Goal: Task Accomplishment & Management: Manage account settings

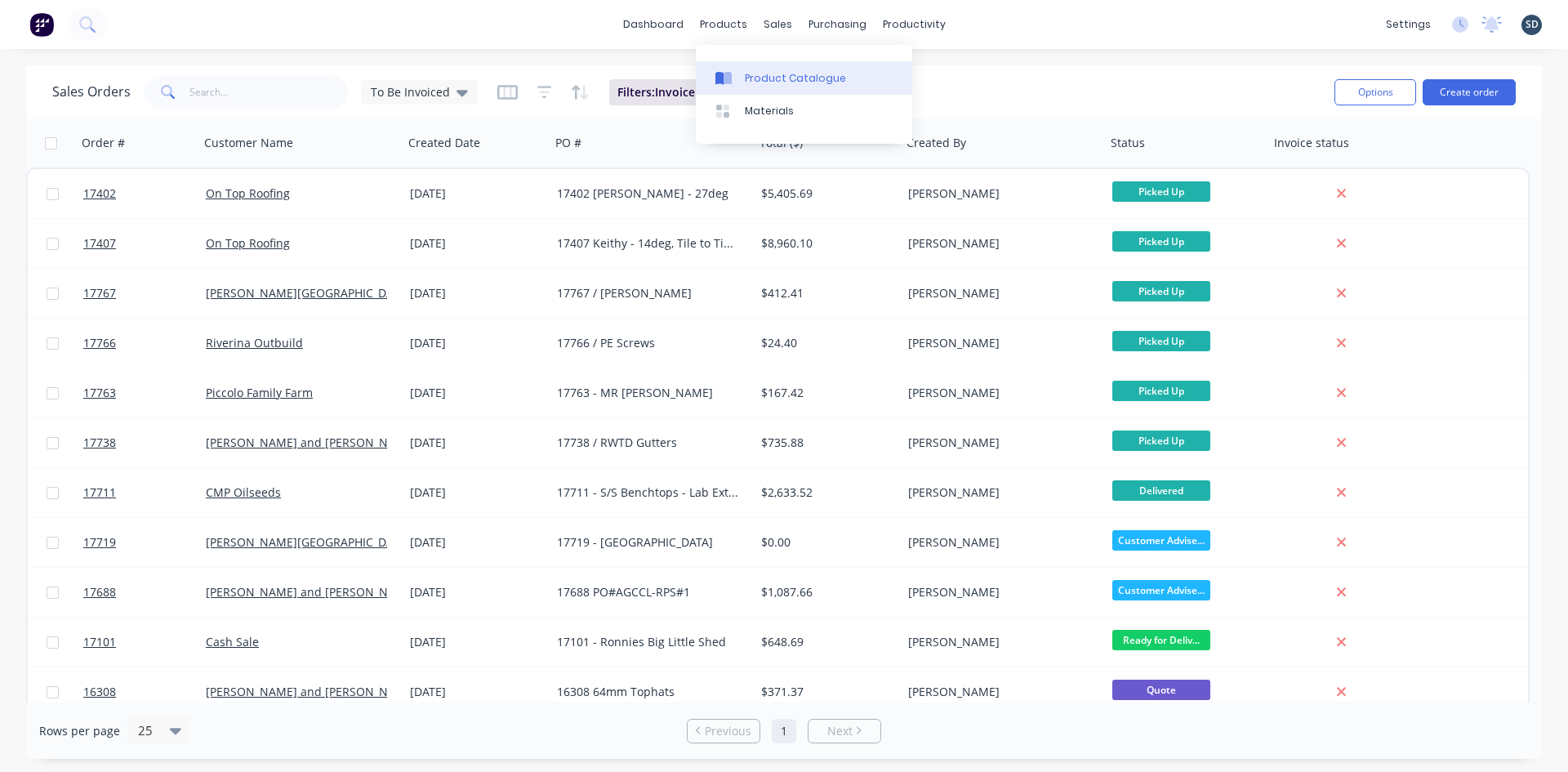
click at [765, 78] on div "Product Catalogue" at bounding box center [795, 78] width 102 height 15
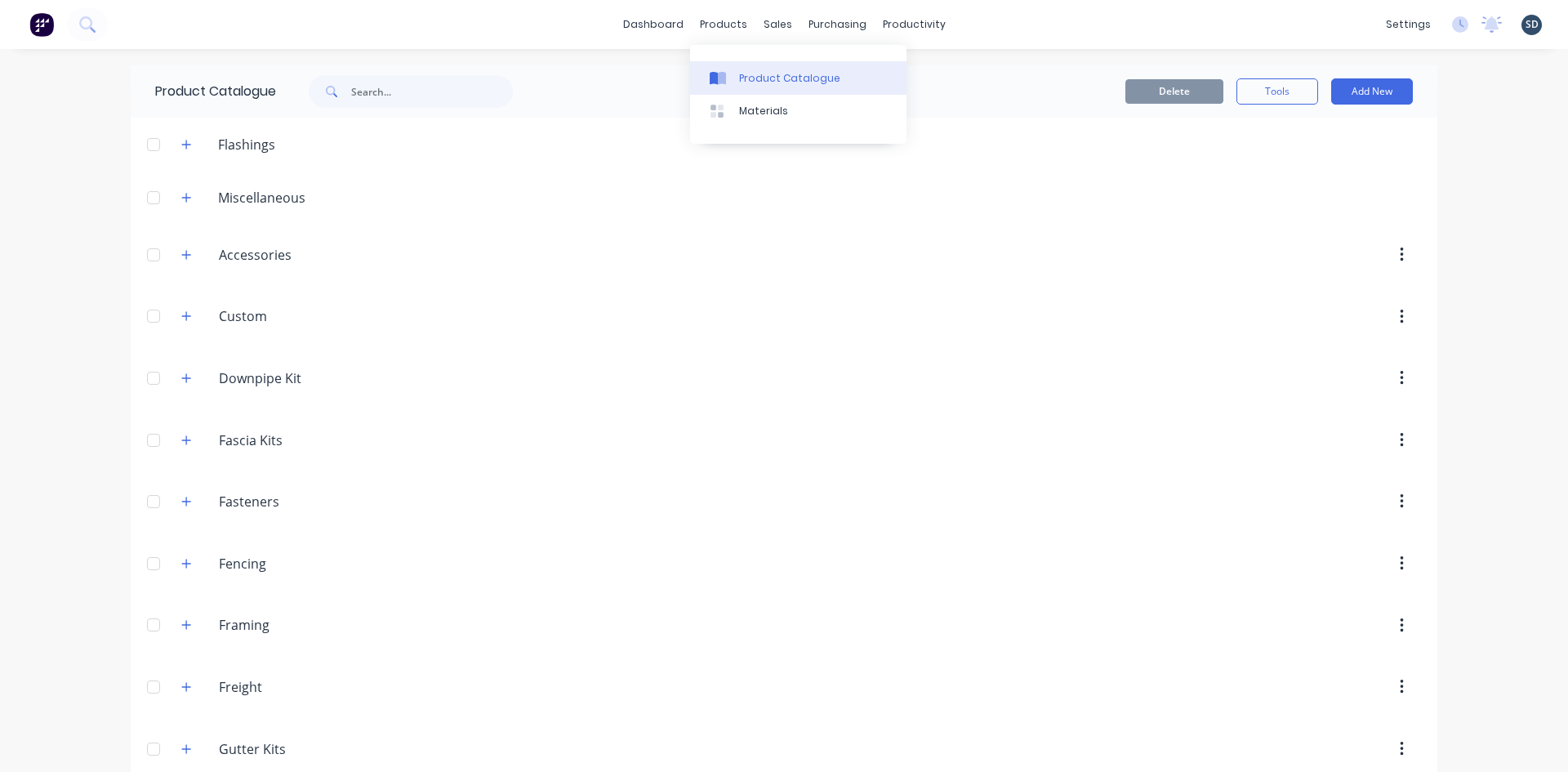
click at [772, 75] on div "Product Catalogue" at bounding box center [789, 78] width 102 height 15
click at [186, 142] on button "button" at bounding box center [186, 144] width 20 height 20
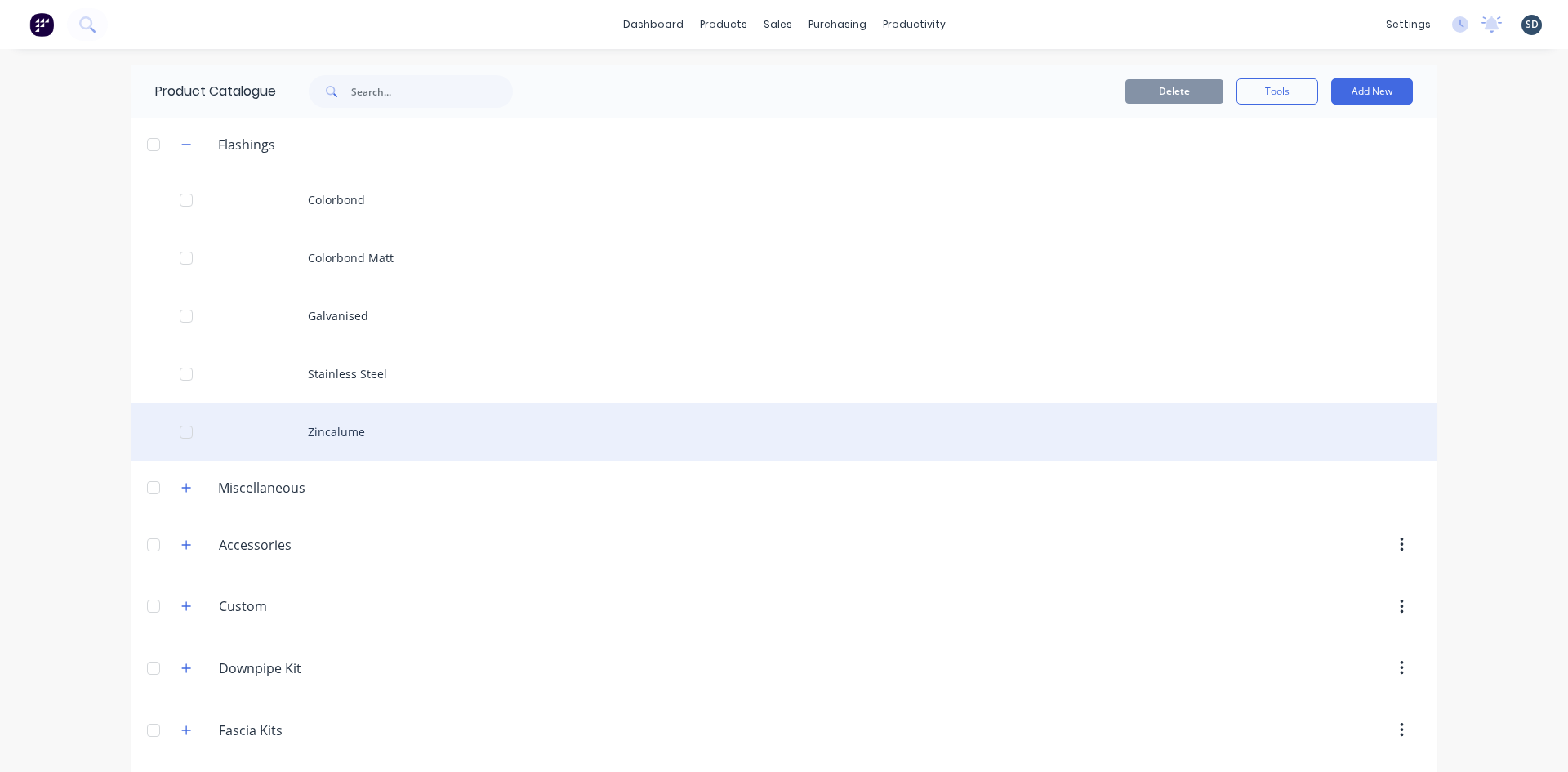
click at [470, 415] on div "Zincalume" at bounding box center [784, 432] width 1307 height 58
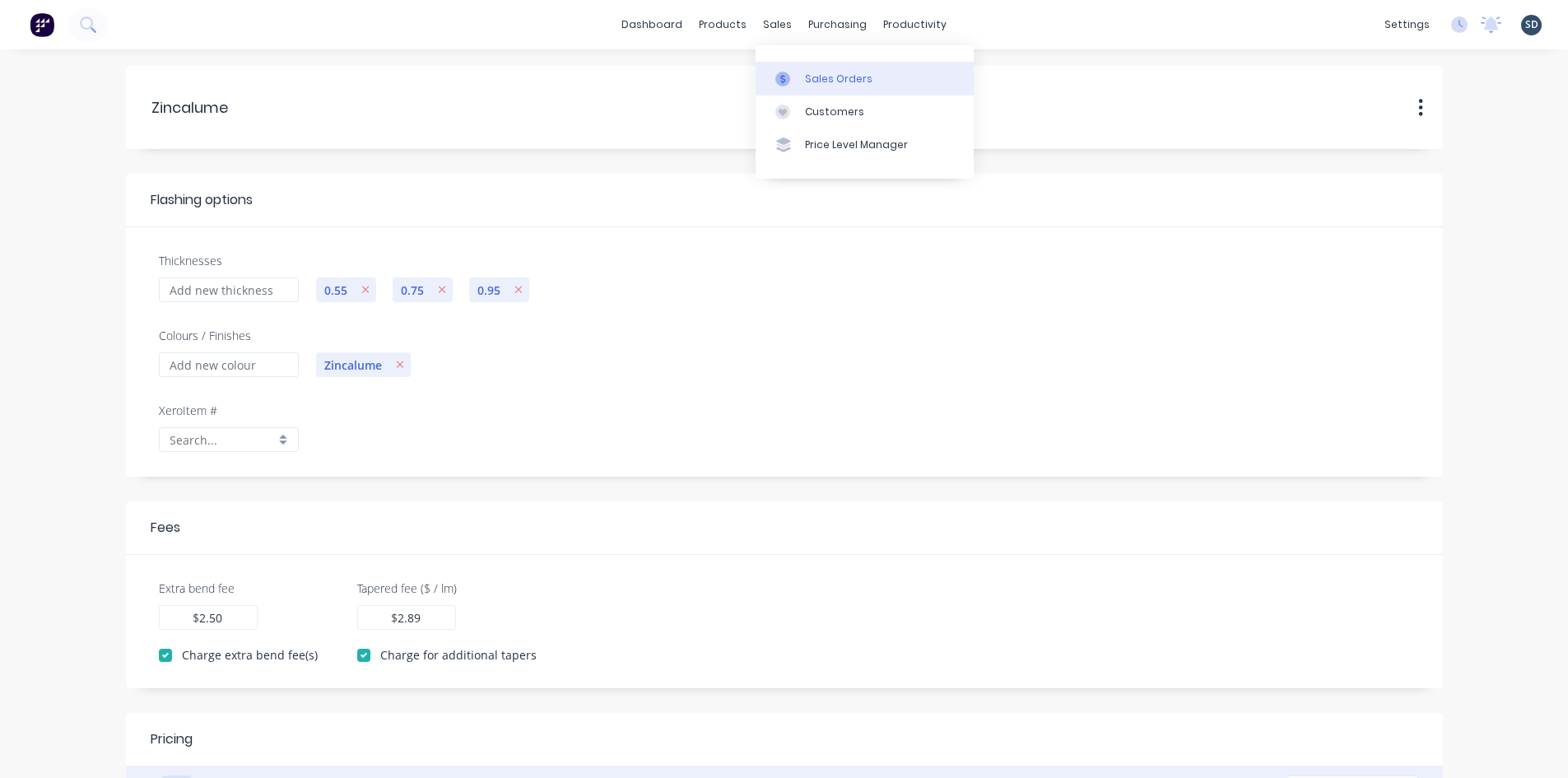
click at [822, 72] on div "Sales Orders" at bounding box center [839, 78] width 68 height 15
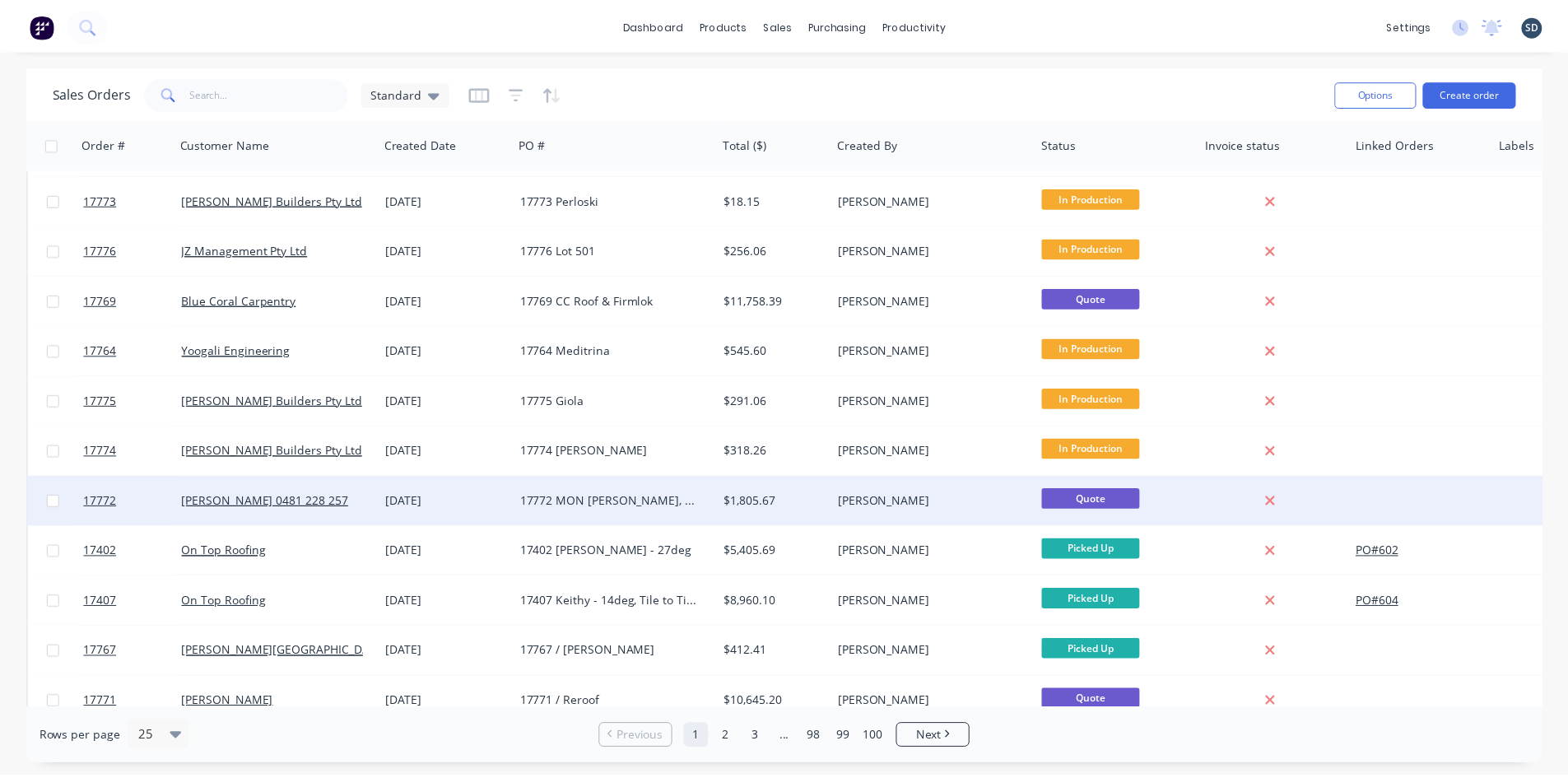
scroll to position [165, 0]
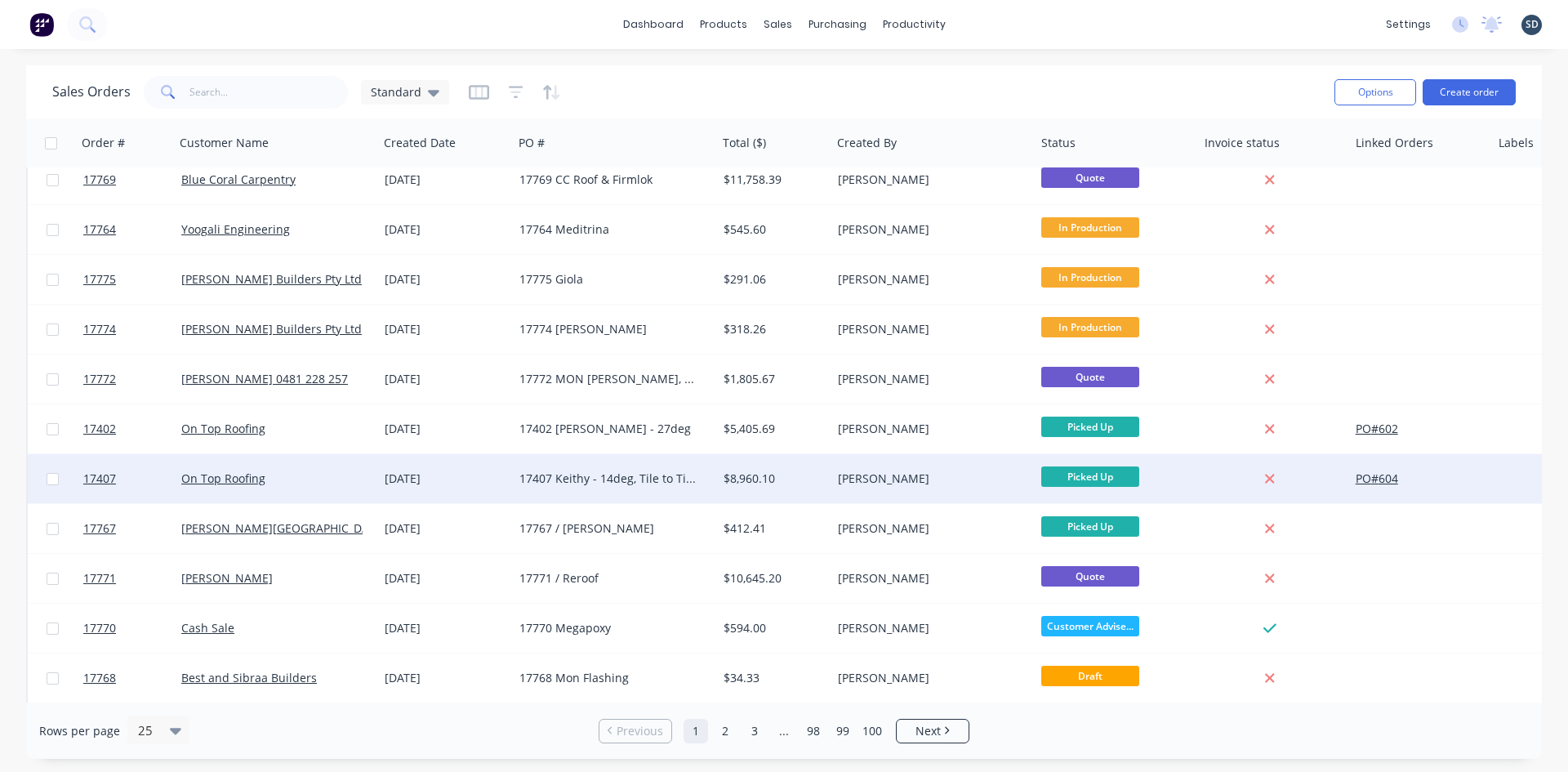
click at [486, 473] on div "[DATE]" at bounding box center [446, 479] width 122 height 17
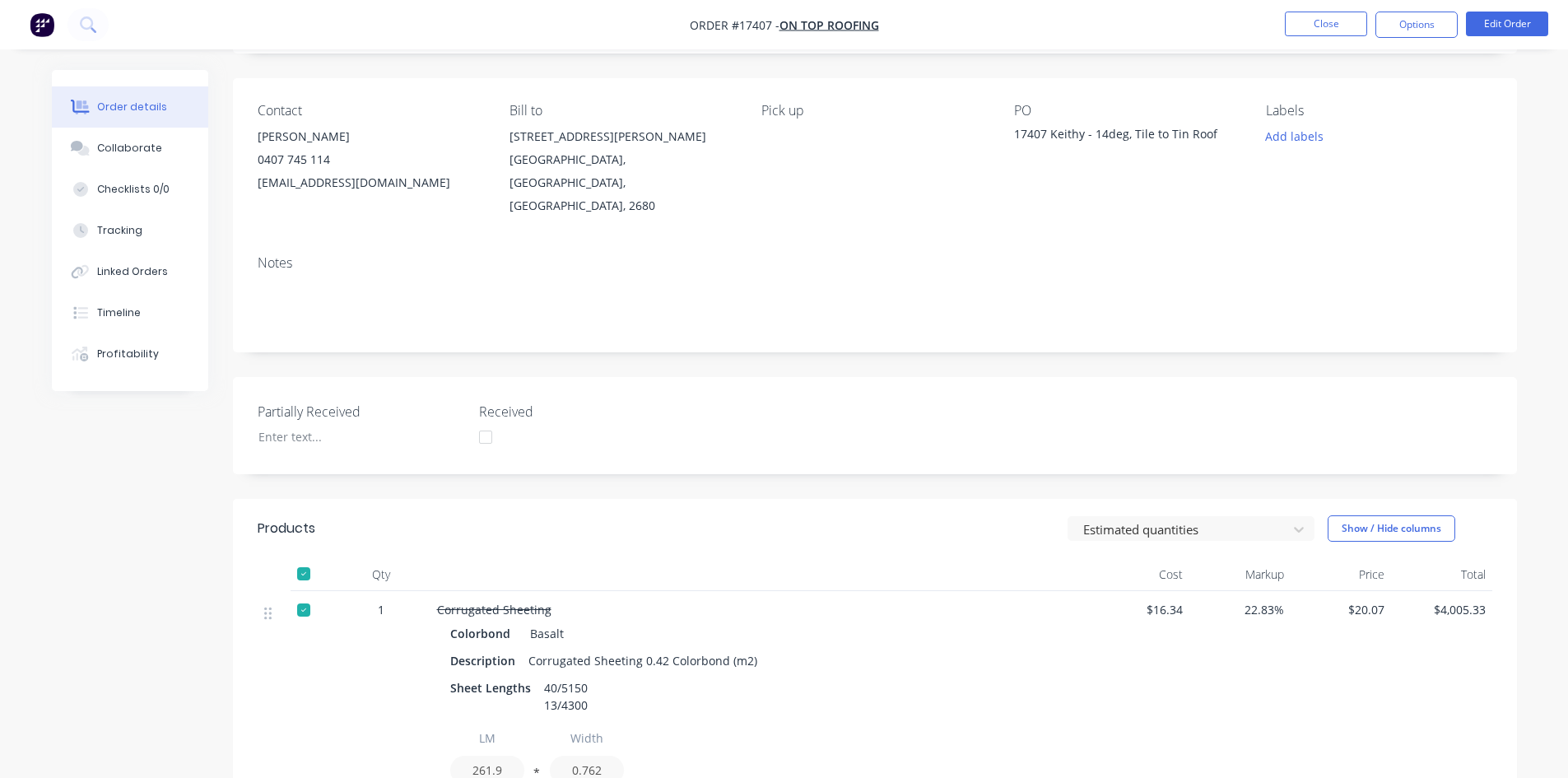
scroll to position [412, 0]
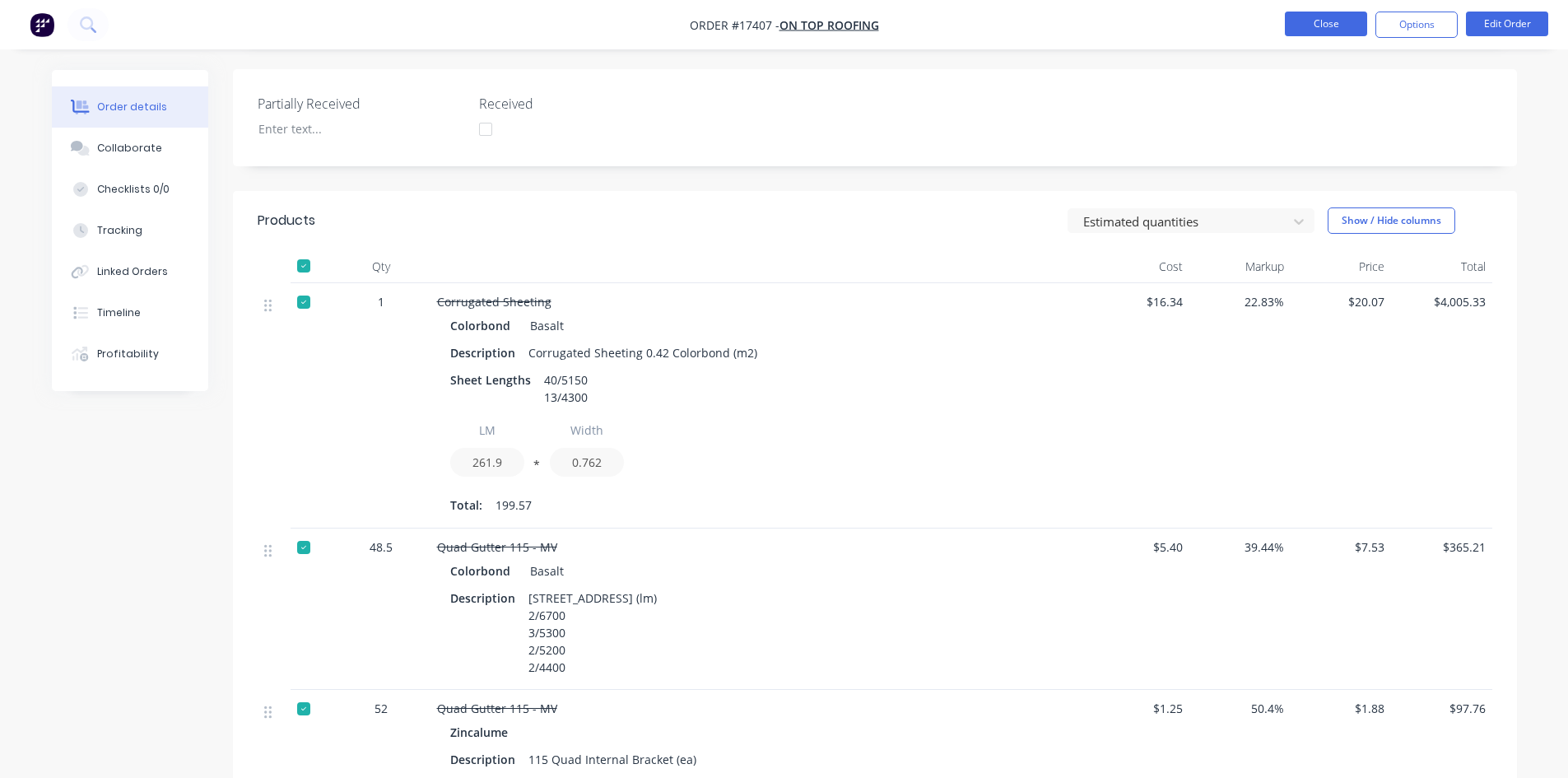
click at [1333, 20] on button "Close" at bounding box center [1326, 24] width 83 height 25
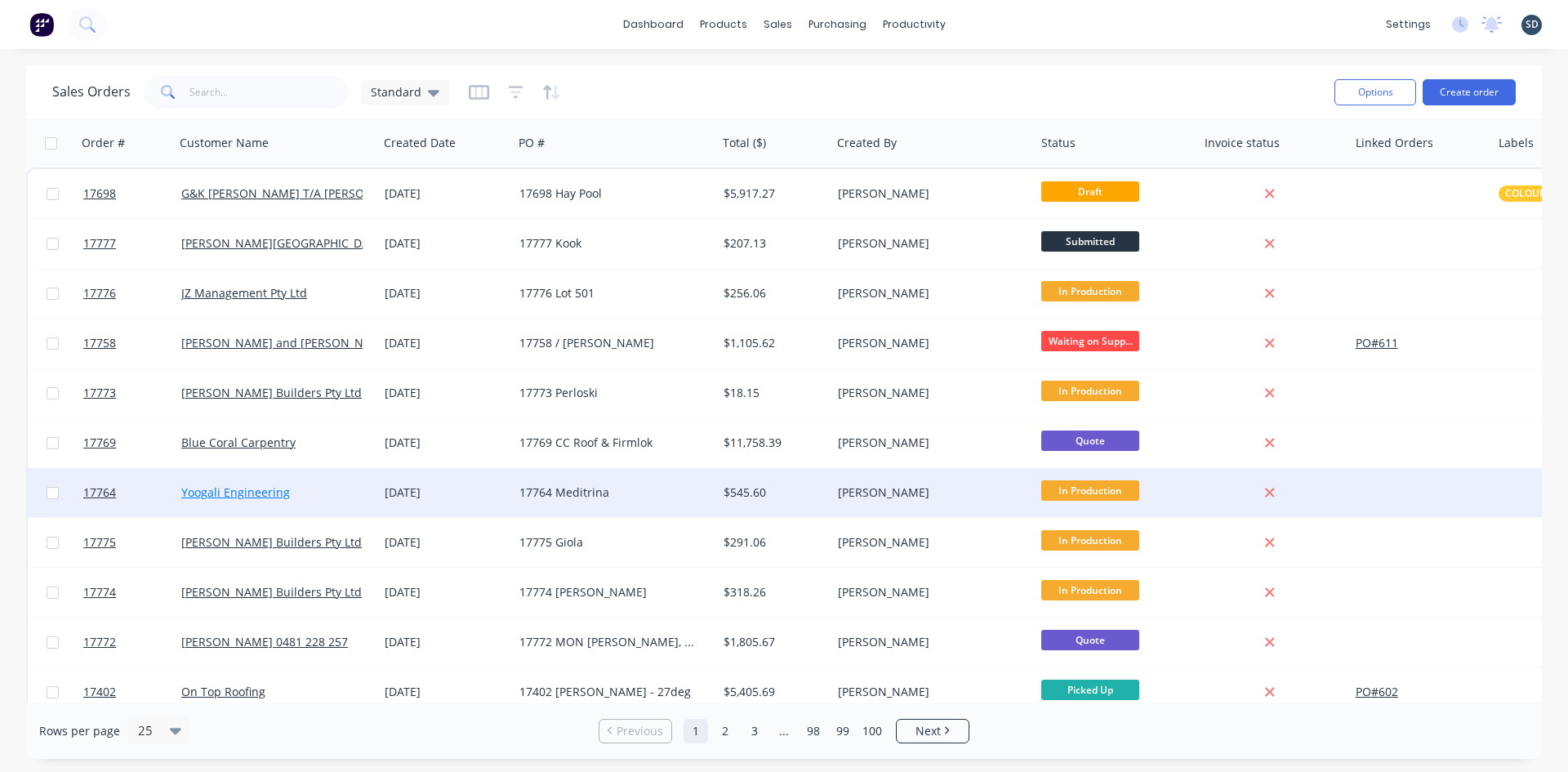
click at [263, 496] on link "Yoogali Engineering" at bounding box center [235, 493] width 109 height 16
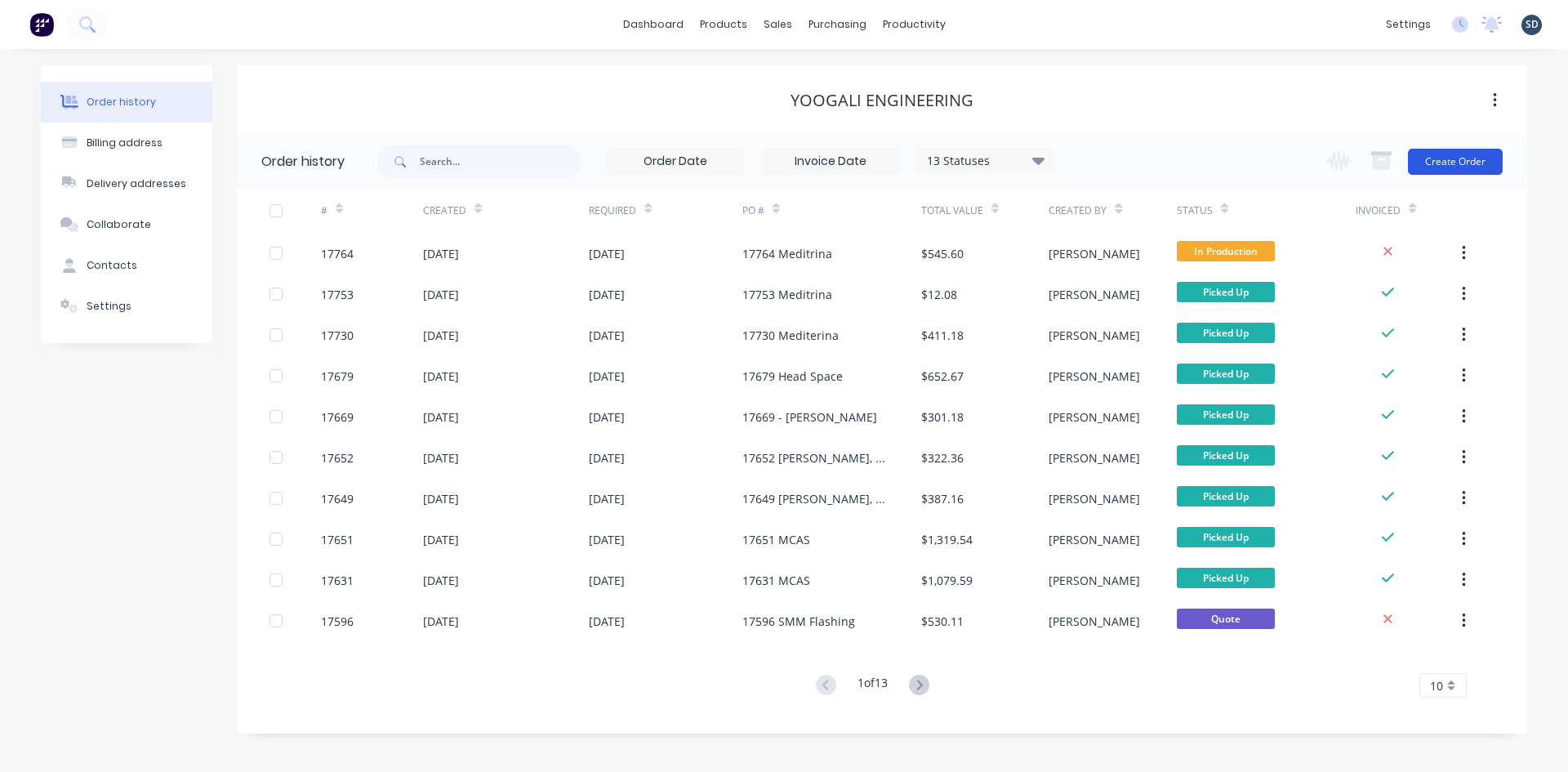
click at [1441, 163] on button "Create Order" at bounding box center [1455, 162] width 94 height 26
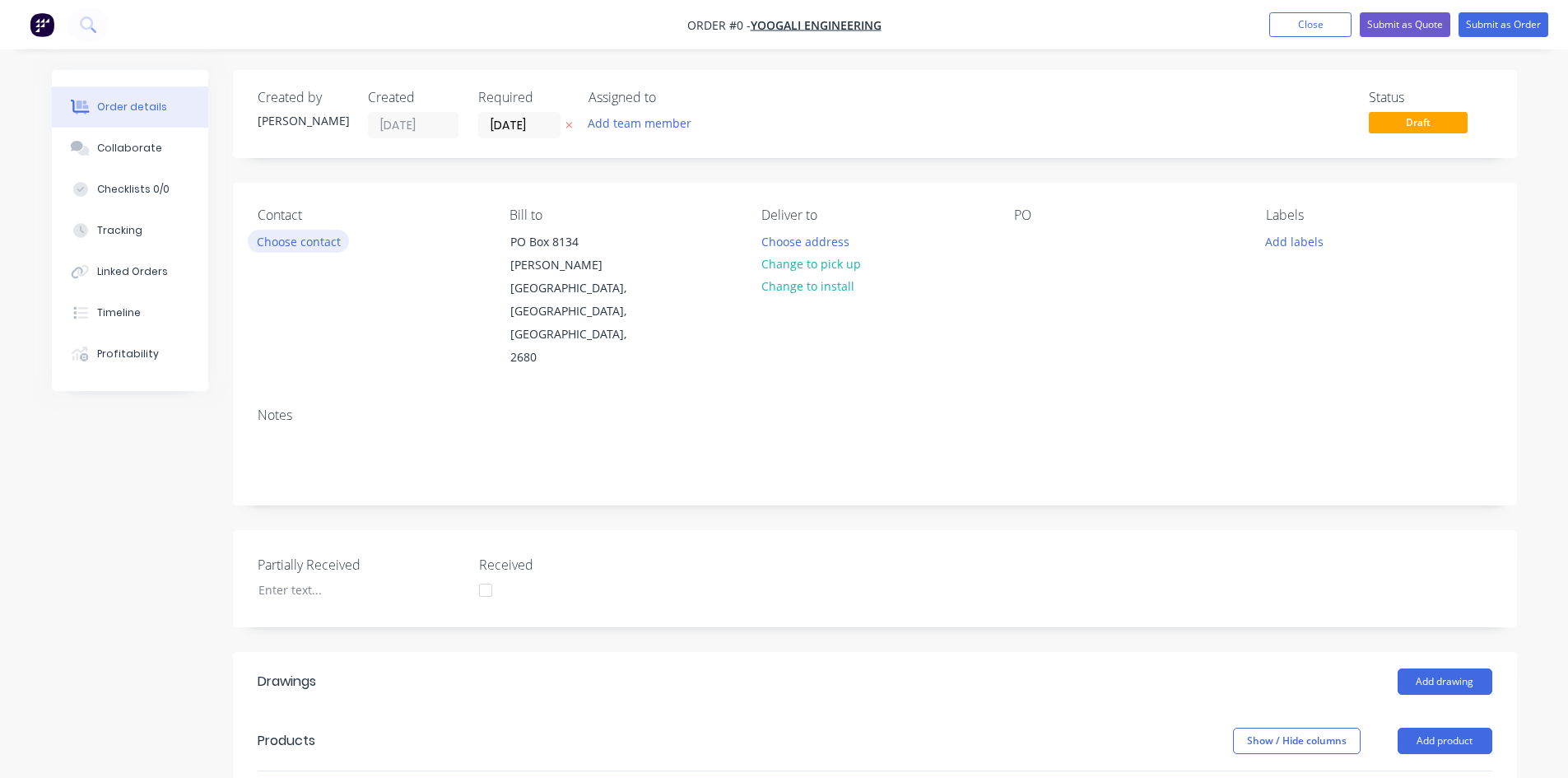
click at [316, 240] on button "Choose contact" at bounding box center [298, 240] width 101 height 22
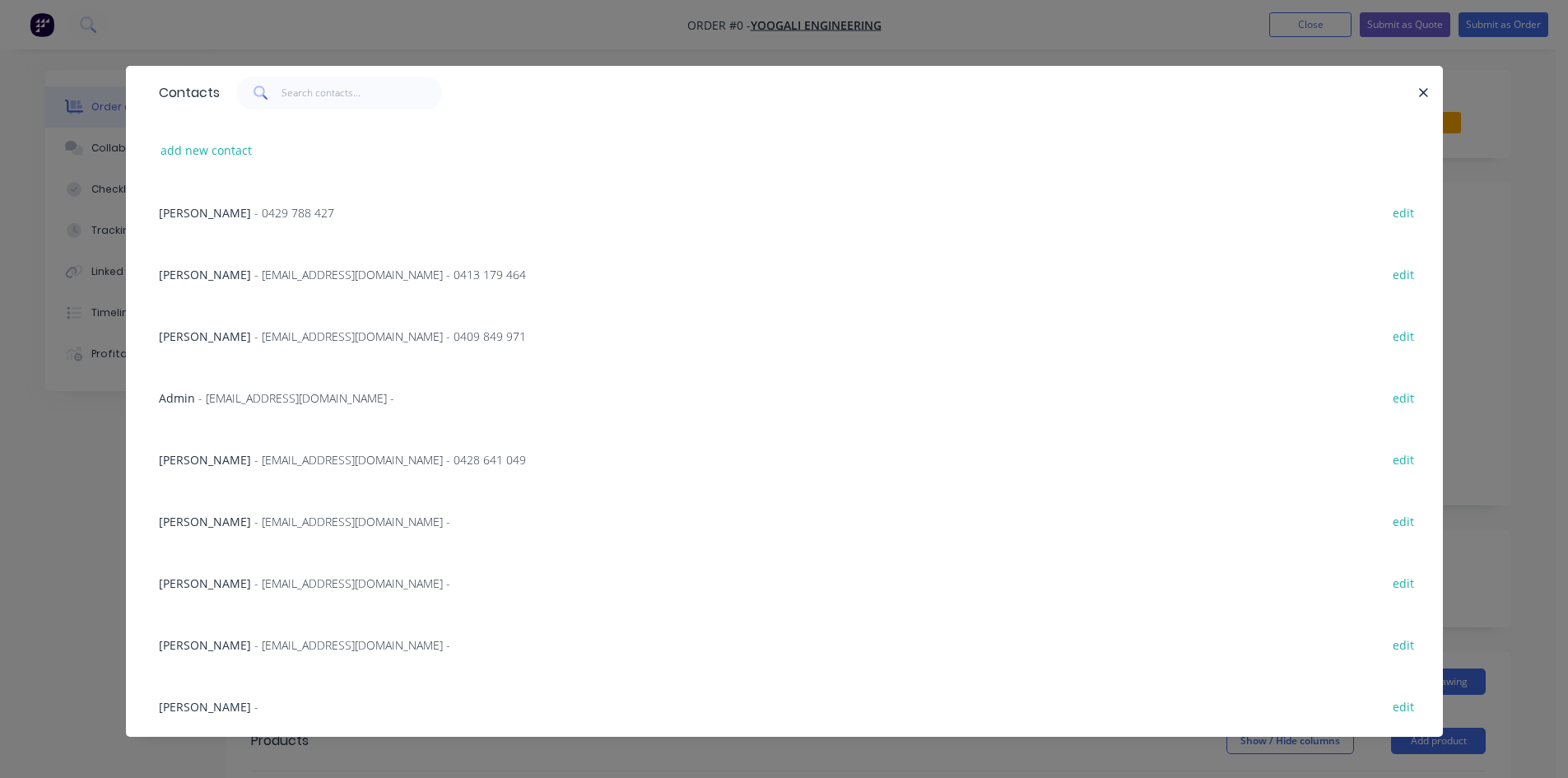
click at [272, 335] on span "- clanza@yoogaliengineering.com.au - 0409 849 971" at bounding box center [390, 336] width 271 height 16
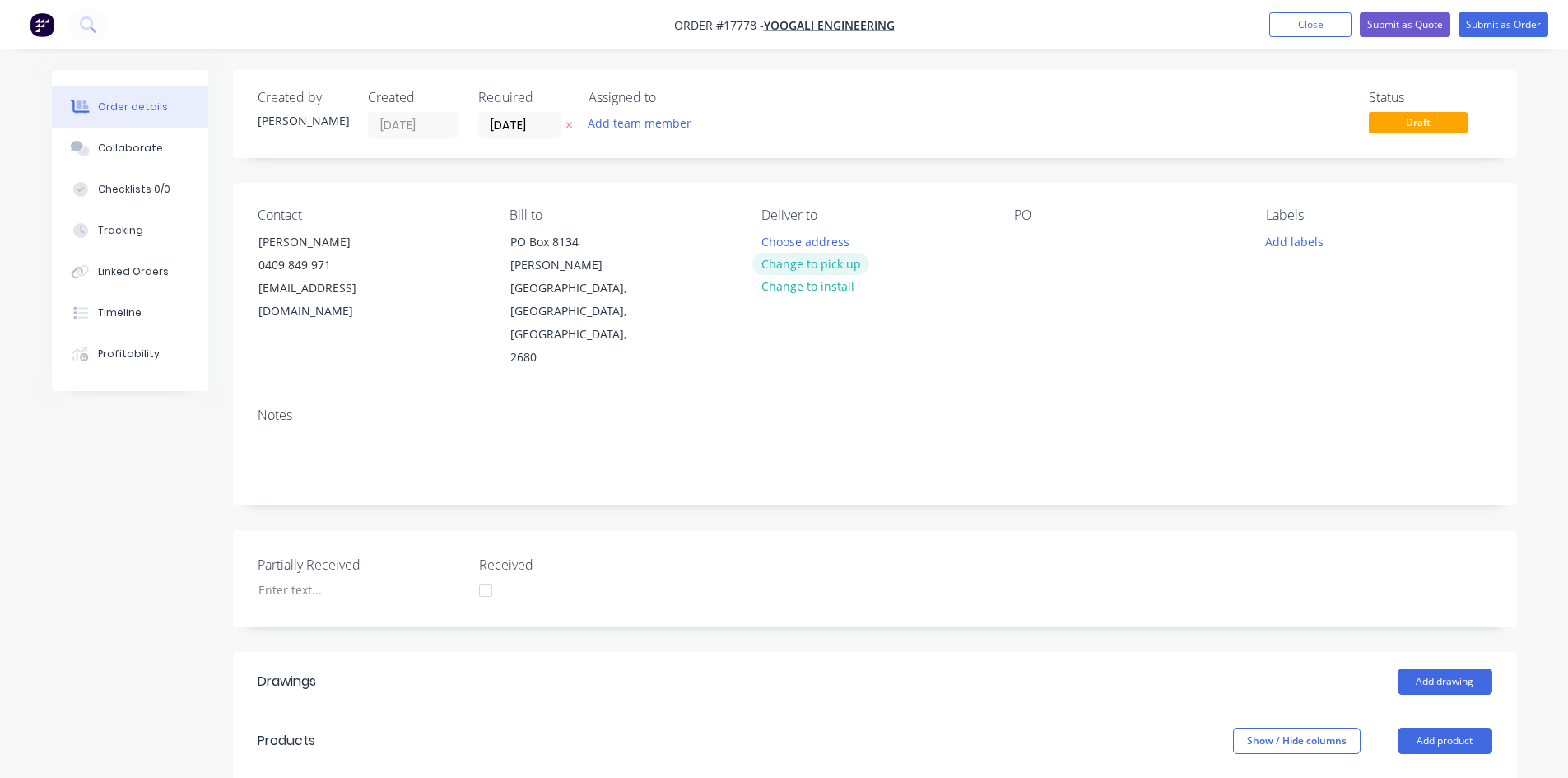
click at [812, 265] on button "Change to pick up" at bounding box center [811, 263] width 117 height 22
click at [1032, 243] on div at bounding box center [1028, 241] width 27 height 24
click at [1039, 289] on div "PO 17778 Meditrina" at bounding box center [1127, 288] width 225 height 162
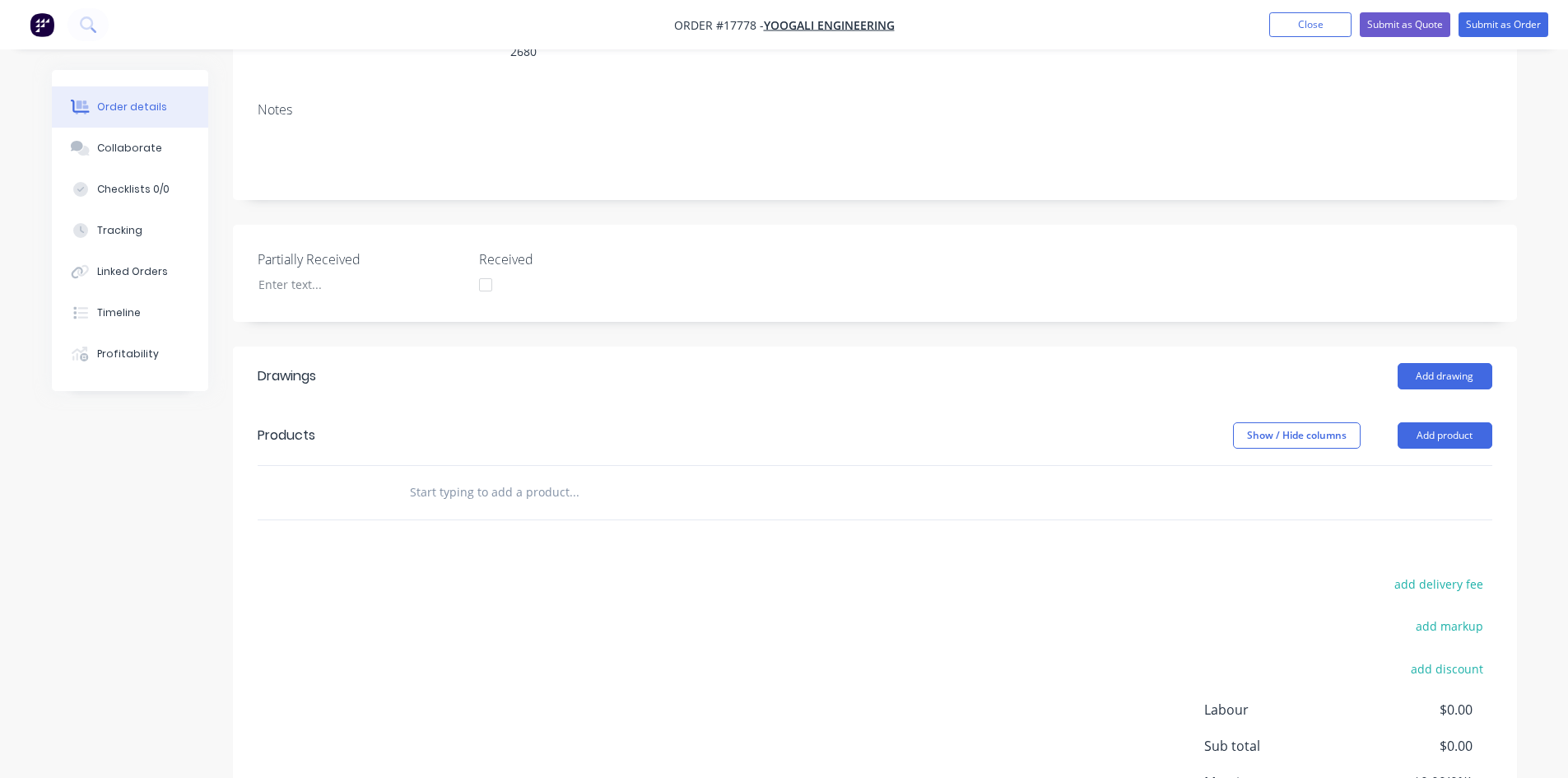
scroll to position [329, 0]
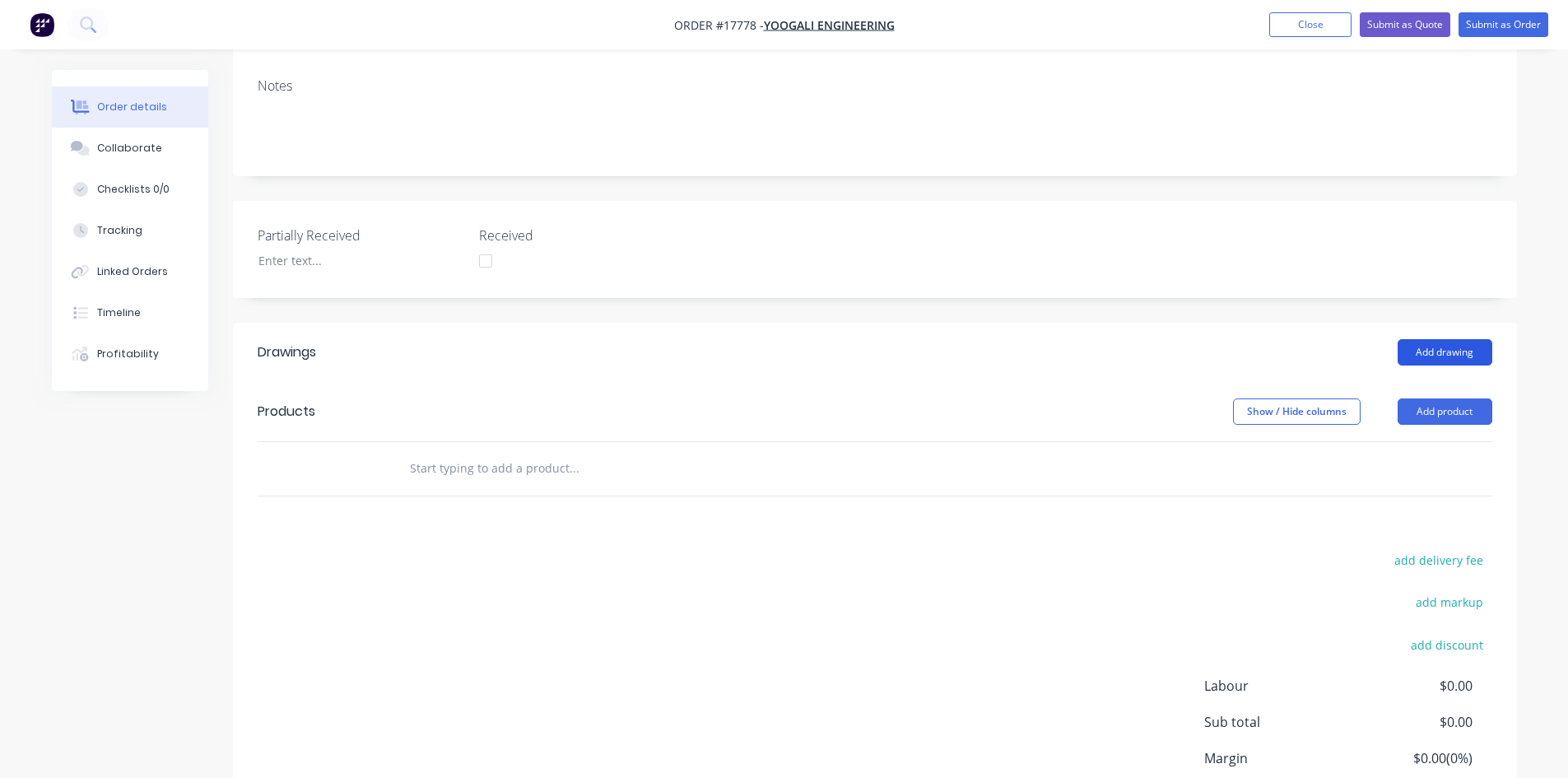
click at [1452, 339] on button "Add drawing" at bounding box center [1445, 353] width 94 height 27
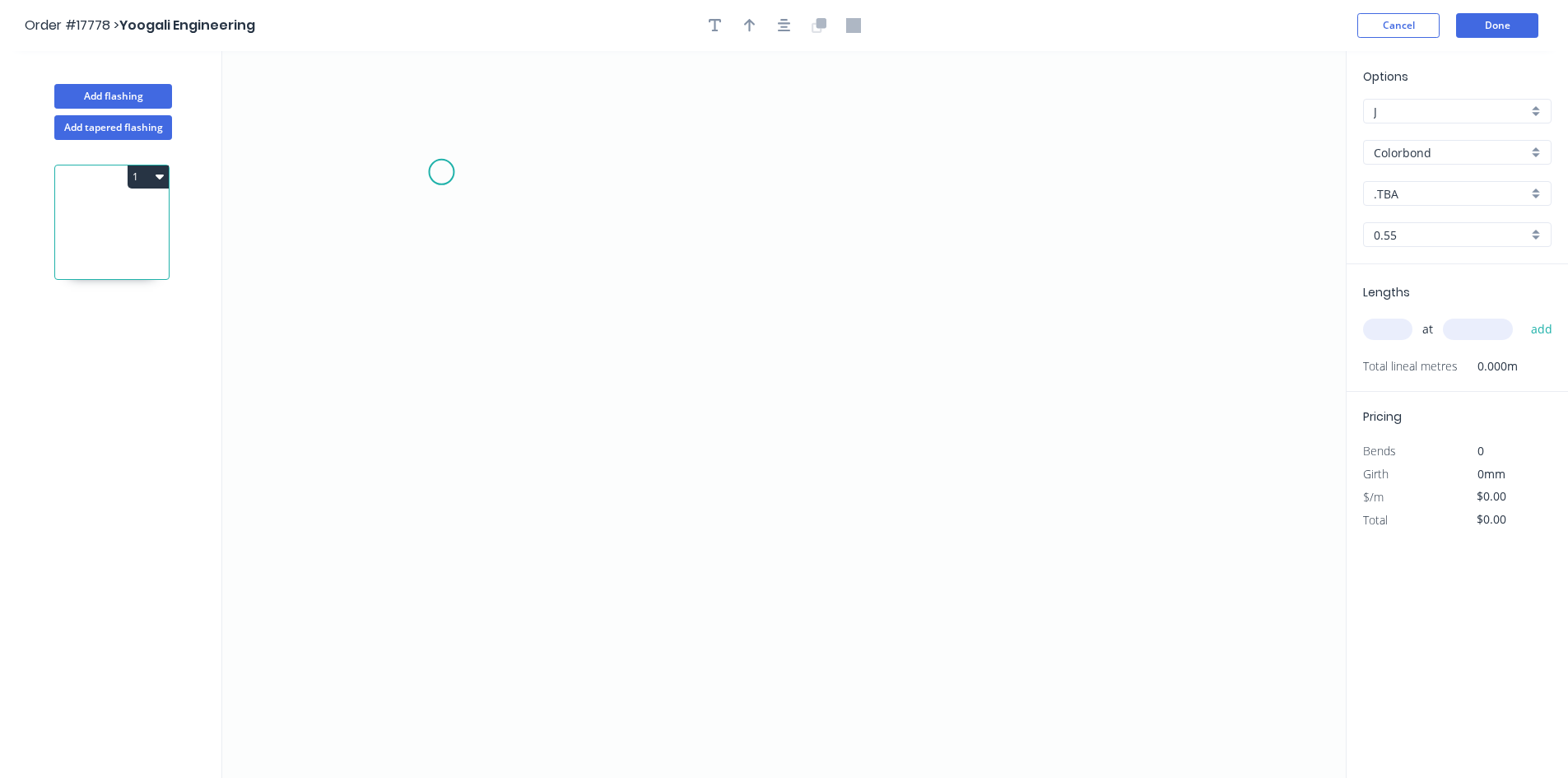
click at [441, 172] on icon "0" at bounding box center [784, 414] width 1124 height 727
click at [467, 710] on icon "0" at bounding box center [784, 414] width 1124 height 727
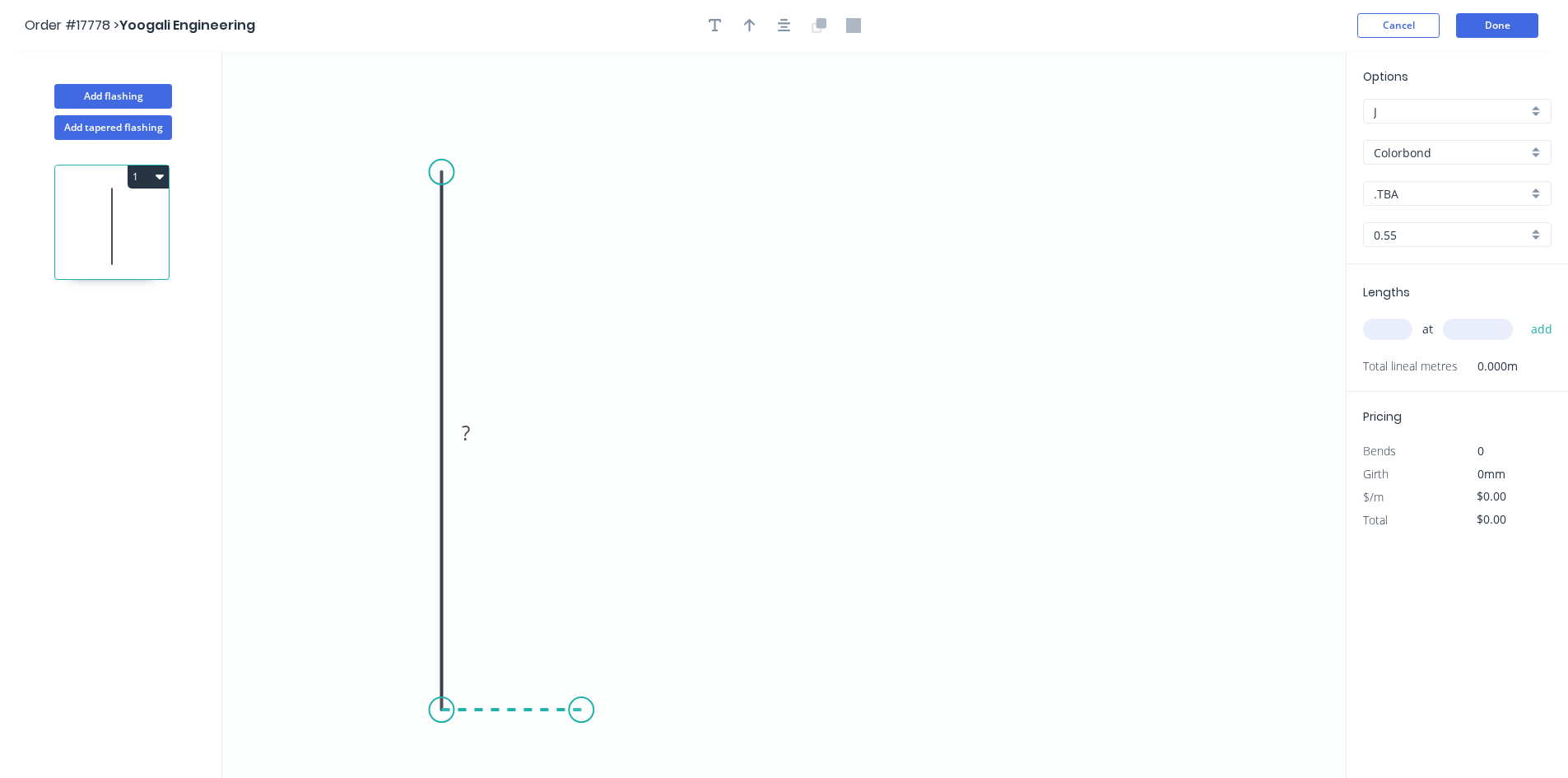
click at [581, 712] on icon "0 ?" at bounding box center [784, 414] width 1124 height 727
click at [619, 700] on icon at bounding box center [600, 704] width 38 height 11
click at [446, 171] on circle at bounding box center [441, 172] width 25 height 25
click at [925, 176] on icon "0 ? ? ? ? º" at bounding box center [784, 414] width 1124 height 727
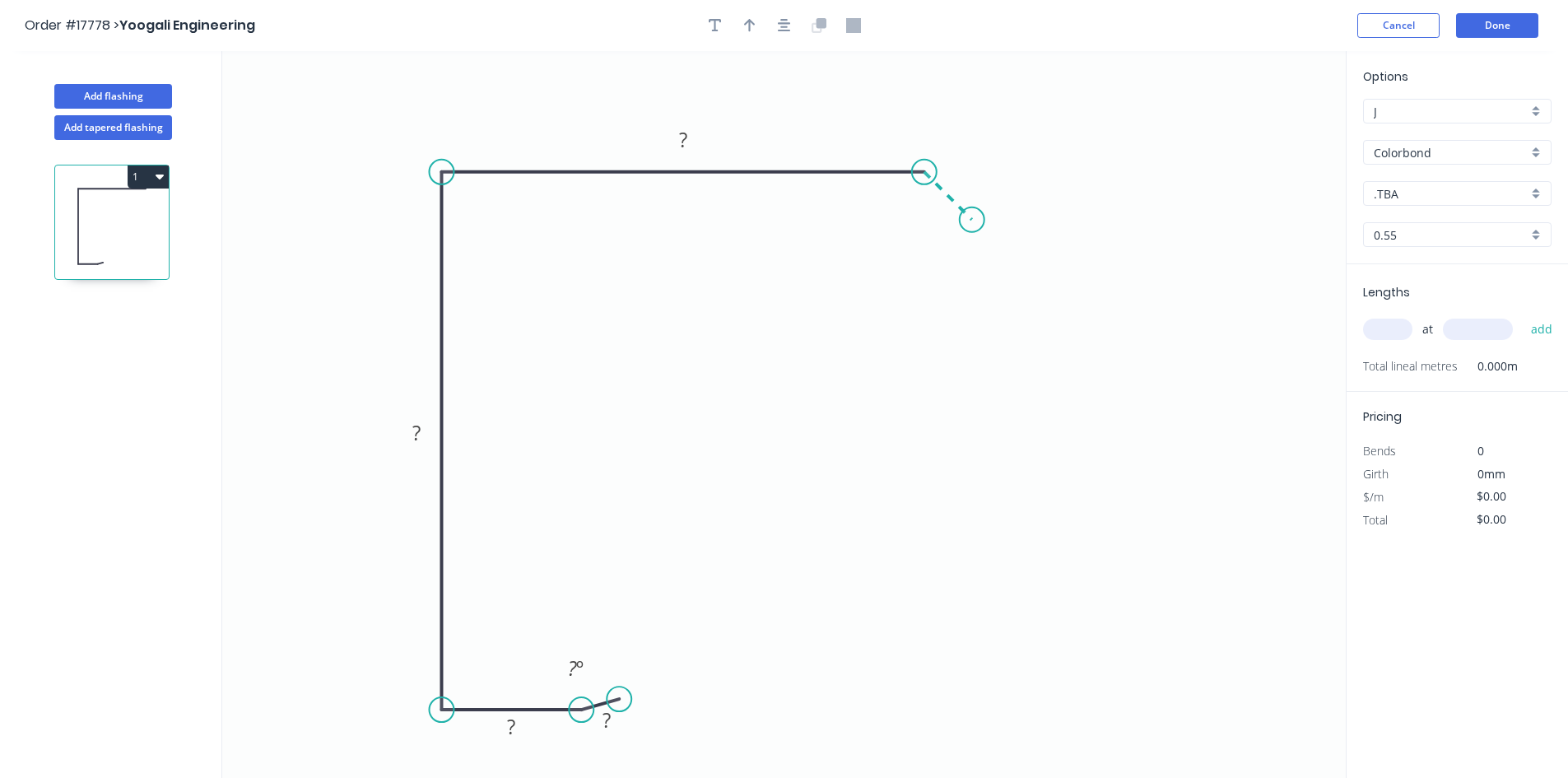
click at [973, 220] on icon "0 ? ? ? ? ? º" at bounding box center [784, 414] width 1124 height 727
click at [958, 167] on rect at bounding box center [966, 172] width 33 height 23
click at [687, 143] on tspan "?" at bounding box center [683, 140] width 8 height 28
click at [423, 433] on rect at bounding box center [417, 434] width 33 height 23
click at [521, 731] on rect at bounding box center [511, 728] width 33 height 23
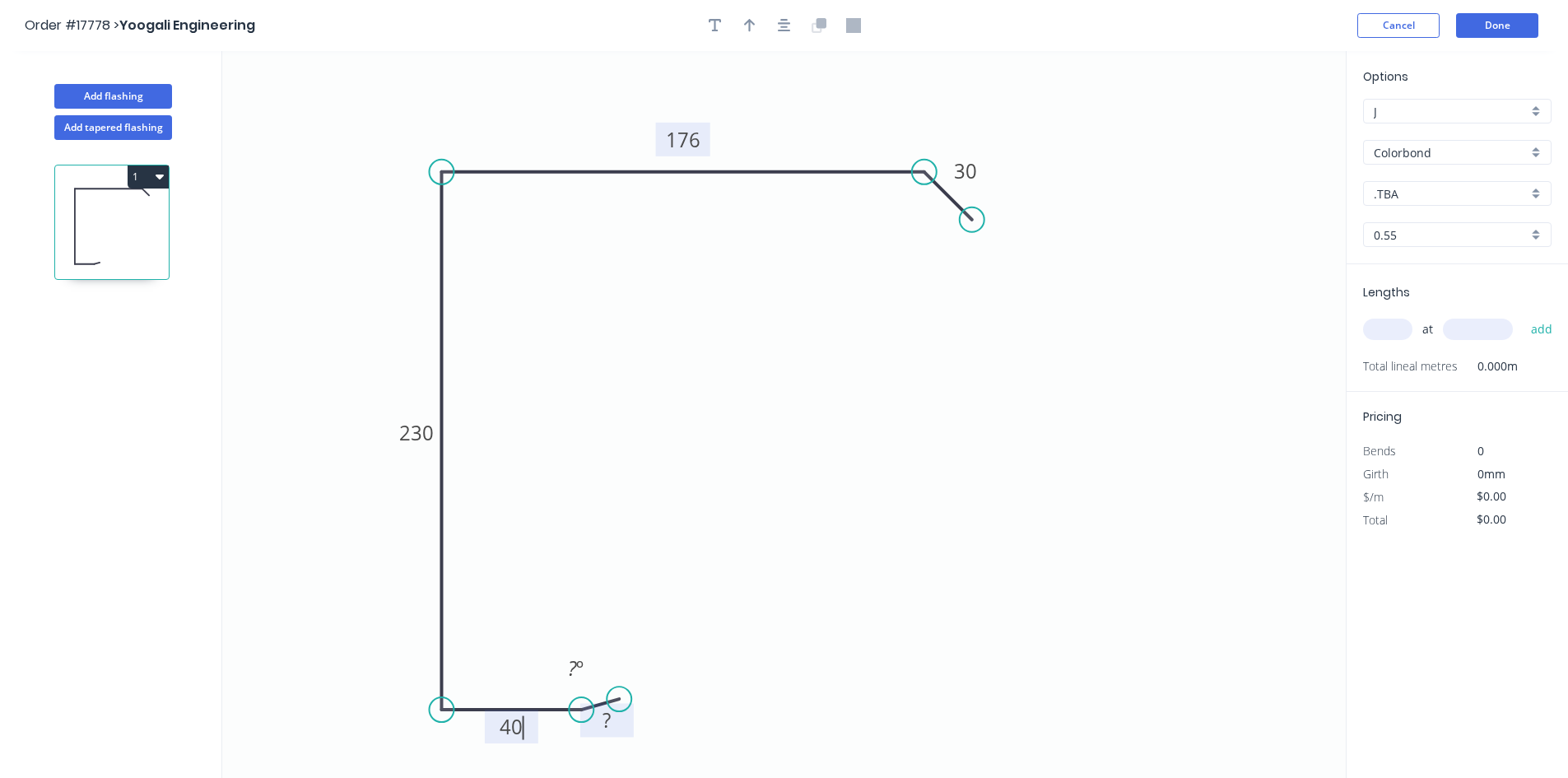
click at [610, 719] on tspan "?" at bounding box center [606, 720] width 8 height 28
type input "$23.18"
click at [576, 672] on tspan "?" at bounding box center [572, 668] width 9 height 28
click at [562, 591] on icon "0 10 40 230 176 30 15 º" at bounding box center [784, 414] width 1124 height 727
drag, startPoint x: 555, startPoint y: 657, endPoint x: 562, endPoint y: 749, distance: 92.3
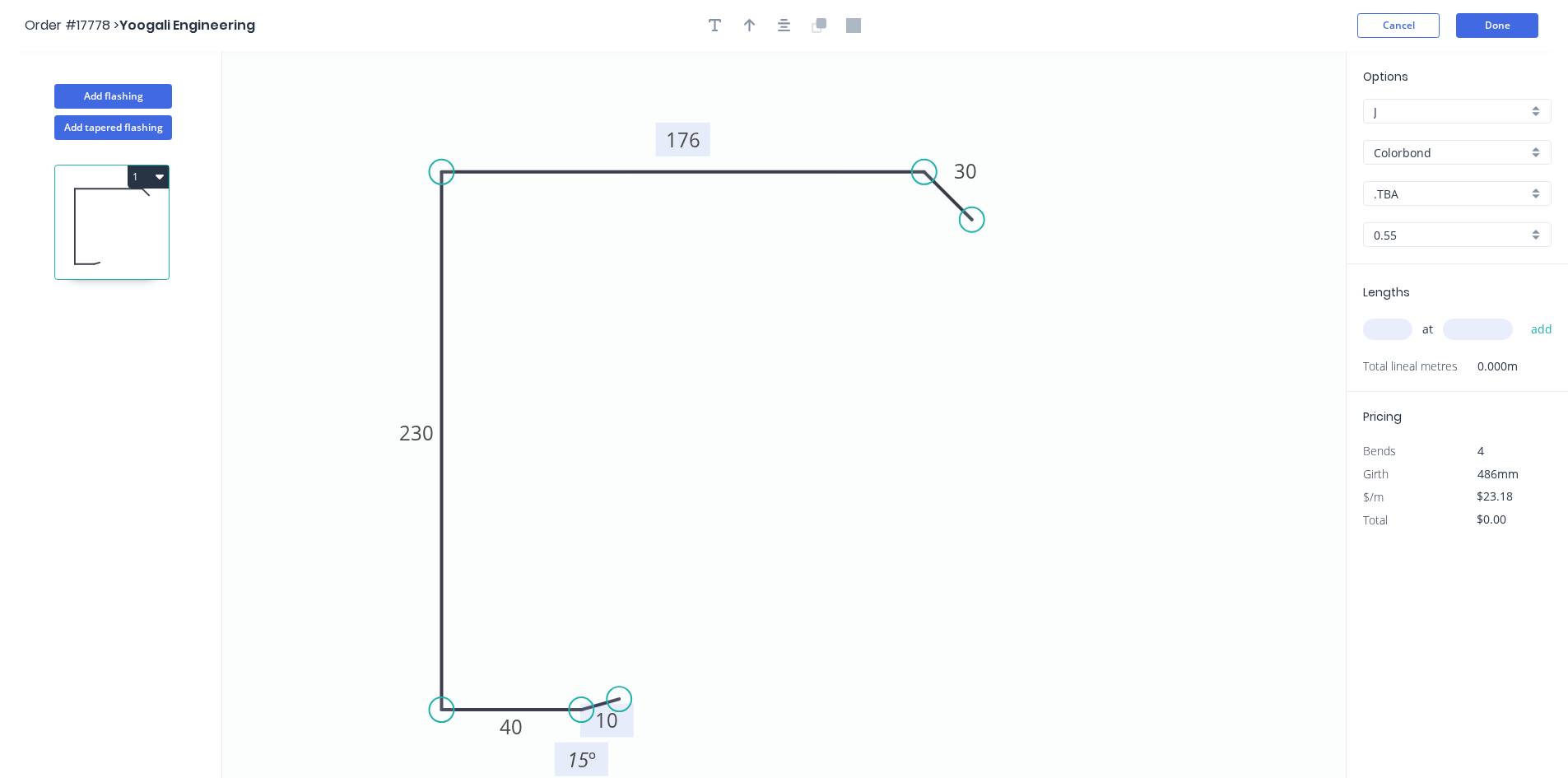
click at [562, 749] on rect at bounding box center [582, 759] width 53 height 34
click at [457, 750] on div "Show angle" at bounding box center [521, 766] width 166 height 34
click at [468, 686] on tspan "?" at bounding box center [467, 679] width 9 height 28
click at [514, 572] on icon "0 10 40 230 176 30 91 º 15 º" at bounding box center [784, 414] width 1124 height 727
drag, startPoint x: 490, startPoint y: 665, endPoint x: 424, endPoint y: 740, distance: 99.9
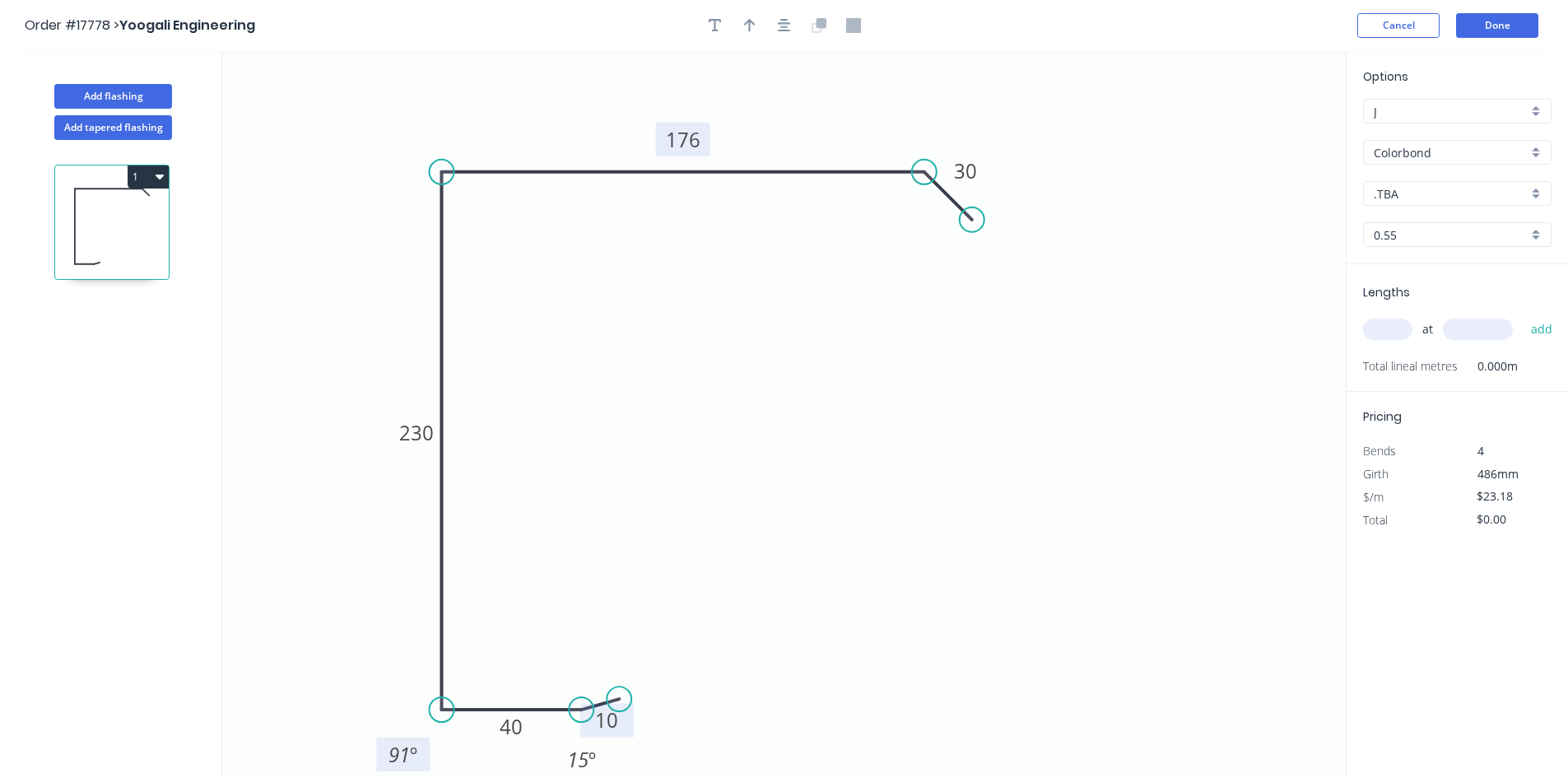
click at [424, 740] on rect at bounding box center [403, 755] width 53 height 34
click at [479, 229] on div "Show angle" at bounding box center [522, 229] width 166 height 34
click at [472, 209] on tspan "º" at bounding box center [474, 199] width 7 height 28
drag, startPoint x: 490, startPoint y: 209, endPoint x: 403, endPoint y: 107, distance: 134.1
click at [403, 107] on rect at bounding box center [384, 98] width 53 height 34
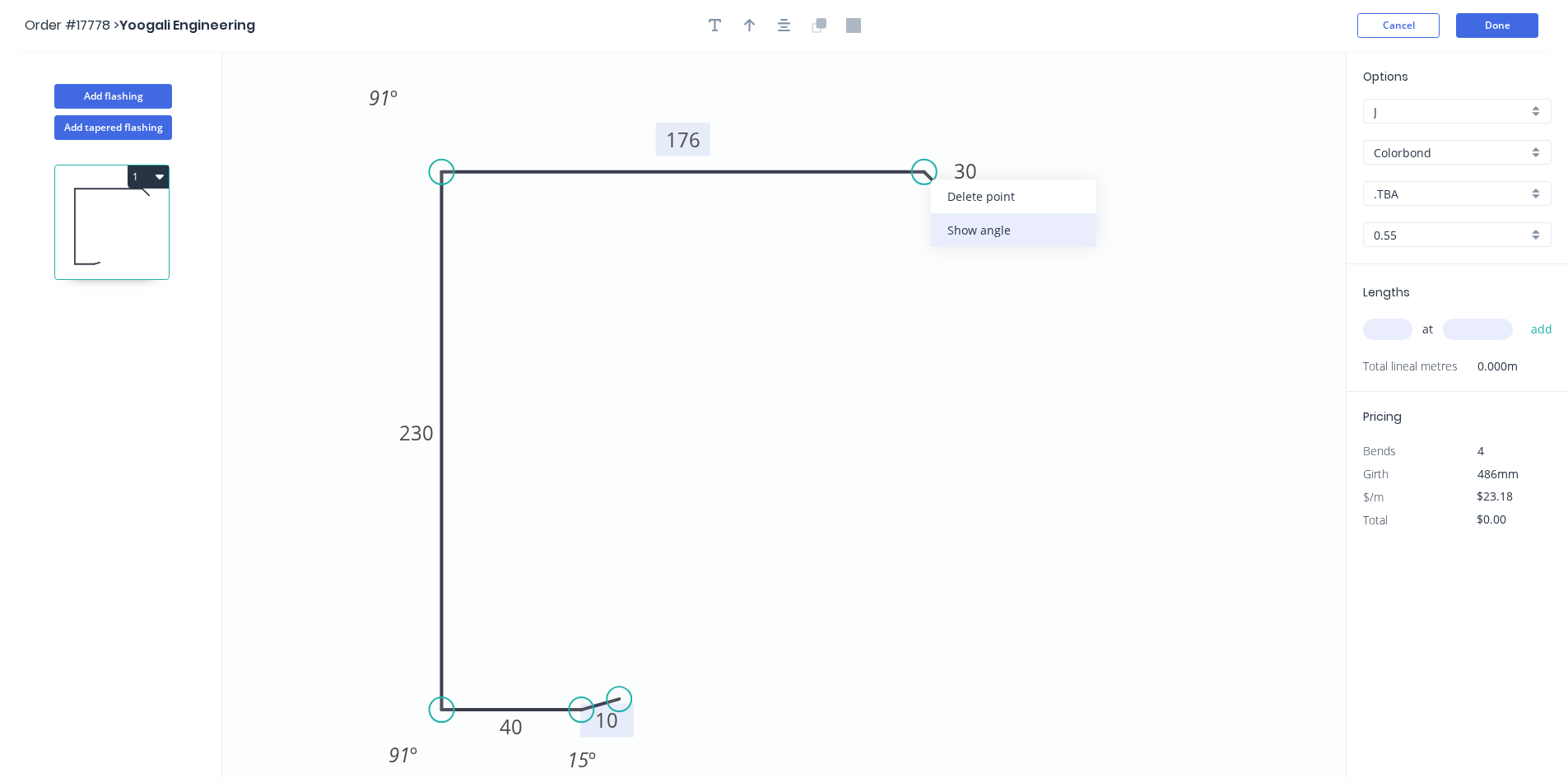
click at [970, 231] on div "Show angle" at bounding box center [1014, 231] width 166 height 34
click at [909, 215] on tspan "º" at bounding box center [912, 208] width 7 height 28
drag, startPoint x: 865, startPoint y: 289, endPoint x: 869, endPoint y: 268, distance: 21.4
click at [866, 288] on icon "0 10 40 230 176 30 91 º 91 º 15 º 60 º" at bounding box center [784, 414] width 1124 height 727
drag, startPoint x: 885, startPoint y: 223, endPoint x: 908, endPoint y: 123, distance: 102.6
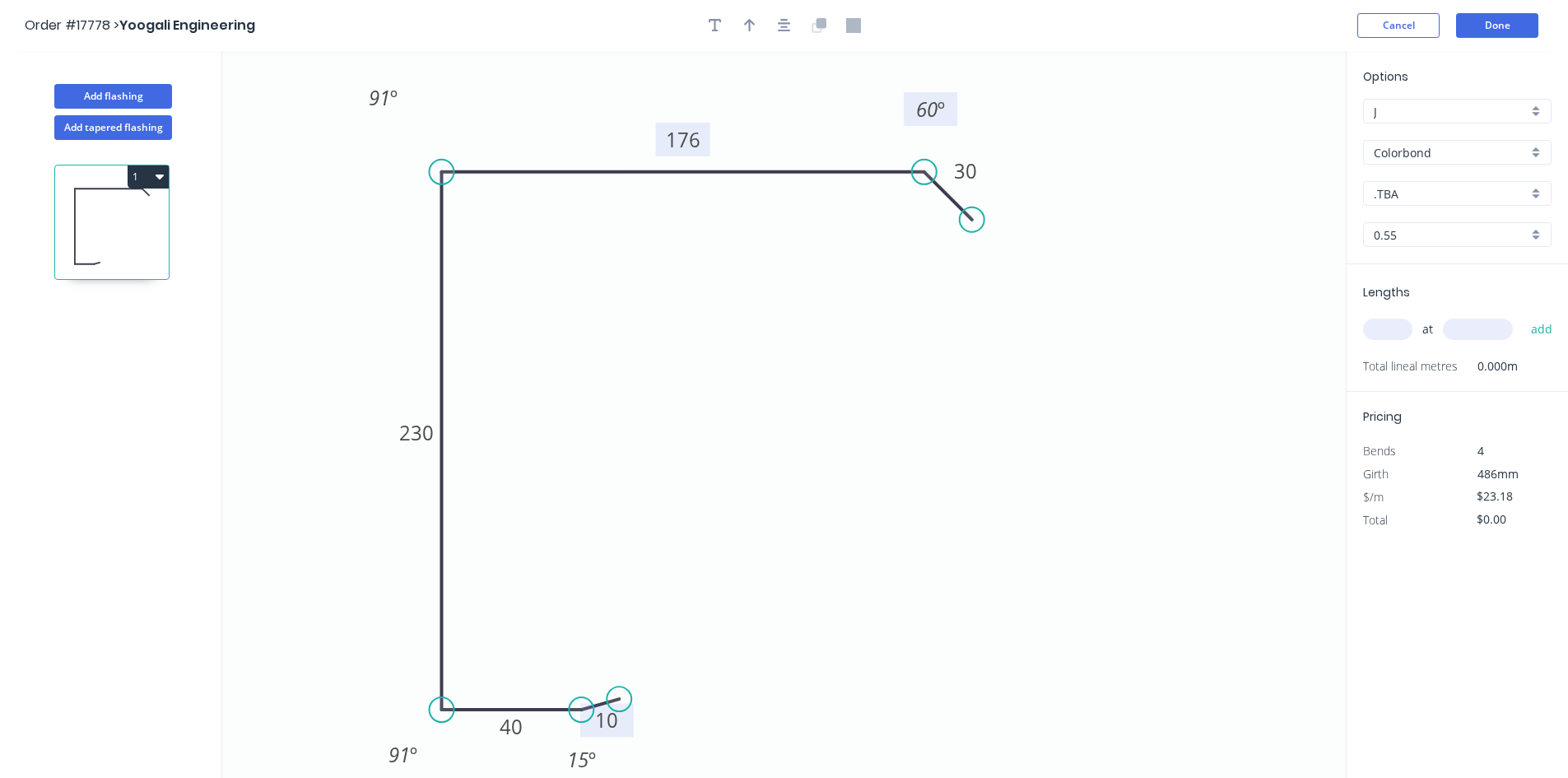
click at [908, 123] on rect at bounding box center [931, 109] width 53 height 34
click at [1394, 204] on div ".TBA" at bounding box center [1458, 194] width 189 height 25
click at [1451, 313] on div "Surfmist" at bounding box center [1458, 307] width 187 height 28
type input "Surfmist"
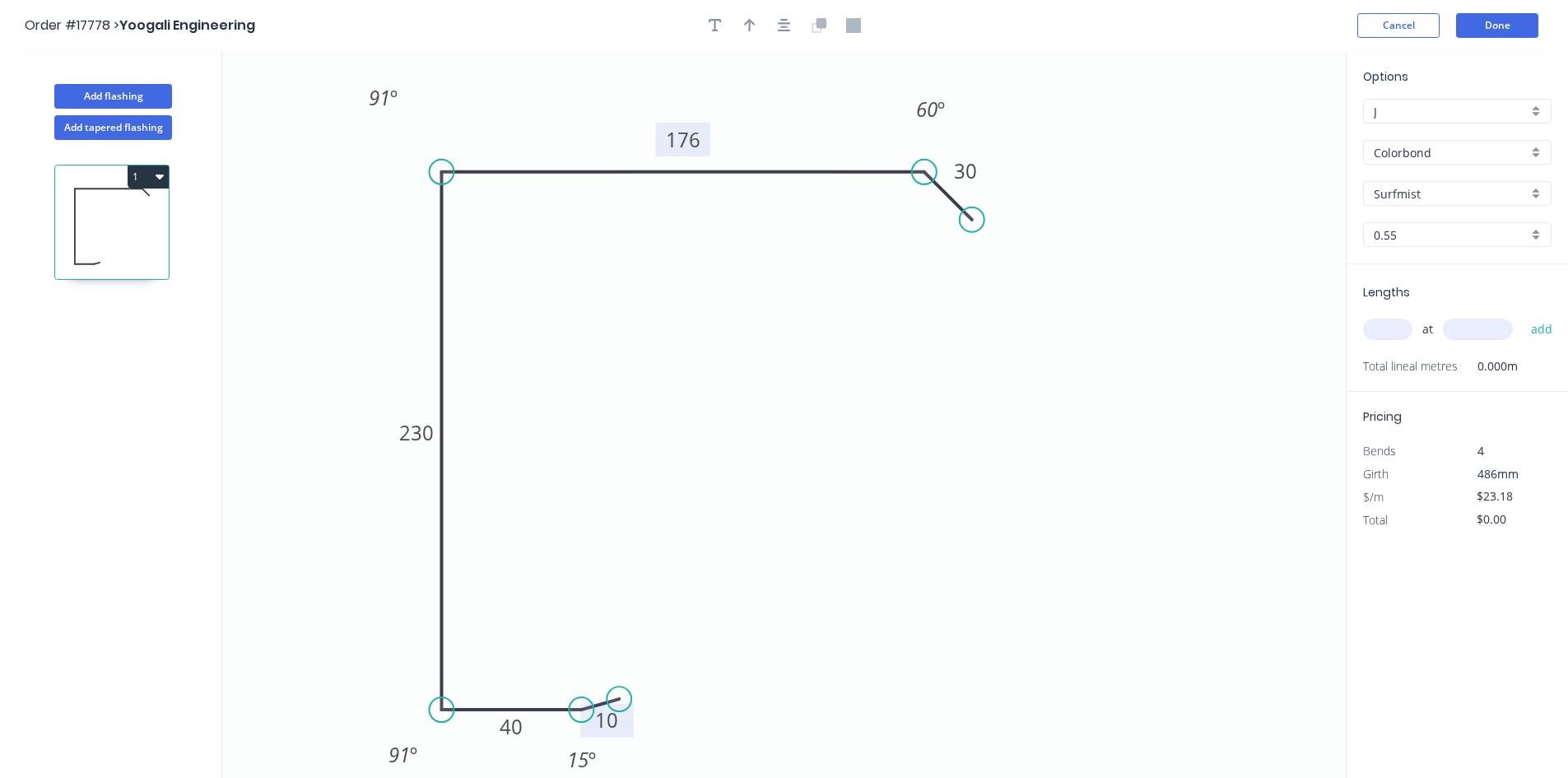
click at [1394, 332] on input "text" at bounding box center [1388, 329] width 50 height 21
type input "1"
click at [1499, 326] on input "text" at bounding box center [1478, 329] width 70 height 21
type input "6000"
click at [1539, 326] on button "add" at bounding box center [1542, 328] width 38 height 28
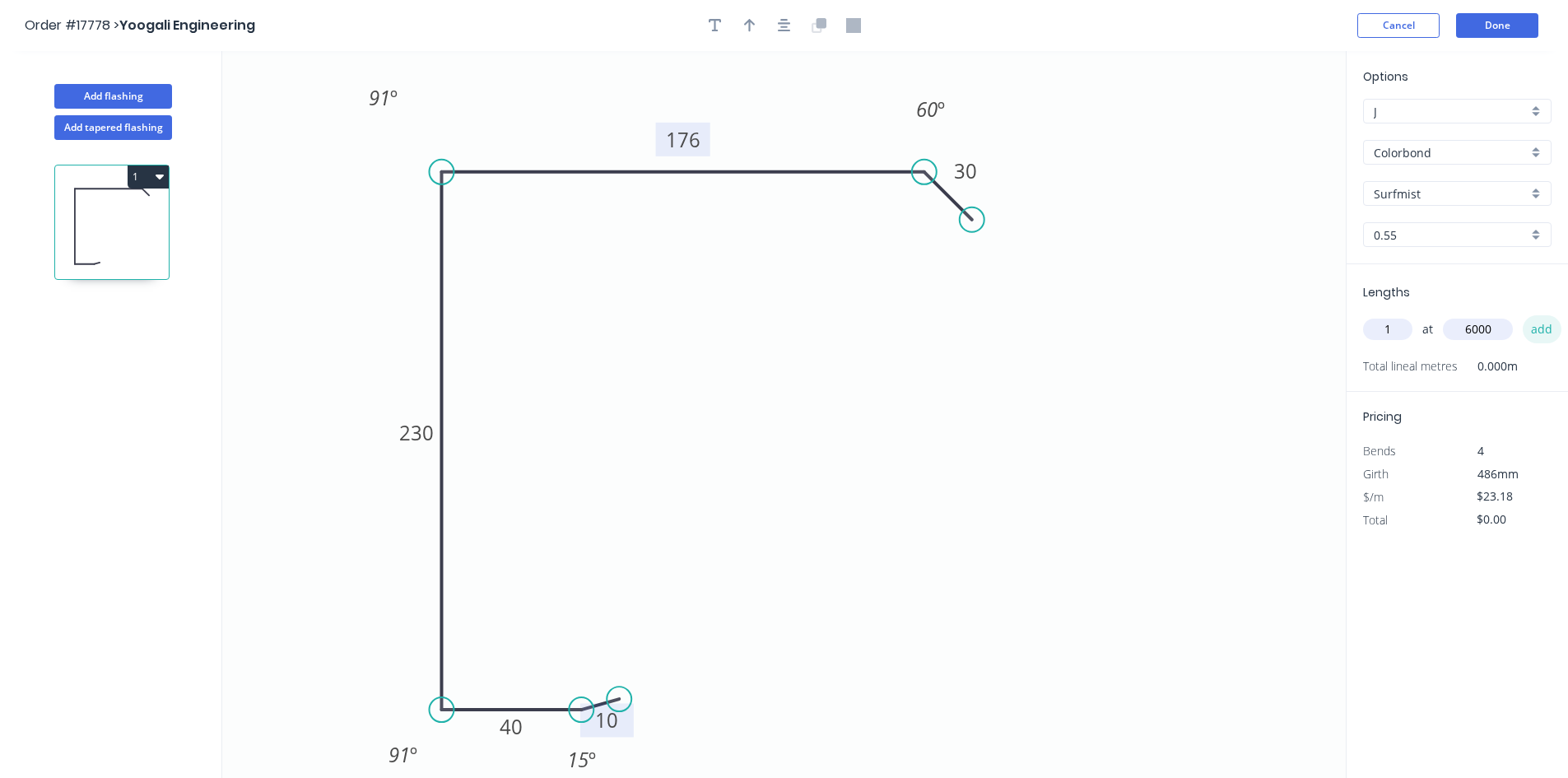
type input "$139.08"
type input "1"
click at [1485, 328] on input "text" at bounding box center [1478, 329] width 70 height 21
type input "6500"
click at [1540, 328] on button "add" at bounding box center [1542, 328] width 38 height 28
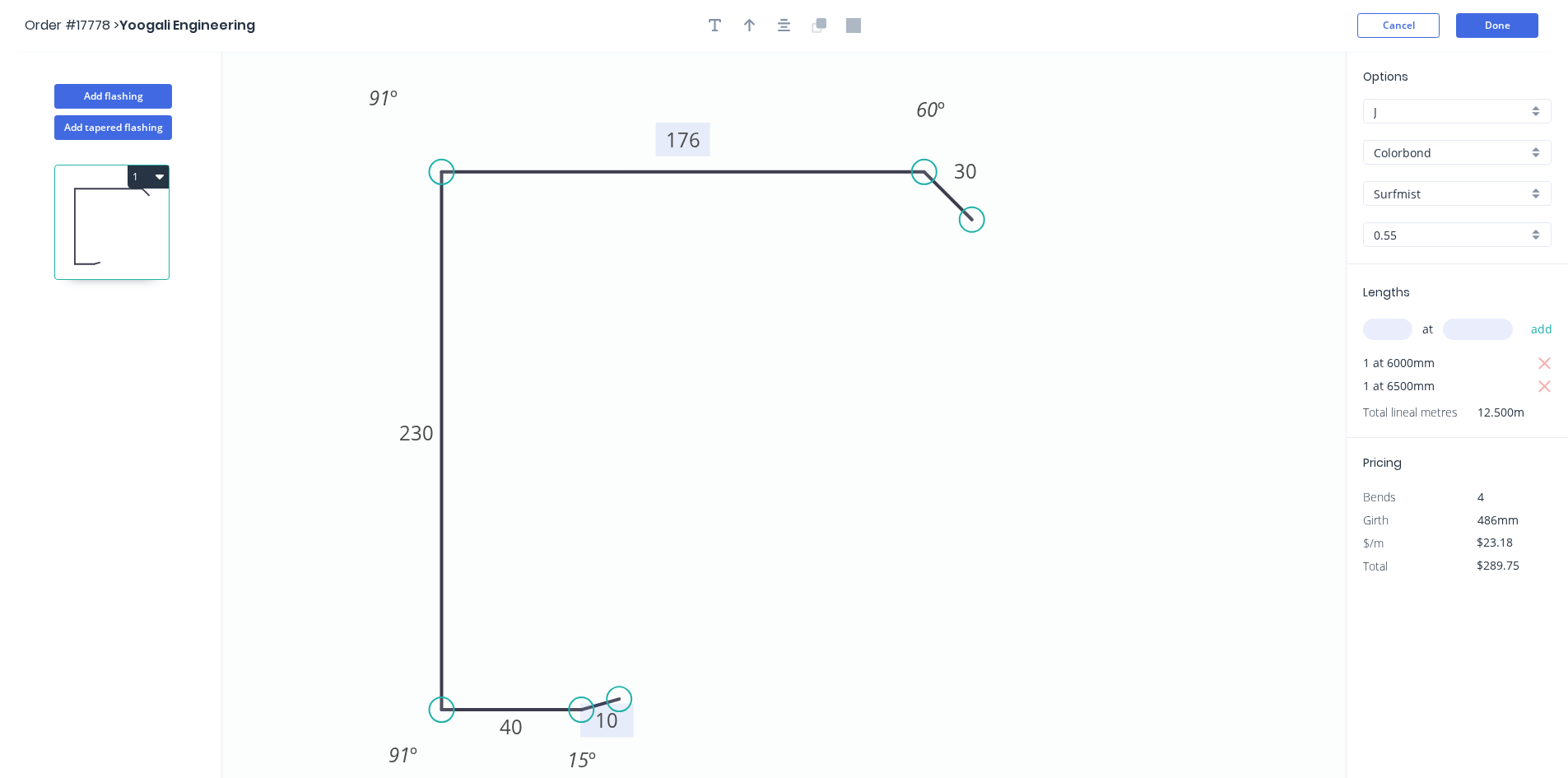
click at [159, 178] on icon "button" at bounding box center [159, 177] width 8 height 5
click at [155, 210] on button "Duplicate" at bounding box center [91, 217] width 157 height 33
type input "$0.00"
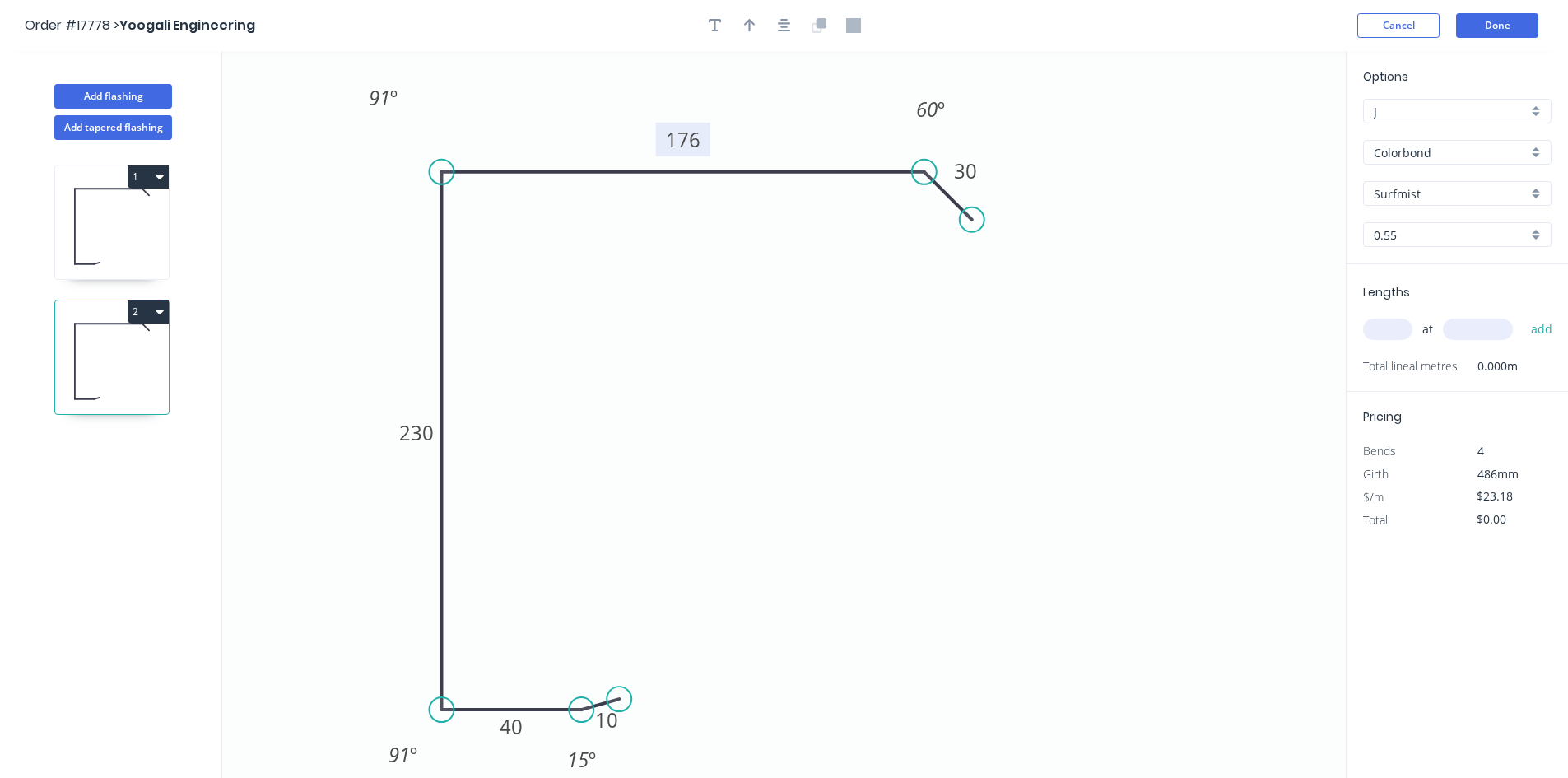
click at [675, 134] on tspan "176" at bounding box center [683, 140] width 35 height 28
click at [431, 437] on tspan "230" at bounding box center [417, 433] width 35 height 28
click at [686, 377] on icon "0 10 40 232 178 30 91 º 91 º 15 º 60 º" at bounding box center [784, 414] width 1124 height 727
click at [1394, 334] on input "text" at bounding box center [1388, 329] width 50 height 21
type input "1"
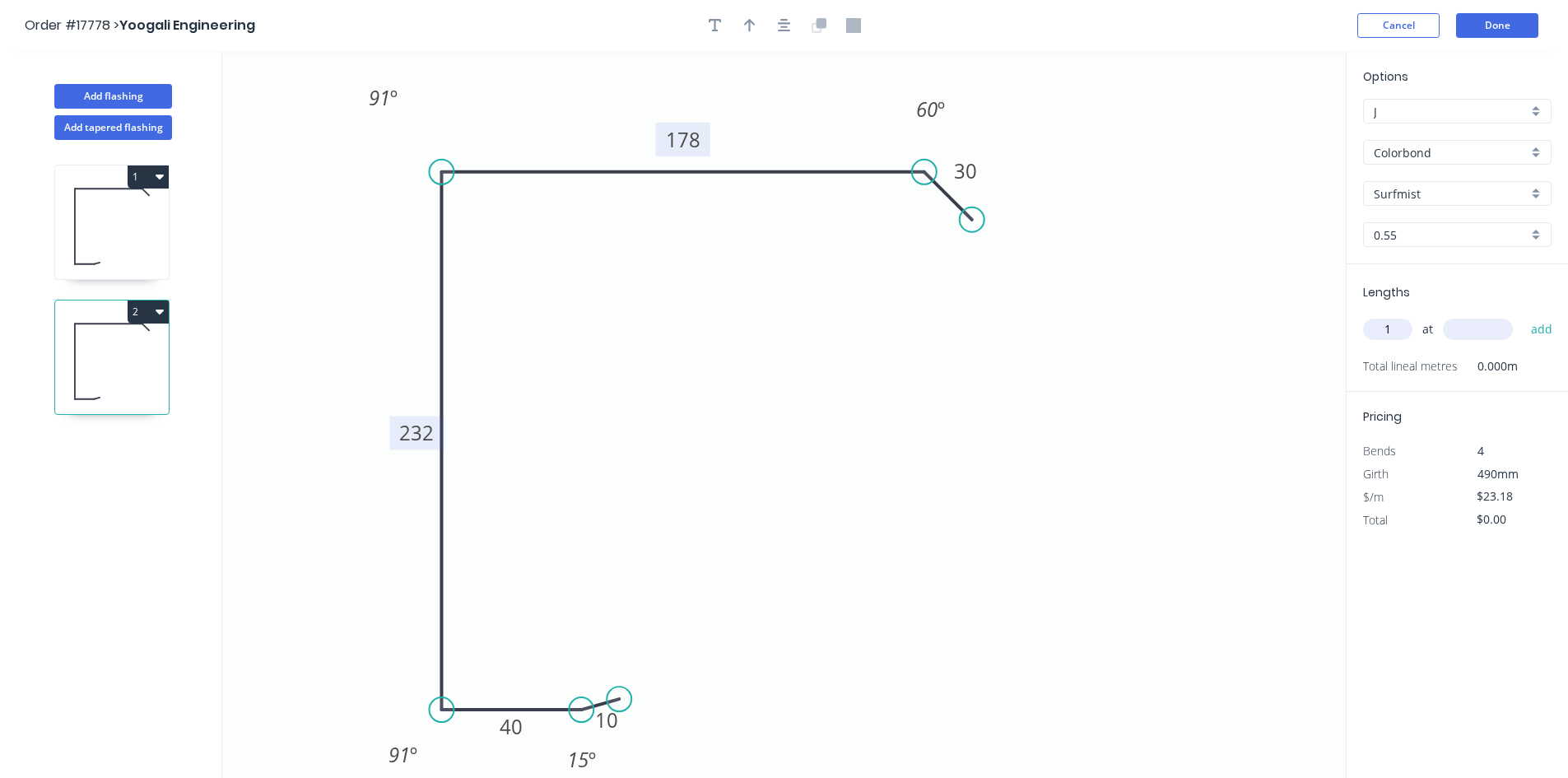
click at [1489, 332] on input "text" at bounding box center [1478, 329] width 70 height 21
type input "6000"
click at [1531, 328] on button "add" at bounding box center [1542, 328] width 38 height 28
type input "$139.08"
type input "1"
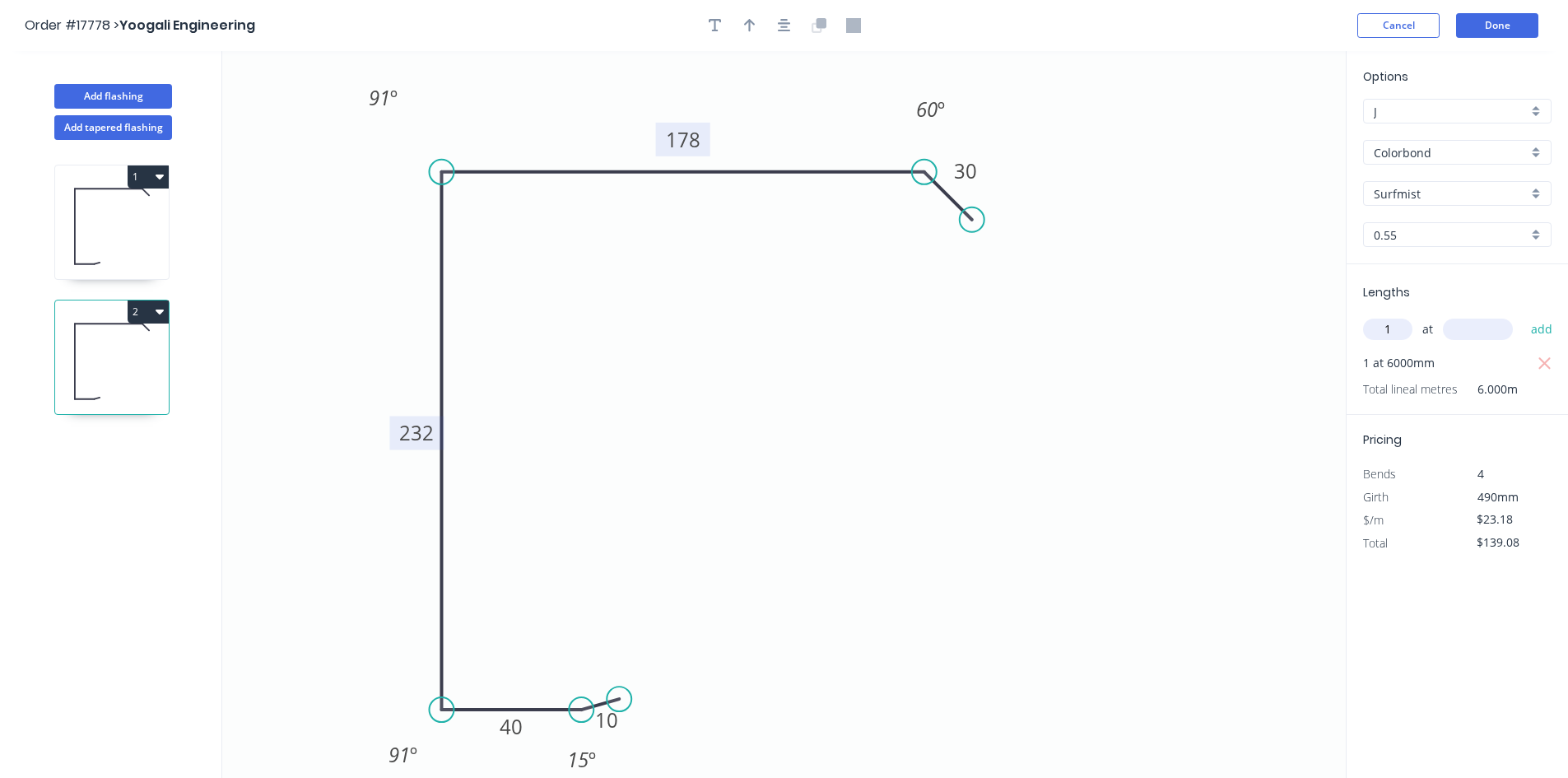
click at [1451, 329] on input "text" at bounding box center [1478, 329] width 70 height 21
type input "6500"
click at [1542, 332] on button "add" at bounding box center [1542, 328] width 38 height 28
type input "$289.75"
click at [1496, 19] on button "Done" at bounding box center [1498, 26] width 83 height 25
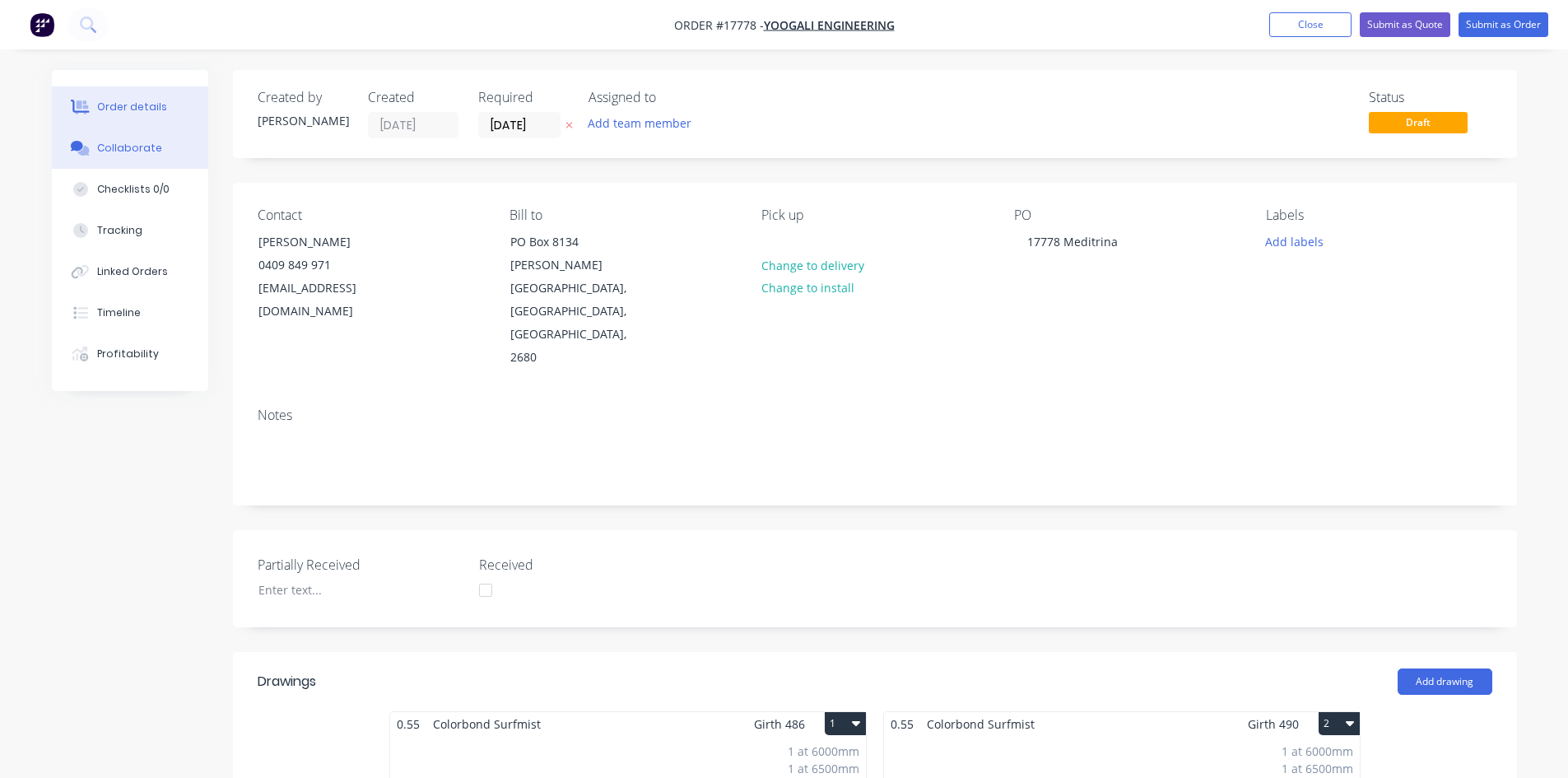
click at [166, 150] on button "Collaborate" at bounding box center [130, 148] width 157 height 41
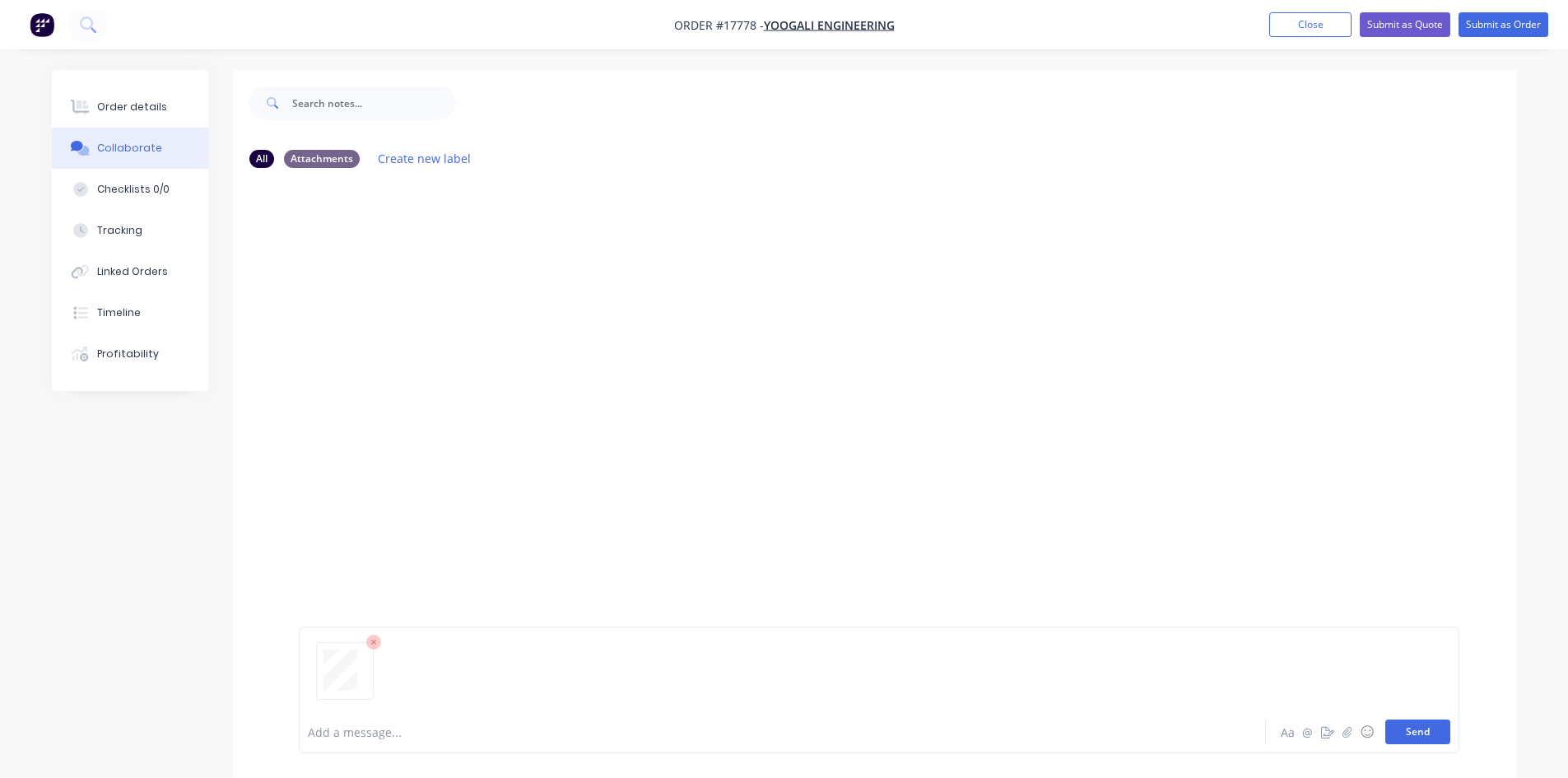
click at [1422, 725] on button "Send" at bounding box center [1418, 733] width 65 height 25
click at [128, 106] on div "Order details" at bounding box center [132, 107] width 70 height 15
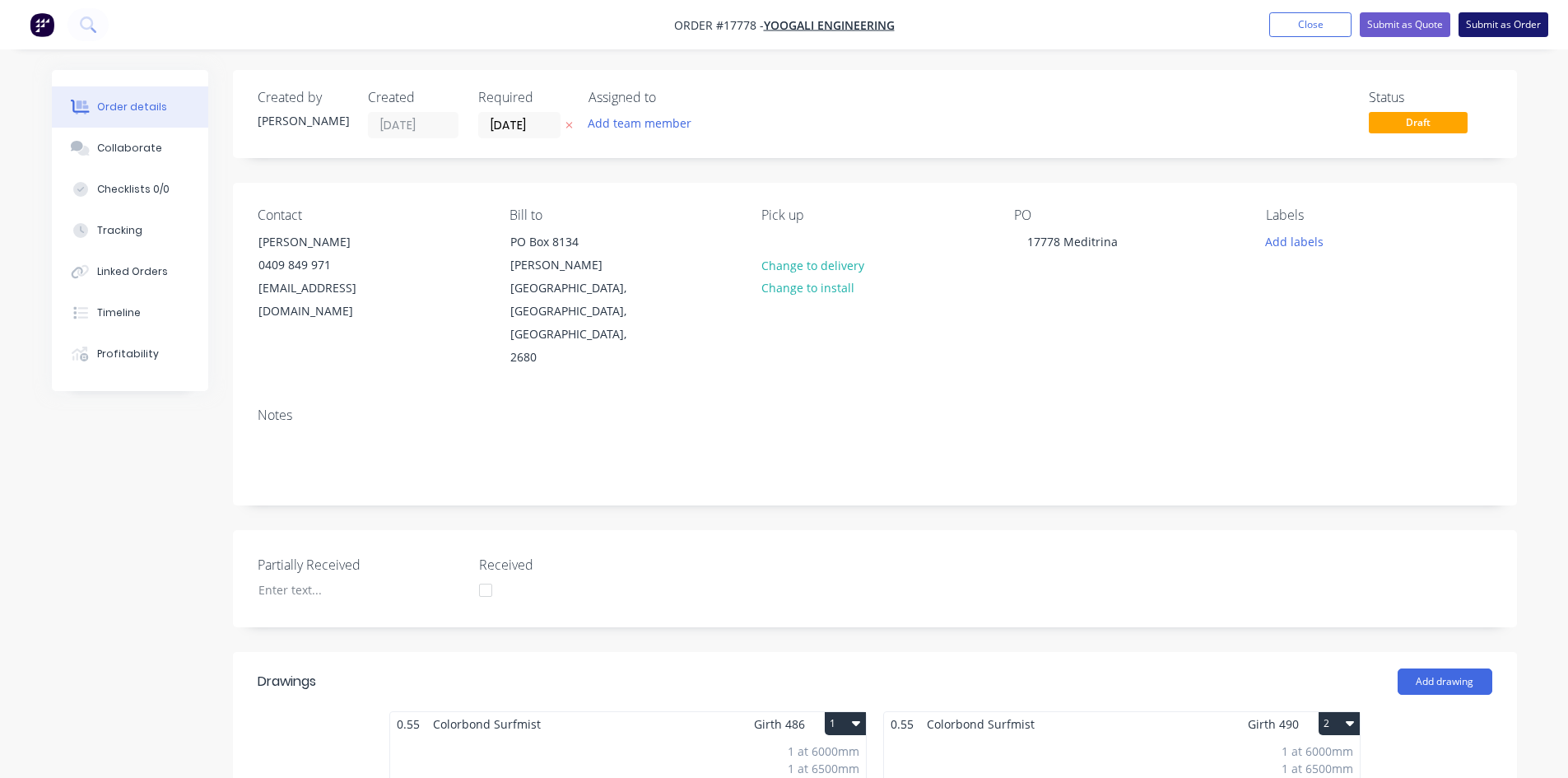
click at [1508, 26] on button "Submit as Order" at bounding box center [1503, 25] width 90 height 25
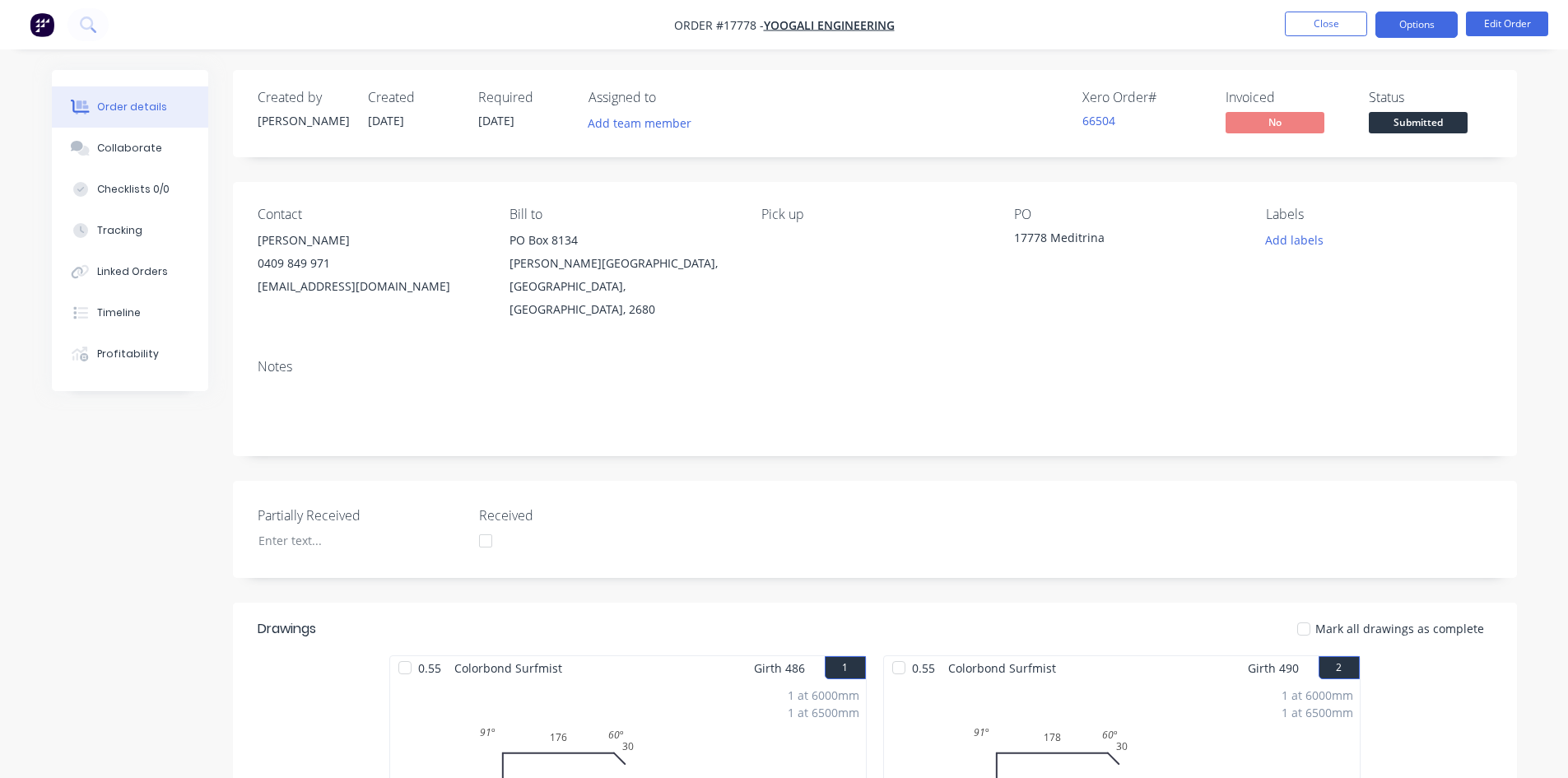
click at [1426, 23] on button "Options" at bounding box center [1417, 25] width 83 height 27
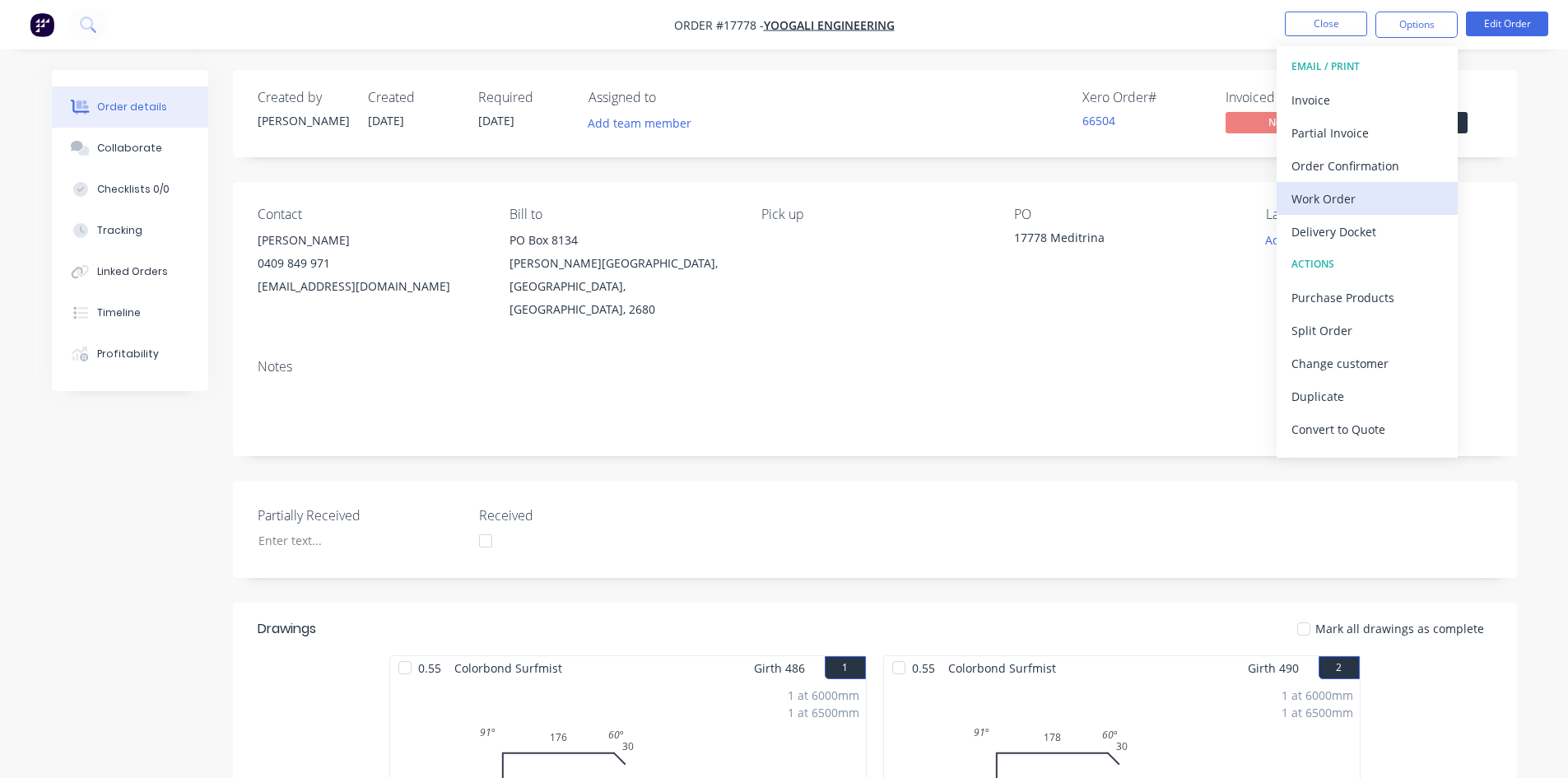
click at [1365, 190] on div "Work Order" at bounding box center [1368, 199] width 151 height 24
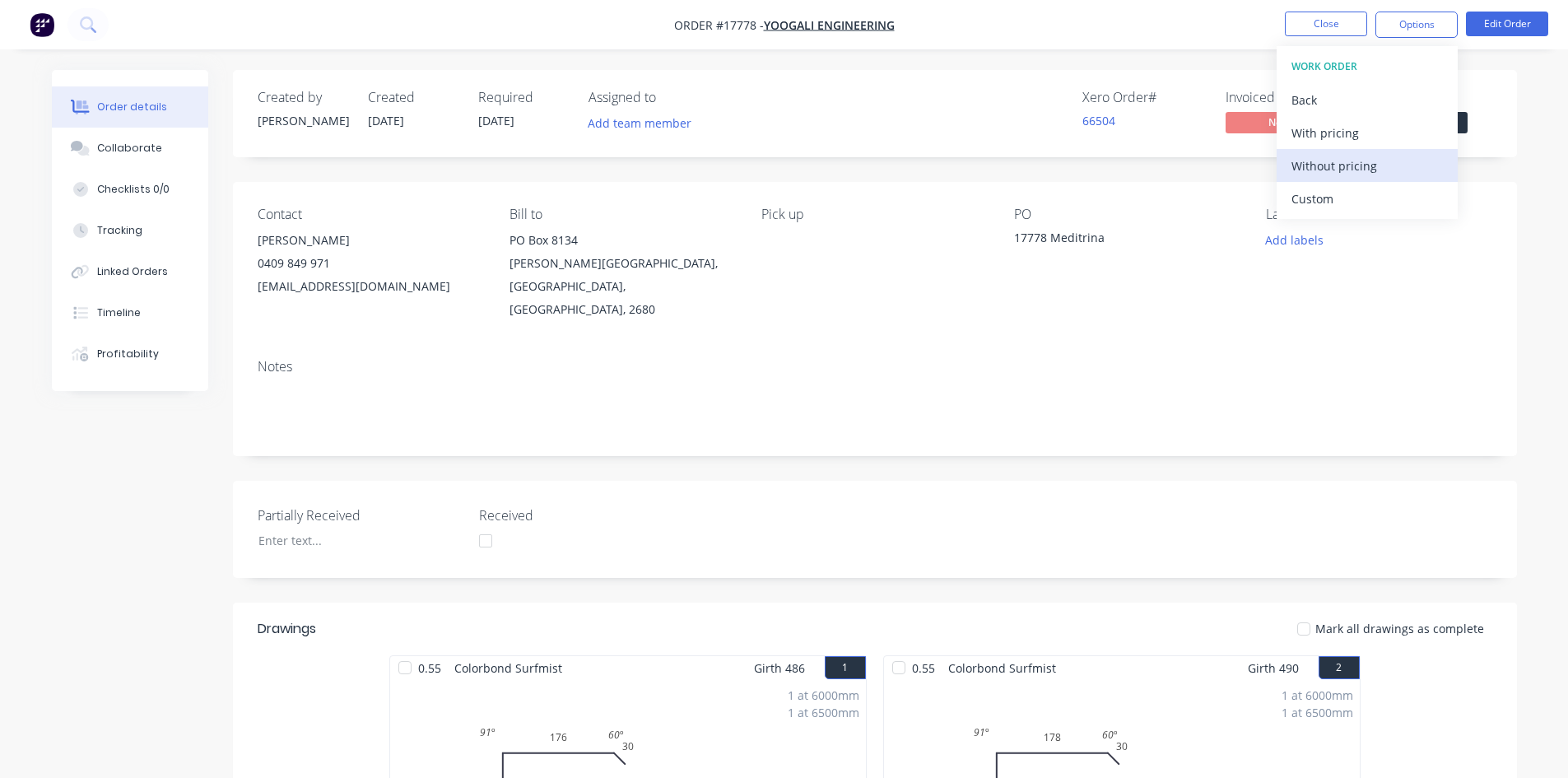
click at [1366, 166] on div "Without pricing" at bounding box center [1368, 166] width 151 height 24
click at [1087, 55] on div "Order details Collaborate Checklists 0/0 Tracking Linked Orders Timeline Profit…" at bounding box center [784, 620] width 1568 height 1242
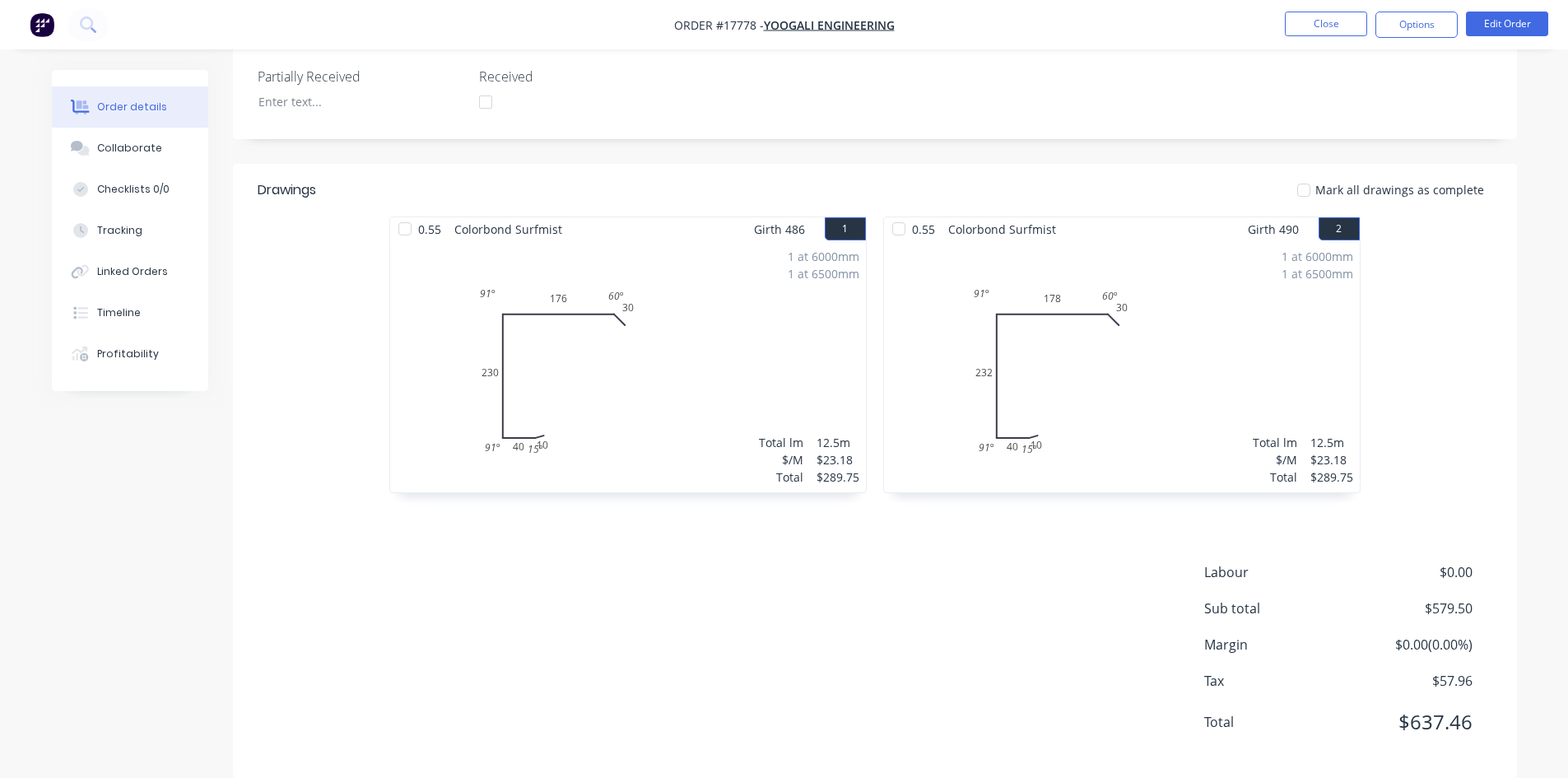
scroll to position [441, 0]
click at [964, 83] on div "Partially Received Received" at bounding box center [875, 88] width 1284 height 97
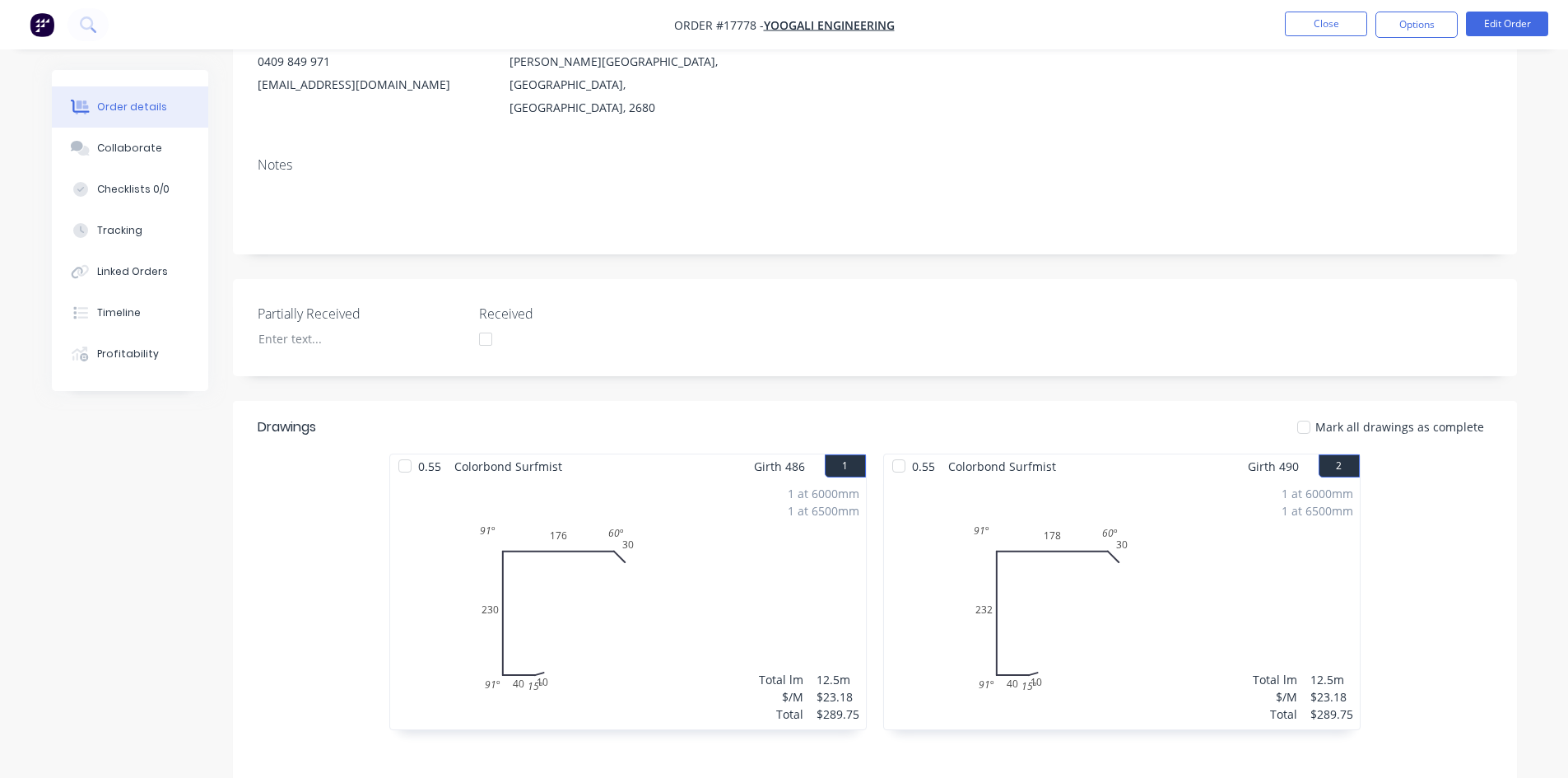
scroll to position [0, 0]
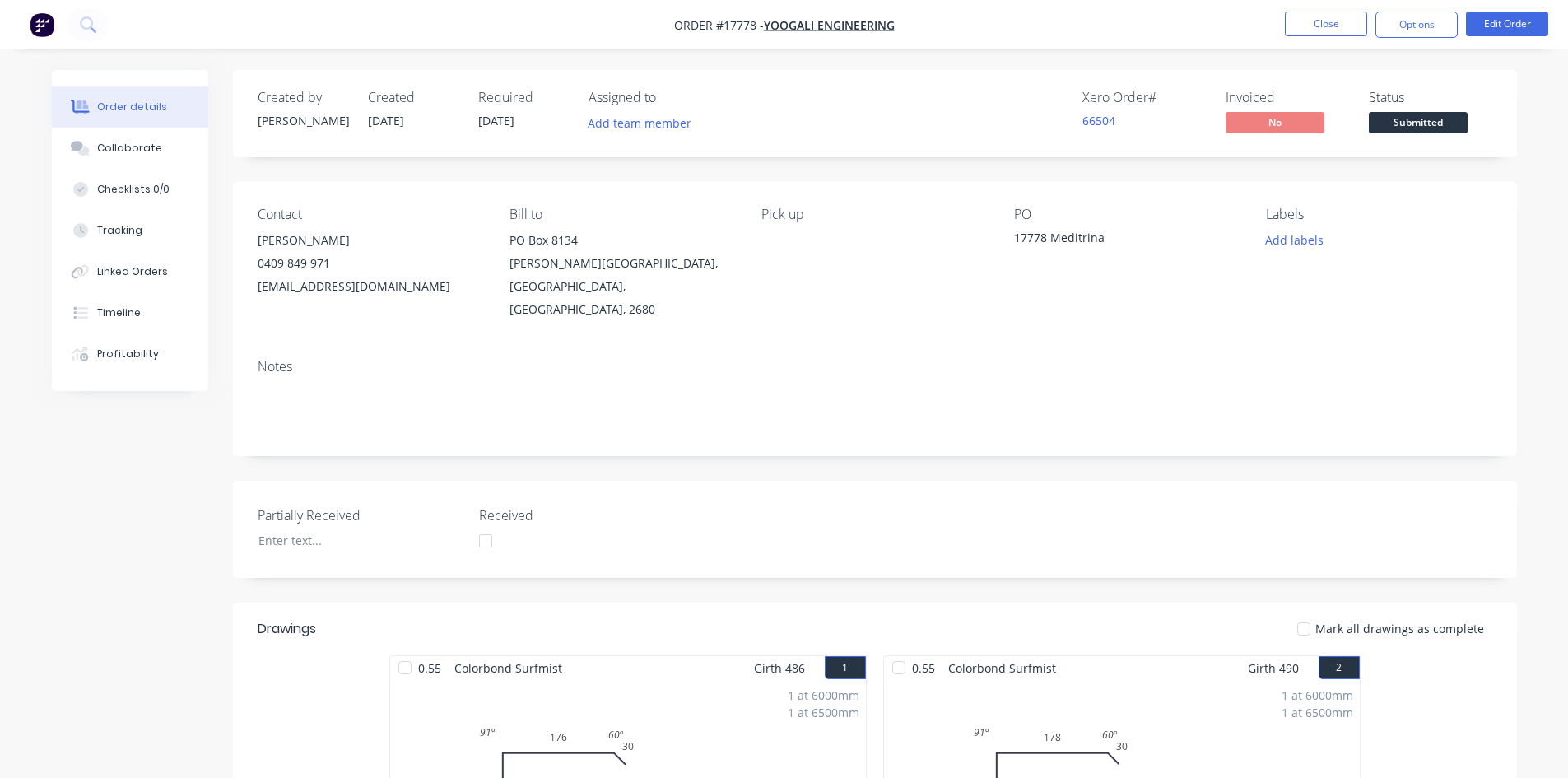
click at [1095, 28] on nav "Order #17778 - Yoogali Engineering Close Options Edit Order" at bounding box center [784, 25] width 1568 height 50
click at [1325, 27] on button "Close" at bounding box center [1326, 24] width 83 height 25
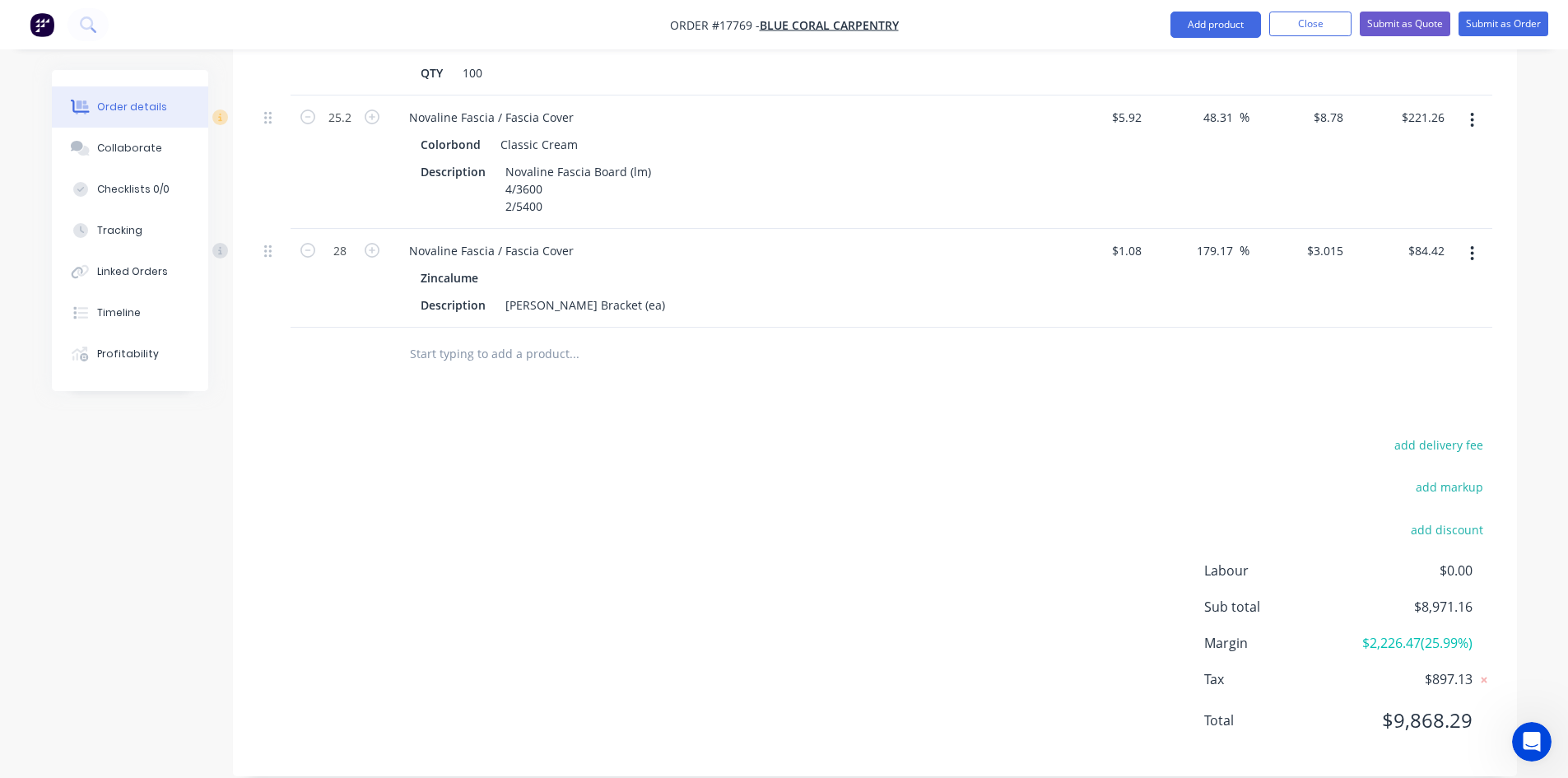
scroll to position [2415, 0]
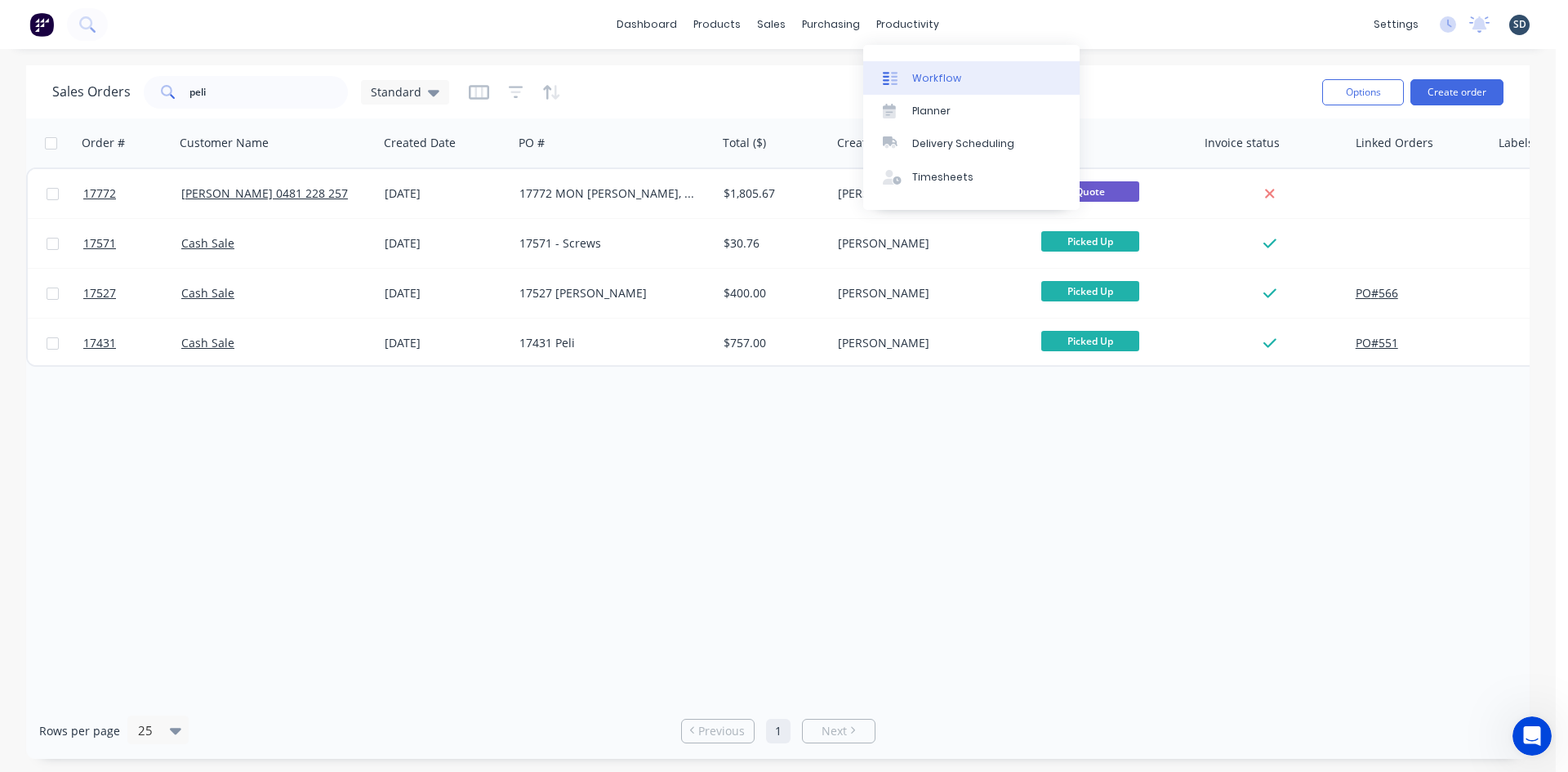
click at [920, 73] on div "Workflow" at bounding box center [937, 78] width 49 height 15
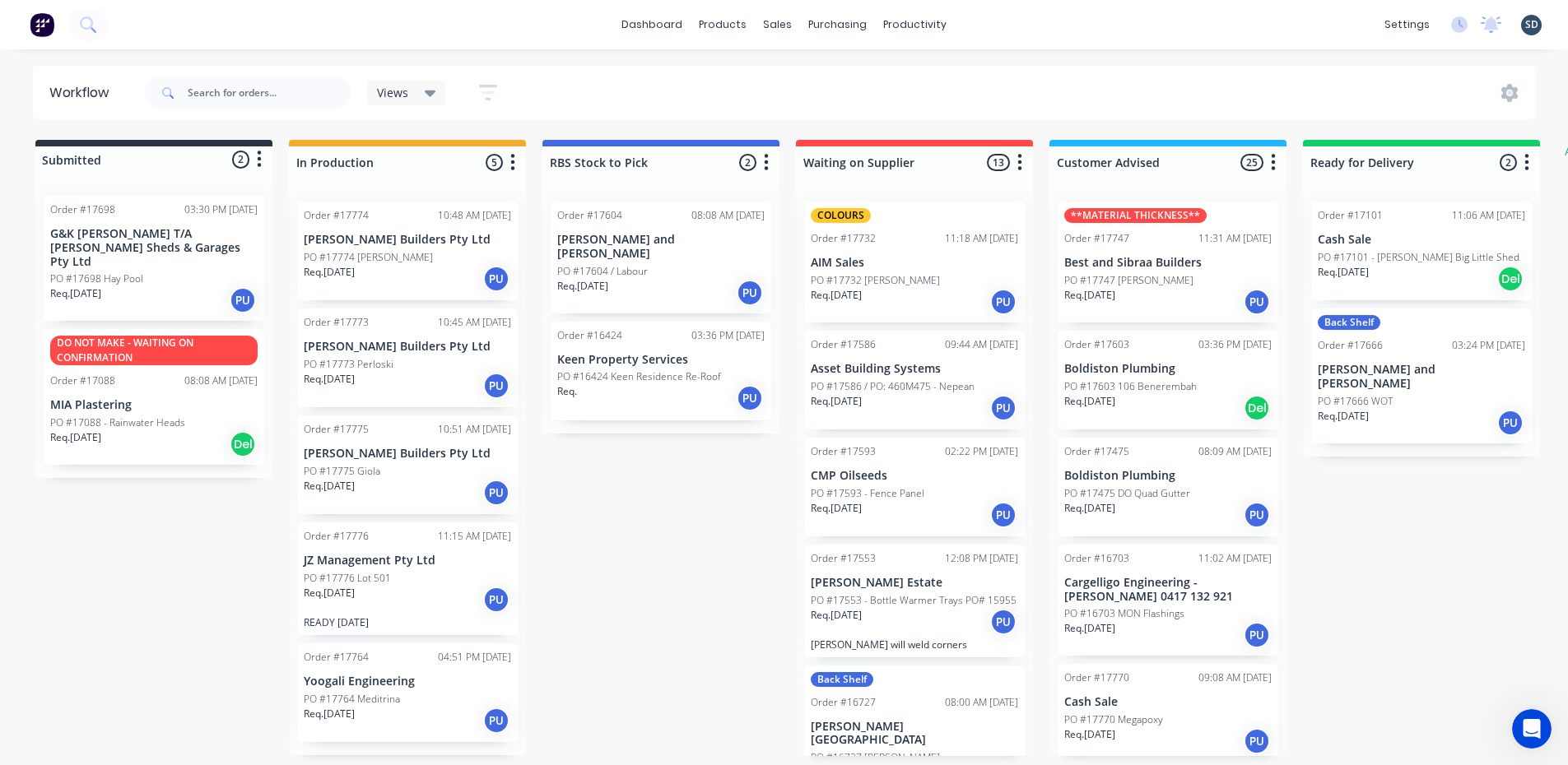
scroll to position [4, 0]
click at [449, 586] on div "Req. 13/10/25 PU" at bounding box center [407, 600] width 207 height 28
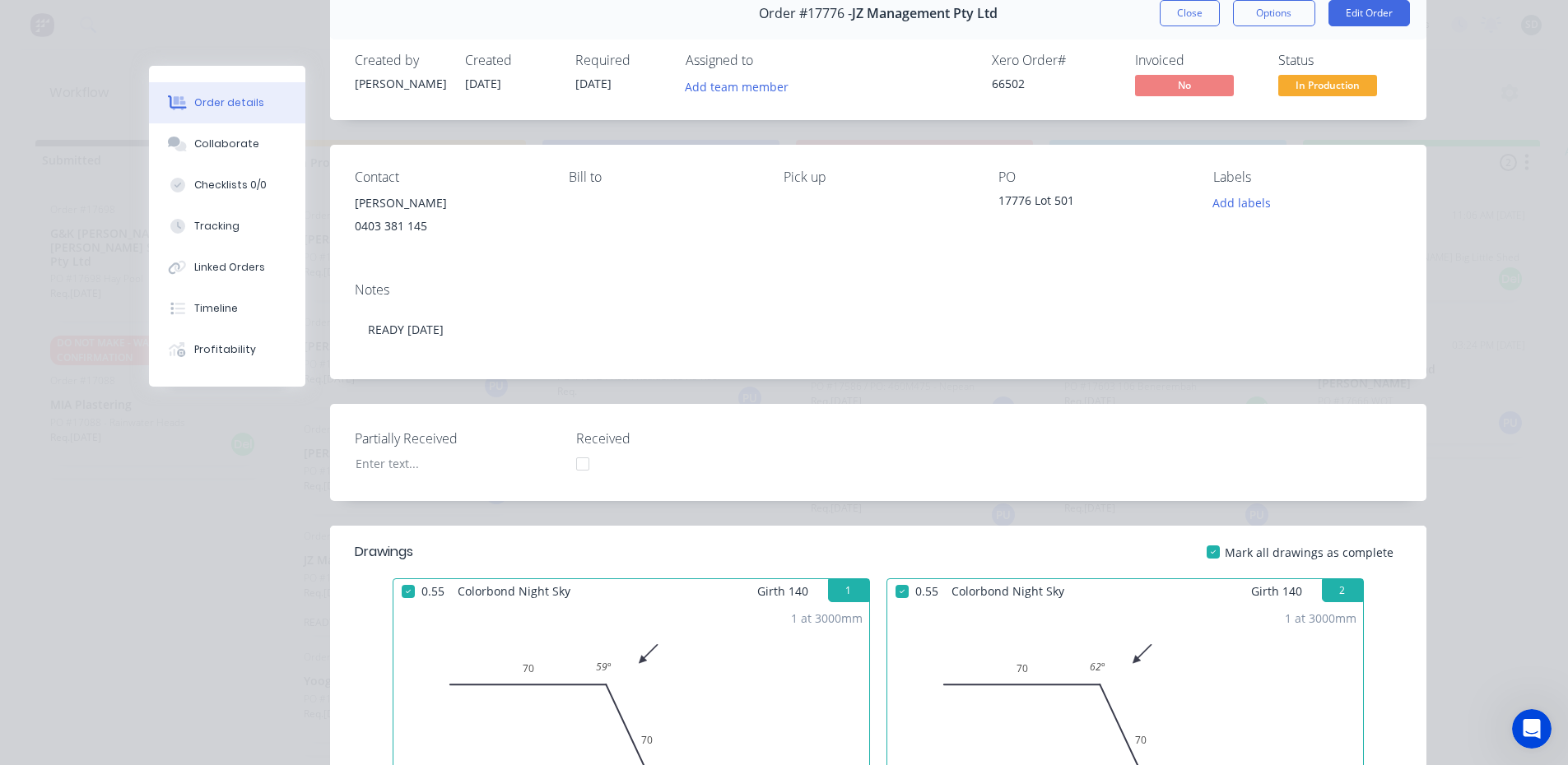
scroll to position [0, 0]
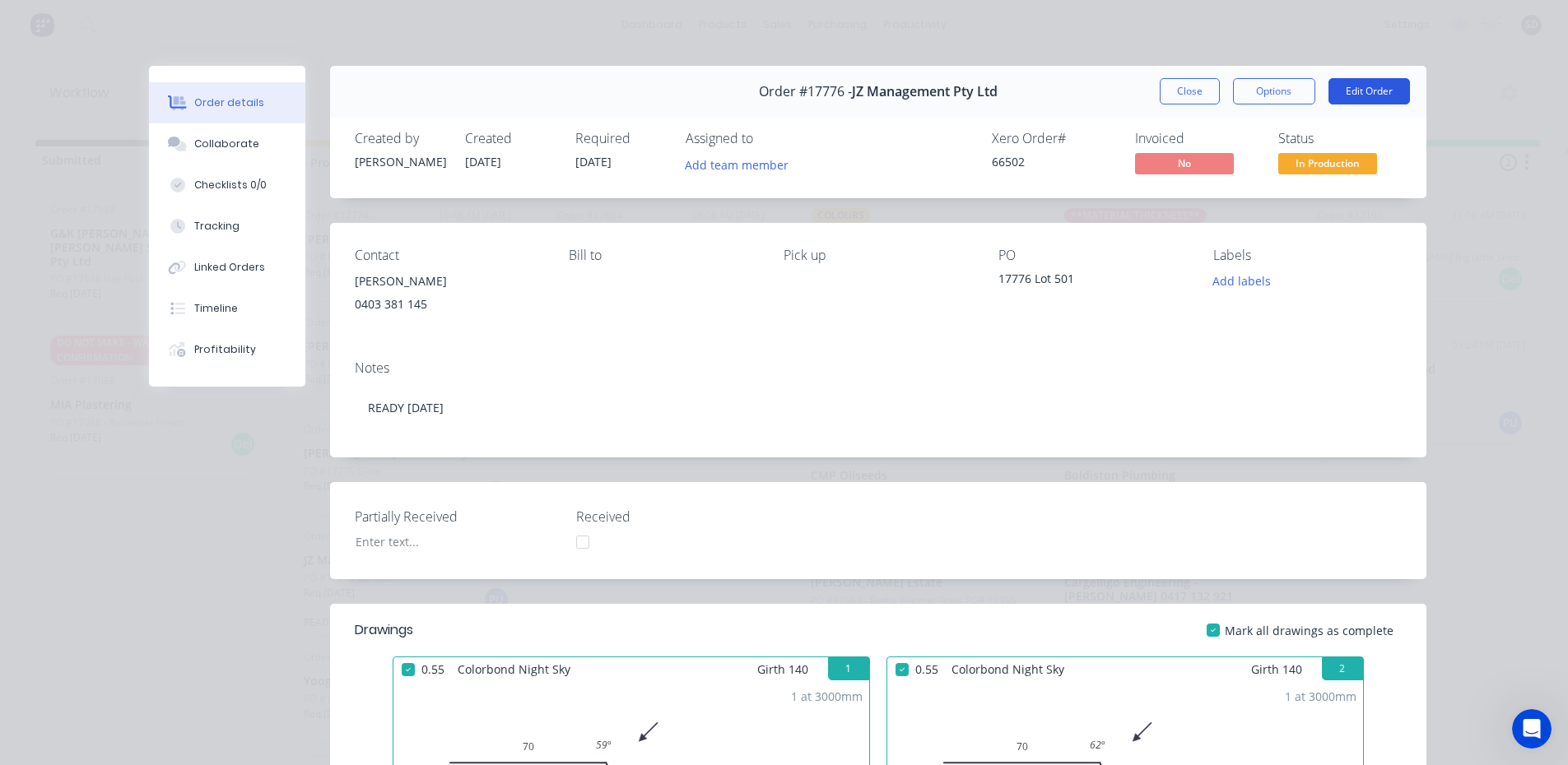
click at [1363, 88] on button "Edit Order" at bounding box center [1370, 92] width 82 height 27
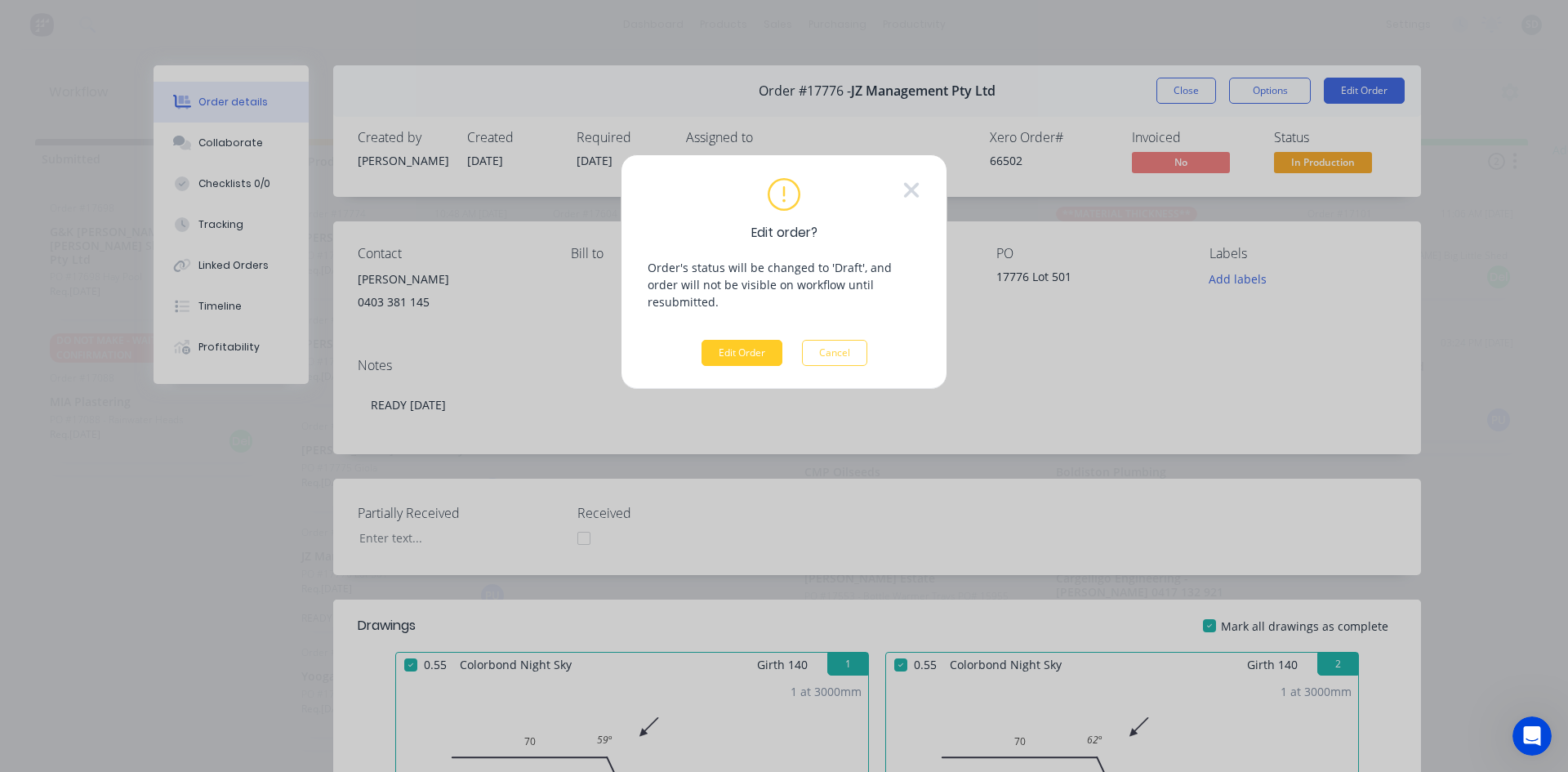
click at [740, 340] on button "Edit Order" at bounding box center [743, 353] width 81 height 26
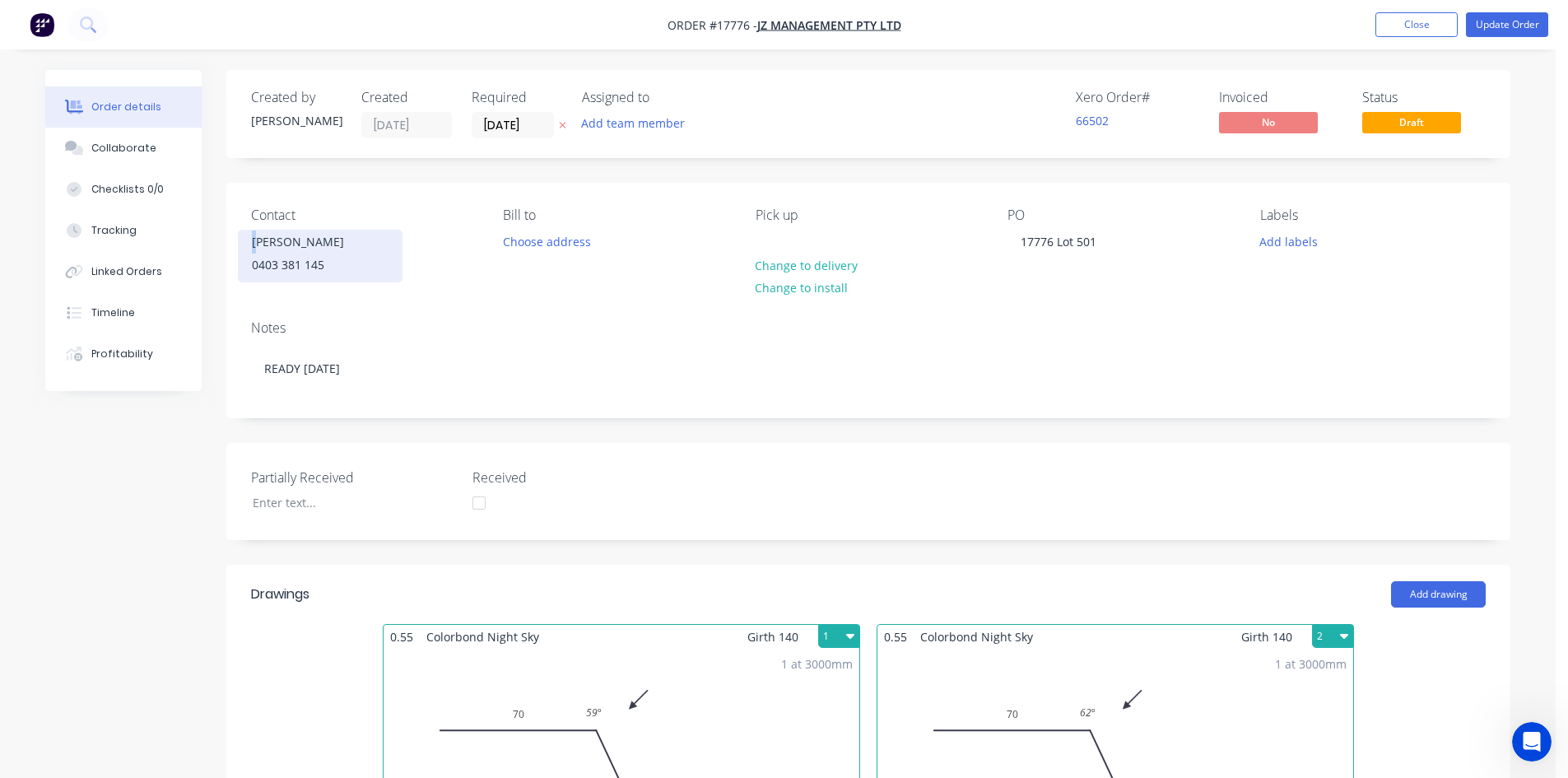
drag, startPoint x: 263, startPoint y: 238, endPoint x: 243, endPoint y: 239, distance: 20.0
click at [243, 239] on div "Wayne Campbell 0403 381 145" at bounding box center [319, 255] width 165 height 53
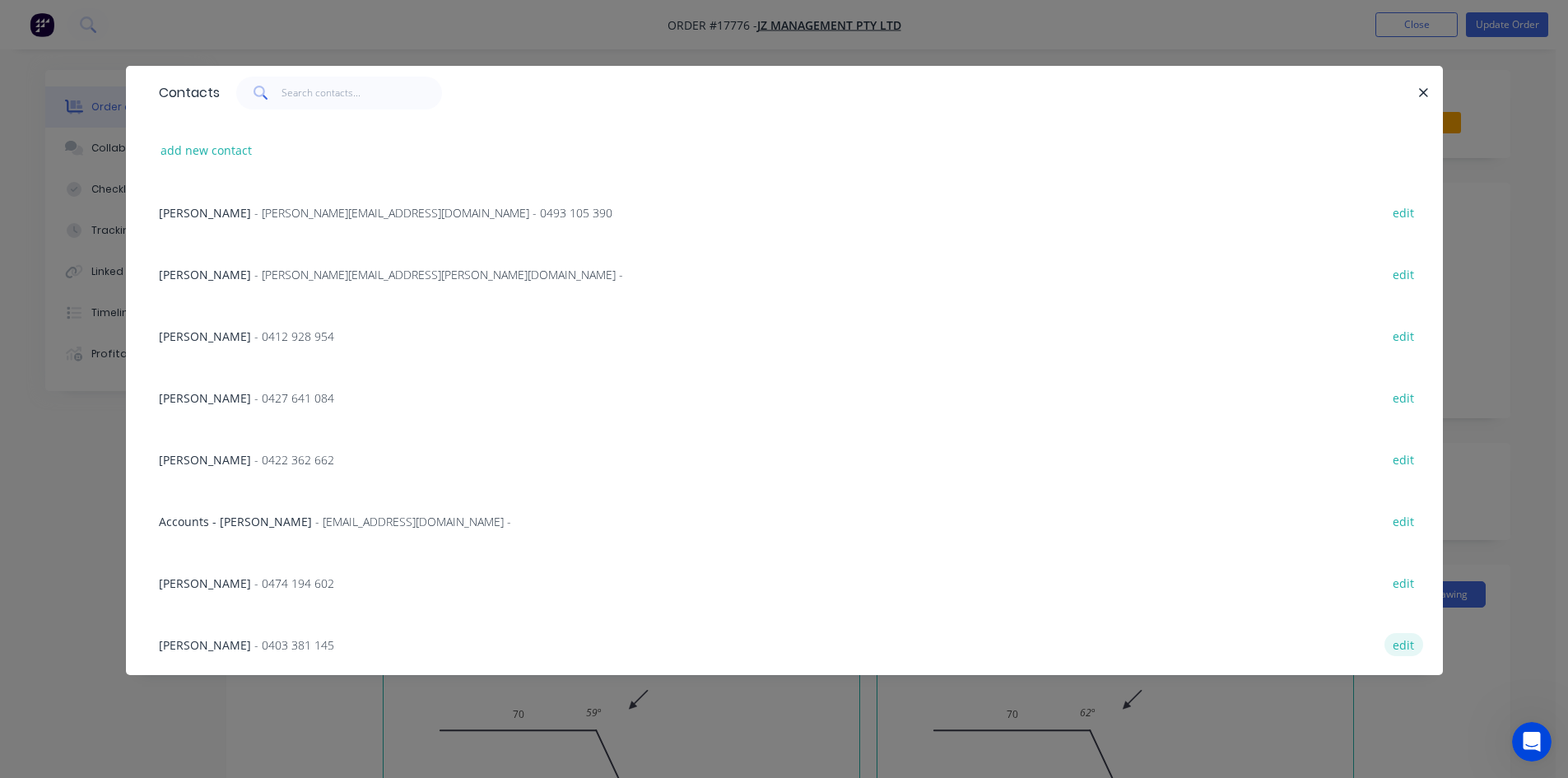
click at [1403, 646] on button "edit" at bounding box center [1403, 644] width 38 height 22
select select "AU"
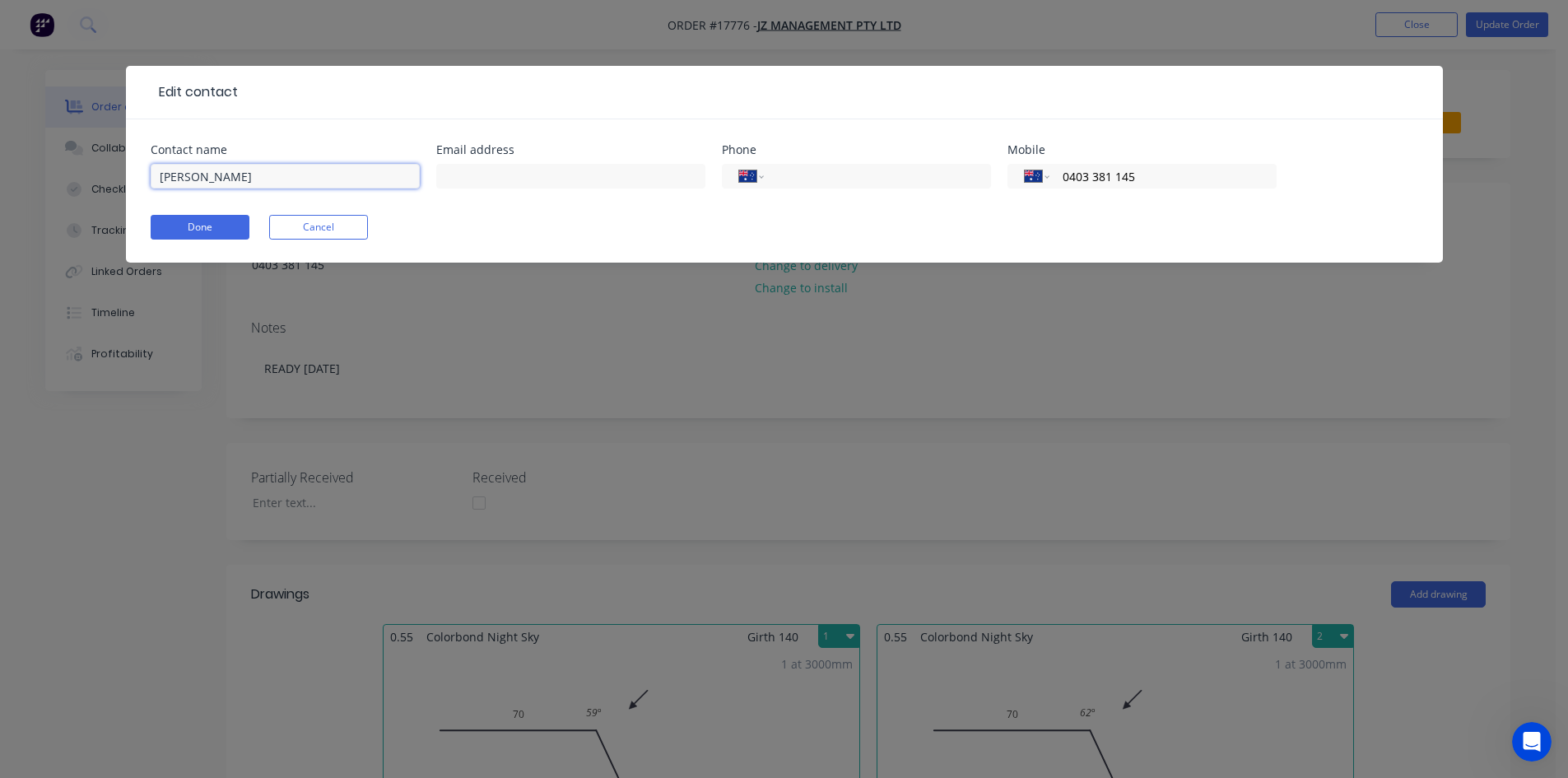
drag, startPoint x: 168, startPoint y: 174, endPoint x: 158, endPoint y: 174, distance: 10.0
click at [158, 174] on input "Wayne Campbell" at bounding box center [285, 176] width 270 height 25
type input "Dwayne Campbell"
drag, startPoint x: 448, startPoint y: 231, endPoint x: 376, endPoint y: 237, distance: 72.2
click at [448, 231] on div "Done Cancel" at bounding box center [784, 227] width 1268 height 25
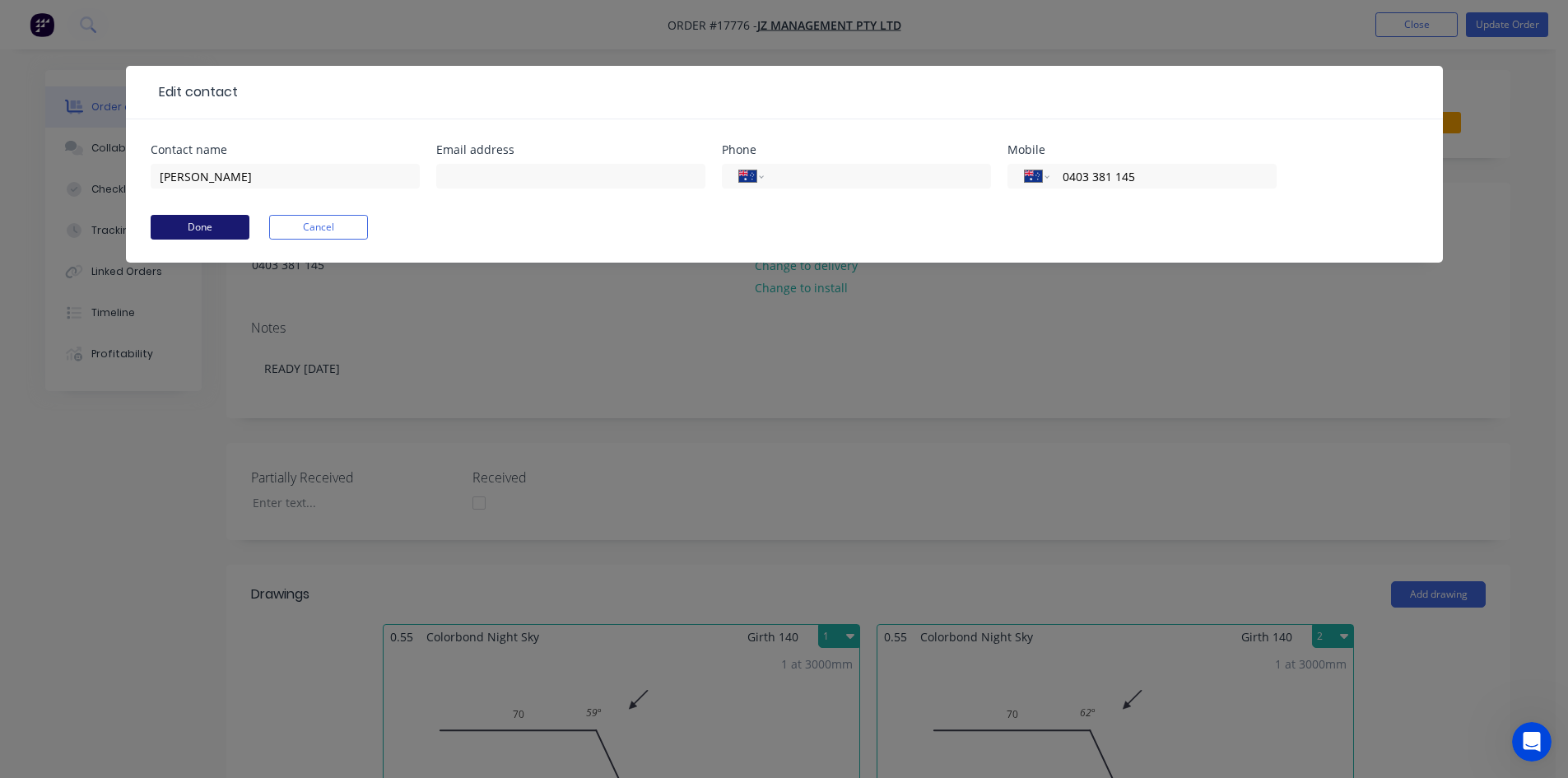
click at [214, 227] on button "Done" at bounding box center [199, 227] width 99 height 25
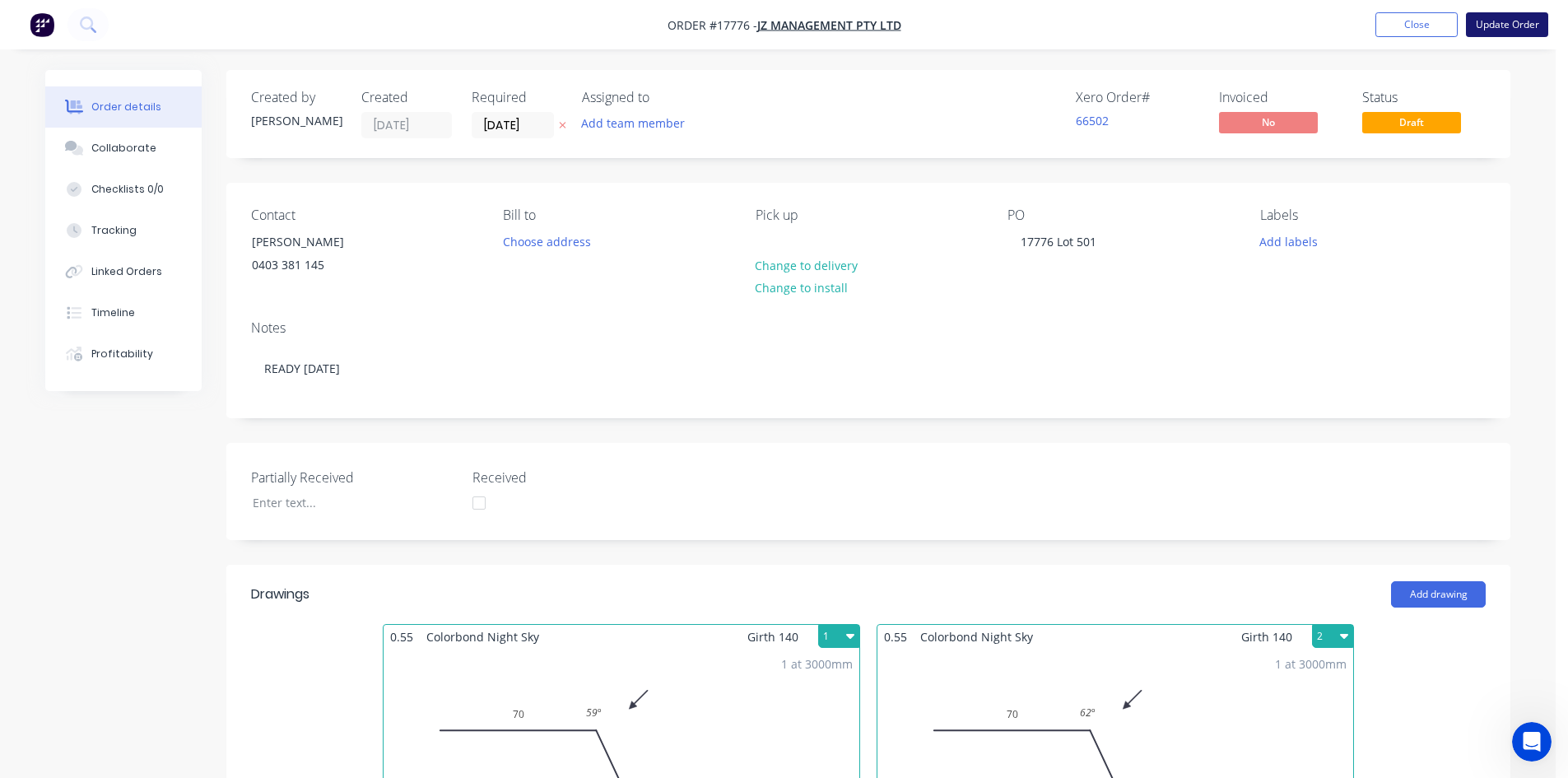
click at [1517, 26] on button "Update Order" at bounding box center [1507, 25] width 83 height 25
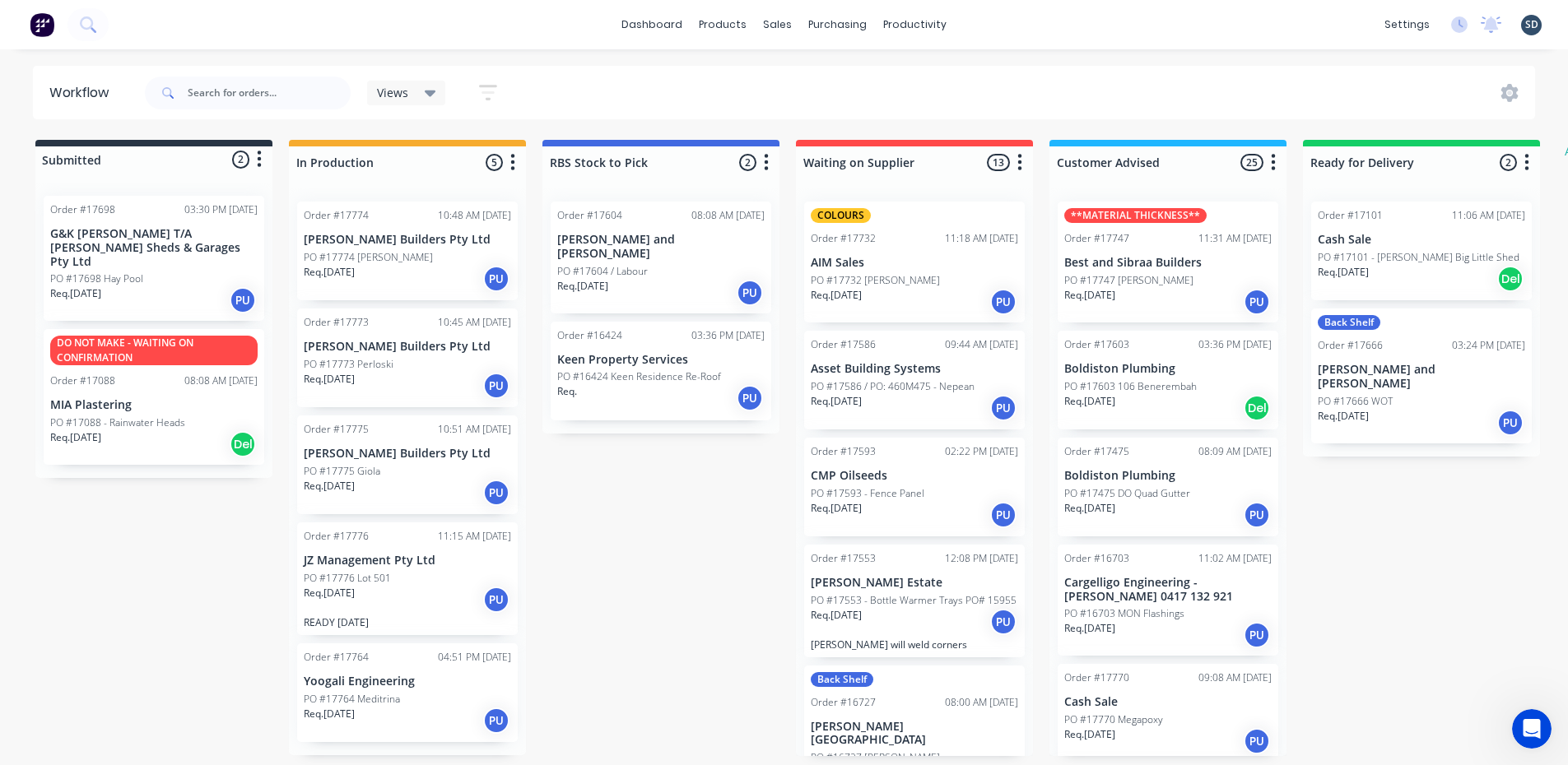
scroll to position [4, 0]
click at [420, 581] on div "PO #17776 Lot 501" at bounding box center [407, 578] width 207 height 15
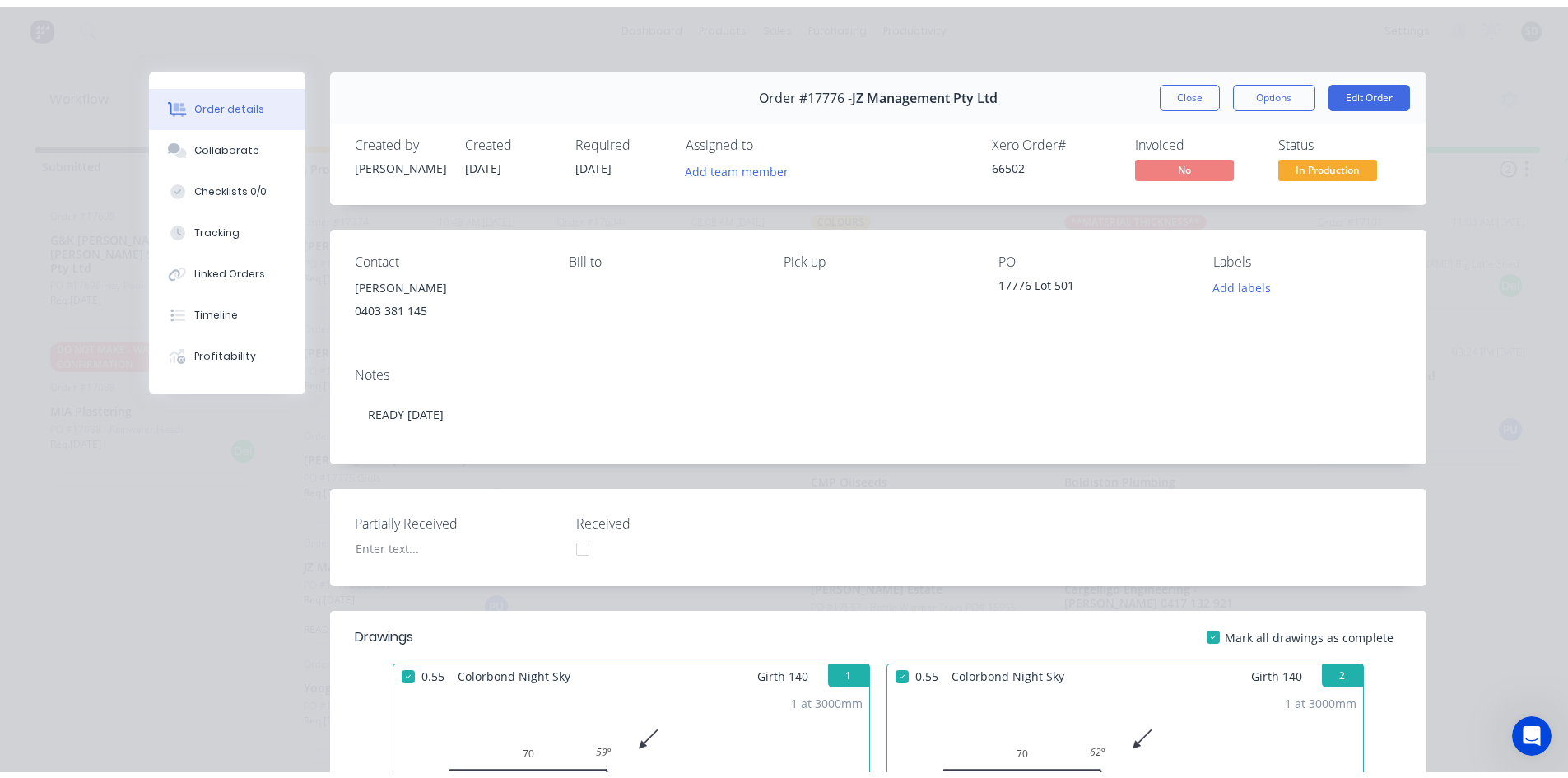
scroll to position [0, 0]
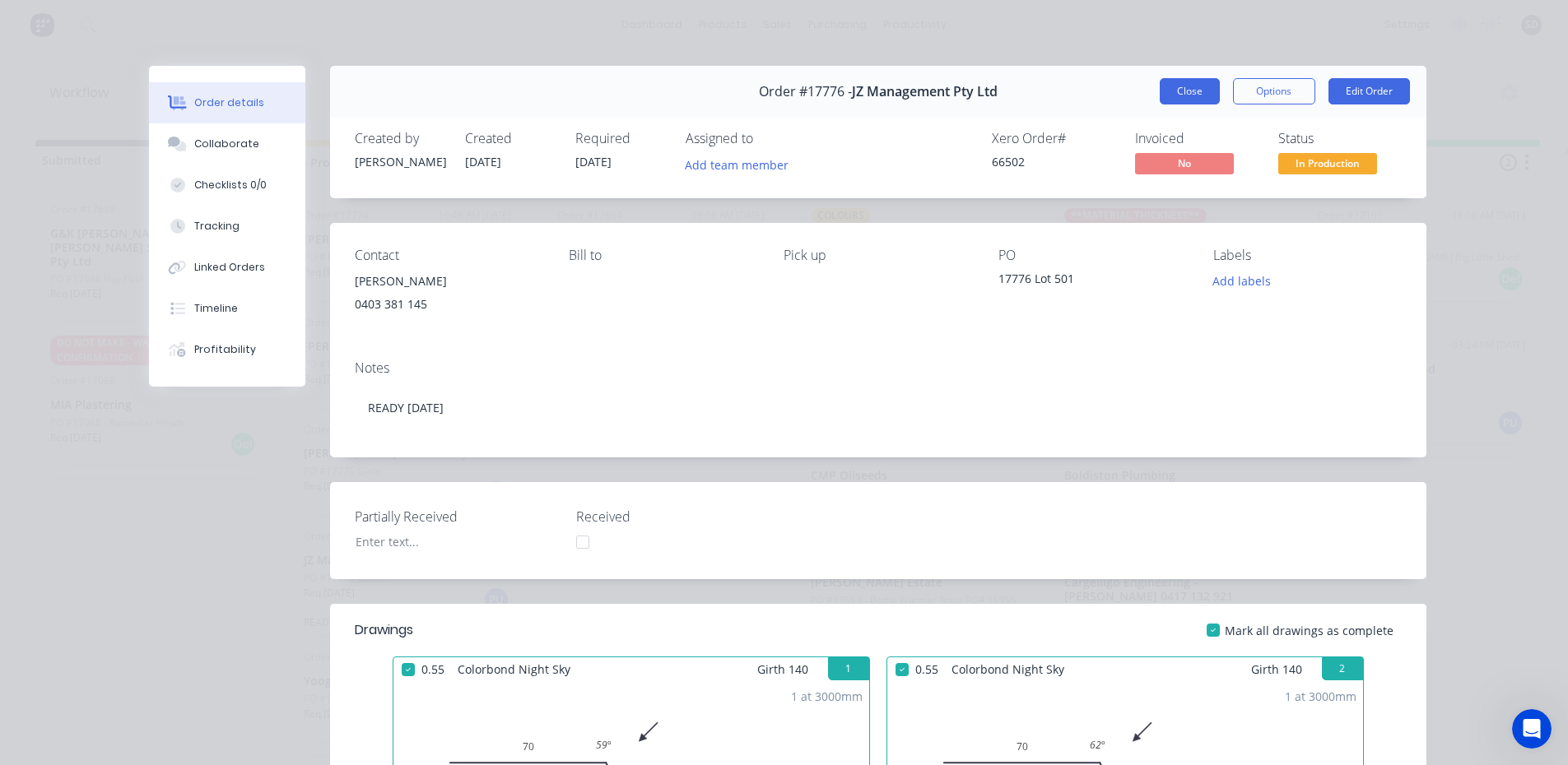
click at [1191, 88] on button "Close" at bounding box center [1191, 92] width 61 height 27
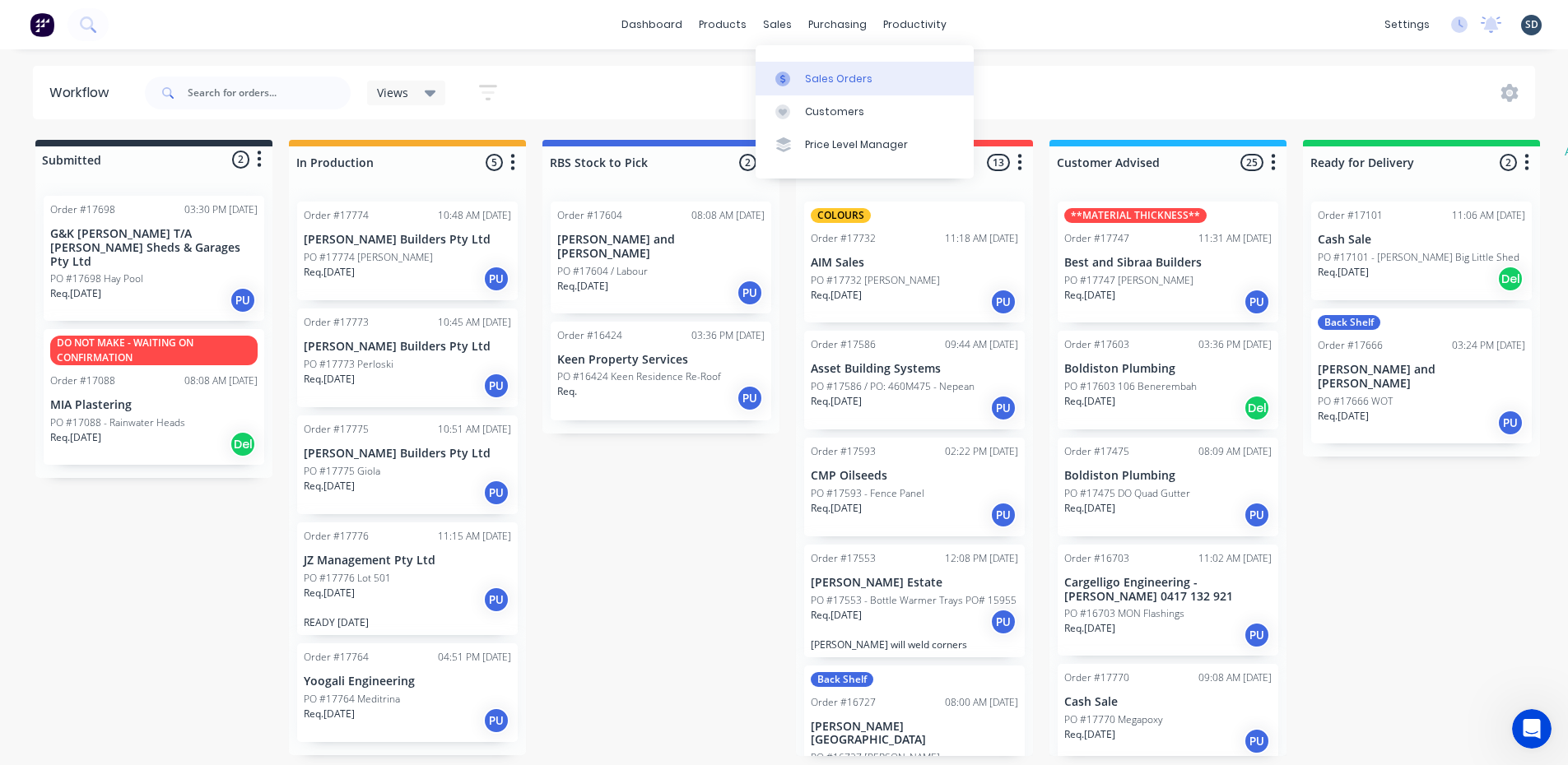
click at [833, 70] on link "Sales Orders" at bounding box center [864, 77] width 218 height 33
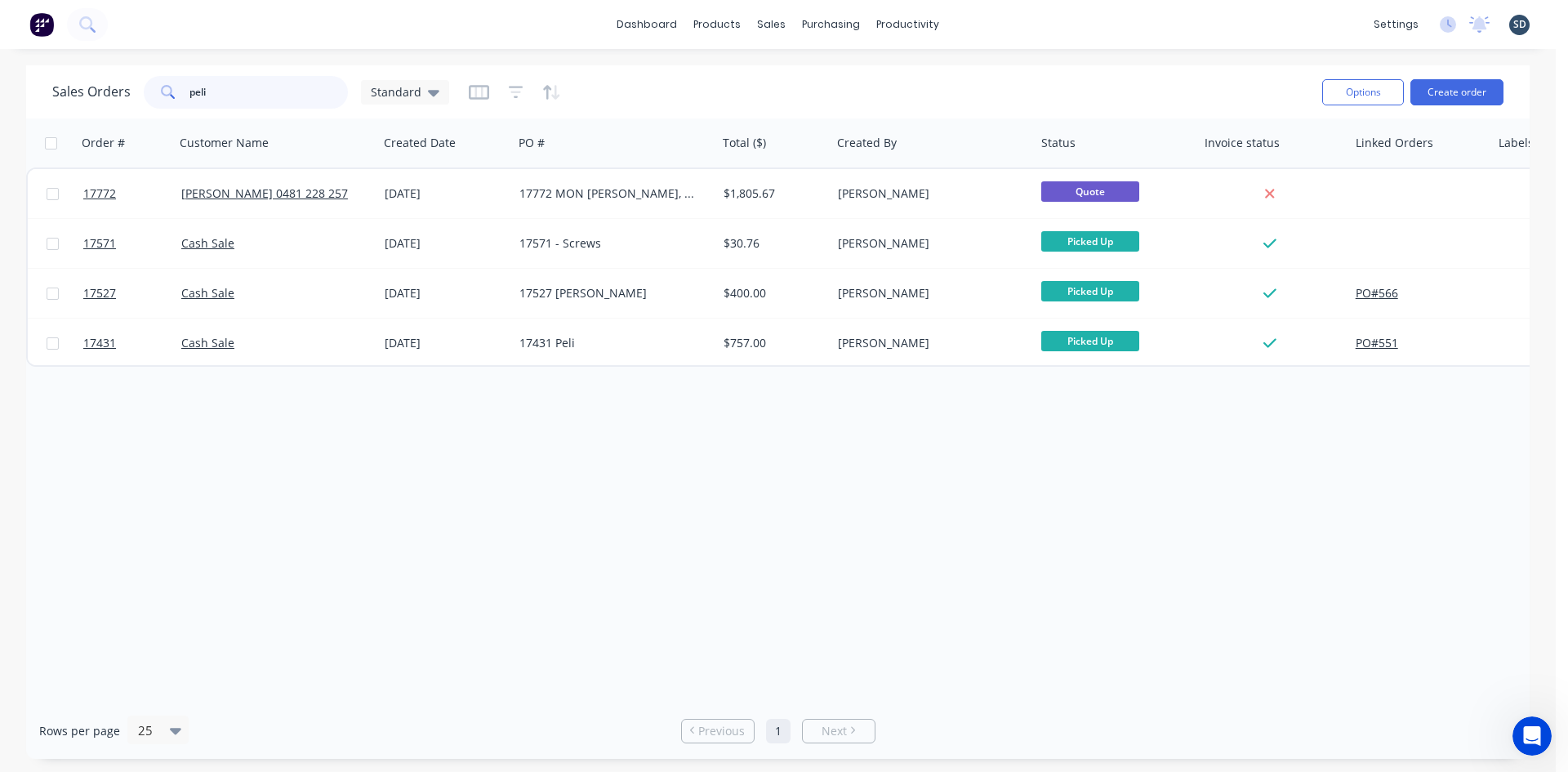
click at [244, 98] on input "peli" at bounding box center [269, 92] width 159 height 33
type input "glen"
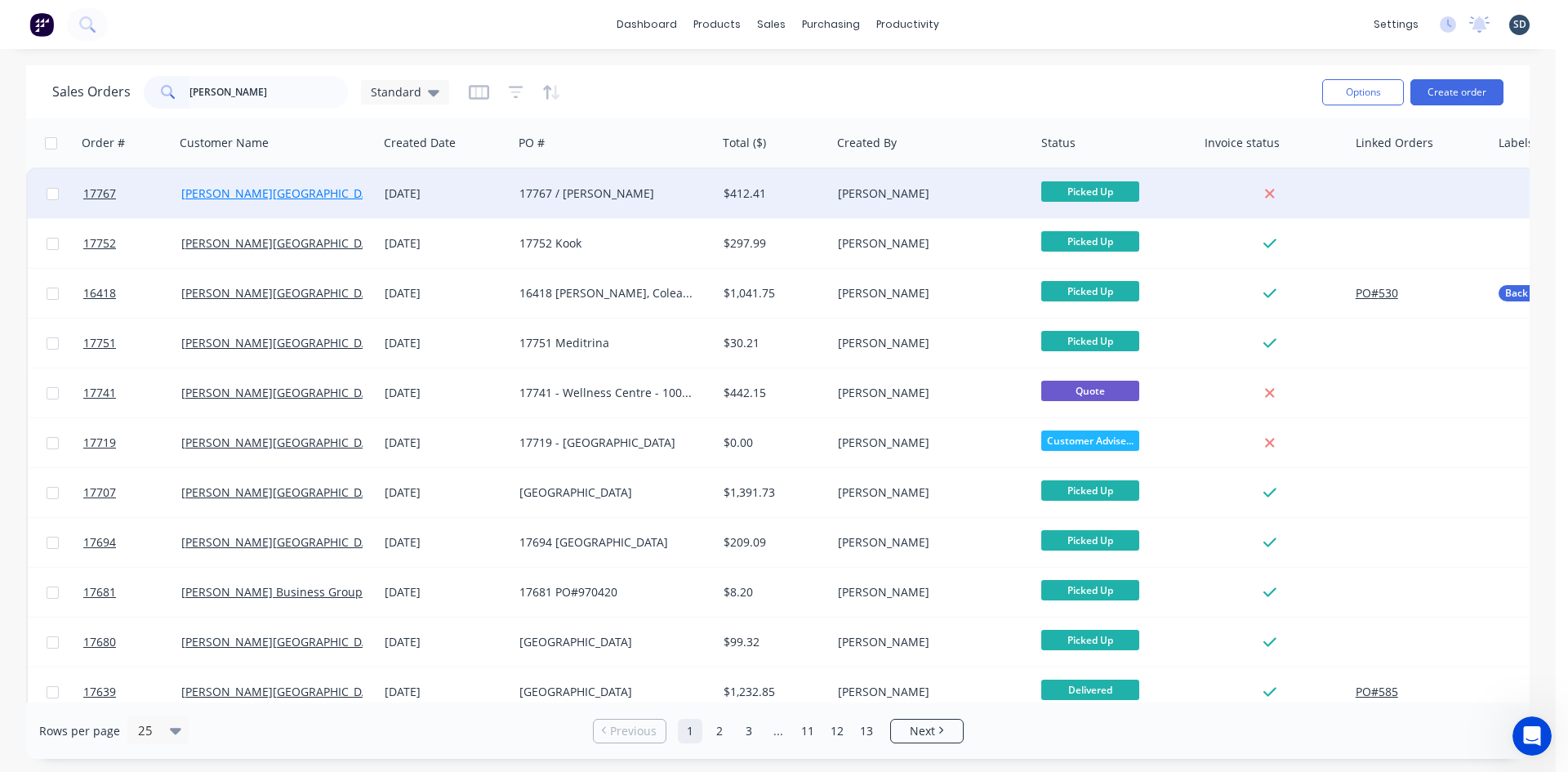
click at [245, 193] on link "[PERSON_NAME][GEOGRAPHIC_DATA]" at bounding box center [283, 193] width 204 height 16
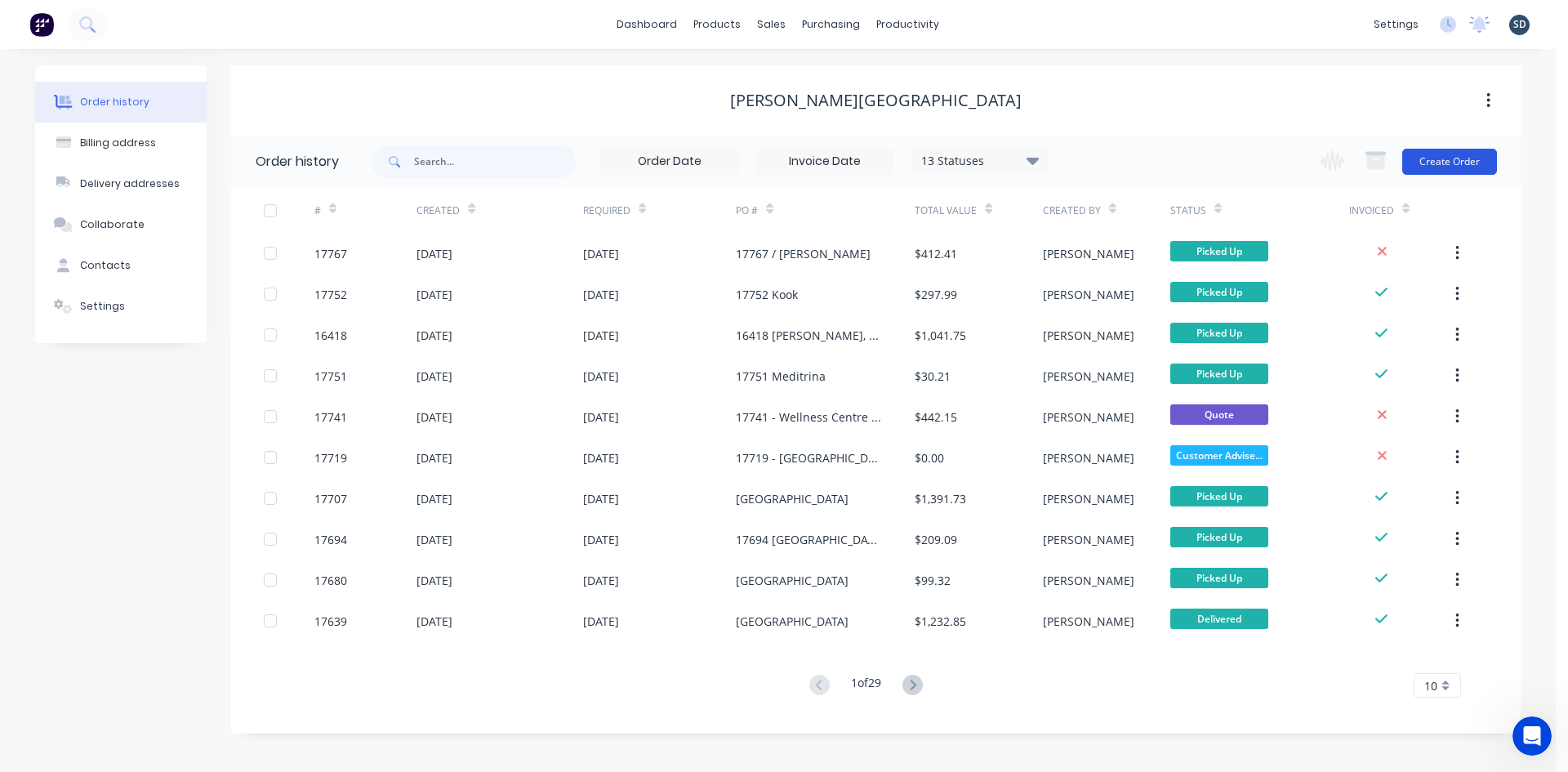
click at [1460, 169] on button "Create Order" at bounding box center [1449, 162] width 94 height 26
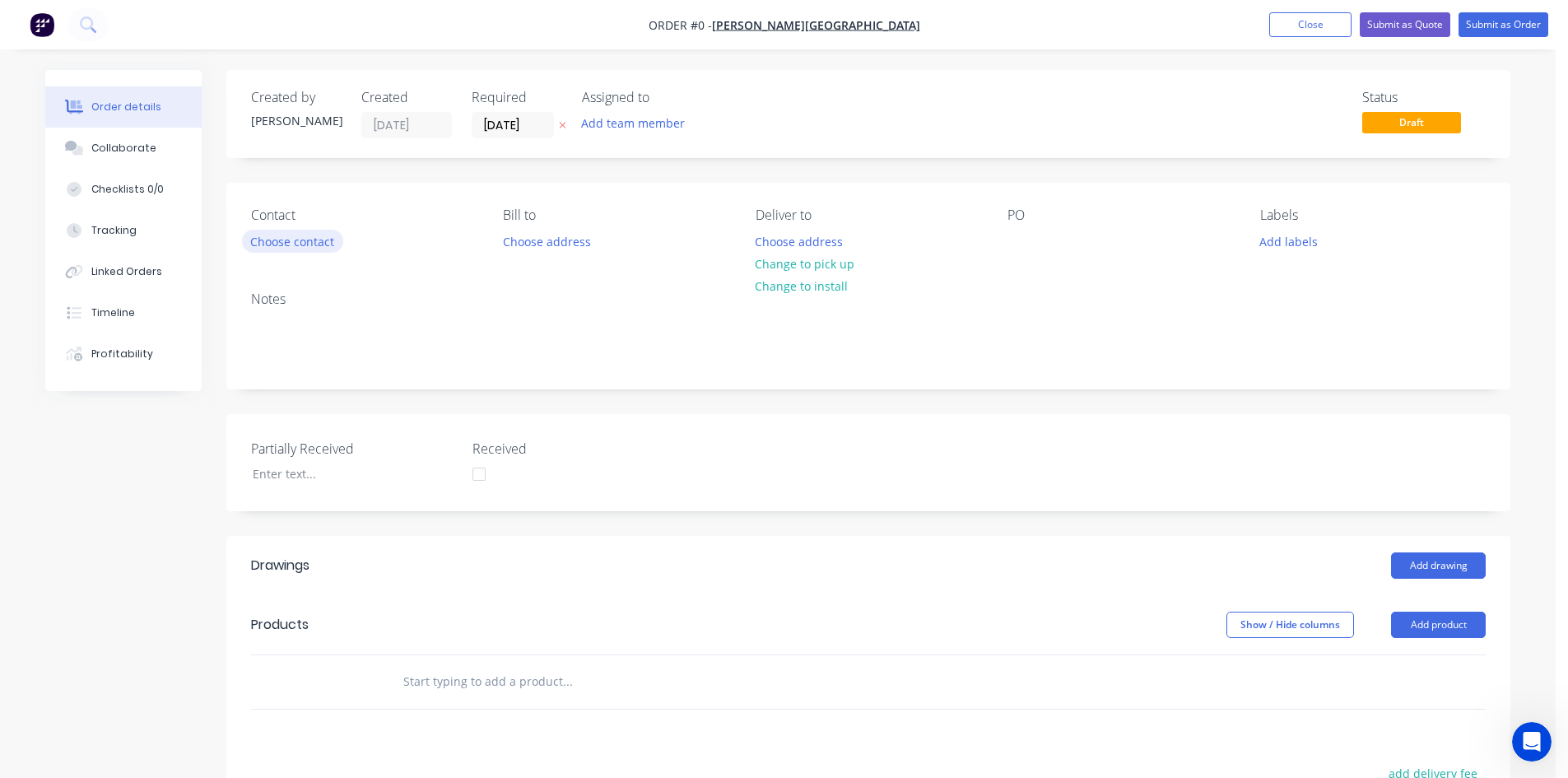
click at [291, 244] on button "Choose contact" at bounding box center [293, 240] width 101 height 22
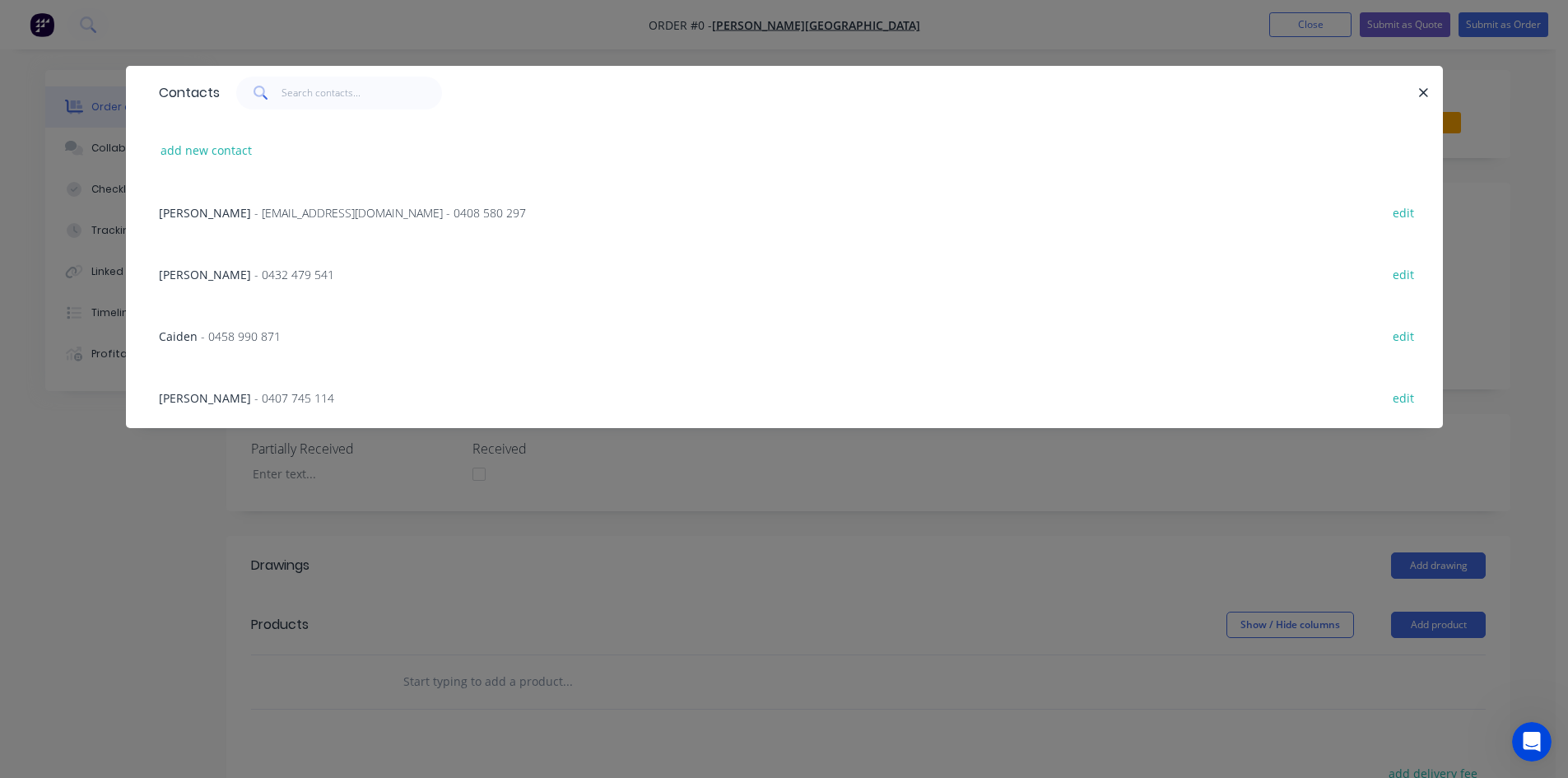
click at [255, 215] on span "- glenn67@live.com.au - 0408 580 297" at bounding box center [390, 213] width 271 height 16
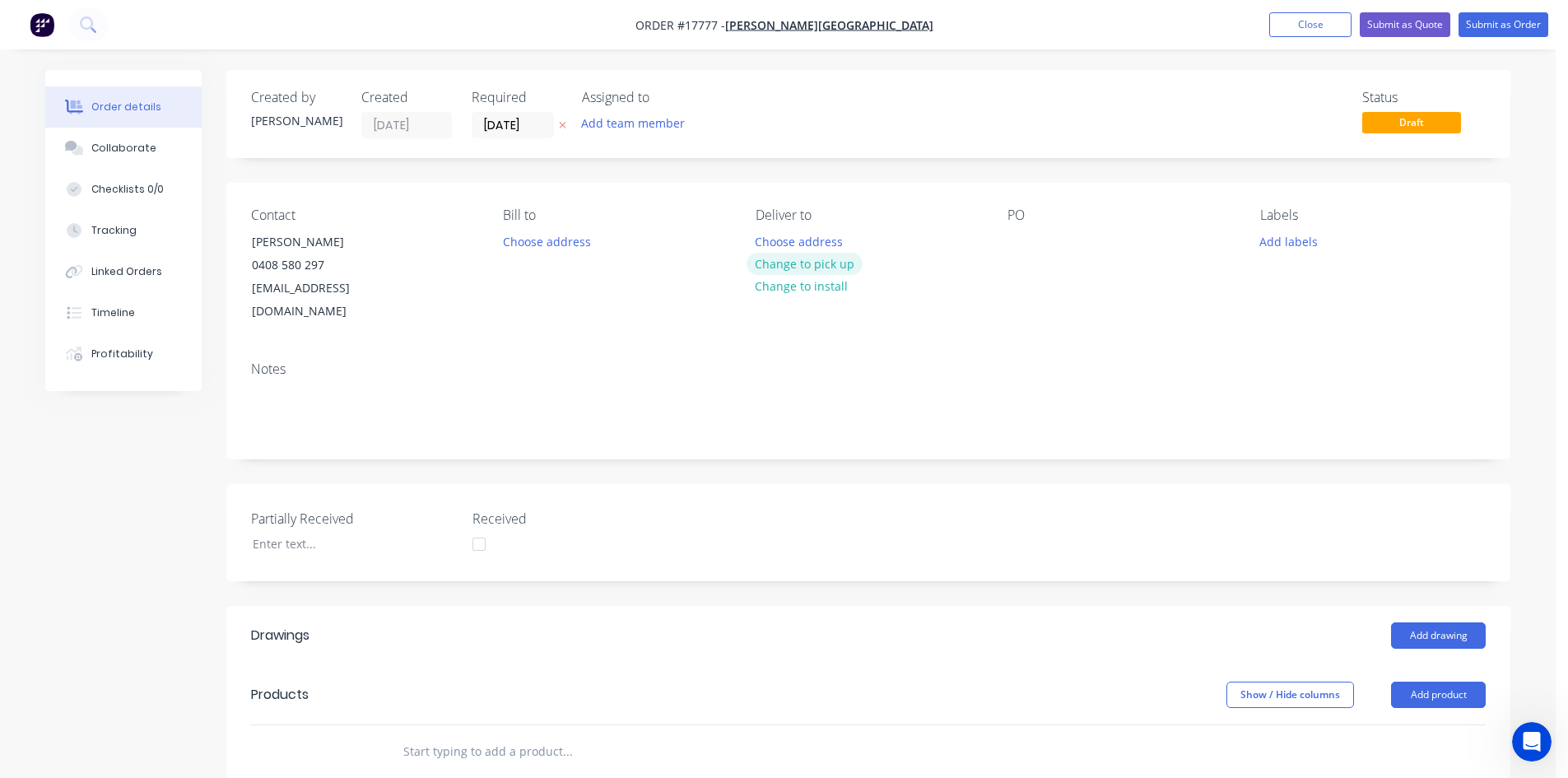
click at [820, 258] on button "Change to pick up" at bounding box center [804, 263] width 117 height 22
click at [1017, 242] on div at bounding box center [1021, 241] width 27 height 24
click at [1040, 348] on div "Notes" at bounding box center [868, 403] width 1284 height 110
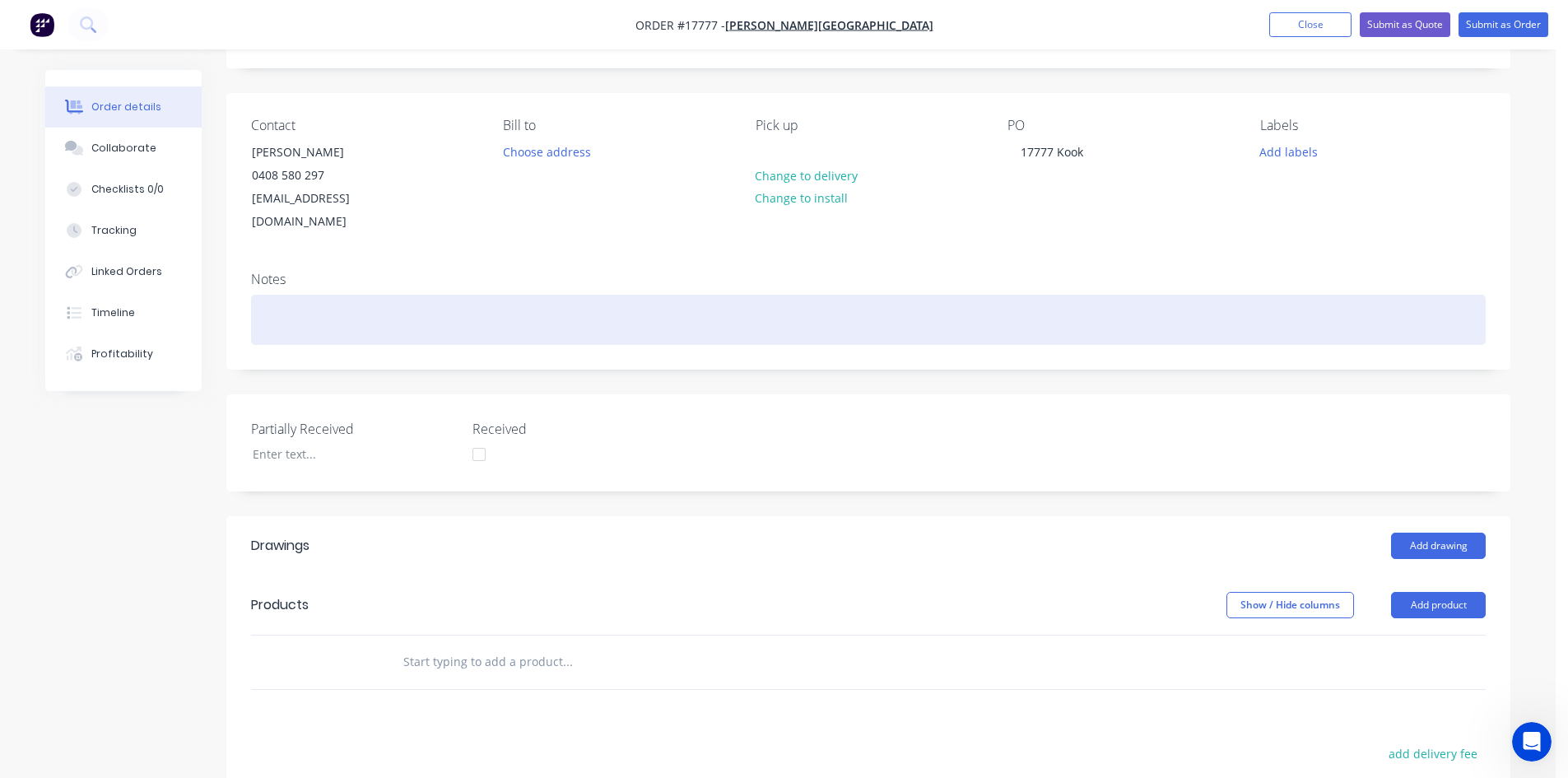
scroll to position [69, 0]
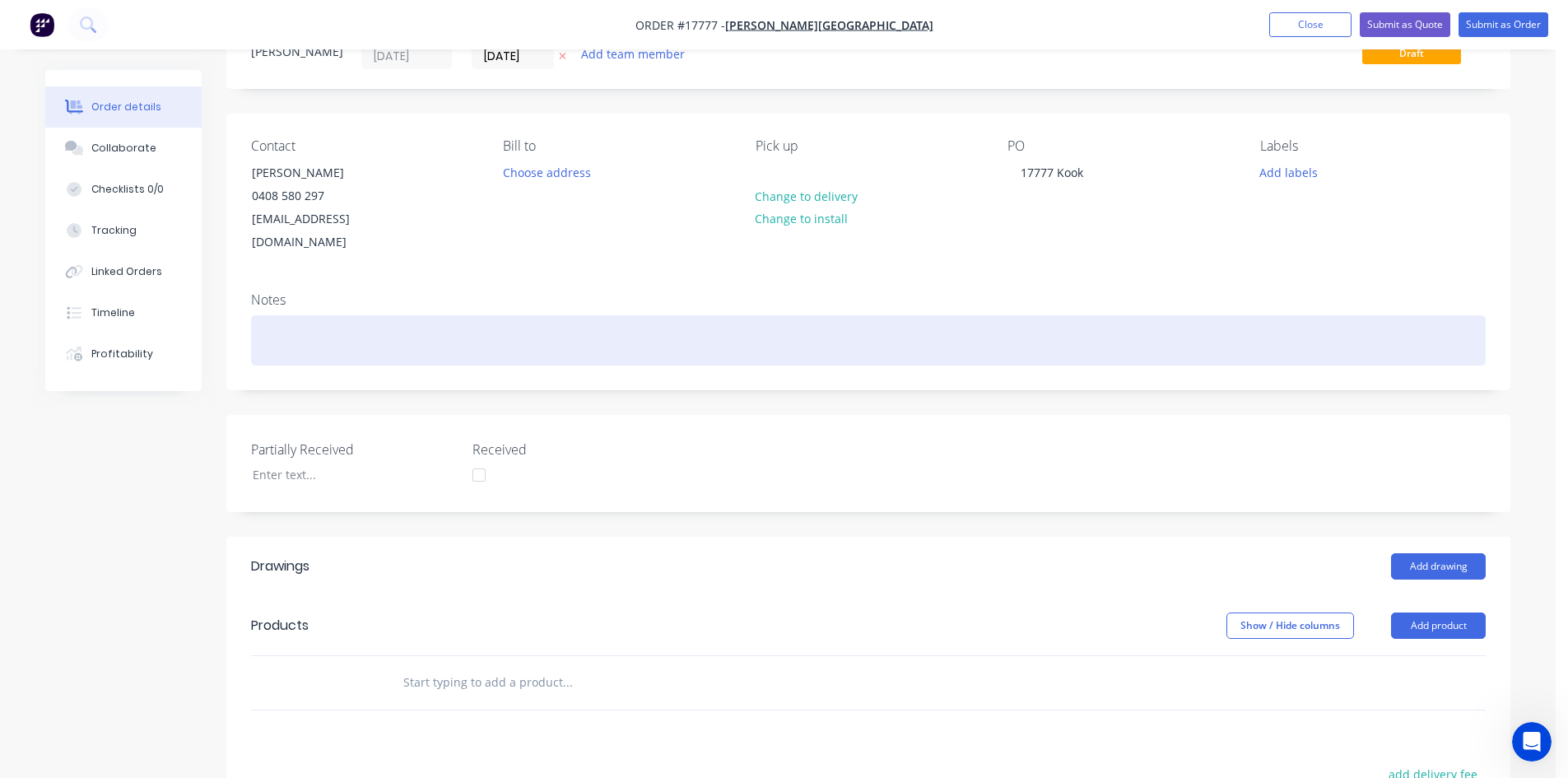
click at [296, 315] on div at bounding box center [869, 340] width 1235 height 50
drag, startPoint x: 424, startPoint y: 323, endPoint x: 265, endPoint y: 313, distance: 159.3
click at [265, 315] on div "Will Pick Up First Thing Tue" at bounding box center [869, 340] width 1235 height 50
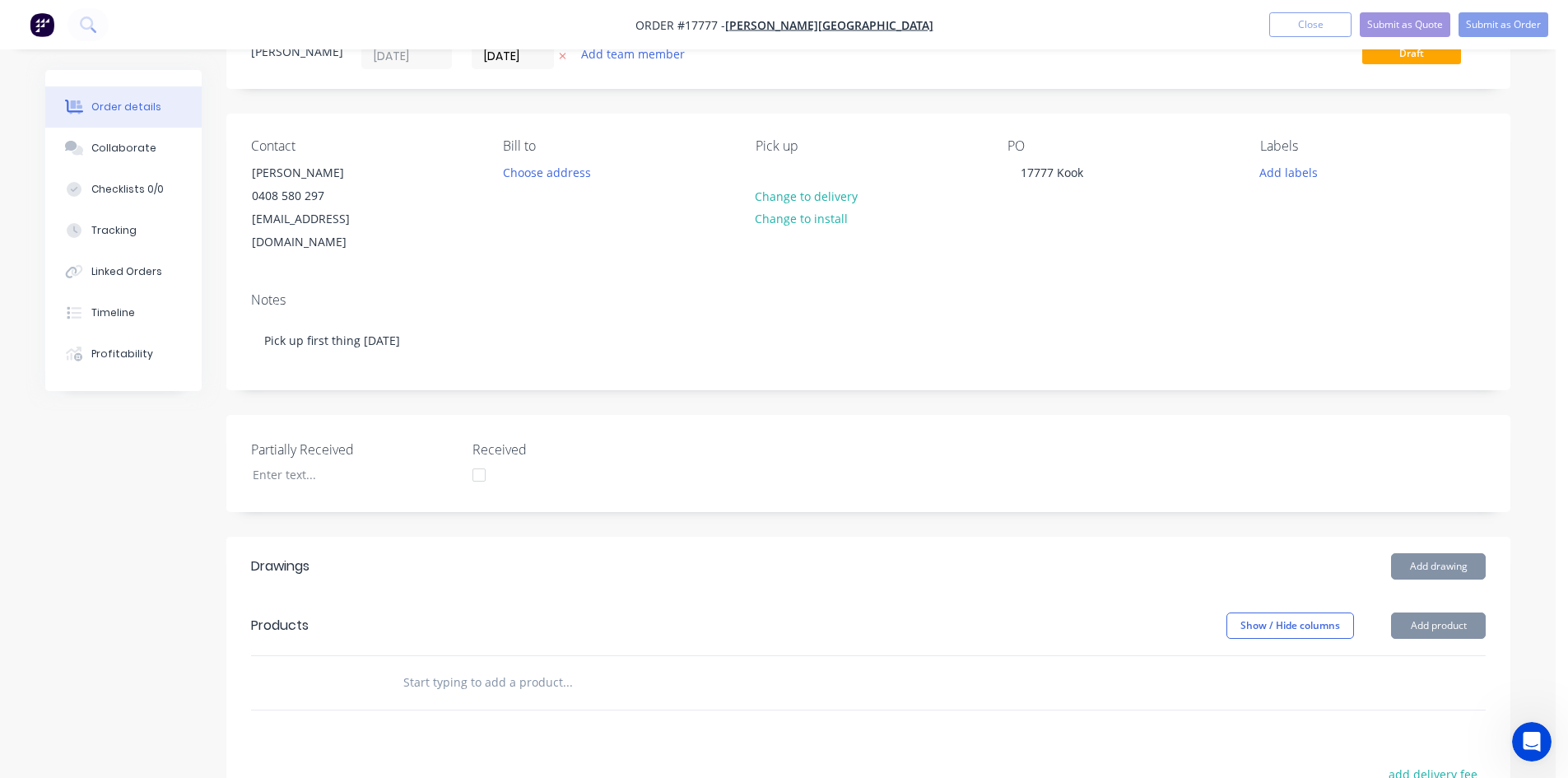
click at [414, 362] on div "Notes Pick up first thing Tuesday" at bounding box center [868, 335] width 1284 height 110
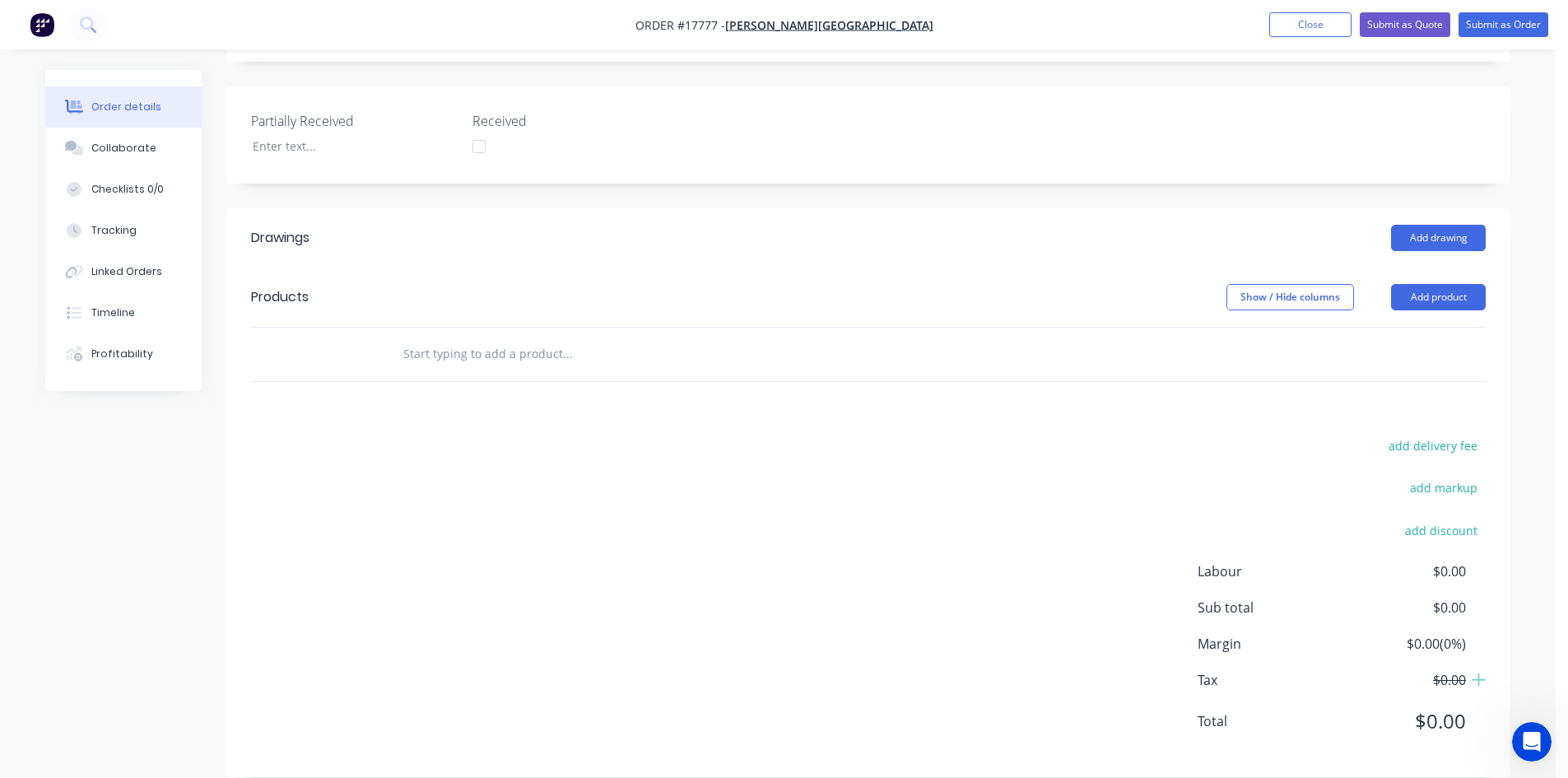
scroll to position [399, 0]
click at [1457, 224] on button "Add drawing" at bounding box center [1439, 238] width 94 height 27
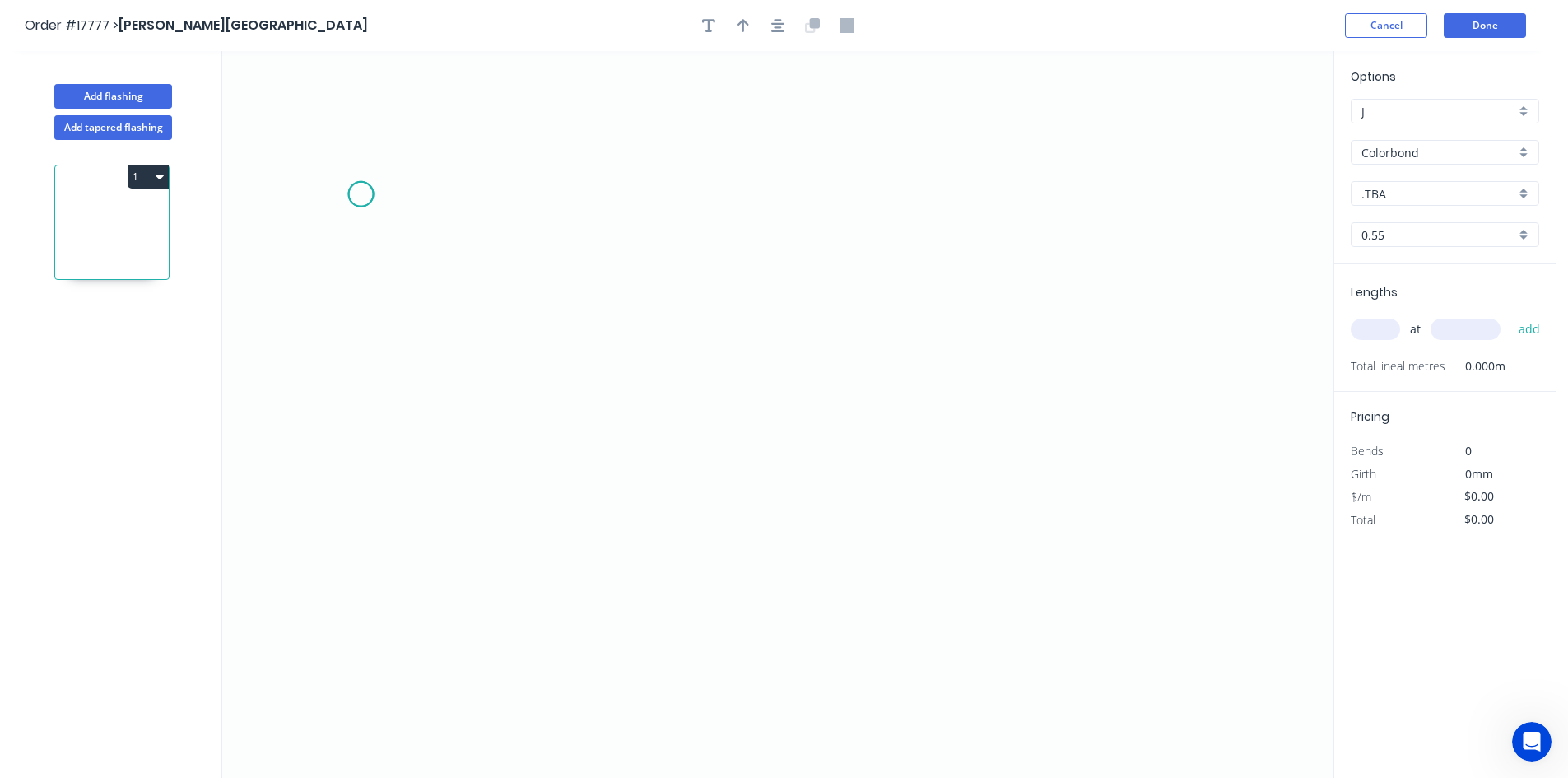
click at [360, 194] on icon "0" at bounding box center [778, 414] width 1111 height 727
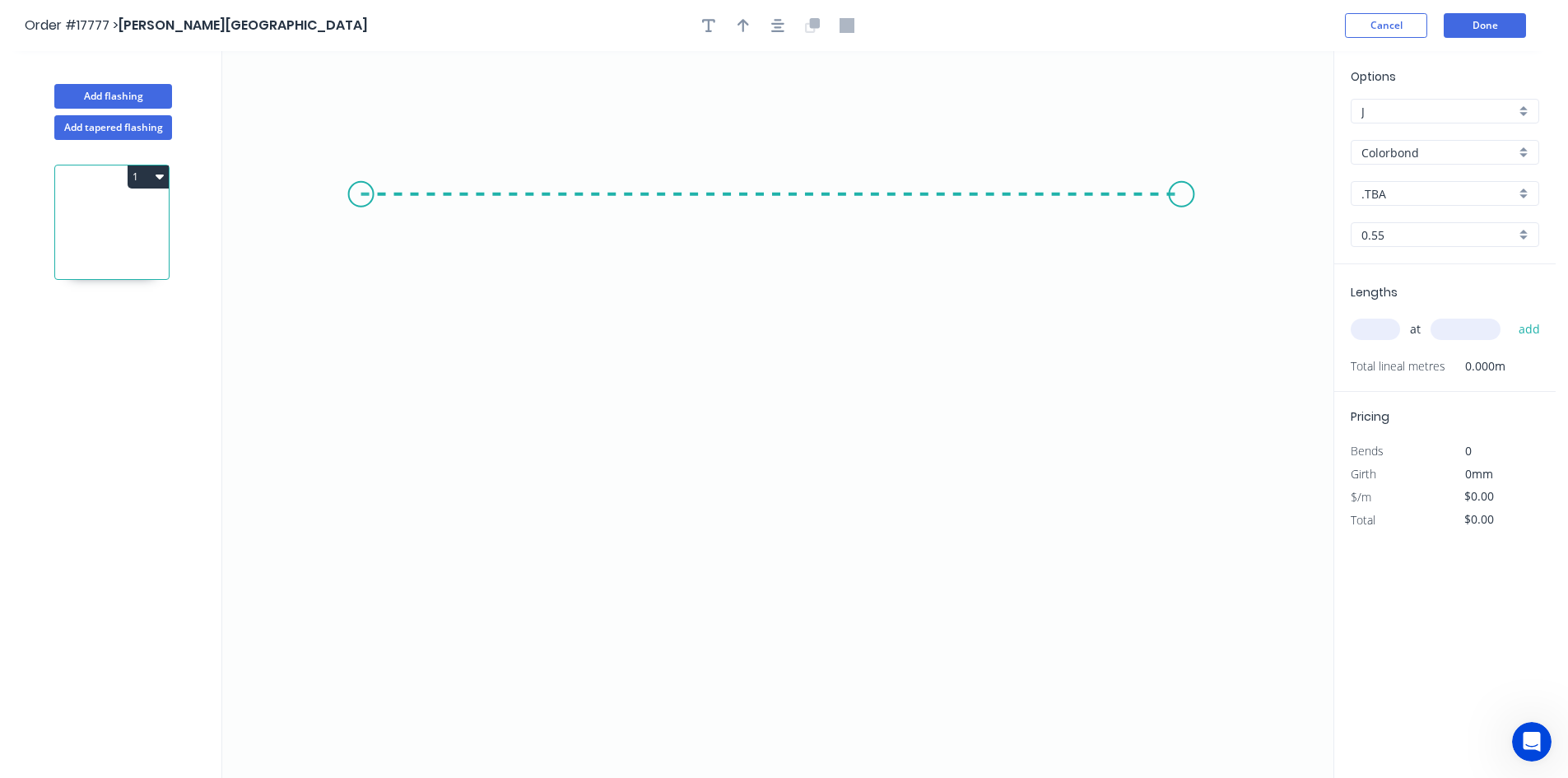
click at [1183, 186] on icon "0" at bounding box center [778, 414] width 1111 height 727
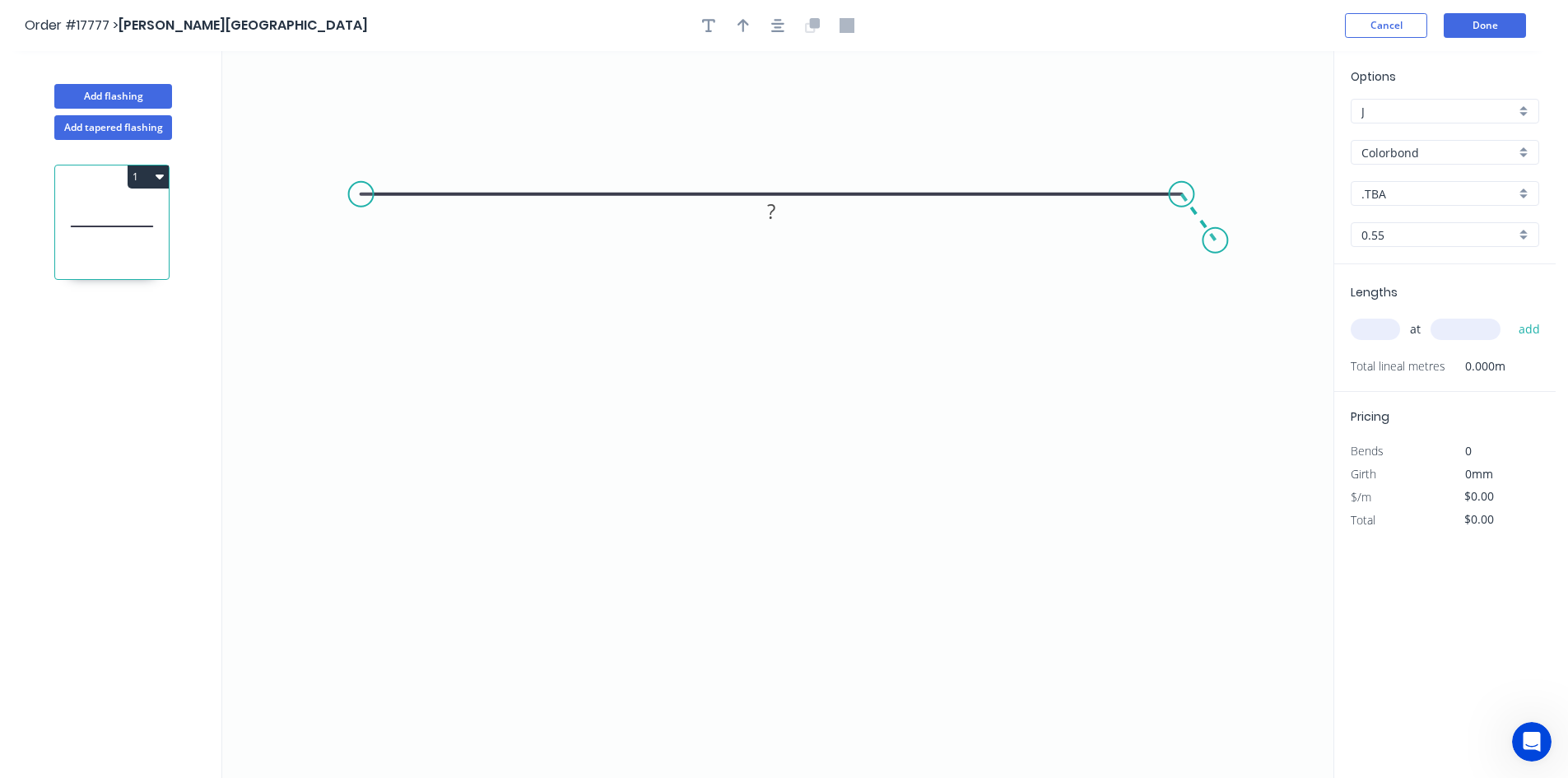
click at [1216, 240] on icon "0 ?" at bounding box center [778, 414] width 1111 height 727
click at [364, 197] on circle at bounding box center [361, 194] width 25 height 25
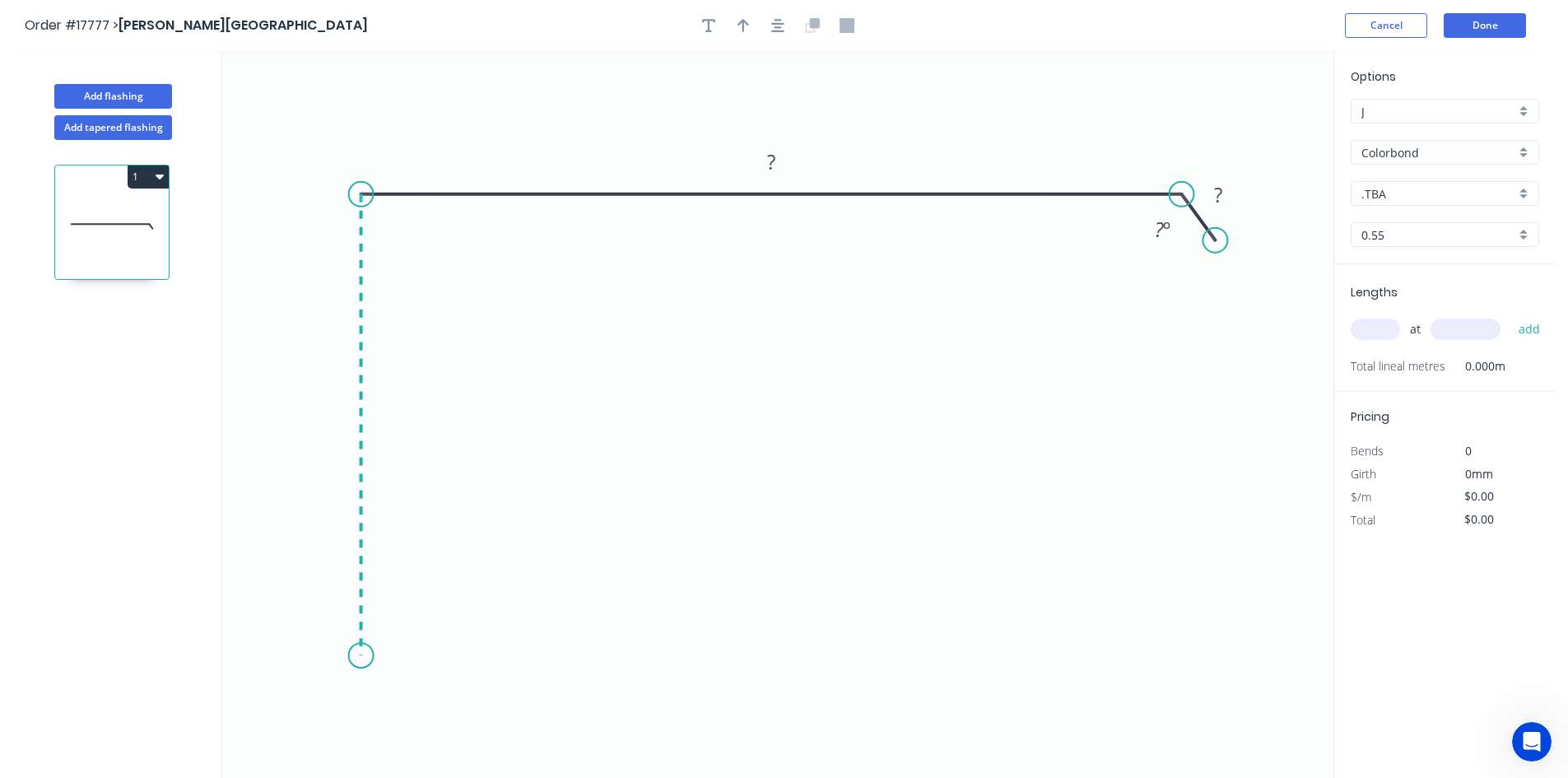
click at [360, 656] on icon "0 ? ? ? º" at bounding box center [778, 414] width 1111 height 727
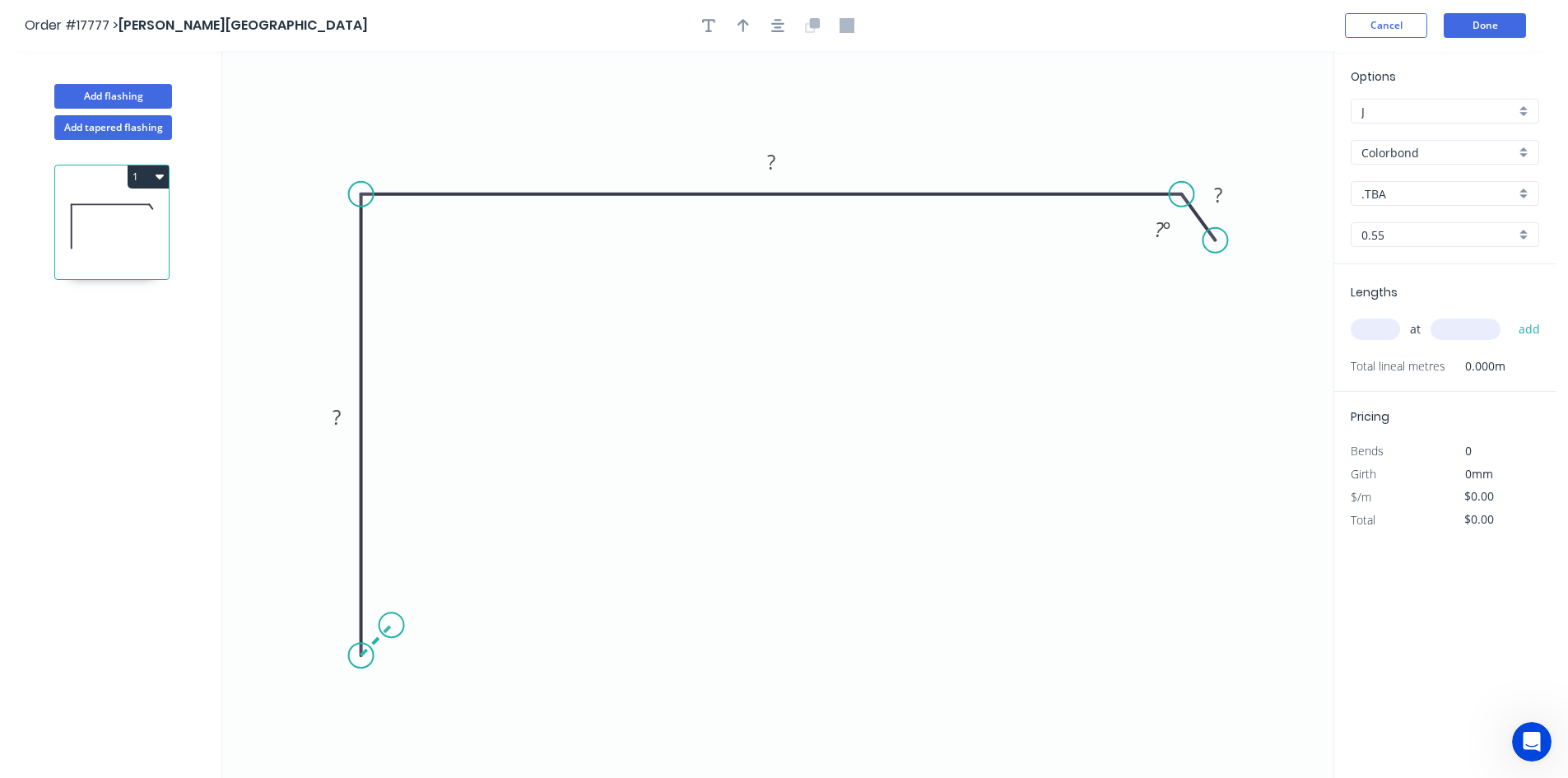
click at [391, 629] on icon "0 ? ? ? ? º" at bounding box center [778, 414] width 1111 height 727
click at [772, 24] on icon "button" at bounding box center [778, 25] width 13 height 13
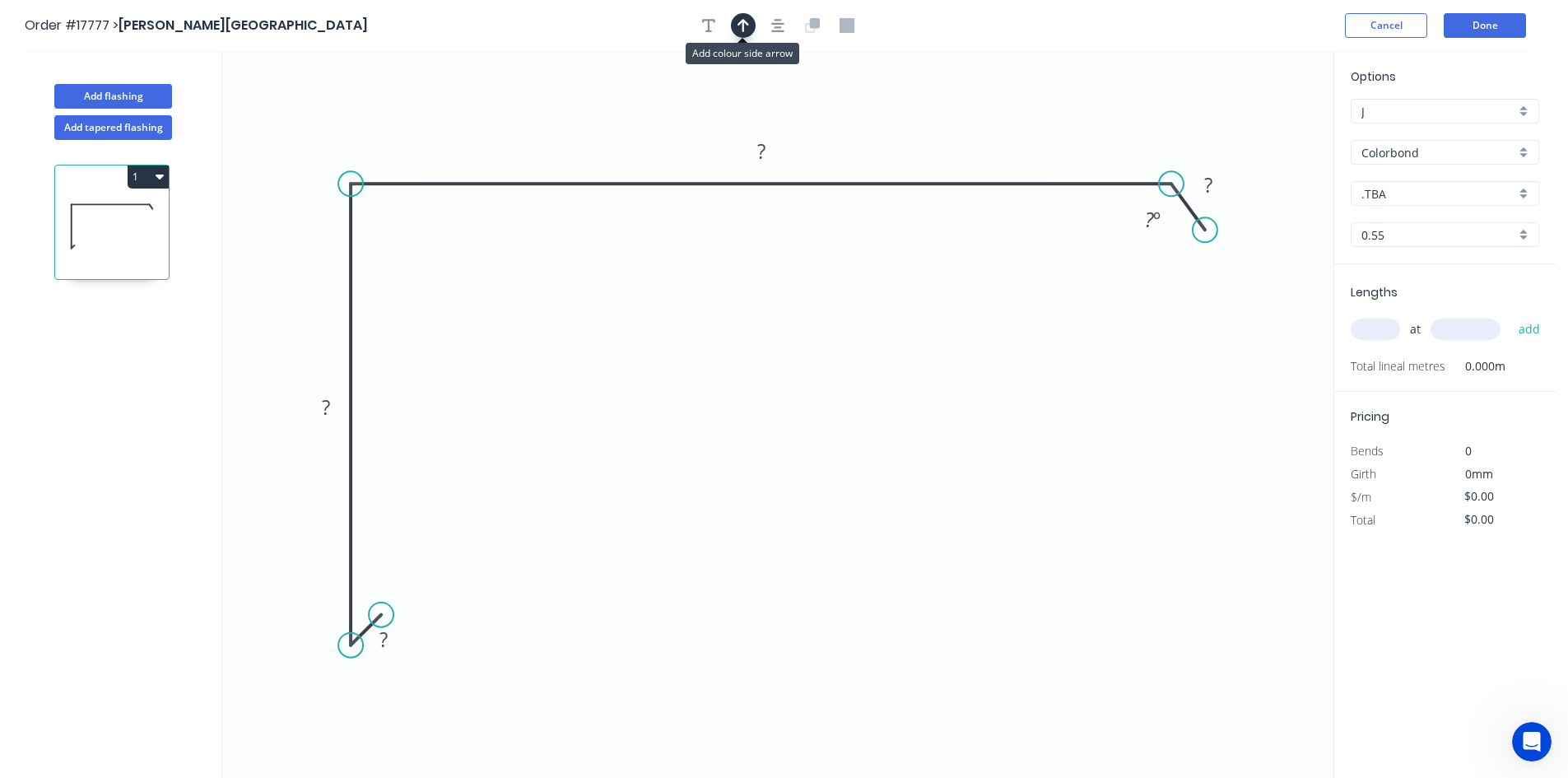
click at [751, 24] on button "button" at bounding box center [744, 26] width 25 height 25
drag, startPoint x: 1249, startPoint y: 128, endPoint x: 912, endPoint y: 131, distance: 337.0
click at [912, 131] on icon at bounding box center [912, 111] width 15 height 53
click at [1213, 188] on rect at bounding box center [1208, 186] width 33 height 23
click at [1158, 223] on tspan "º" at bounding box center [1157, 219] width 7 height 28
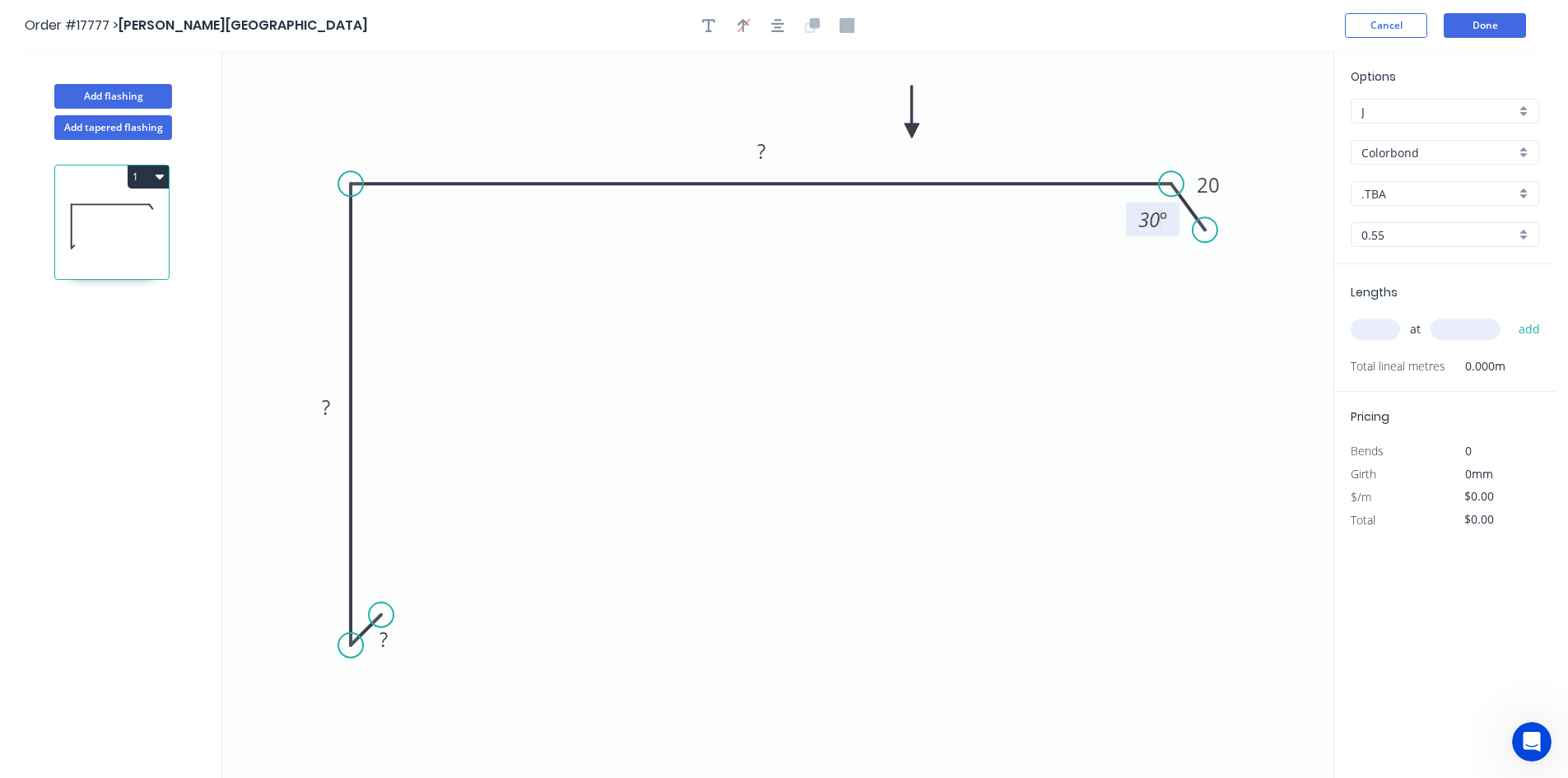
click at [1103, 275] on icon "0 ? ? ? 20 30 º" at bounding box center [778, 414] width 1111 height 727
drag, startPoint x: 1131, startPoint y: 231, endPoint x: 1152, endPoint y: 123, distance: 110.0
click at [1152, 123] on rect at bounding box center [1175, 110] width 53 height 34
click at [765, 151] on rect at bounding box center [761, 152] width 33 height 23
click at [328, 410] on tspan "?" at bounding box center [326, 407] width 8 height 28
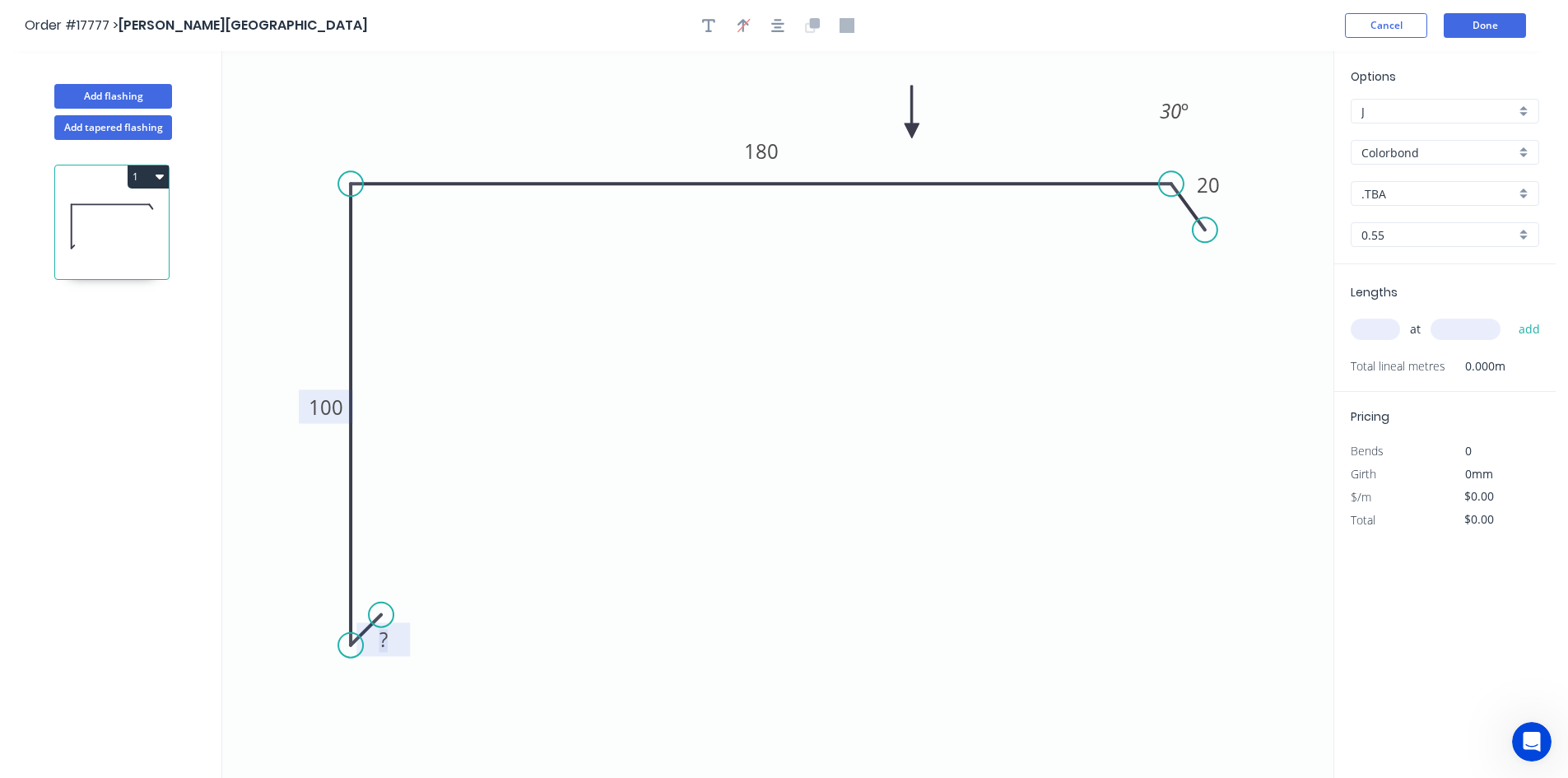
click at [391, 634] on rect at bounding box center [384, 641] width 33 height 23
click at [397, 699] on div "Show angle" at bounding box center [430, 705] width 166 height 34
type input "$18.83"
click at [364, 607] on tspan "?" at bounding box center [363, 606] width 9 height 28
drag, startPoint x: 391, startPoint y: 593, endPoint x: 352, endPoint y: 662, distance: 79.3
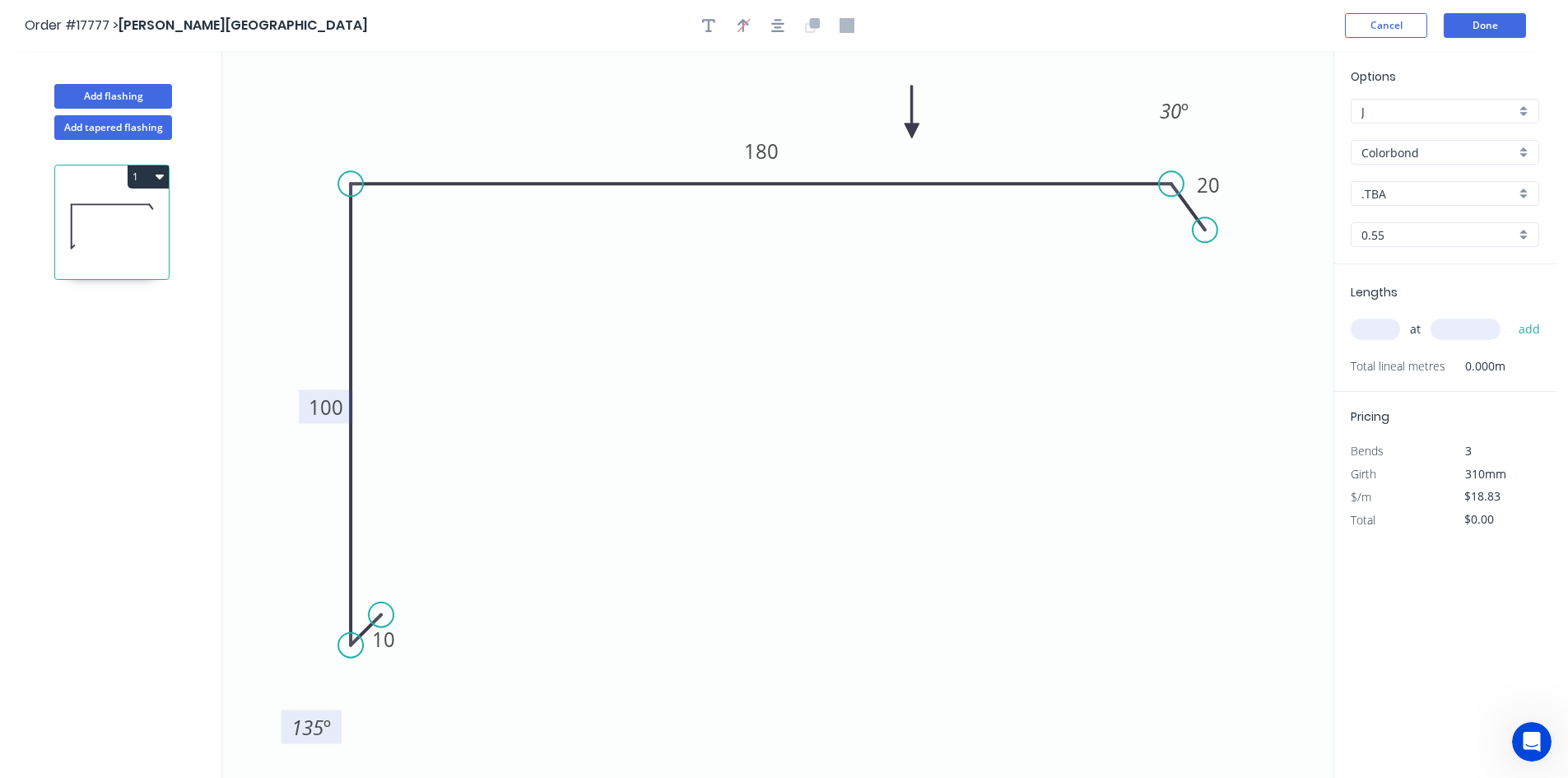
click at [335, 714] on rect at bounding box center [311, 727] width 61 height 34
click at [387, 228] on div "Show angle" at bounding box center [431, 238] width 166 height 34
click at [382, 219] on tspan "º" at bounding box center [384, 212] width 7 height 28
click at [407, 296] on icon "0 10 100 180 20 93 º 30 º 135 º" at bounding box center [778, 414] width 1111 height 727
drag, startPoint x: 399, startPoint y: 225, endPoint x: 327, endPoint y: 116, distance: 130.6
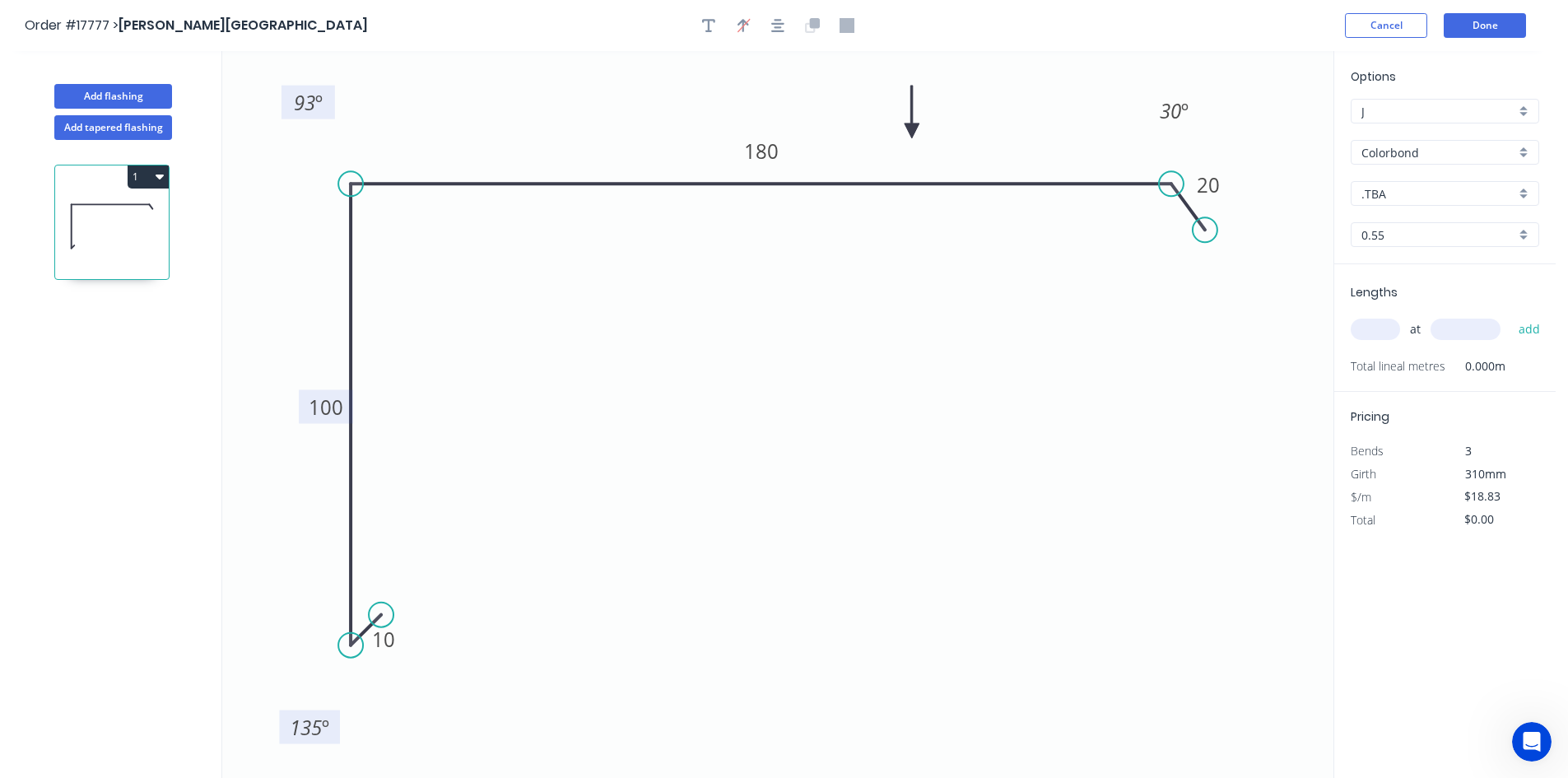
click at [327, 116] on rect at bounding box center [308, 102] width 53 height 34
click at [780, 26] on icon "button" at bounding box center [778, 25] width 13 height 15
click at [1365, 332] on input "text" at bounding box center [1376, 329] width 50 height 21
type input "2"
click at [1480, 335] on input "text" at bounding box center [1466, 329] width 70 height 21
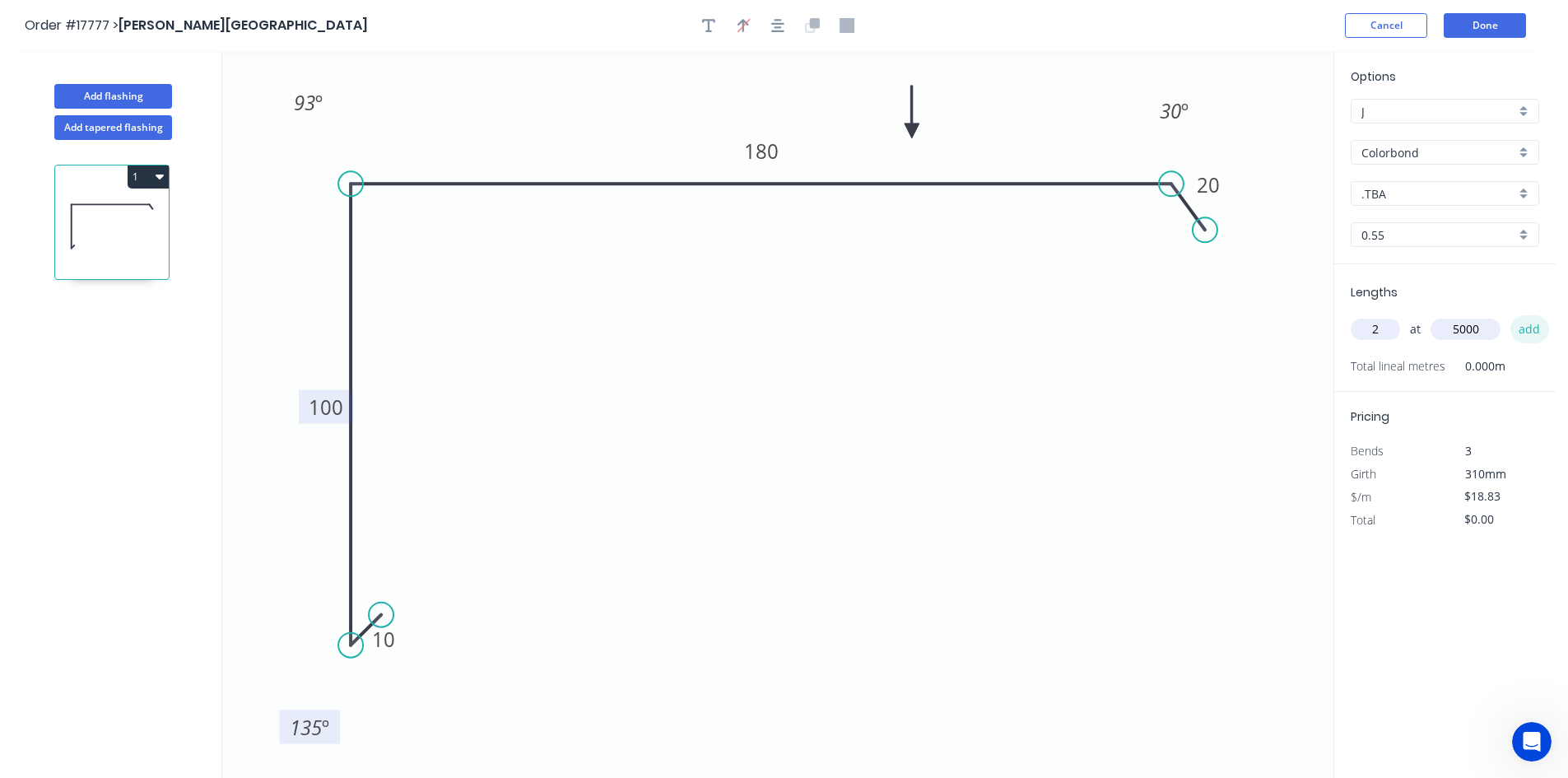
type input "5000"
click at [1534, 337] on button "add" at bounding box center [1530, 328] width 38 height 28
type input "$188.30"
click at [1410, 190] on input ".TBA" at bounding box center [1438, 193] width 154 height 17
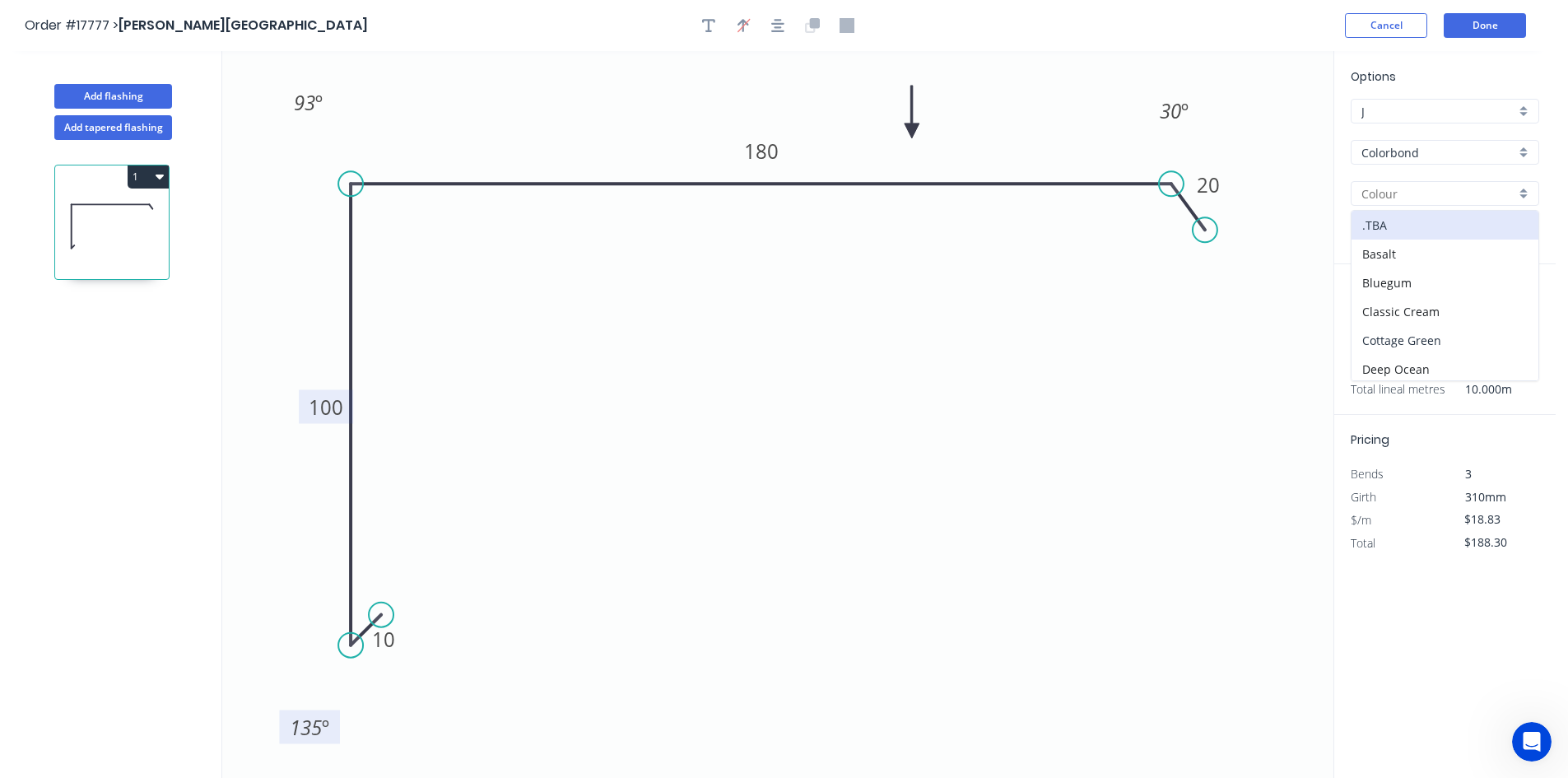
click at [1443, 336] on div "Cottage Green" at bounding box center [1445, 340] width 187 height 28
type input "Cottage Green"
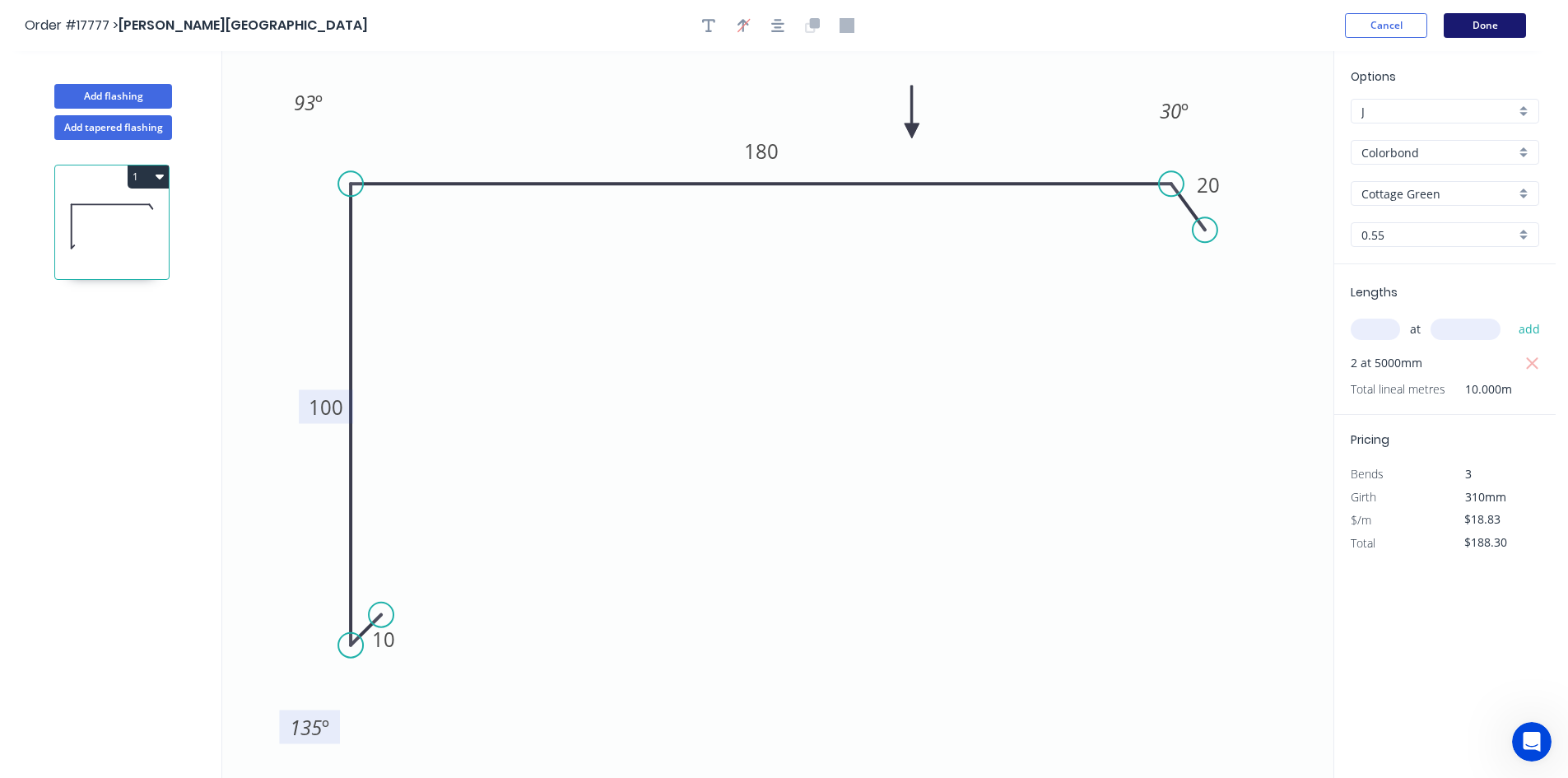
click at [1483, 28] on button "Done" at bounding box center [1485, 26] width 83 height 25
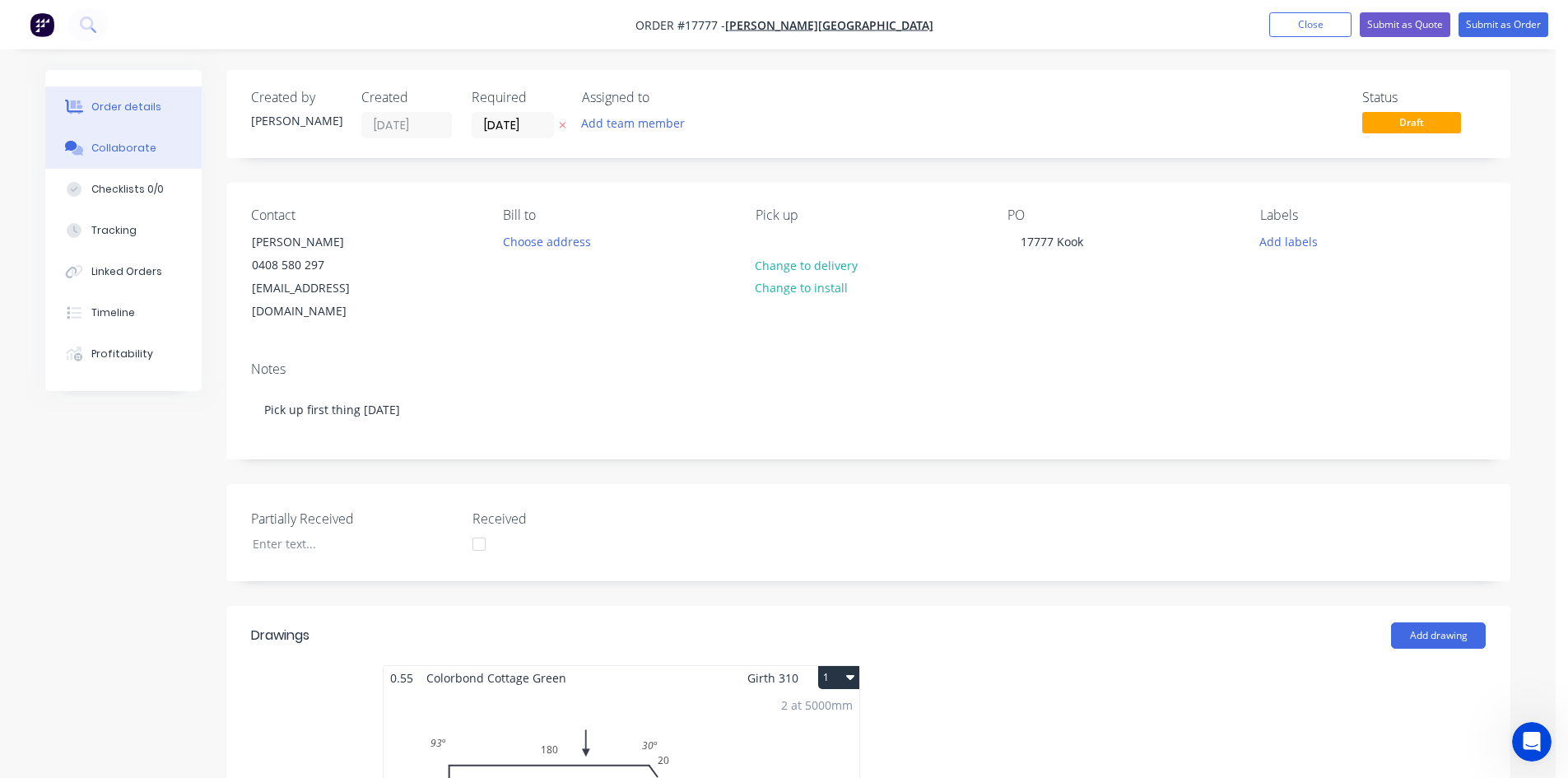
click at [105, 159] on button "Collaborate" at bounding box center [124, 148] width 157 height 41
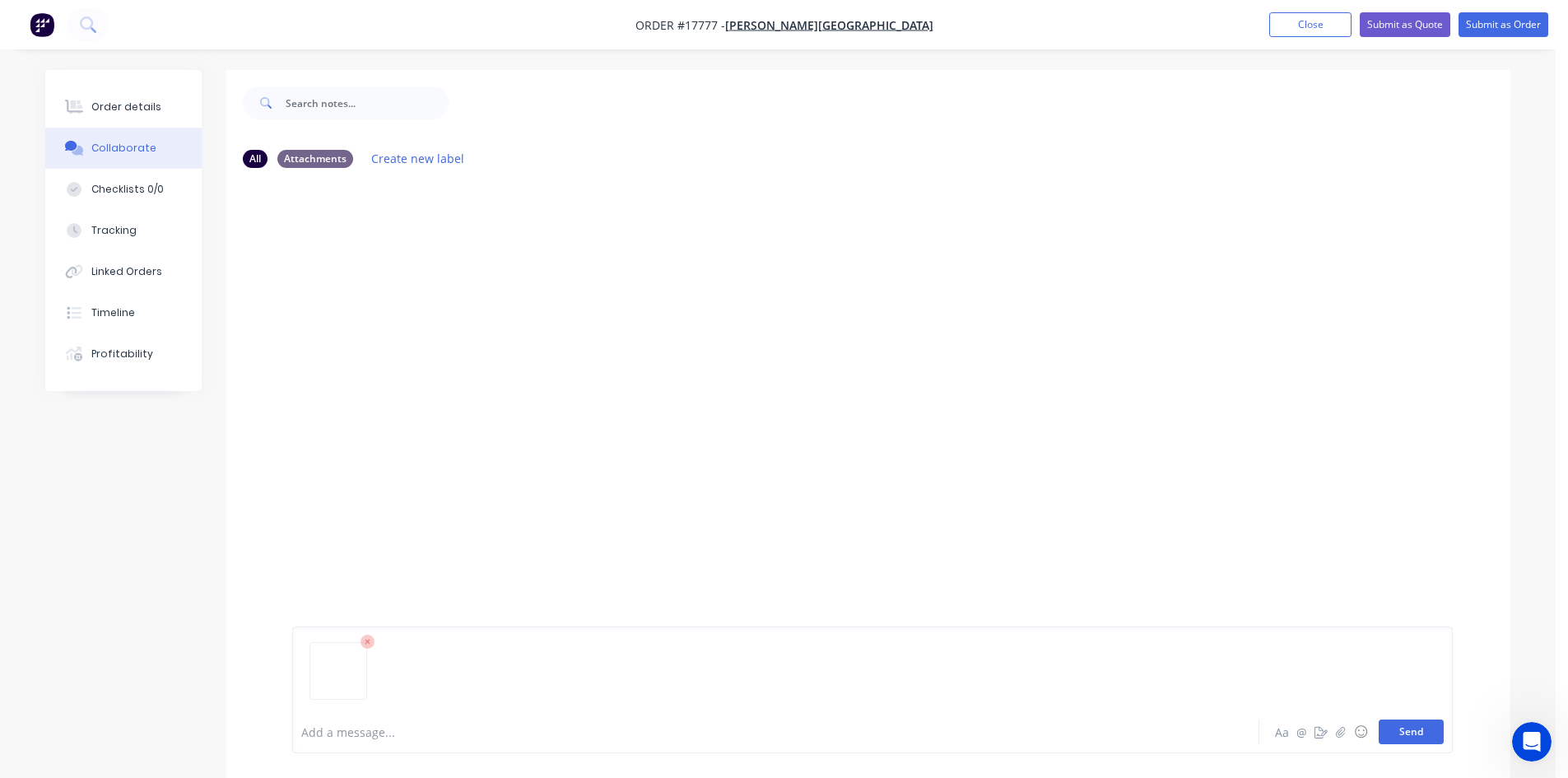
click at [1410, 722] on button "Send" at bounding box center [1411, 733] width 65 height 25
click at [129, 103] on div "Order details" at bounding box center [126, 107] width 70 height 15
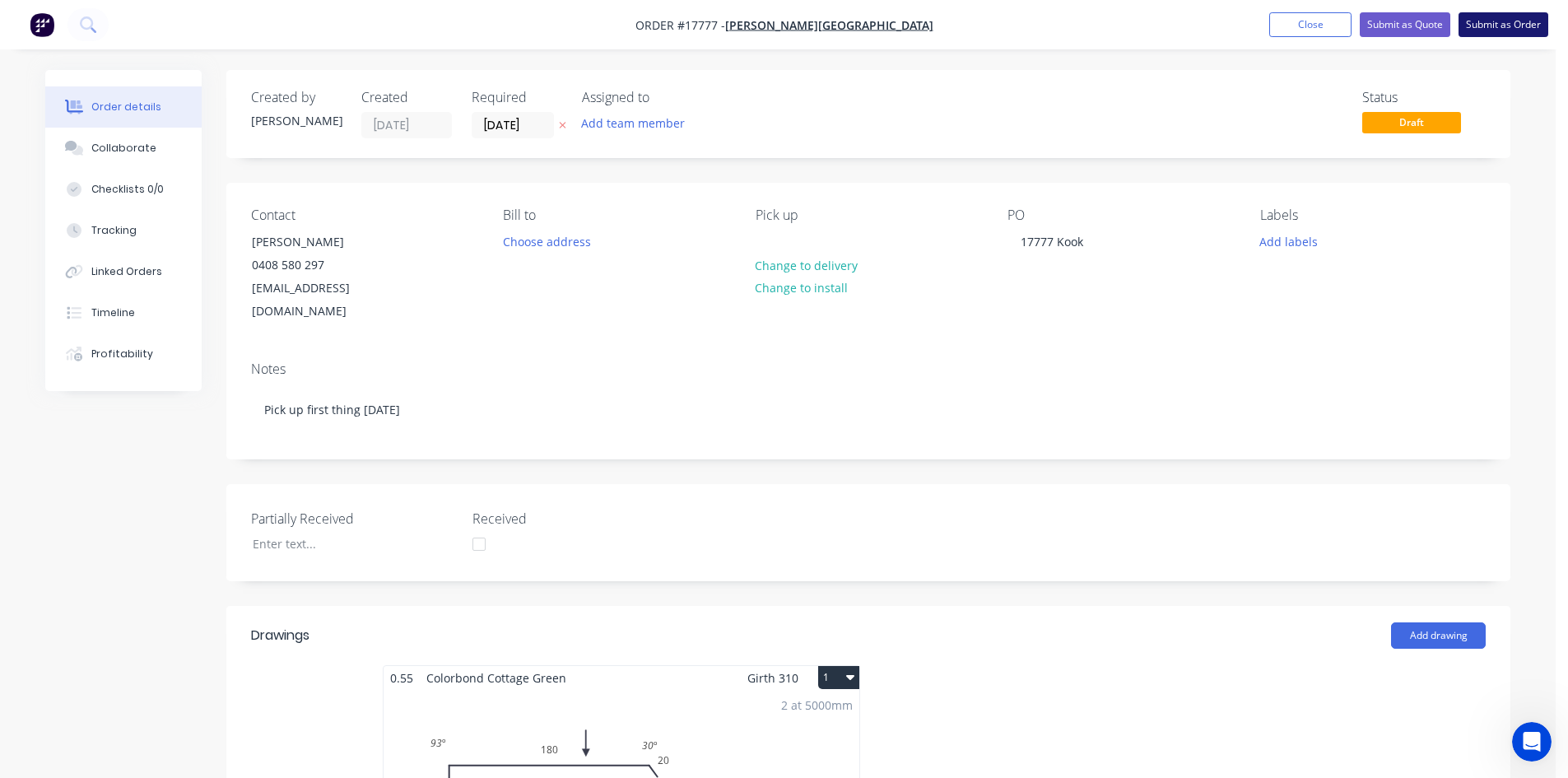
click at [1521, 29] on button "Submit as Order" at bounding box center [1503, 25] width 90 height 25
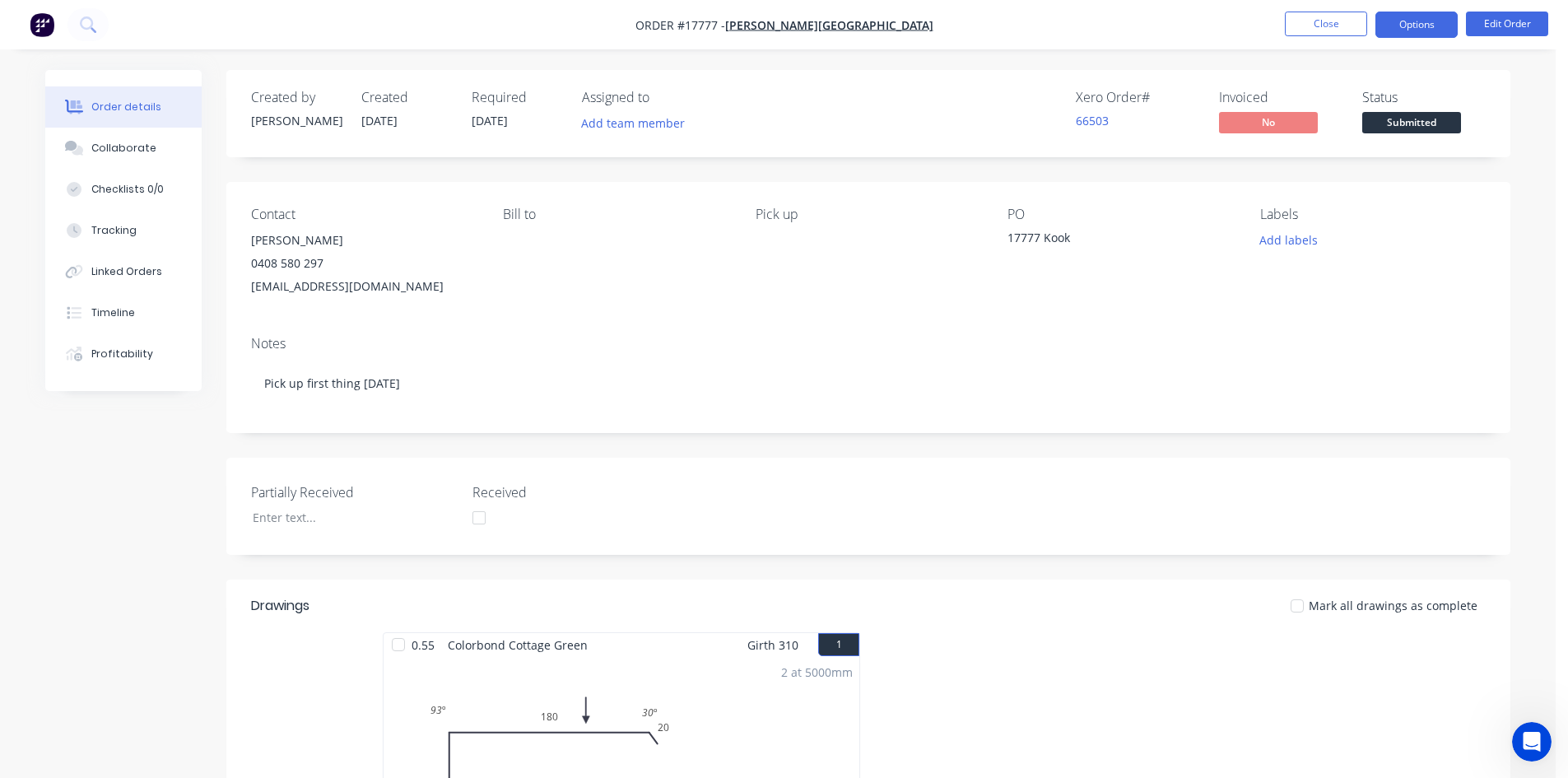
click at [1423, 22] on button "Options" at bounding box center [1417, 25] width 83 height 27
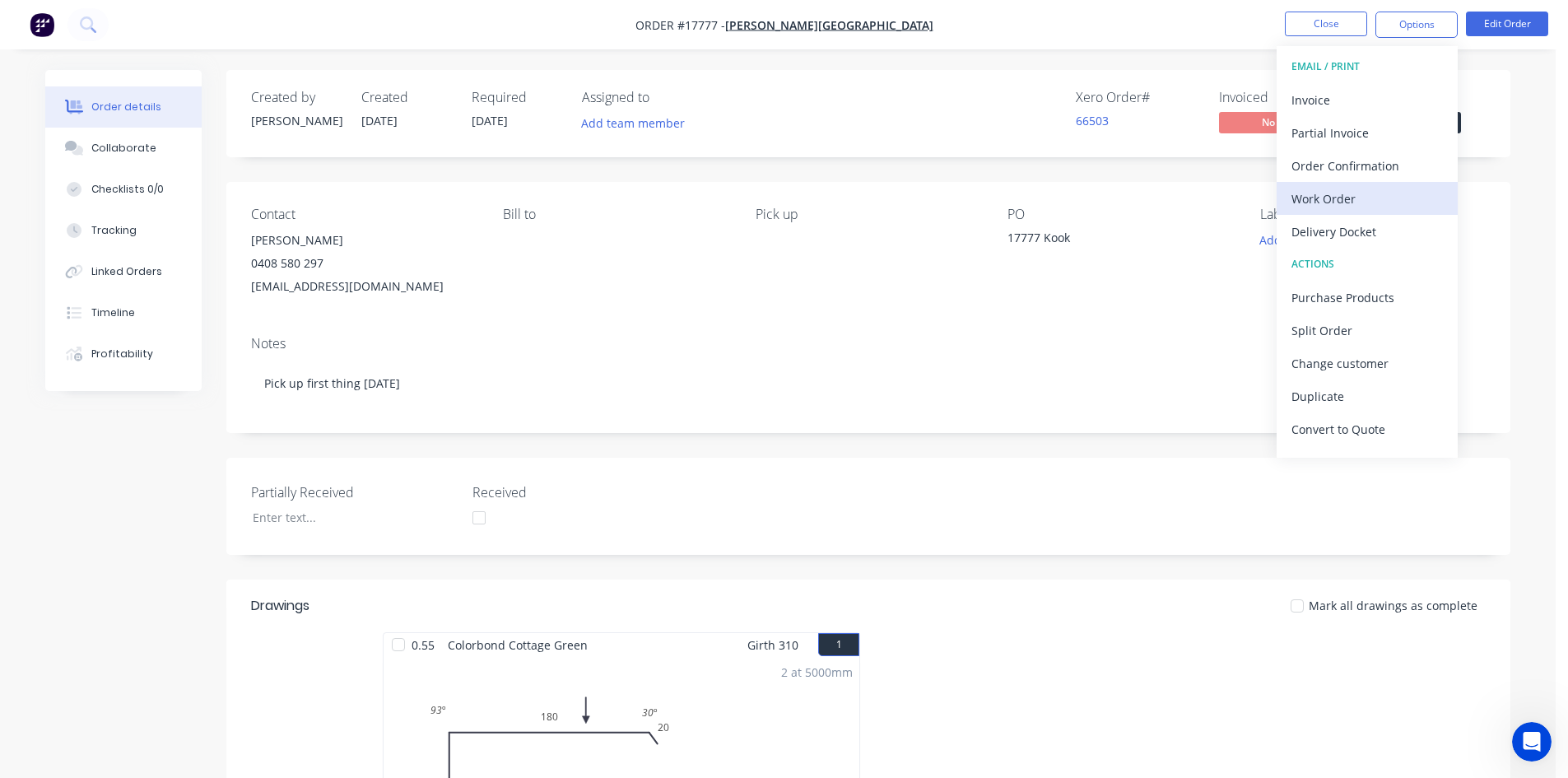
click at [1353, 184] on button "Work Order" at bounding box center [1368, 198] width 182 height 33
click at [1353, 184] on button "Custom" at bounding box center [1368, 198] width 182 height 33
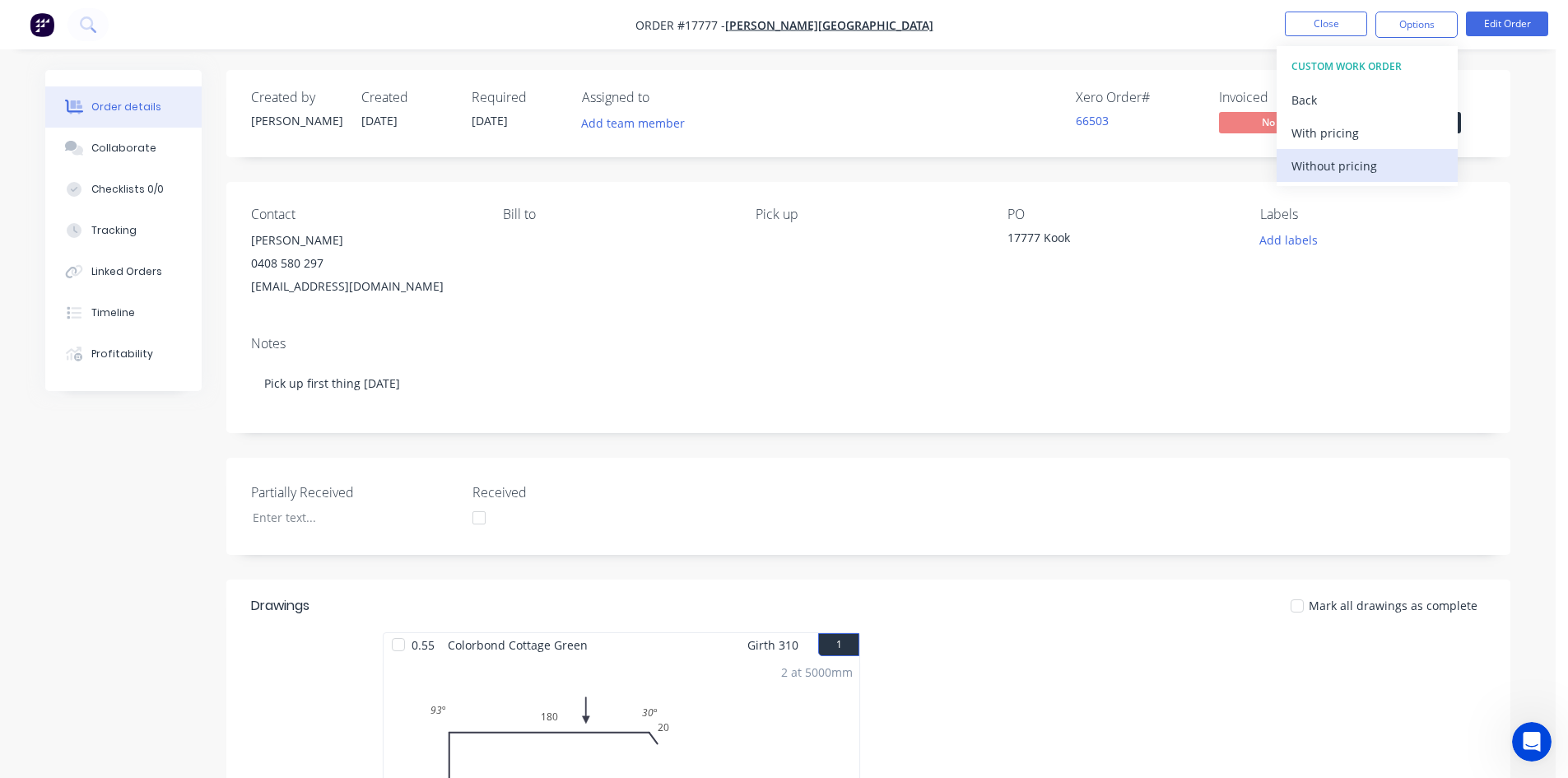
click at [1361, 166] on div "Without pricing" at bounding box center [1368, 166] width 151 height 24
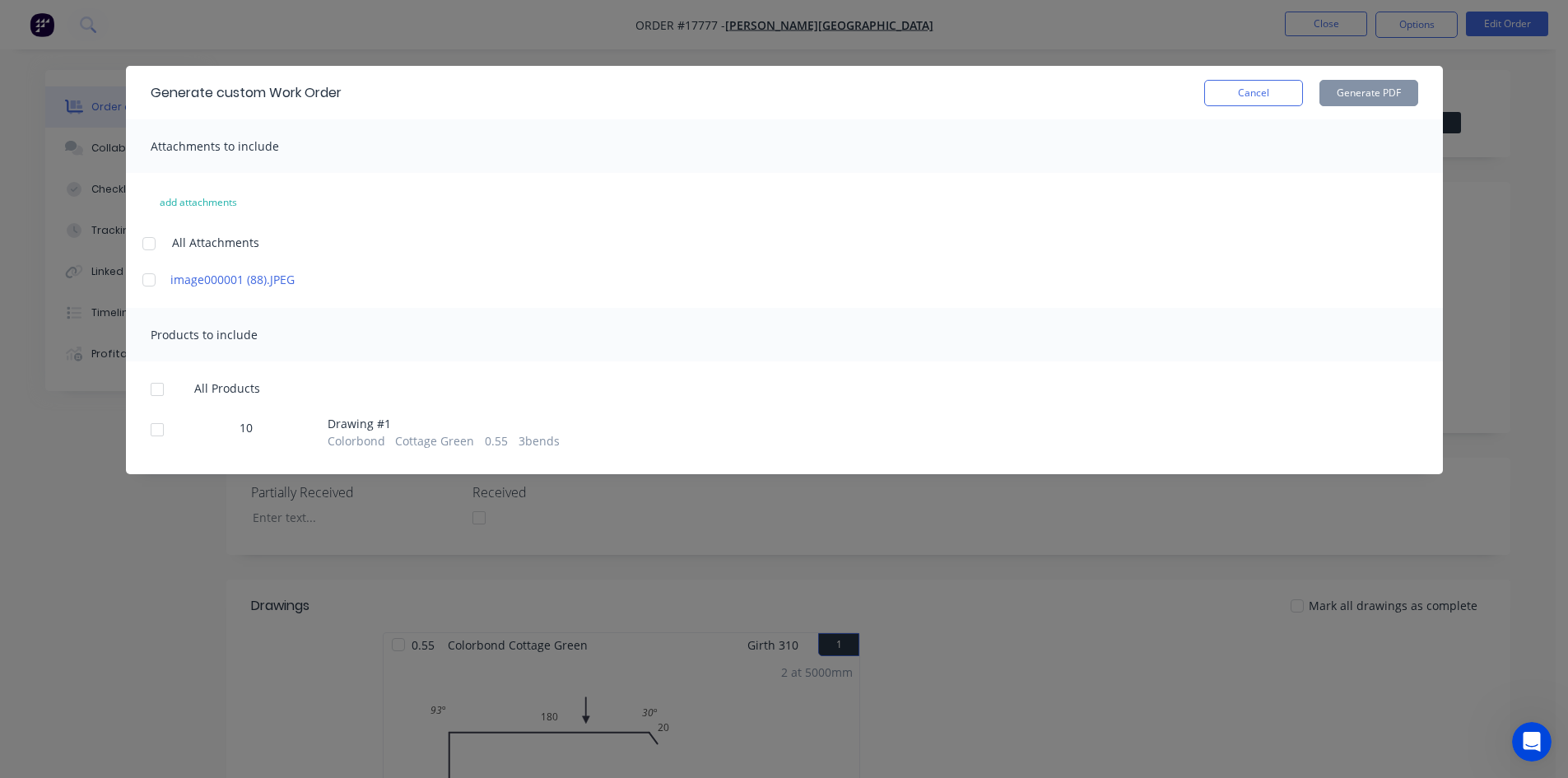
click at [145, 388] on div at bounding box center [157, 389] width 33 height 33
click at [1399, 86] on button "Generate PDF" at bounding box center [1369, 93] width 99 height 27
click at [1263, 112] on div "Generate custom Work Order Cancel Generate PDF" at bounding box center [785, 93] width 1317 height 53
drag, startPoint x: 1272, startPoint y: 95, endPoint x: 1302, endPoint y: 77, distance: 35.0
click at [1272, 94] on button "Cancel" at bounding box center [1253, 93] width 99 height 27
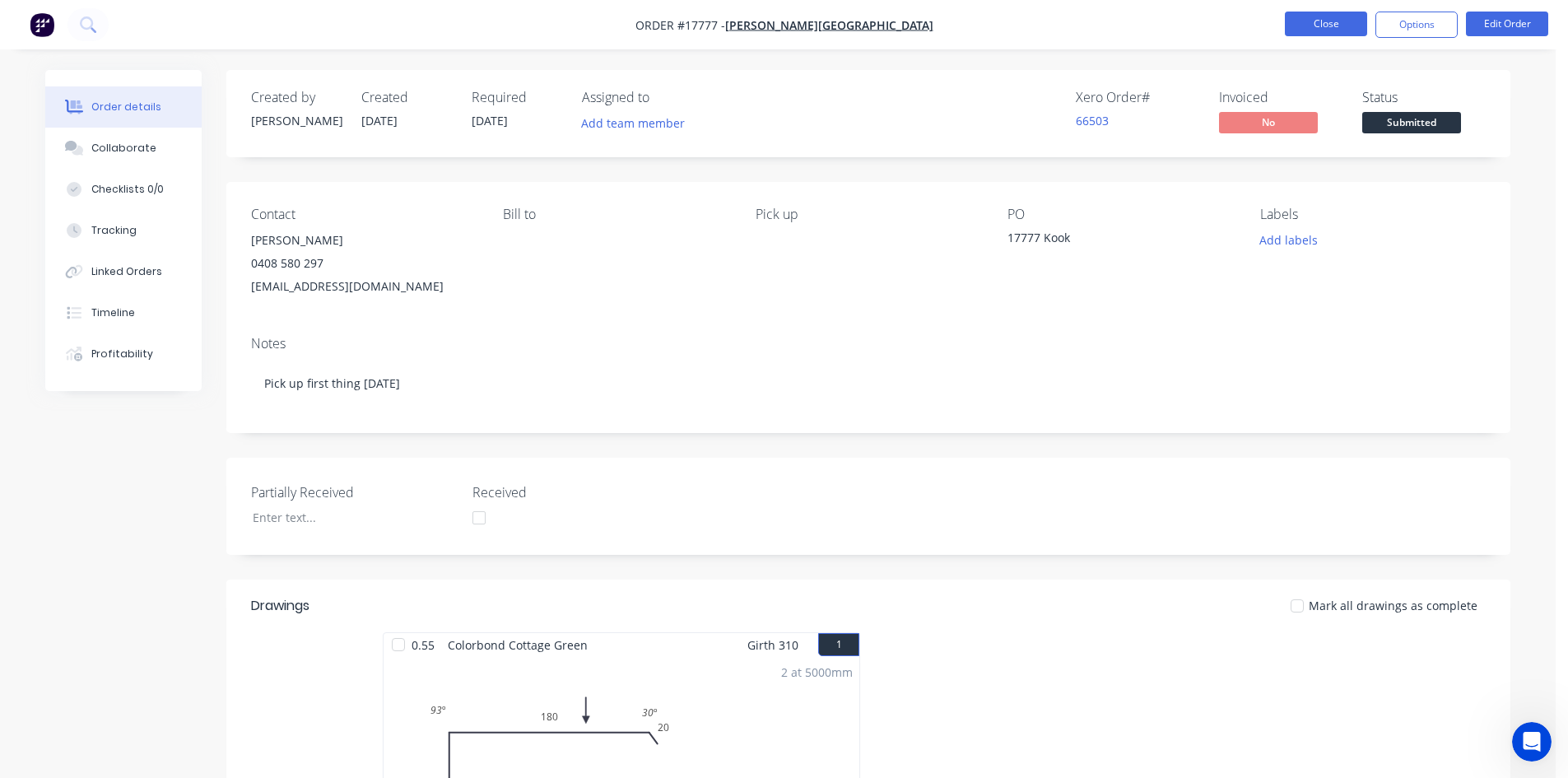
click at [1327, 25] on button "Close" at bounding box center [1326, 24] width 83 height 25
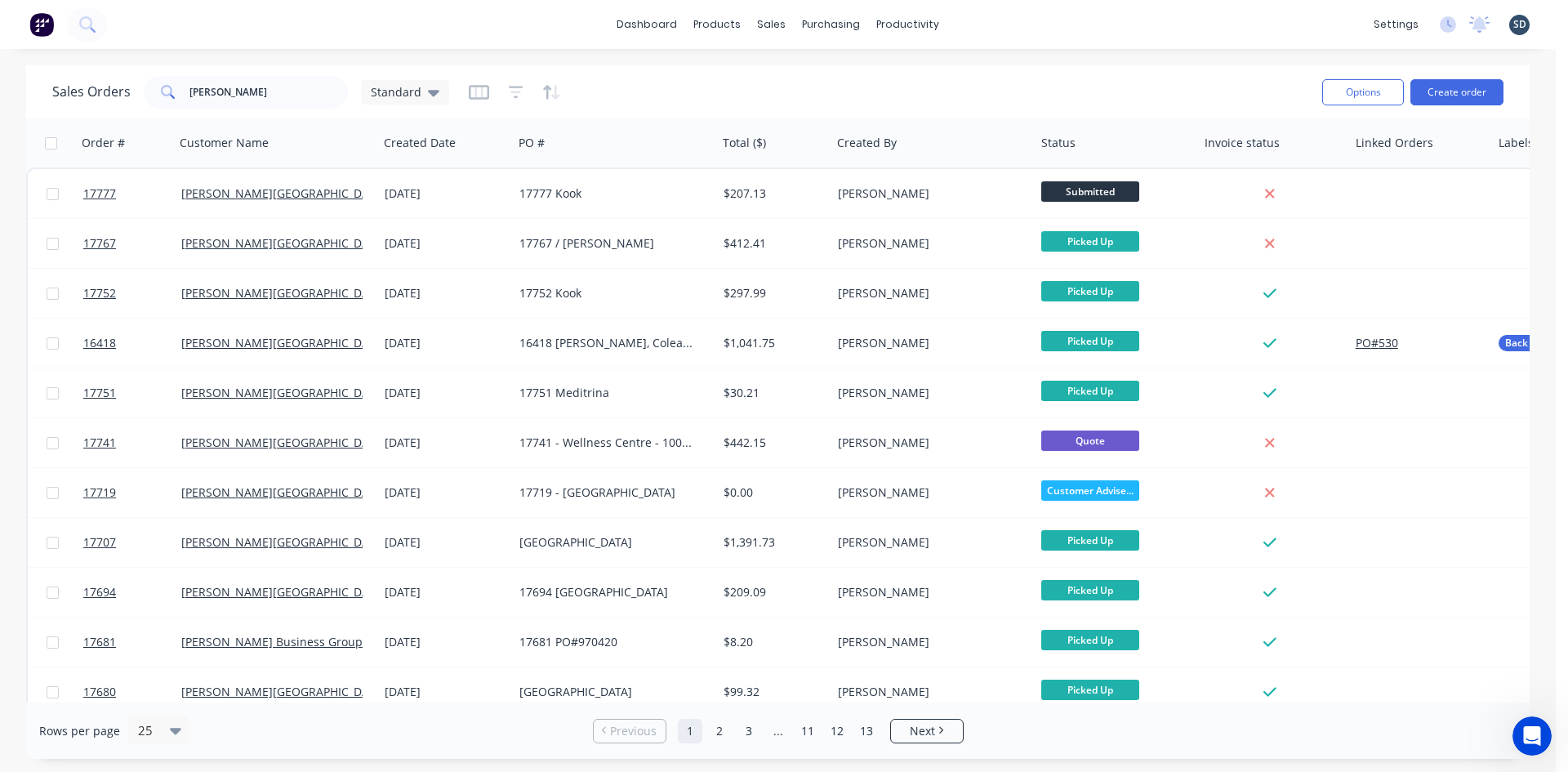
click at [284, 75] on div "Sales Orders glen Standard" at bounding box center [681, 91] width 1257 height 40
click at [283, 76] on input "glen" at bounding box center [269, 92] width 159 height 33
click at [283, 90] on input "glen" at bounding box center [269, 92] width 159 height 33
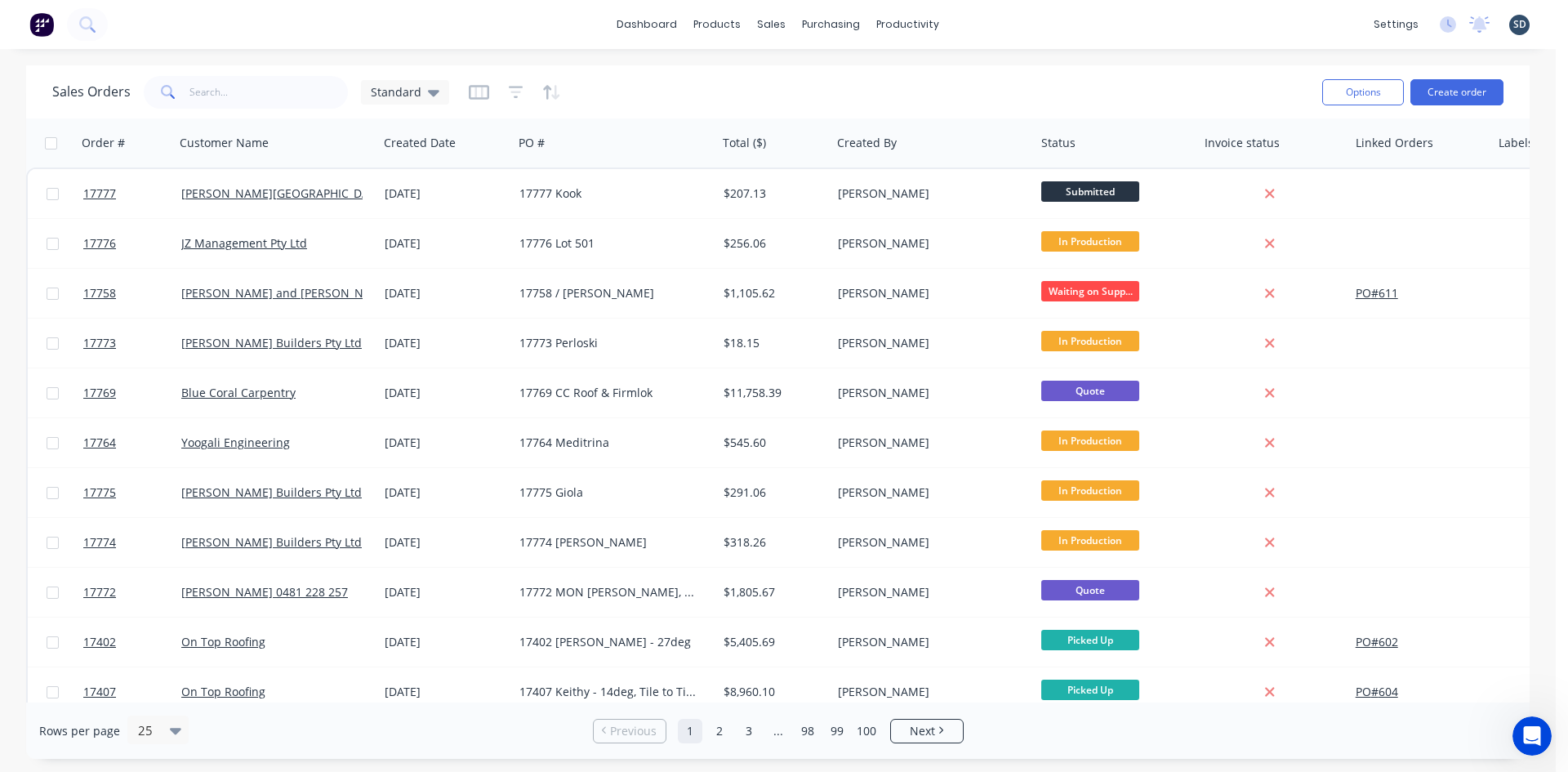
click at [1067, 34] on div "dashboard products sales purchasing productivity dashboard products Product Cat…" at bounding box center [778, 25] width 1556 height 49
click at [1015, 25] on div "dashboard products sales purchasing productivity dashboard products Product Cat…" at bounding box center [778, 25] width 1556 height 49
click at [993, 19] on div "dashboard products sales purchasing productivity dashboard products Product Cat…" at bounding box center [778, 25] width 1556 height 49
click at [993, 18] on div "dashboard products sales purchasing productivity dashboard products Product Cat…" at bounding box center [778, 25] width 1556 height 49
click at [993, 22] on div "dashboard products sales purchasing productivity dashboard products Product Cat…" at bounding box center [778, 25] width 1556 height 49
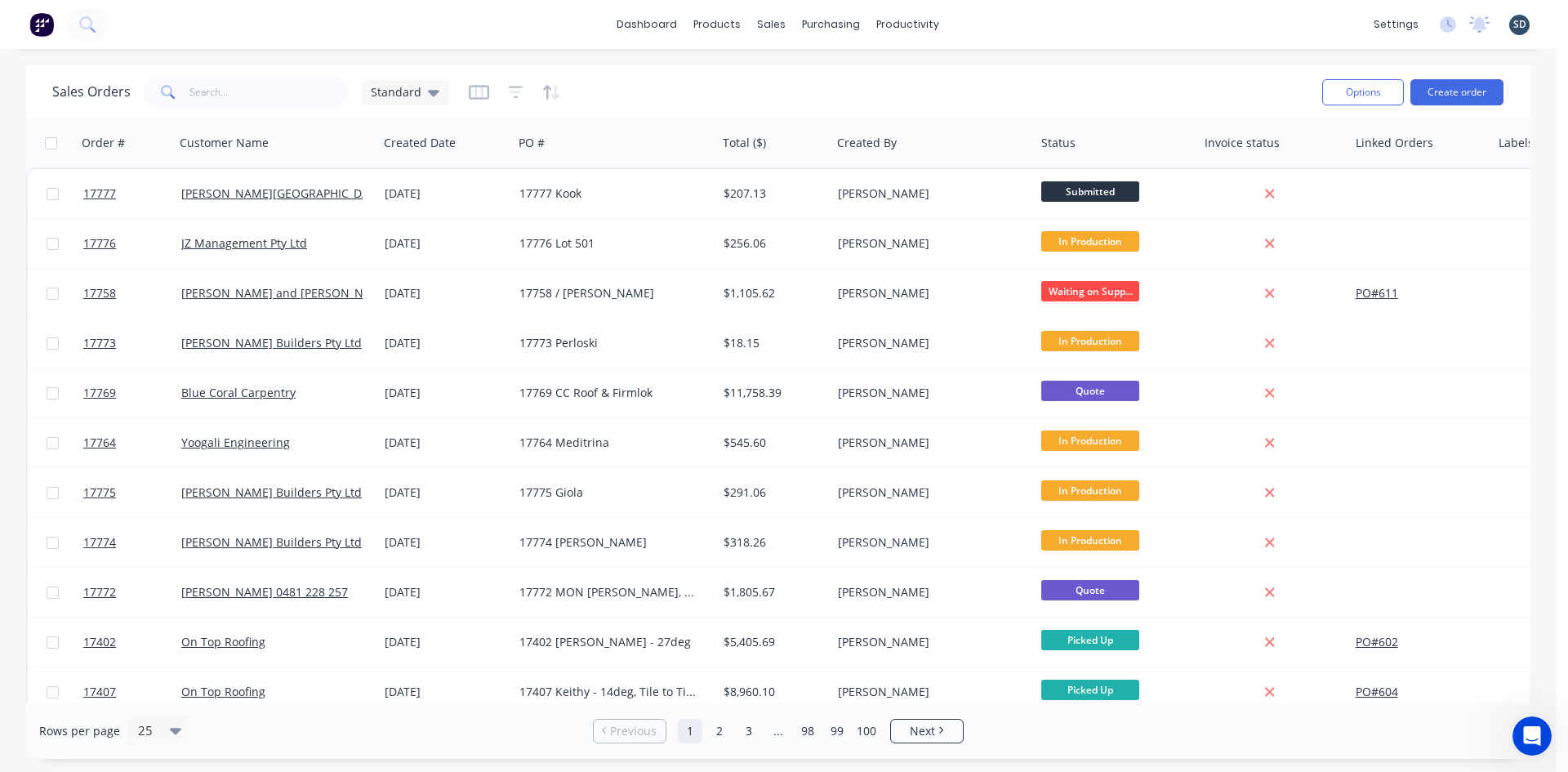
click at [993, 22] on div "dashboard products sales purchasing productivity dashboard products Product Cat…" at bounding box center [778, 25] width 1556 height 49
click at [989, 26] on div "dashboard products sales purchasing productivity dashboard products Product Cat…" at bounding box center [778, 25] width 1556 height 49
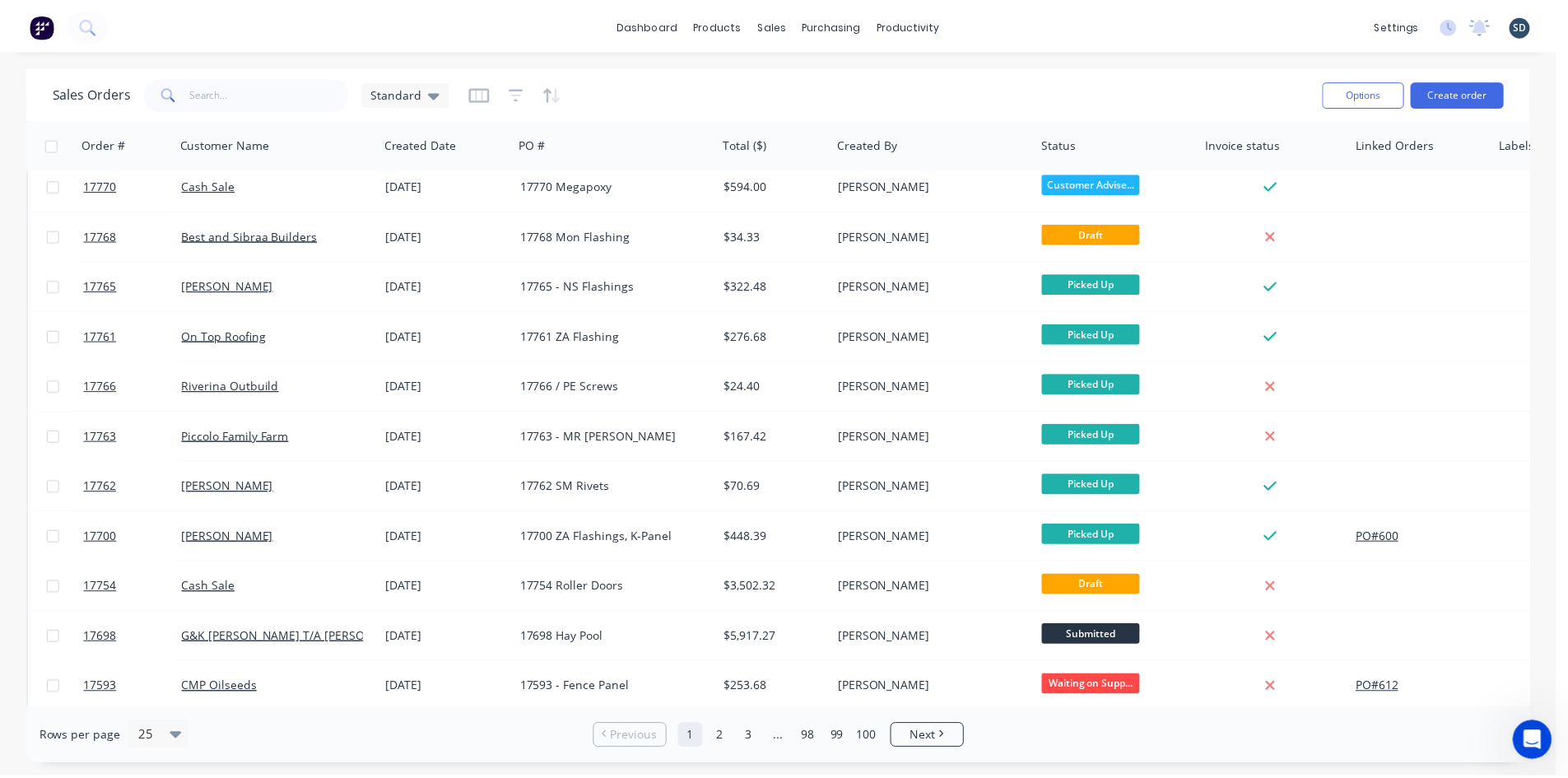
scroll to position [725, 0]
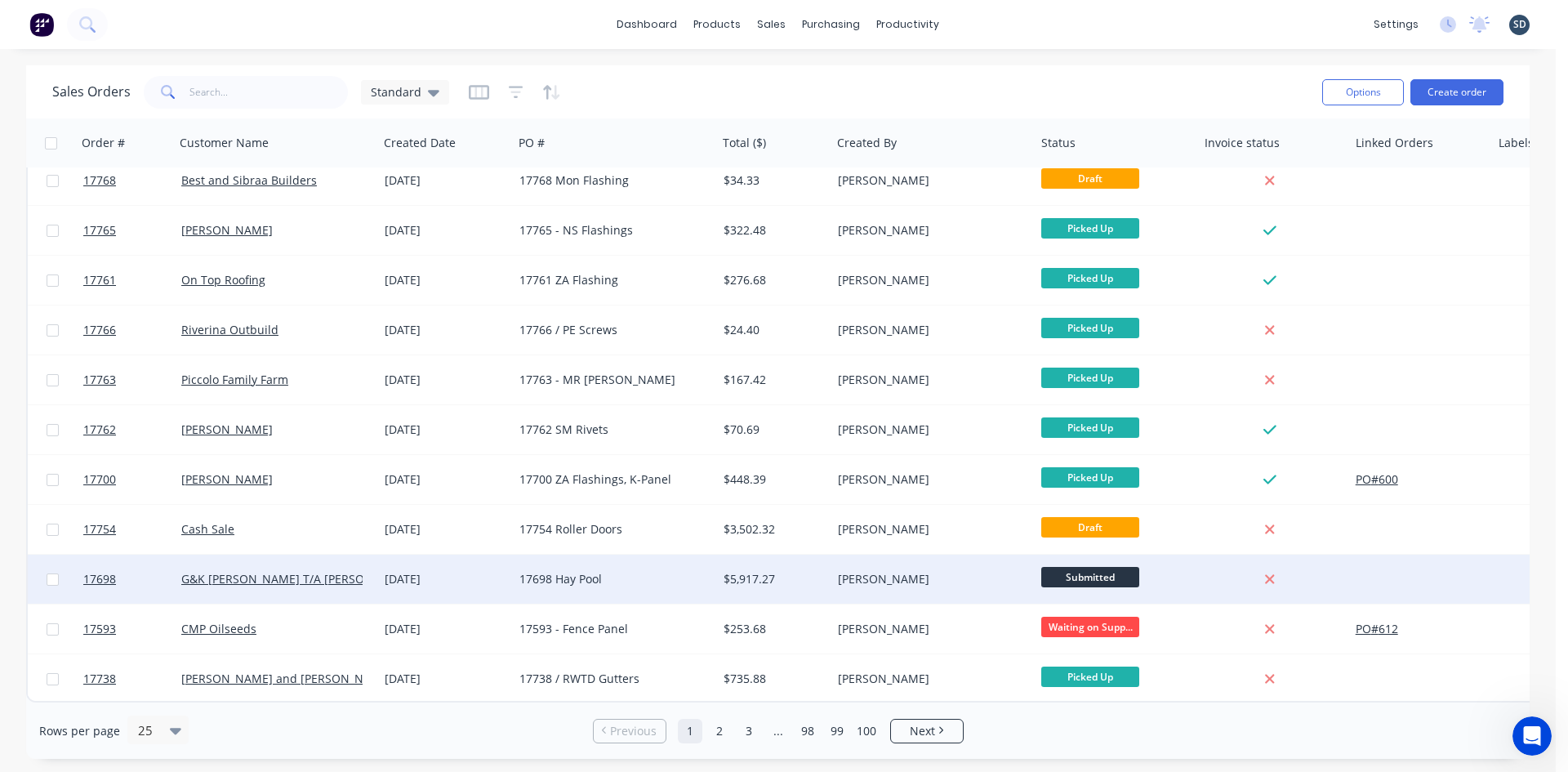
click at [501, 555] on div "[DATE]" at bounding box center [445, 579] width 135 height 49
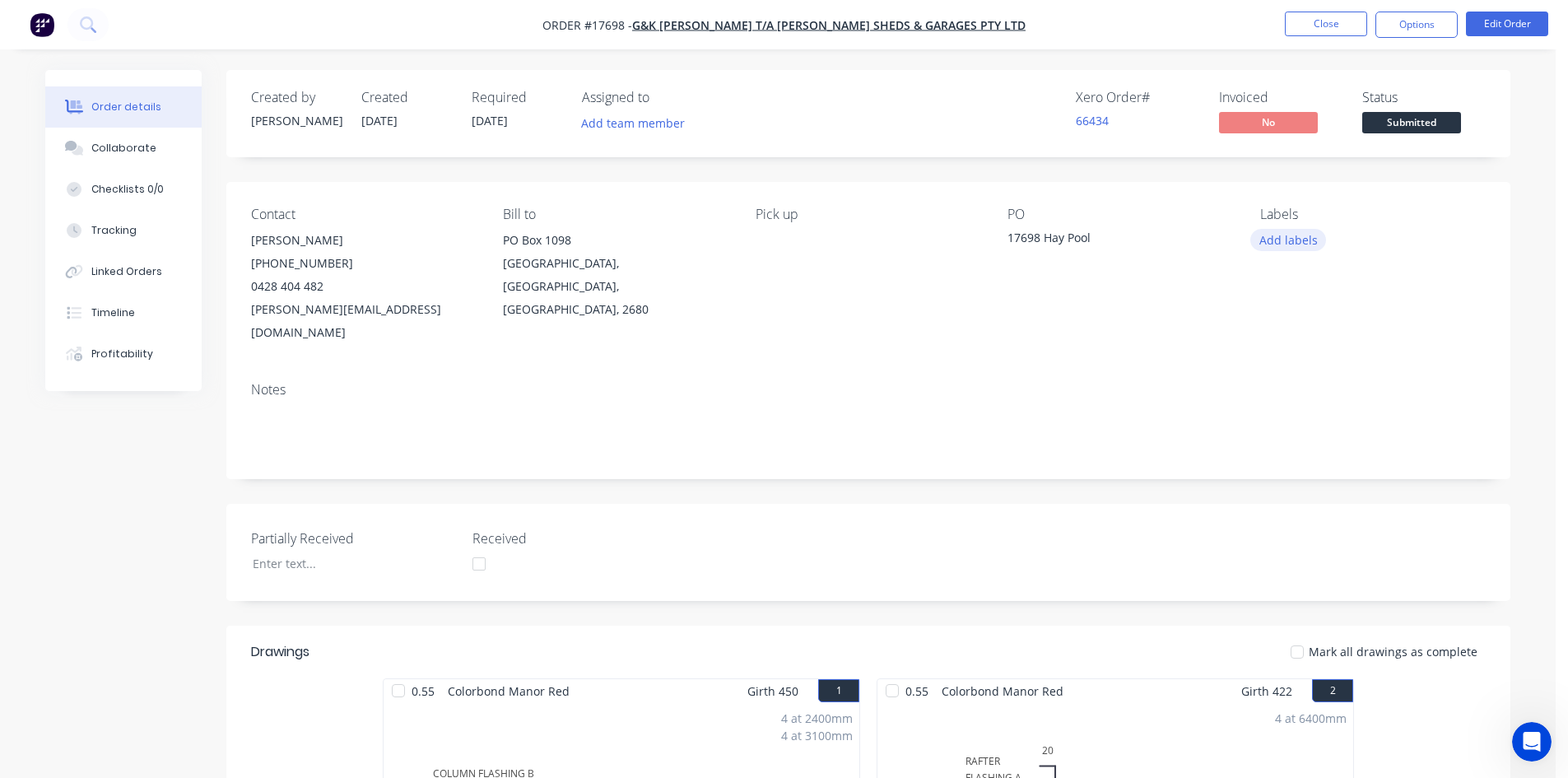
click at [1311, 236] on button "Add labels" at bounding box center [1288, 239] width 76 height 22
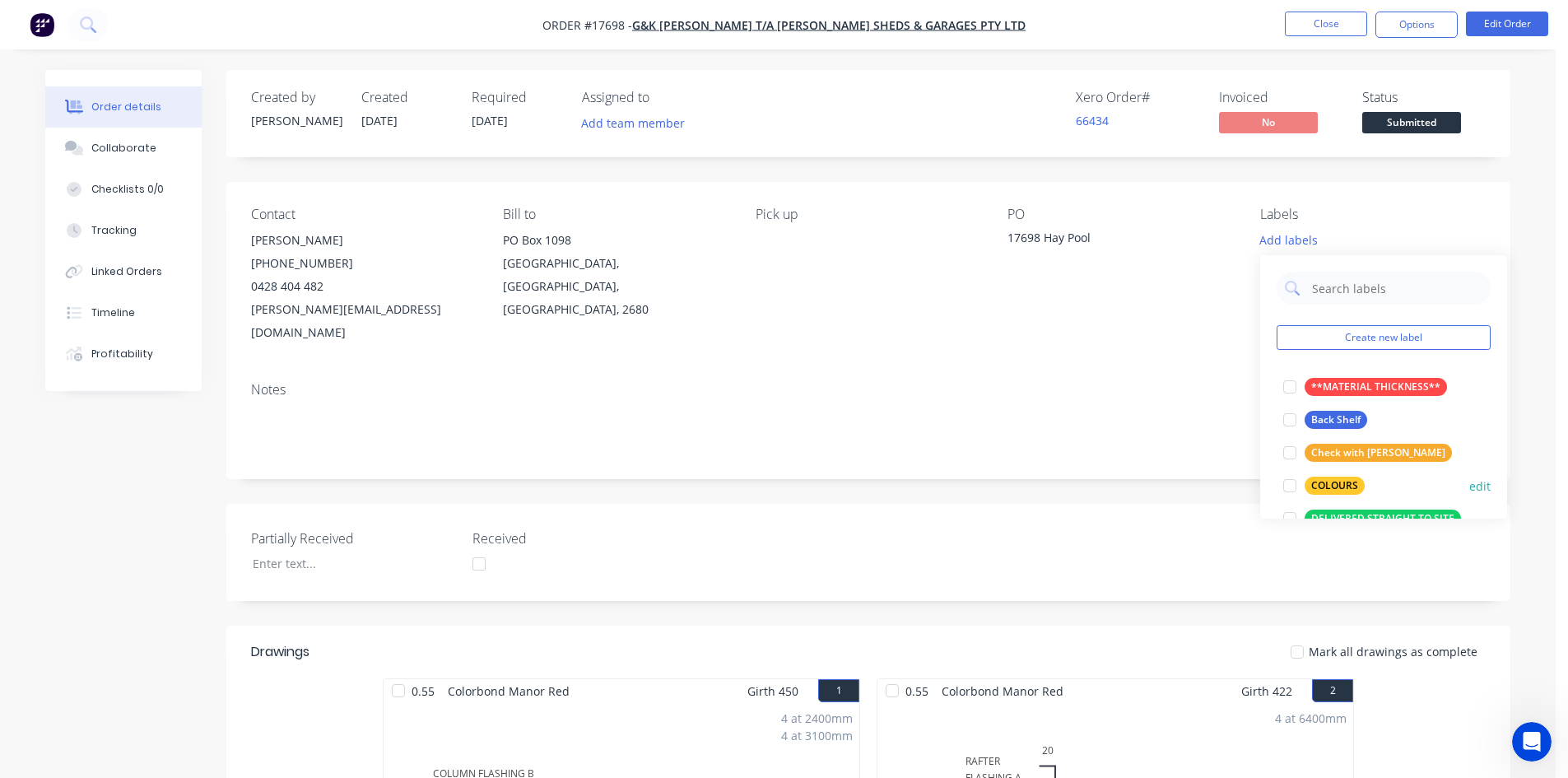
click at [1292, 485] on div at bounding box center [1289, 485] width 33 height 33
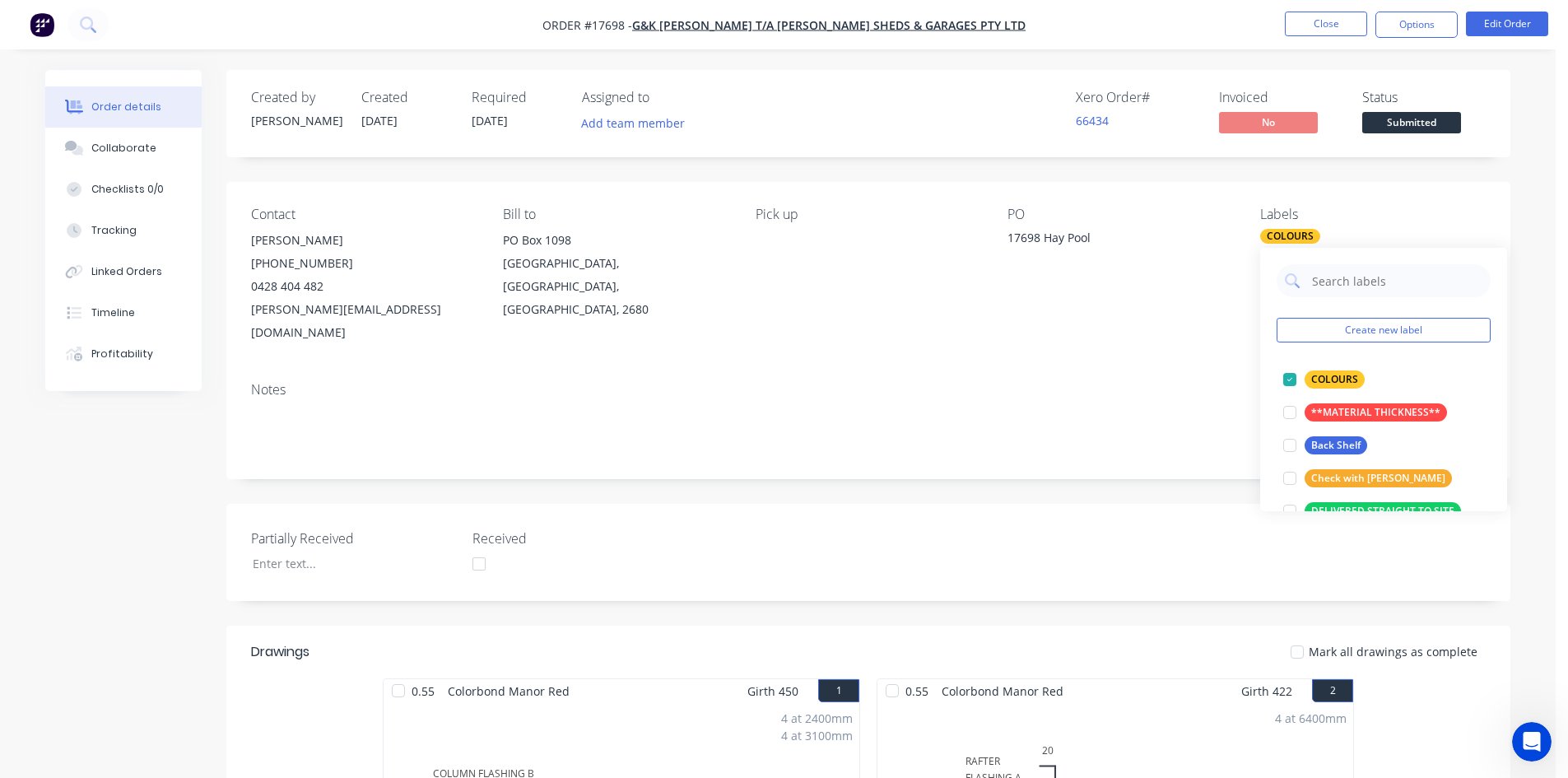
click at [1177, 220] on div "PO" at bounding box center [1119, 215] width 225 height 16
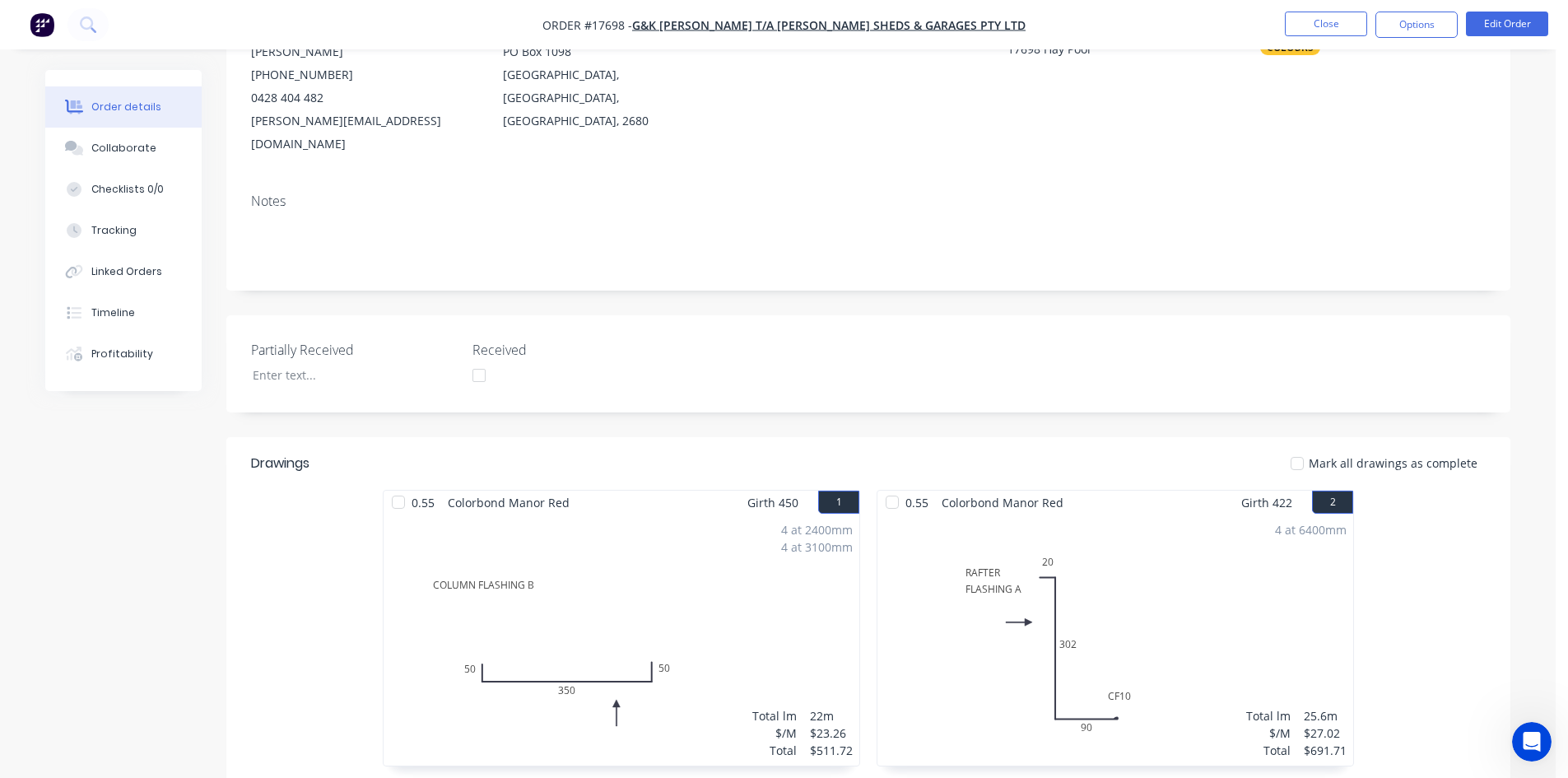
scroll to position [412, 0]
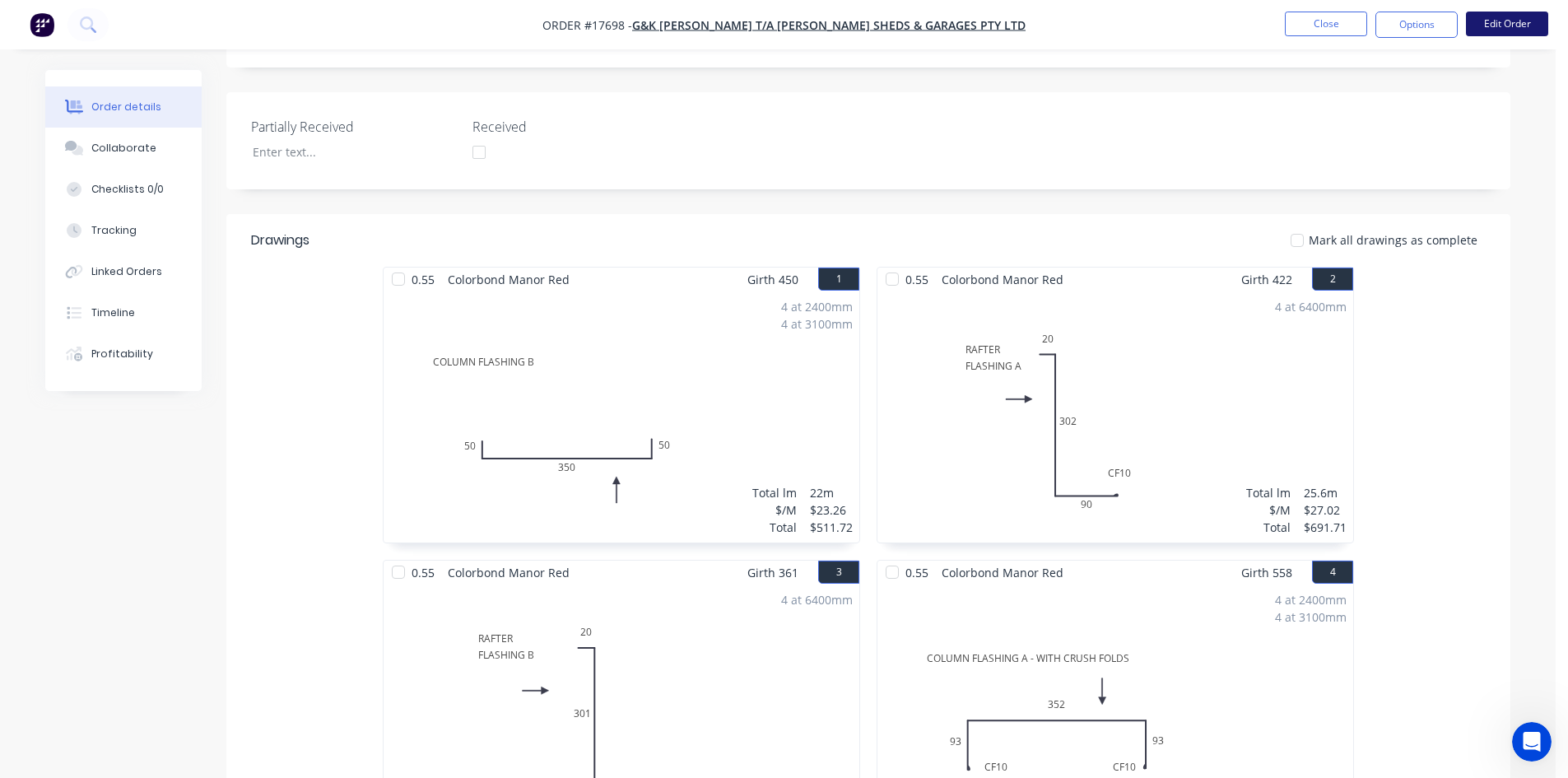
click at [1501, 25] on button "Edit Order" at bounding box center [1507, 24] width 83 height 25
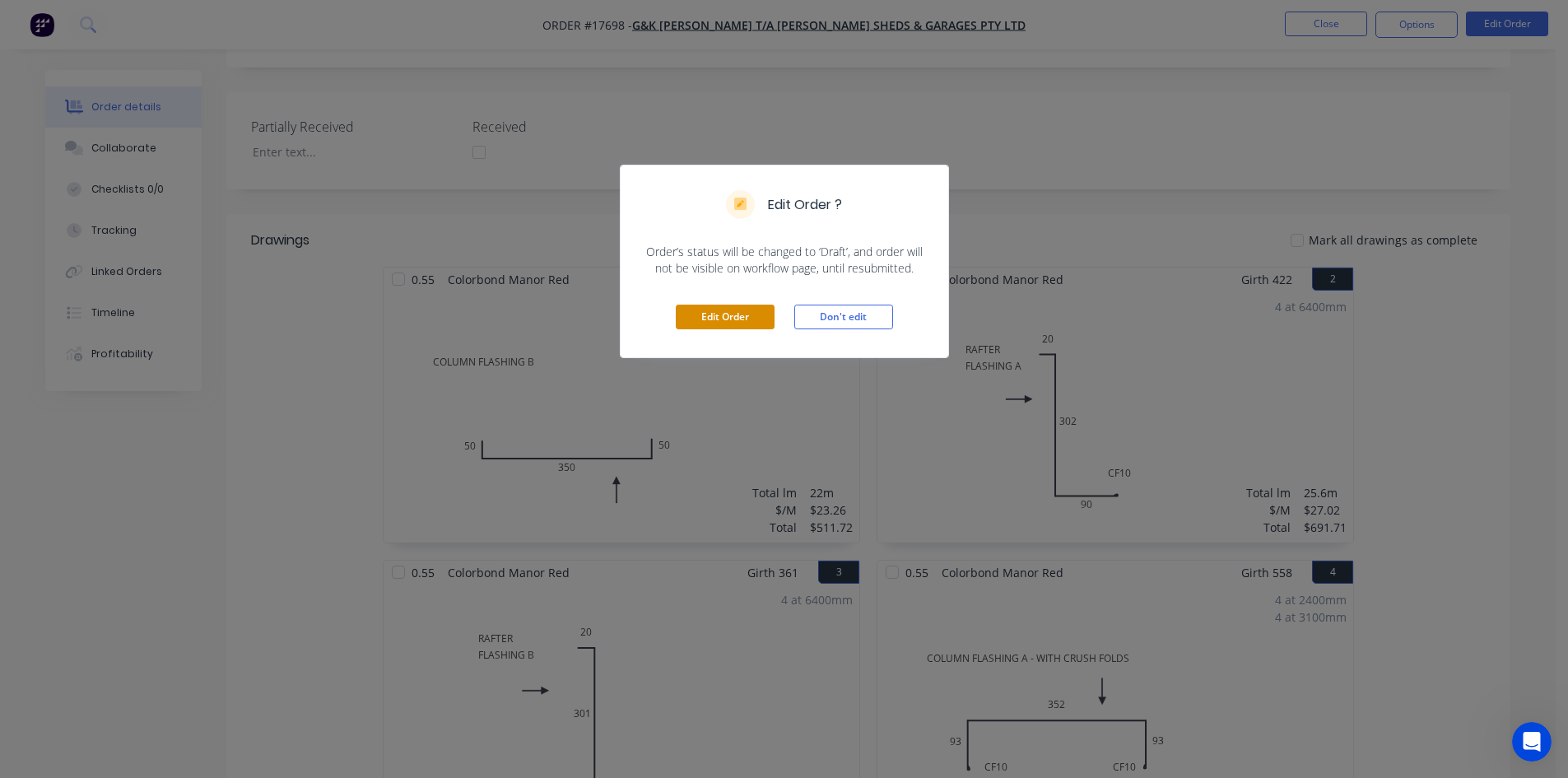
click at [690, 310] on button "Edit Order" at bounding box center [725, 317] width 99 height 25
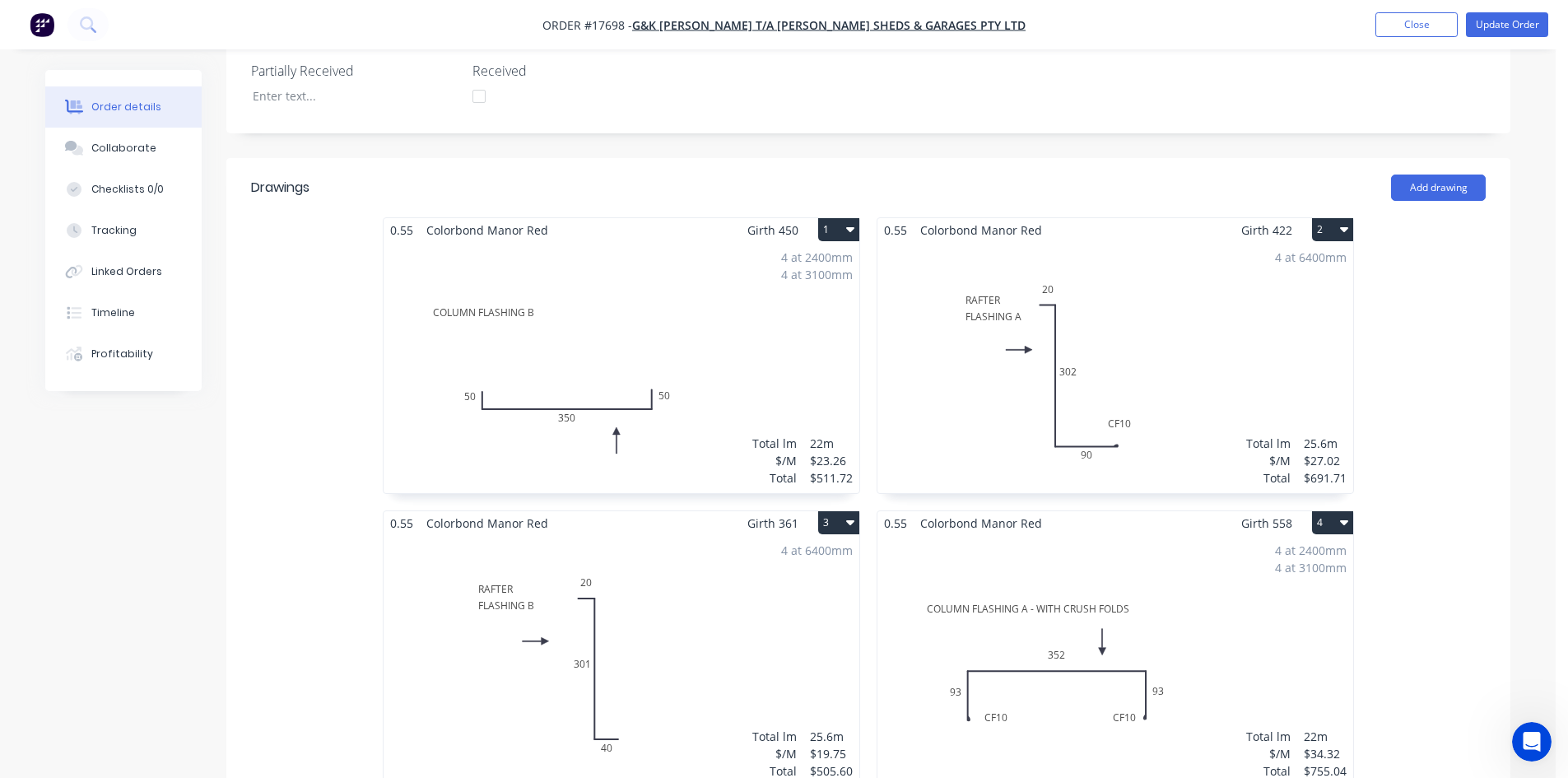
click at [704, 336] on div "4 at 2400mm 4 at 3100mm Total lm $/M Total 22m $23.26 $511.72" at bounding box center [621, 368] width 476 height 251
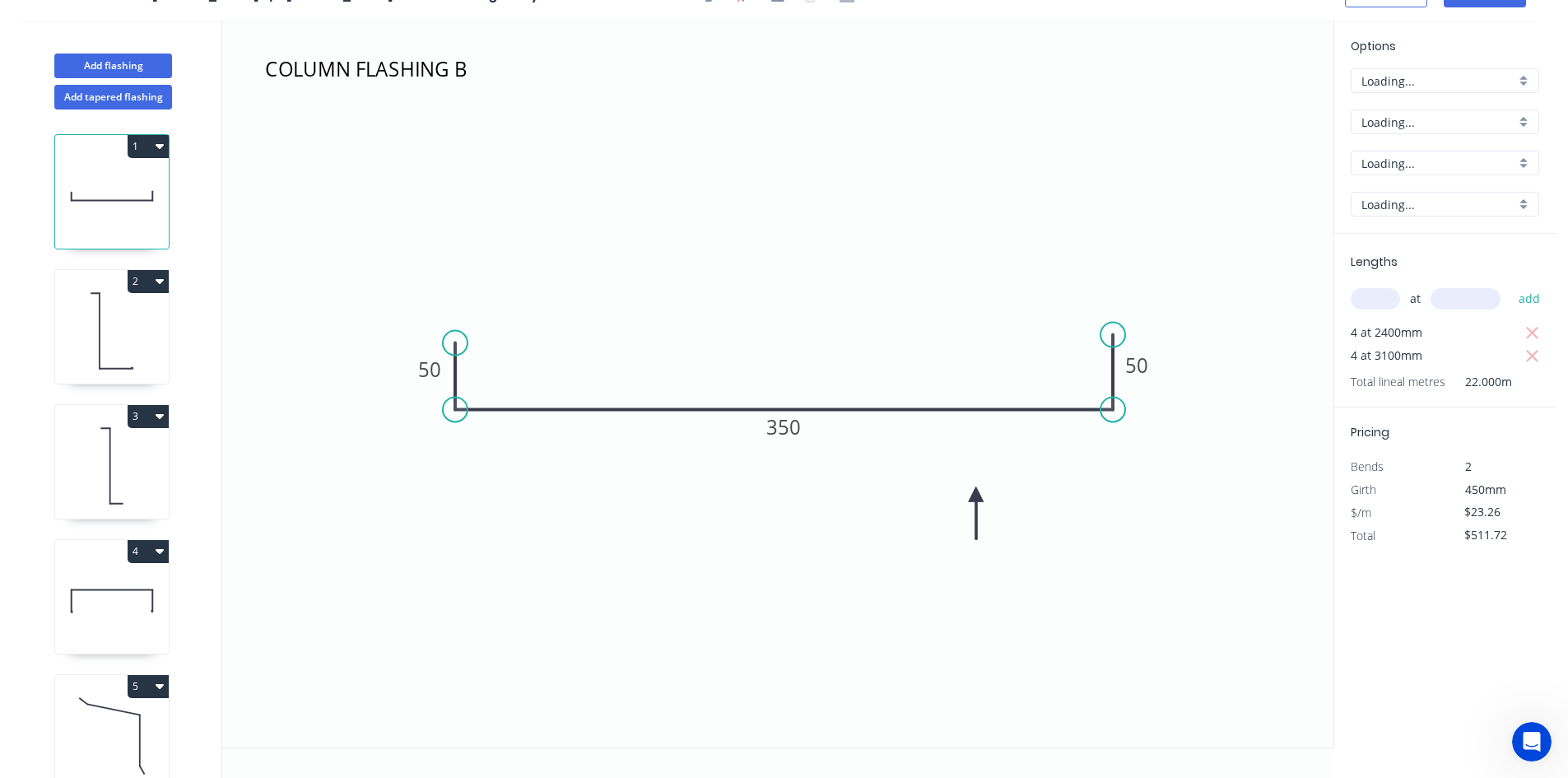
scroll to position [30, 0]
click at [496, 473] on div "Show angle" at bounding box center [533, 469] width 166 height 34
click at [486, 381] on tspan "º" at bounding box center [489, 379] width 7 height 28
click at [537, 295] on icon "COLUMN FLASHING B 50 350 50 91 º" at bounding box center [778, 384] width 1111 height 727
drag, startPoint x: 501, startPoint y: 368, endPoint x: 399, endPoint y: 473, distance: 146.4
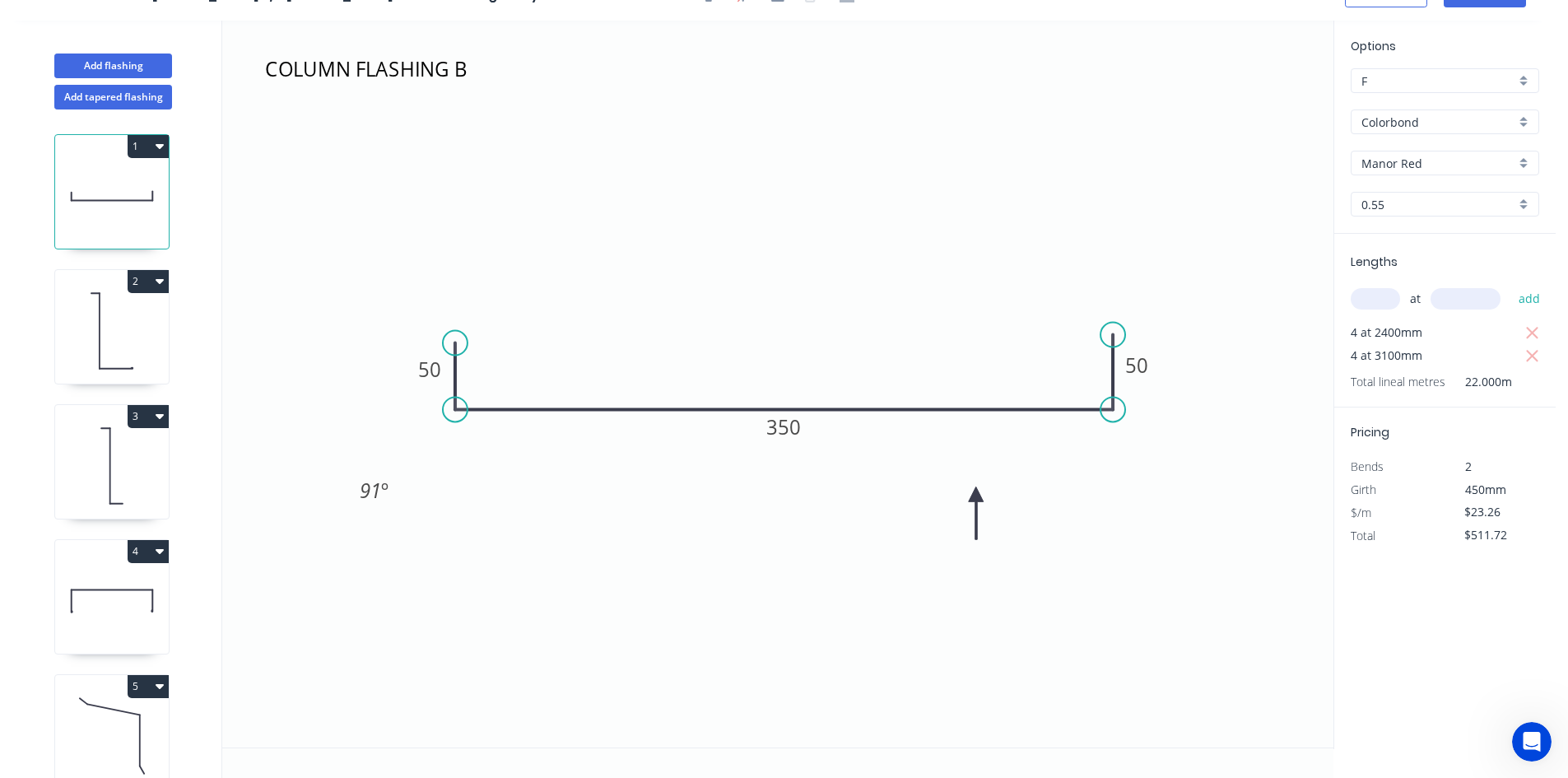
click at [392, 479] on rect at bounding box center [374, 491] width 53 height 34
click at [1151, 467] on div "Show angle" at bounding box center [1188, 460] width 166 height 34
click at [1066, 379] on rect at bounding box center [1085, 380] width 53 height 34
click at [1073, 377] on rect at bounding box center [1085, 381] width 33 height 23
click at [1037, 318] on icon "COLUMN FLASHING B 50 350 50 91 º 91 º" at bounding box center [778, 384] width 1111 height 727
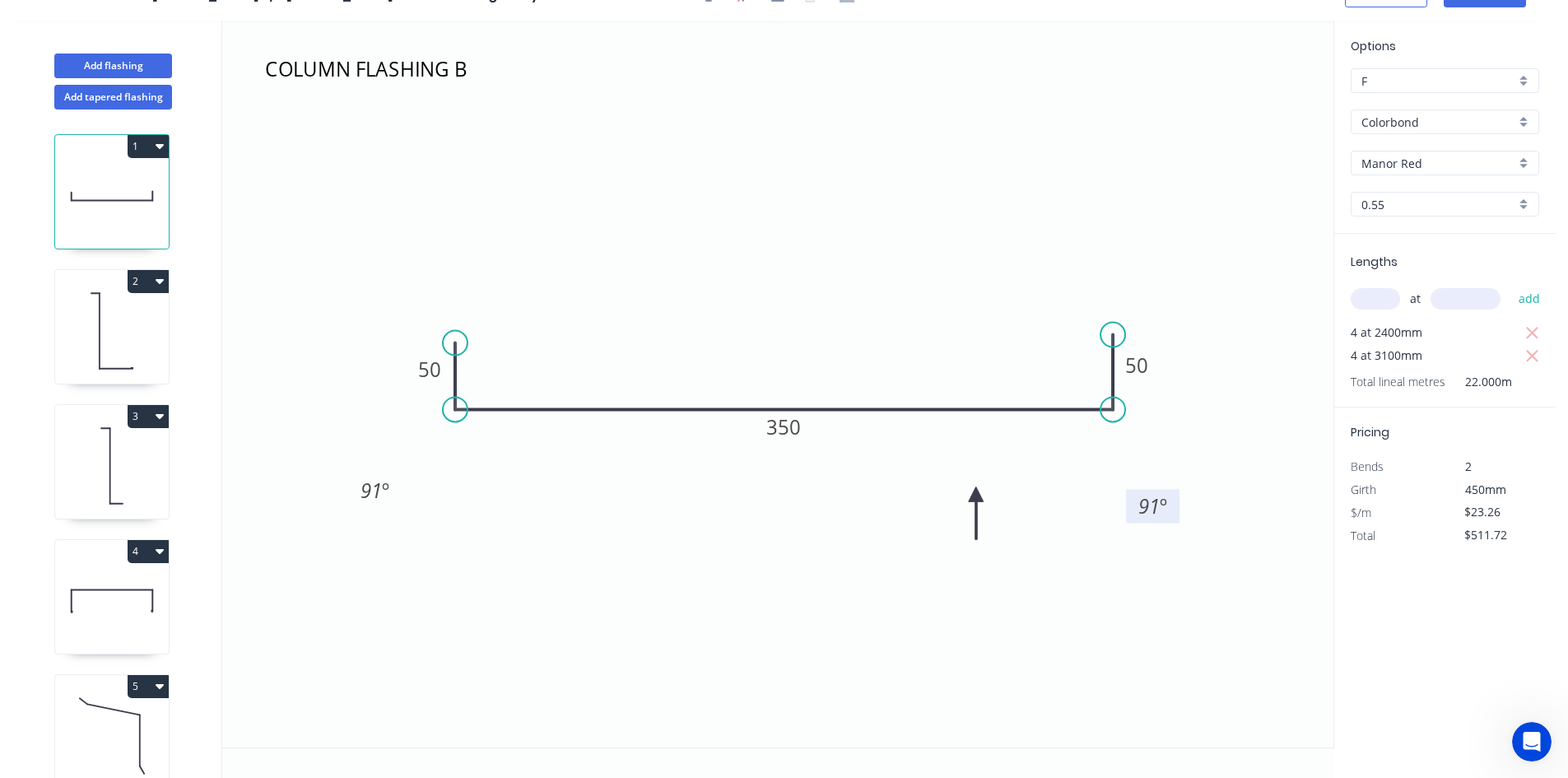
drag, startPoint x: 1065, startPoint y: 369, endPoint x: 1134, endPoint y: 497, distance: 145.4
click at [1134, 497] on rect at bounding box center [1153, 507] width 53 height 34
click at [109, 341] on icon at bounding box center [112, 331] width 114 height 105
type input "$27.02"
type input "$691.71"
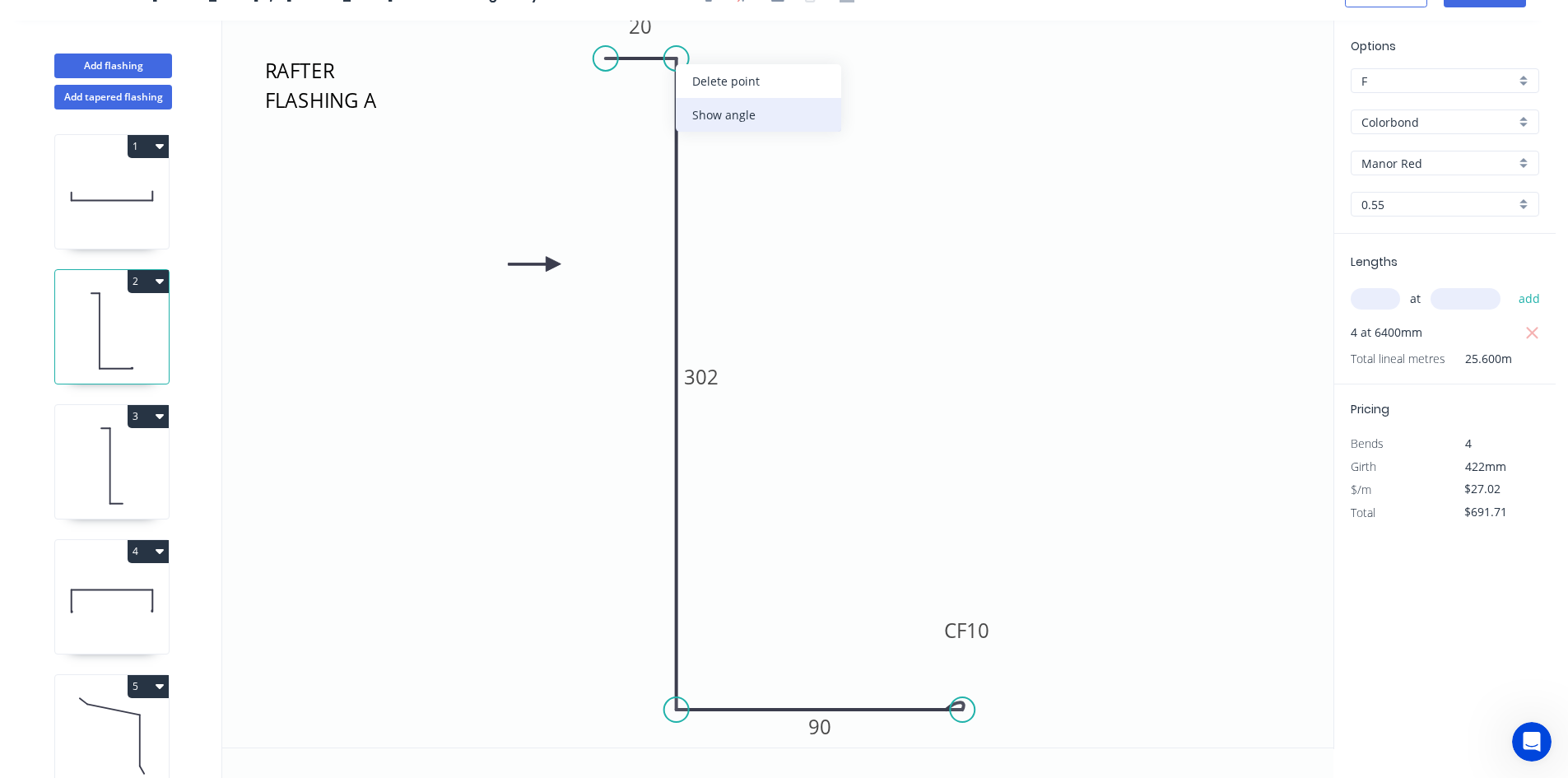
click at [740, 118] on div "Show angle" at bounding box center [759, 115] width 166 height 34
click at [655, 90] on rect at bounding box center [647, 88] width 33 height 23
click at [622, 130] on icon "RAFTER FLASHING A 20 302 CF 10 90 89 º" at bounding box center [778, 384] width 1111 height 727
drag, startPoint x: 623, startPoint y: 92, endPoint x: 767, endPoint y: 59, distance: 147.7
click at [767, 59] on rect at bounding box center [791, 54] width 53 height 34
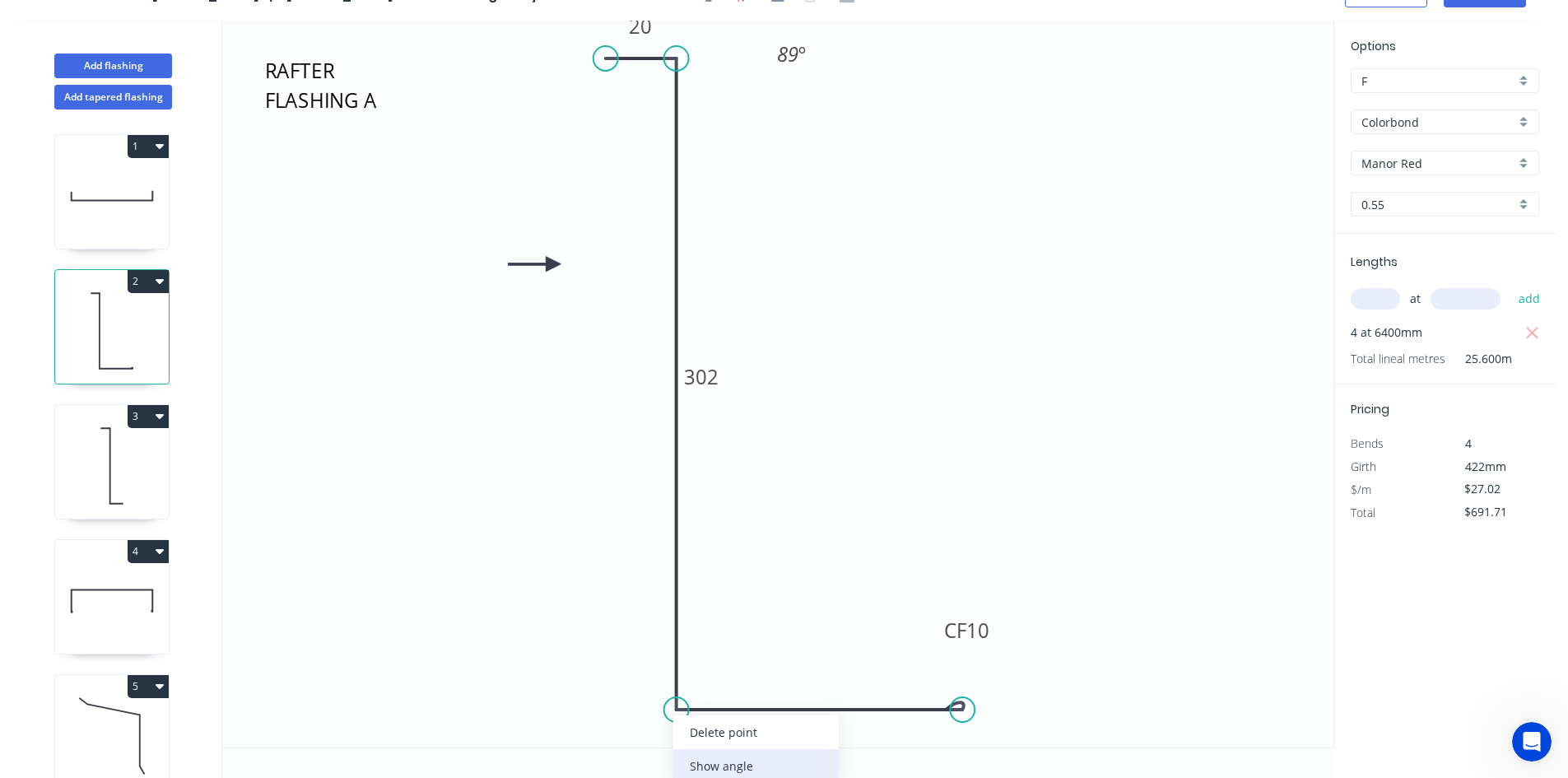
click at [729, 759] on div "Show angle" at bounding box center [756, 766] width 166 height 34
click at [707, 678] on tspan "º" at bounding box center [709, 679] width 7 height 28
click at [758, 522] on icon "RAFTER FLASHING A 20 302 CF 10 90 89 º 92 º" at bounding box center [778, 384] width 1111 height 727
drag, startPoint x: 727, startPoint y: 669, endPoint x: 610, endPoint y: 718, distance: 126.8
click at [610, 718] on rect at bounding box center [589, 727] width 53 height 34
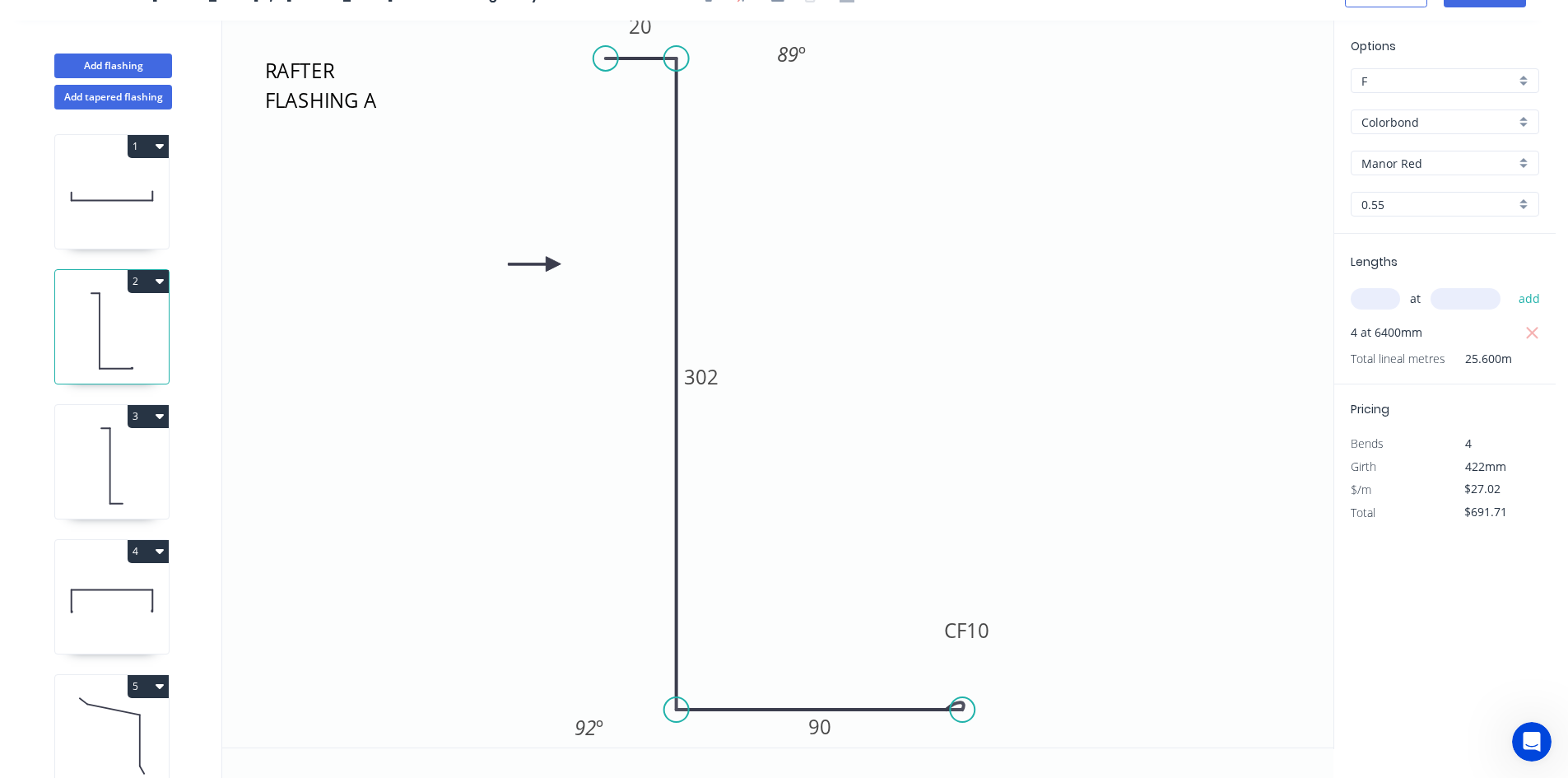
click at [107, 475] on icon at bounding box center [112, 466] width 114 height 105
type input "$19.75"
type input "$505.60"
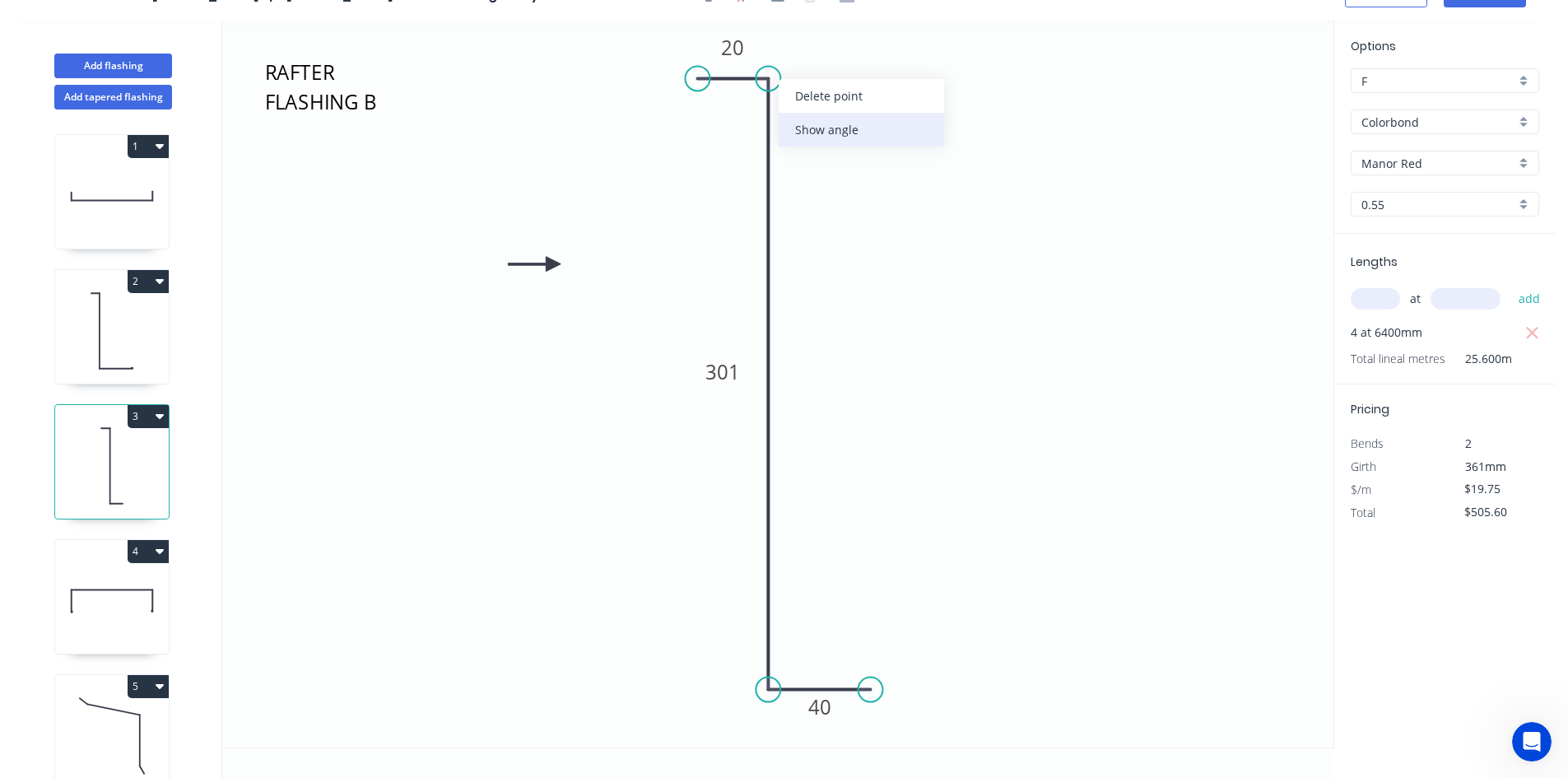
click at [829, 128] on div "Show angle" at bounding box center [861, 130] width 166 height 34
click at [741, 107] on tspan "º" at bounding box center [744, 107] width 7 height 28
click at [854, 131] on icon "RAFTER FLASHING B 20 301 40 89 º" at bounding box center [778, 384] width 1111 height 727
drag, startPoint x: 713, startPoint y: 115, endPoint x: 828, endPoint y: 72, distance: 122.8
click at [828, 72] on rect at bounding box center [854, 56] width 53 height 34
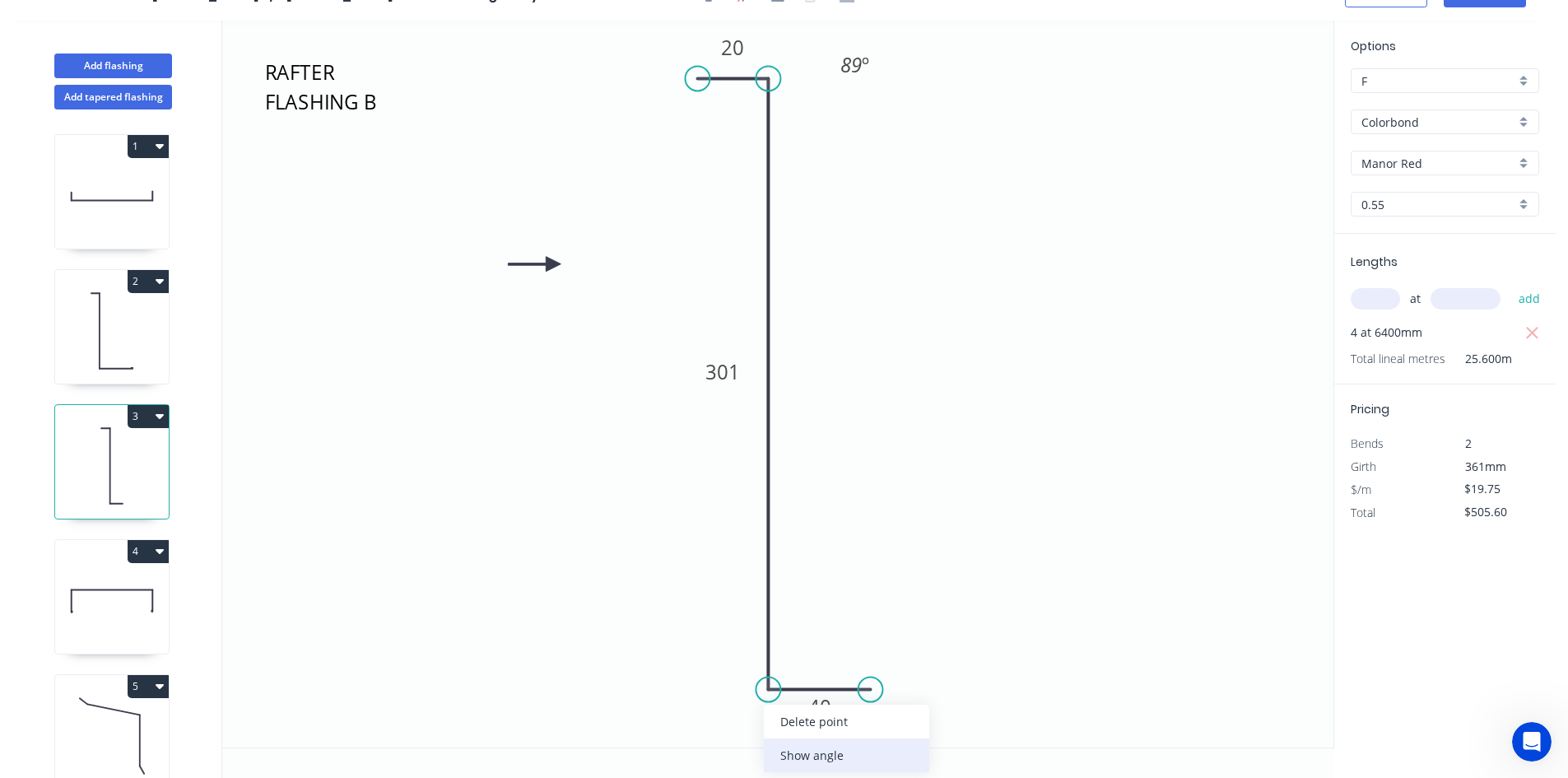
click at [802, 765] on div "Show angle" at bounding box center [847, 756] width 166 height 34
click at [797, 666] on tspan "º" at bounding box center [801, 659] width 7 height 28
click at [863, 583] on icon "RAFTER FLASHING B 20 301 40 89 º 92 º" at bounding box center [778, 384] width 1111 height 727
drag, startPoint x: 815, startPoint y: 652, endPoint x: 650, endPoint y: 693, distance: 170.0
click at [725, 720] on rect at bounding box center [709, 727] width 53 height 34
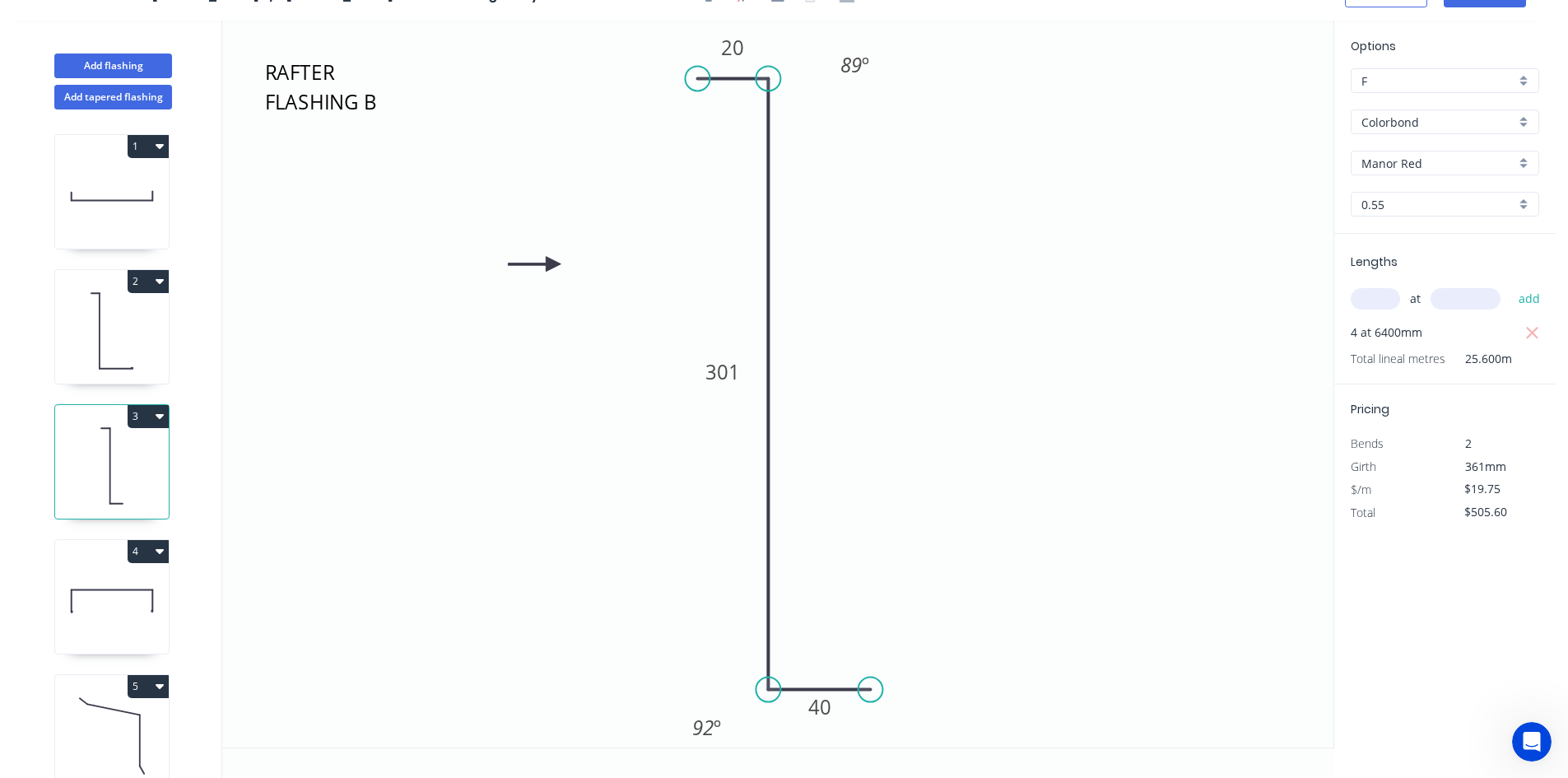
click at [101, 318] on icon at bounding box center [112, 331] width 114 height 105
type input "$27.02"
type input "$691.71"
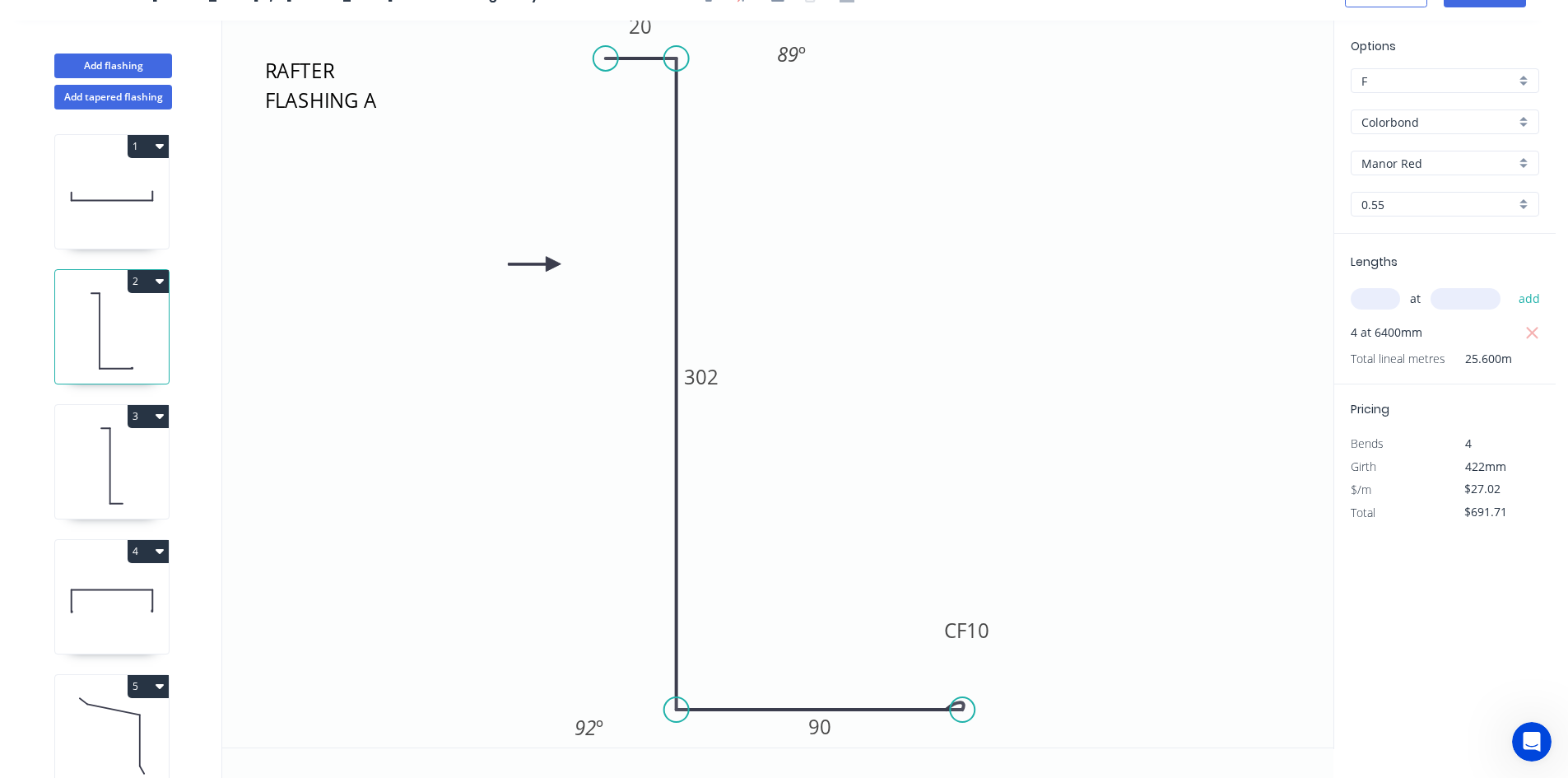
click at [116, 469] on icon at bounding box center [112, 466] width 114 height 105
type input "$19.75"
type input "$505.60"
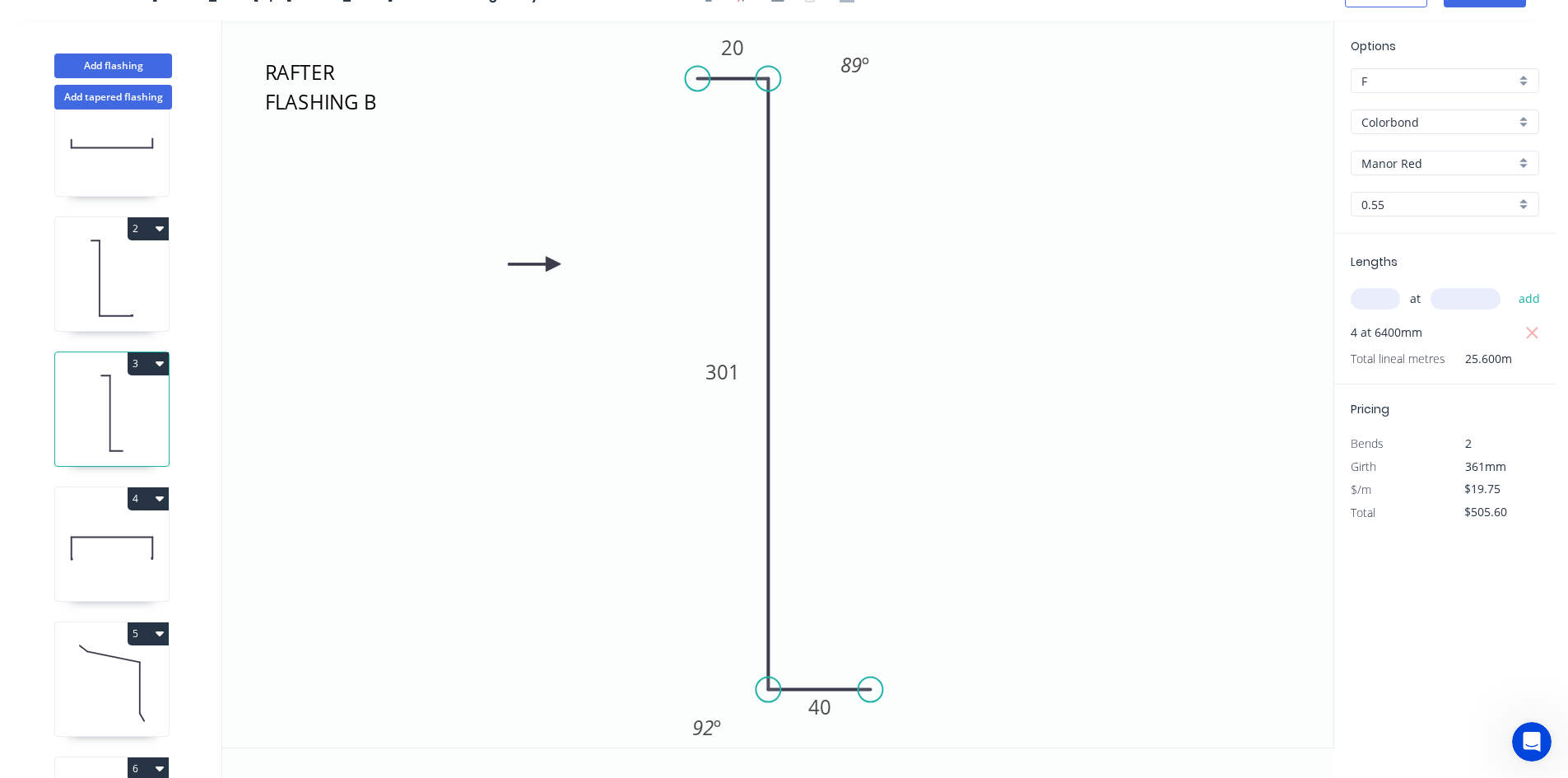
scroll to position [83, 0]
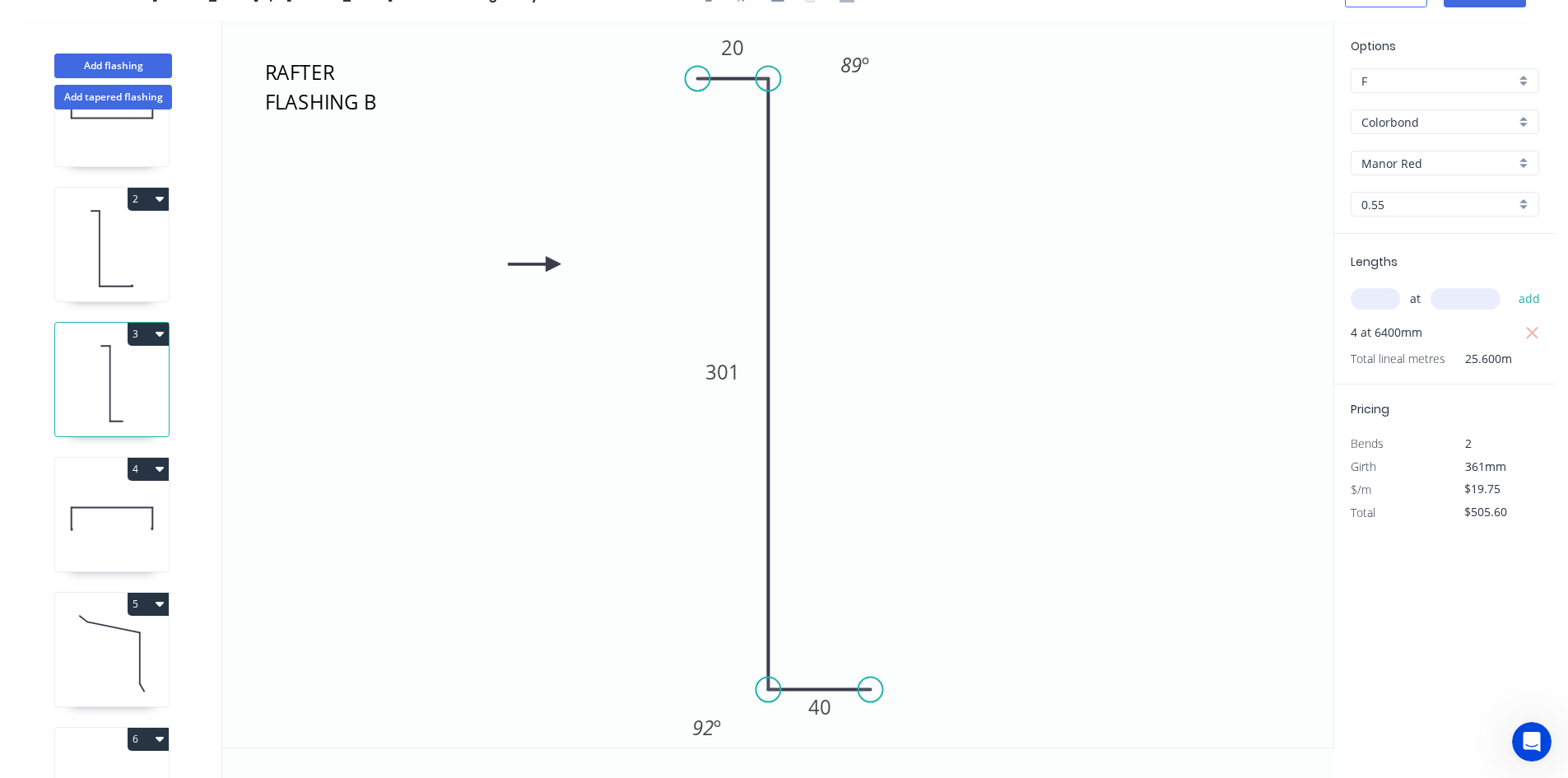
click at [110, 523] on icon at bounding box center [112, 519] width 114 height 105
type input "$34.32"
type input "$755.04"
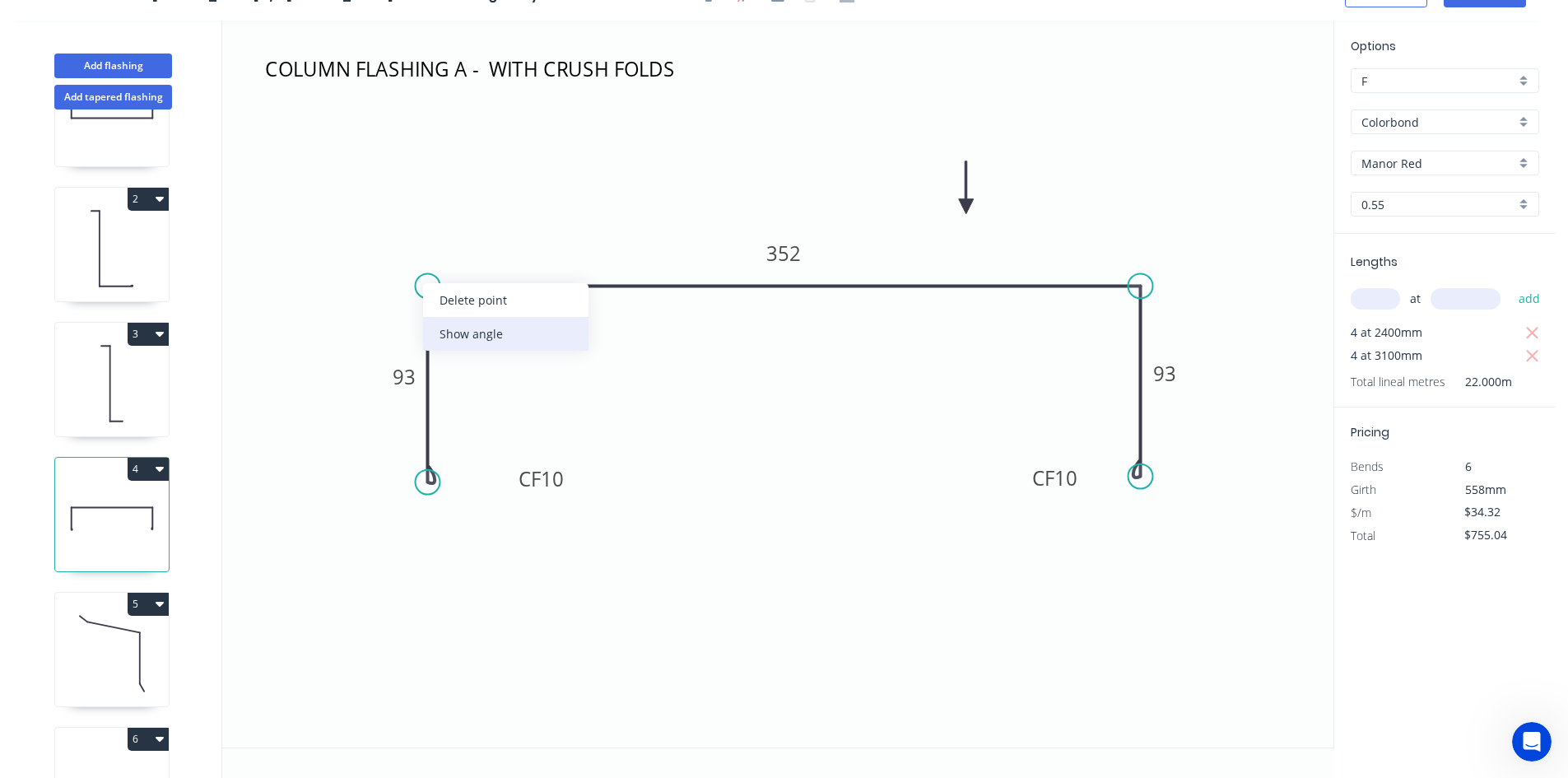
click at [485, 342] on div "Show angle" at bounding box center [506, 334] width 166 height 34
click at [464, 320] on tspan "º" at bounding box center [460, 314] width 7 height 28
click at [592, 354] on icon "COLUMN FLASHING A - WITH CRUSH FOLDS CF 10 93 352 CF 10 93 91 º" at bounding box center [778, 384] width 1111 height 727
drag, startPoint x: 481, startPoint y: 317, endPoint x: 400, endPoint y: 226, distance: 121.8
click at [400, 226] on rect at bounding box center [376, 223] width 53 height 34
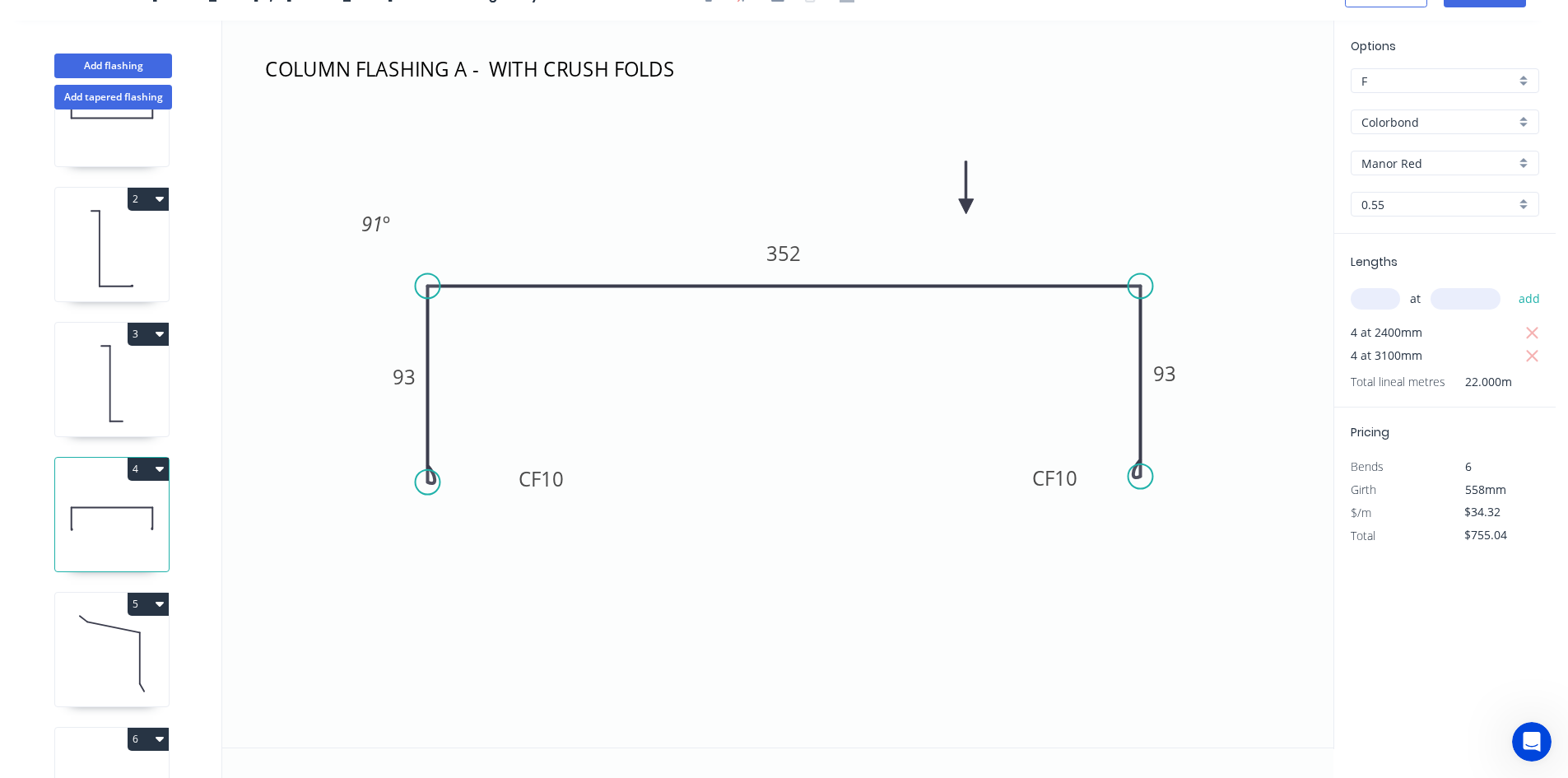
drag, startPoint x: 1155, startPoint y: 282, endPoint x: 1148, endPoint y: 287, distance: 8.6
click at [1185, 339] on div "Show angle" at bounding box center [1226, 343] width 166 height 34
click at [1117, 315] on tspan "º" at bounding box center [1115, 314] width 7 height 28
click at [1067, 340] on icon "COLUMN FLASHING A - WITH CRUSH FOLDS CF 10 93 352 CF 10 93 91 º 91 º" at bounding box center [778, 384] width 1111 height 727
drag, startPoint x: 1087, startPoint y: 323, endPoint x: 1180, endPoint y: 226, distance: 134.4
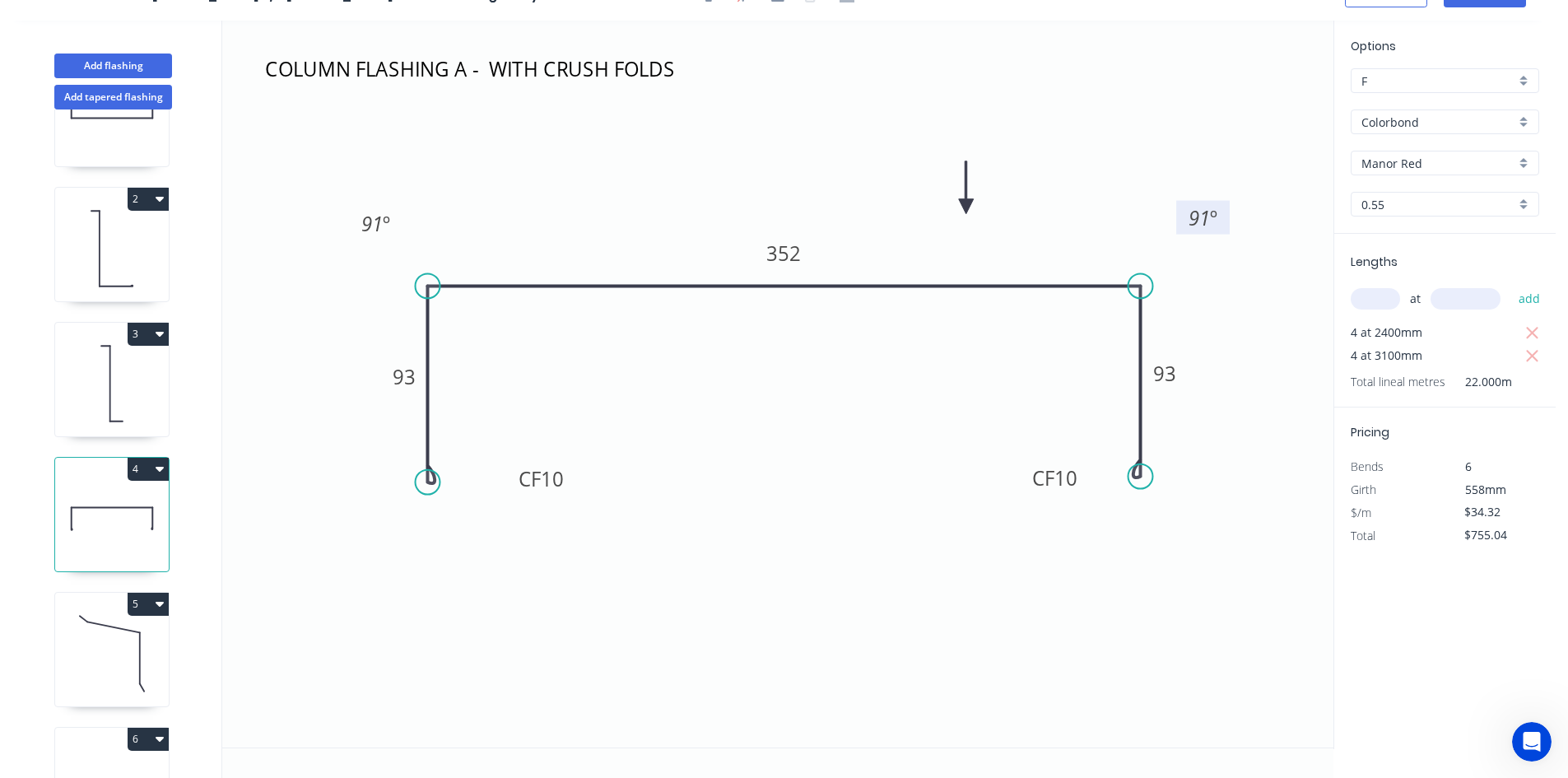
click at [1180, 226] on rect at bounding box center [1203, 218] width 53 height 34
click at [109, 294] on icon at bounding box center [112, 248] width 114 height 105
type input "$27.02"
type input "$691.71"
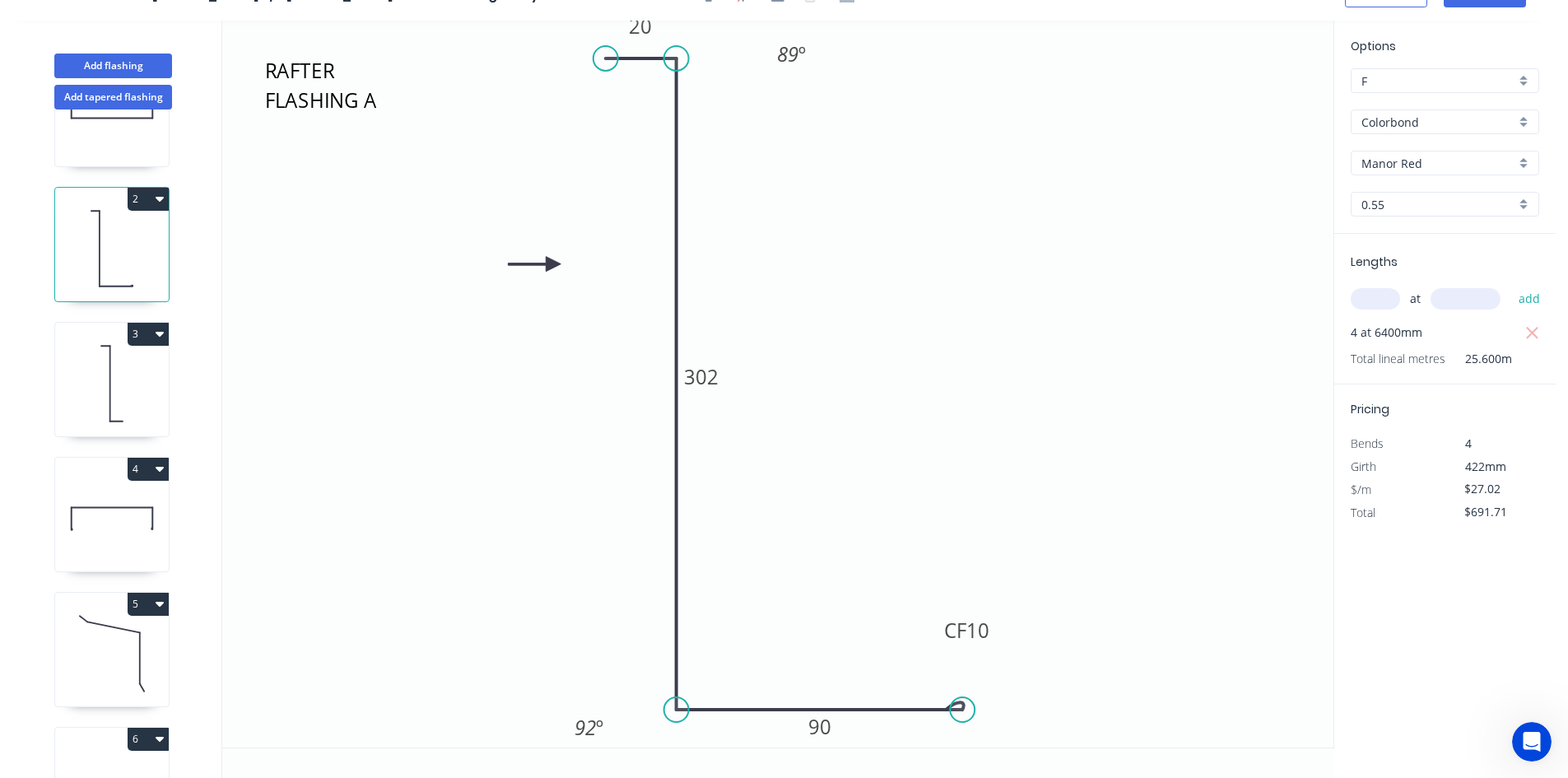
click at [104, 396] on icon at bounding box center [112, 384] width 114 height 105
type input "$19.75"
type input "$505.60"
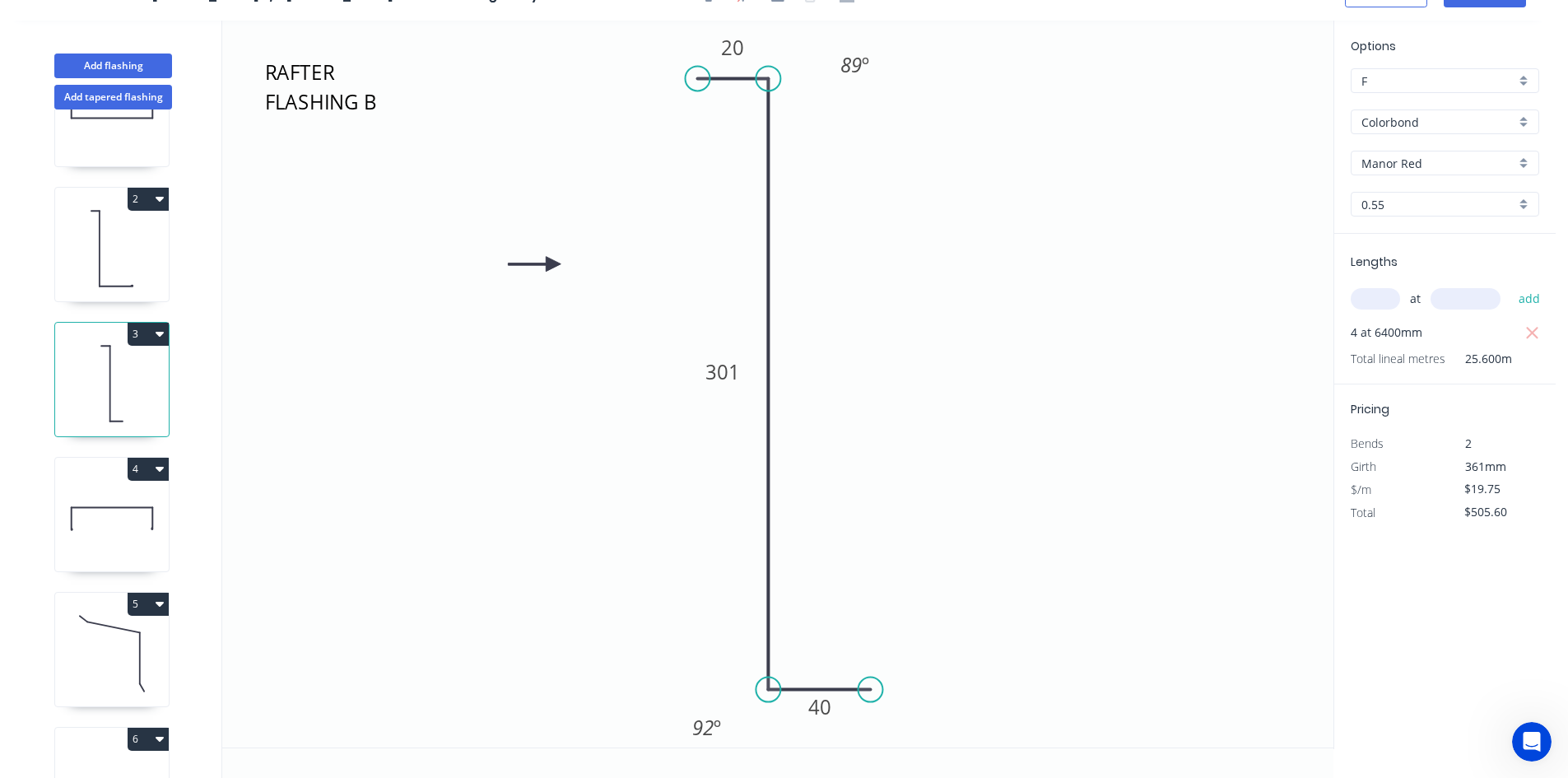
click at [104, 526] on icon at bounding box center [112, 519] width 114 height 105
type input "$34.32"
type input "$755.04"
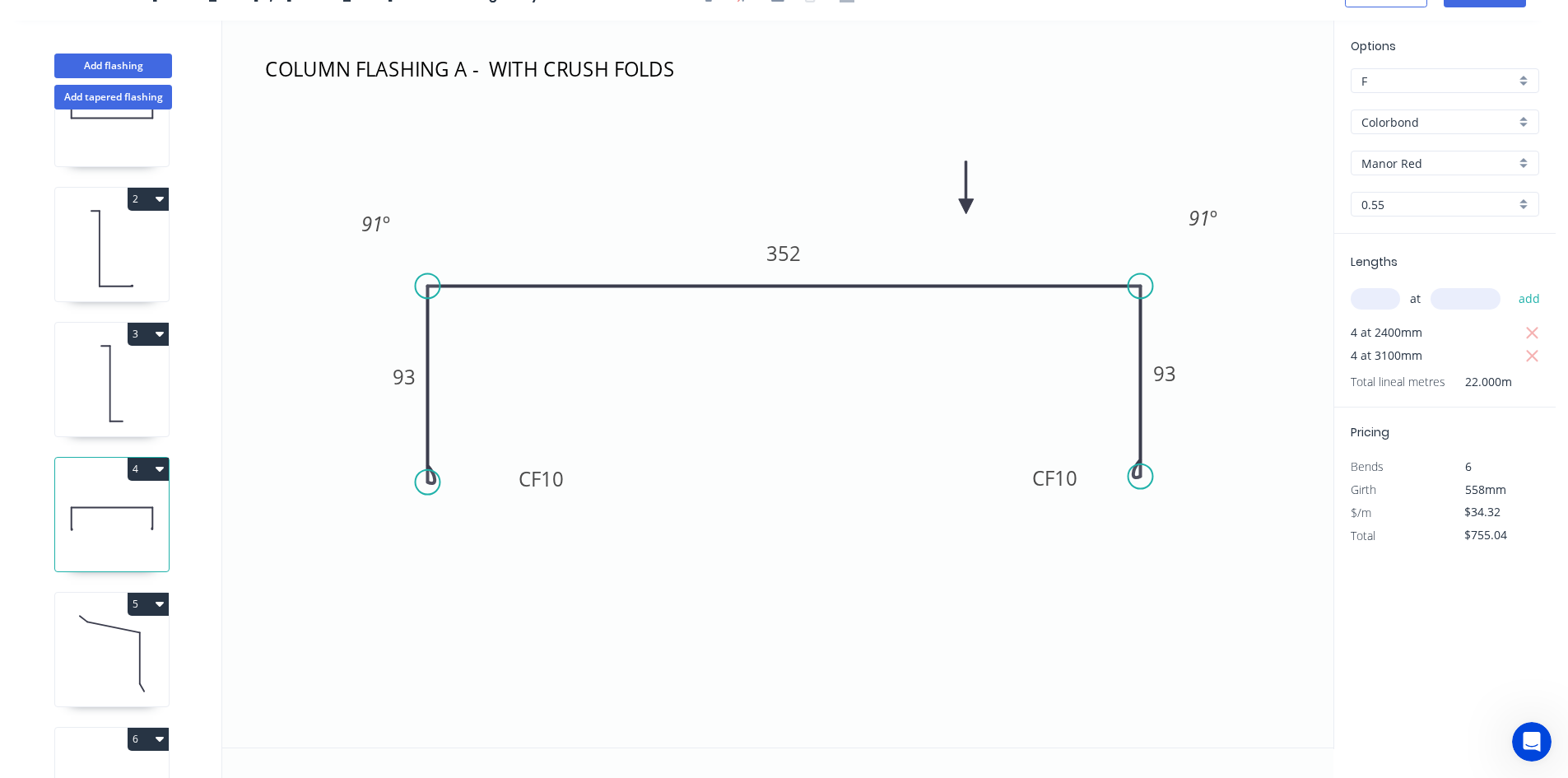
scroll to position [165, 0]
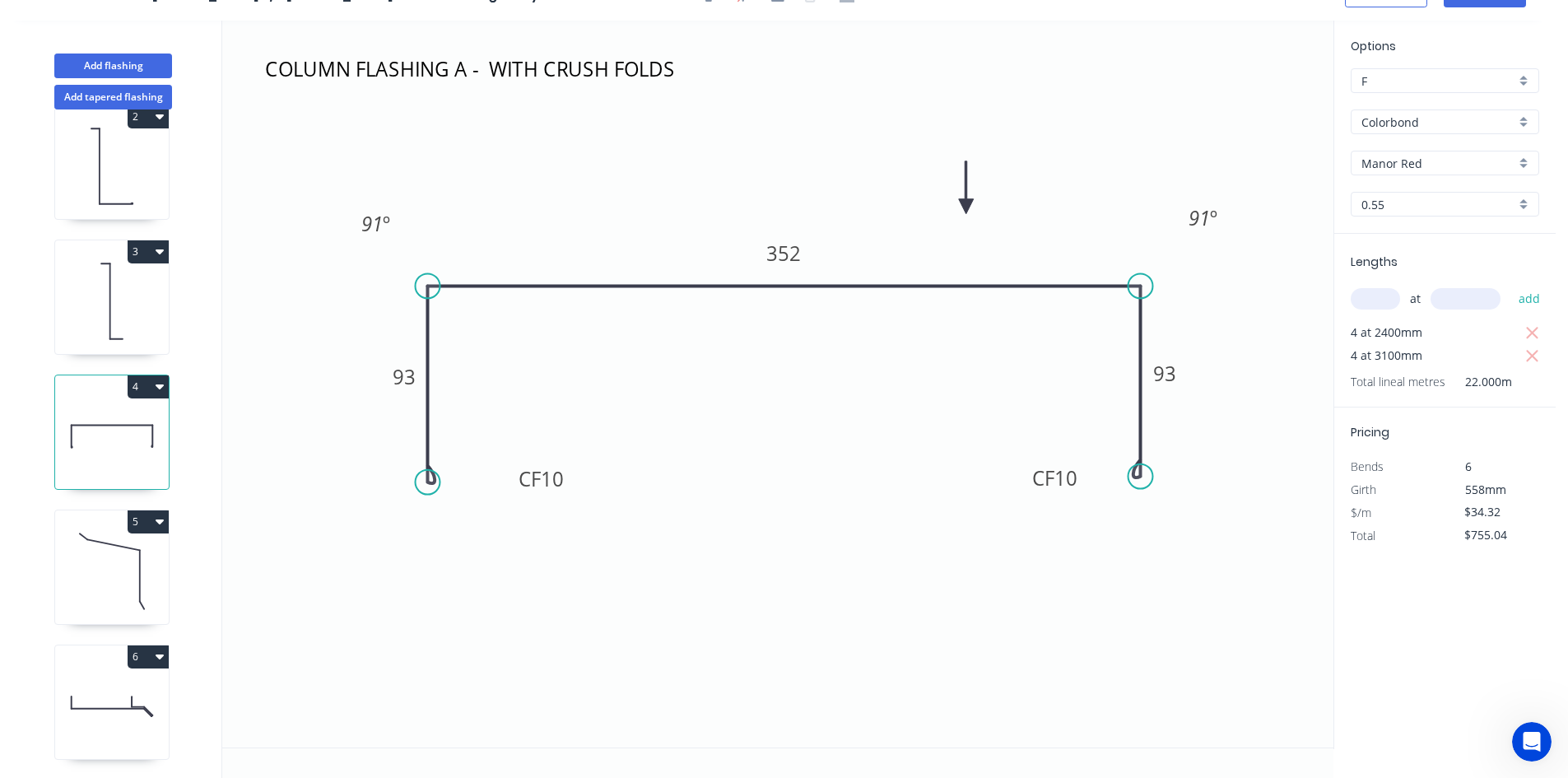
click at [123, 553] on icon at bounding box center [112, 571] width 114 height 105
type input "$11.10"
type input "$244.20"
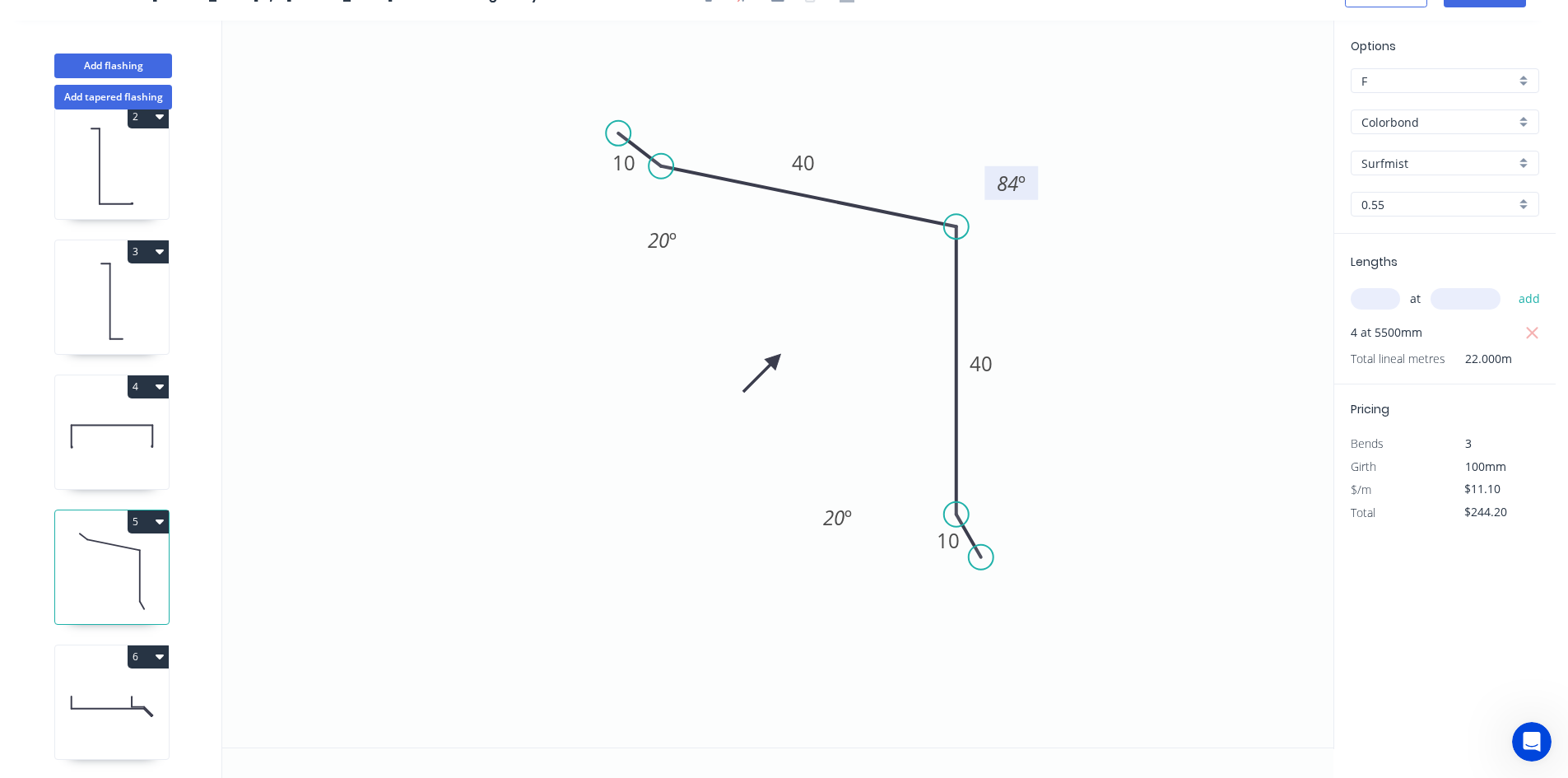
drag, startPoint x: 894, startPoint y: 170, endPoint x: 989, endPoint y: 172, distance: 95.0
click at [989, 172] on rect at bounding box center [1011, 183] width 53 height 34
click at [112, 693] on icon at bounding box center [112, 707] width 114 height 105
type input "$27.27"
type input "$1,243.51"
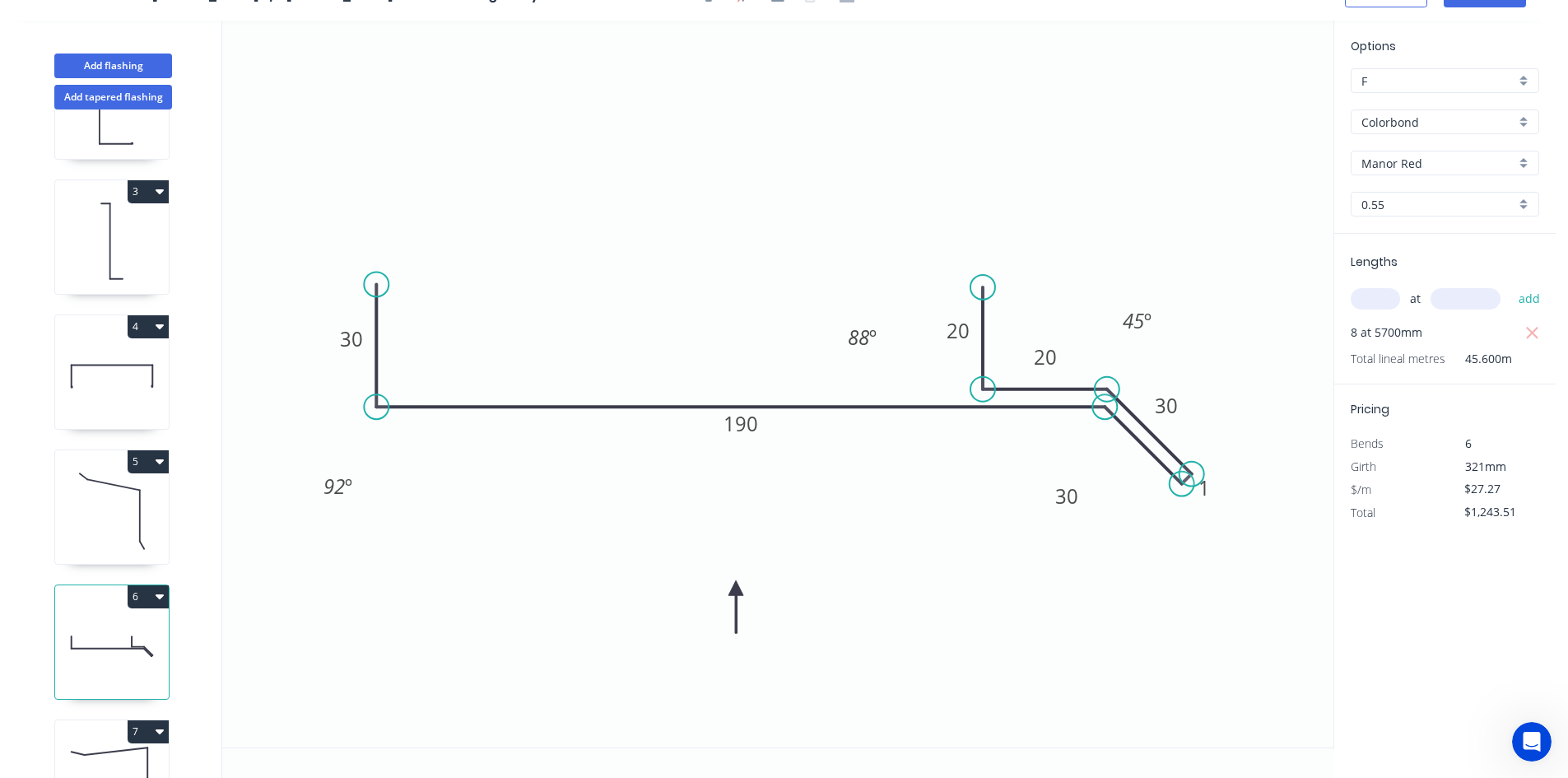
scroll to position [313, 0]
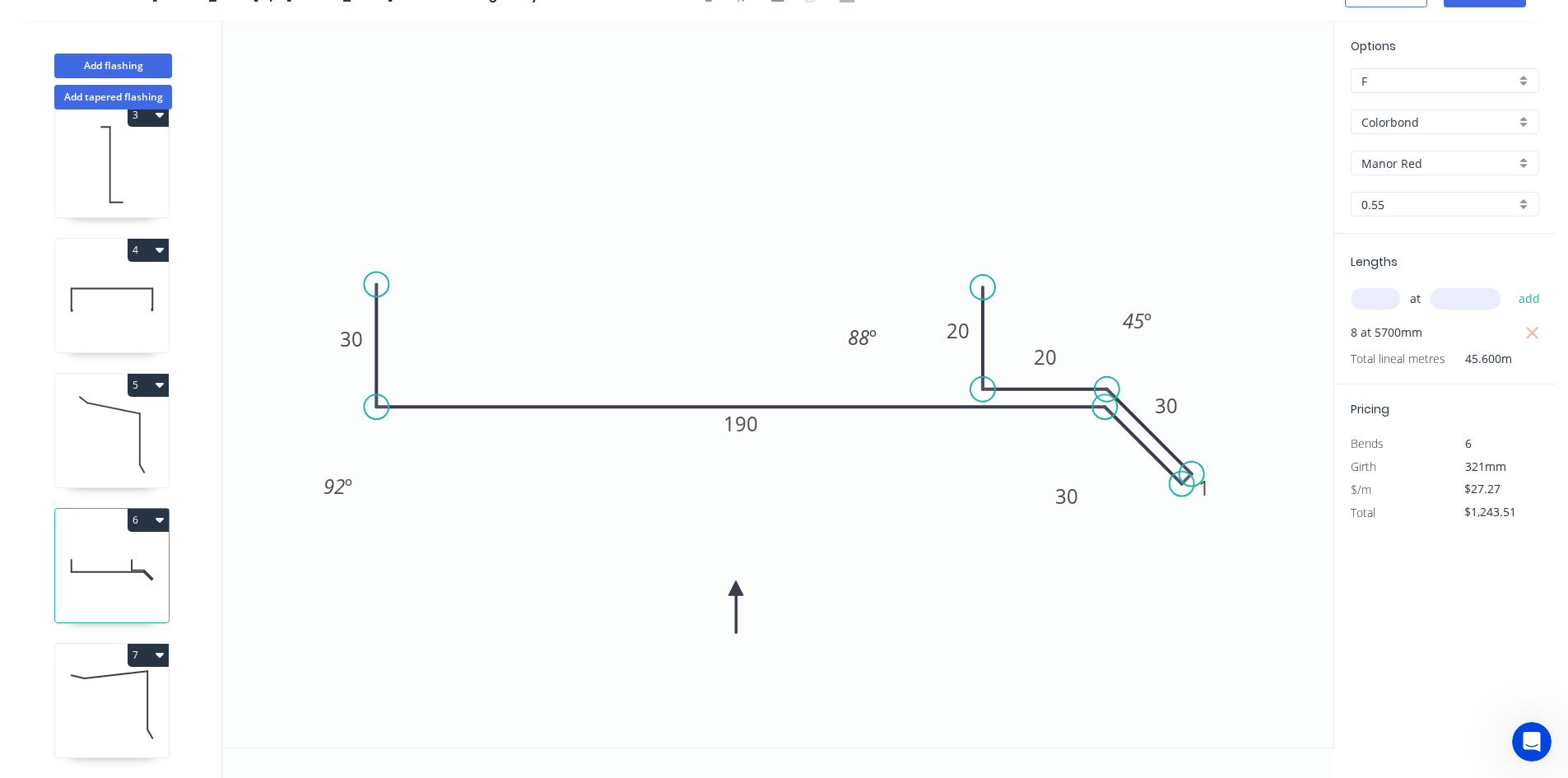
click at [126, 686] on icon at bounding box center [112, 705] width 114 height 105
type input "$11.10"
type input "$244.20"
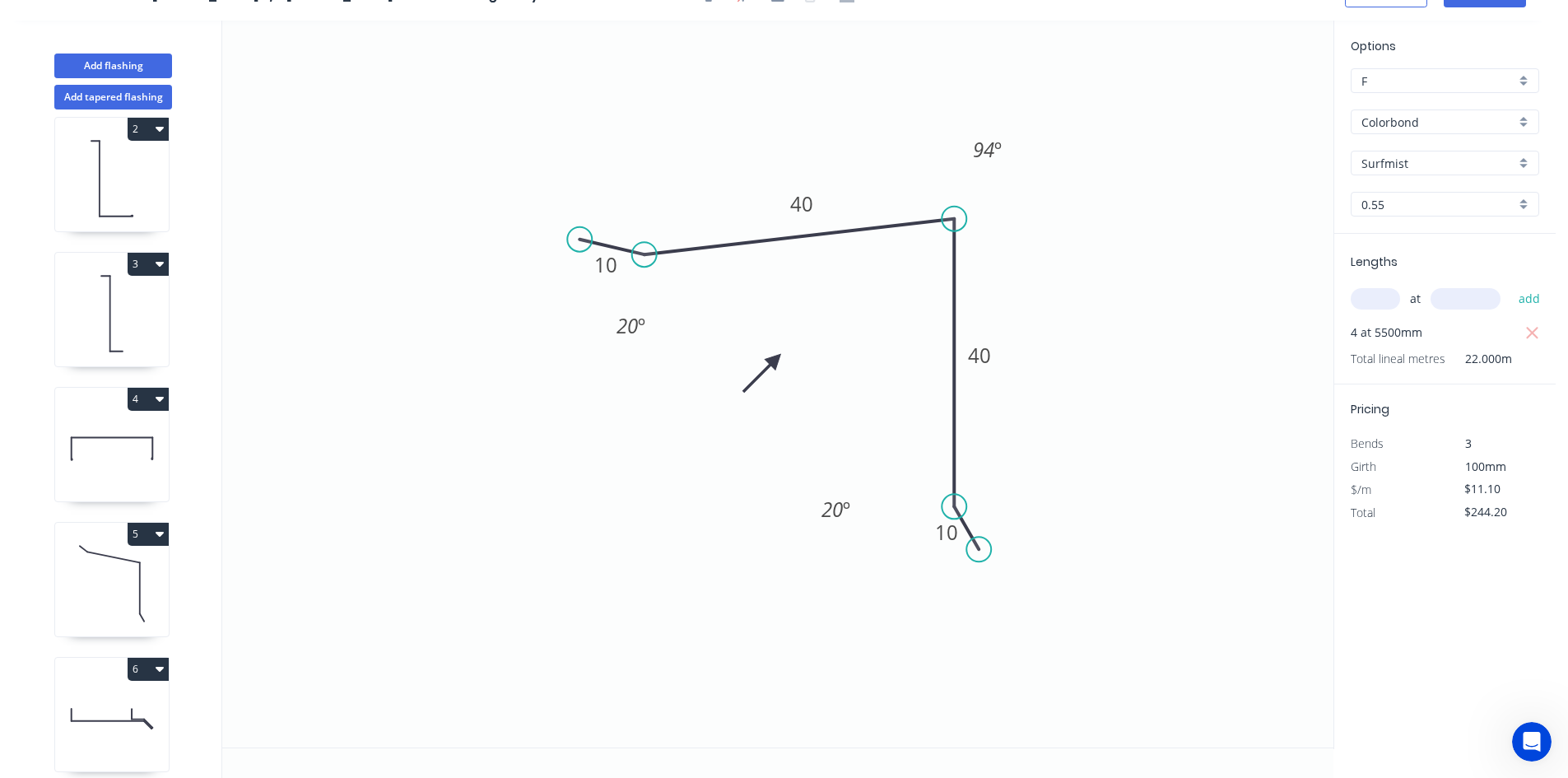
scroll to position [149, 0]
click at [93, 436] on icon at bounding box center [112, 452] width 114 height 105
type input "$34.32"
type input "$755.04"
type input "Manor Red"
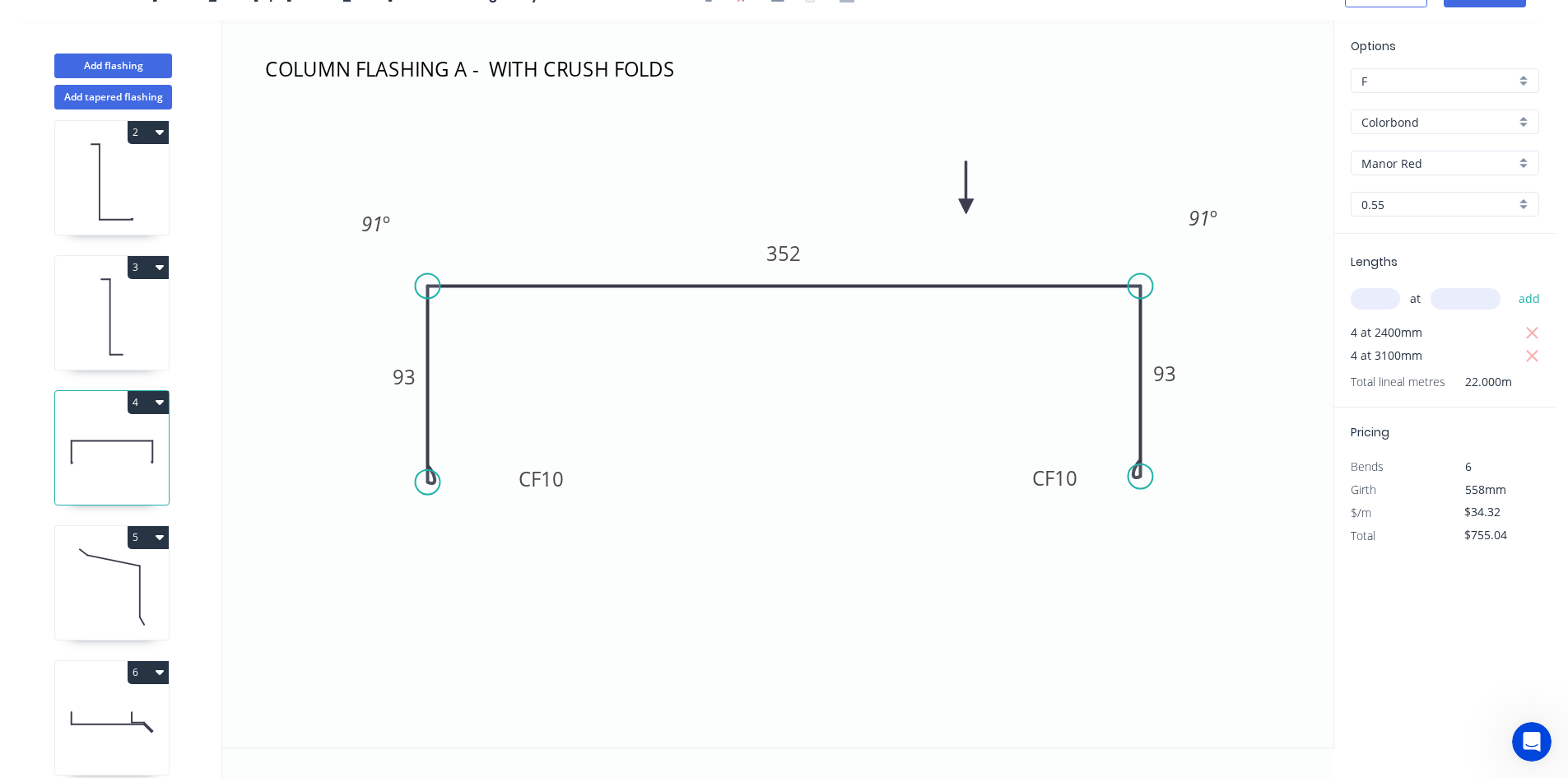
click at [109, 593] on icon at bounding box center [112, 587] width 114 height 105
type input "$11.10"
type input "$244.20"
type input "Surfmist"
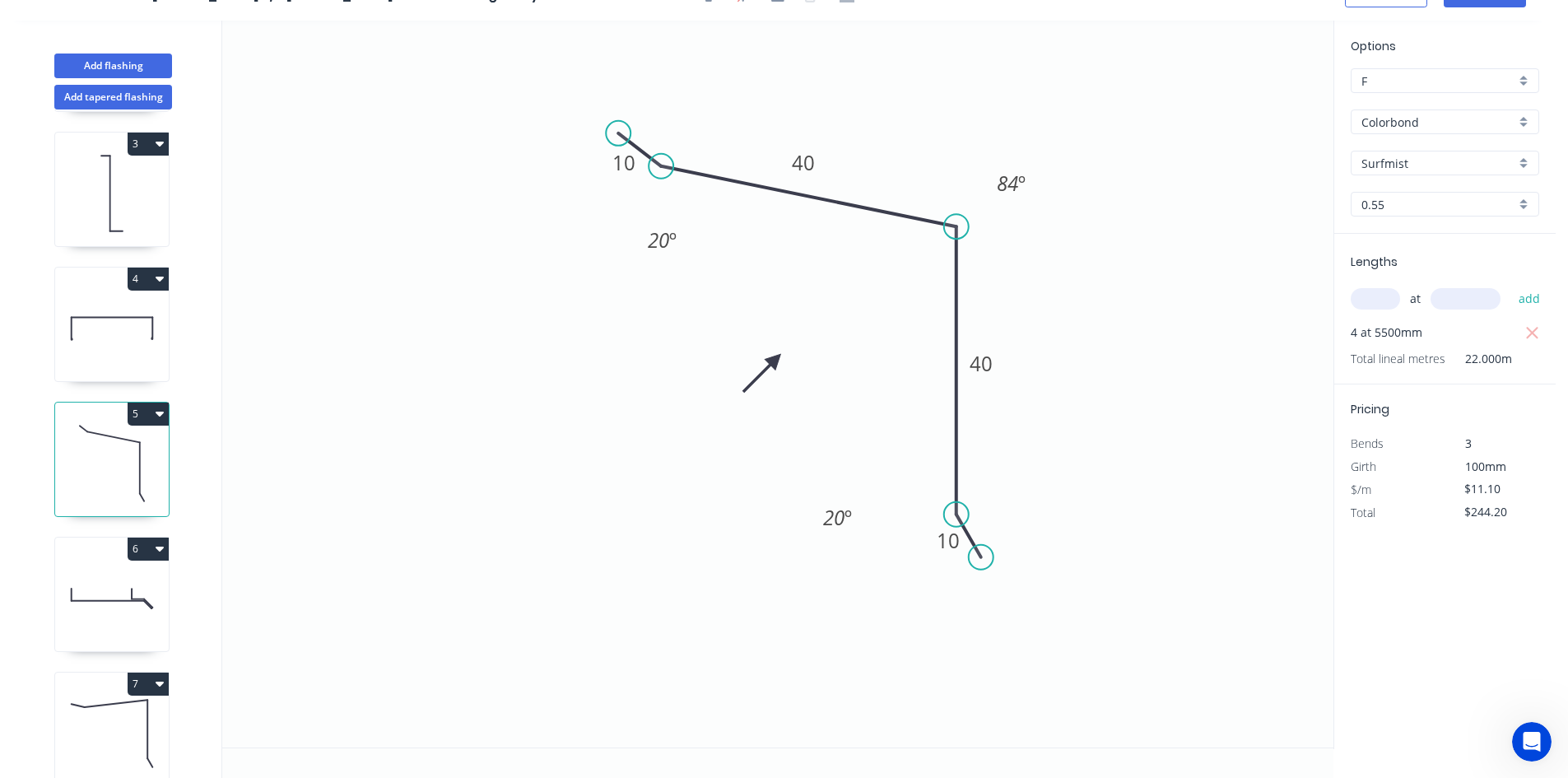
scroll to position [313, 0]
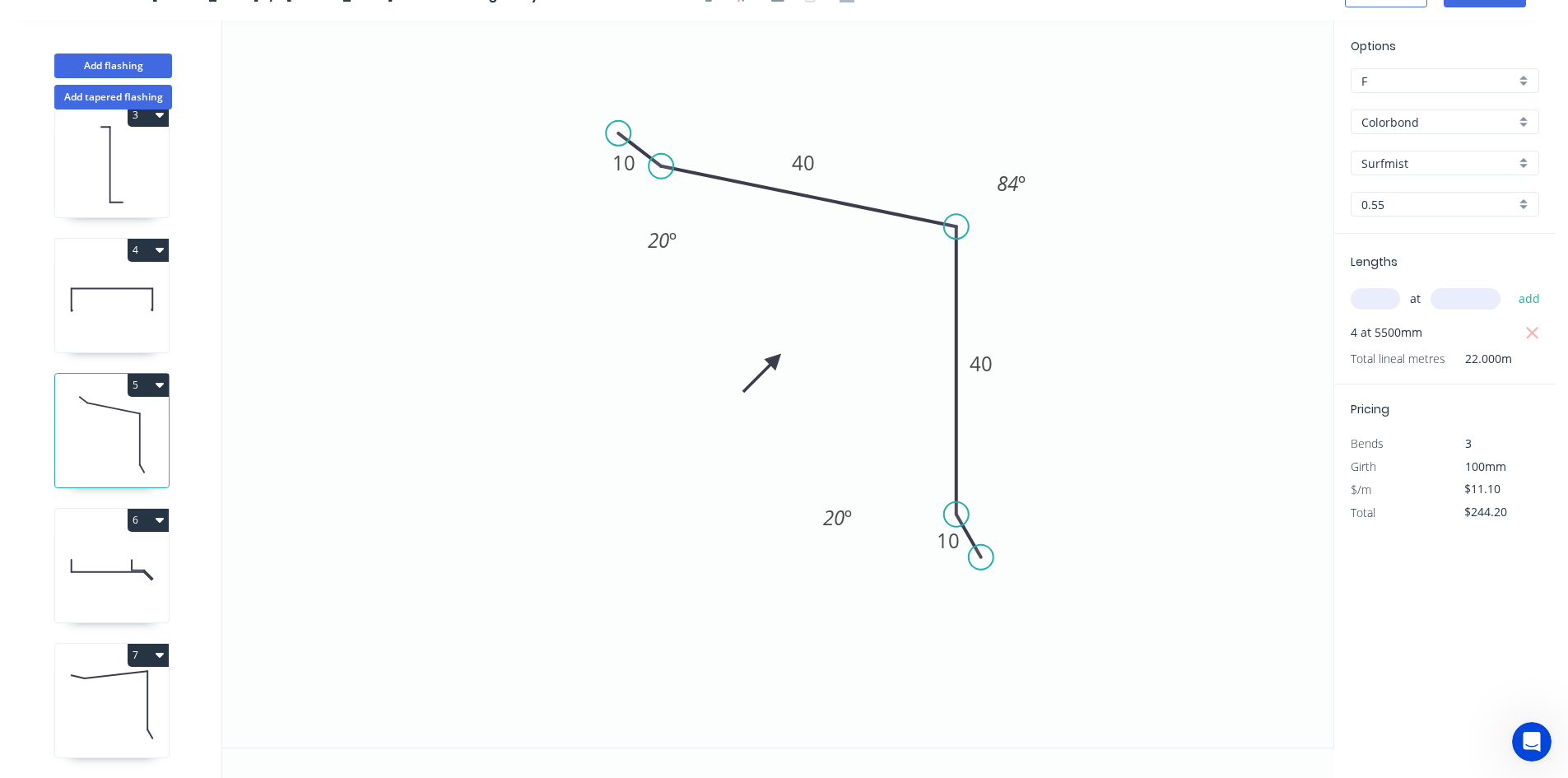
click at [112, 677] on icon at bounding box center [112, 705] width 114 height 105
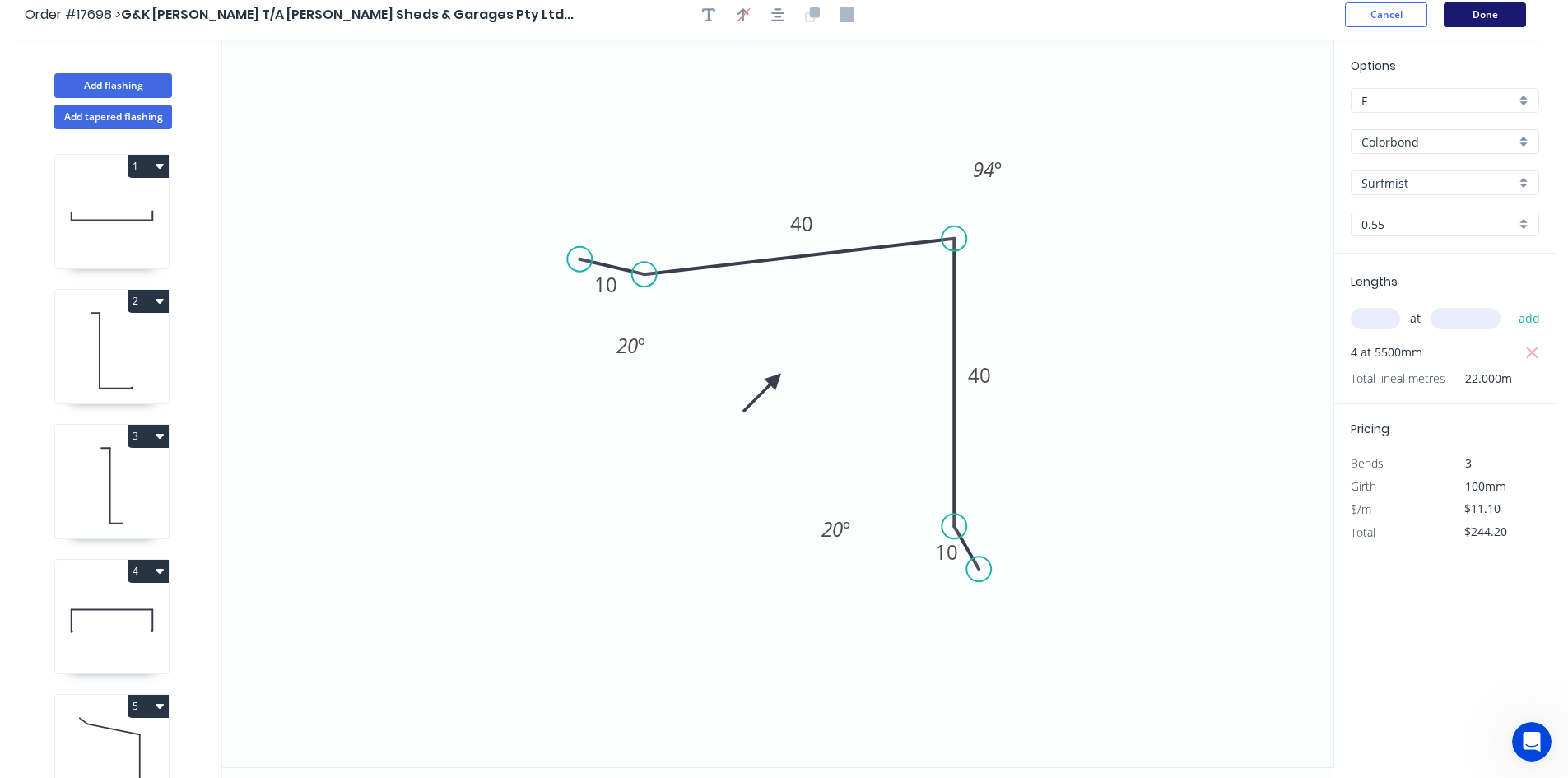
scroll to position [0, 0]
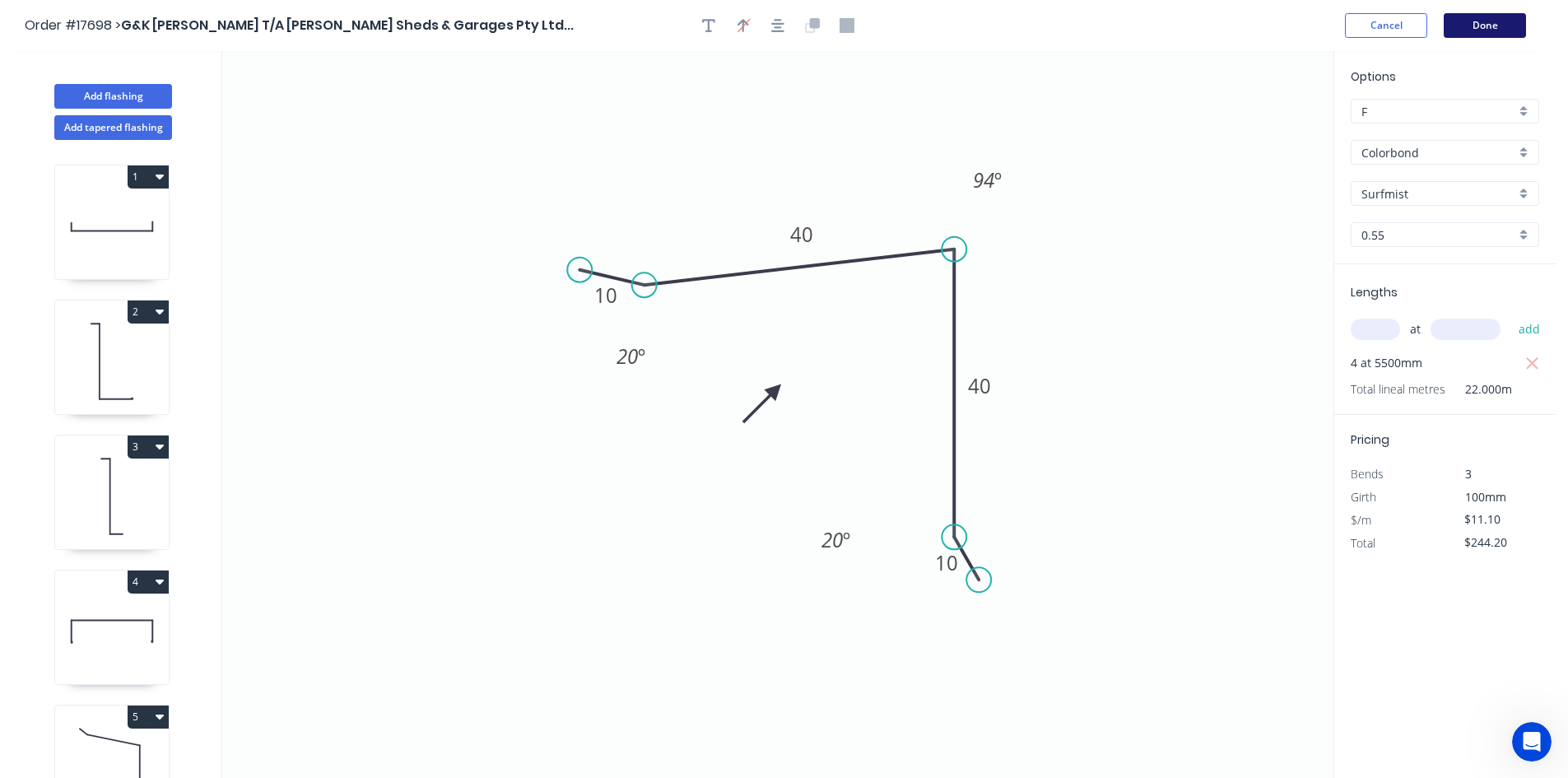
click at [1476, 24] on button "Done" at bounding box center [1485, 26] width 83 height 25
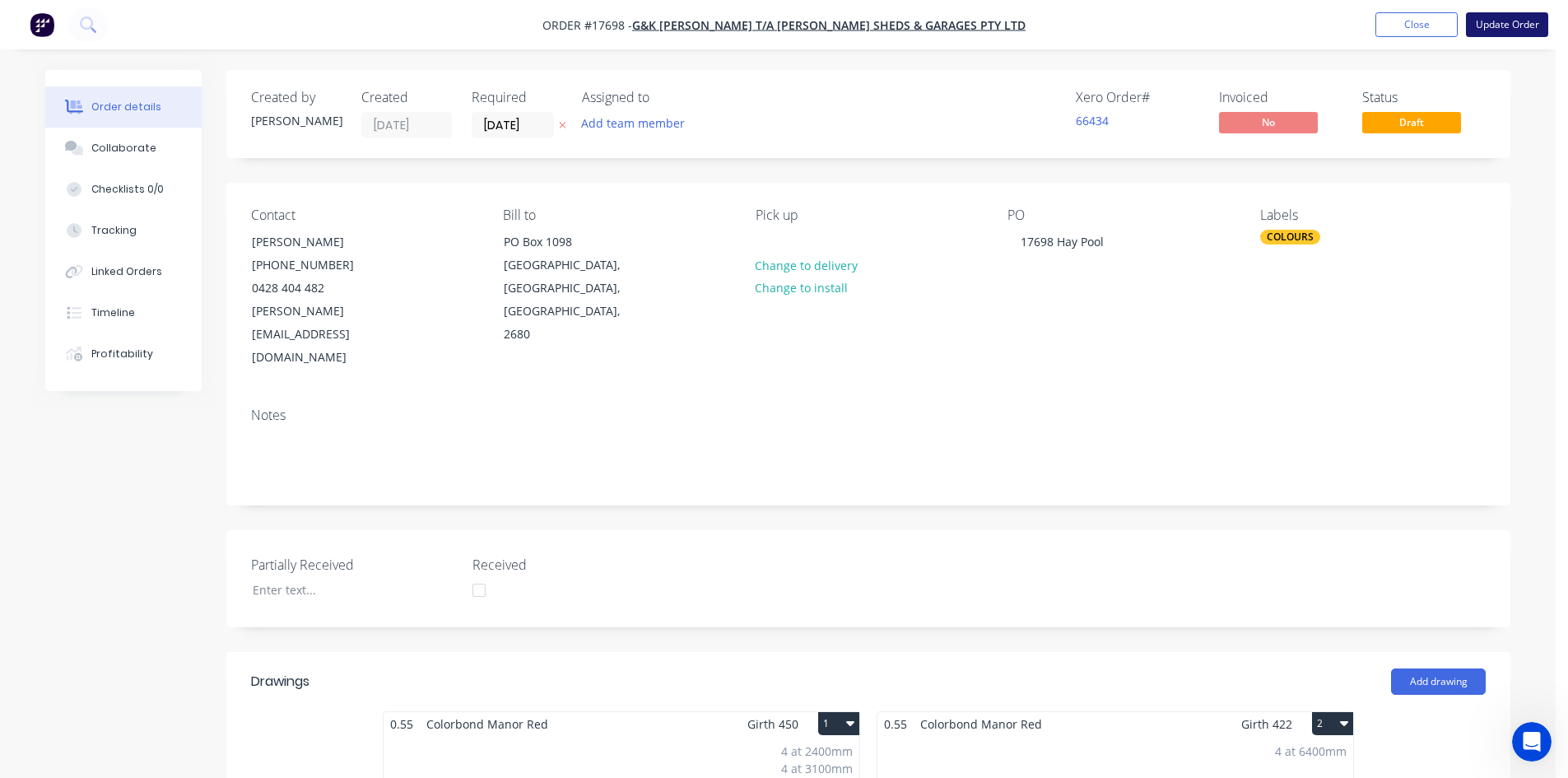
click at [1510, 28] on button "Update Order" at bounding box center [1507, 25] width 83 height 25
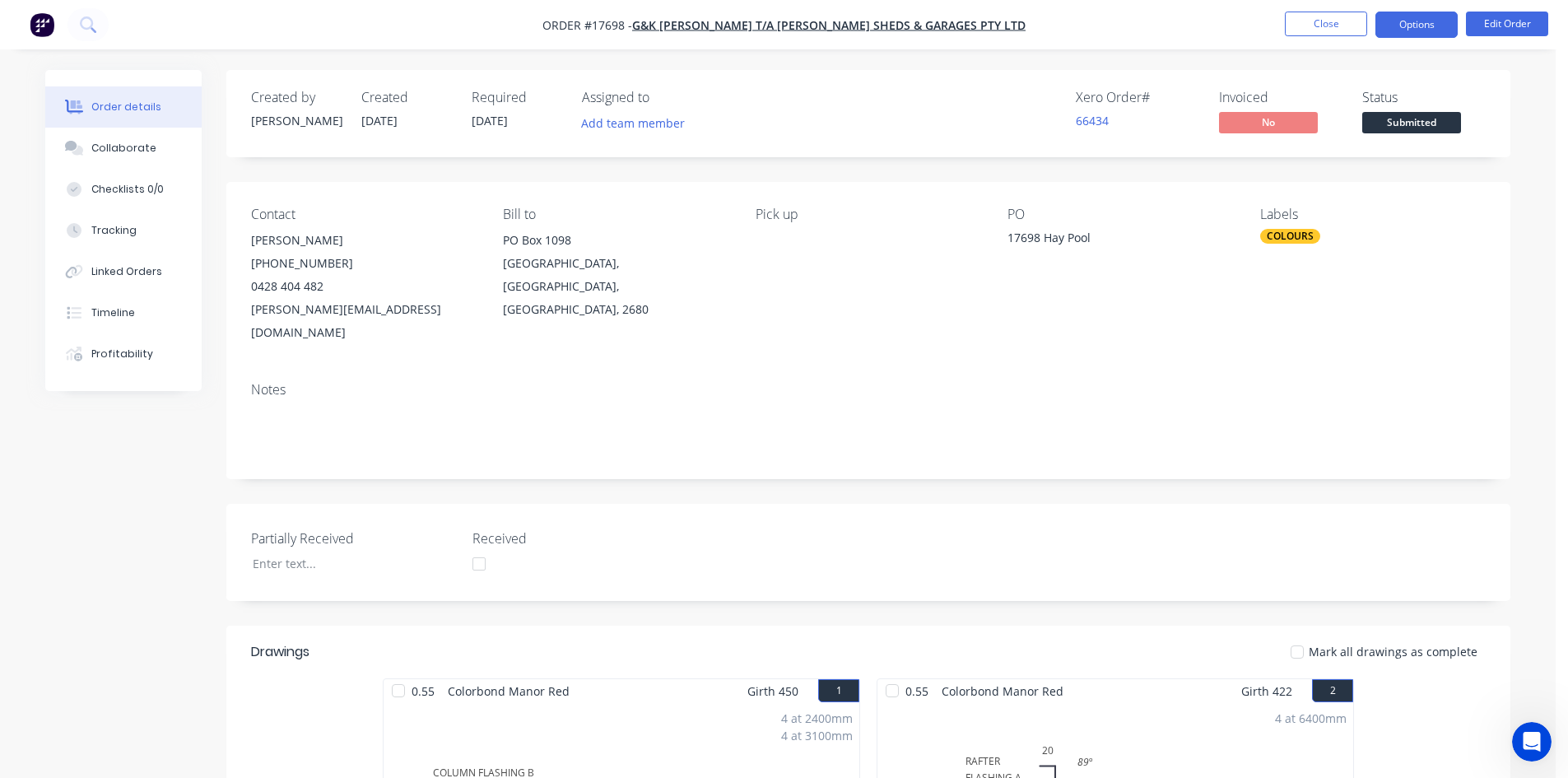
click at [1417, 16] on button "Options" at bounding box center [1417, 25] width 83 height 27
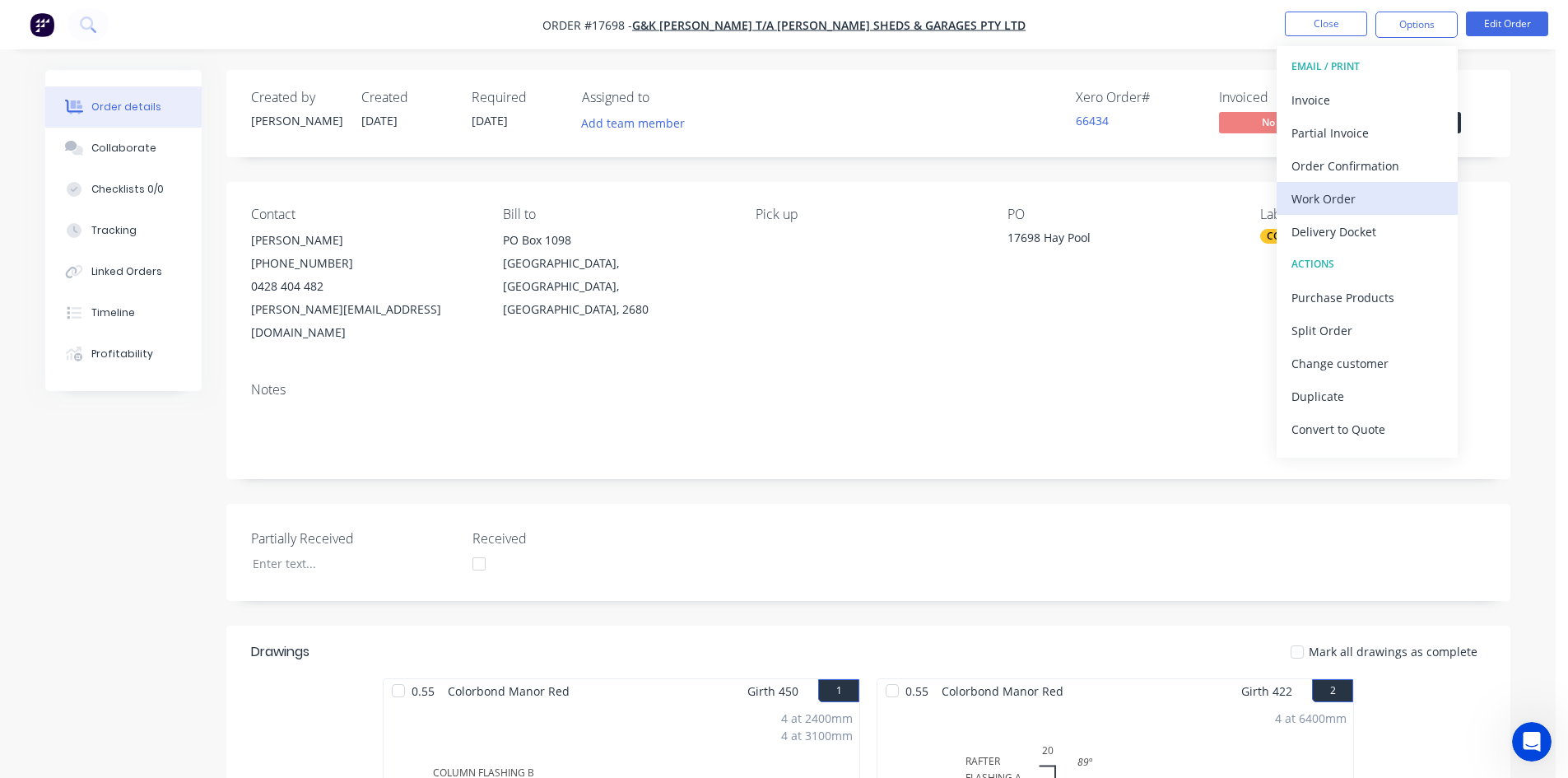
click at [1372, 202] on div "Work Order" at bounding box center [1368, 199] width 151 height 24
click at [1371, 200] on div "Custom" at bounding box center [1368, 199] width 151 height 24
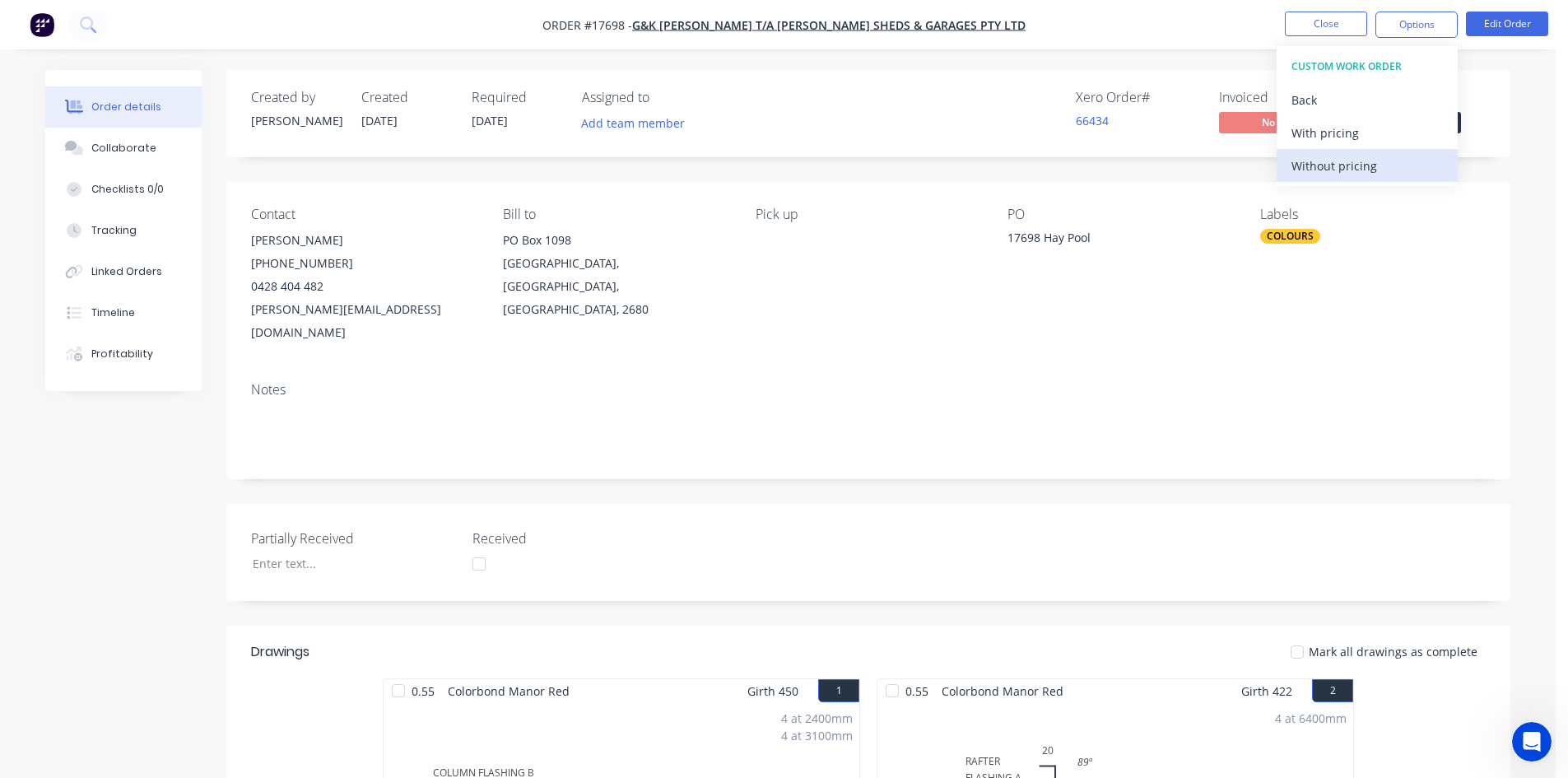
click at [1374, 169] on div "Without pricing" at bounding box center [1368, 166] width 151 height 24
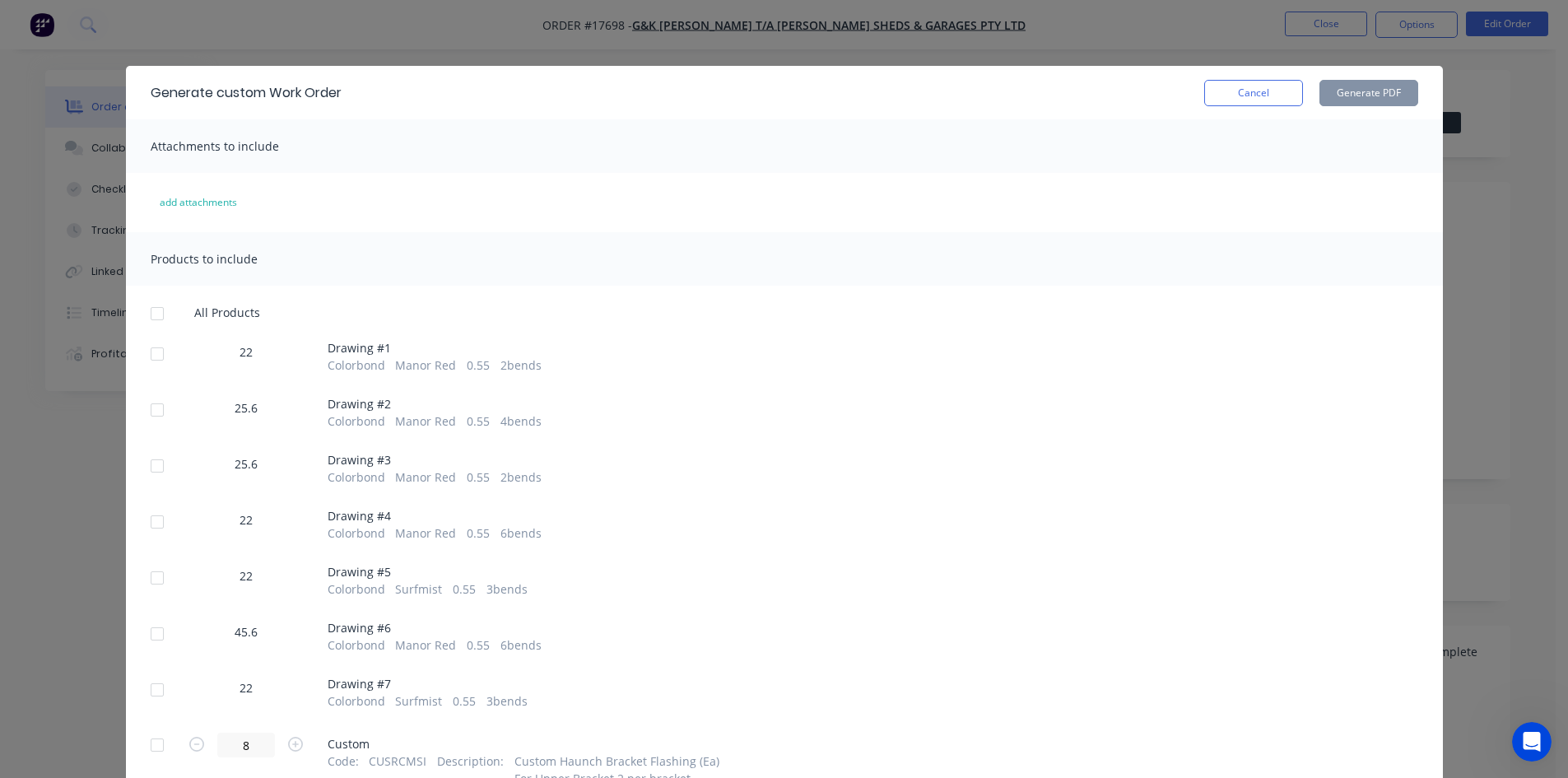
click at [158, 320] on div at bounding box center [157, 313] width 33 height 33
click at [1345, 90] on button "Generate PDF" at bounding box center [1369, 93] width 99 height 27
click at [1251, 93] on button "Cancel" at bounding box center [1253, 93] width 99 height 27
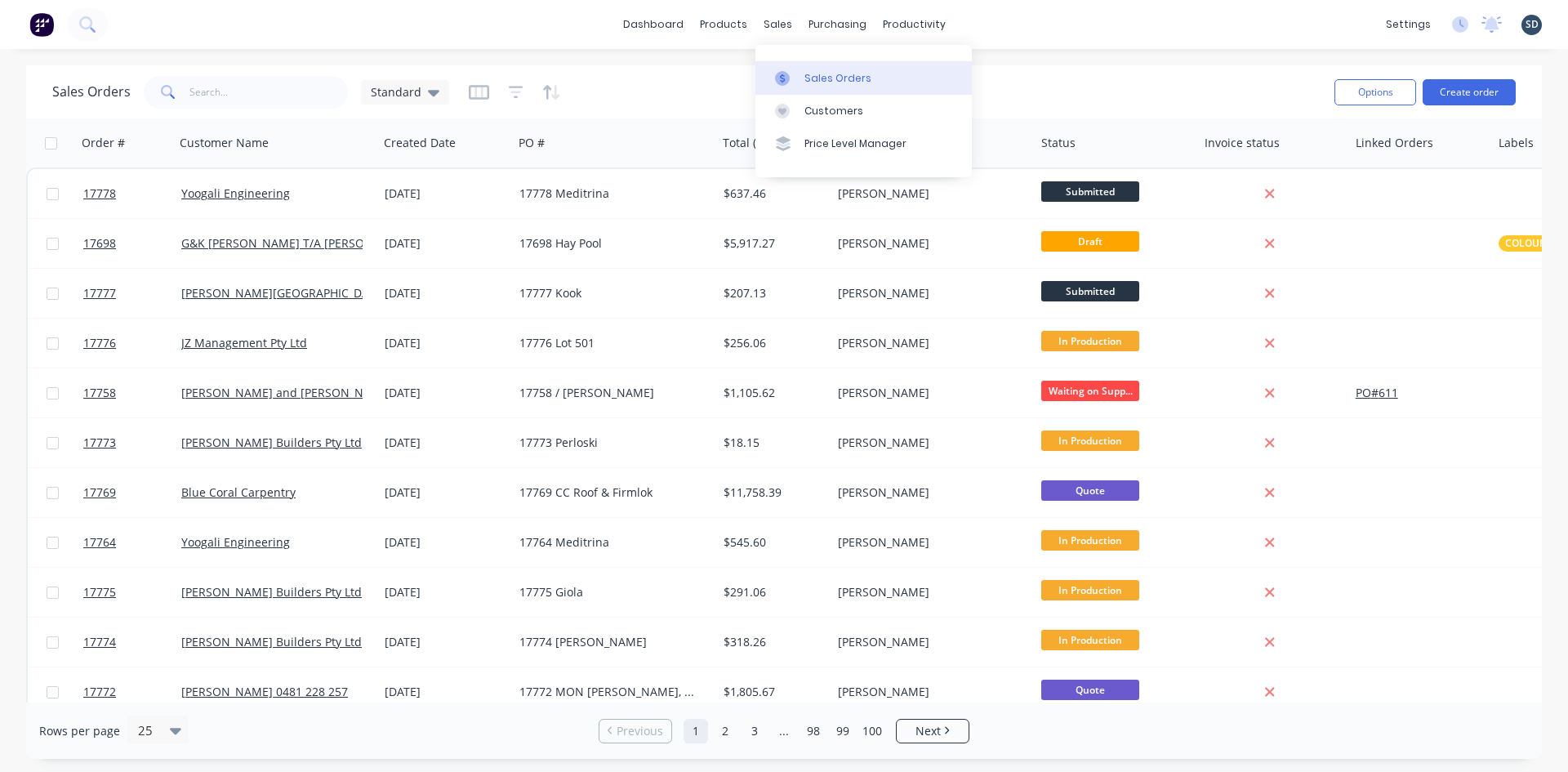
drag, startPoint x: 0, startPoint y: 0, endPoint x: 814, endPoint y: 86, distance: 818.5
click at [814, 86] on link "Sales Orders" at bounding box center [863, 77] width 216 height 33
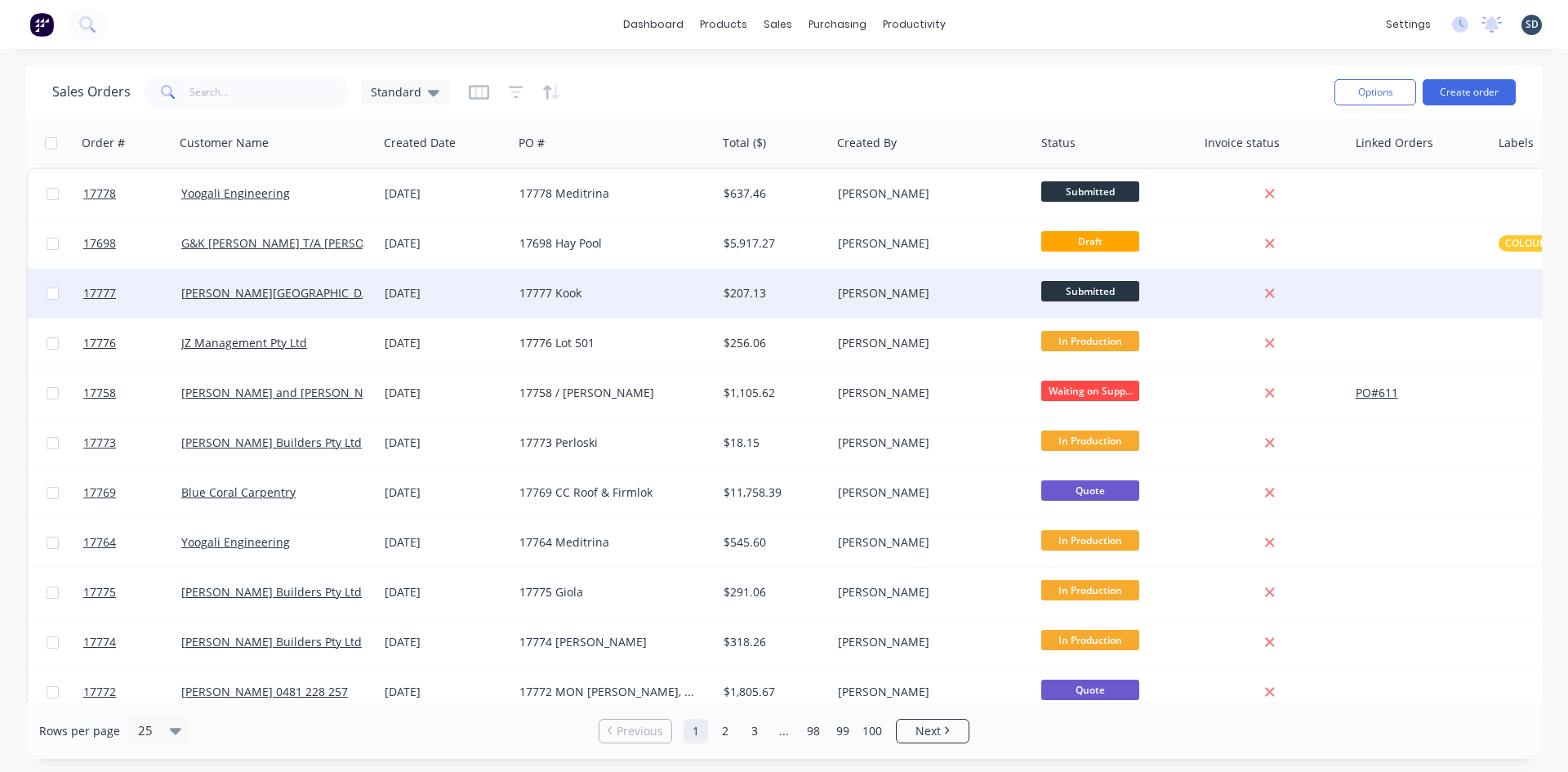
click at [508, 299] on div "[DATE]" at bounding box center [445, 293] width 135 height 49
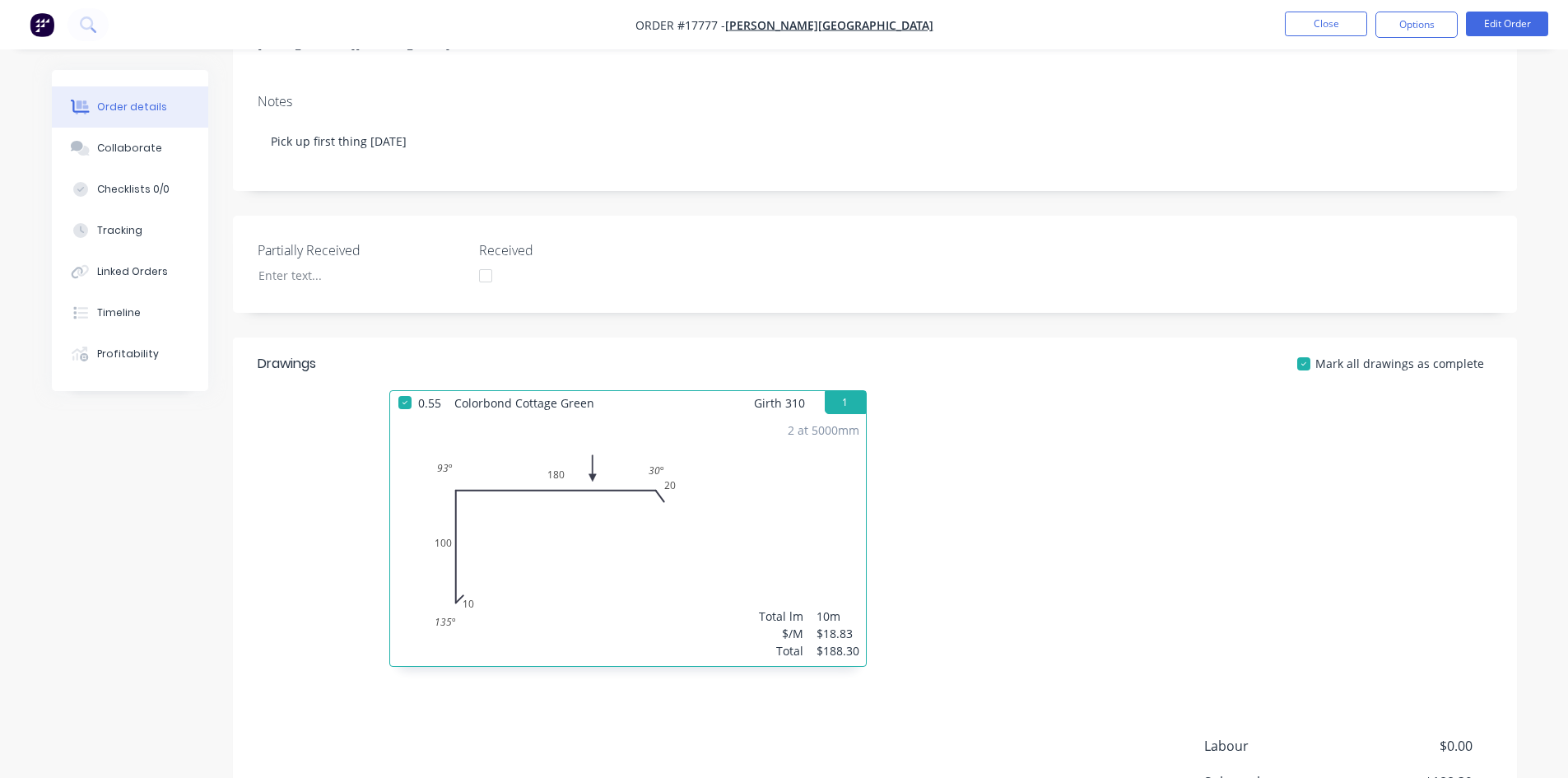
scroll to position [247, 0]
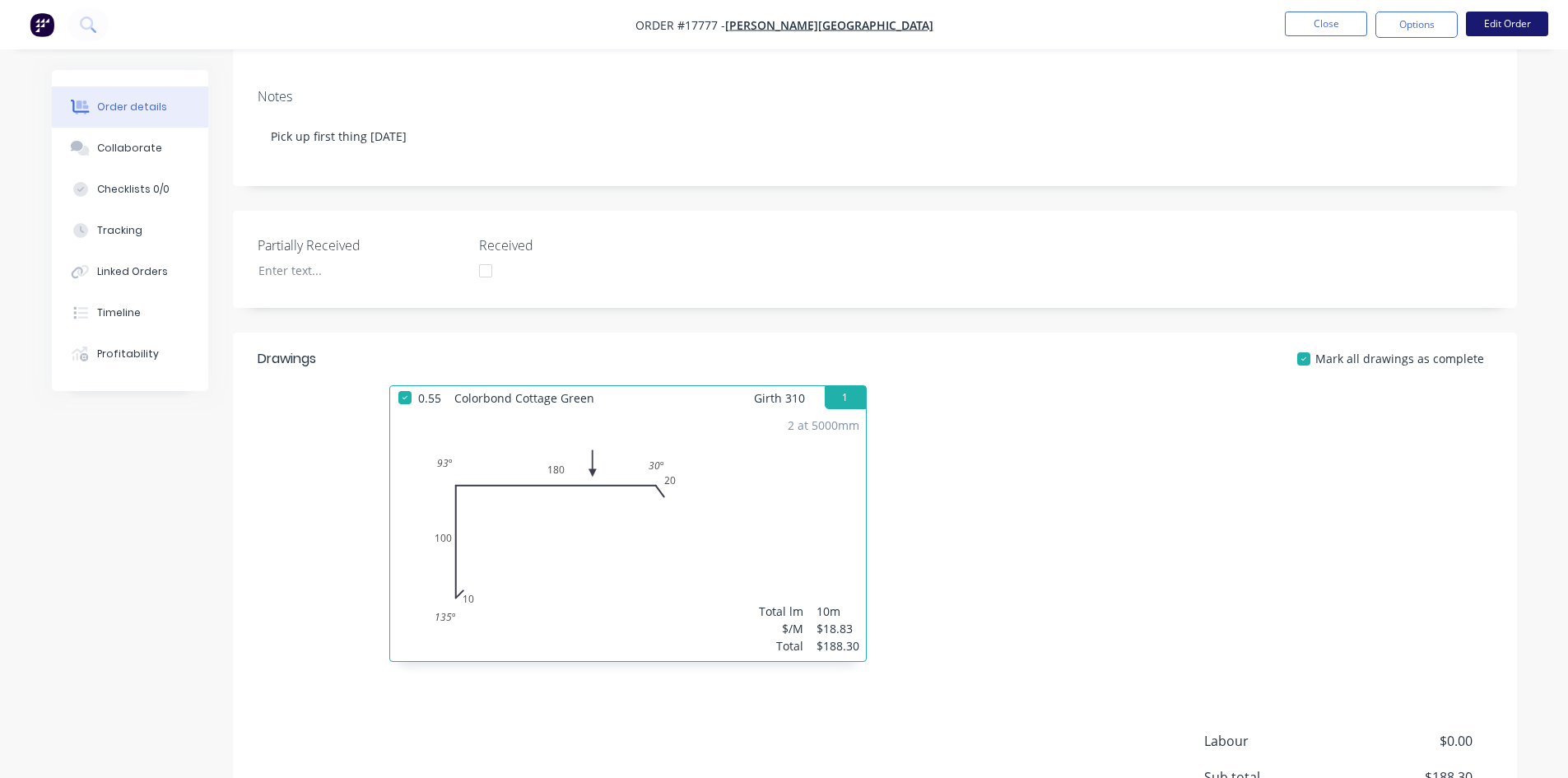
click at [1515, 26] on button "Edit Order" at bounding box center [1507, 24] width 83 height 25
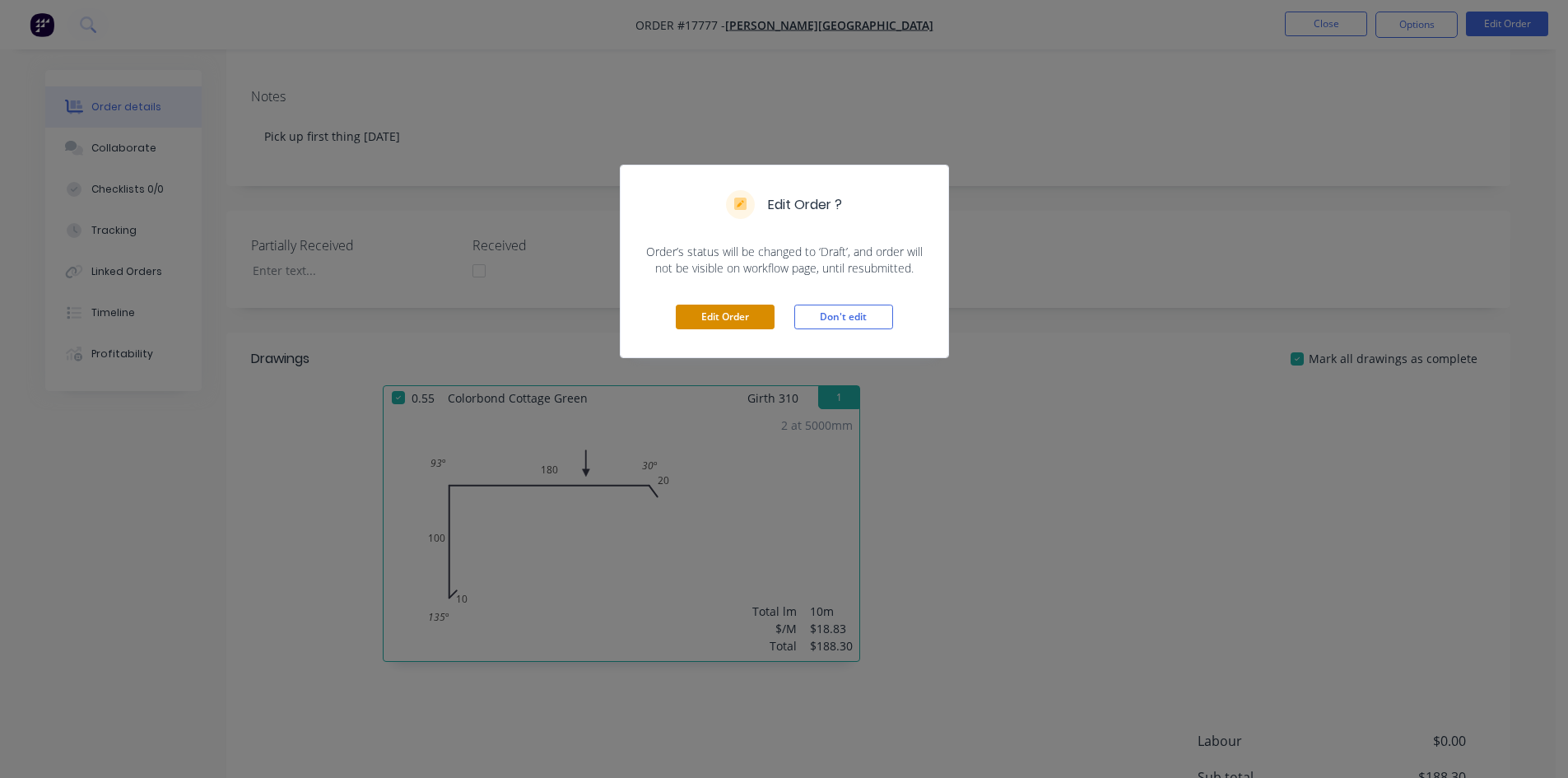
click at [743, 320] on button "Edit Order" at bounding box center [725, 317] width 99 height 25
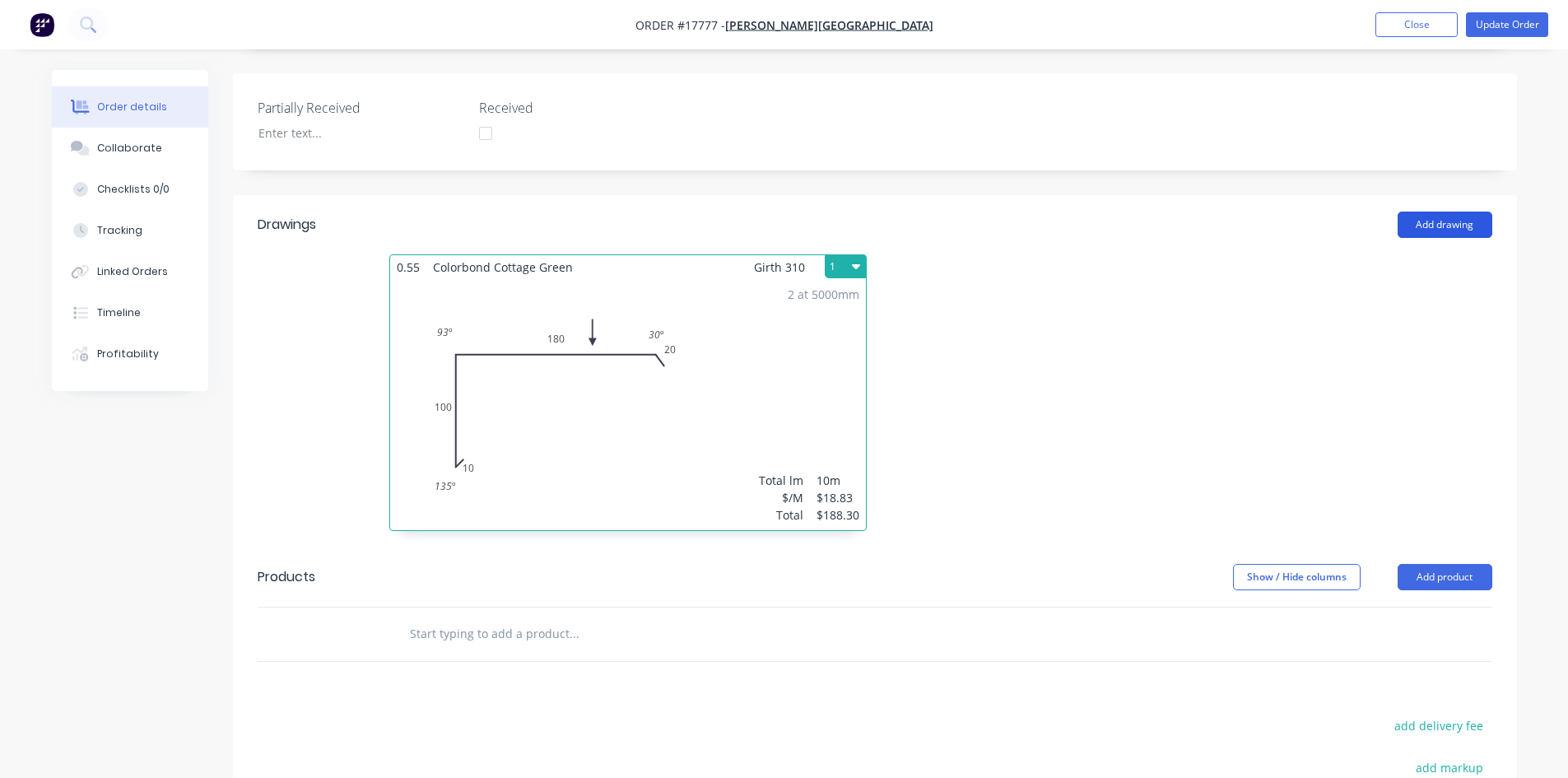
scroll to position [362, 0]
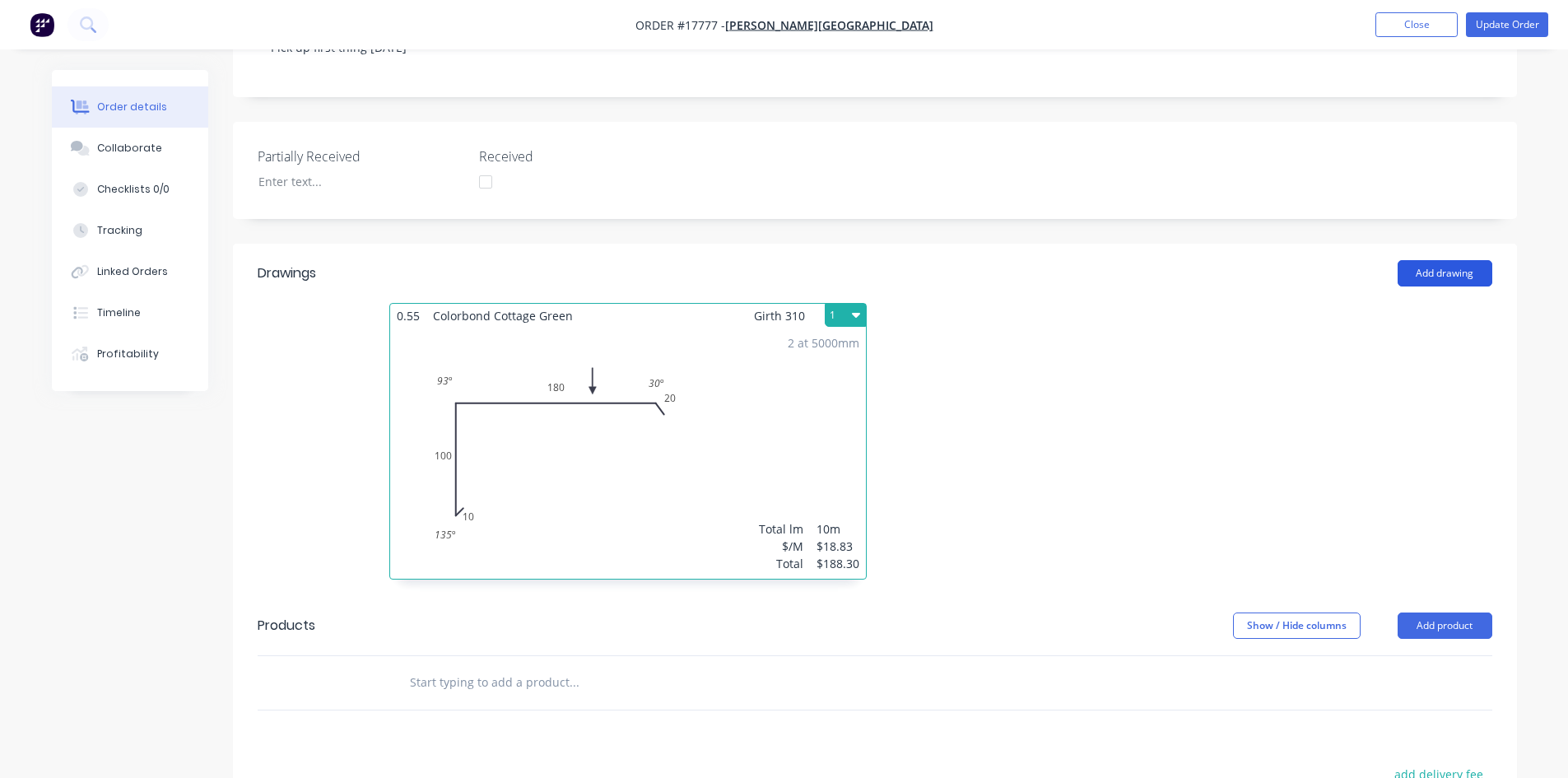
click at [1453, 260] on button "Add drawing" at bounding box center [1445, 273] width 94 height 27
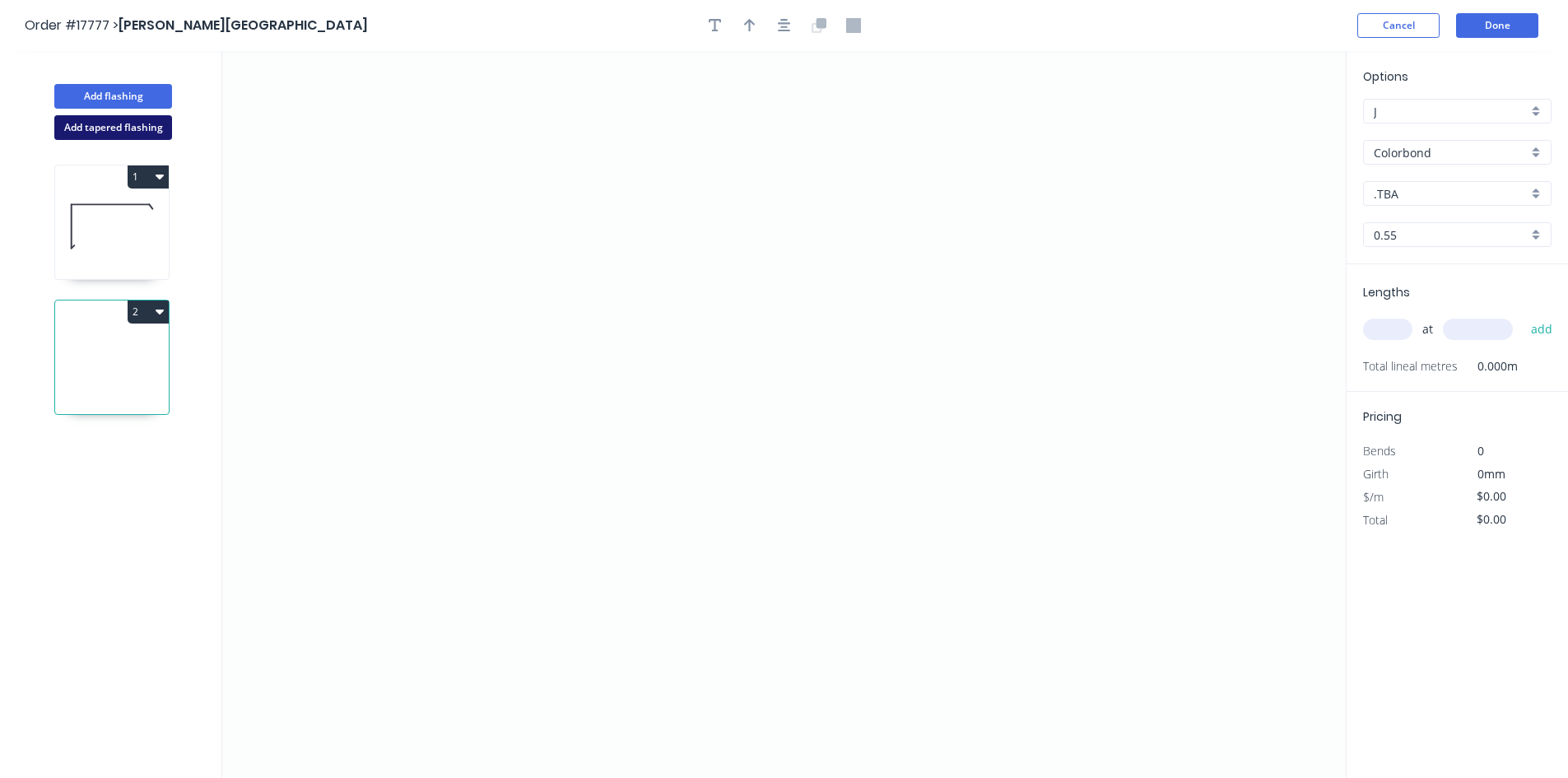
click at [127, 136] on button "Add tapered flashing" at bounding box center [113, 128] width 117 height 25
type input "Cottage Green"
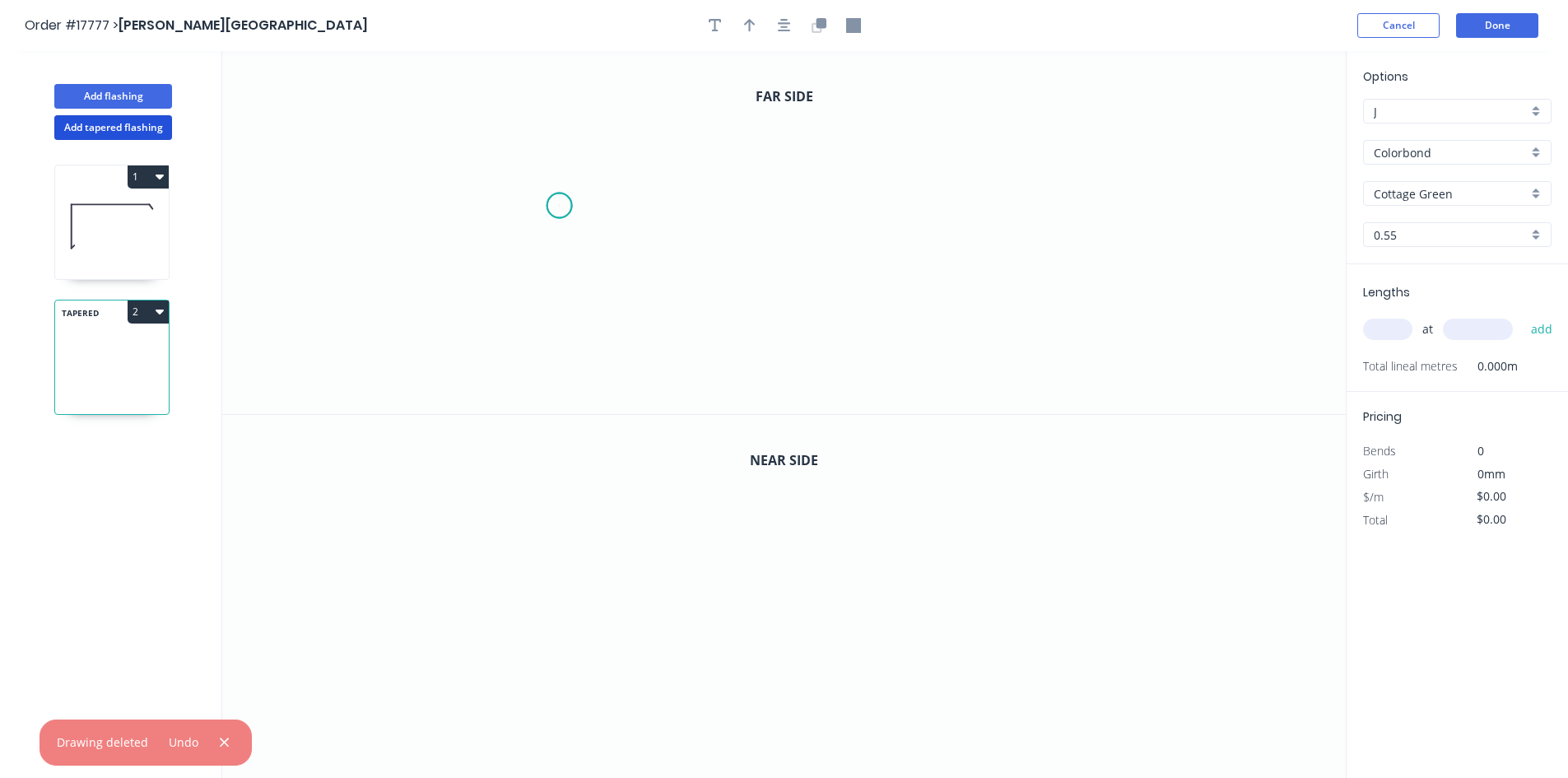
click at [559, 206] on icon "0" at bounding box center [784, 232] width 1124 height 363
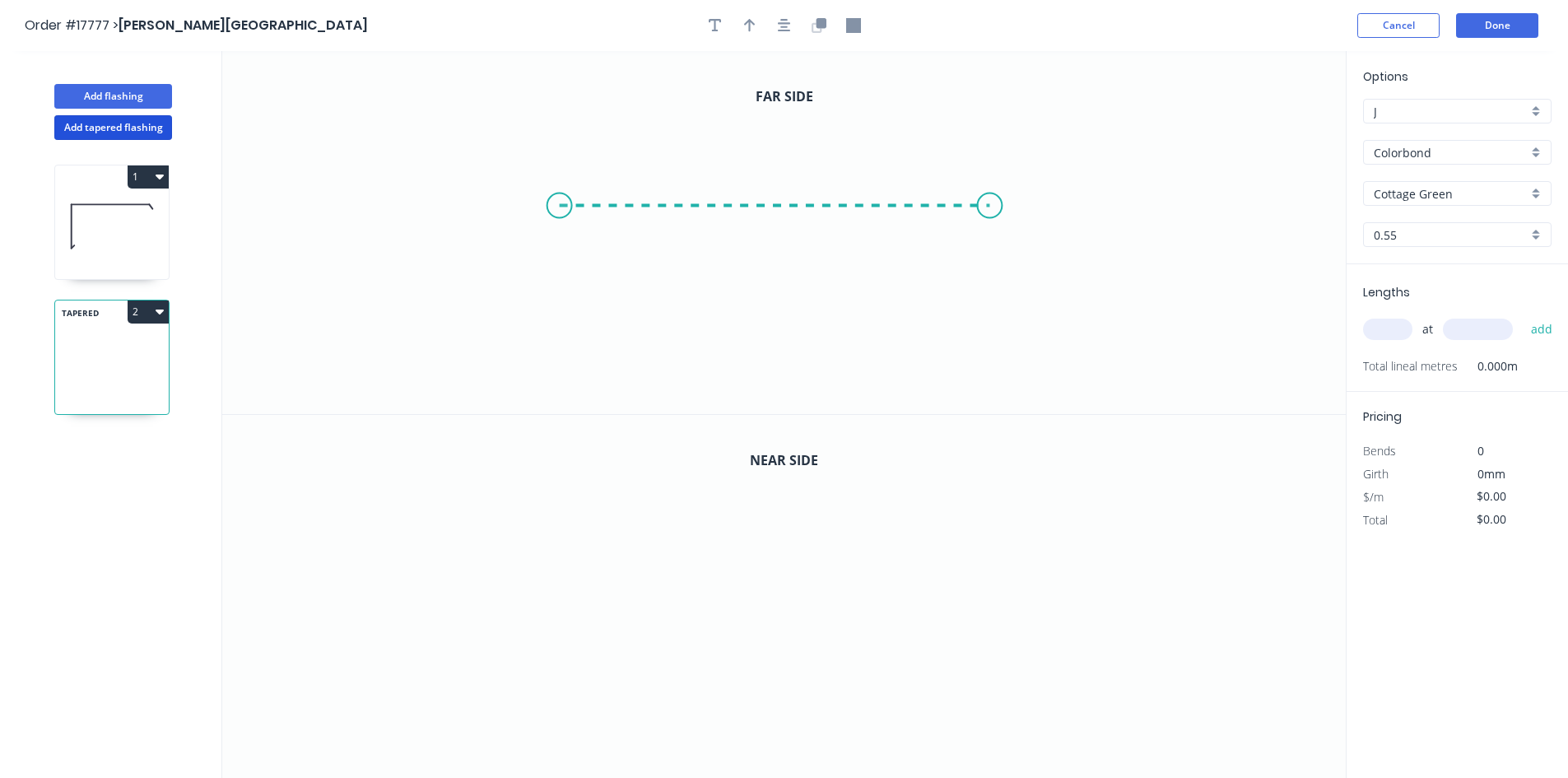
click at [990, 199] on icon "0" at bounding box center [784, 232] width 1124 height 363
click at [1013, 239] on icon "0 ?" at bounding box center [784, 232] width 1124 height 363
click at [556, 204] on circle at bounding box center [560, 206] width 25 height 25
click at [541, 240] on icon "0 ? ? ? º" at bounding box center [784, 232] width 1124 height 363
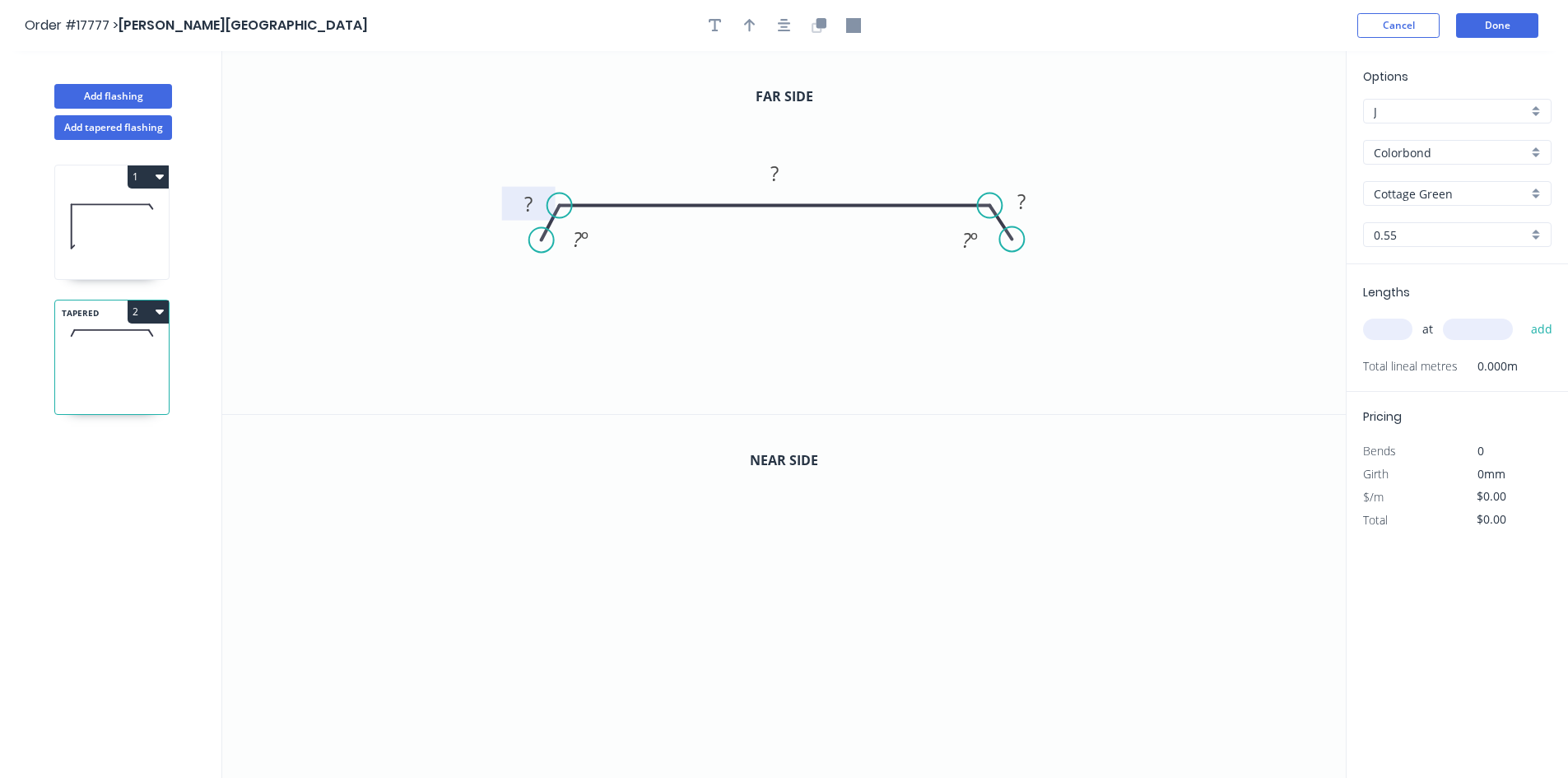
click at [537, 211] on rect at bounding box center [528, 205] width 33 height 23
click at [580, 239] on tspan "?" at bounding box center [578, 239] width 9 height 28
click at [976, 246] on tspan "º" at bounding box center [974, 239] width 7 height 28
click at [1018, 206] on tspan "?" at bounding box center [1021, 201] width 8 height 28
click at [781, 174] on rect at bounding box center [774, 174] width 33 height 23
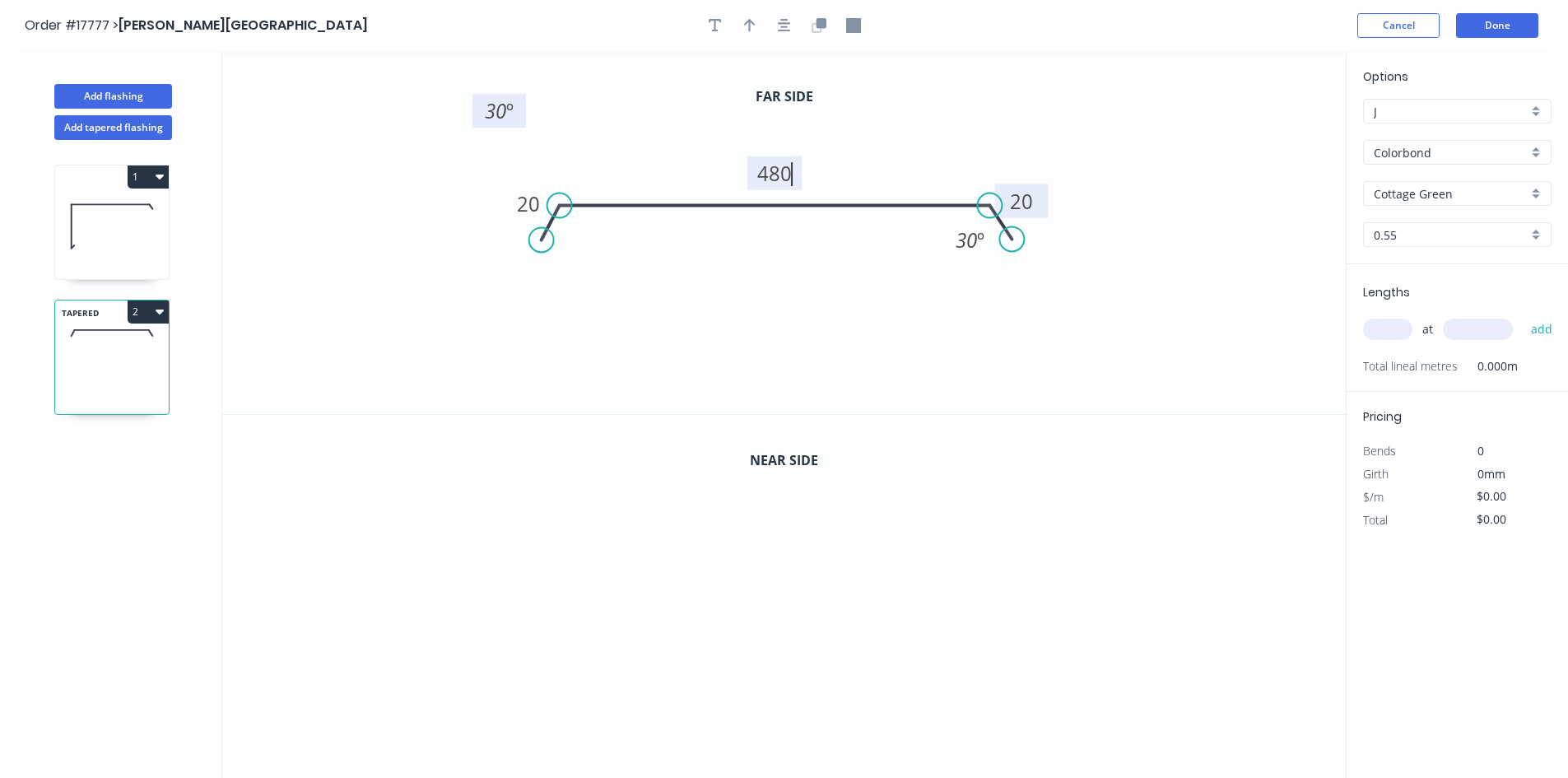
drag, startPoint x: 602, startPoint y: 247, endPoint x: 521, endPoint y: 118, distance: 152.3
click at [521, 118] on rect at bounding box center [499, 110] width 53 height 34
drag, startPoint x: 951, startPoint y: 239, endPoint x: 989, endPoint y: 122, distance: 123.0
click at [989, 122] on rect at bounding box center [1007, 123] width 53 height 34
click at [772, 24] on button "button" at bounding box center [785, 26] width 25 height 25
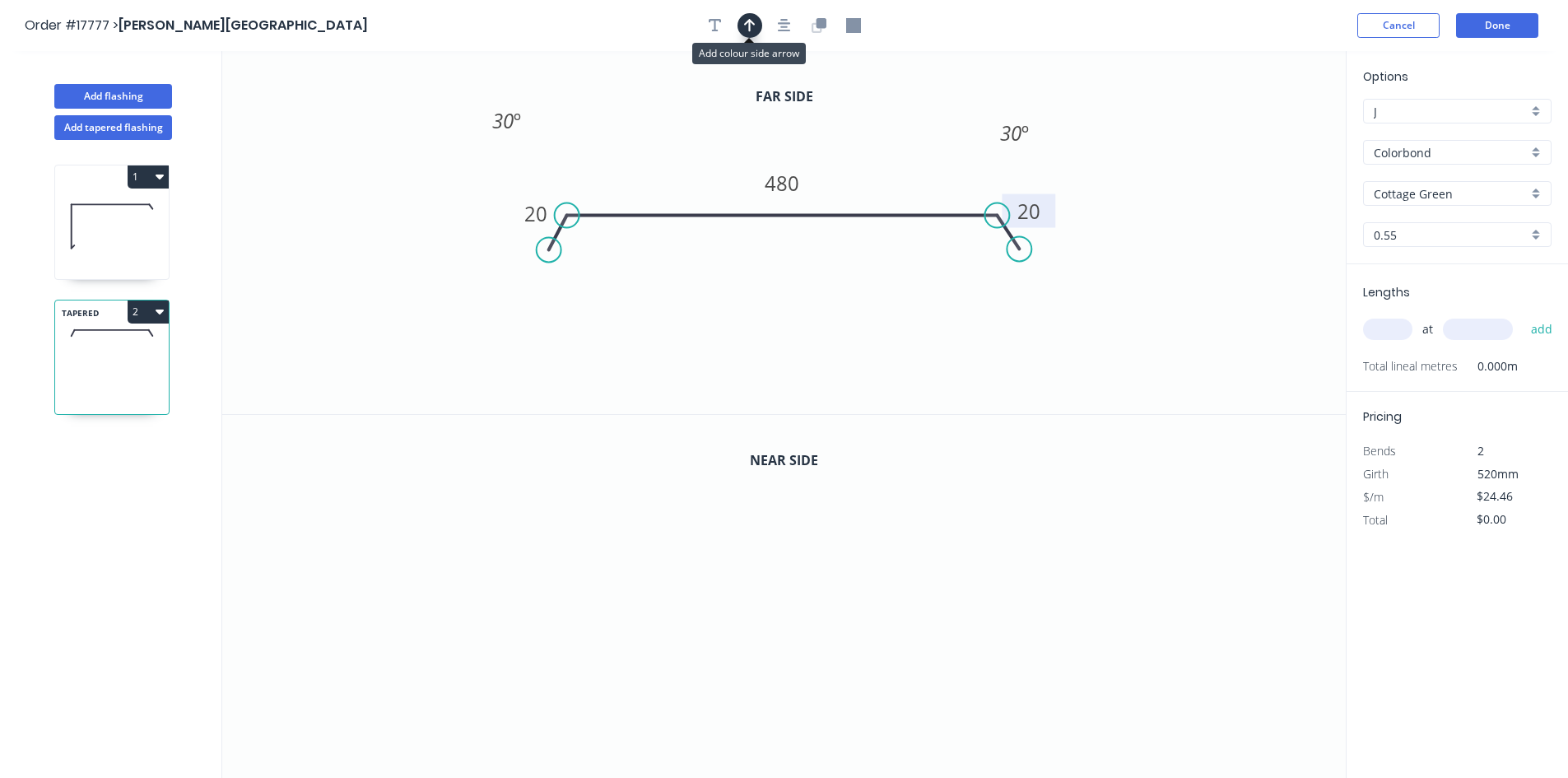
click at [756, 27] on button "button" at bounding box center [750, 26] width 25 height 25
drag, startPoint x: 1261, startPoint y: 131, endPoint x: 900, endPoint y: 156, distance: 361.9
click at [893, 156] on icon at bounding box center [885, 146] width 15 height 53
click at [818, 25] on icon "button" at bounding box center [820, 22] width 10 height 10
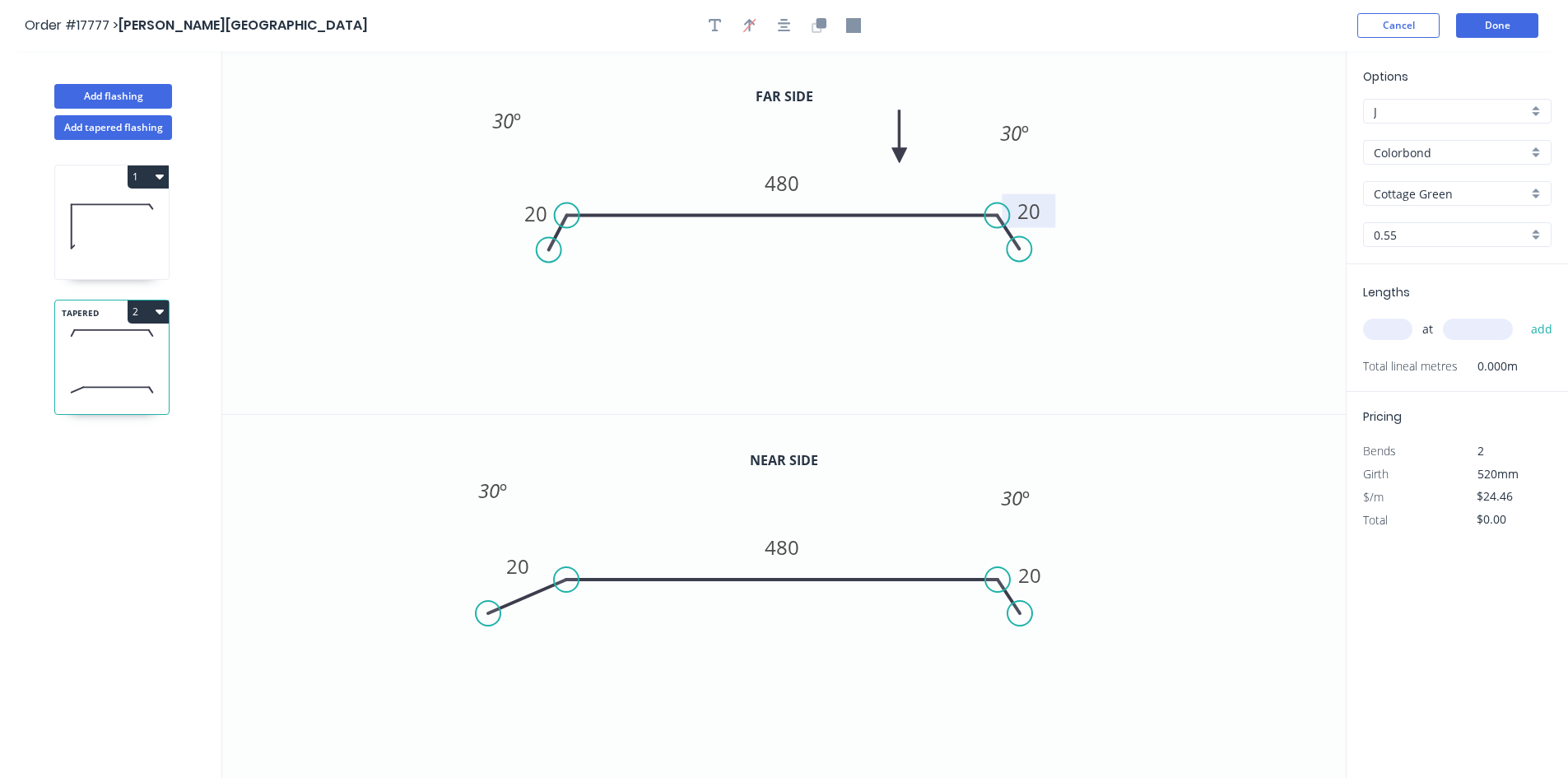
drag, startPoint x: 552, startPoint y: 617, endPoint x: 489, endPoint y: 613, distance: 63.1
click at [489, 613] on circle at bounding box center [489, 613] width 25 height 25
drag, startPoint x: 575, startPoint y: 579, endPoint x: 521, endPoint y: 576, distance: 54.1
click at [521, 576] on circle at bounding box center [521, 580] width 25 height 25
click at [495, 613] on circle at bounding box center [495, 613] width 25 height 25
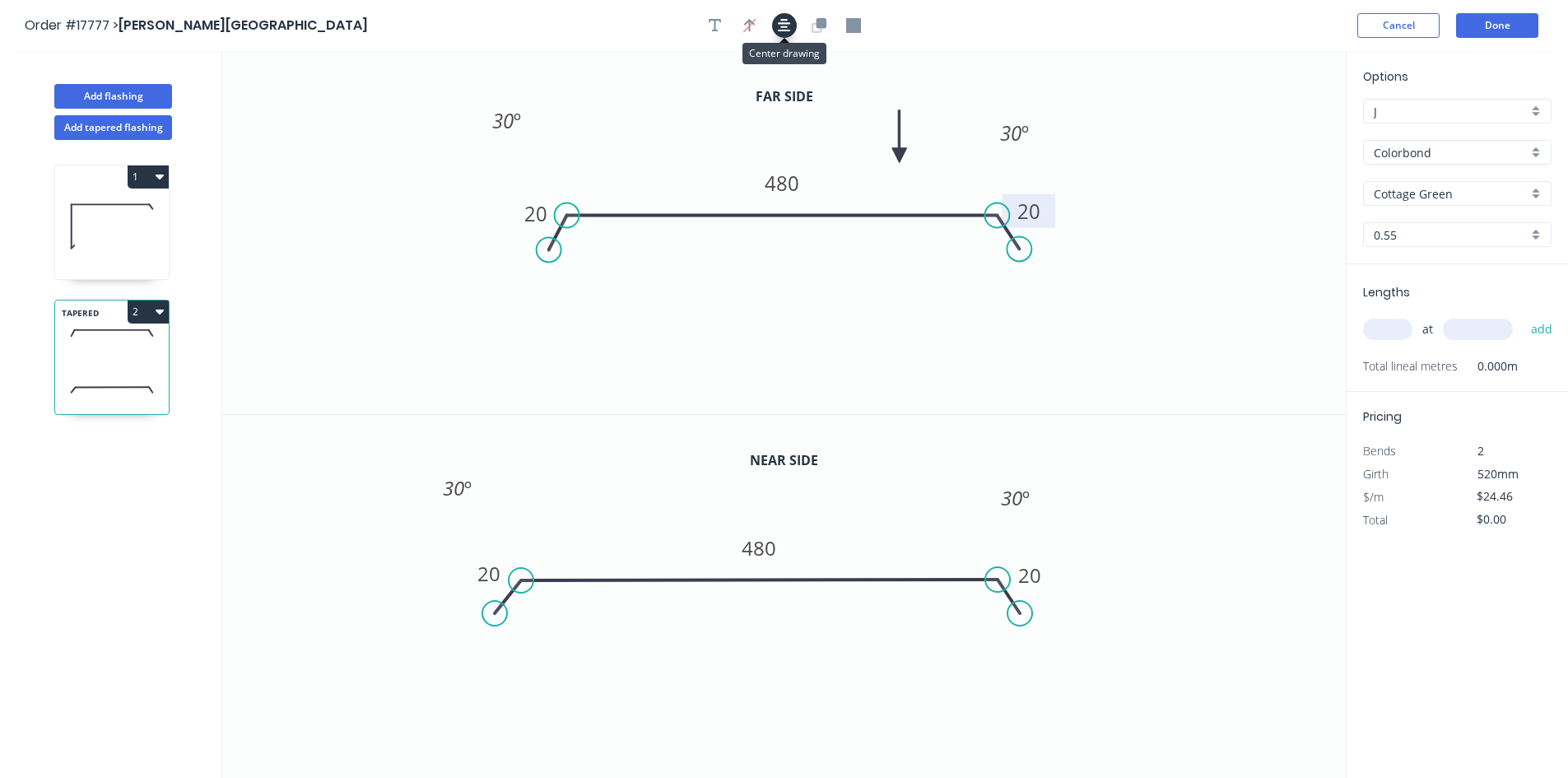
click at [784, 27] on icon "button" at bounding box center [784, 25] width 13 height 13
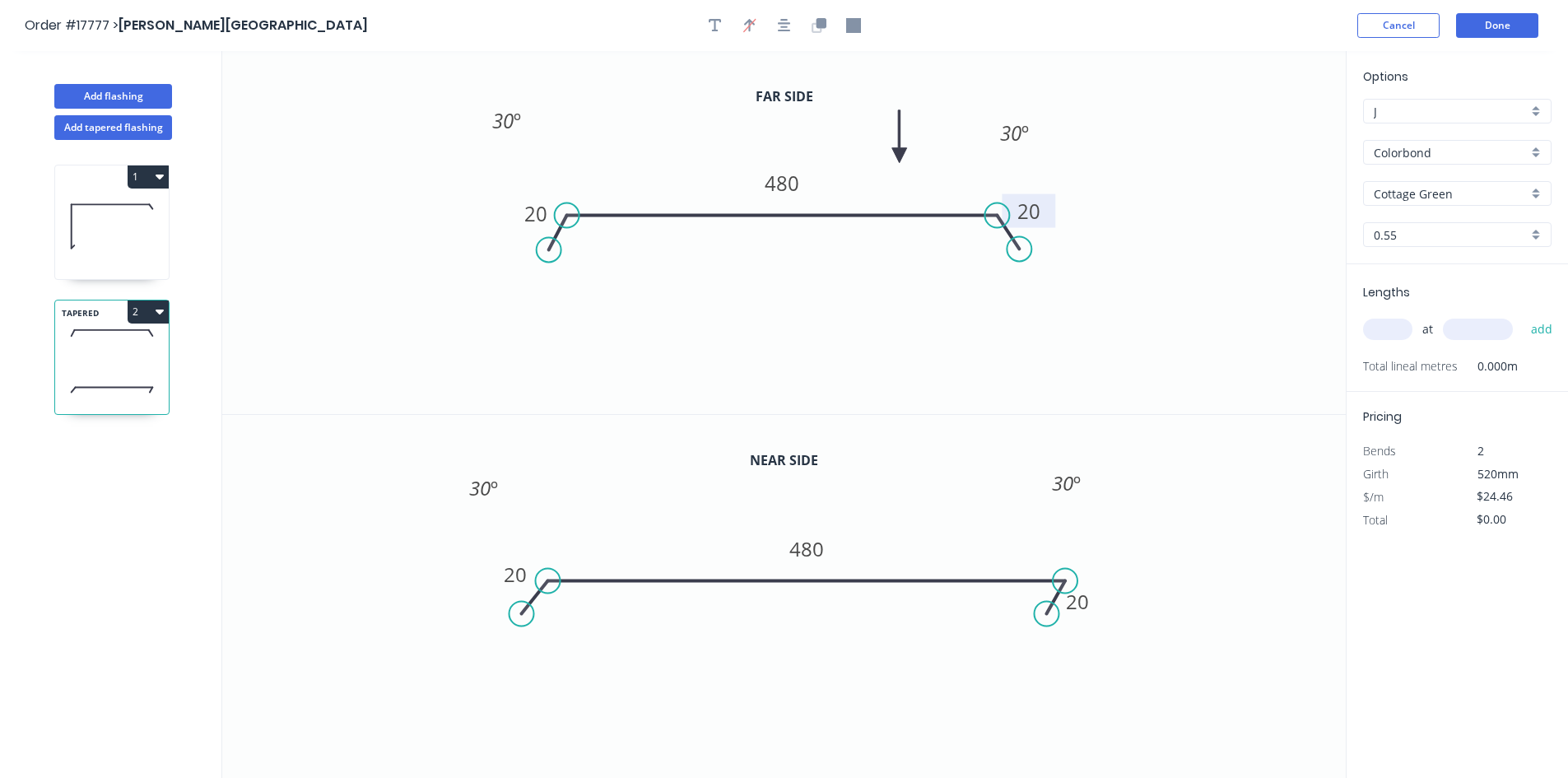
drag, startPoint x: 1026, startPoint y: 582, endPoint x: 1065, endPoint y: 585, distance: 39.1
click at [1065, 585] on circle at bounding box center [1065, 581] width 25 height 25
drag, startPoint x: 1069, startPoint y: 618, endPoint x: 1087, endPoint y: 613, distance: 18.7
click at [1087, 613] on circle at bounding box center [1087, 613] width 25 height 25
click at [802, 17] on div at bounding box center [785, 26] width 173 height 25
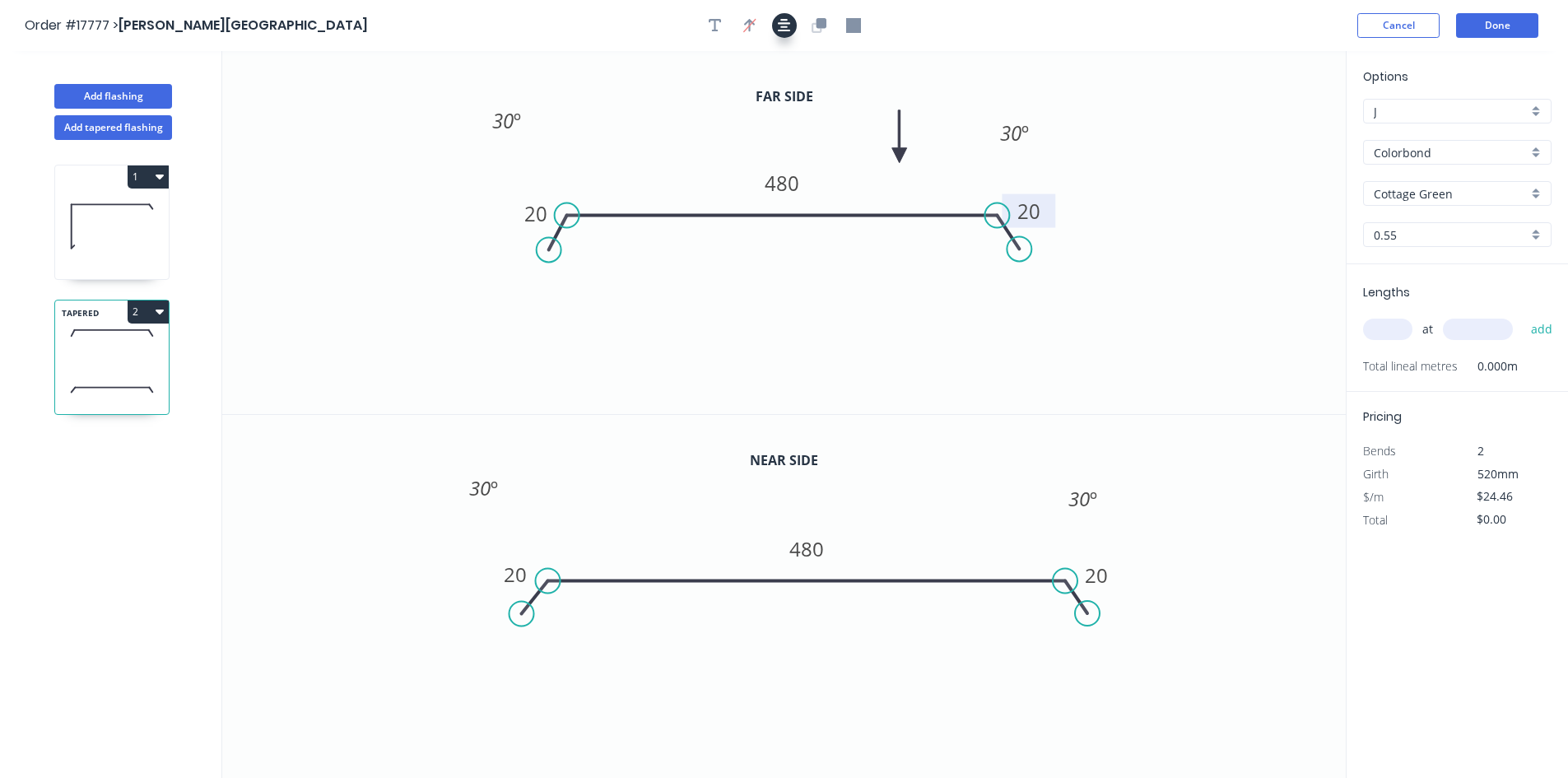
click at [792, 21] on button "button" at bounding box center [785, 26] width 25 height 25
click at [786, 559] on tspan "480" at bounding box center [786, 547] width 35 height 28
click at [851, 629] on icon "0 20 580 20 30 º 30 º" at bounding box center [784, 596] width 1124 height 364
type input "$31.59"
click at [1411, 329] on input "text" at bounding box center [1388, 329] width 50 height 21
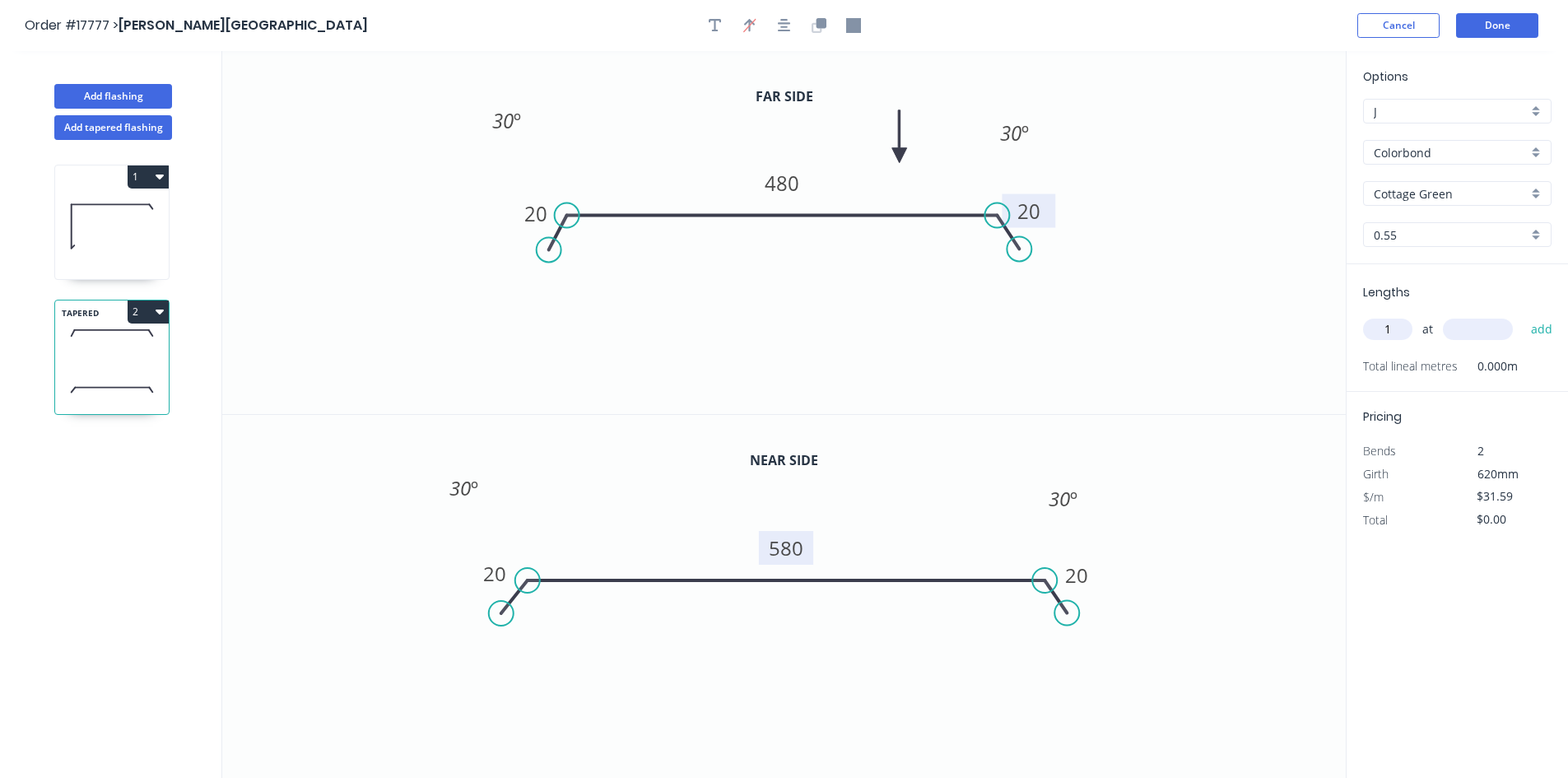
type input "1"
click at [1477, 328] on input "text" at bounding box center [1478, 329] width 70 height 21
type input "4800"
click at [1535, 332] on button "add" at bounding box center [1542, 328] width 38 height 28
type input "$151.63"
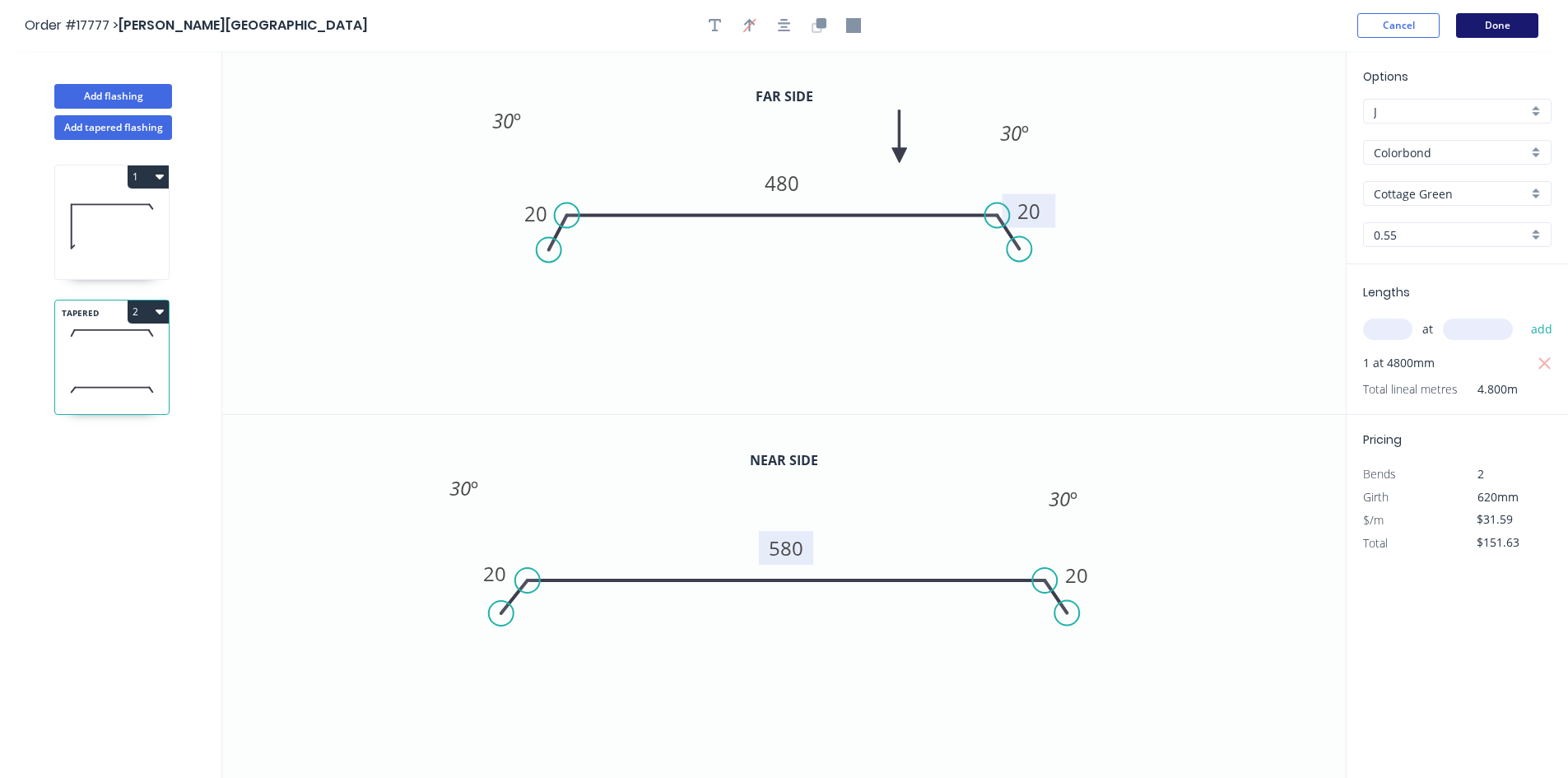
click at [1497, 29] on button "Done" at bounding box center [1498, 26] width 83 height 25
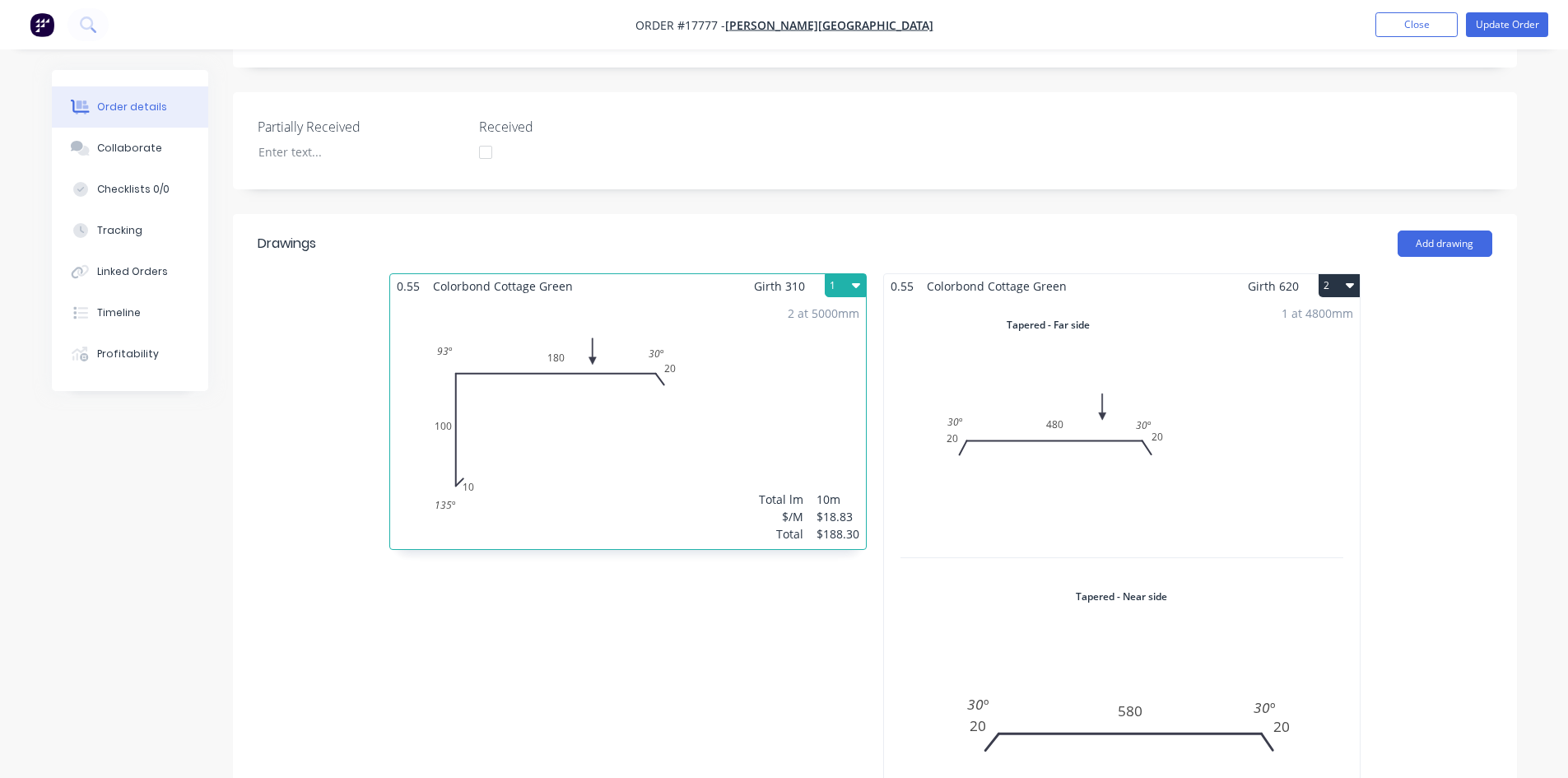
scroll to position [242, 0]
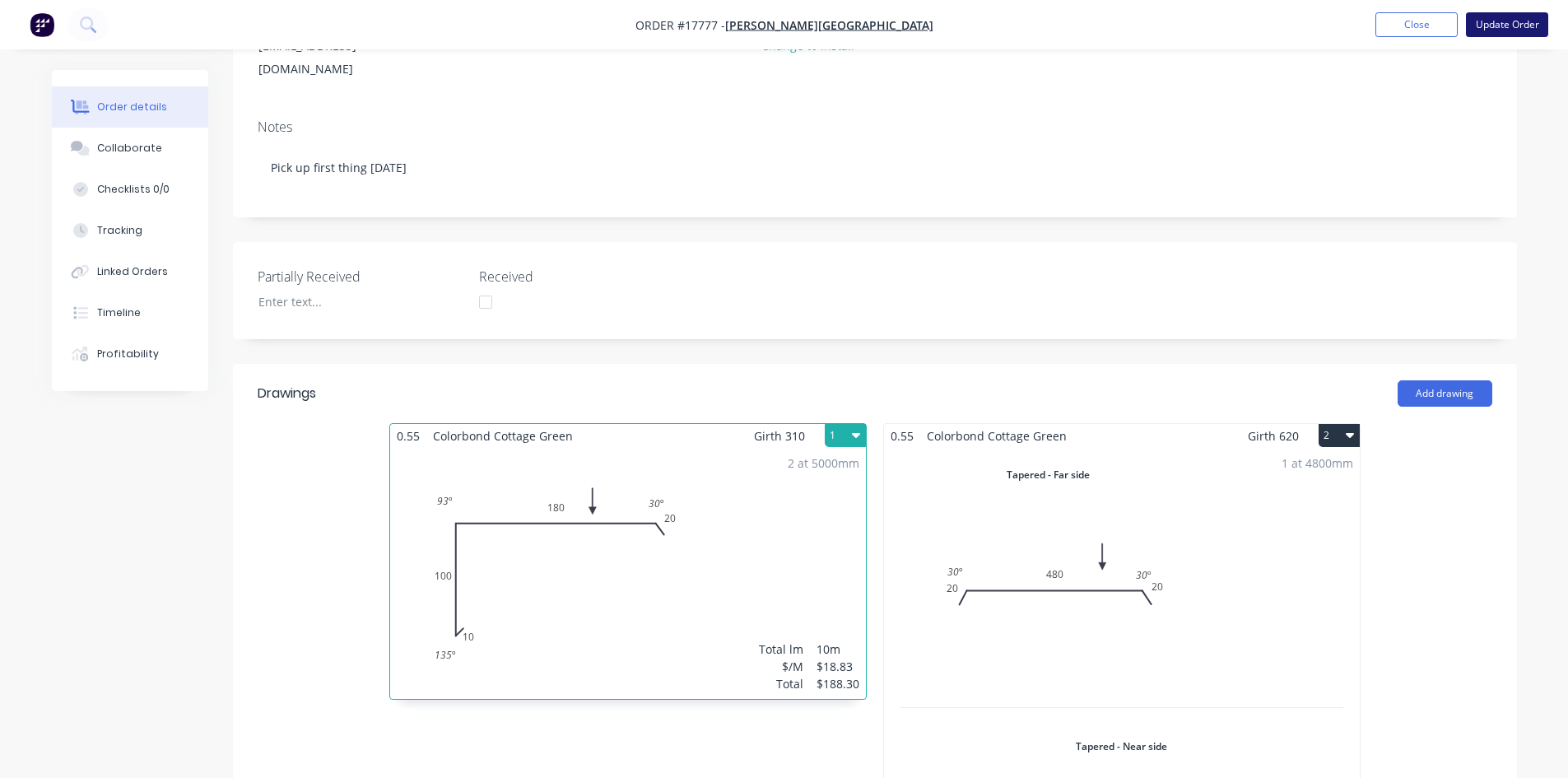
click at [1508, 21] on button "Update Order" at bounding box center [1507, 25] width 83 height 25
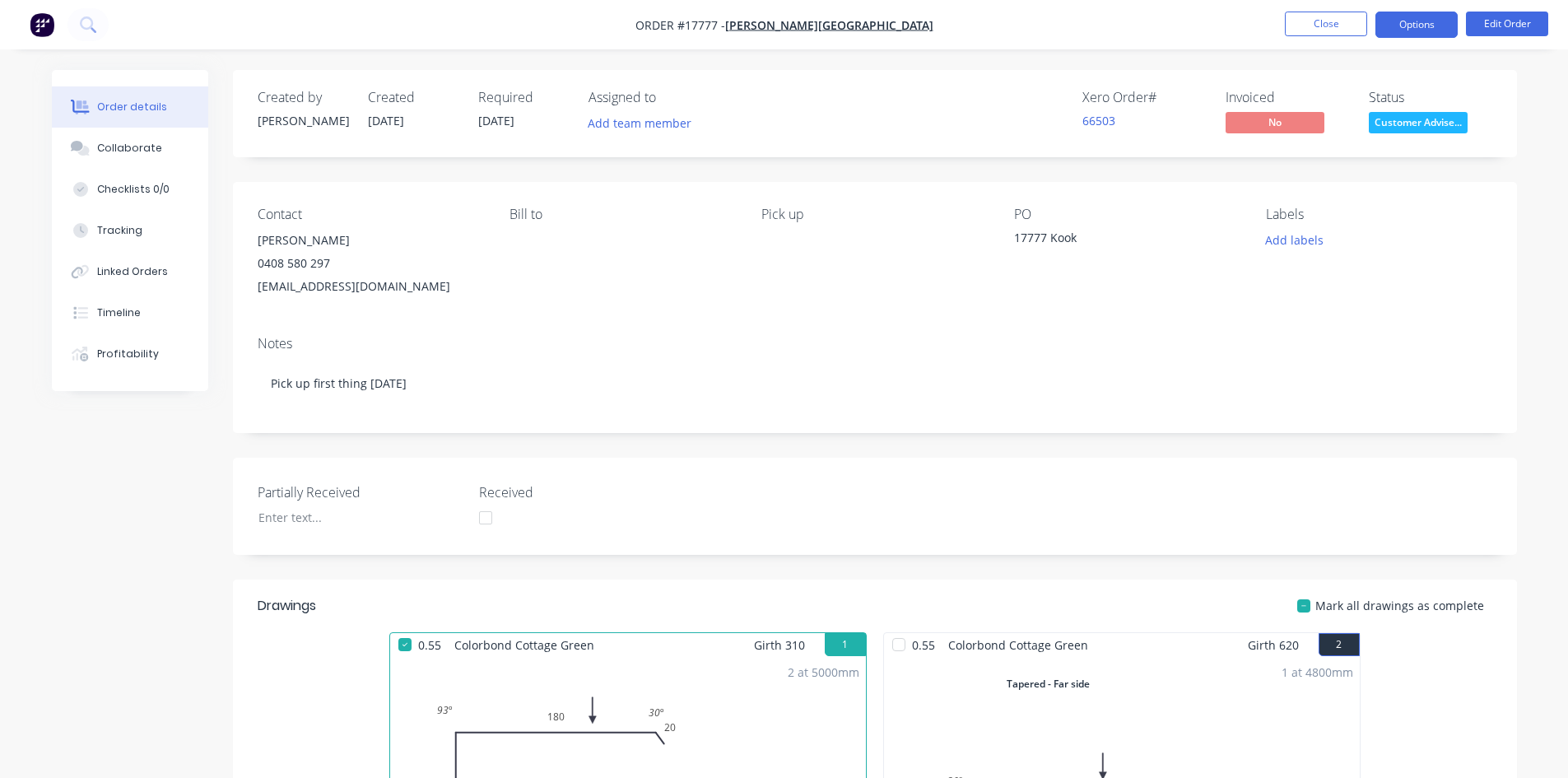
click at [1412, 27] on button "Options" at bounding box center [1417, 25] width 83 height 27
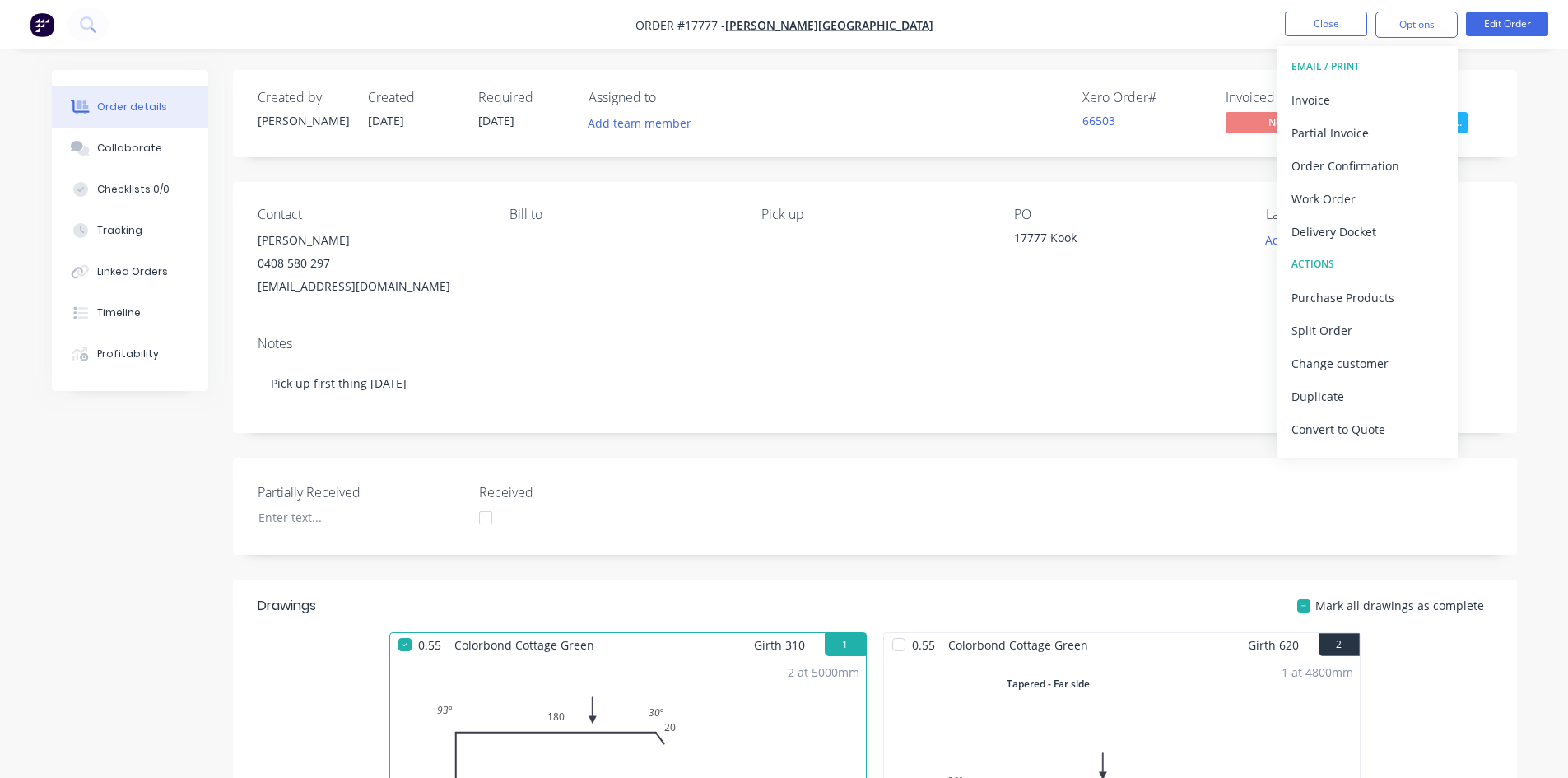
click at [1160, 180] on div "Created by Sam Created 13/10/25 Required 13/10/25 Assigned to Add team member X…" at bounding box center [875, 778] width 1284 height 1415
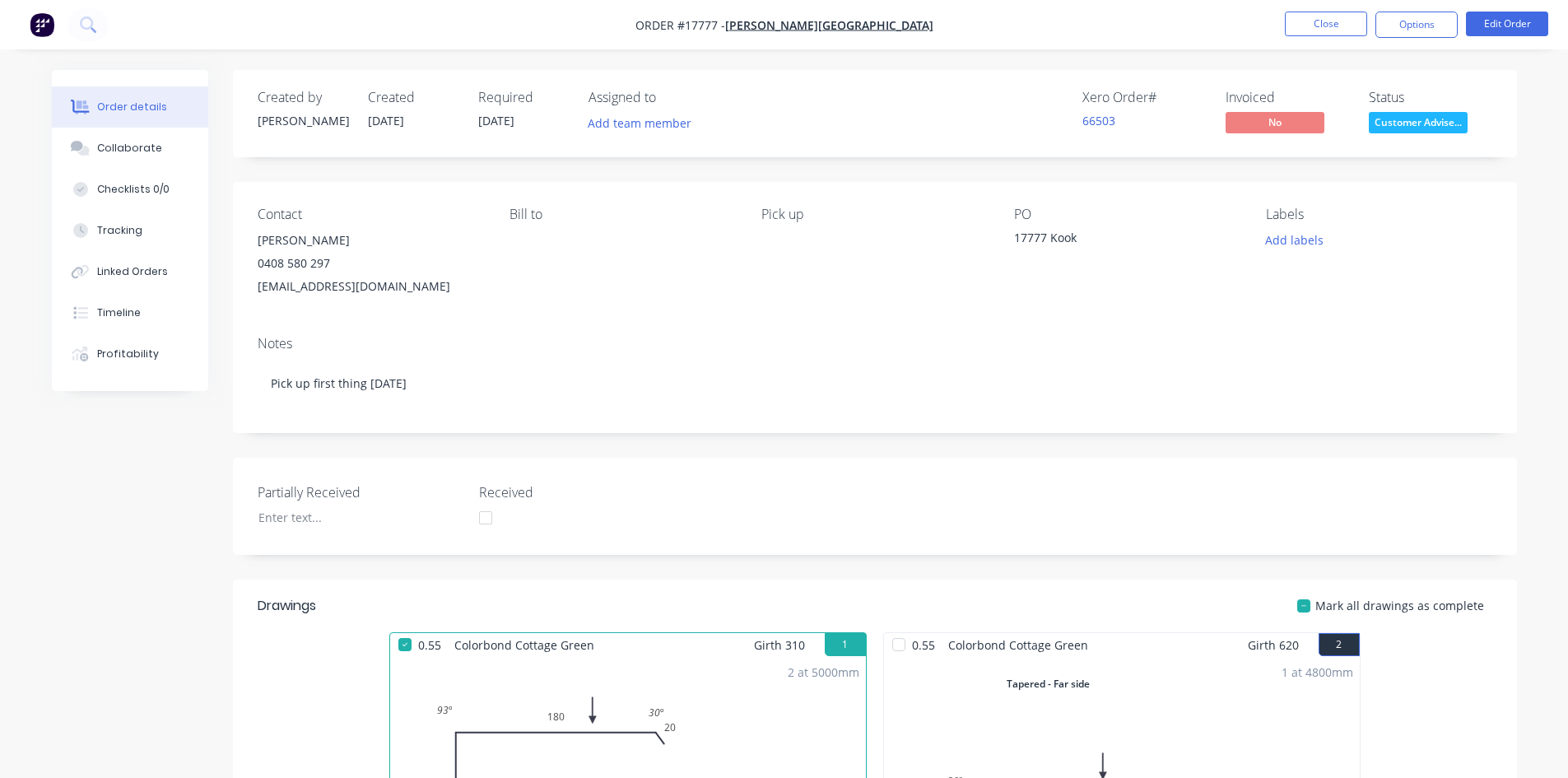
click at [1407, 106] on div "Customer Advised" at bounding box center [1418, 95] width 97 height 21
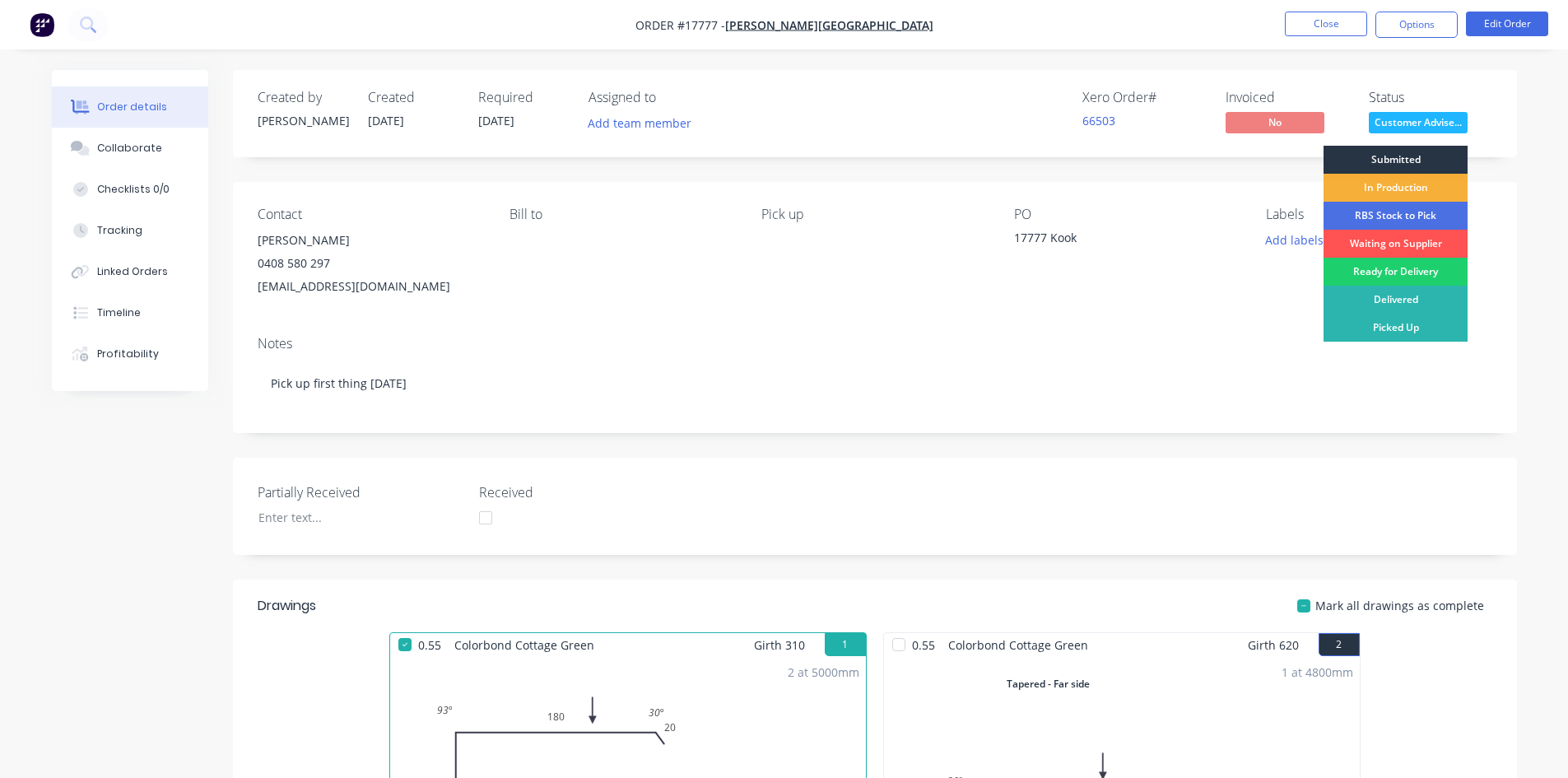
click at [1410, 158] on div "Submitted" at bounding box center [1396, 159] width 144 height 28
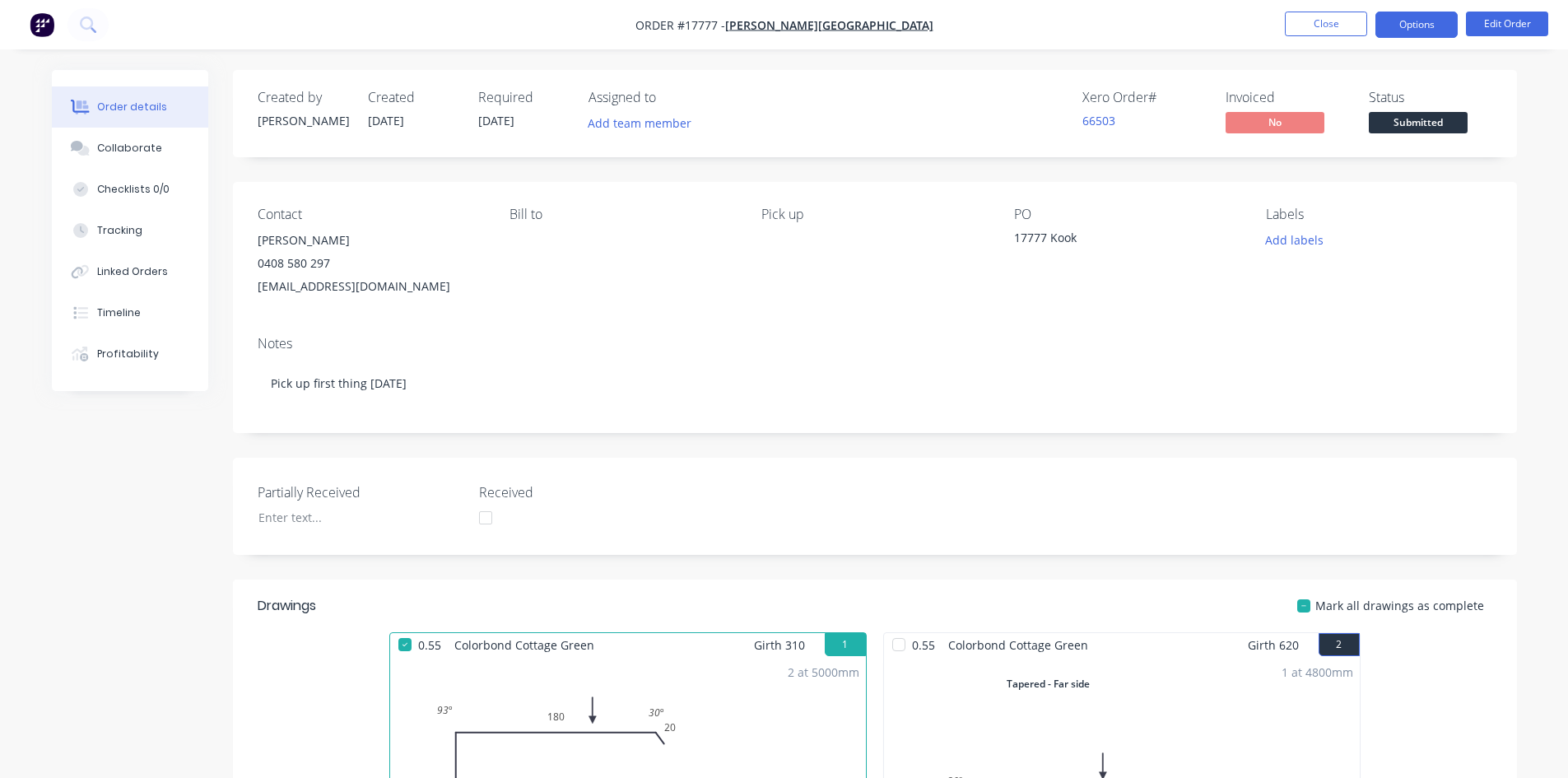
click at [1427, 29] on button "Options" at bounding box center [1417, 25] width 83 height 27
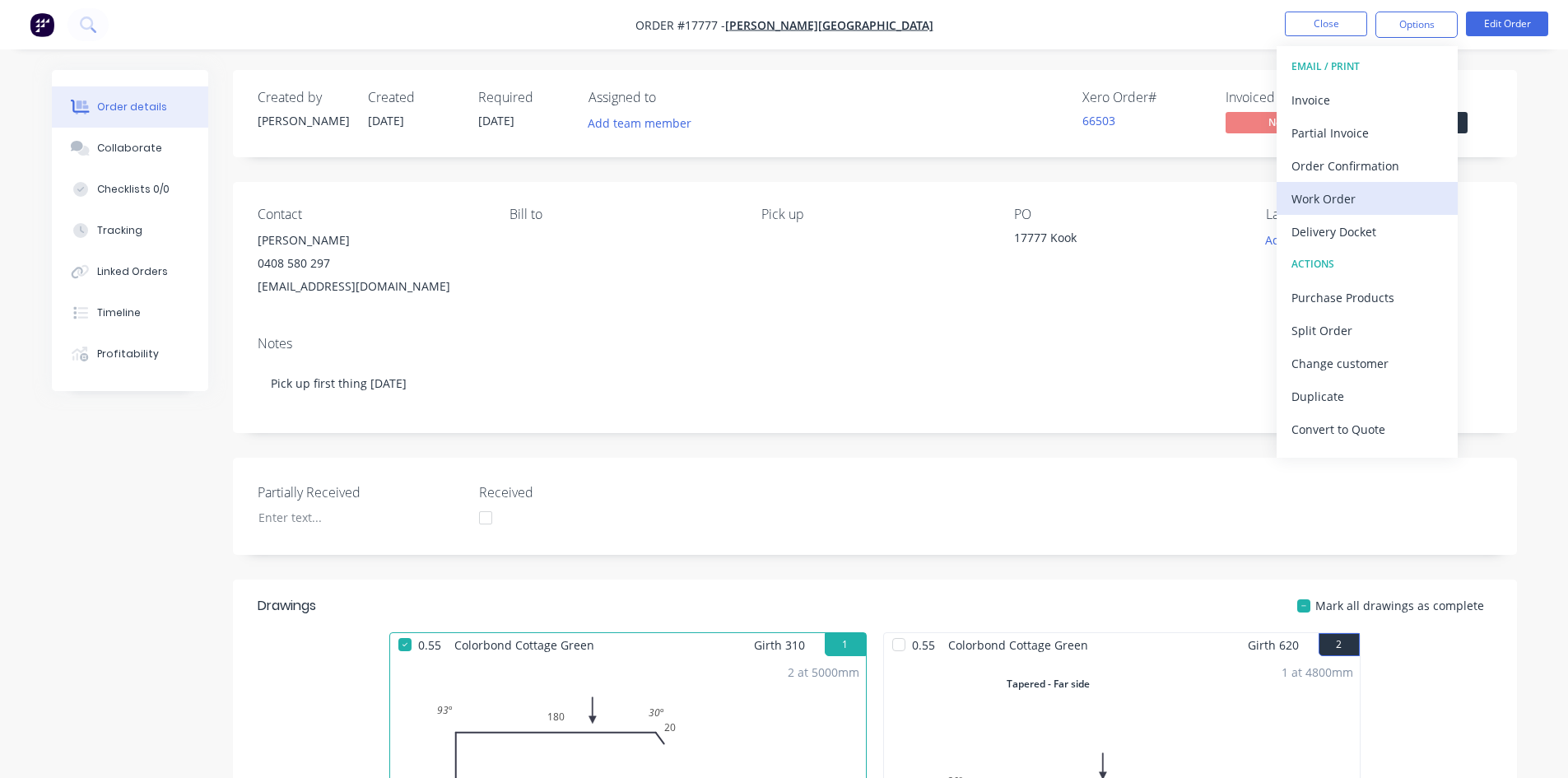
click at [1373, 203] on div "Work Order" at bounding box center [1368, 199] width 151 height 24
click at [565, 200] on div "Contact Glenn Walsh 0408 580 297 glenn67@live.com.au Bill to Pick up PO 17777 K…" at bounding box center [875, 252] width 1284 height 141
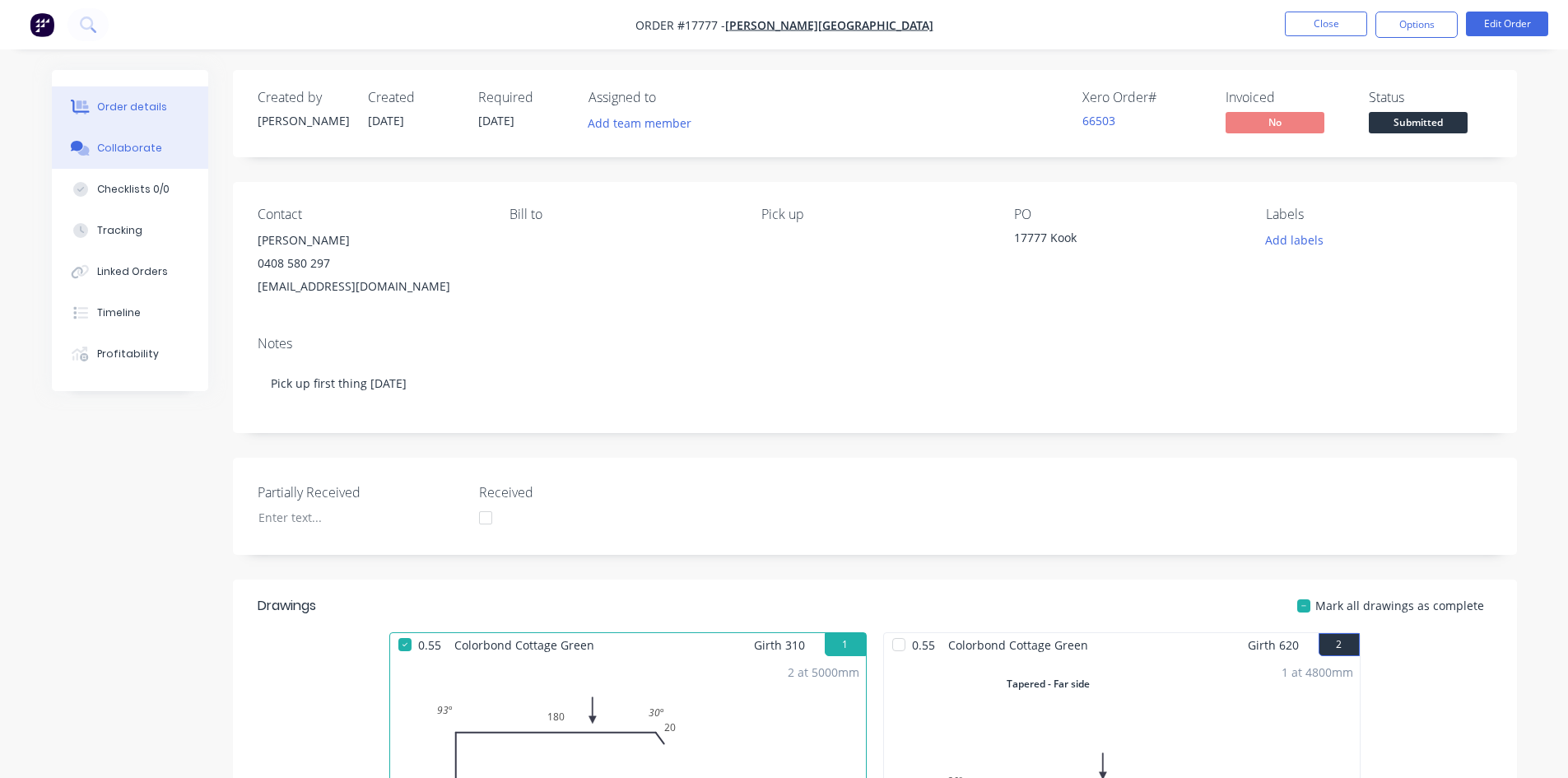
click at [187, 142] on button "Collaborate" at bounding box center [130, 148] width 157 height 41
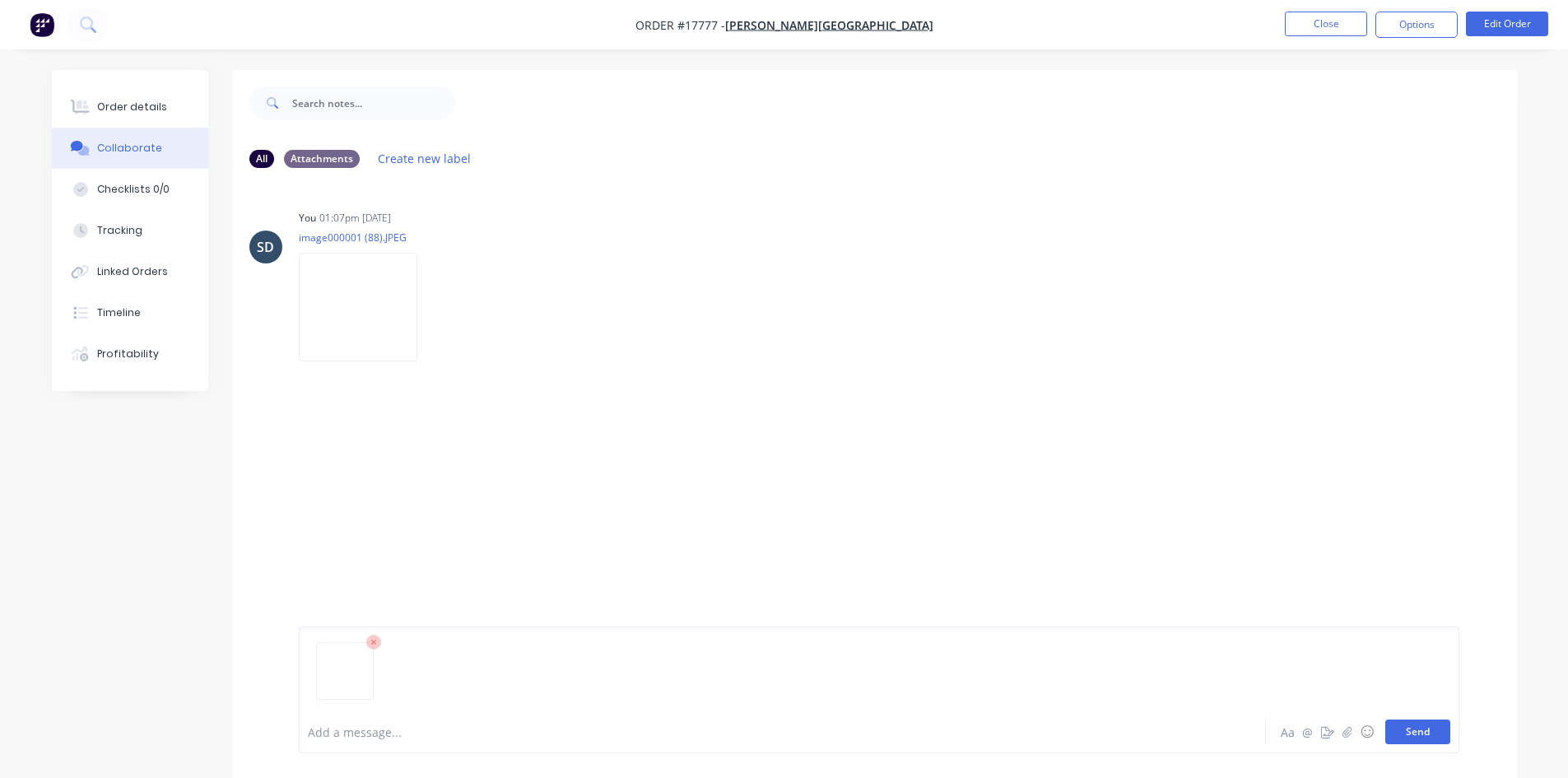
click at [1421, 739] on button "Send" at bounding box center [1418, 733] width 65 height 25
click at [133, 103] on div "Order details" at bounding box center [132, 107] width 70 height 15
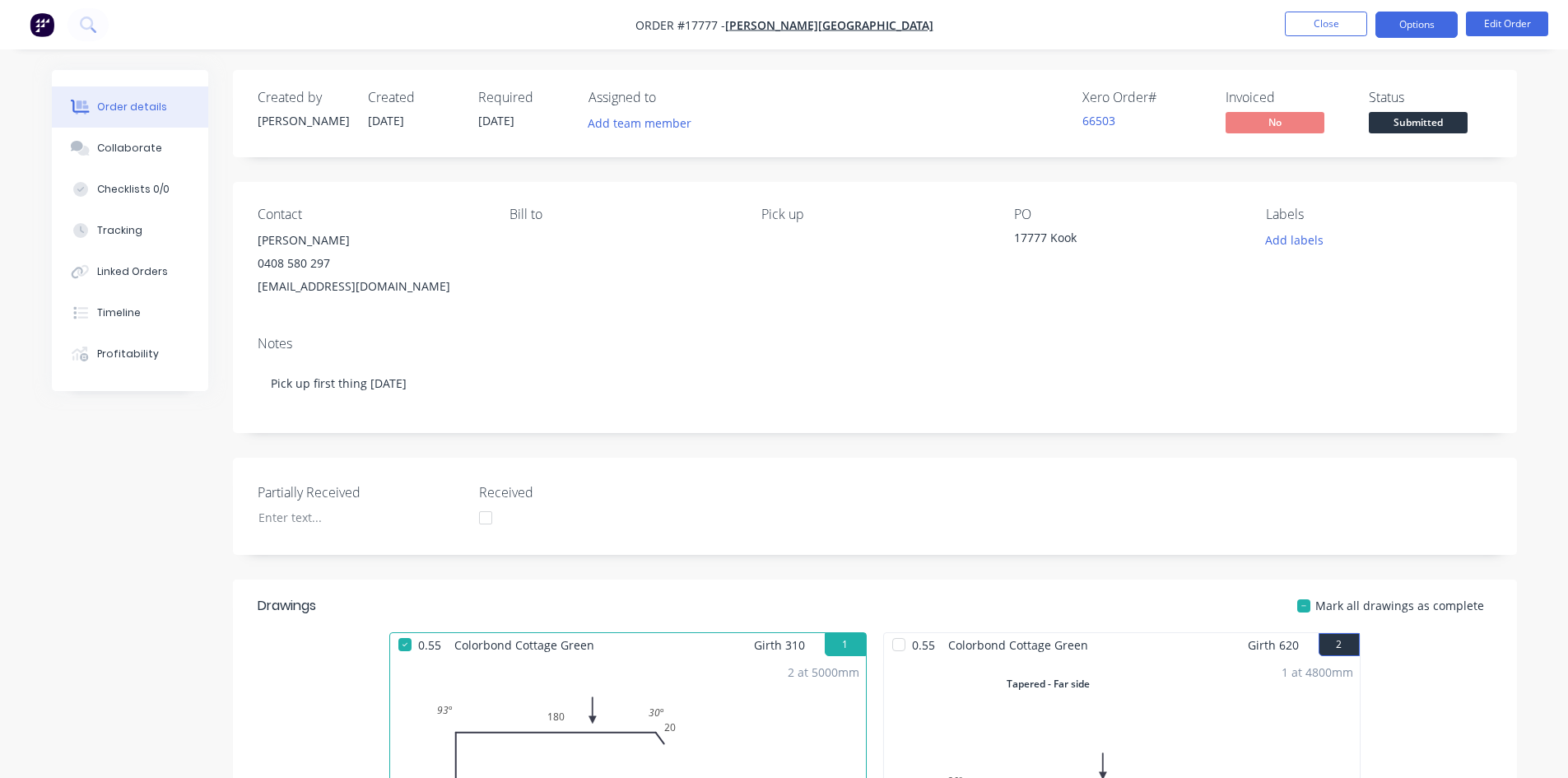
click at [1418, 18] on button "Options" at bounding box center [1417, 25] width 83 height 27
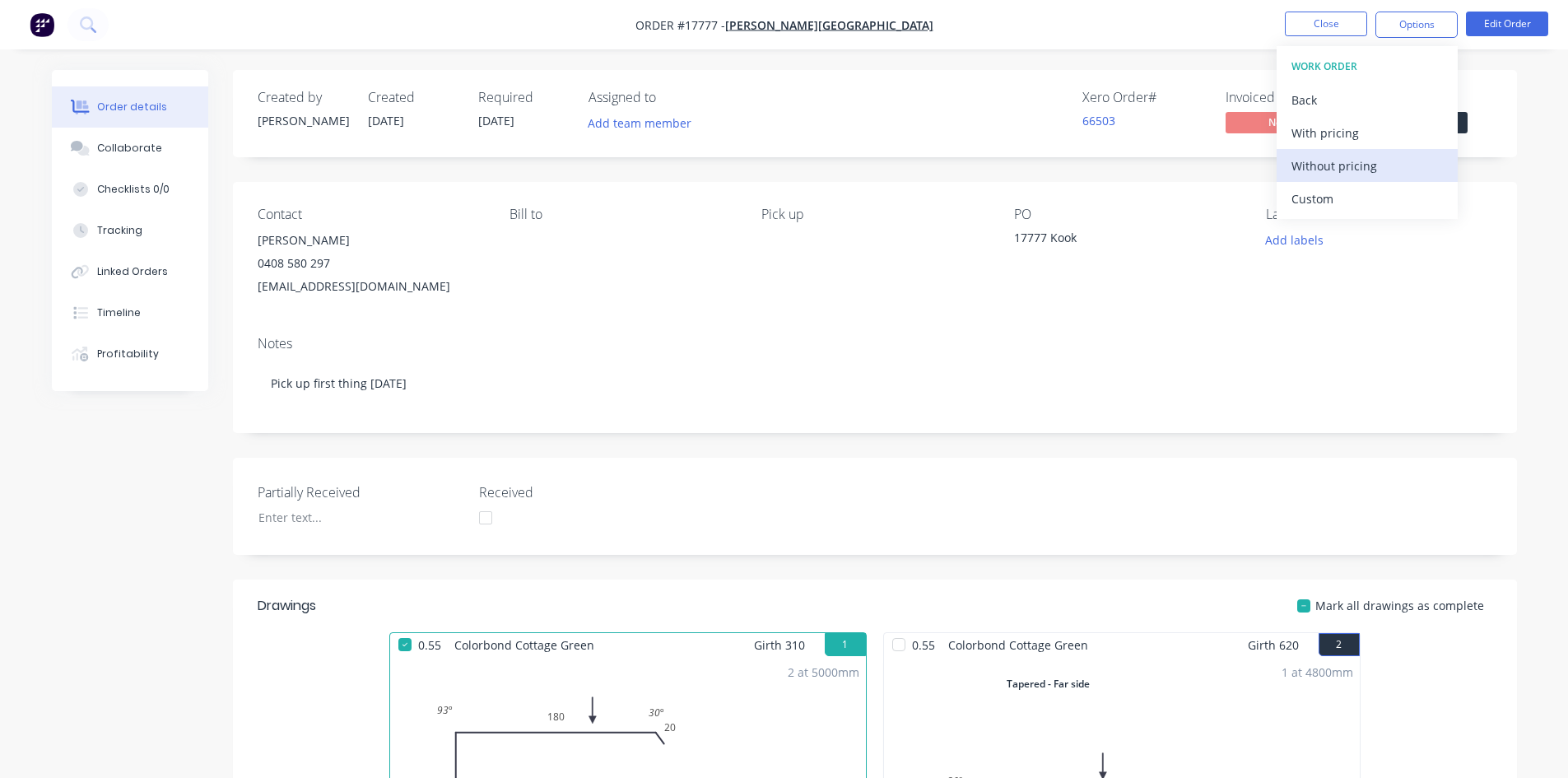
click at [1346, 174] on div "Without pricing" at bounding box center [1368, 166] width 151 height 24
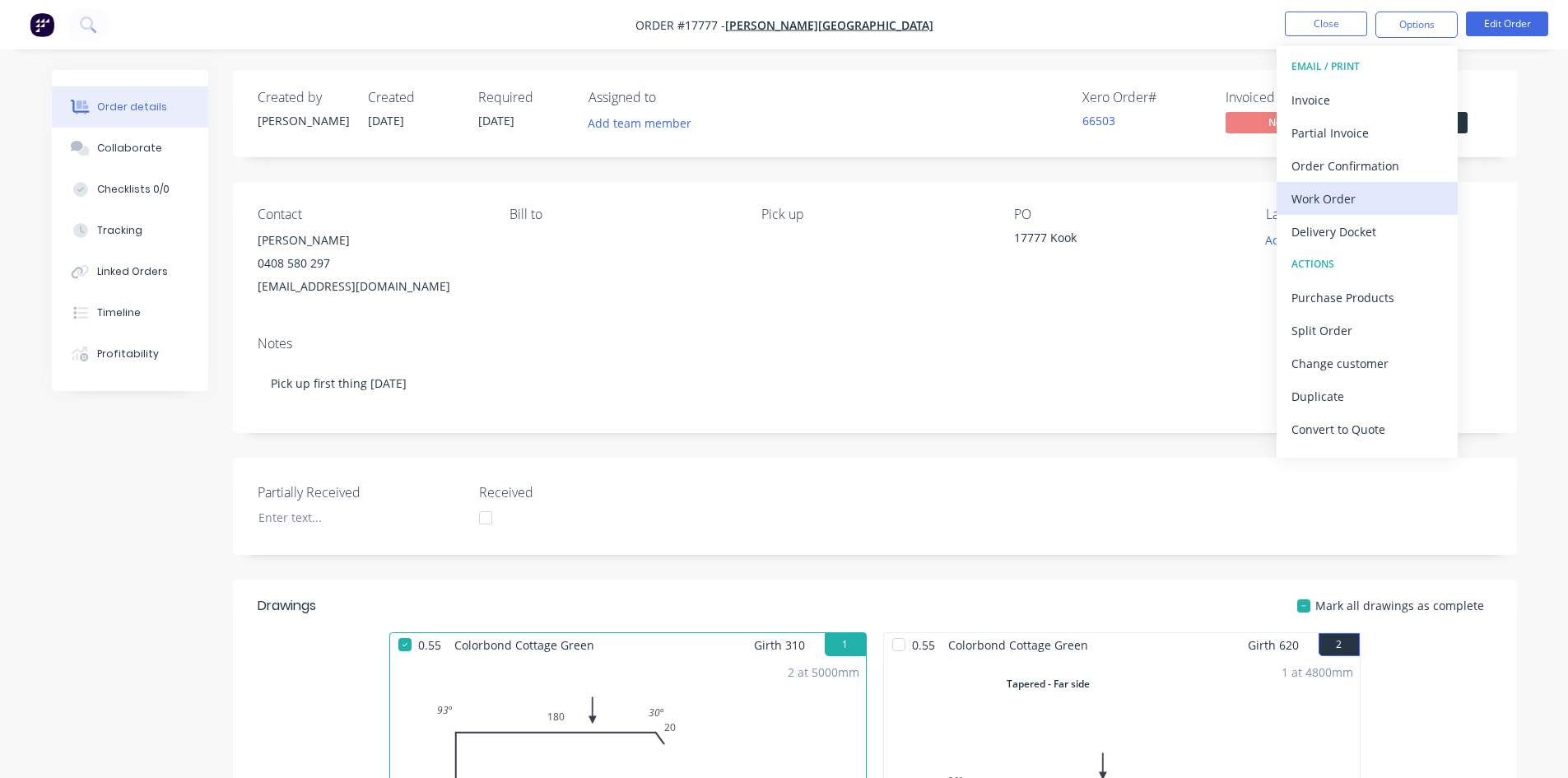
click at [1349, 196] on div "Work Order" at bounding box center [1368, 199] width 151 height 24
click at [1351, 199] on div "Custom" at bounding box center [1368, 199] width 151 height 24
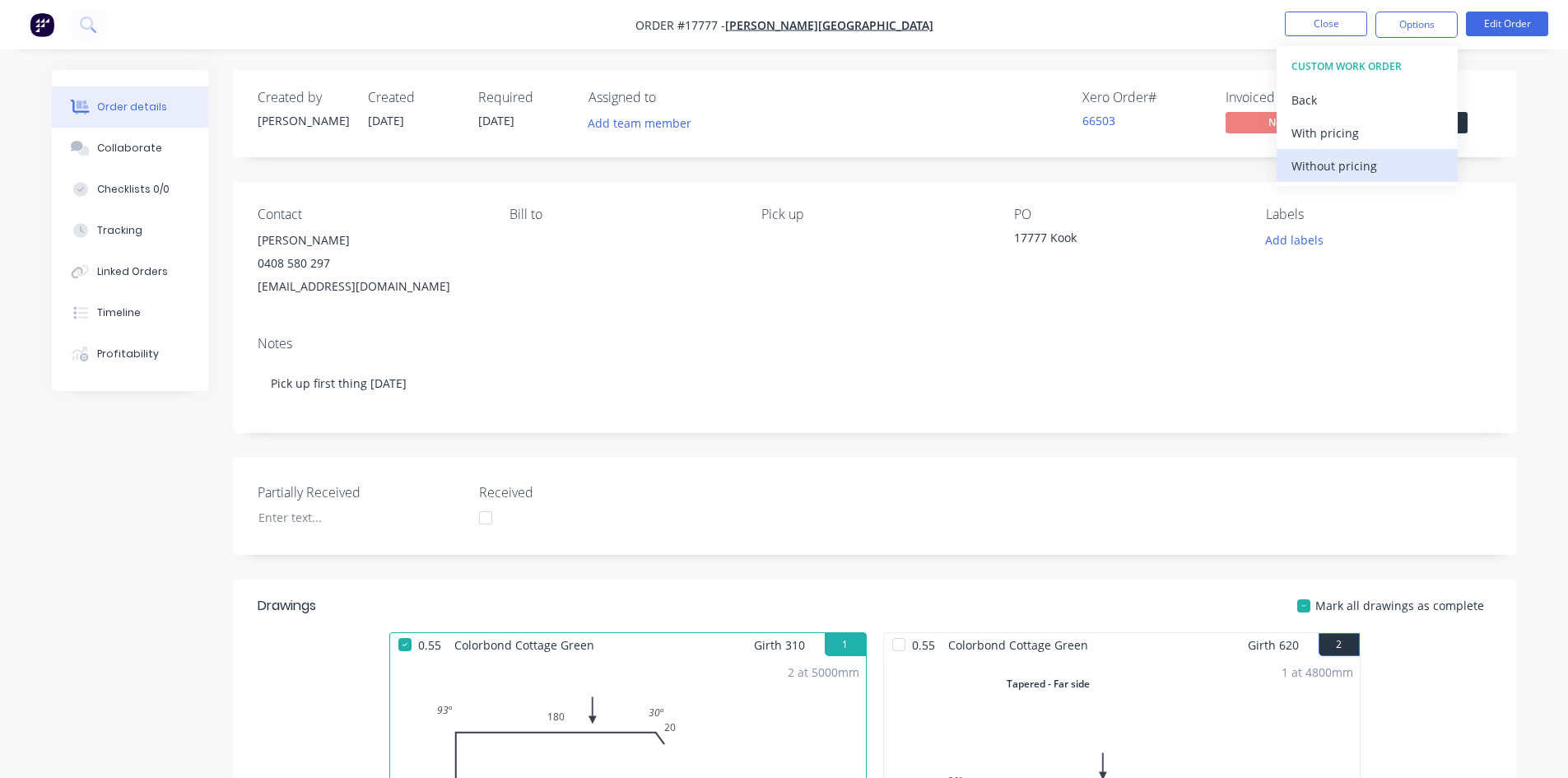
click at [1375, 167] on div "Without pricing" at bounding box center [1368, 166] width 151 height 24
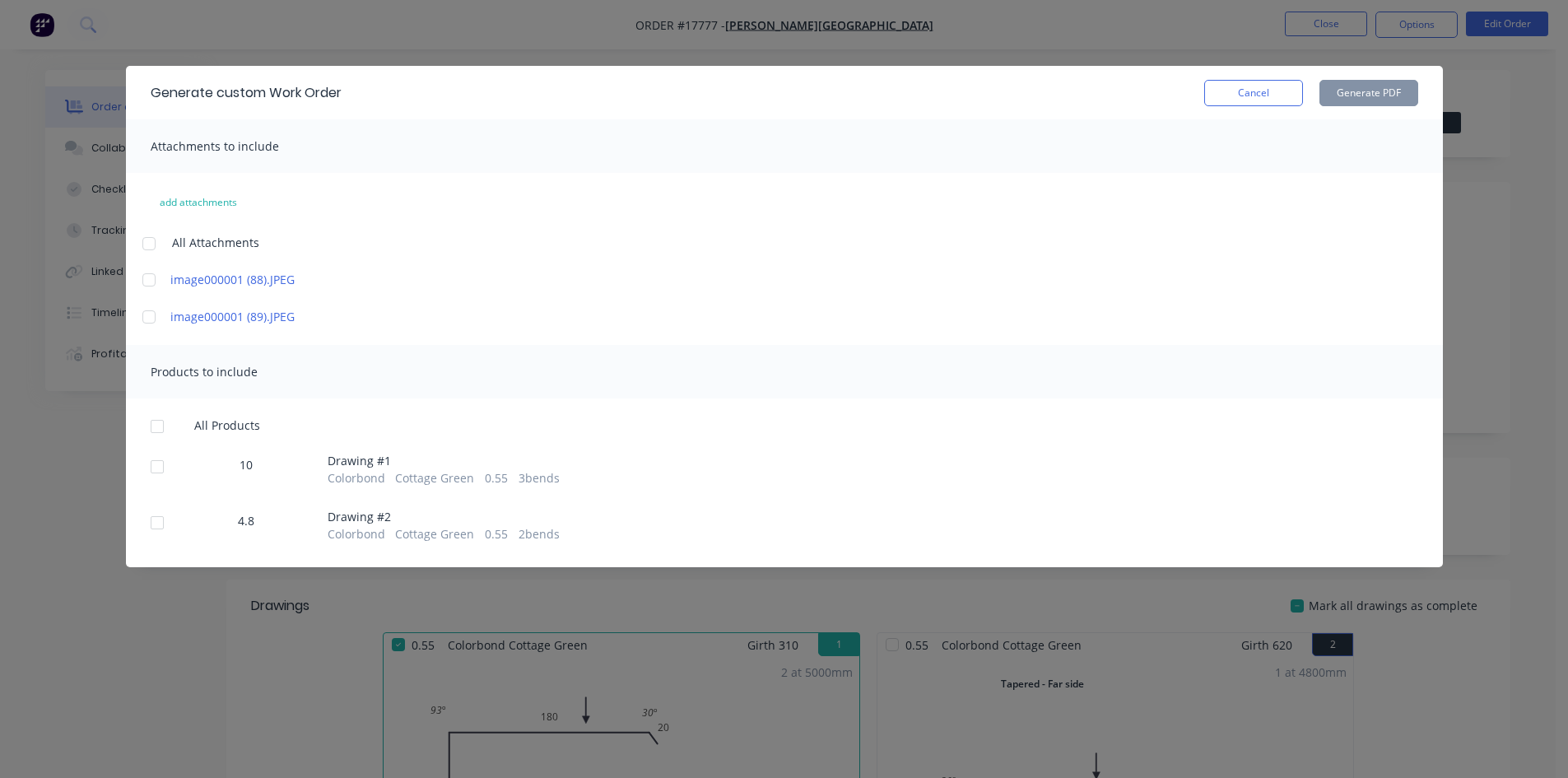
click at [154, 524] on div at bounding box center [157, 523] width 33 height 33
click at [1370, 94] on button "Generate PDF" at bounding box center [1369, 93] width 99 height 27
click at [1245, 93] on button "Cancel" at bounding box center [1253, 93] width 99 height 27
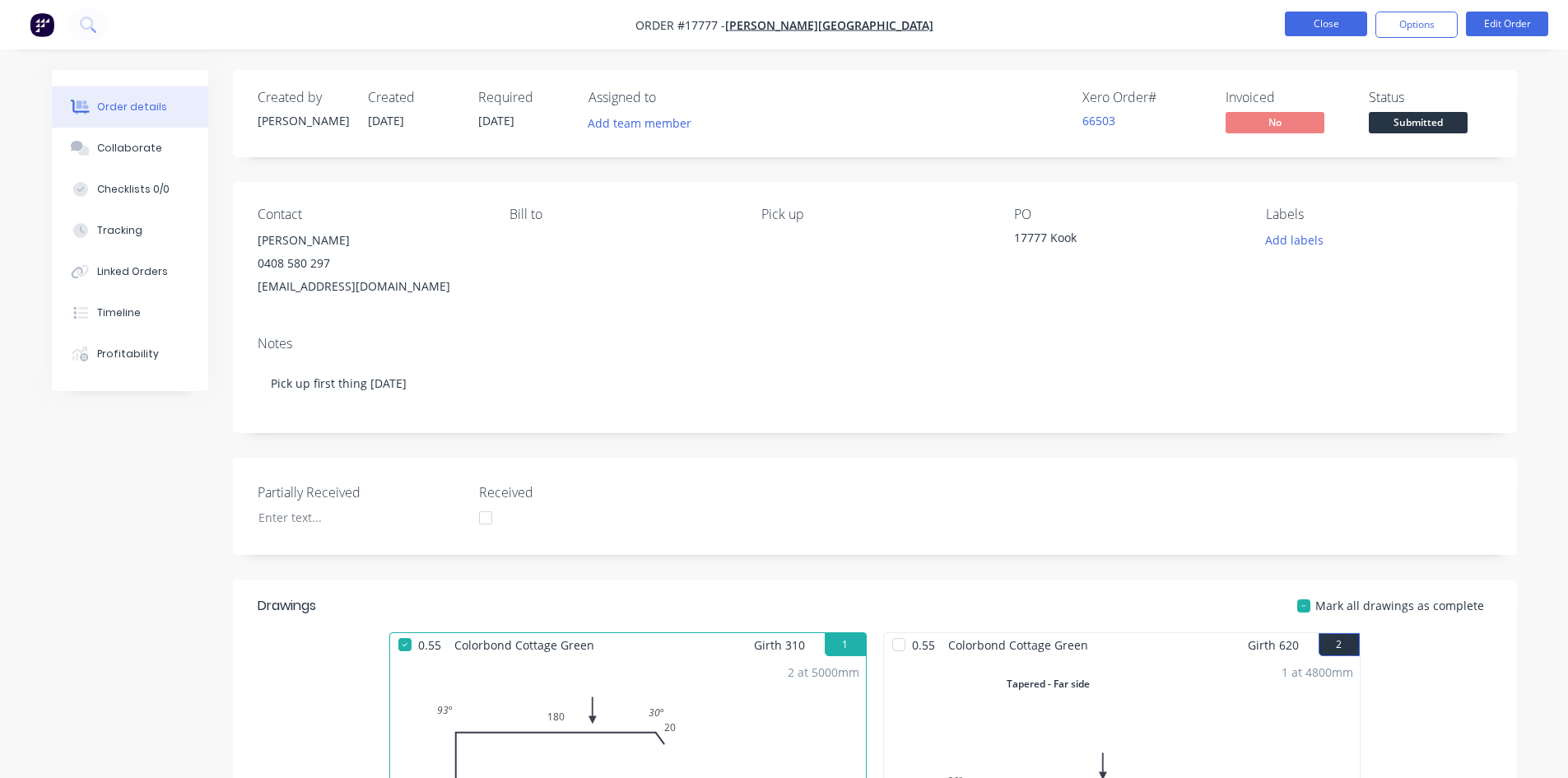
click at [1330, 21] on button "Close" at bounding box center [1326, 24] width 83 height 25
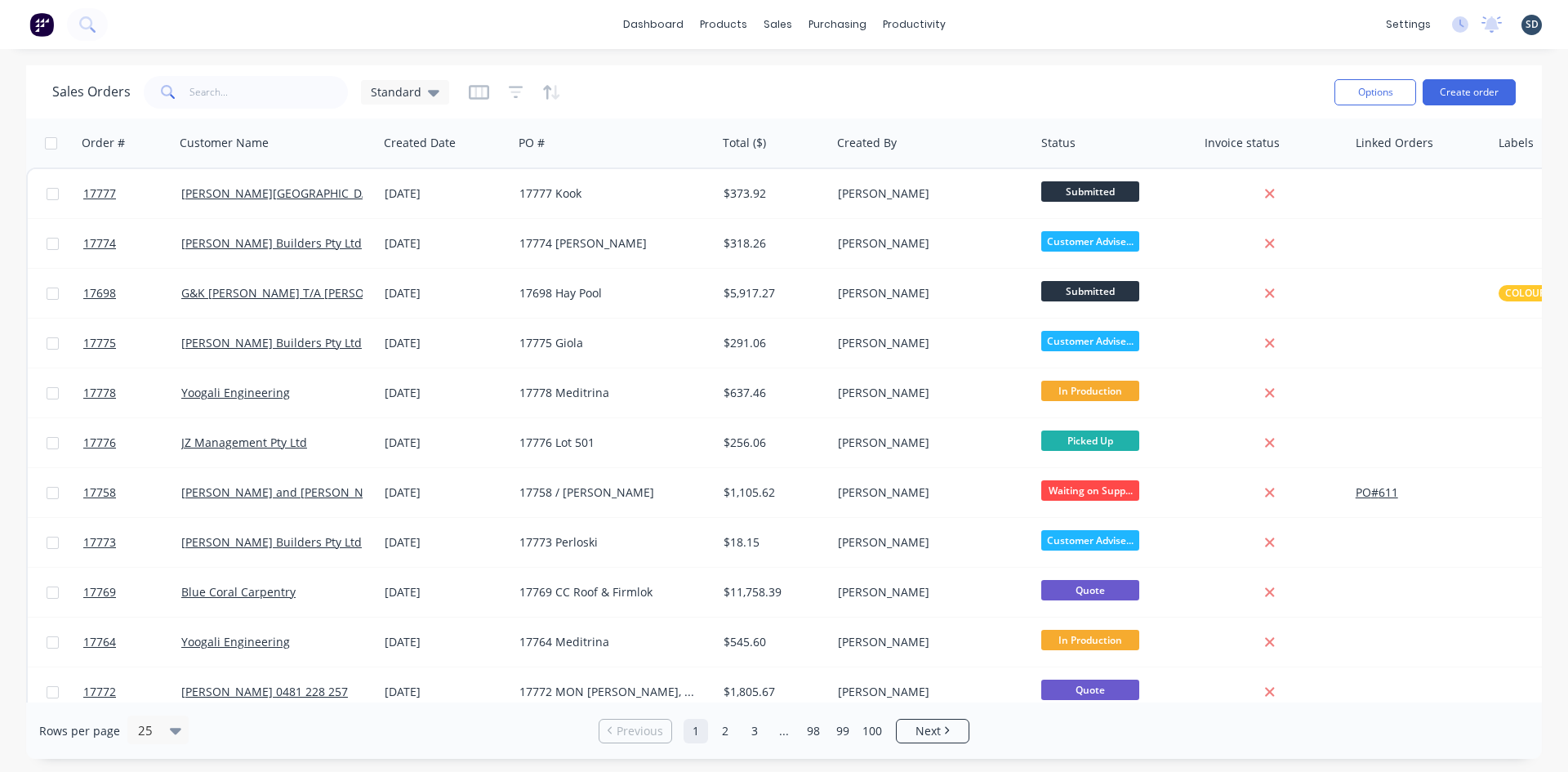
click at [987, 12] on div "dashboard products sales purchasing productivity dashboard products Product Cat…" at bounding box center [784, 25] width 1568 height 49
click at [984, 21] on div "dashboard products sales purchasing productivity dashboard products Product Cat…" at bounding box center [784, 25] width 1568 height 49
click at [991, 25] on div "dashboard products sales purchasing productivity dashboard products Product Cat…" at bounding box center [784, 25] width 1568 height 49
click at [991, 19] on div "dashboard products sales purchasing productivity dashboard products Product Cat…" at bounding box center [784, 25] width 1568 height 49
click at [973, 18] on div "dashboard products sales purchasing productivity dashboard products Product Cat…" at bounding box center [784, 25] width 1568 height 49
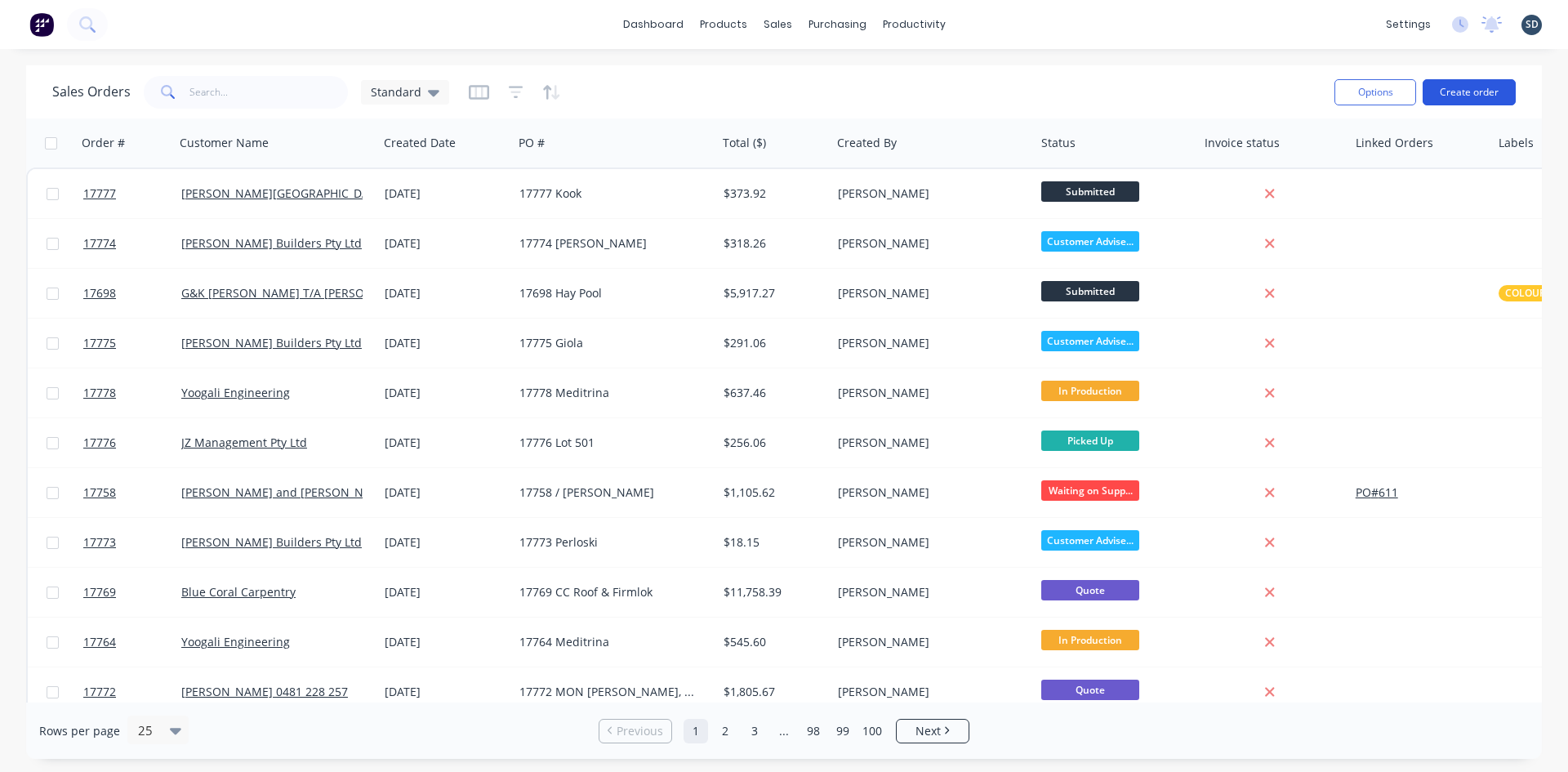
click at [1468, 91] on button "Create order" at bounding box center [1469, 93] width 93 height 26
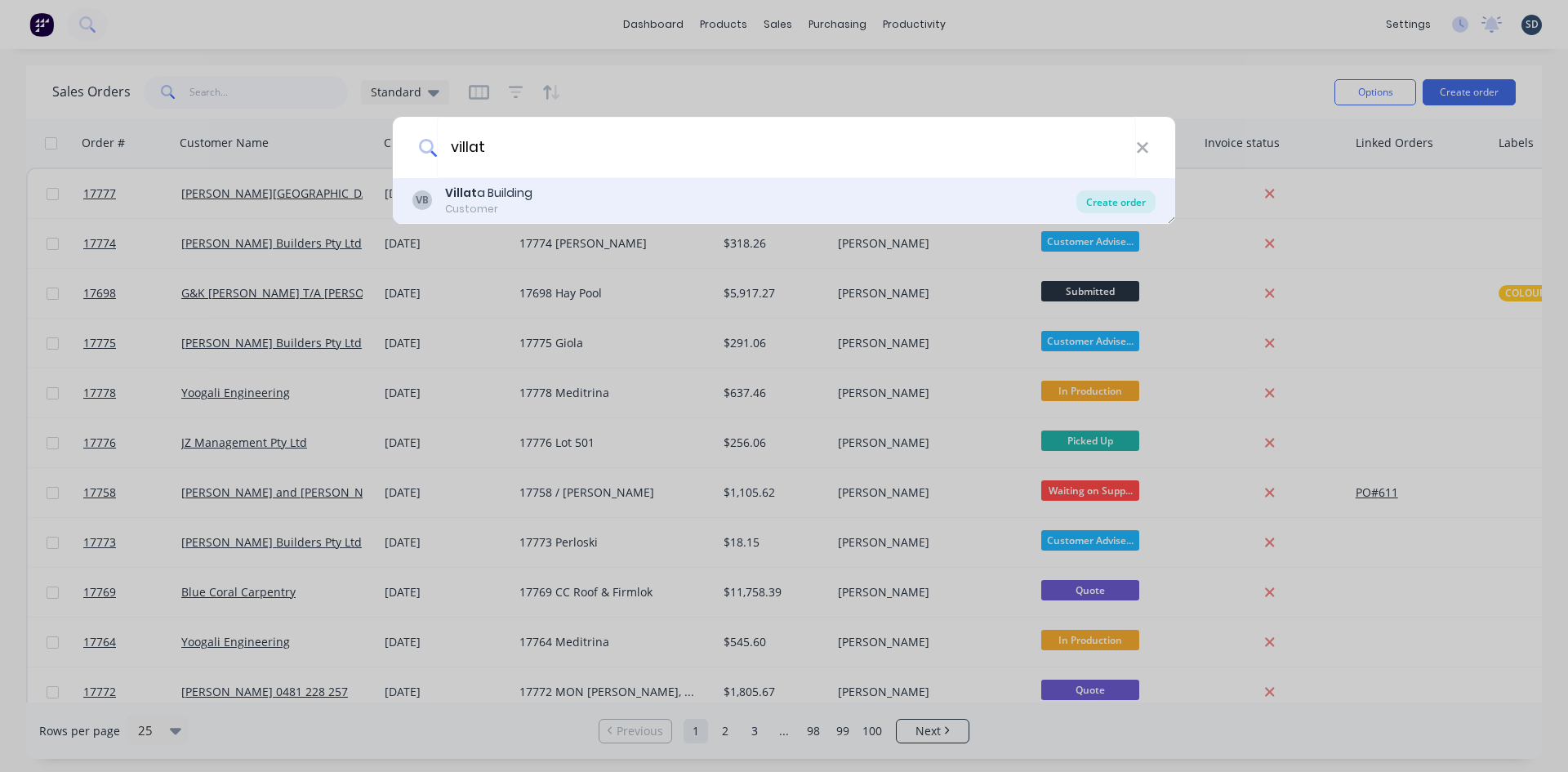
type input "villat"
click at [1130, 191] on div "Create order" at bounding box center [1116, 202] width 79 height 23
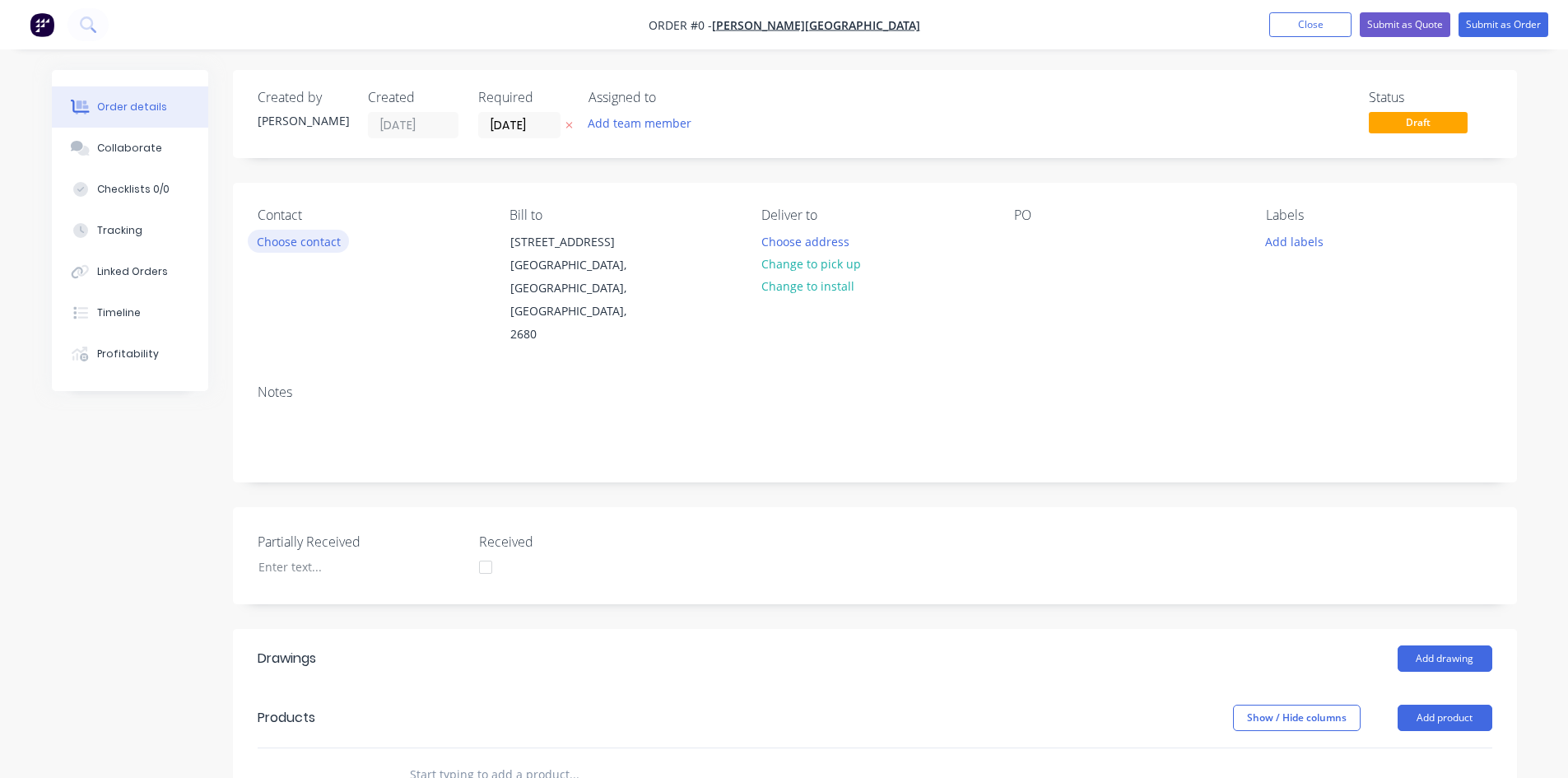
click at [282, 247] on button "Choose contact" at bounding box center [298, 240] width 101 height 22
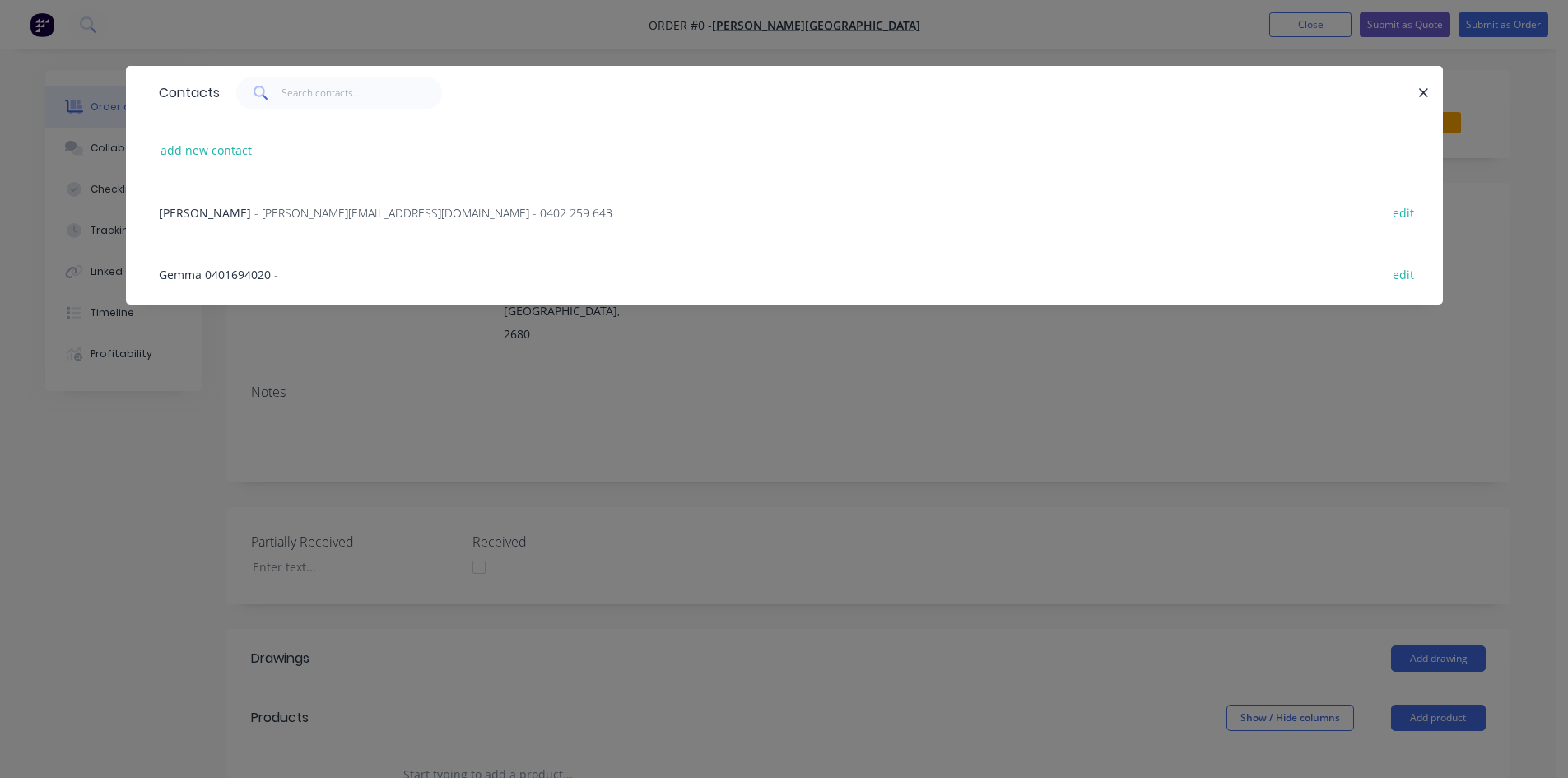
click at [255, 217] on span "- villata.building@bigpond.com - 0402 259 643" at bounding box center [433, 213] width 358 height 16
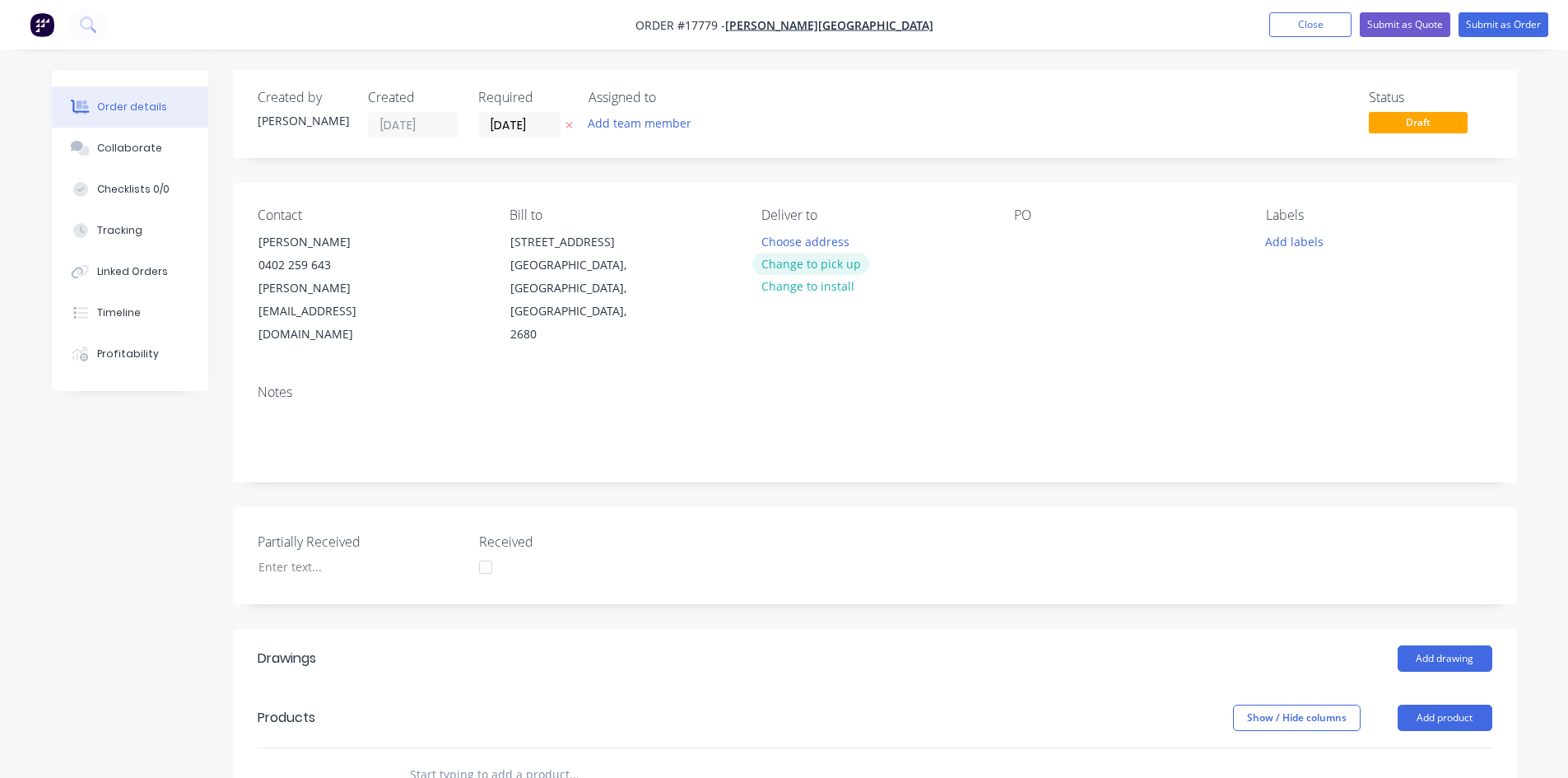
click at [842, 259] on button "Change to pick up" at bounding box center [811, 263] width 117 height 22
click at [1042, 238] on div "PO" at bounding box center [1127, 277] width 225 height 139
click at [1032, 241] on div at bounding box center [1028, 241] width 27 height 24
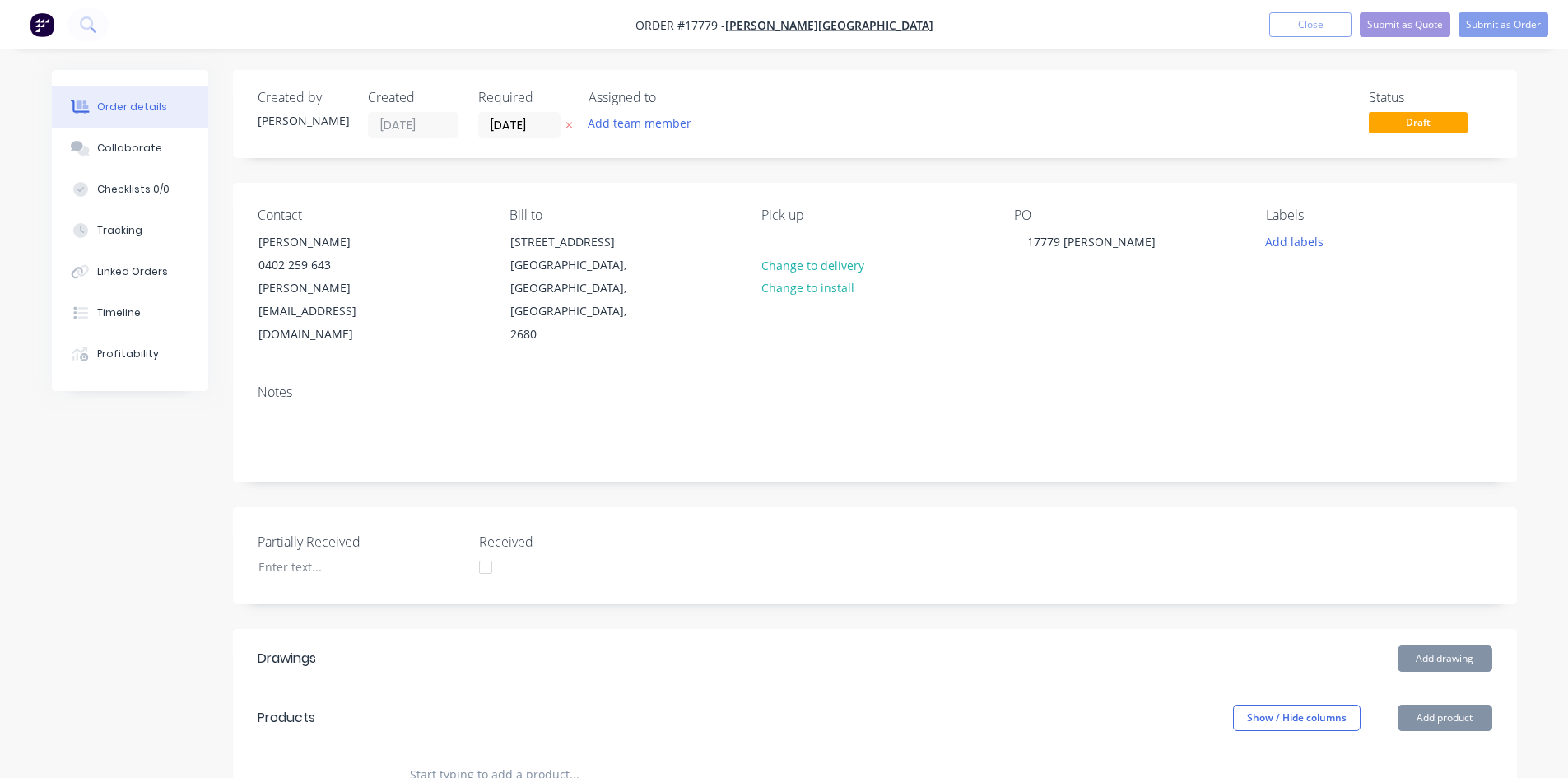
click at [1017, 371] on div "Notes" at bounding box center [875, 426] width 1284 height 110
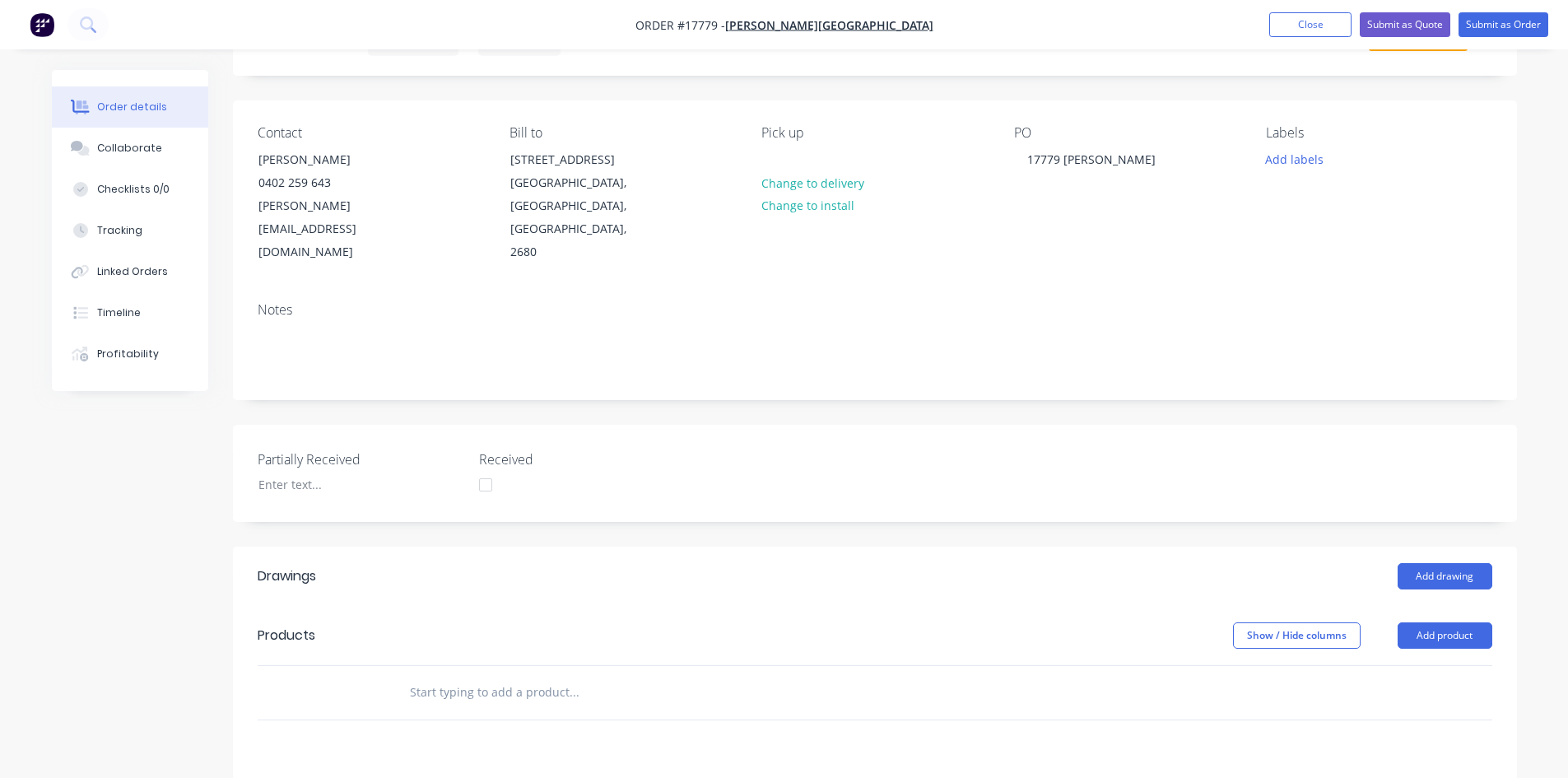
scroll to position [165, 0]
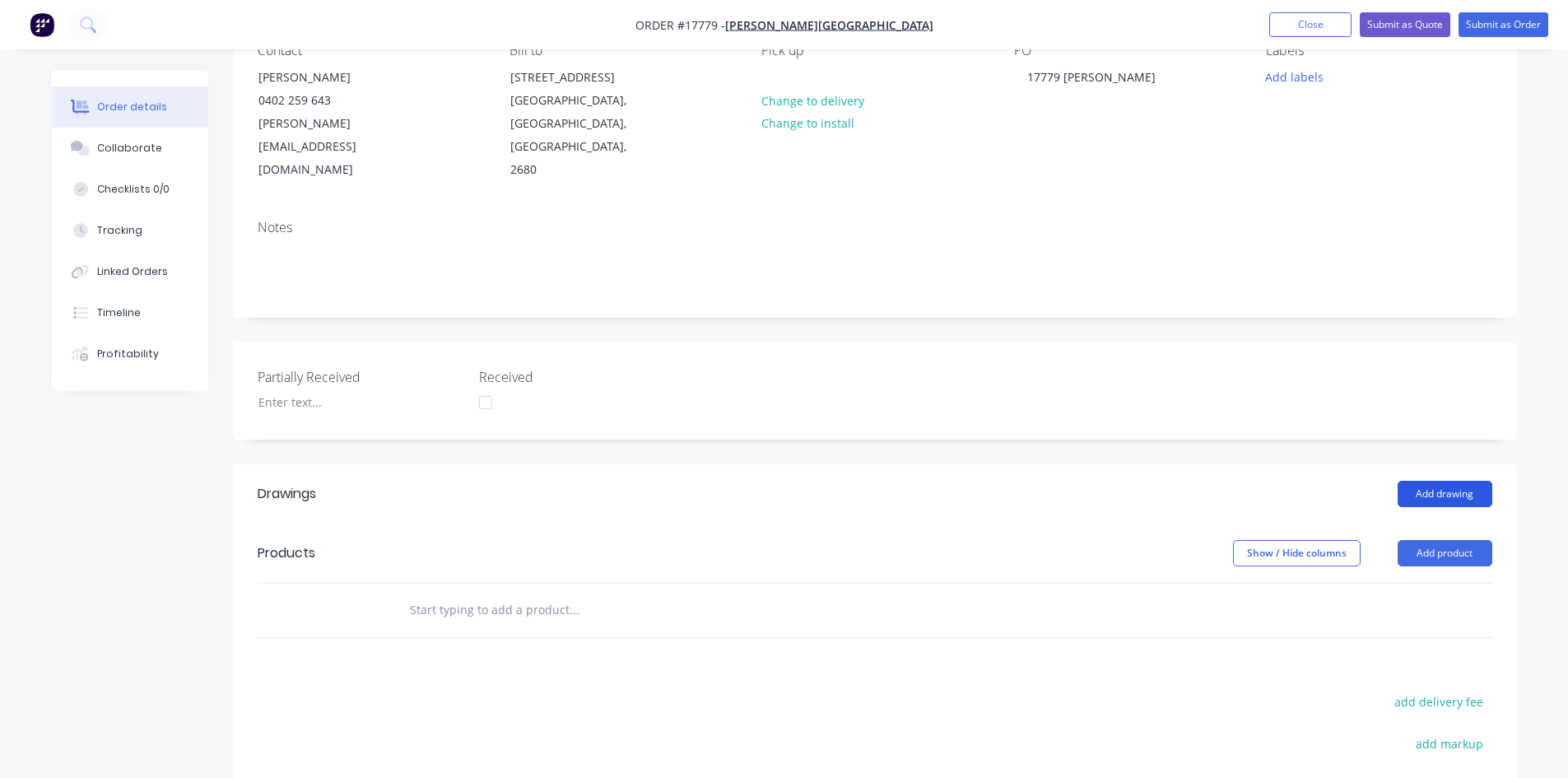
click at [1414, 481] on button "Add drawing" at bounding box center [1445, 494] width 94 height 27
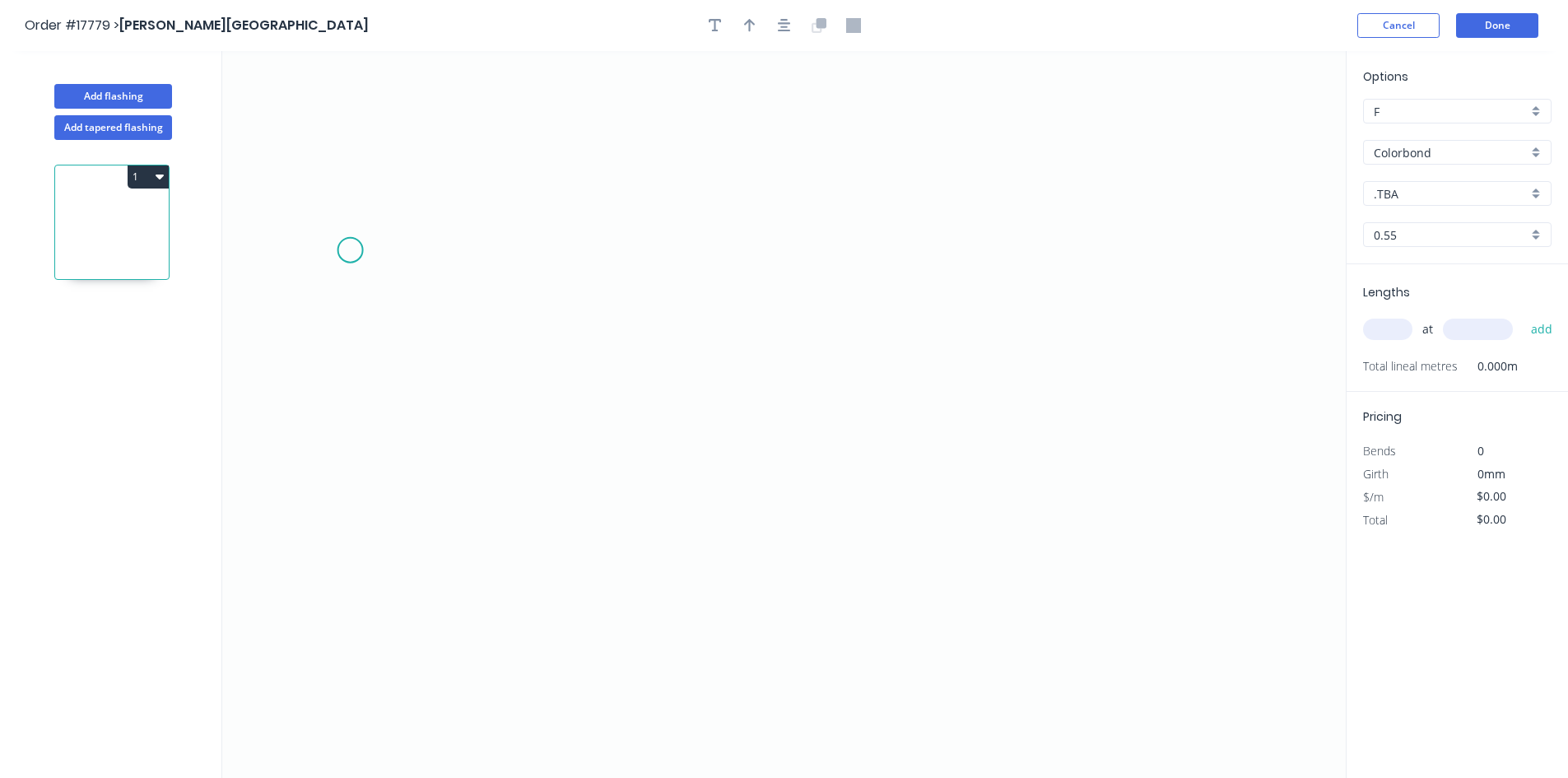
click at [350, 250] on icon "0" at bounding box center [784, 414] width 1124 height 727
click at [902, 258] on icon "0" at bounding box center [784, 414] width 1124 height 727
drag, startPoint x: 901, startPoint y: 249, endPoint x: 809, endPoint y: 248, distance: 92.0
click at [809, 248] on circle at bounding box center [810, 250] width 25 height 25
click at [810, 250] on circle at bounding box center [810, 250] width 25 height 25
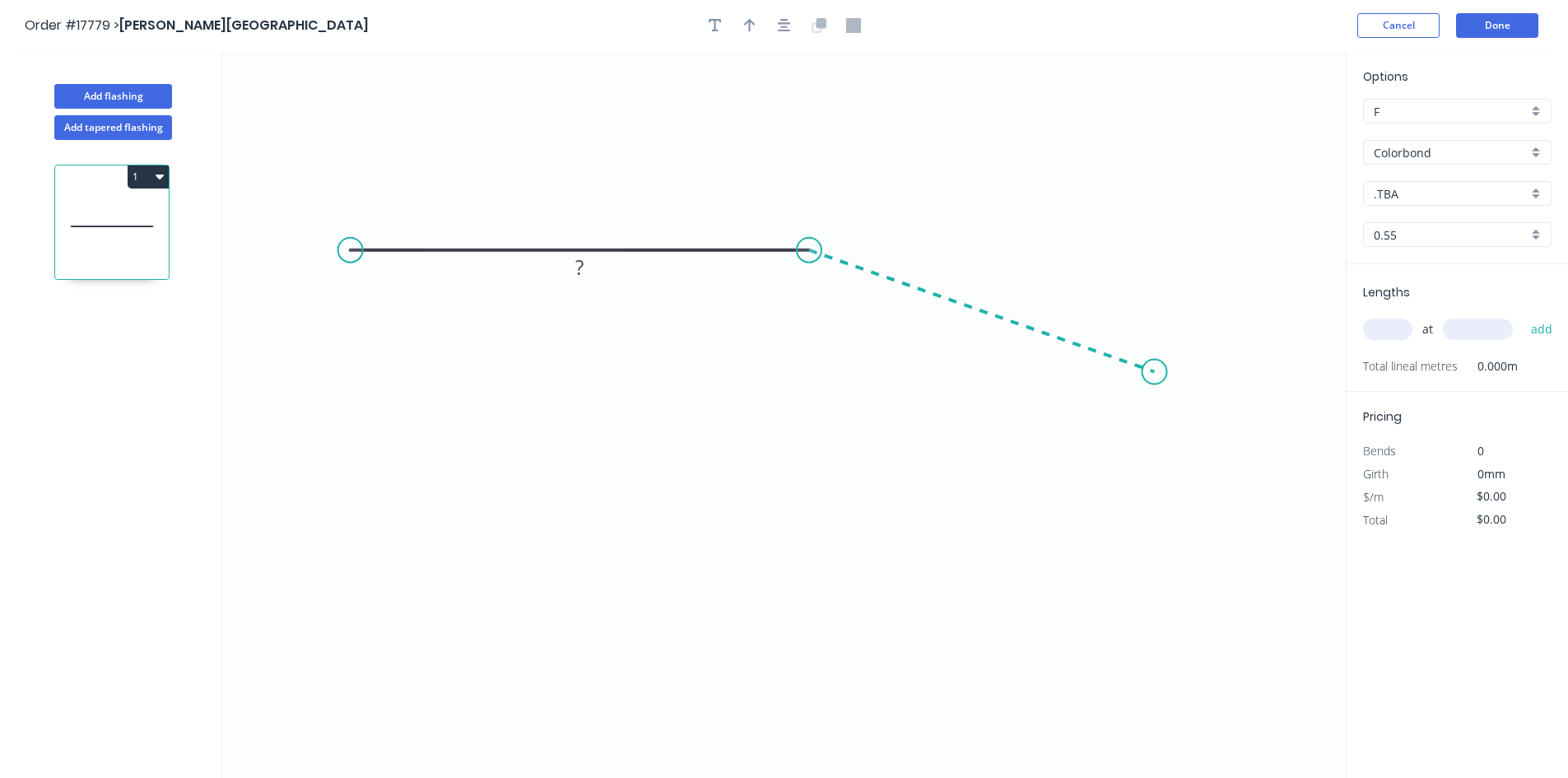
click at [1155, 372] on icon "0 ?" at bounding box center [784, 414] width 1124 height 727
click at [570, 220] on rect at bounding box center [579, 219] width 33 height 23
click at [993, 280] on tspan "?" at bounding box center [990, 280] width 8 height 28
type input "$14.36"
click at [799, 292] on tspan "?" at bounding box center [799, 289] width 9 height 28
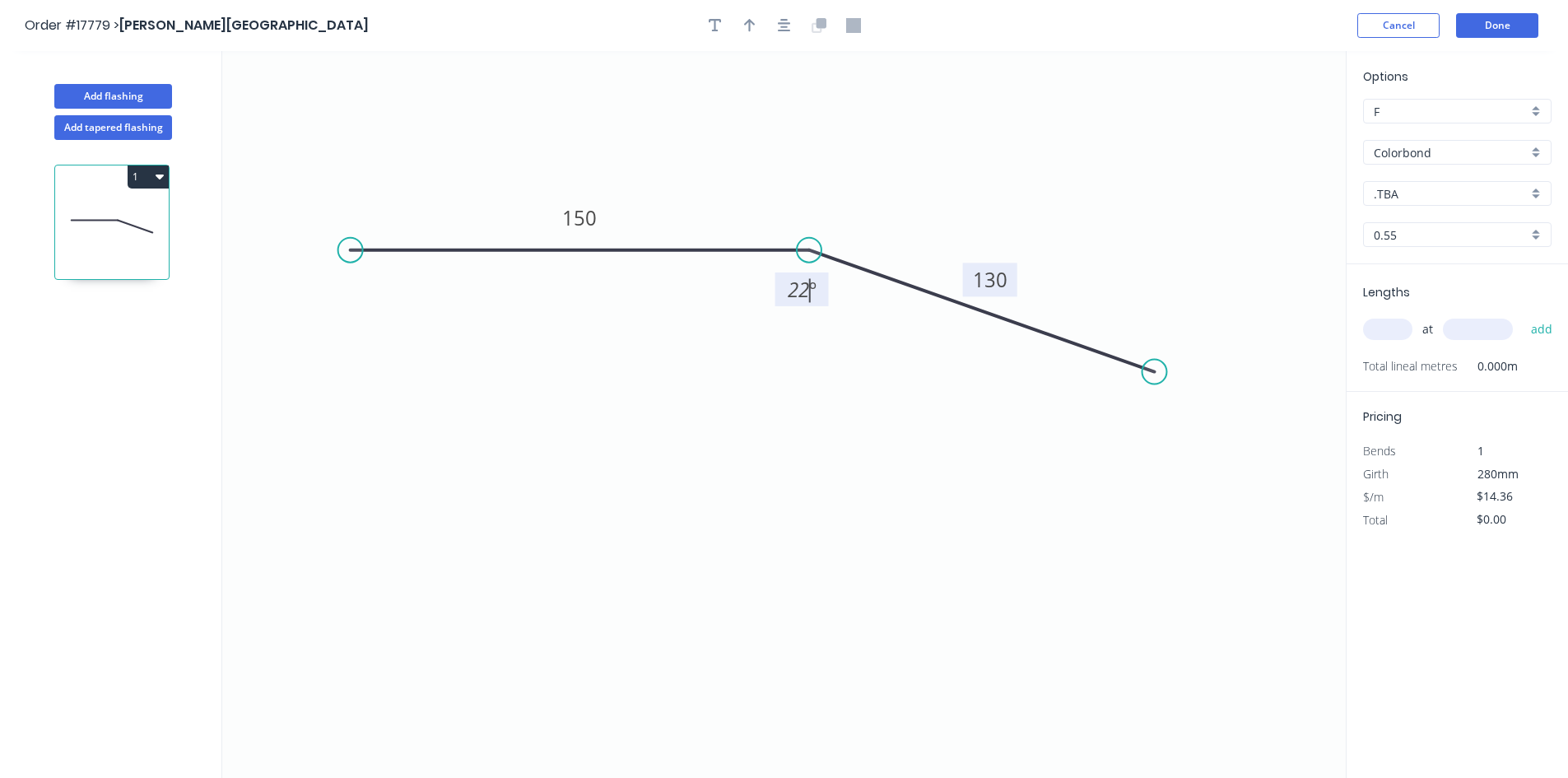
click at [849, 332] on icon "0 150 130 22 º" at bounding box center [784, 414] width 1124 height 727
click at [819, 296] on rect at bounding box center [803, 291] width 33 height 23
drag, startPoint x: 821, startPoint y: 298, endPoint x: 845, endPoint y: 174, distance: 126.3
click at [844, 190] on rect at bounding box center [817, 196] width 53 height 34
click at [789, 28] on icon "button" at bounding box center [784, 25] width 13 height 15
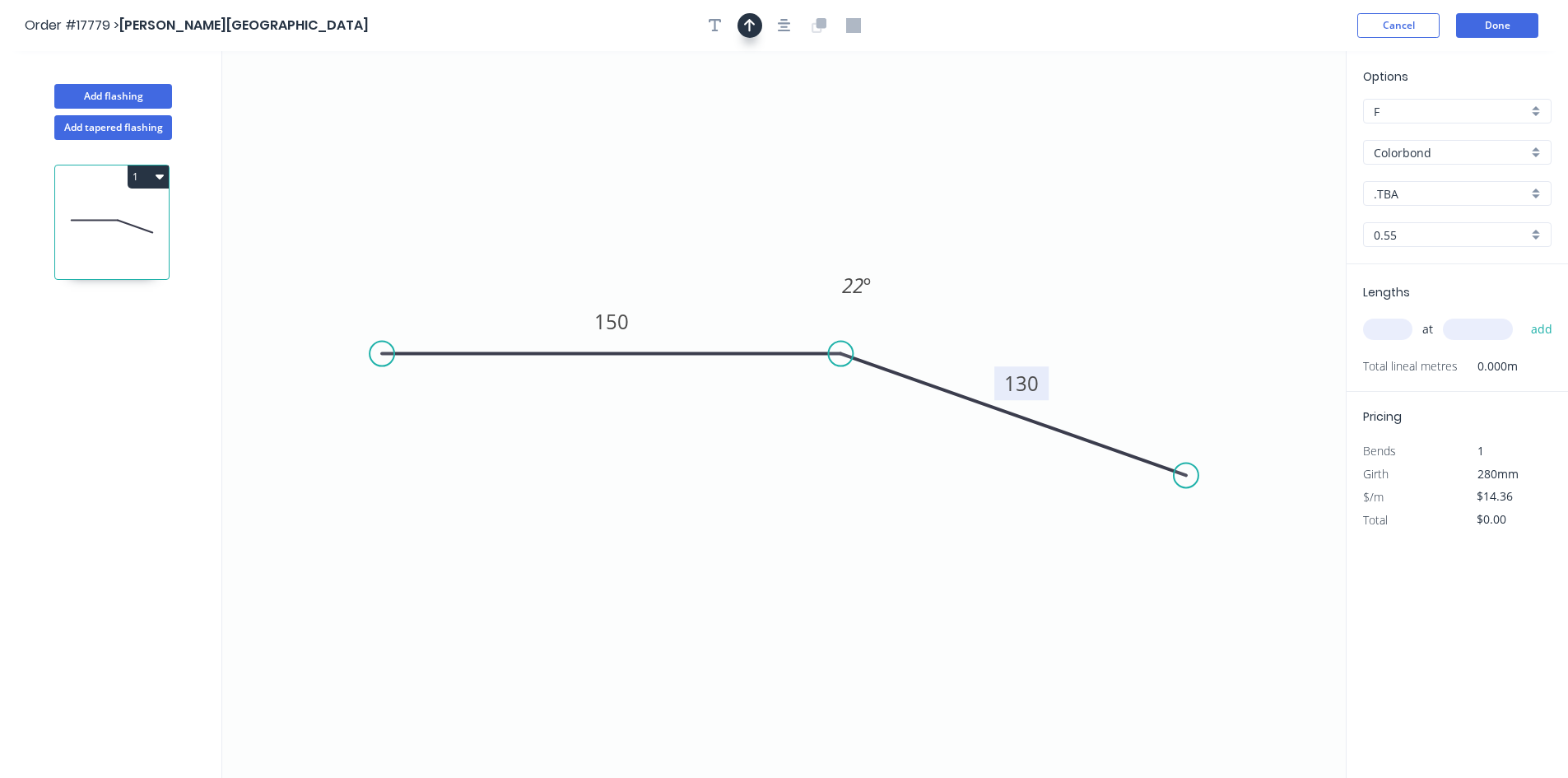
click at [750, 32] on icon "button" at bounding box center [749, 25] width 12 height 15
click at [1261, 128] on icon at bounding box center [1263, 114] width 15 height 53
drag, startPoint x: 1262, startPoint y: 129, endPoint x: 984, endPoint y: 222, distance: 293.1
click at [984, 222] on icon at bounding box center [998, 208] width 48 height 48
click at [1420, 153] on input "Colorbond" at bounding box center [1451, 152] width 154 height 17
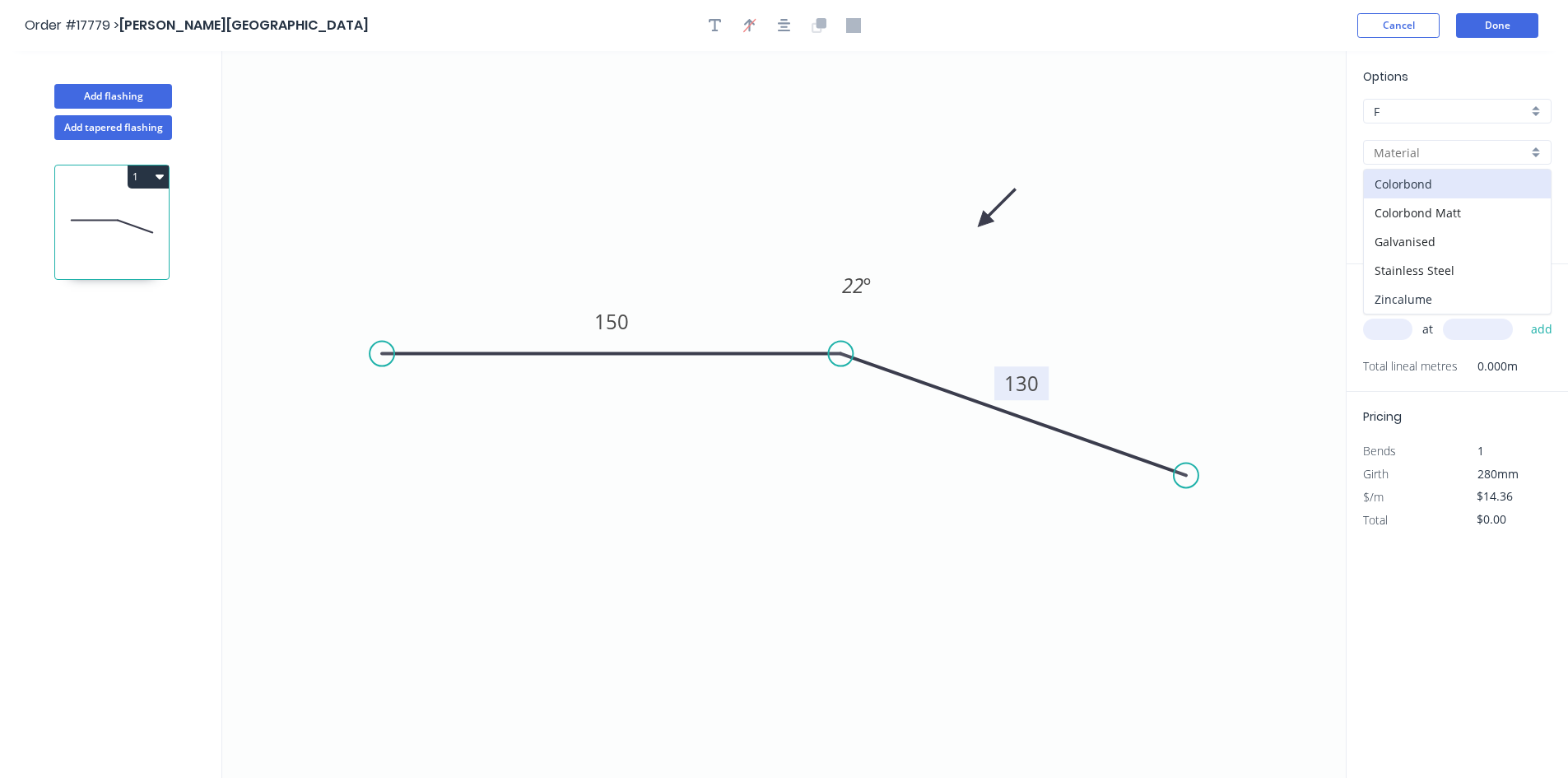
click at [1433, 295] on div "Zincalume" at bounding box center [1458, 299] width 187 height 28
type input "Zincalume"
type input "$9.65"
click at [1401, 328] on input "text" at bounding box center [1388, 329] width 50 height 21
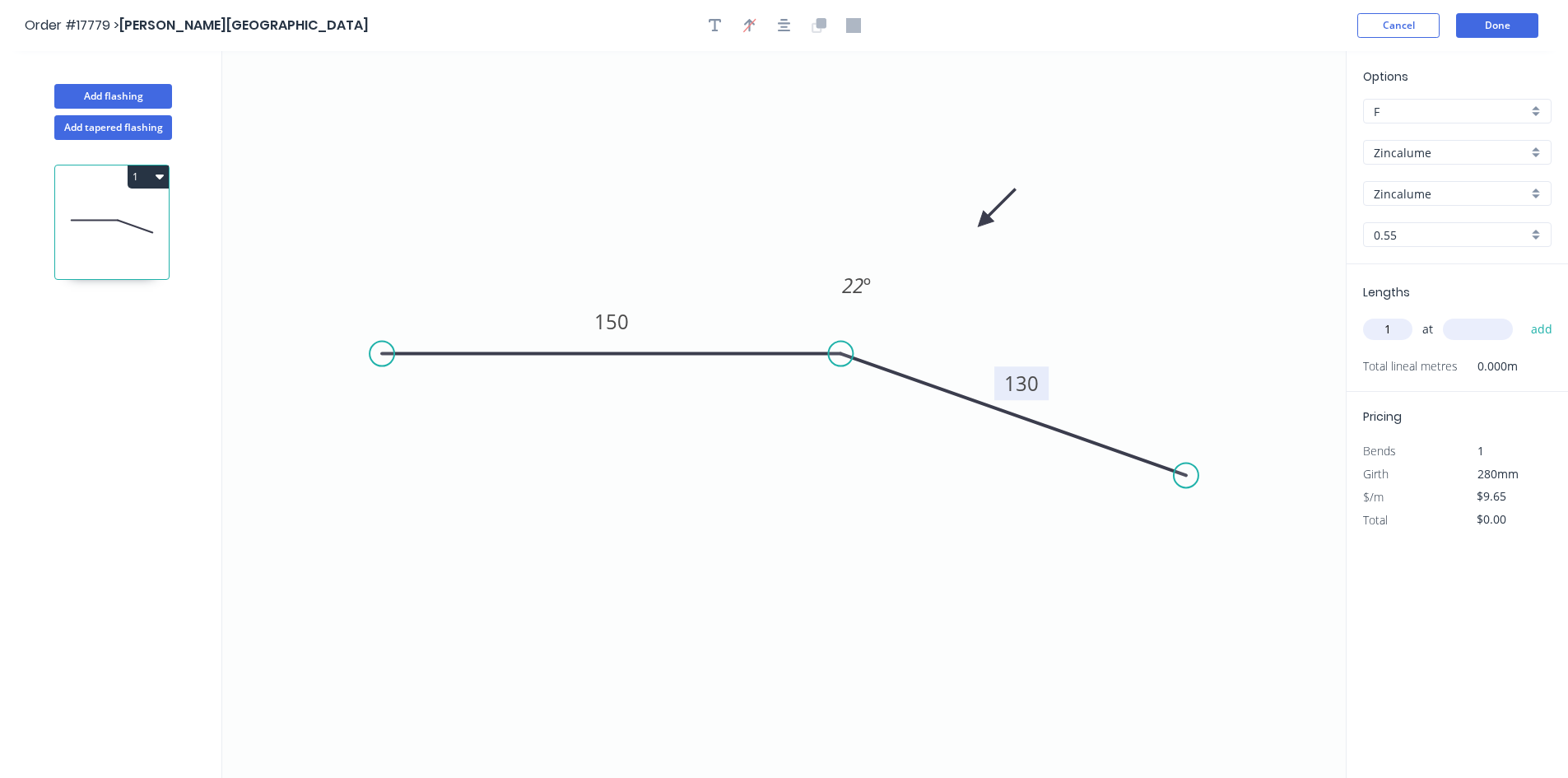
type input "1"
click at [1487, 337] on input "text" at bounding box center [1478, 329] width 70 height 21
type input "8000"
click at [1538, 333] on button "add" at bounding box center [1542, 328] width 38 height 28
type input "$77.20"
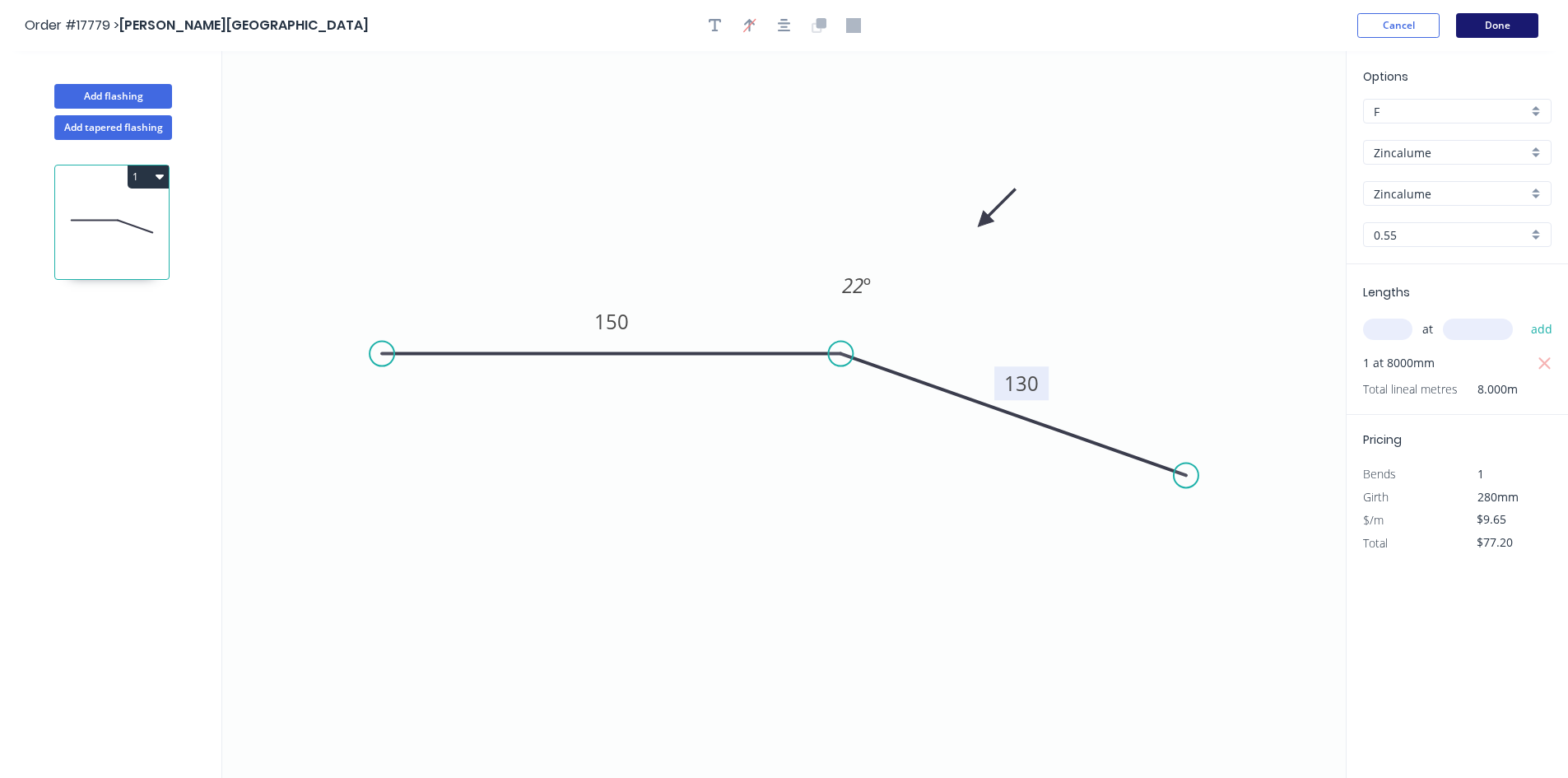
click at [1493, 22] on button "Done" at bounding box center [1498, 26] width 83 height 25
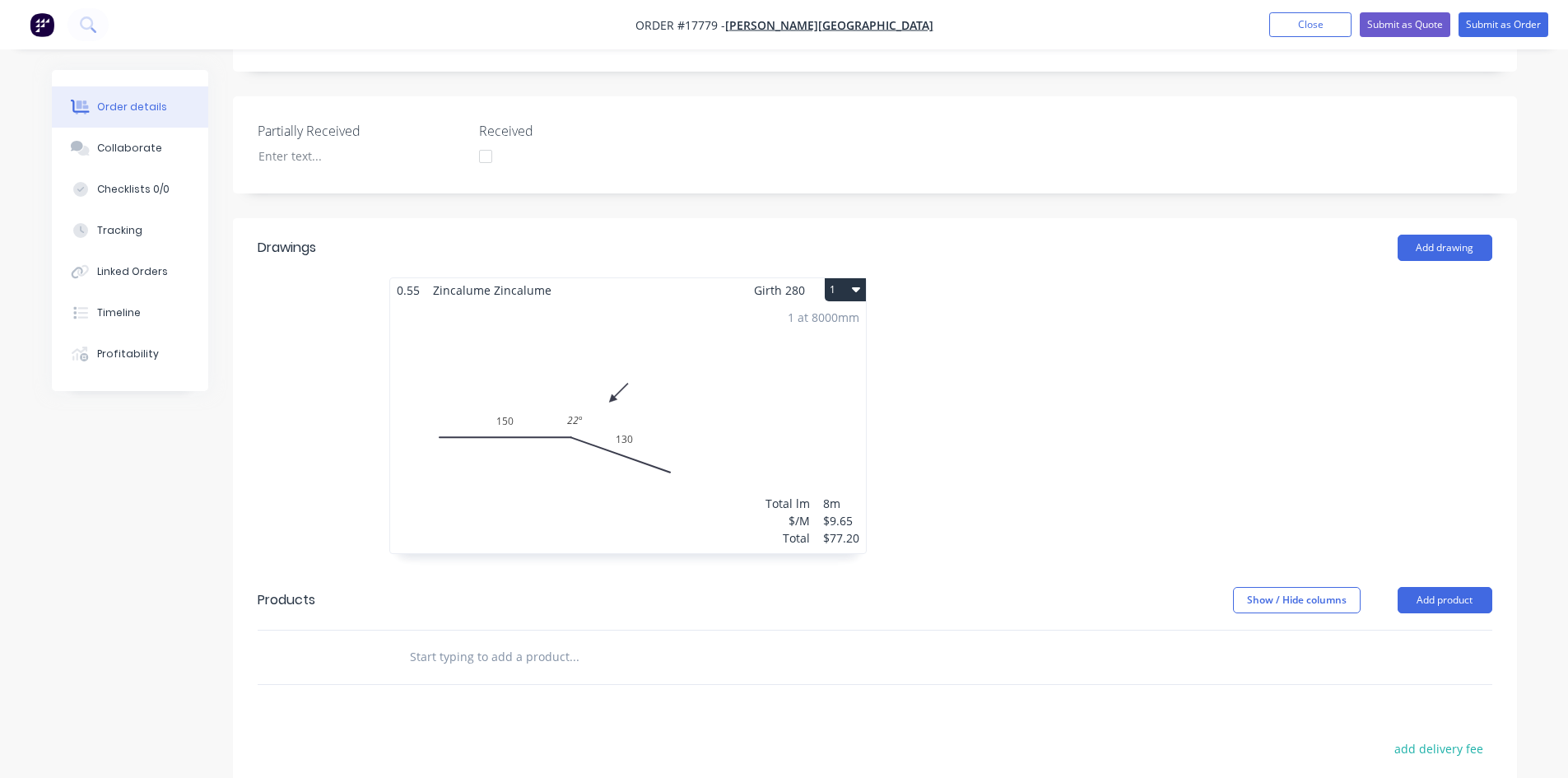
scroll to position [412, 0]
click at [707, 398] on div "1 at 8000mm Total lm $/M Total 8m $9.65 $77.20" at bounding box center [628, 427] width 476 height 251
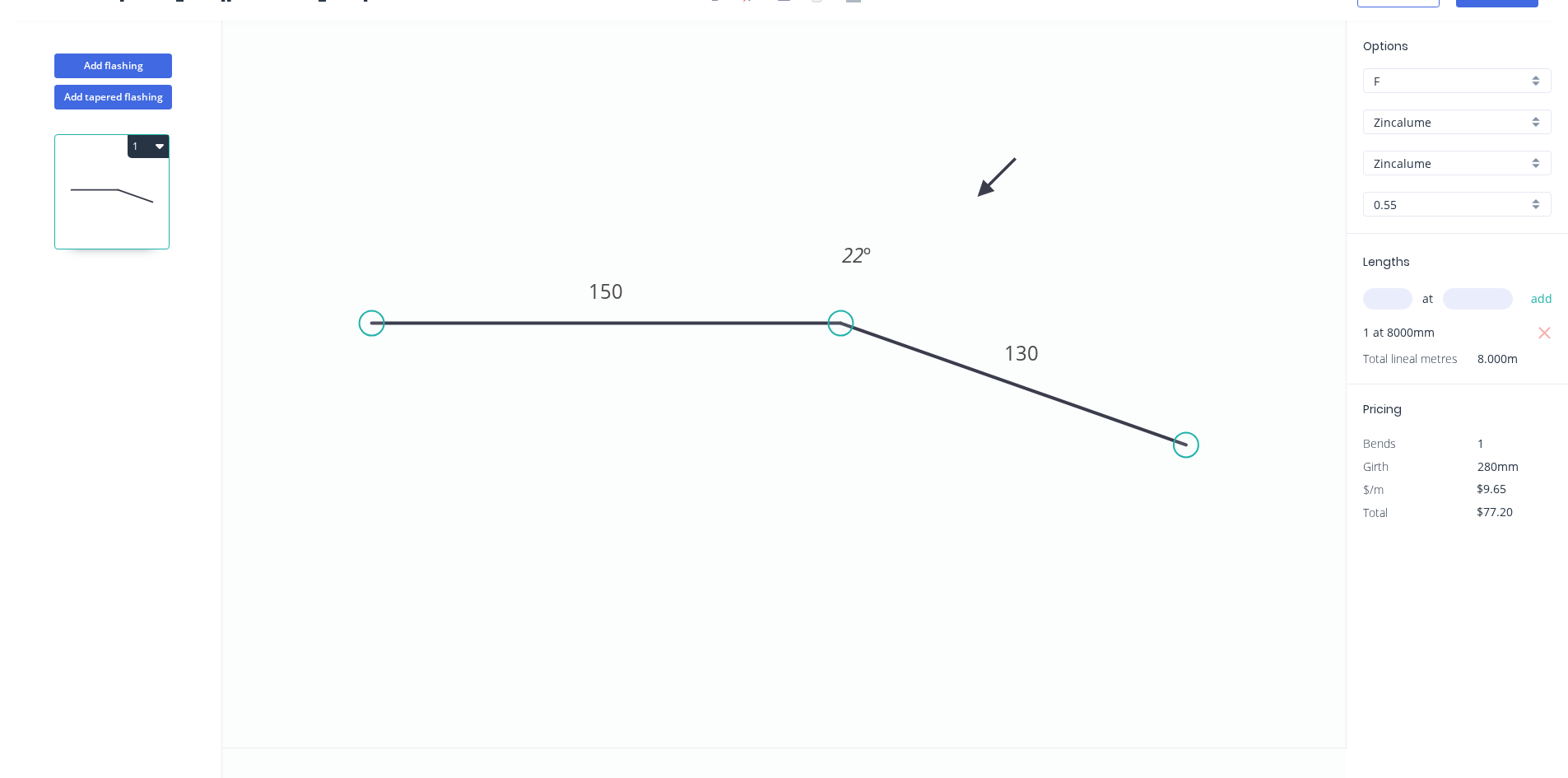
drag, startPoint x: 381, startPoint y: 324, endPoint x: 371, endPoint y: 322, distance: 10.2
click at [371, 322] on circle at bounding box center [372, 324] width 25 height 25
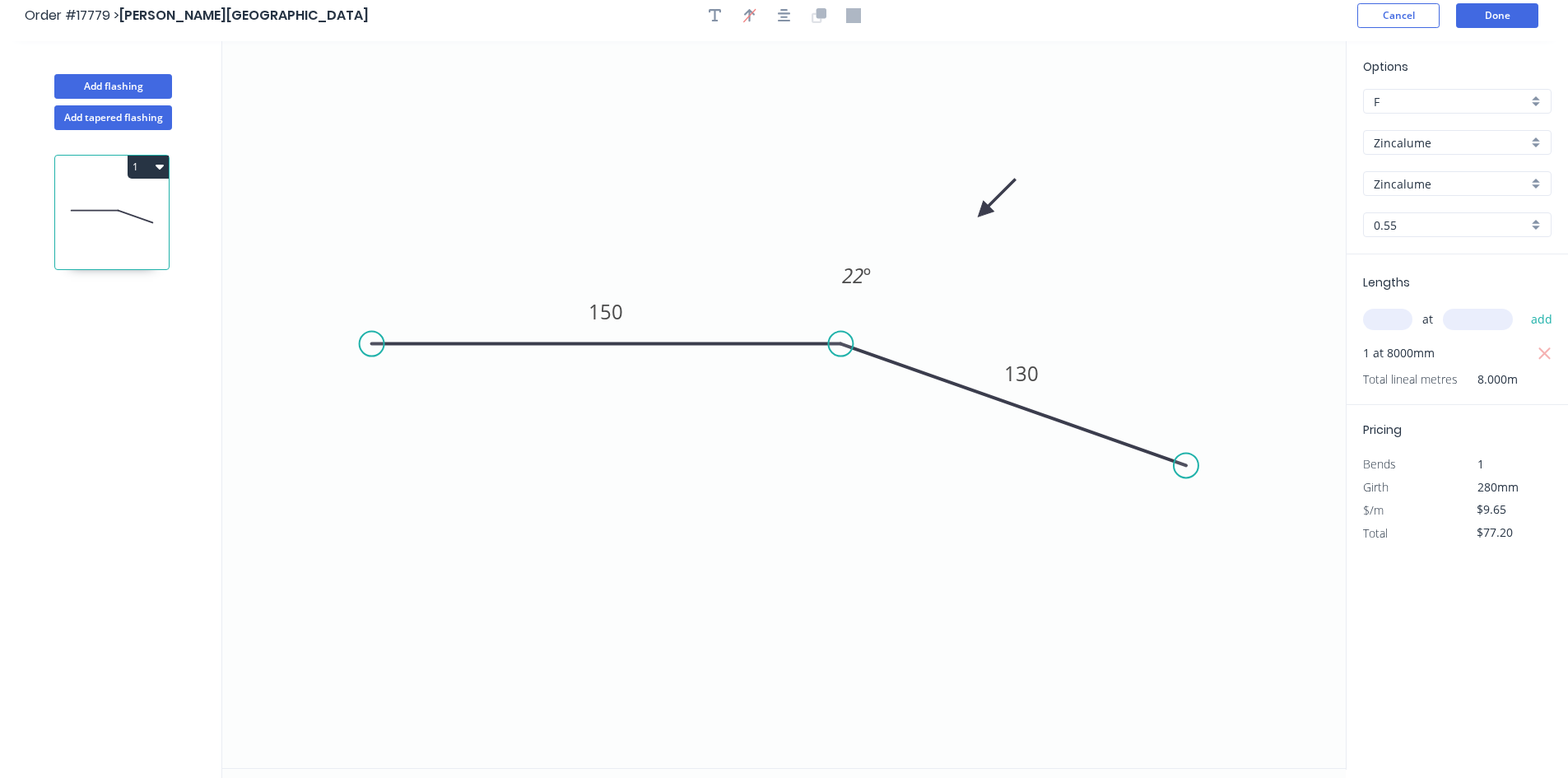
scroll to position [0, 0]
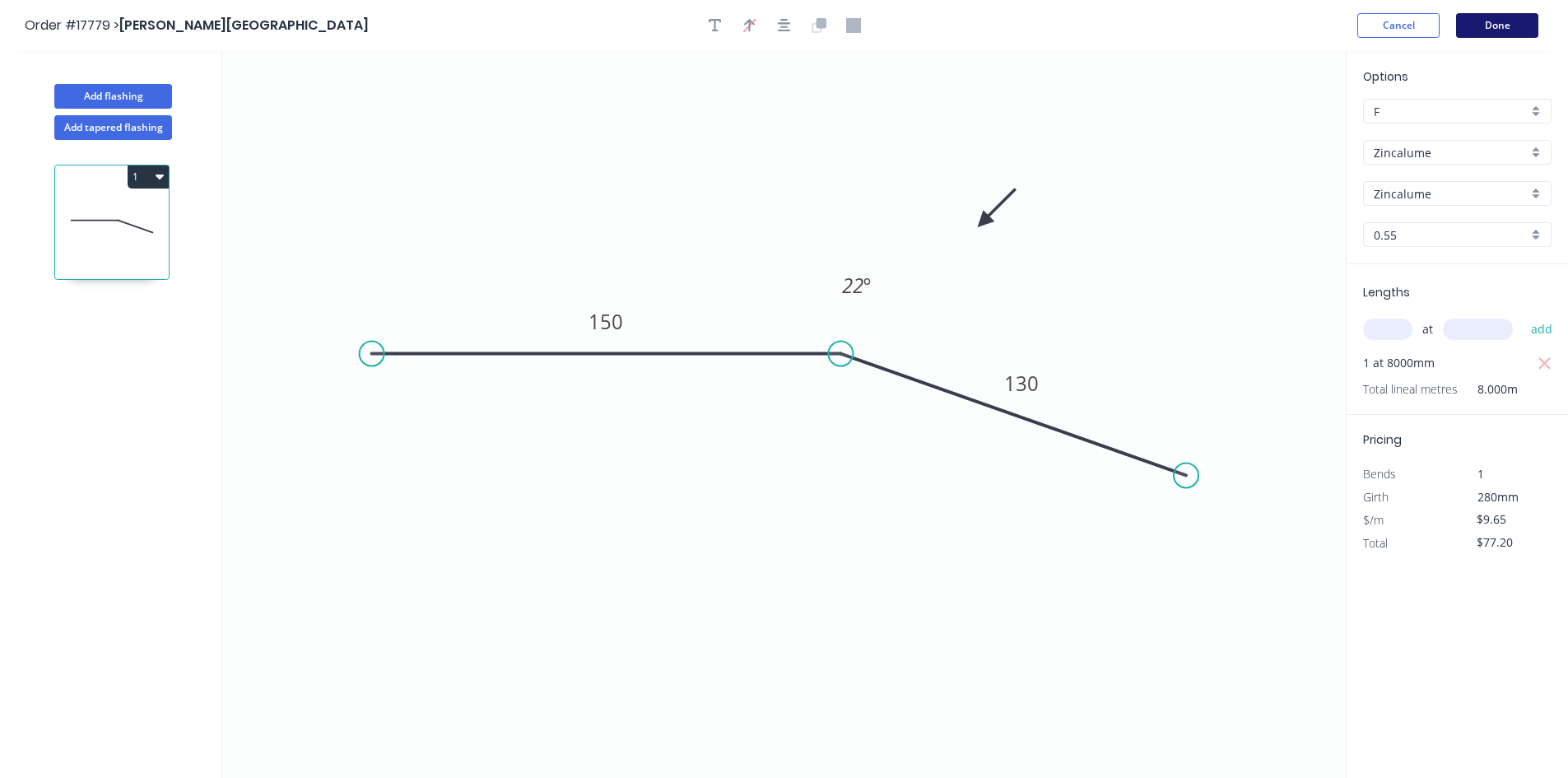
click at [1482, 28] on button "Done" at bounding box center [1498, 26] width 83 height 25
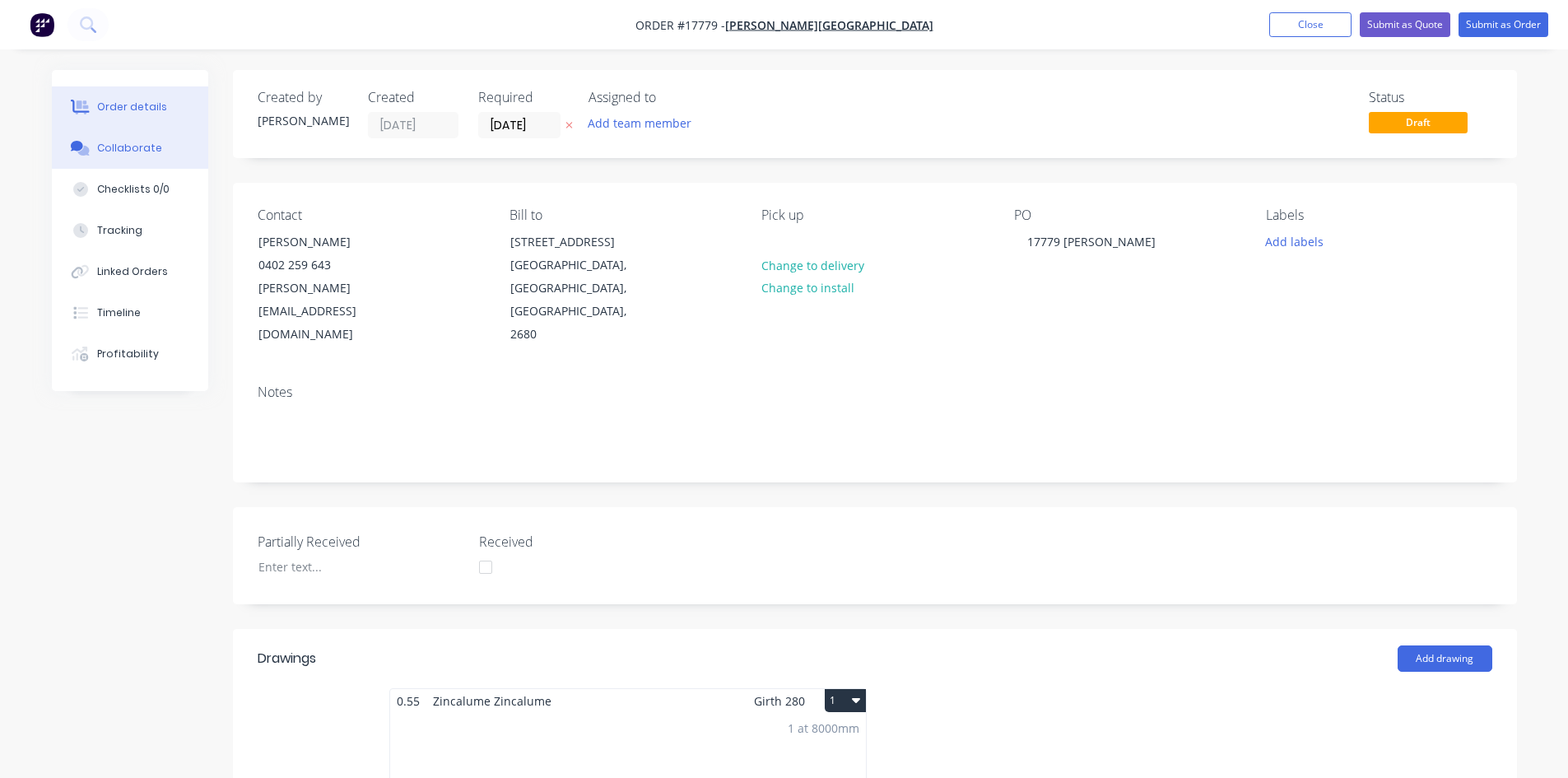
click at [122, 149] on div "Collaborate" at bounding box center [129, 148] width 65 height 15
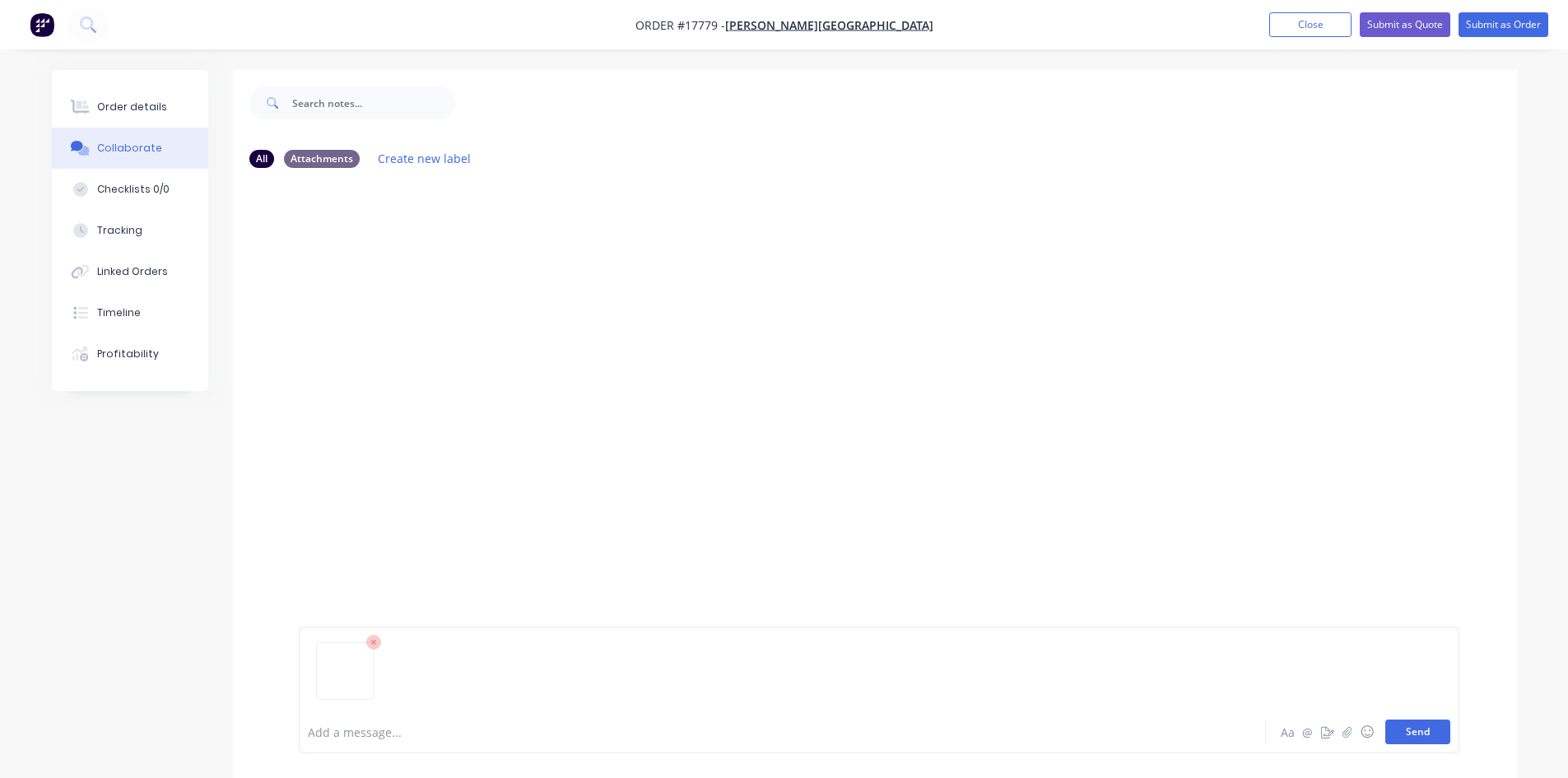
drag, startPoint x: 1415, startPoint y: 733, endPoint x: 1391, endPoint y: 724, distance: 25.6
click at [1415, 733] on button "Send" at bounding box center [1418, 733] width 65 height 25
click at [141, 111] on div "Order details" at bounding box center [132, 107] width 70 height 15
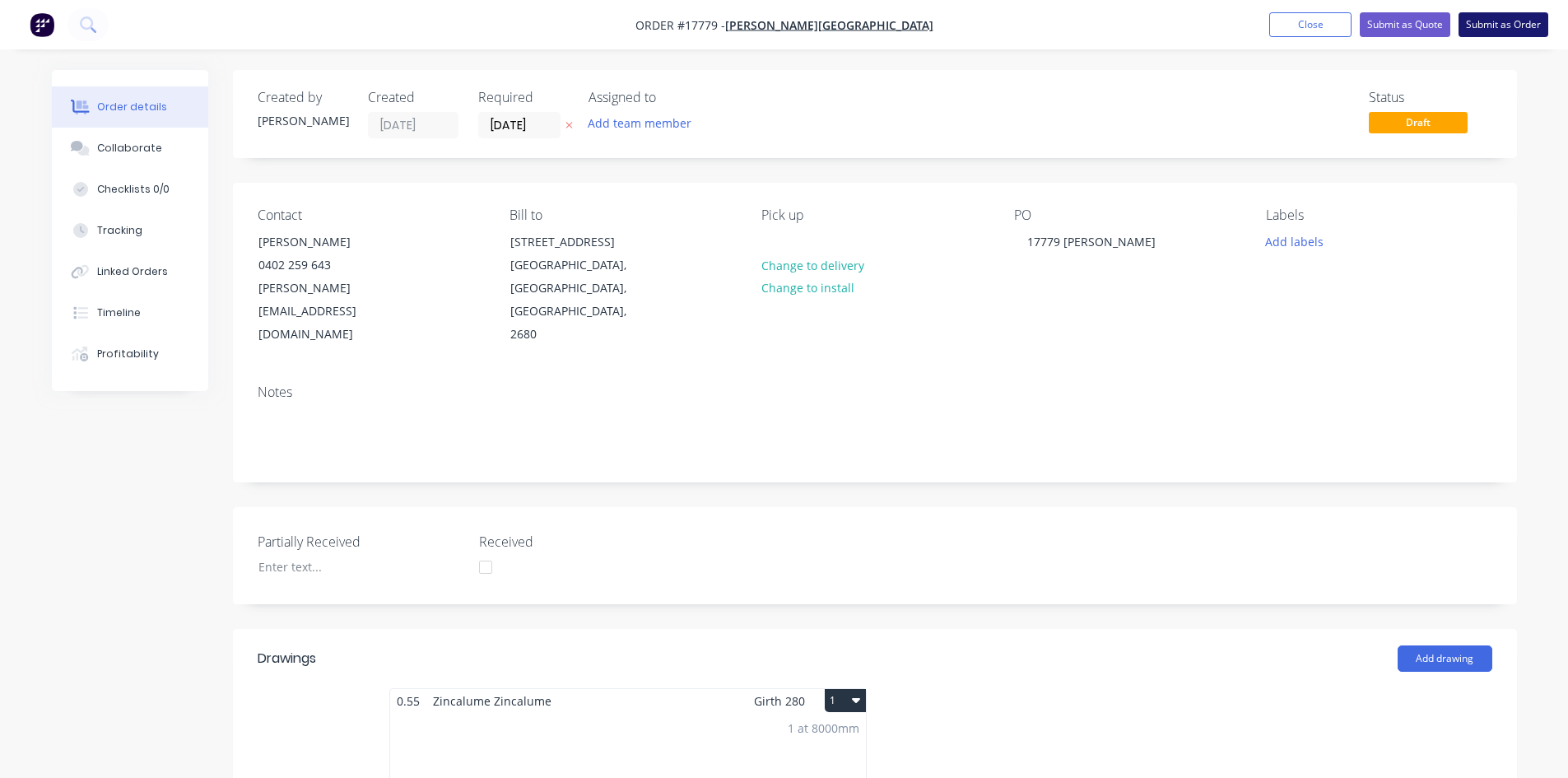
click at [1499, 26] on button "Submit as Order" at bounding box center [1503, 25] width 90 height 25
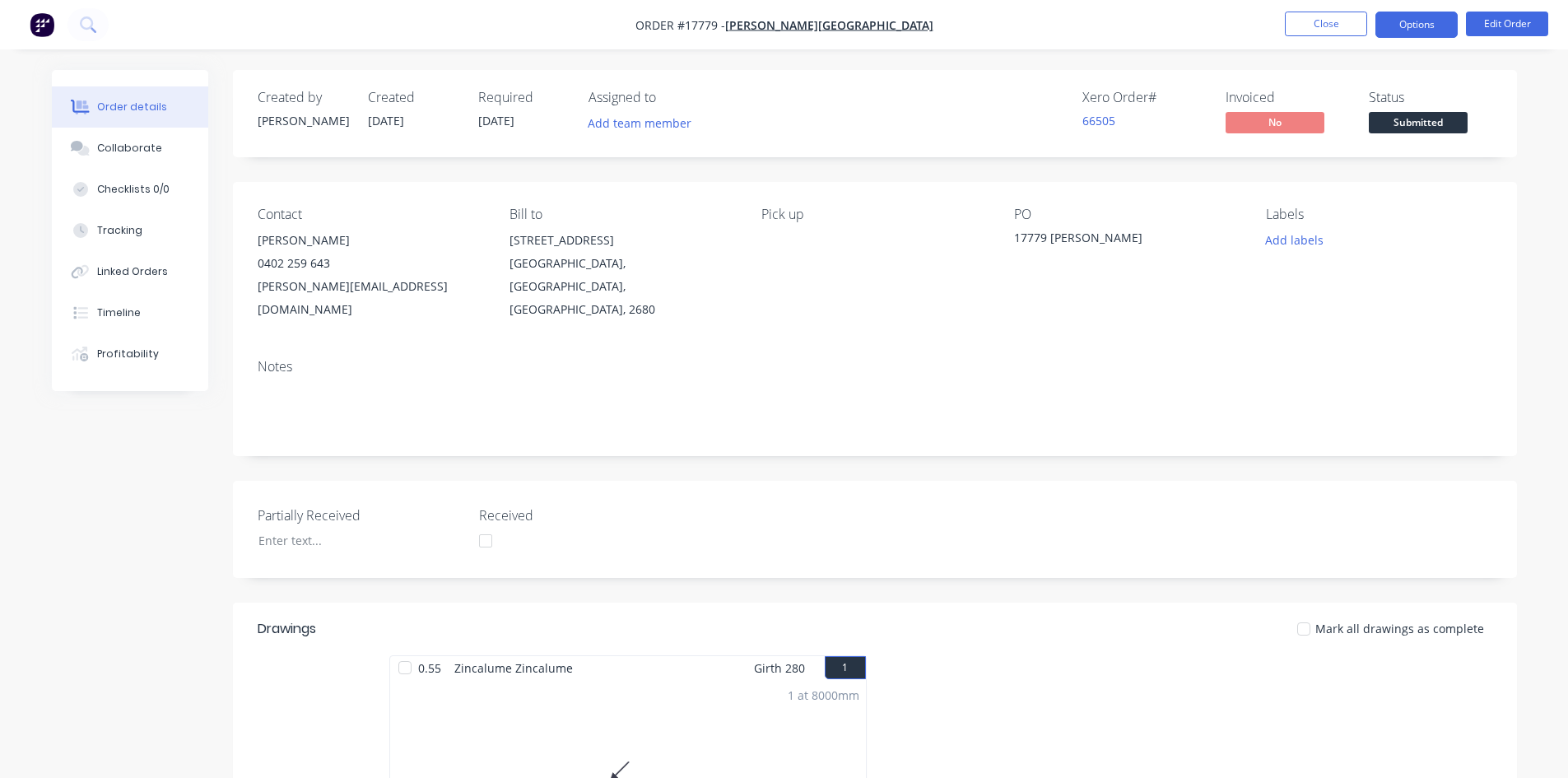
click at [1438, 36] on button "Options" at bounding box center [1417, 25] width 83 height 27
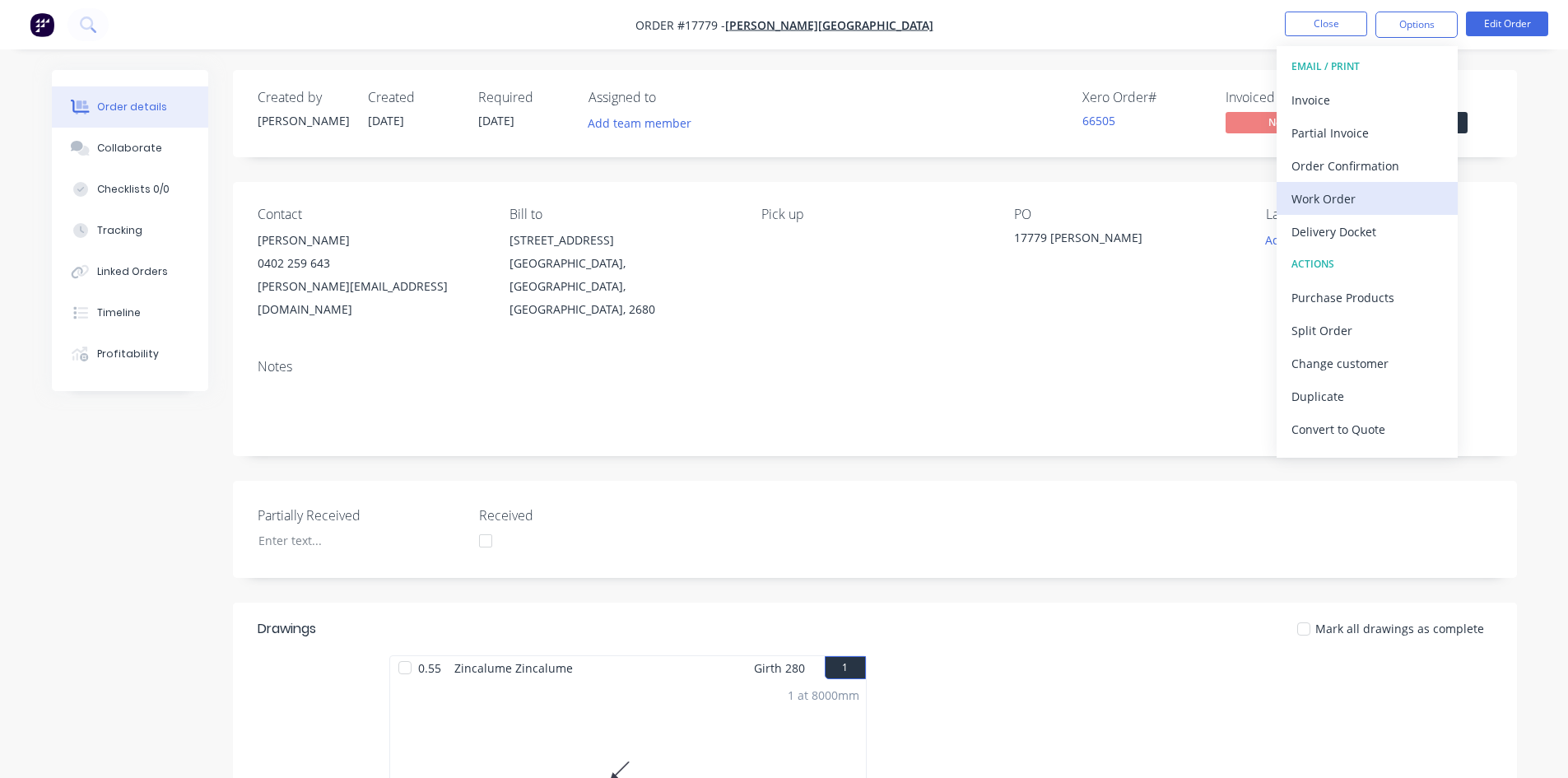
click at [1377, 201] on div "Work Order" at bounding box center [1368, 199] width 151 height 24
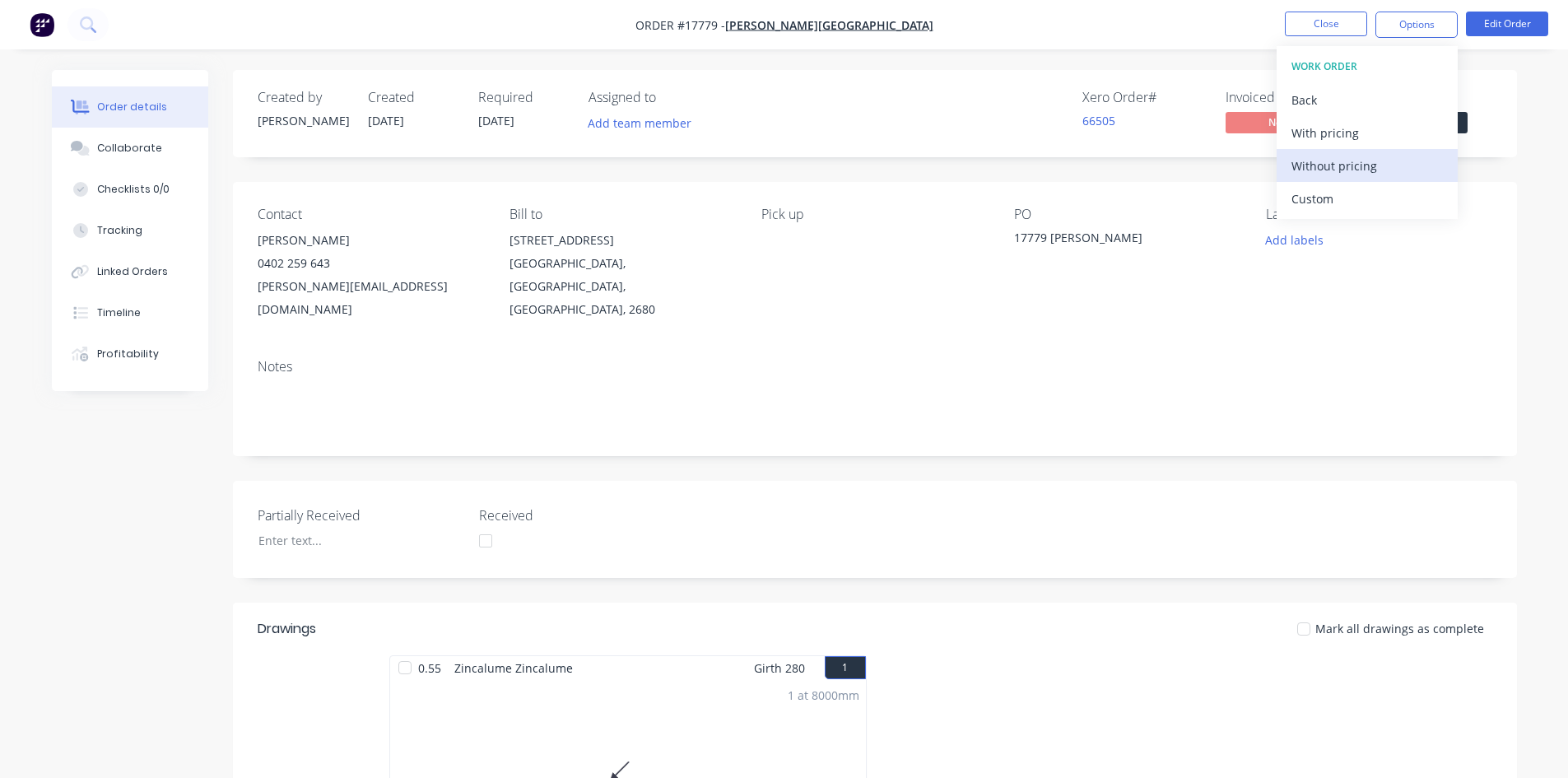
click at [1365, 158] on div "Without pricing" at bounding box center [1368, 166] width 151 height 24
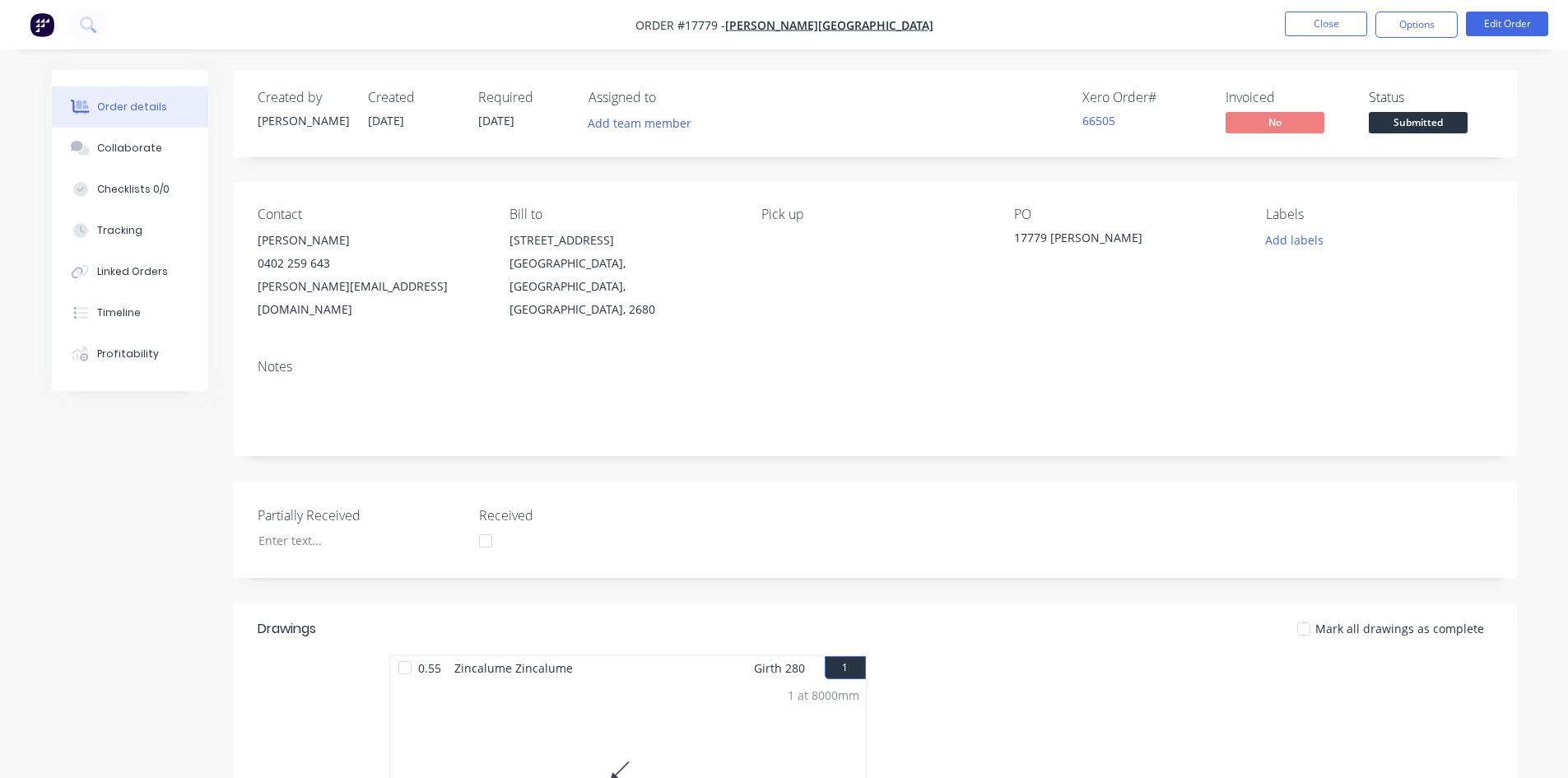
click at [1087, 55] on div "Order details Collaborate Checklists 0/0 Tracking Linked Orders Timeline Profit…" at bounding box center [784, 620] width 1568 height 1242
click at [1312, 17] on button "Close" at bounding box center [1326, 24] width 83 height 25
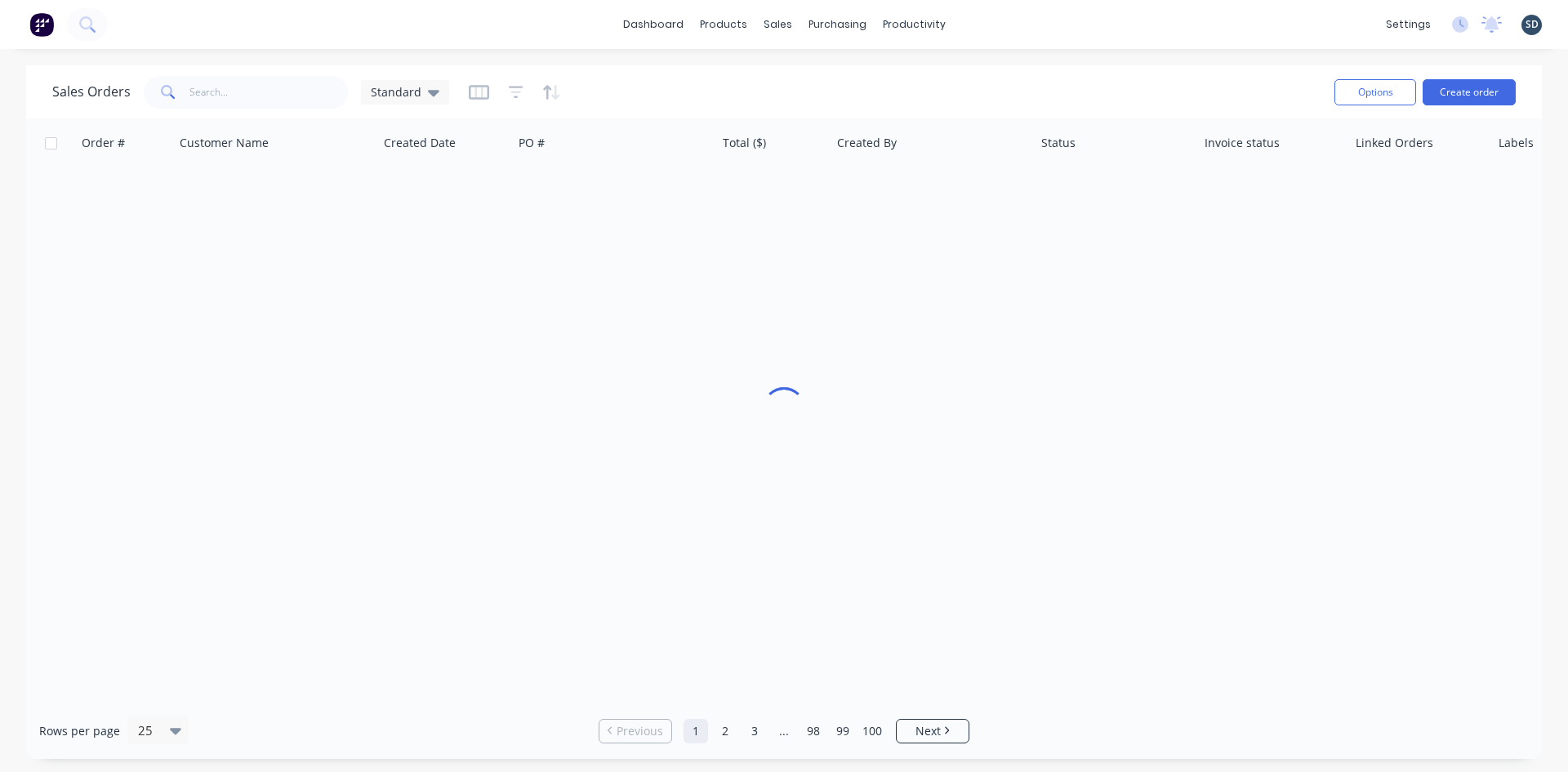
click at [1004, 27] on div "dashboard products sales purchasing productivity dashboard products Product Cat…" at bounding box center [784, 25] width 1568 height 49
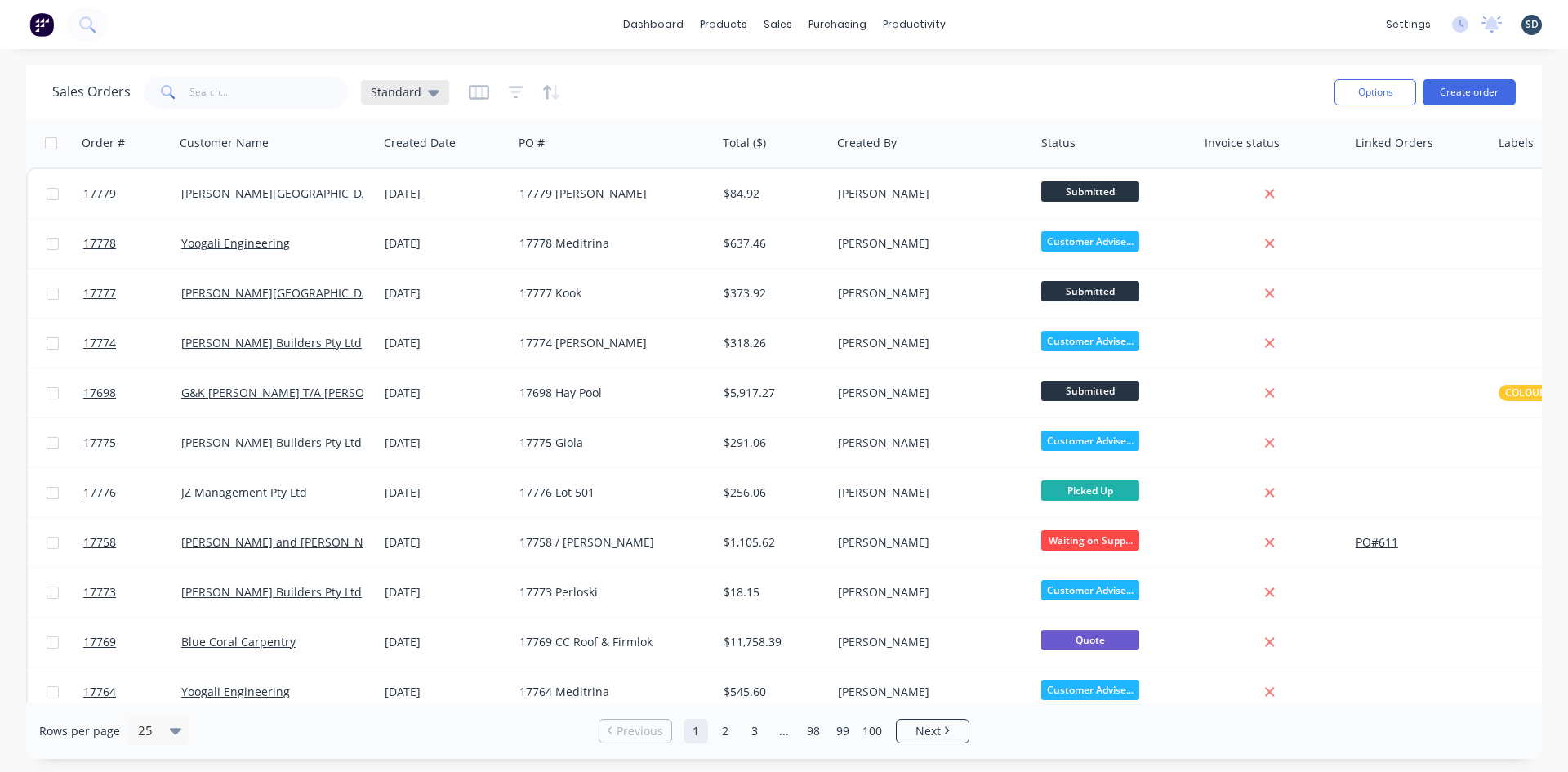
click at [412, 87] on span "Standard" at bounding box center [396, 91] width 50 height 17
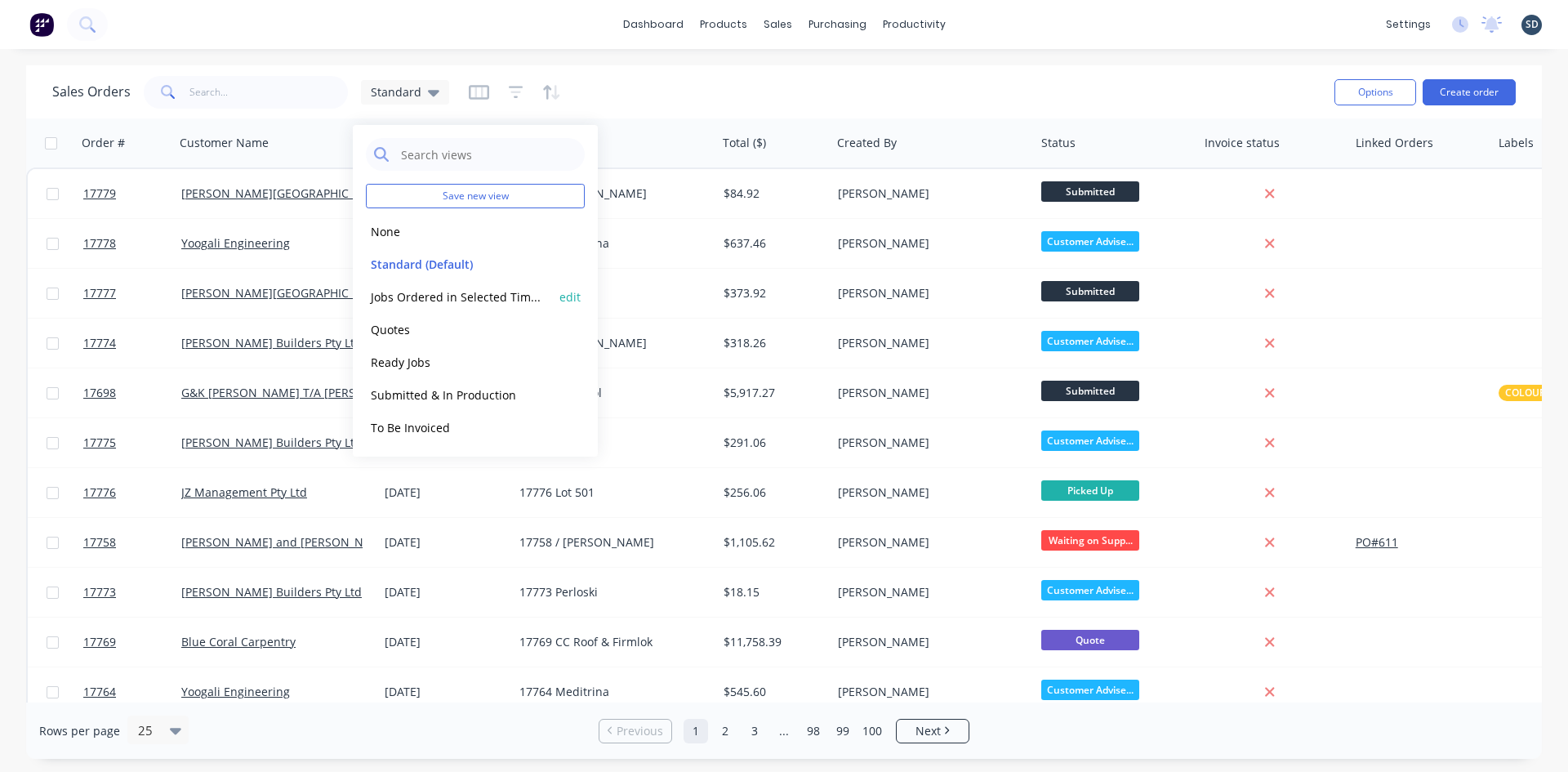
click at [464, 299] on button "Jobs Ordered in Selected Timeframe" at bounding box center [458, 297] width 186 height 19
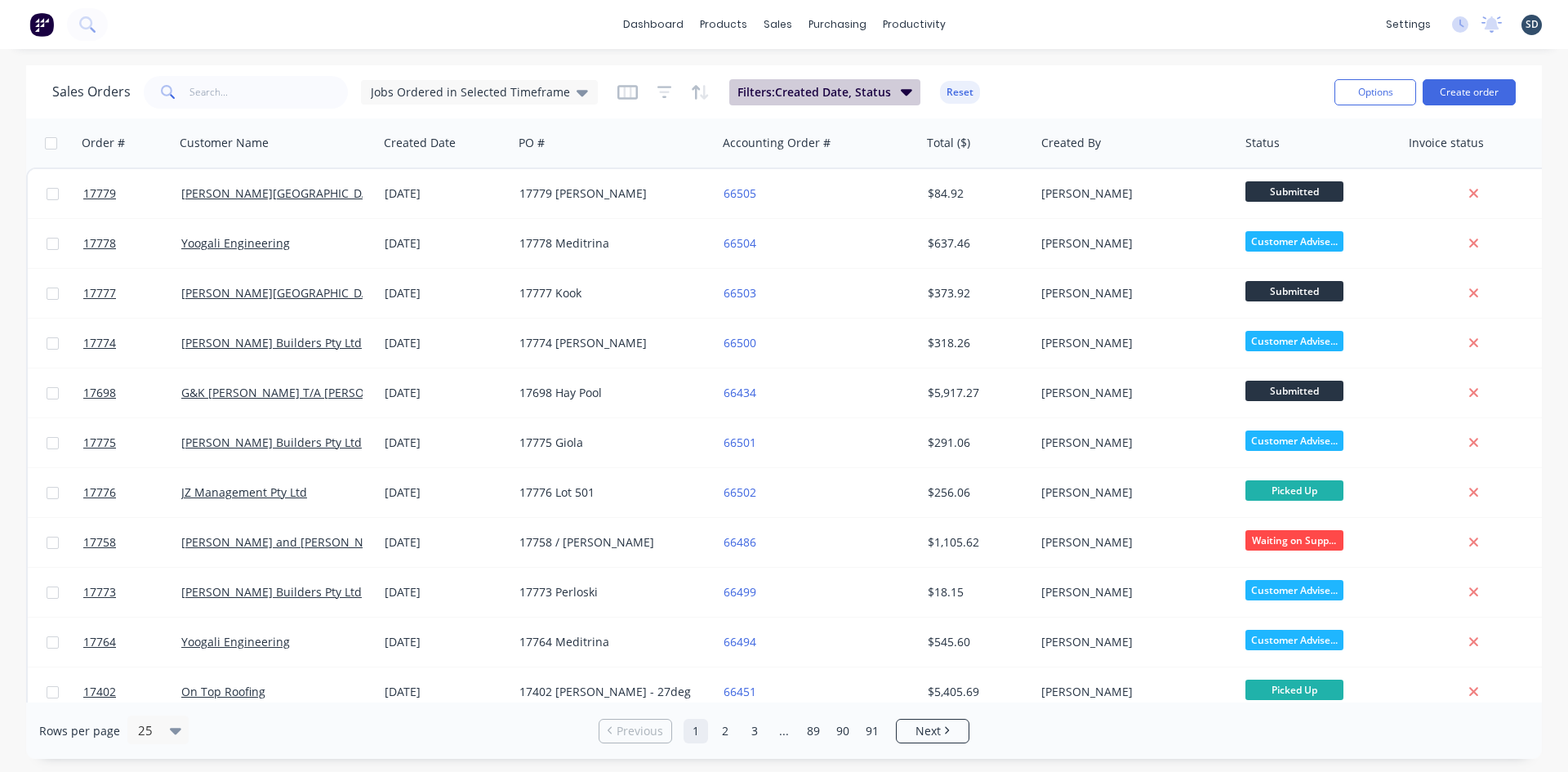
click at [818, 101] on button "Filters: Created Date, Status" at bounding box center [825, 93] width 191 height 26
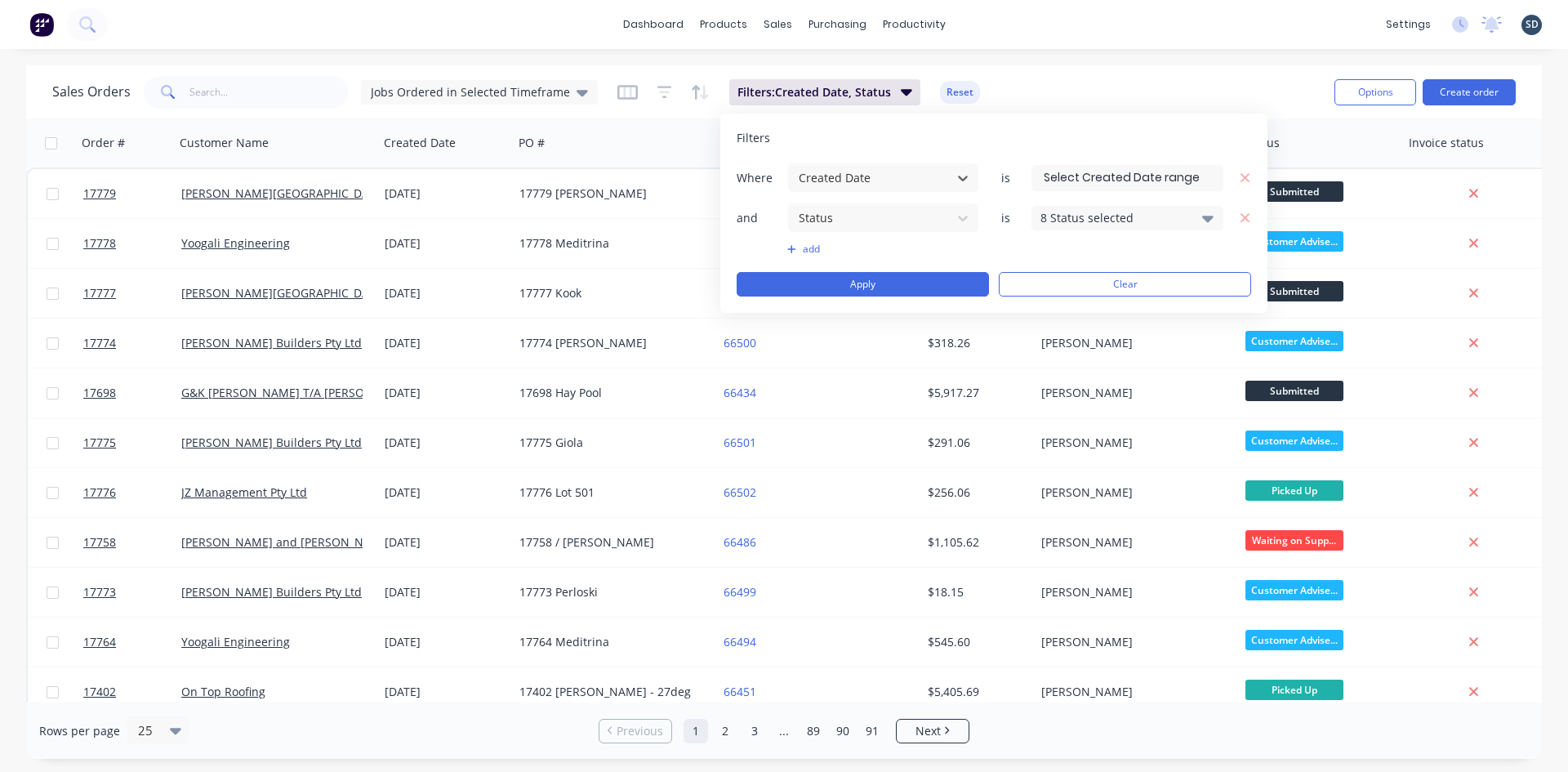
click at [1171, 183] on input at bounding box center [1127, 178] width 191 height 25
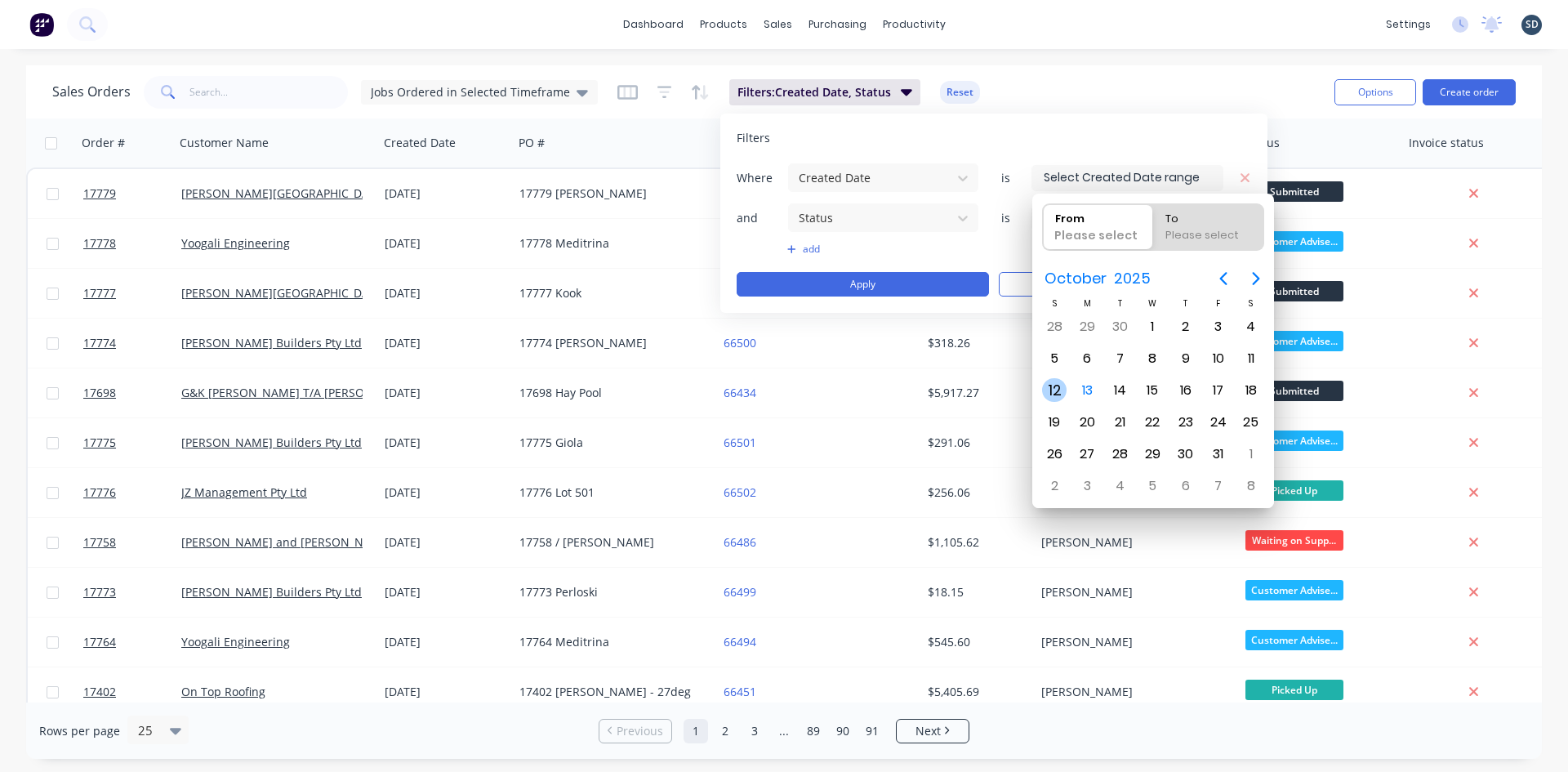
click at [1057, 390] on div "12" at bounding box center [1054, 390] width 25 height 25
type input "12/10/25"
radio input "false"
radio input "true"
click at [1159, 386] on div "15" at bounding box center [1153, 390] width 25 height 25
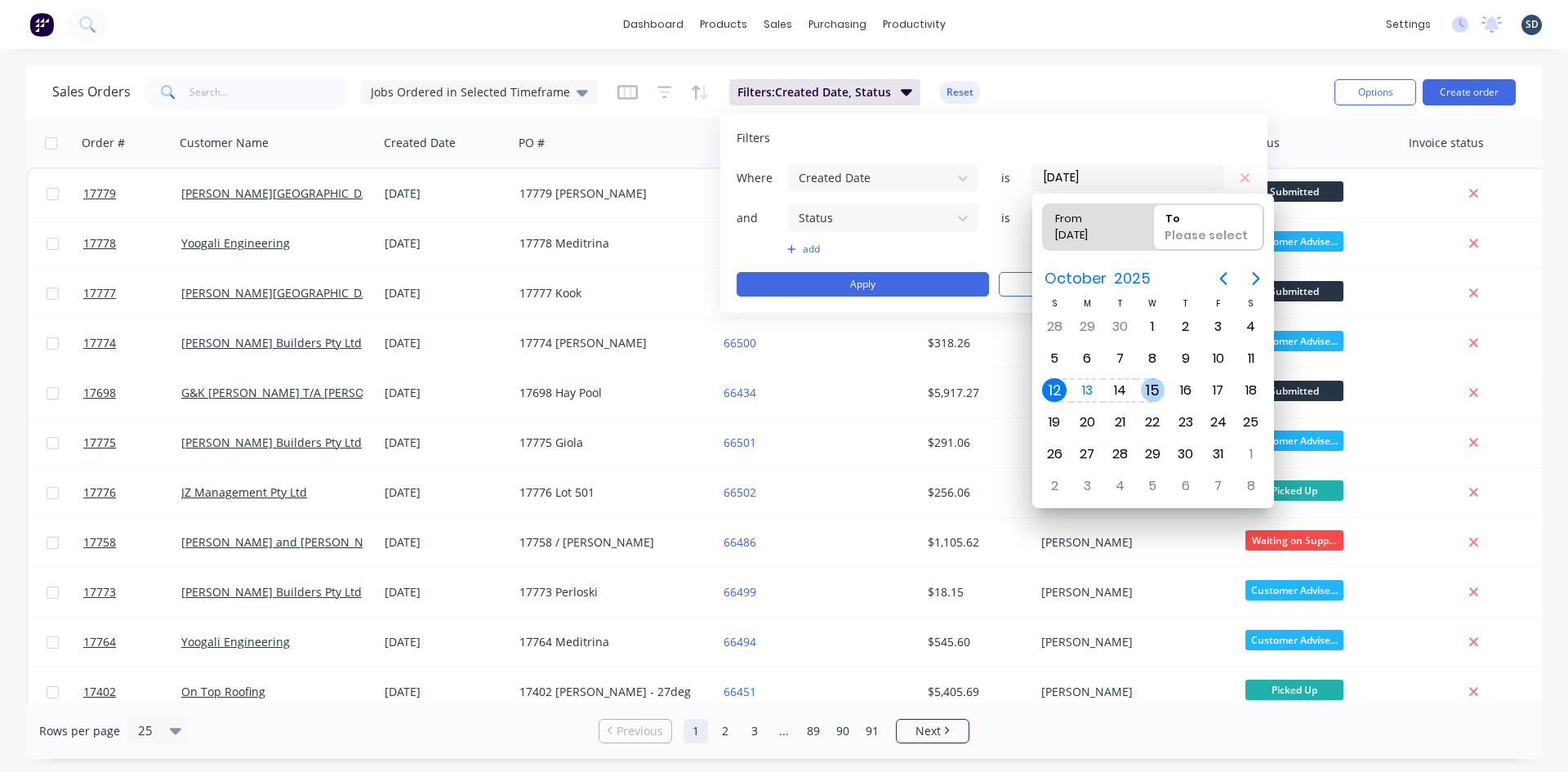
type input "12/10/25 - 15/10/25"
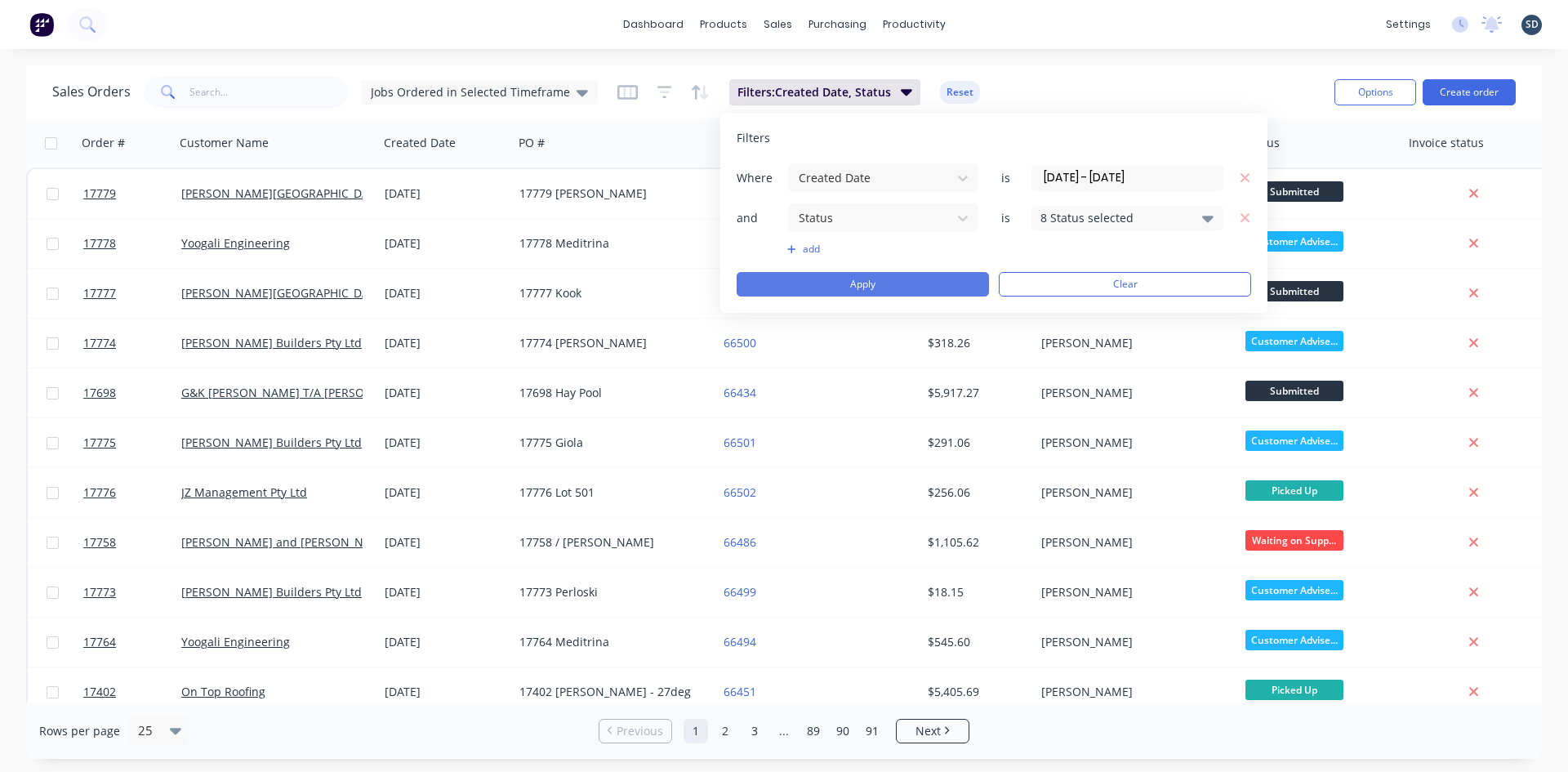
click at [896, 279] on button "Apply" at bounding box center [863, 284] width 253 height 25
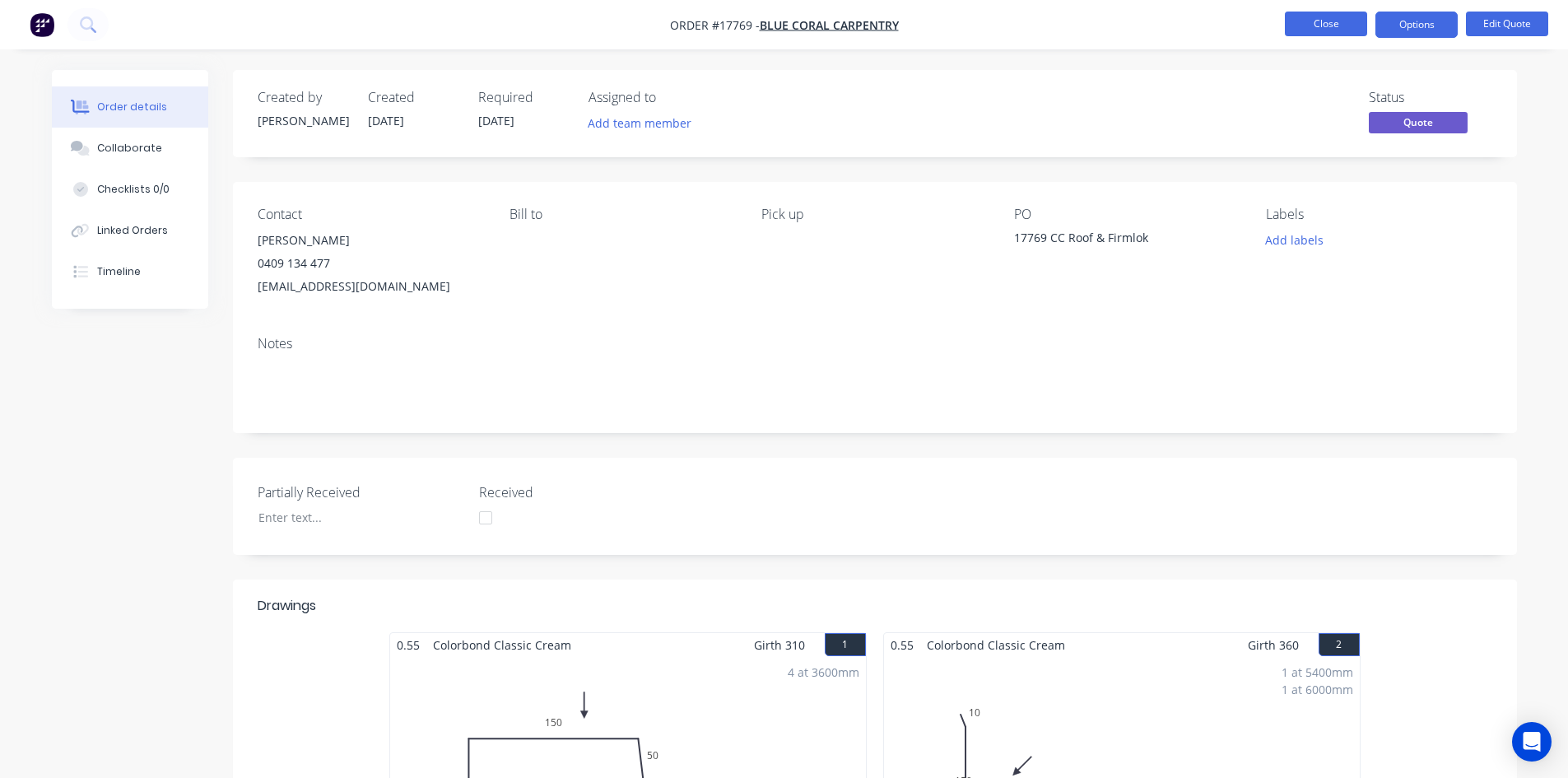
click at [1343, 25] on button "Close" at bounding box center [1326, 24] width 83 height 25
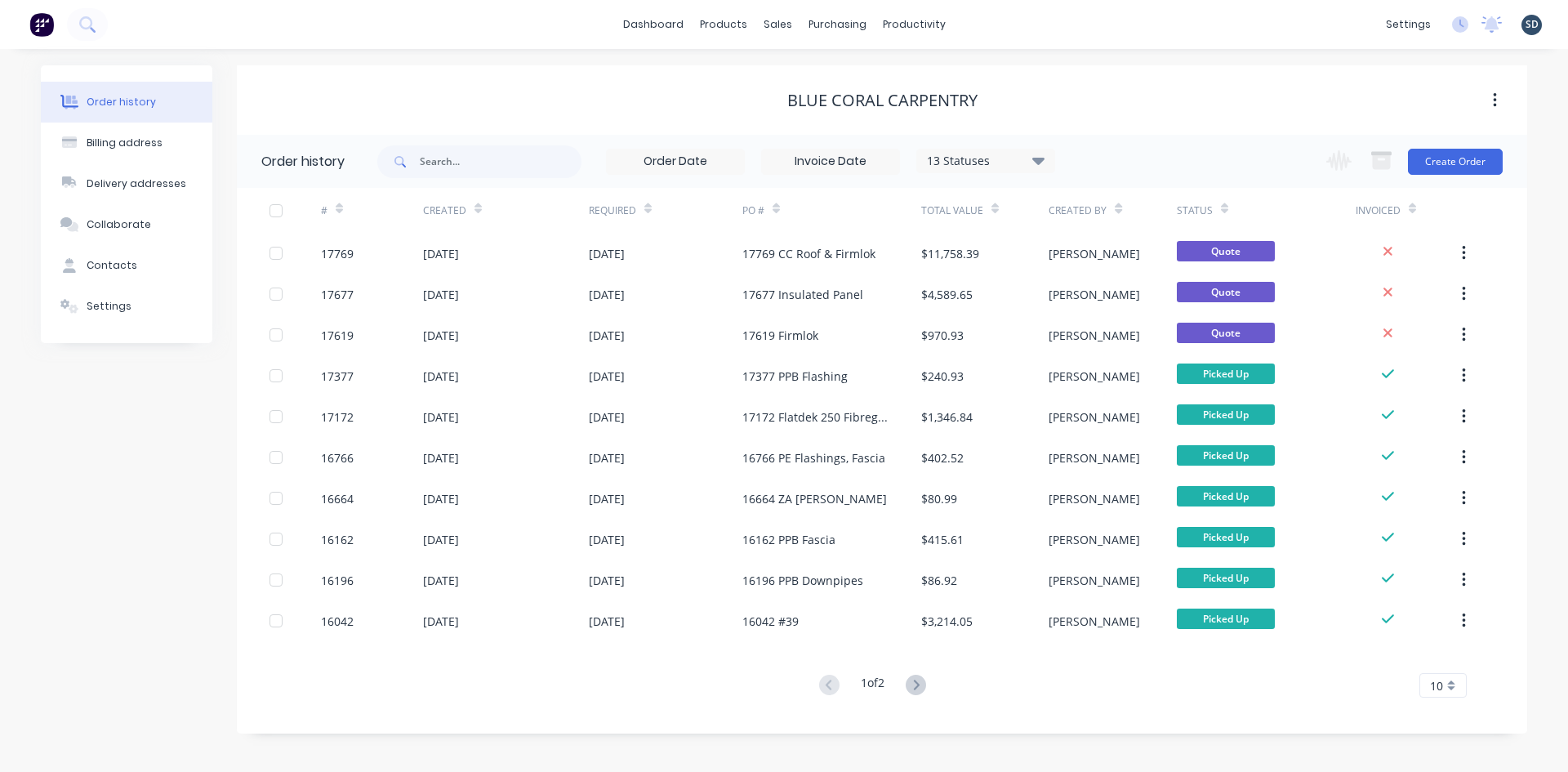
click at [991, 21] on div "dashboard products sales purchasing productivity dashboard products Product Cat…" at bounding box center [784, 25] width 1568 height 49
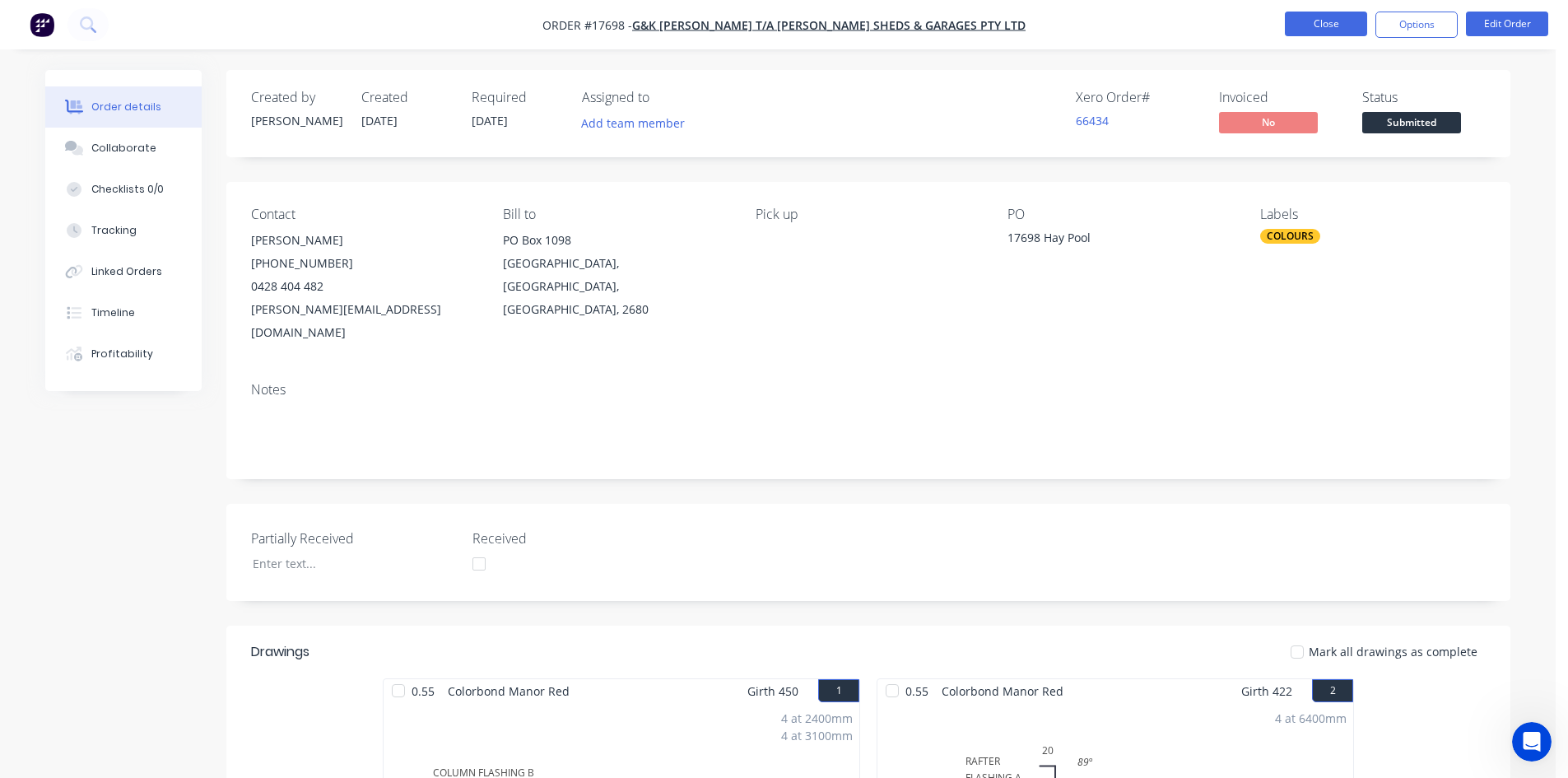
click at [1320, 28] on button "Close" at bounding box center [1326, 24] width 83 height 25
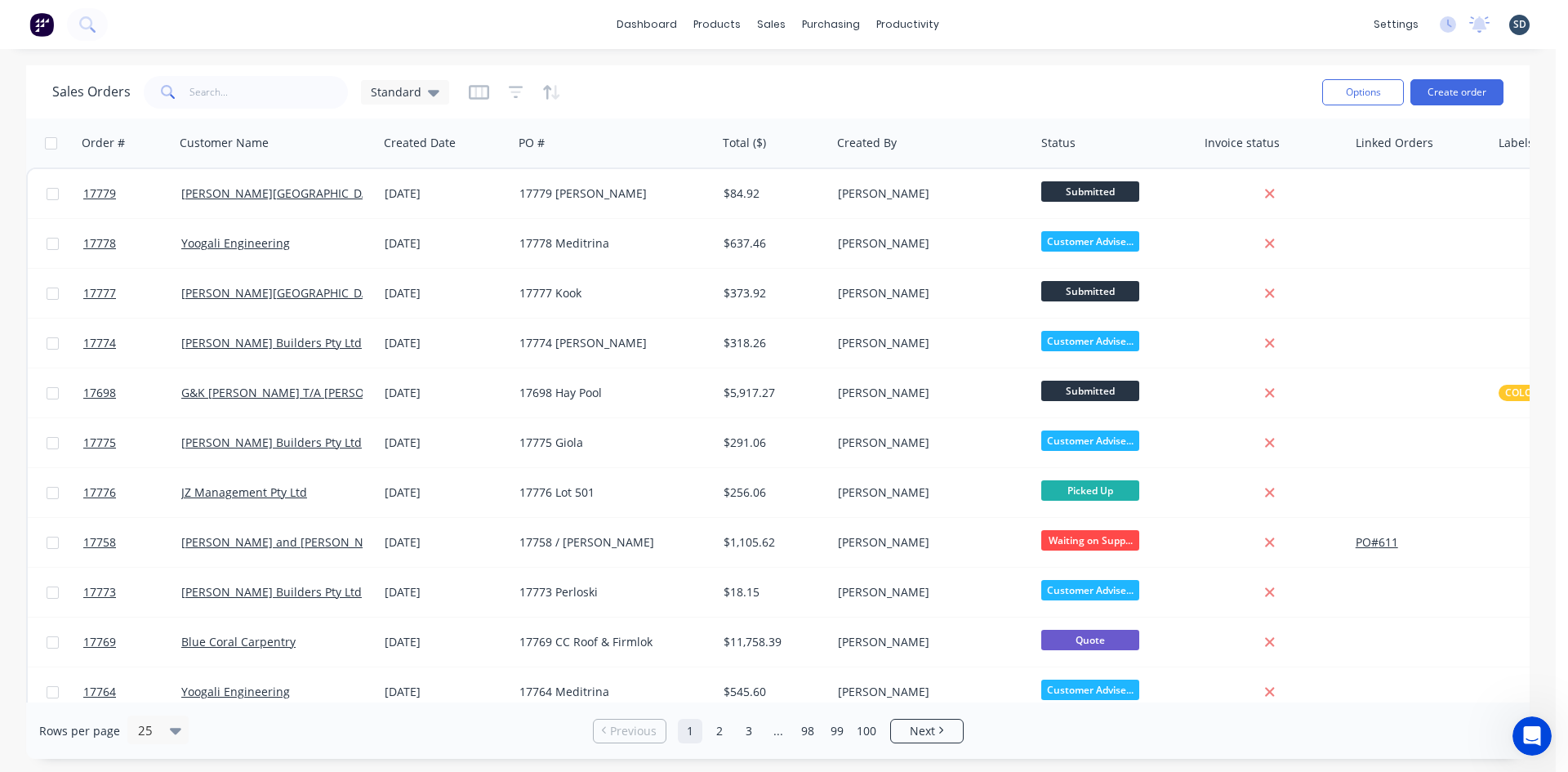
click at [1053, 34] on div "dashboard products sales purchasing productivity dashboard products Product Cat…" at bounding box center [778, 25] width 1556 height 49
click at [992, 27] on div "dashboard products sales purchasing productivity dashboard products Product Cat…" at bounding box center [778, 25] width 1556 height 49
click at [1098, 34] on div "dashboard products sales purchasing productivity dashboard products Product Cat…" at bounding box center [778, 25] width 1556 height 49
click at [998, 25] on div "dashboard products sales purchasing productivity dashboard products Product Cat…" at bounding box center [778, 25] width 1556 height 49
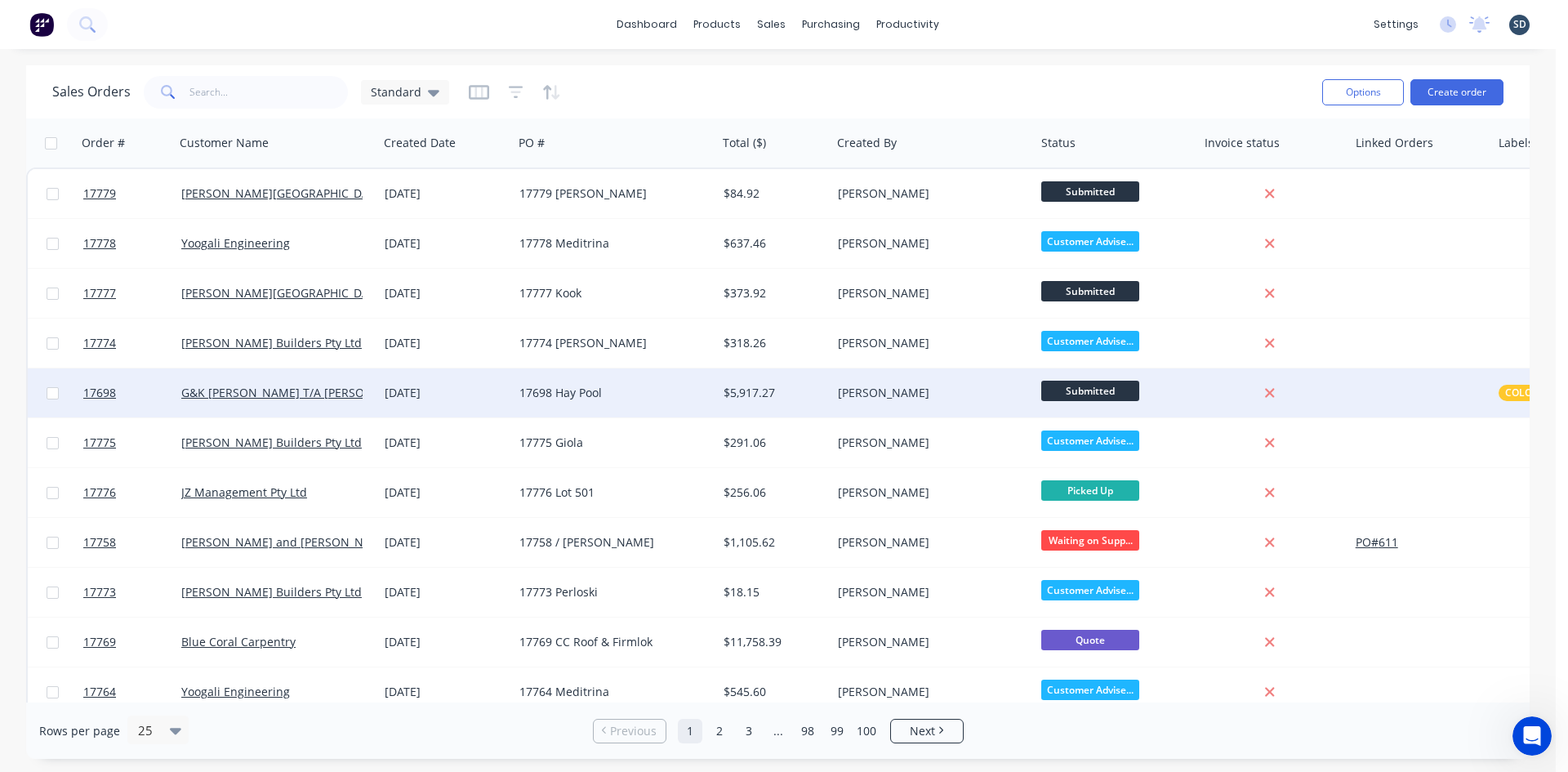
click at [500, 394] on div "[DATE]" at bounding box center [446, 393] width 122 height 17
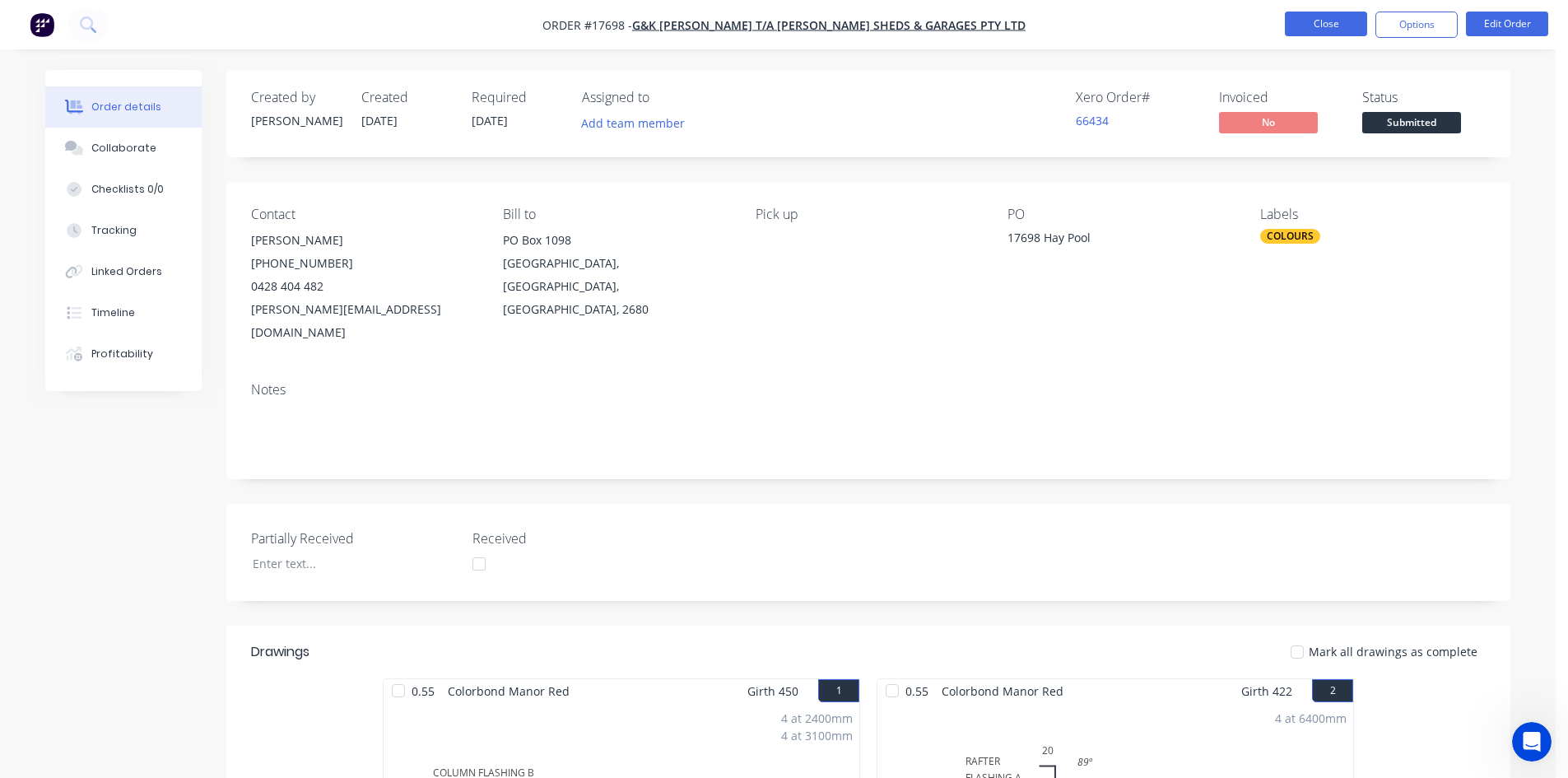
click at [1331, 23] on button "Close" at bounding box center [1326, 24] width 83 height 25
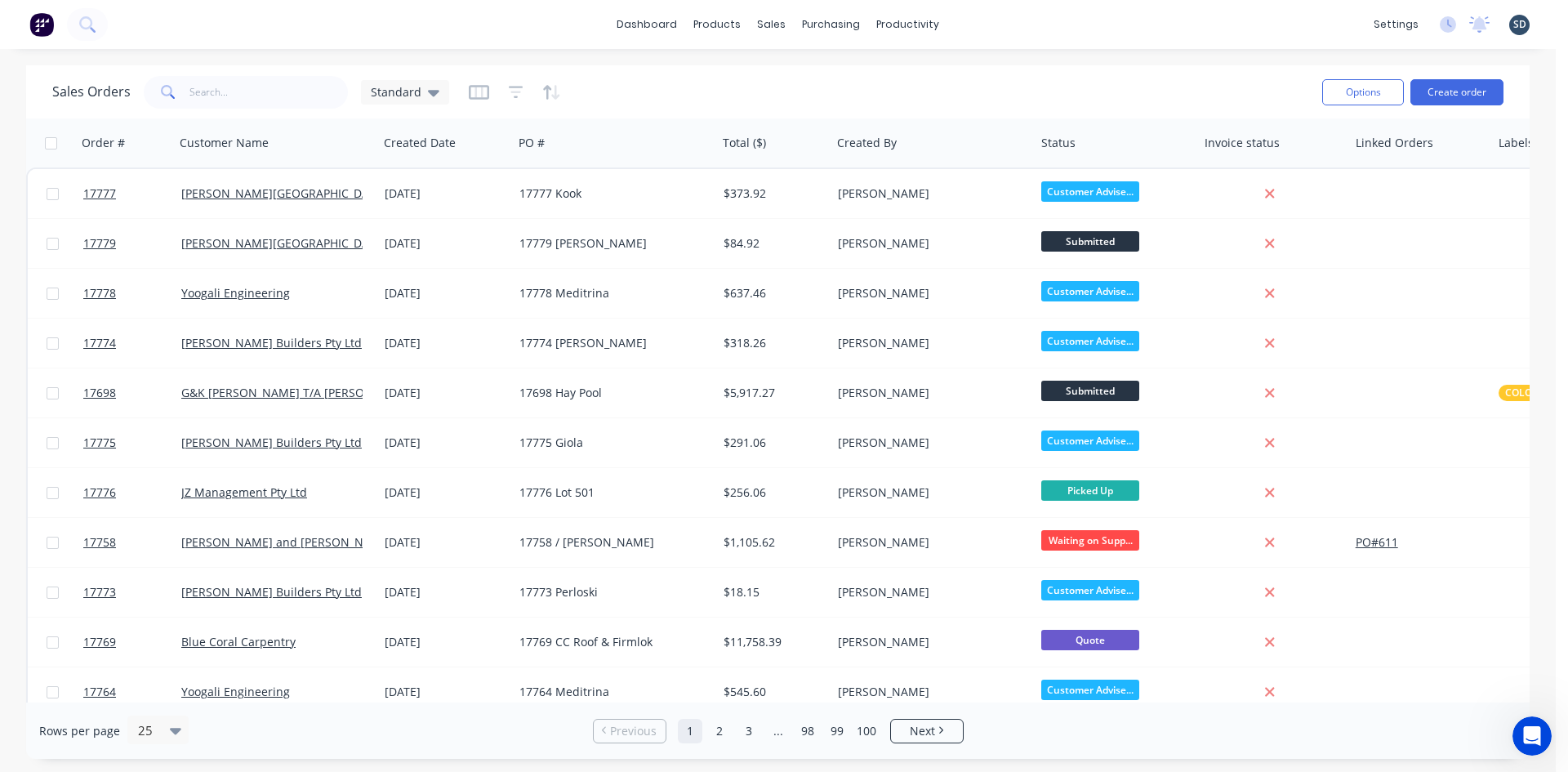
click at [993, 26] on div "dashboard products sales purchasing productivity dashboard products Product Cat…" at bounding box center [778, 25] width 1556 height 49
click at [999, 28] on div "dashboard products sales purchasing productivity dashboard products Product Cat…" at bounding box center [778, 25] width 1556 height 49
click at [973, 25] on div "dashboard products sales purchasing productivity dashboard products Product Cat…" at bounding box center [778, 25] width 1556 height 49
click at [990, 27] on div "dashboard products sales purchasing productivity dashboard products Product Cat…" at bounding box center [778, 25] width 1556 height 49
click at [1021, 19] on div "dashboard products sales purchasing productivity dashboard products Product Cat…" at bounding box center [778, 25] width 1556 height 49
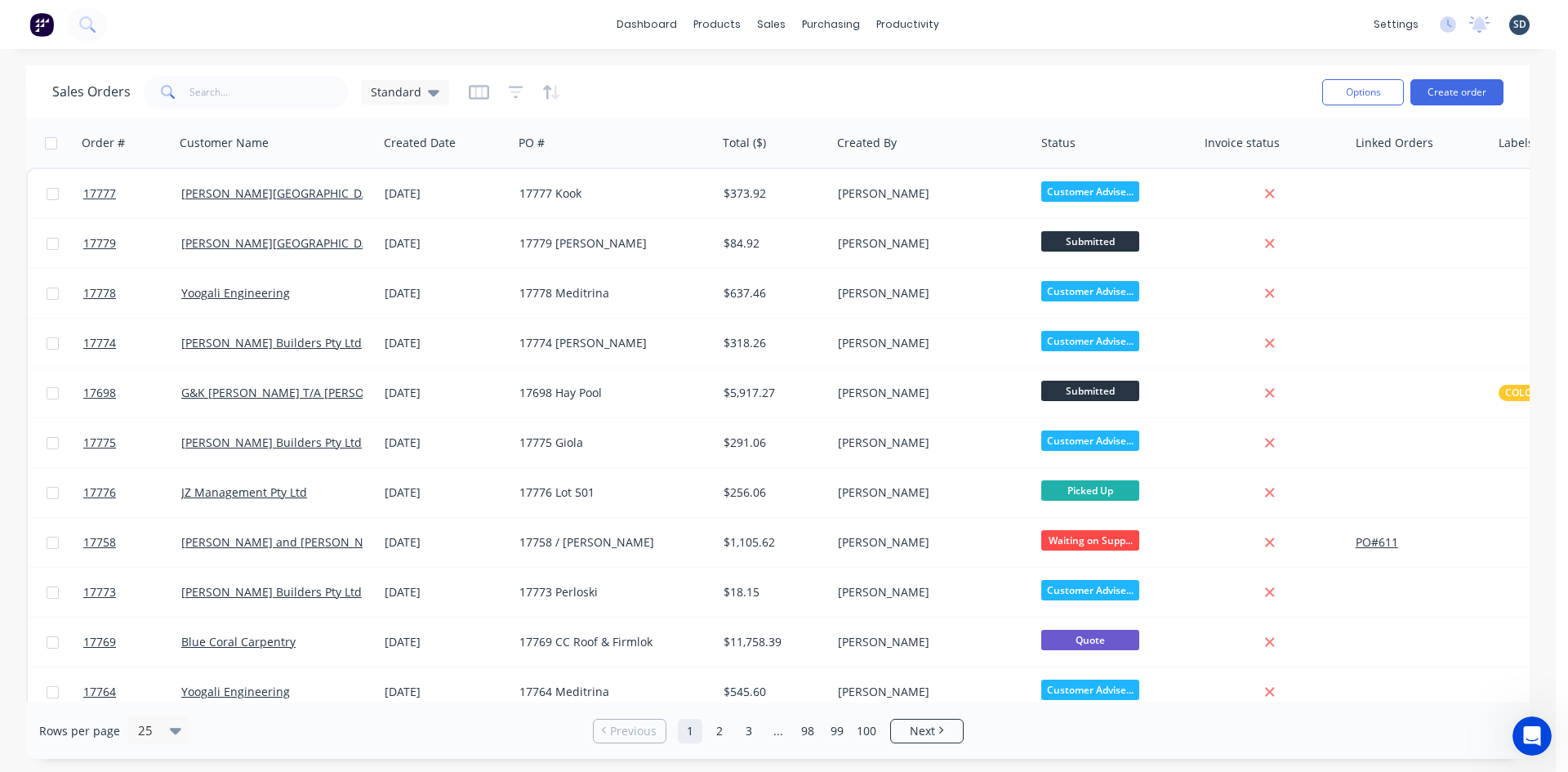
click at [999, 19] on div "dashboard products sales purchasing productivity dashboard products Product Cat…" at bounding box center [778, 25] width 1556 height 49
click at [433, 93] on icon at bounding box center [433, 93] width 11 height 6
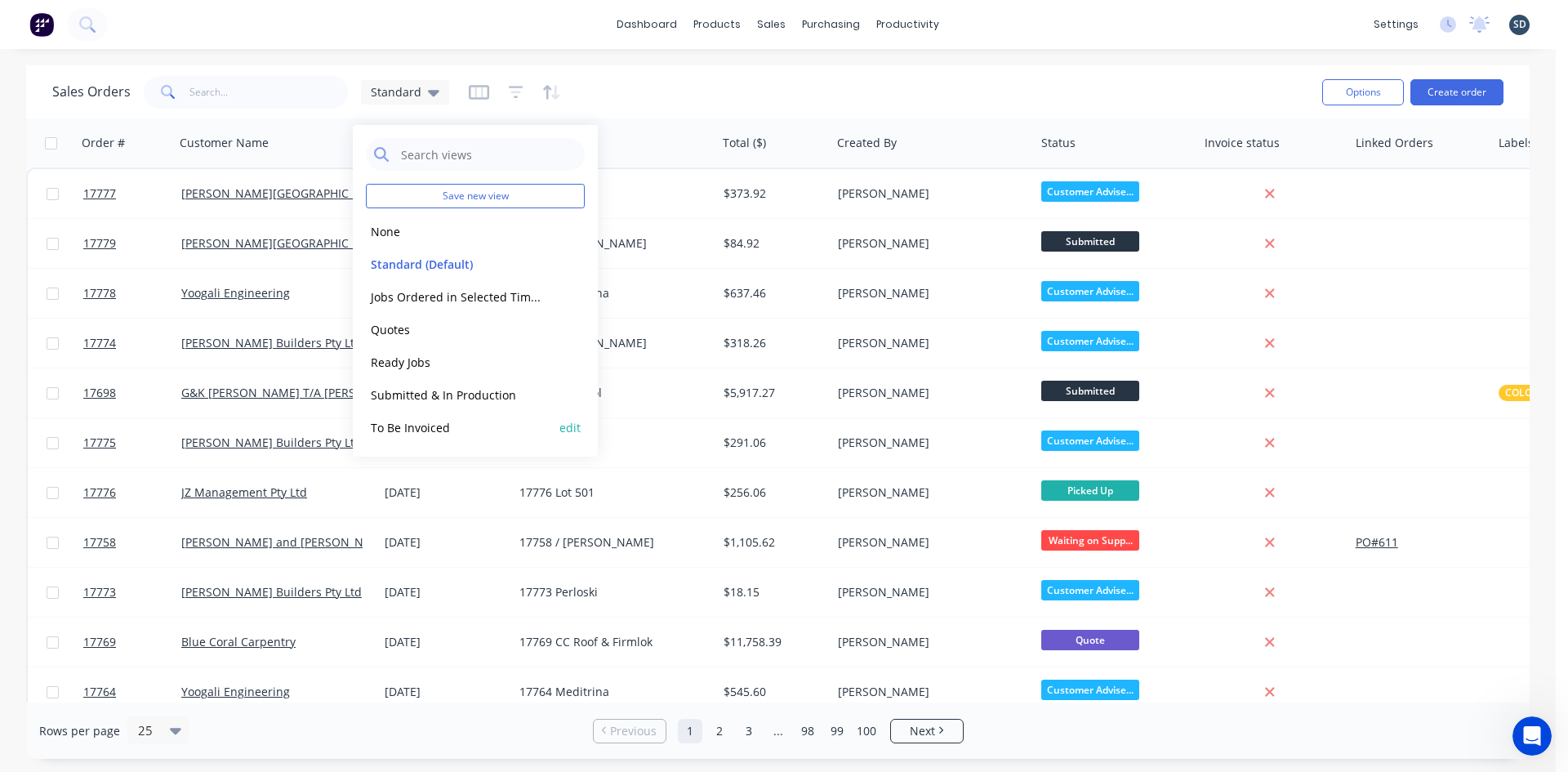
click at [451, 431] on button "To Be Invoiced" at bounding box center [458, 428] width 186 height 19
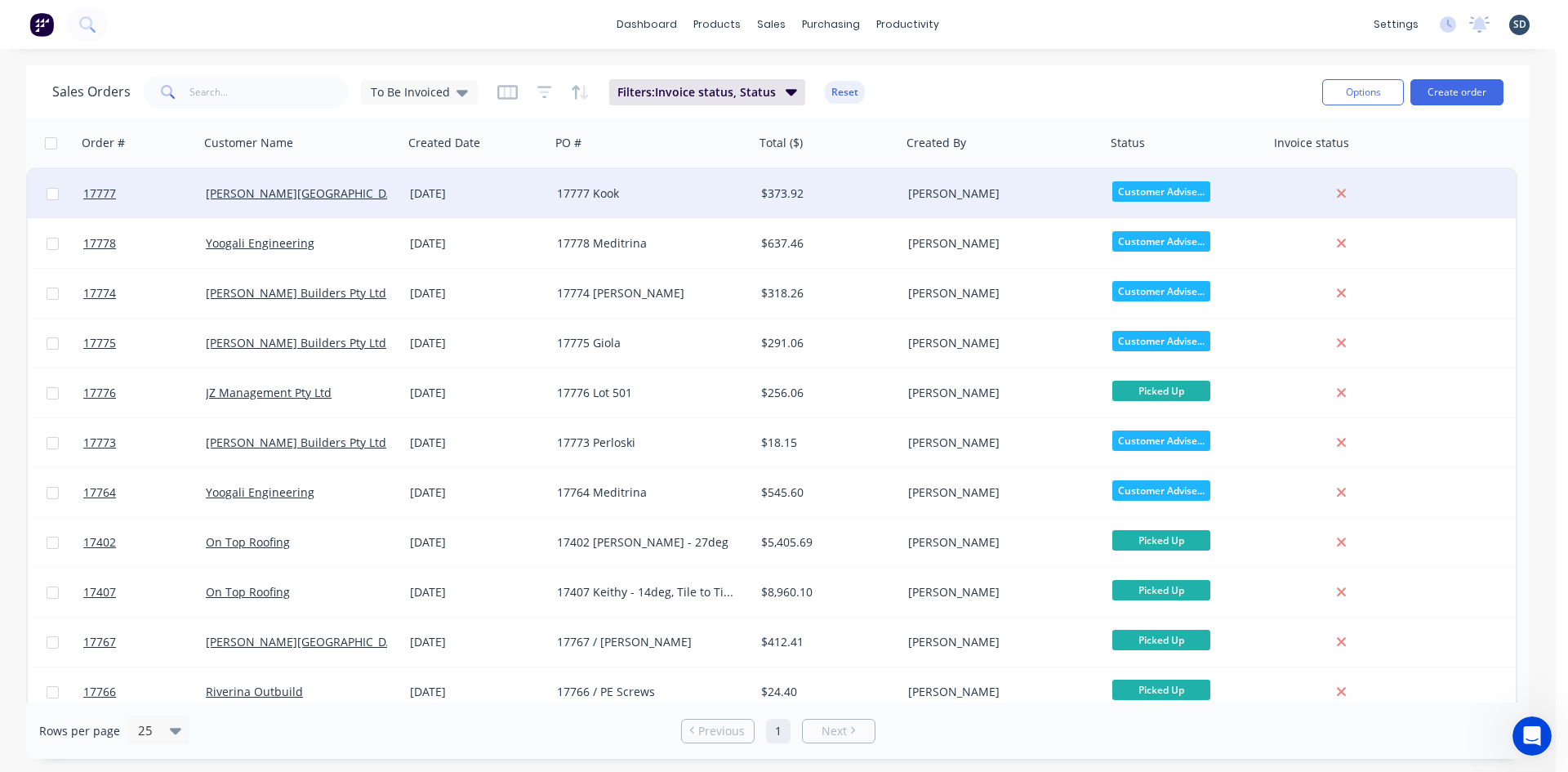
click at [649, 202] on div "17777 Kook" at bounding box center [652, 194] width 204 height 49
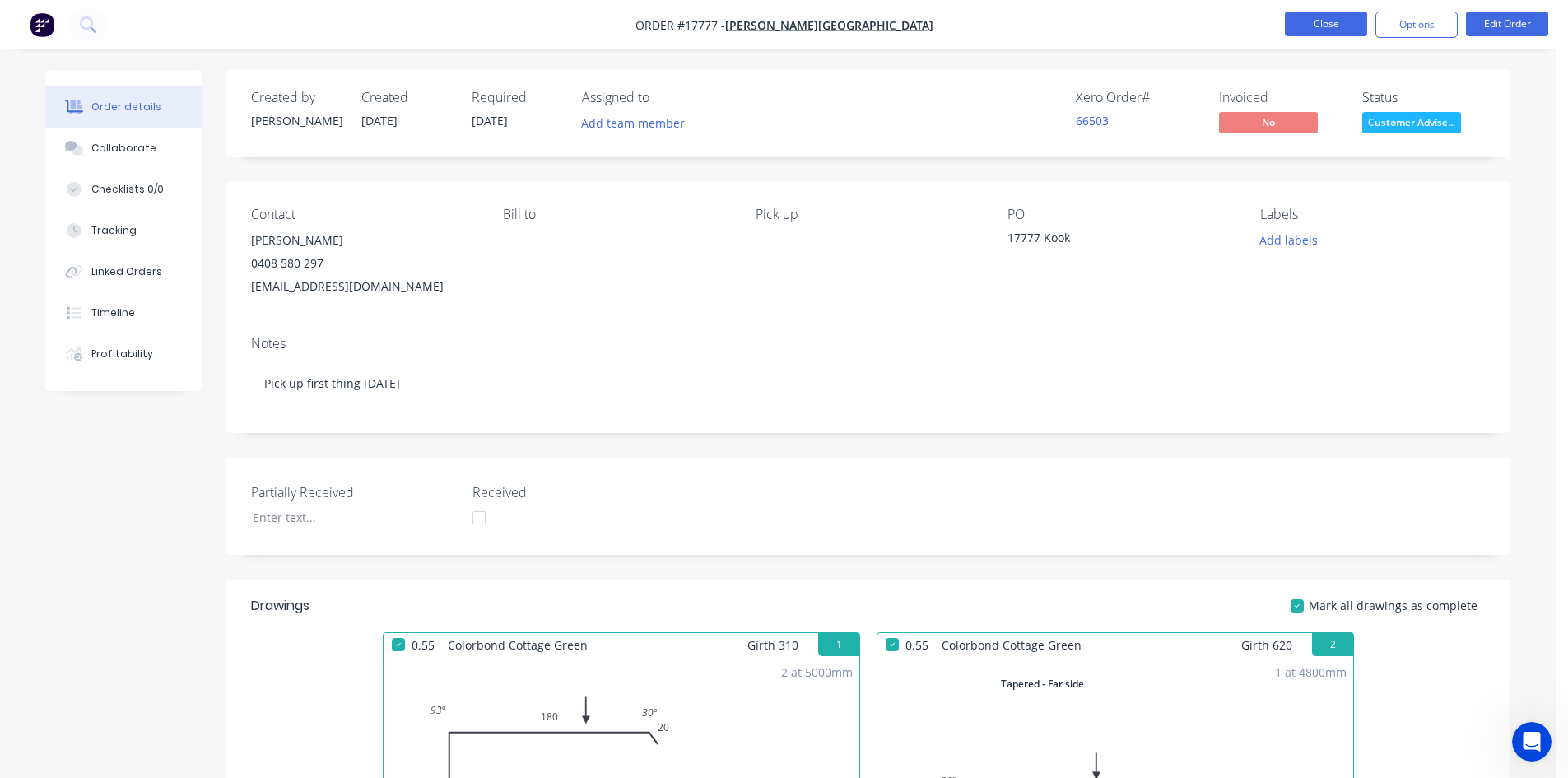
click at [1313, 28] on button "Close" at bounding box center [1326, 24] width 83 height 25
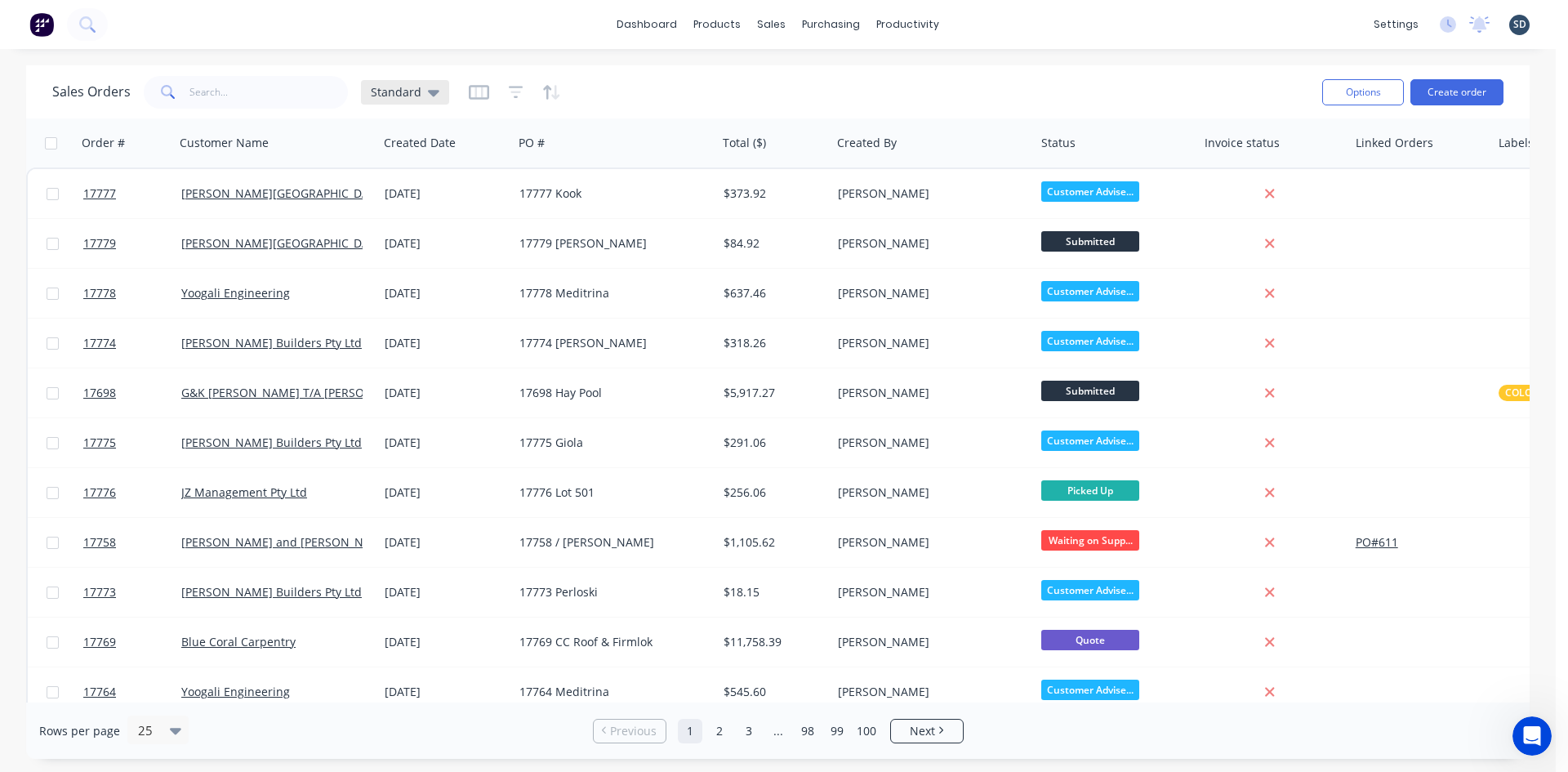
click at [423, 93] on div "Standard" at bounding box center [405, 92] width 69 height 15
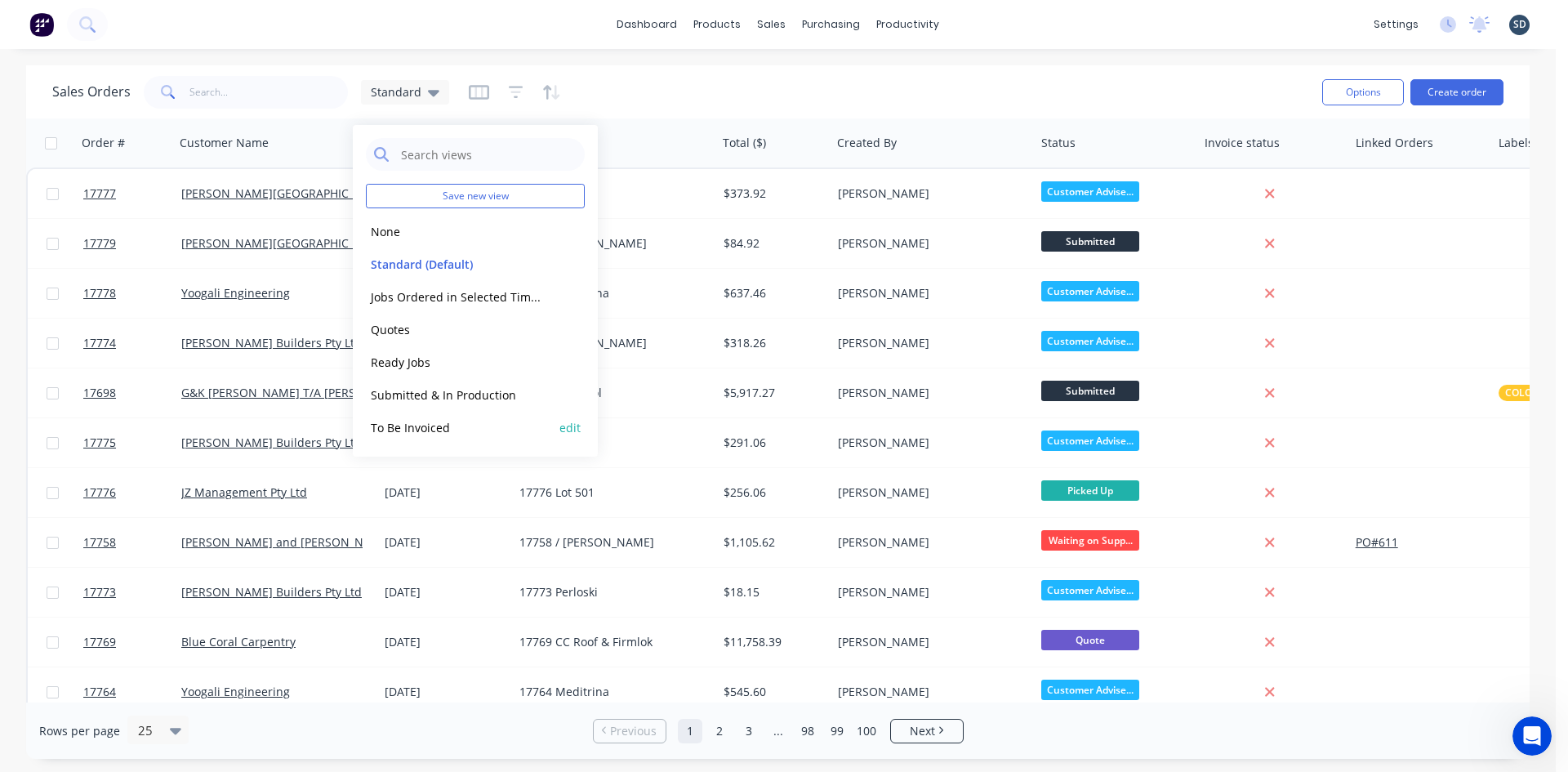
click at [459, 428] on button "To Be Invoiced" at bounding box center [458, 428] width 186 height 19
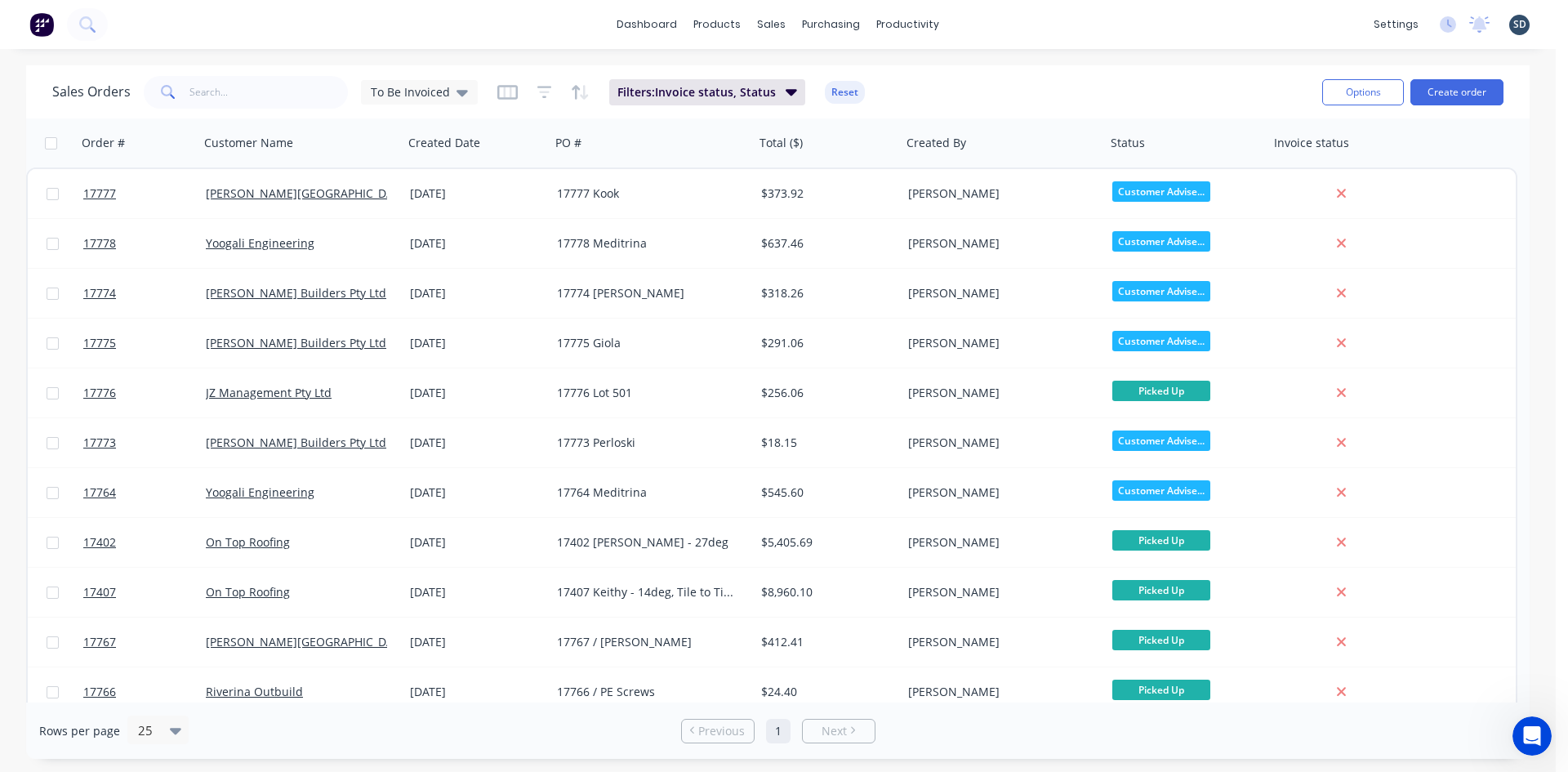
click at [994, 29] on div "dashboard products sales purchasing productivity dashboard products Product Cat…" at bounding box center [778, 25] width 1556 height 49
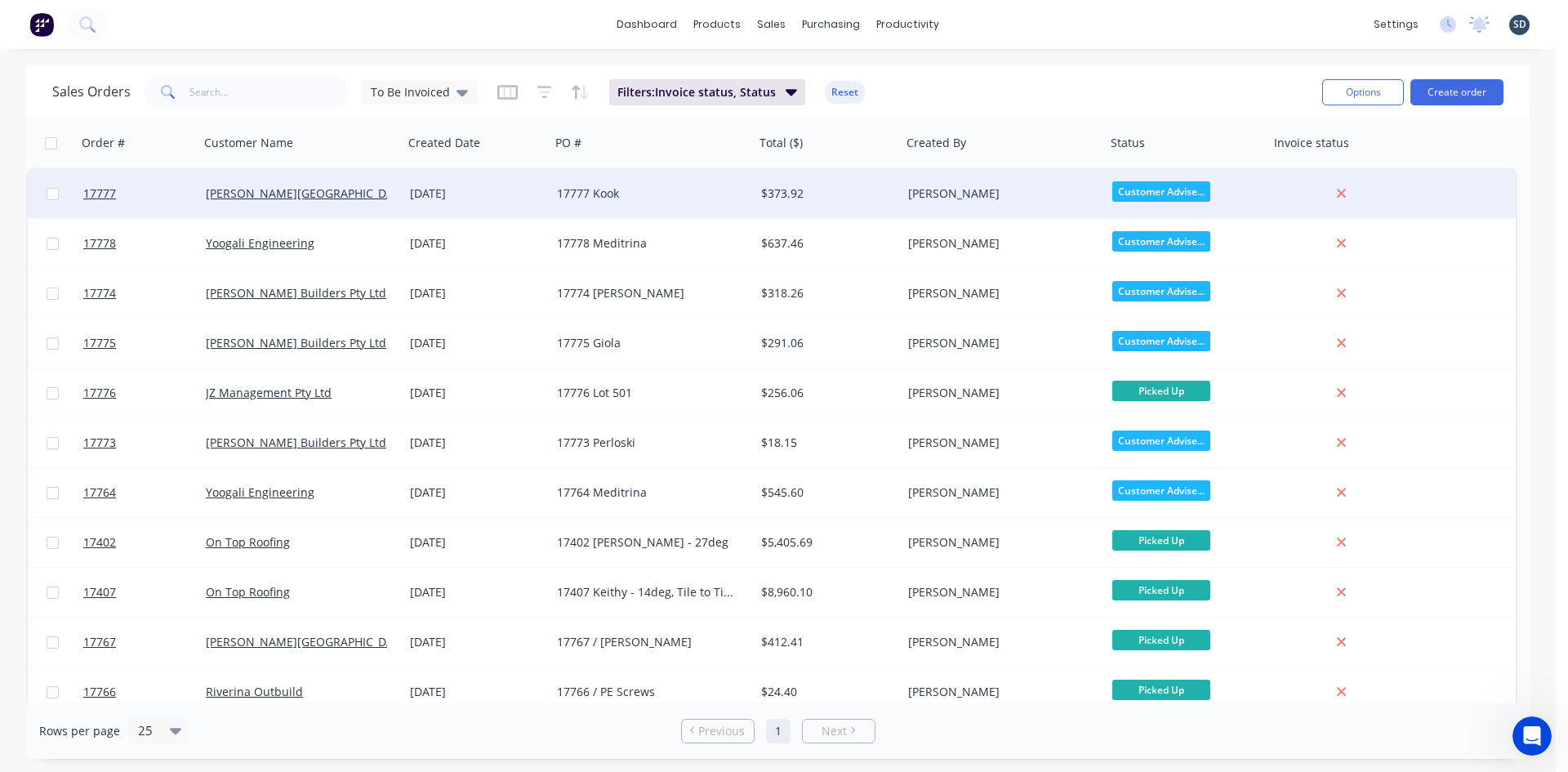
click at [370, 196] on div "[PERSON_NAME][GEOGRAPHIC_DATA]" at bounding box center [296, 193] width 181 height 17
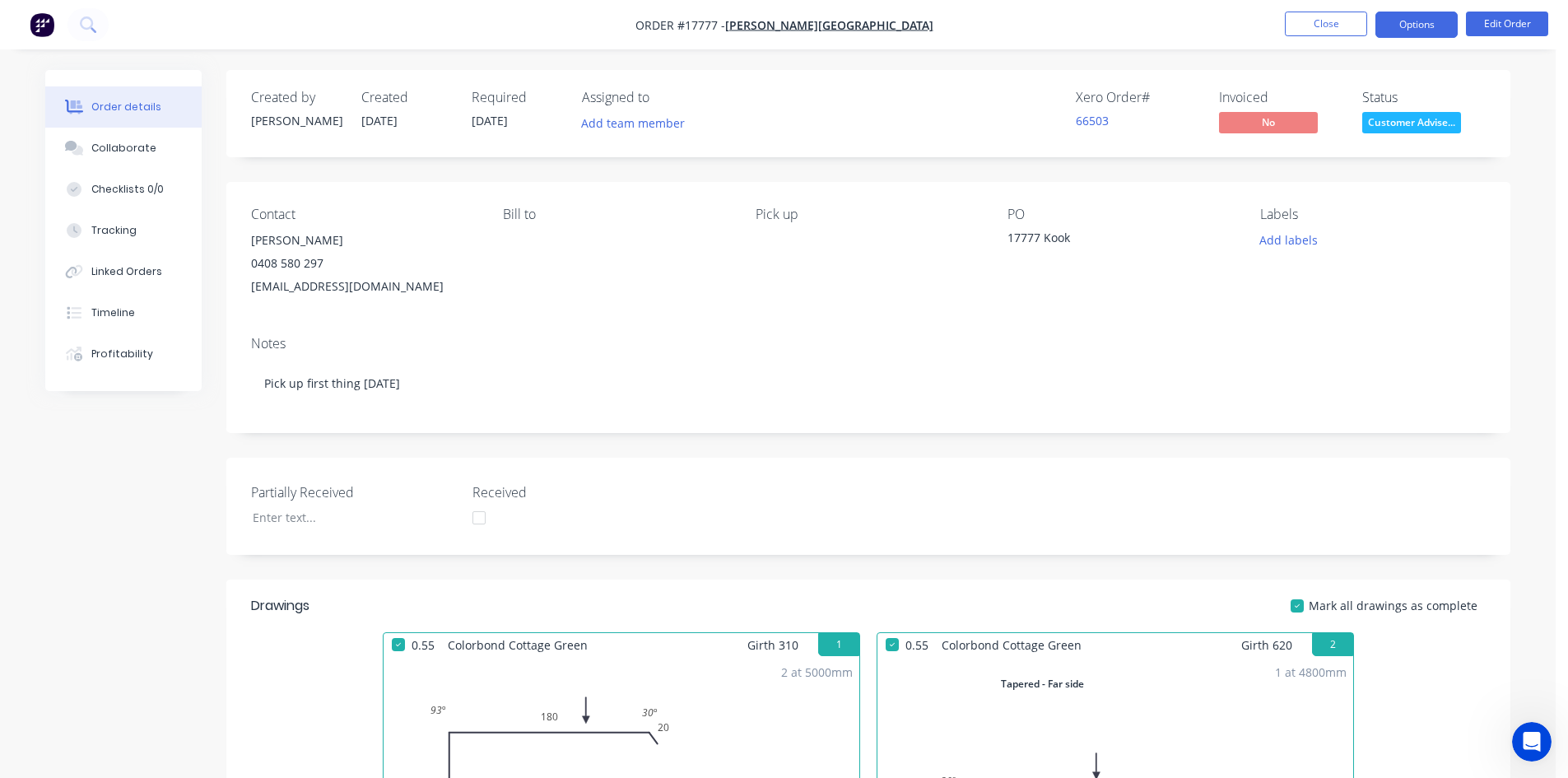
click at [1424, 19] on button "Options" at bounding box center [1417, 25] width 83 height 27
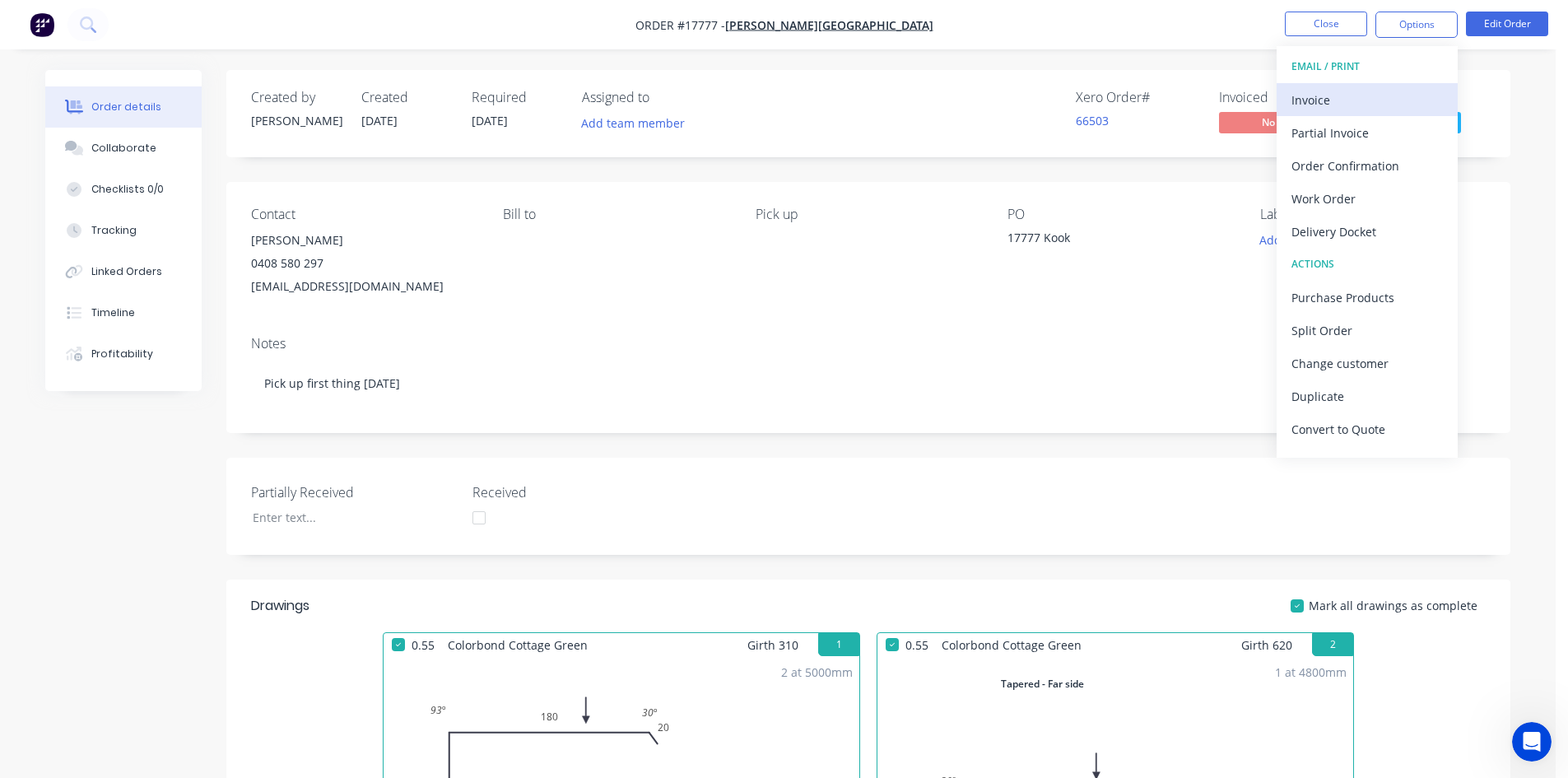
click at [1336, 104] on div "Invoice" at bounding box center [1368, 100] width 151 height 24
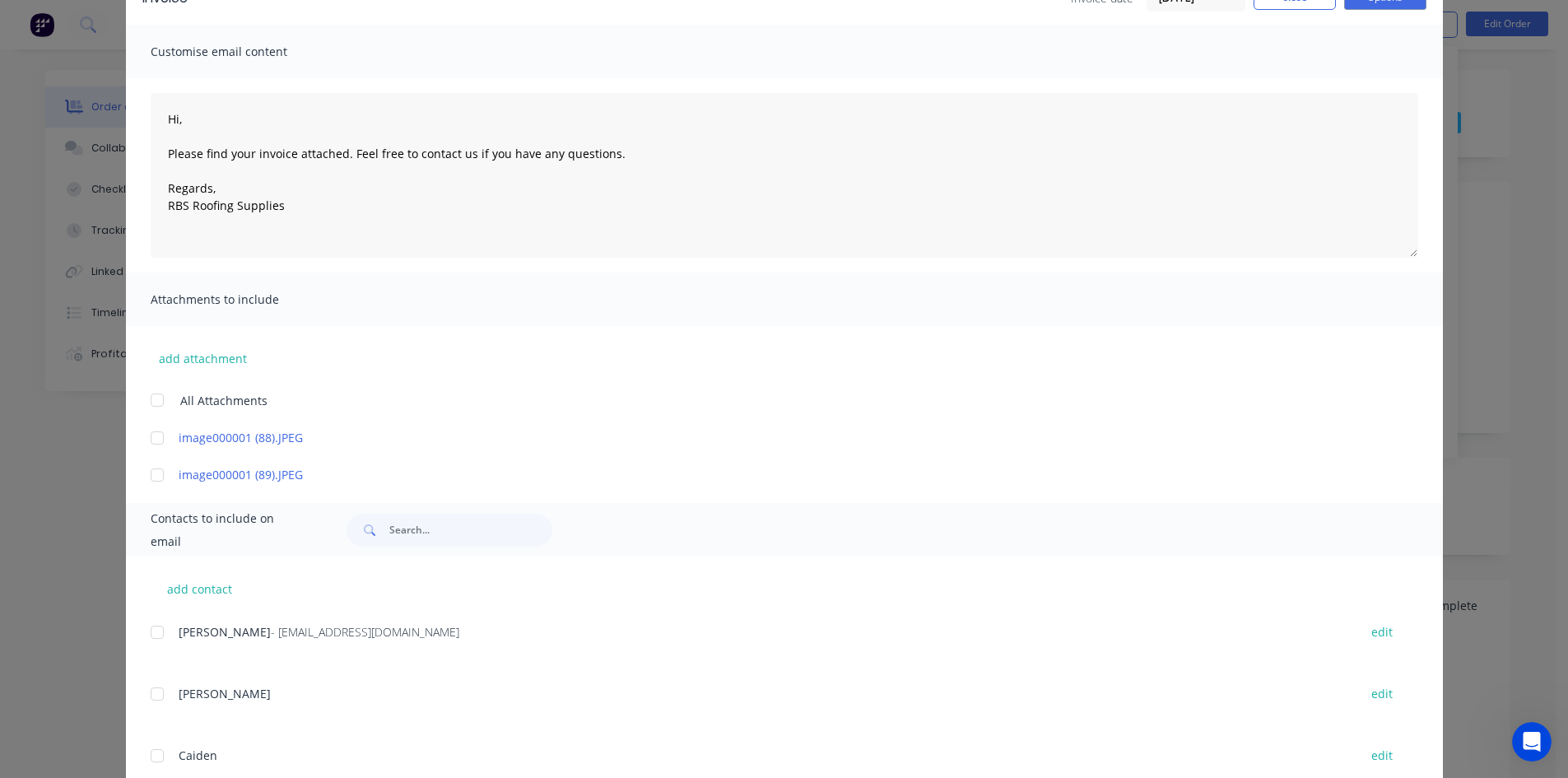
scroll to position [207, 0]
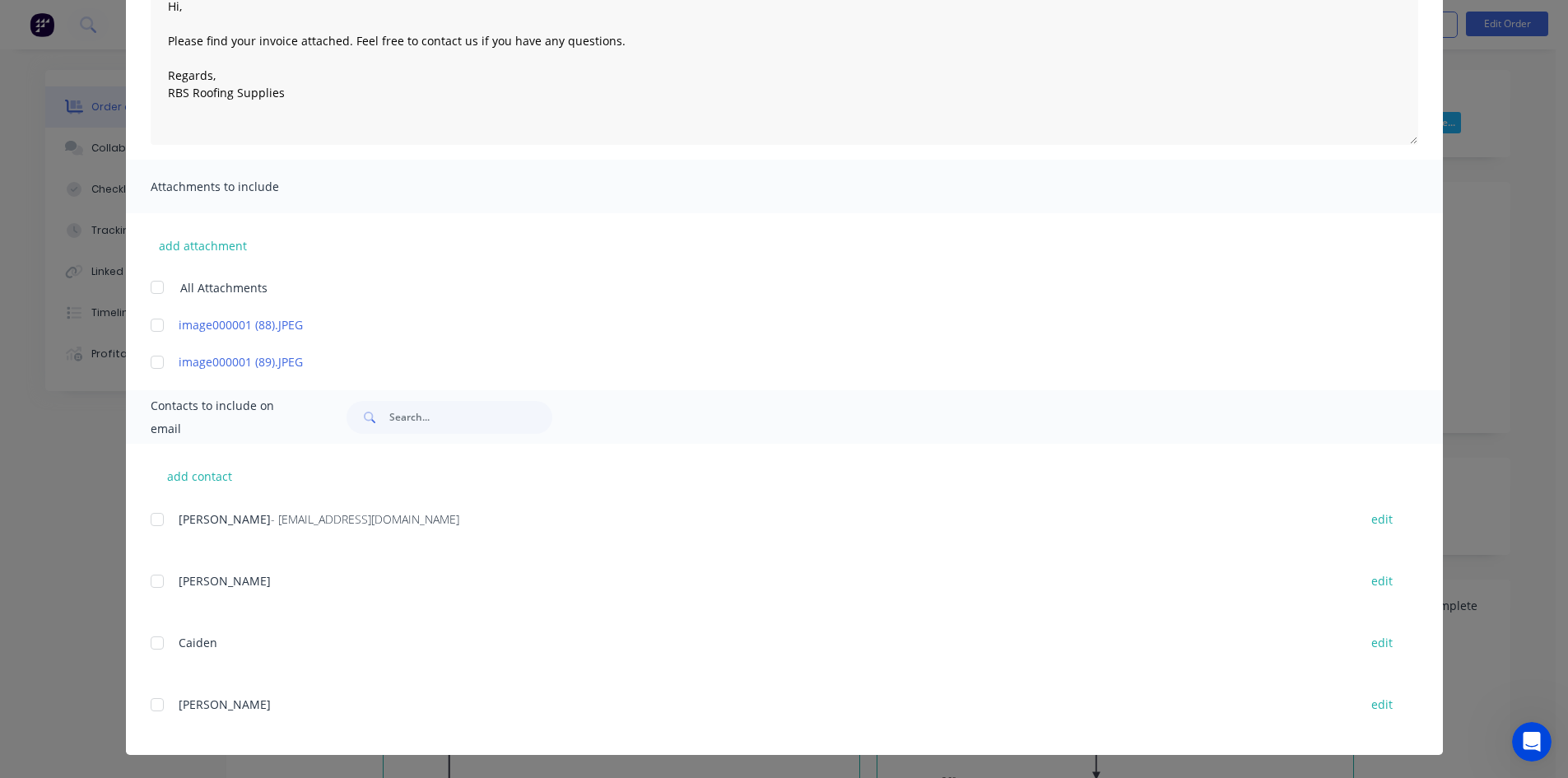
click at [148, 521] on div at bounding box center [157, 519] width 33 height 33
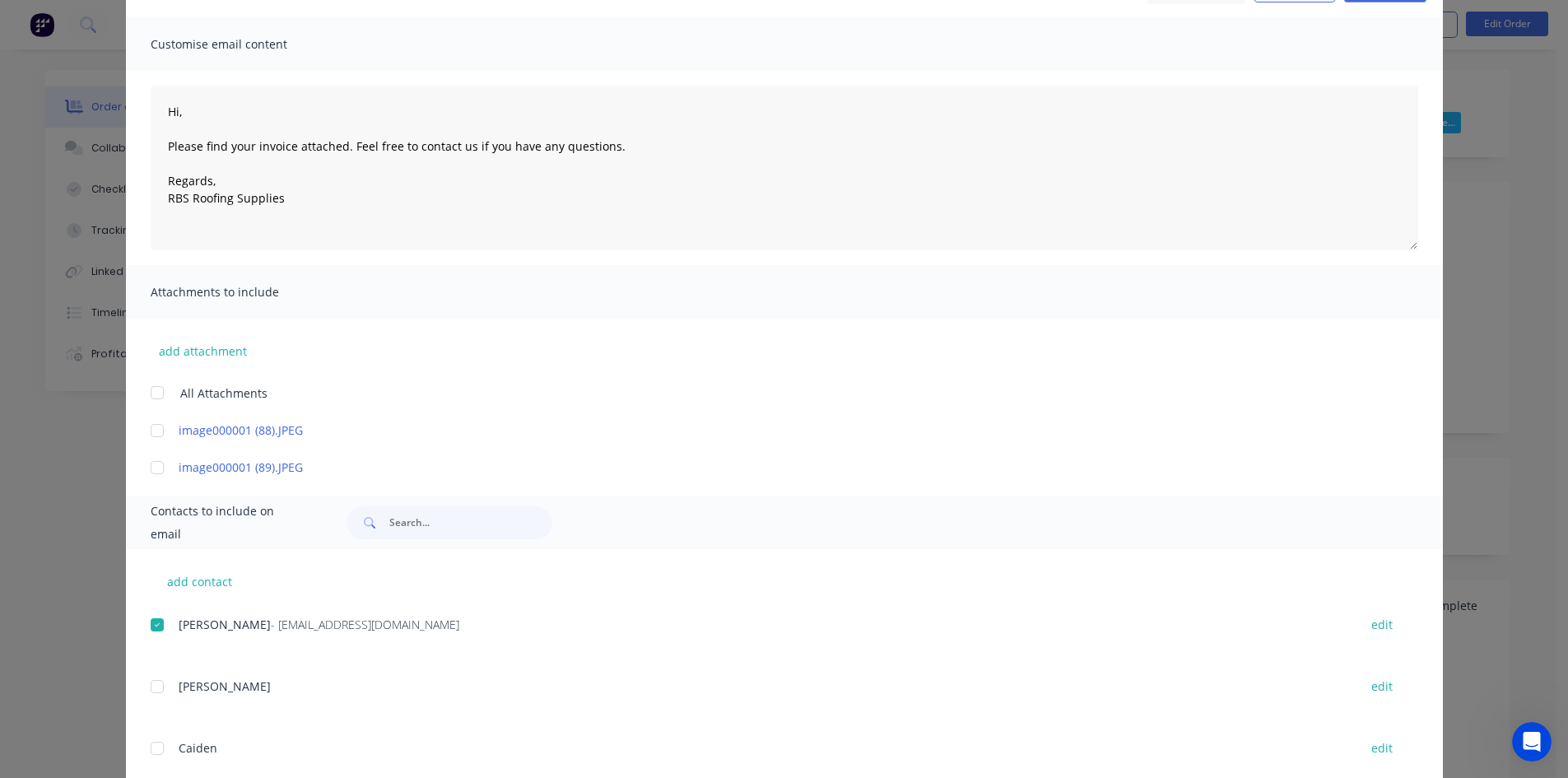
scroll to position [0, 0]
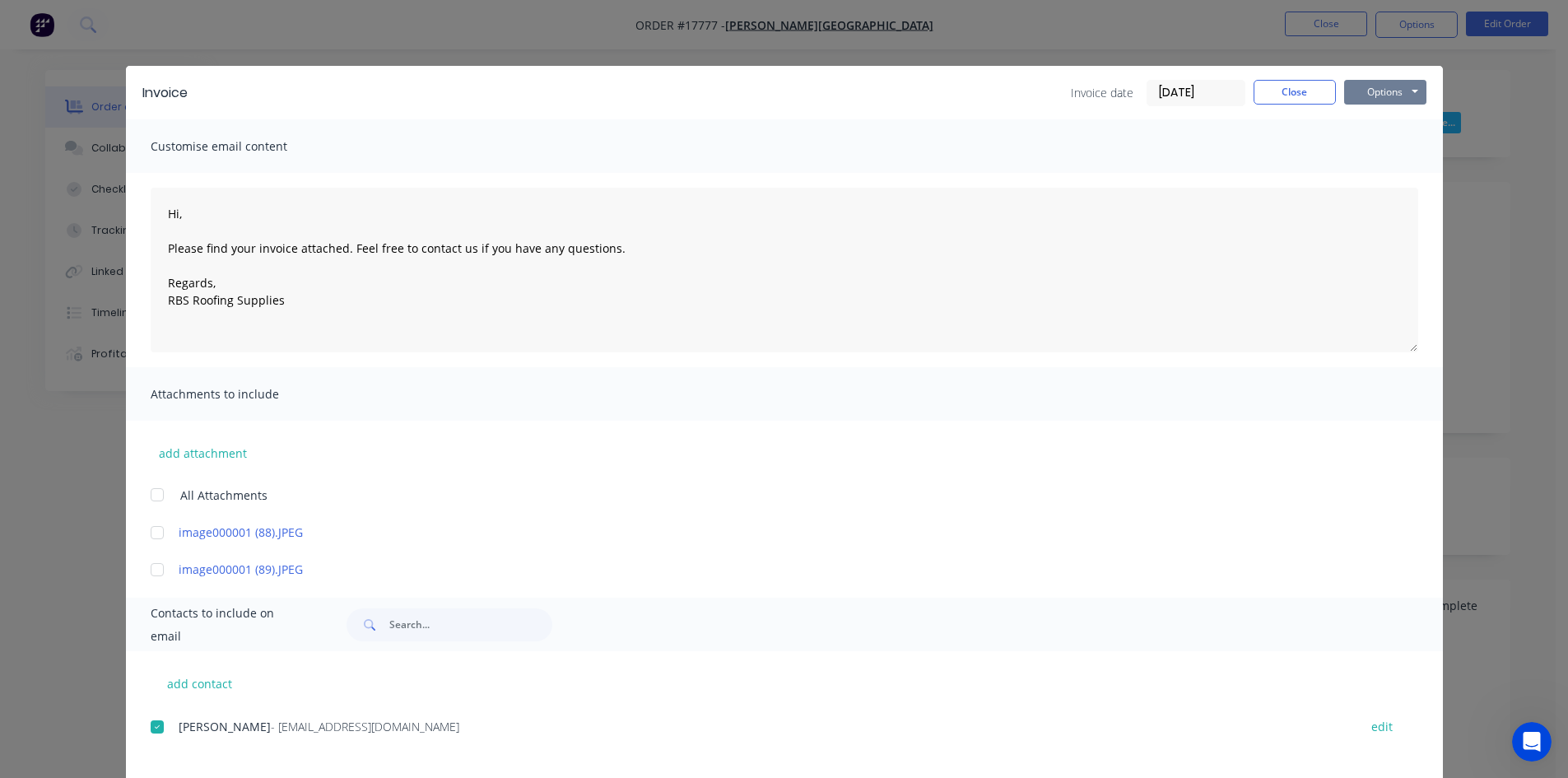
click at [1371, 89] on button "Options" at bounding box center [1386, 93] width 83 height 25
click at [1375, 178] on button "Email" at bounding box center [1397, 175] width 105 height 28
type textarea "Hi, Please find your invoice attached. Feel free to contact us if you have any …"
click at [1283, 93] on button "Close" at bounding box center [1295, 93] width 83 height 25
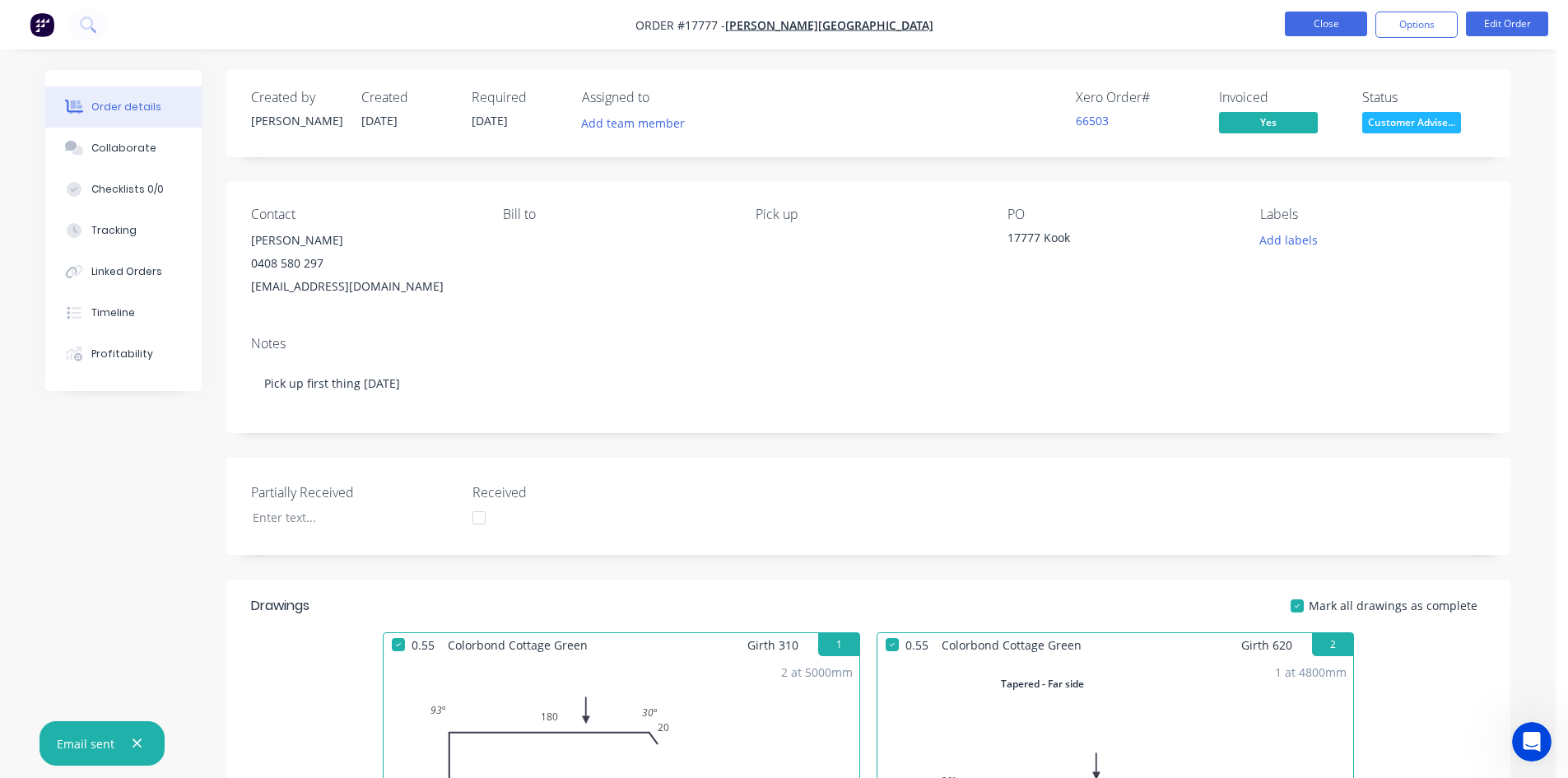
click at [1328, 14] on button "Close" at bounding box center [1326, 24] width 83 height 25
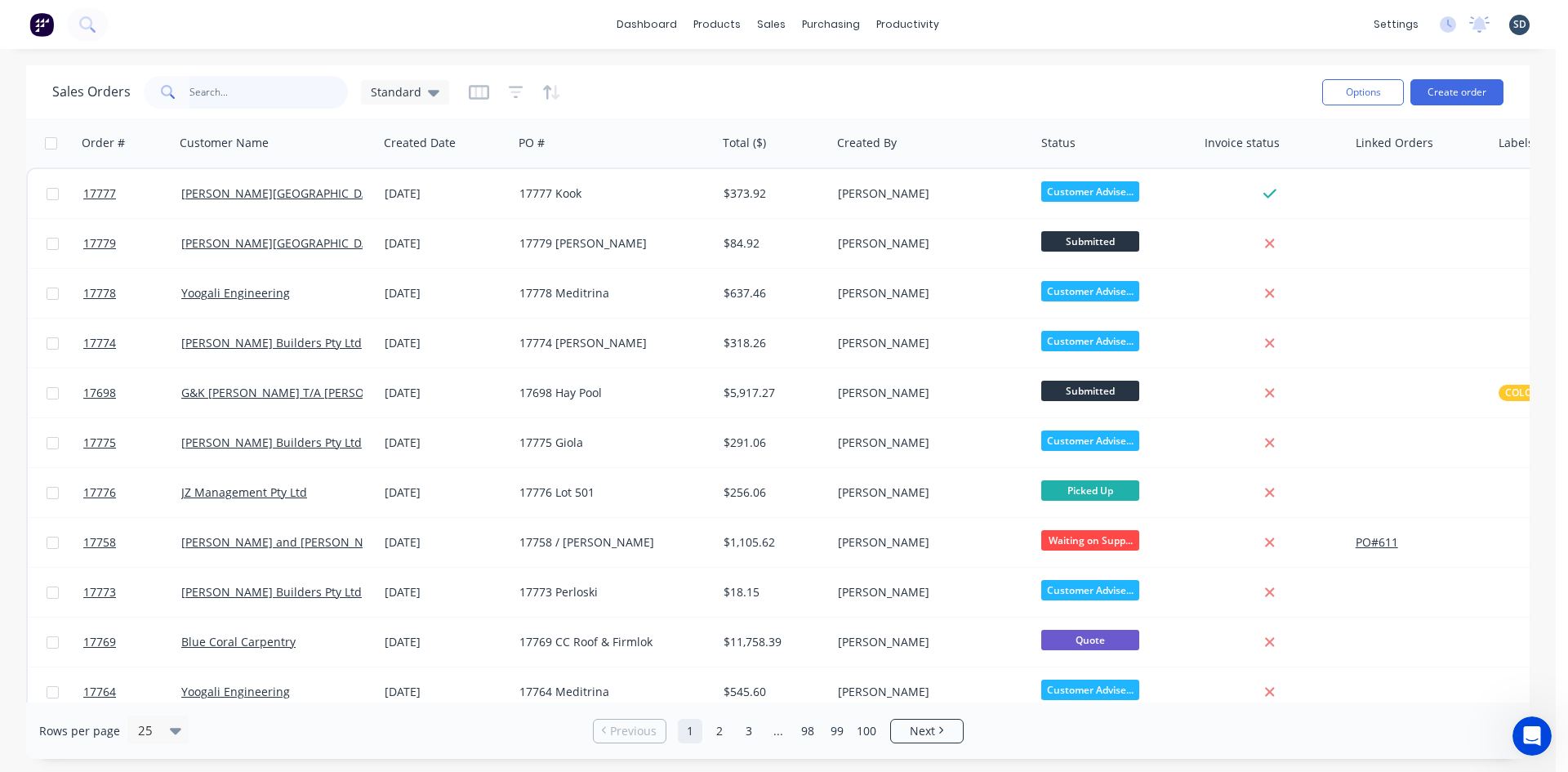
click at [207, 103] on input "text" at bounding box center [269, 92] width 159 height 33
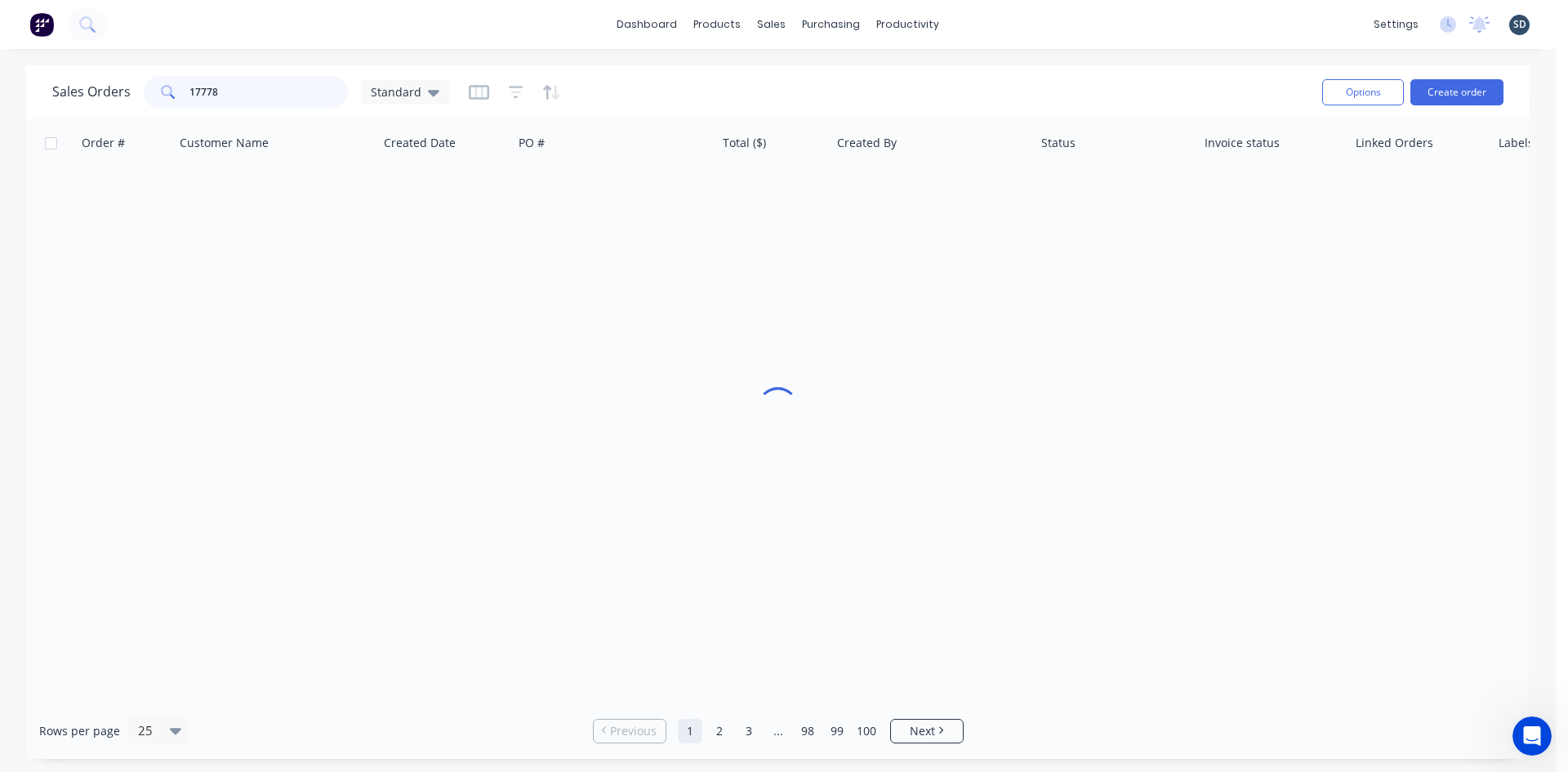
type input "17778"
click at [666, 78] on div "Sales Orders 17778 Standard" at bounding box center [681, 91] width 1257 height 40
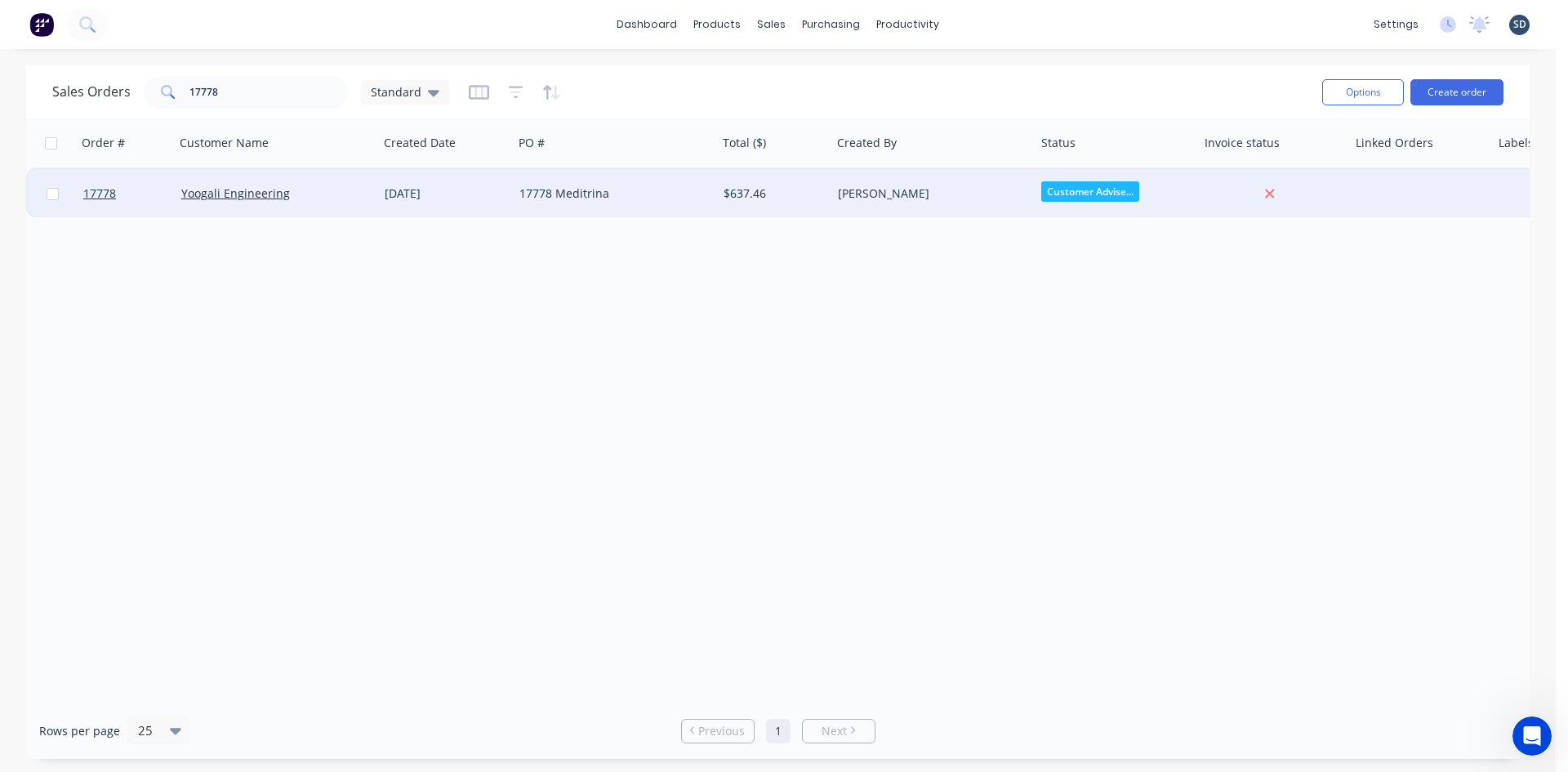
click at [676, 202] on div "17778 Meditrina" at bounding box center [614, 194] width 204 height 49
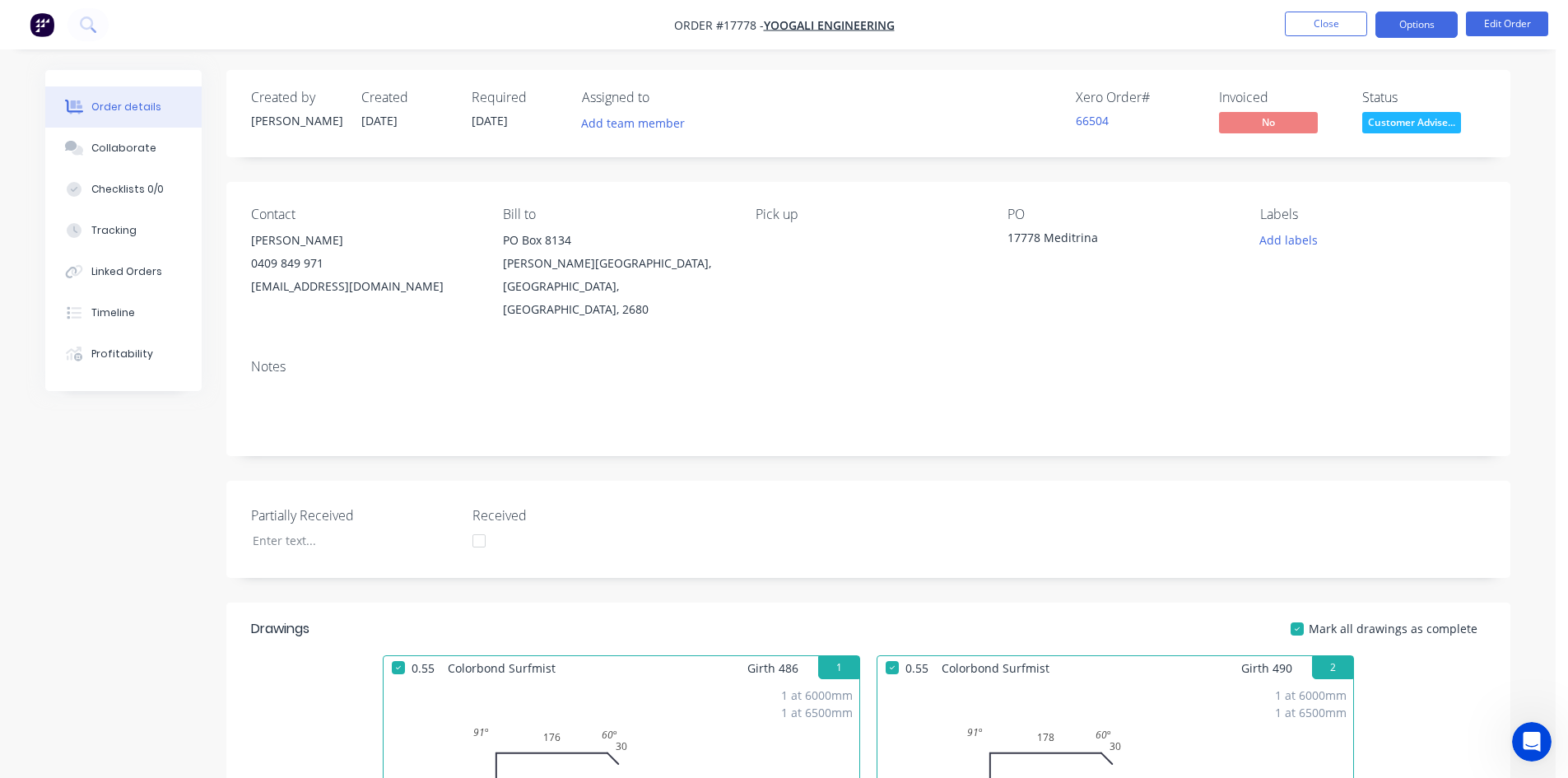
click at [1426, 28] on button "Options" at bounding box center [1417, 25] width 83 height 27
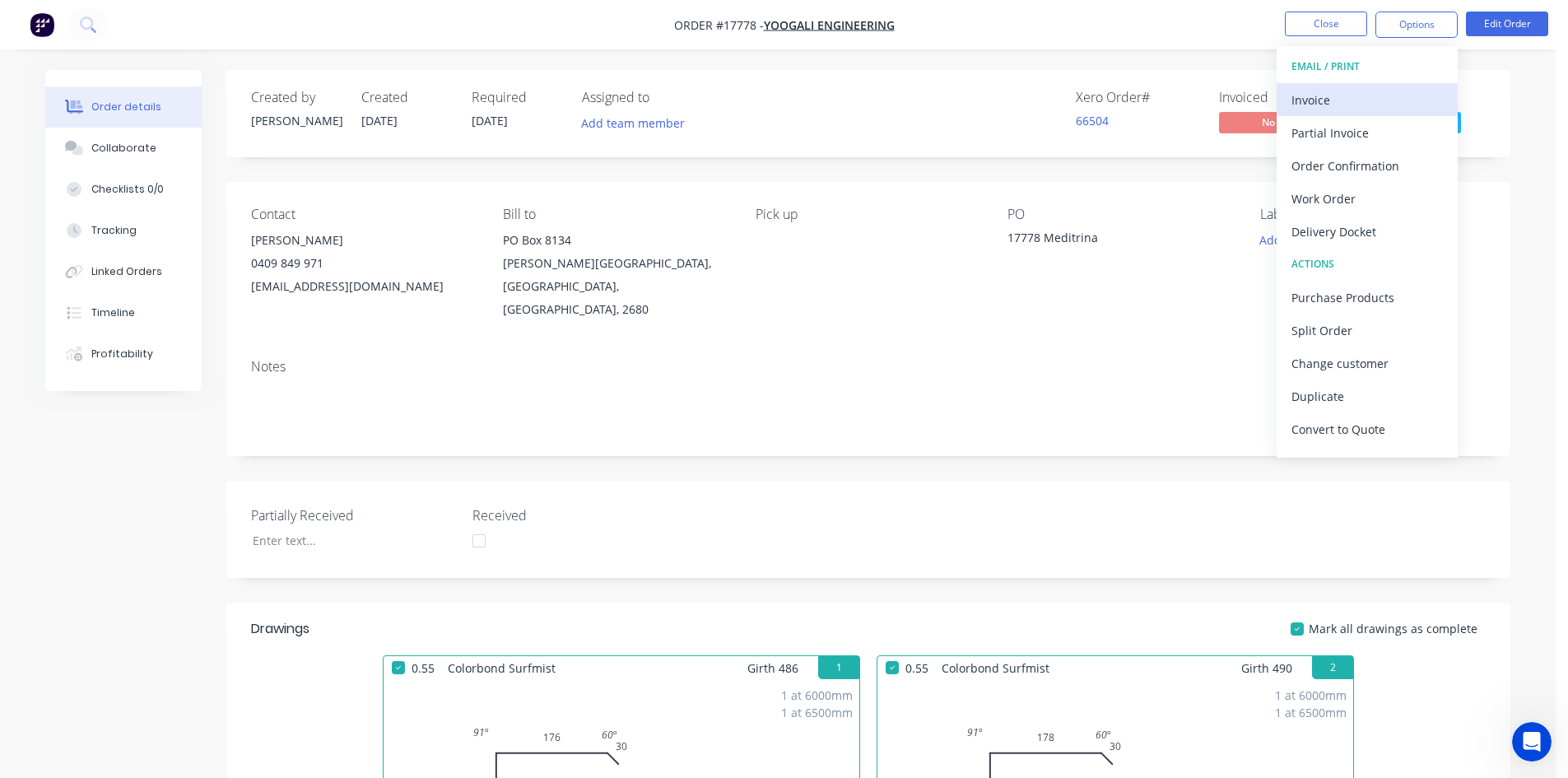
click at [1380, 112] on button "Invoice" at bounding box center [1368, 99] width 182 height 33
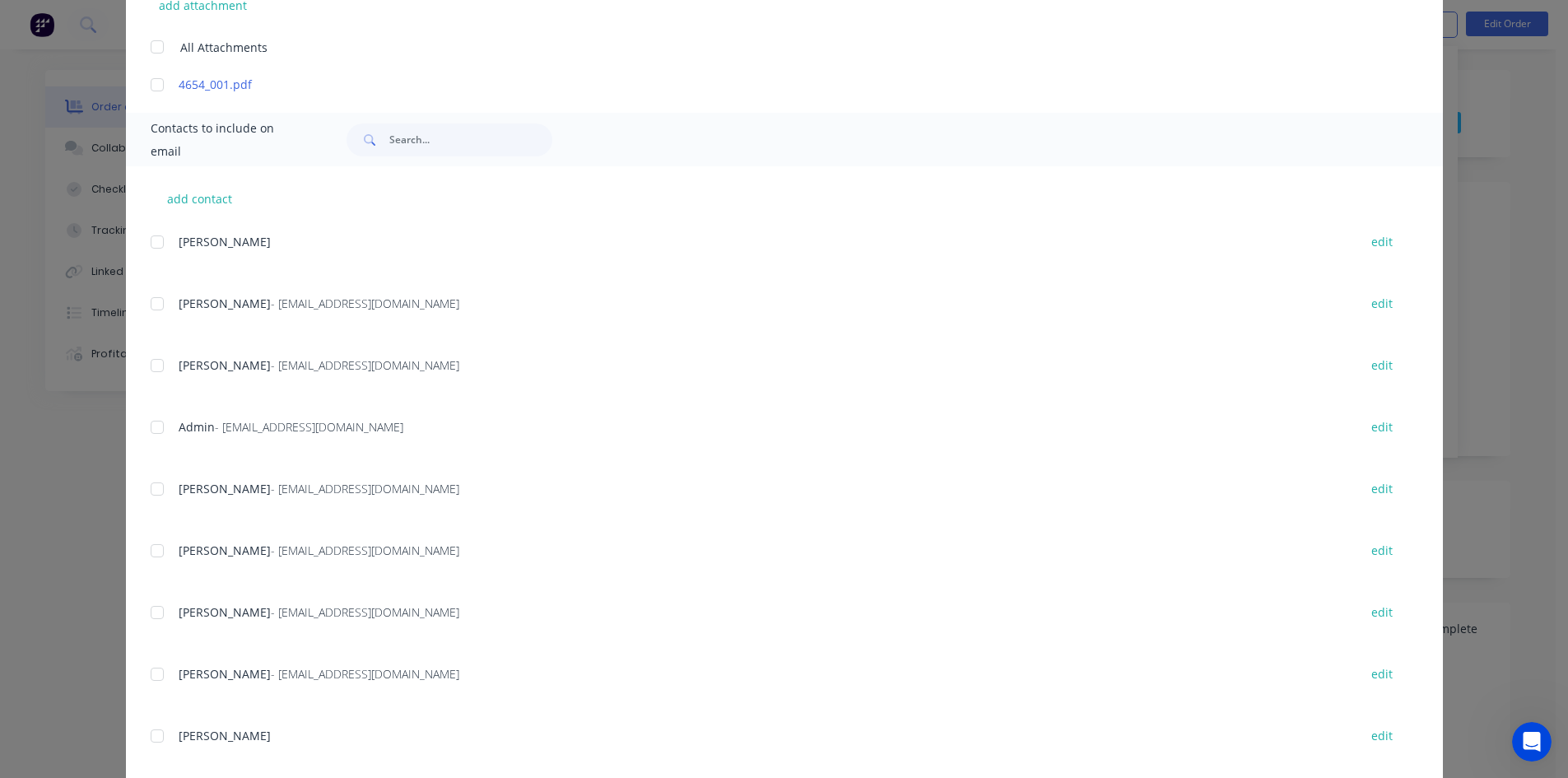
scroll to position [479, 0]
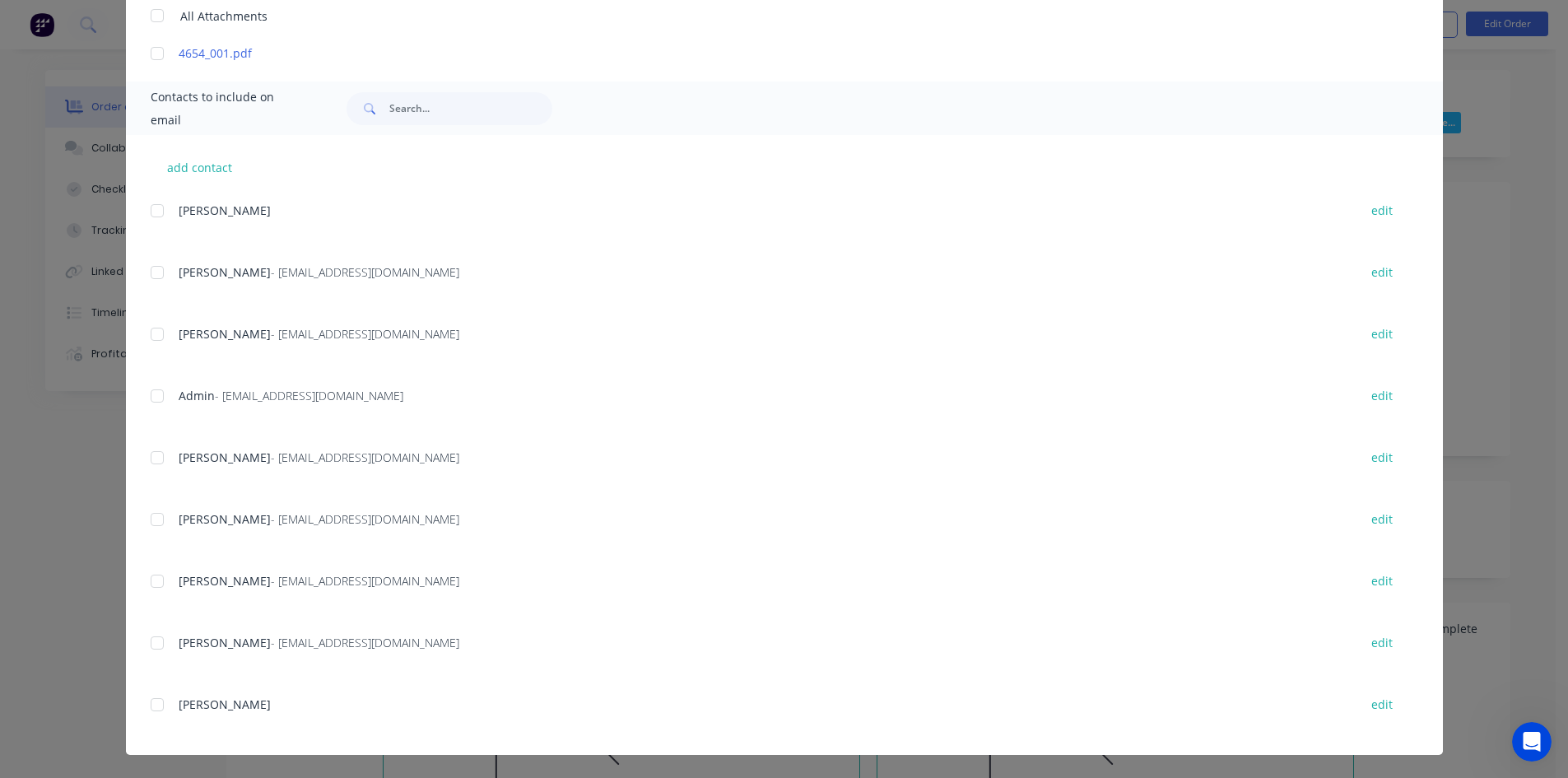
click at [152, 398] on div at bounding box center [157, 395] width 33 height 33
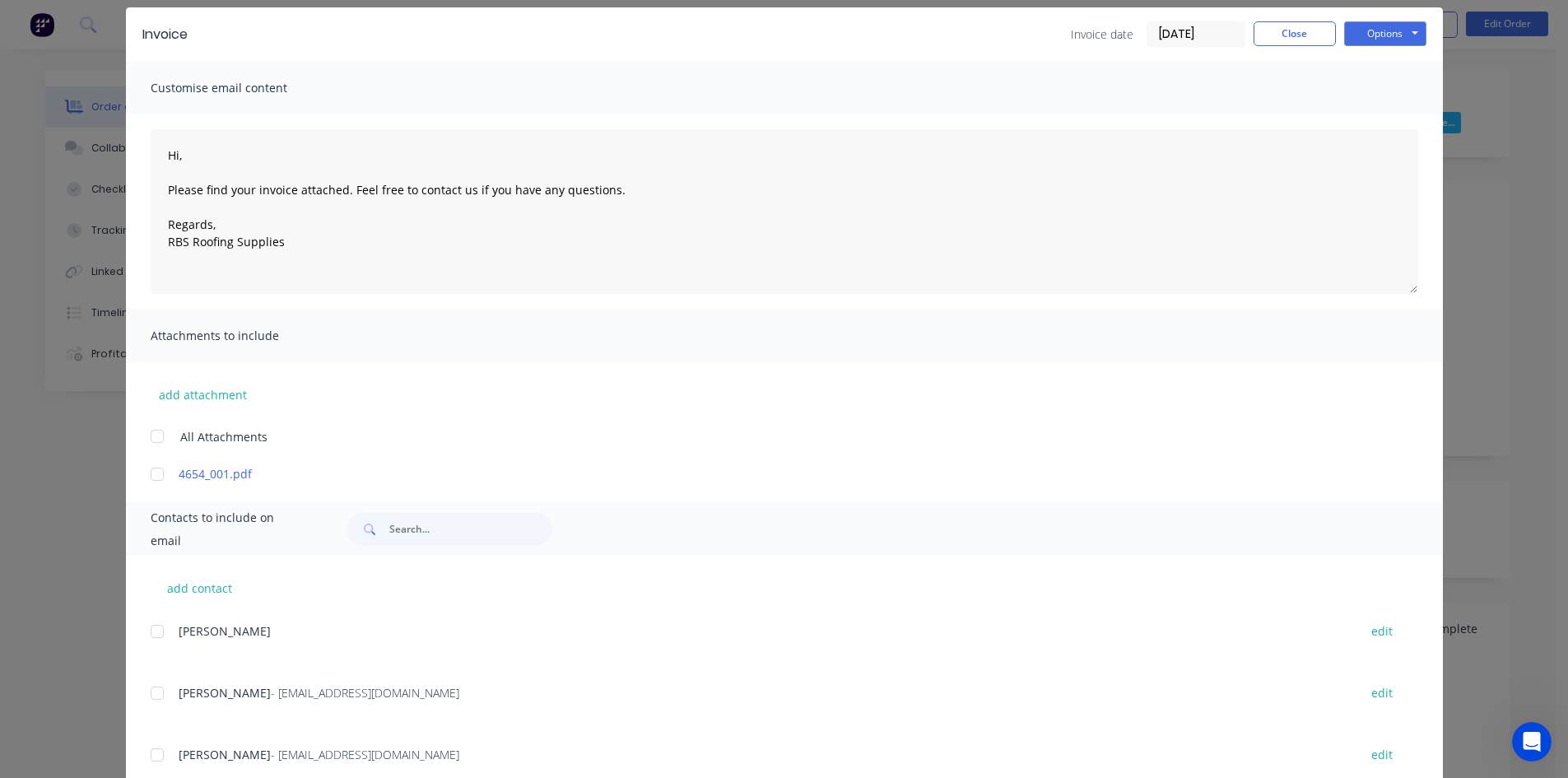
scroll to position [0, 0]
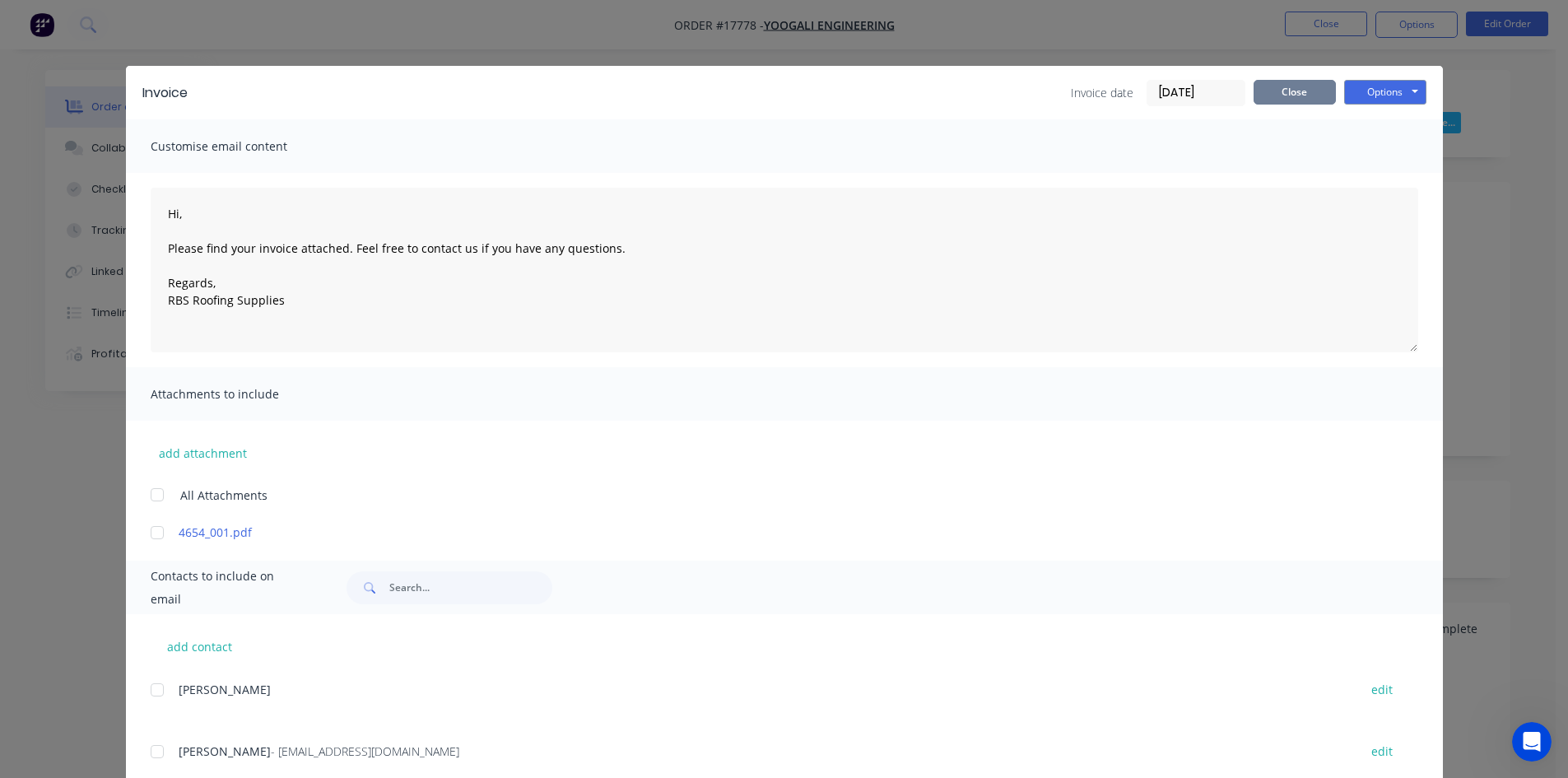
type textarea "Hi, Please find your invoice attached. Feel free to contact us if you have any …"
click at [1291, 91] on button "Close" at bounding box center [1295, 93] width 83 height 25
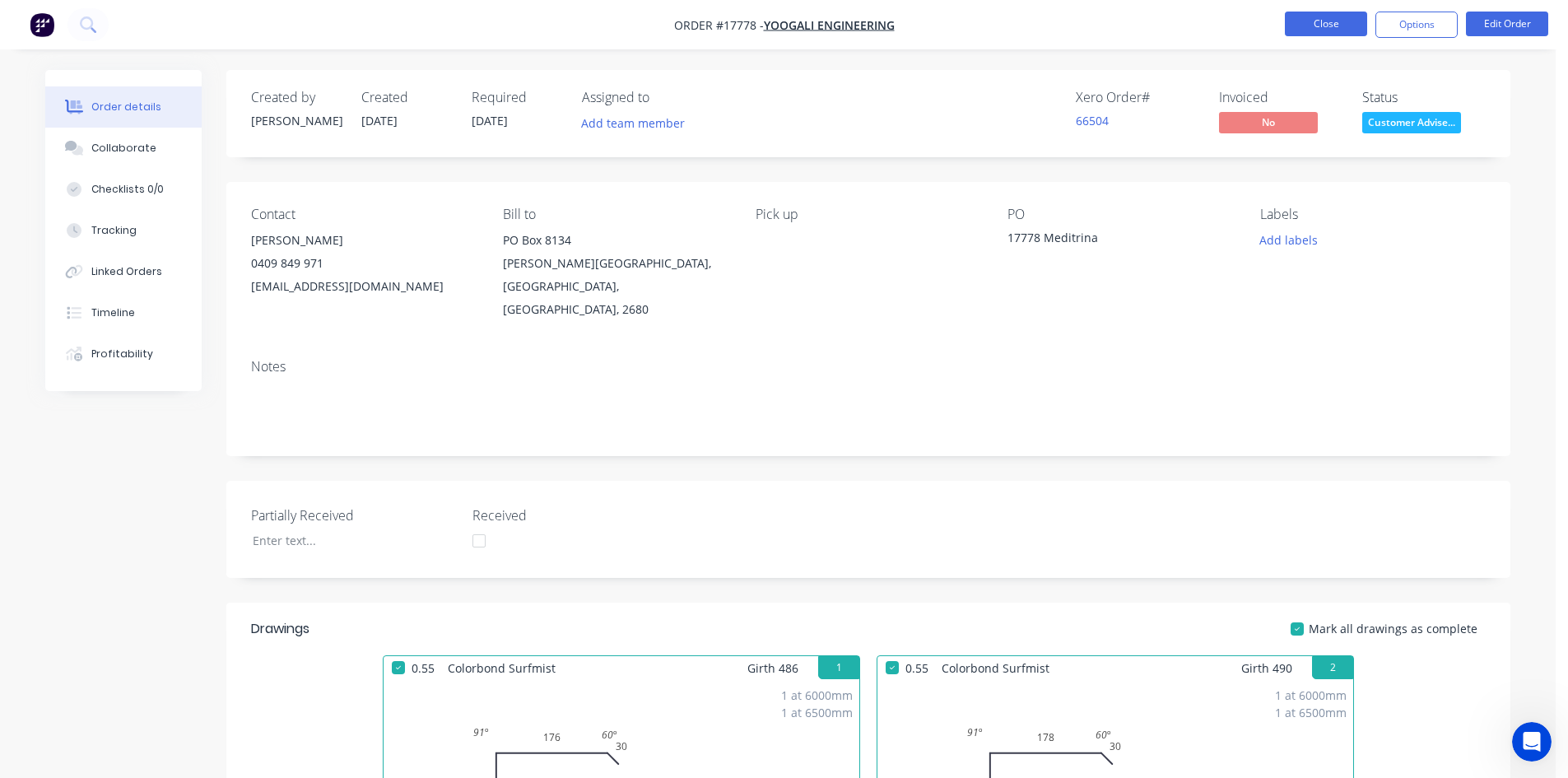
click at [1317, 28] on button "Close" at bounding box center [1326, 24] width 83 height 25
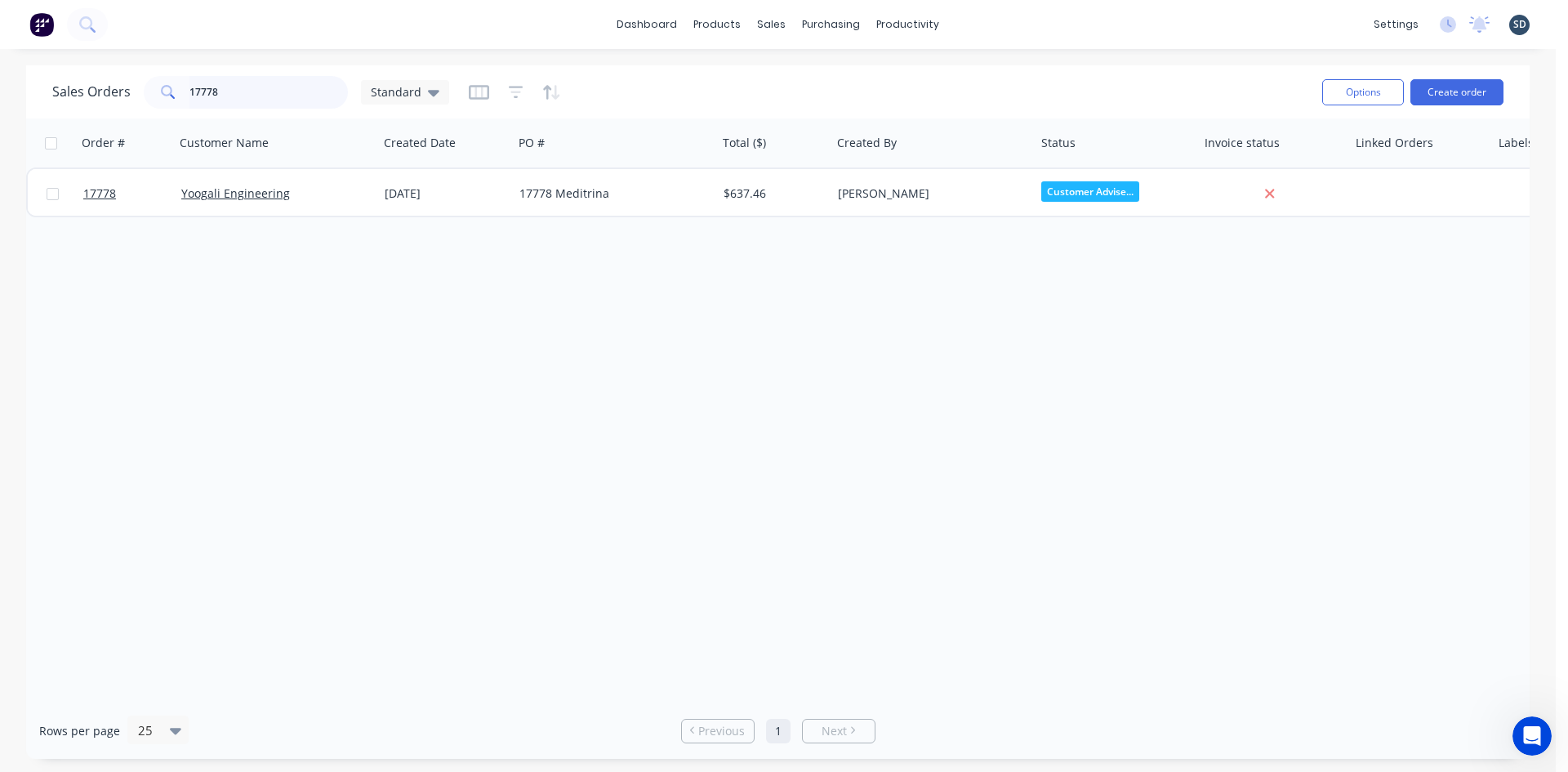
click at [245, 85] on input "17778" at bounding box center [269, 92] width 159 height 33
type input "casagrande"
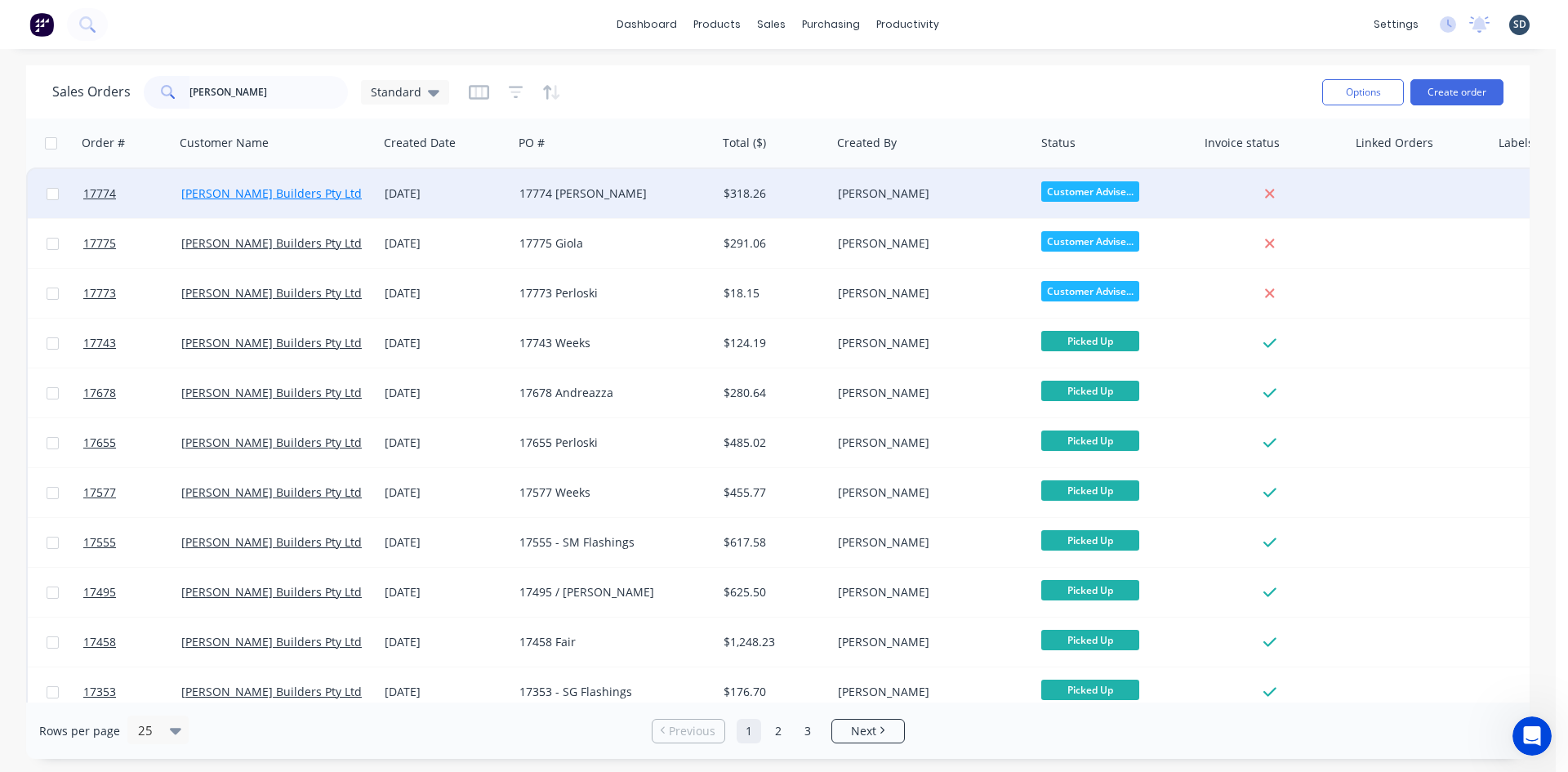
click at [253, 194] on link "[PERSON_NAME] Builders Pty Ltd" at bounding box center [271, 193] width 180 height 16
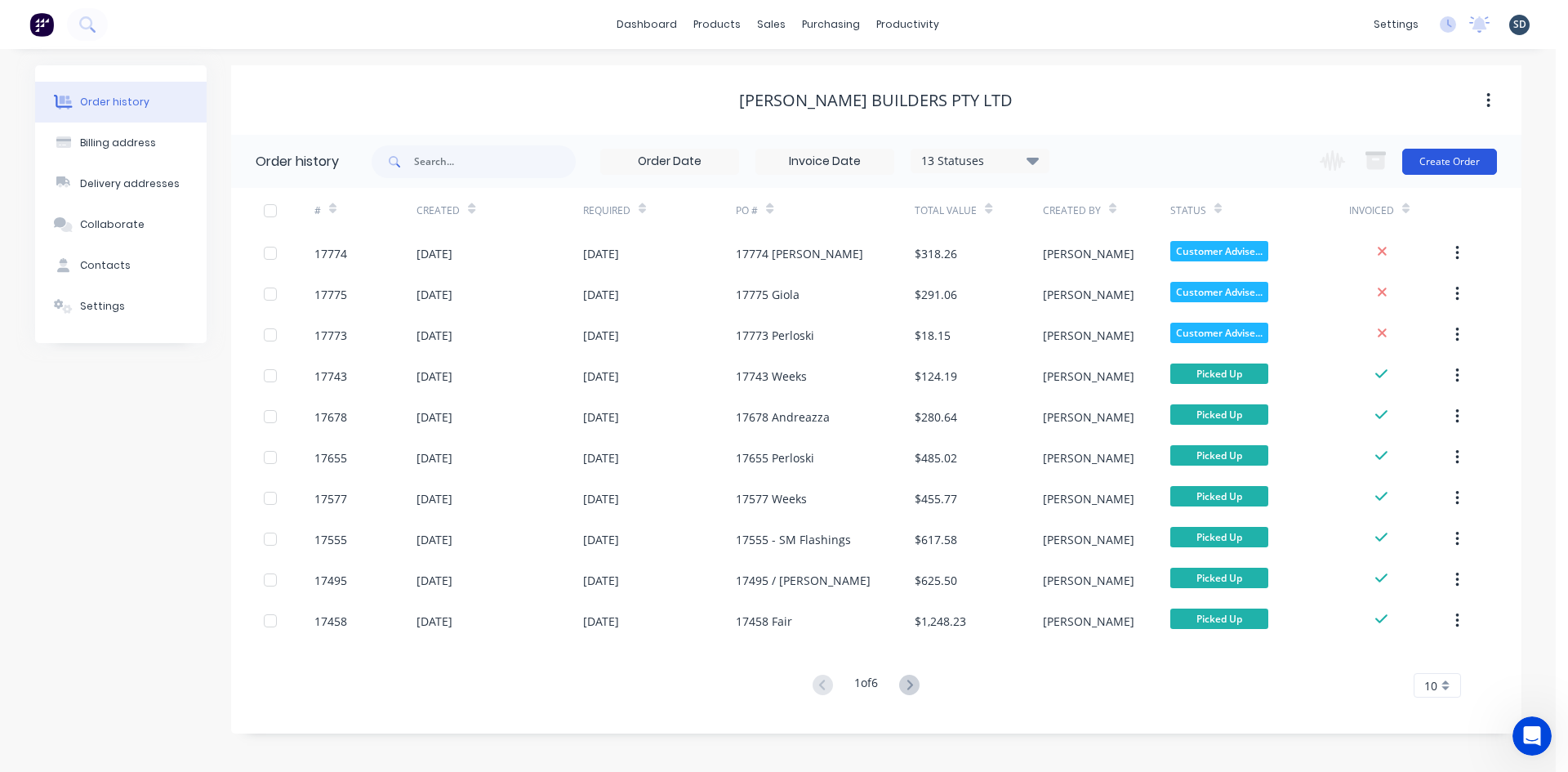
click at [1451, 166] on button "Create Order" at bounding box center [1449, 162] width 94 height 26
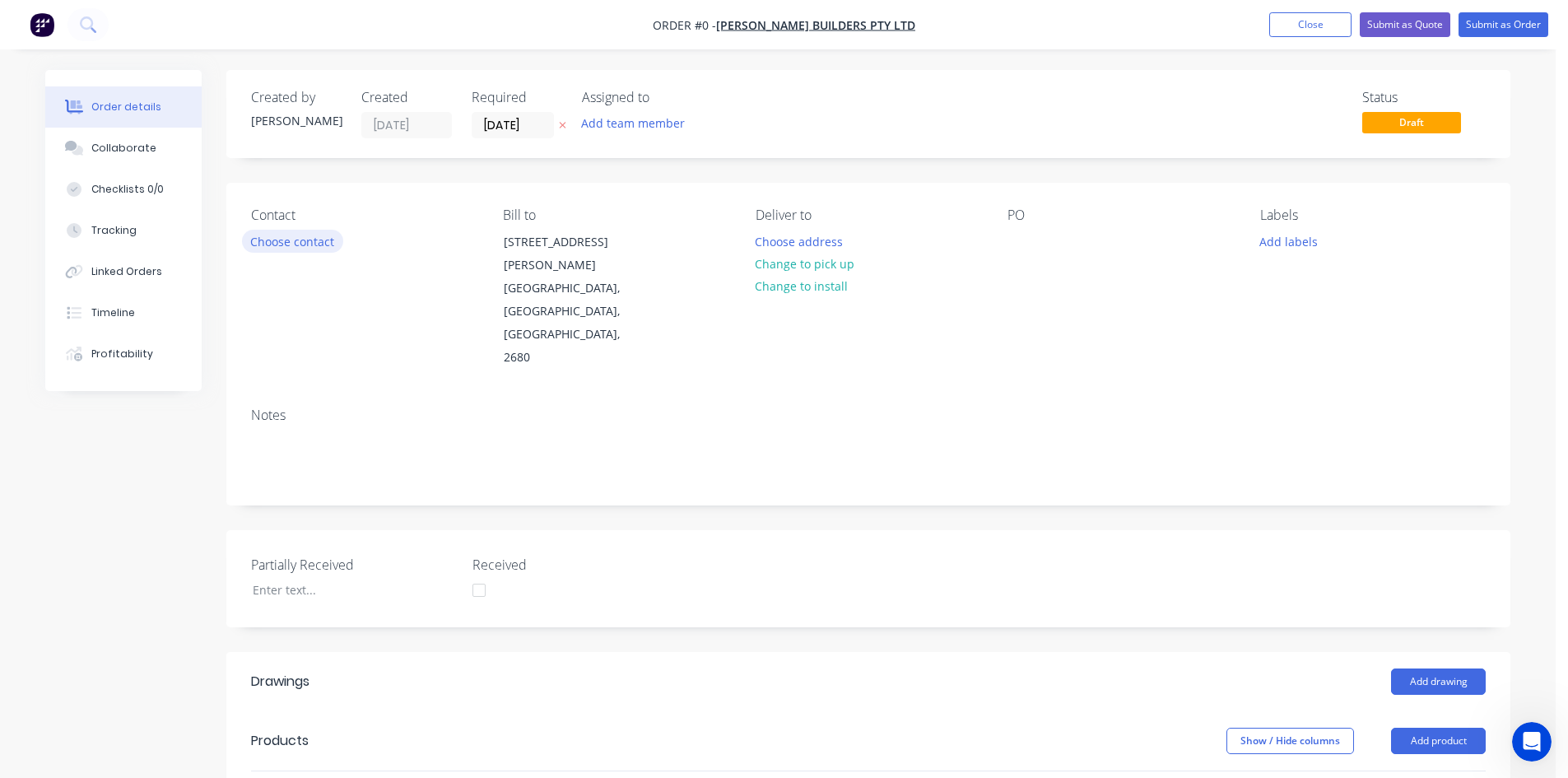
click at [277, 237] on button "Choose contact" at bounding box center [293, 240] width 101 height 22
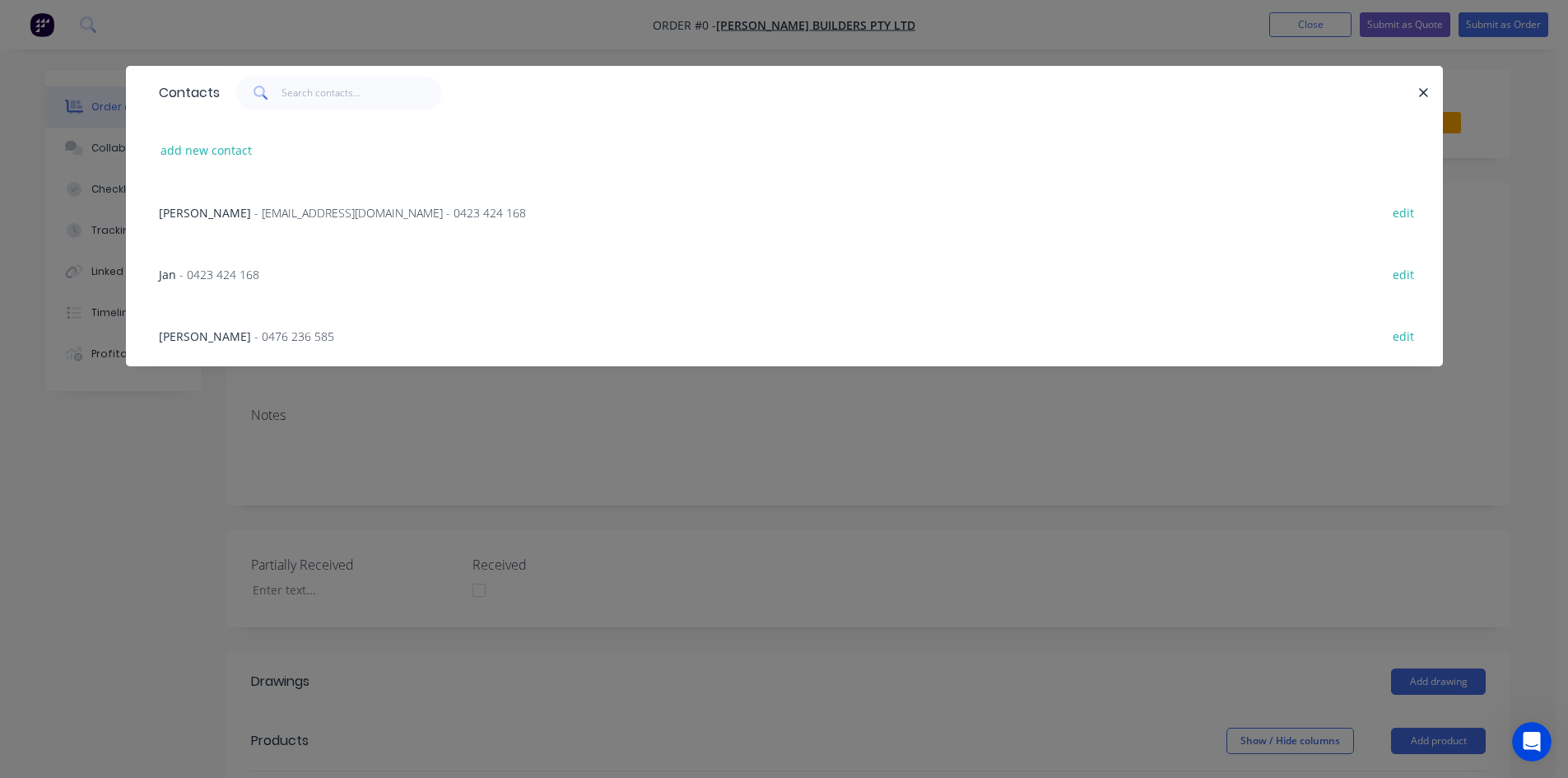
click at [374, 215] on span "- admin@casagrandebuilders.com.au - 0423 424 168" at bounding box center [390, 213] width 271 height 16
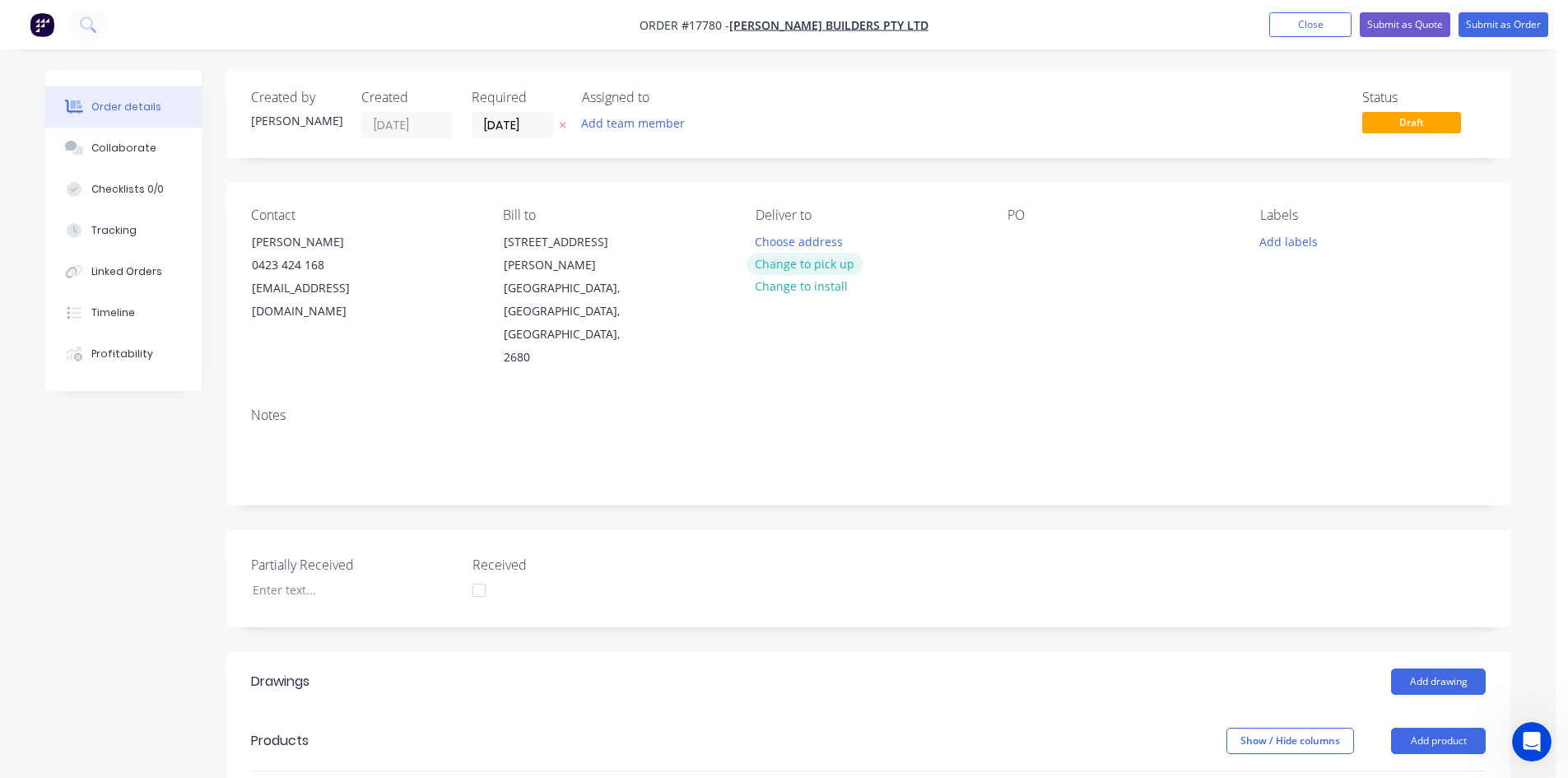
click at [805, 266] on button "Change to pick up" at bounding box center [804, 263] width 117 height 22
click at [1026, 242] on div at bounding box center [1021, 241] width 27 height 24
click at [982, 151] on div "Created by Sam Created 13/10/25 Required 13/10/25 Assigned to Add team member S…" at bounding box center [868, 114] width 1284 height 88
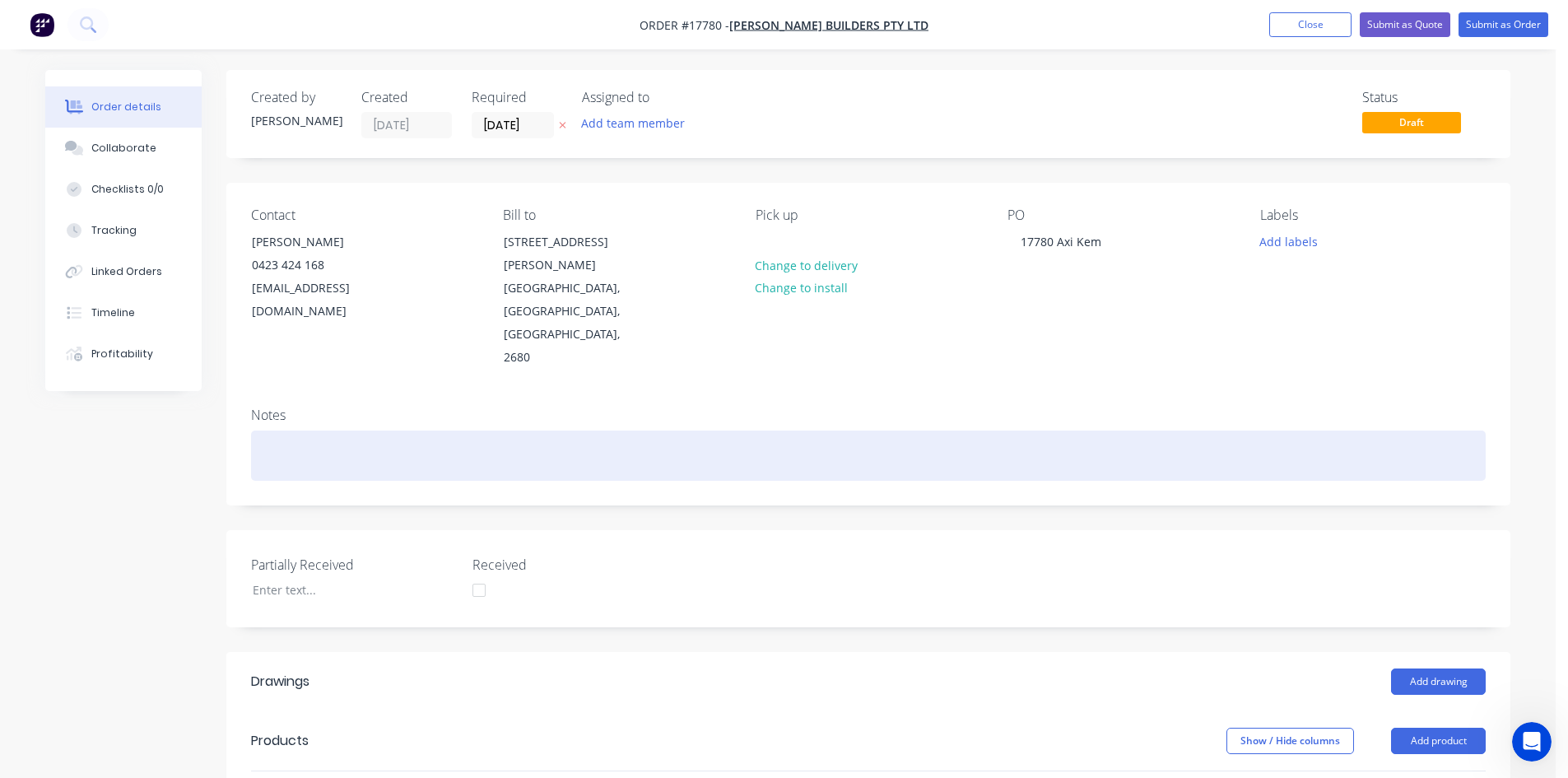
click at [294, 431] on div at bounding box center [869, 456] width 1235 height 50
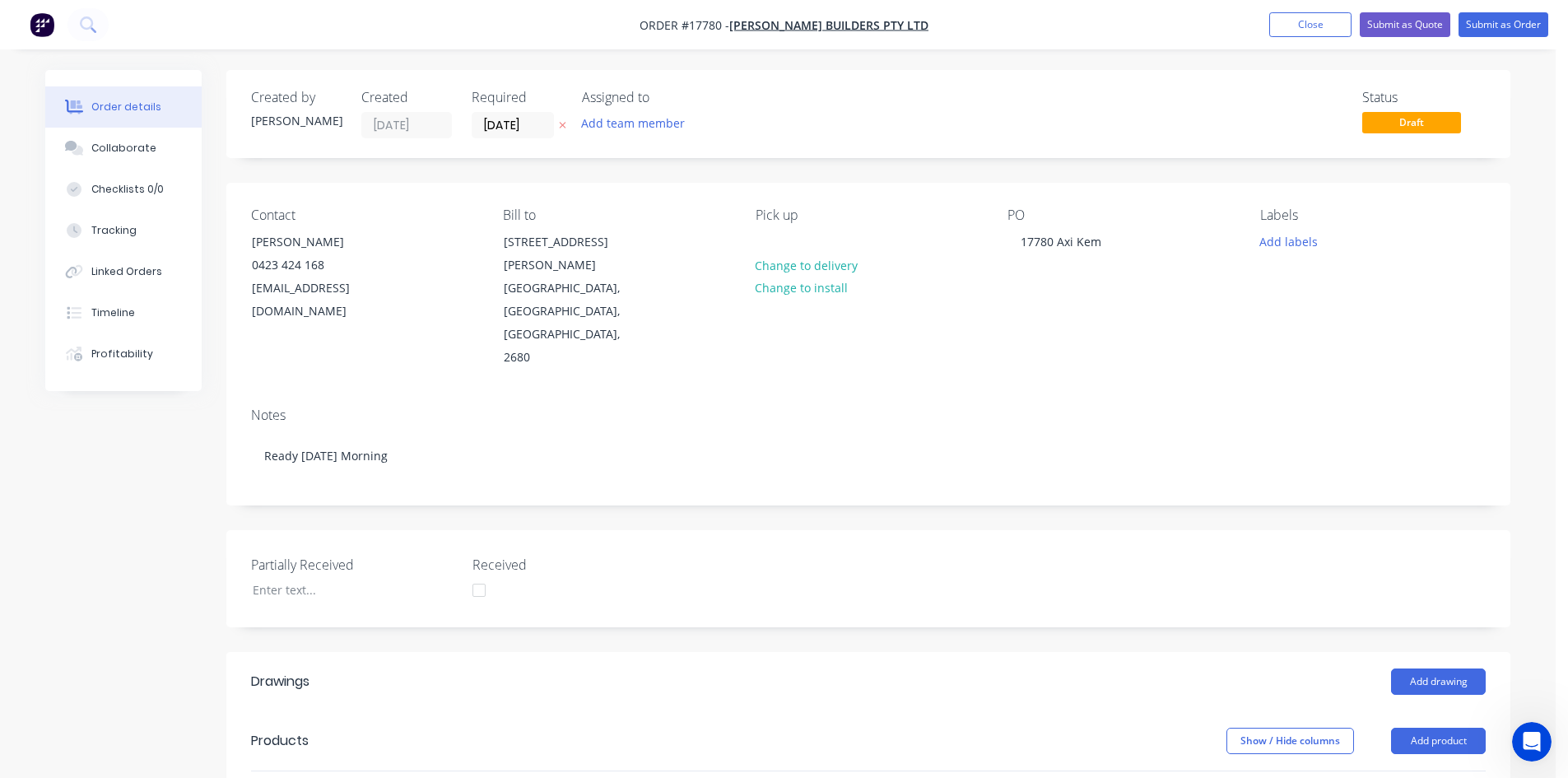
click at [170, 478] on div "Created by Sam Created 13/10/25 Required 13/10/25 Assigned to Add team member S…" at bounding box center [778, 658] width 1466 height 1176
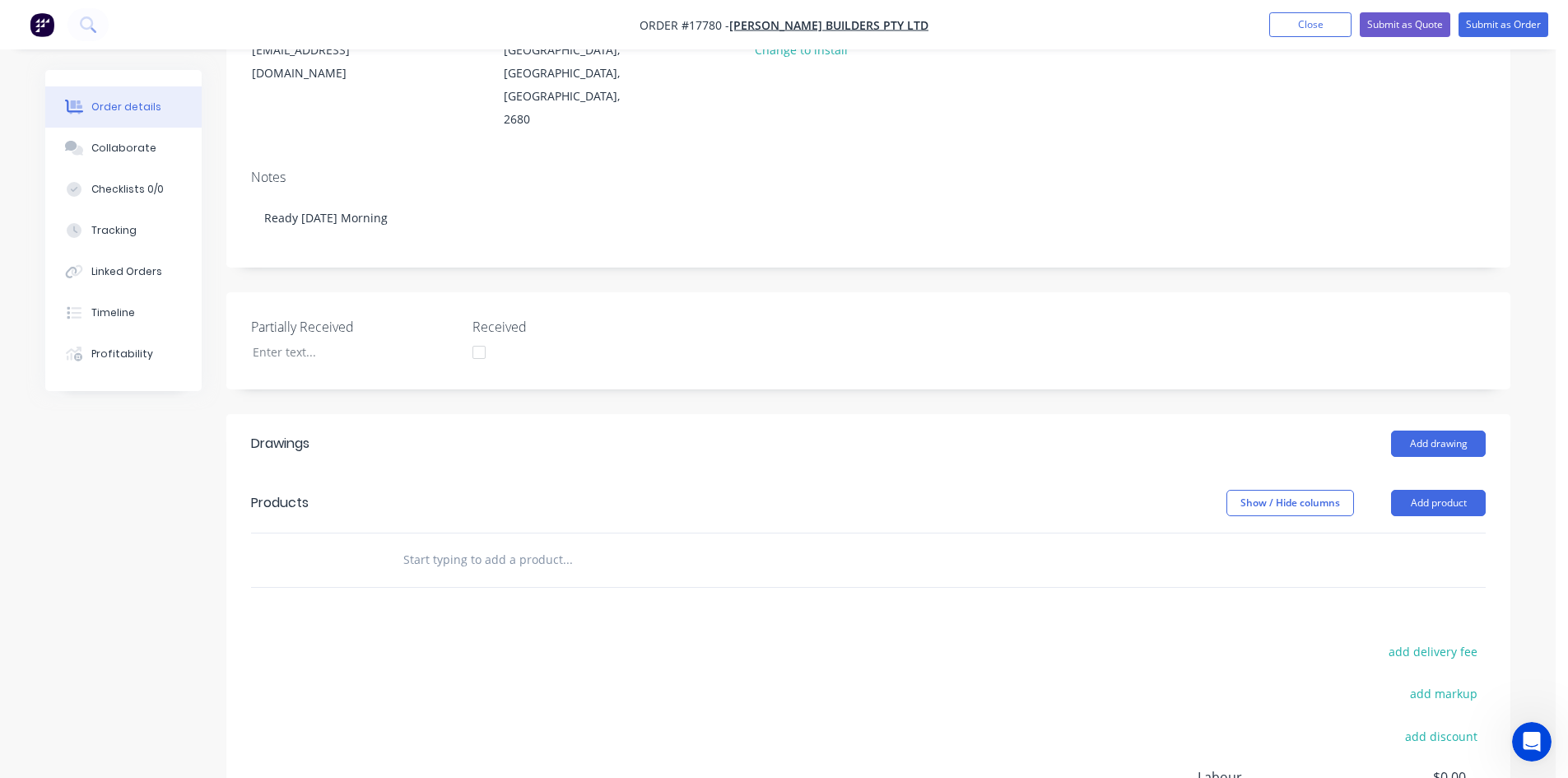
scroll to position [247, 0]
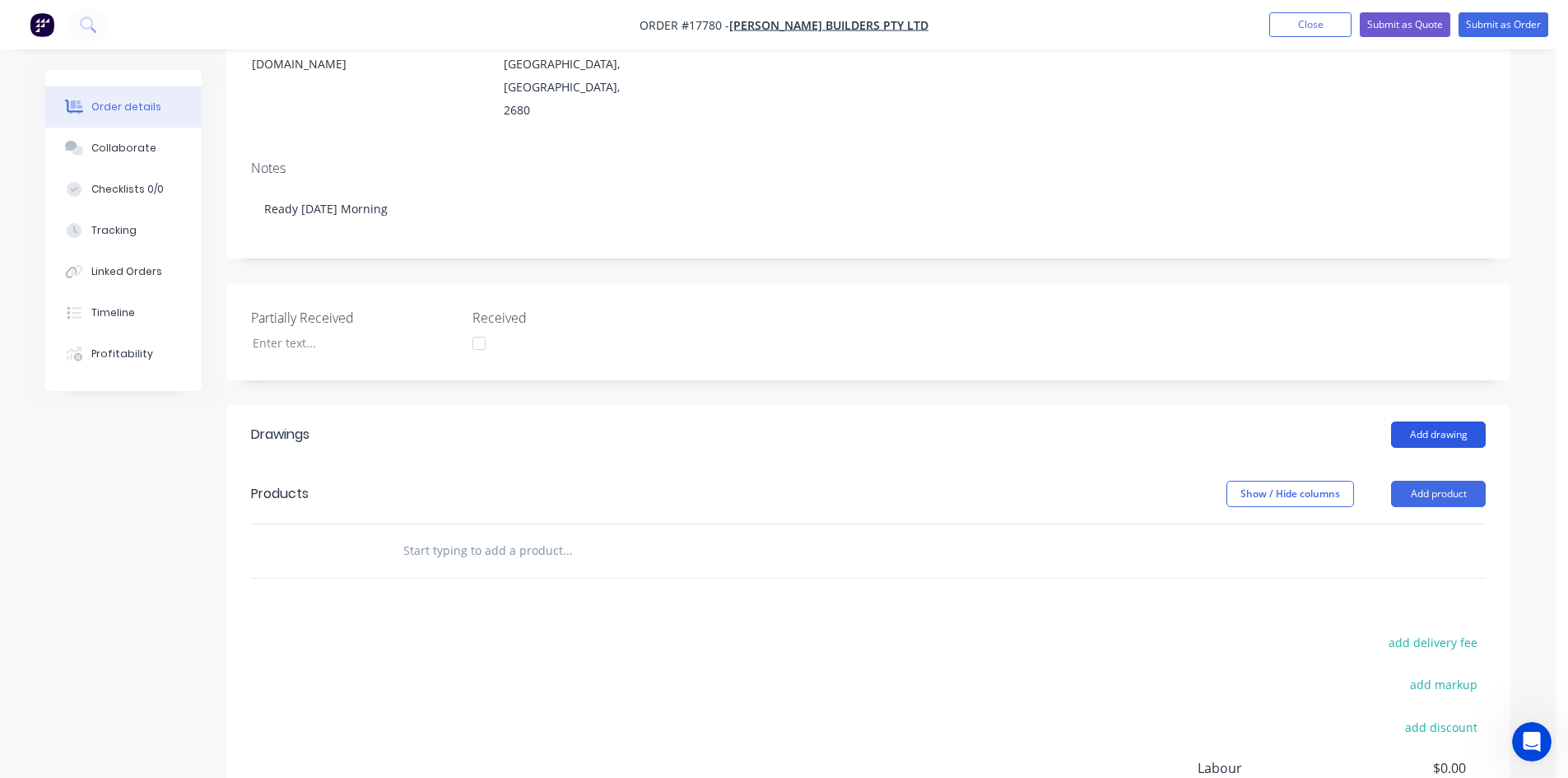
click at [1420, 422] on button "Add drawing" at bounding box center [1439, 435] width 94 height 27
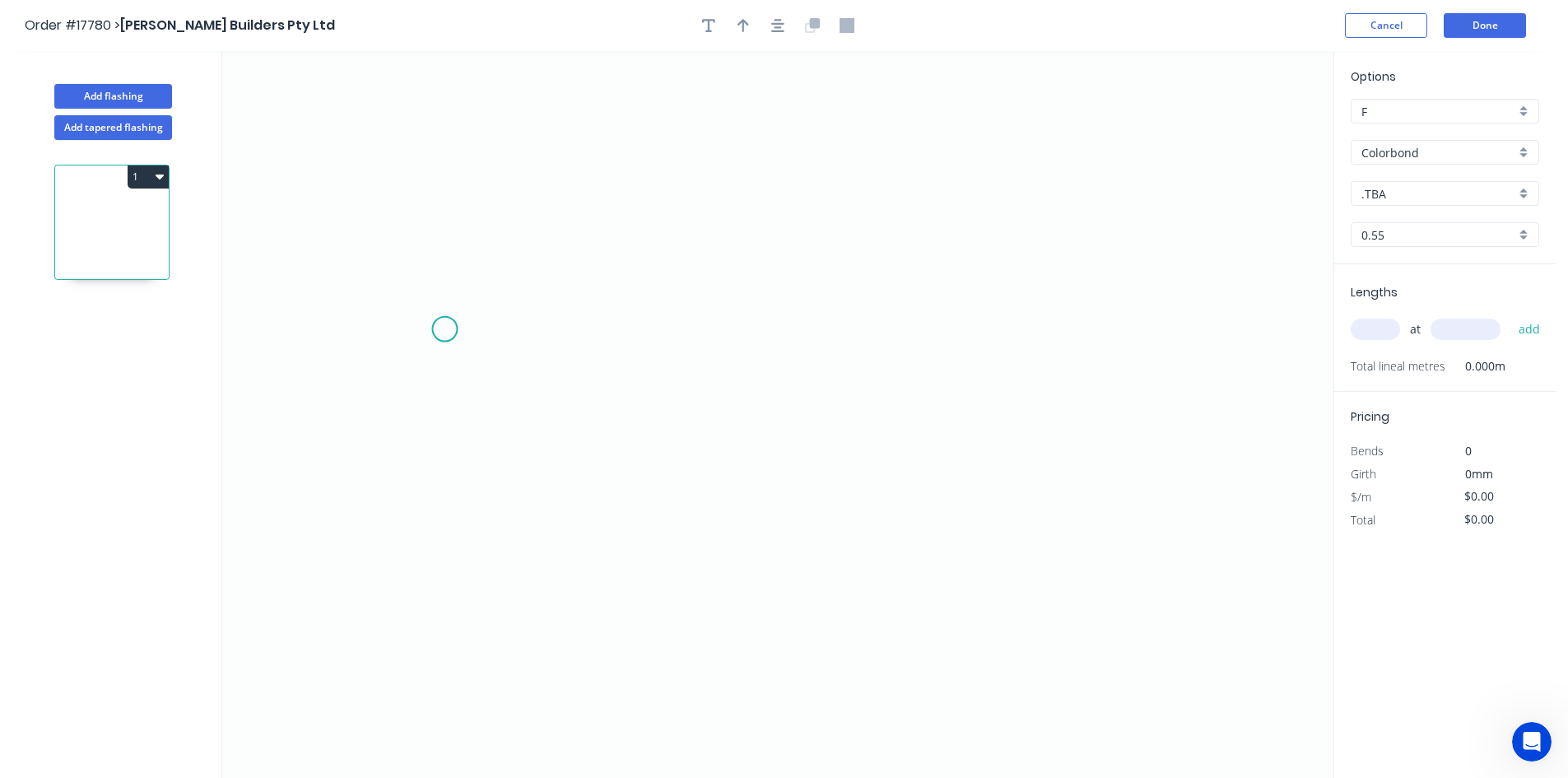
click at [443, 328] on icon "0" at bounding box center [778, 414] width 1111 height 727
click at [1067, 320] on icon "0" at bounding box center [778, 414] width 1111 height 727
click at [1093, 385] on icon "0 ?" at bounding box center [778, 414] width 1111 height 727
click at [439, 328] on circle at bounding box center [443, 328] width 25 height 25
click at [430, 386] on icon "0 ? ? ? º" at bounding box center [778, 414] width 1111 height 727
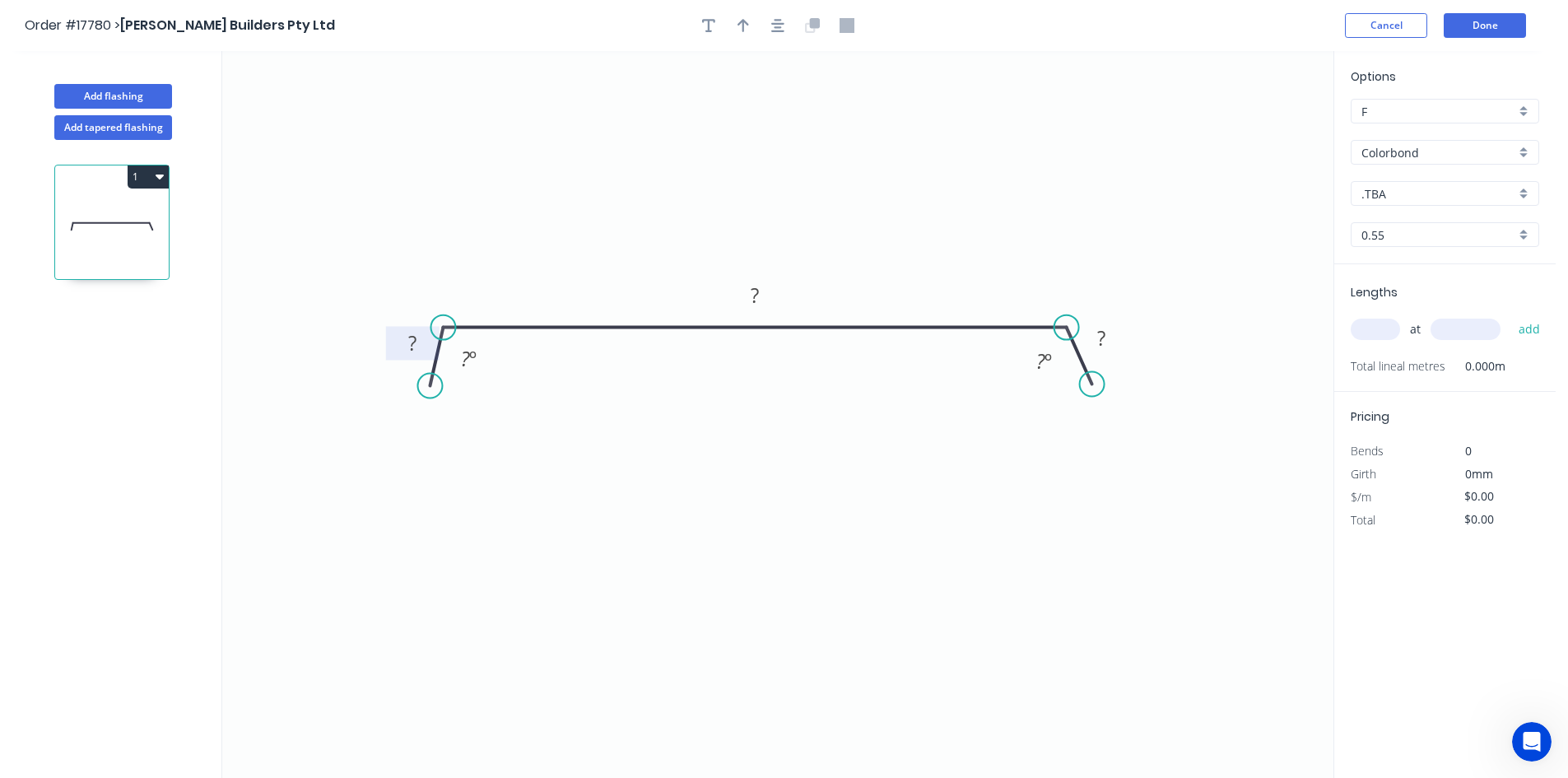
click at [415, 340] on tspan "?" at bounding box center [412, 343] width 8 height 28
click at [1111, 334] on rect at bounding box center [1101, 339] width 33 height 23
click at [1049, 359] on tspan "º" at bounding box center [1048, 361] width 7 height 28
click at [462, 358] on tspan "?" at bounding box center [465, 359] width 9 height 28
drag, startPoint x: 489, startPoint y: 368, endPoint x: 500, endPoint y: 263, distance: 105.6
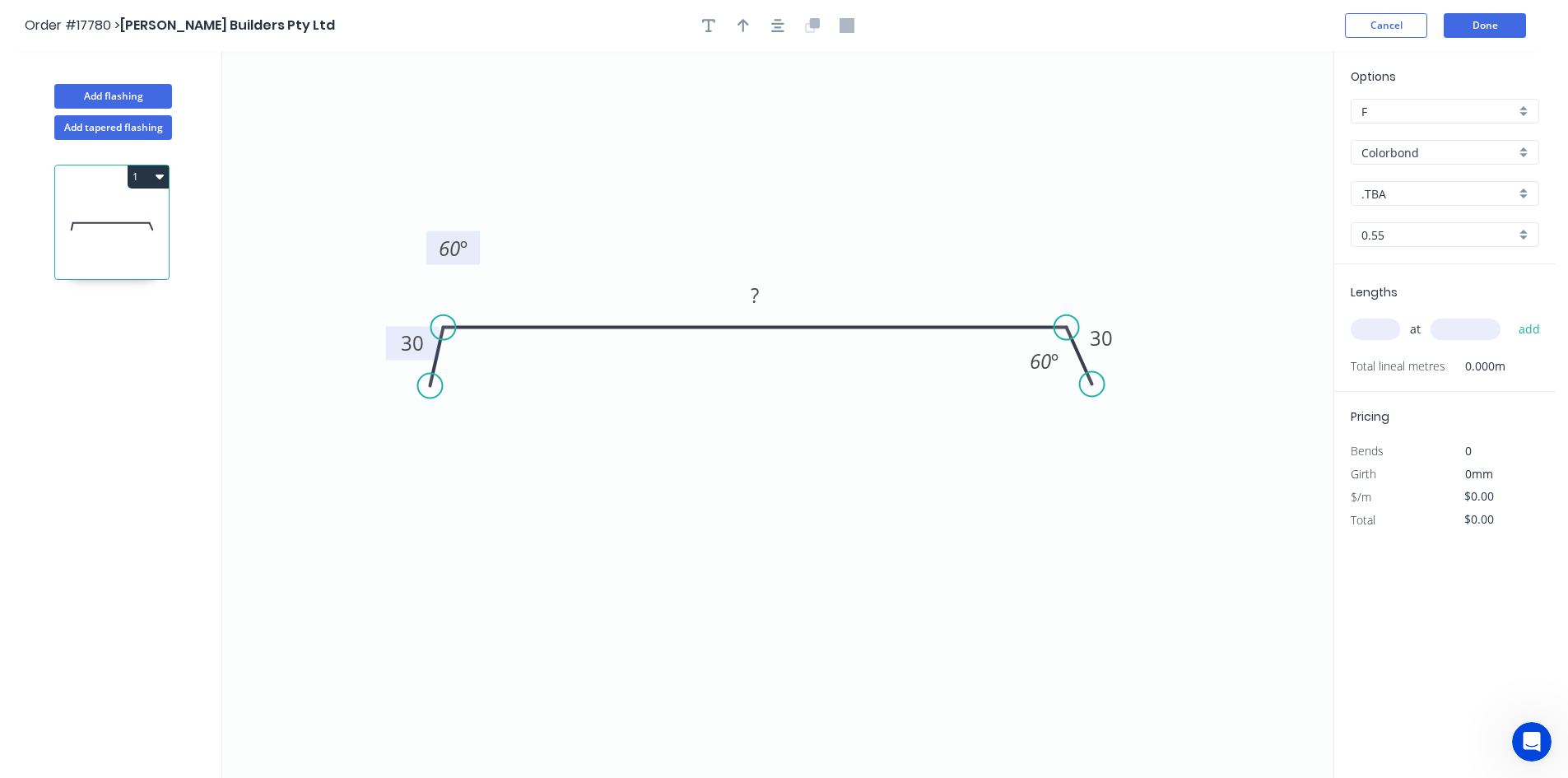
click at [472, 257] on rect at bounding box center [453, 248] width 53 height 34
drag, startPoint x: 1022, startPoint y: 358, endPoint x: 1066, endPoint y: 238, distance: 127.8
click at [1066, 238] on rect at bounding box center [1088, 241] width 53 height 34
click at [764, 298] on rect at bounding box center [755, 296] width 33 height 23
drag, startPoint x: 744, startPoint y: 467, endPoint x: 795, endPoint y: 144, distance: 327.0
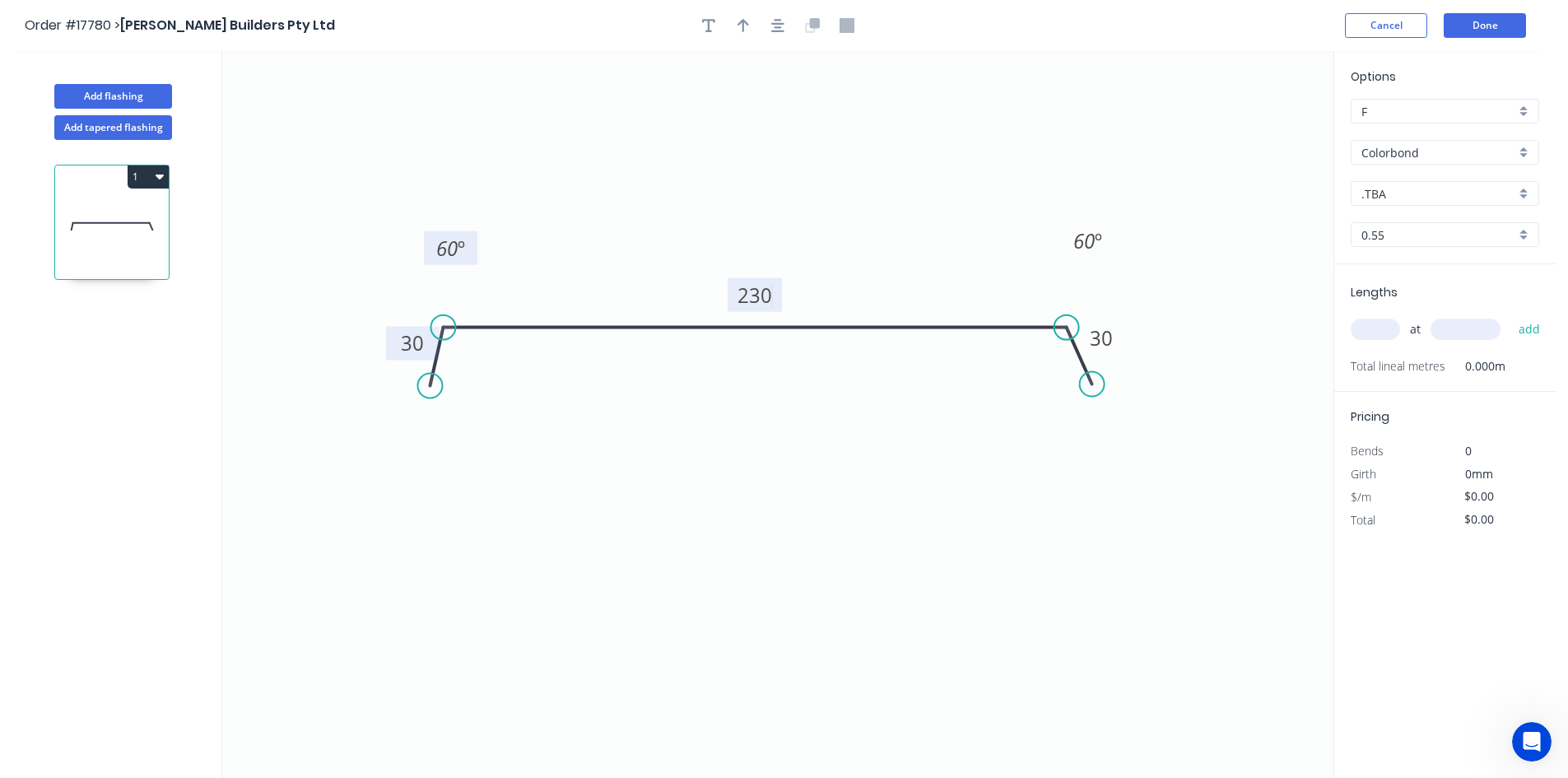
click at [745, 467] on icon "0 30 230 30 60 º 60 º" at bounding box center [778, 414] width 1111 height 727
type input "$16.24"
click at [779, 30] on icon "button" at bounding box center [778, 25] width 13 height 13
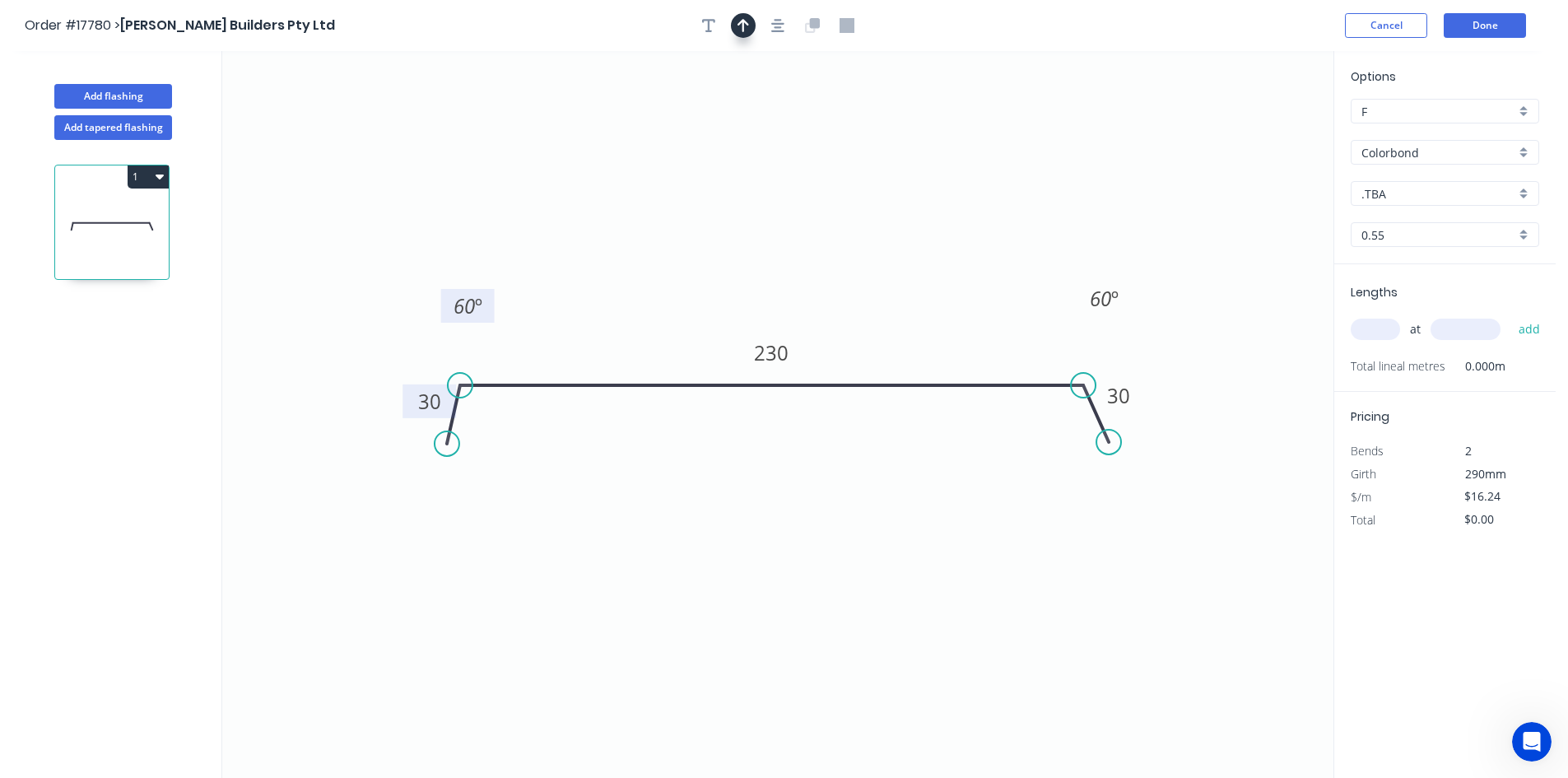
click at [750, 27] on button "button" at bounding box center [744, 26] width 25 height 25
drag, startPoint x: 1247, startPoint y: 126, endPoint x: 1050, endPoint y: 198, distance: 209.7
click at [965, 215] on icon "0 30 230 30 60 º 60 º" at bounding box center [778, 414] width 1111 height 727
drag, startPoint x: 1251, startPoint y: 126, endPoint x: 926, endPoint y: 270, distance: 355.5
click at [926, 270] on icon at bounding box center [925, 243] width 15 height 53
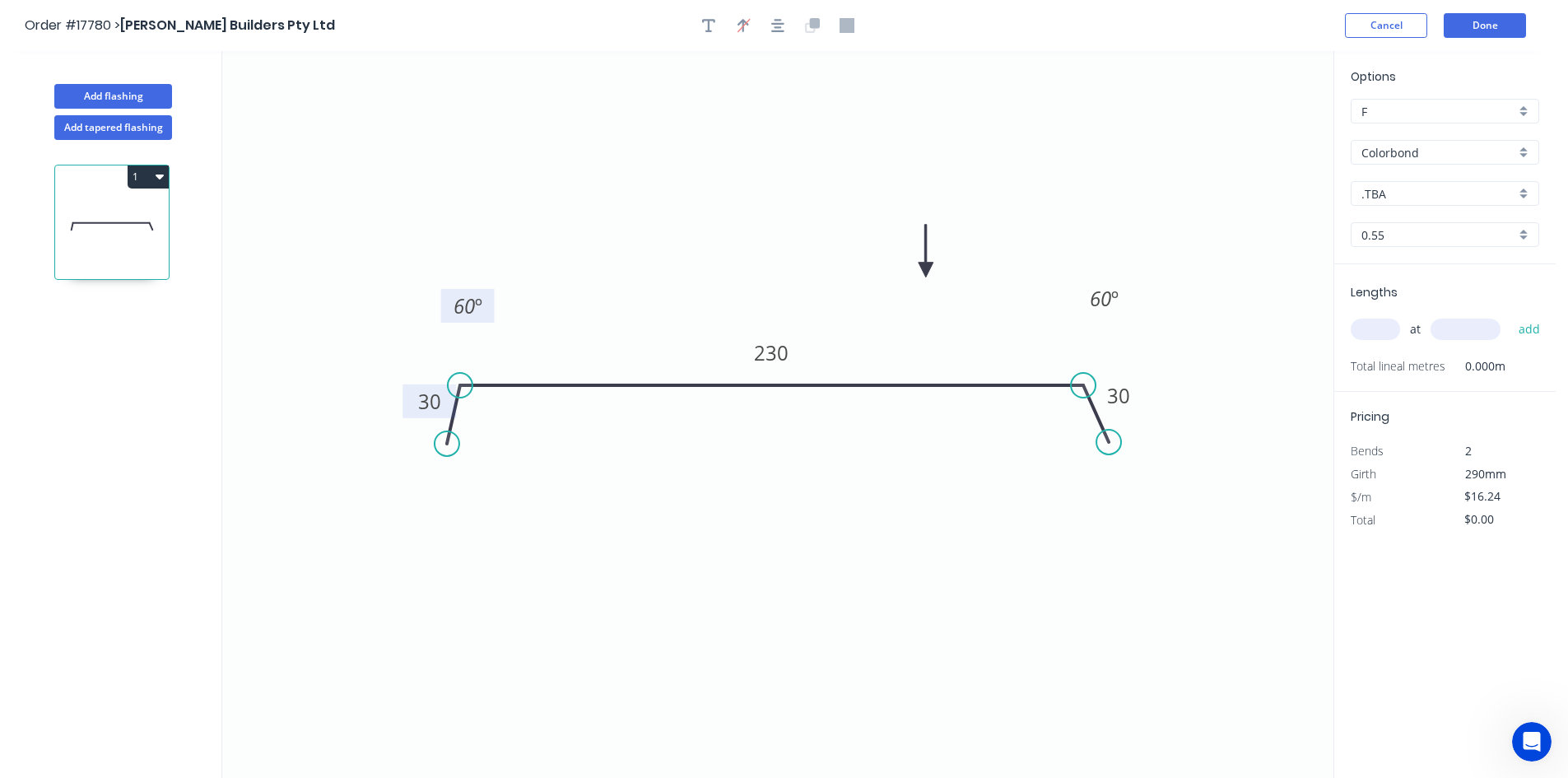
click at [1427, 149] on input "Colorbond" at bounding box center [1438, 152] width 154 height 17
click at [1431, 295] on div "Zincalume" at bounding box center [1445, 299] width 187 height 28
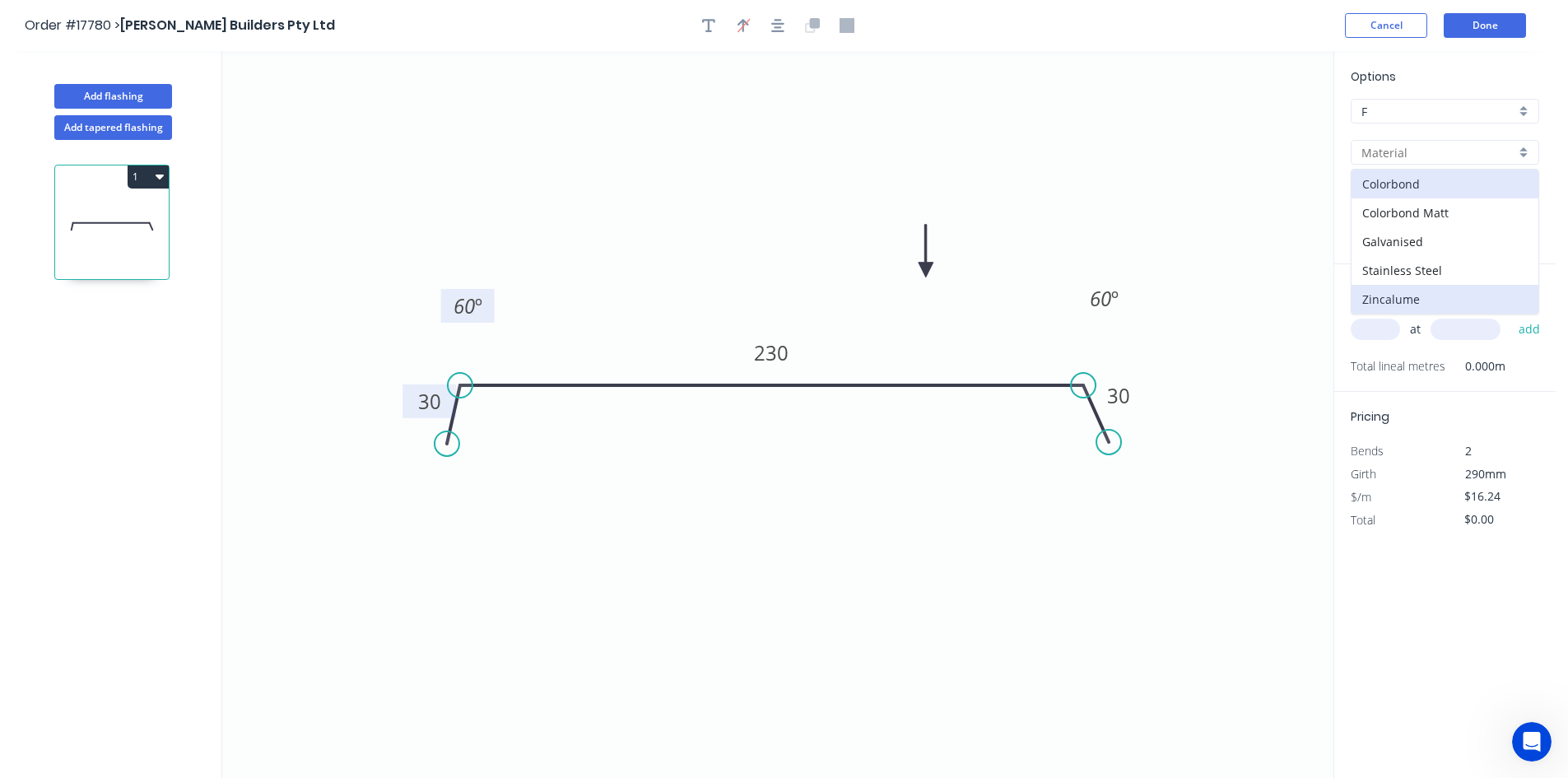
type input "Zincalume"
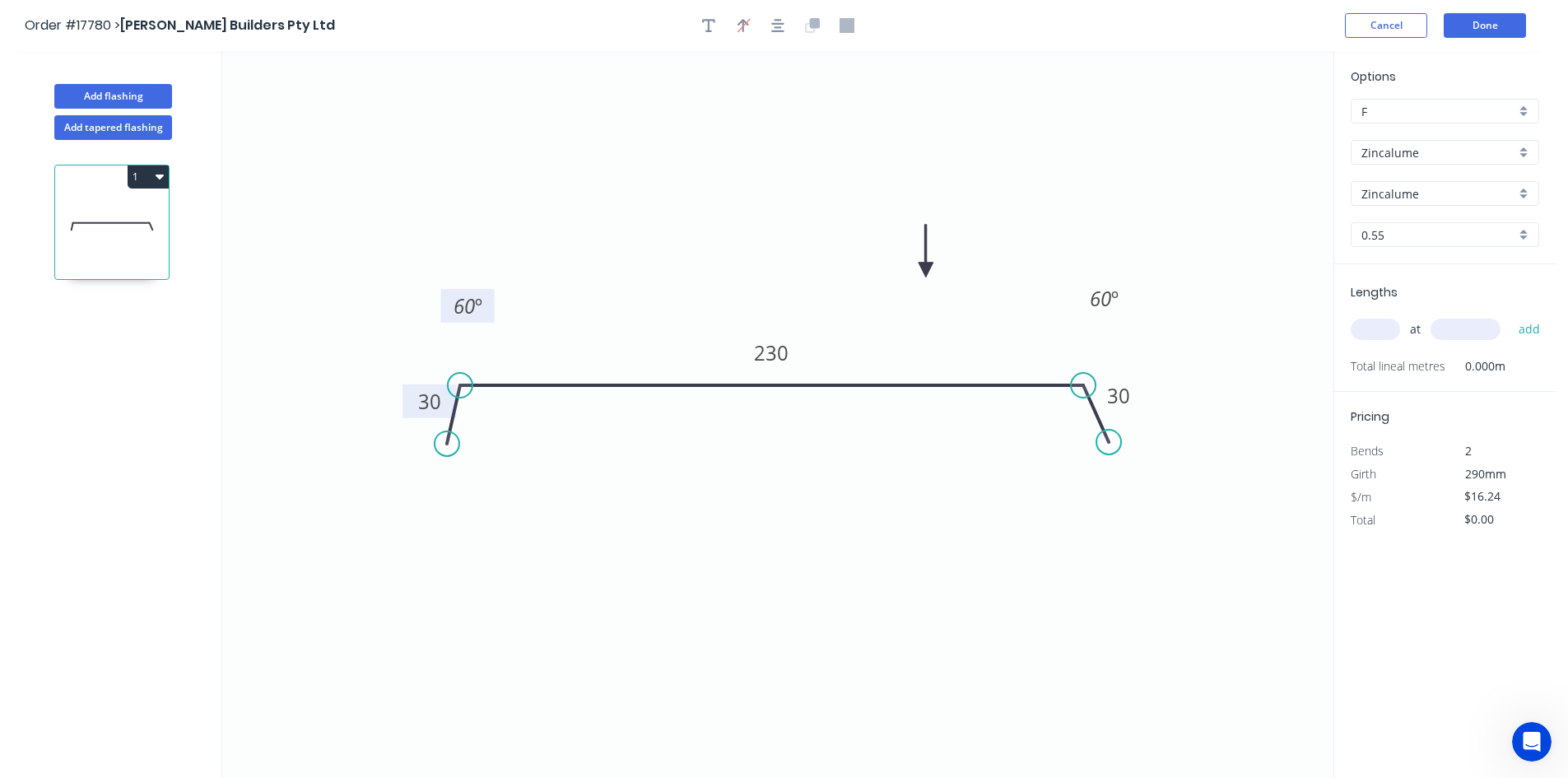
type input "$11.53"
click at [1380, 330] on input "text" at bounding box center [1376, 329] width 50 height 21
type input "4"
click at [1460, 335] on input "text" at bounding box center [1466, 329] width 70 height 21
type input "6400"
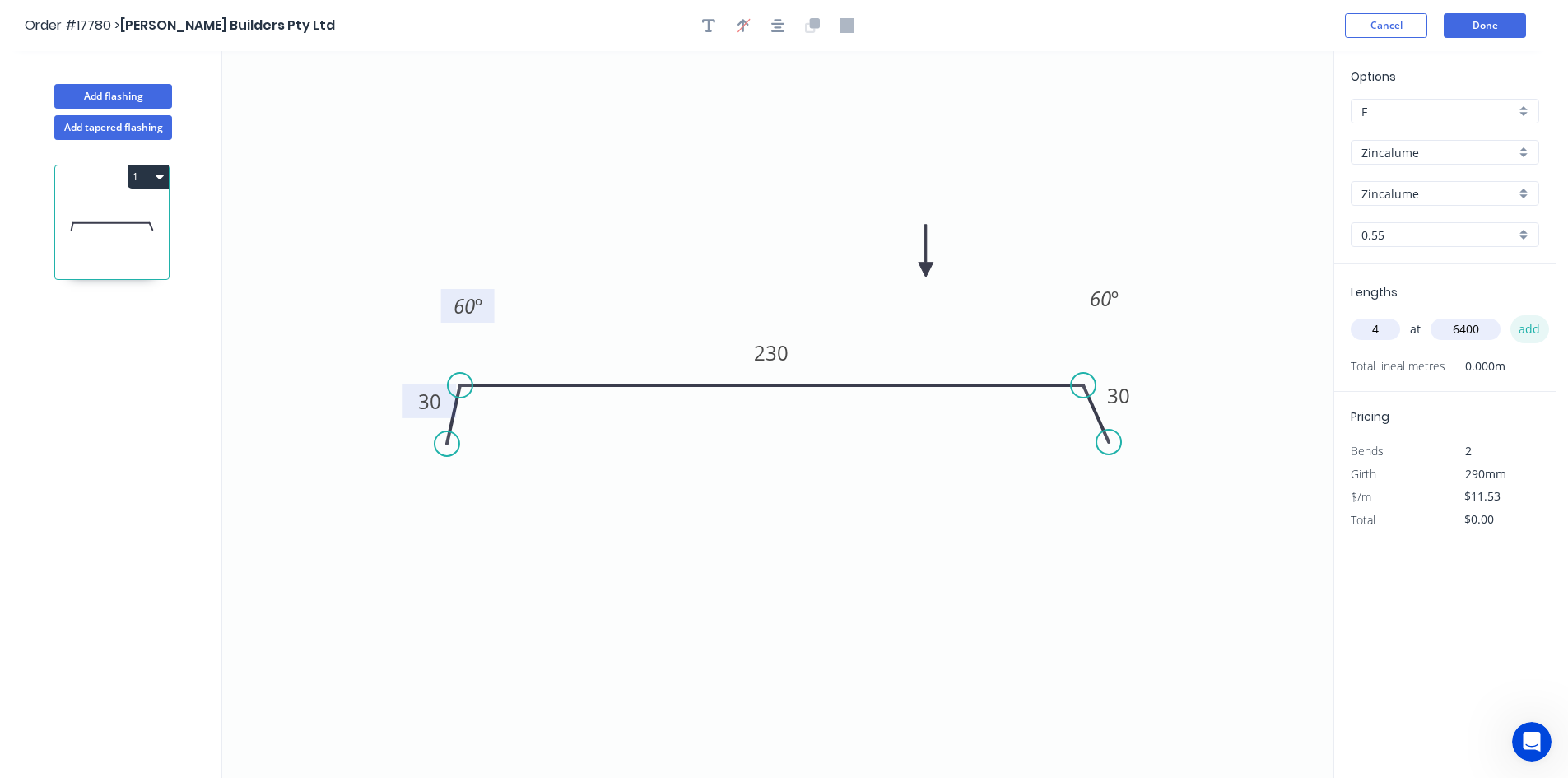
drag, startPoint x: 1524, startPoint y: 328, endPoint x: 1544, endPoint y: 328, distance: 20.0
click at [1524, 328] on button "add" at bounding box center [1530, 328] width 38 height 28
type input "$295.17"
click at [1481, 15] on button "Done" at bounding box center [1485, 26] width 83 height 25
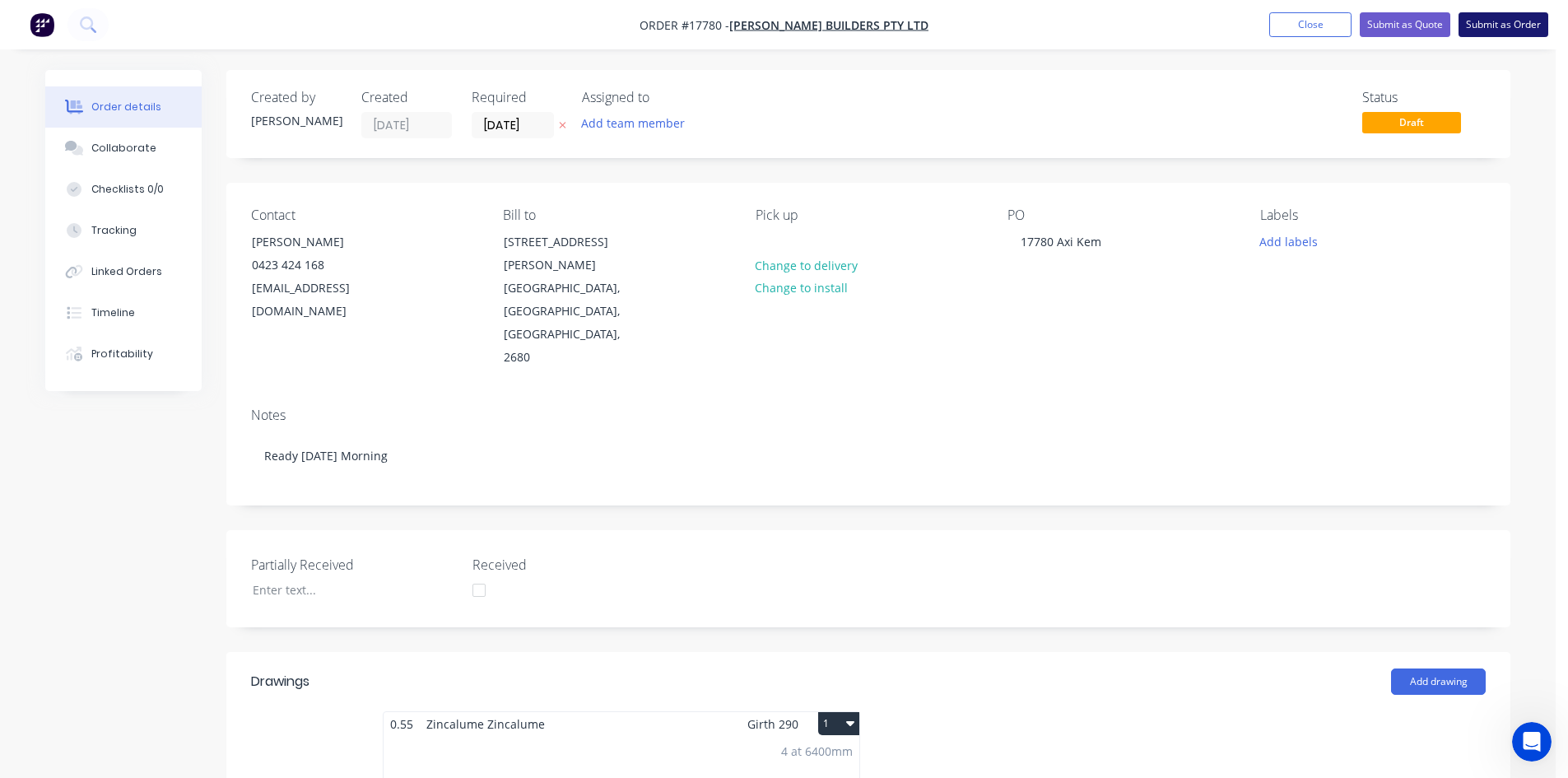
click at [1515, 22] on button "Submit as Order" at bounding box center [1503, 25] width 90 height 25
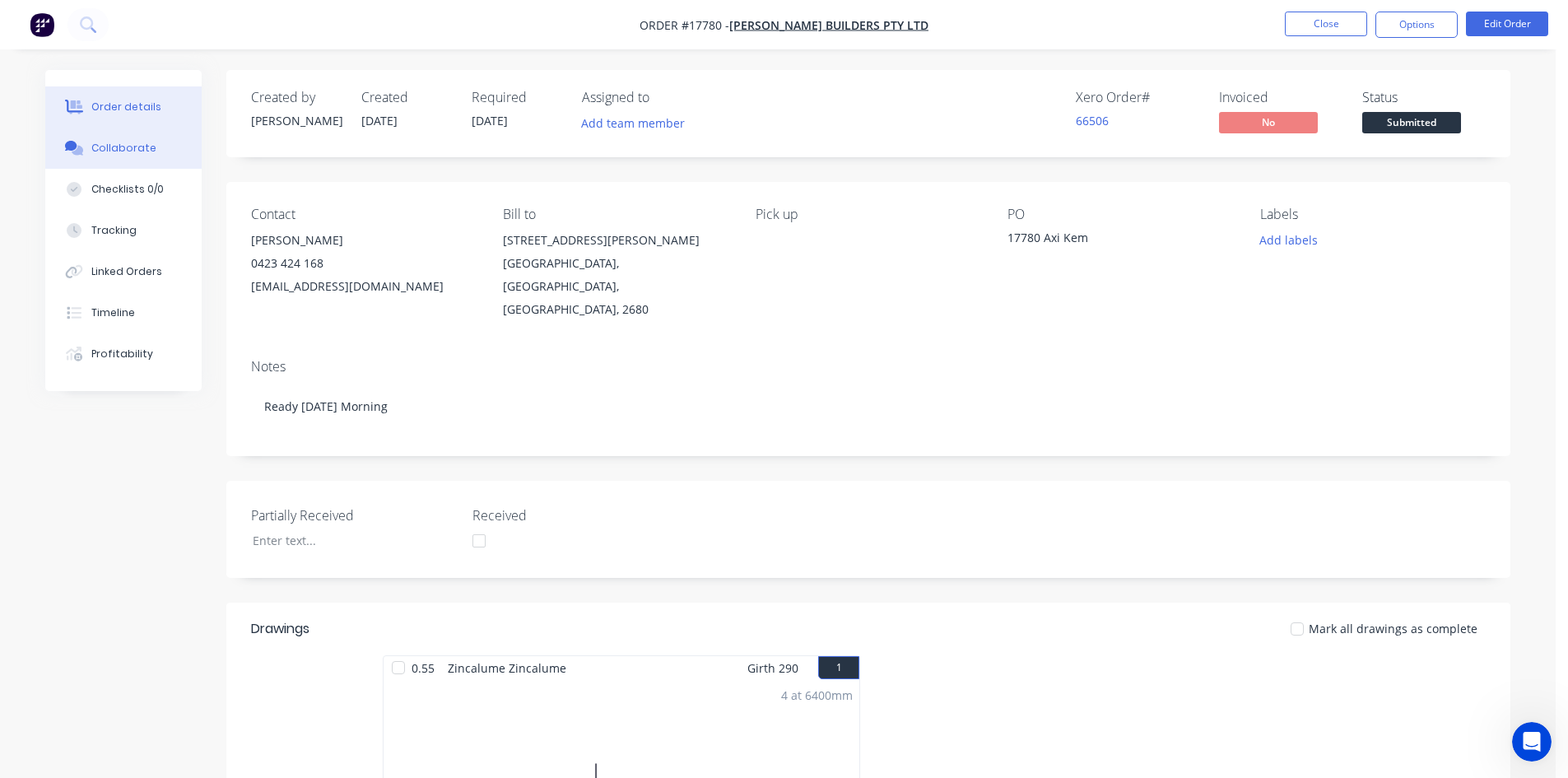
click at [152, 150] on button "Collaborate" at bounding box center [124, 148] width 157 height 41
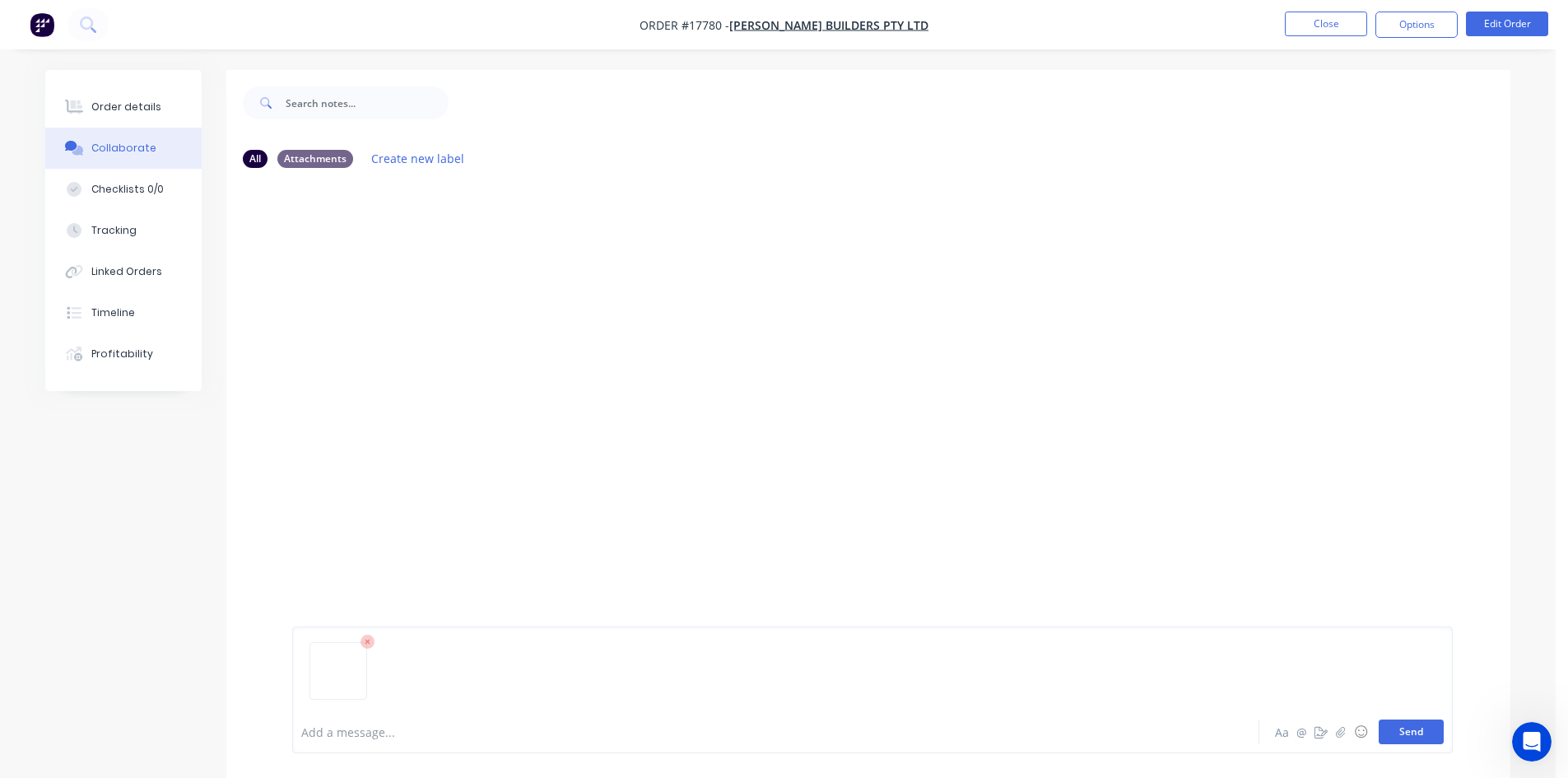
click at [1418, 736] on button "Send" at bounding box center [1411, 733] width 65 height 25
click at [117, 107] on div "Order details" at bounding box center [126, 107] width 70 height 15
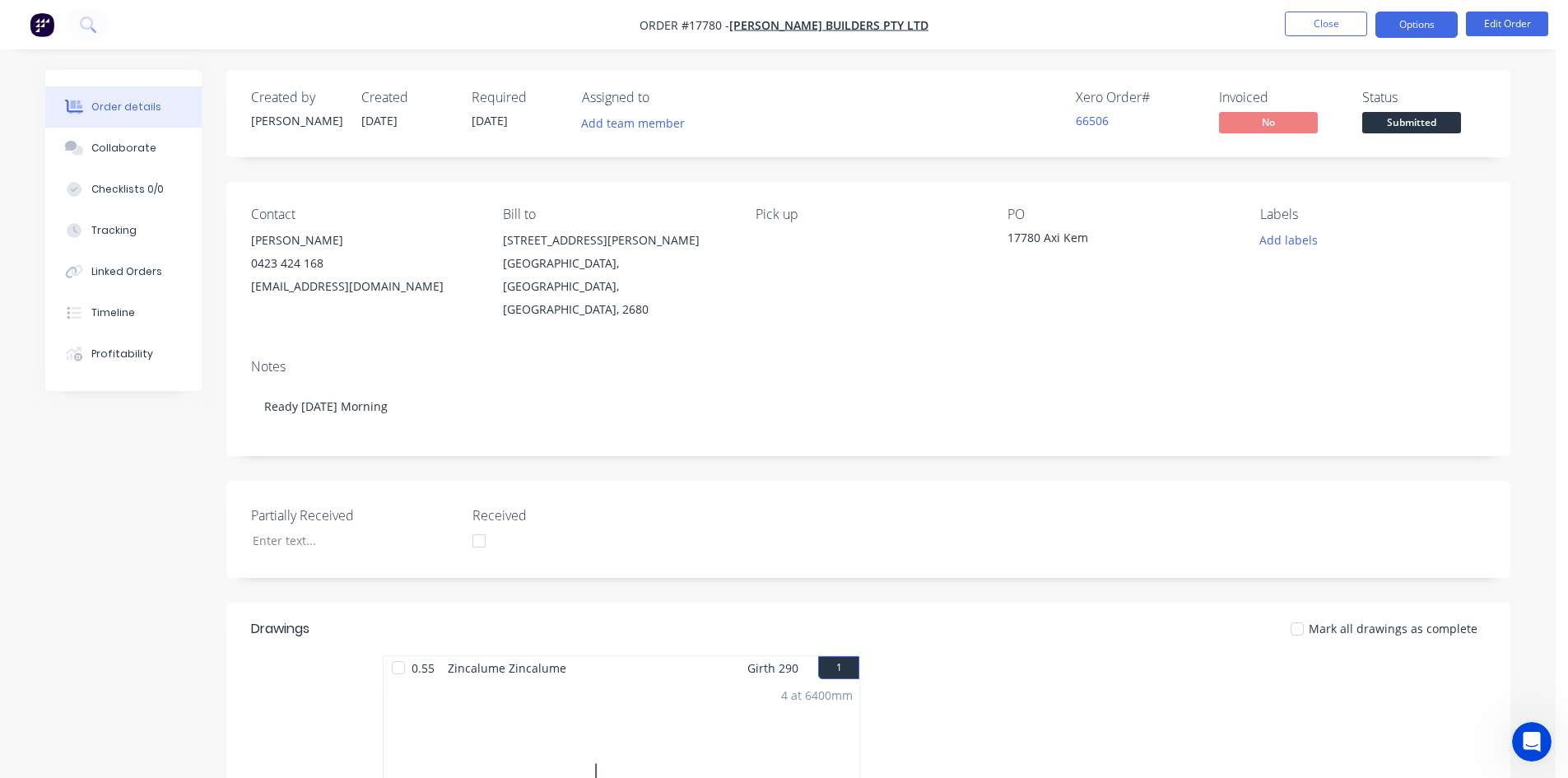
click at [1423, 26] on button "Options" at bounding box center [1417, 25] width 83 height 27
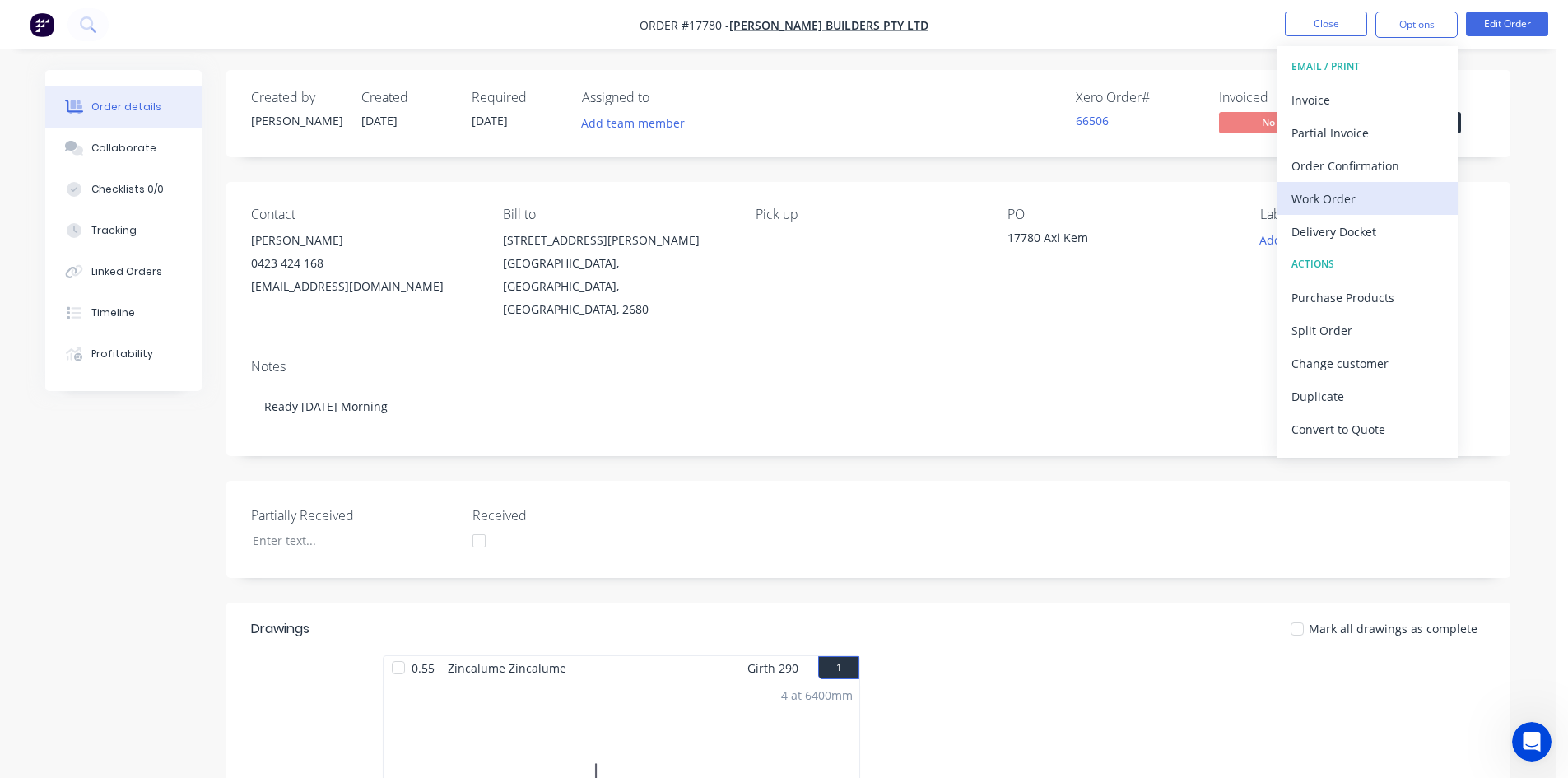
click at [1358, 196] on div "Work Order" at bounding box center [1368, 199] width 151 height 24
click at [1358, 196] on div "Custom" at bounding box center [1368, 199] width 151 height 24
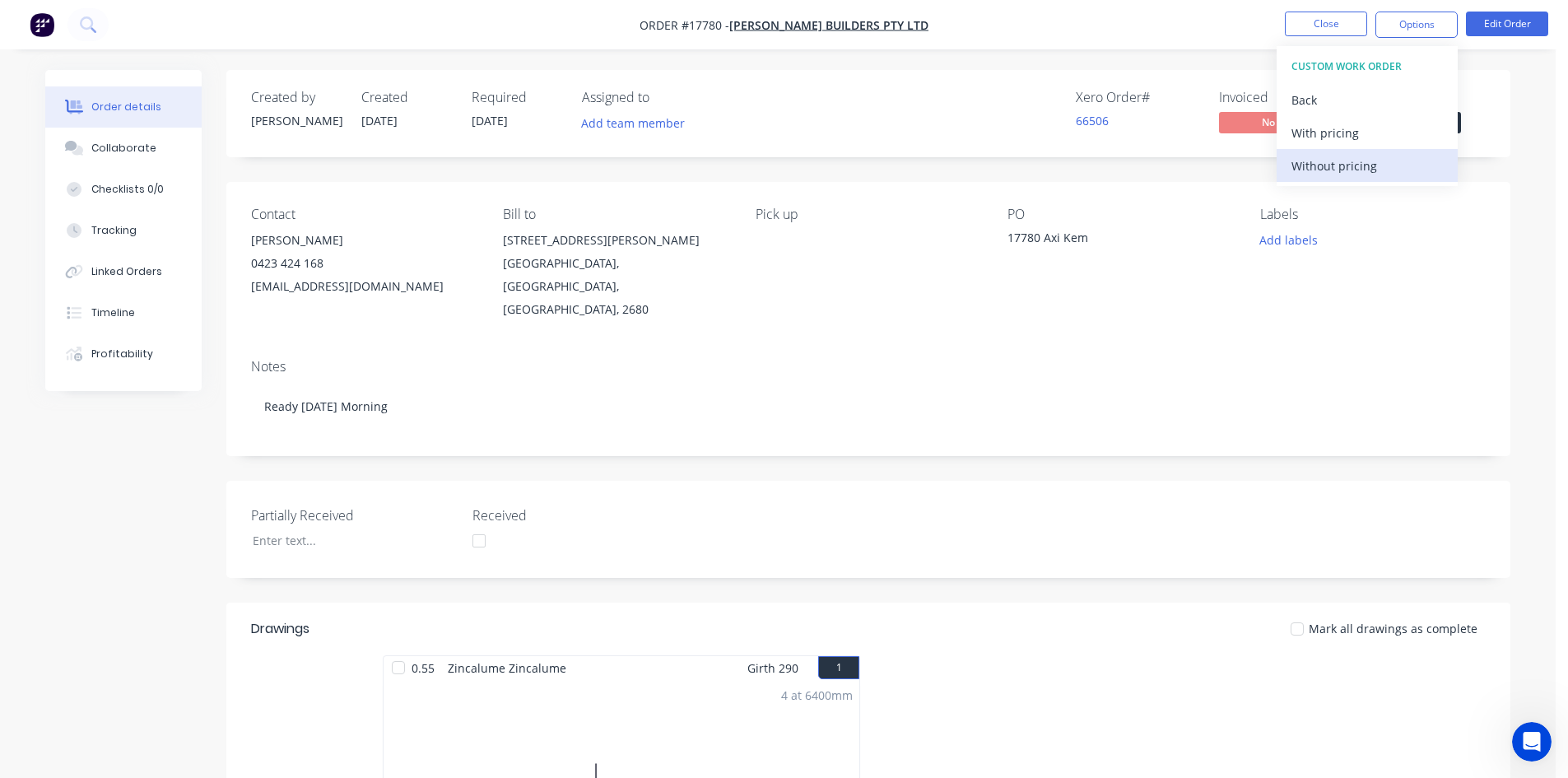
click at [1360, 171] on div "Without pricing" at bounding box center [1368, 166] width 151 height 24
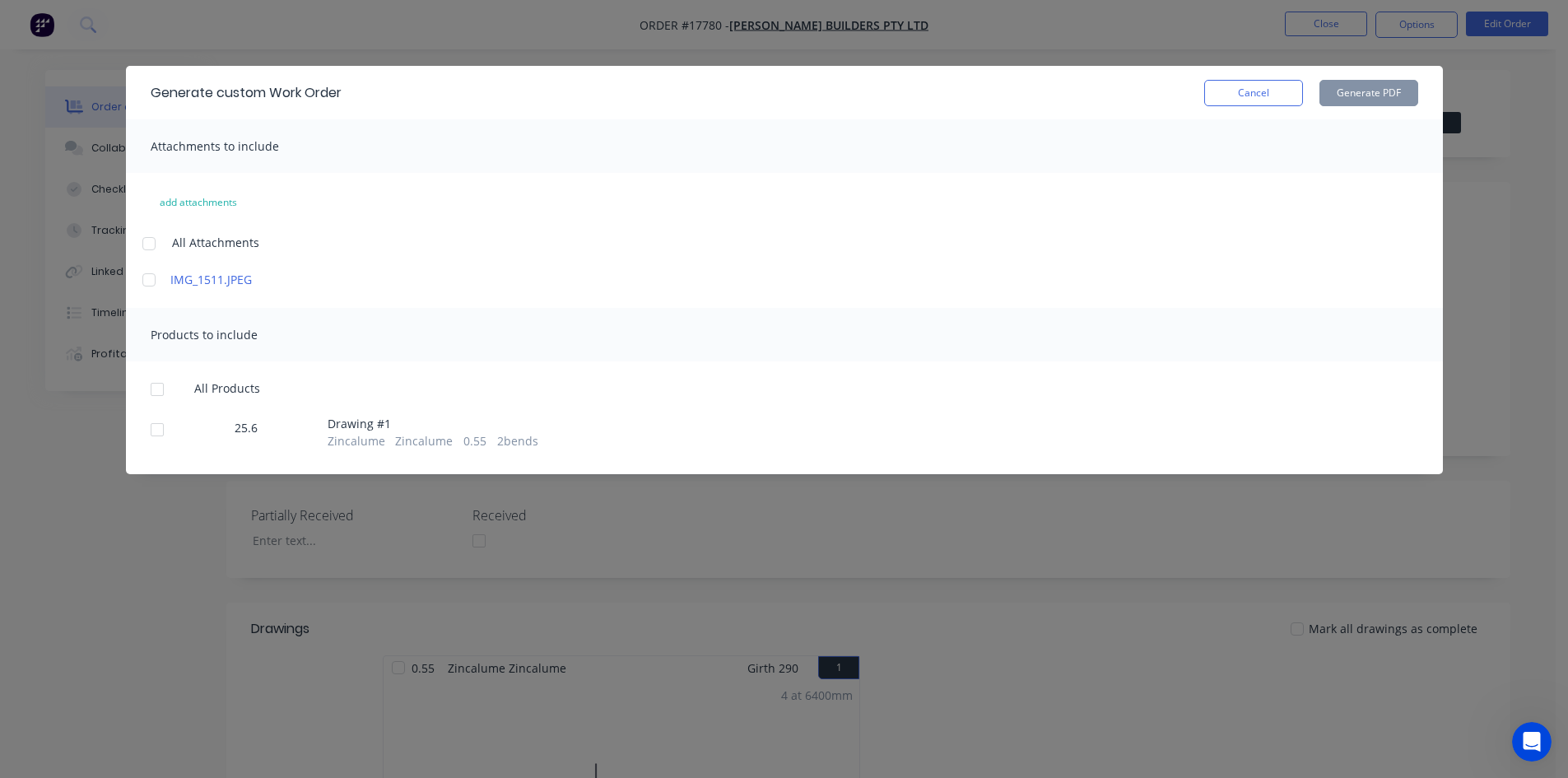
click at [155, 393] on div at bounding box center [157, 389] width 33 height 33
click at [1368, 91] on button "Generate PDF" at bounding box center [1369, 93] width 99 height 27
click at [1278, 101] on button "Cancel" at bounding box center [1253, 93] width 99 height 27
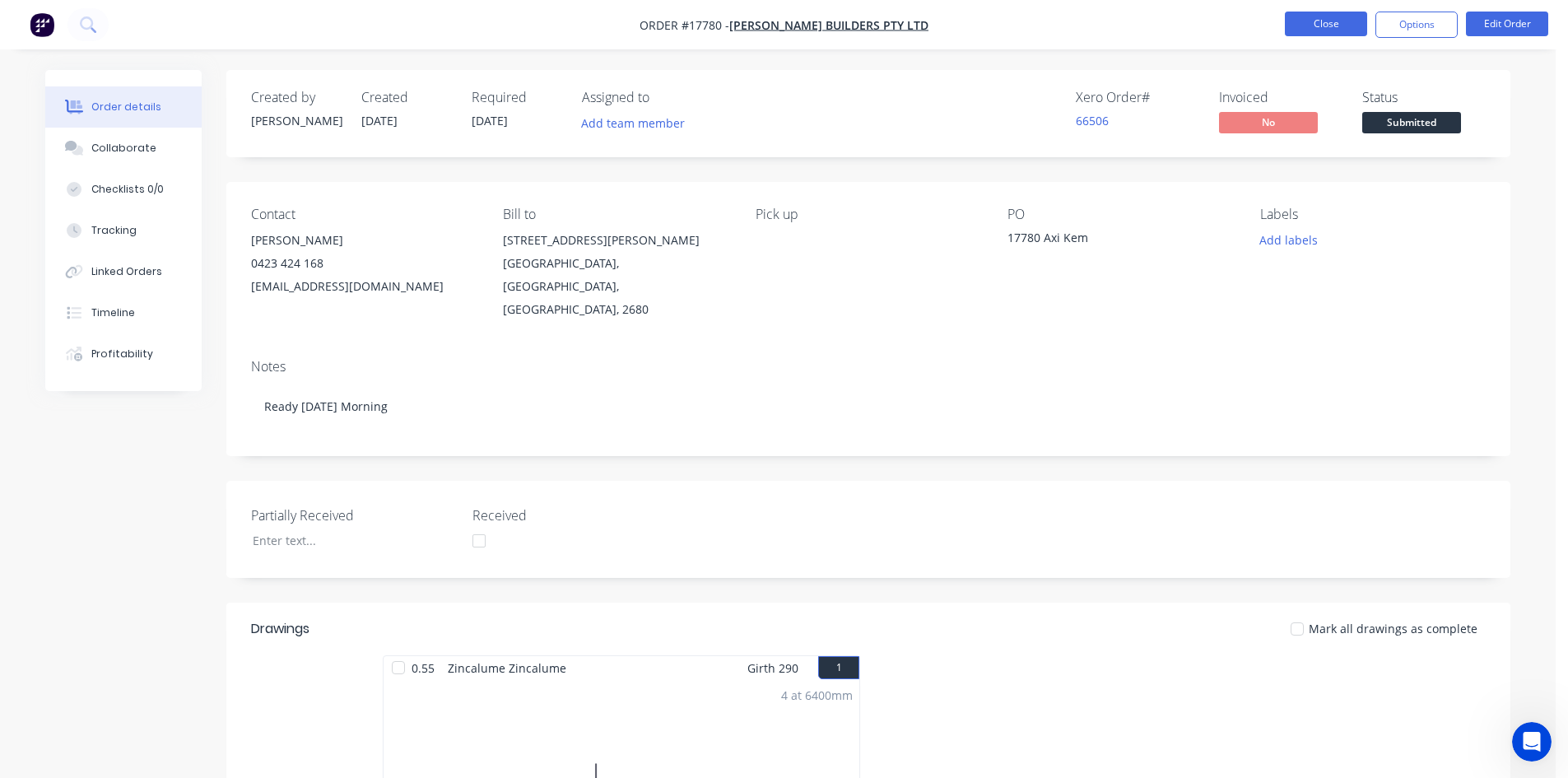
click at [1317, 20] on button "Close" at bounding box center [1326, 24] width 83 height 25
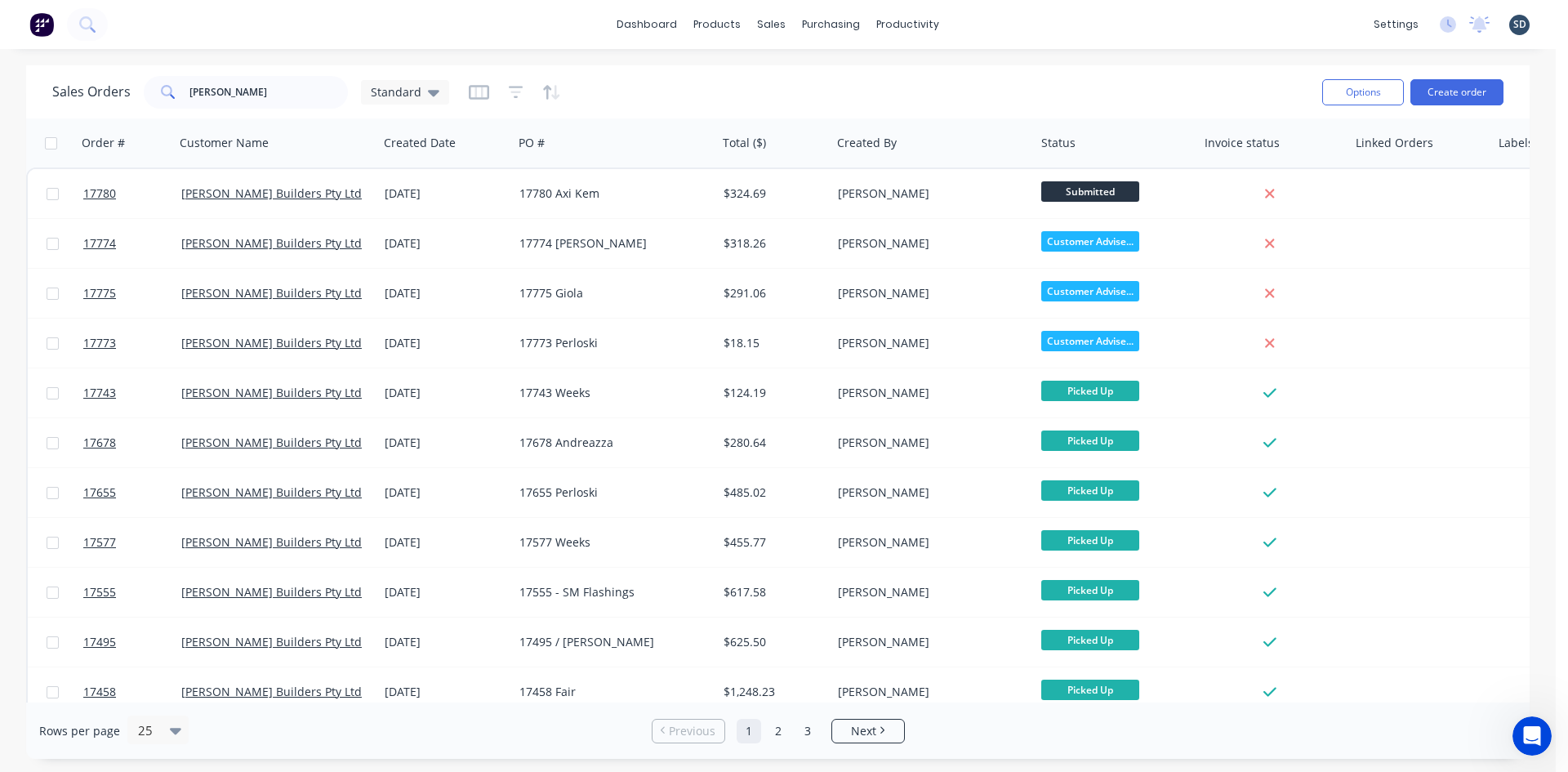
click at [290, 112] on div "Sales Orders casagrande Standard Options Create order" at bounding box center [778, 92] width 1504 height 53
click at [287, 97] on input "casagrande" at bounding box center [269, 92] width 159 height 33
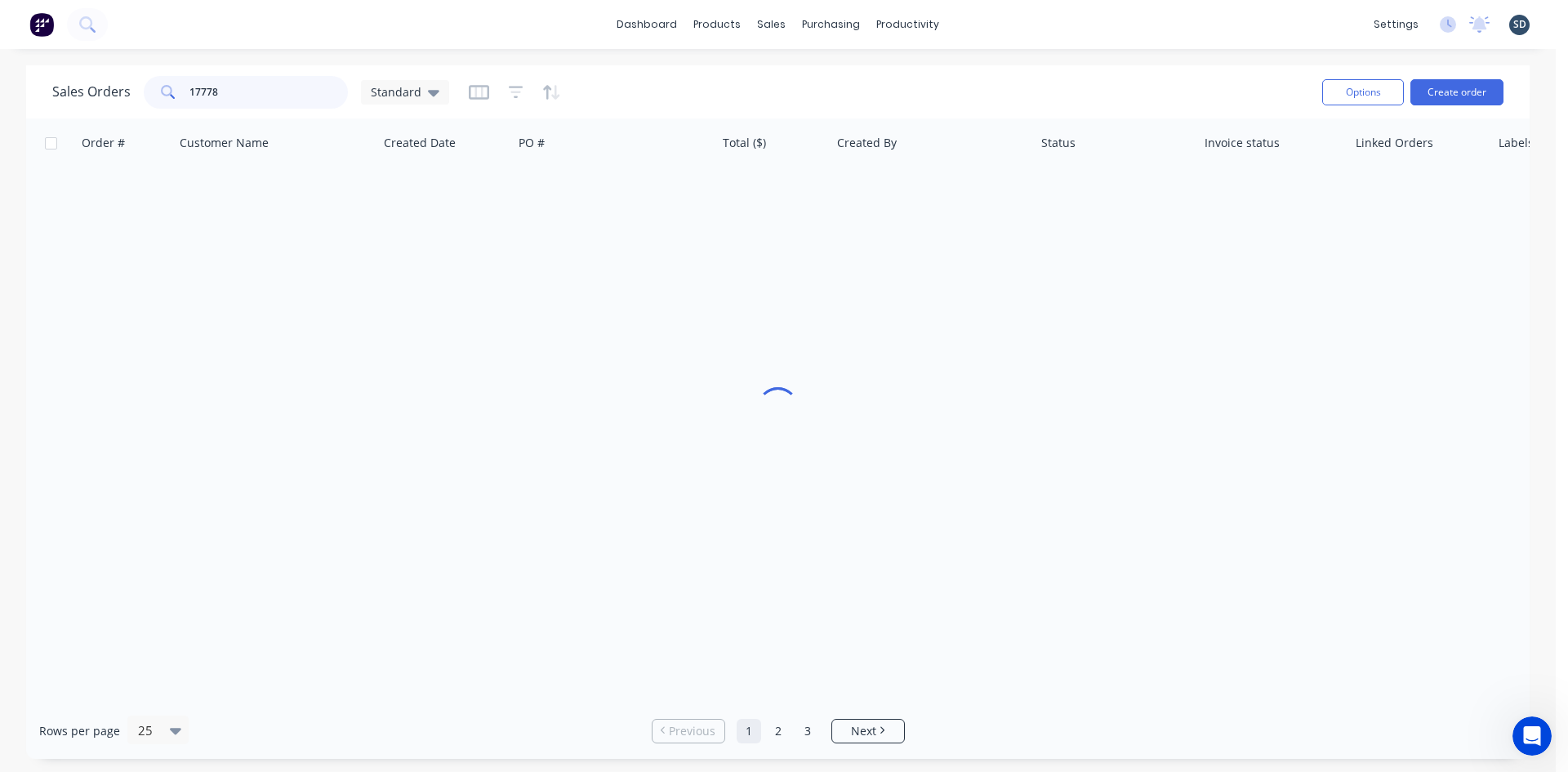
type input "17778"
click at [899, 106] on div "Sales Orders 17778 Standard" at bounding box center [681, 91] width 1257 height 40
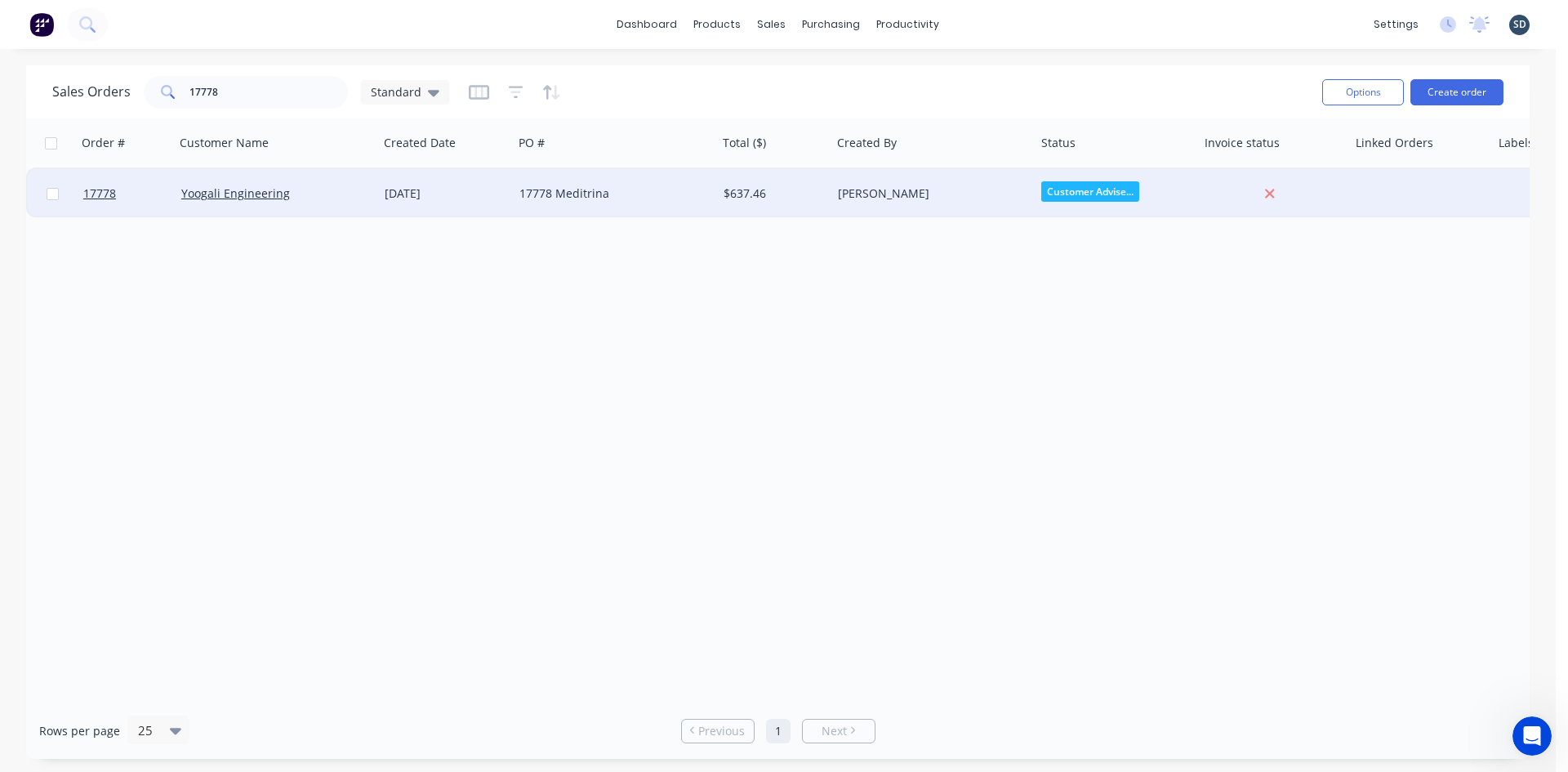
click at [490, 193] on div "[DATE]" at bounding box center [446, 193] width 122 height 17
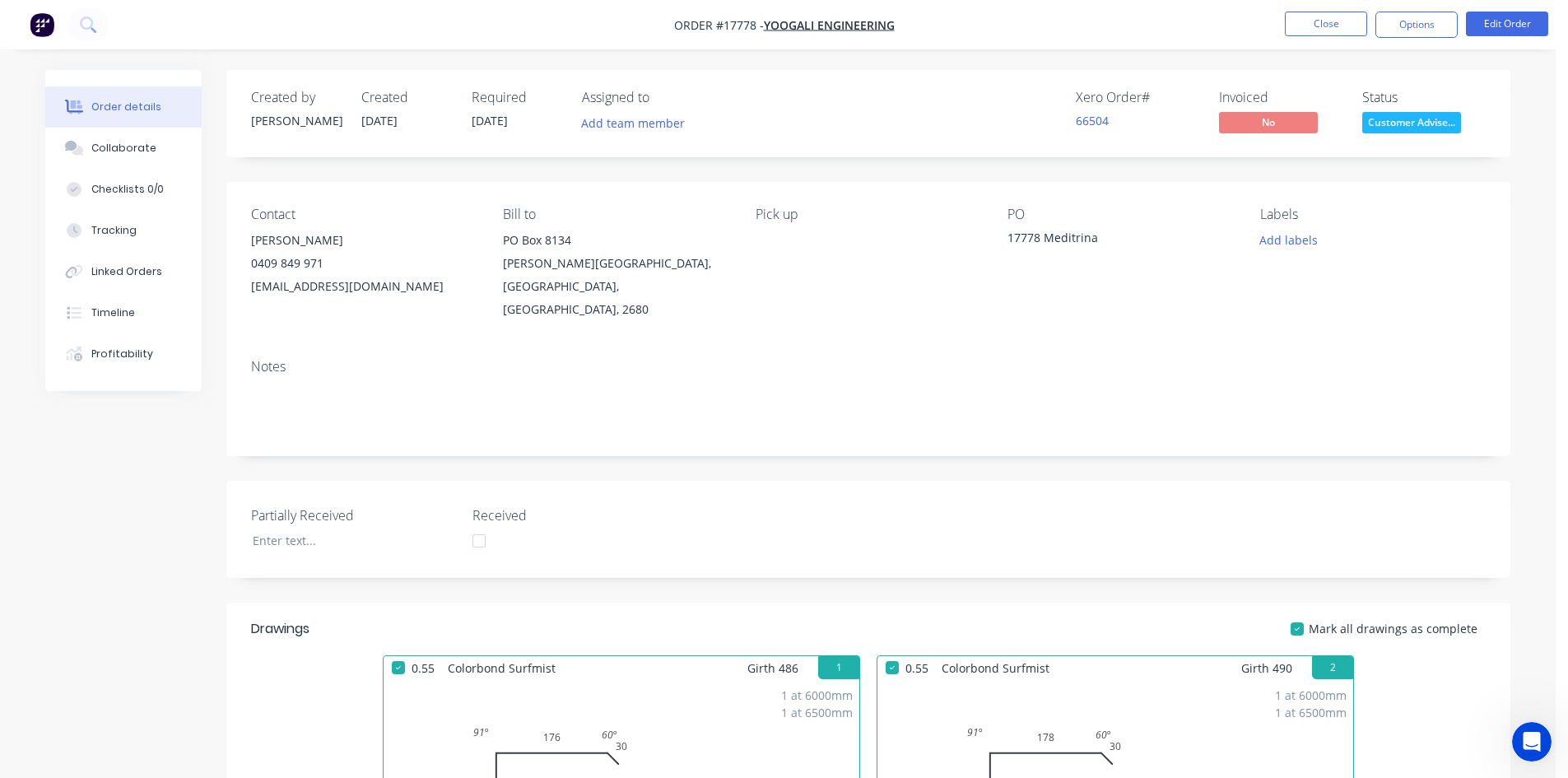
click at [1409, 129] on span "Customer Advise..." at bounding box center [1411, 122] width 99 height 20
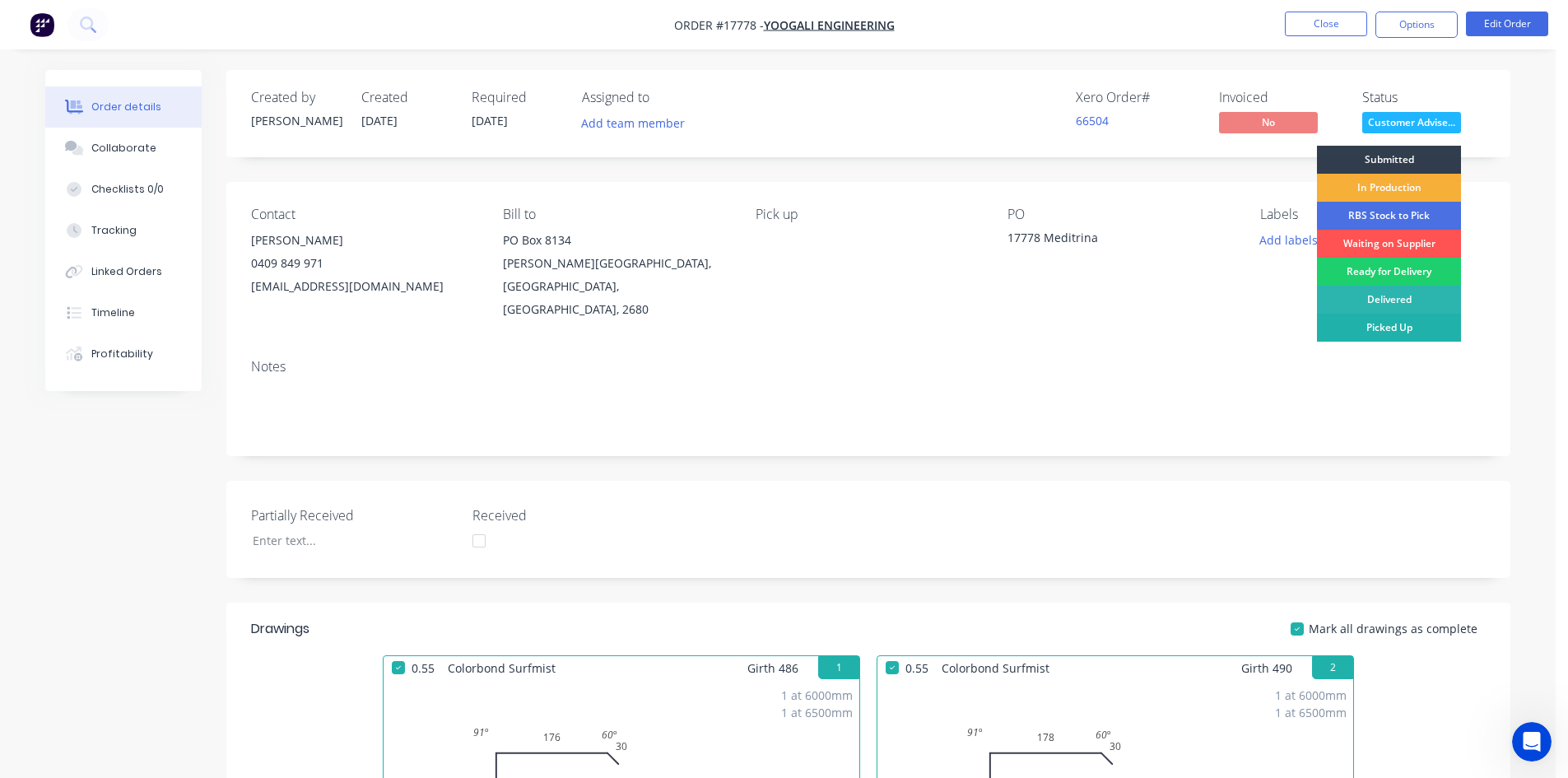
click at [1415, 329] on div "Picked Up" at bounding box center [1389, 327] width 144 height 28
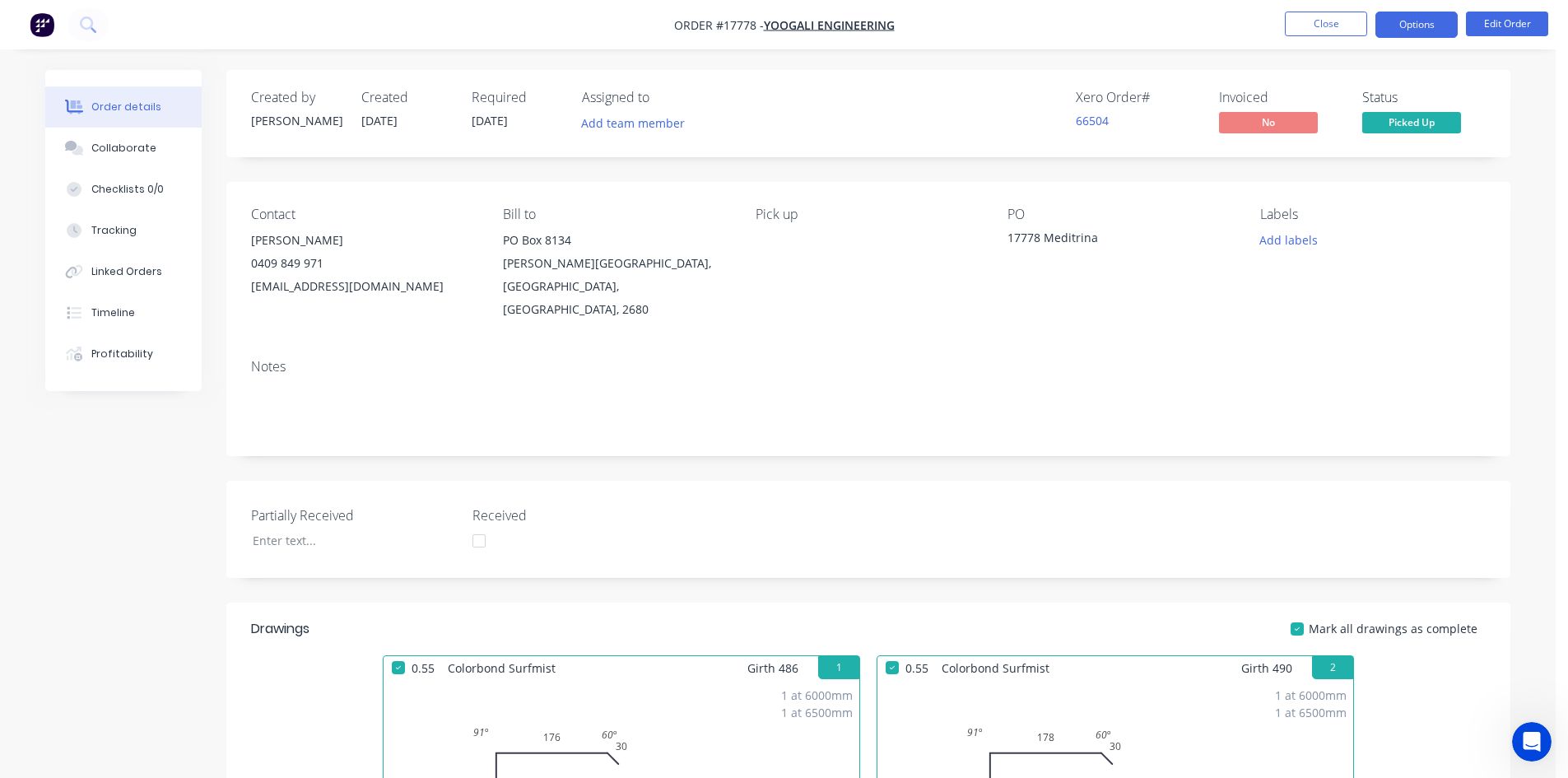
click at [1401, 24] on button "Options" at bounding box center [1417, 25] width 83 height 27
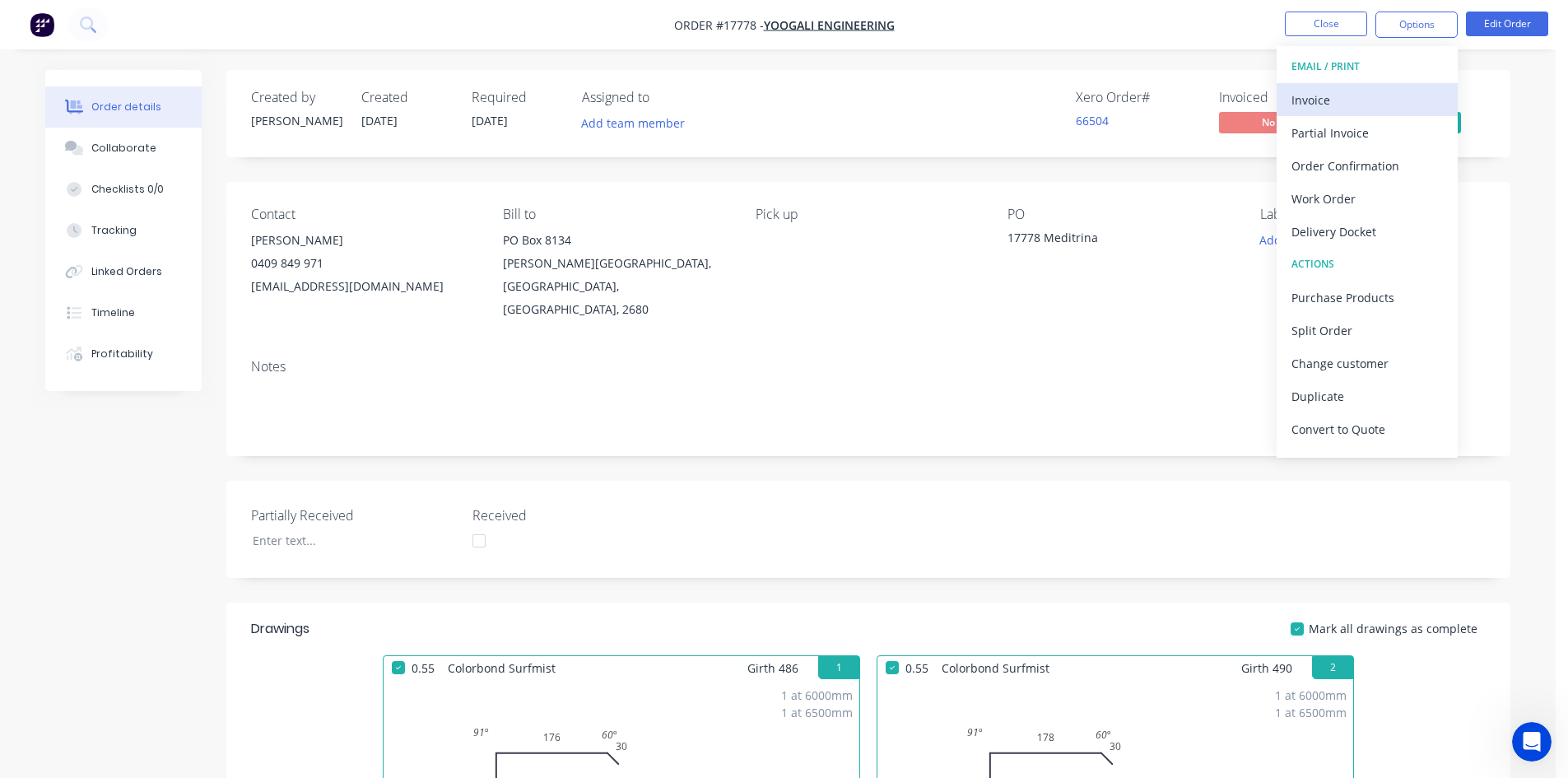
click at [1345, 94] on div "Invoice" at bounding box center [1368, 100] width 151 height 24
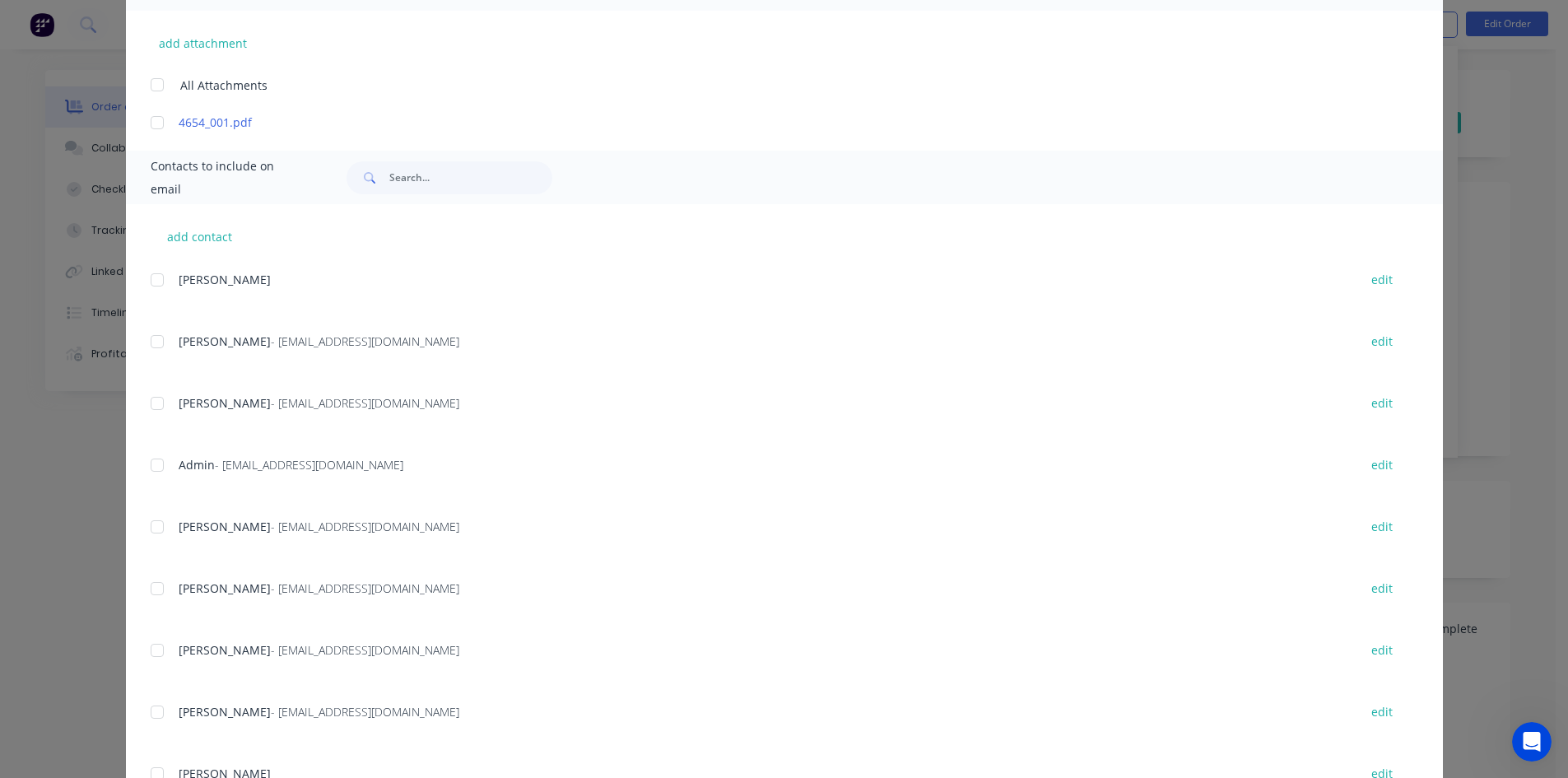
scroll to position [412, 0]
click at [156, 455] on div at bounding box center [157, 463] width 33 height 33
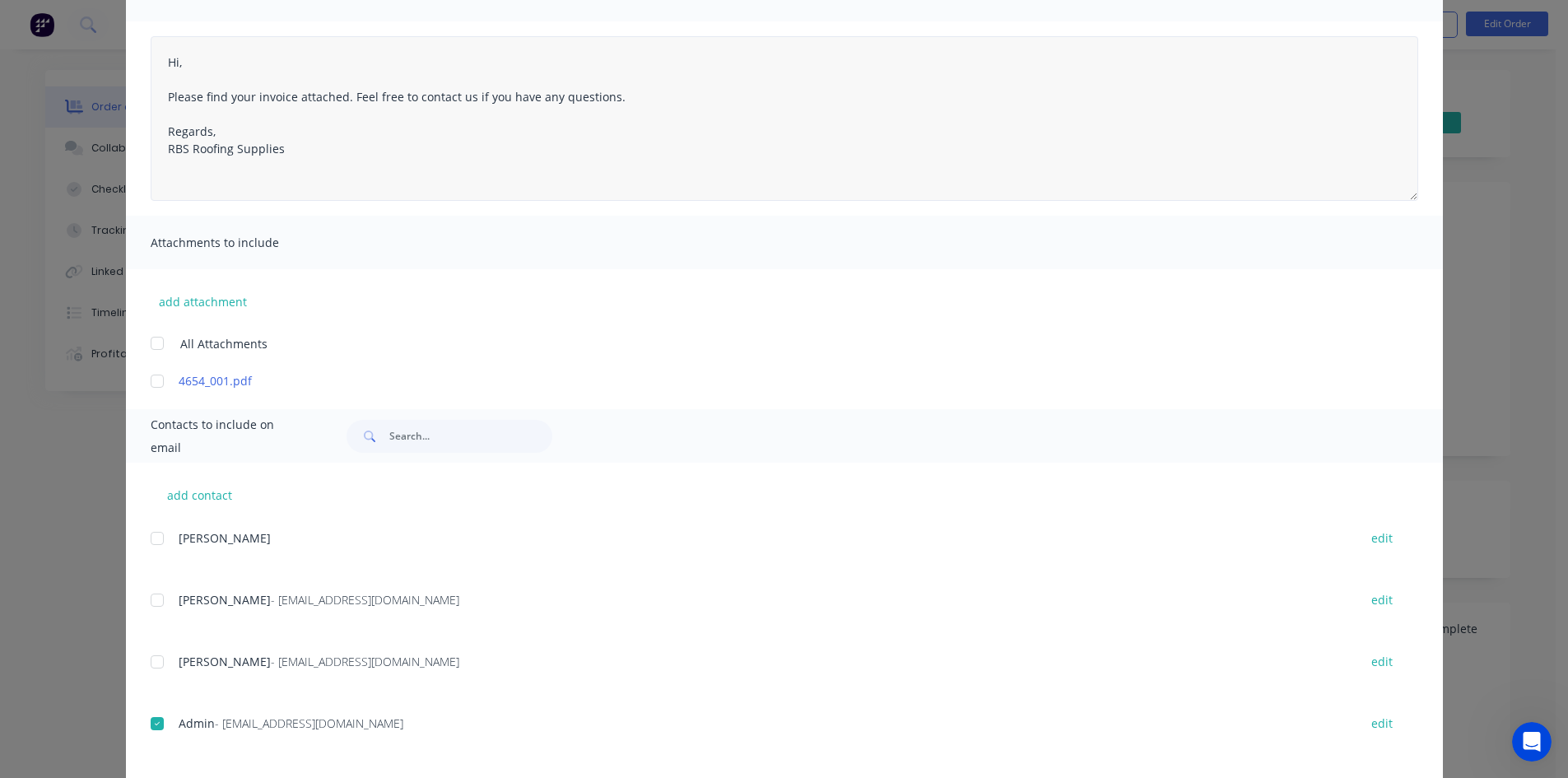
scroll to position [0, 0]
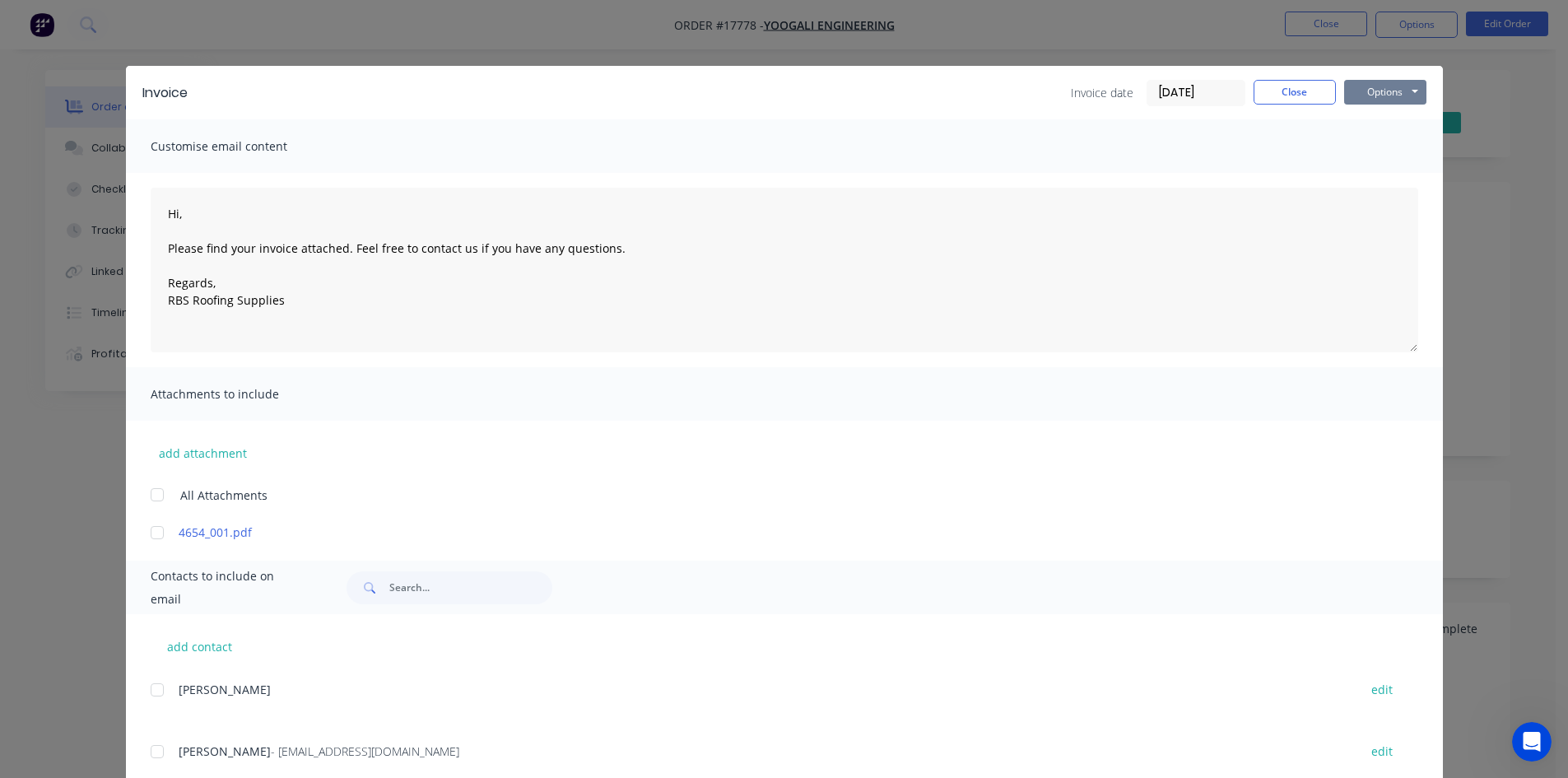
click at [1407, 82] on button "Options" at bounding box center [1386, 93] width 83 height 25
click at [1399, 171] on button "Email" at bounding box center [1397, 175] width 105 height 28
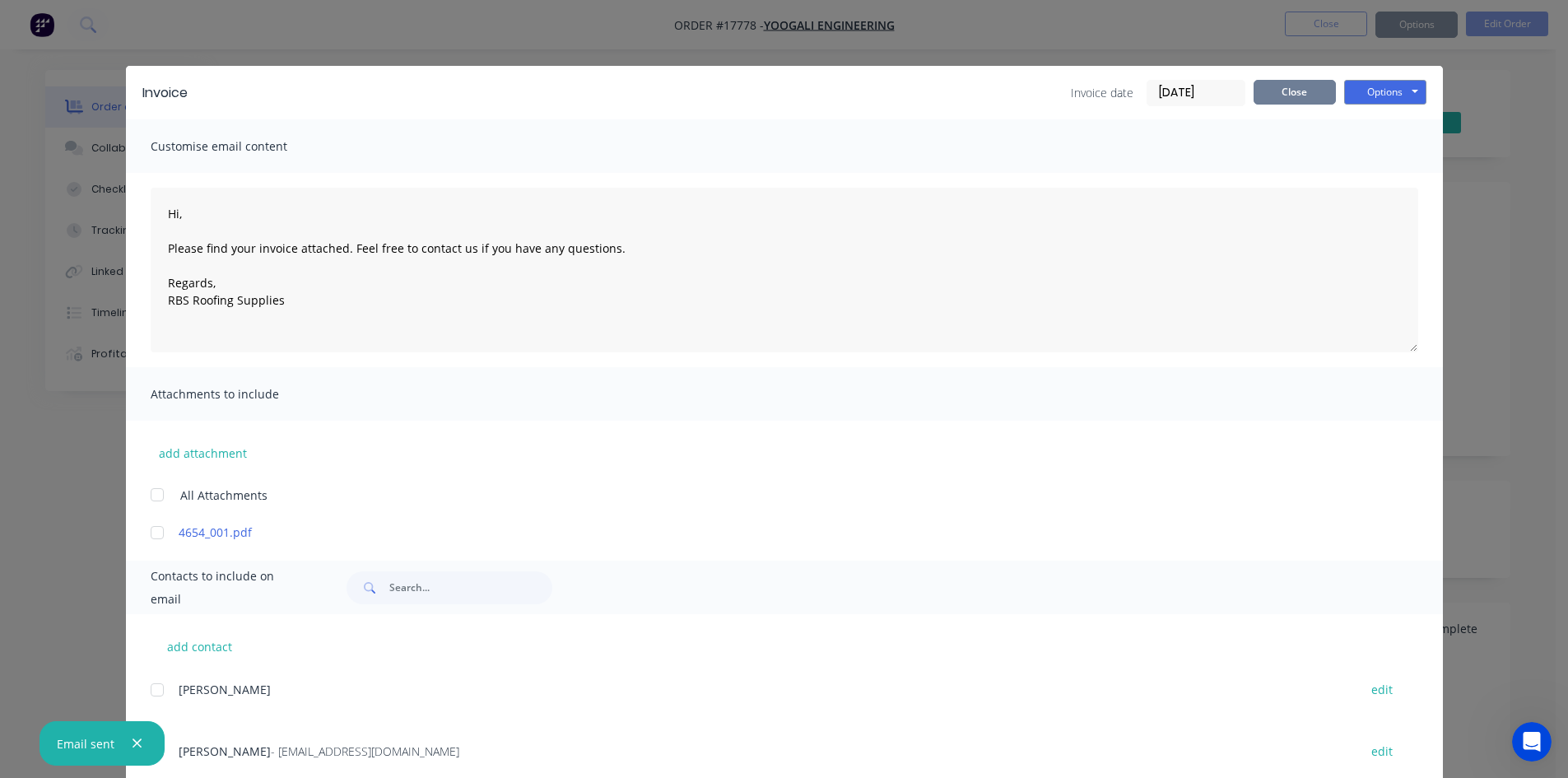
type textarea "Hi, Please find your invoice attached. Feel free to contact us if you have any …"
click at [1271, 94] on button "Close" at bounding box center [1295, 93] width 83 height 25
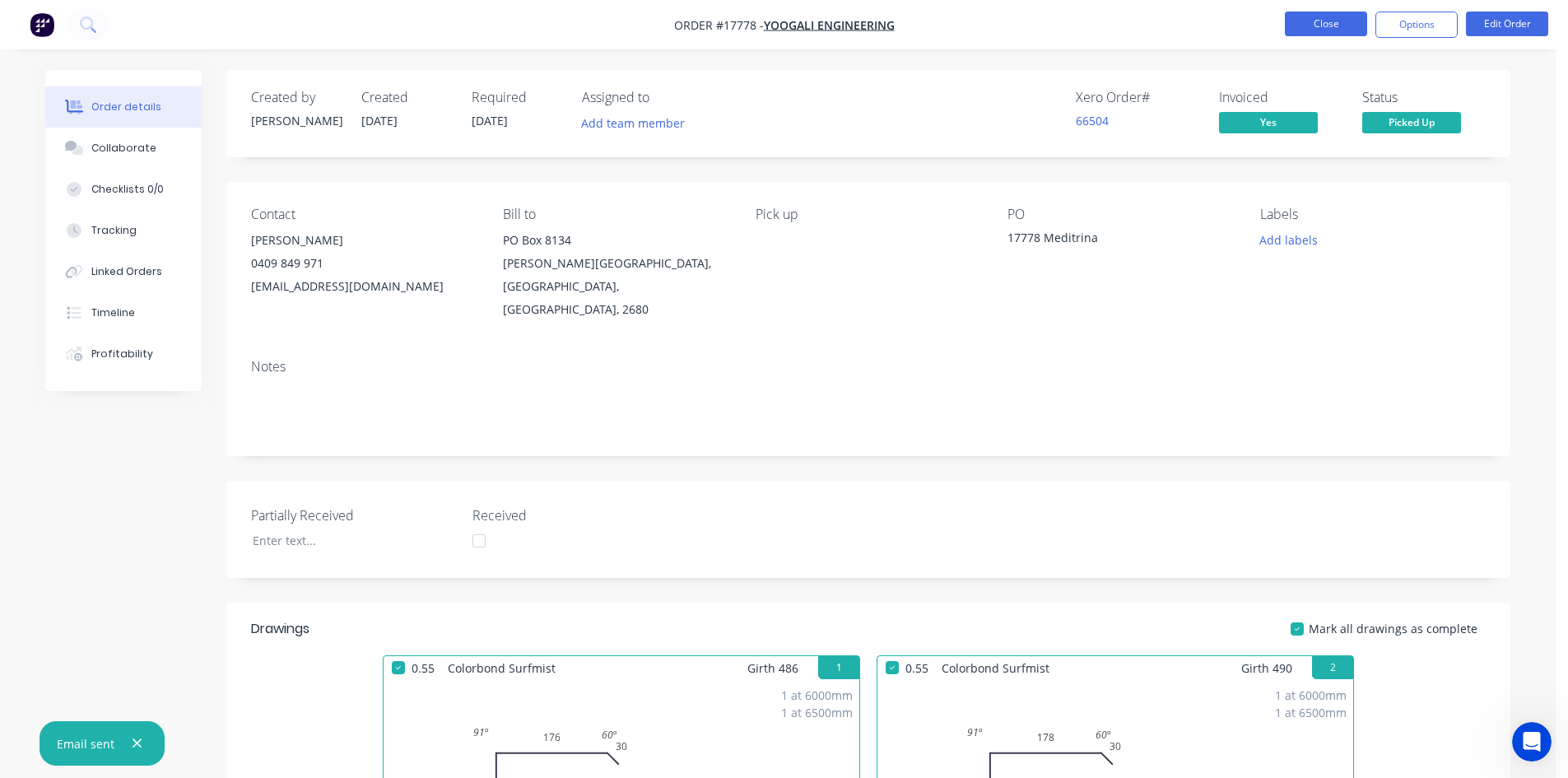
click at [1353, 20] on button "Close" at bounding box center [1326, 24] width 83 height 25
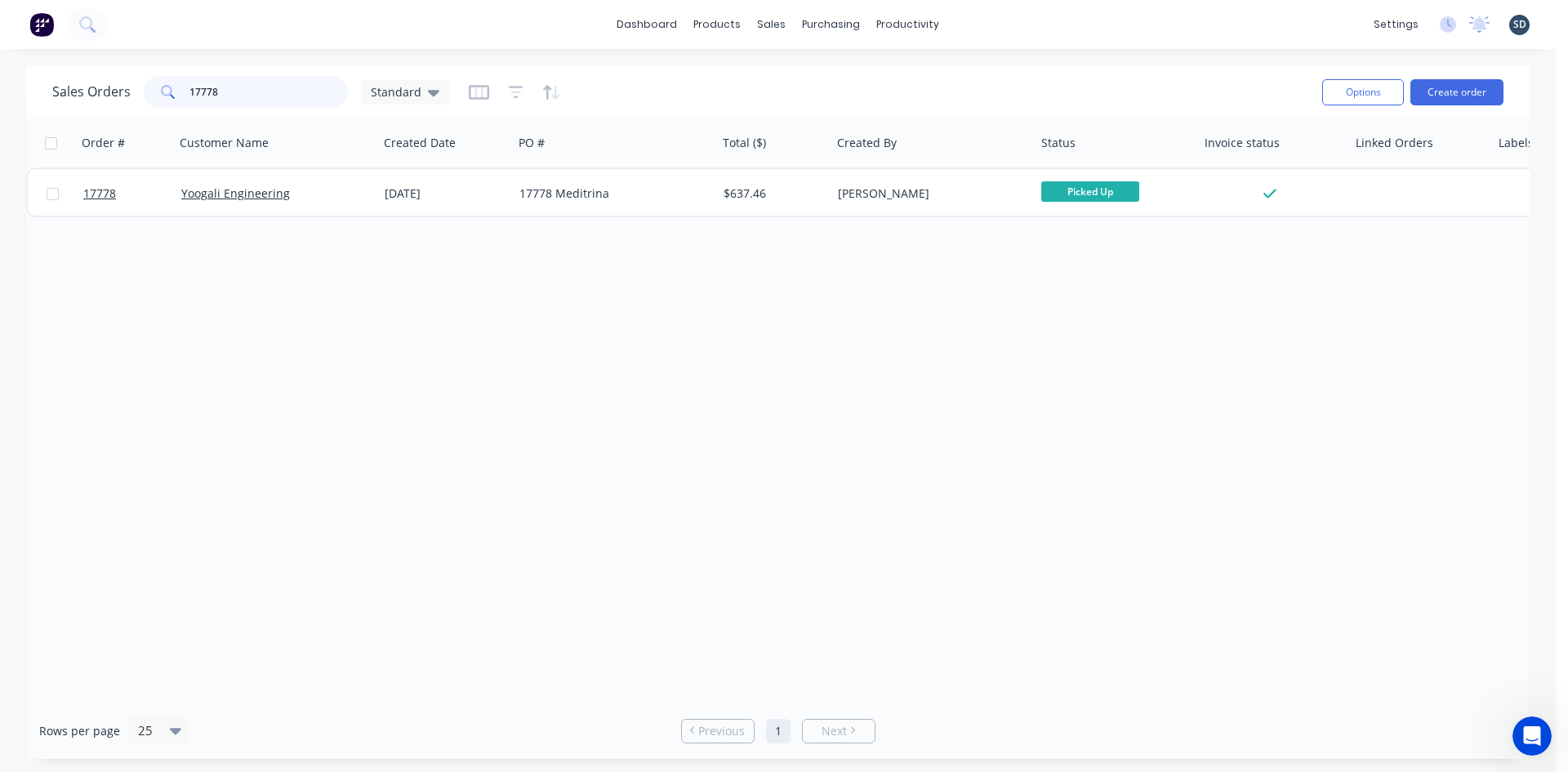
drag, startPoint x: 234, startPoint y: 95, endPoint x: 209, endPoint y: 87, distance: 26.2
click at [209, 87] on input "17778" at bounding box center [269, 92] width 159 height 33
type input "17773"
click at [766, 87] on div "Sales Orders 17773 Standard" at bounding box center [681, 91] width 1257 height 40
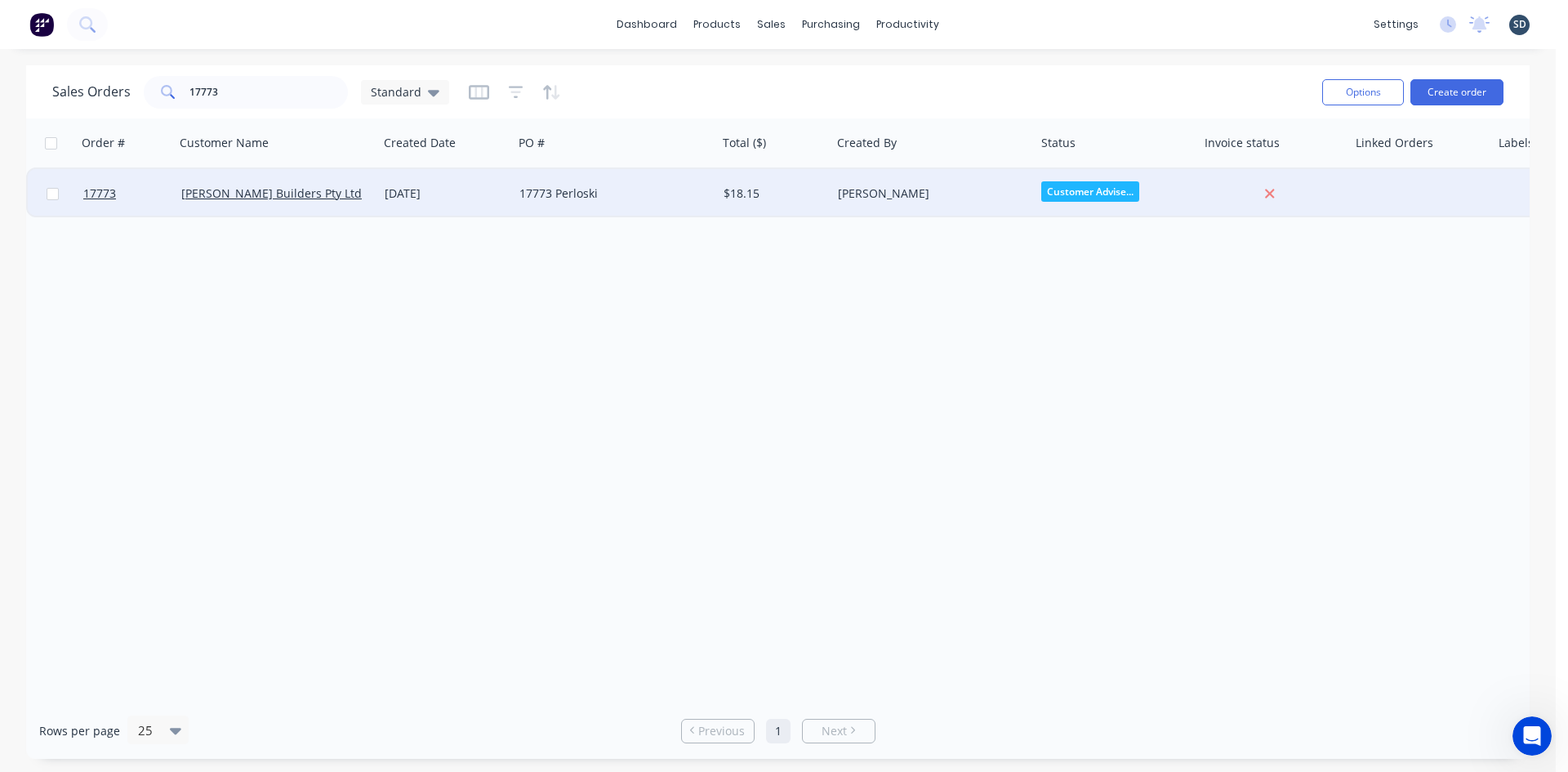
click at [780, 190] on div "$18.15" at bounding box center [772, 193] width 96 height 17
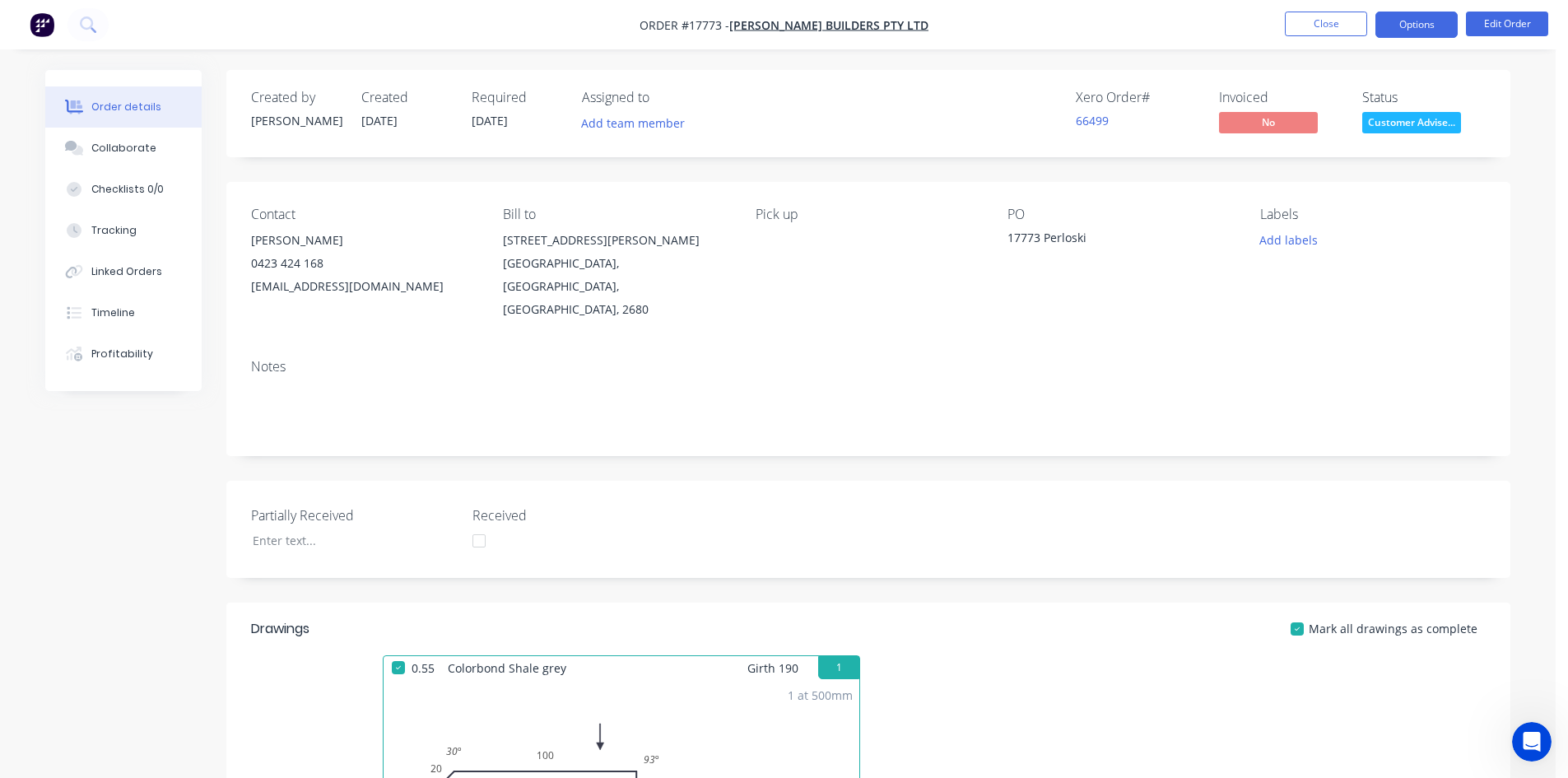
click at [1418, 29] on button "Options" at bounding box center [1417, 25] width 83 height 27
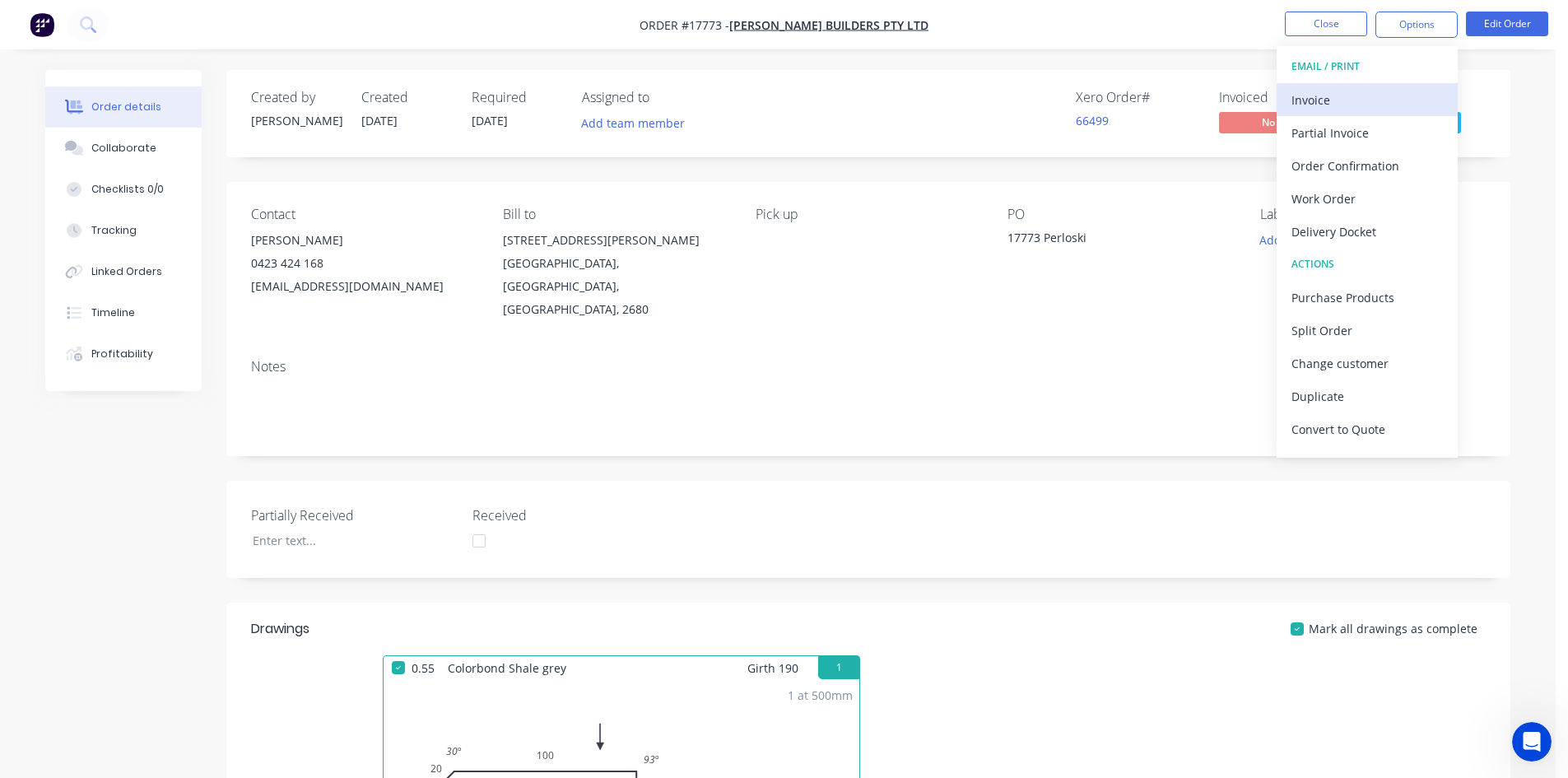
click at [1350, 91] on div "Invoice" at bounding box center [1368, 100] width 151 height 24
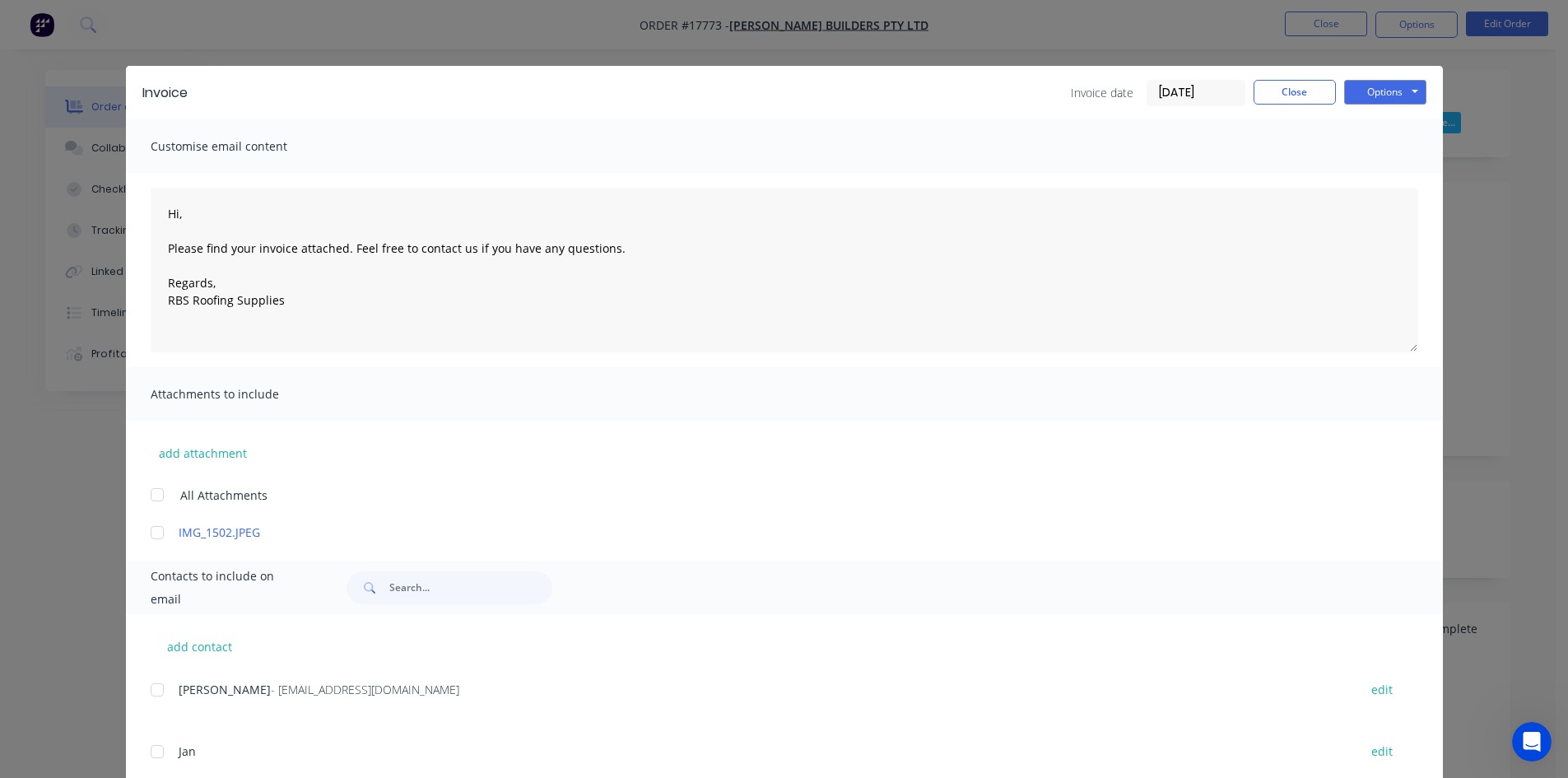
click at [150, 689] on div at bounding box center [157, 690] width 33 height 33
click at [1386, 93] on button "Options" at bounding box center [1386, 93] width 83 height 25
click at [1406, 174] on button "Email" at bounding box center [1397, 175] width 105 height 28
type textarea "Hi, Please find your invoice attached. Feel free to contact us if you have any …"
click at [1285, 93] on button "Close" at bounding box center [1295, 93] width 83 height 25
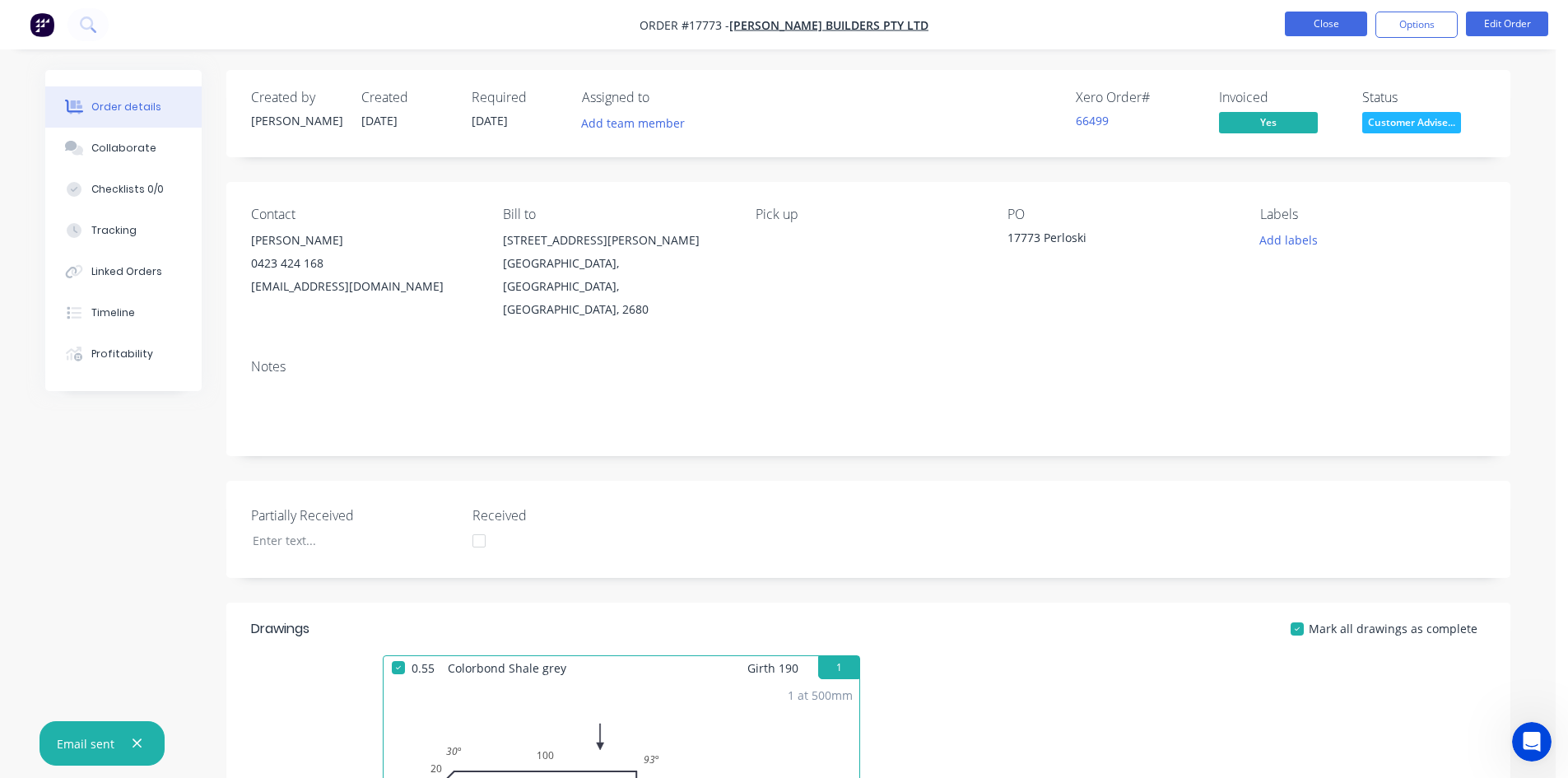
click at [1318, 24] on button "Close" at bounding box center [1326, 24] width 83 height 25
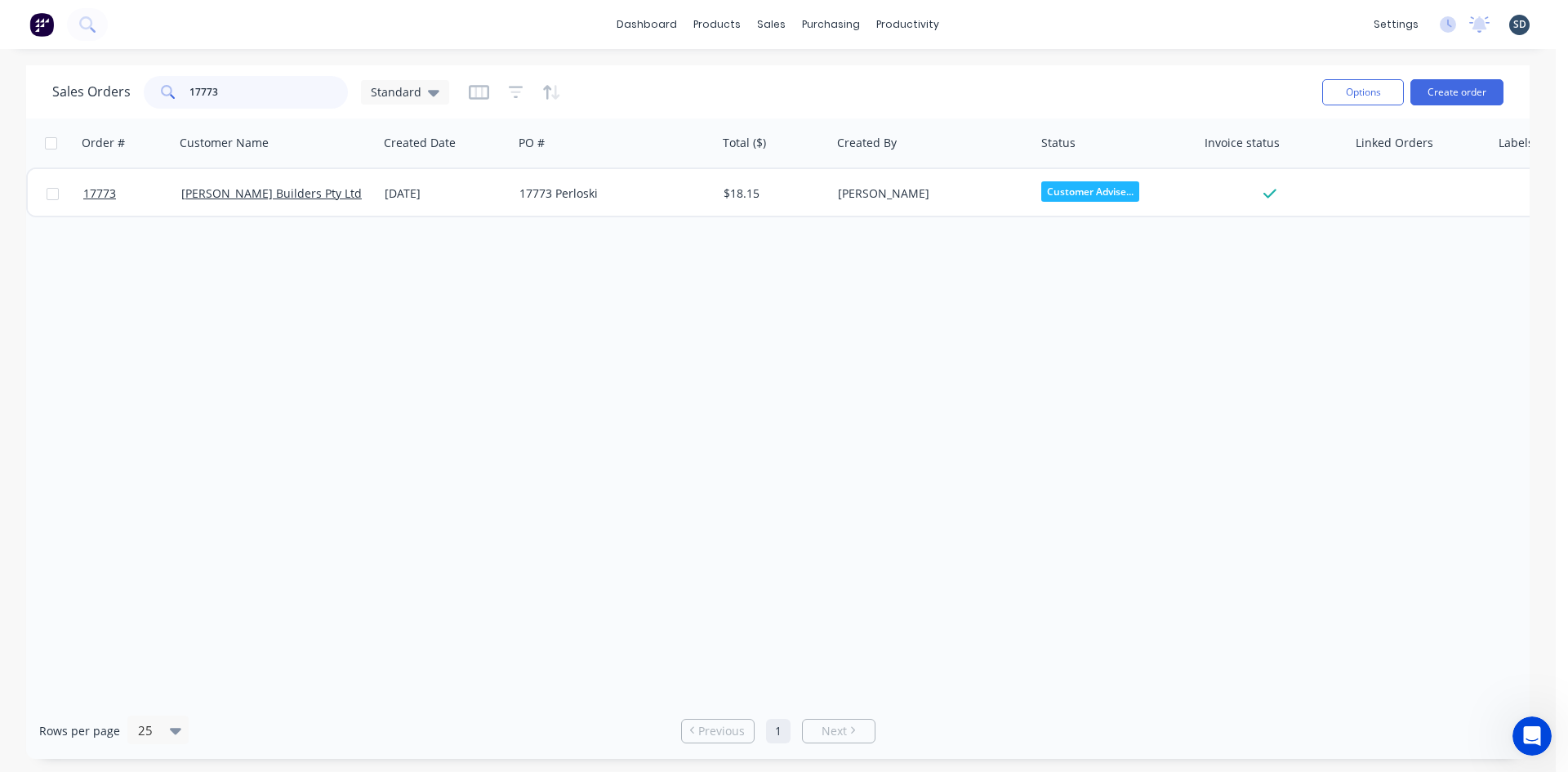
drag, startPoint x: 226, startPoint y: 86, endPoint x: 210, endPoint y: 87, distance: 16.0
click at [210, 87] on input "17773" at bounding box center [269, 92] width 159 height 33
type input "17774"
click at [819, 86] on div "Sales Orders 17774 Standard" at bounding box center [681, 91] width 1257 height 40
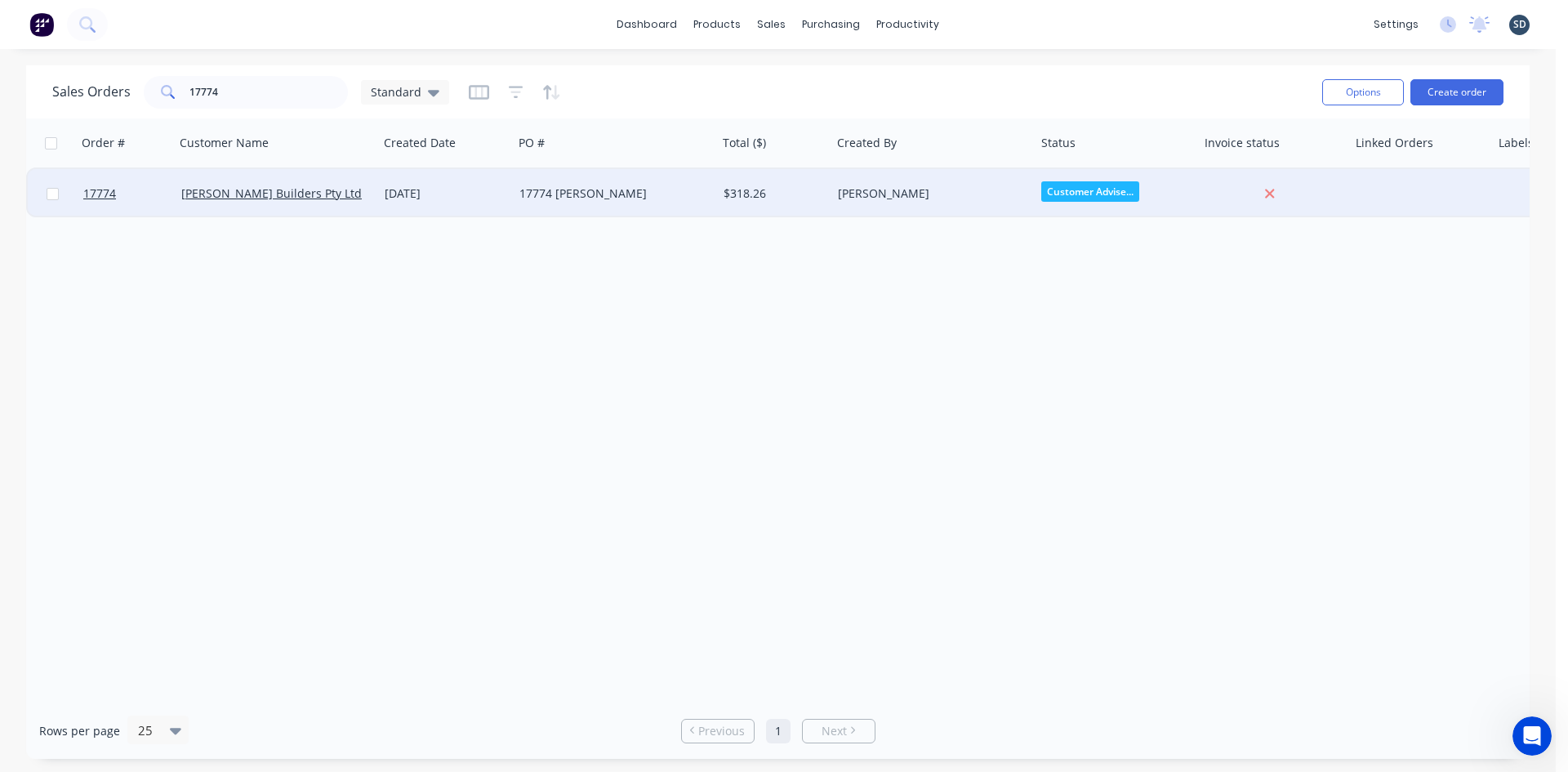
click at [649, 202] on div "17774 [PERSON_NAME]" at bounding box center [614, 194] width 204 height 49
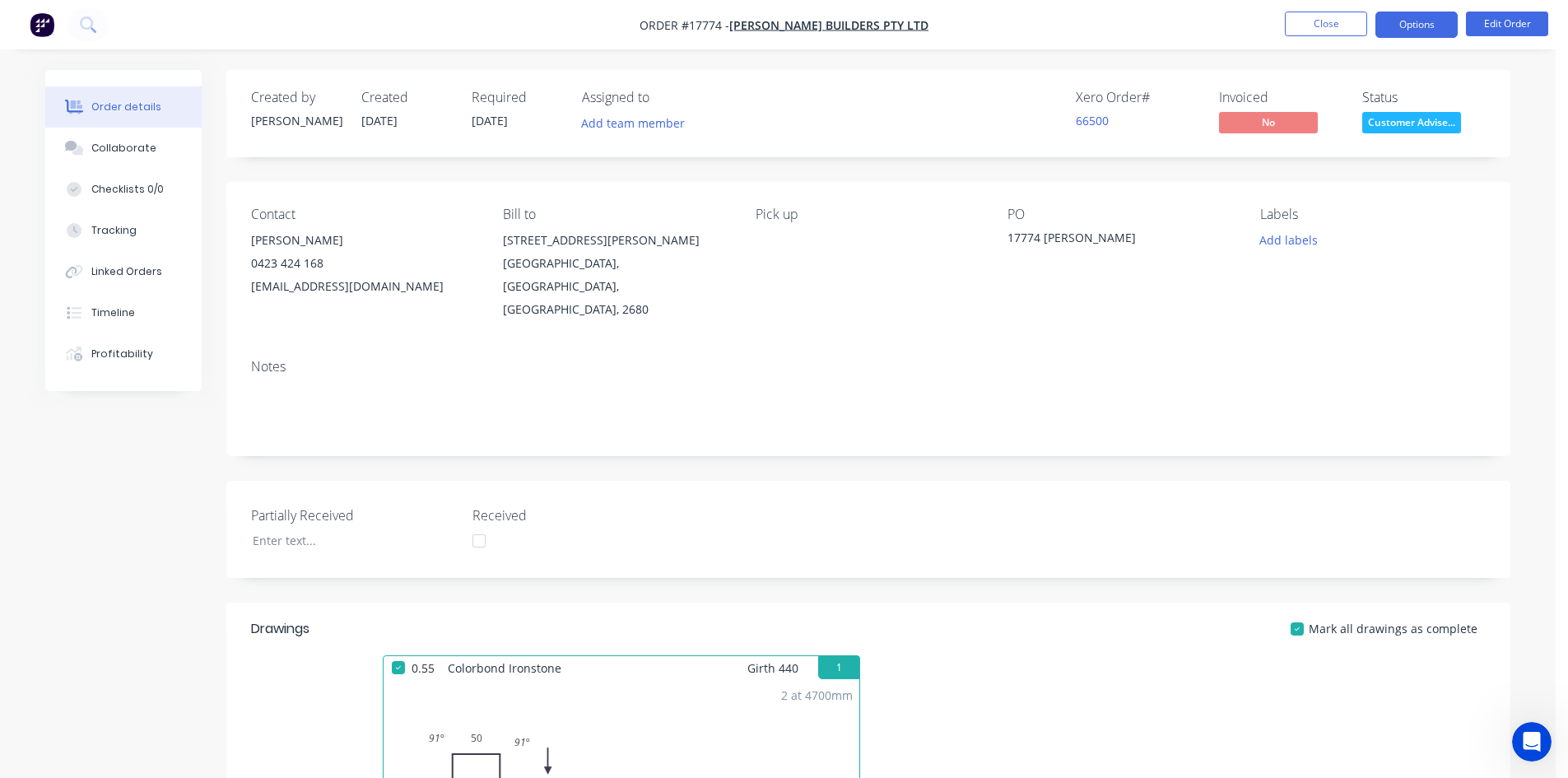
click at [1412, 20] on button "Options" at bounding box center [1417, 25] width 83 height 27
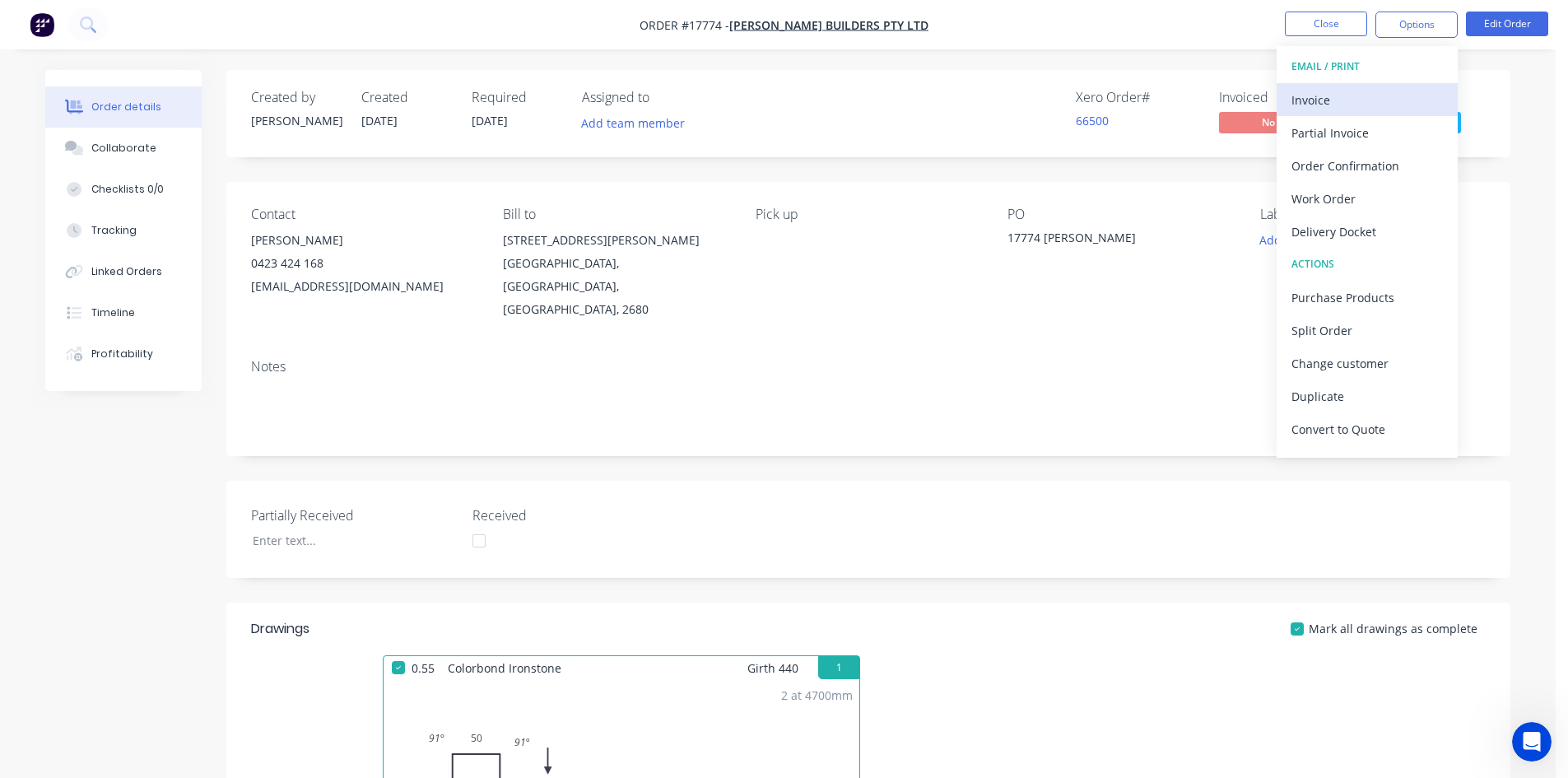
click at [1368, 98] on div "Invoice" at bounding box center [1368, 100] width 151 height 24
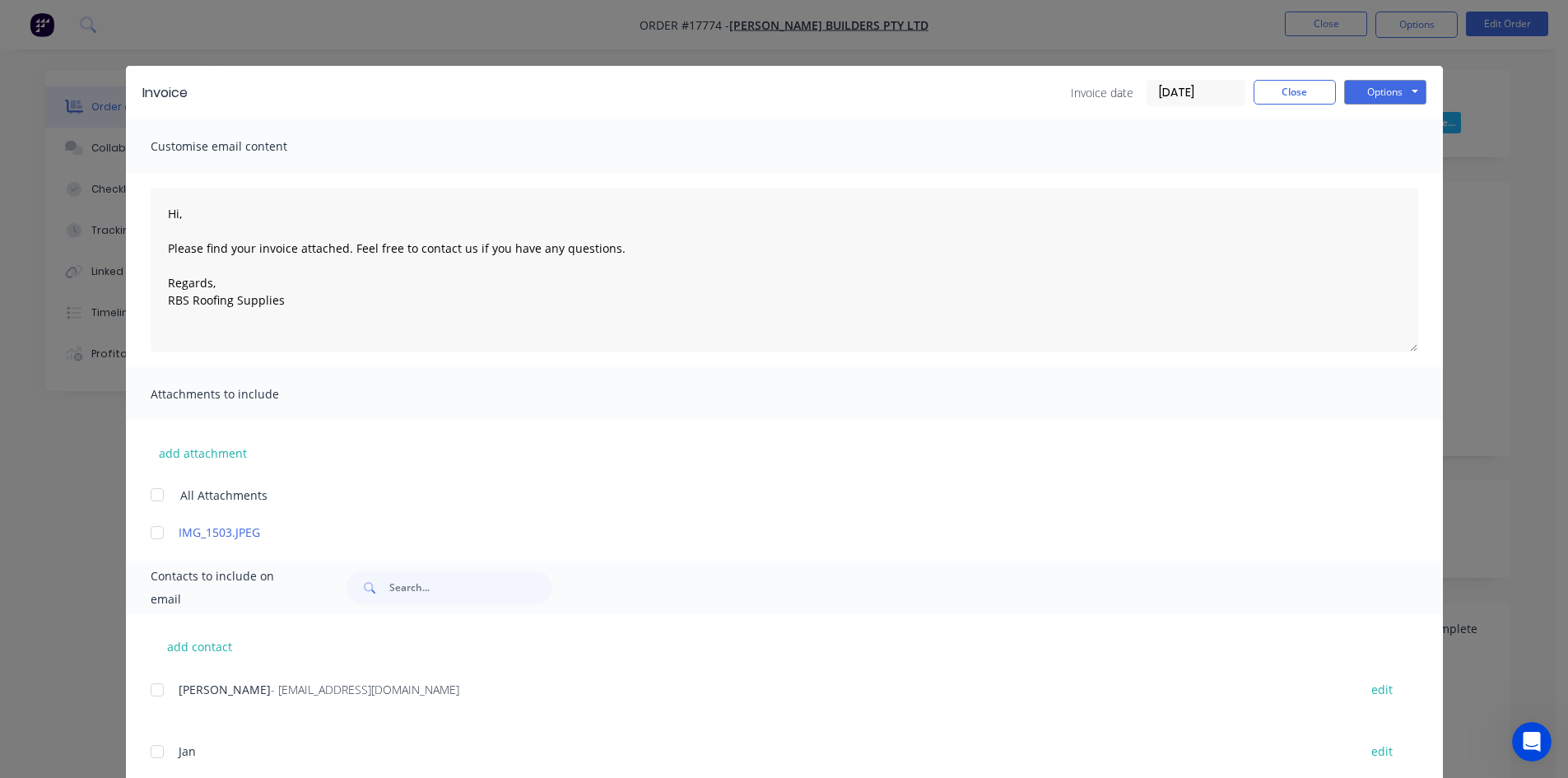
click at [155, 687] on div at bounding box center [157, 690] width 33 height 33
click at [1357, 91] on button "Options" at bounding box center [1386, 93] width 83 height 25
click at [1391, 167] on button "Email" at bounding box center [1397, 175] width 105 height 28
type textarea "Hi, Please find your invoice attached. Feel free to contact us if you have any …"
click at [1279, 95] on button "Close" at bounding box center [1295, 93] width 83 height 25
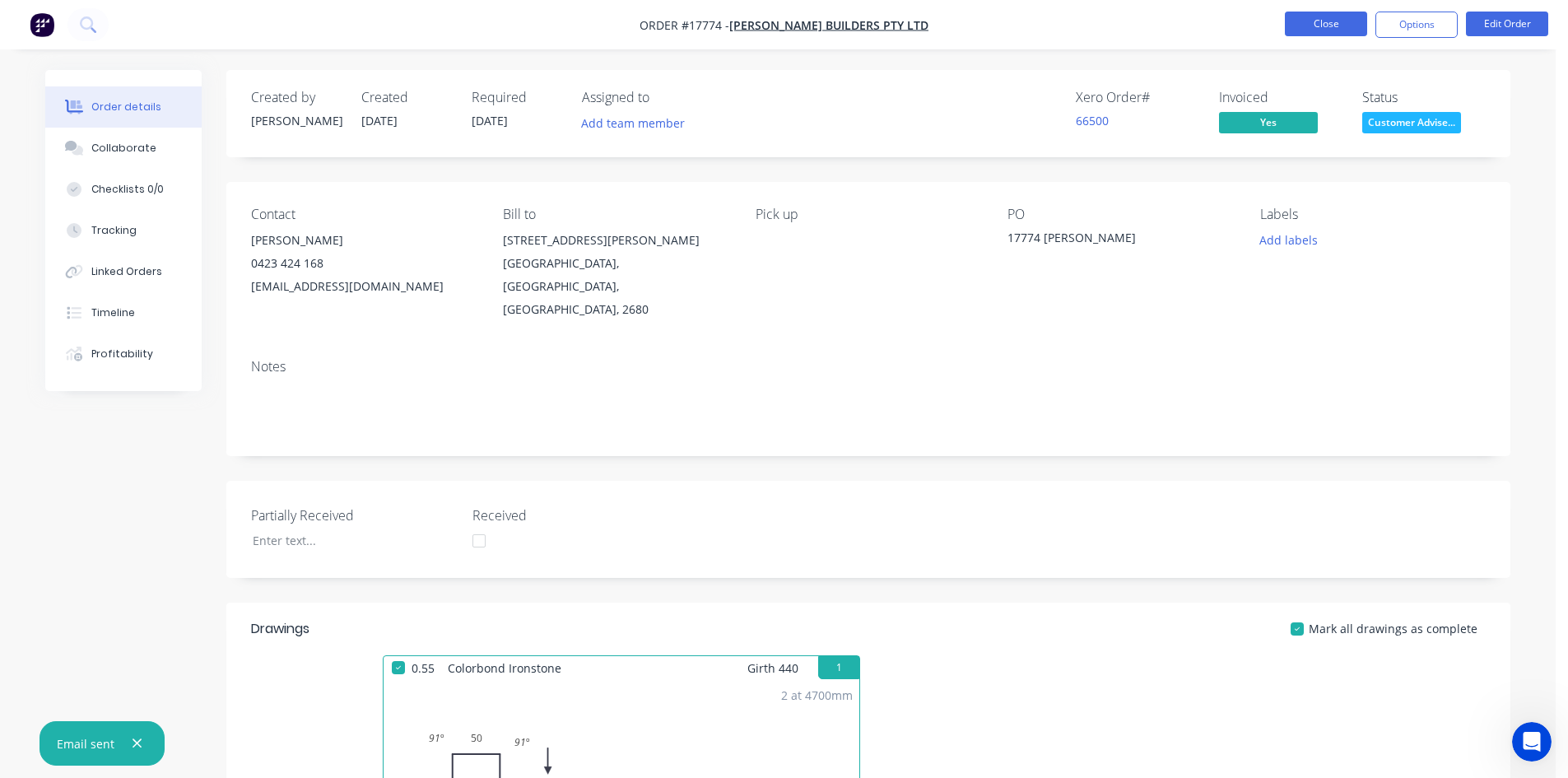
click at [1328, 24] on button "Close" at bounding box center [1326, 24] width 83 height 25
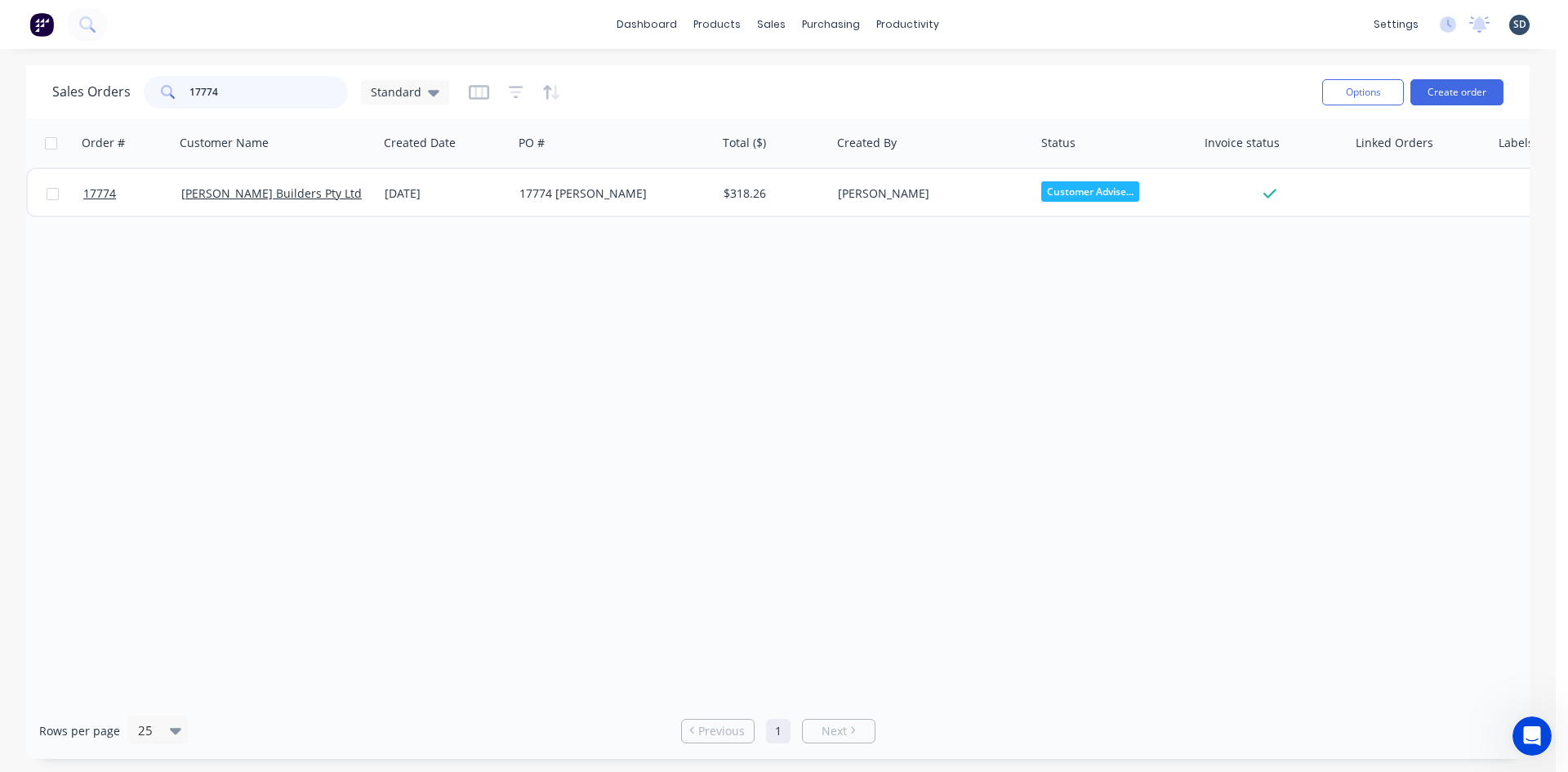
click at [245, 104] on input "17774" at bounding box center [269, 92] width 159 height 33
type input "17775"
click at [915, 62] on div "dashboard products sales purchasing productivity dashboard products Product Cat…" at bounding box center [778, 386] width 1556 height 772
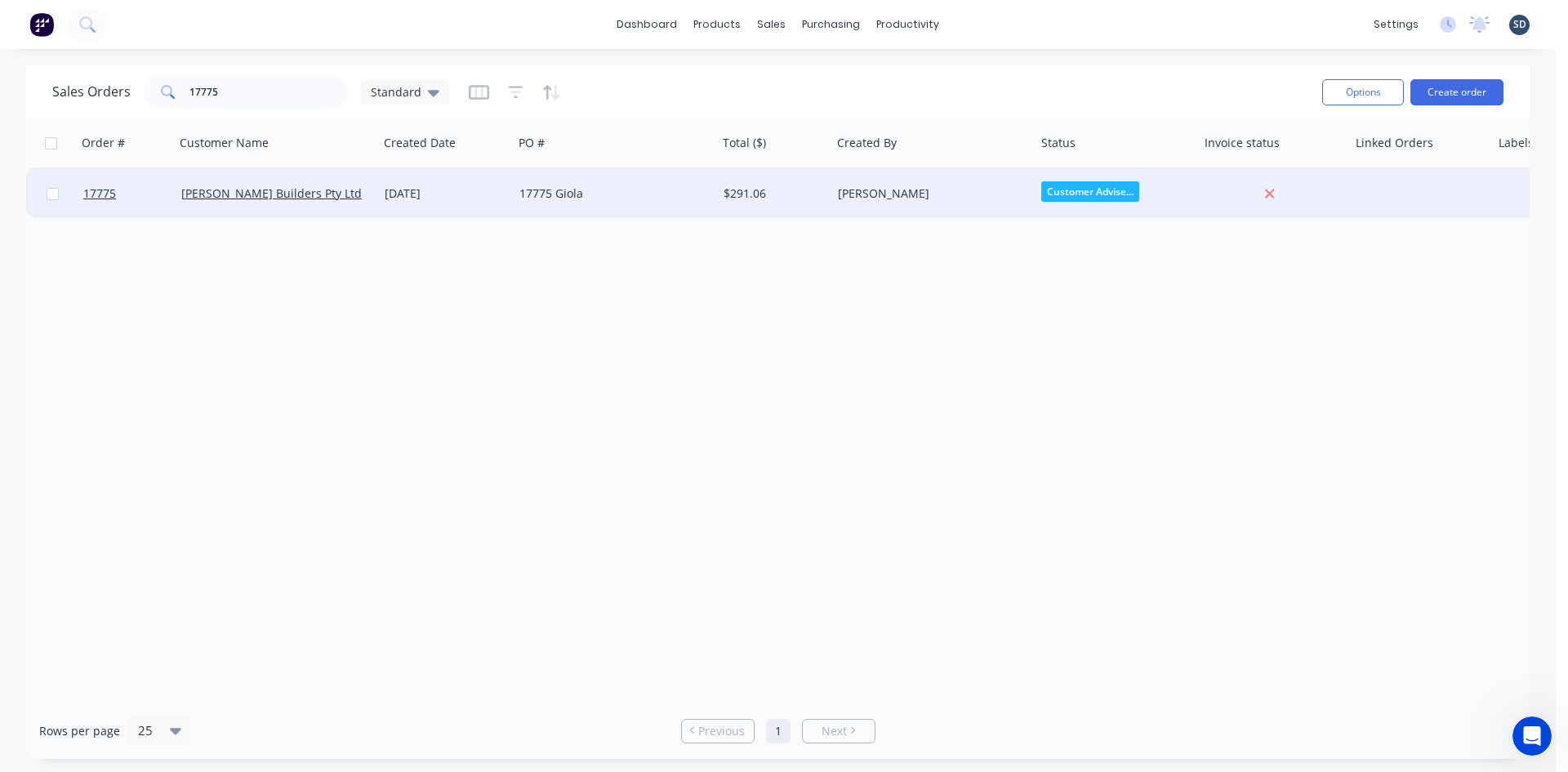
click at [961, 202] on div "[PERSON_NAME]" at bounding box center [933, 194] width 204 height 49
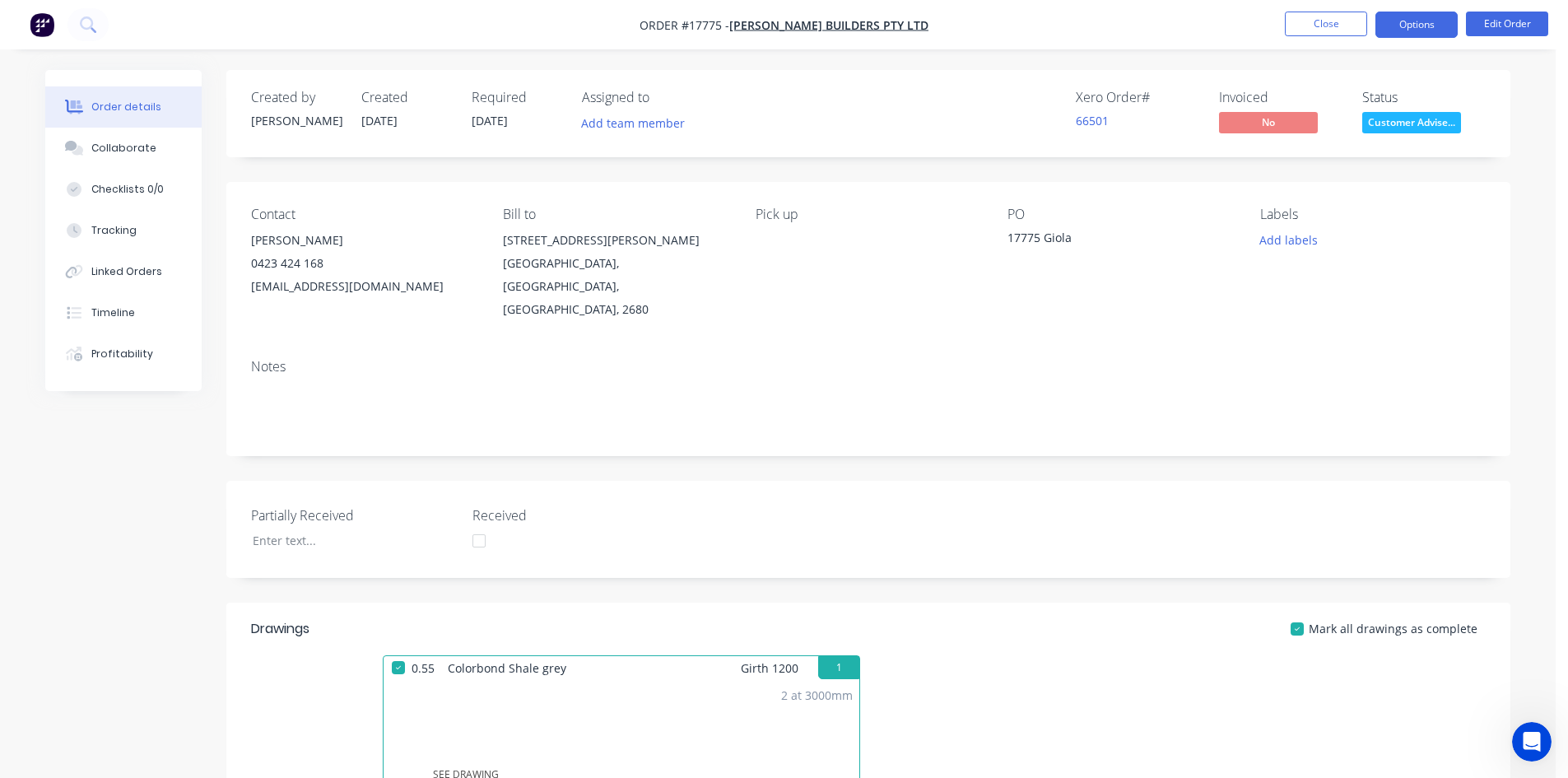
click at [1425, 18] on button "Options" at bounding box center [1417, 25] width 83 height 27
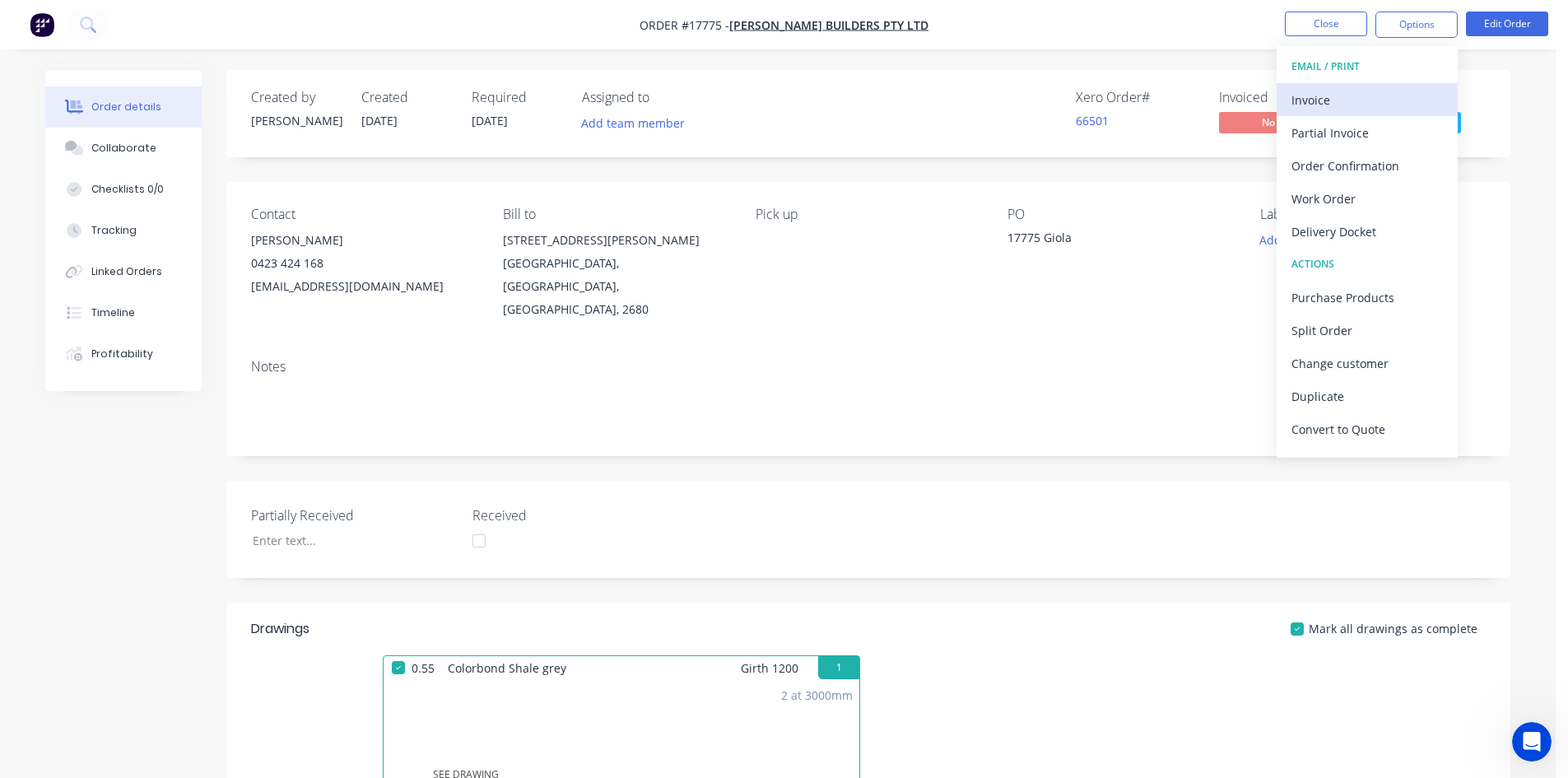
click at [1372, 91] on div "Invoice" at bounding box center [1368, 100] width 151 height 24
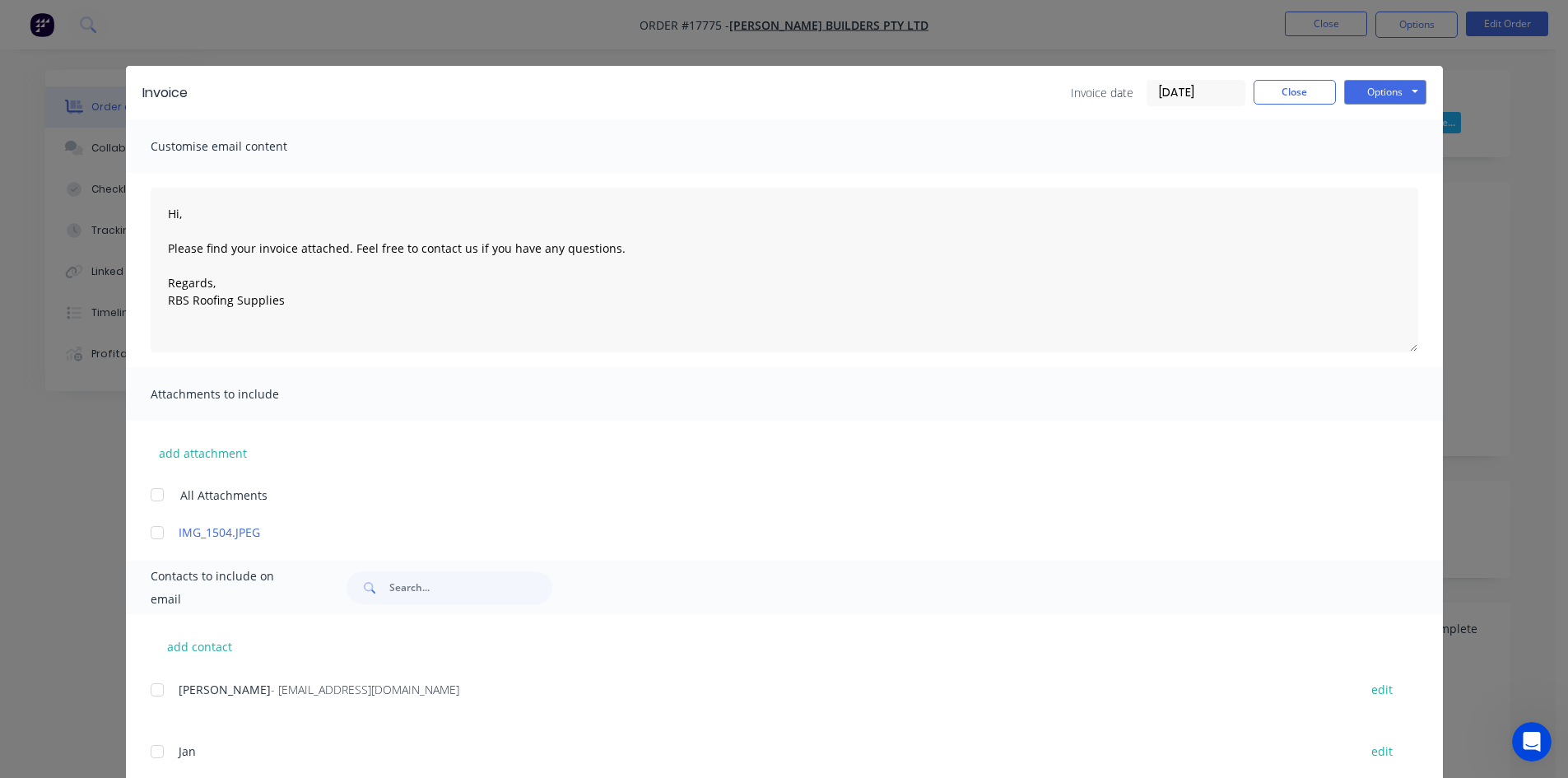
click at [153, 693] on div at bounding box center [157, 690] width 33 height 33
click at [1381, 82] on button "Options" at bounding box center [1386, 93] width 83 height 25
click at [1397, 187] on button "Email" at bounding box center [1397, 175] width 105 height 28
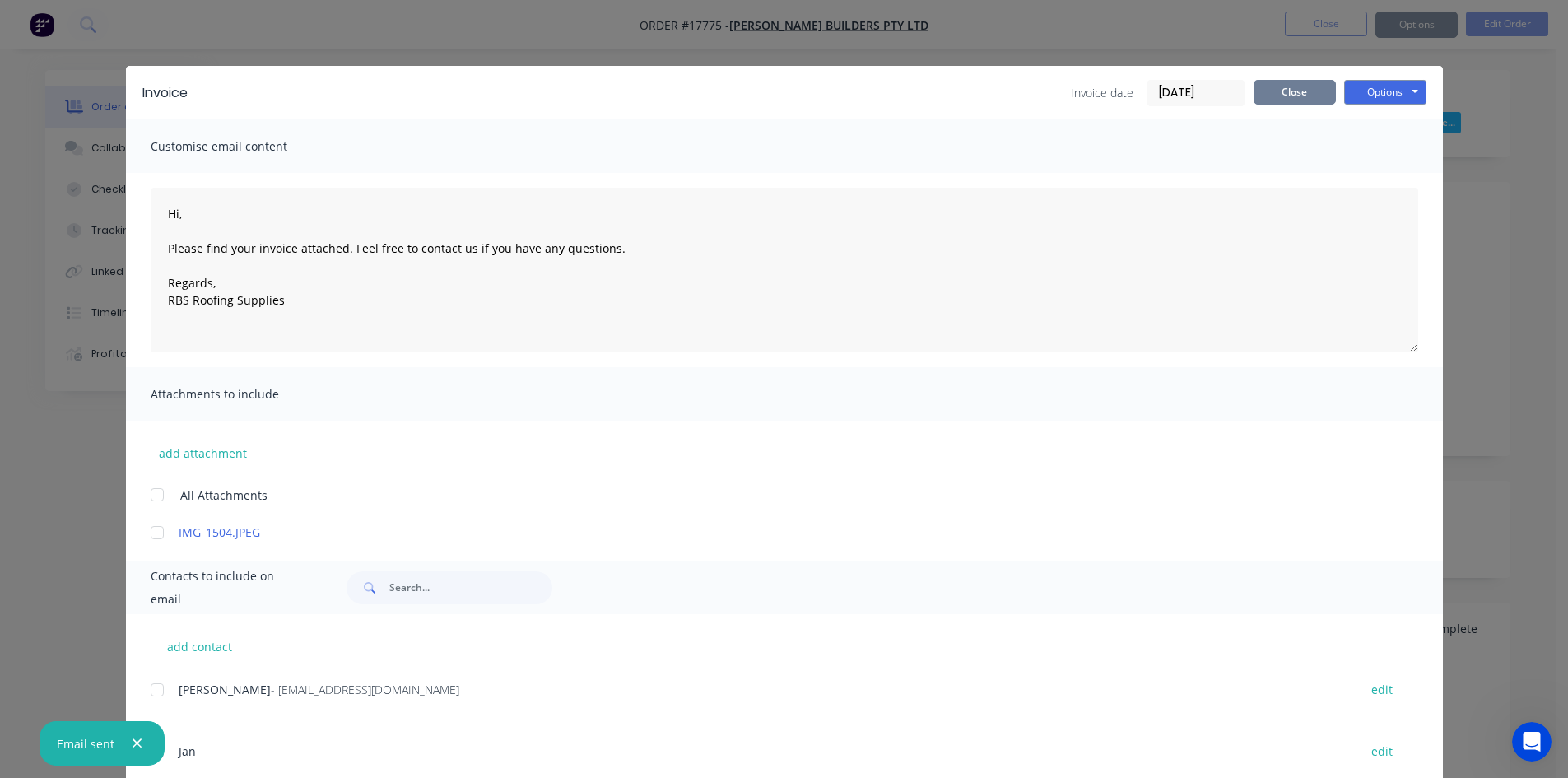
type textarea "Hi, Please find your invoice attached. Feel free to contact us if you have any …"
click at [1292, 94] on button "Close" at bounding box center [1295, 93] width 83 height 25
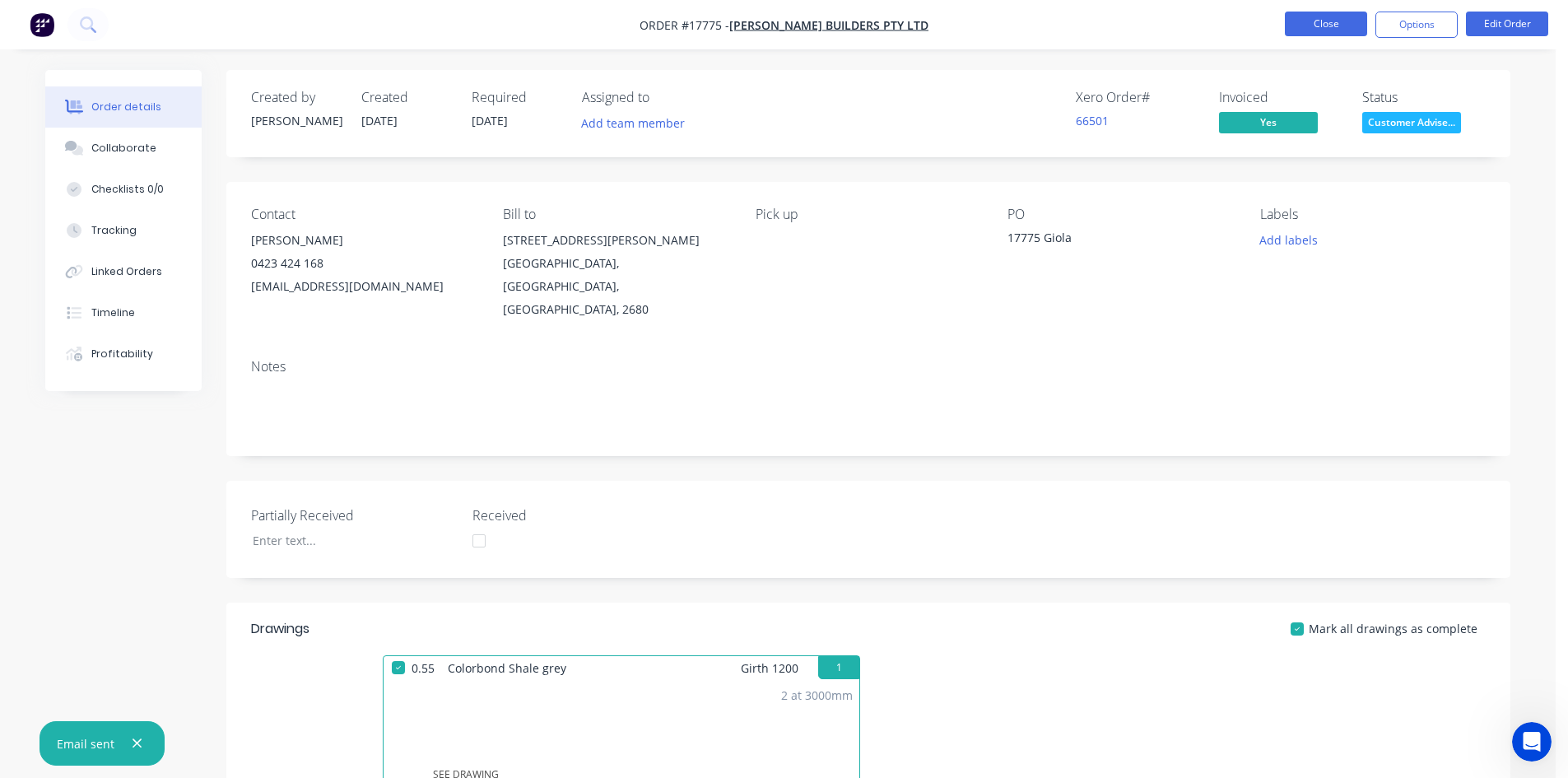
click at [1325, 20] on button "Close" at bounding box center [1326, 24] width 83 height 25
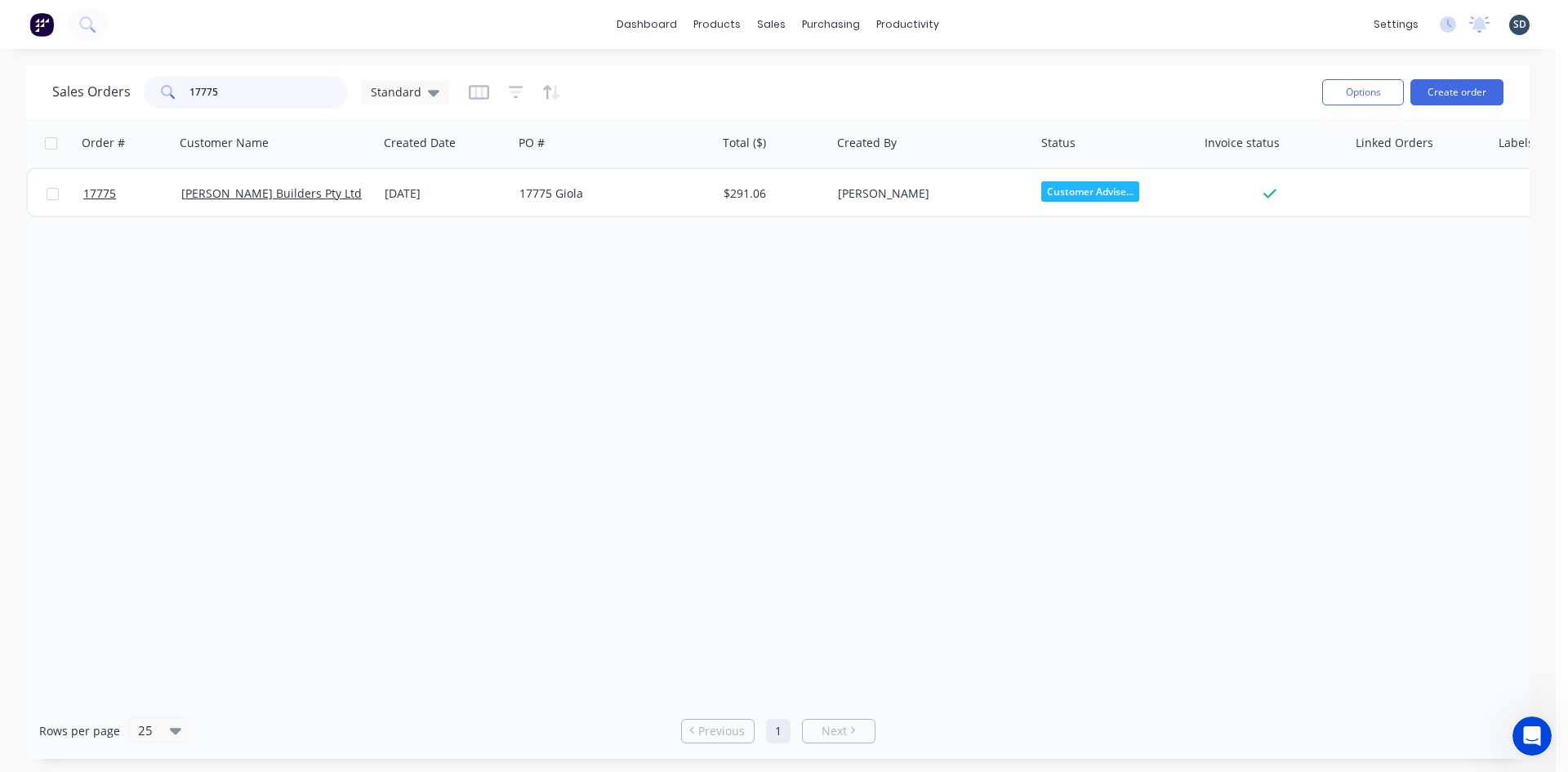
drag, startPoint x: 239, startPoint y: 93, endPoint x: 209, endPoint y: 91, distance: 30.1
click at [209, 91] on input "17775" at bounding box center [269, 92] width 159 height 33
type input "17776"
click at [801, 81] on div "Sales Orders 17776 Standard" at bounding box center [681, 91] width 1257 height 40
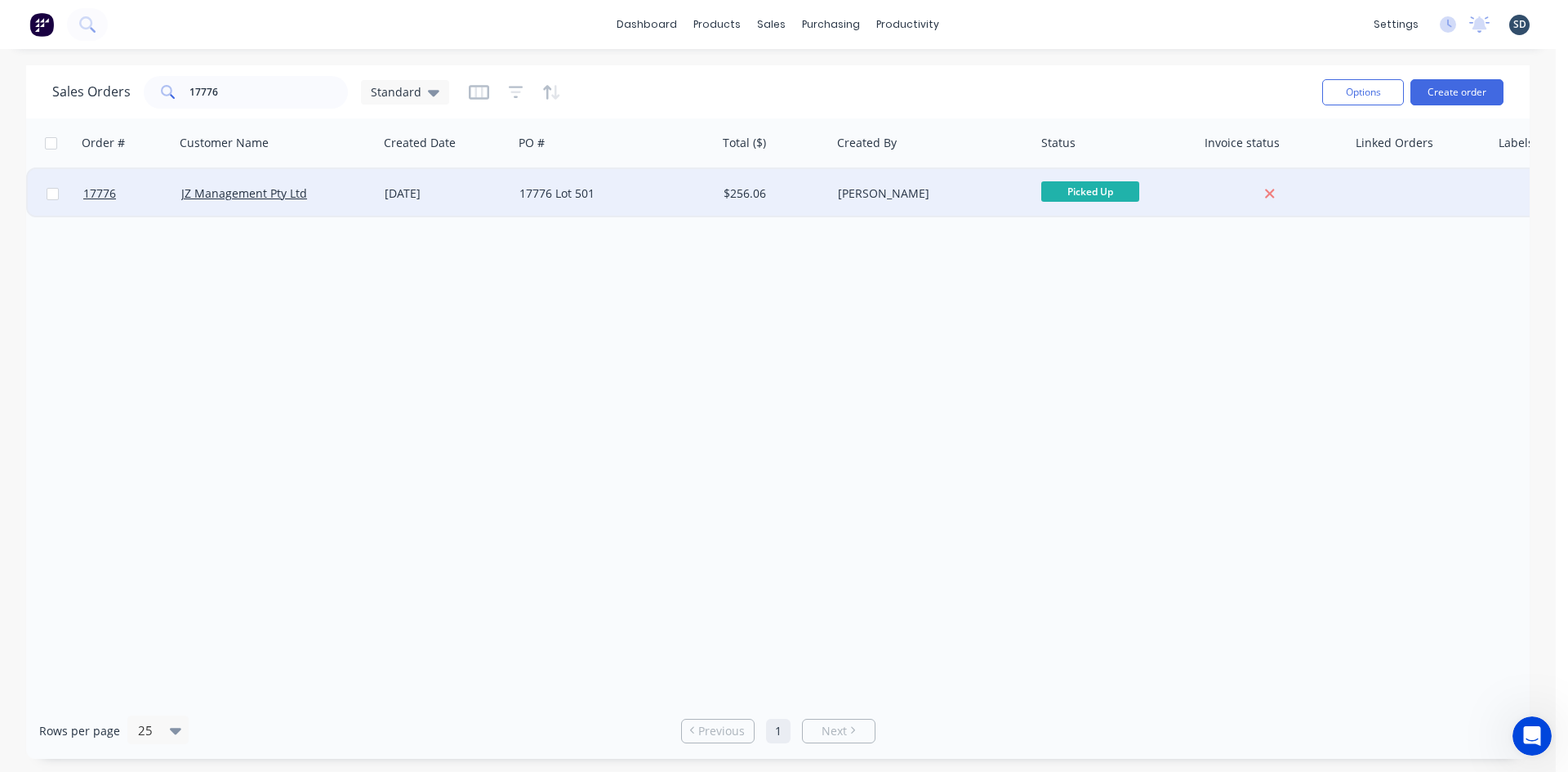
click at [646, 192] on div "17776 Lot 501" at bounding box center [609, 193] width 181 height 17
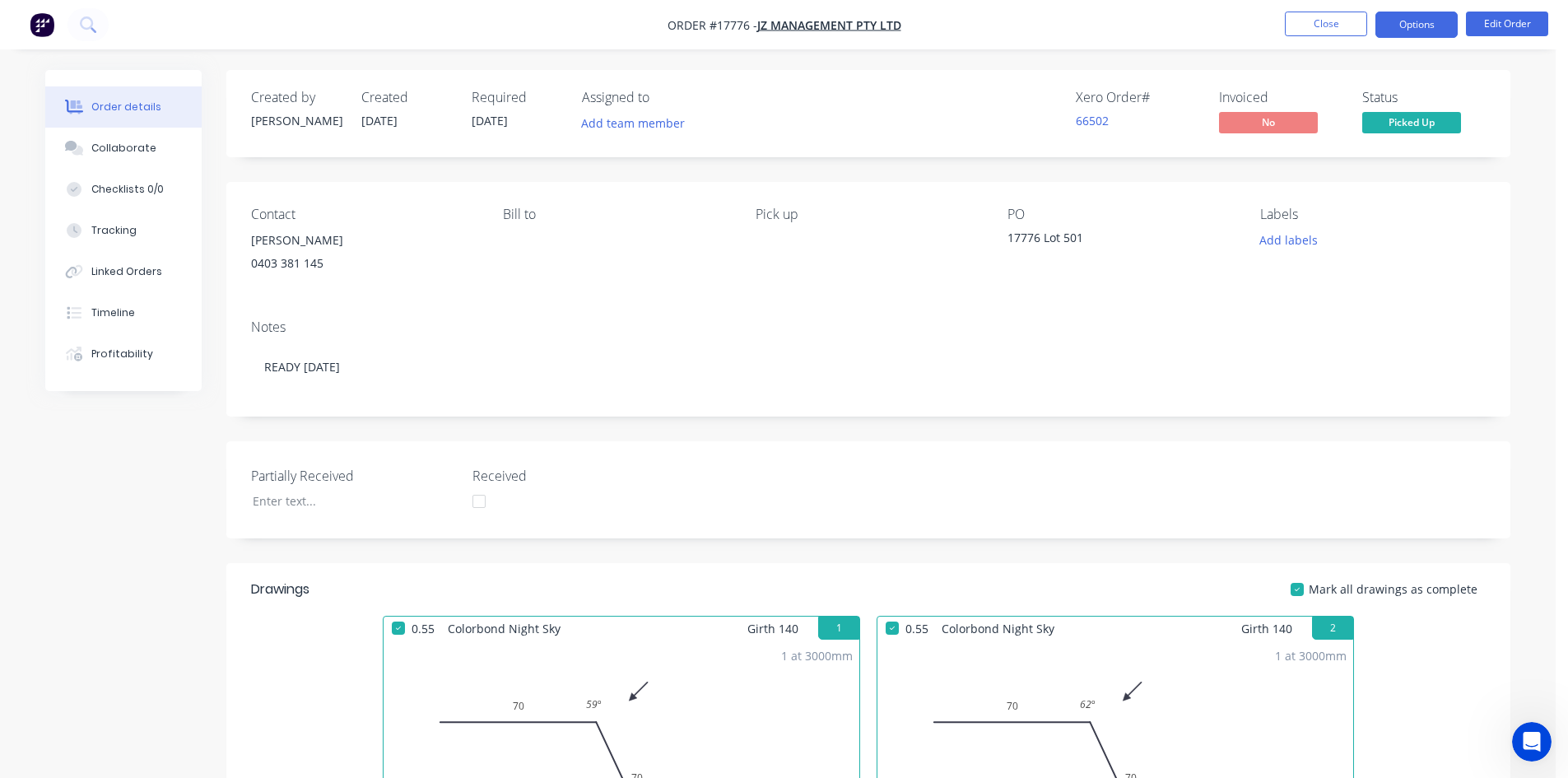
click at [1418, 21] on button "Options" at bounding box center [1417, 25] width 83 height 27
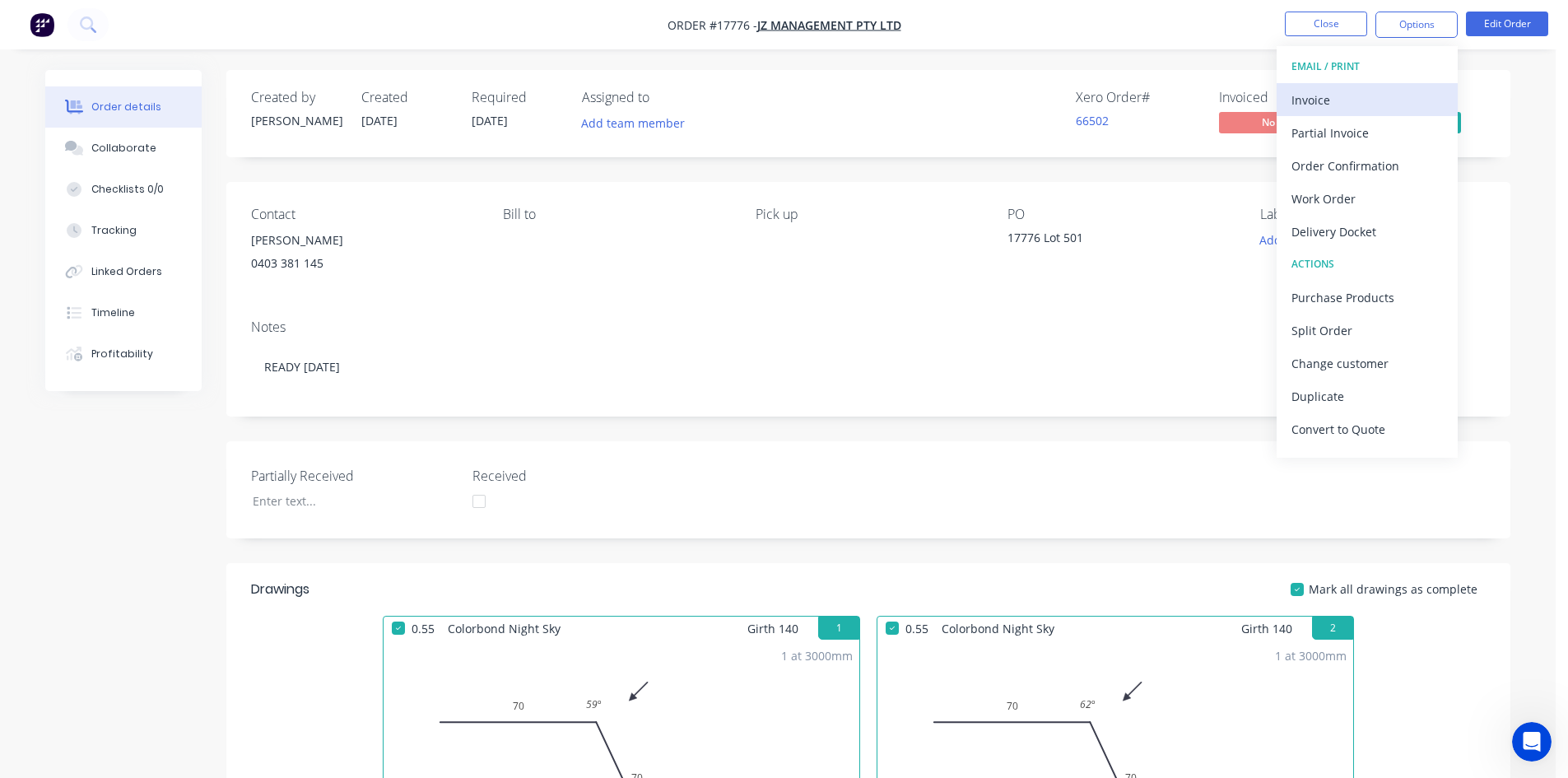
click at [1369, 94] on div "Invoice" at bounding box center [1368, 100] width 151 height 24
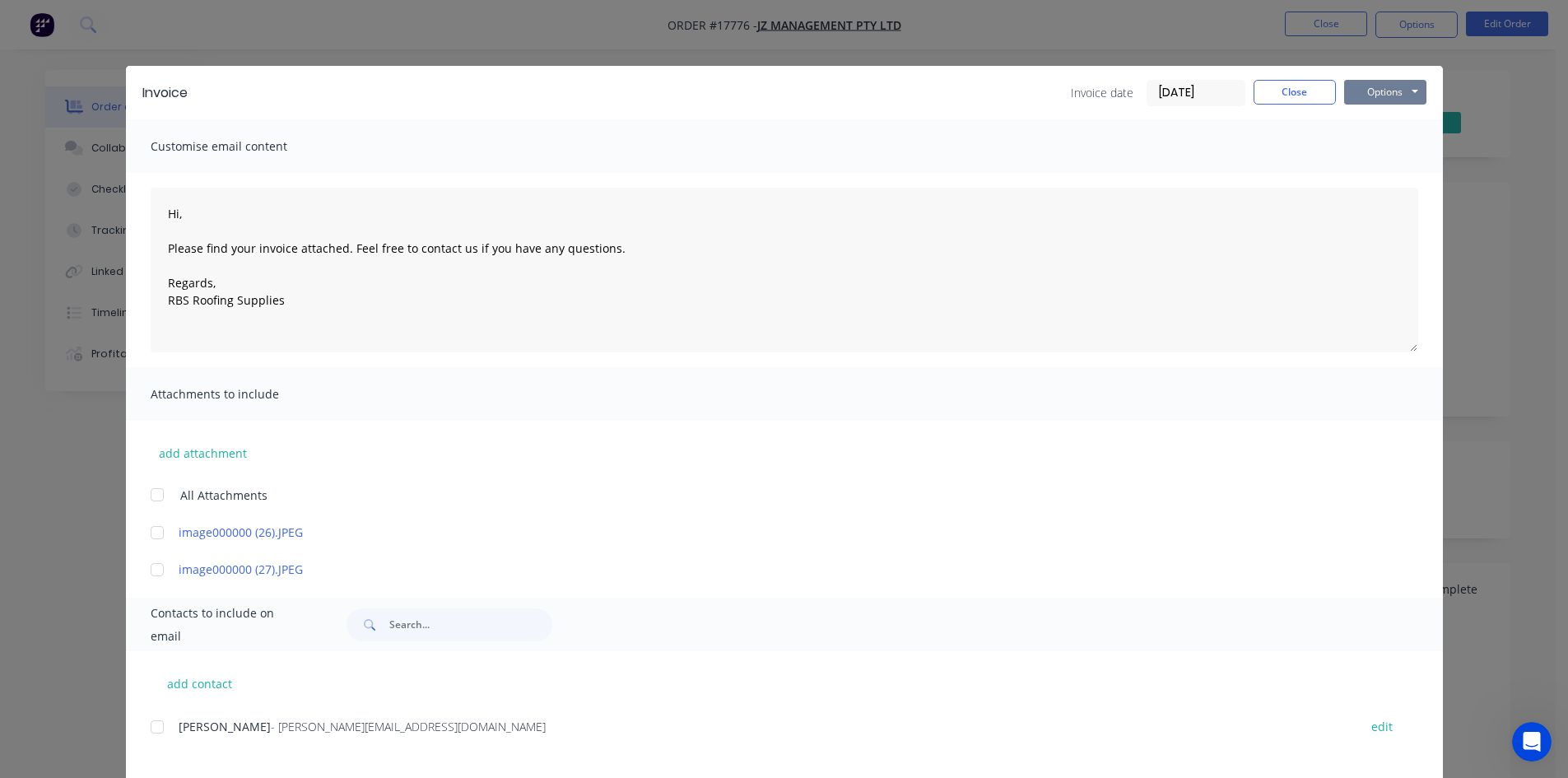
click at [1397, 89] on button "Options" at bounding box center [1386, 93] width 83 height 25
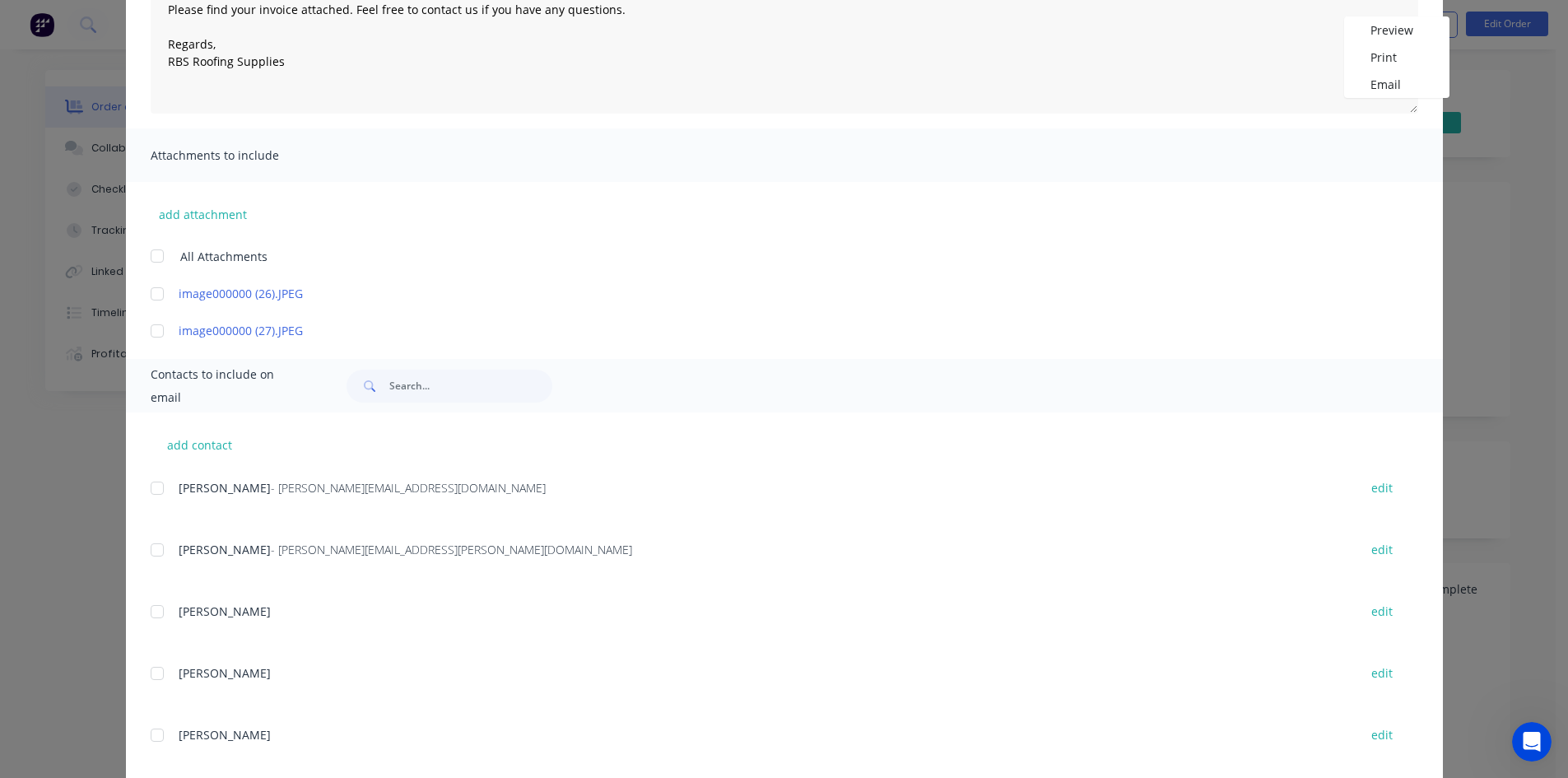
scroll to position [247, 0]
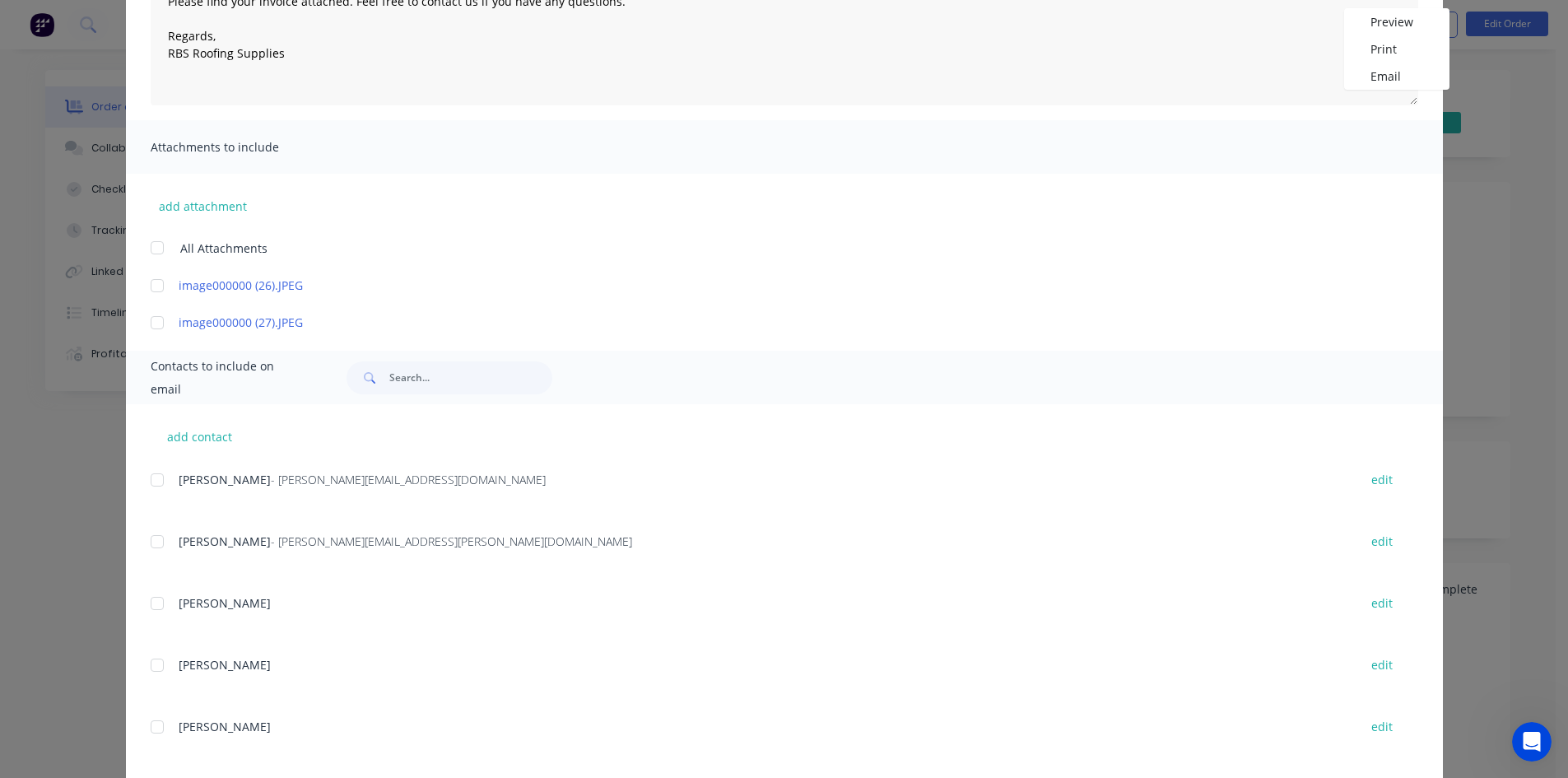
click at [150, 478] on div at bounding box center [157, 480] width 33 height 33
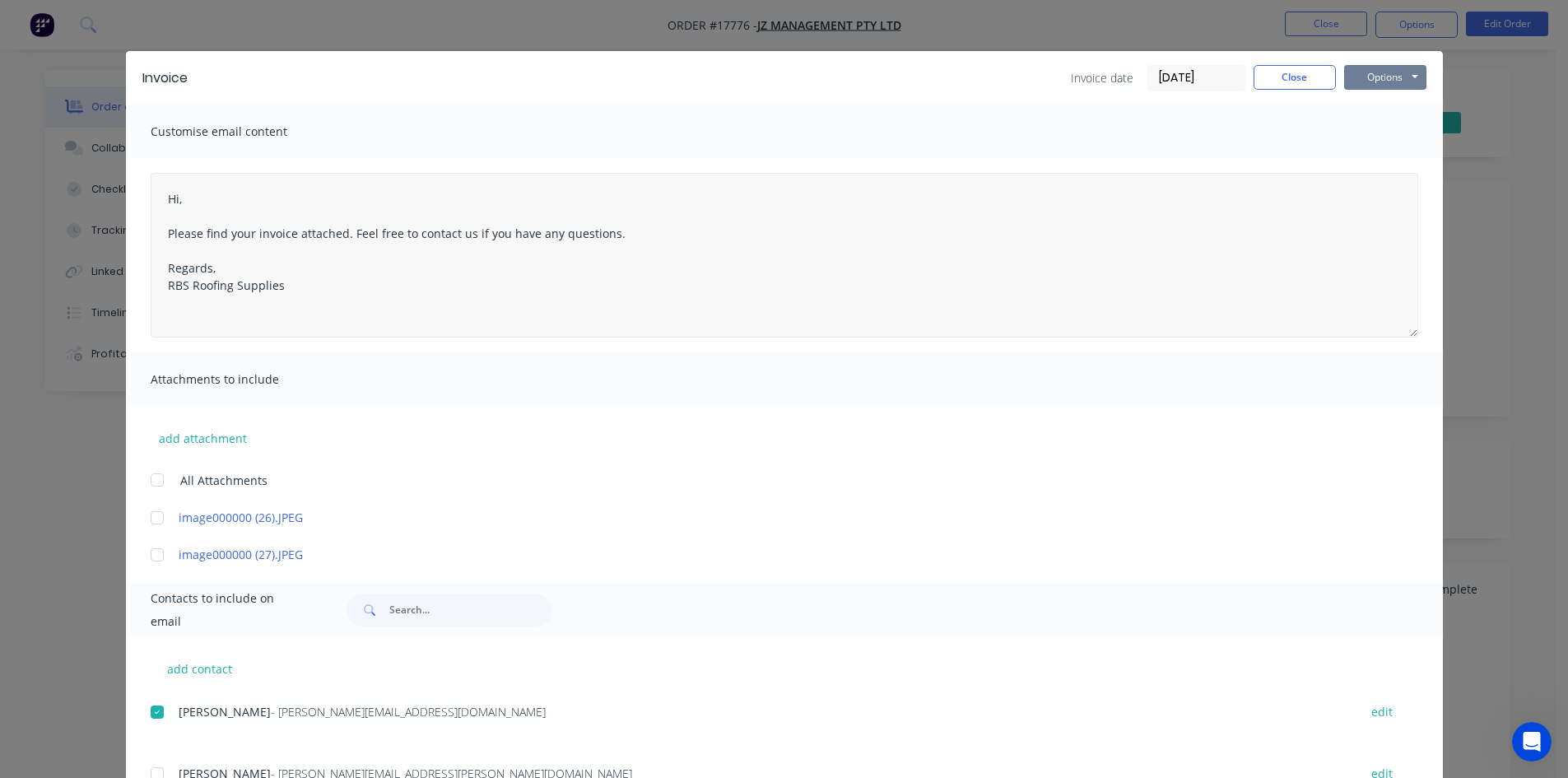
scroll to position [0, 0]
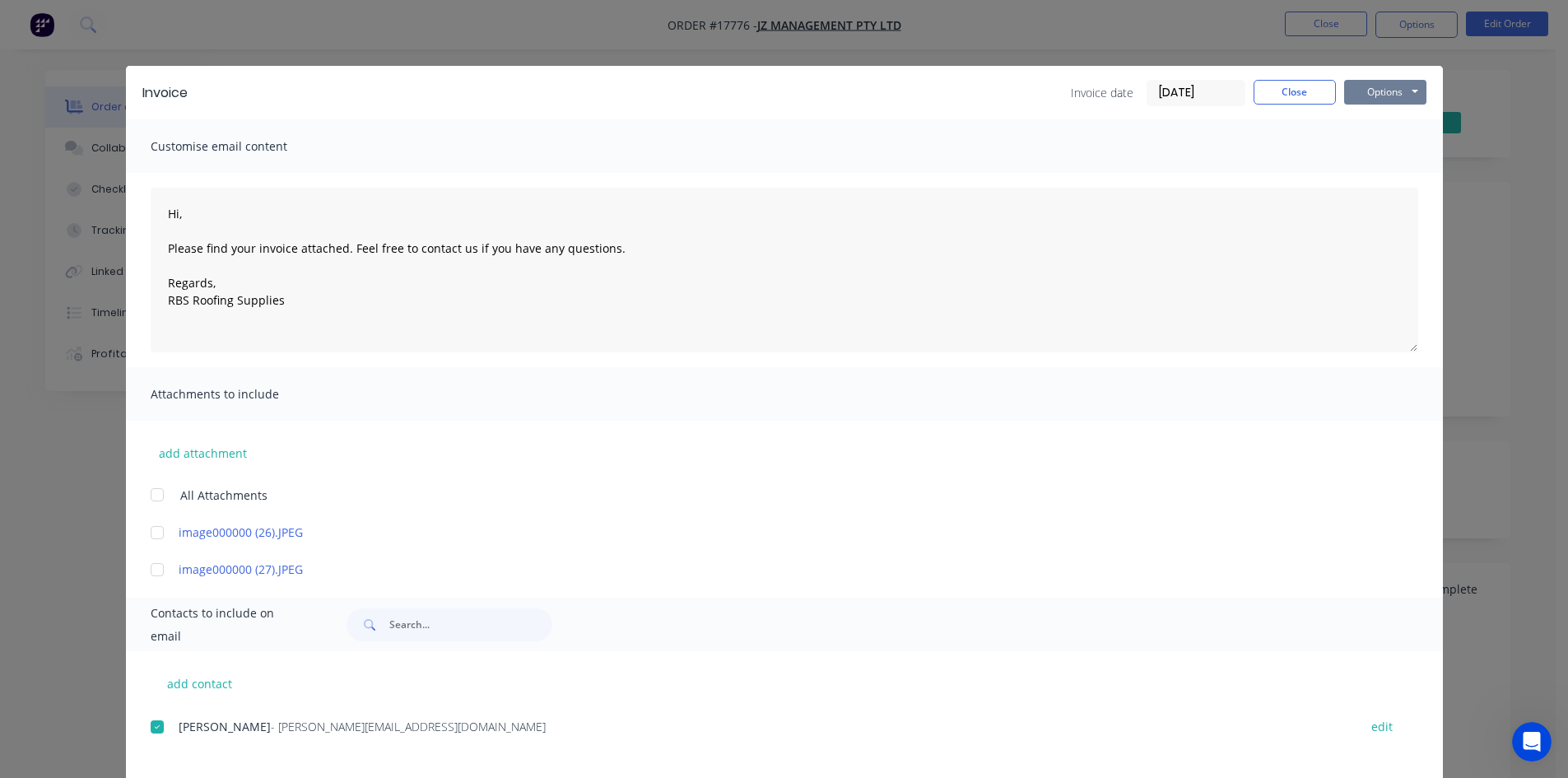
click at [1375, 85] on button "Options" at bounding box center [1386, 93] width 83 height 25
click at [1389, 168] on button "Email" at bounding box center [1397, 175] width 105 height 28
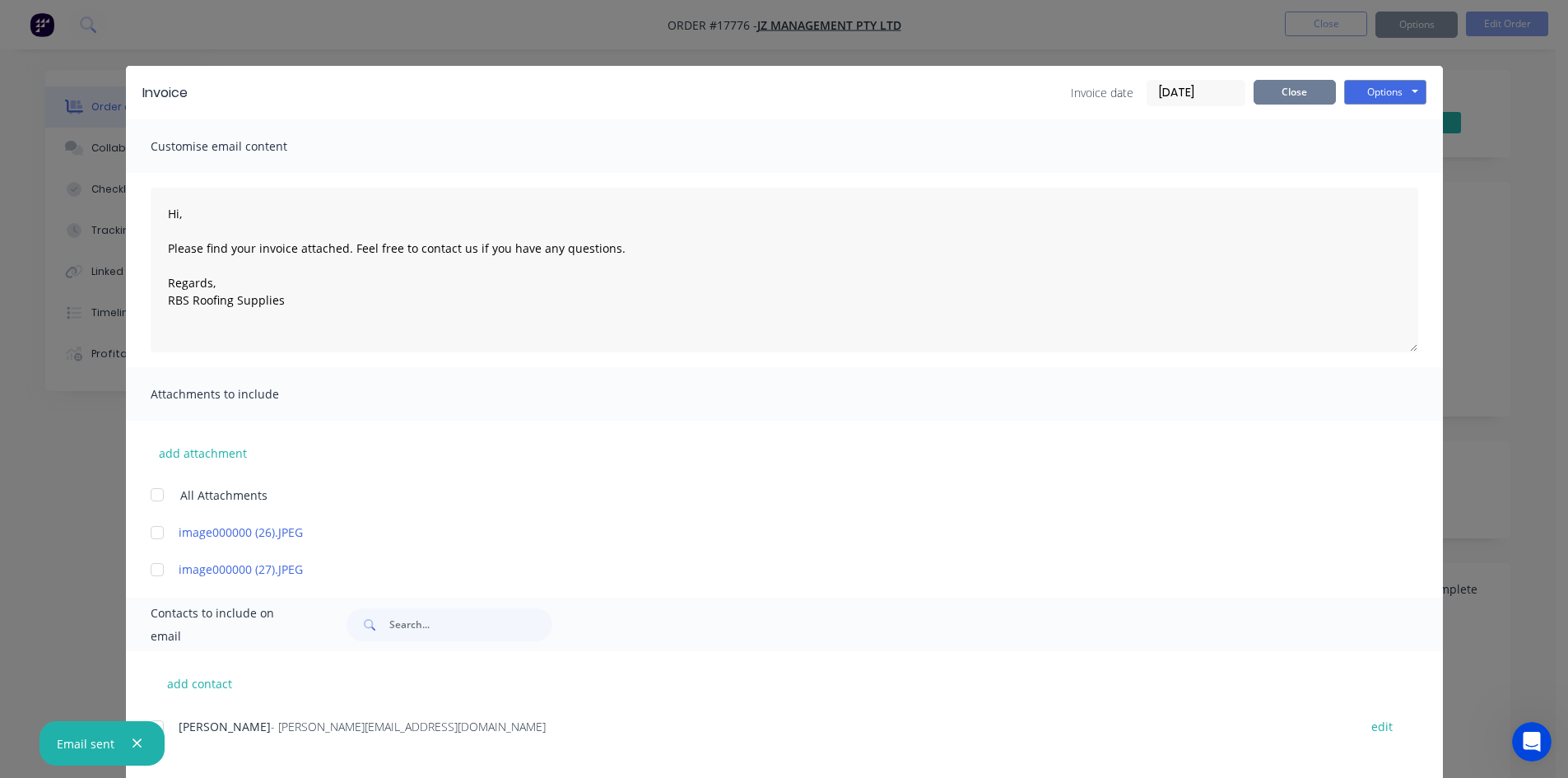
type textarea "Hi, Please find your invoice attached. Feel free to contact us if you have any …"
click at [1291, 94] on button "Close" at bounding box center [1295, 93] width 83 height 25
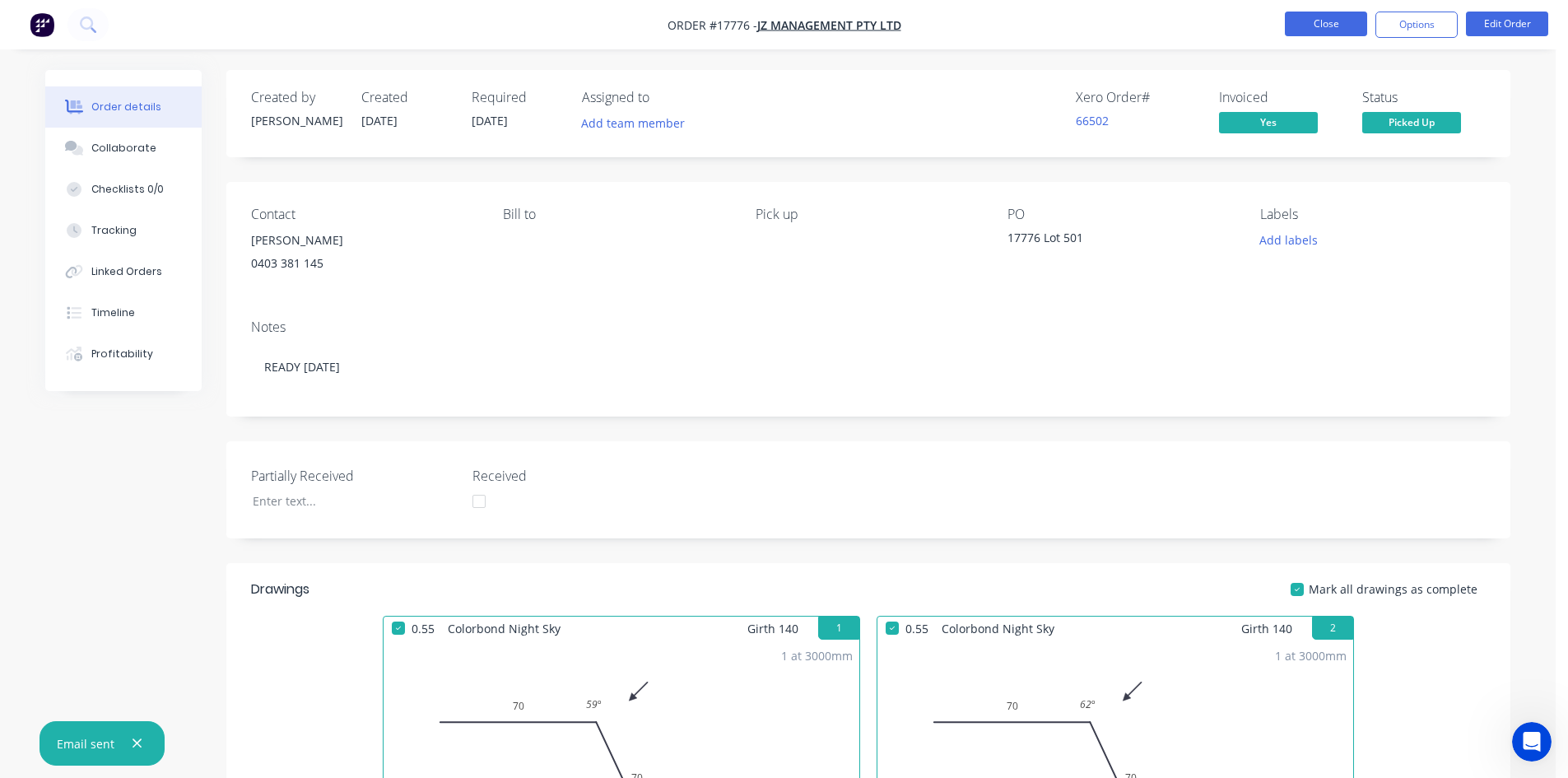
click at [1338, 17] on button "Close" at bounding box center [1326, 24] width 83 height 25
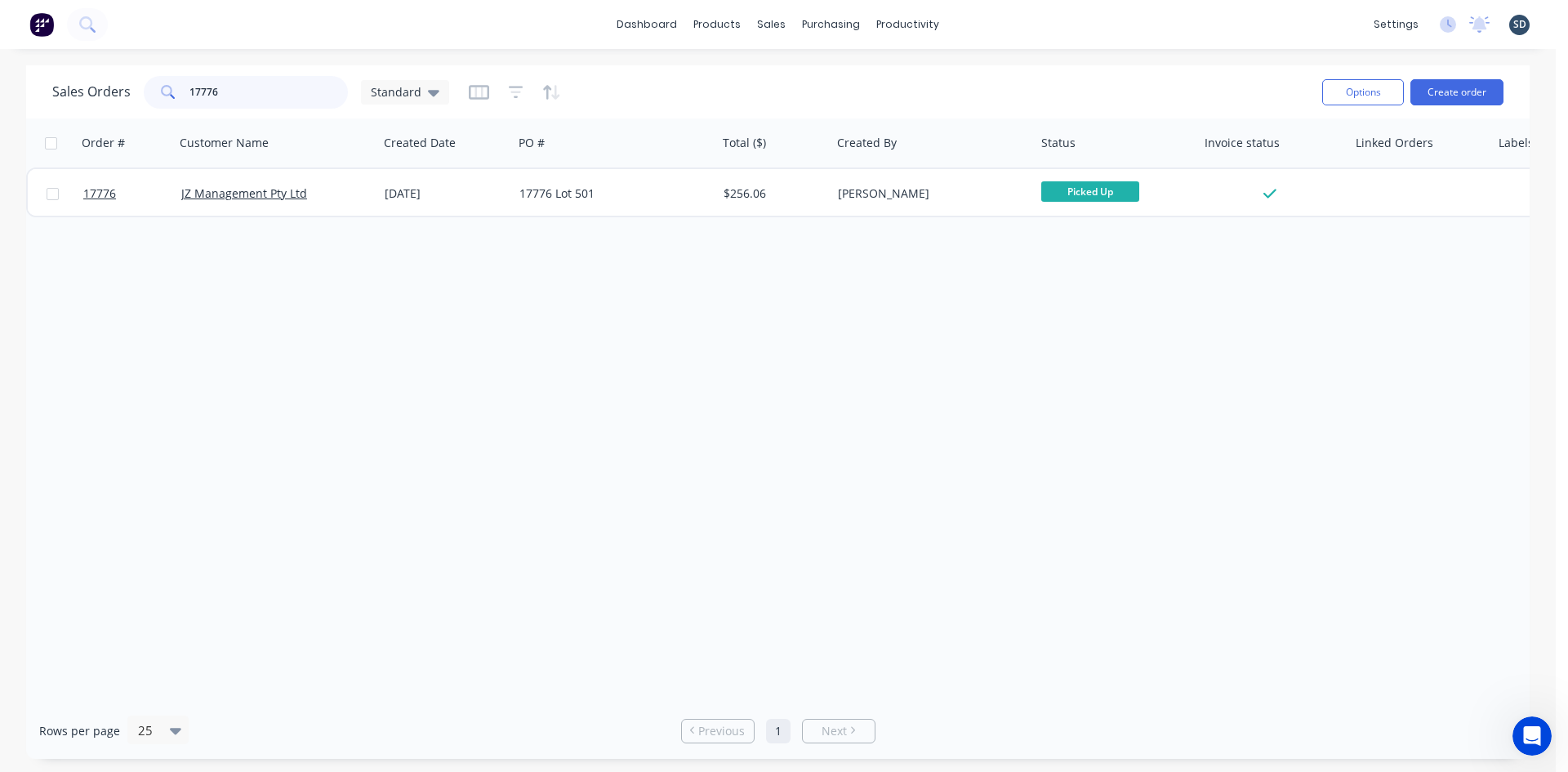
drag, startPoint x: 222, startPoint y: 94, endPoint x: 207, endPoint y: 91, distance: 15.3
click at [207, 91] on input "17776" at bounding box center [269, 92] width 159 height 33
type input "17764"
click at [813, 67] on div "Sales Orders 17764 Standard Options Create order" at bounding box center [778, 92] width 1504 height 53
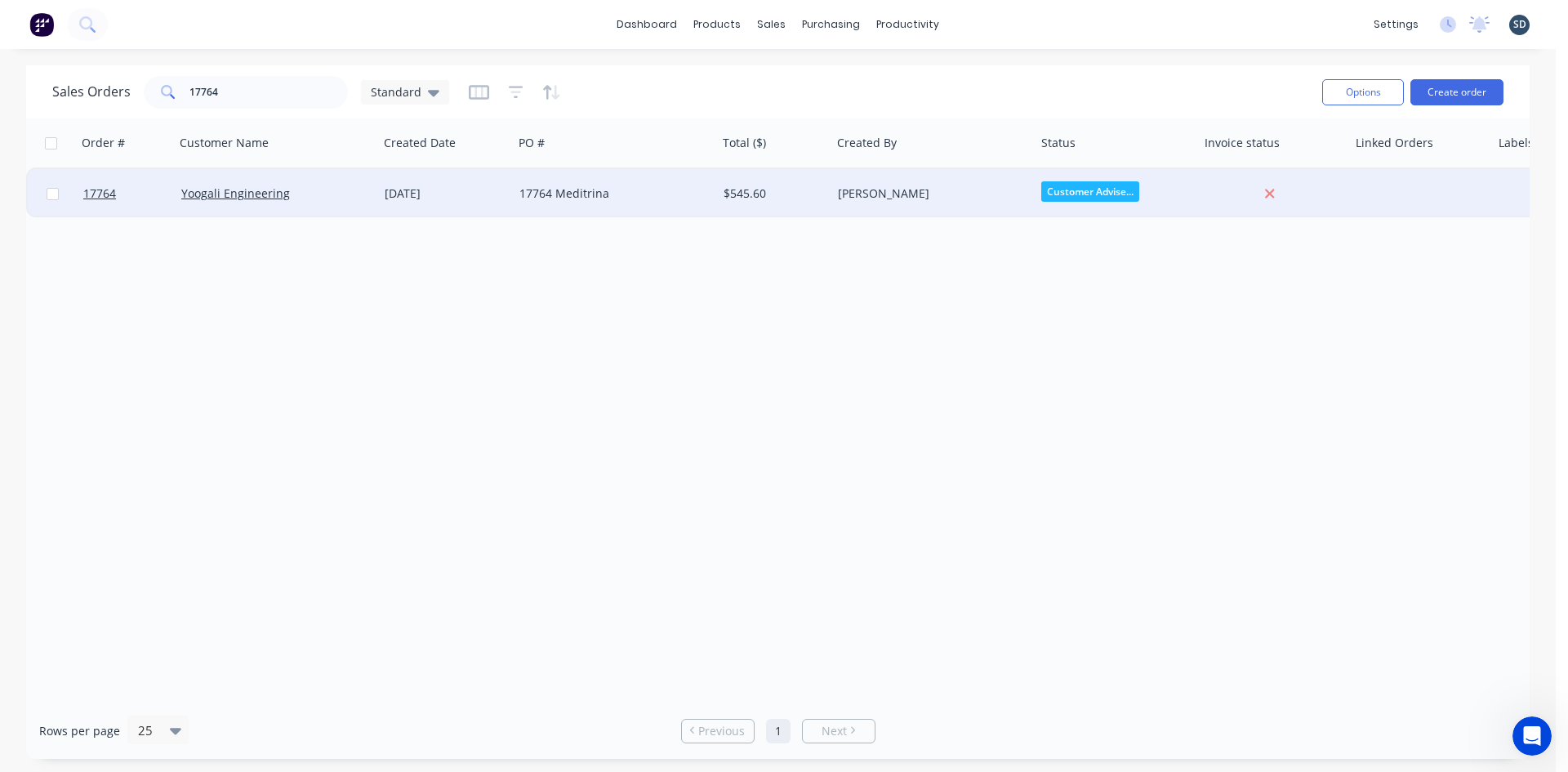
click at [671, 198] on div "17764 Meditrina" at bounding box center [609, 193] width 181 height 17
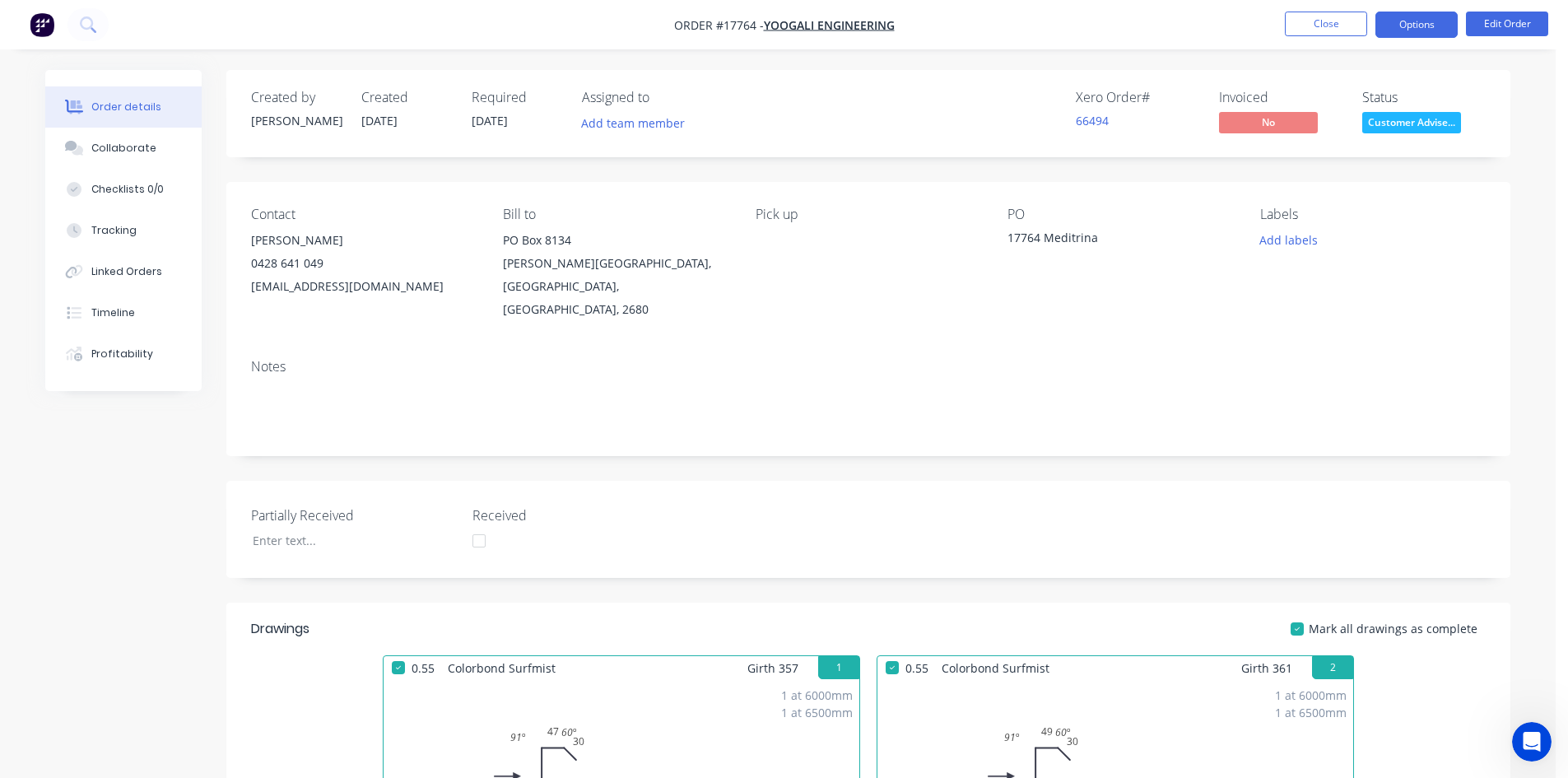
click at [1420, 19] on button "Options" at bounding box center [1417, 25] width 83 height 27
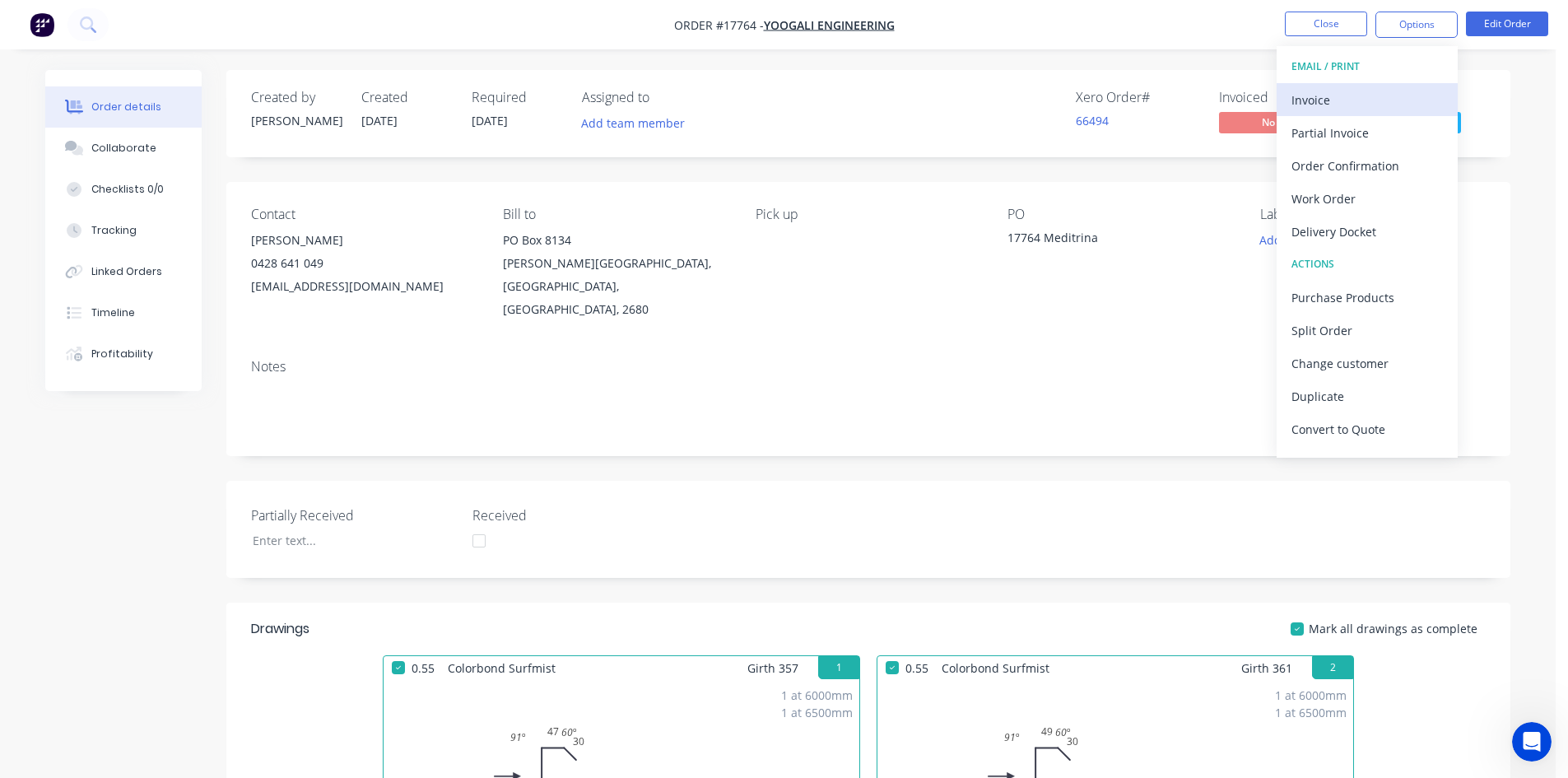
click at [1401, 99] on div "Invoice" at bounding box center [1368, 100] width 151 height 24
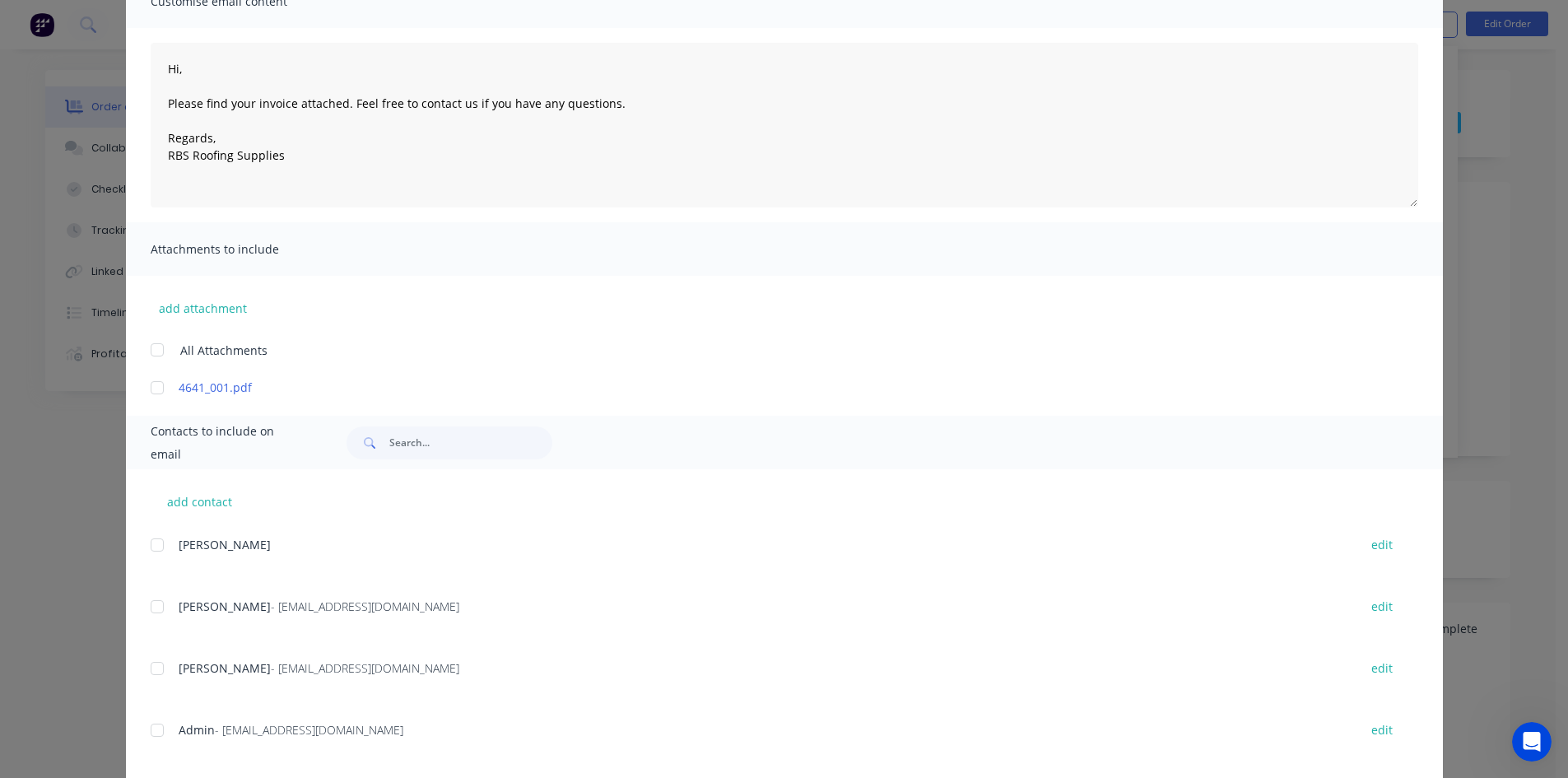
scroll to position [329, 0]
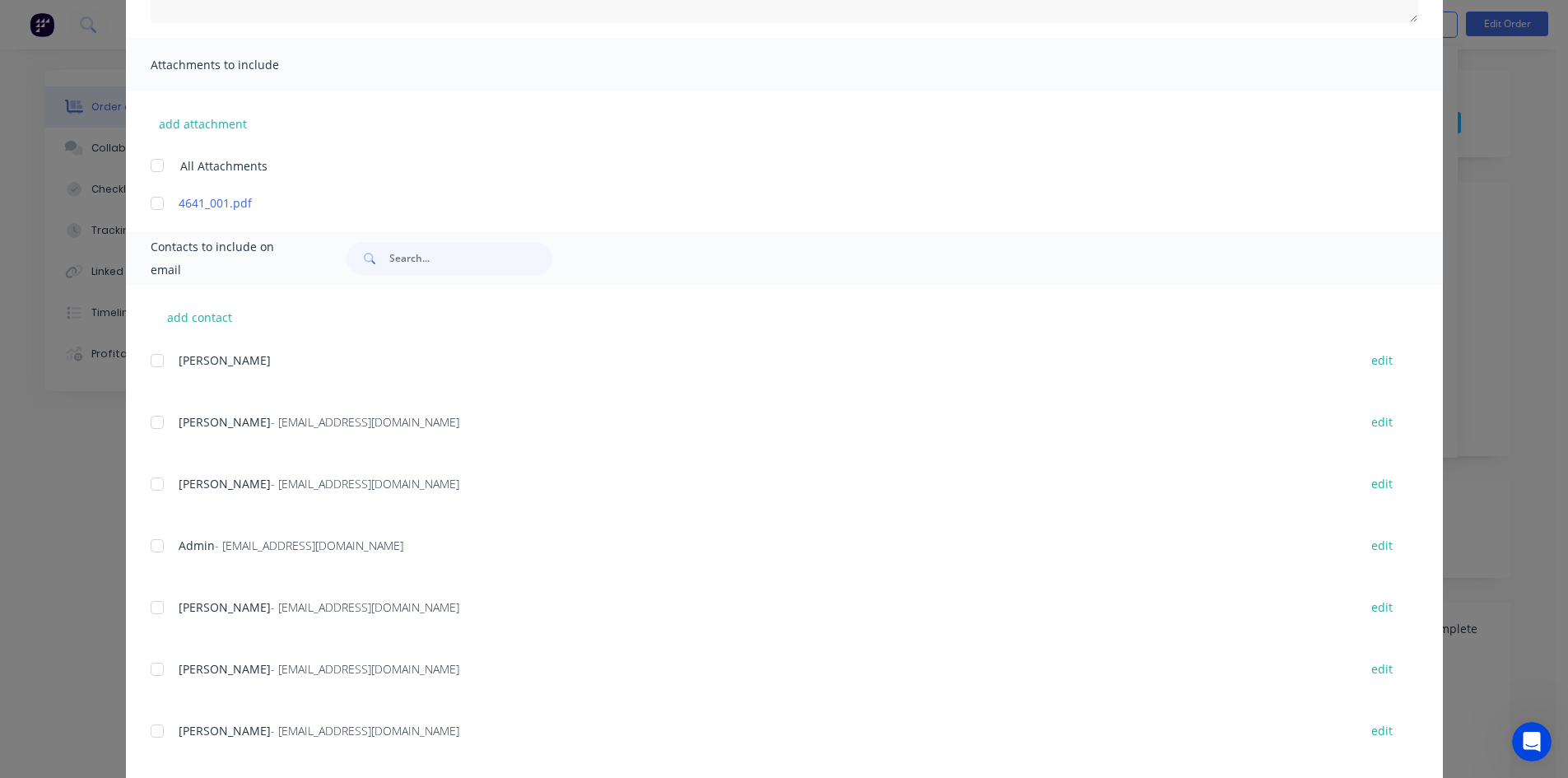
click at [153, 550] on div at bounding box center [157, 546] width 33 height 33
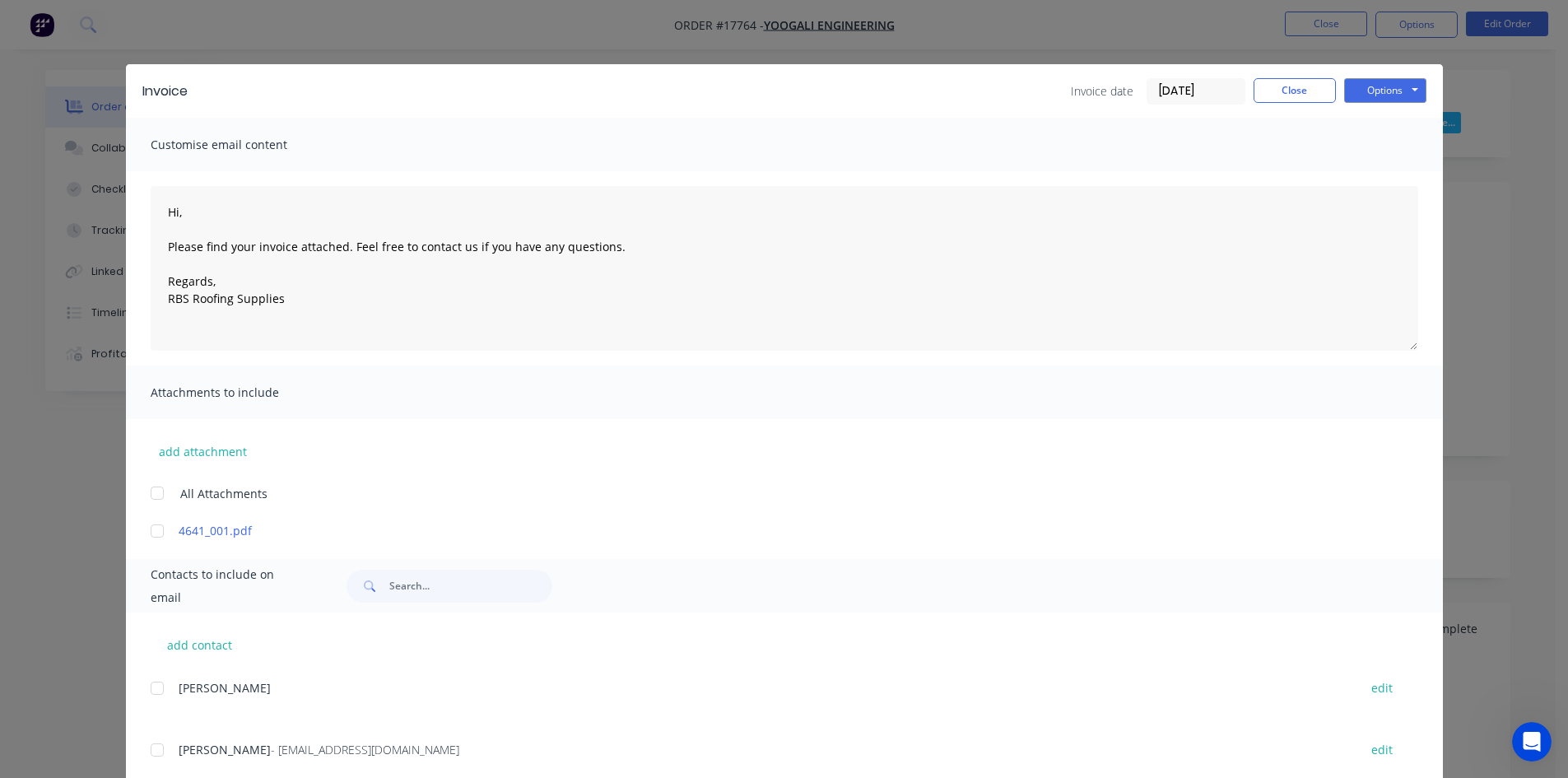
scroll to position [0, 0]
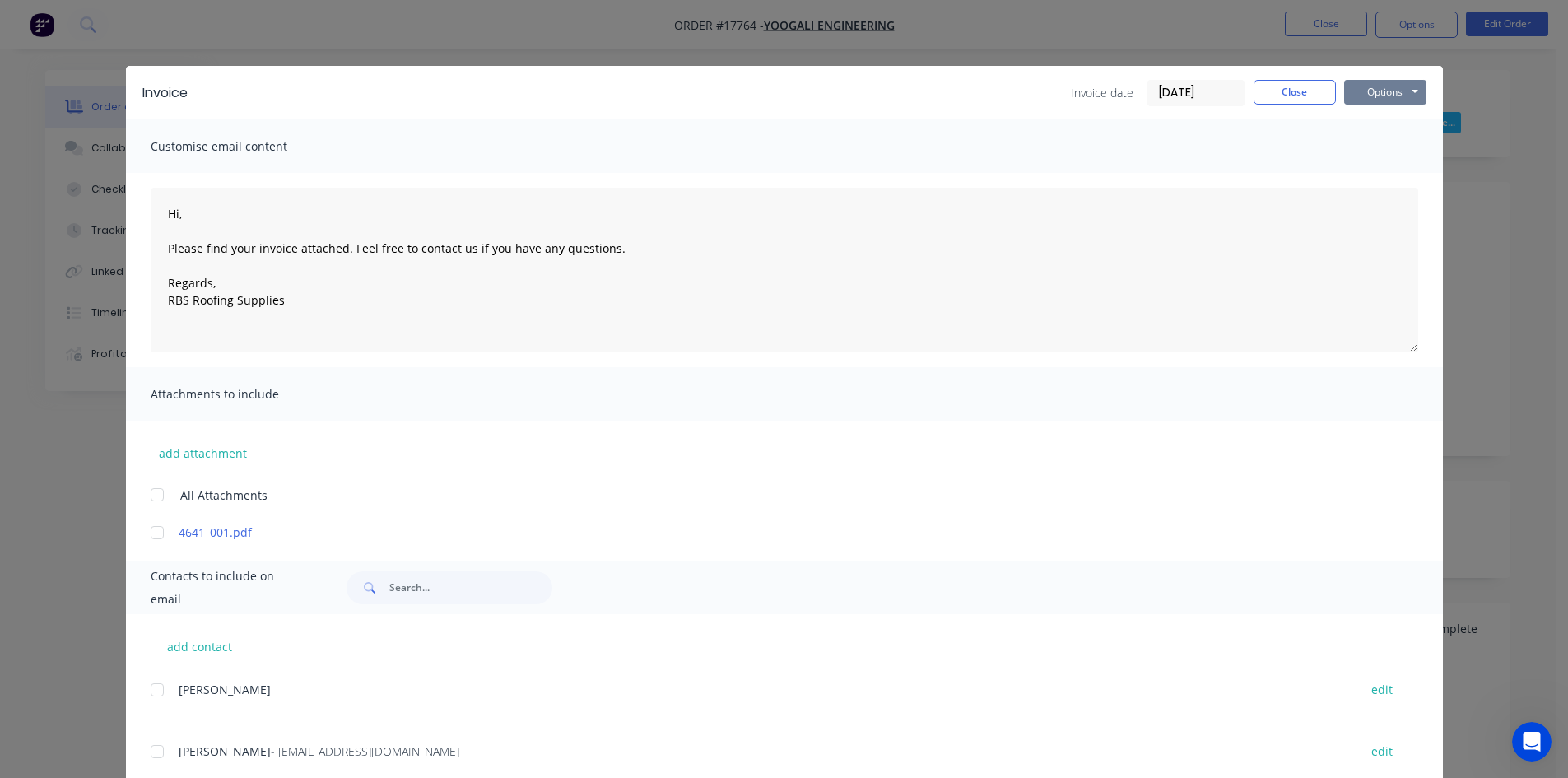
click at [1396, 101] on button "Options" at bounding box center [1386, 93] width 83 height 25
click at [1393, 177] on button "Email" at bounding box center [1397, 175] width 105 height 28
type textarea "Hi, Please find your invoice attached. Feel free to contact us if you have any …"
click at [1289, 85] on button "Close" at bounding box center [1295, 93] width 83 height 25
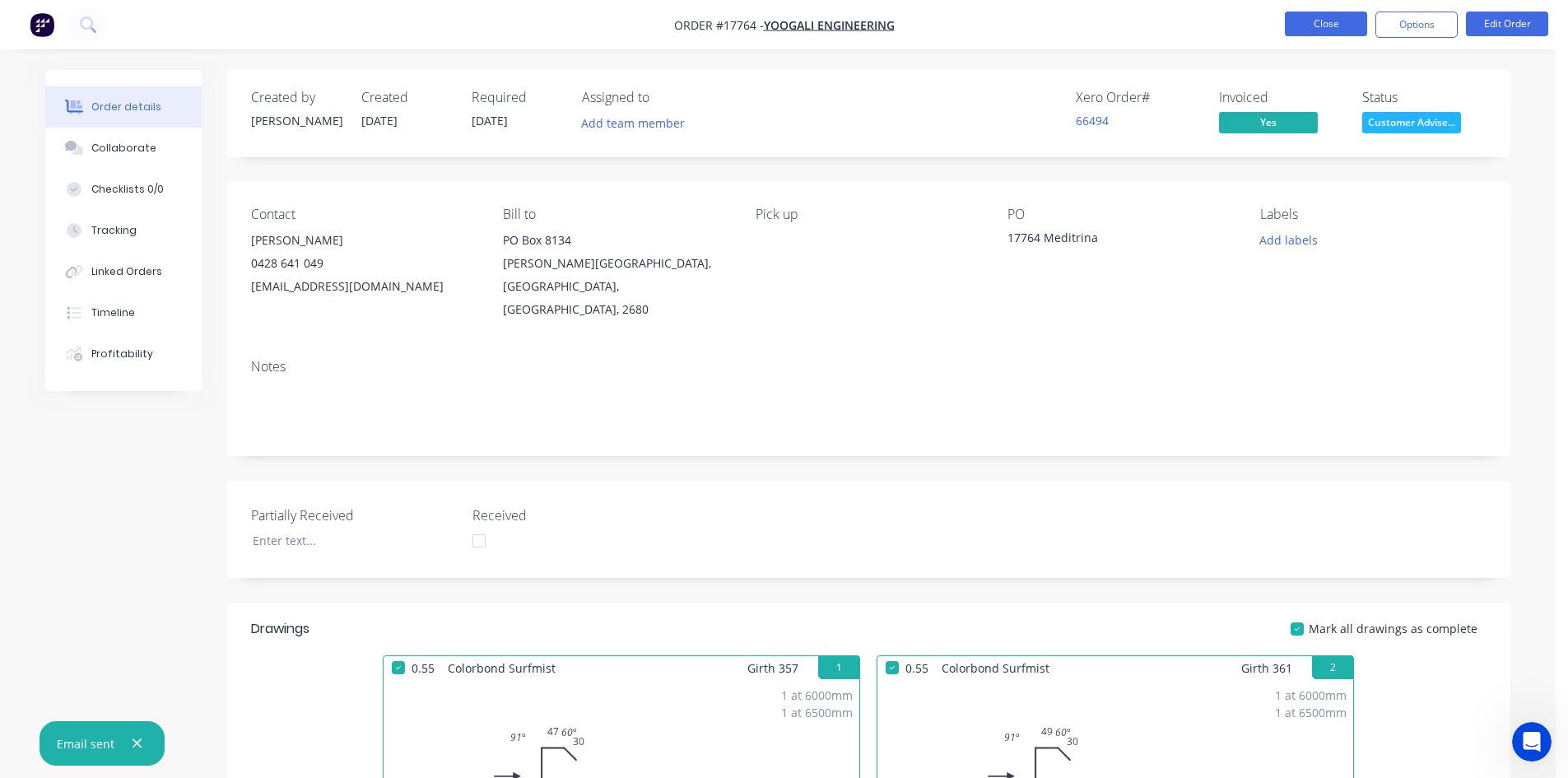
click at [1319, 28] on button "Close" at bounding box center [1326, 24] width 83 height 25
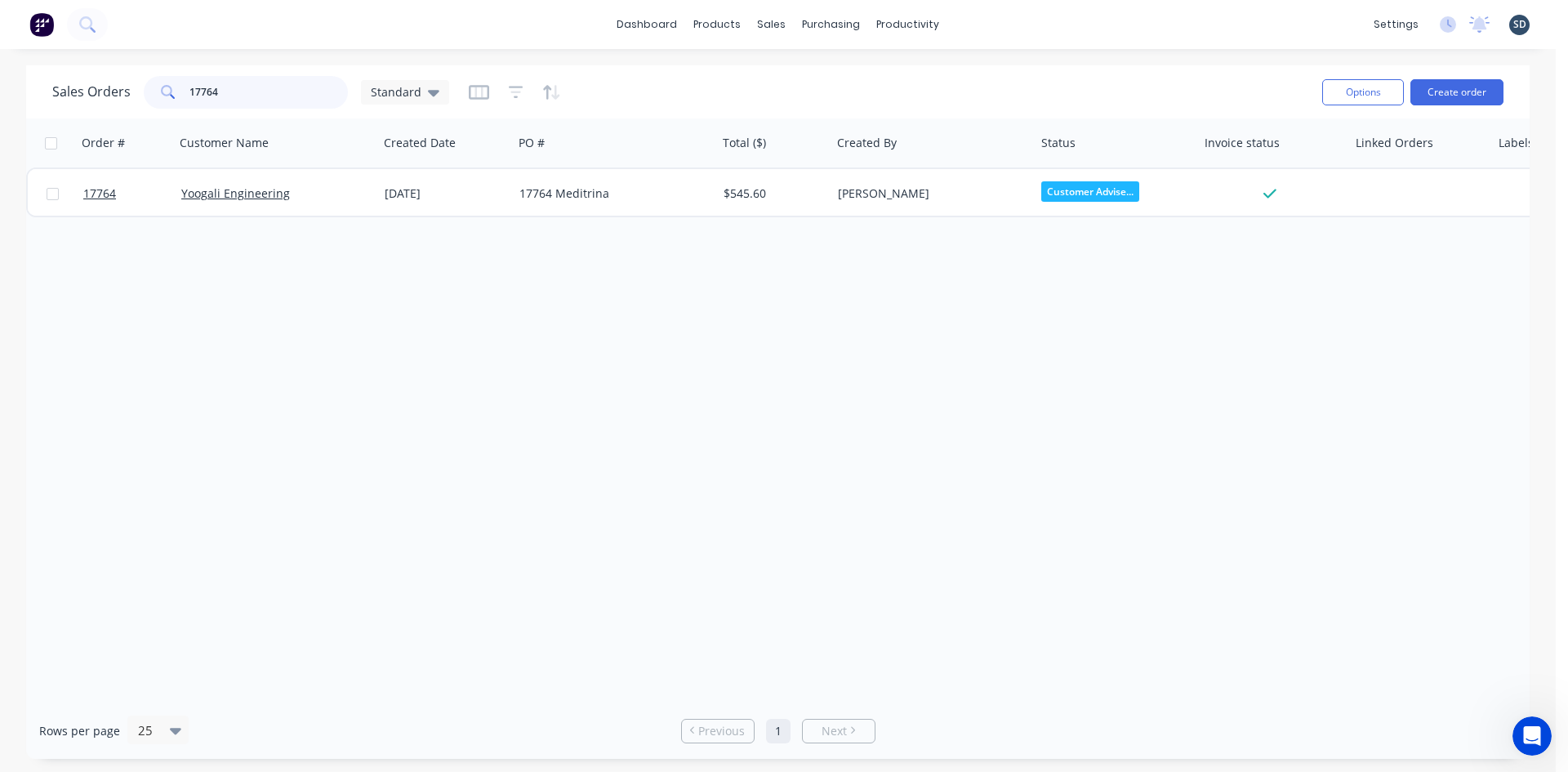
drag, startPoint x: 226, startPoint y: 93, endPoint x: 208, endPoint y: 91, distance: 18.1
click at [208, 91] on input "17764" at bounding box center [269, 92] width 159 height 33
type input "17767"
click at [796, 97] on div "Sales Orders 17767 Standard" at bounding box center [681, 91] width 1257 height 40
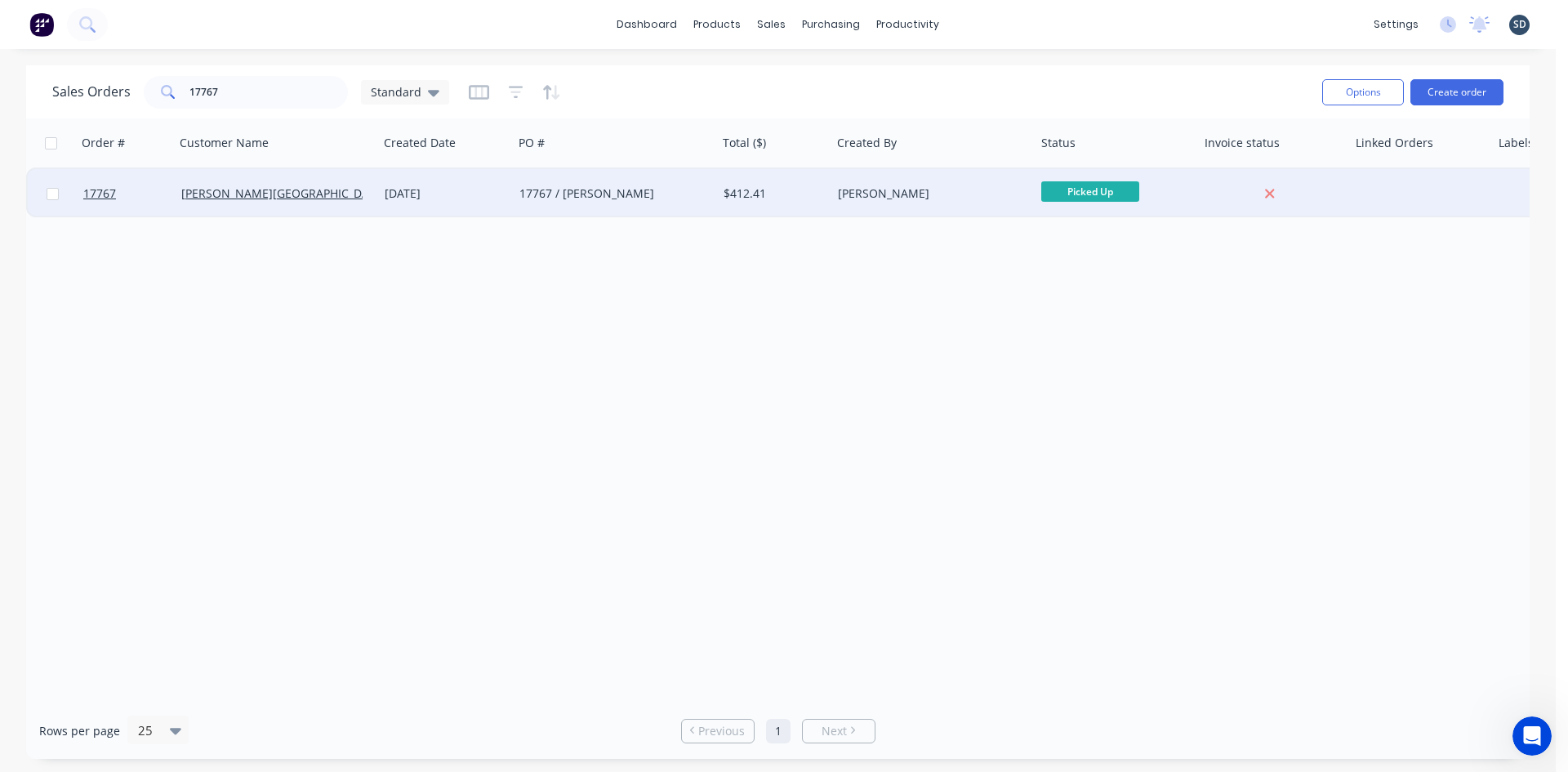
click at [648, 205] on div "17767 / [PERSON_NAME]" at bounding box center [614, 194] width 204 height 49
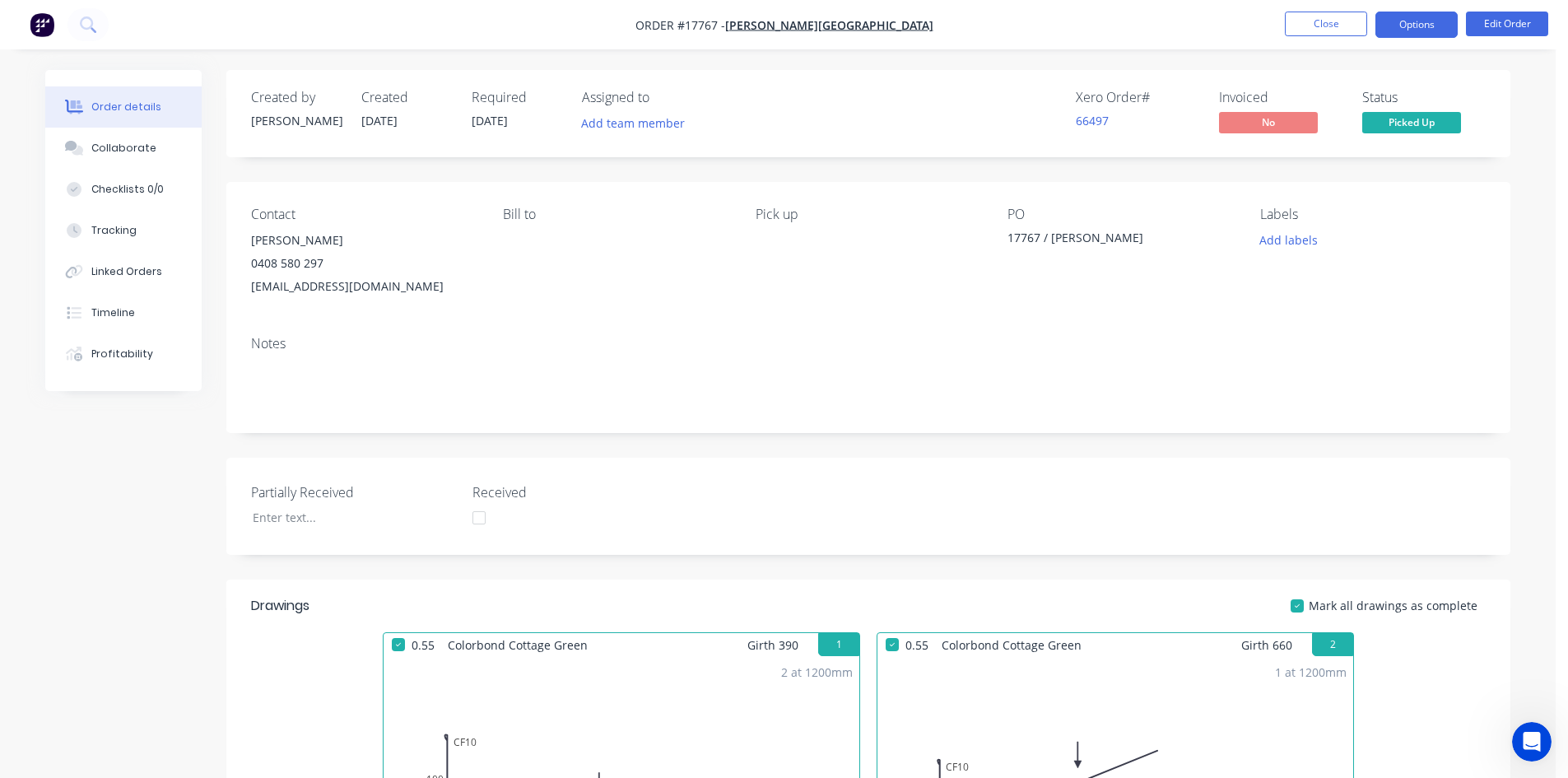
click at [1399, 26] on button "Options" at bounding box center [1417, 25] width 83 height 27
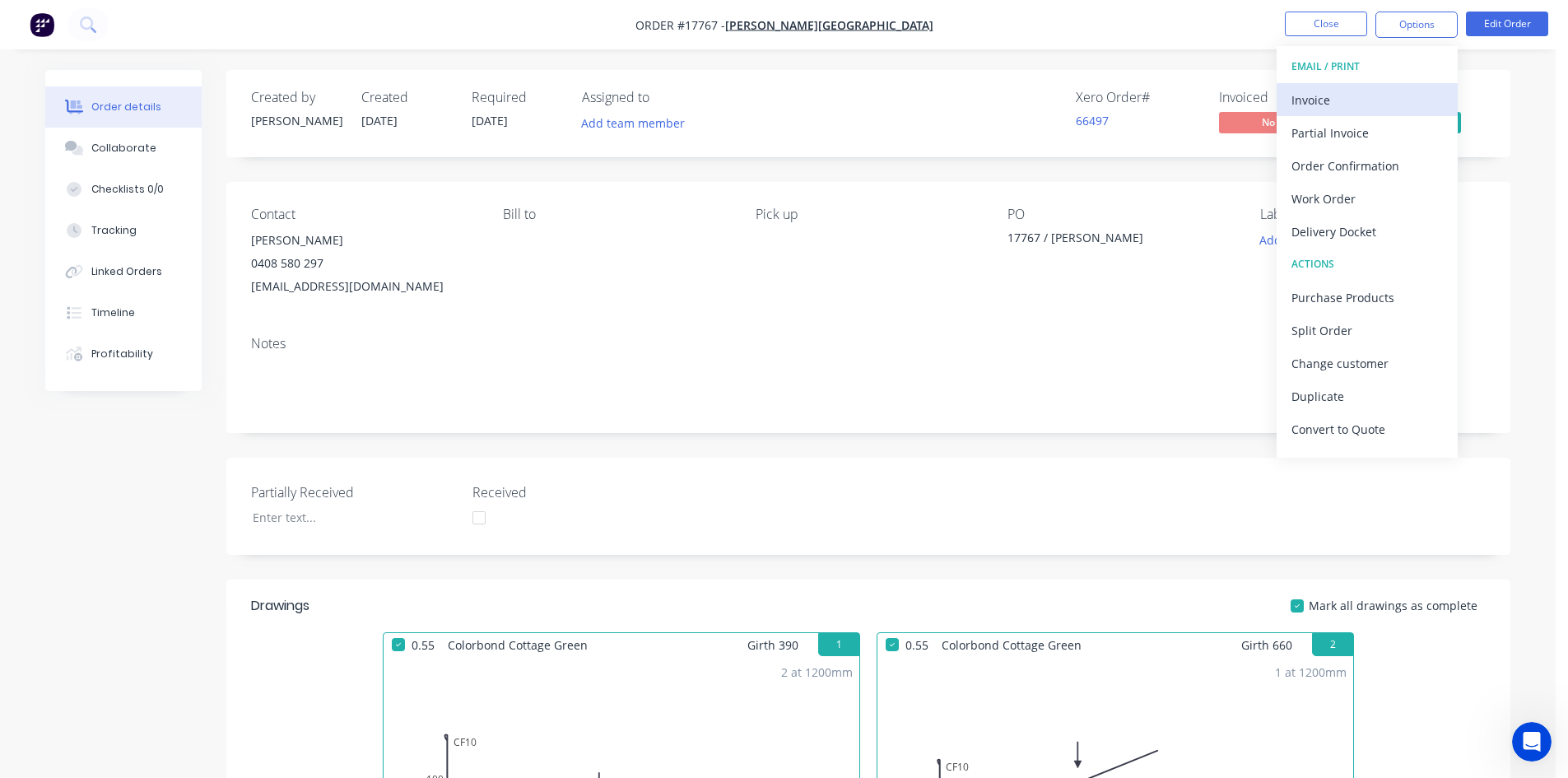
click at [1374, 100] on div "Invoice" at bounding box center [1368, 100] width 151 height 24
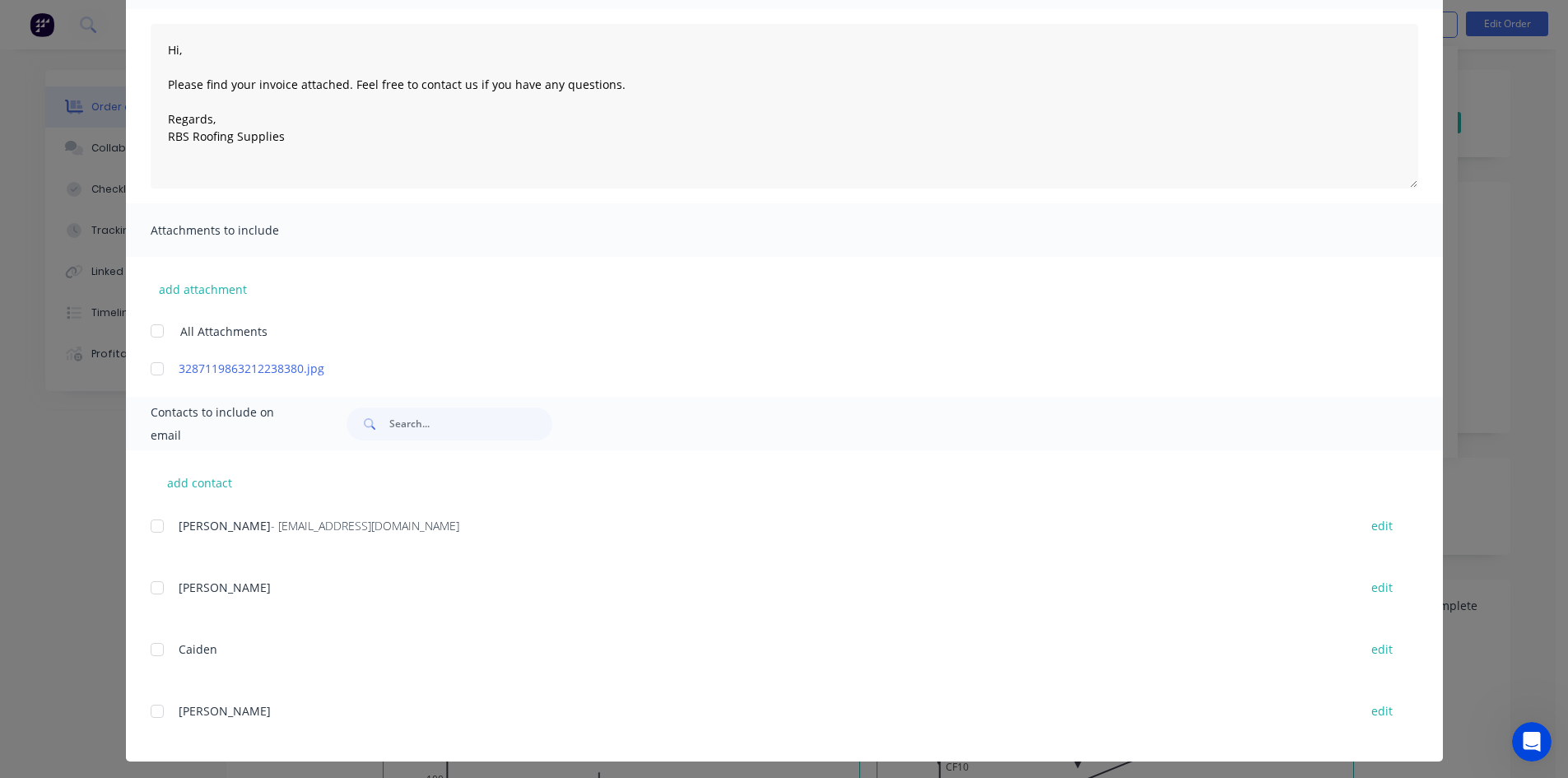
scroll to position [171, 0]
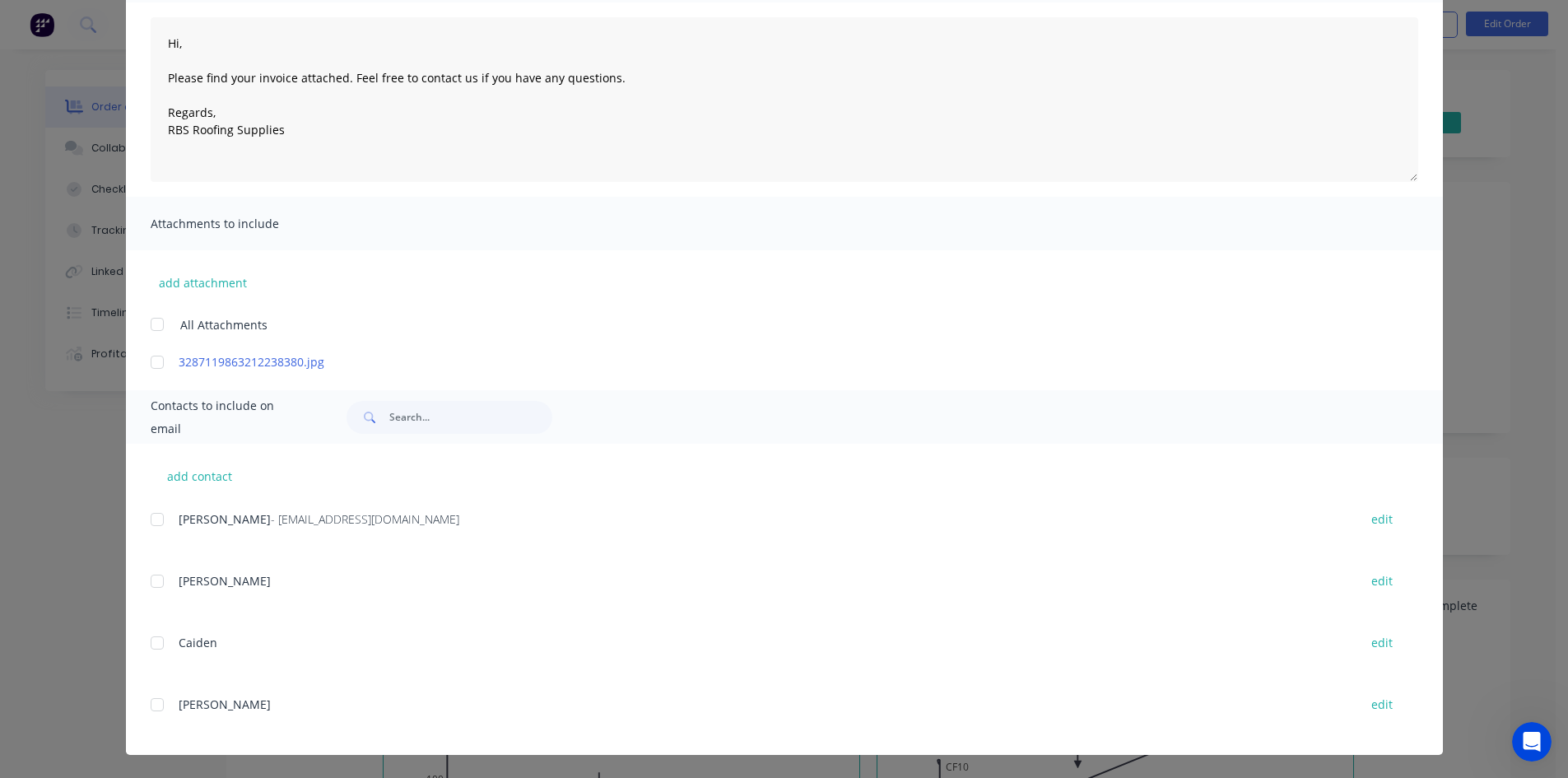
click at [150, 519] on div at bounding box center [157, 519] width 33 height 33
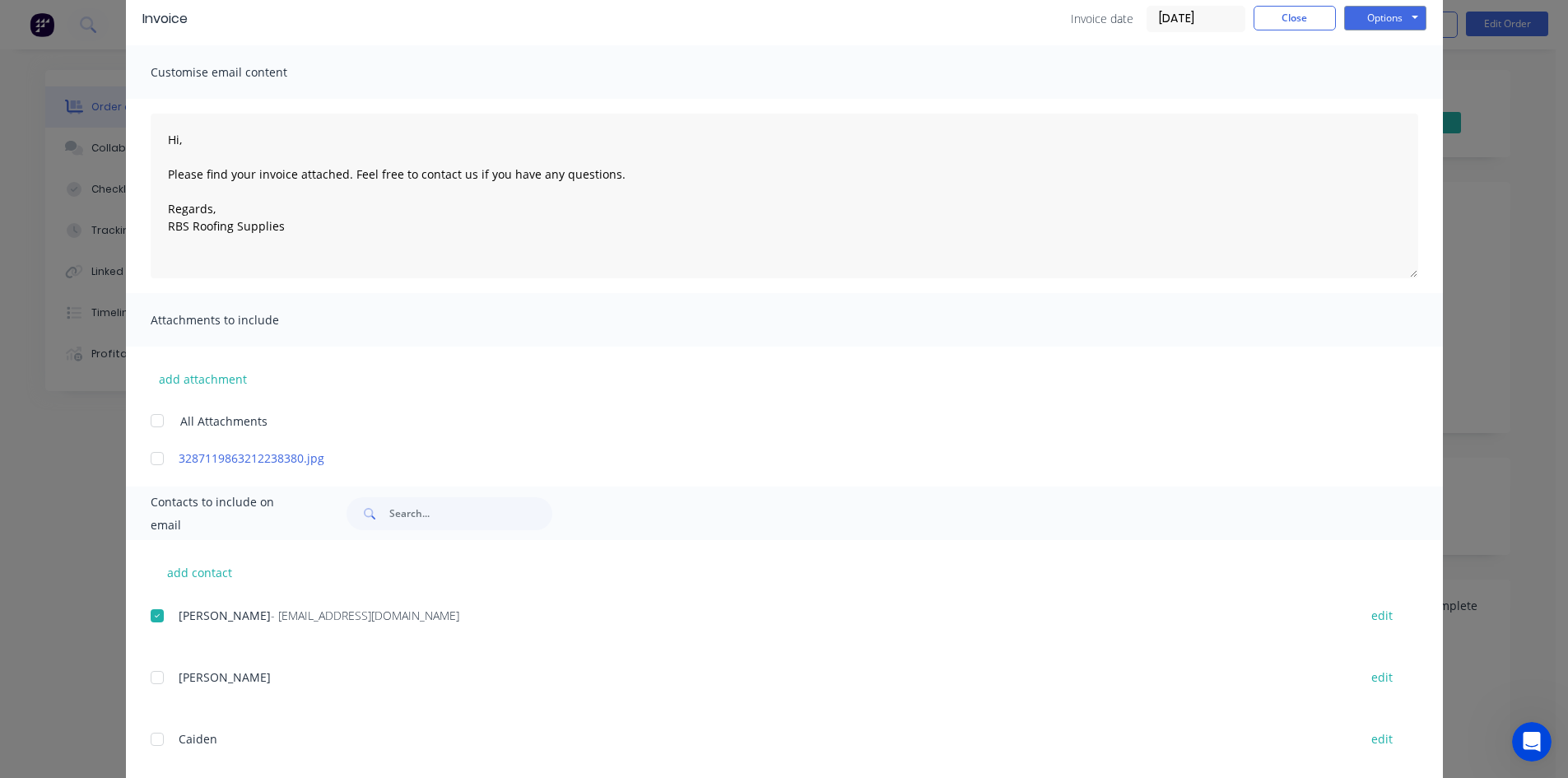
scroll to position [0, 0]
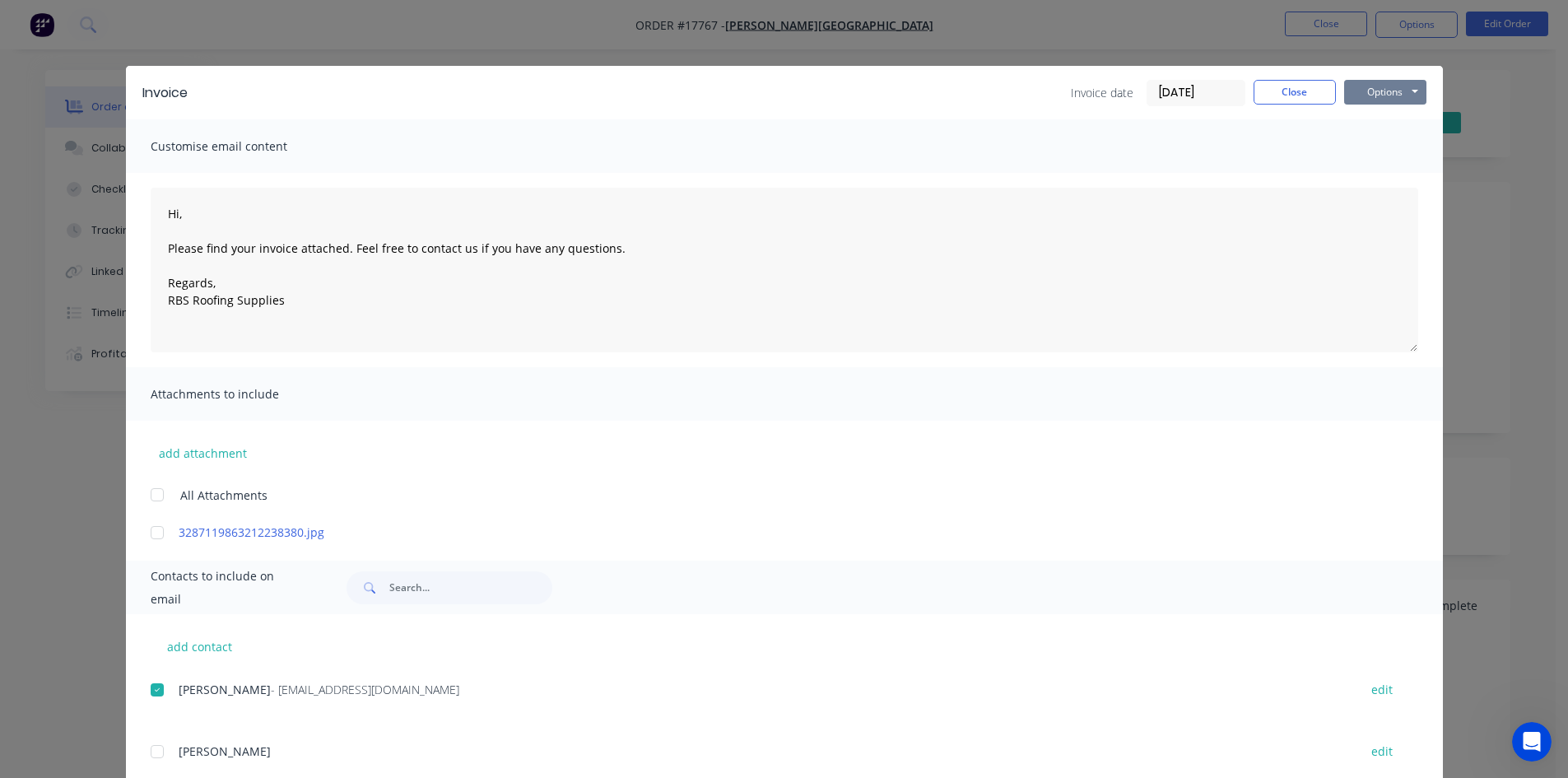
click at [1378, 91] on button "Options" at bounding box center [1386, 93] width 83 height 25
click at [1377, 174] on button "Email" at bounding box center [1397, 175] width 105 height 28
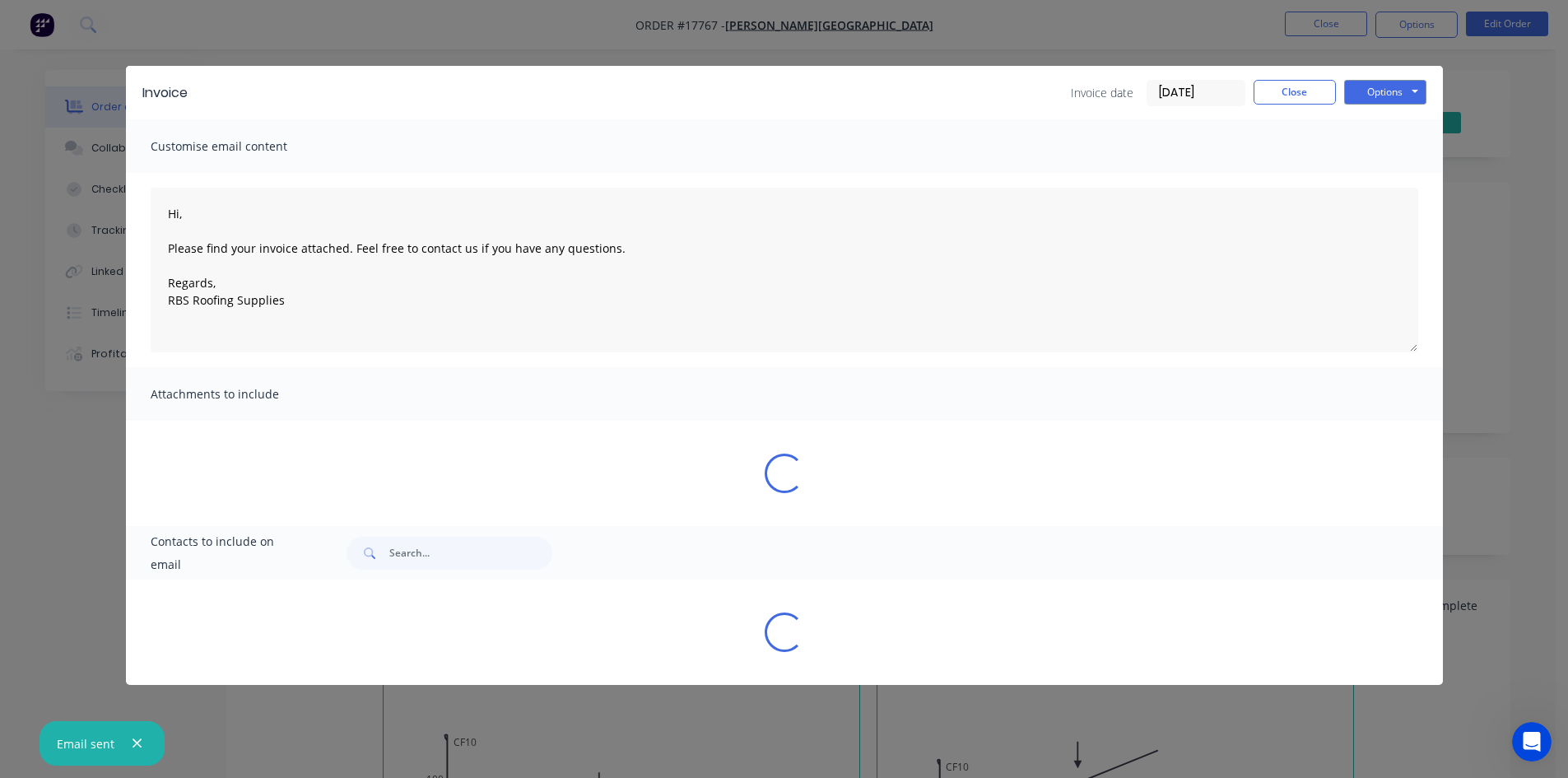
type textarea "Hi, Please find your invoice attached. Feel free to contact us if you have any …"
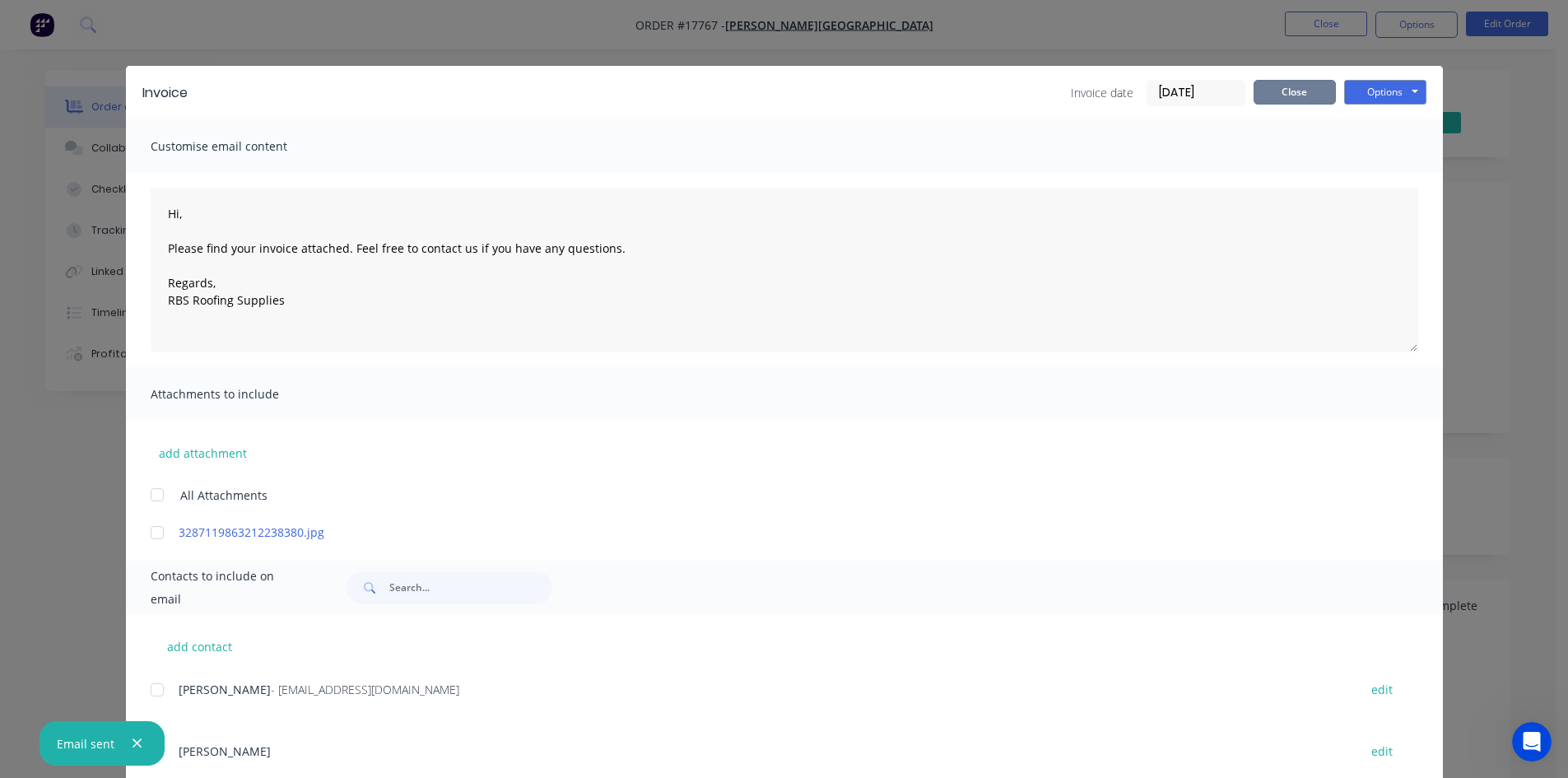
click at [1273, 91] on button "Close" at bounding box center [1295, 93] width 83 height 25
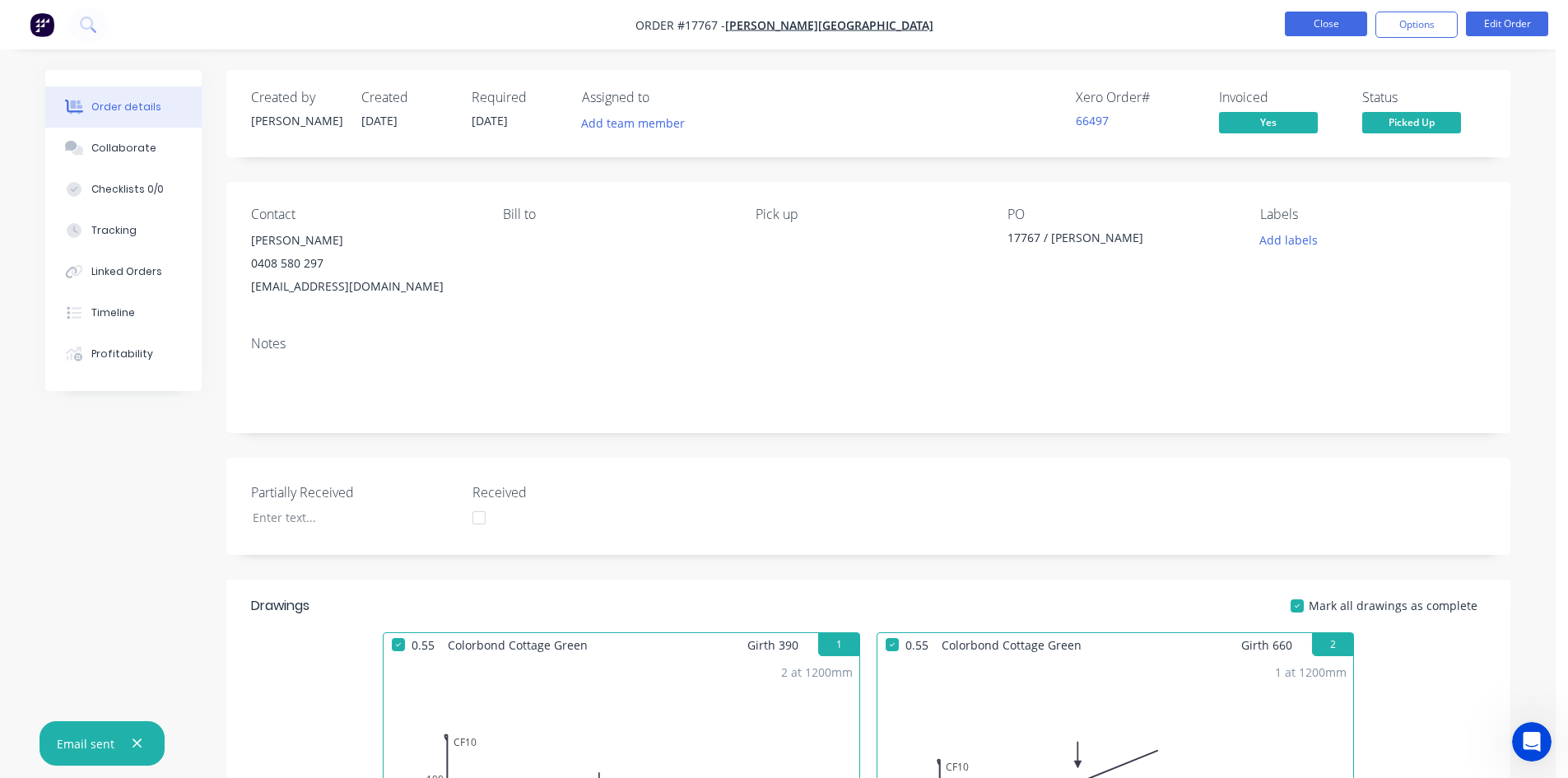
click at [1316, 25] on button "Close" at bounding box center [1326, 24] width 83 height 25
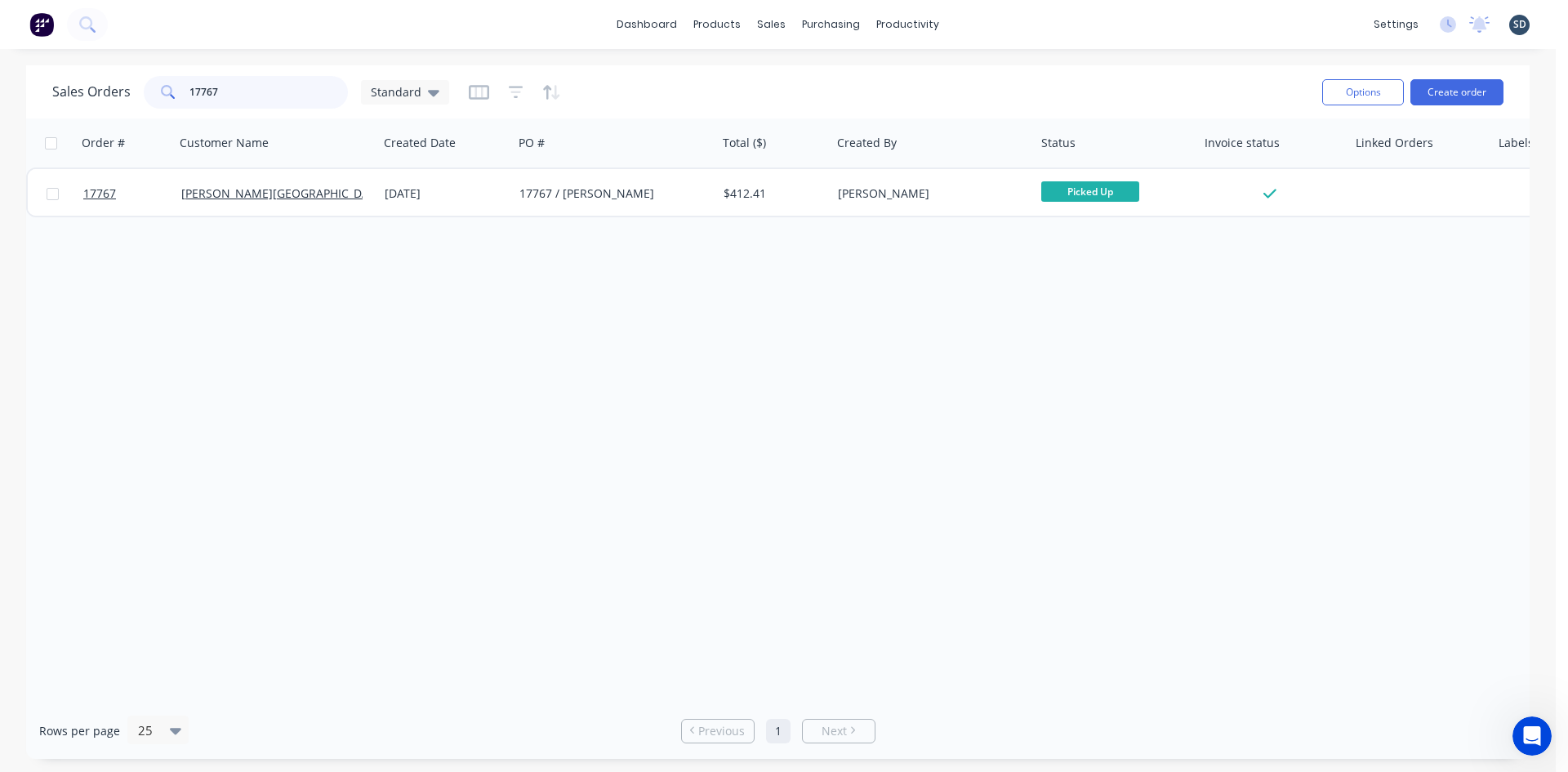
drag, startPoint x: 226, startPoint y: 94, endPoint x: 207, endPoint y: 92, distance: 19.1
click at [207, 92] on input "17767" at bounding box center [269, 92] width 159 height 33
type input "17758"
click at [637, 70] on div "Sales Orders 17758 Standard Options Create order" at bounding box center [778, 92] width 1504 height 53
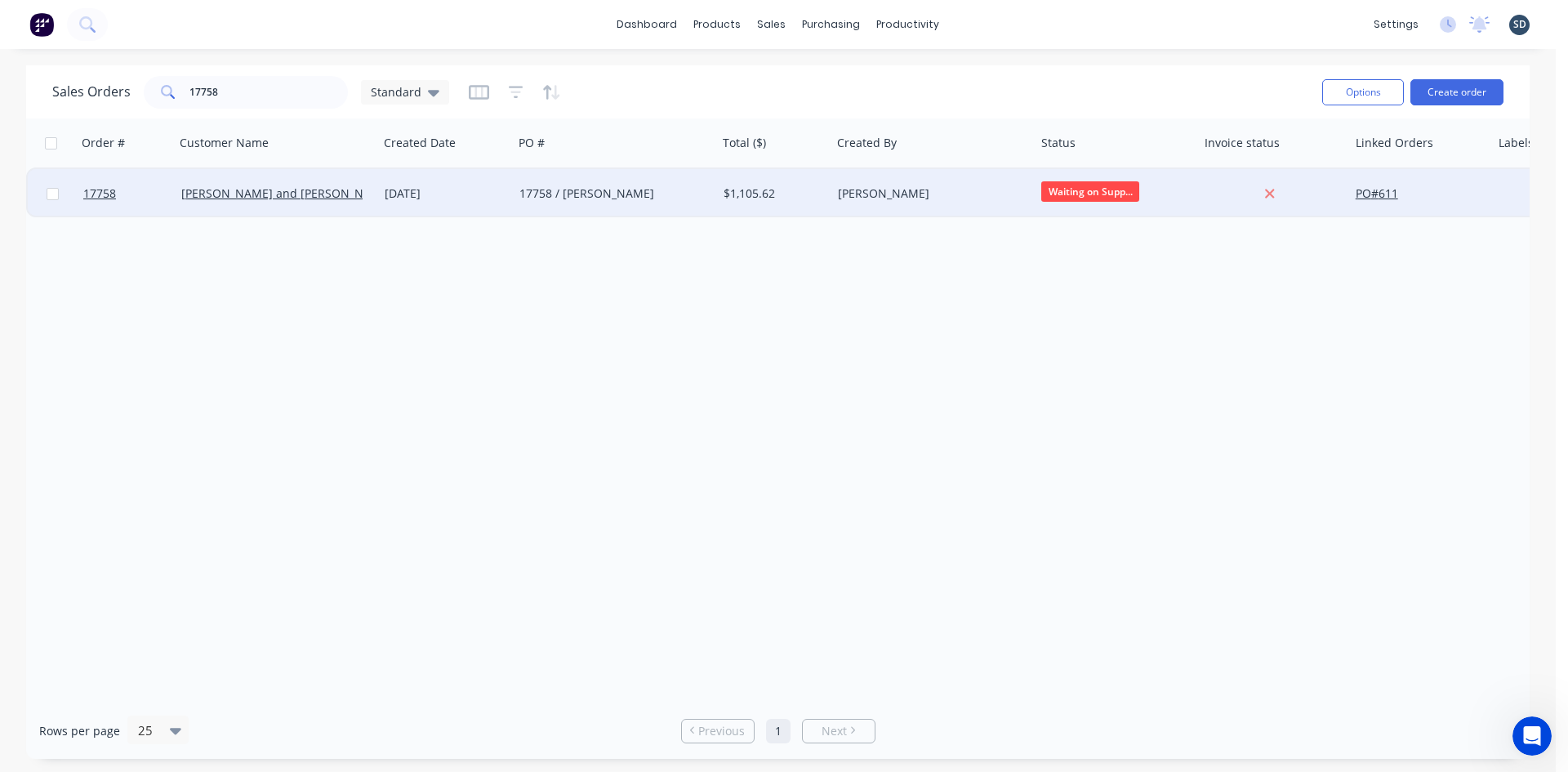
click at [954, 191] on div "[PERSON_NAME]" at bounding box center [928, 193] width 181 height 17
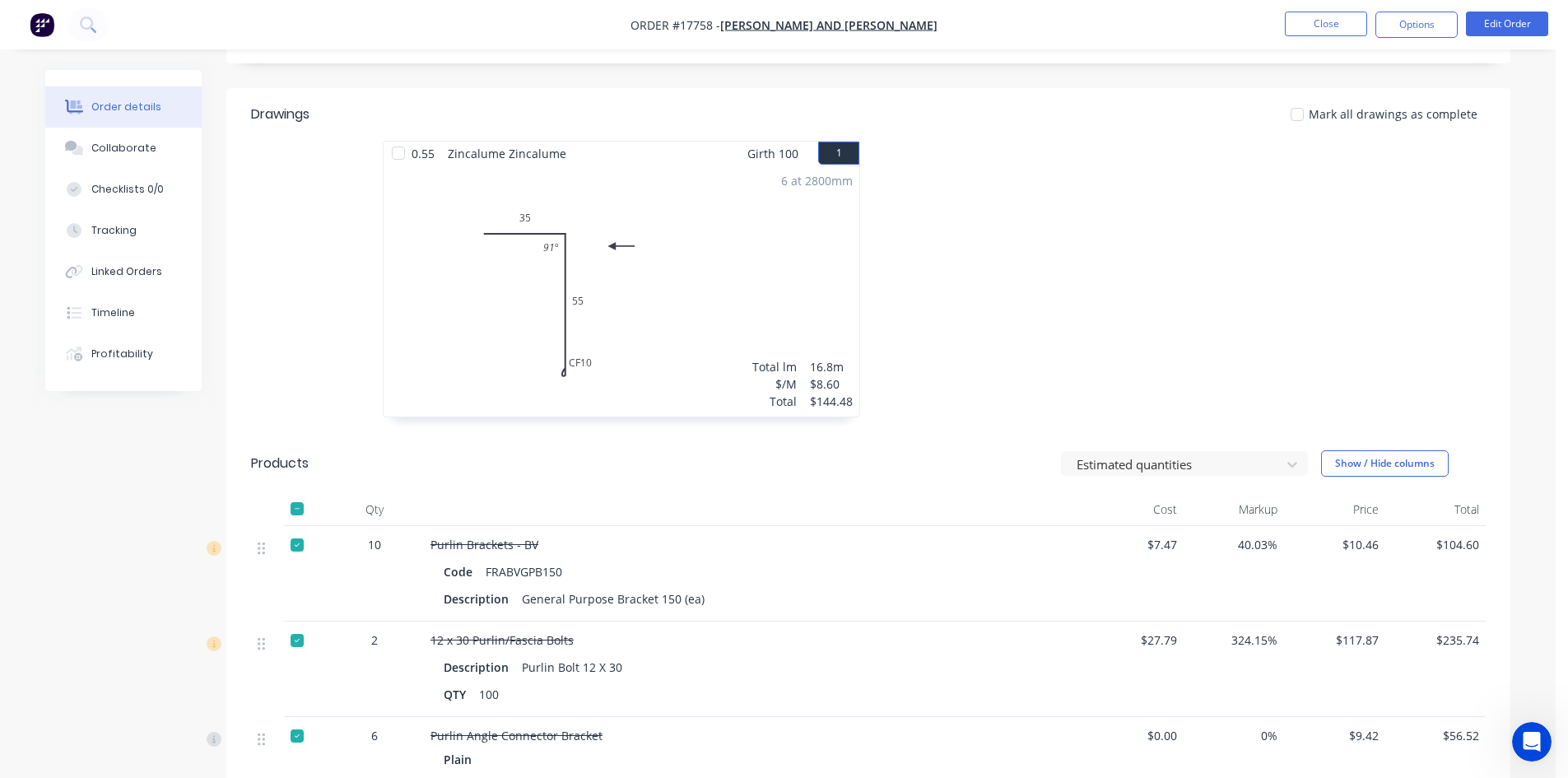
scroll to position [412, 0]
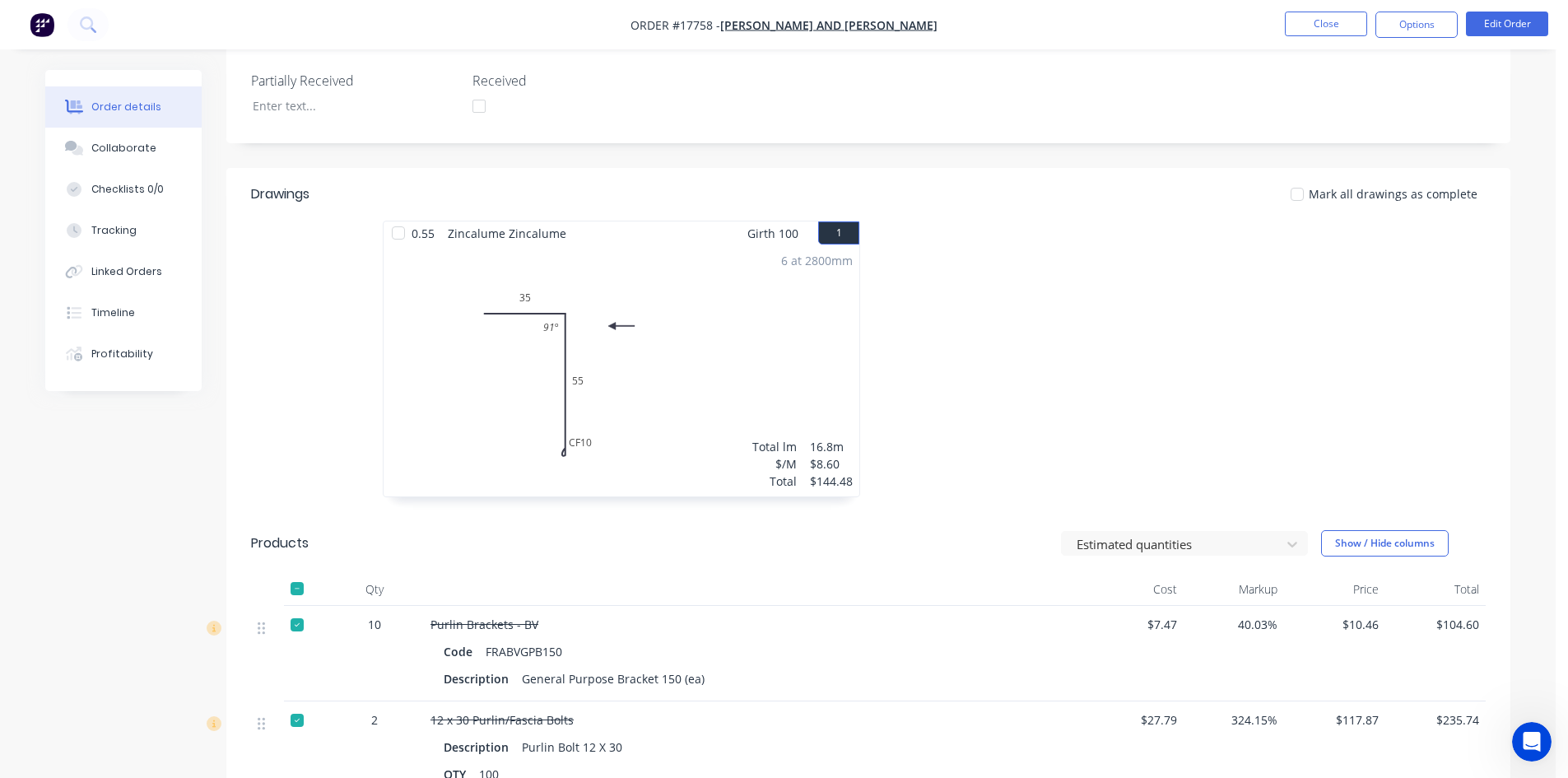
click at [400, 236] on div at bounding box center [398, 232] width 33 height 33
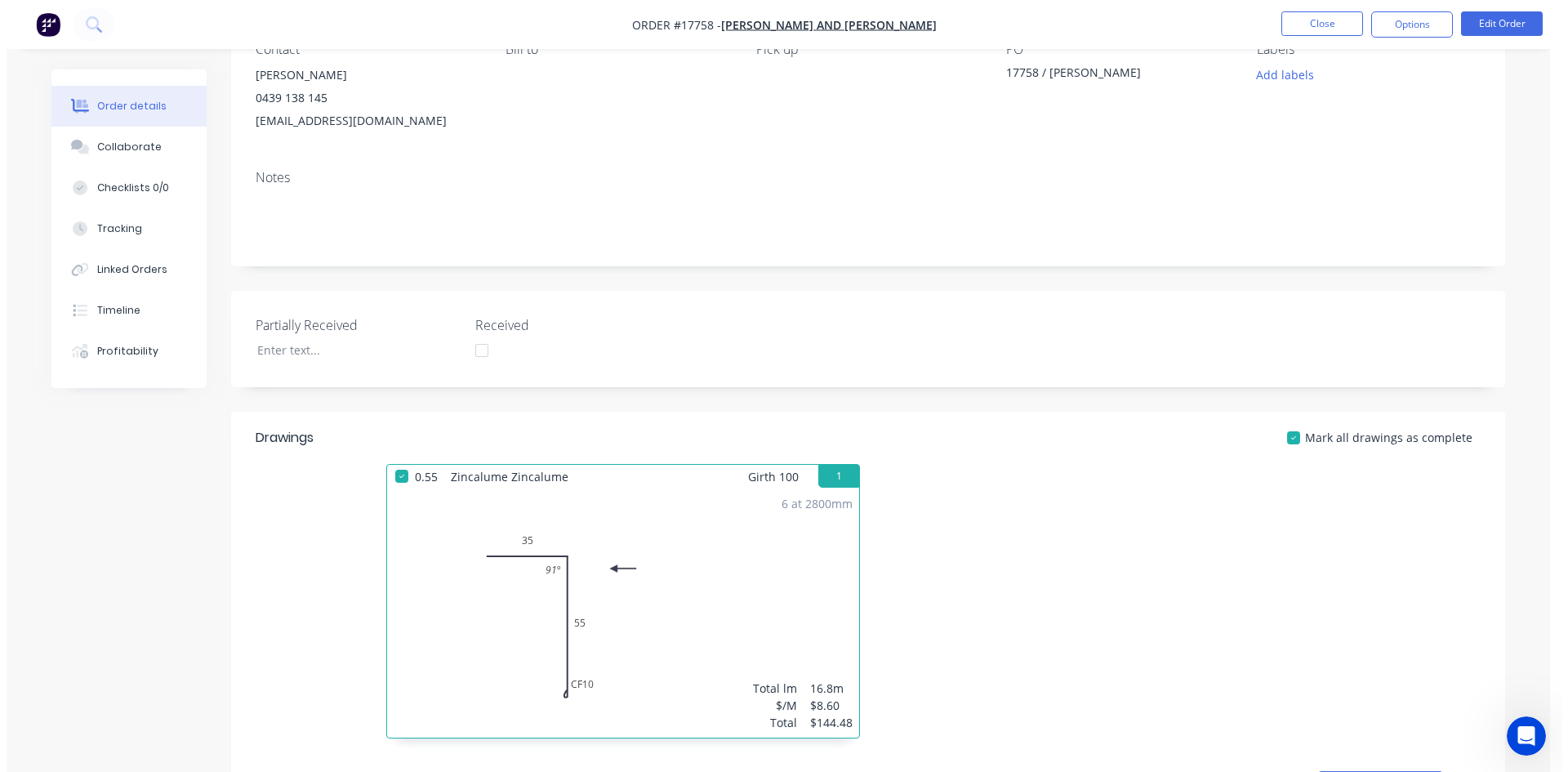
scroll to position [0, 0]
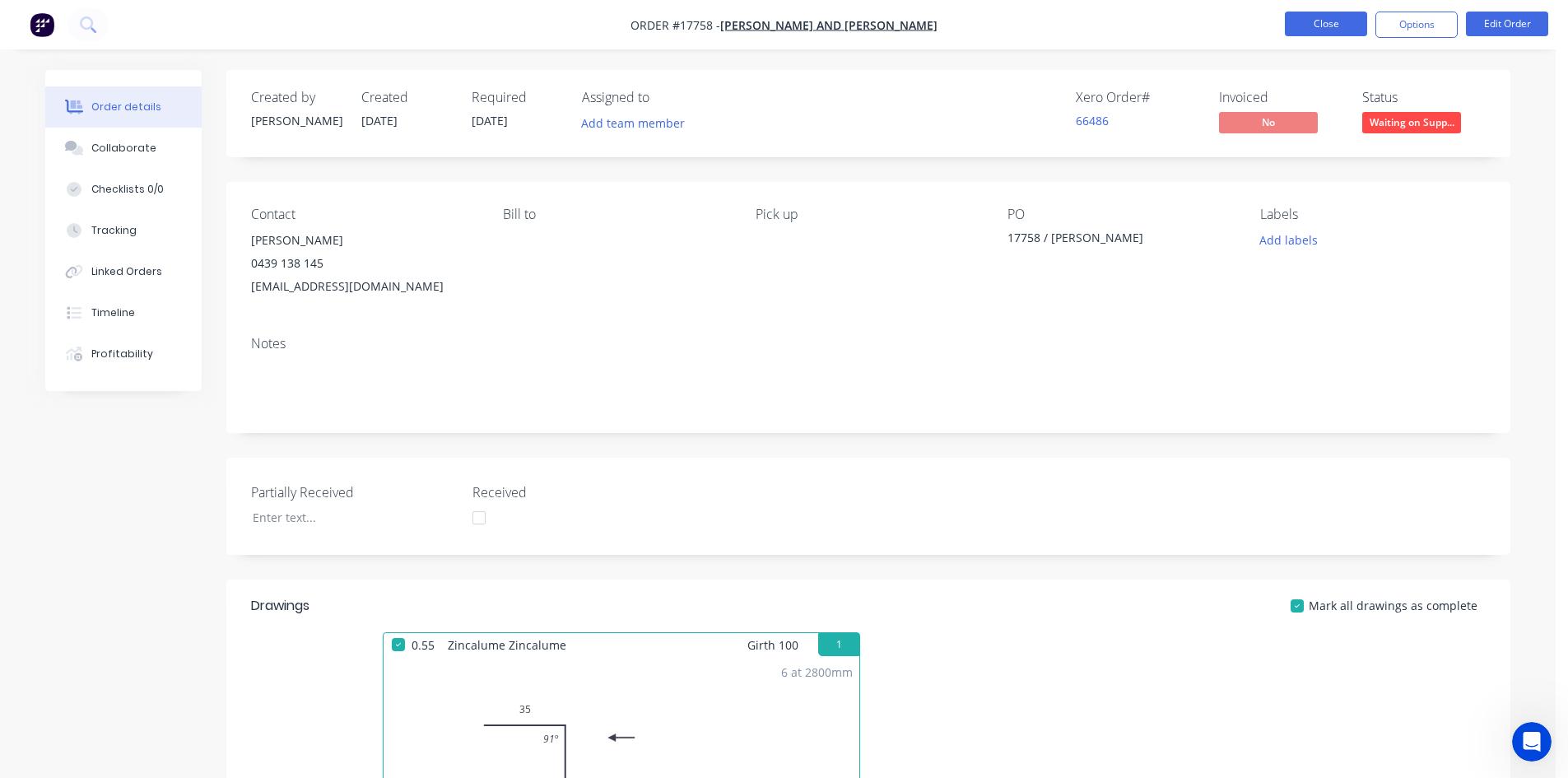
click at [1345, 19] on button "Close" at bounding box center [1326, 24] width 83 height 25
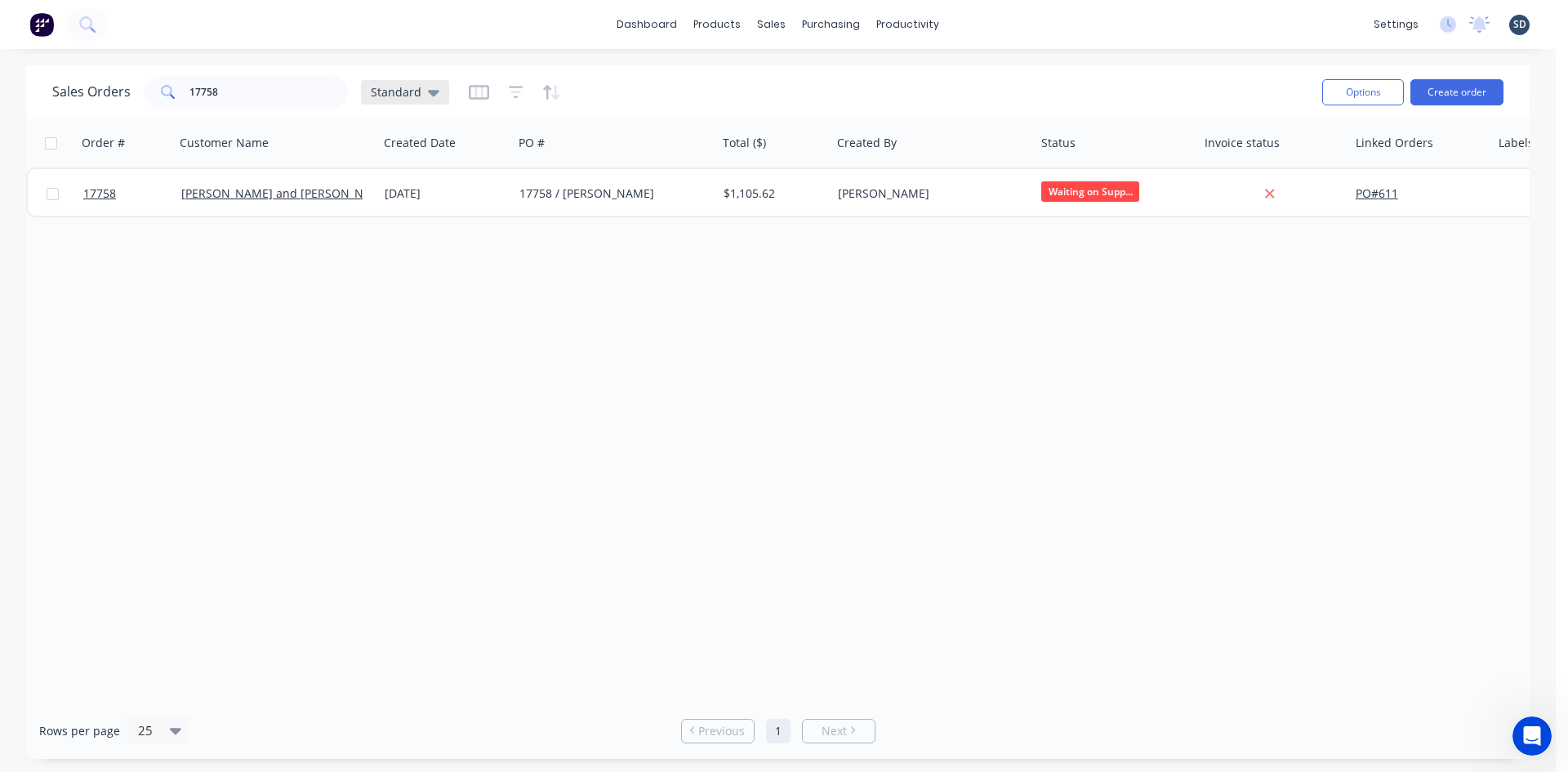
click at [428, 89] on icon at bounding box center [433, 92] width 11 height 18
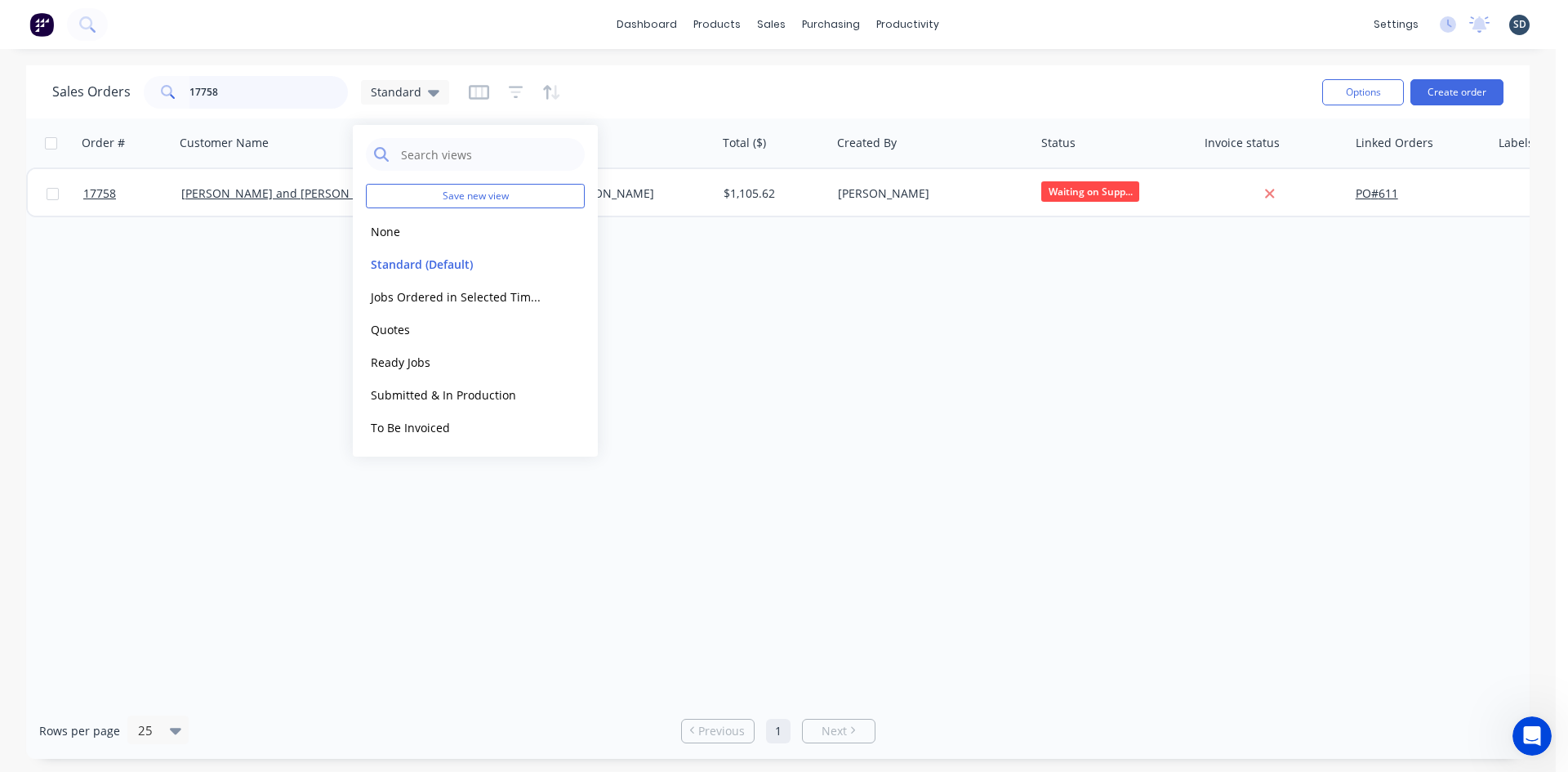
click at [212, 83] on input "17758" at bounding box center [269, 92] width 159 height 33
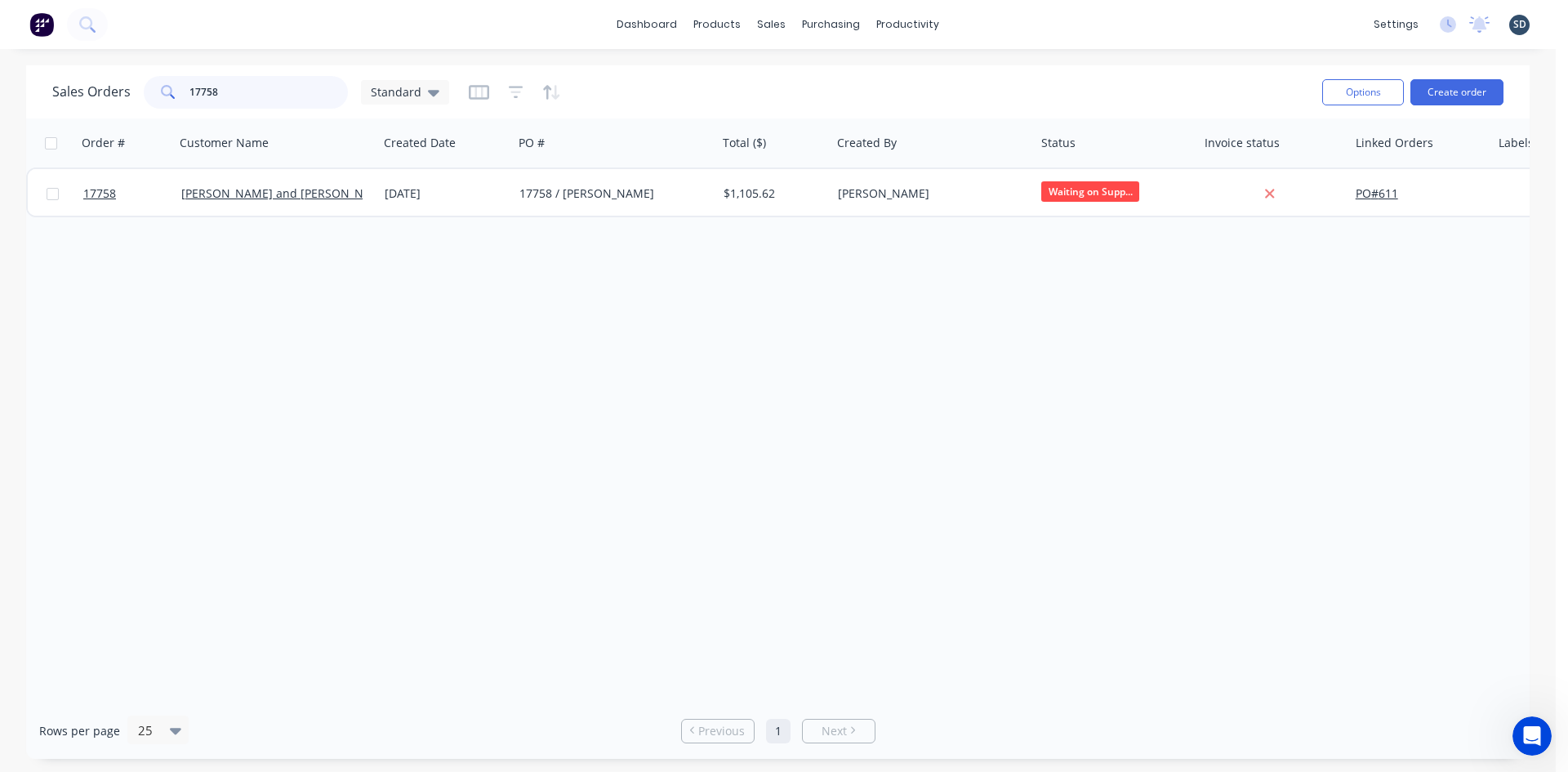
click at [212, 83] on input "17758" at bounding box center [269, 92] width 159 height 33
click at [211, 83] on input "17758" at bounding box center [269, 92] width 159 height 33
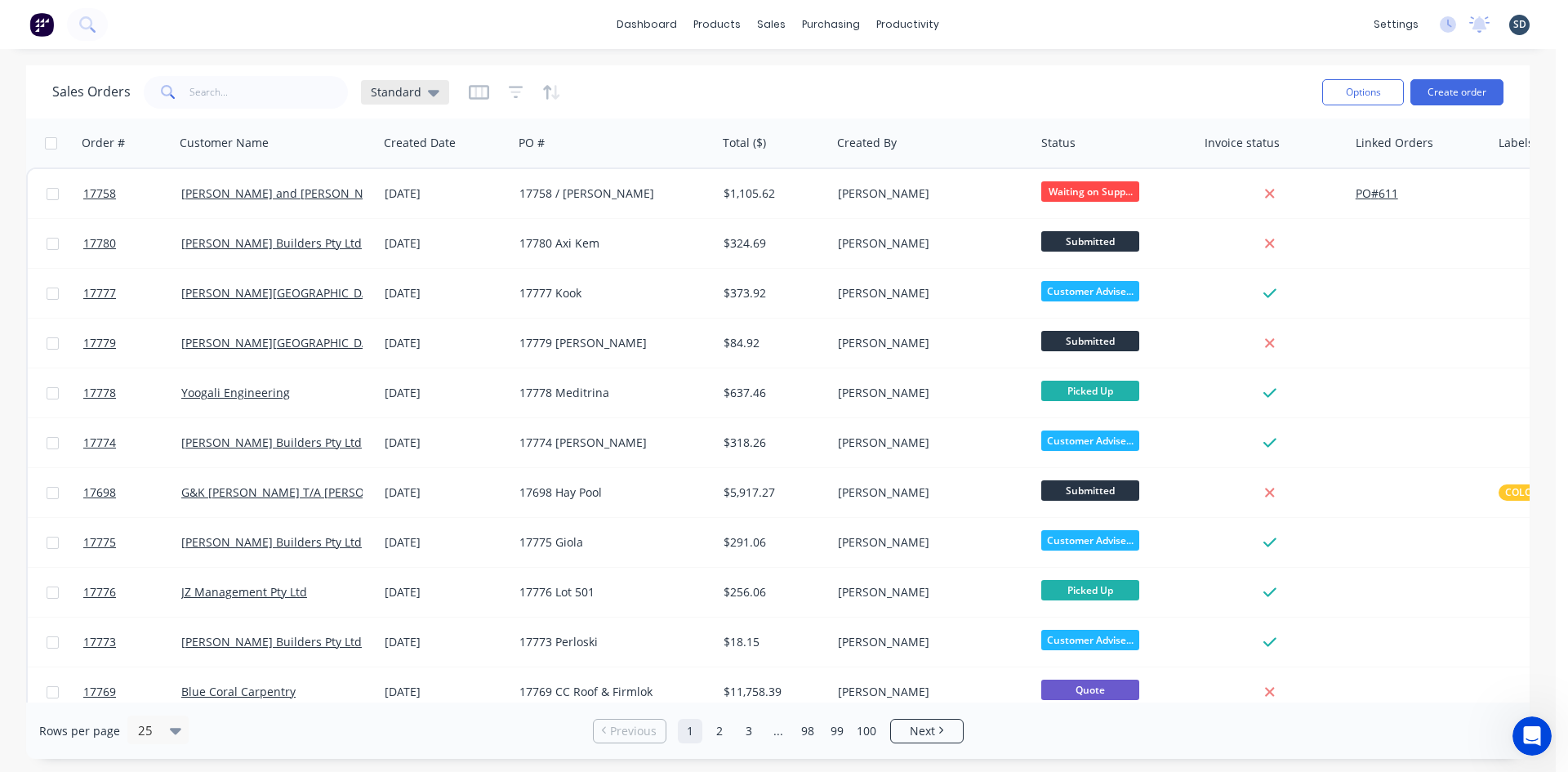
click at [429, 97] on icon at bounding box center [433, 92] width 11 height 18
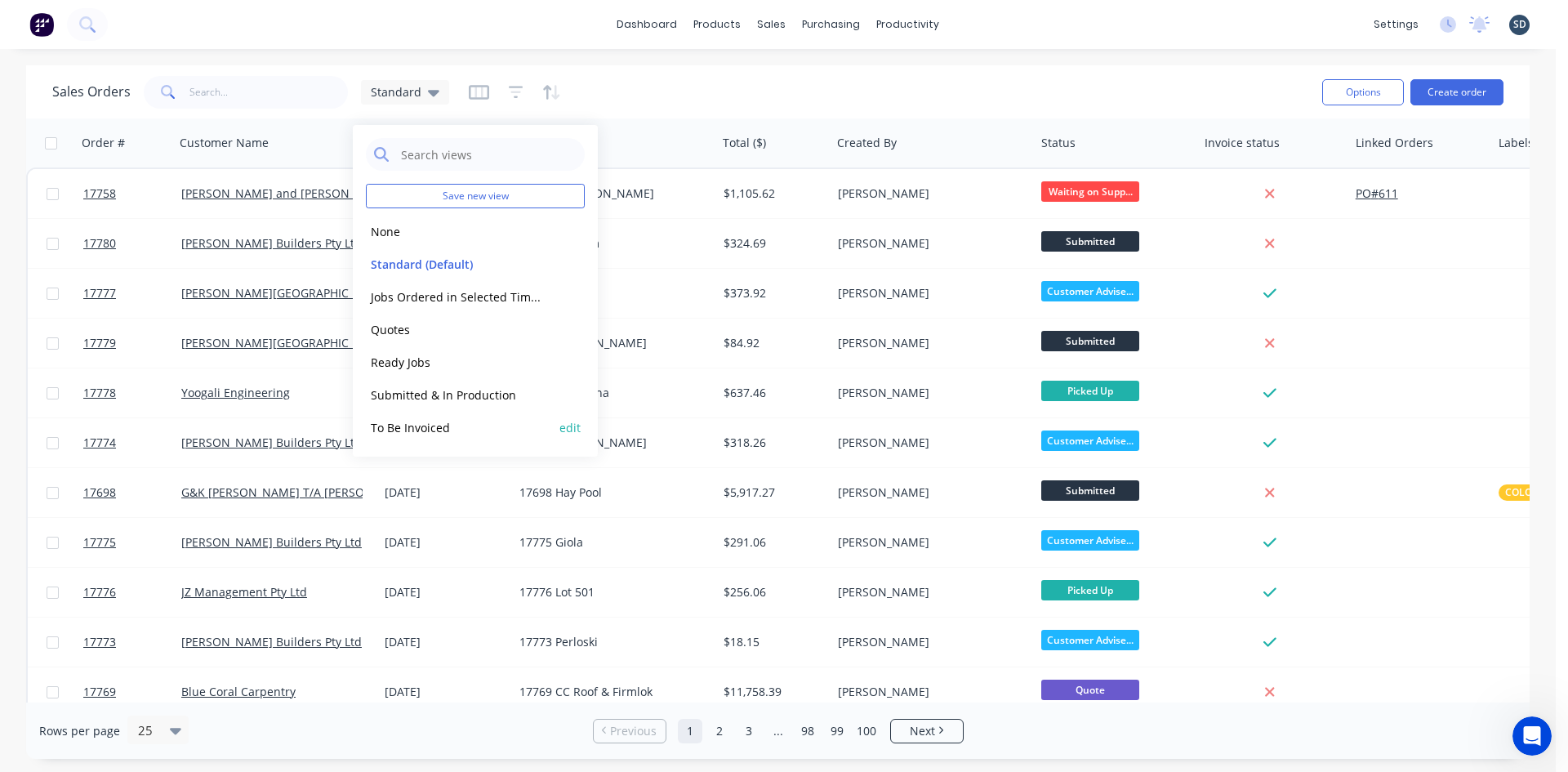
click at [462, 431] on button "To Be Invoiced" at bounding box center [458, 428] width 186 height 19
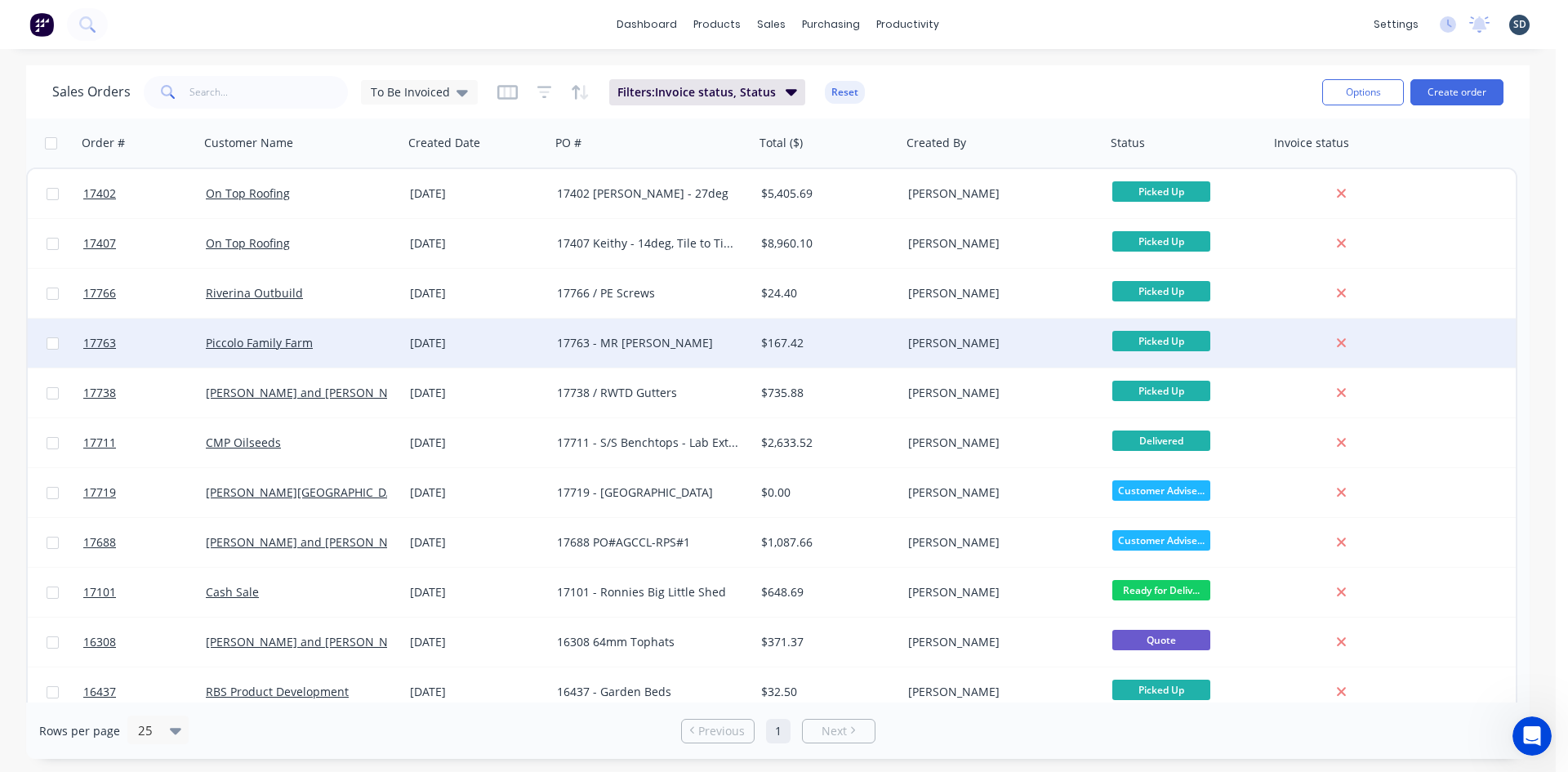
click at [503, 344] on div "[DATE]" at bounding box center [477, 343] width 134 height 17
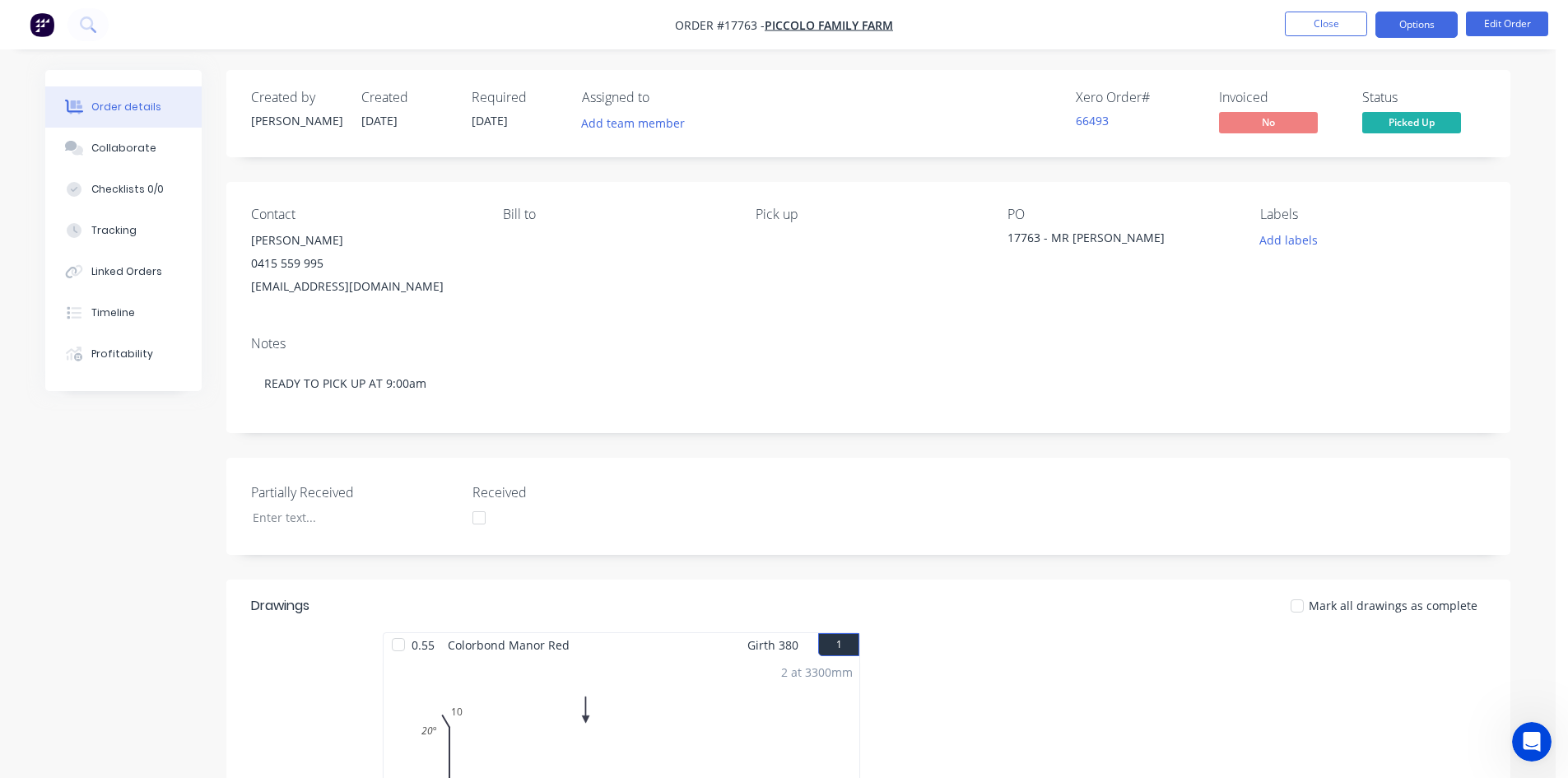
click at [1417, 26] on button "Options" at bounding box center [1417, 25] width 83 height 27
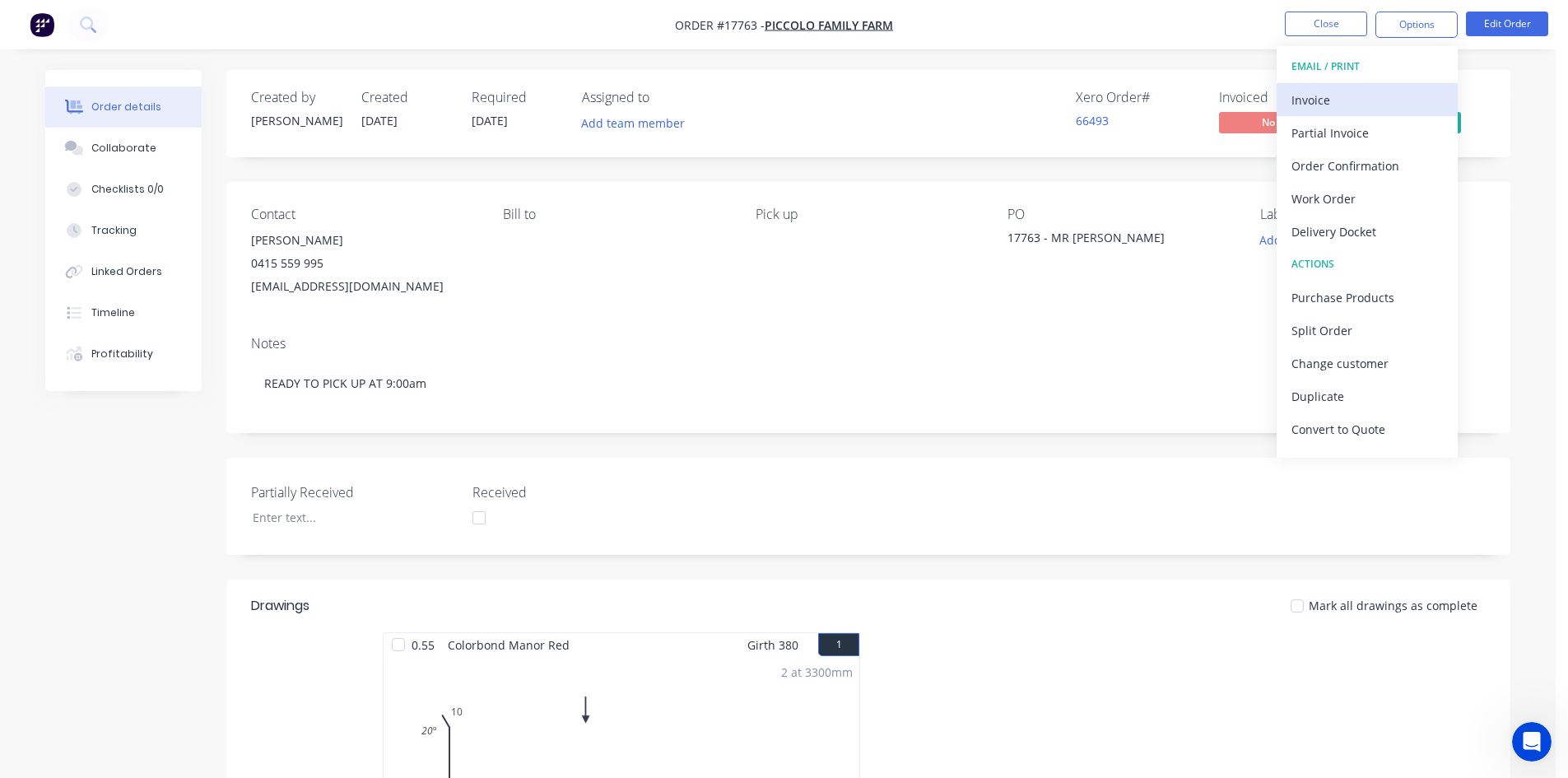
click at [1385, 99] on div "Invoice" at bounding box center [1368, 100] width 151 height 24
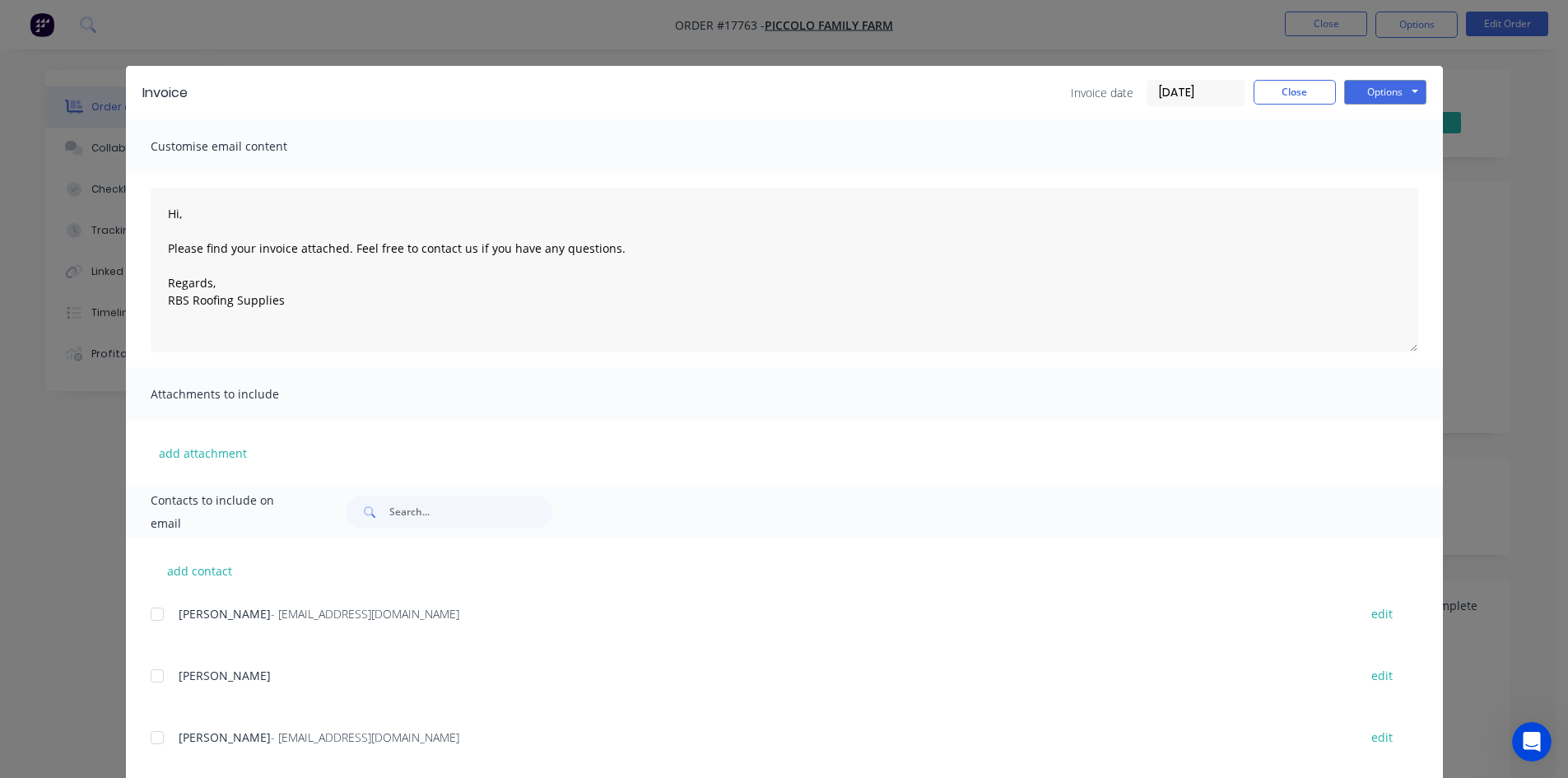
click at [152, 615] on div at bounding box center [157, 614] width 33 height 33
click at [1390, 87] on button "Options" at bounding box center [1386, 93] width 83 height 25
click at [1380, 174] on button "Email" at bounding box center [1397, 175] width 105 height 28
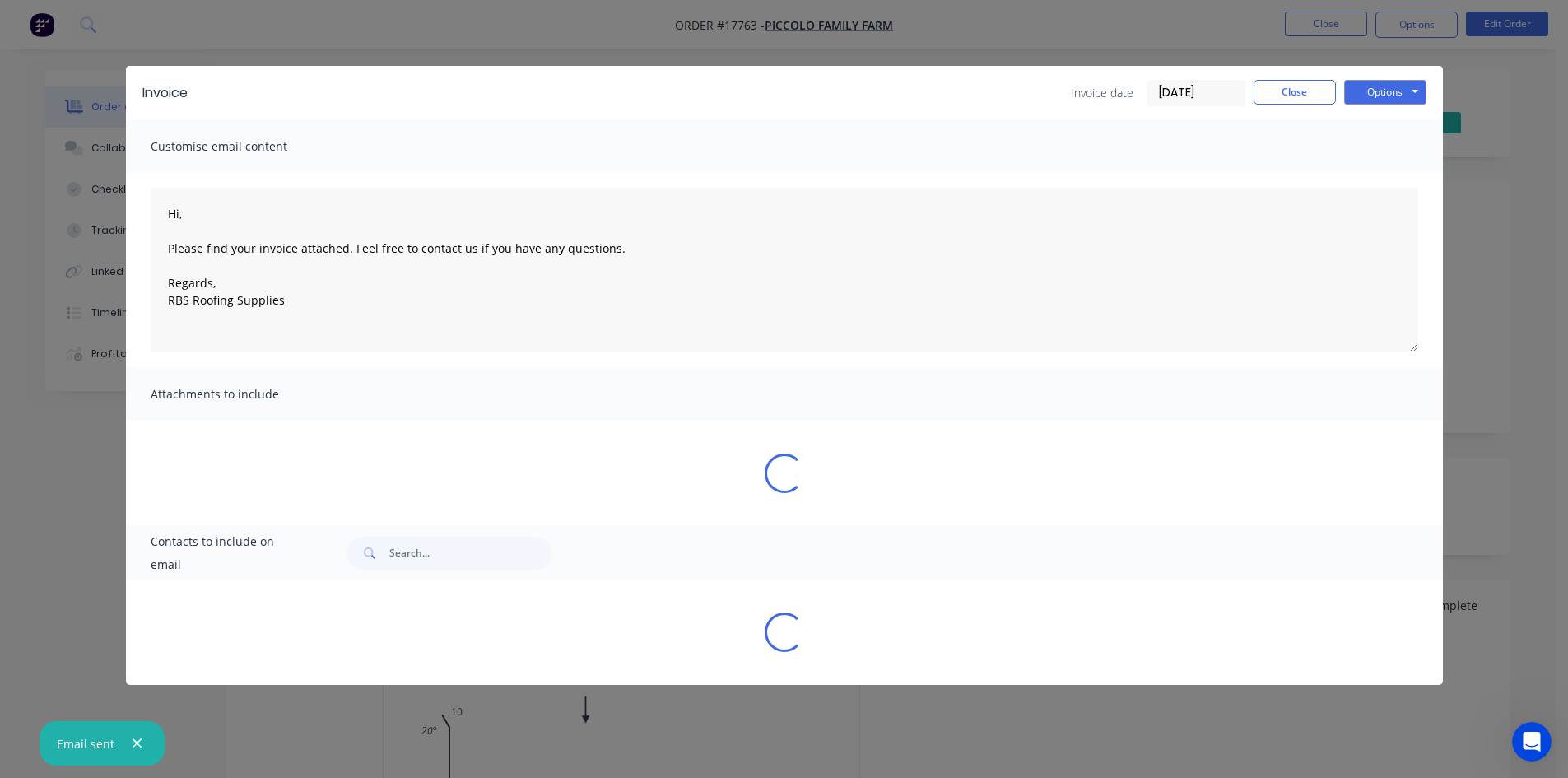
type textarea "Hi, Please find your invoice attached. Feel free to contact us if you have any …"
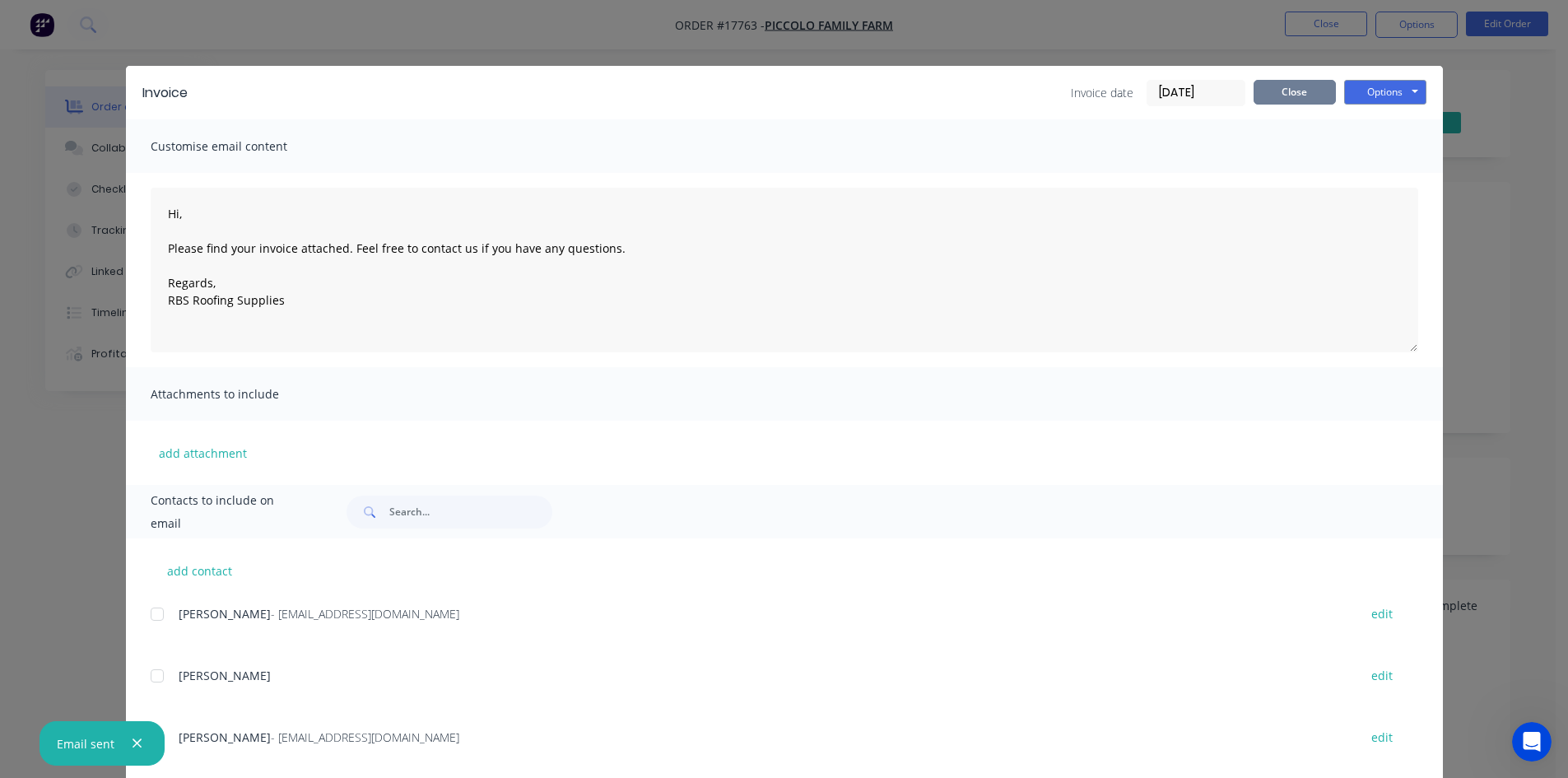
click at [1275, 91] on button "Close" at bounding box center [1295, 93] width 83 height 25
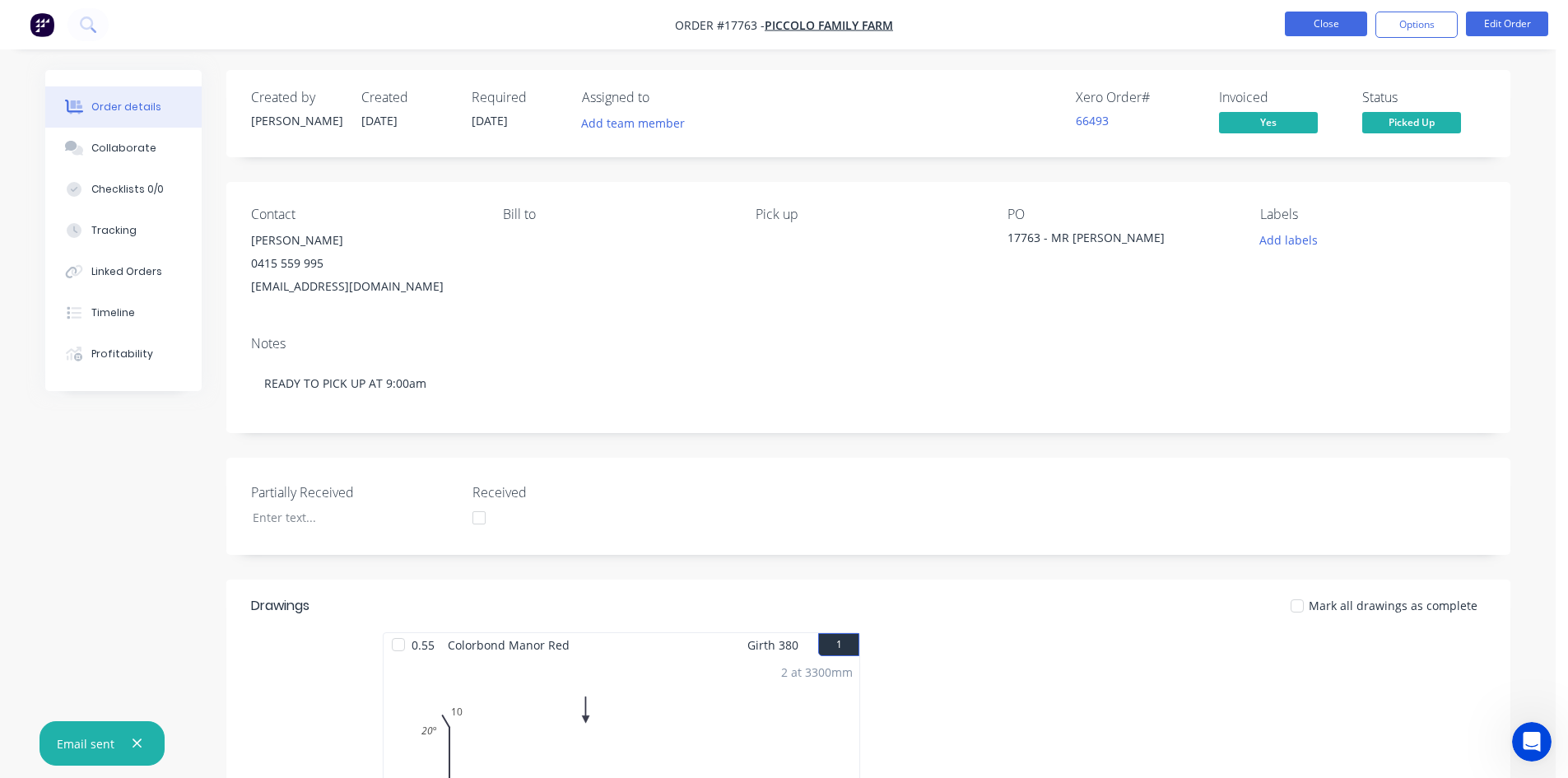
click at [1308, 29] on button "Close" at bounding box center [1326, 24] width 83 height 25
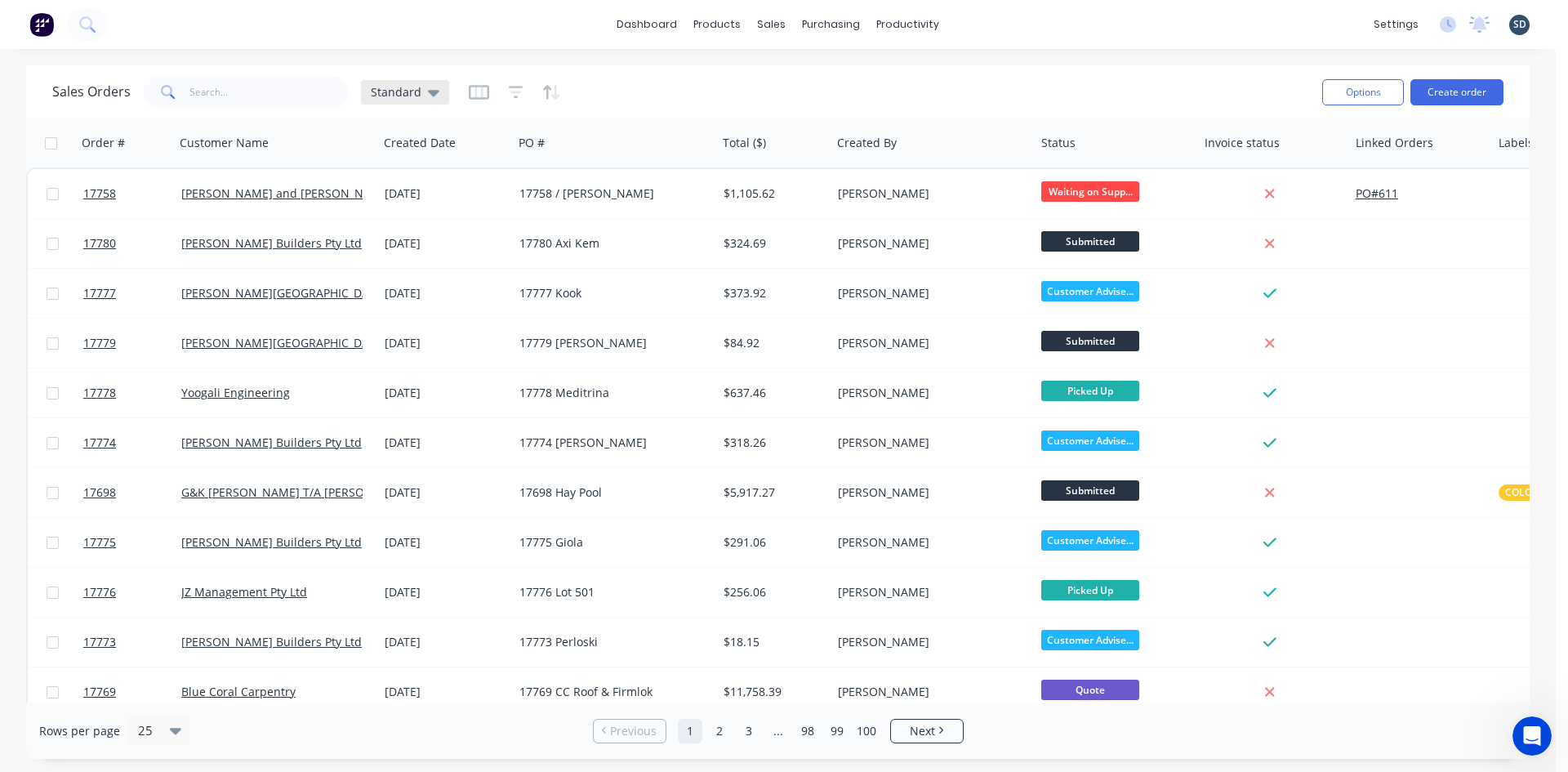
click at [430, 95] on icon at bounding box center [433, 93] width 11 height 6
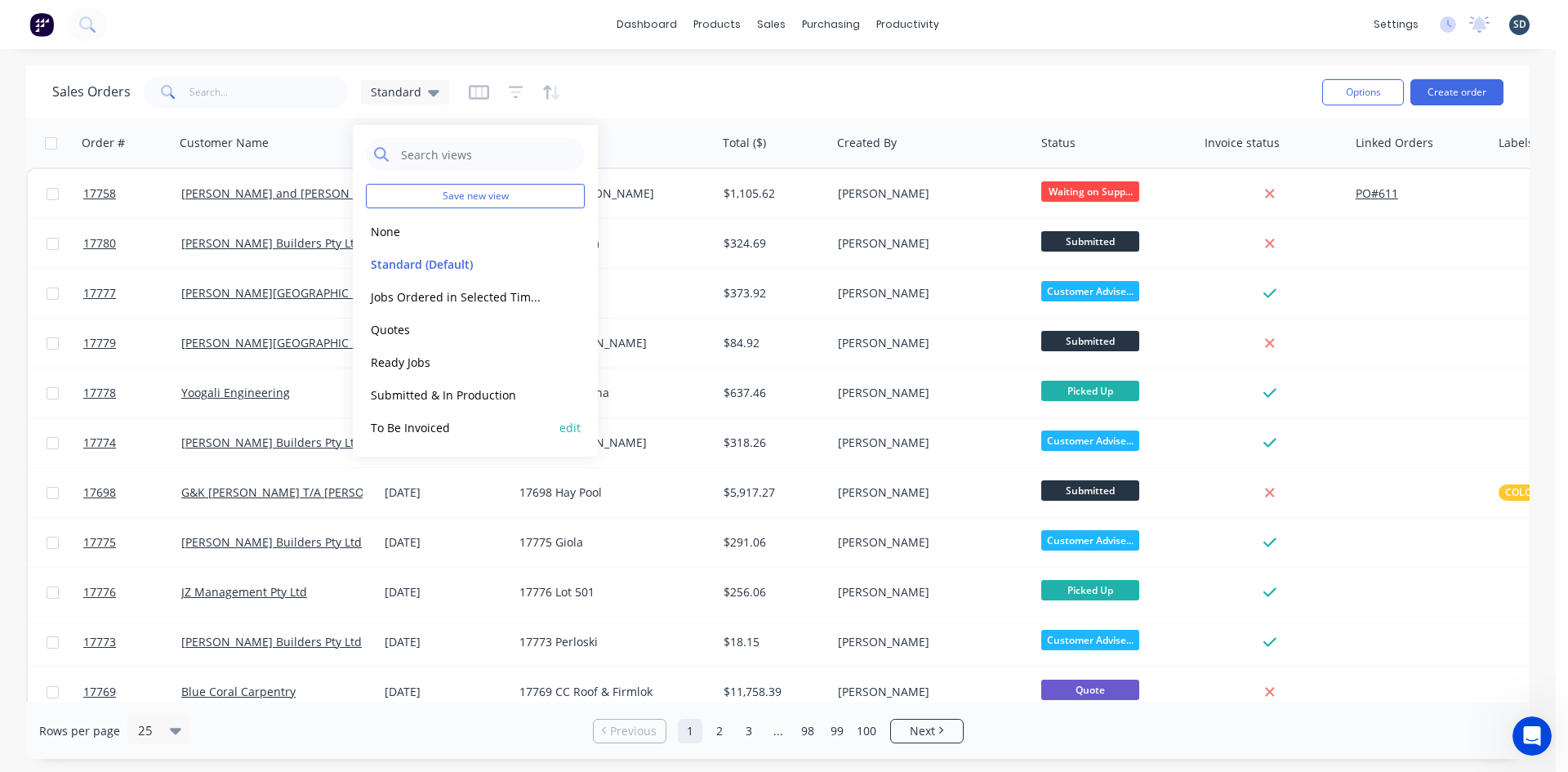
click at [428, 432] on button "To Be Invoiced" at bounding box center [458, 428] width 186 height 19
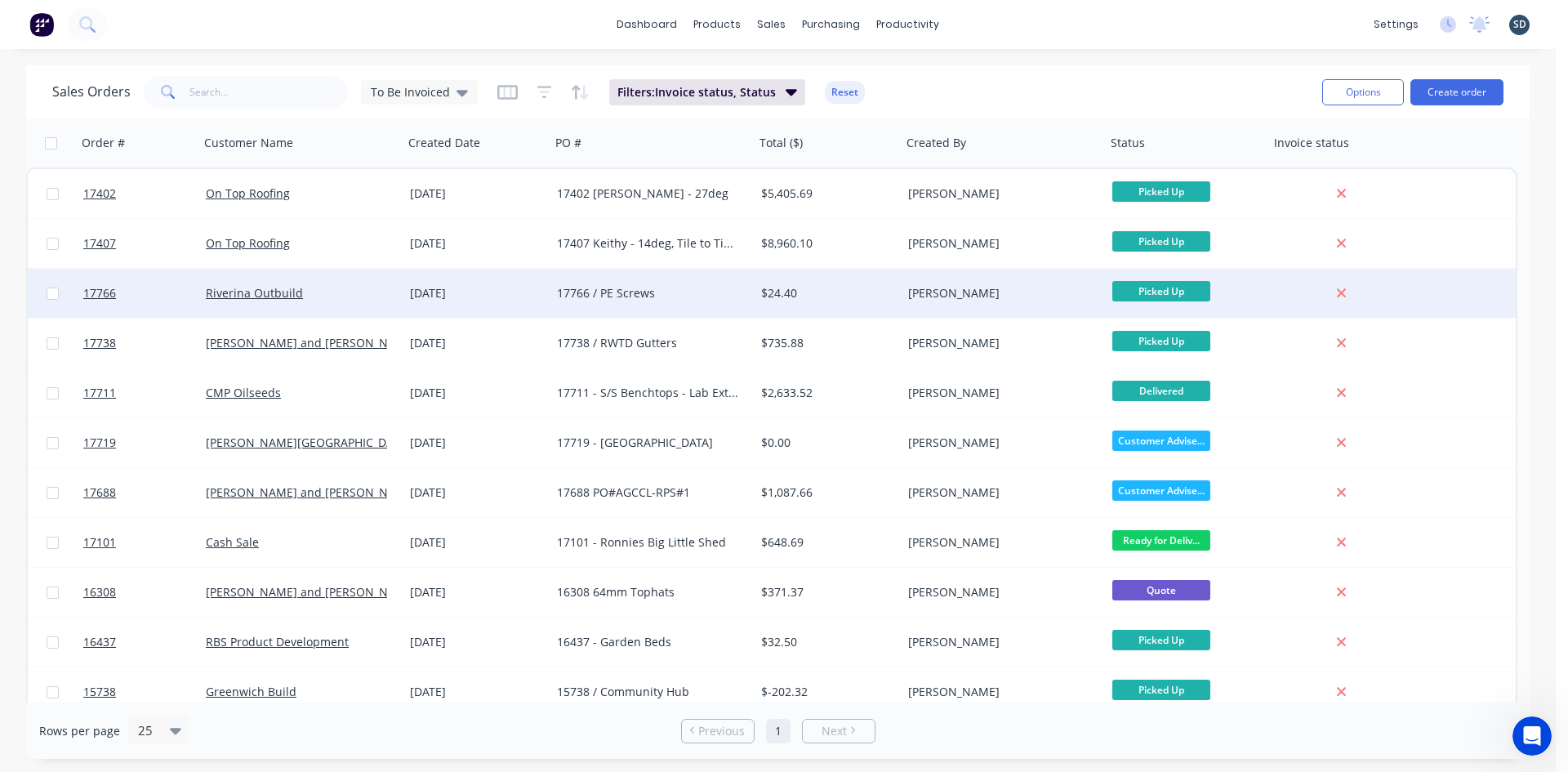
click at [516, 291] on div "[DATE]" at bounding box center [477, 293] width 134 height 17
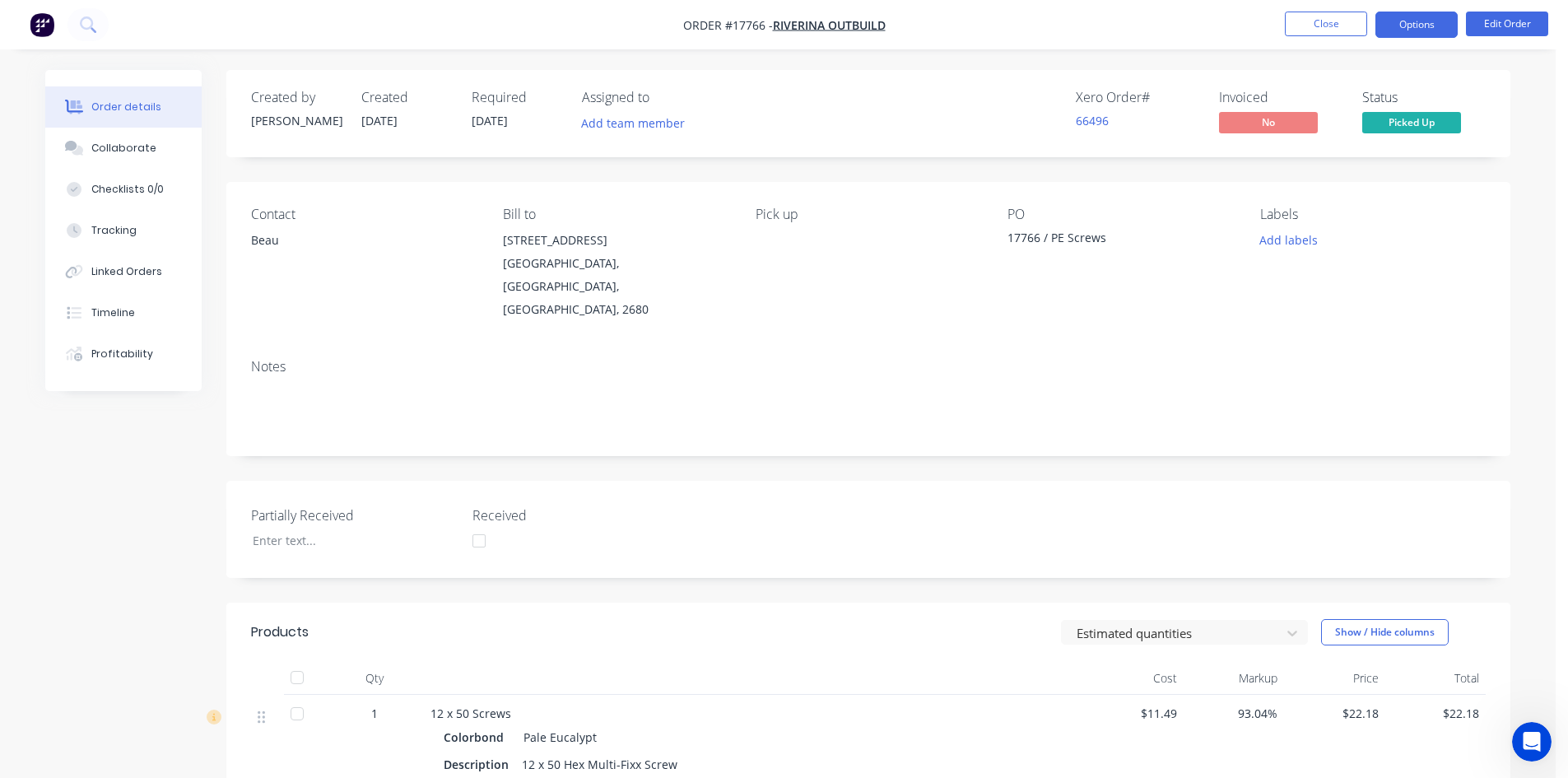
click at [1427, 28] on button "Options" at bounding box center [1417, 25] width 83 height 27
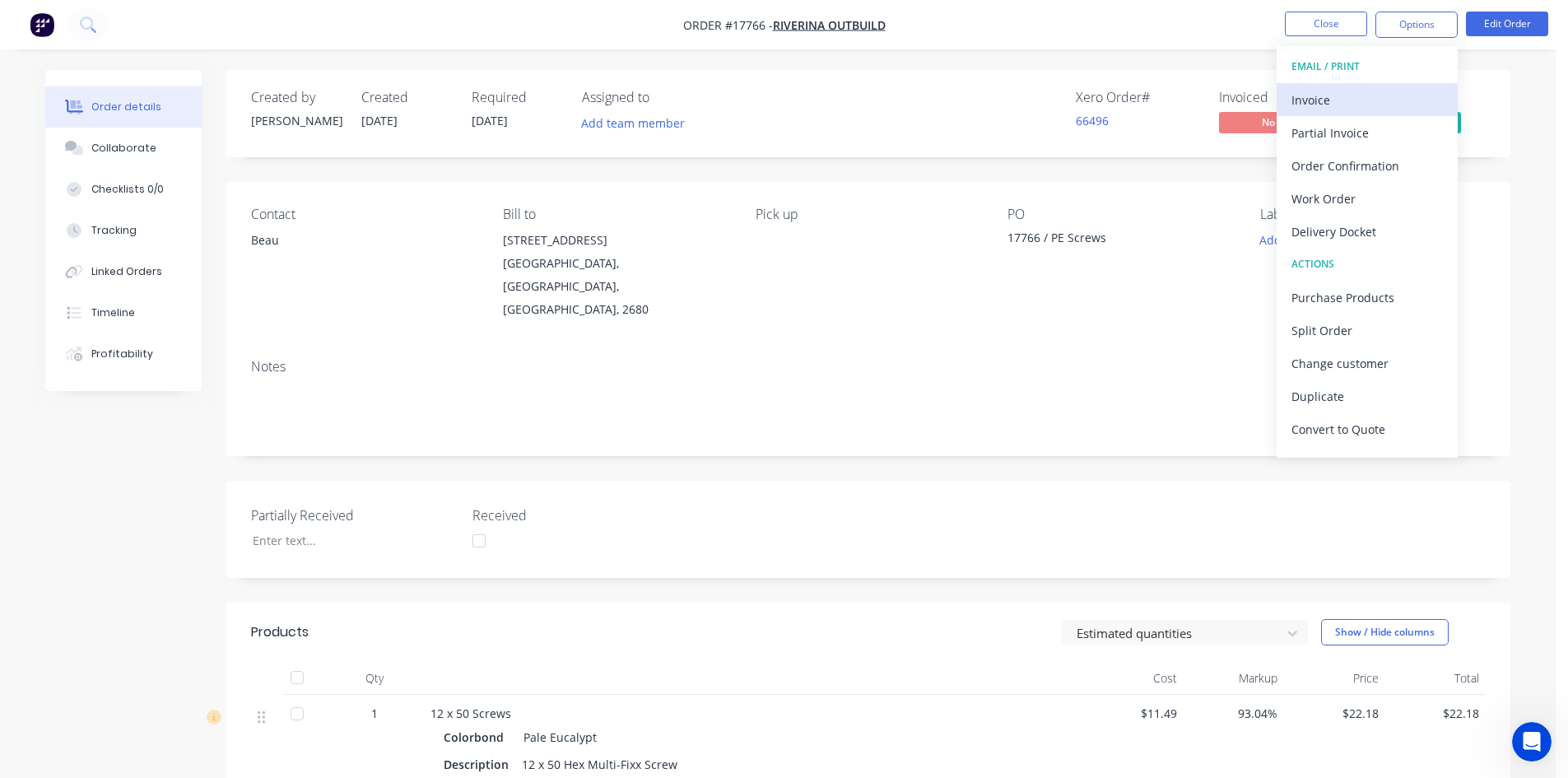
click at [1386, 94] on div "Invoice" at bounding box center [1368, 100] width 151 height 24
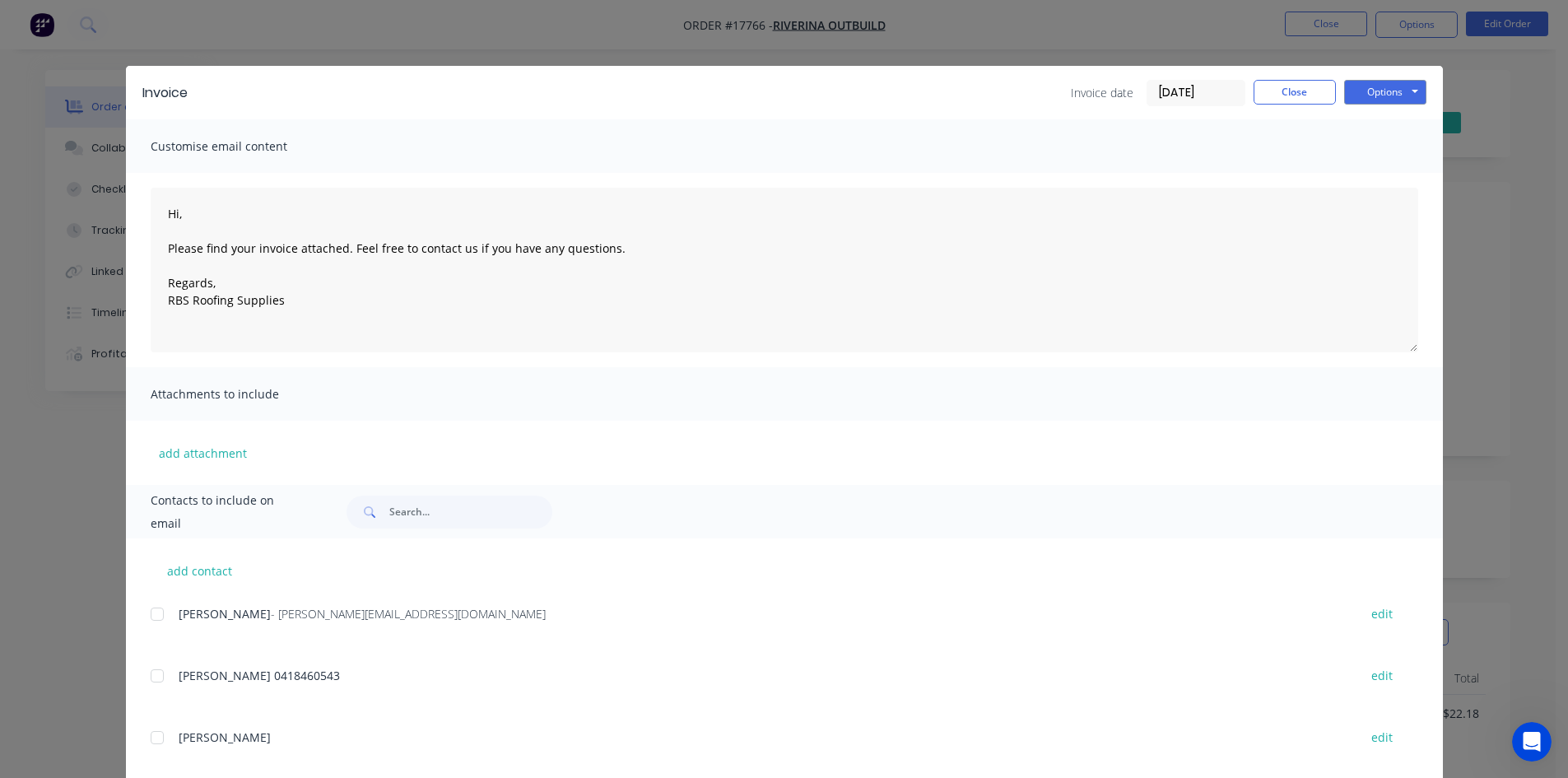
click at [149, 614] on div at bounding box center [157, 614] width 33 height 33
click at [1381, 93] on button "Options" at bounding box center [1386, 93] width 83 height 25
click at [1386, 171] on button "Email" at bounding box center [1397, 175] width 105 height 28
type textarea "Hi, Please find your invoice attached. Feel free to contact us if you have any …"
click at [1292, 93] on button "Close" at bounding box center [1295, 93] width 83 height 25
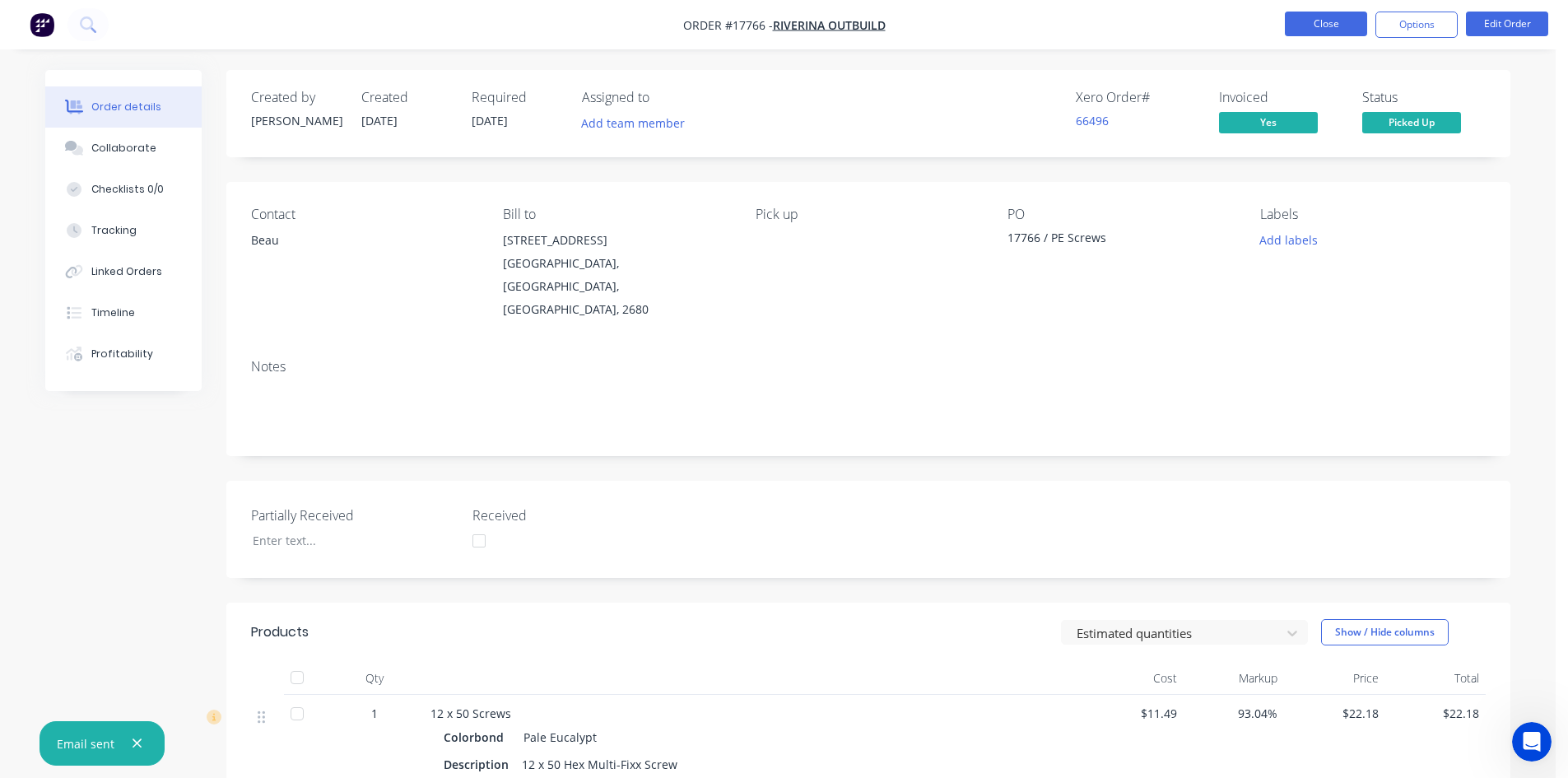
click at [1327, 25] on button "Close" at bounding box center [1326, 24] width 83 height 25
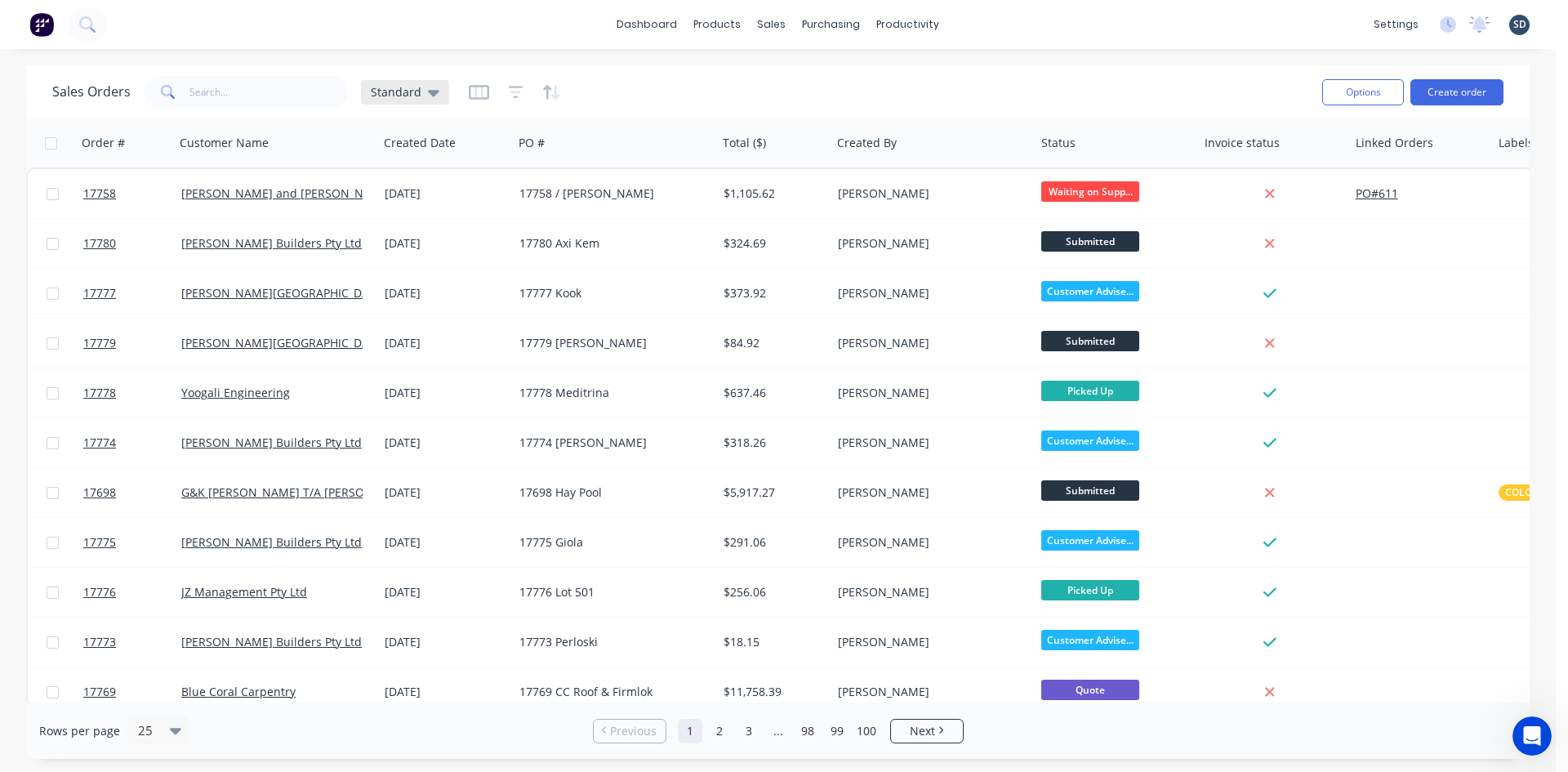
click at [429, 93] on icon at bounding box center [433, 93] width 11 height 6
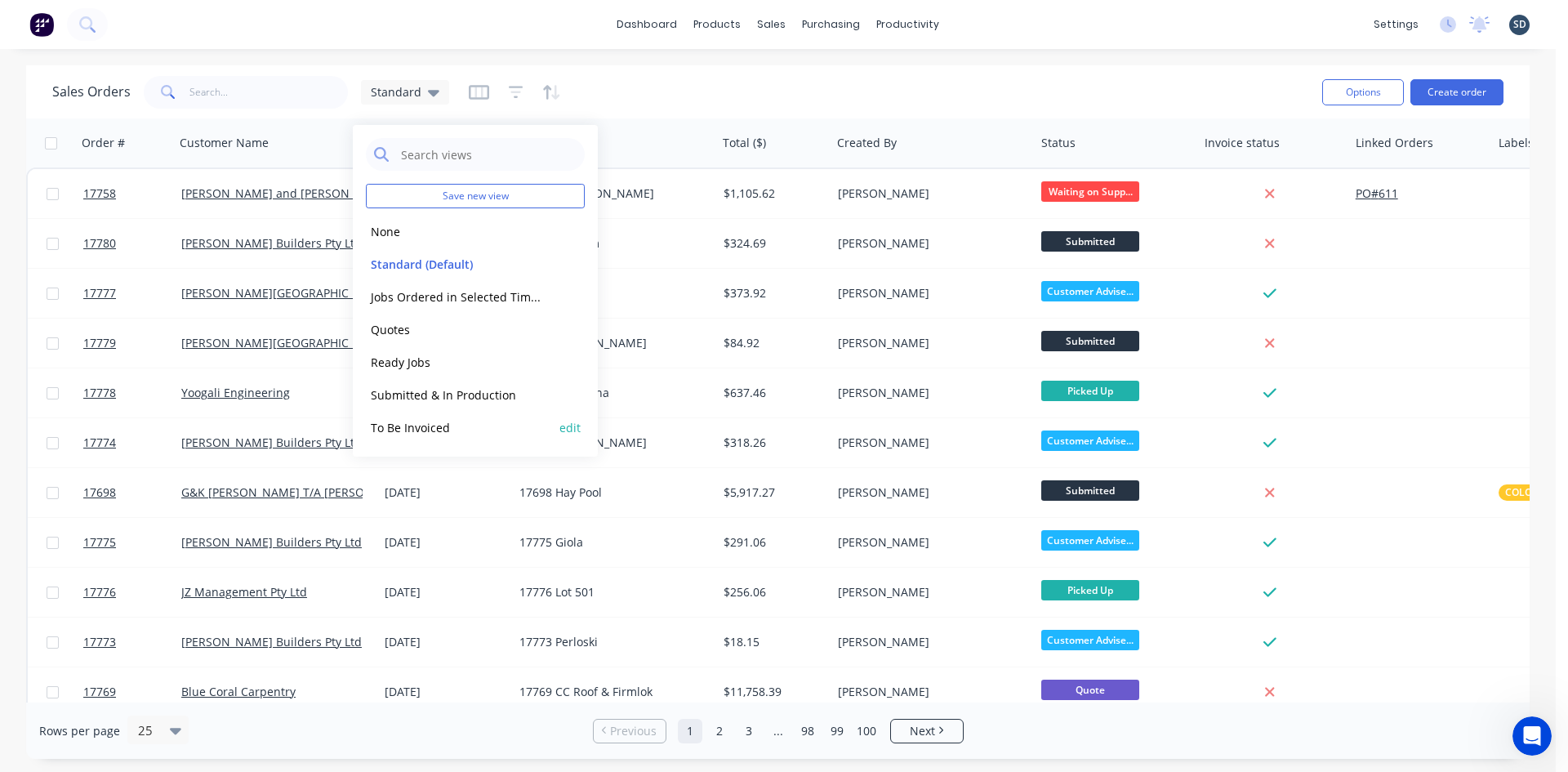
click at [443, 429] on button "To Be Invoiced" at bounding box center [458, 428] width 186 height 19
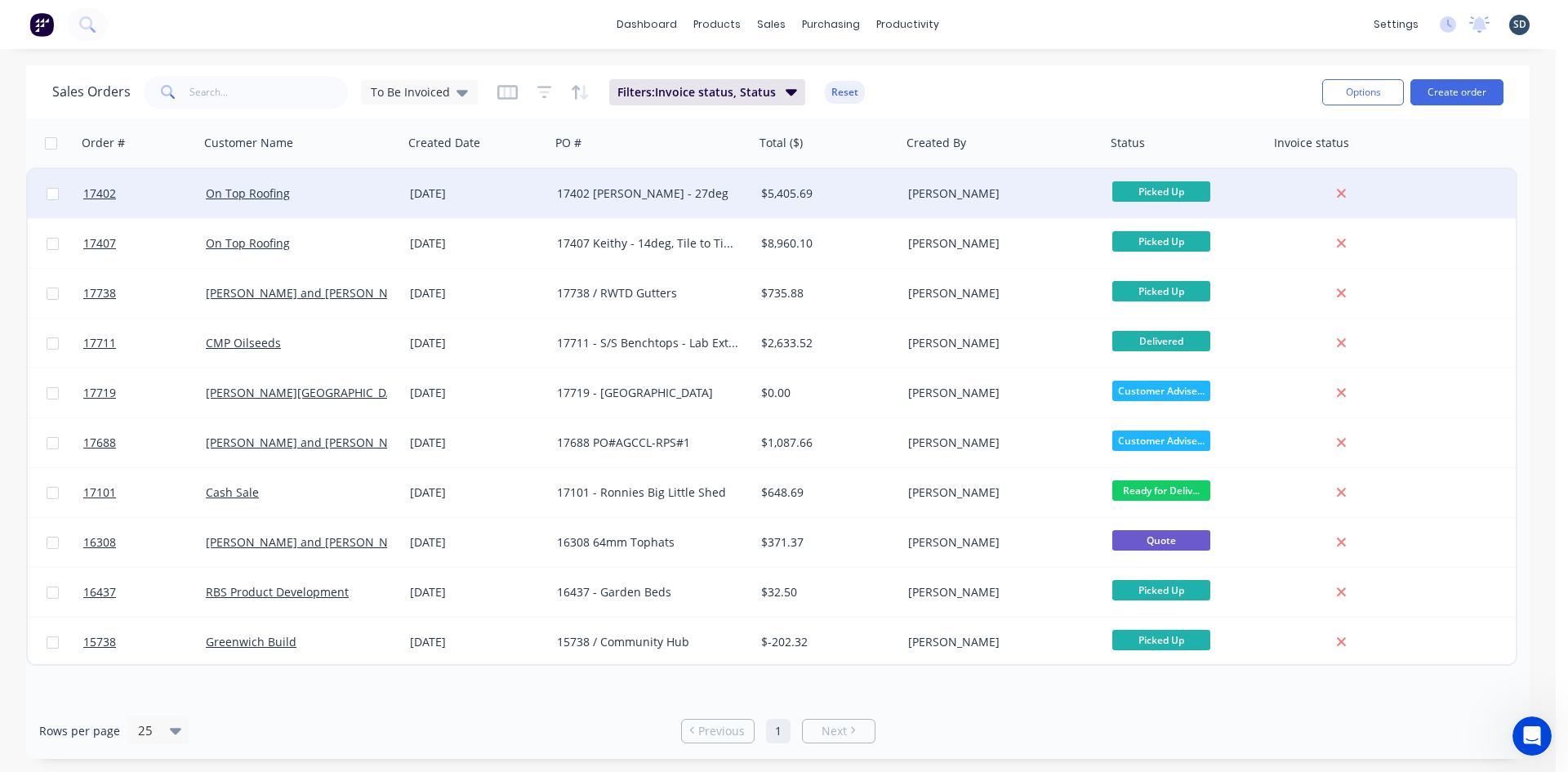
click at [528, 189] on div "[DATE]" at bounding box center [477, 193] width 134 height 17
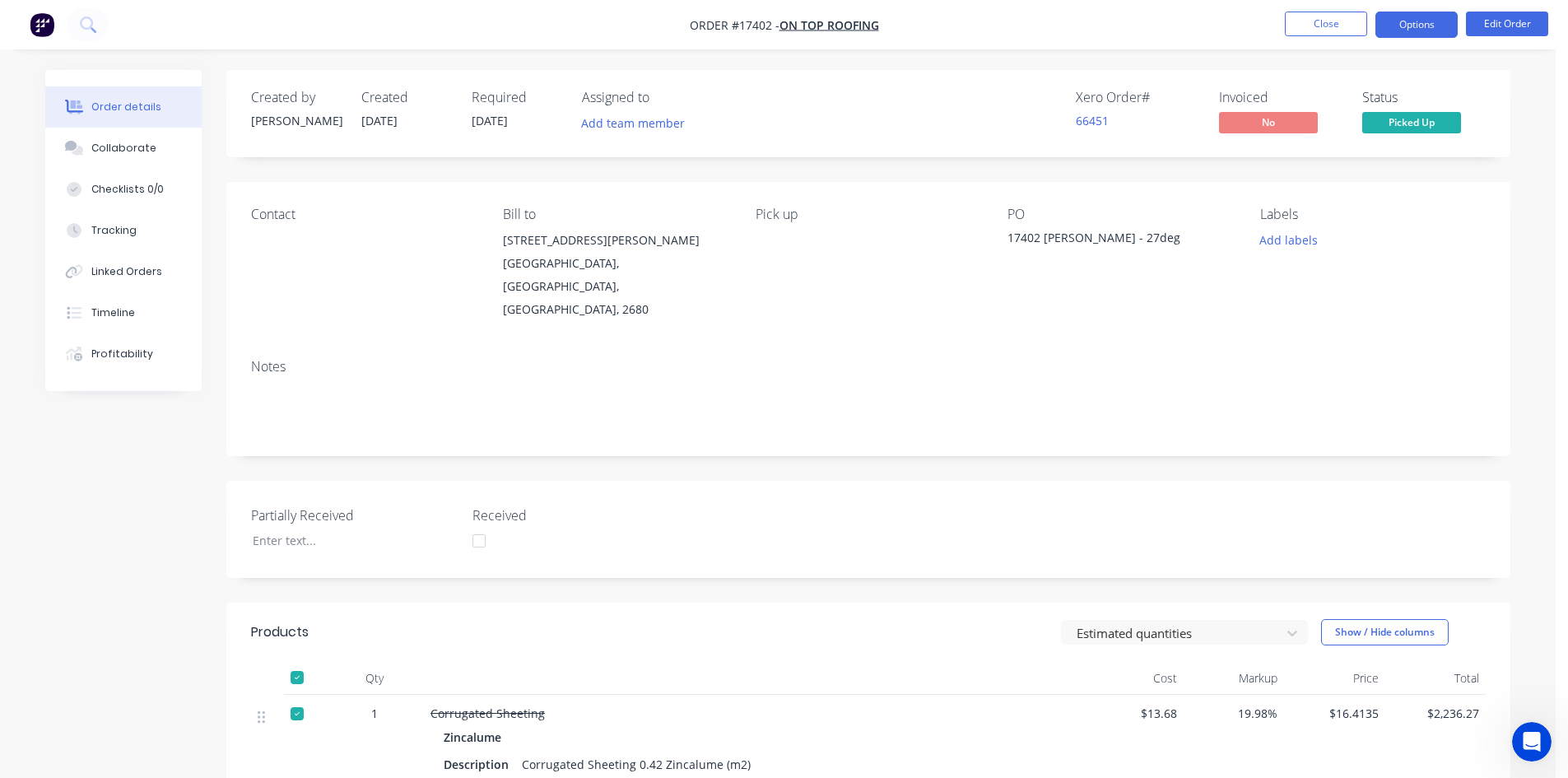
click at [1427, 17] on button "Options" at bounding box center [1417, 25] width 83 height 27
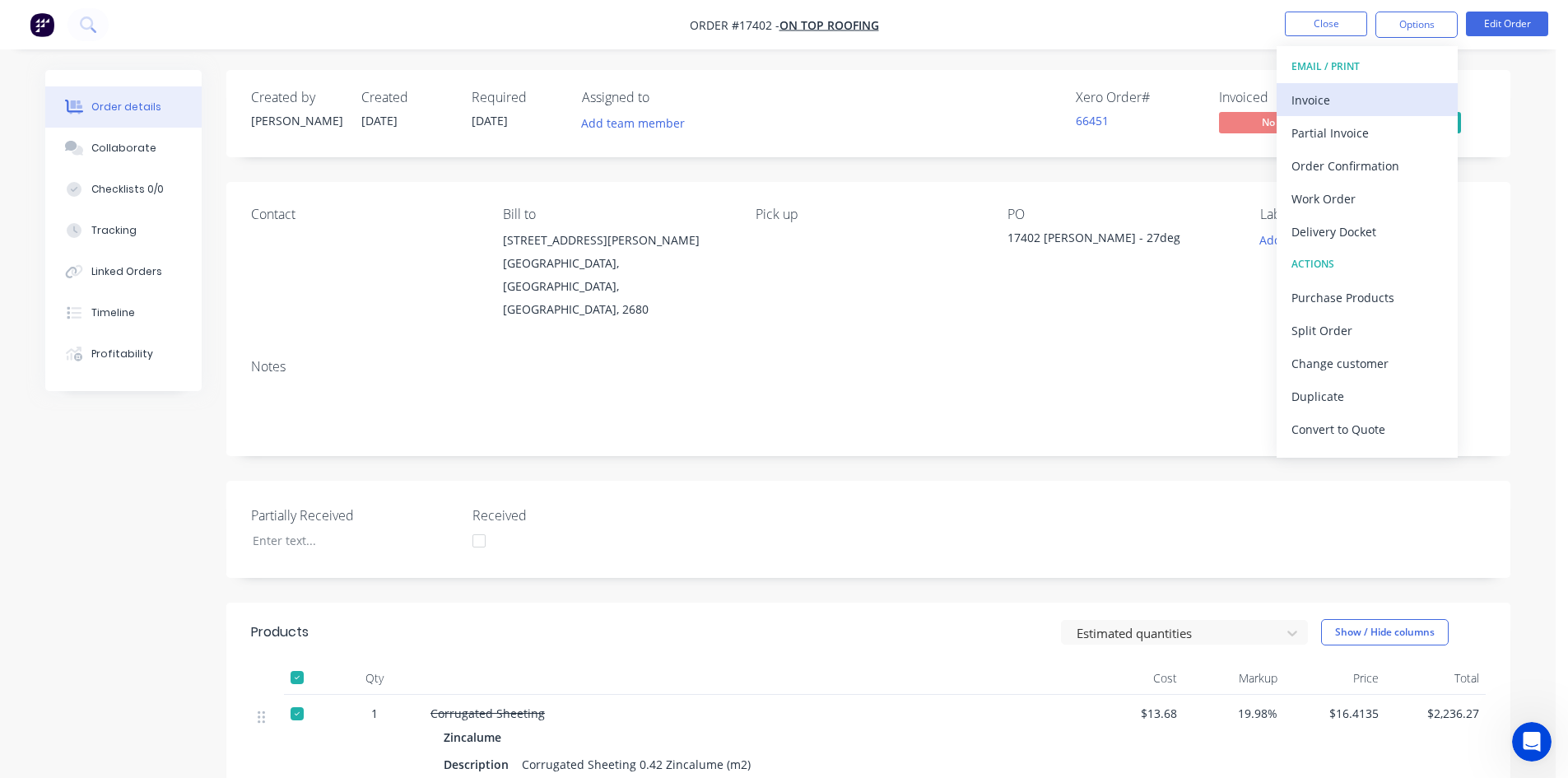
click at [1351, 97] on div "Invoice" at bounding box center [1368, 100] width 151 height 24
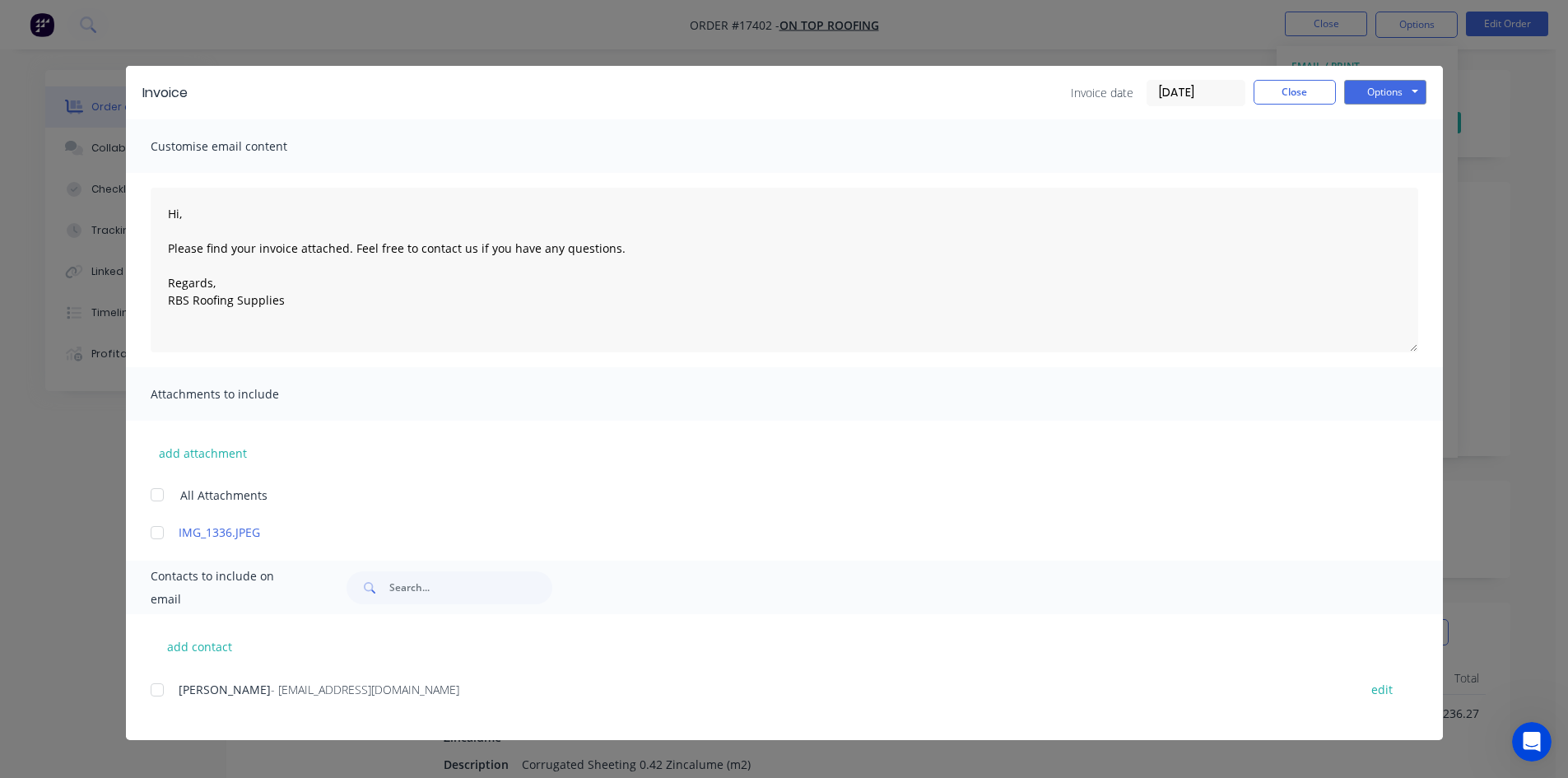
click at [158, 691] on div at bounding box center [157, 690] width 33 height 33
click at [168, 693] on div at bounding box center [157, 690] width 33 height 33
click at [1412, 91] on button "Options" at bounding box center [1386, 93] width 83 height 25
click at [159, 692] on div at bounding box center [157, 690] width 33 height 33
click at [1406, 82] on button "Options" at bounding box center [1386, 93] width 83 height 25
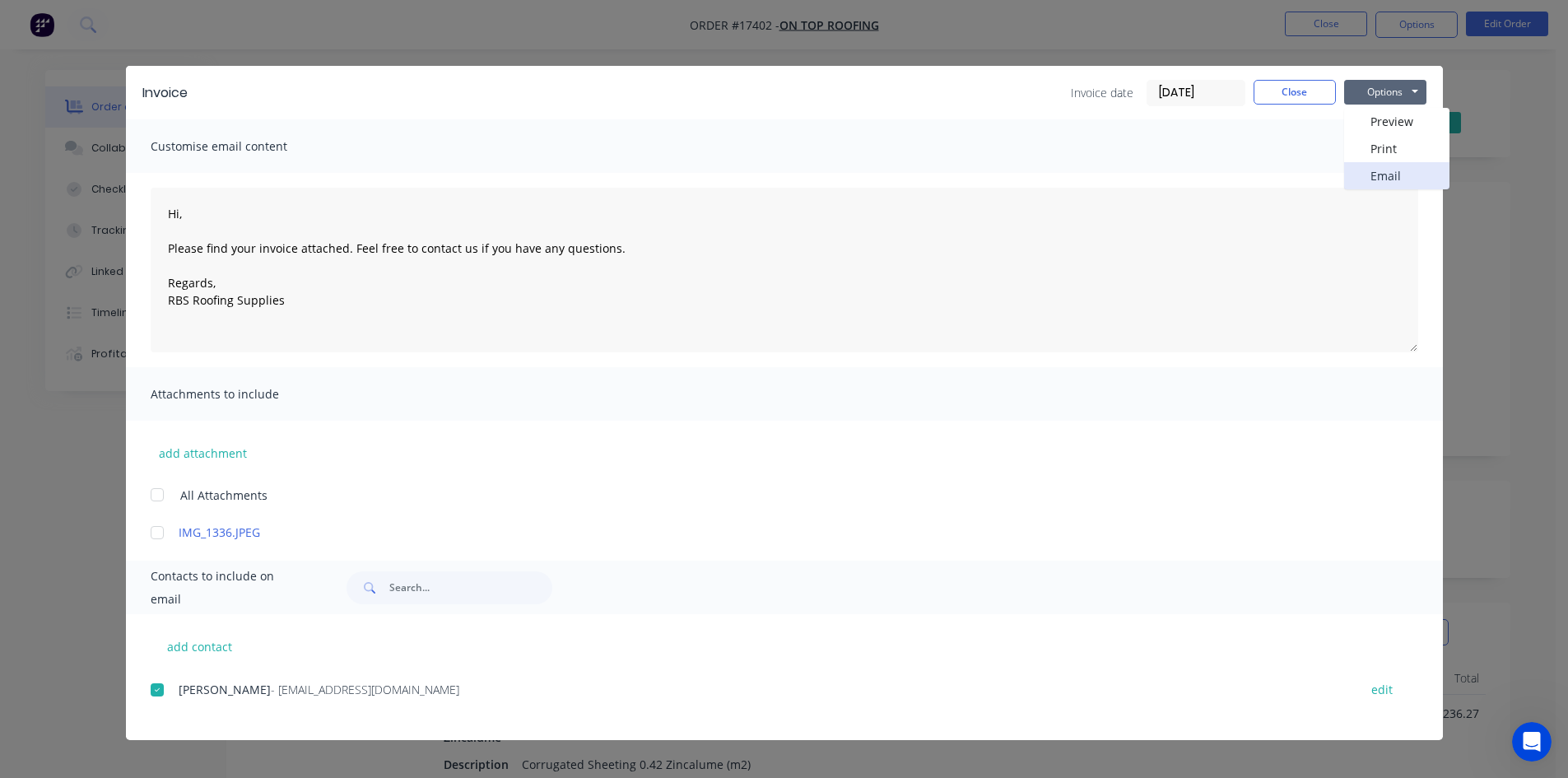
click at [1408, 171] on button "Email" at bounding box center [1397, 175] width 105 height 28
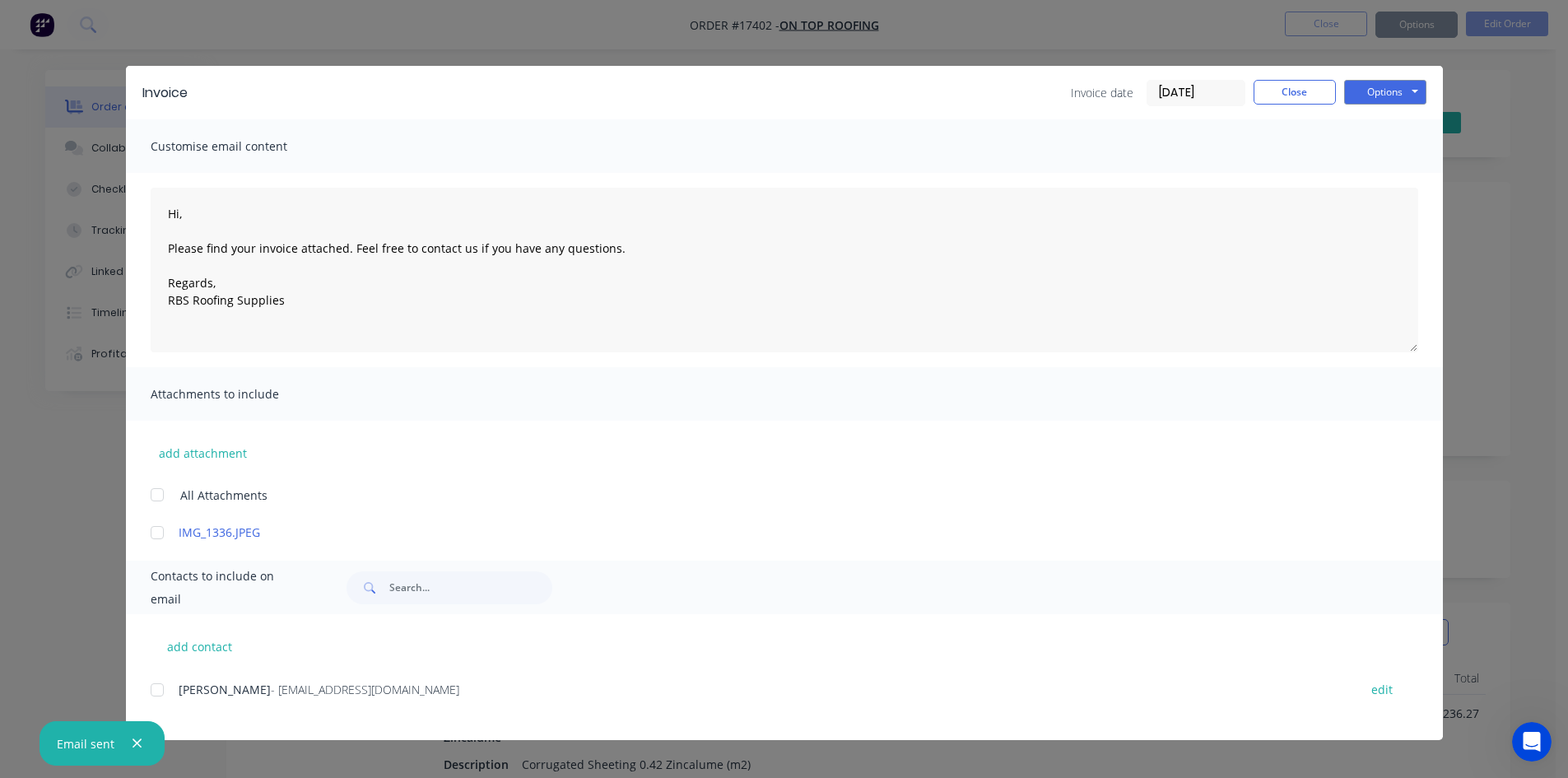
type textarea "Hi, Please find your invoice attached. Feel free to contact us if you have any …"
click at [1289, 93] on button "Close" at bounding box center [1295, 93] width 83 height 25
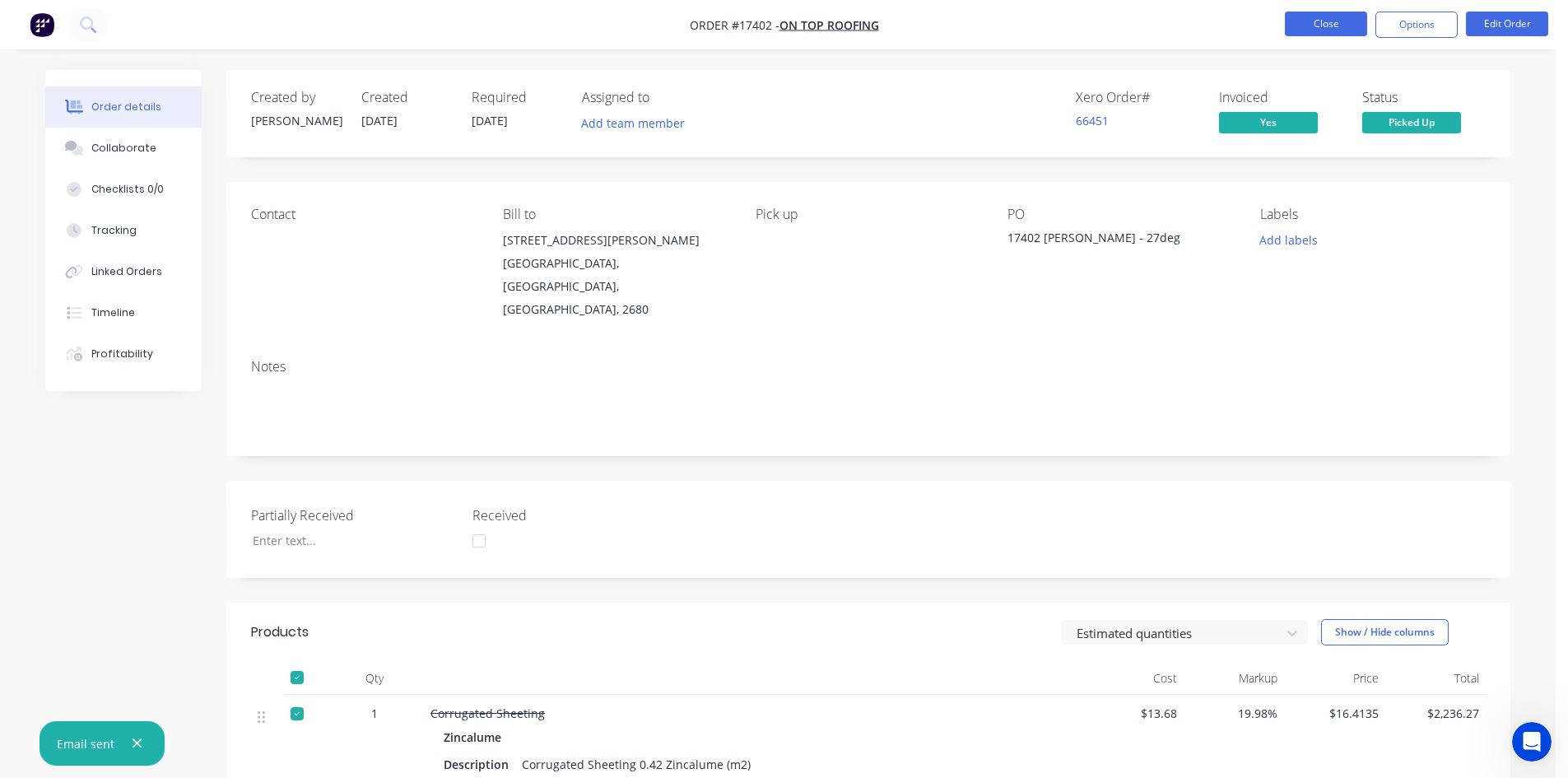
click at [1347, 20] on button "Close" at bounding box center [1326, 24] width 83 height 25
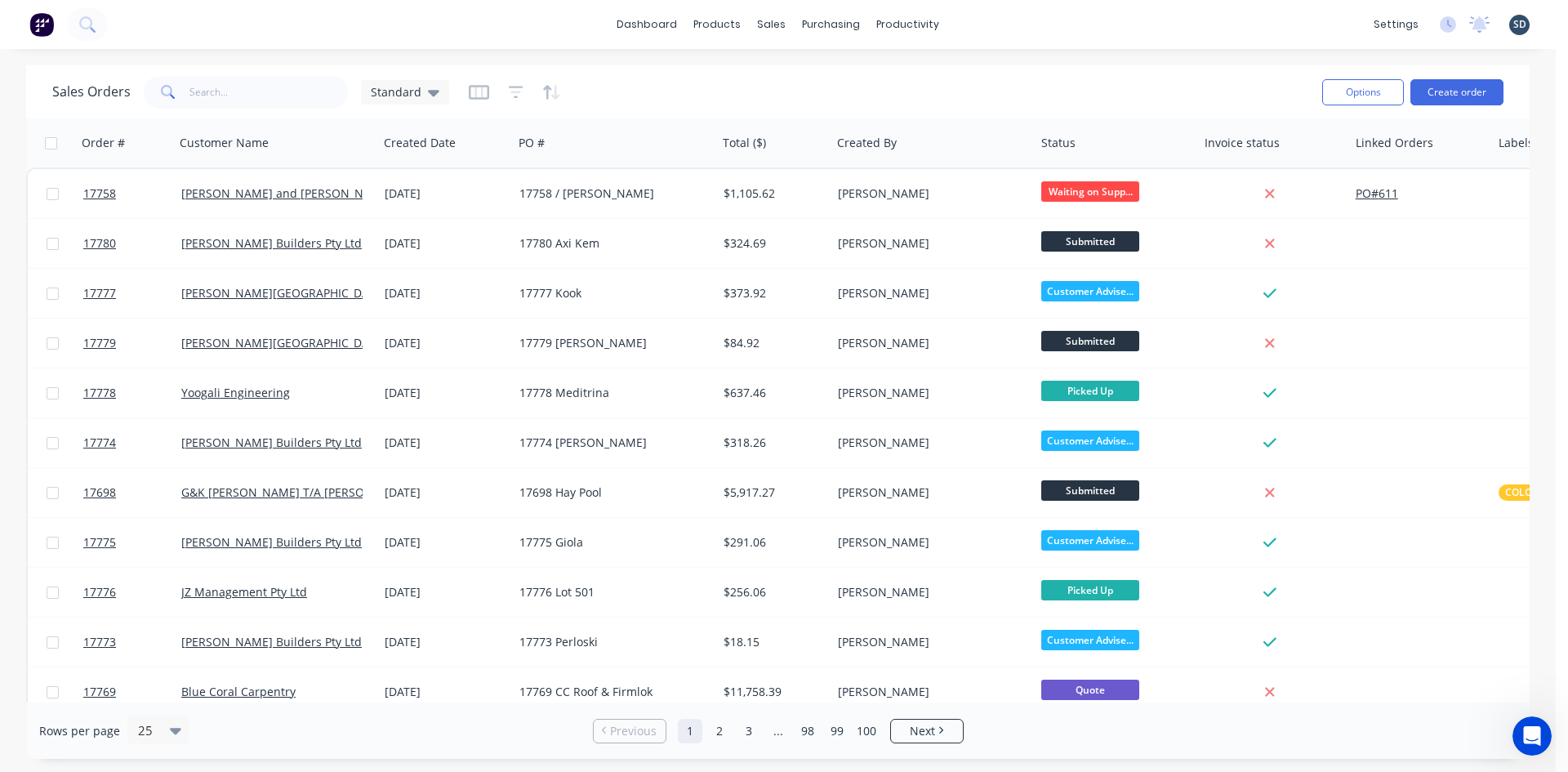
click at [452, 82] on div "Sales Orders Standard" at bounding box center [681, 91] width 1257 height 40
click at [424, 101] on div "Standard" at bounding box center [405, 93] width 88 height 25
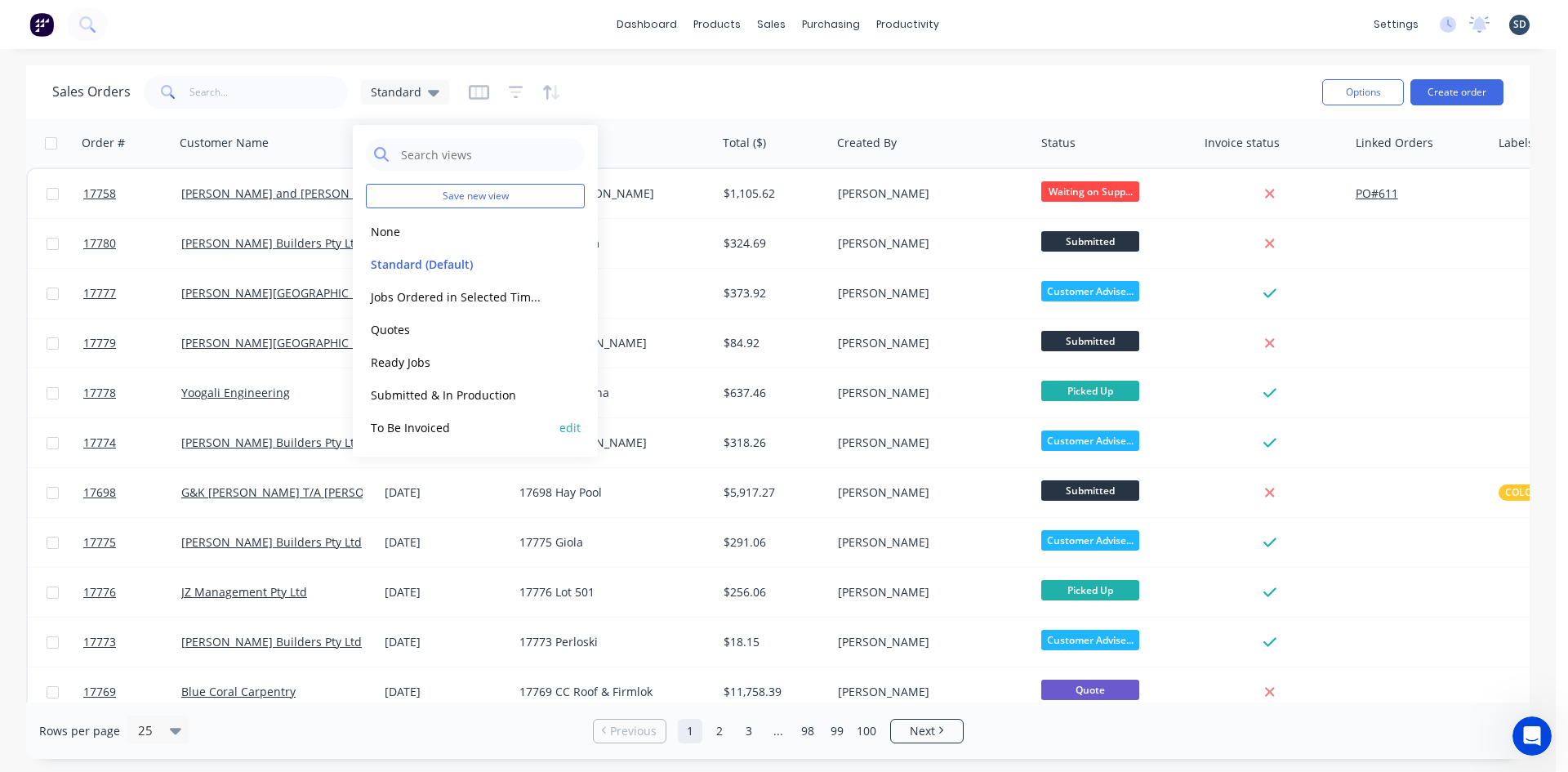
click at [468, 419] on button "To Be Invoiced" at bounding box center [458, 428] width 186 height 19
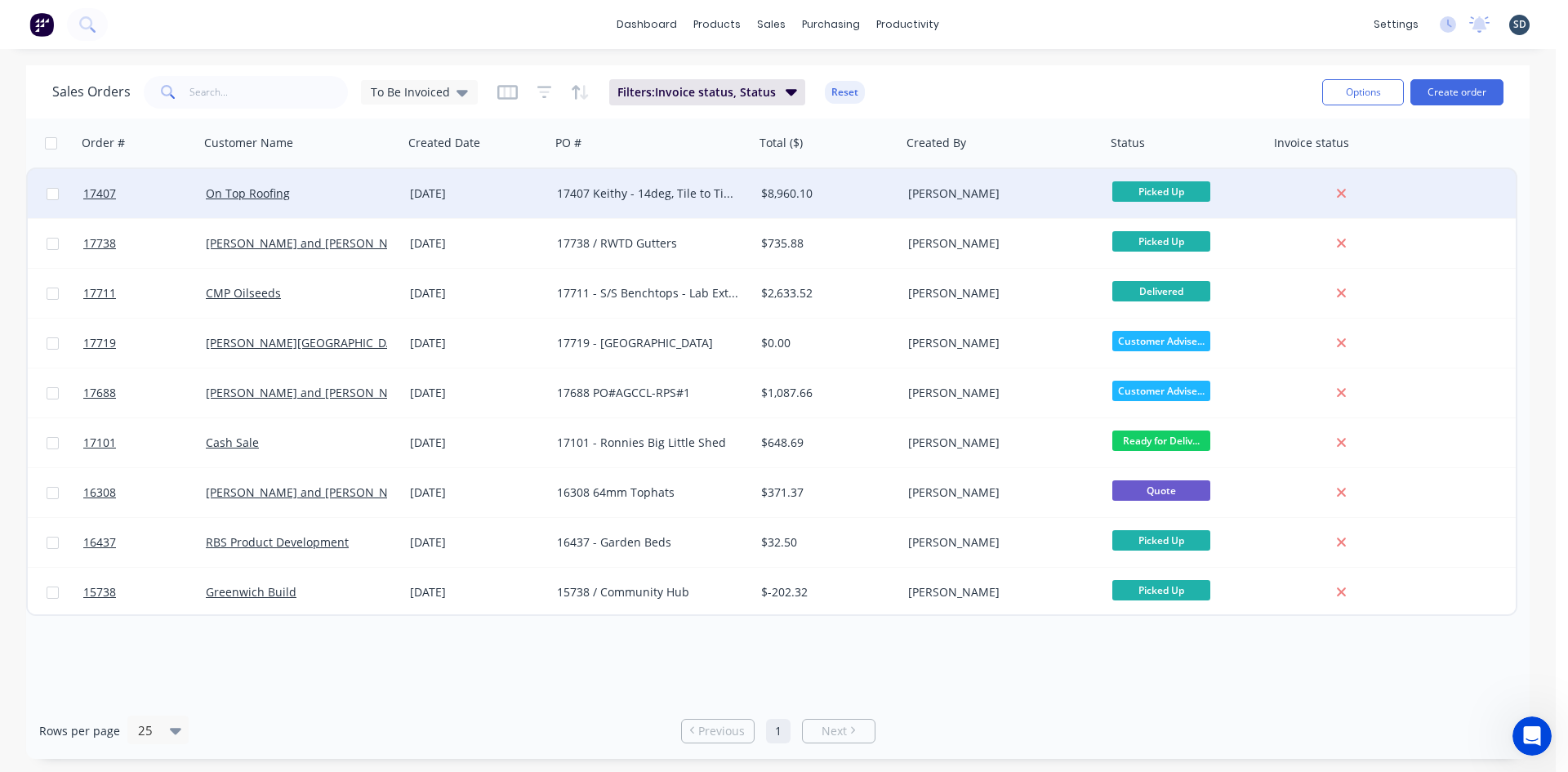
click at [383, 186] on div "On Top Roofing" at bounding box center [296, 193] width 181 height 17
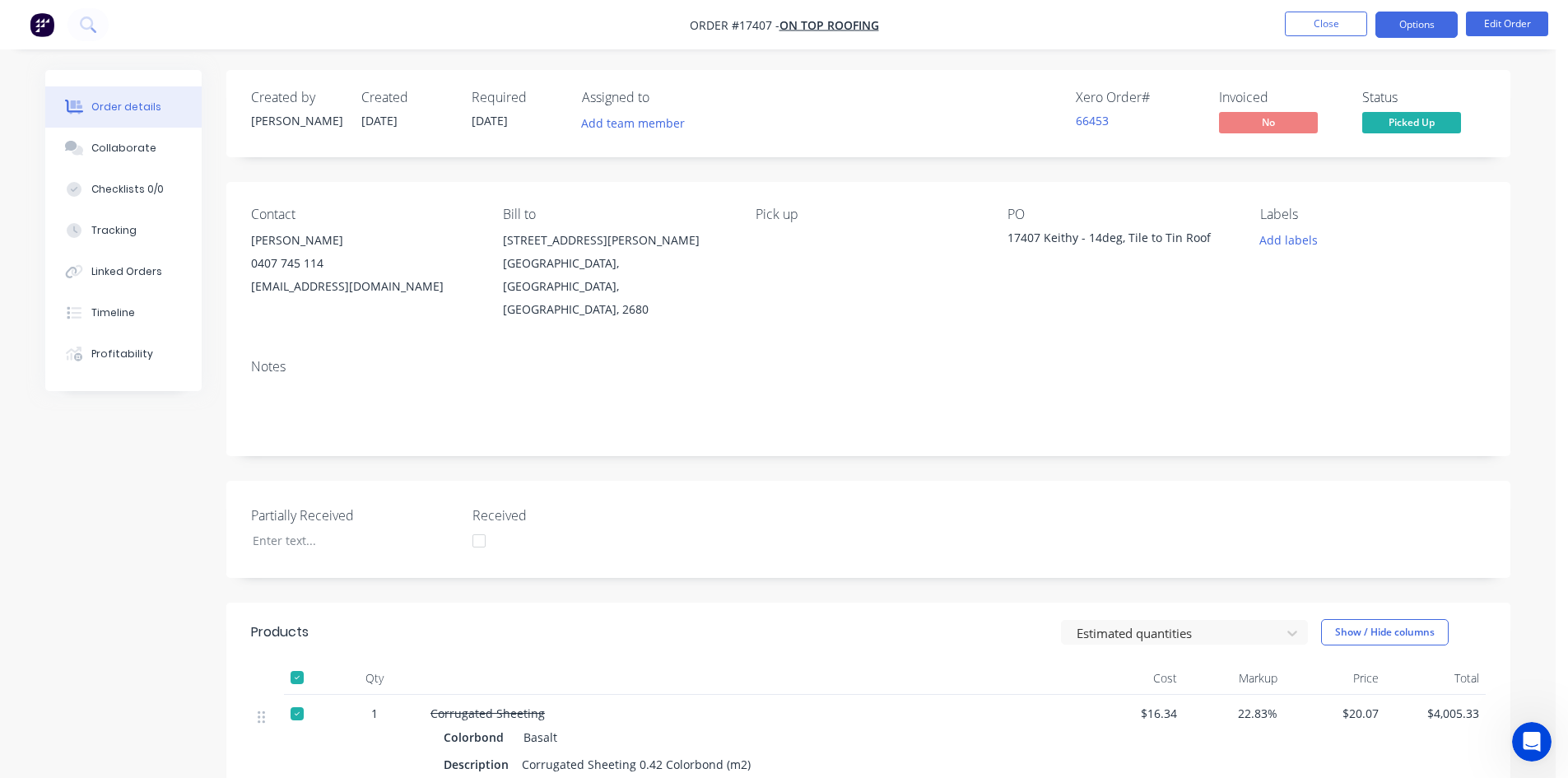
click at [1421, 18] on button "Options" at bounding box center [1417, 25] width 83 height 27
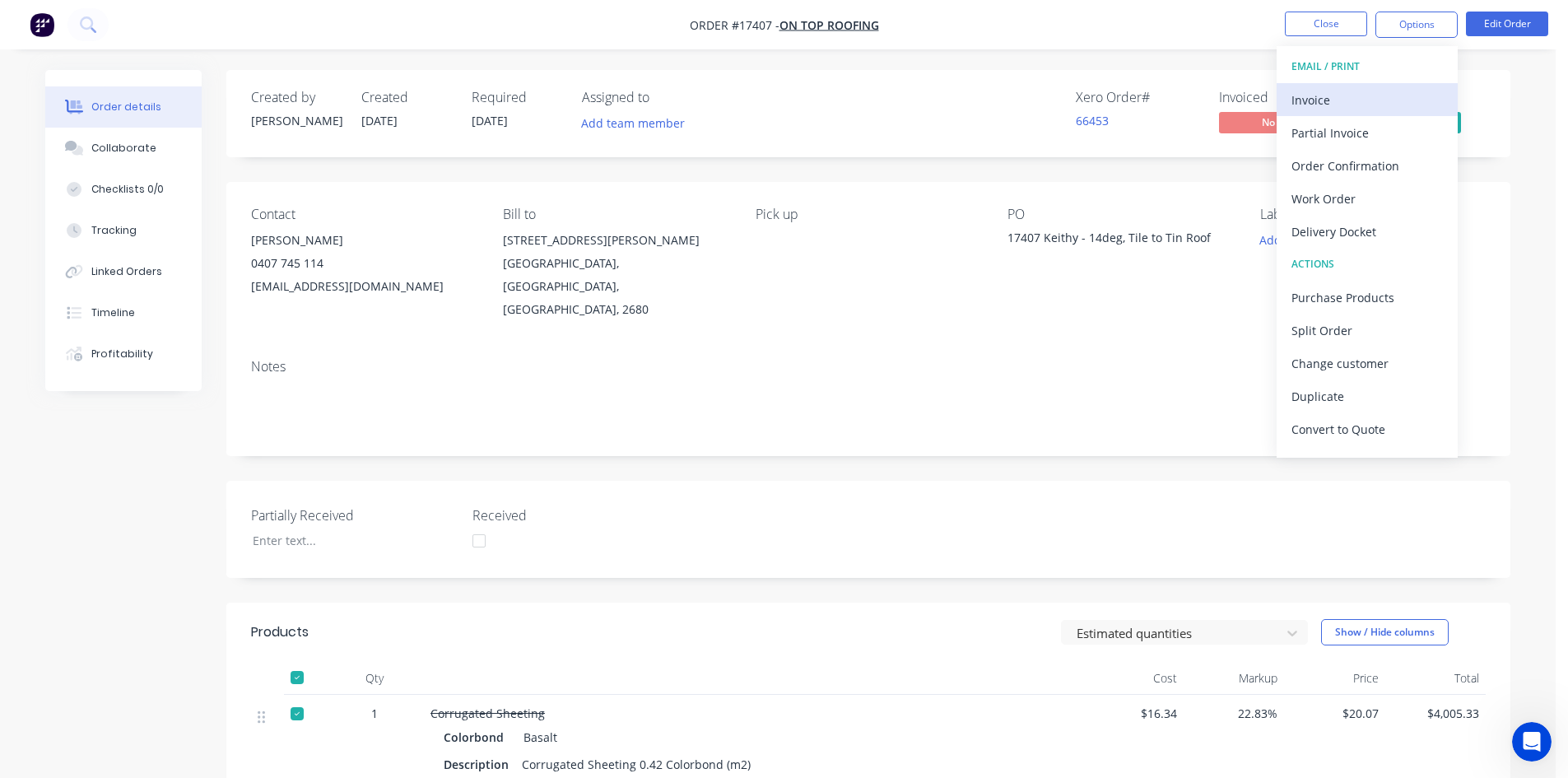
click at [1358, 99] on div "Invoice" at bounding box center [1368, 100] width 151 height 24
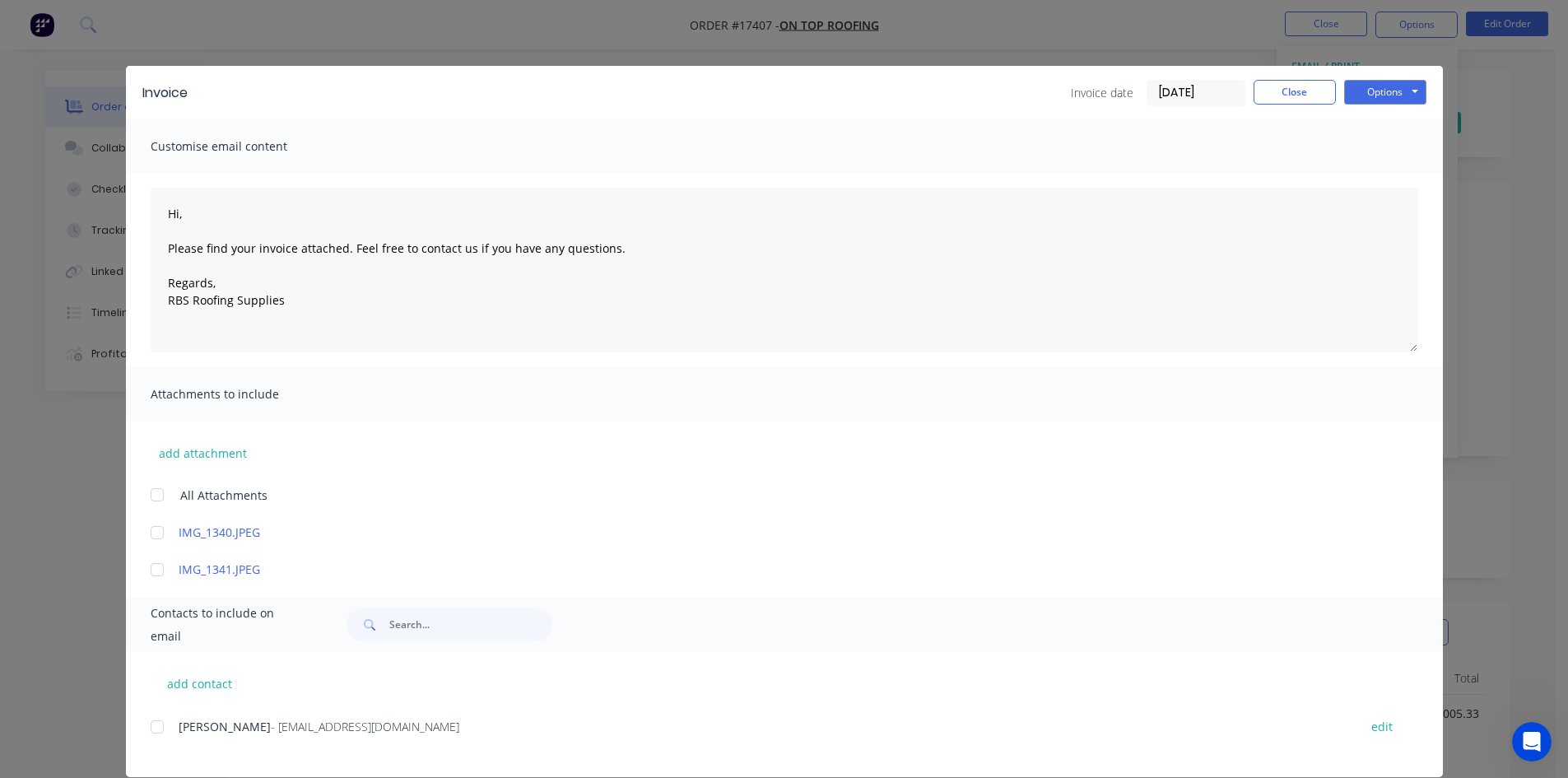
drag, startPoint x: 152, startPoint y: 734, endPoint x: 160, endPoint y: 728, distance: 10.0
click at [271, 723] on span "- jockbeazley@ontoproofing24.onmicrosoft.com" at bounding box center [365, 727] width 189 height 16
click at [149, 728] on div at bounding box center [157, 726] width 33 height 33
click at [1375, 77] on div "Invoice Invoice date 13/10/25 Close Options Preview Print Email" at bounding box center [785, 93] width 1317 height 53
click at [1379, 93] on button "Options" at bounding box center [1386, 93] width 83 height 25
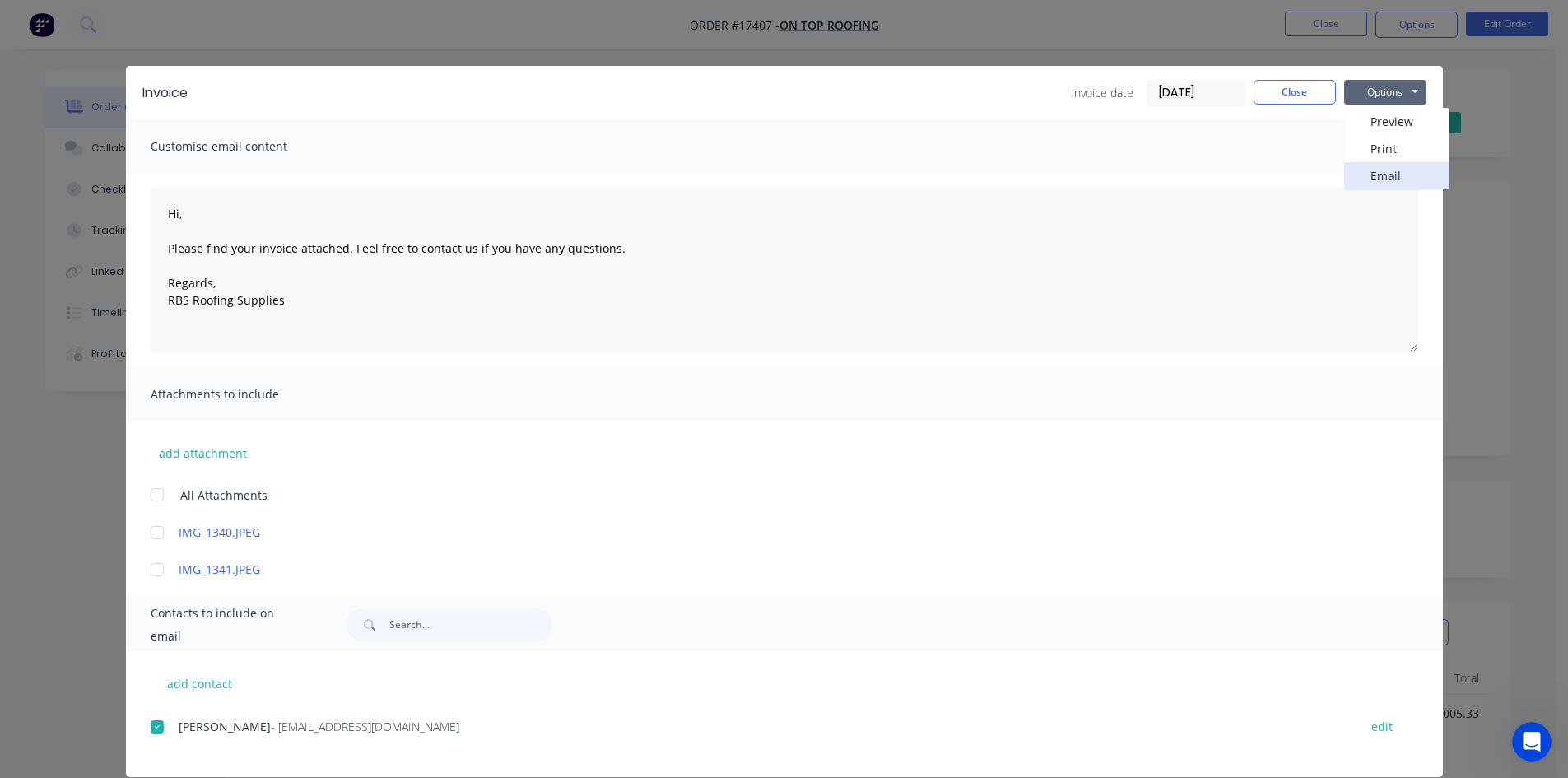
click at [1377, 170] on button "Email" at bounding box center [1397, 175] width 105 height 28
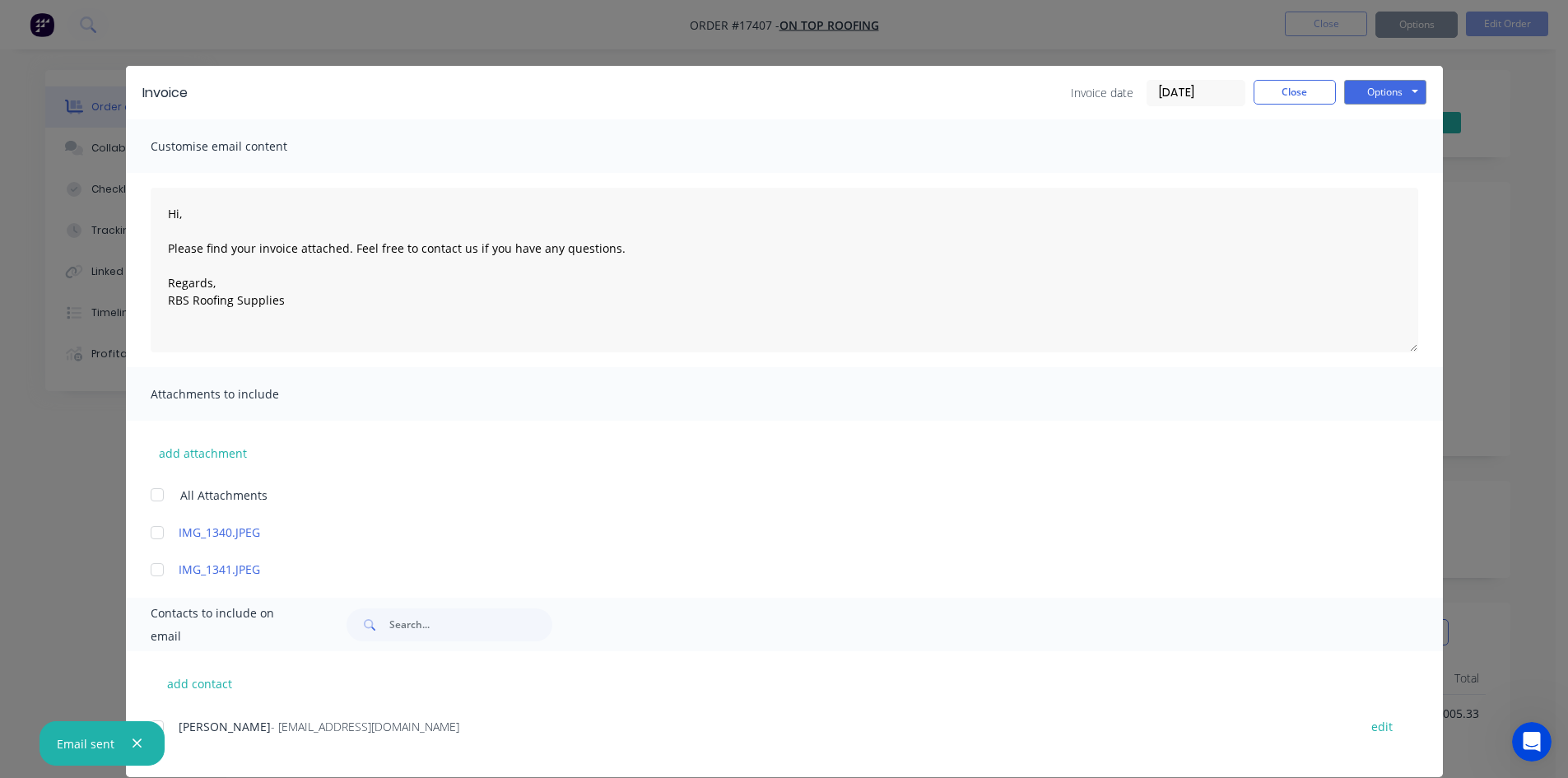
type textarea "Hi, Please find your invoice attached. Feel free to contact us if you have any …"
click at [1282, 85] on button "Close" at bounding box center [1295, 93] width 83 height 25
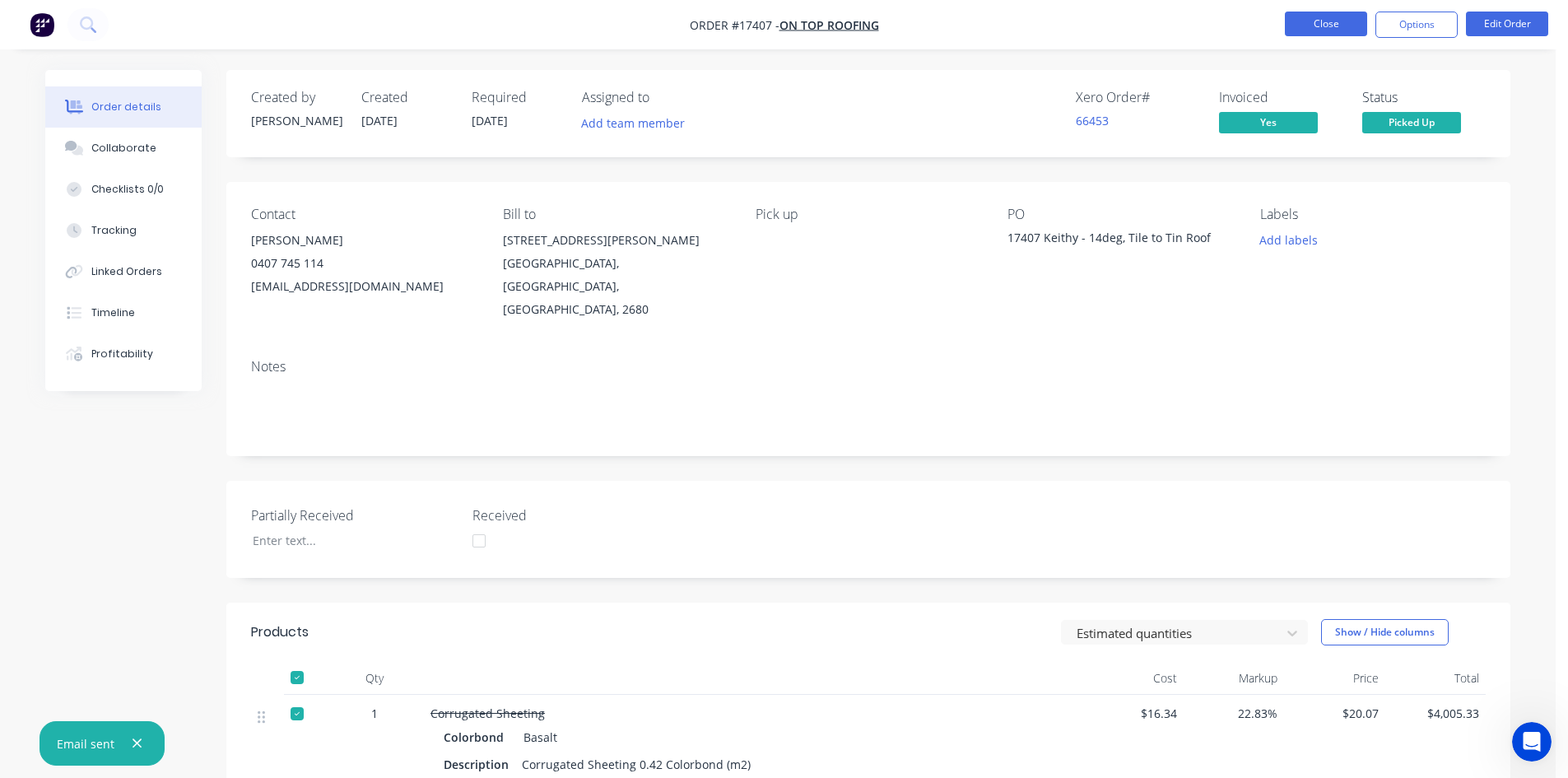
click at [1325, 29] on button "Close" at bounding box center [1326, 24] width 83 height 25
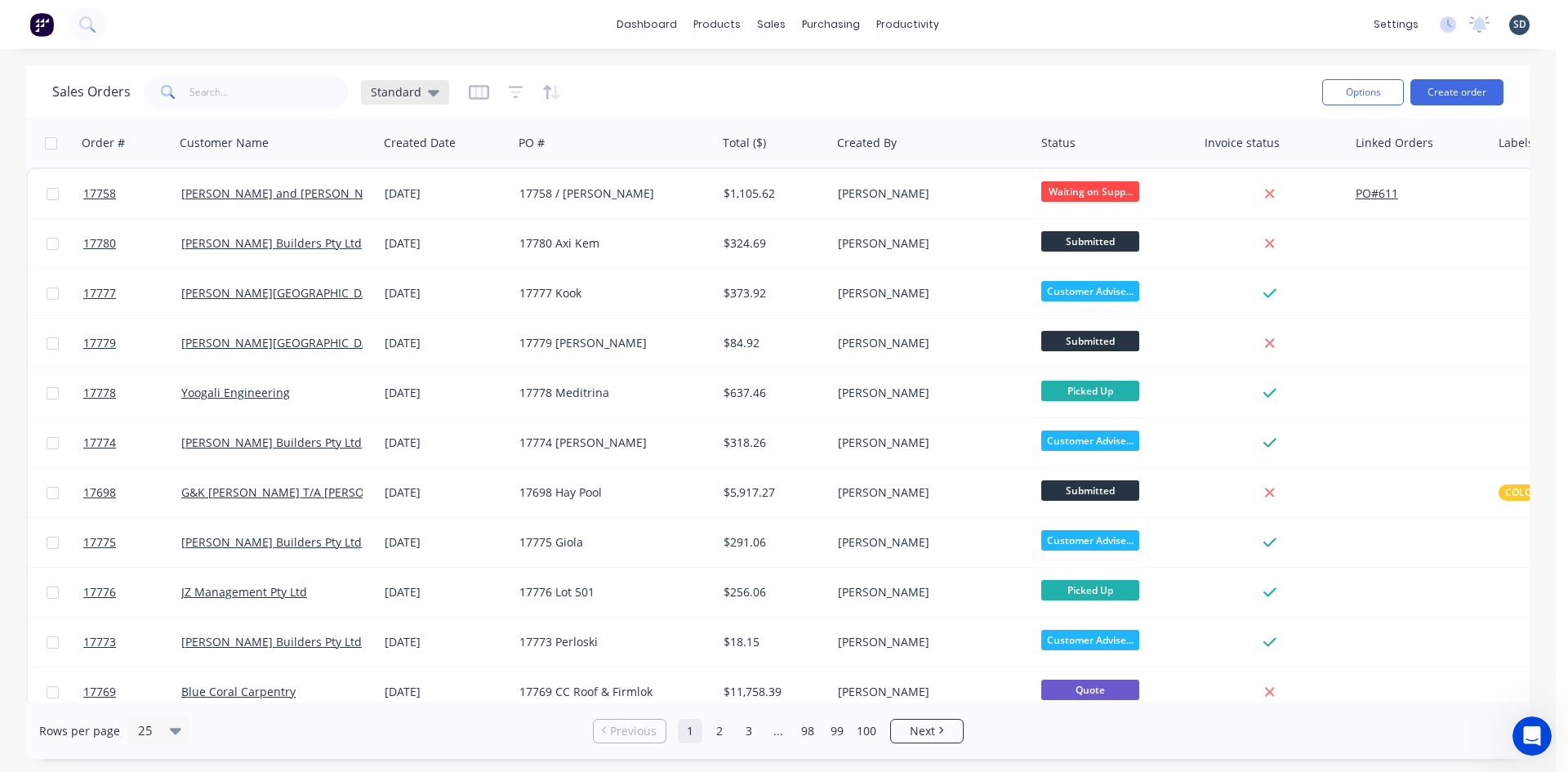
click at [405, 94] on span "Standard" at bounding box center [396, 91] width 50 height 17
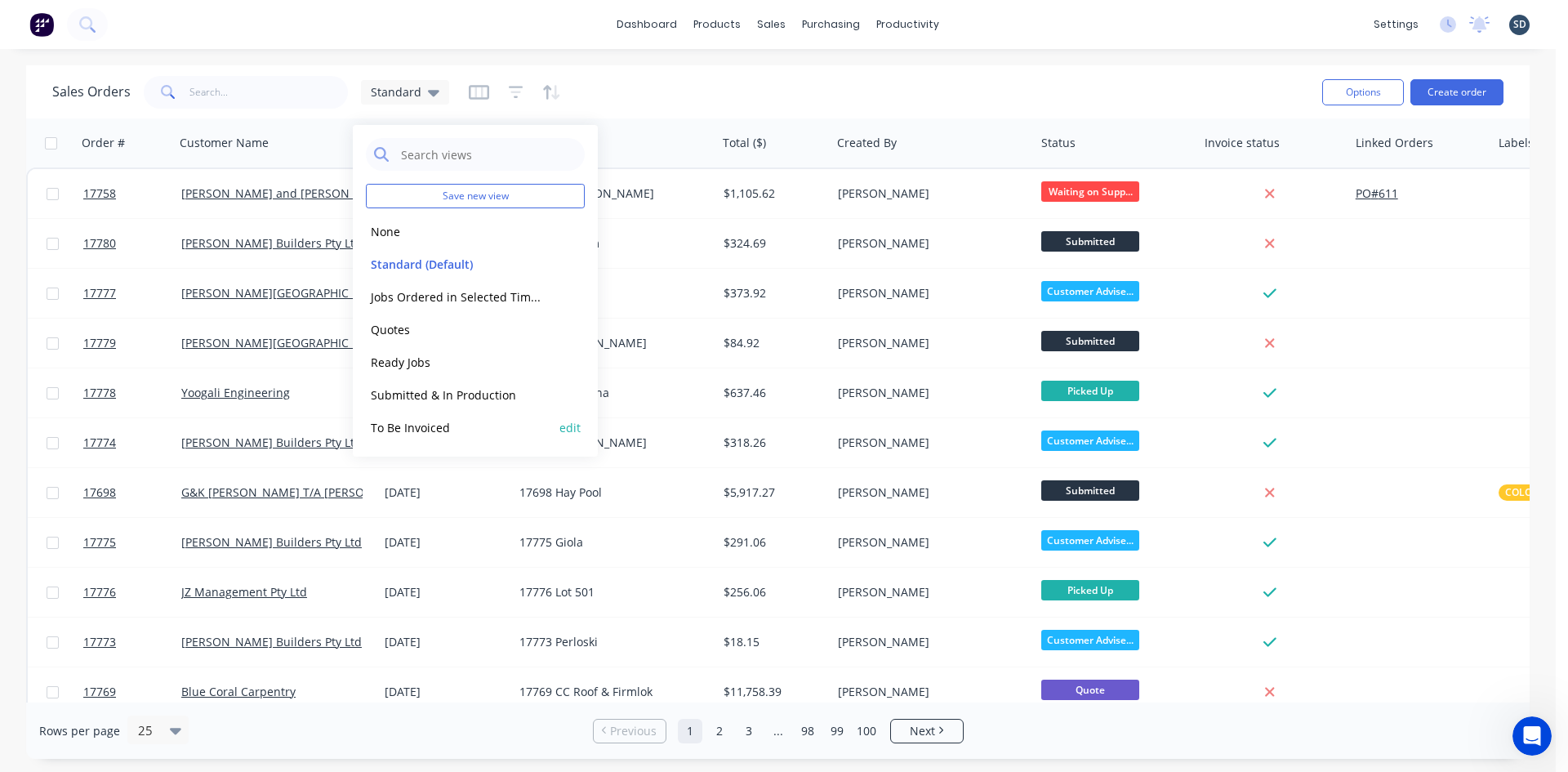
click at [463, 423] on button "To Be Invoiced" at bounding box center [458, 428] width 186 height 19
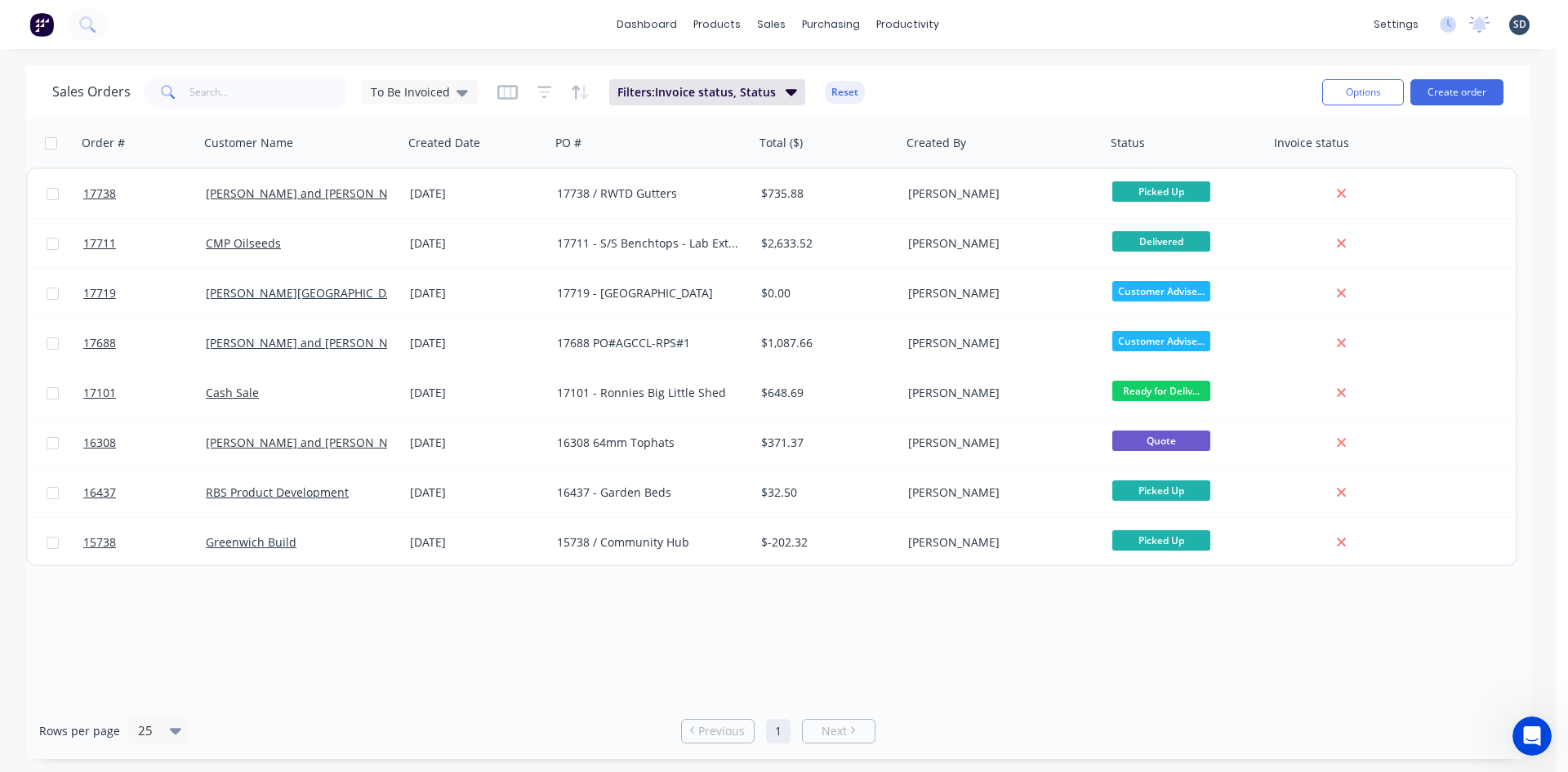
click at [619, 653] on div "Order # Customer Name Created Date PO # Total ($) Created By Status Invoice sta…" at bounding box center [778, 410] width 1504 height 584
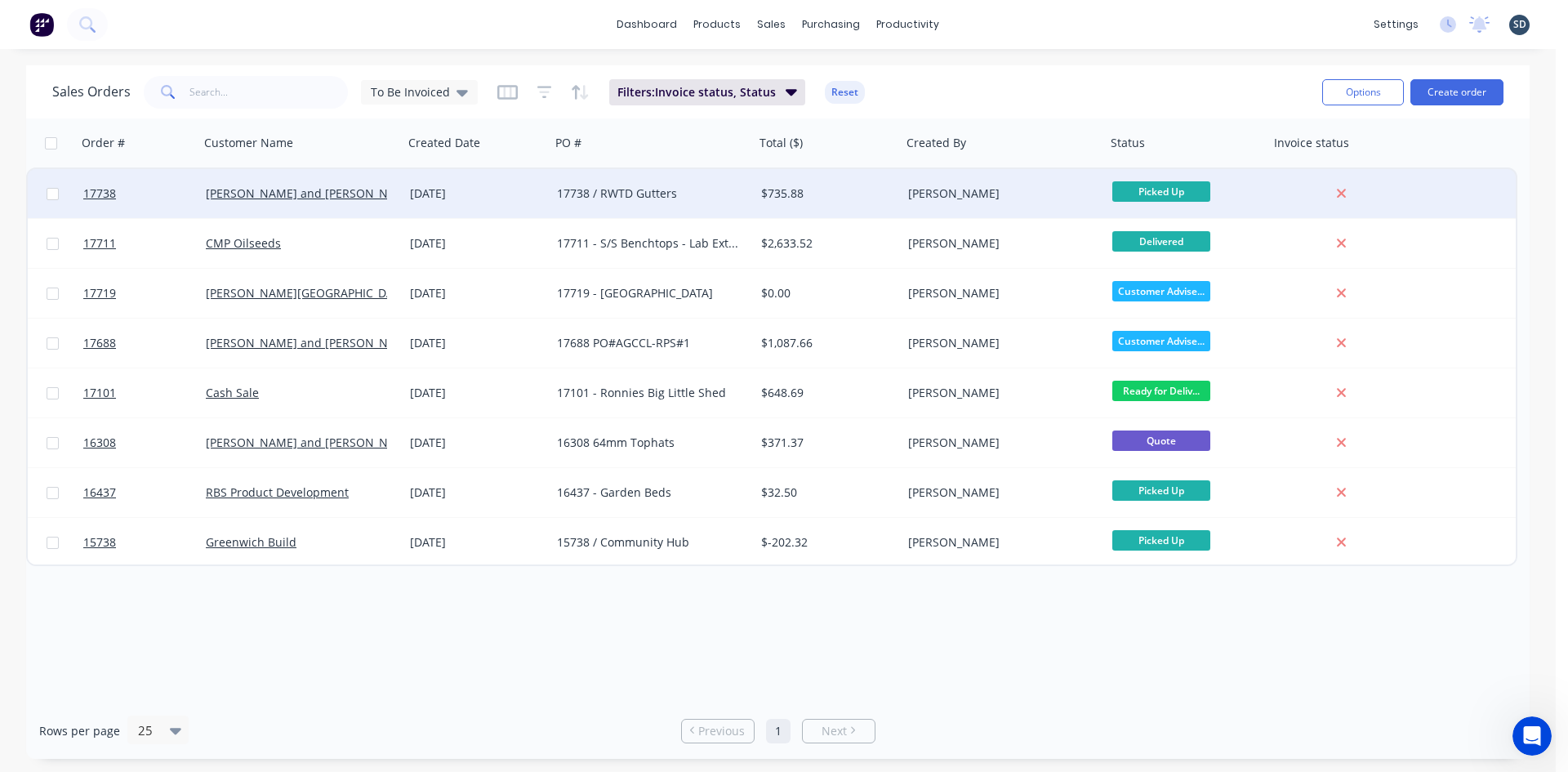
click at [498, 195] on div "[DATE]" at bounding box center [477, 193] width 134 height 17
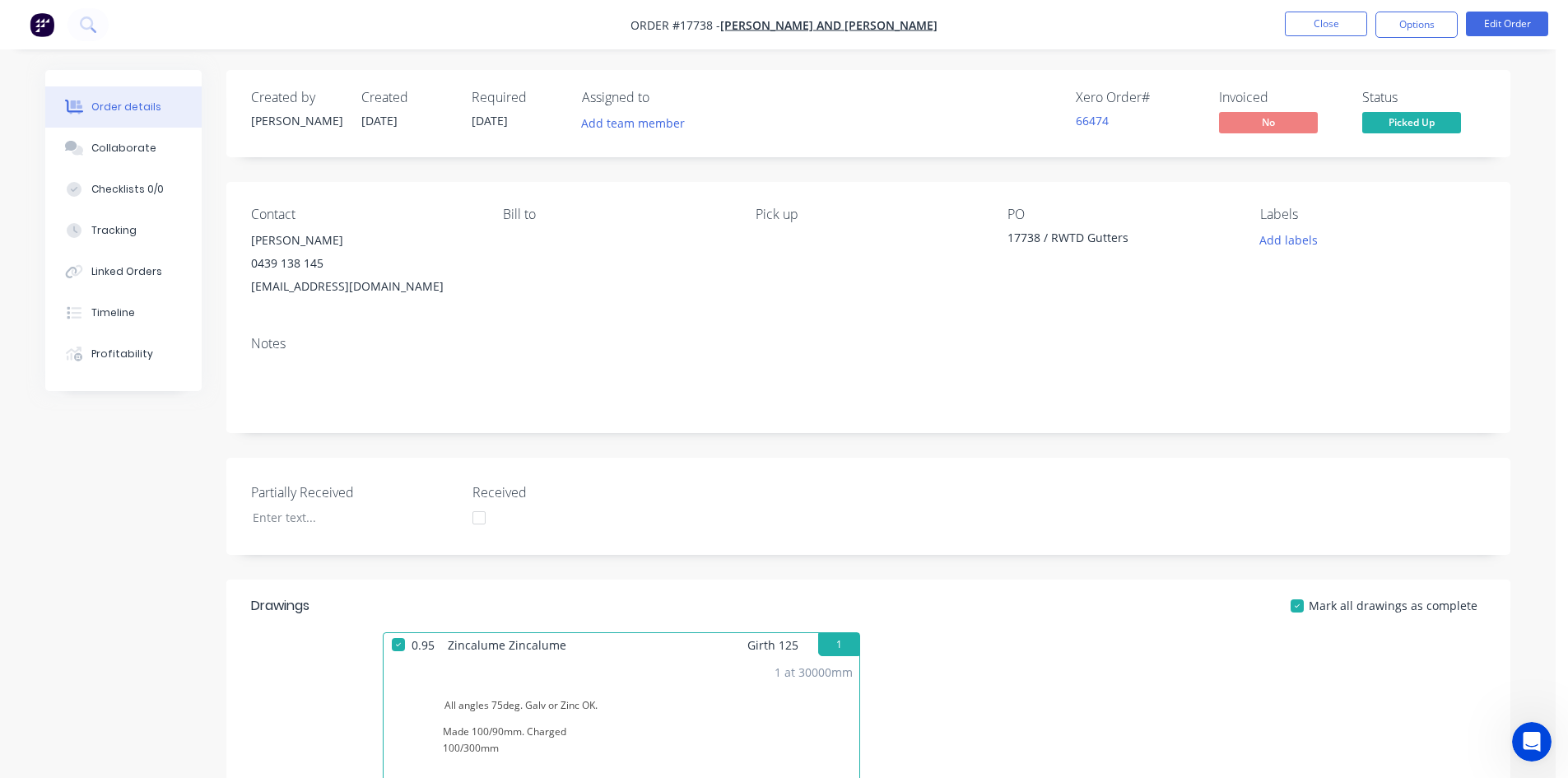
click at [162, 312] on button "Timeline" at bounding box center [124, 312] width 157 height 41
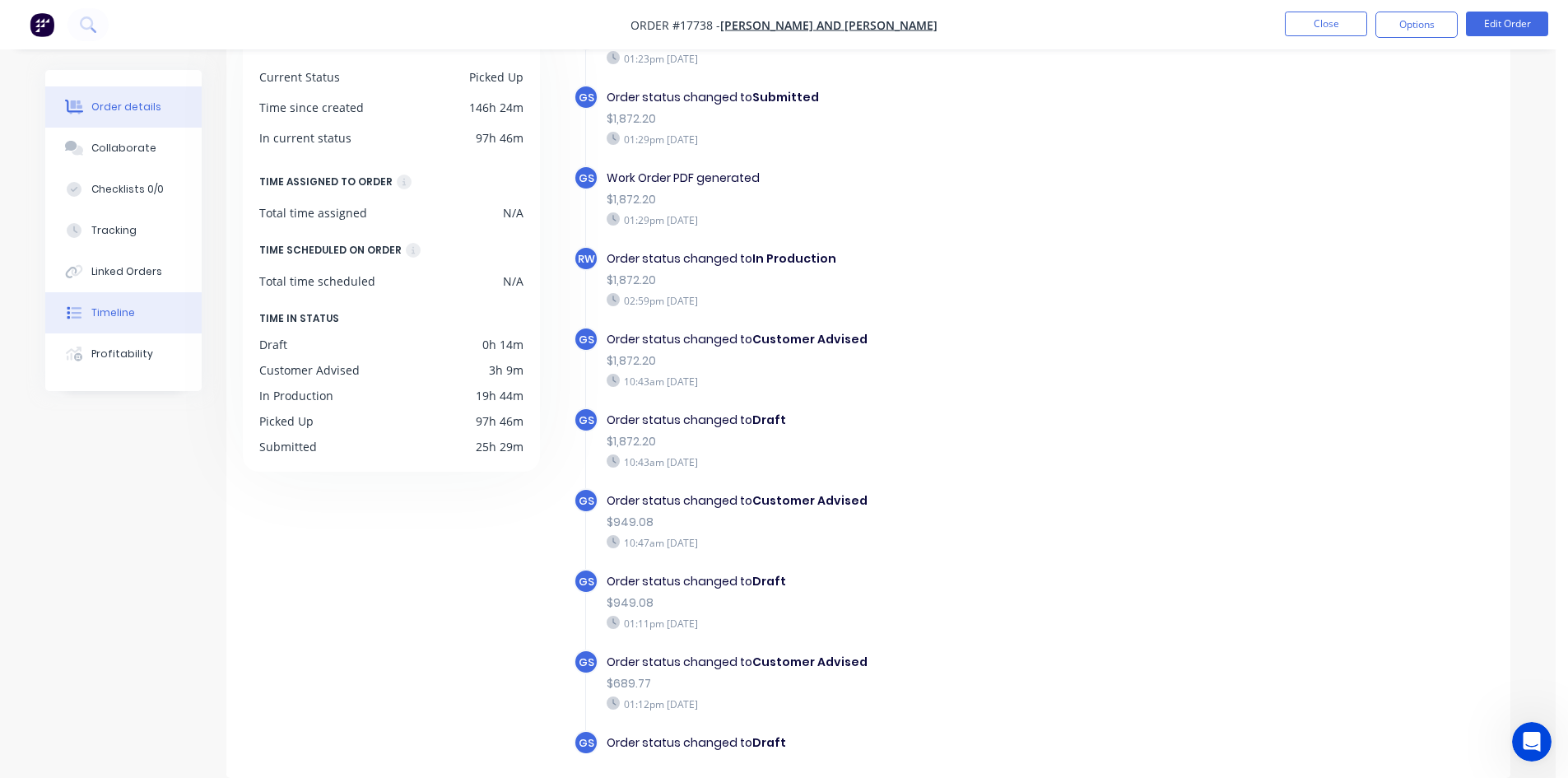
click at [145, 109] on div "Order details" at bounding box center [126, 107] width 70 height 15
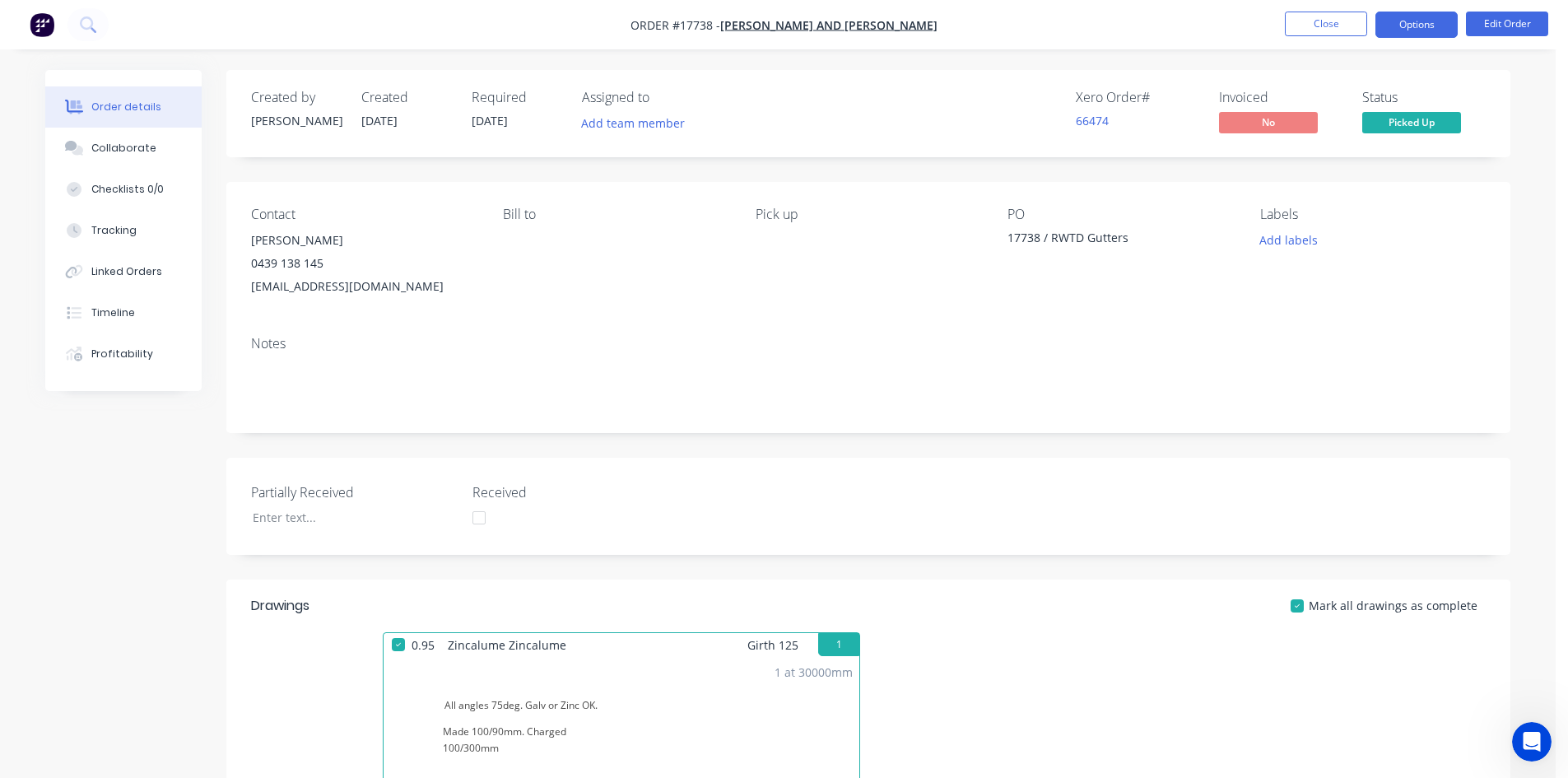
click at [1402, 17] on button "Options" at bounding box center [1417, 25] width 83 height 27
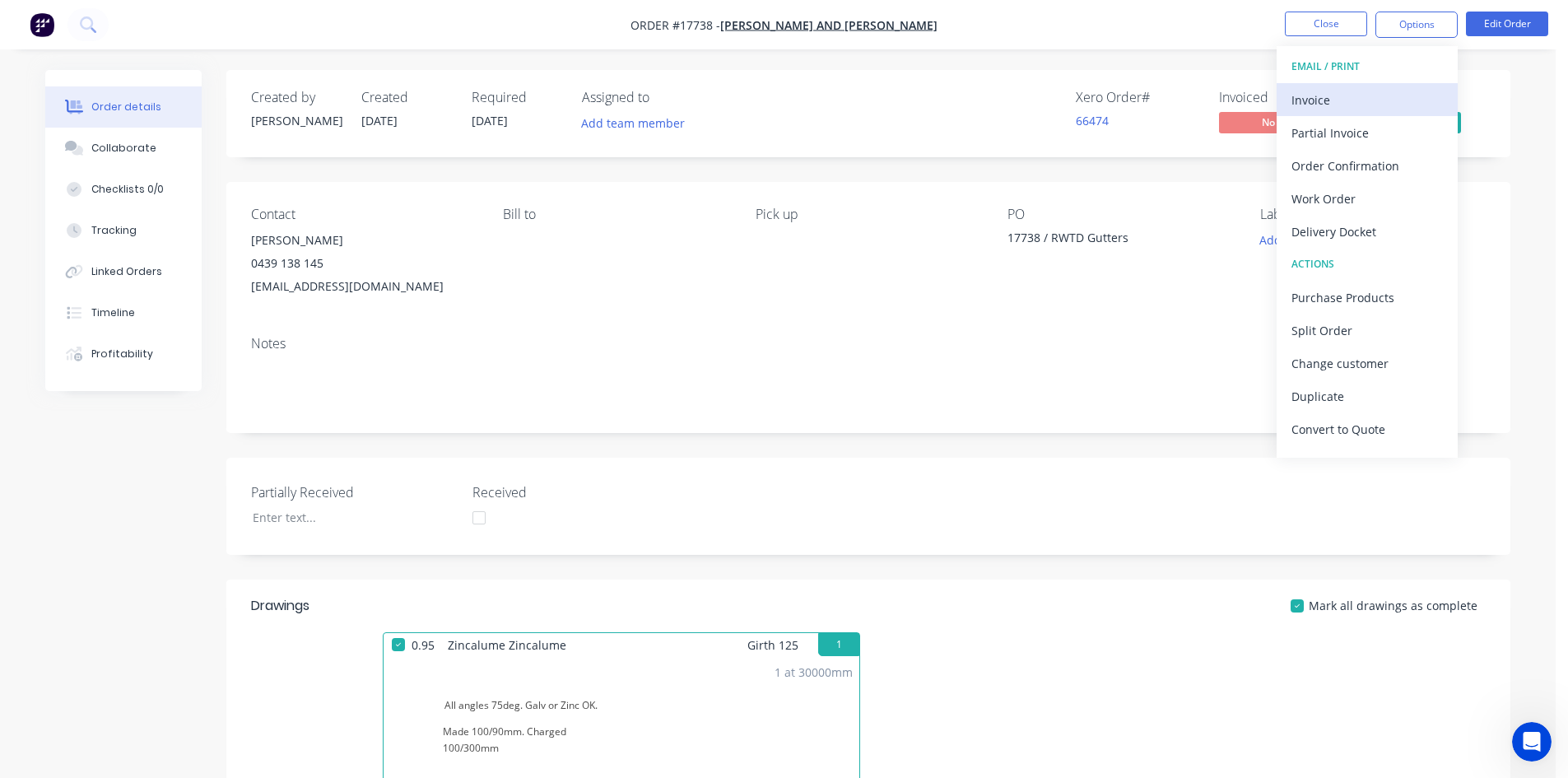
click at [1364, 101] on div "Invoice" at bounding box center [1368, 100] width 151 height 24
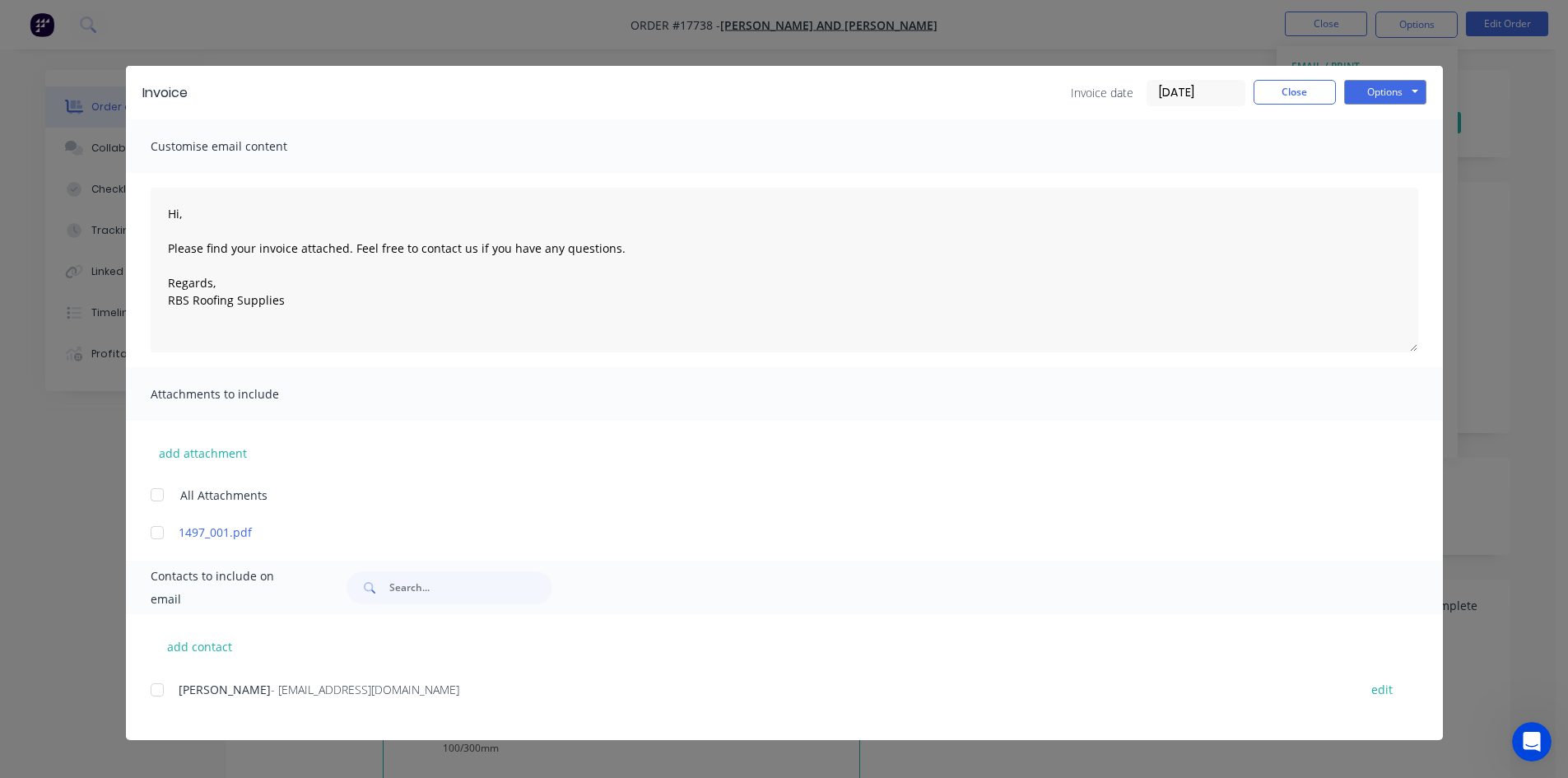
click at [159, 690] on div at bounding box center [157, 690] width 33 height 33
click at [1388, 92] on button "Options" at bounding box center [1386, 93] width 83 height 25
click at [1407, 169] on button "Email" at bounding box center [1397, 175] width 105 height 28
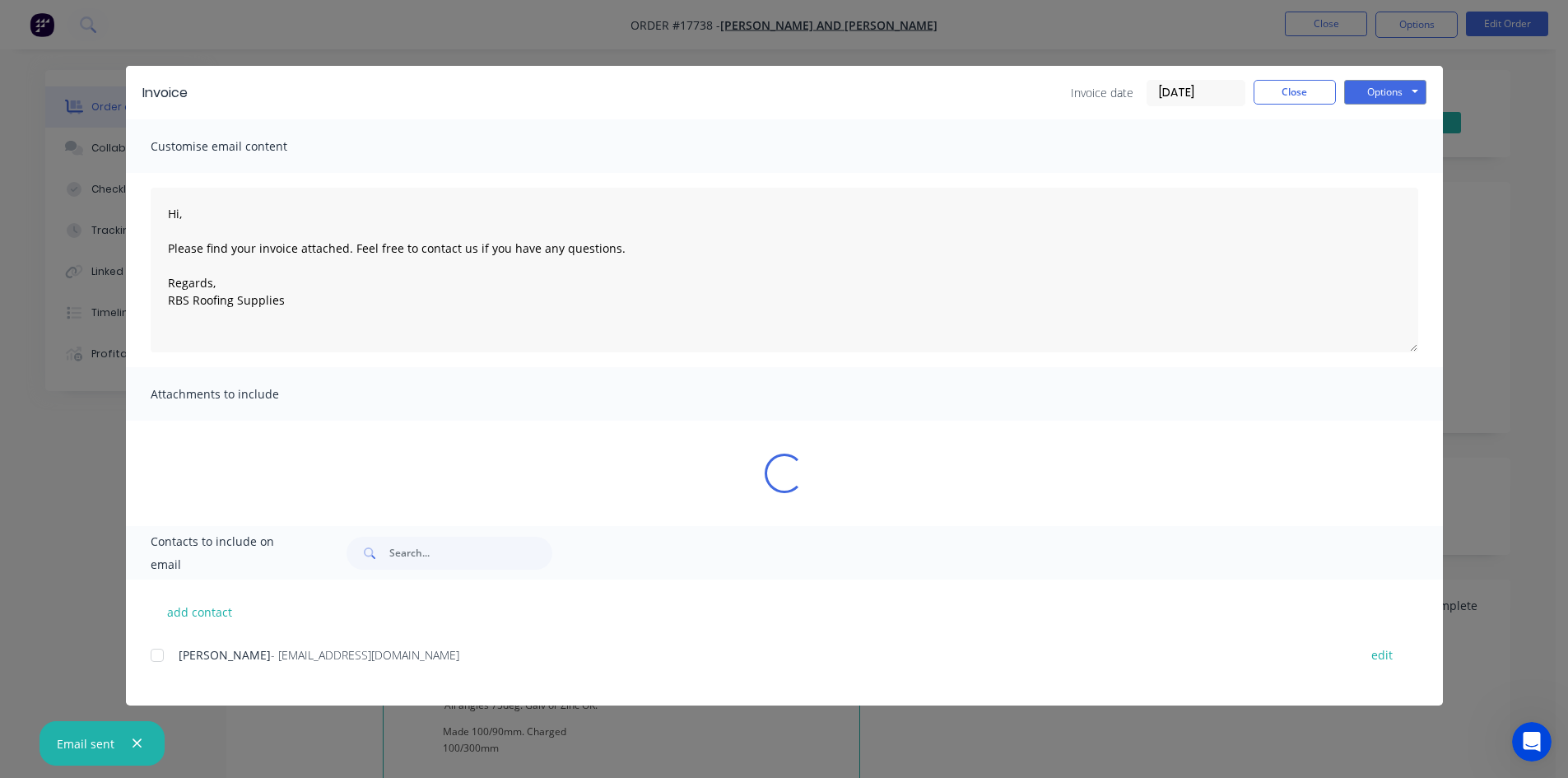
type textarea "Hi, Please find your invoice attached. Feel free to contact us if you have any …"
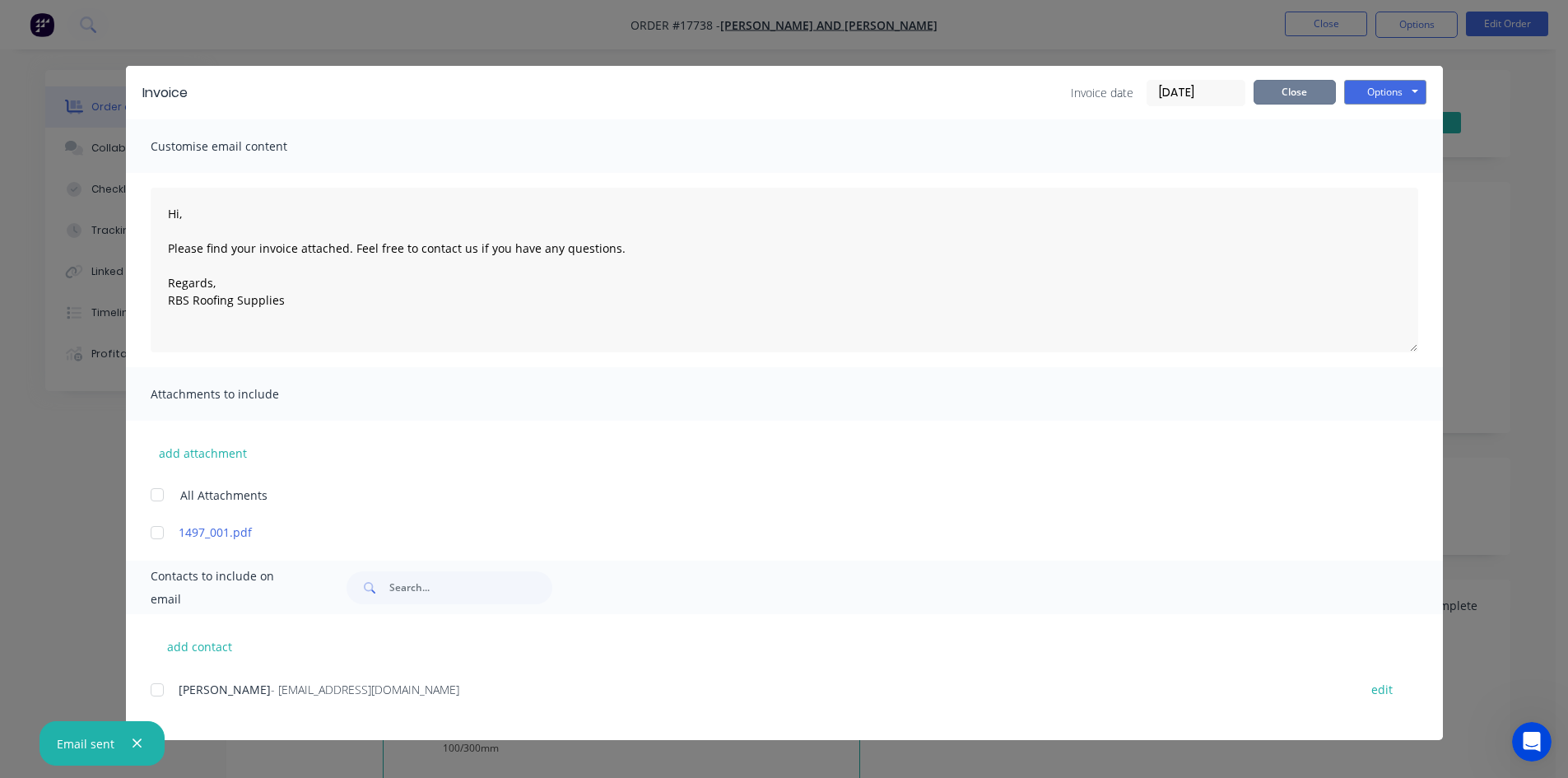
click at [1292, 98] on button "Close" at bounding box center [1295, 93] width 83 height 25
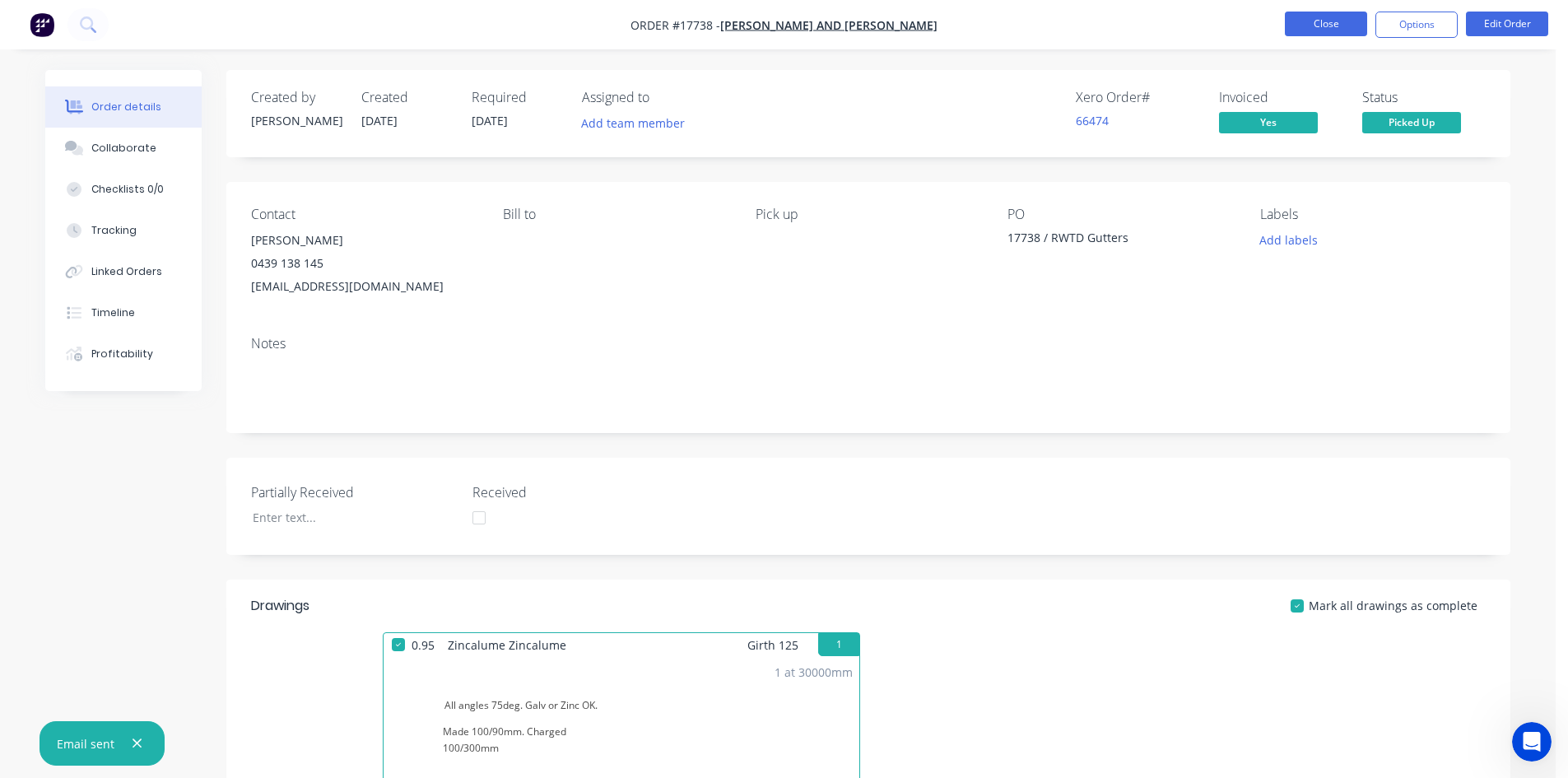
click at [1346, 17] on button "Close" at bounding box center [1326, 24] width 83 height 25
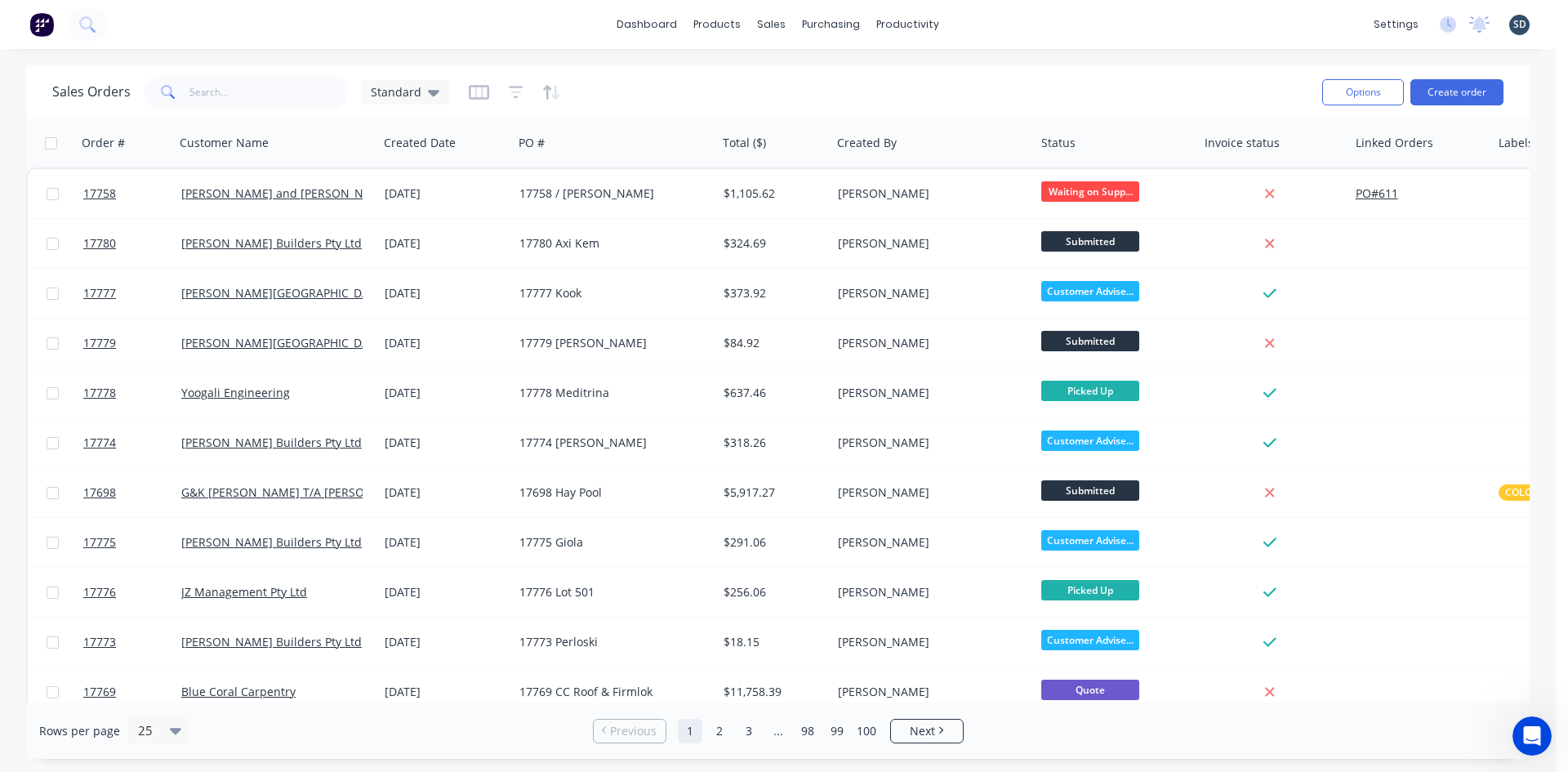
click at [977, 30] on div "dashboard products sales purchasing productivity dashboard products Product Cat…" at bounding box center [778, 25] width 1556 height 49
click at [407, 86] on span "Standard" at bounding box center [396, 91] width 50 height 17
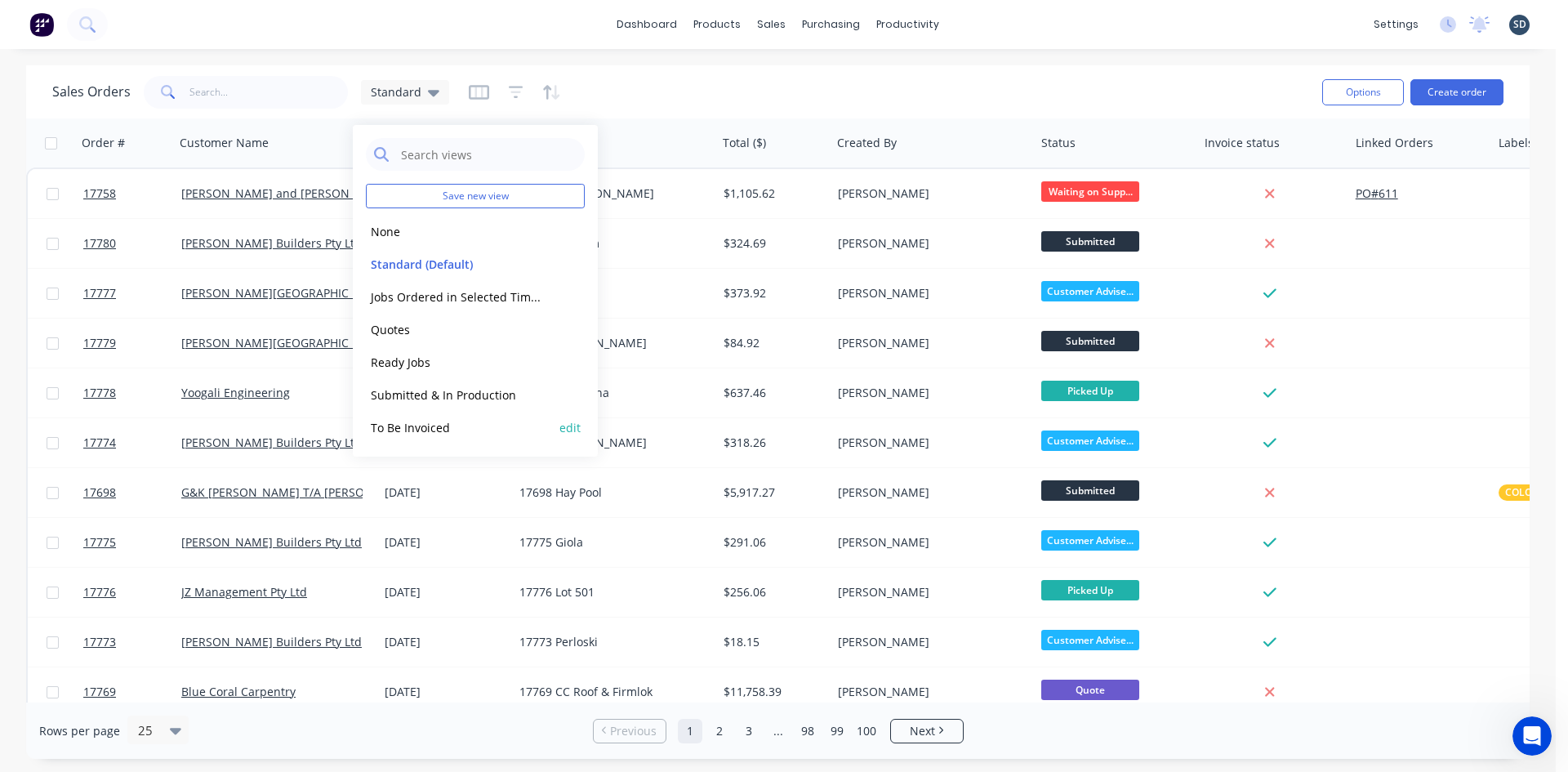
click at [453, 421] on button "To Be Invoiced" at bounding box center [458, 428] width 186 height 19
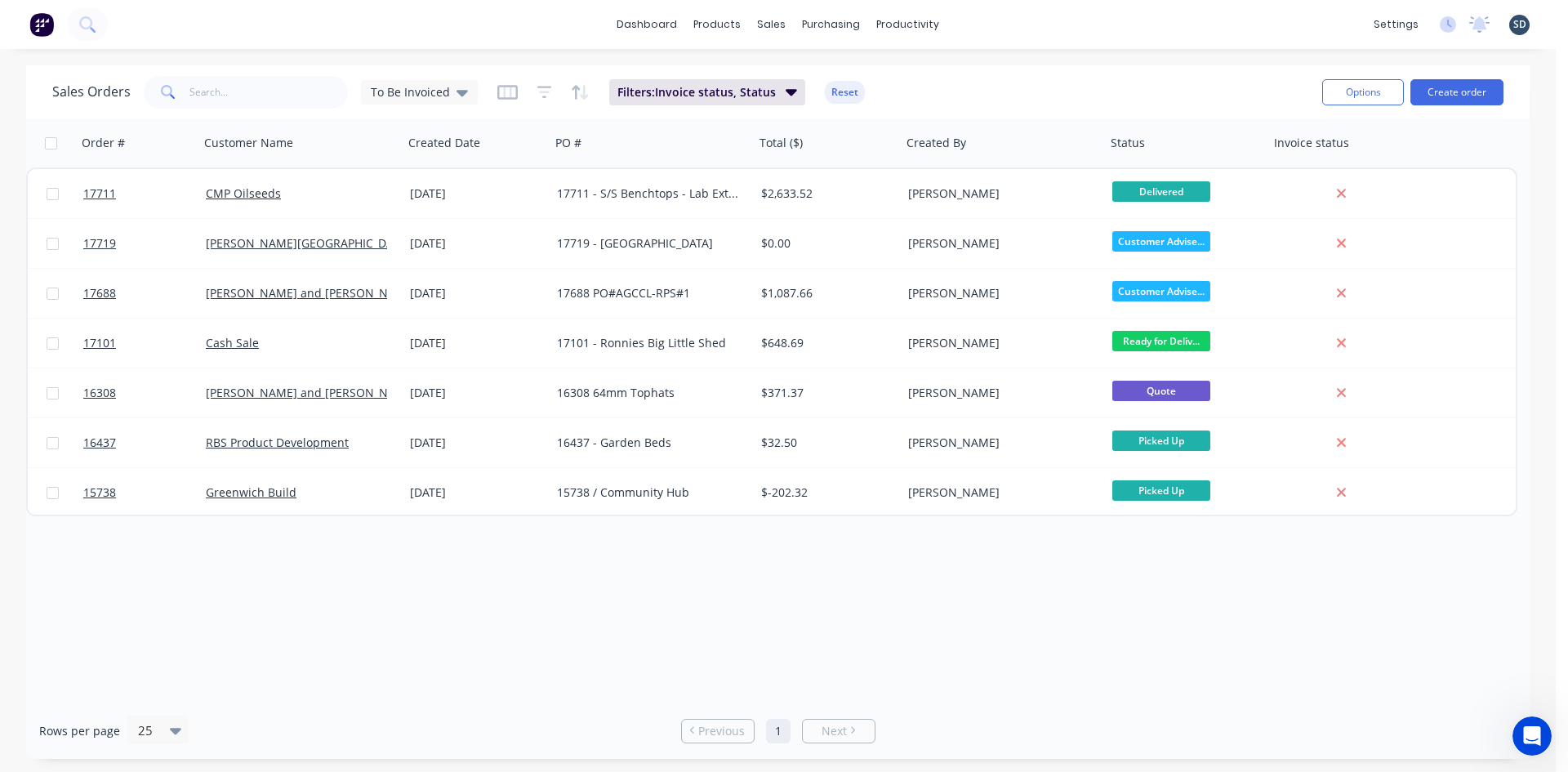
click at [984, 26] on div "dashboard products sales purchasing productivity dashboard products Product Cat…" at bounding box center [778, 25] width 1556 height 49
drag, startPoint x: 984, startPoint y: 22, endPoint x: 975, endPoint y: 25, distance: 9.5
click at [975, 25] on div "dashboard products sales purchasing productivity dashboard products Product Cat…" at bounding box center [778, 25] width 1556 height 49
click at [1025, 17] on div "dashboard products sales purchasing productivity dashboard products Product Cat…" at bounding box center [778, 25] width 1556 height 49
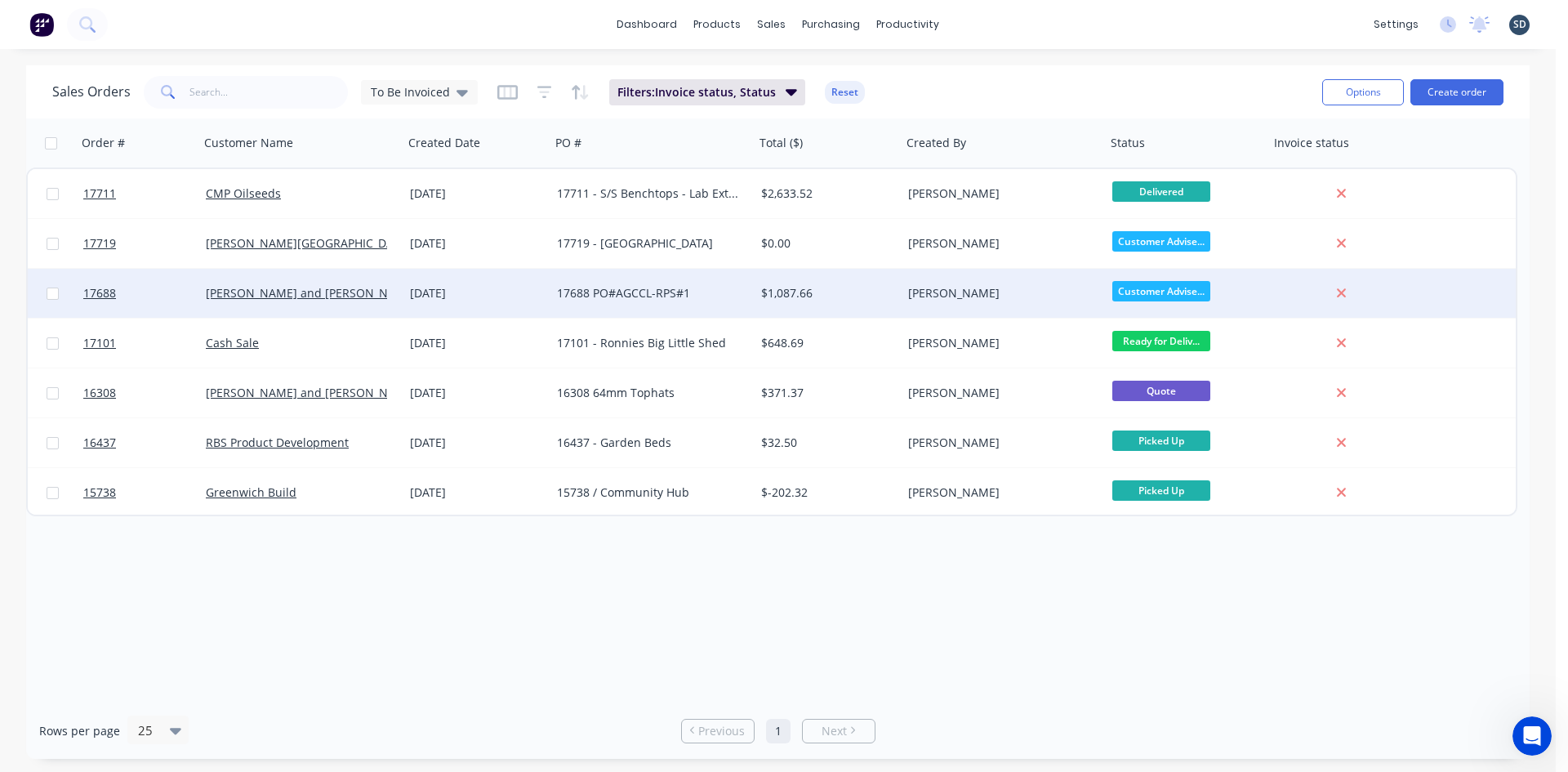
click at [869, 284] on div "$1,087.66" at bounding box center [828, 293] width 147 height 49
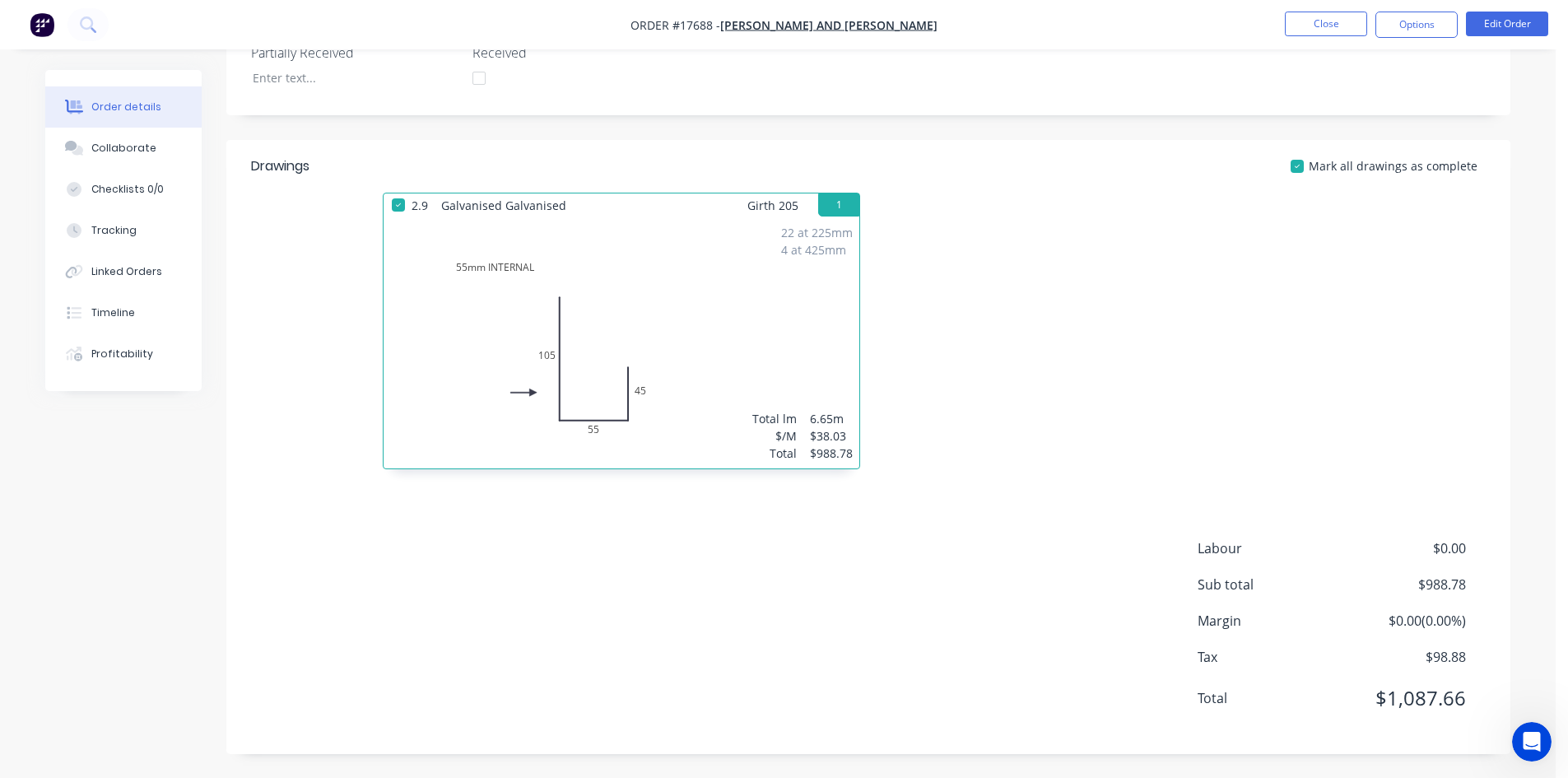
scroll to position [441, 0]
click at [1111, 32] on nav "Order #17688 - Jay and Penny Sargeant Close Options Edit Order" at bounding box center [784, 25] width 1568 height 50
click at [1334, 28] on button "Close" at bounding box center [1326, 24] width 83 height 25
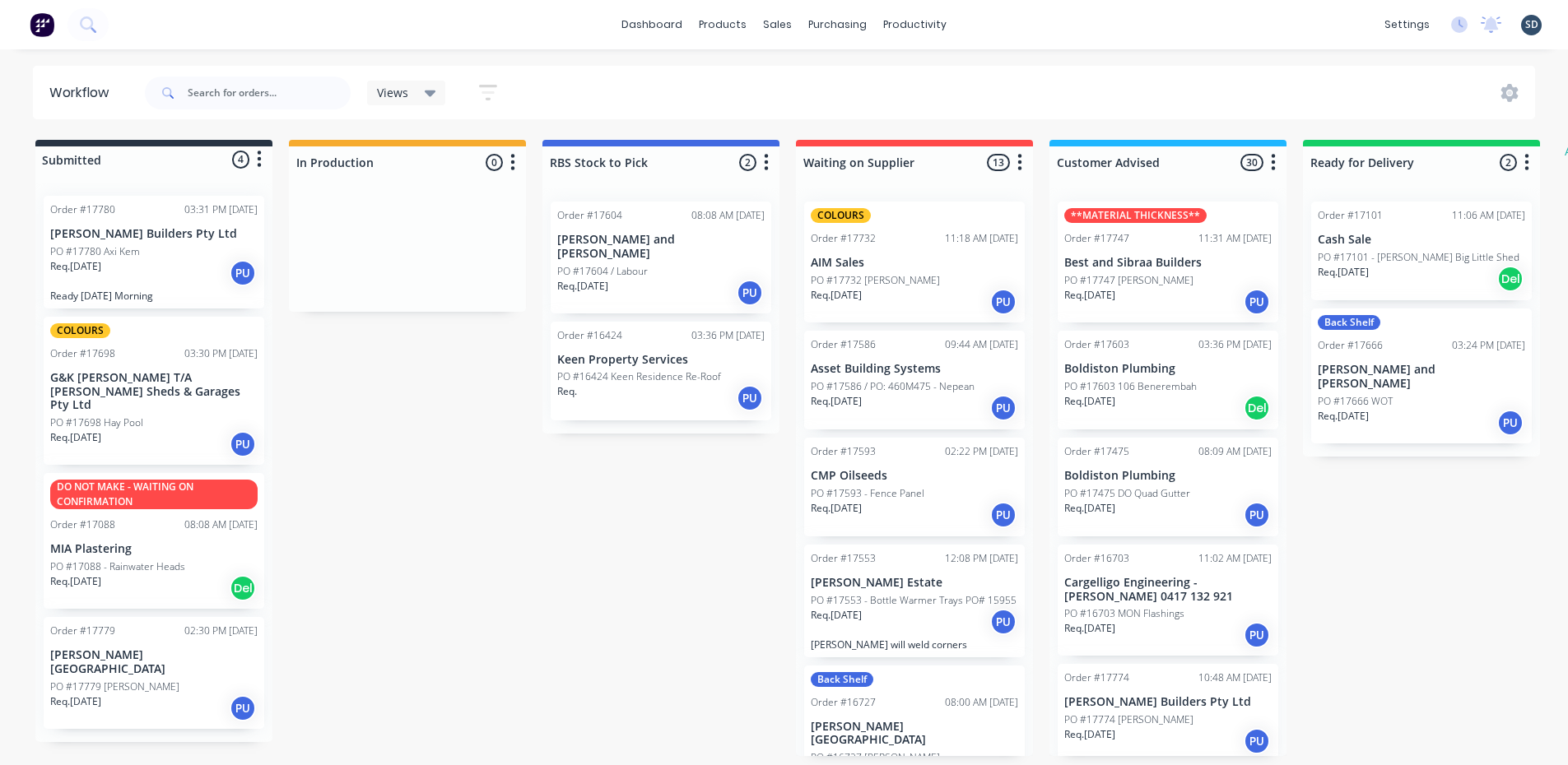
scroll to position [4, 0]
click at [995, 24] on div "dashboard products sales purchasing productivity dashboard products Product Cat…" at bounding box center [784, 25] width 1568 height 50
click at [1015, 25] on div "dashboard products sales purchasing productivity dashboard products Product Cat…" at bounding box center [784, 25] width 1568 height 50
click at [1075, 24] on div "dashboard products sales purchasing productivity dashboard products Product Cat…" at bounding box center [784, 25] width 1568 height 50
click at [996, 18] on div "dashboard products sales purchasing productivity dashboard products Product Cat…" at bounding box center [784, 25] width 1568 height 50
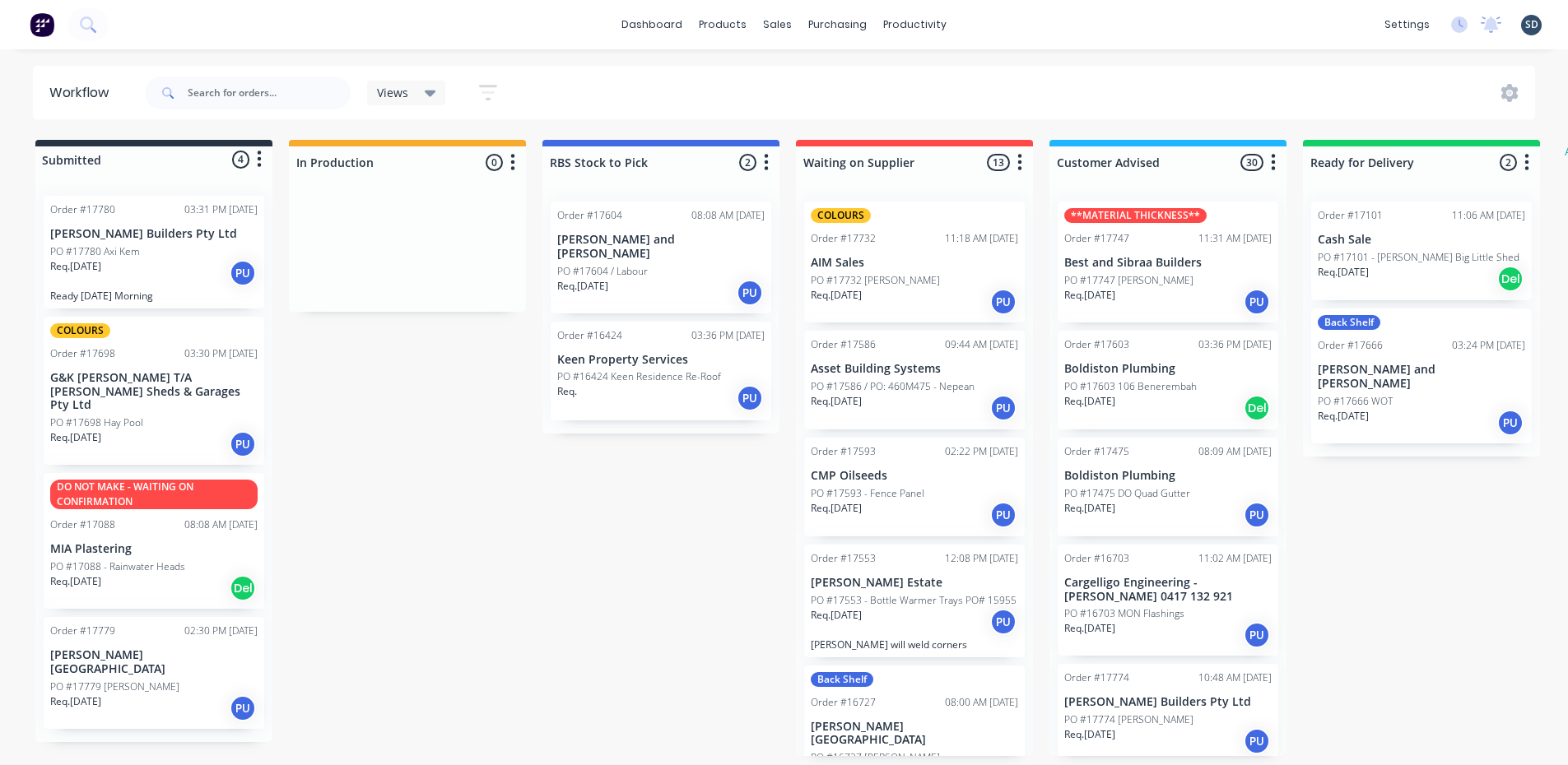
click at [996, 18] on div "dashboard products sales purchasing productivity dashboard products Product Cat…" at bounding box center [784, 25] width 1568 height 50
click at [1015, 5] on div "dashboard products sales purchasing productivity dashboard products Product Cat…" at bounding box center [784, 25] width 1568 height 50
click at [991, 15] on div "dashboard products sales purchasing productivity dashboard products Product Cat…" at bounding box center [784, 25] width 1568 height 50
click at [985, 12] on div "dashboard products sales purchasing productivity dashboard products Product Cat…" at bounding box center [784, 25] width 1568 height 50
click at [1005, 21] on div "dashboard products sales purchasing productivity dashboard products Product Cat…" at bounding box center [784, 25] width 1568 height 50
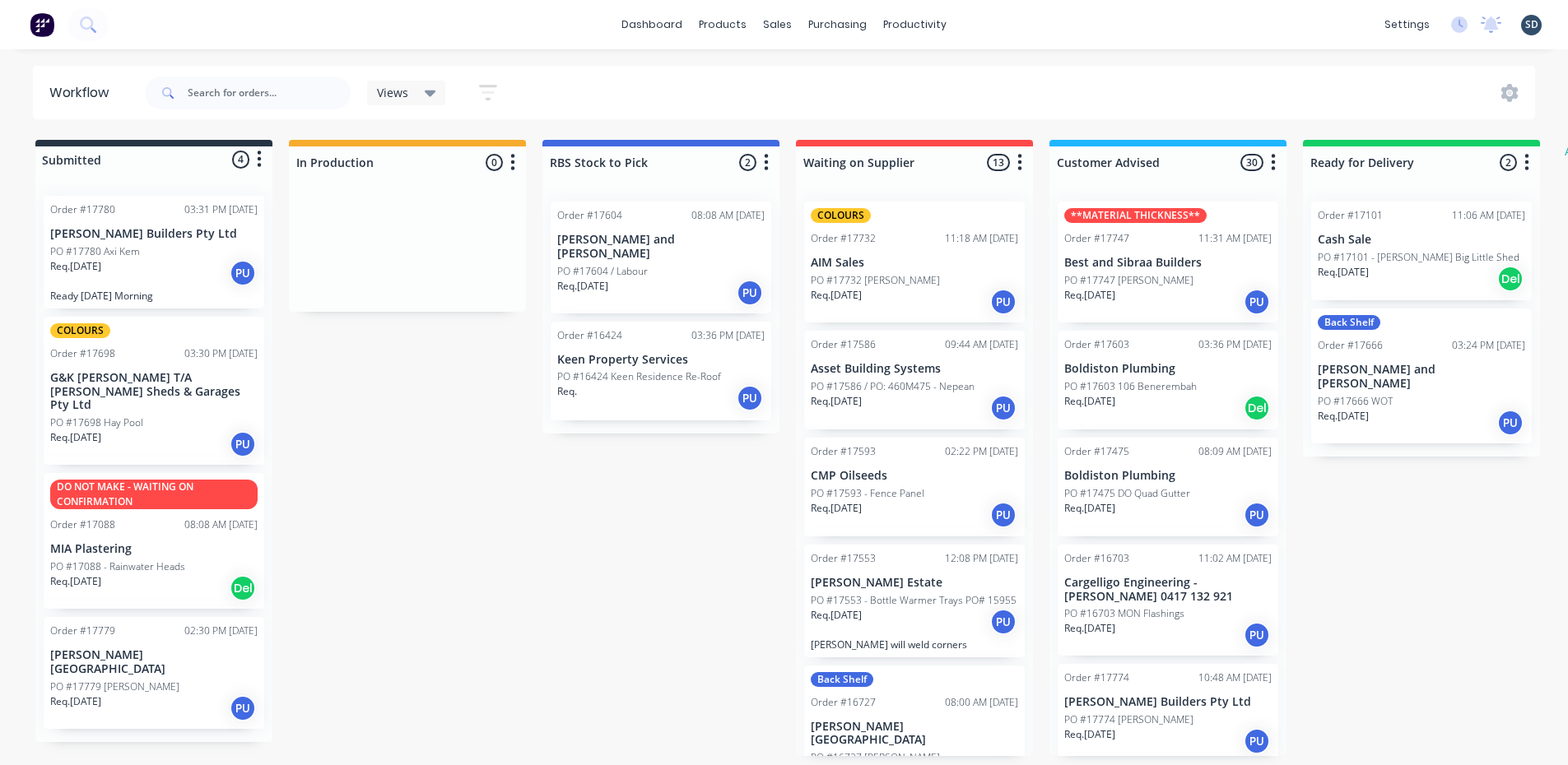
click at [1005, 19] on div "dashboard products sales purchasing productivity dashboard products Product Cat…" at bounding box center [784, 25] width 1568 height 50
click at [1005, 24] on div "dashboard products sales purchasing productivity dashboard products Product Cat…" at bounding box center [784, 25] width 1568 height 50
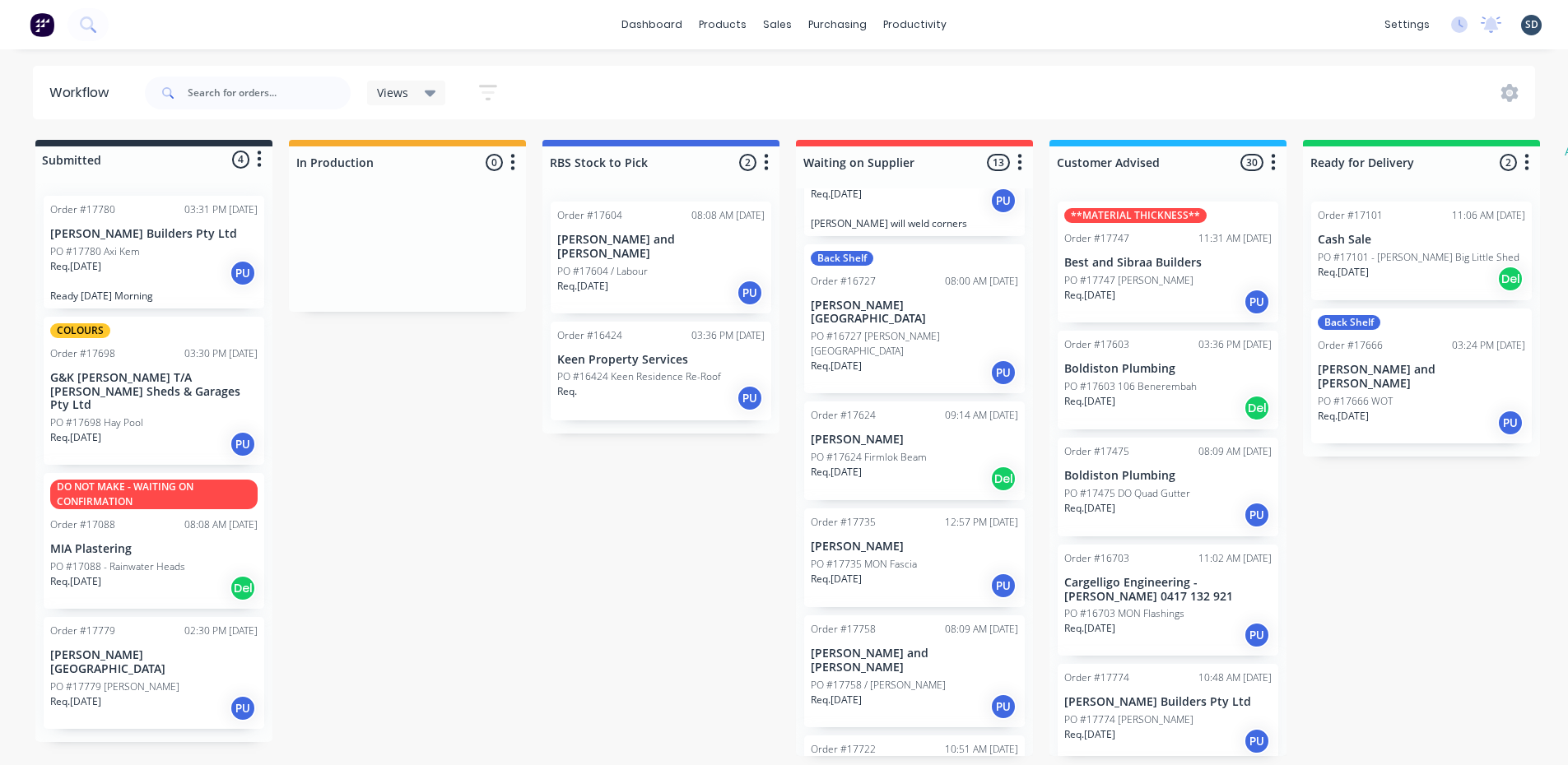
scroll to position [0, 0]
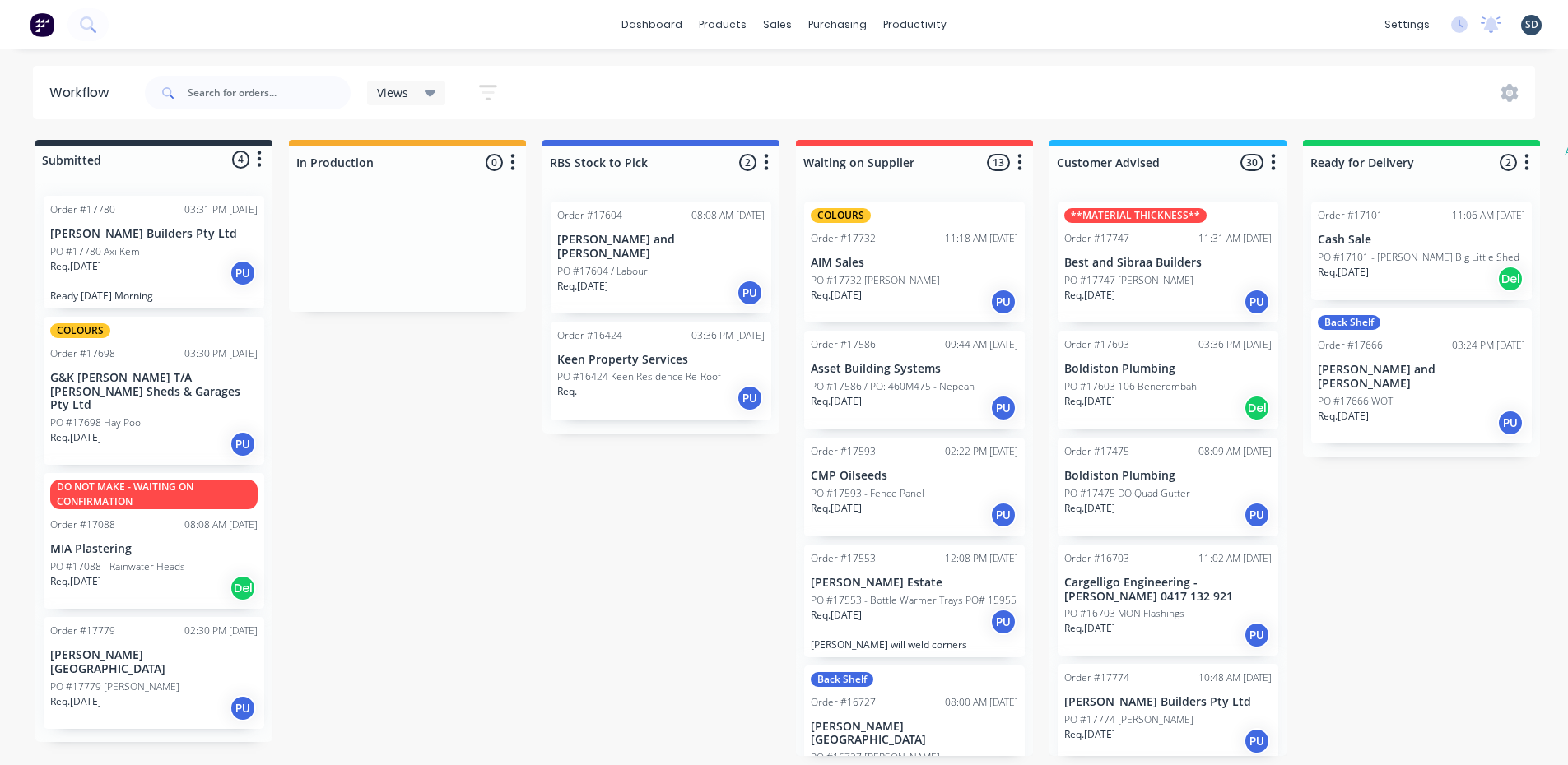
click at [1001, 20] on div "dashboard products sales purchasing productivity dashboard products Product Cat…" at bounding box center [784, 25] width 1568 height 50
click at [999, 19] on div "dashboard products sales purchasing productivity dashboard products Product Cat…" at bounding box center [784, 25] width 1568 height 50
click at [1022, 20] on div "dashboard products sales purchasing productivity dashboard products Product Cat…" at bounding box center [784, 25] width 1568 height 50
click at [1038, 22] on div "dashboard products sales purchasing productivity dashboard products Product Cat…" at bounding box center [784, 25] width 1568 height 50
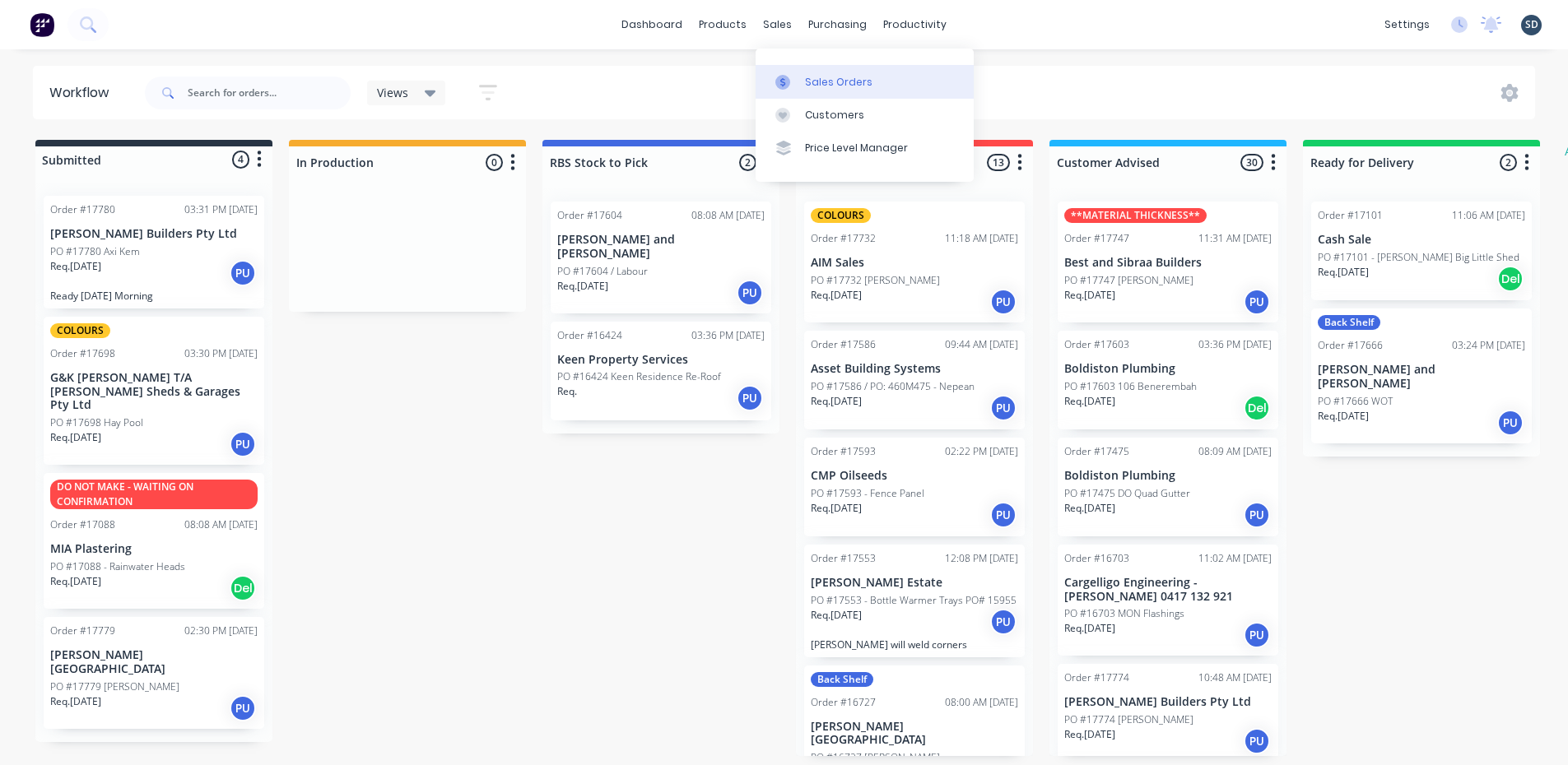
click at [820, 82] on div "Sales Orders" at bounding box center [839, 82] width 68 height 15
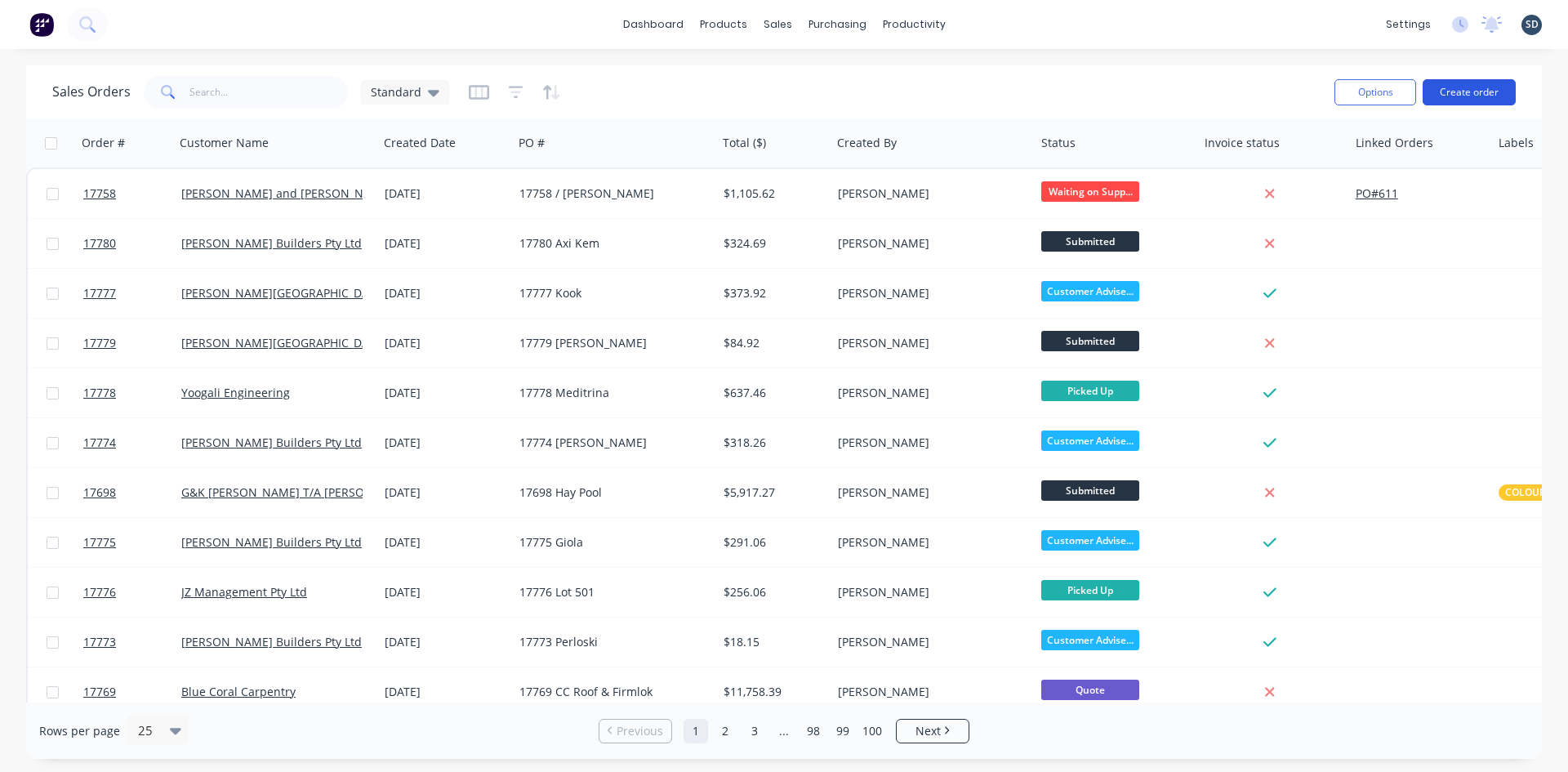
click at [1485, 92] on button "Create order" at bounding box center [1469, 93] width 93 height 26
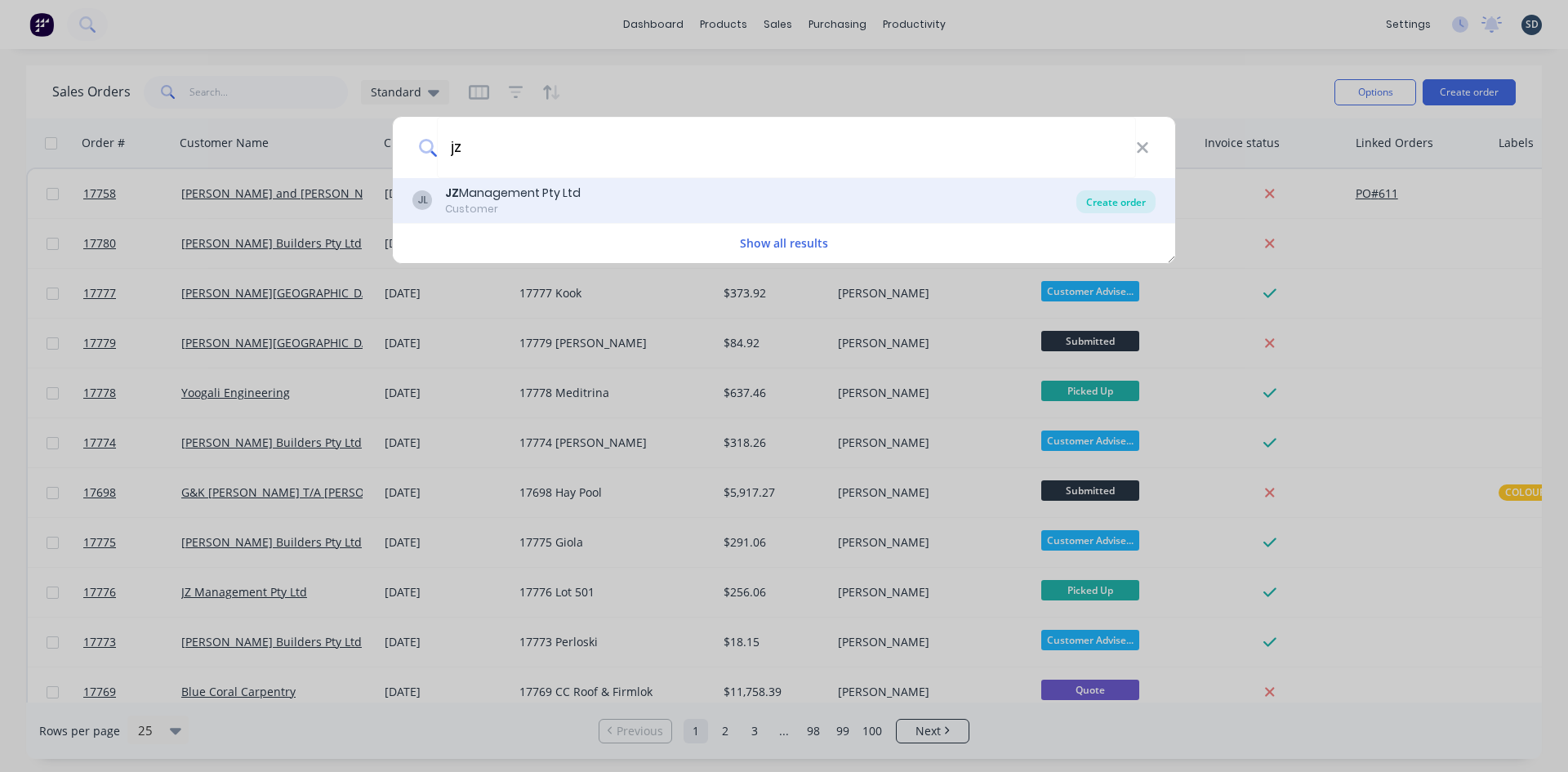
type input "jz"
click at [1107, 202] on div "Create order" at bounding box center [1116, 202] width 79 height 23
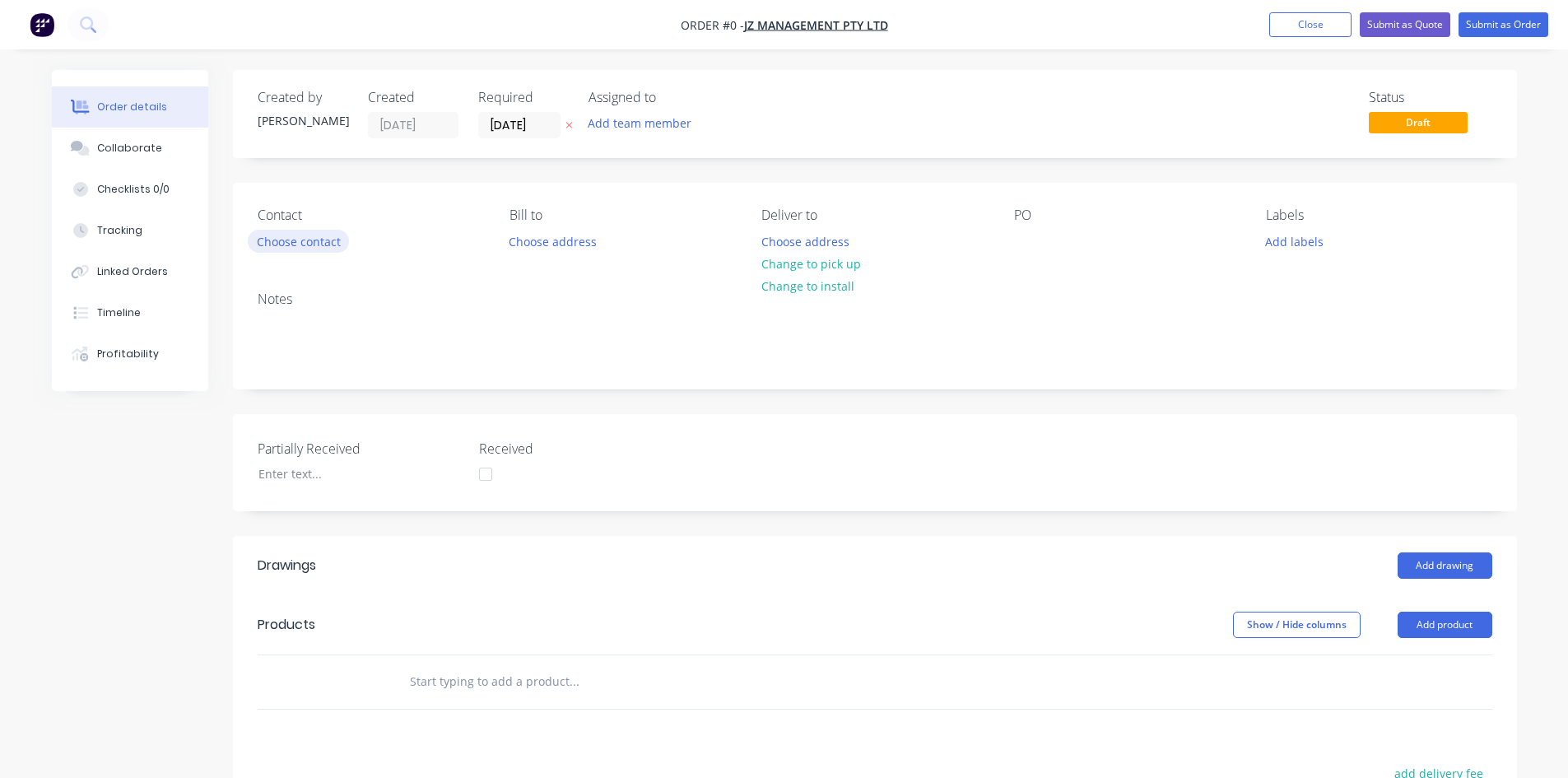
click at [307, 243] on button "Choose contact" at bounding box center [298, 240] width 101 height 22
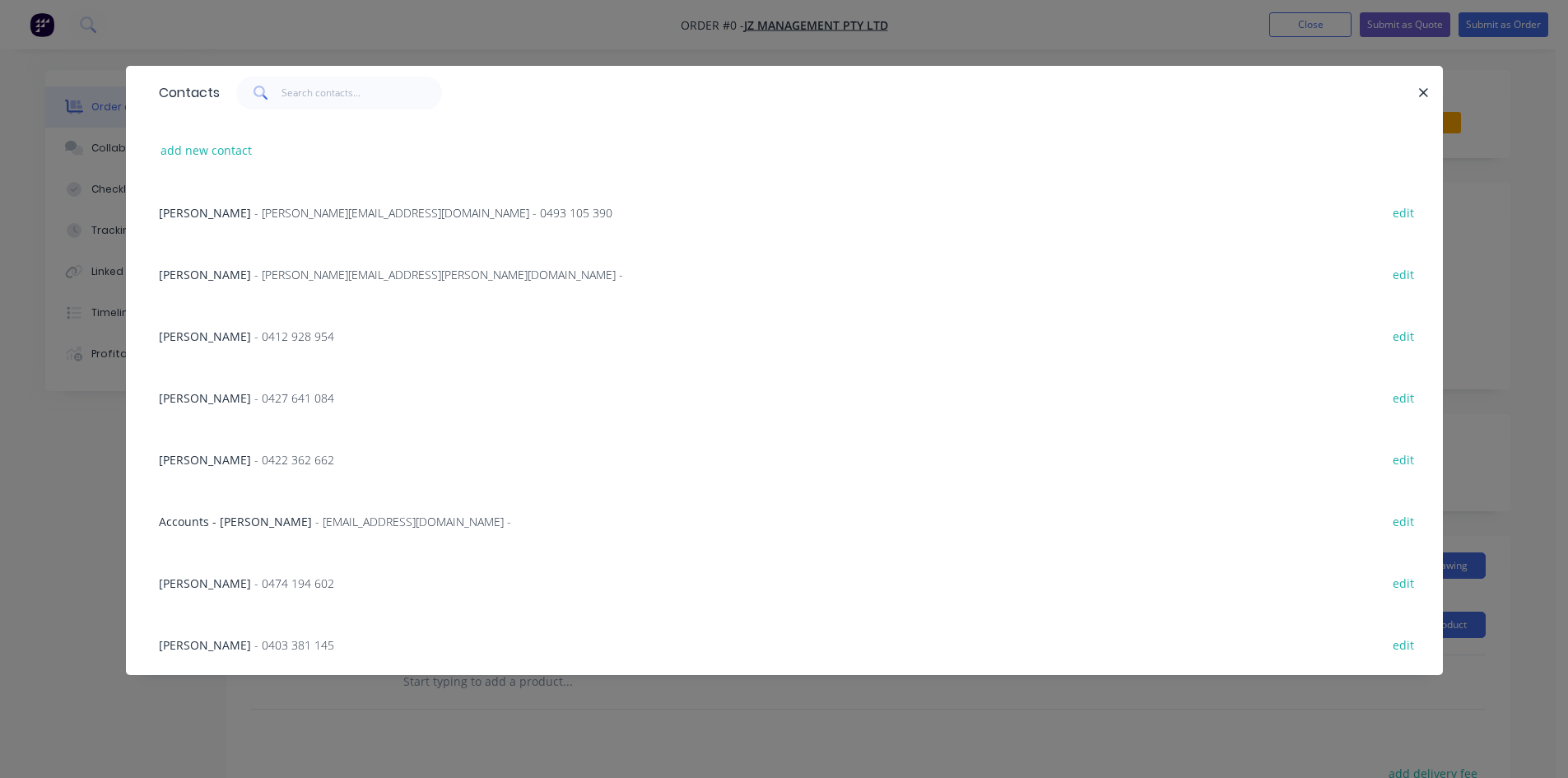
click at [225, 350] on div "Carmello - 0412 928 954 edit" at bounding box center [784, 335] width 1268 height 61
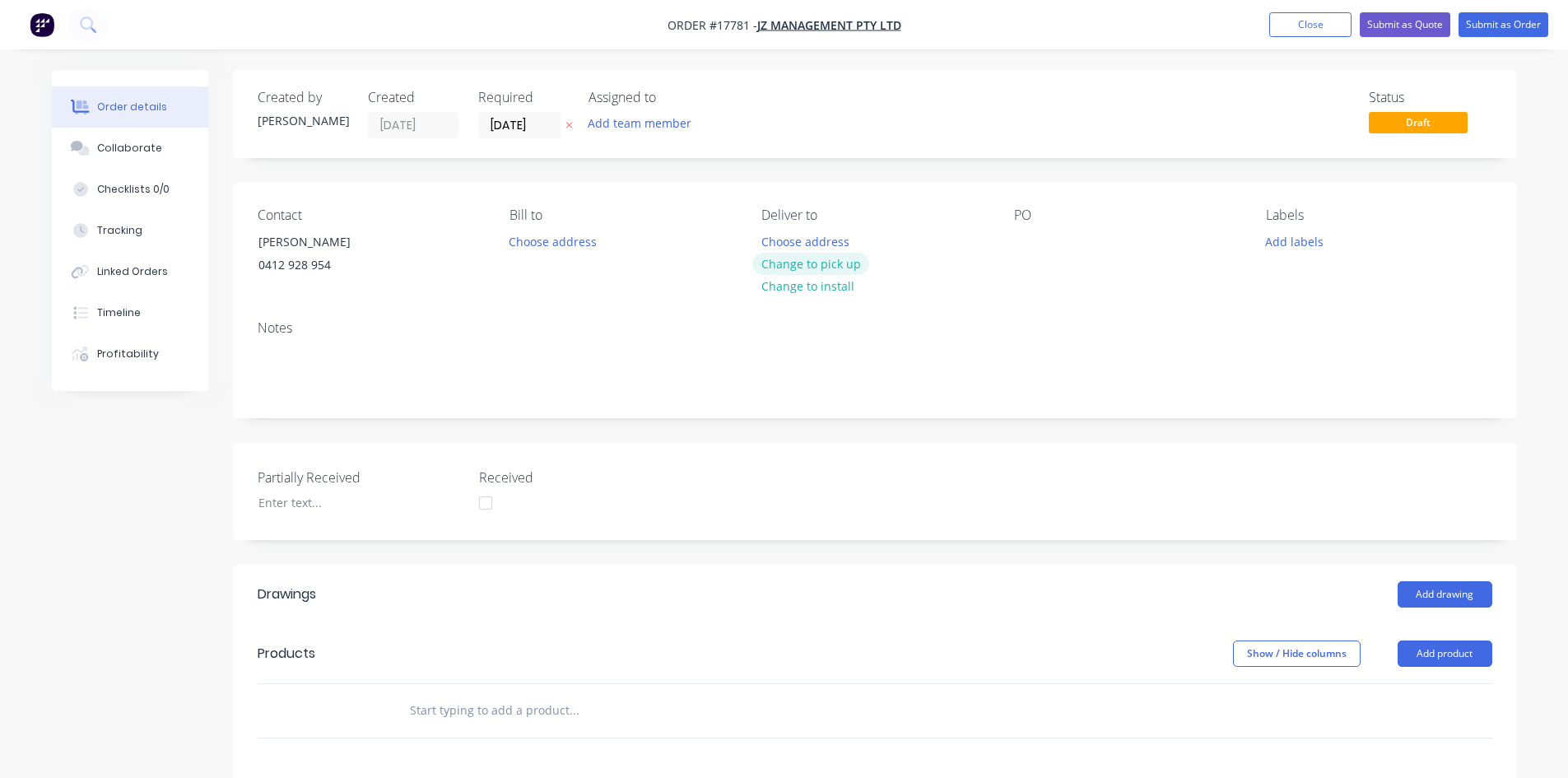
click at [818, 263] on button "Change to pick up" at bounding box center [811, 263] width 117 height 22
click at [1029, 237] on div at bounding box center [1028, 241] width 27 height 24
click at [1025, 328] on div "Notes" at bounding box center [876, 328] width 1235 height 16
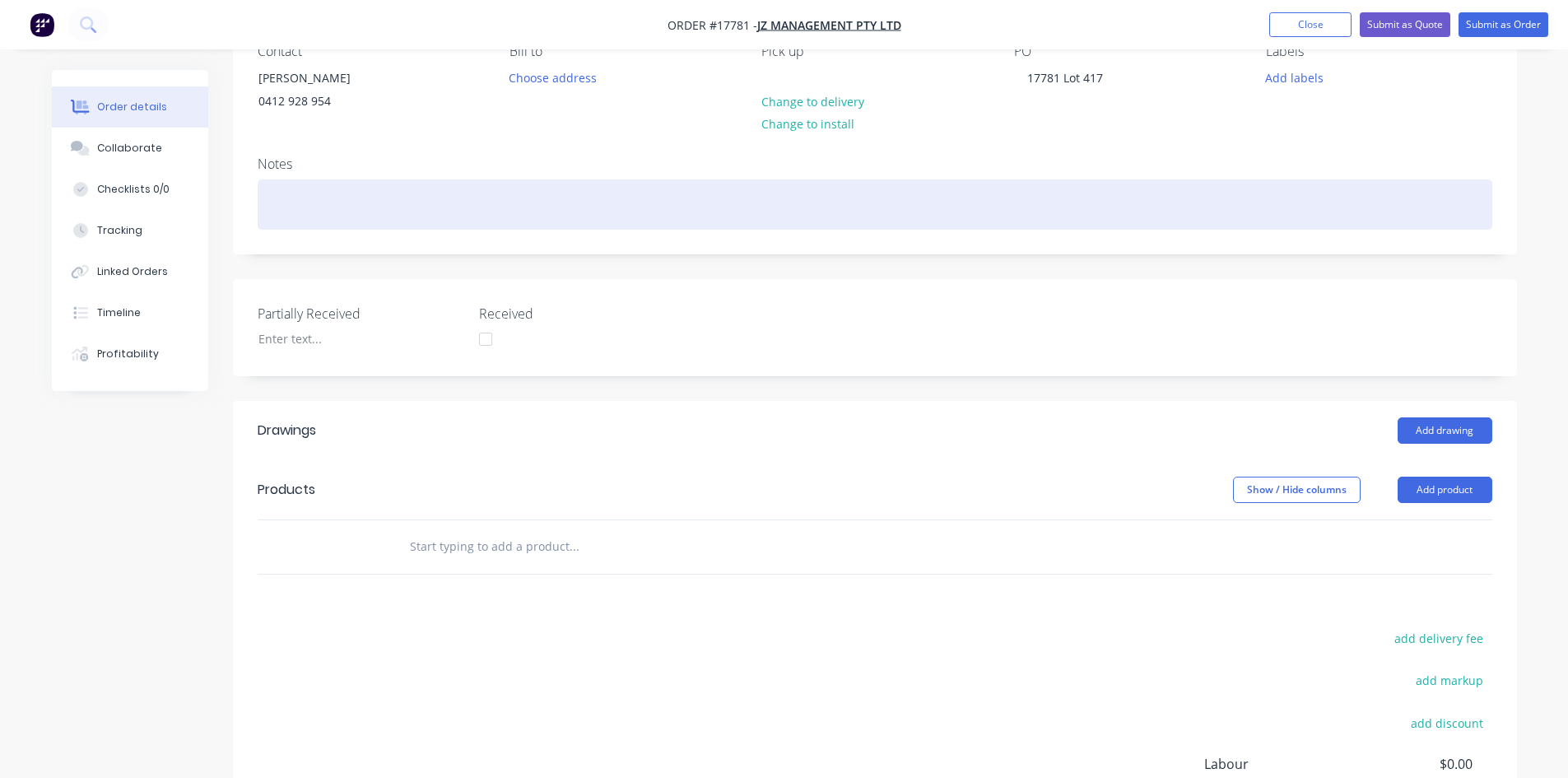
scroll to position [165, 0]
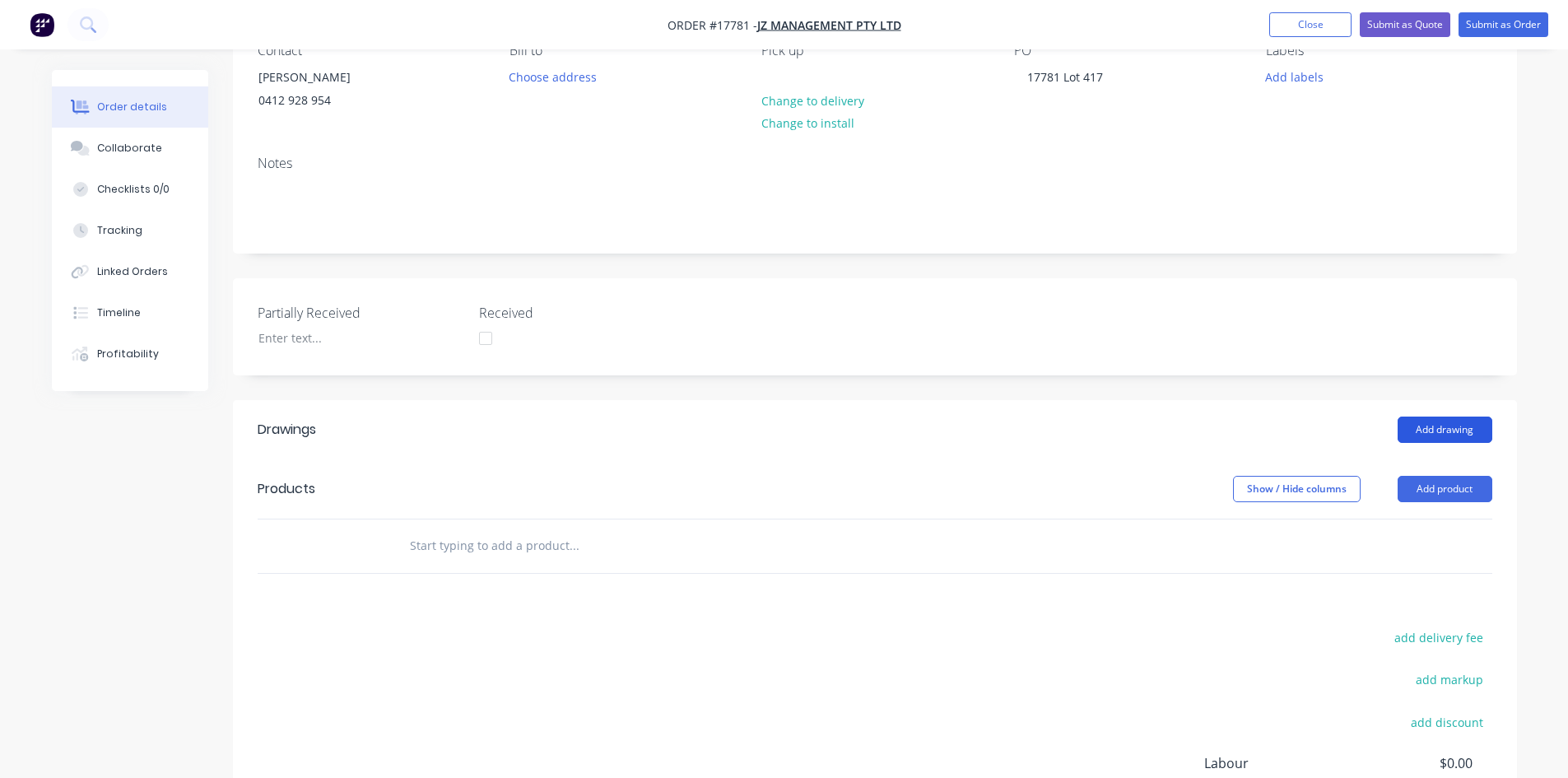
click at [1434, 424] on button "Add drawing" at bounding box center [1445, 430] width 94 height 27
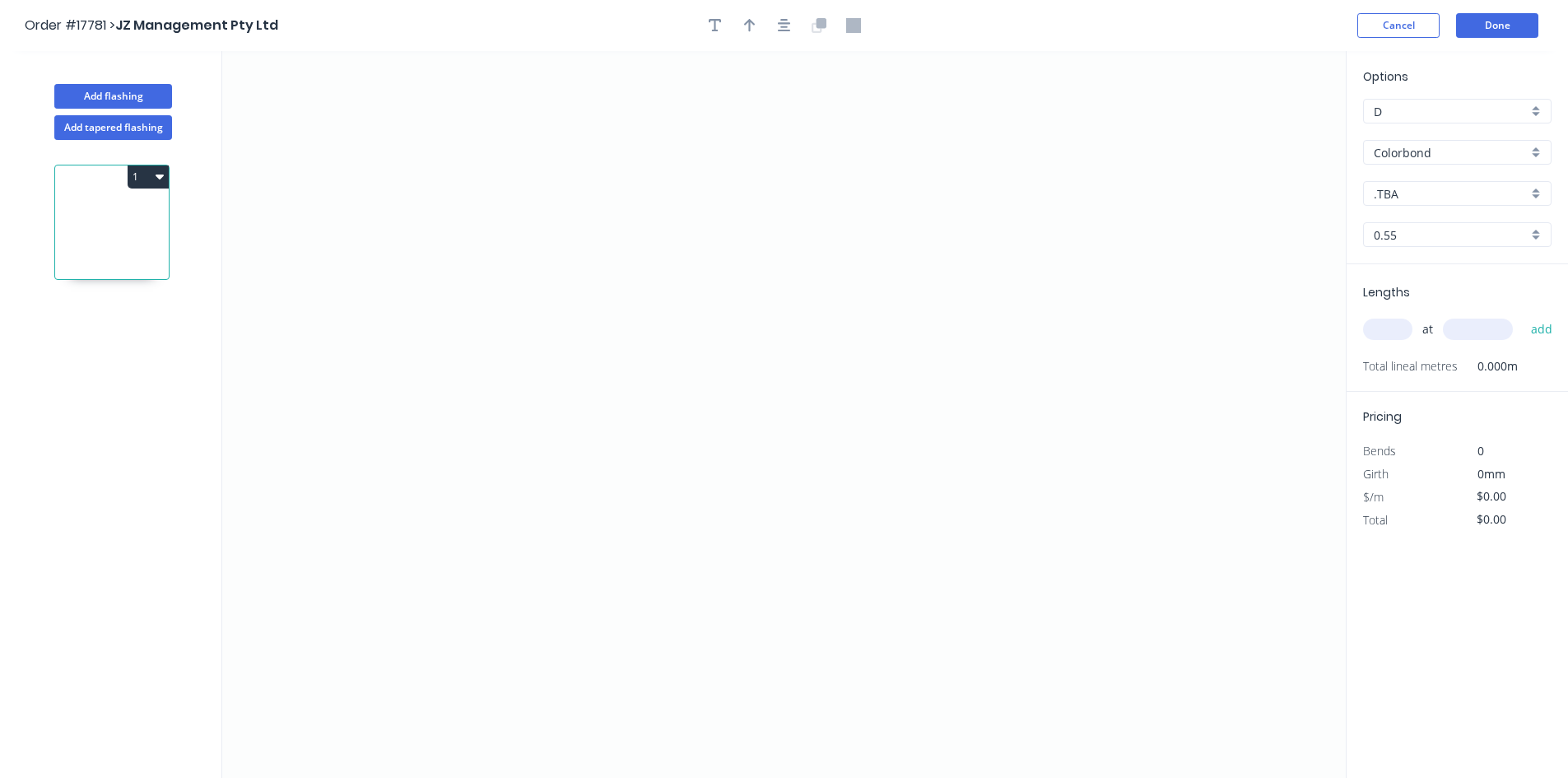
click at [1458, 196] on input ".TBA" at bounding box center [1451, 193] width 154 height 17
click at [1447, 303] on div "Surfmist" at bounding box center [1458, 307] width 187 height 28
type input "Surfmist"
click at [513, 153] on icon "0" at bounding box center [784, 414] width 1124 height 727
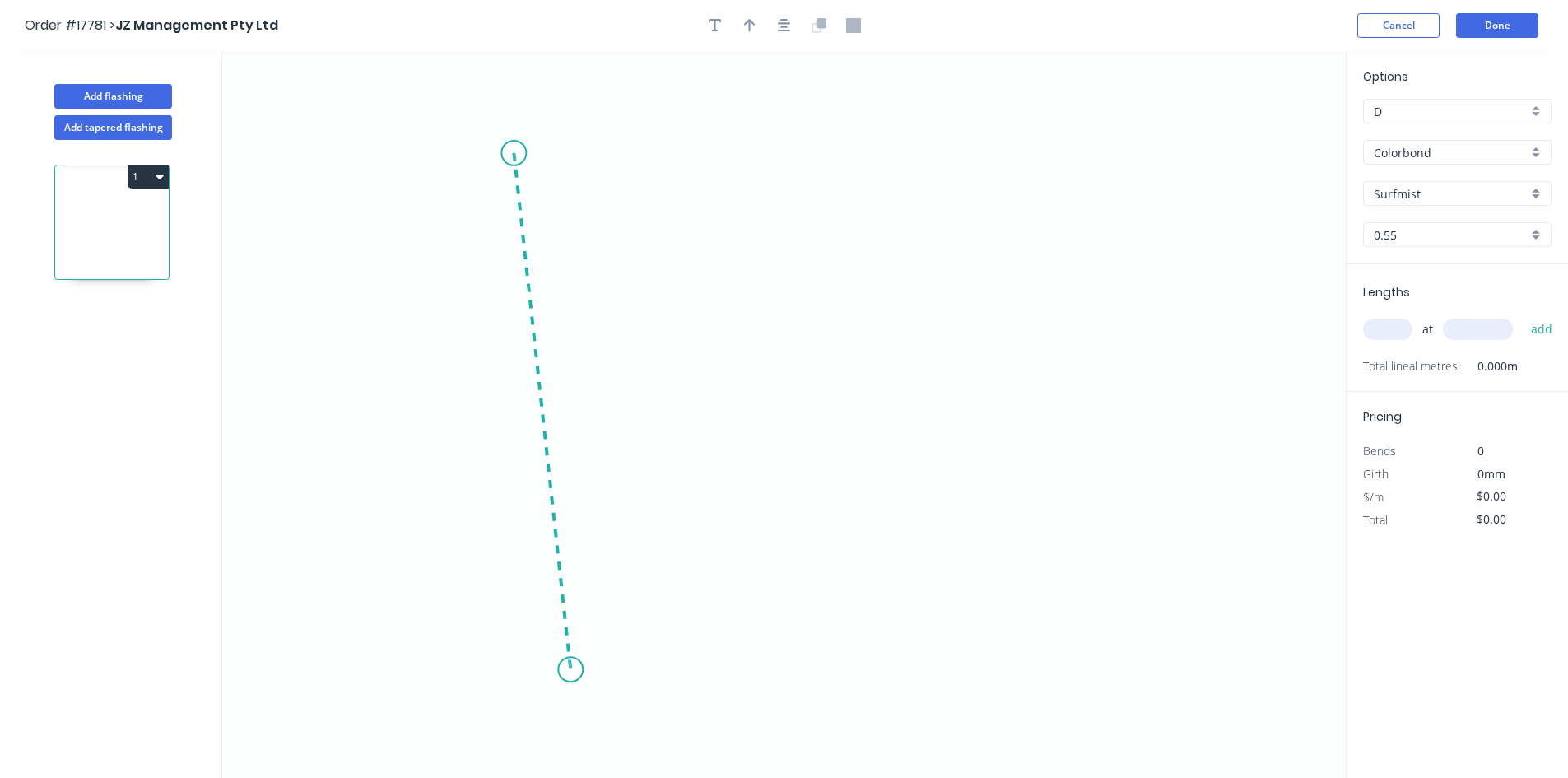
click at [570, 670] on icon "0" at bounding box center [784, 414] width 1124 height 727
click at [801, 663] on icon "0 ?" at bounding box center [784, 414] width 1124 height 727
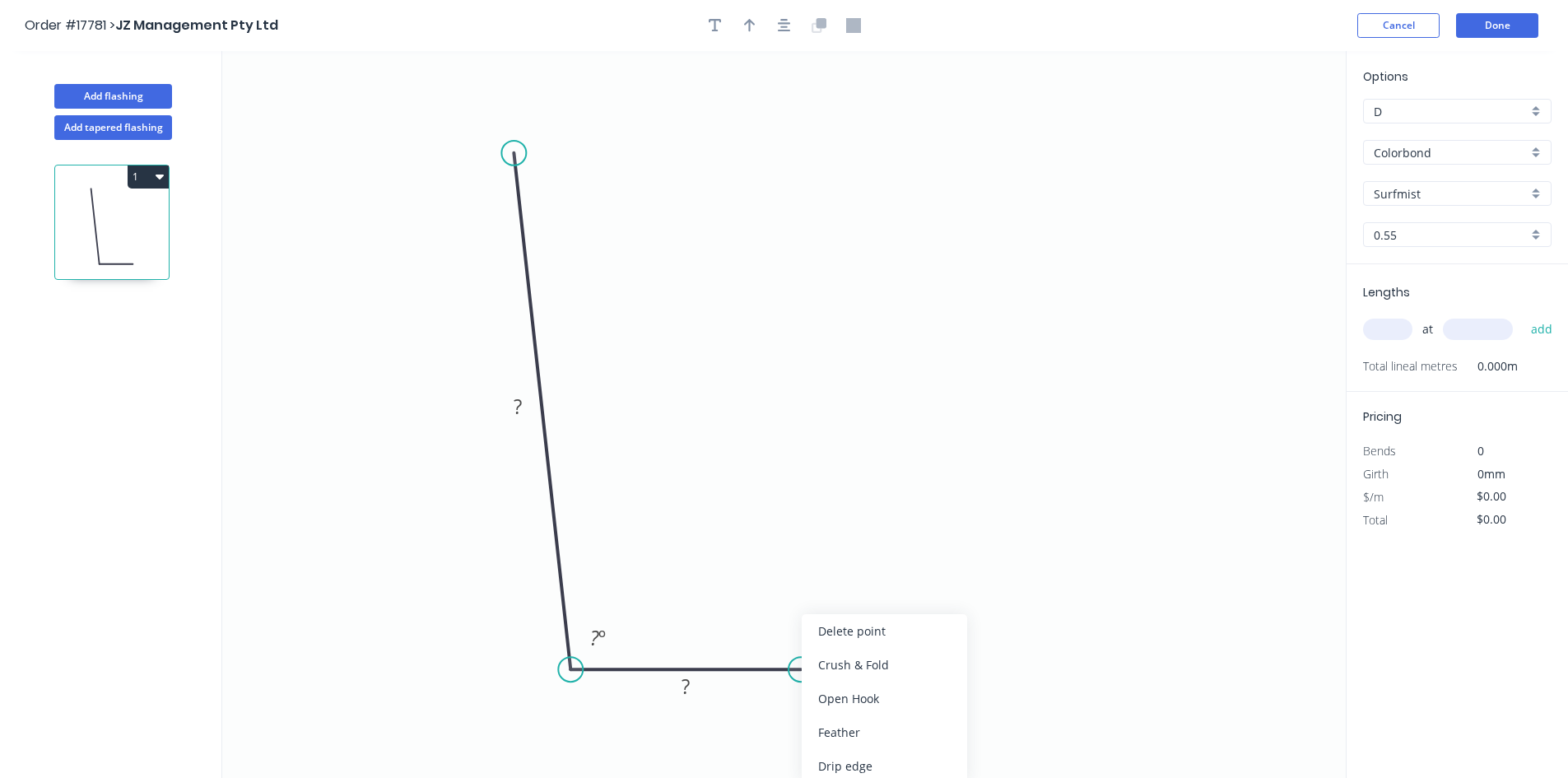
click at [825, 671] on div "Crush & Fold" at bounding box center [885, 665] width 166 height 34
click at [861, 725] on div "Flip bend" at bounding box center [882, 726] width 166 height 34
drag, startPoint x: 804, startPoint y: 616, endPoint x: 855, endPoint y: 713, distance: 109.6
click at [855, 719] on rect at bounding box center [829, 736] width 66 height 34
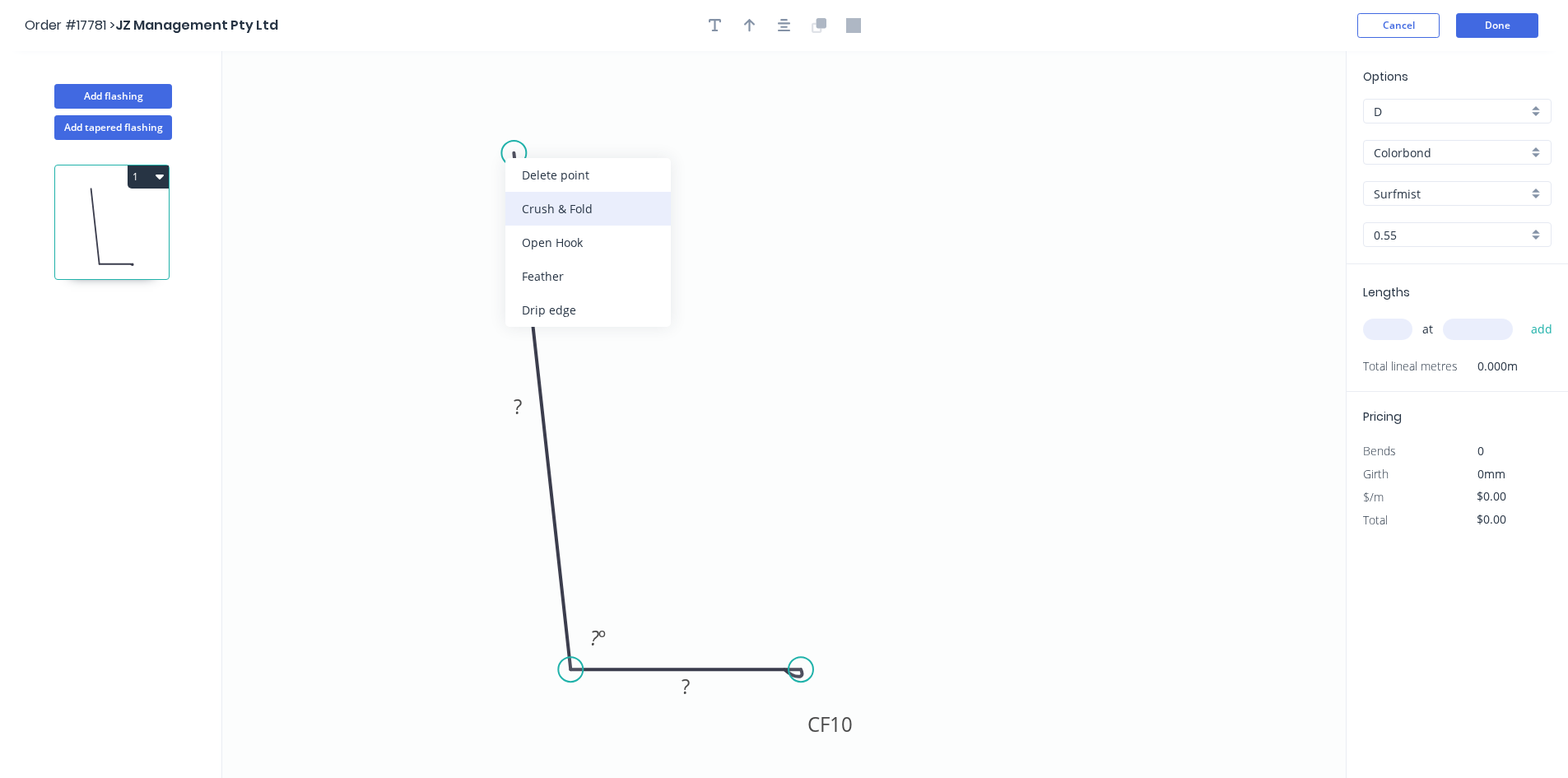
click at [572, 209] on div "Crush & Fold" at bounding box center [588, 209] width 166 height 34
drag, startPoint x: 507, startPoint y: 151, endPoint x: 514, endPoint y: 191, distance: 40.6
click at [514, 191] on circle at bounding box center [514, 191] width 25 height 25
drag, startPoint x: 578, startPoint y: 197, endPoint x: 449, endPoint y: 201, distance: 129.1
click at [432, 207] on rect at bounding box center [405, 208] width 66 height 34
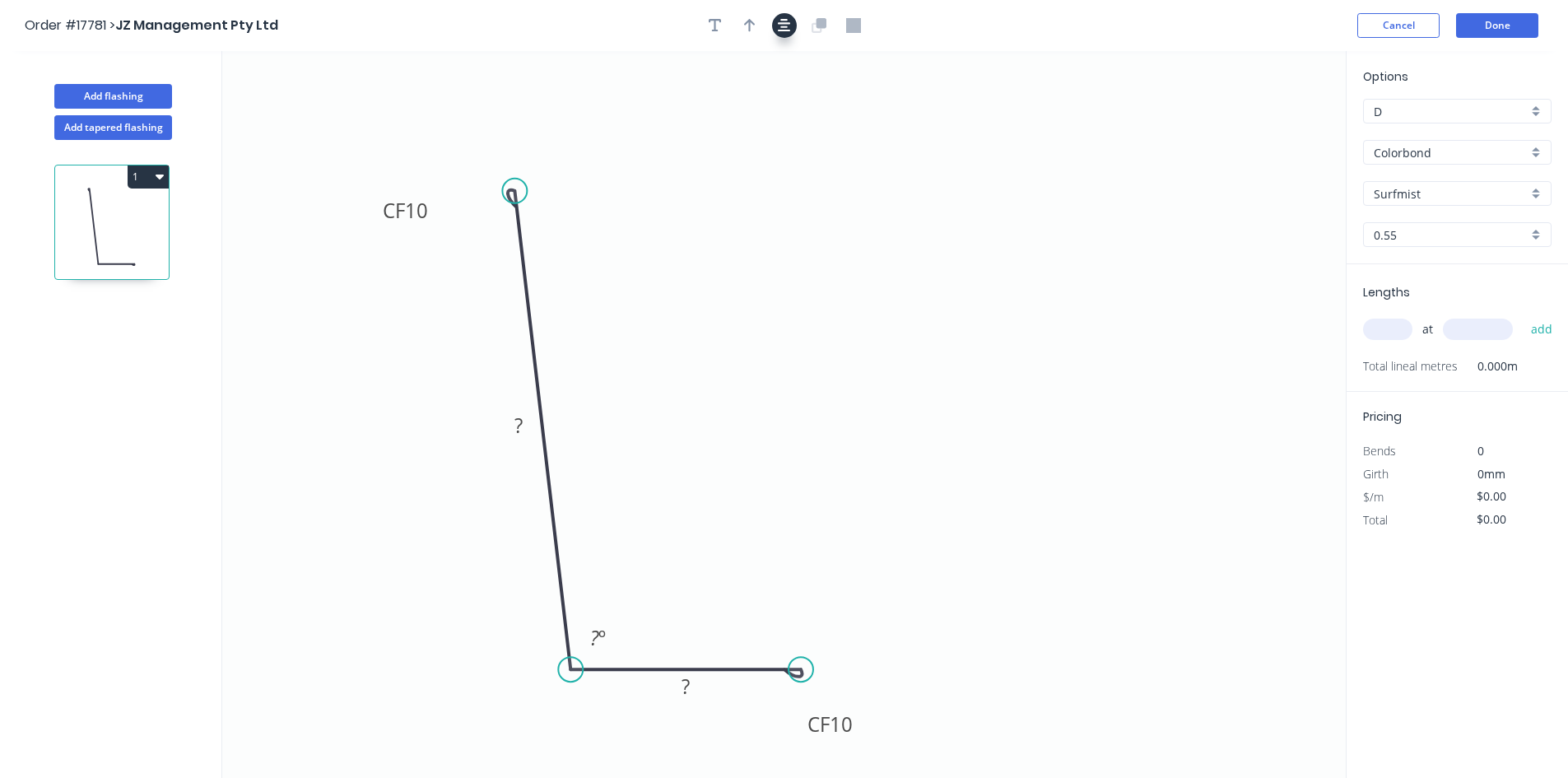
click at [778, 18] on icon "button" at bounding box center [784, 25] width 13 height 15
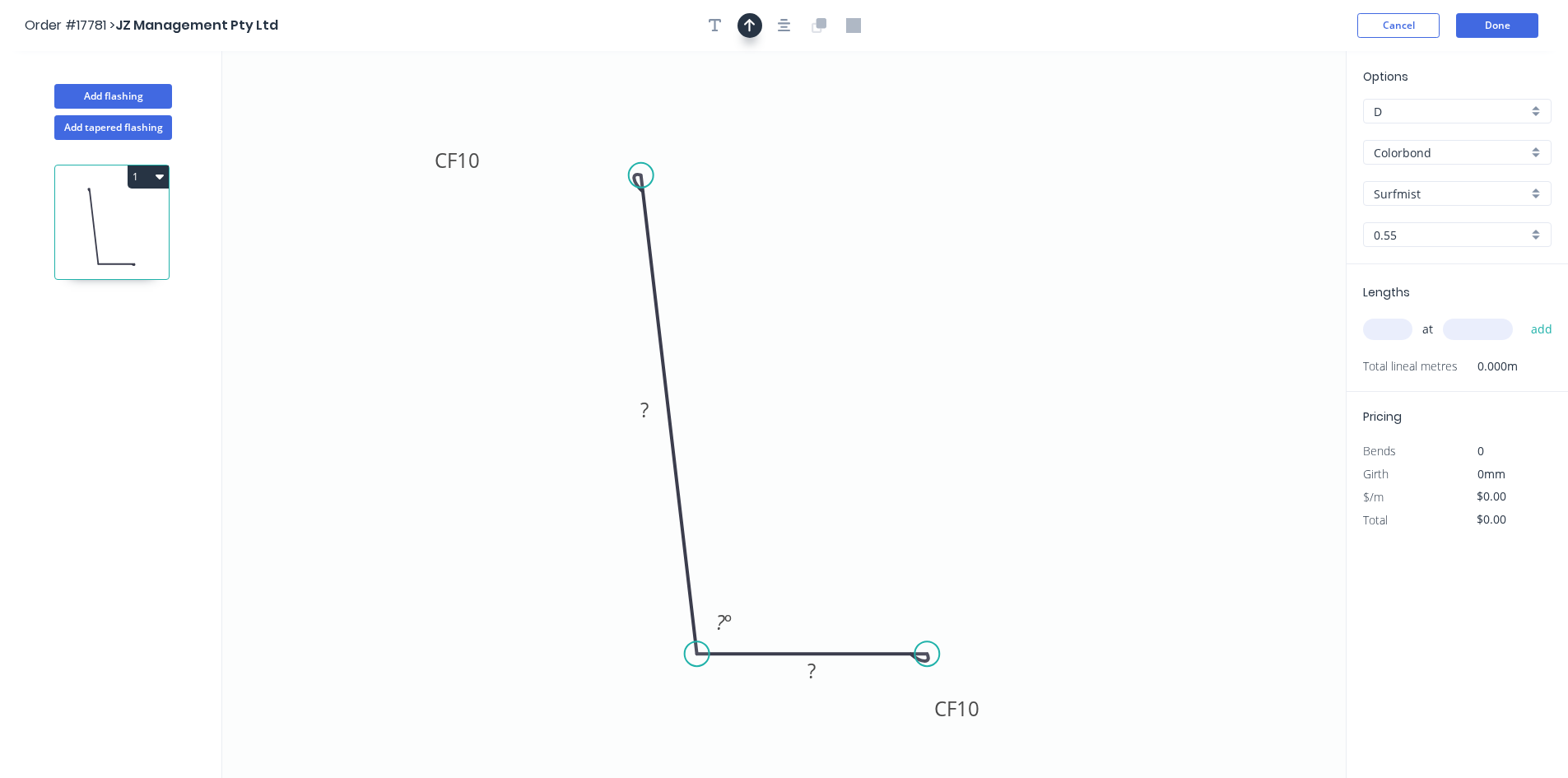
drag, startPoint x: 756, startPoint y: 27, endPoint x: 831, endPoint y: 43, distance: 76.7
click at [756, 27] on button "button" at bounding box center [750, 26] width 25 height 25
click at [1267, 127] on icon at bounding box center [1263, 114] width 15 height 53
drag, startPoint x: 1266, startPoint y: 134, endPoint x: 884, endPoint y: 386, distance: 457.6
click at [899, 378] on icon at bounding box center [923, 354] width 48 height 48
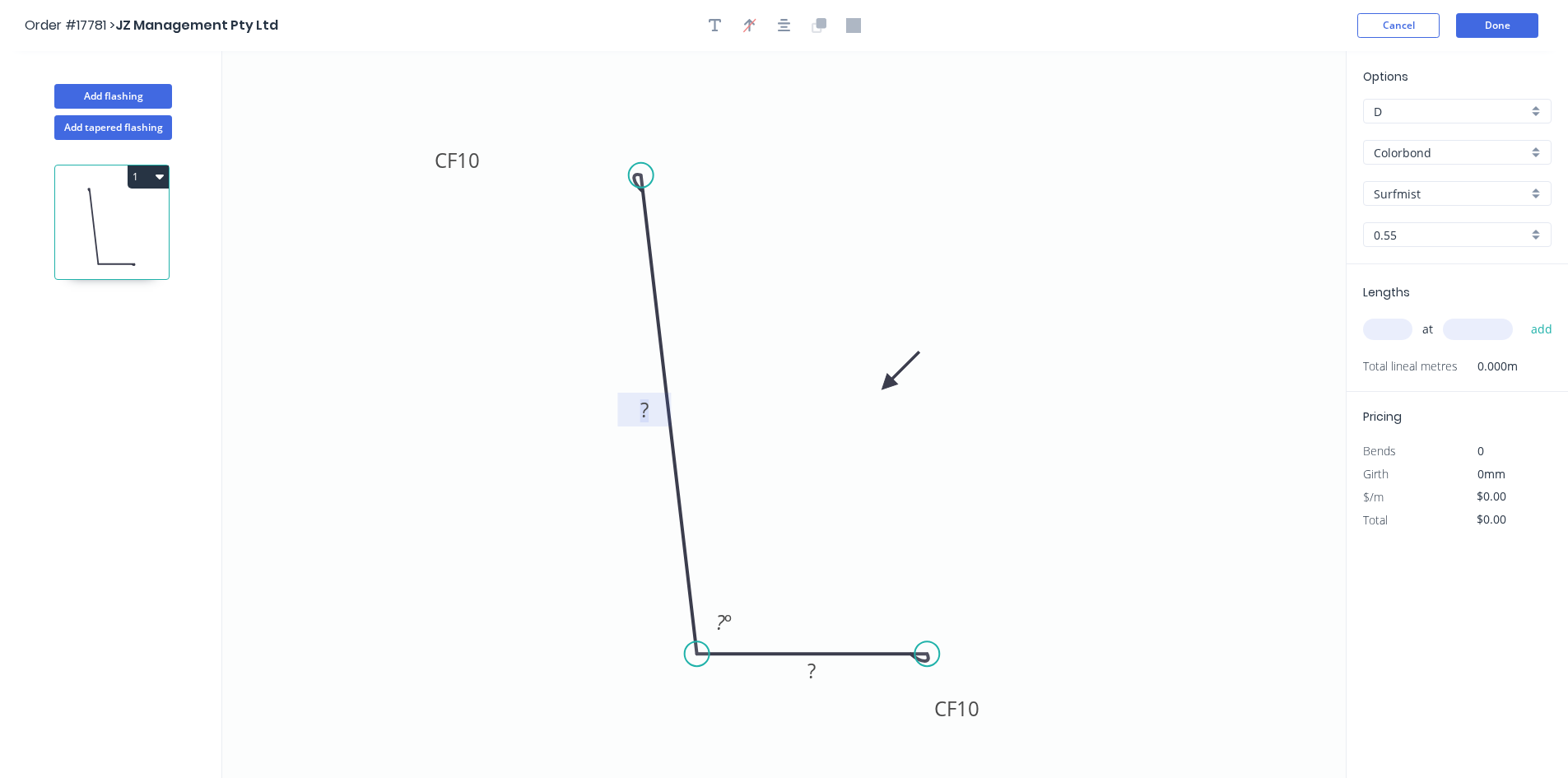
click at [649, 412] on tspan "?" at bounding box center [644, 409] width 8 height 28
click at [733, 621] on rect at bounding box center [724, 623] width 33 height 23
drag, startPoint x: 741, startPoint y: 613, endPoint x: 648, endPoint y: 671, distance: 109.6
click at [648, 671] on rect at bounding box center [638, 671] width 53 height 34
click at [821, 669] on rect at bounding box center [812, 672] width 33 height 23
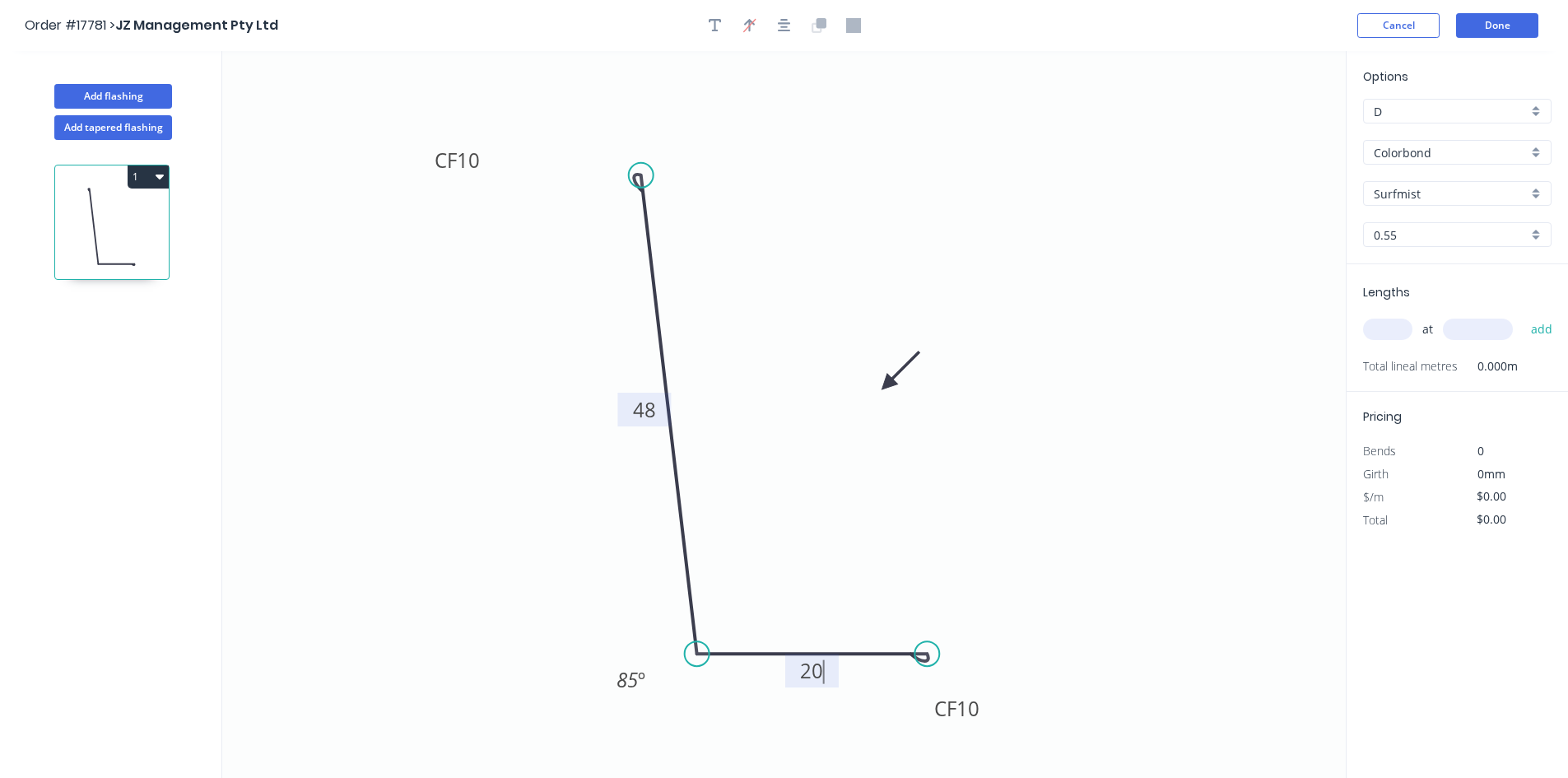
click at [864, 528] on icon "0 CF 10 48 CF 10 20 85 º" at bounding box center [784, 414] width 1124 height 727
type input "$16.84"
click at [1377, 328] on input "text" at bounding box center [1388, 329] width 50 height 21
type input "2"
click at [1493, 336] on input "text" at bounding box center [1478, 329] width 70 height 21
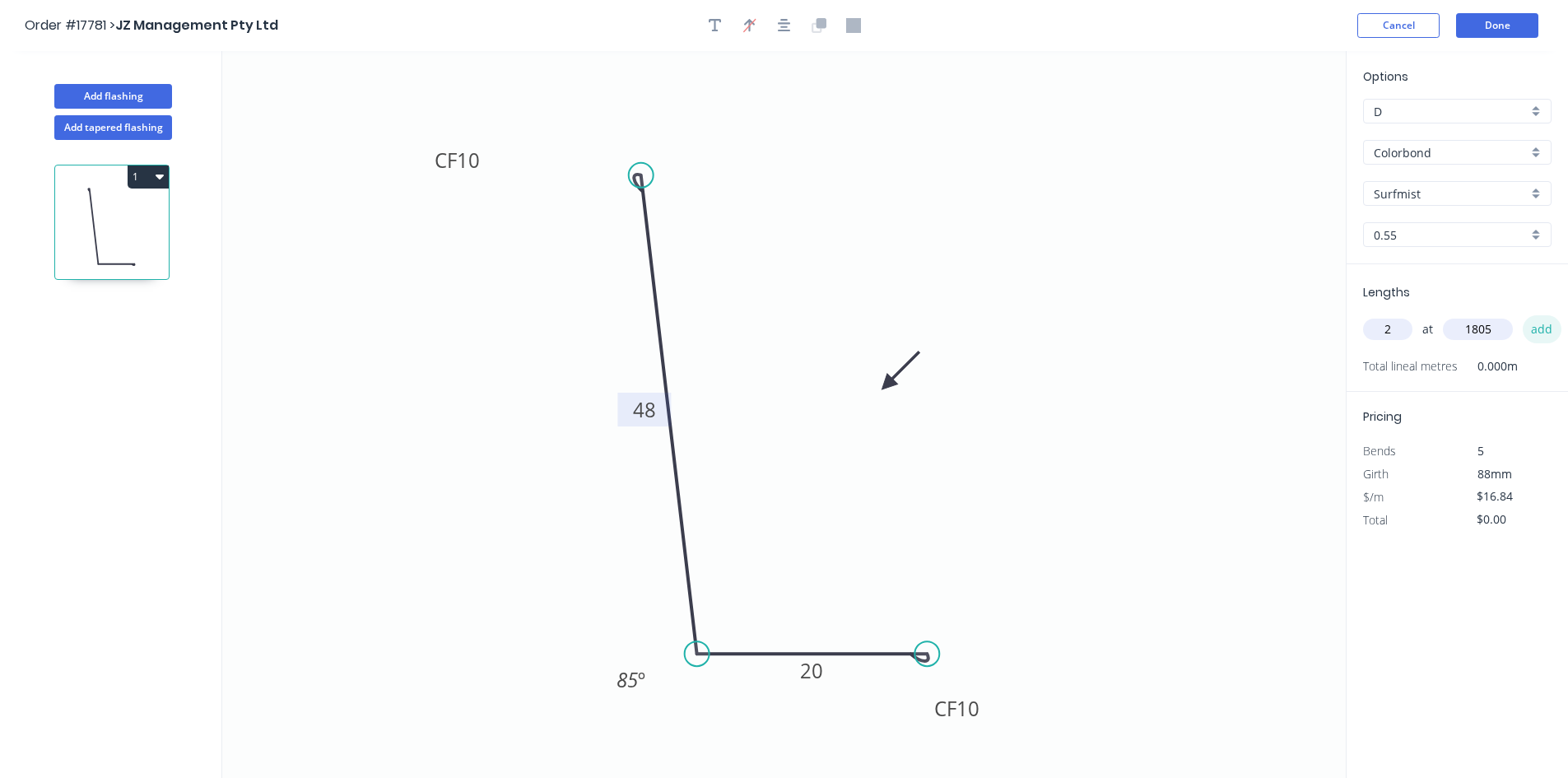
type input "1805"
click at [1536, 332] on button "add" at bounding box center [1542, 328] width 38 height 28
type input "$60.79"
click at [110, 97] on button "Add flashing" at bounding box center [113, 96] width 117 height 25
type input "$0.00"
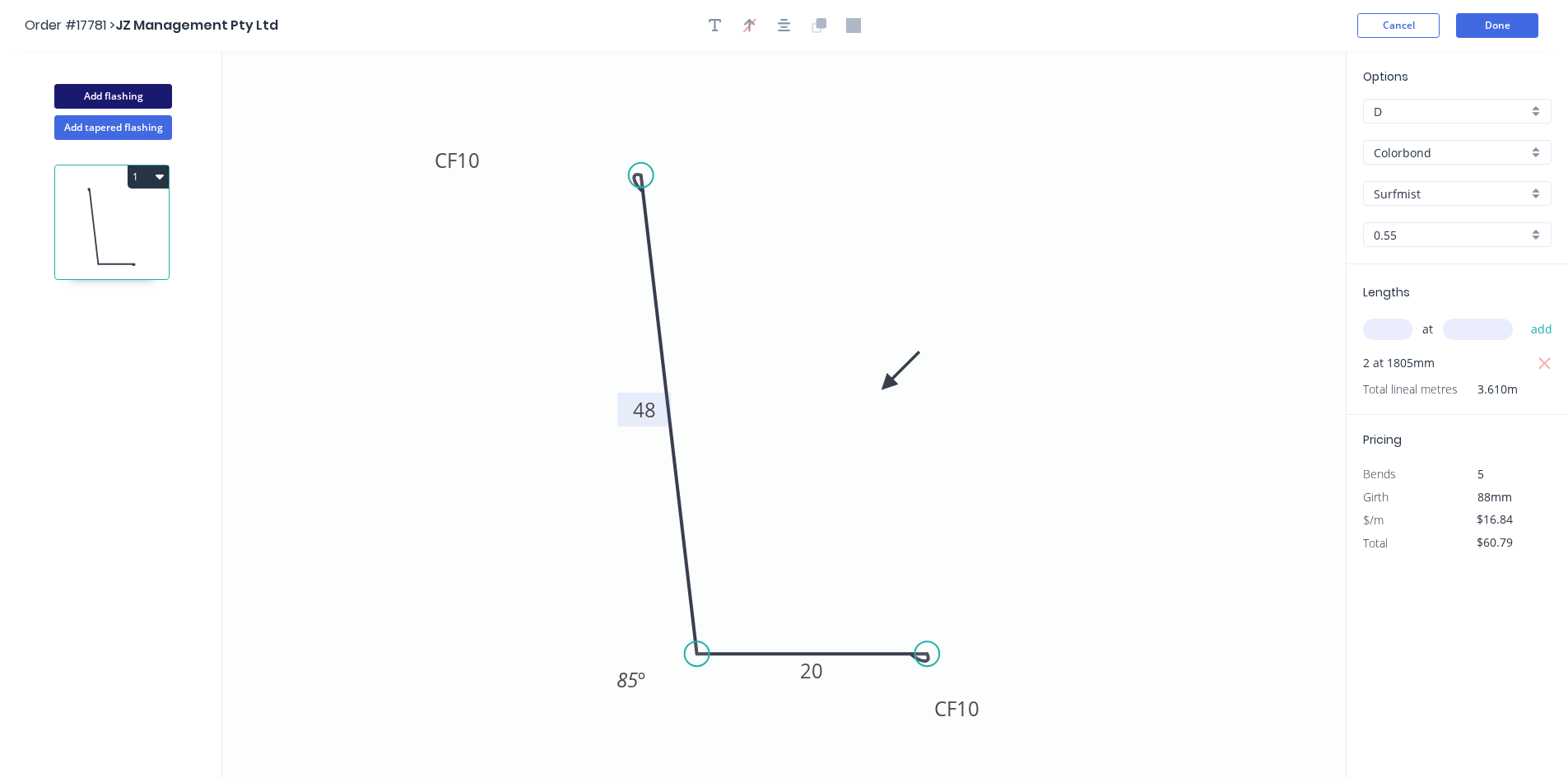
type input "$0.00"
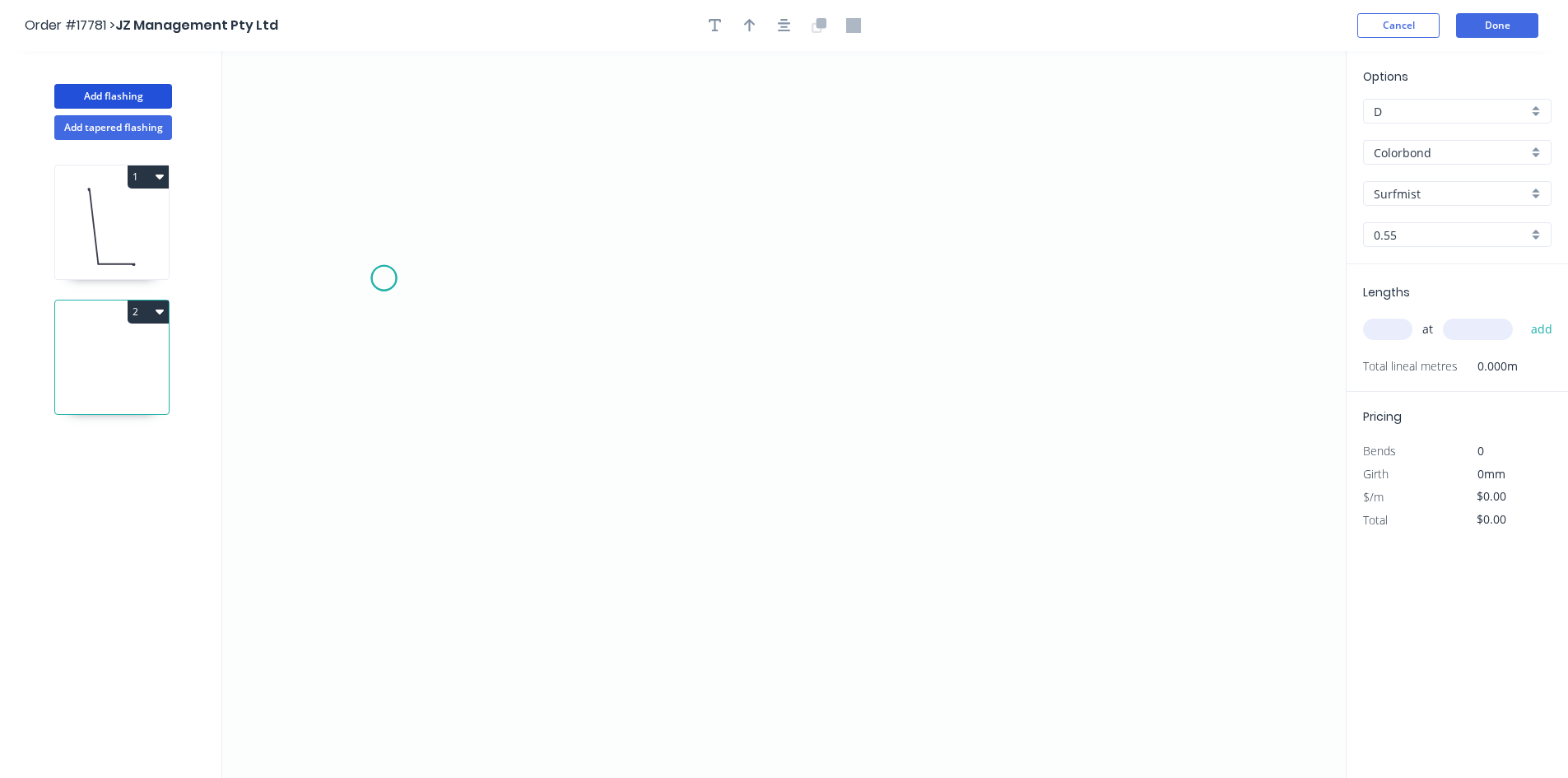
click at [384, 279] on icon "0" at bounding box center [784, 414] width 1124 height 727
click at [895, 182] on icon "0" at bounding box center [784, 414] width 1124 height 727
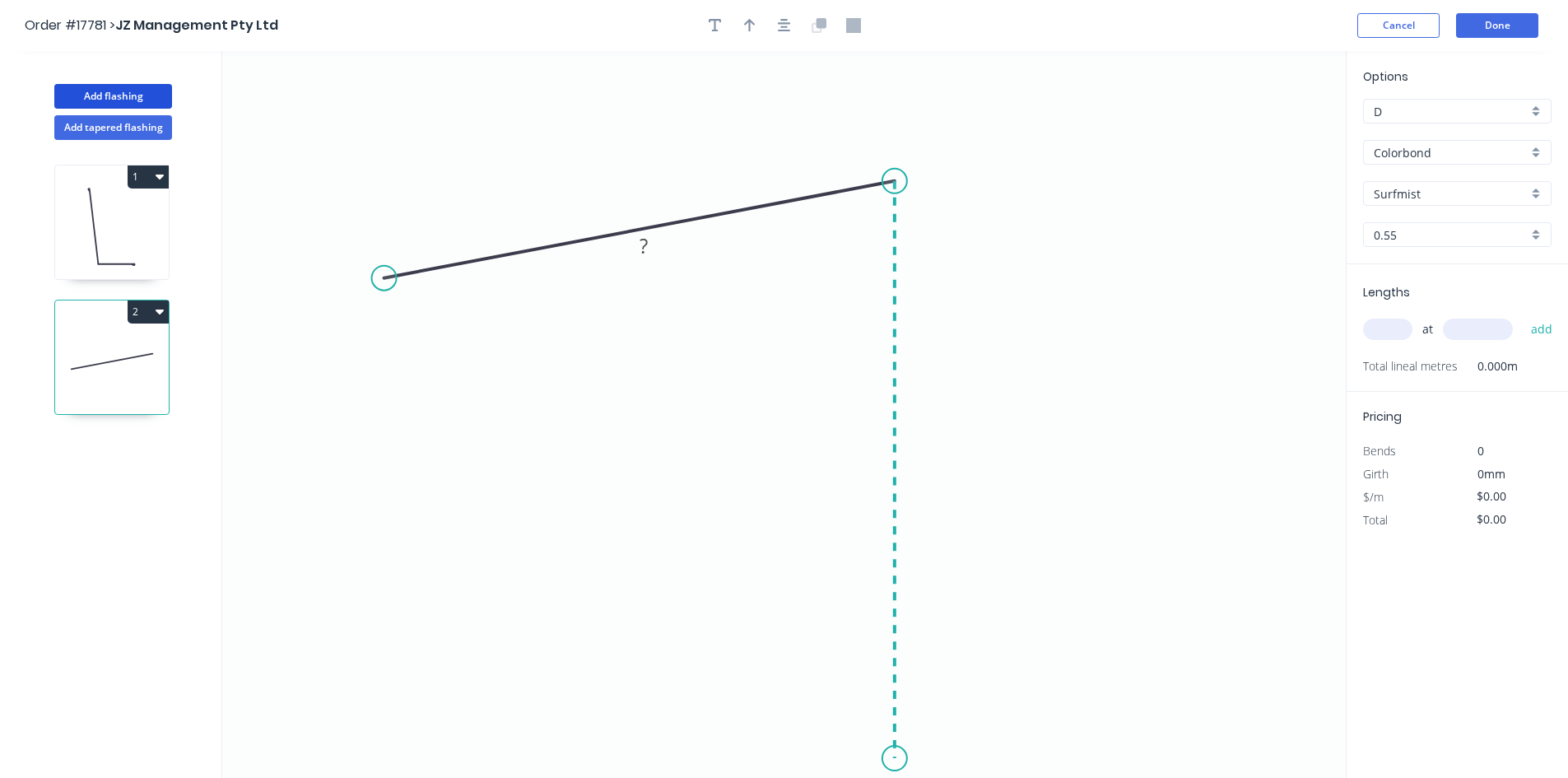
click at [855, 759] on icon "0 ?" at bounding box center [784, 414] width 1124 height 727
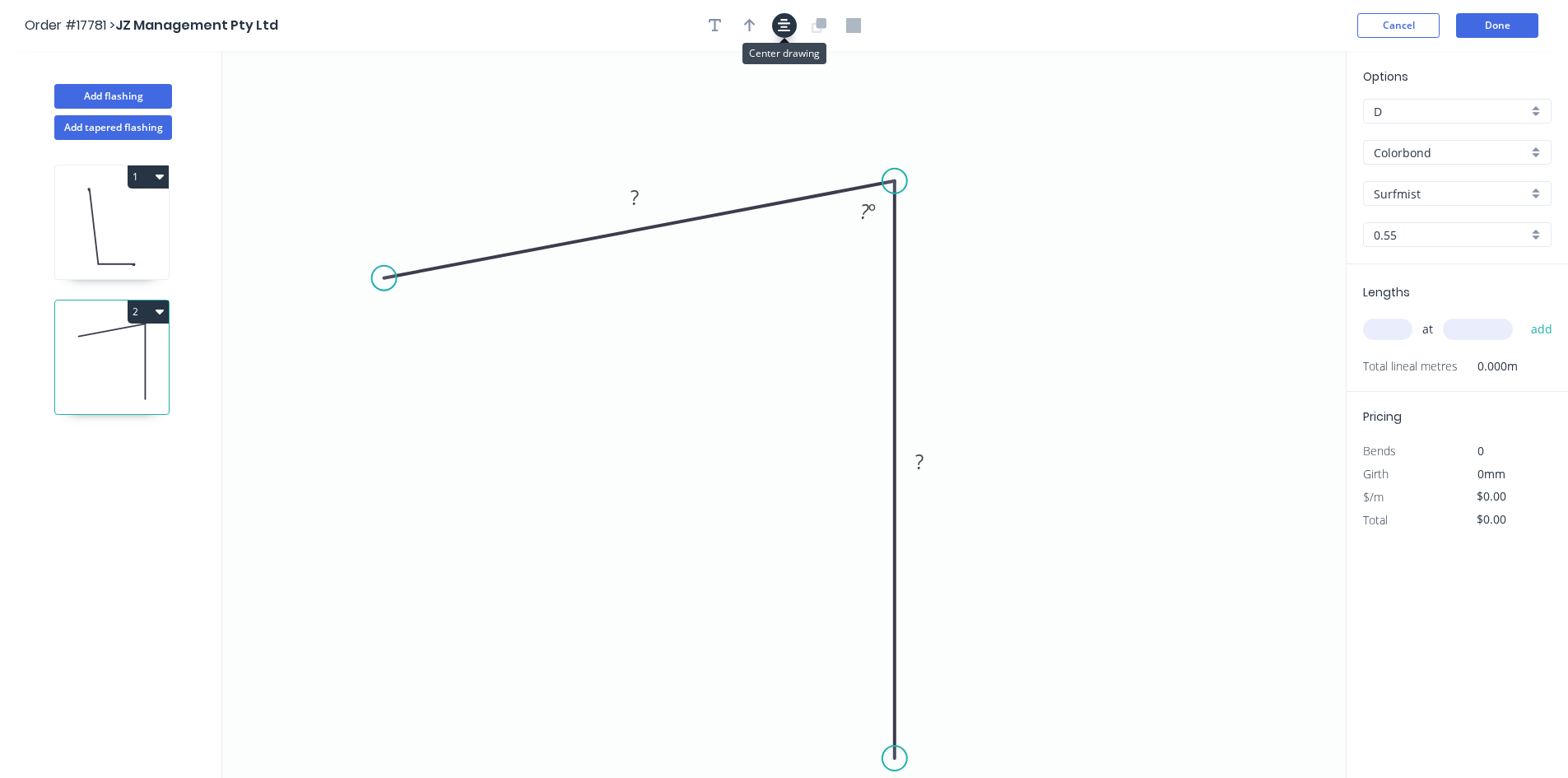
click at [782, 28] on icon "button" at bounding box center [784, 25] width 13 height 13
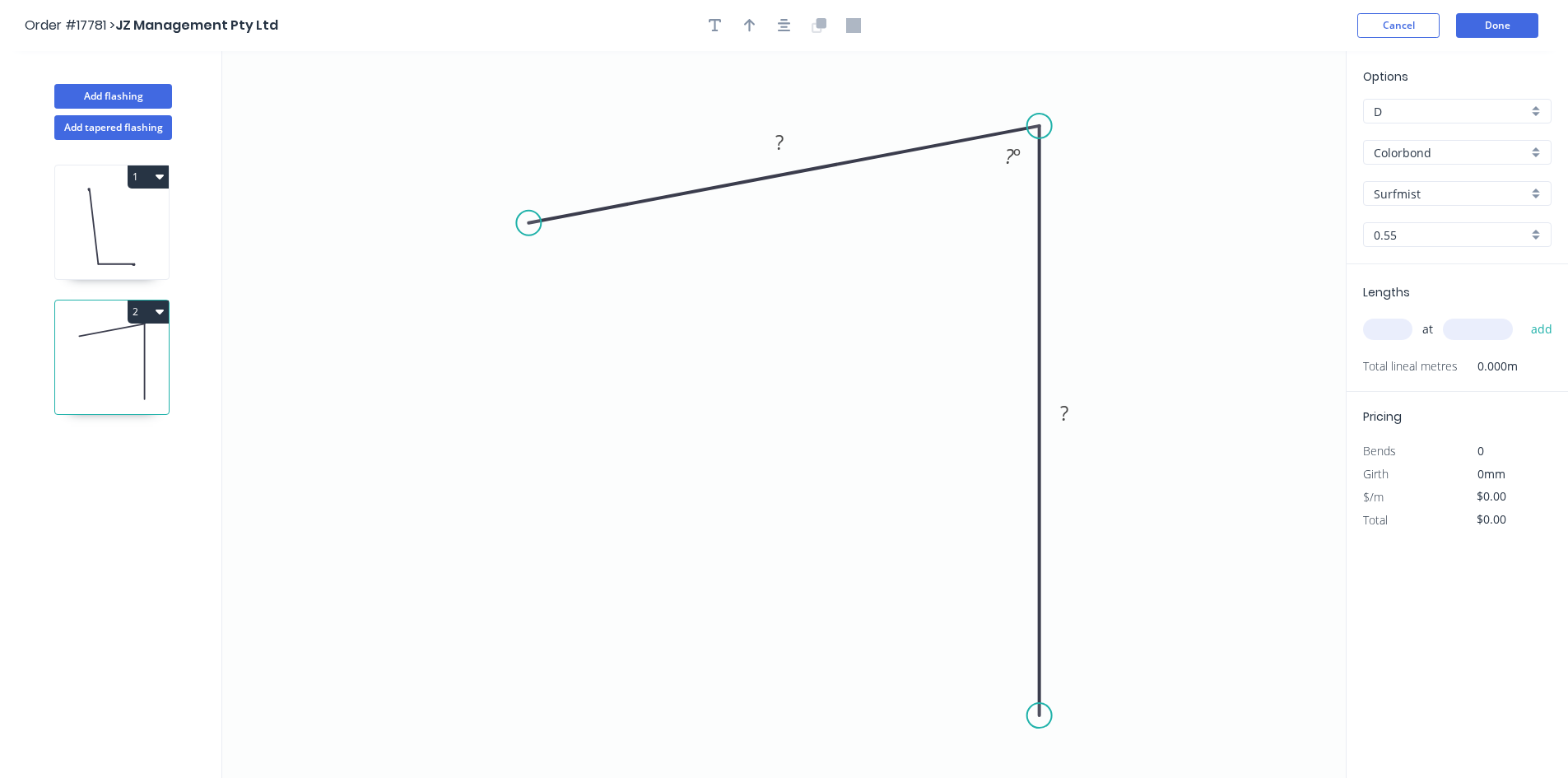
drag, startPoint x: 1035, startPoint y: 698, endPoint x: 1031, endPoint y: 717, distance: 19.4
click at [1031, 717] on circle at bounding box center [1040, 716] width 25 height 25
click at [1100, 655] on div "Crush & Fold" at bounding box center [1113, 665] width 166 height 34
click at [1115, 732] on div "Flip bend" at bounding box center [1122, 733] width 166 height 34
drag, startPoint x: 1100, startPoint y: 685, endPoint x: 955, endPoint y: 718, distance: 148.7
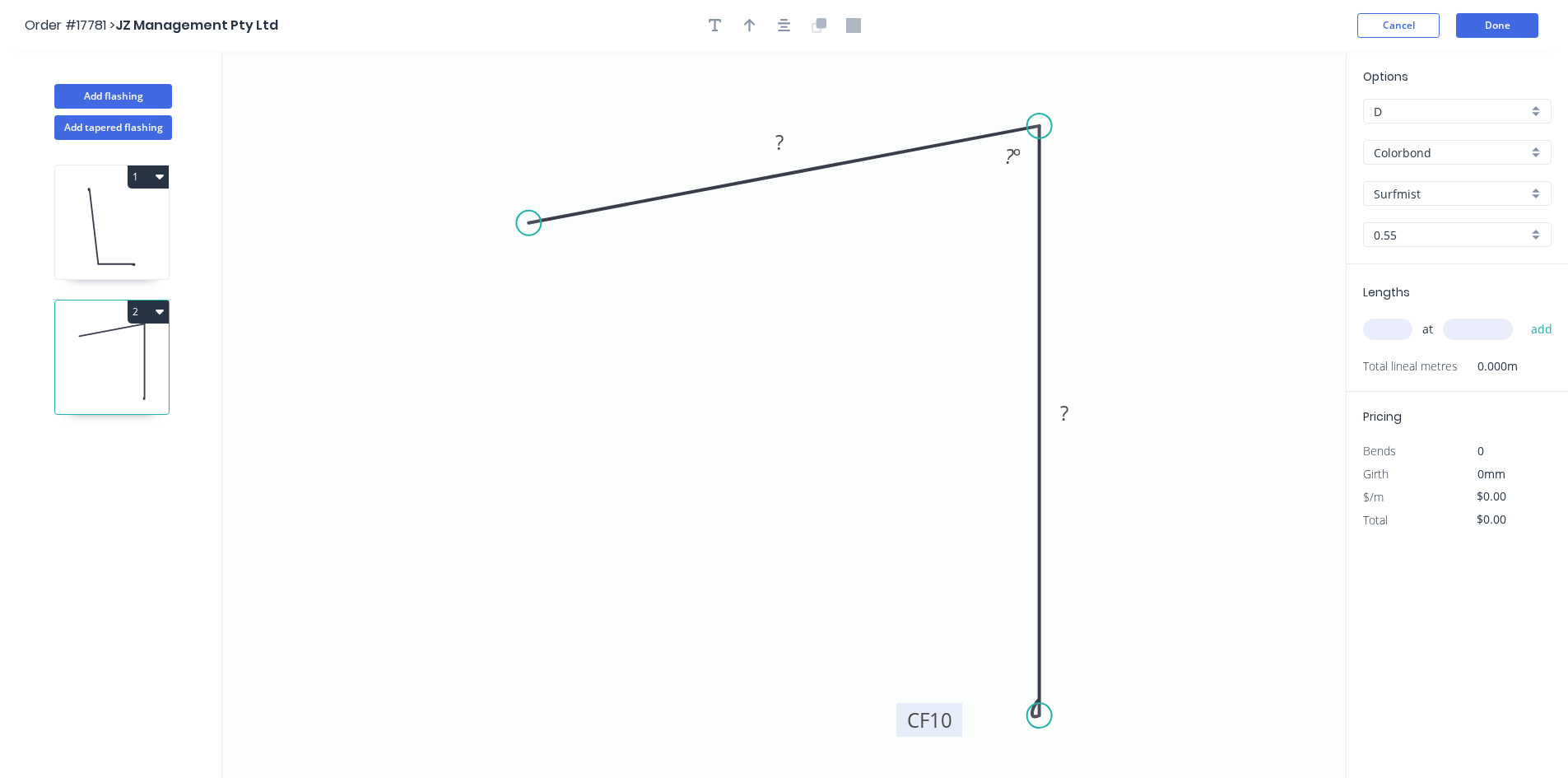
click at [955, 718] on rect at bounding box center [929, 720] width 66 height 34
click at [782, 140] on tspan "?" at bounding box center [779, 142] width 8 height 28
click at [1065, 424] on tspan "?" at bounding box center [1064, 413] width 8 height 28
type input "$14.56"
click at [1008, 153] on tspan "?" at bounding box center [1010, 156] width 9 height 28
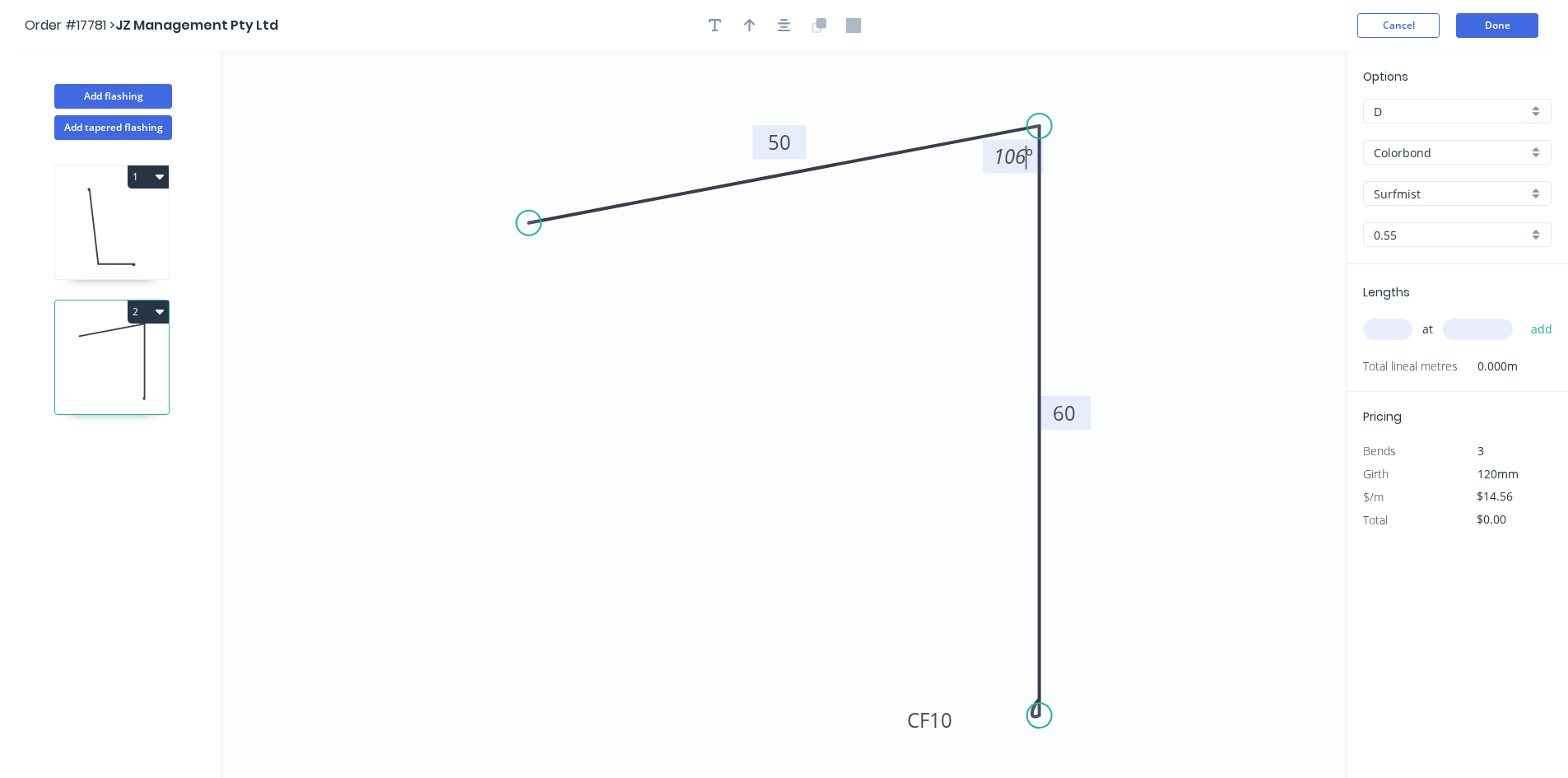
click at [956, 211] on icon "0 50 CF 10 60 106 º" at bounding box center [784, 414] width 1124 height 727
drag, startPoint x: 986, startPoint y: 158, endPoint x: 1091, endPoint y: 104, distance: 118.1
click at [1091, 104] on rect at bounding box center [1118, 102] width 61 height 34
click at [784, 19] on icon "button" at bounding box center [784, 25] width 13 height 13
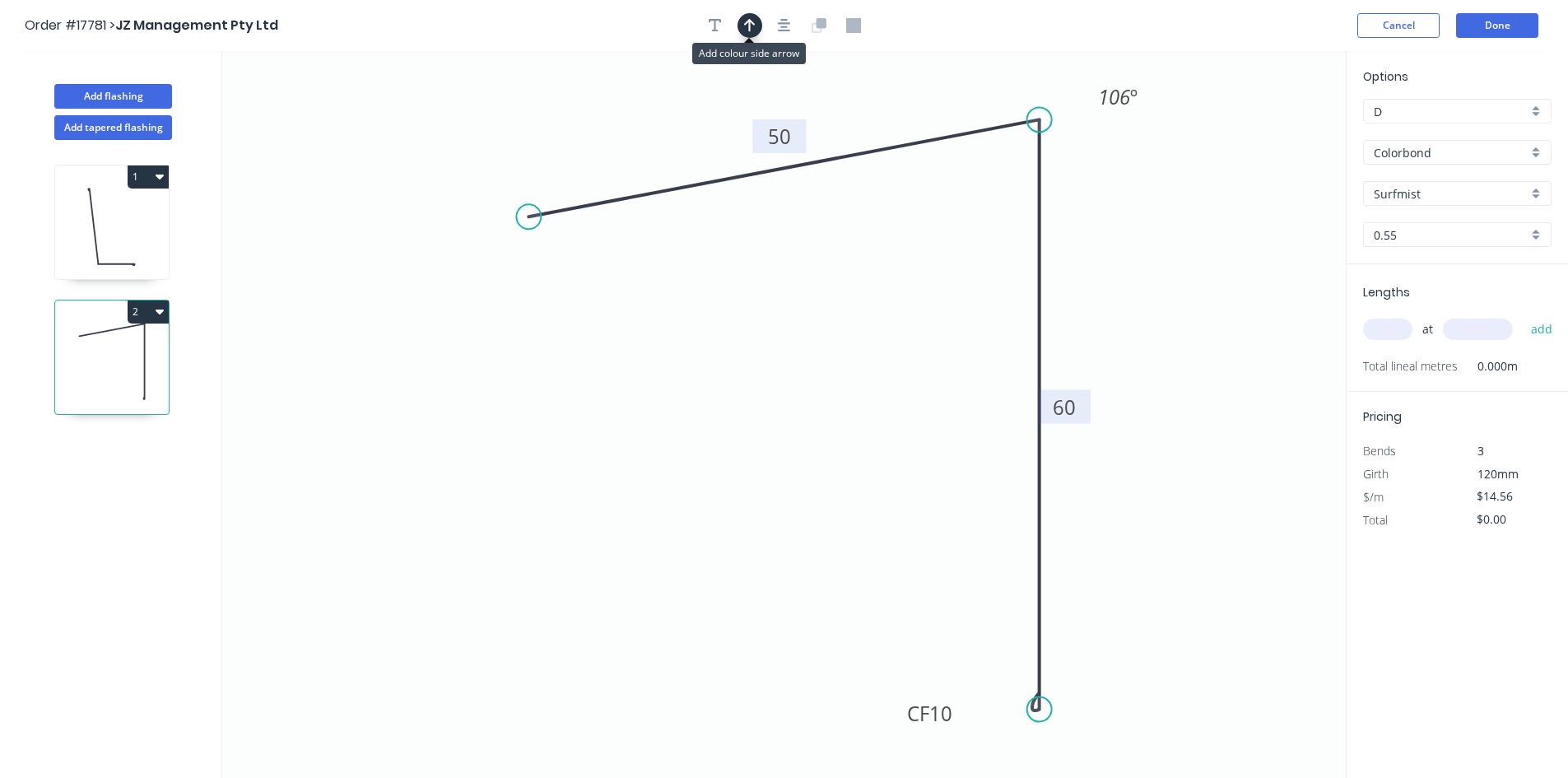
click at [757, 22] on button "button" at bounding box center [750, 26] width 25 height 25
click at [1263, 132] on icon at bounding box center [1263, 114] width 15 height 53
drag, startPoint x: 1263, startPoint y: 132, endPoint x: 1165, endPoint y: 249, distance: 152.6
click at [1168, 249] on icon at bounding box center [1193, 244] width 53 height 15
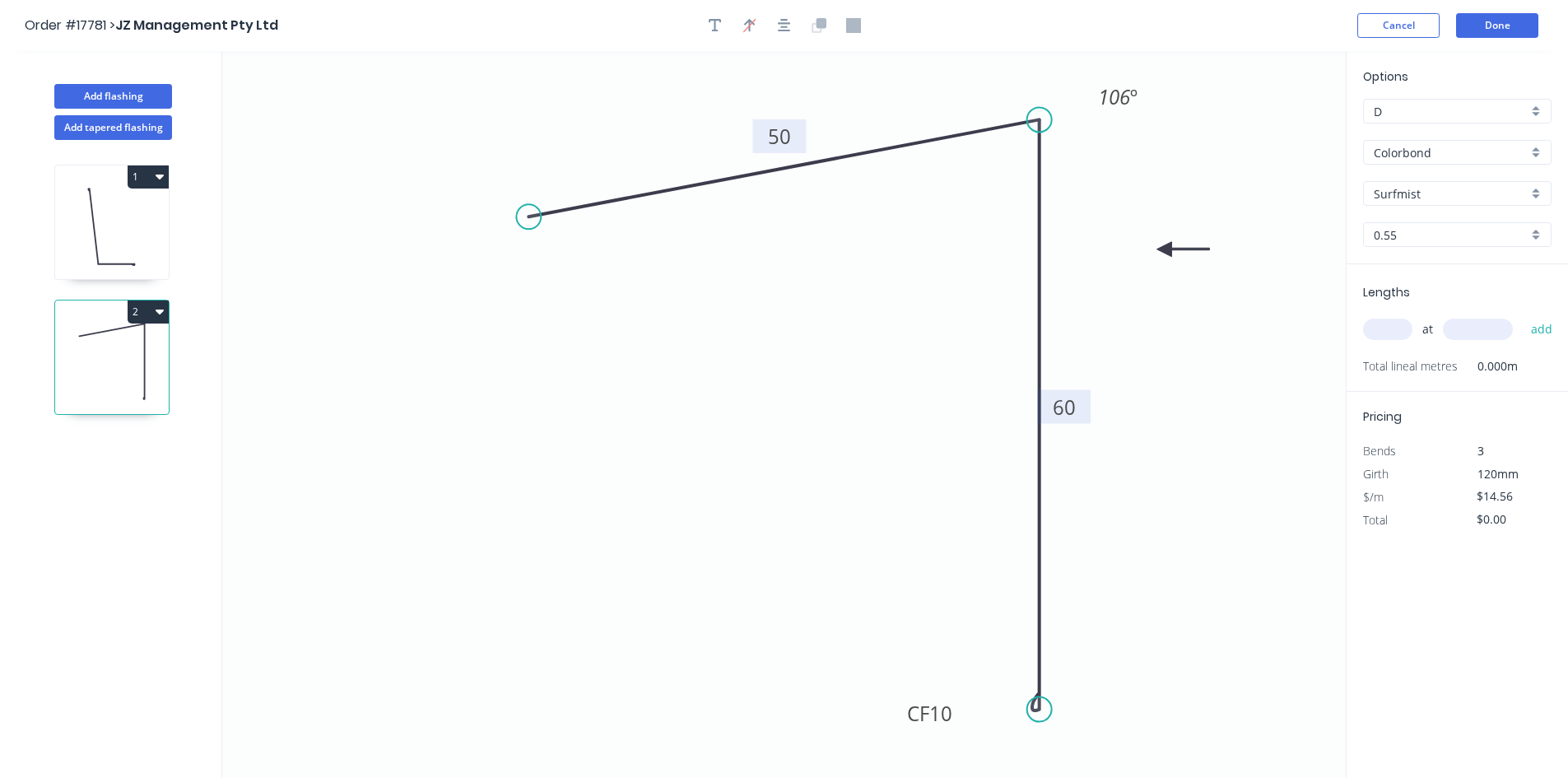
click at [1383, 333] on input "text" at bounding box center [1388, 329] width 50 height 21
type input "2"
click at [1483, 343] on div "2 at add" at bounding box center [1459, 328] width 192 height 28
click at [1481, 331] on input "text" at bounding box center [1478, 329] width 70 height 21
type input "1805"
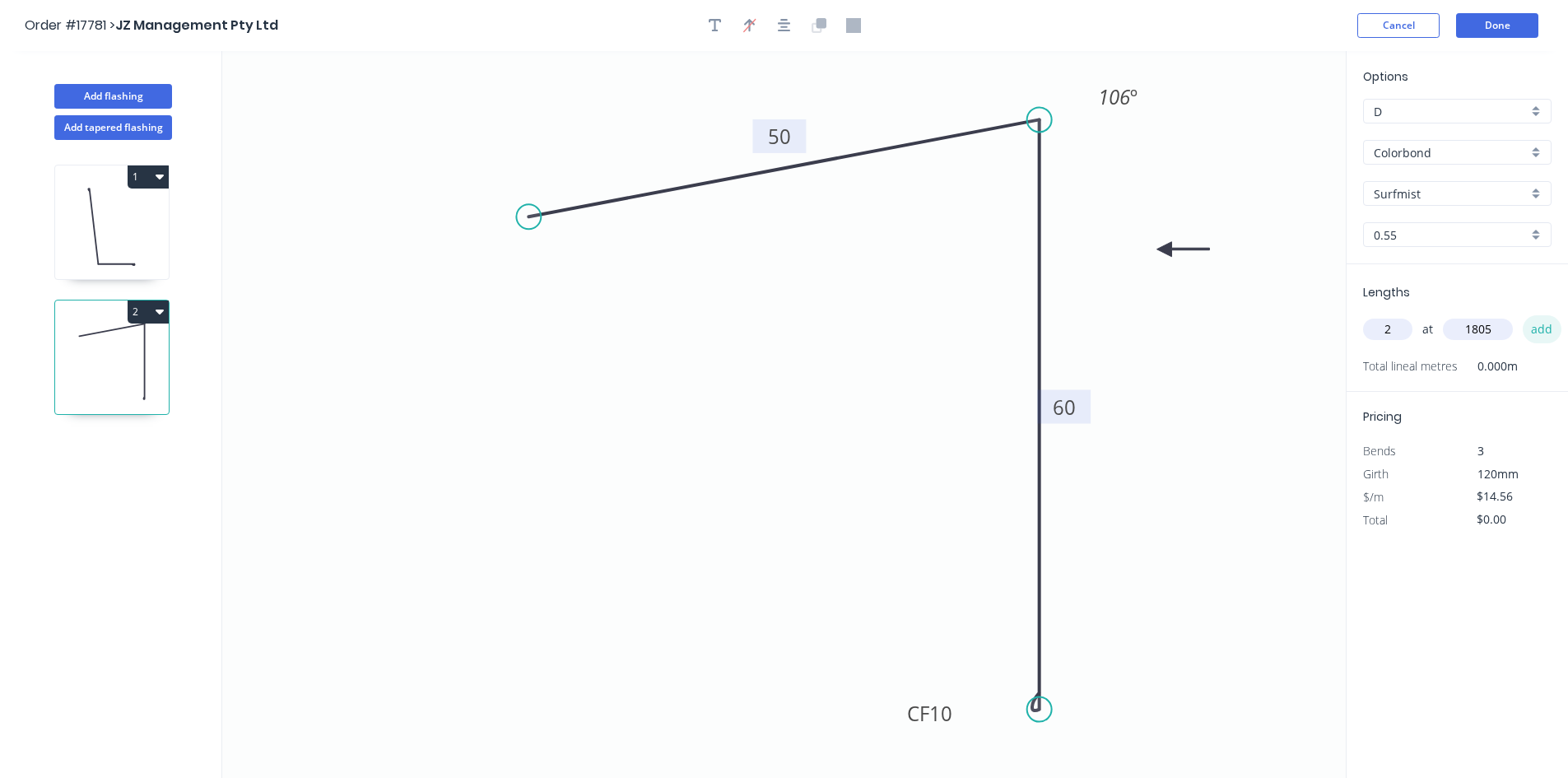
click at [1545, 333] on button "add" at bounding box center [1542, 328] width 38 height 28
type input "$52.56"
click at [138, 243] on icon at bounding box center [112, 226] width 114 height 105
type input "$16.84"
type input "$60.79"
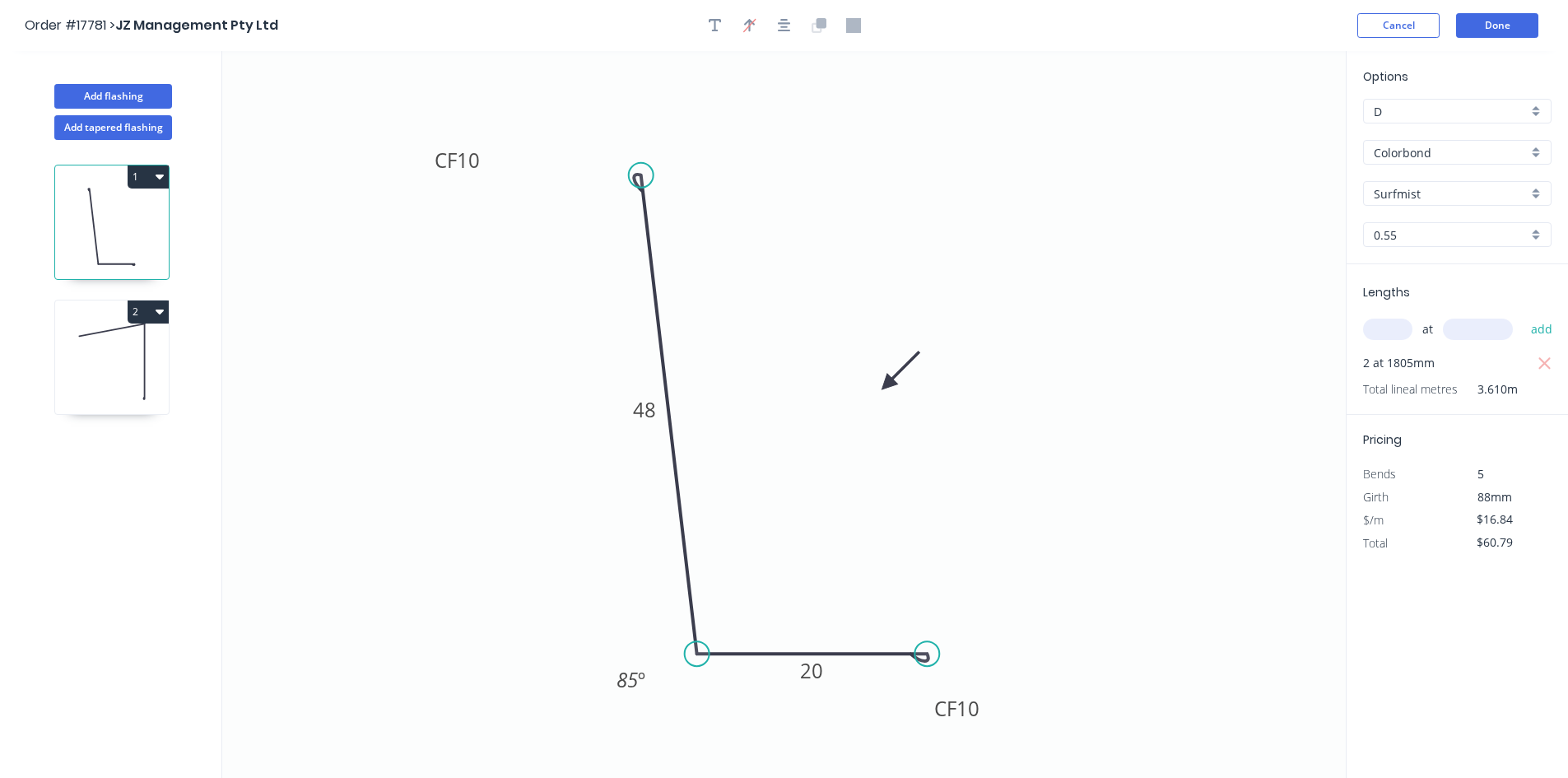
click at [116, 379] on icon at bounding box center [112, 361] width 114 height 105
type input "$14.56"
type input "$52.56"
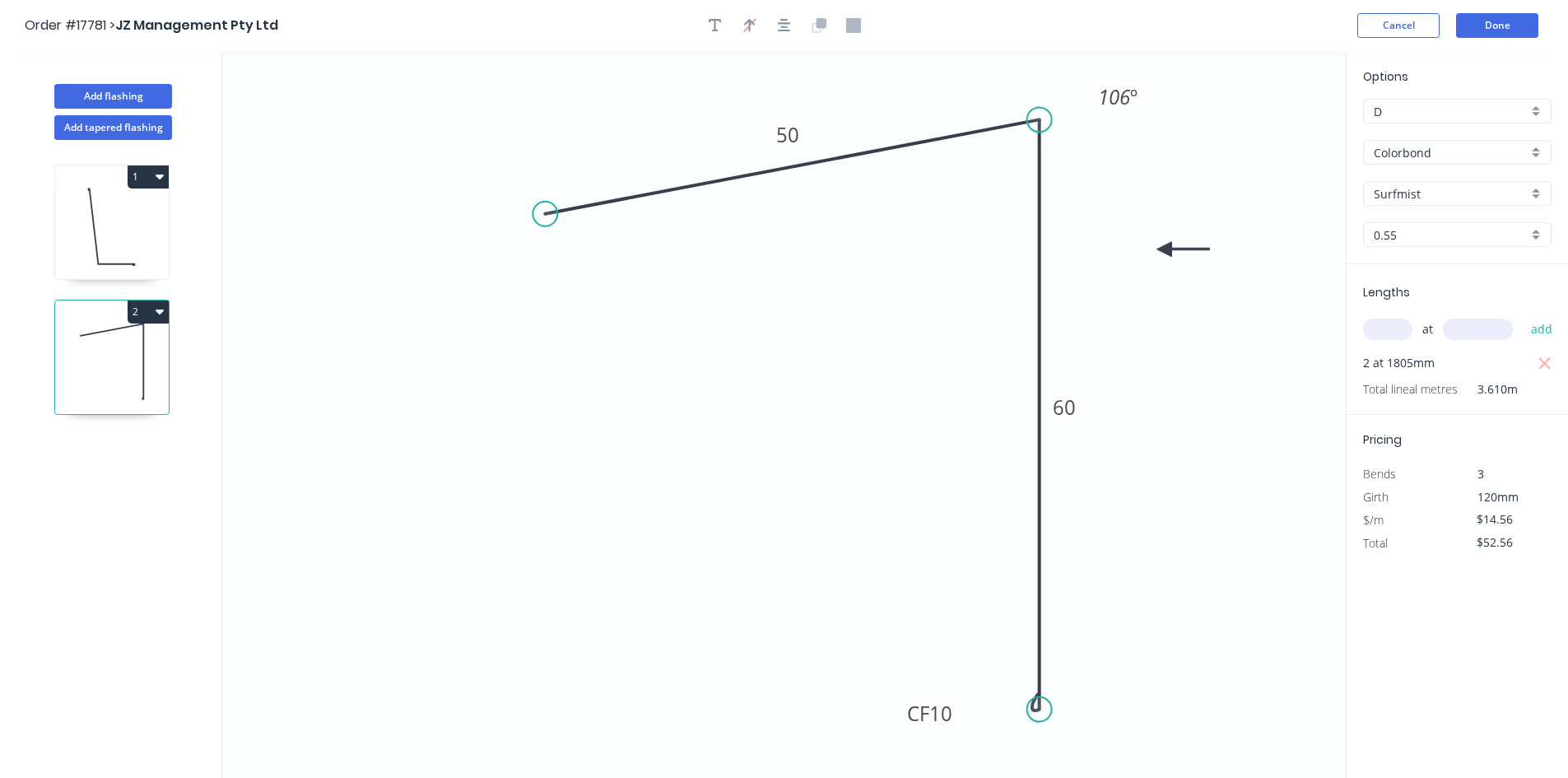
drag, startPoint x: 532, startPoint y: 218, endPoint x: 545, endPoint y: 215, distance: 13.3
click at [545, 215] on circle at bounding box center [546, 215] width 25 height 25
click at [788, 20] on icon "button" at bounding box center [784, 25] width 13 height 15
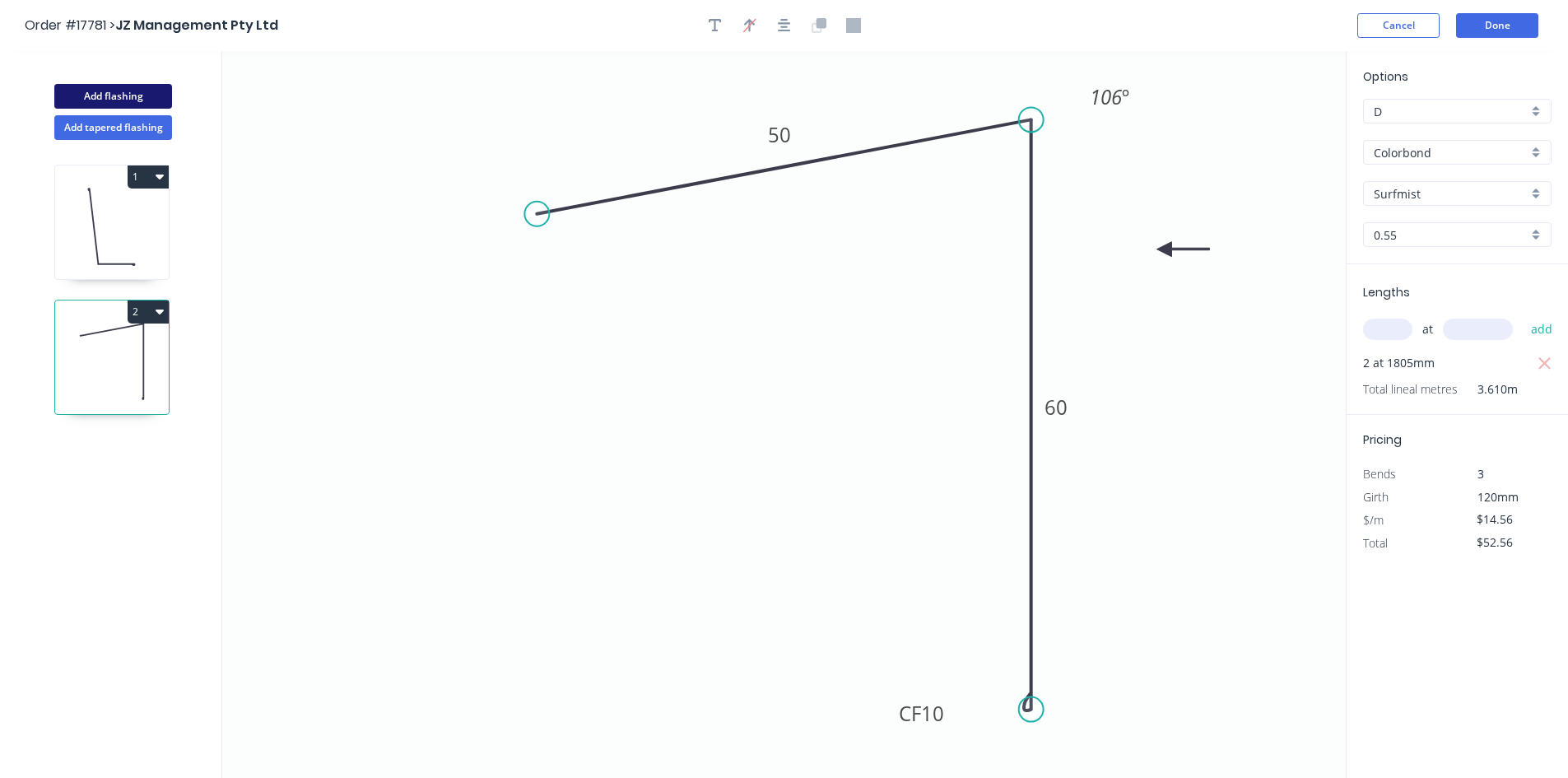
click at [120, 93] on button "Add flashing" at bounding box center [113, 96] width 117 height 25
type input "$0.00"
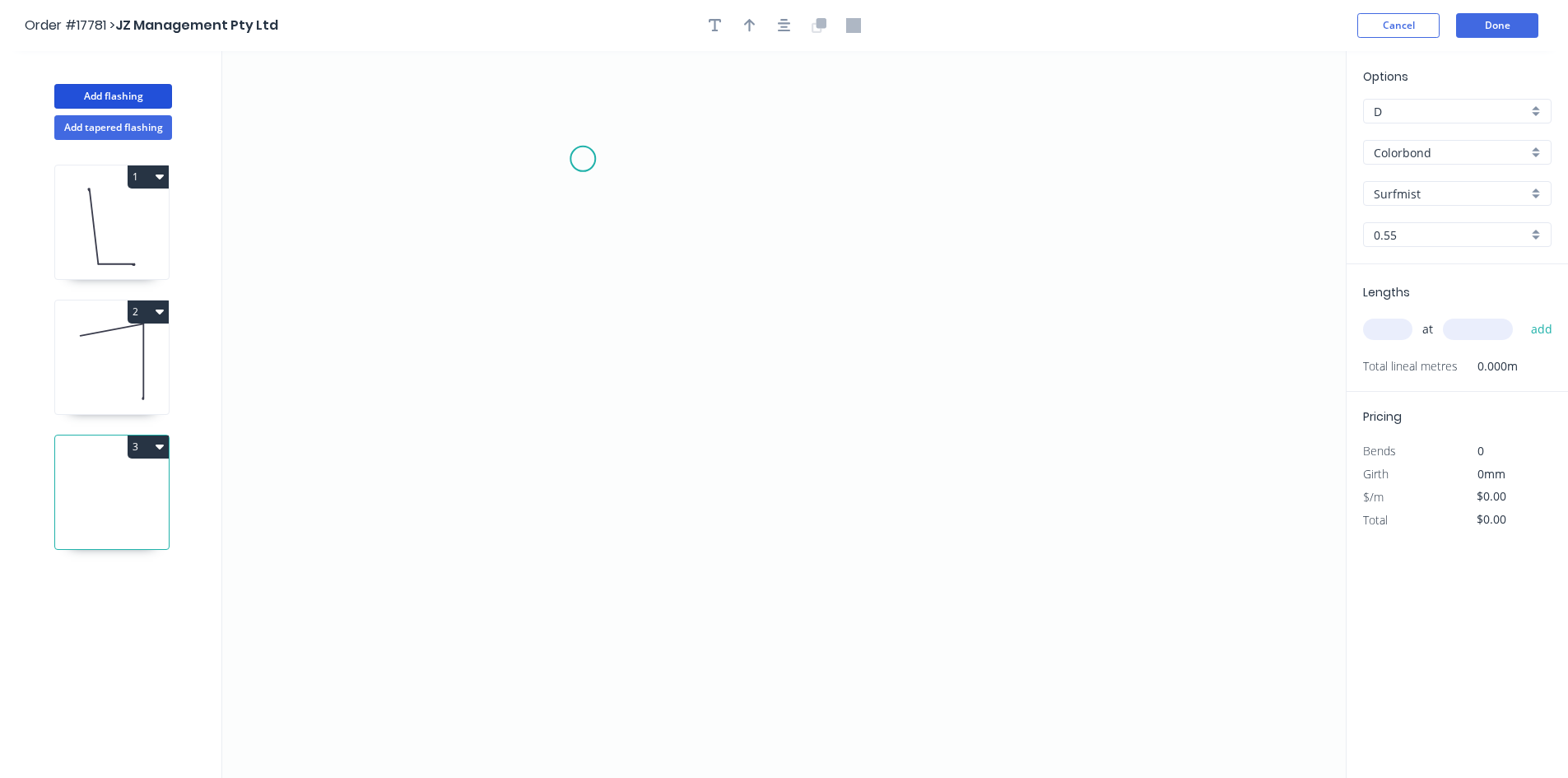
click at [583, 159] on icon "0" at bounding box center [784, 414] width 1124 height 727
click at [966, 150] on icon "0" at bounding box center [784, 414] width 1124 height 727
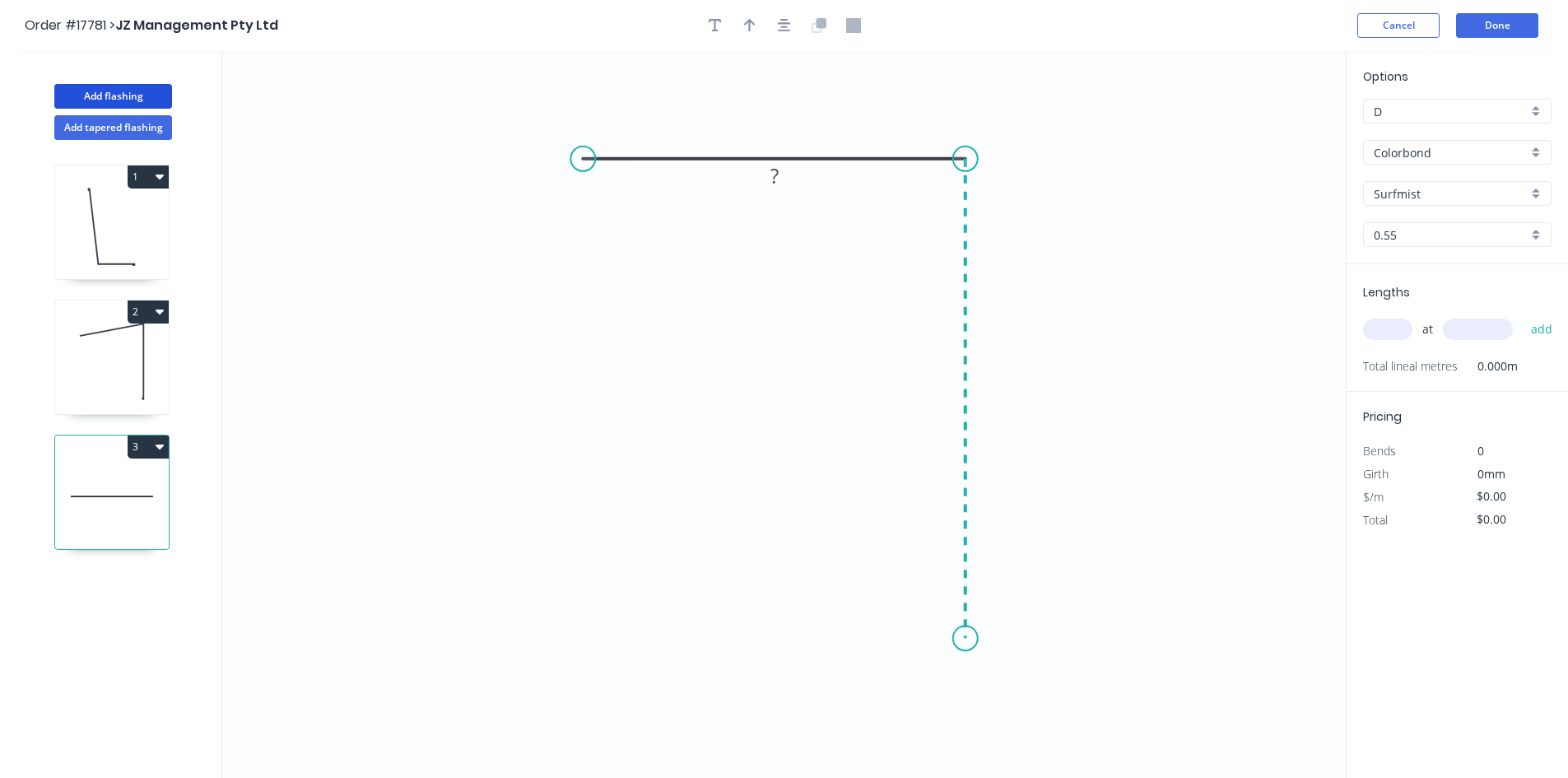
click at [938, 639] on icon "0 ?" at bounding box center [784, 414] width 1124 height 727
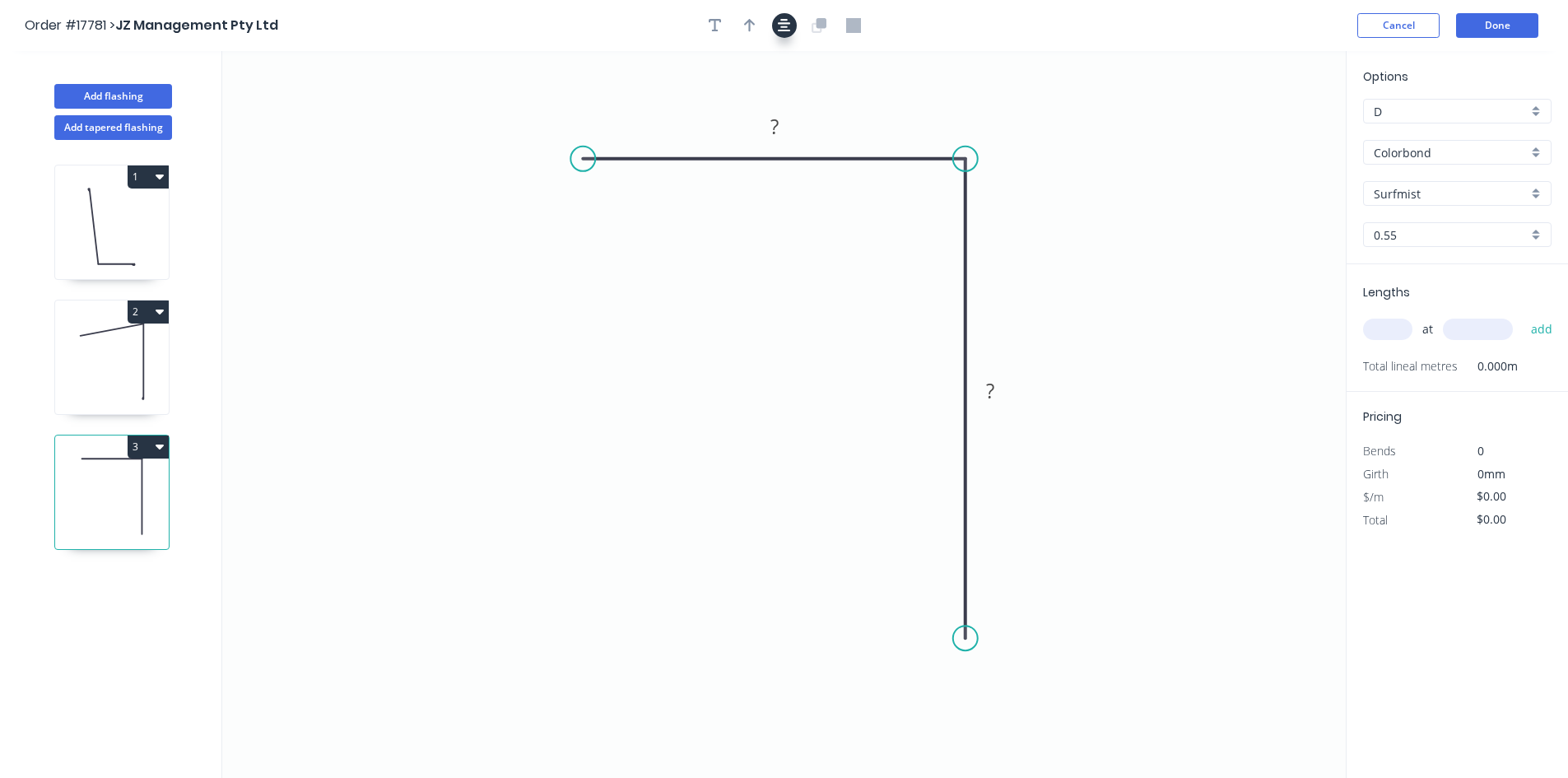
click at [776, 24] on button "button" at bounding box center [785, 26] width 25 height 25
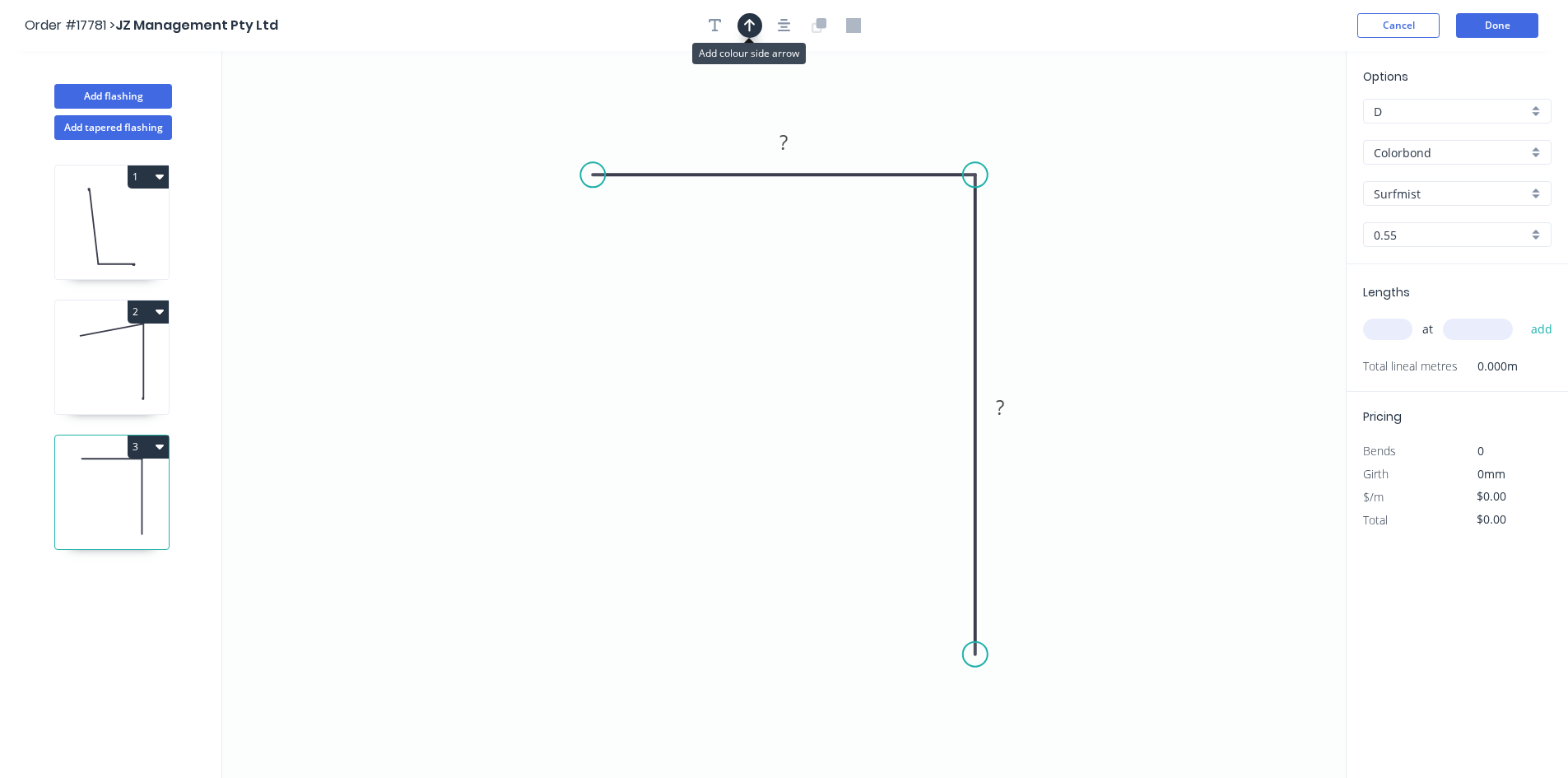
click at [742, 28] on button "button" at bounding box center [750, 26] width 25 height 25
click at [1267, 129] on icon at bounding box center [1263, 114] width 15 height 53
drag, startPoint x: 1262, startPoint y: 133, endPoint x: 1115, endPoint y: 117, distance: 147.9
click at [1119, 117] on icon at bounding box center [1143, 102] width 48 height 48
click at [1011, 225] on div "Show angle" at bounding box center [1059, 231] width 166 height 34
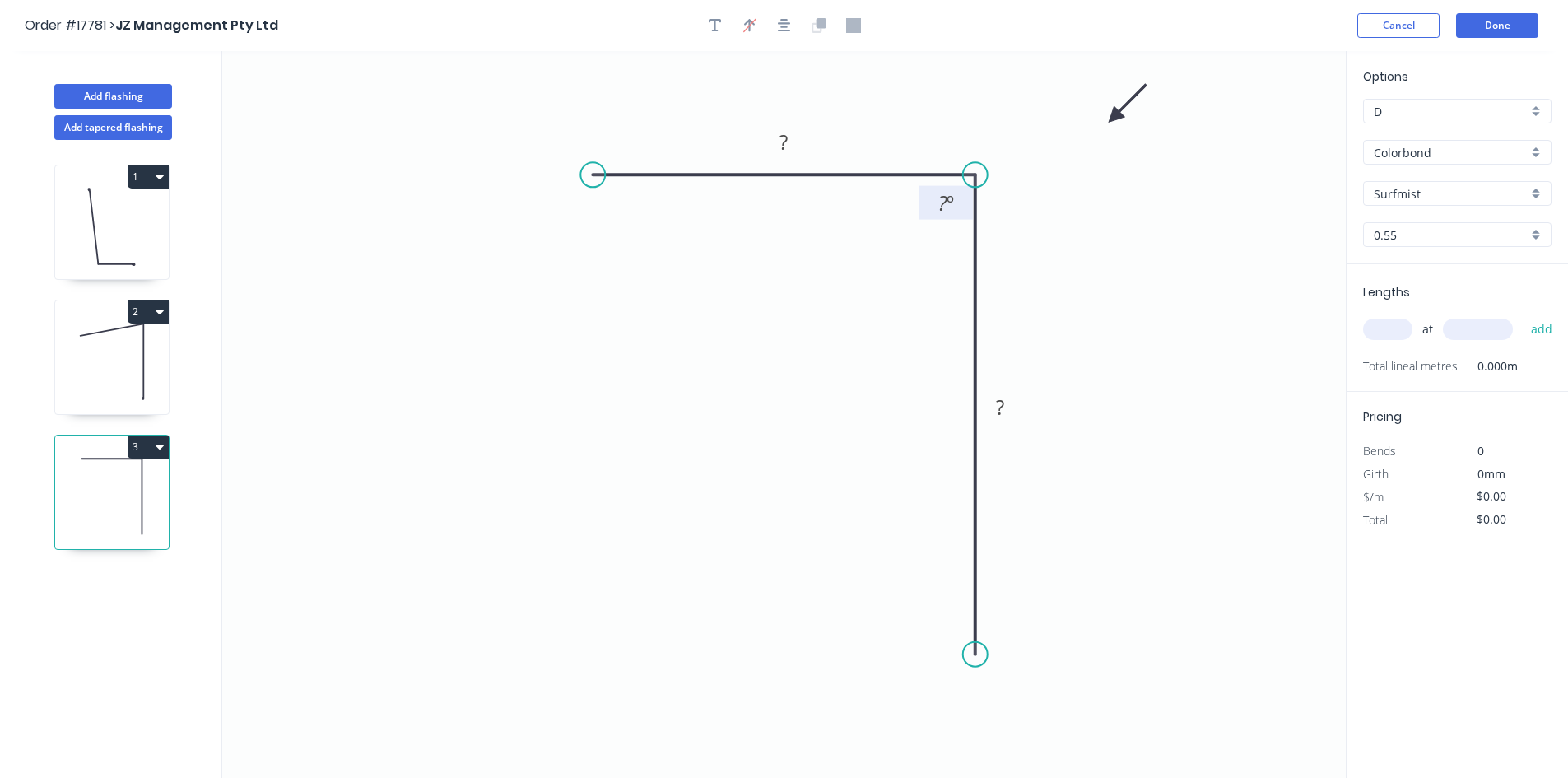
click at [950, 208] on tspan "º" at bounding box center [950, 203] width 7 height 28
click at [915, 258] on icon "0 ? ? 92 º" at bounding box center [784, 414] width 1124 height 727
drag, startPoint x: 921, startPoint y: 205, endPoint x: 960, endPoint y: 105, distance: 107.3
click at [960, 105] on rect at bounding box center [983, 103] width 53 height 34
click at [789, 141] on rect at bounding box center [784, 143] width 33 height 23
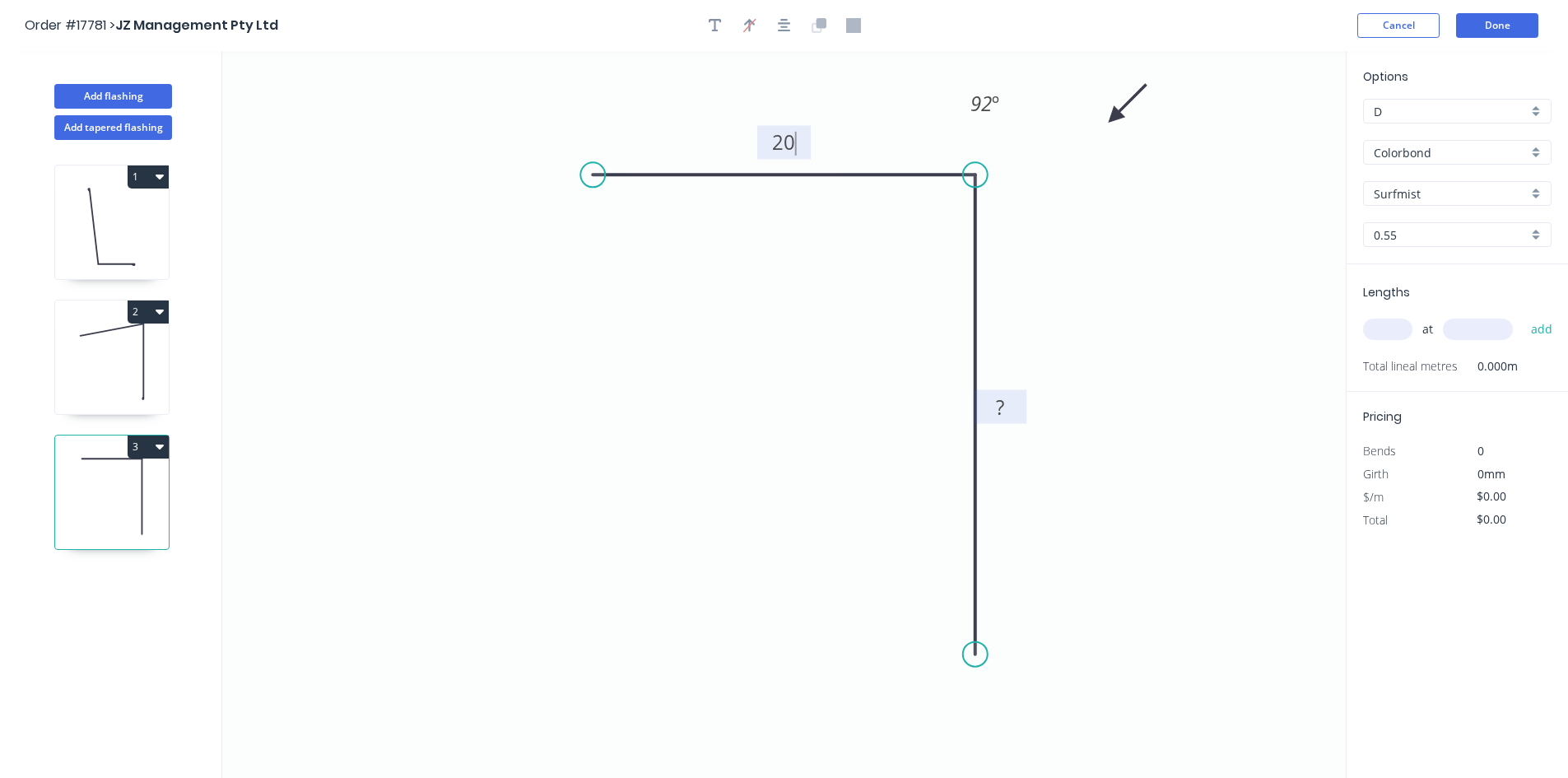
click at [1008, 409] on rect at bounding box center [1000, 409] width 33 height 23
click at [1029, 666] on div "Crush & Fold" at bounding box center [1048, 665] width 166 height 34
type input "$12.58"
click at [1042, 710] on div "Flip bend" at bounding box center [1058, 712] width 166 height 34
drag, startPoint x: 1037, startPoint y: 620, endPoint x: 893, endPoint y: 655, distance: 148.2
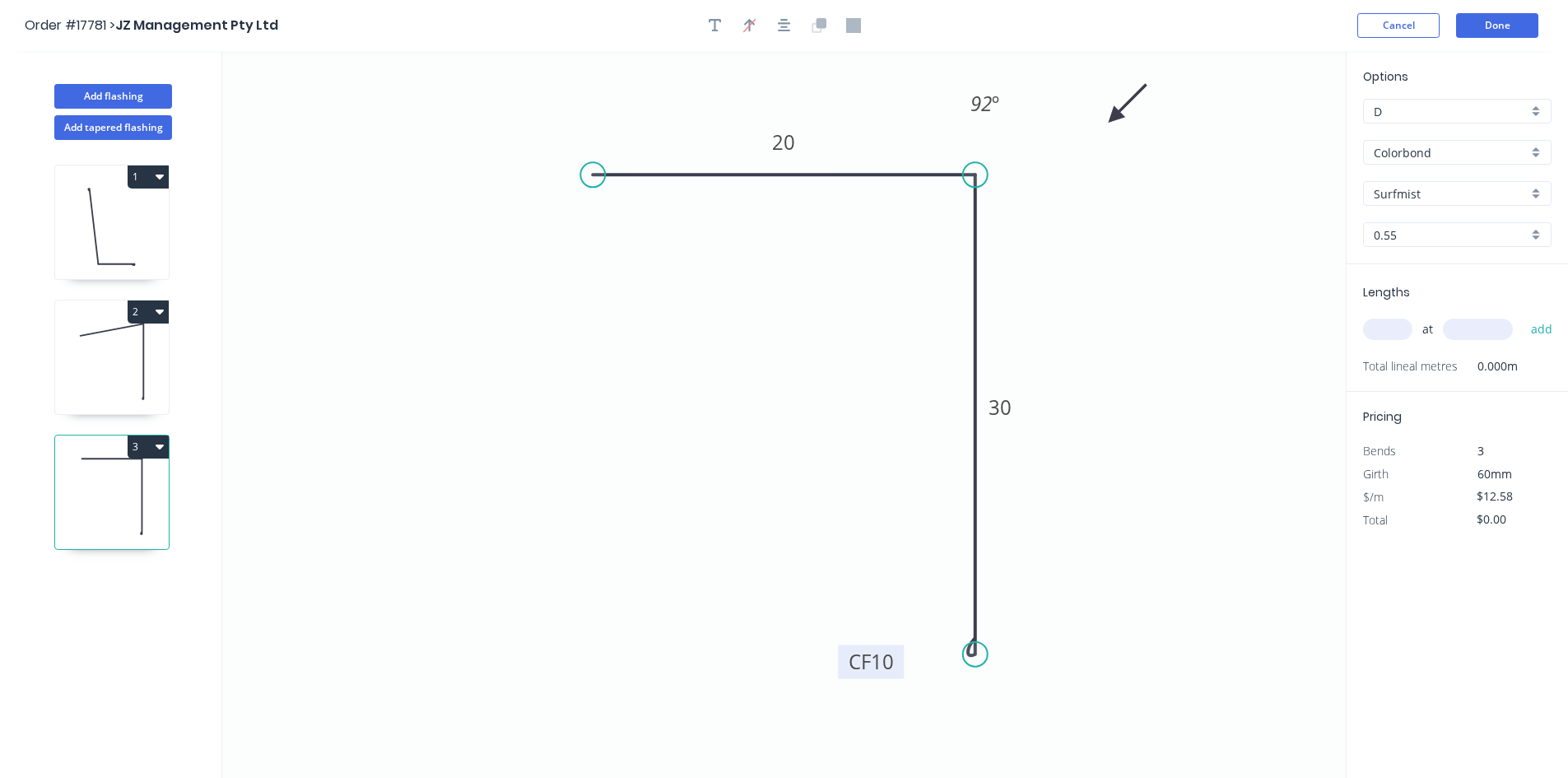
click at [893, 655] on rect at bounding box center [871, 661] width 66 height 34
click at [1392, 329] on input "text" at bounding box center [1388, 329] width 50 height 21
type input "5"
click at [1498, 337] on input "text" at bounding box center [1478, 329] width 70 height 21
type input "3000"
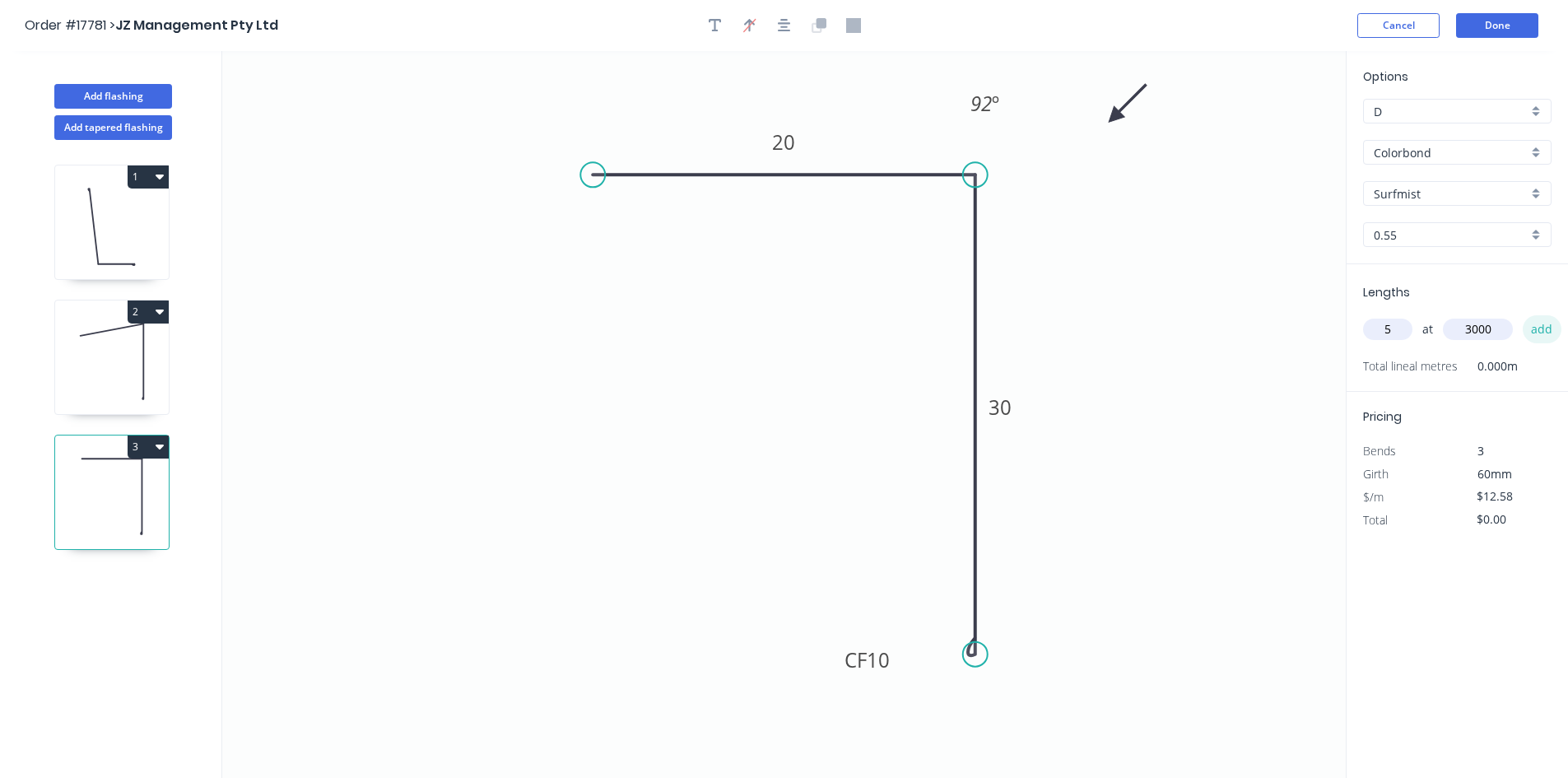
click at [1548, 330] on button "add" at bounding box center [1542, 328] width 38 height 28
type input "$188.70"
type input "1"
click at [1469, 325] on input "text" at bounding box center [1478, 329] width 70 height 21
type input "3600"
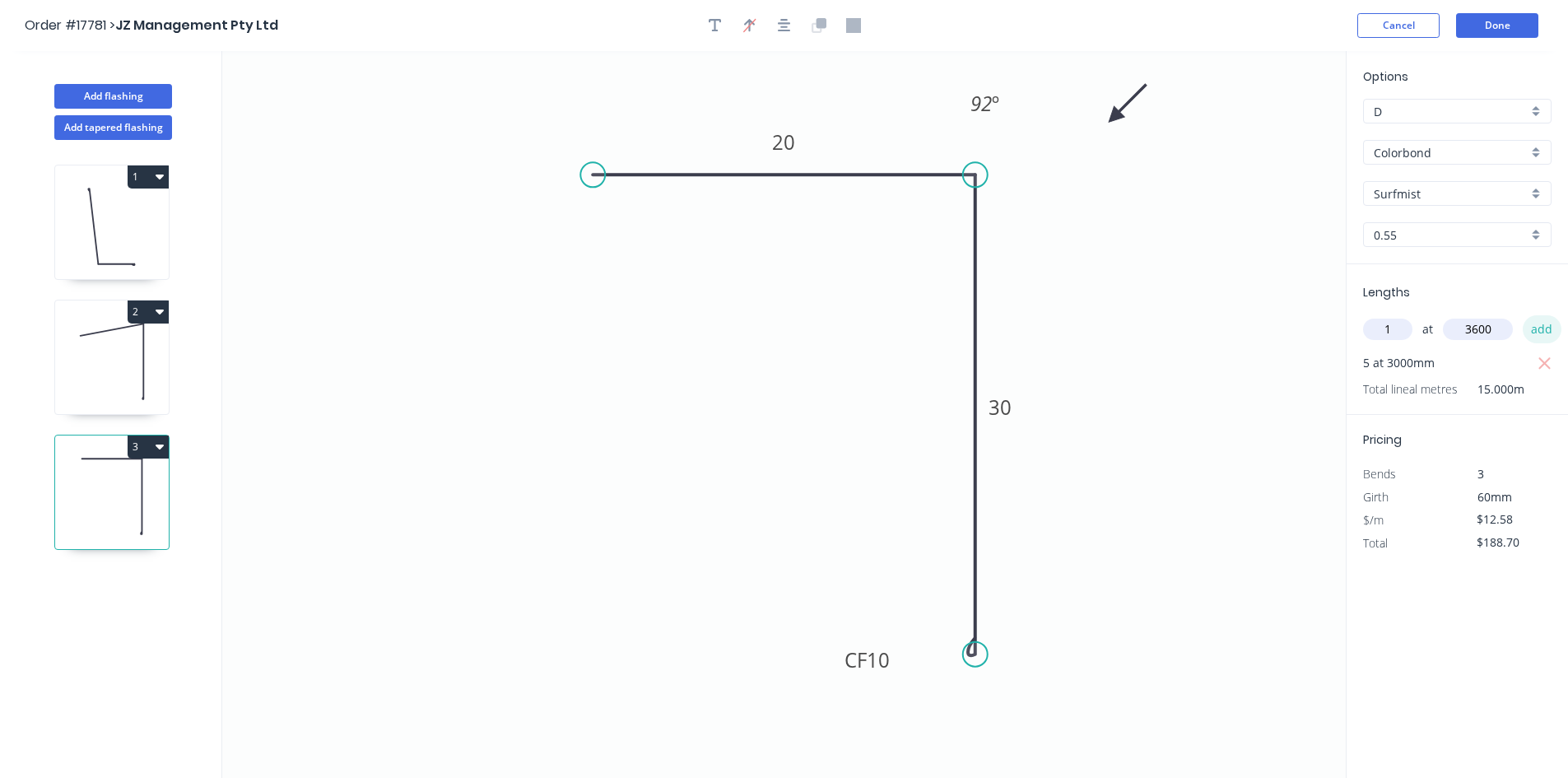
click at [1535, 336] on button "add" at bounding box center [1542, 328] width 38 height 28
type input "$233.99"
drag, startPoint x: 586, startPoint y: 174, endPoint x: 612, endPoint y: 177, distance: 26.2
click at [612, 177] on circle at bounding box center [612, 174] width 25 height 25
click at [776, 25] on button "button" at bounding box center [785, 26] width 25 height 25
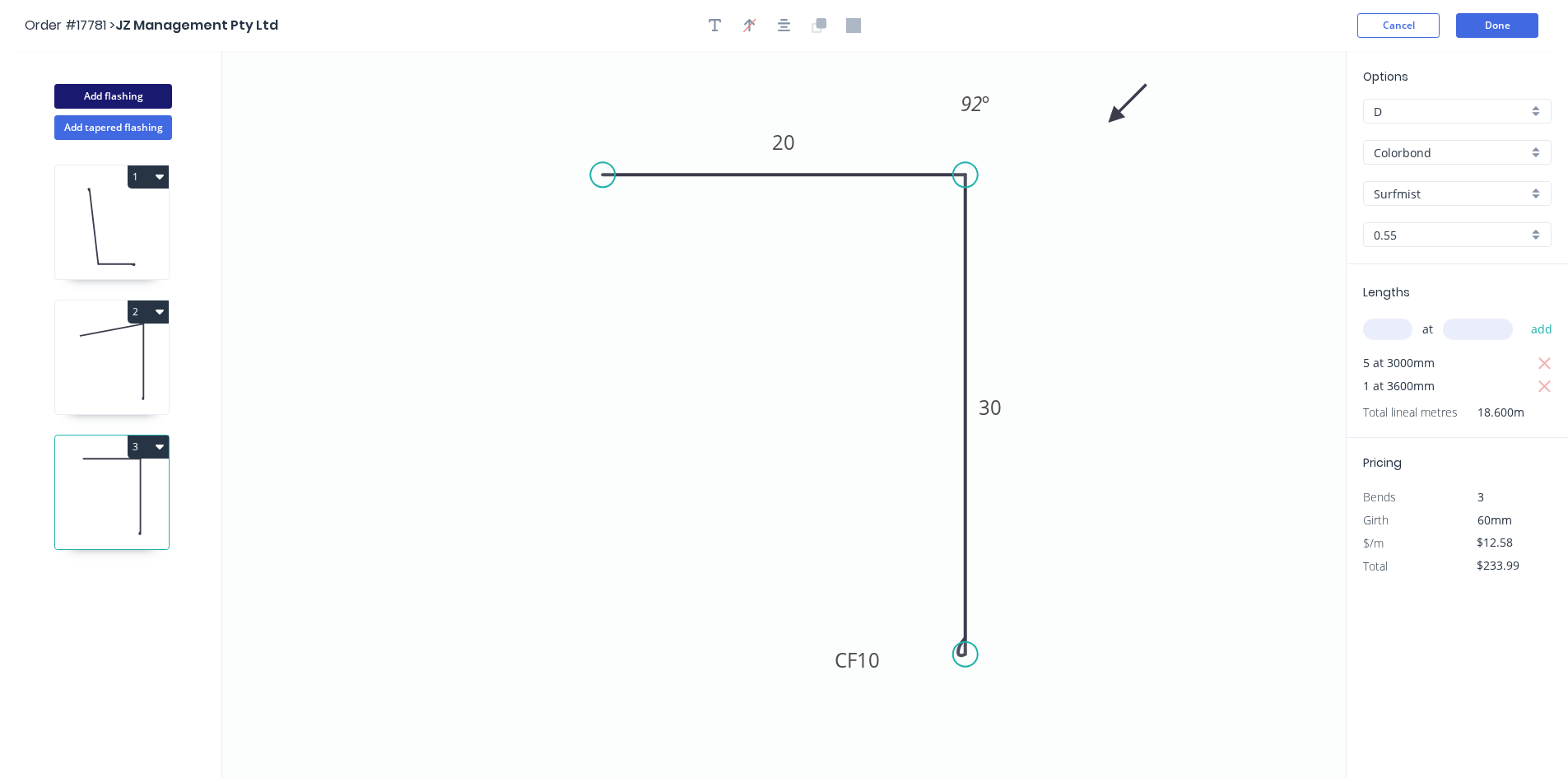
click at [117, 98] on button "Add flashing" at bounding box center [113, 96] width 117 height 25
type input "$0.00"
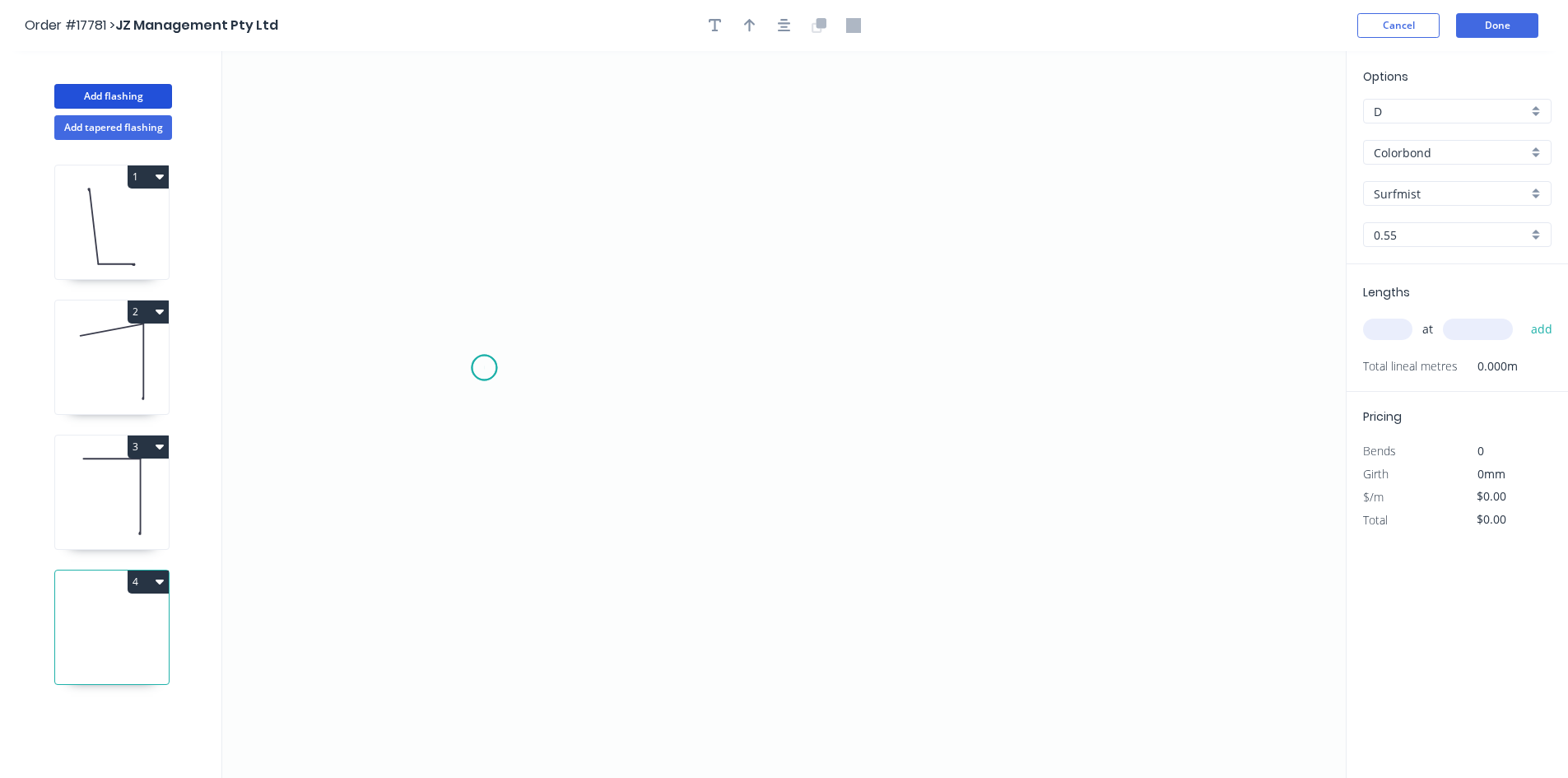
click at [484, 369] on icon "0" at bounding box center [784, 414] width 1124 height 727
click at [1094, 346] on icon "0" at bounding box center [784, 414] width 1124 height 727
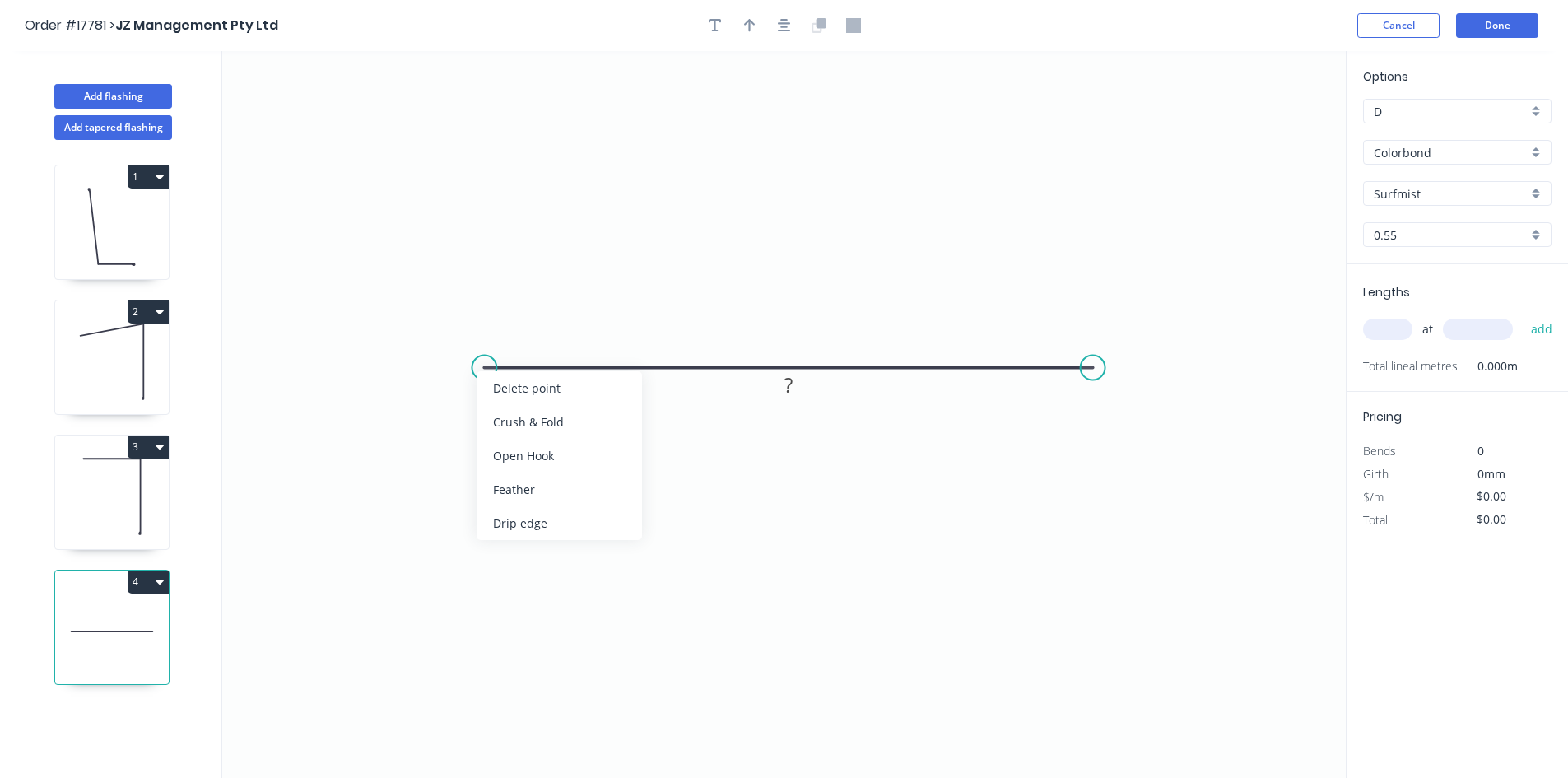
click at [527, 424] on div "Crush & Fold" at bounding box center [560, 422] width 166 height 34
drag, startPoint x: 533, startPoint y: 322, endPoint x: 503, endPoint y: 442, distance: 123.7
click at [503, 442] on rect at bounding box center [478, 442] width 66 height 34
click at [788, 388] on tspan "?" at bounding box center [788, 385] width 8 height 28
click at [873, 483] on icon "0 CF 10 200" at bounding box center [784, 414] width 1124 height 727
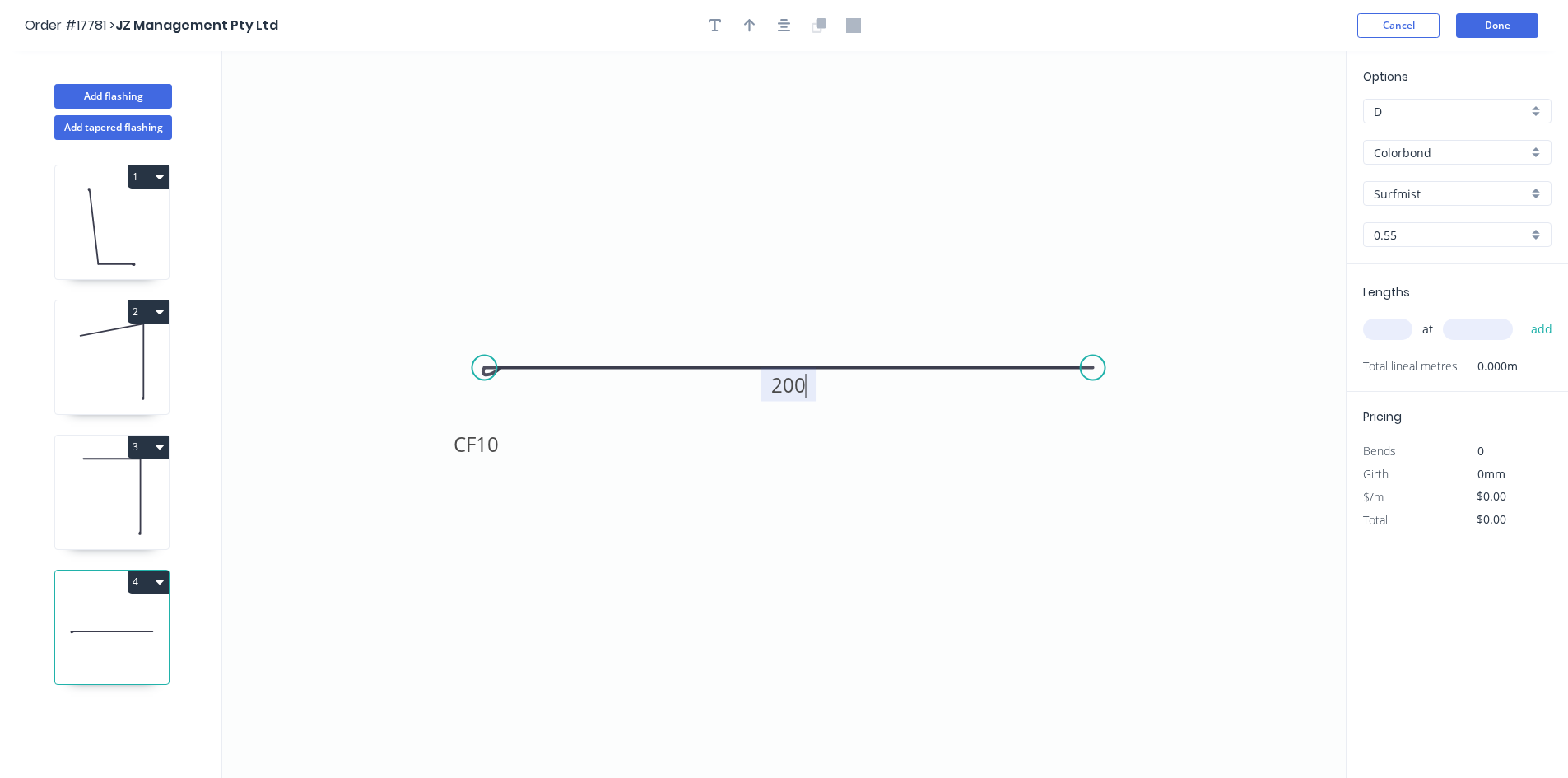
type input "$16.02"
click at [788, 29] on icon "button" at bounding box center [784, 25] width 13 height 15
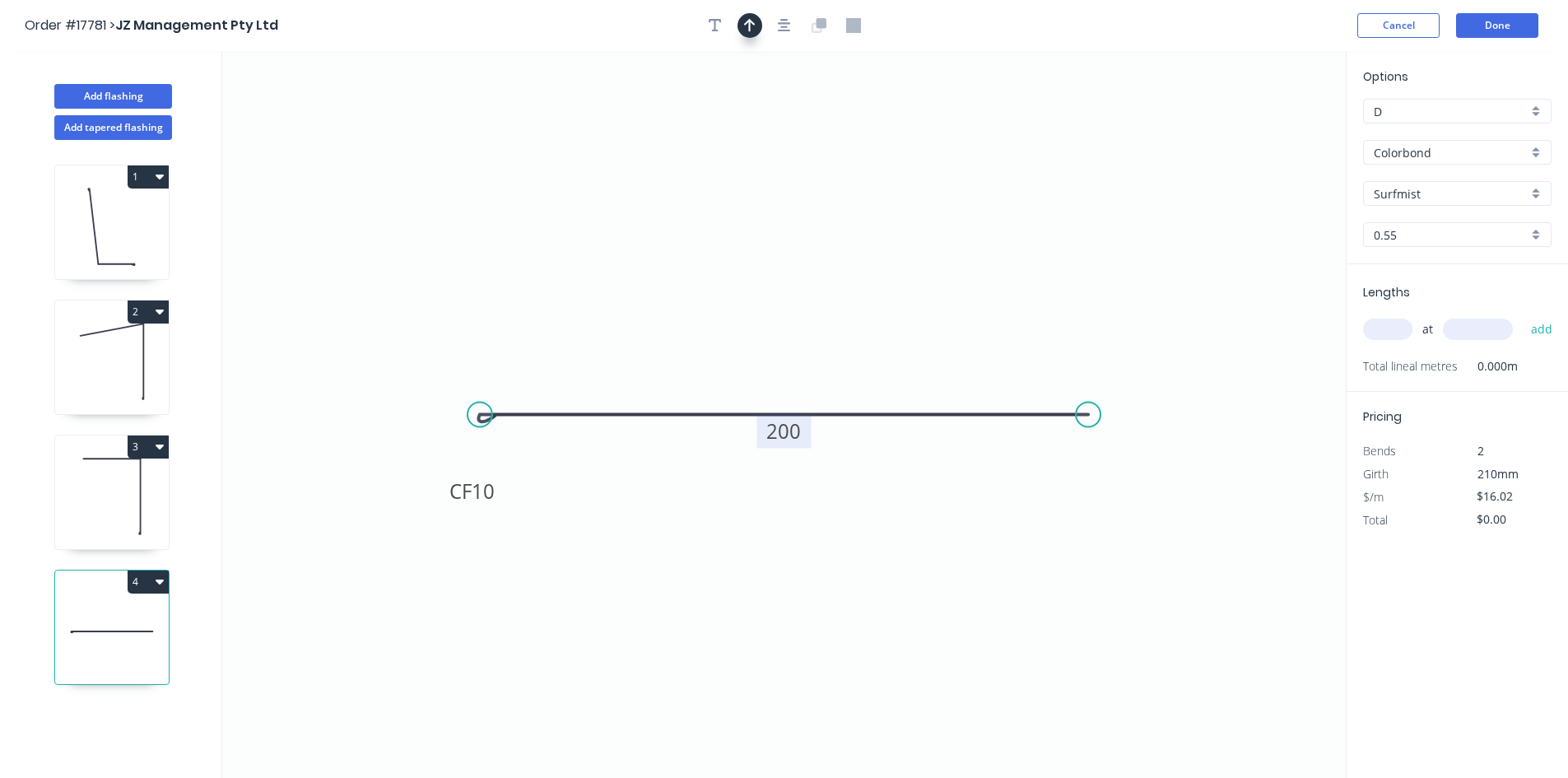
click at [747, 28] on icon "button" at bounding box center [749, 25] width 12 height 15
drag, startPoint x: 1259, startPoint y: 129, endPoint x: 655, endPoint y: 331, distance: 636.9
click at [655, 331] on icon at bounding box center [655, 312] width 15 height 53
click at [1377, 332] on input "text" at bounding box center [1388, 329] width 50 height 21
type input "1"
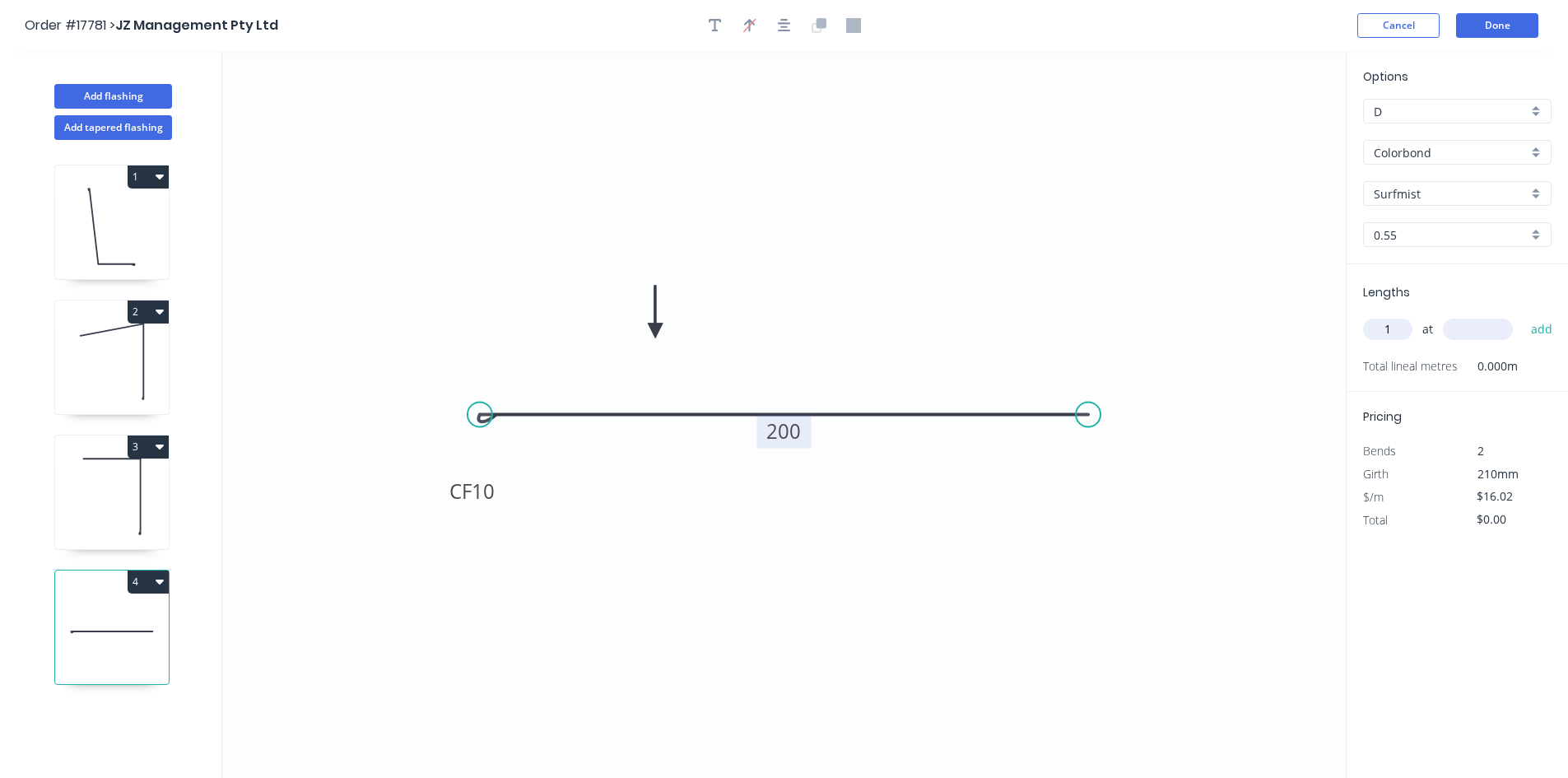
click at [1468, 329] on input "text" at bounding box center [1478, 329] width 70 height 21
type input "200"
click at [1537, 331] on button "add" at bounding box center [1542, 328] width 38 height 28
type input "$16.02"
click at [1504, 25] on button "Done" at bounding box center [1498, 26] width 83 height 25
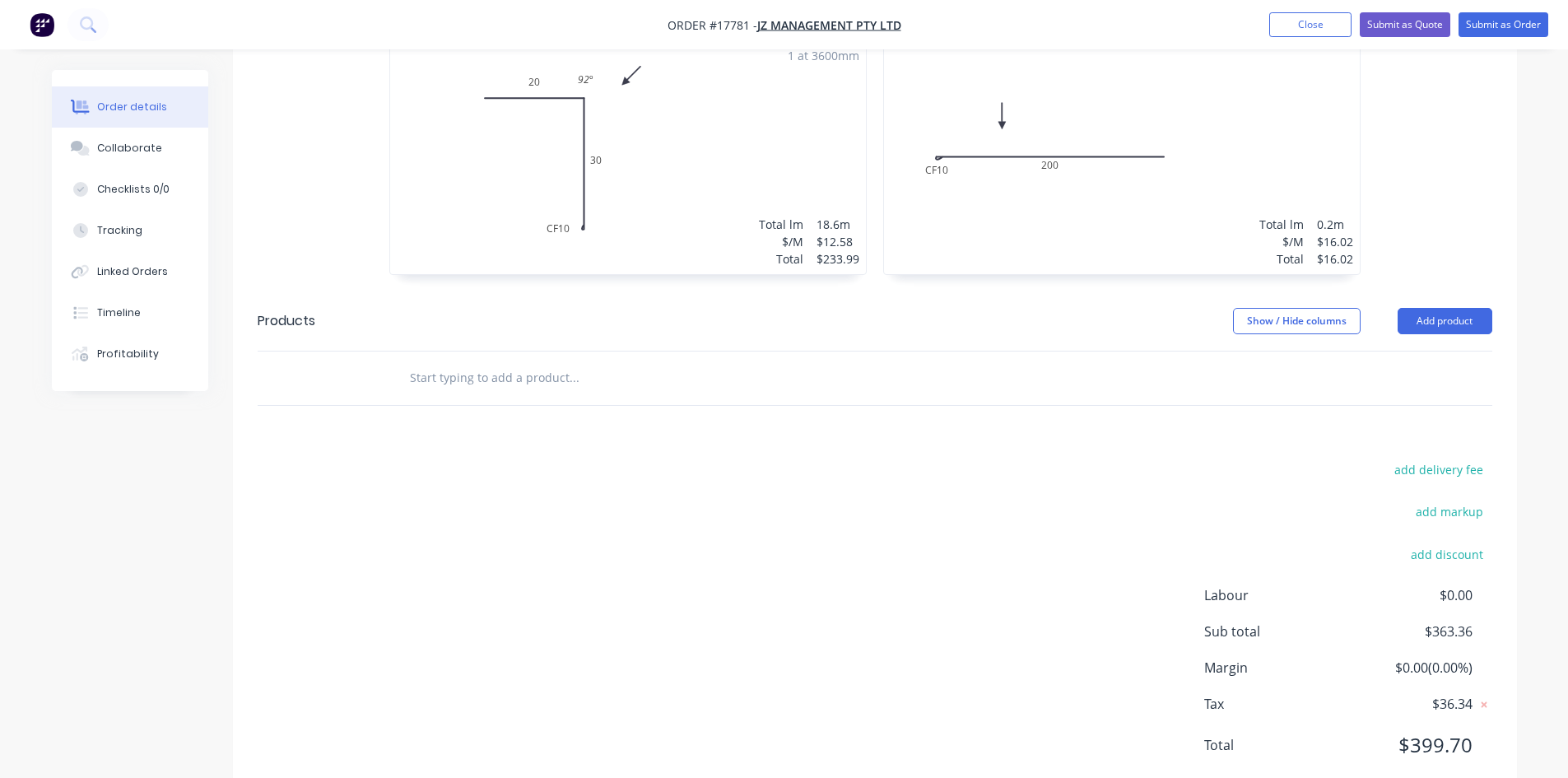
scroll to position [967, 0]
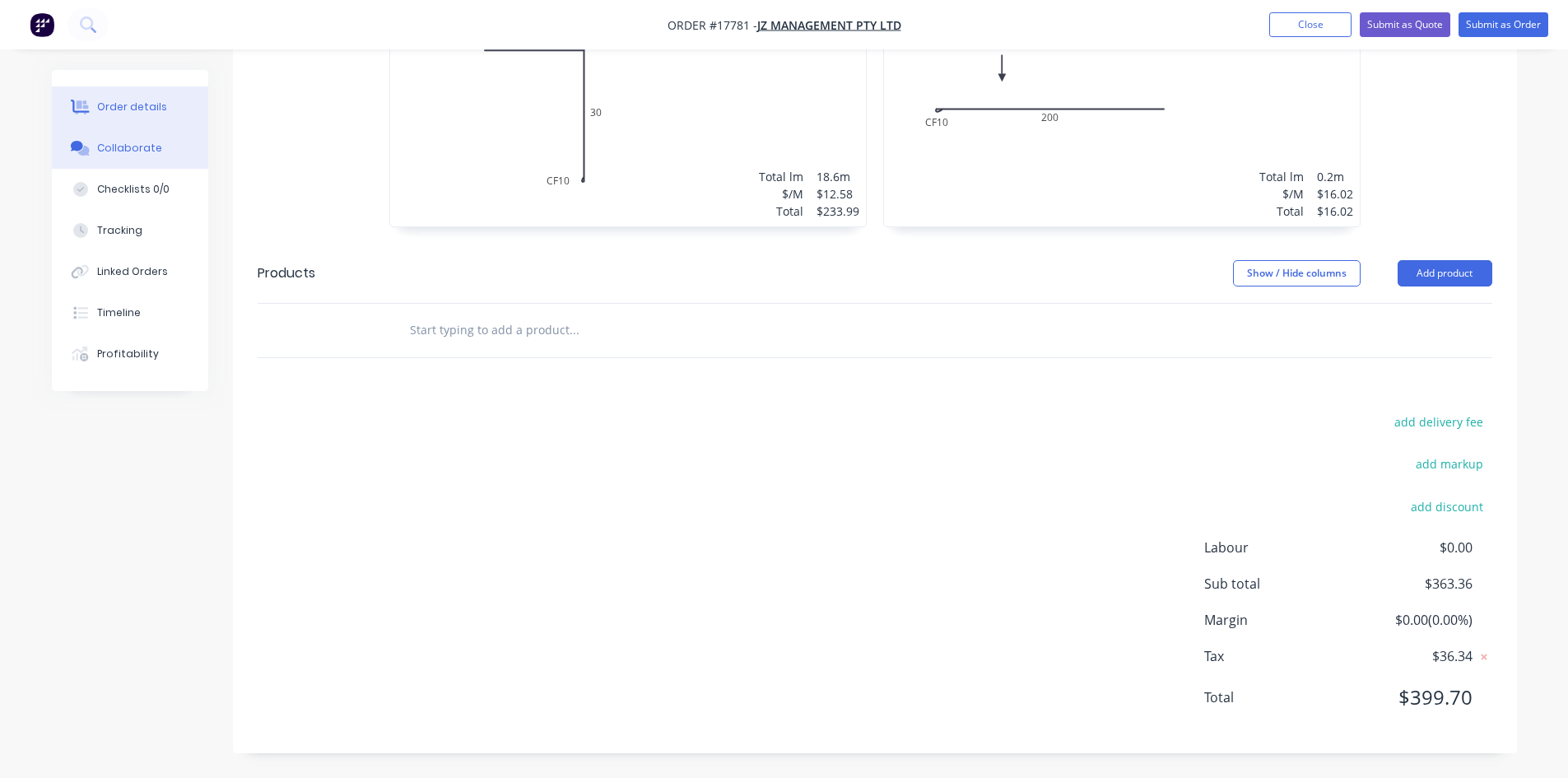
click at [174, 142] on button "Collaborate" at bounding box center [130, 148] width 157 height 41
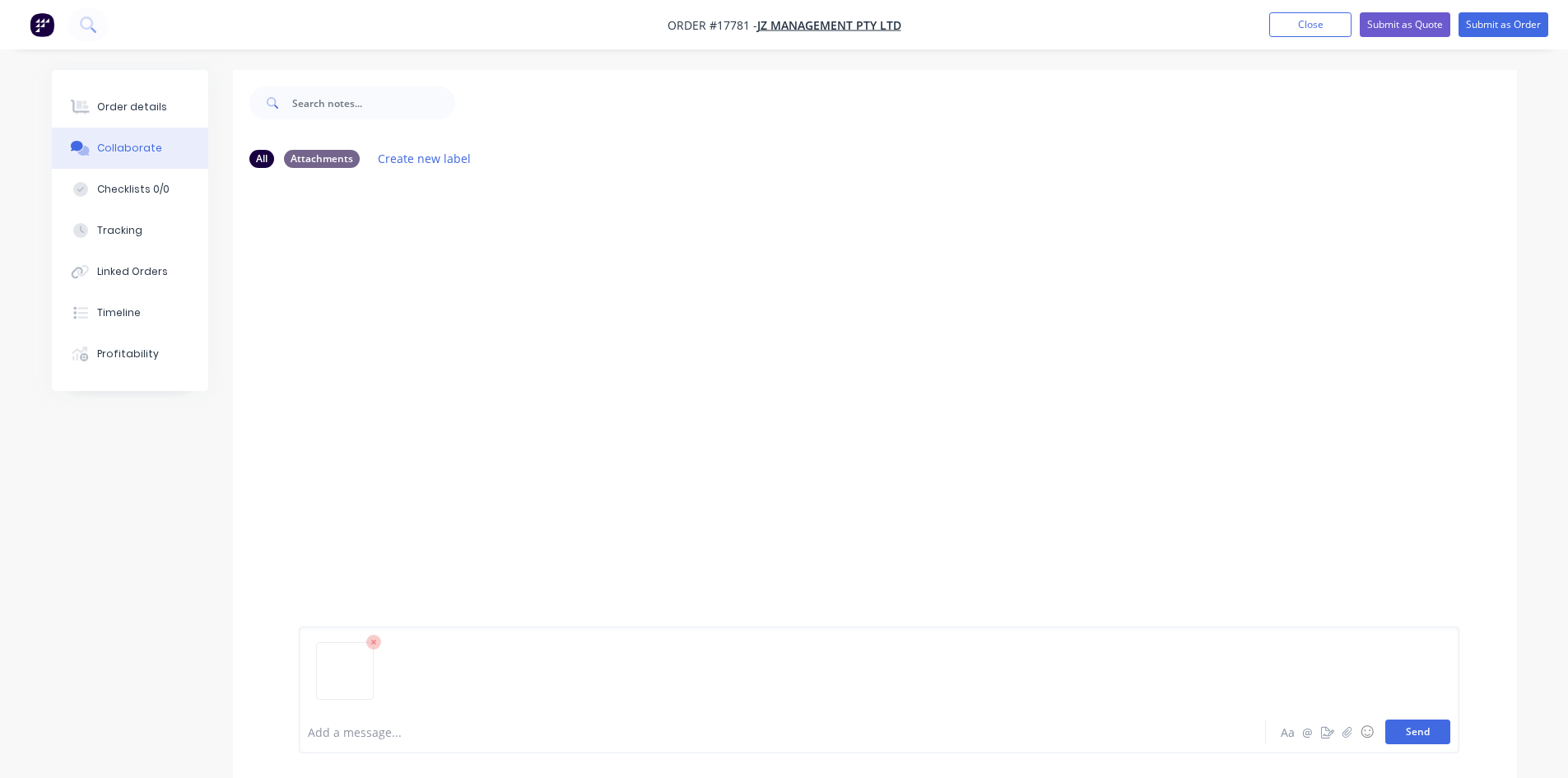
click at [1426, 729] on button "Send" at bounding box center [1418, 733] width 65 height 25
click at [149, 101] on div "Order details" at bounding box center [132, 107] width 70 height 15
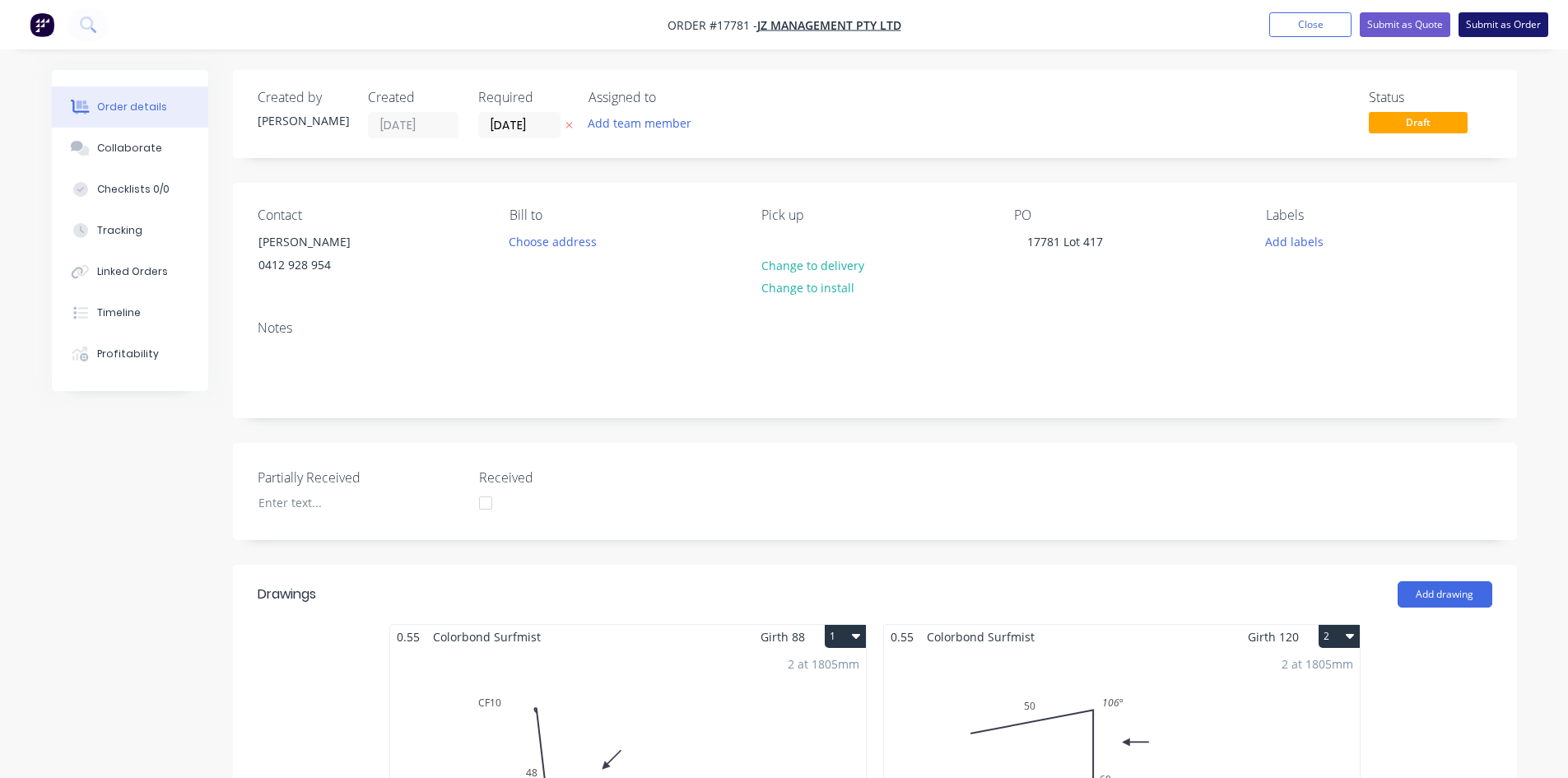
click at [1486, 23] on button "Submit as Order" at bounding box center [1503, 25] width 90 height 25
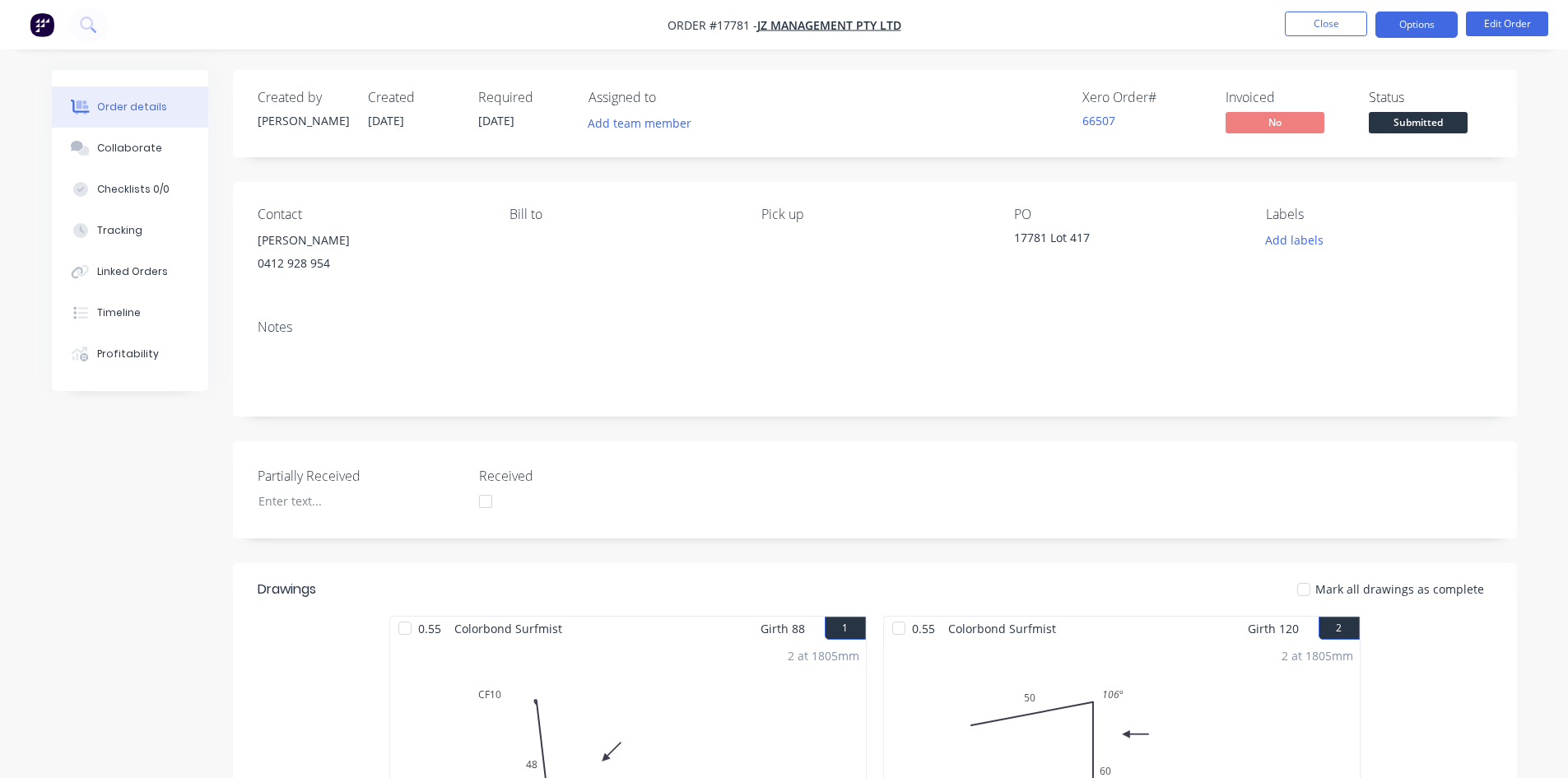
click at [1440, 20] on button "Options" at bounding box center [1417, 25] width 83 height 27
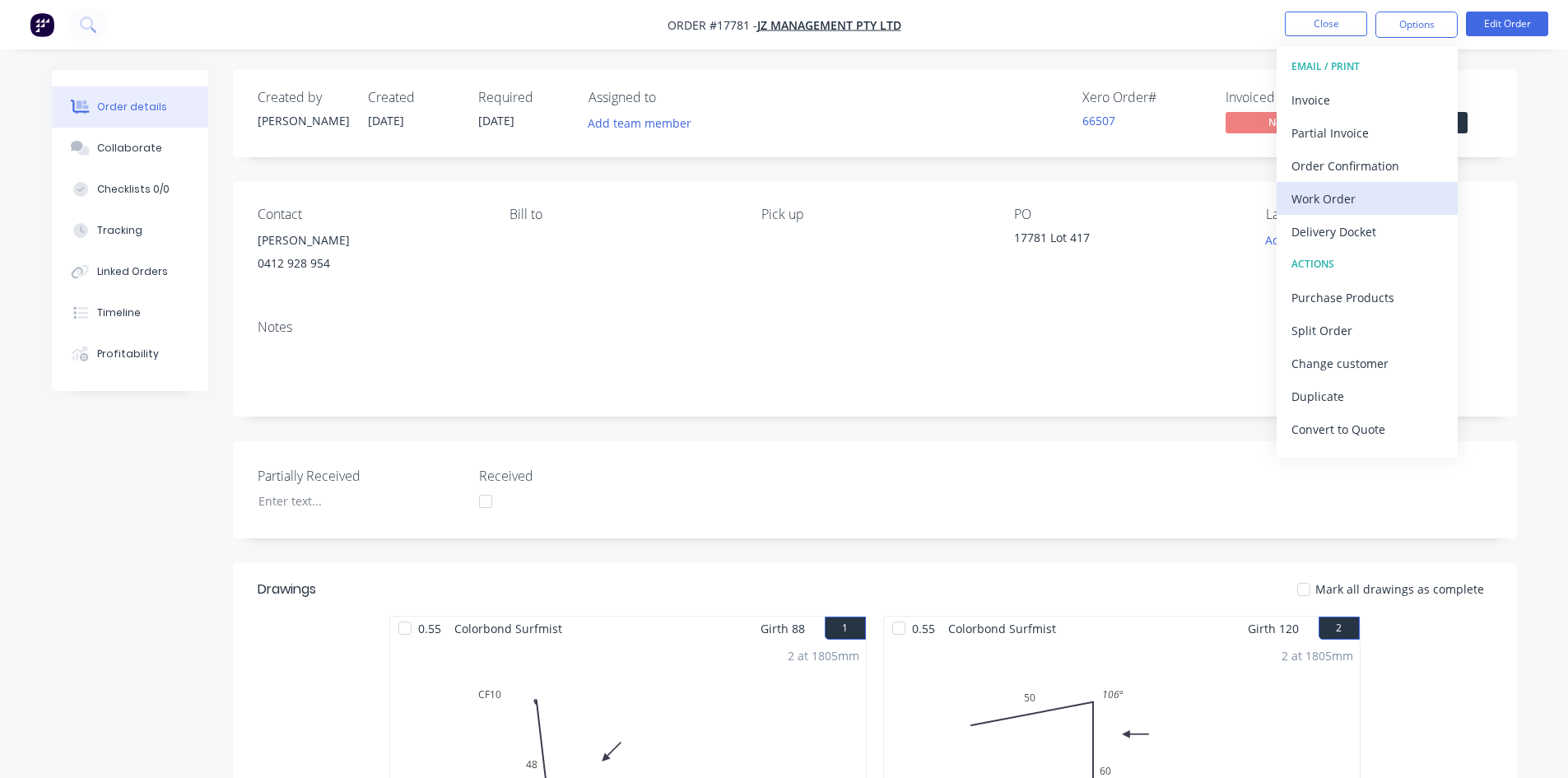
click at [1346, 205] on div "Work Order" at bounding box center [1368, 199] width 151 height 24
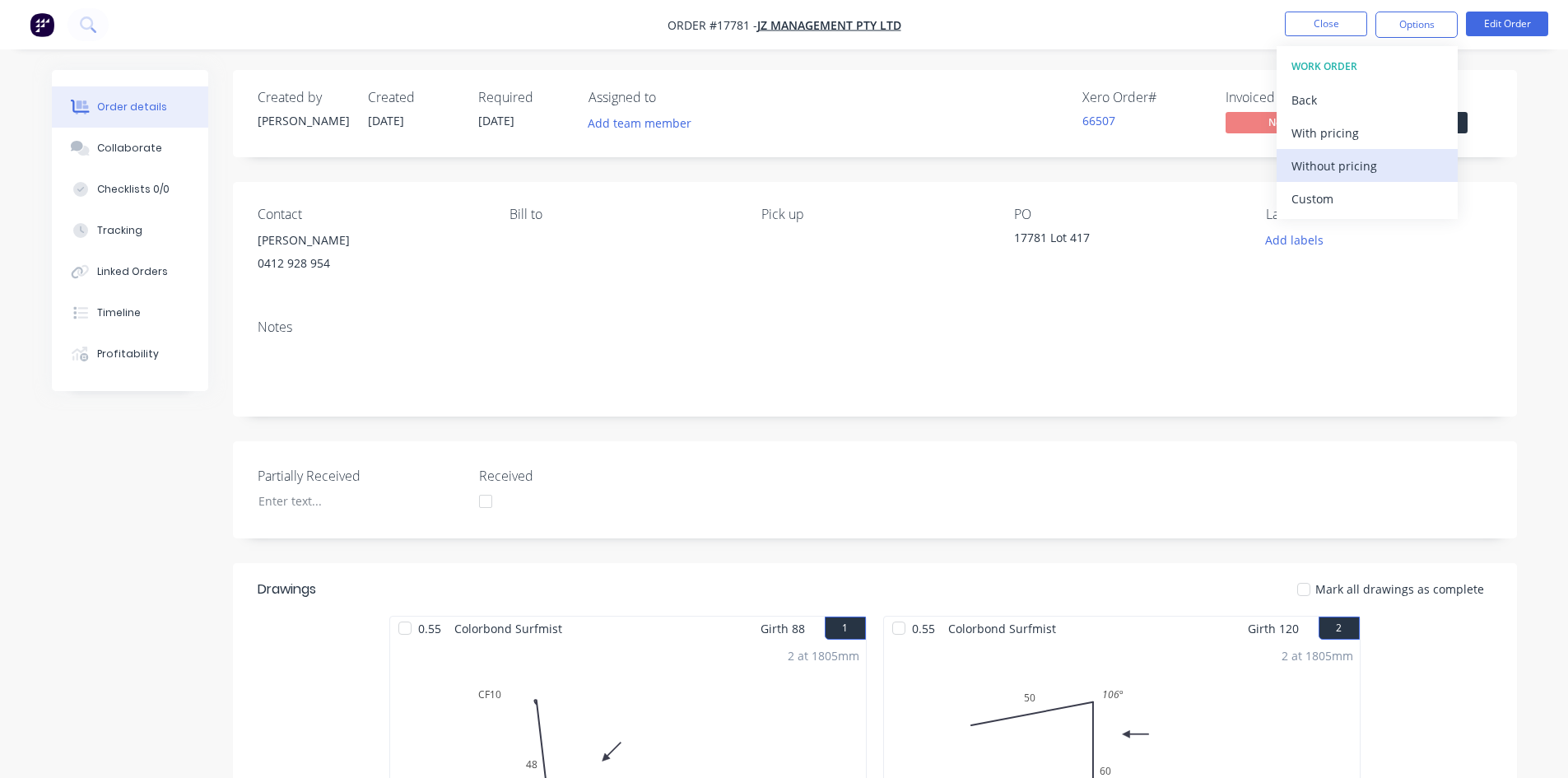
click at [1355, 161] on div "Without pricing" at bounding box center [1368, 166] width 151 height 24
click at [1051, 50] on div "Order details Collaborate Checklists 0/0 Tracking Linked Orders Timeline Profit…" at bounding box center [784, 748] width 1568 height 1495
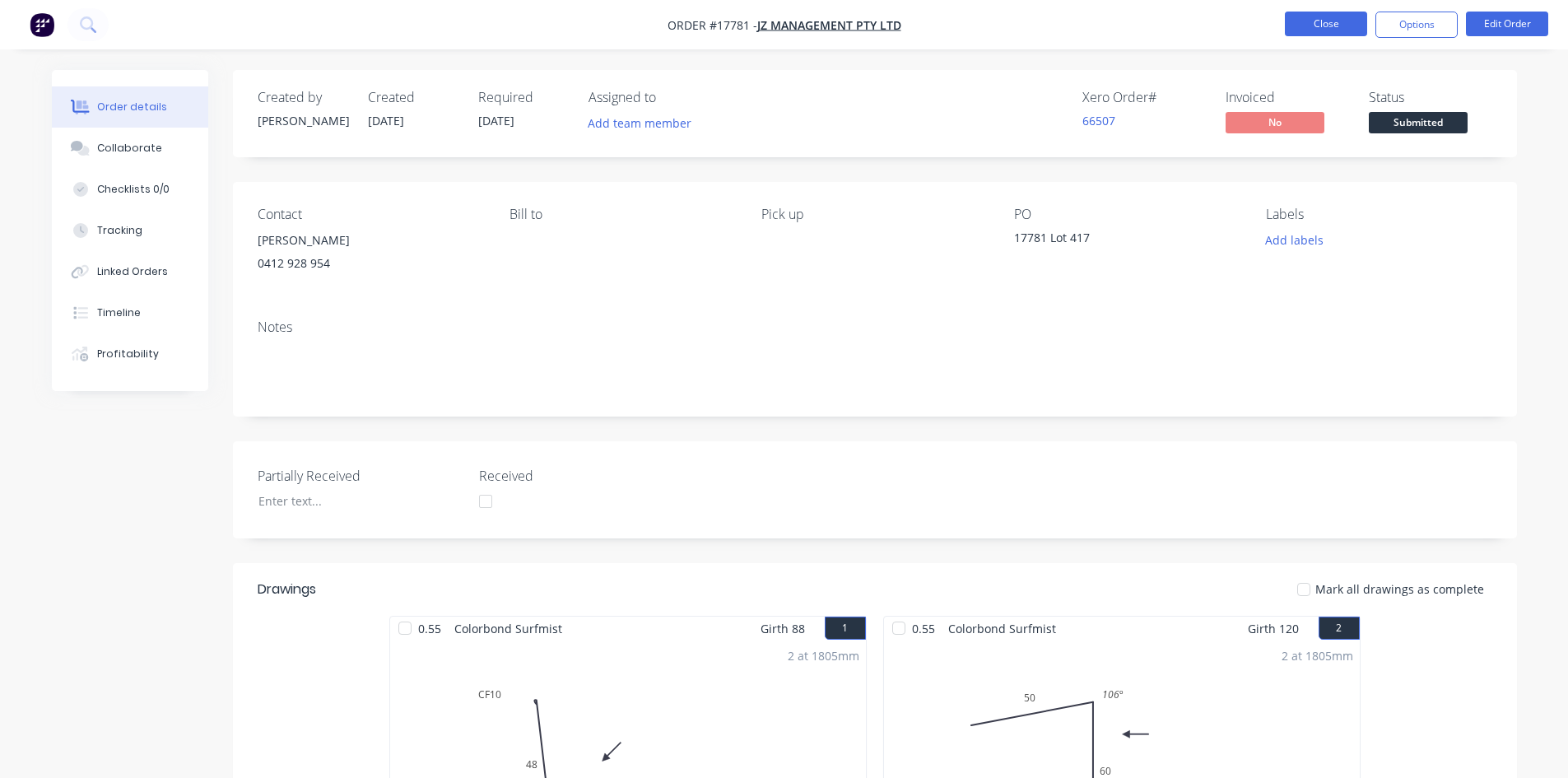
click at [1321, 16] on button "Close" at bounding box center [1326, 24] width 83 height 25
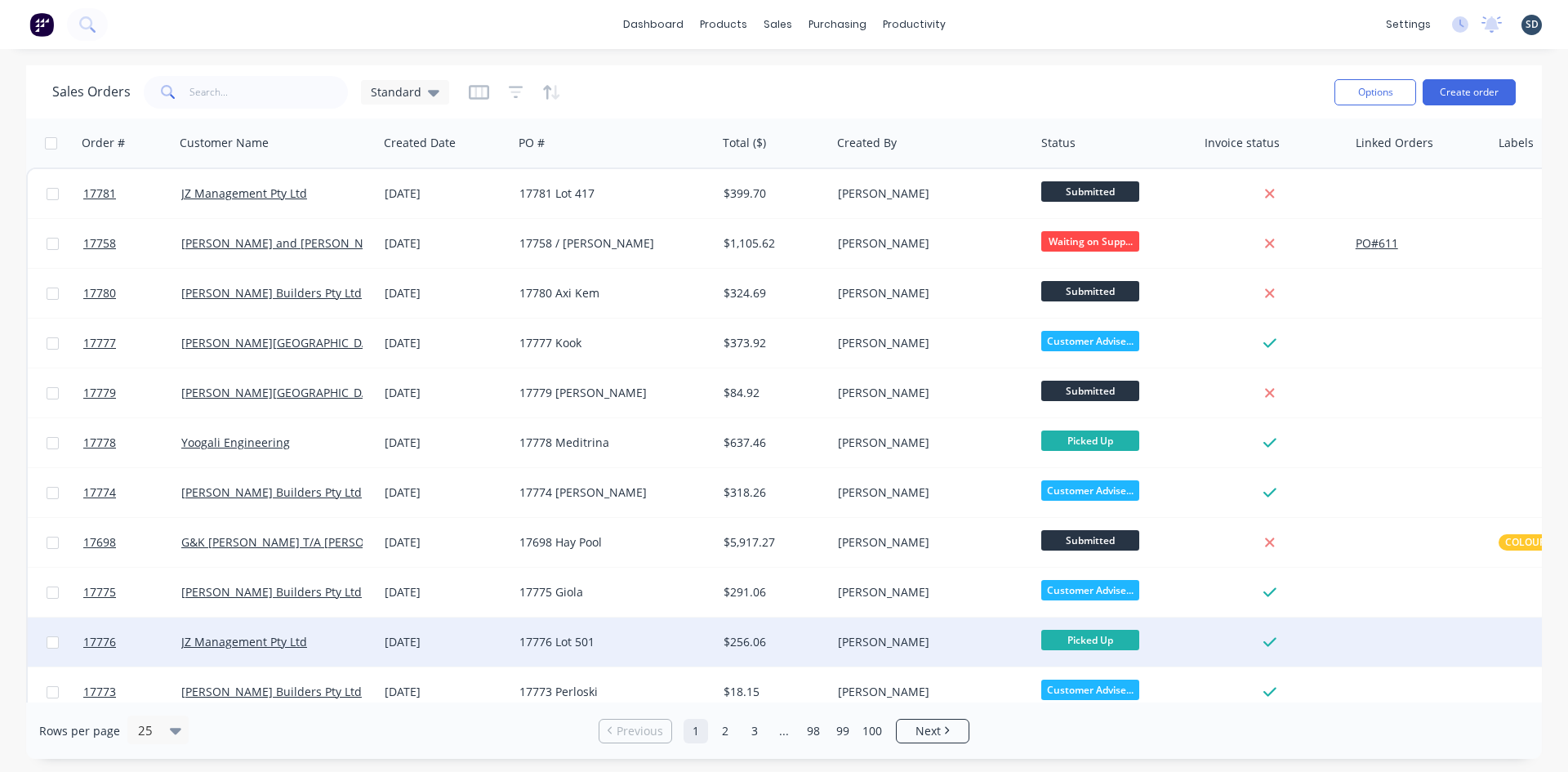
click at [656, 632] on div "17776 Lot 501" at bounding box center [614, 642] width 204 height 49
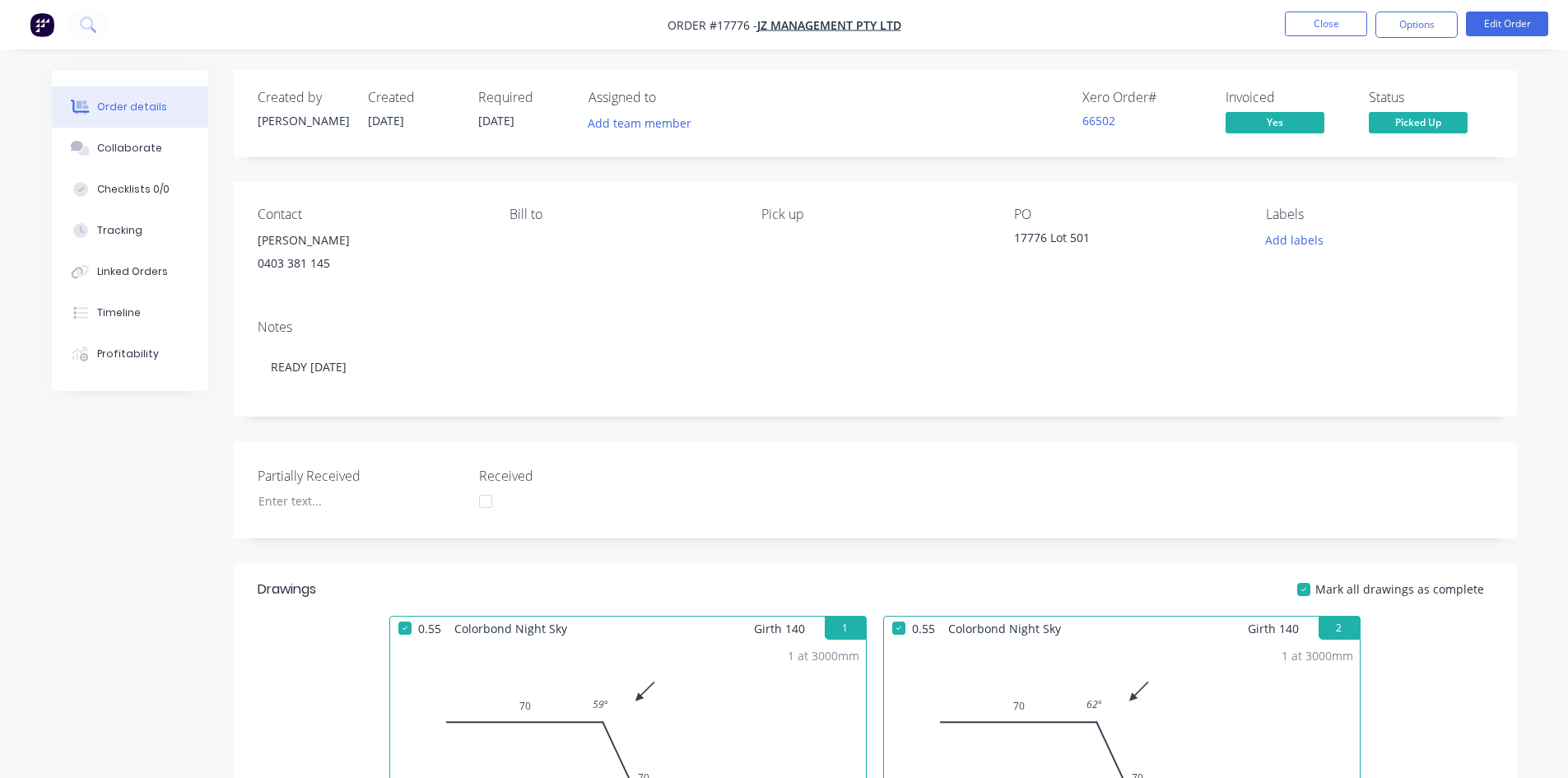
drag, startPoint x: 1111, startPoint y: 237, endPoint x: 1100, endPoint y: 237, distance: 11.0
click at [1100, 237] on div "17776 Lot 501" at bounding box center [1117, 240] width 206 height 23
click at [1091, 237] on div "17776 Lot 501" at bounding box center [1117, 240] width 206 height 23
click at [1506, 27] on button "Edit Order" at bounding box center [1507, 24] width 83 height 25
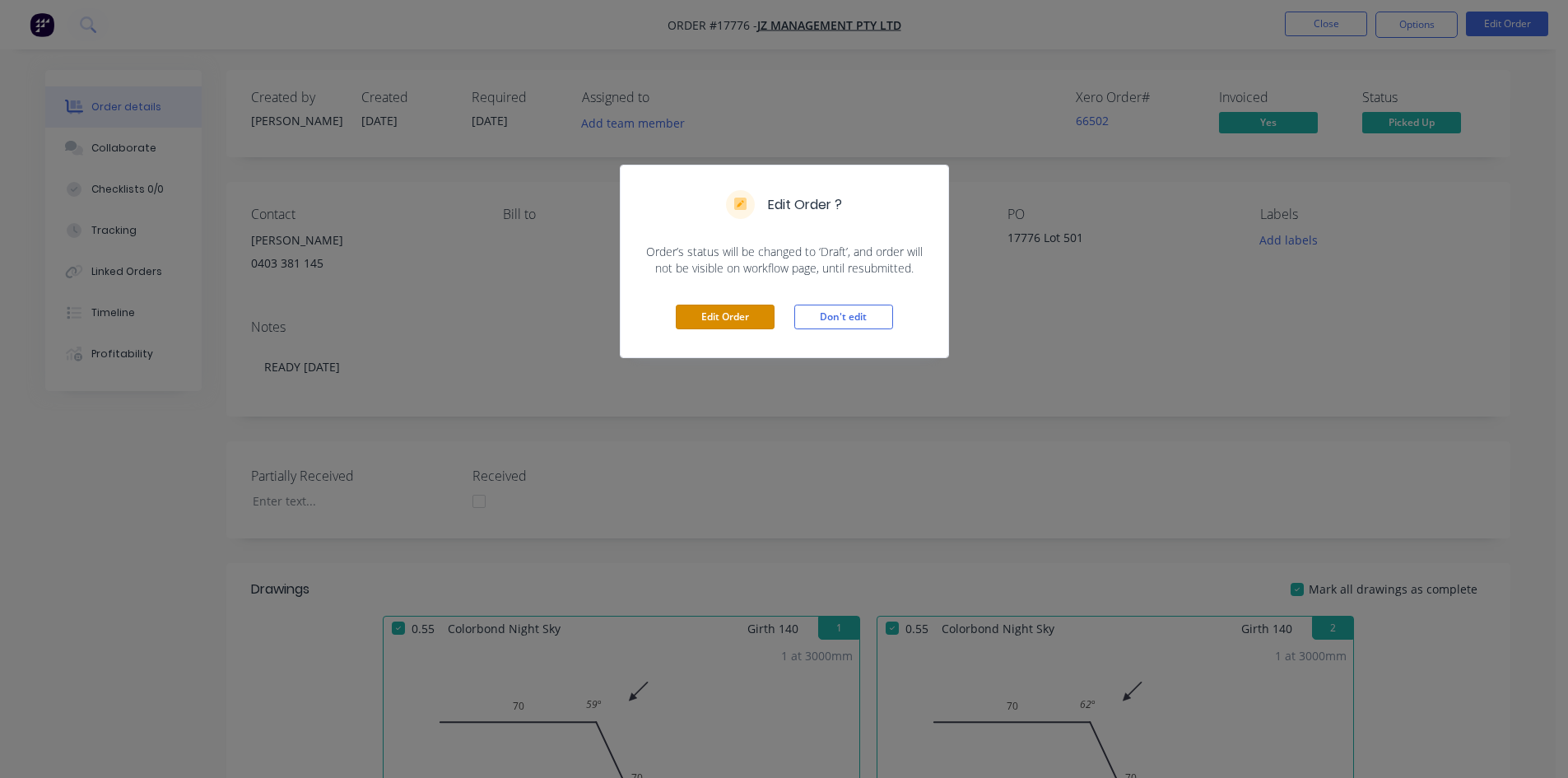
click at [738, 325] on button "Edit Order" at bounding box center [725, 317] width 99 height 25
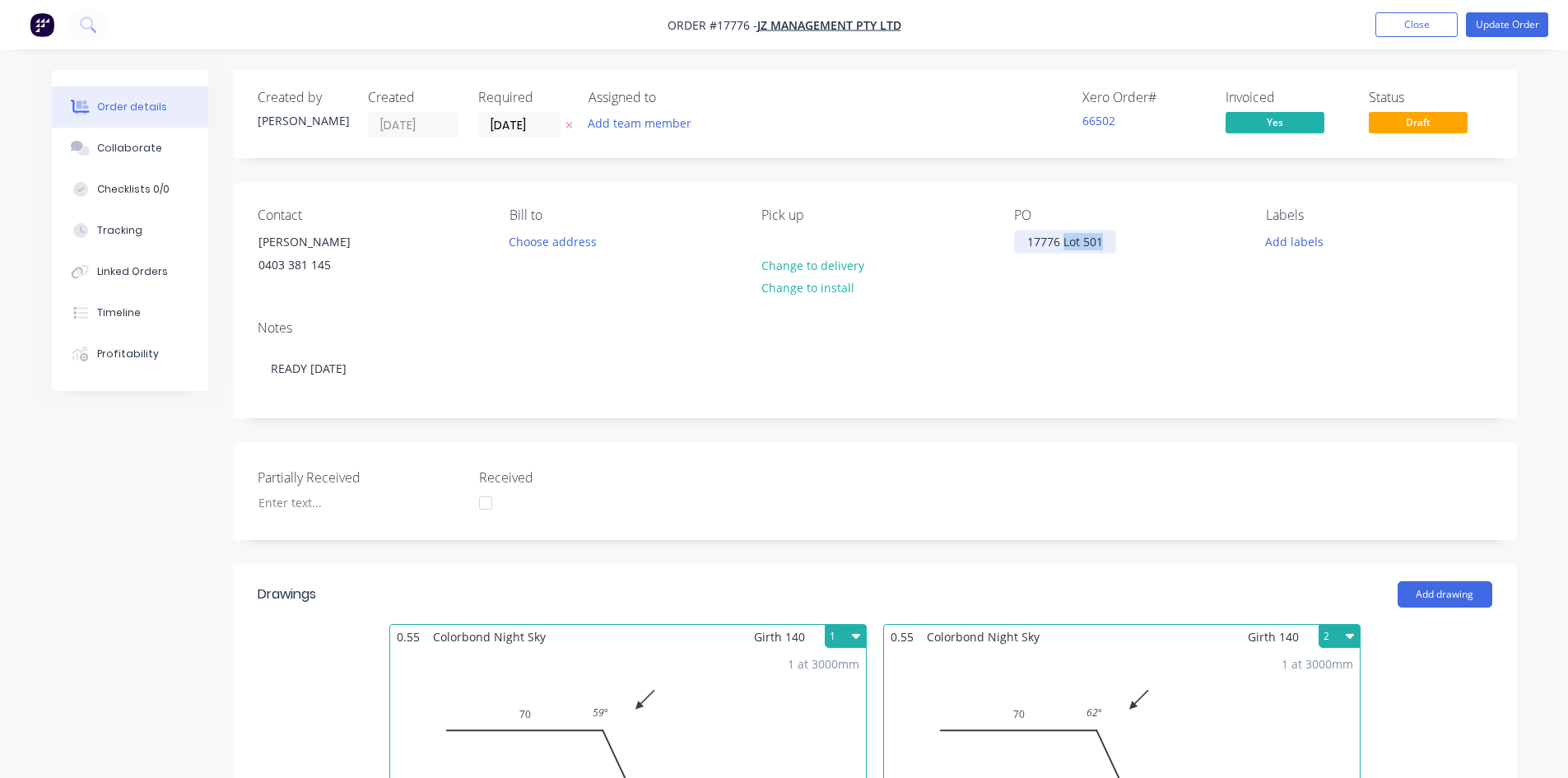
drag, startPoint x: 1105, startPoint y: 242, endPoint x: 1063, endPoint y: 240, distance: 42.0
click at [1063, 240] on div "17776 Lot 501" at bounding box center [1065, 241] width 102 height 24
click at [1150, 312] on div "Notes READY TODAY" at bounding box center [875, 362] width 1284 height 110
click at [1510, 20] on button "Update Order" at bounding box center [1507, 25] width 83 height 25
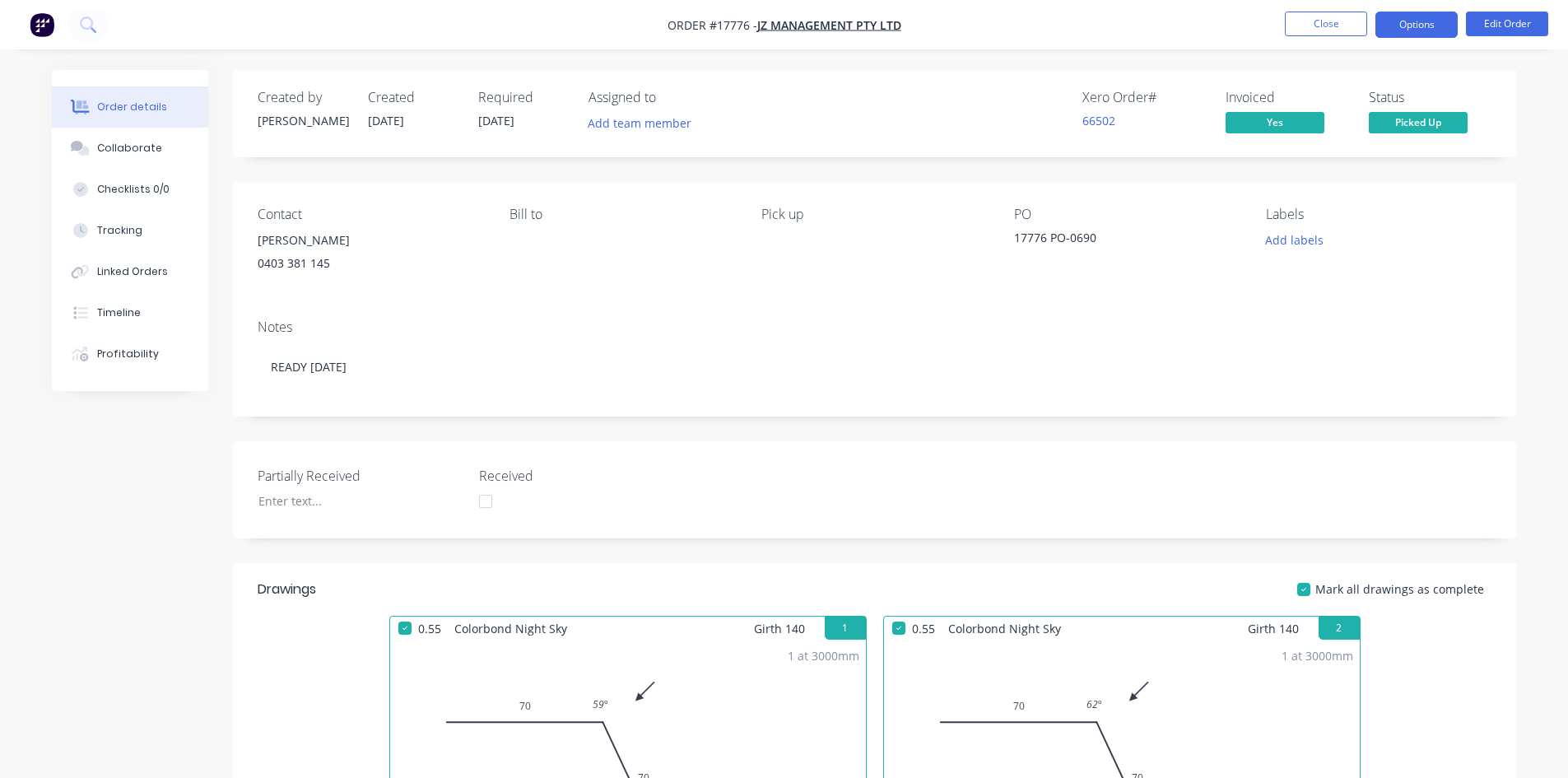
click at [1426, 27] on button "Options" at bounding box center [1417, 25] width 83 height 27
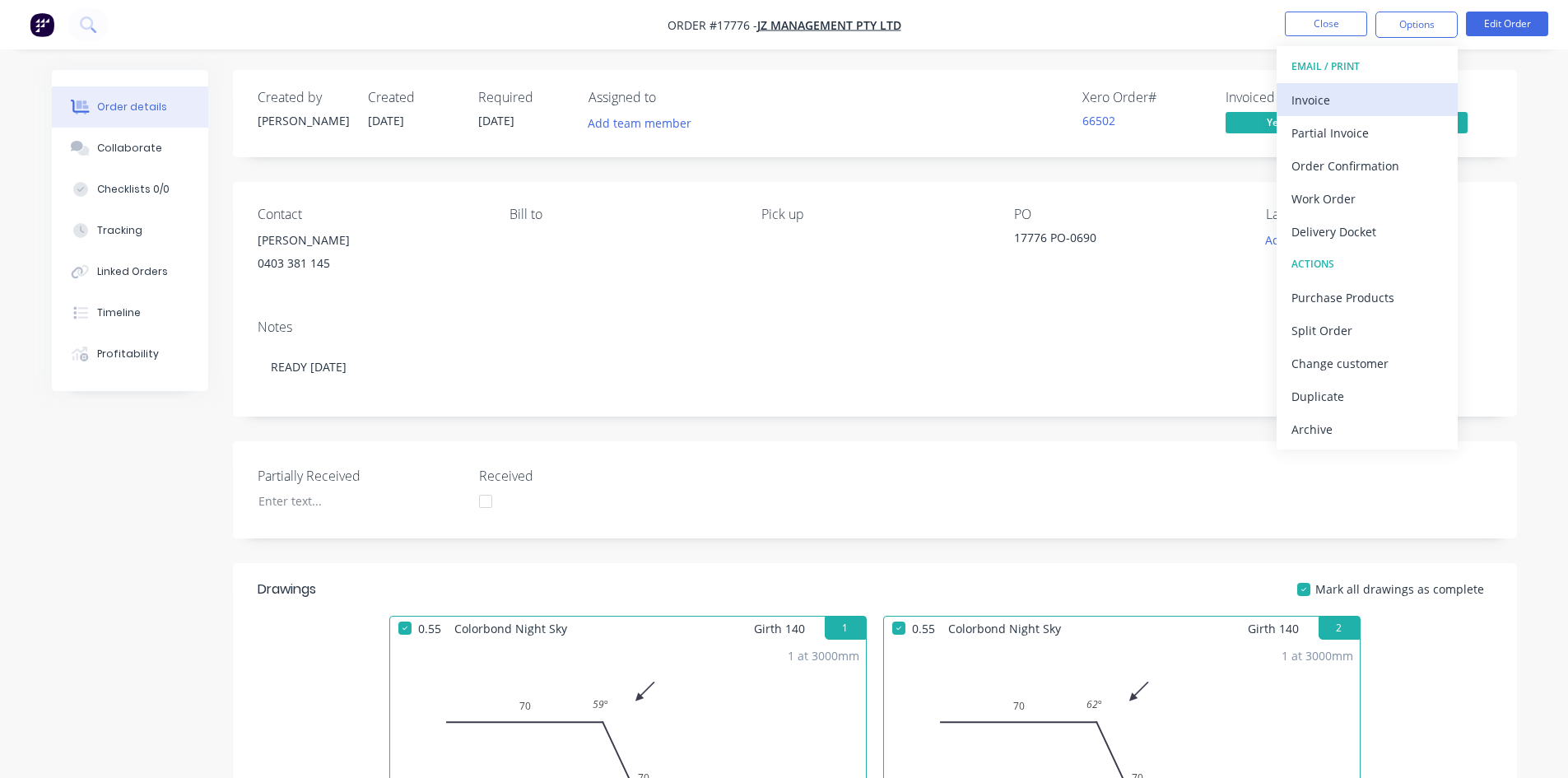
click at [1366, 103] on div "Invoice" at bounding box center [1368, 100] width 151 height 24
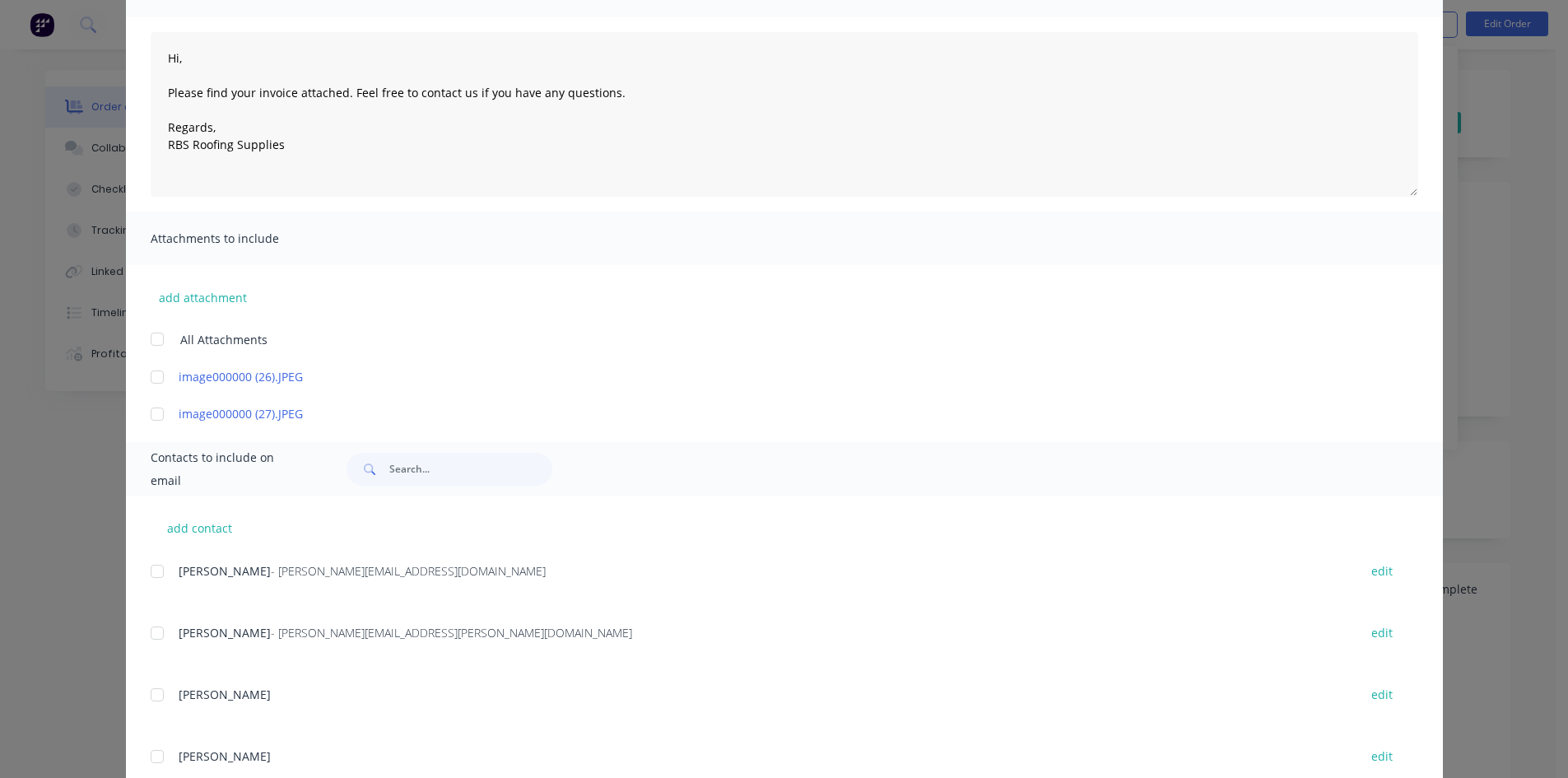
scroll to position [412, 0]
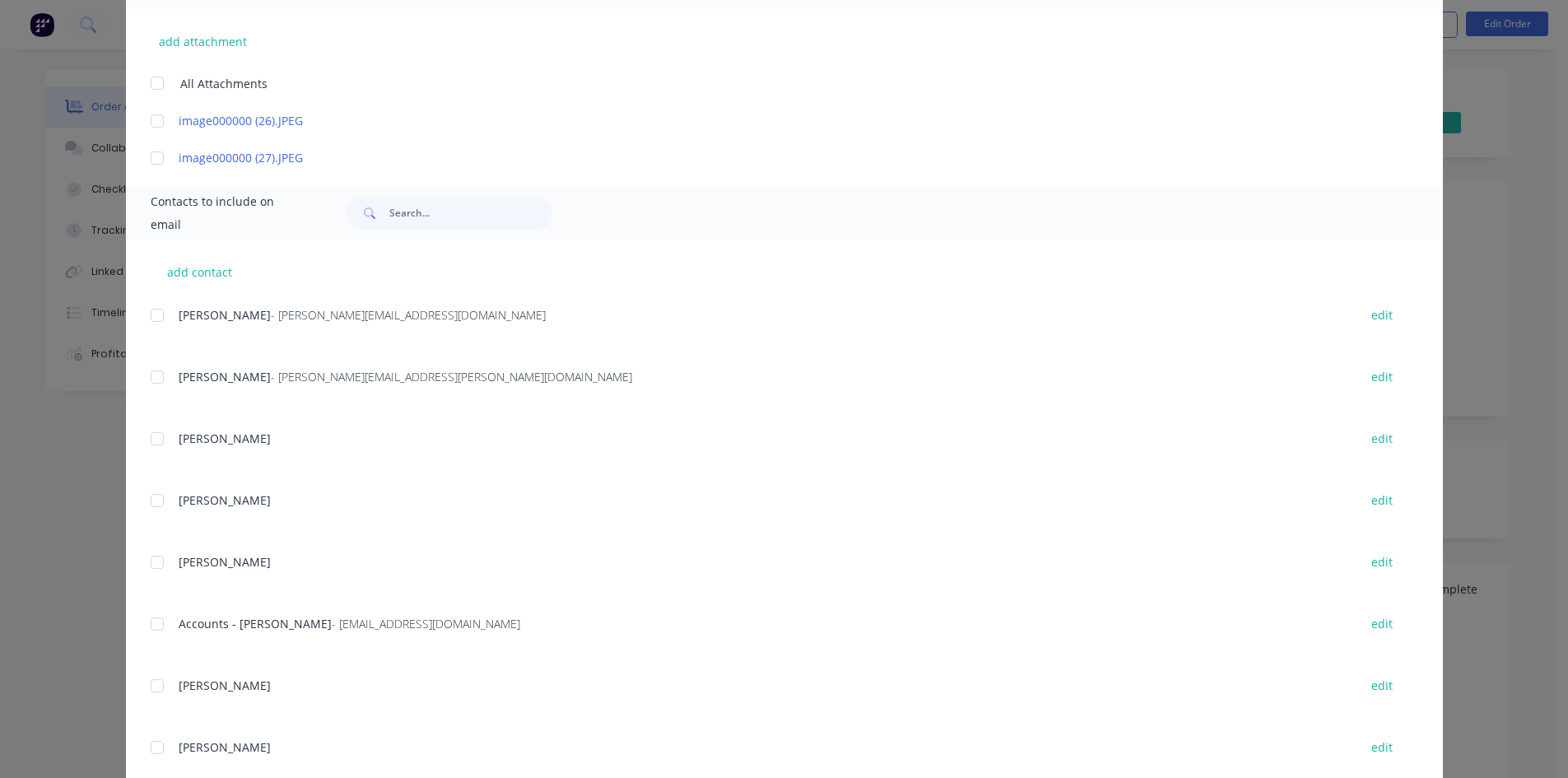
click at [149, 621] on div at bounding box center [157, 624] width 33 height 33
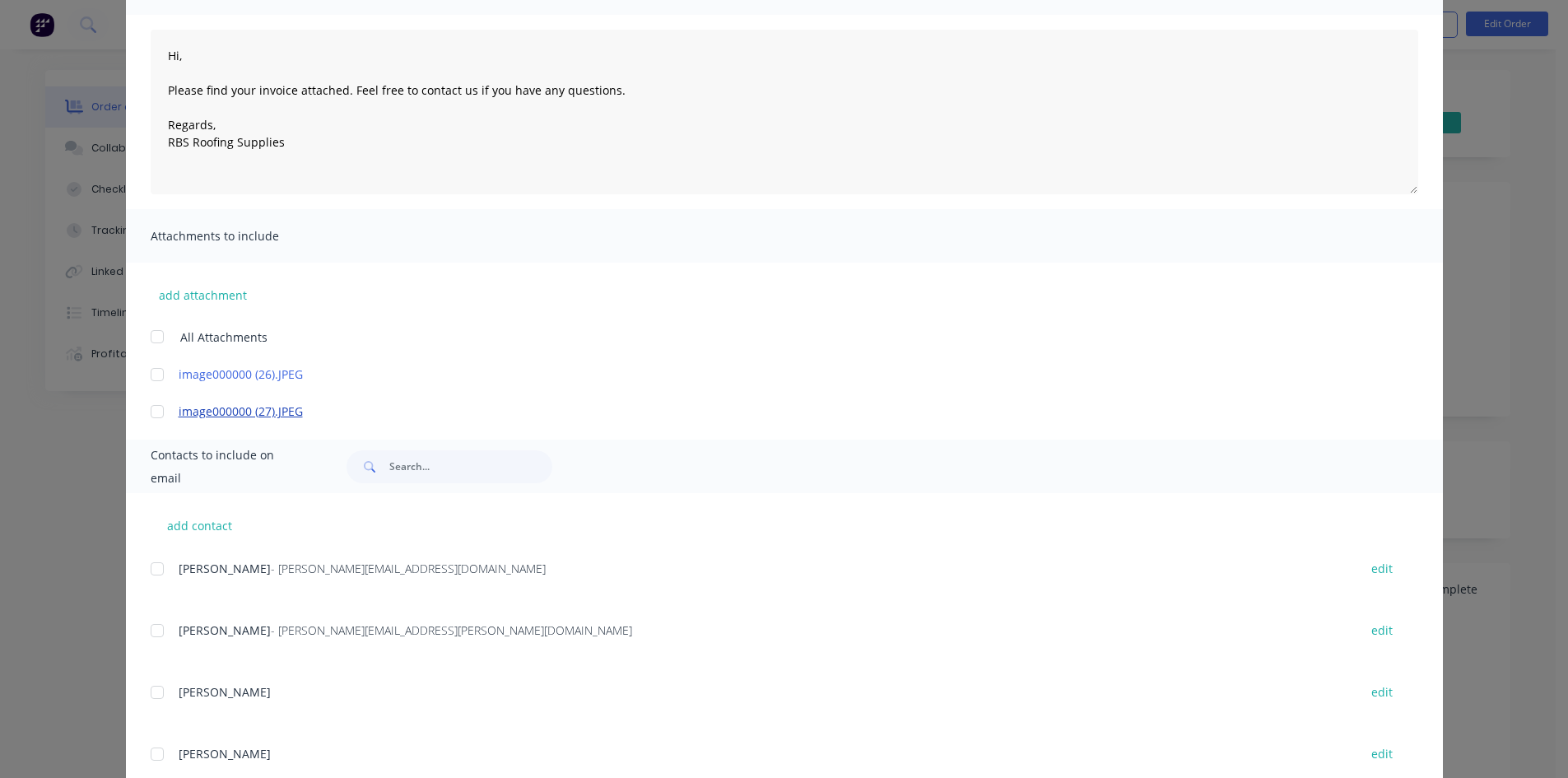
scroll to position [0, 0]
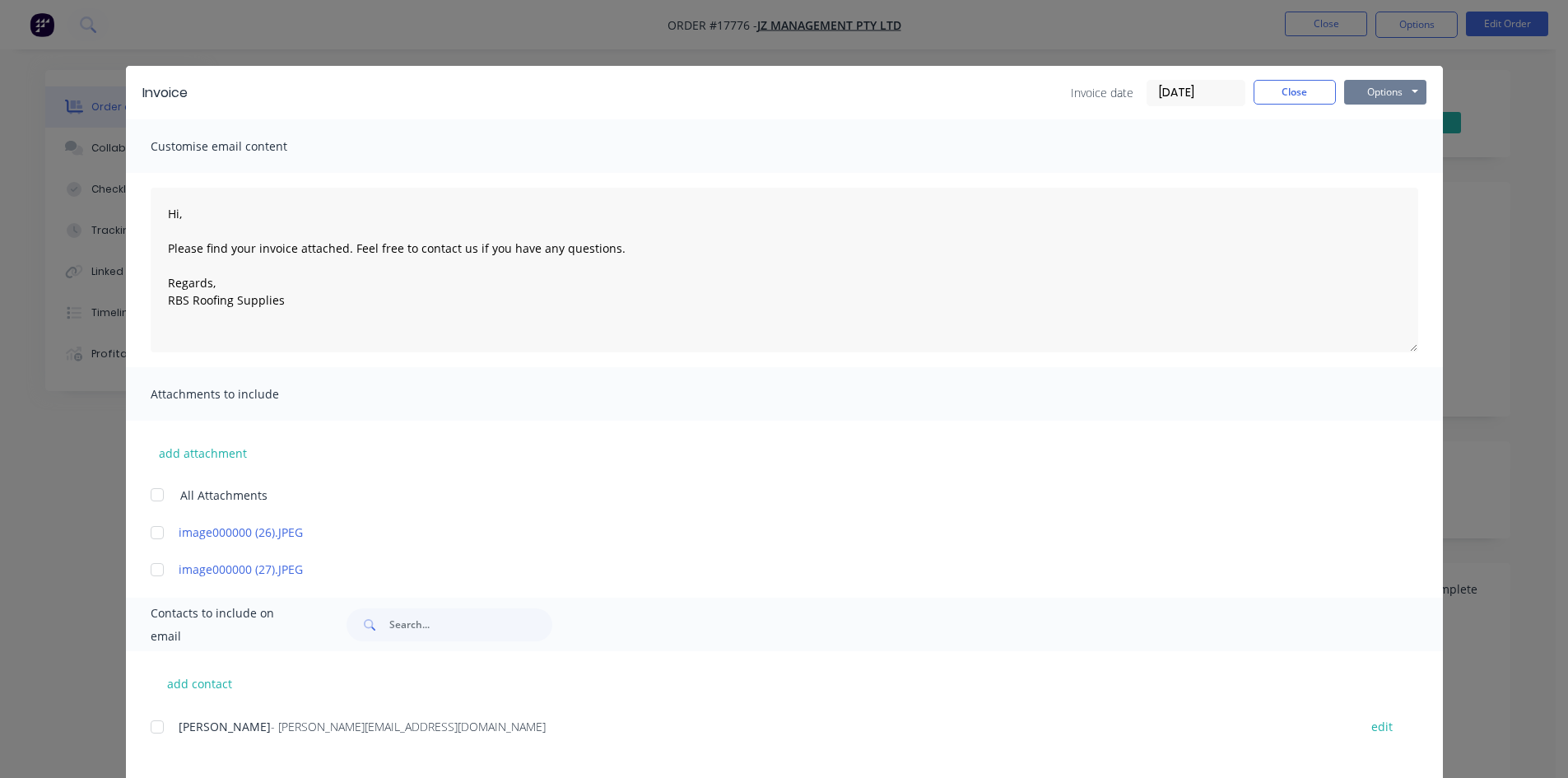
click at [1374, 87] on button "Options" at bounding box center [1386, 93] width 83 height 25
click at [1371, 181] on button "Email" at bounding box center [1397, 175] width 105 height 28
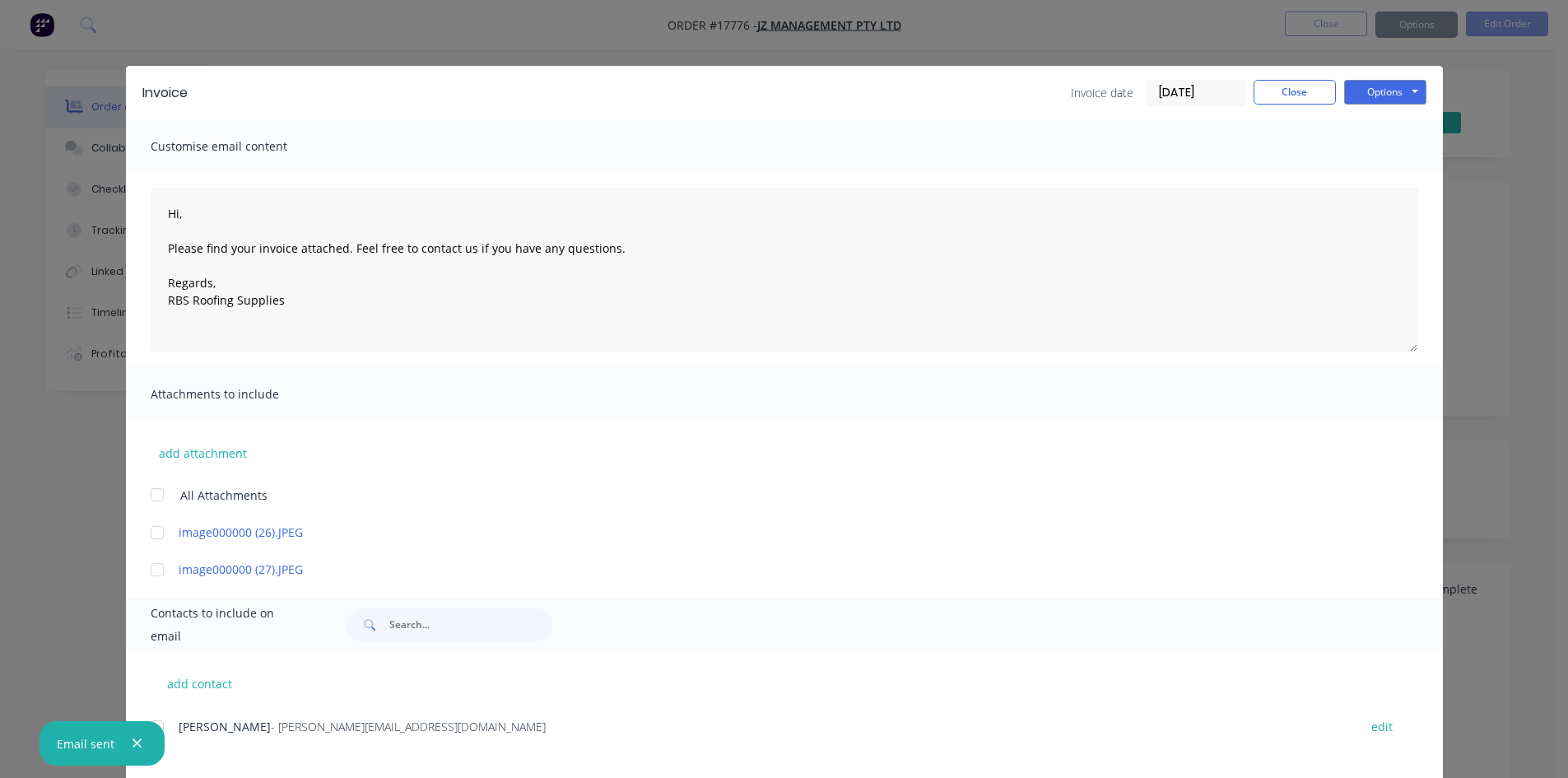
type textarea "Hi, Please find your invoice attached. Feel free to contact us if you have any …"
click at [1291, 94] on button "Close" at bounding box center [1295, 93] width 83 height 25
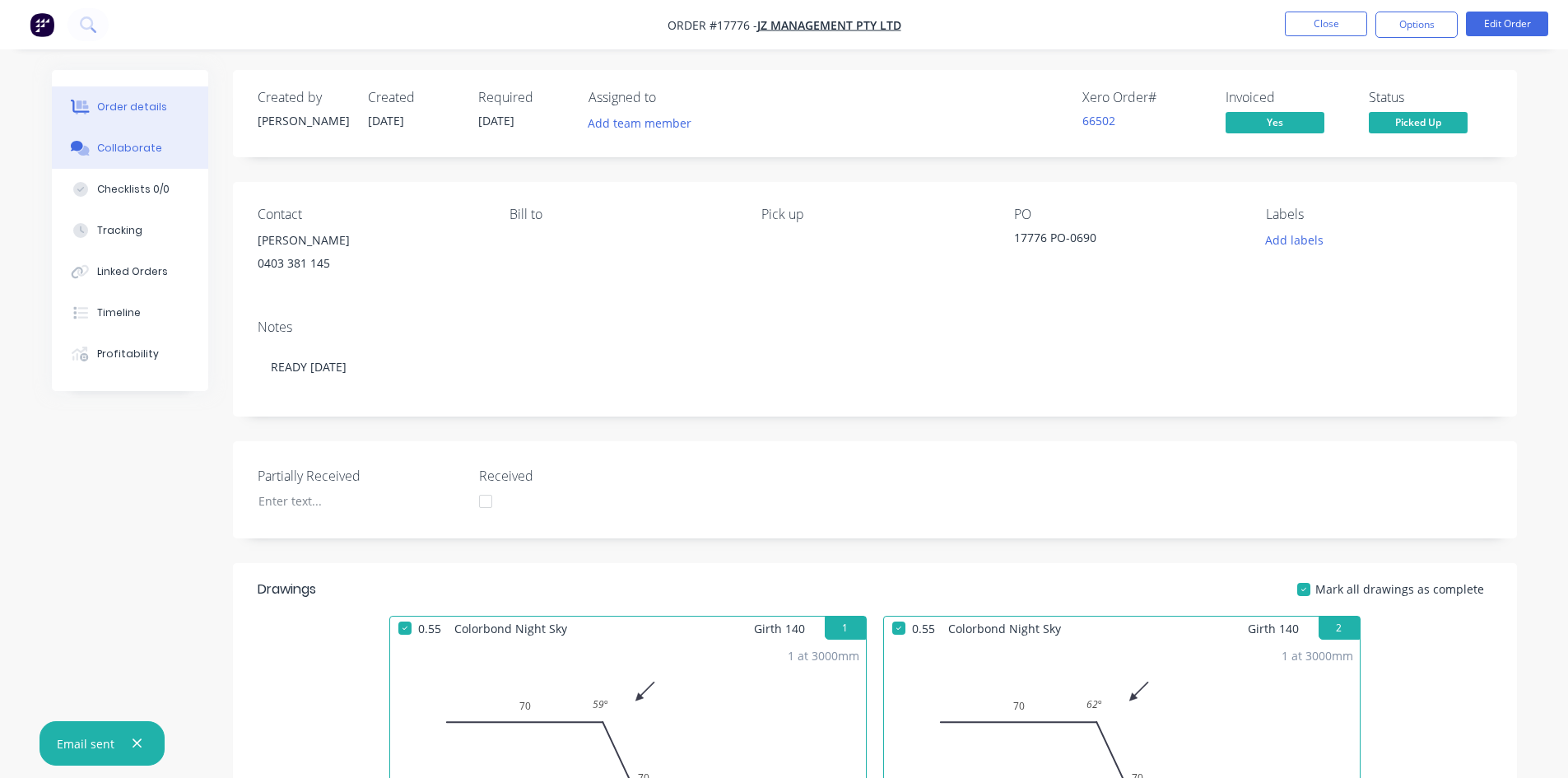
click at [113, 145] on div "Collaborate" at bounding box center [129, 148] width 65 height 15
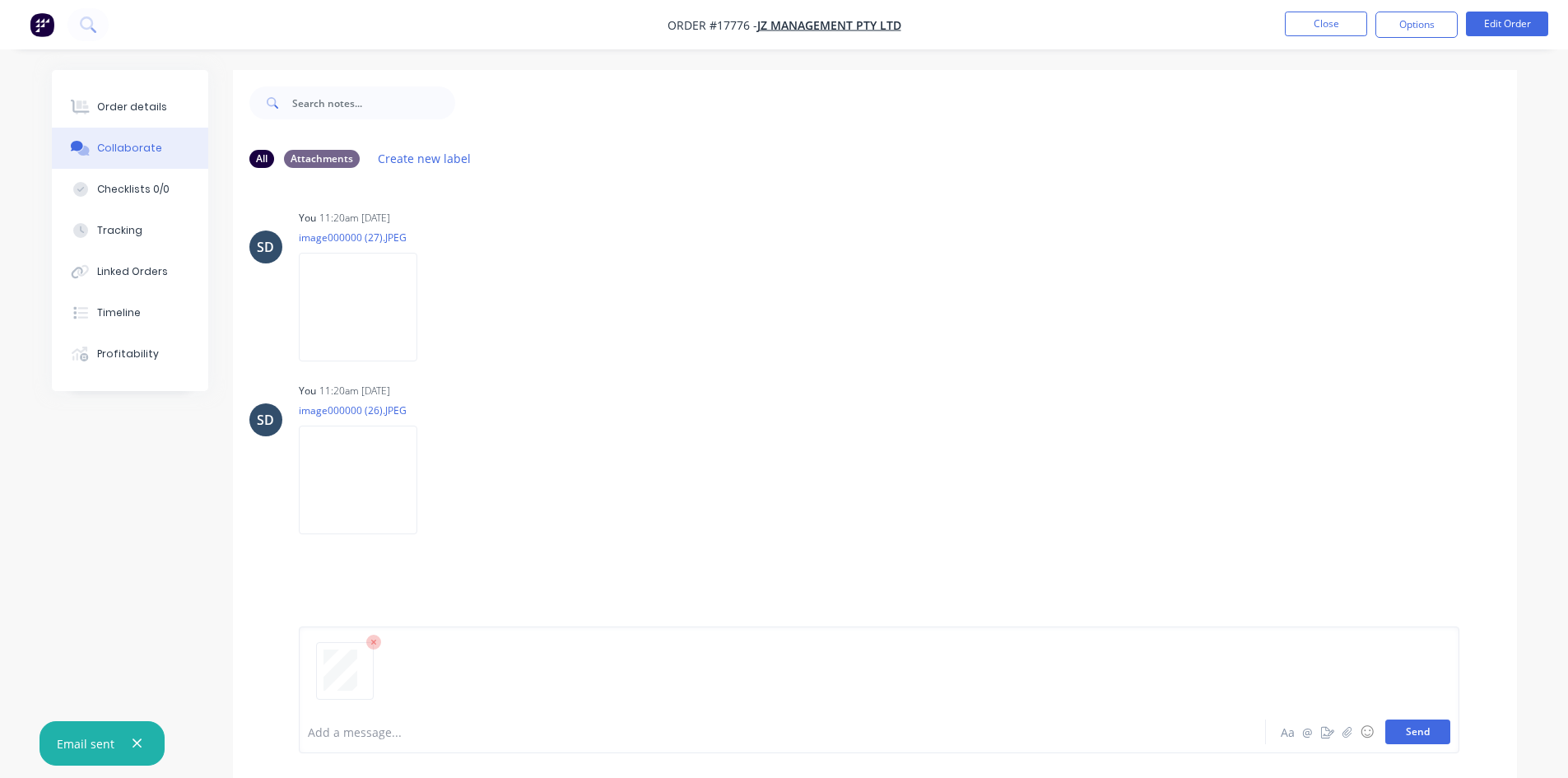
click at [1431, 725] on button "Send" at bounding box center [1418, 733] width 65 height 25
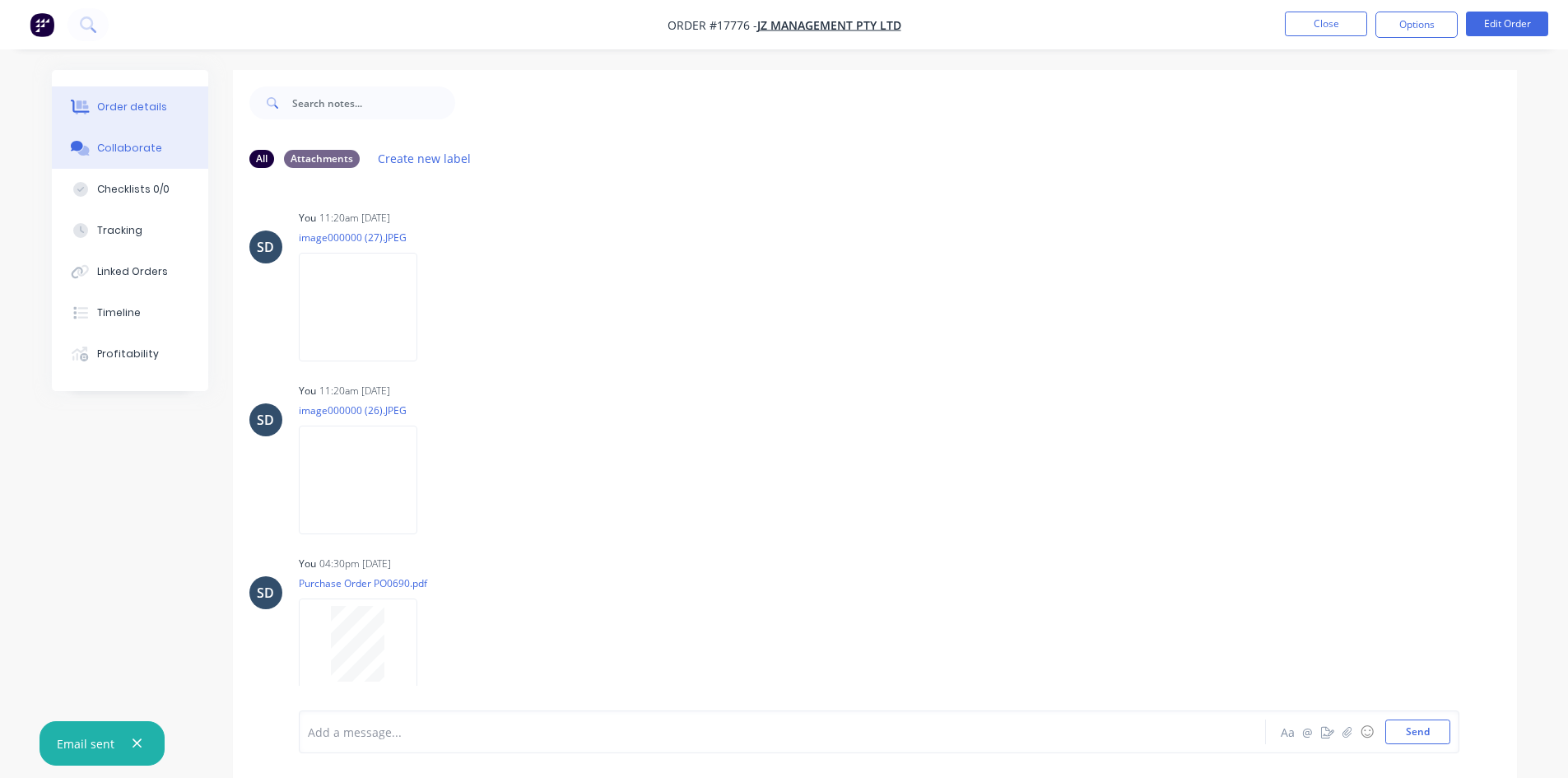
click at [161, 110] on button "Order details" at bounding box center [130, 107] width 157 height 41
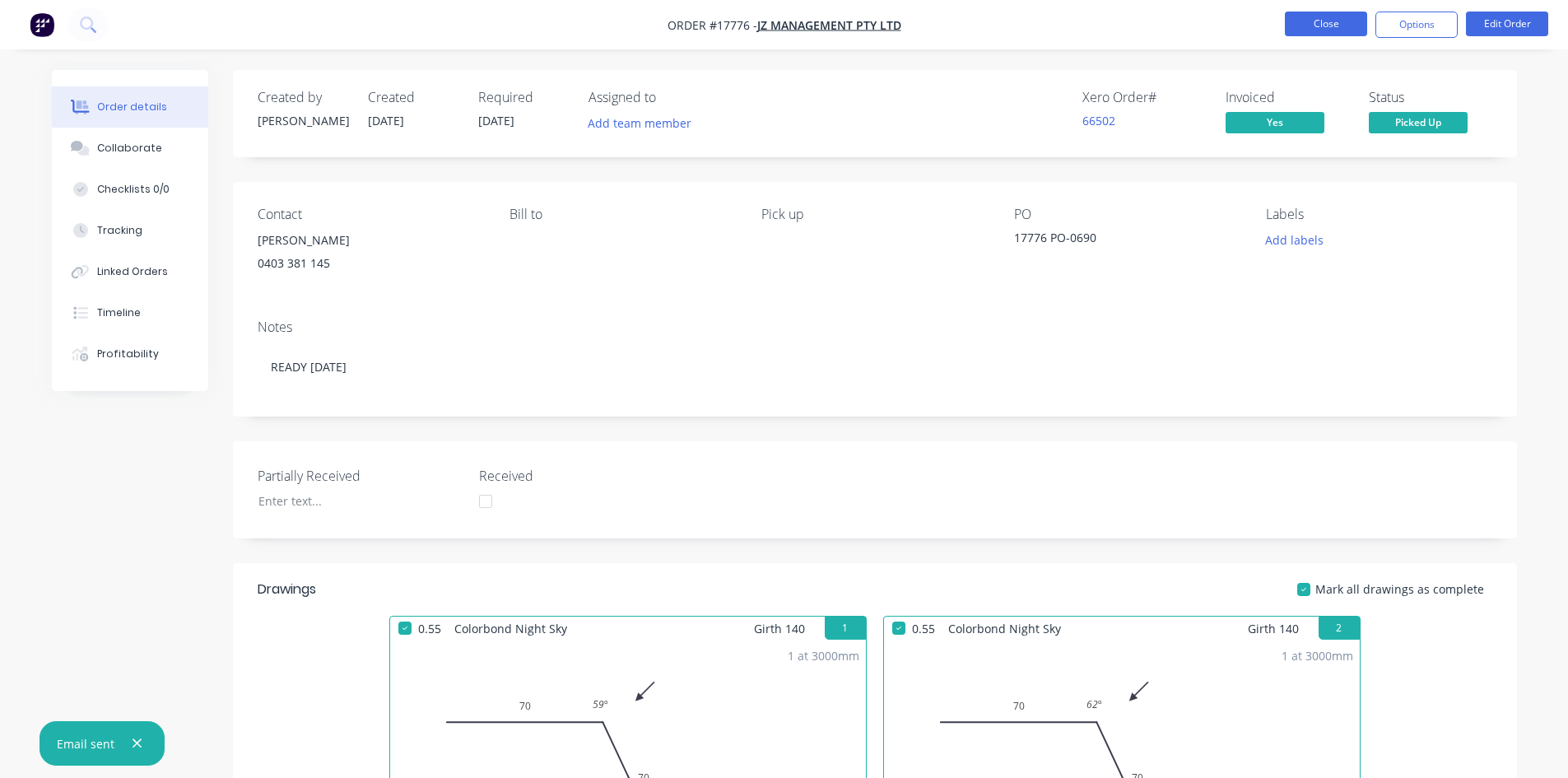
click at [1332, 26] on button "Close" at bounding box center [1326, 24] width 83 height 25
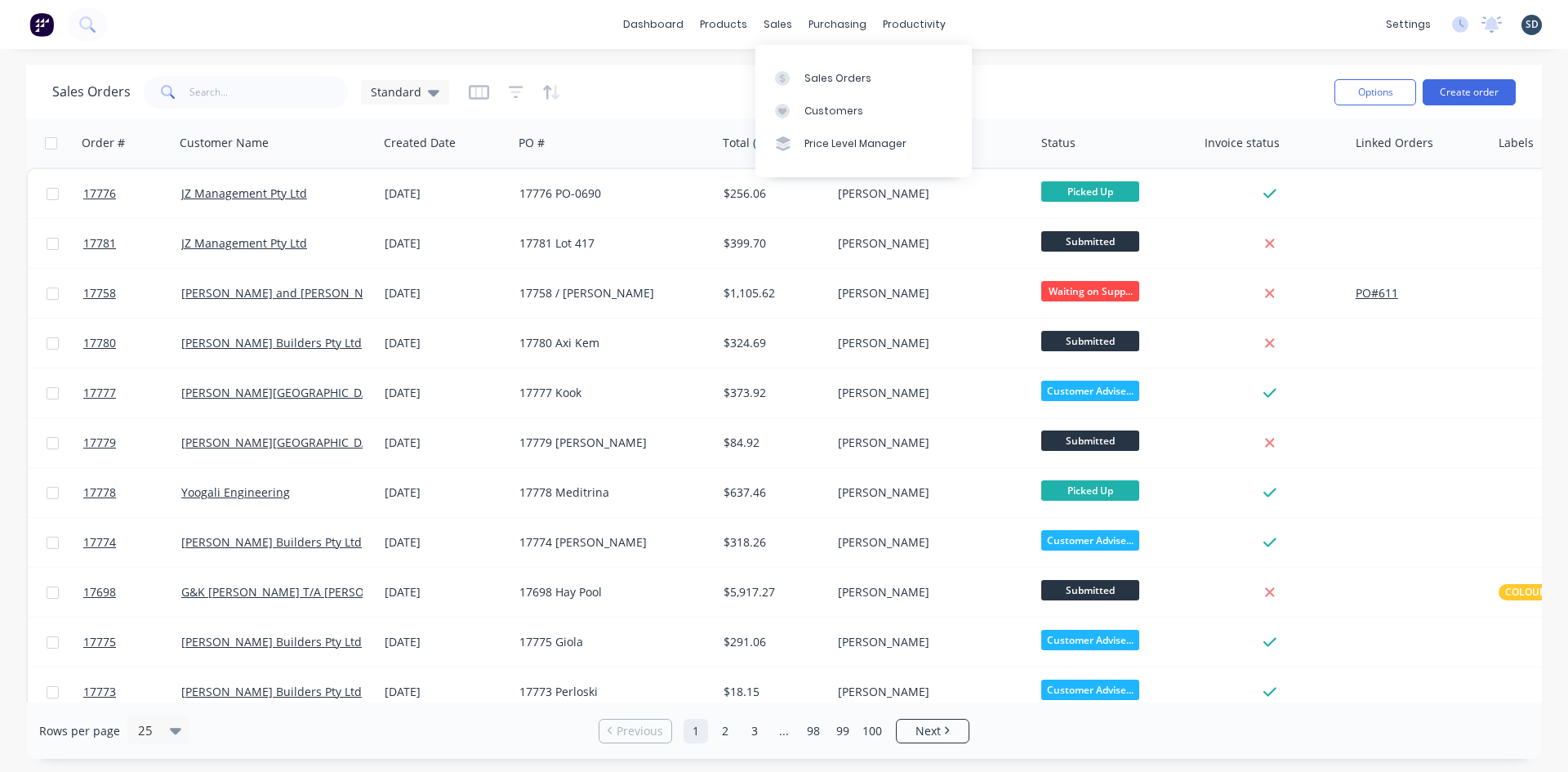
click at [1023, 21] on div "dashboard products sales purchasing productivity dashboard products Product Cat…" at bounding box center [784, 25] width 1568 height 49
click at [996, 26] on div "dashboard products sales purchasing productivity dashboard products Product Cat…" at bounding box center [784, 25] width 1568 height 49
click at [986, 19] on div "dashboard products sales purchasing productivity dashboard products Product Cat…" at bounding box center [784, 25] width 1568 height 49
click at [989, 24] on div "dashboard products sales purchasing productivity dashboard products Product Cat…" at bounding box center [784, 25] width 1568 height 49
click at [988, 23] on div "dashboard products sales purchasing productivity dashboard products Product Cat…" at bounding box center [784, 25] width 1568 height 49
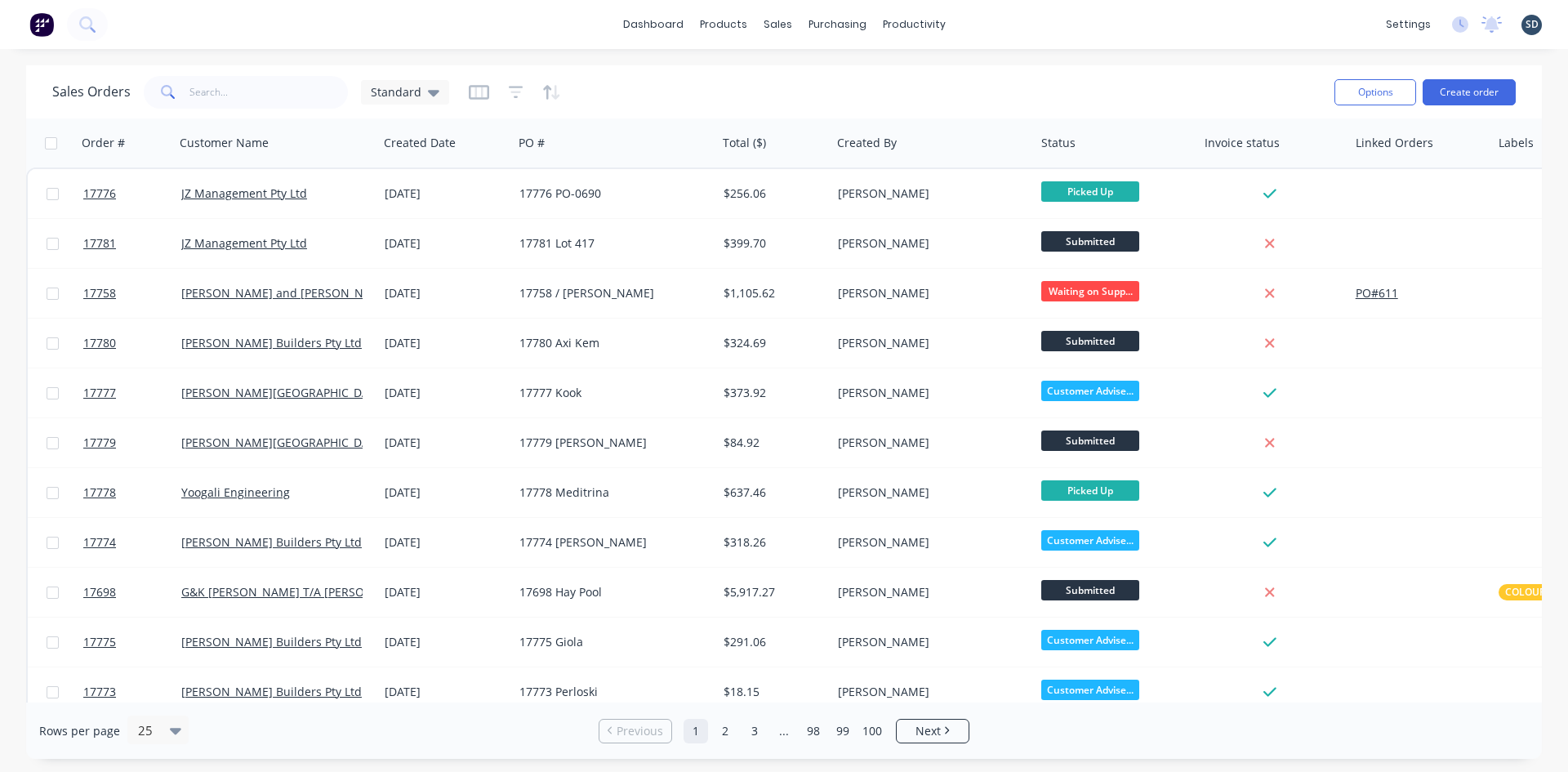
click at [988, 23] on div "dashboard products sales purchasing productivity dashboard products Product Cat…" at bounding box center [784, 25] width 1568 height 49
click at [990, 34] on div "dashboard products sales purchasing productivity dashboard products Product Cat…" at bounding box center [784, 25] width 1568 height 49
click at [245, 93] on input "text" at bounding box center [269, 92] width 159 height 33
type input "meditrina"
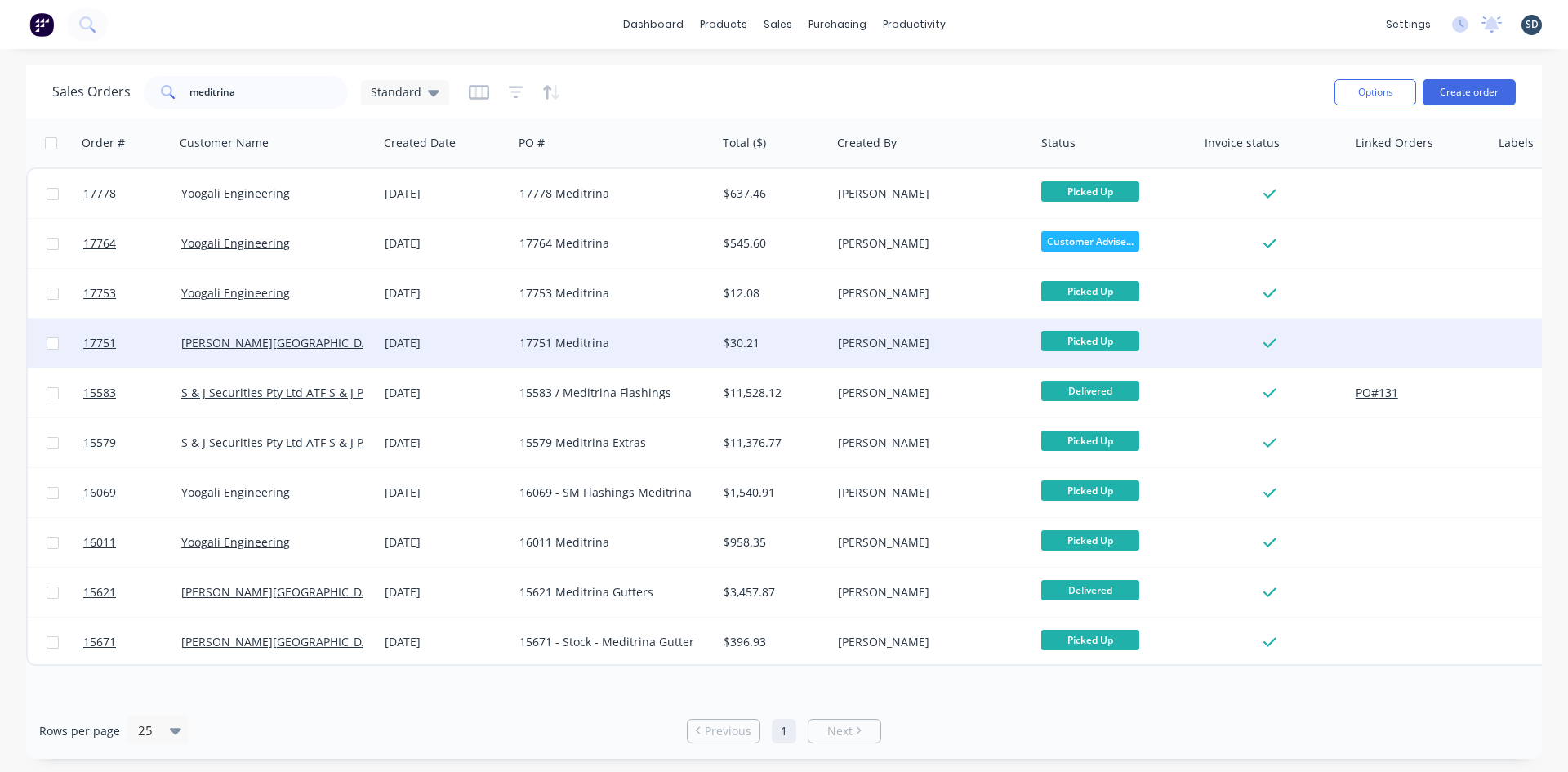
click at [665, 341] on div "17751 Meditrina" at bounding box center [609, 343] width 181 height 17
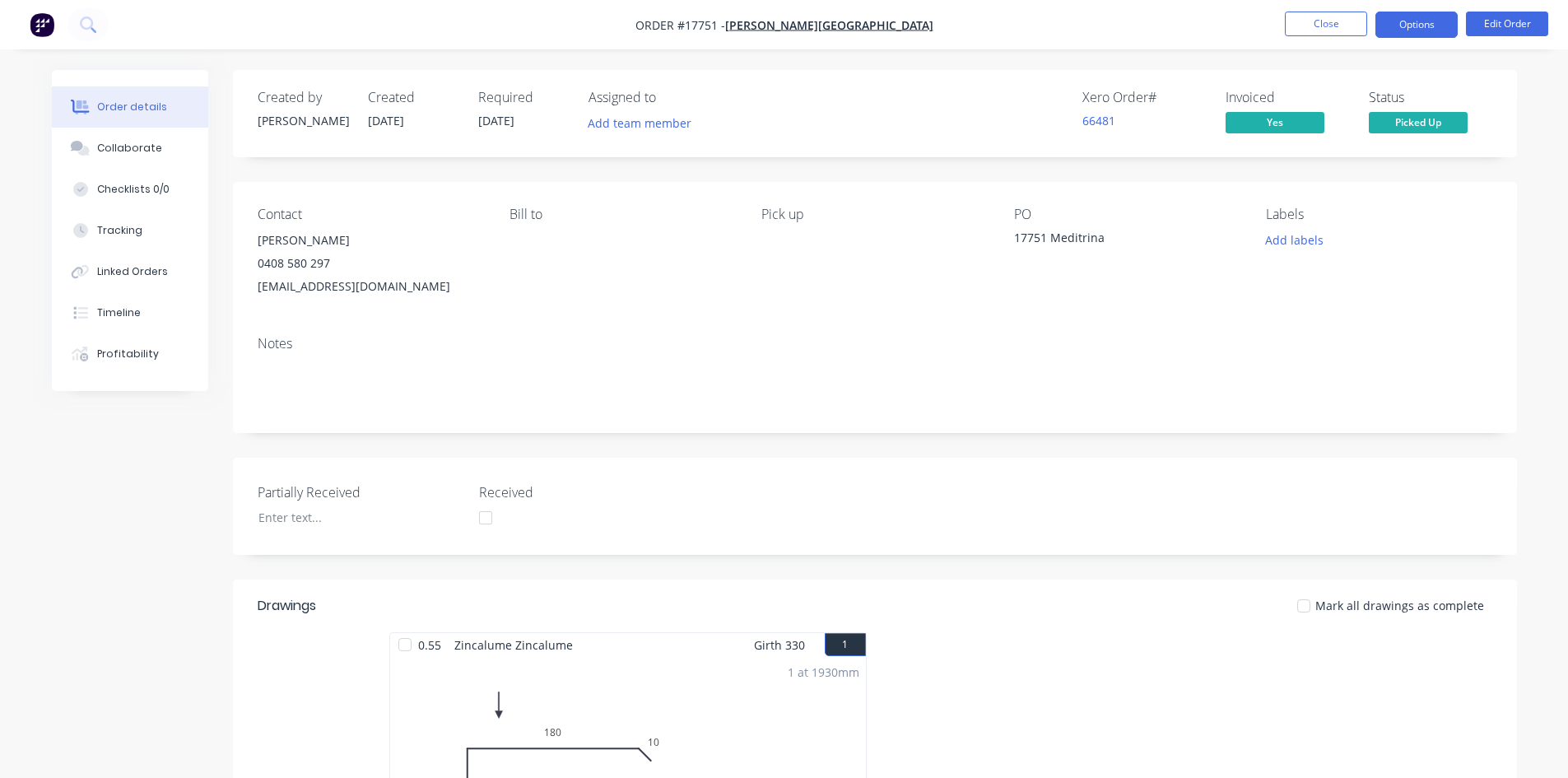
click at [1412, 20] on button "Options" at bounding box center [1417, 25] width 83 height 27
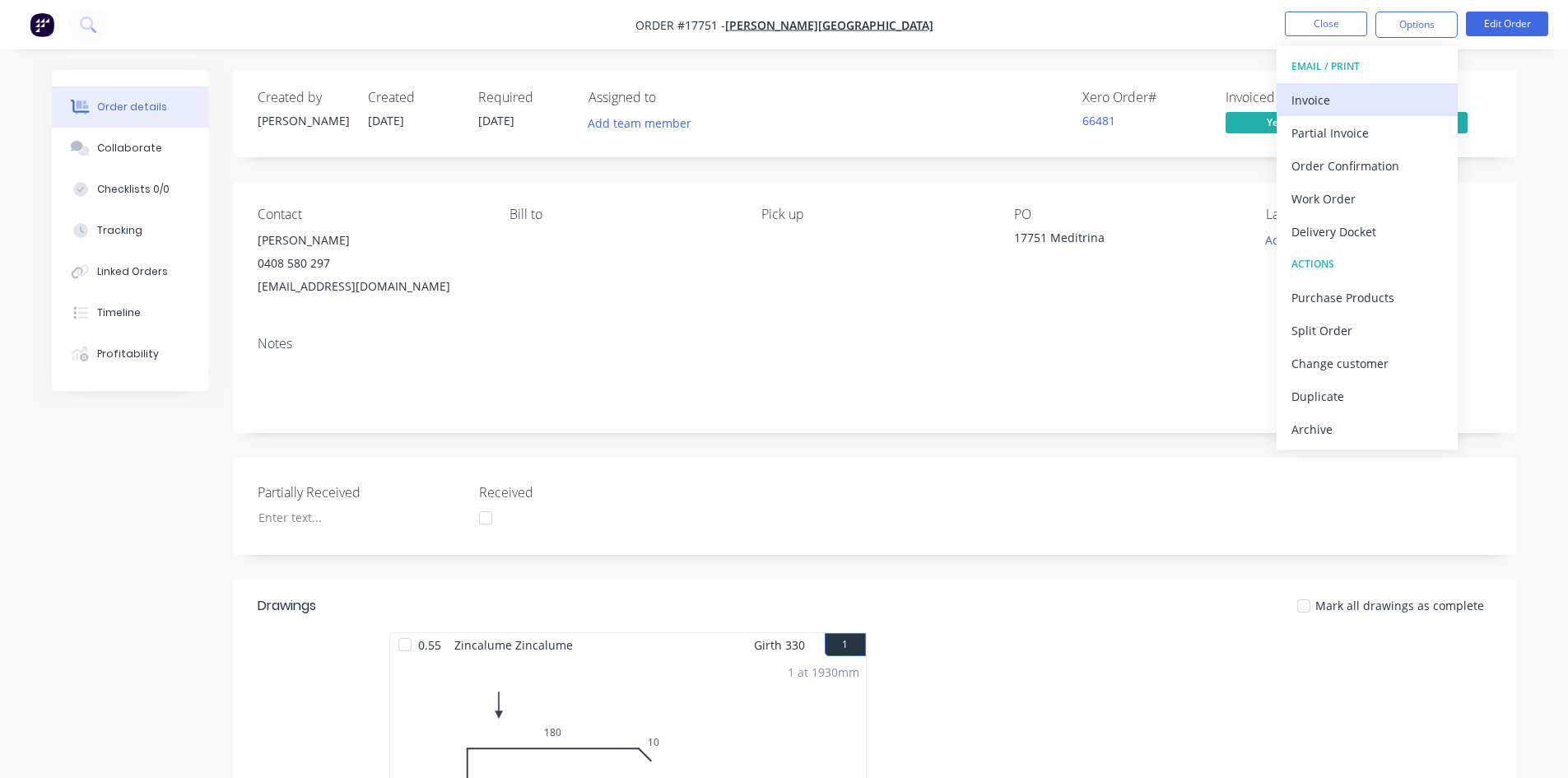
click at [1378, 104] on div "Invoice" at bounding box center [1368, 100] width 151 height 24
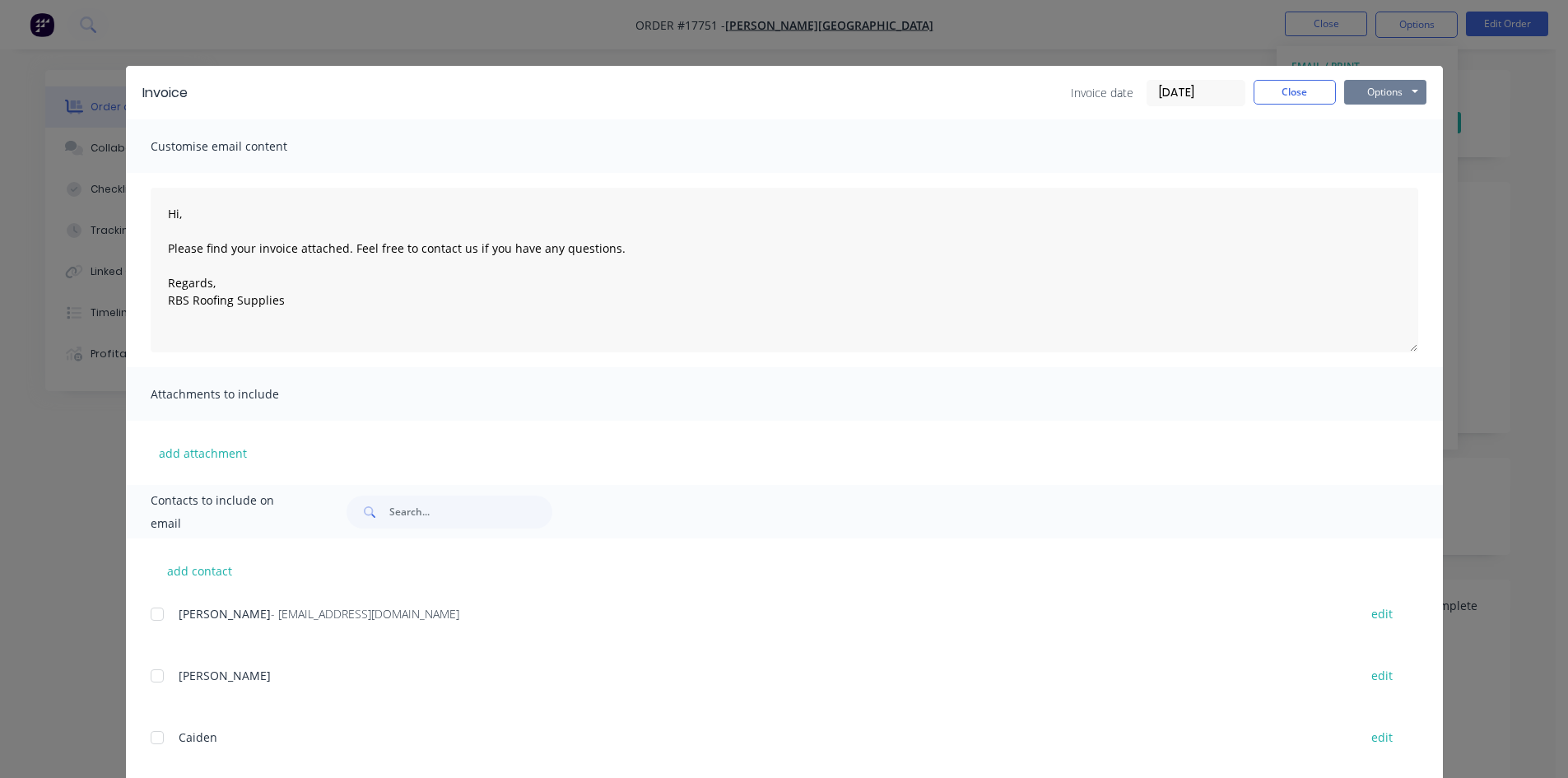
click at [1399, 88] on button "Options" at bounding box center [1386, 93] width 83 height 25
click at [1403, 150] on button "Print" at bounding box center [1397, 149] width 105 height 28
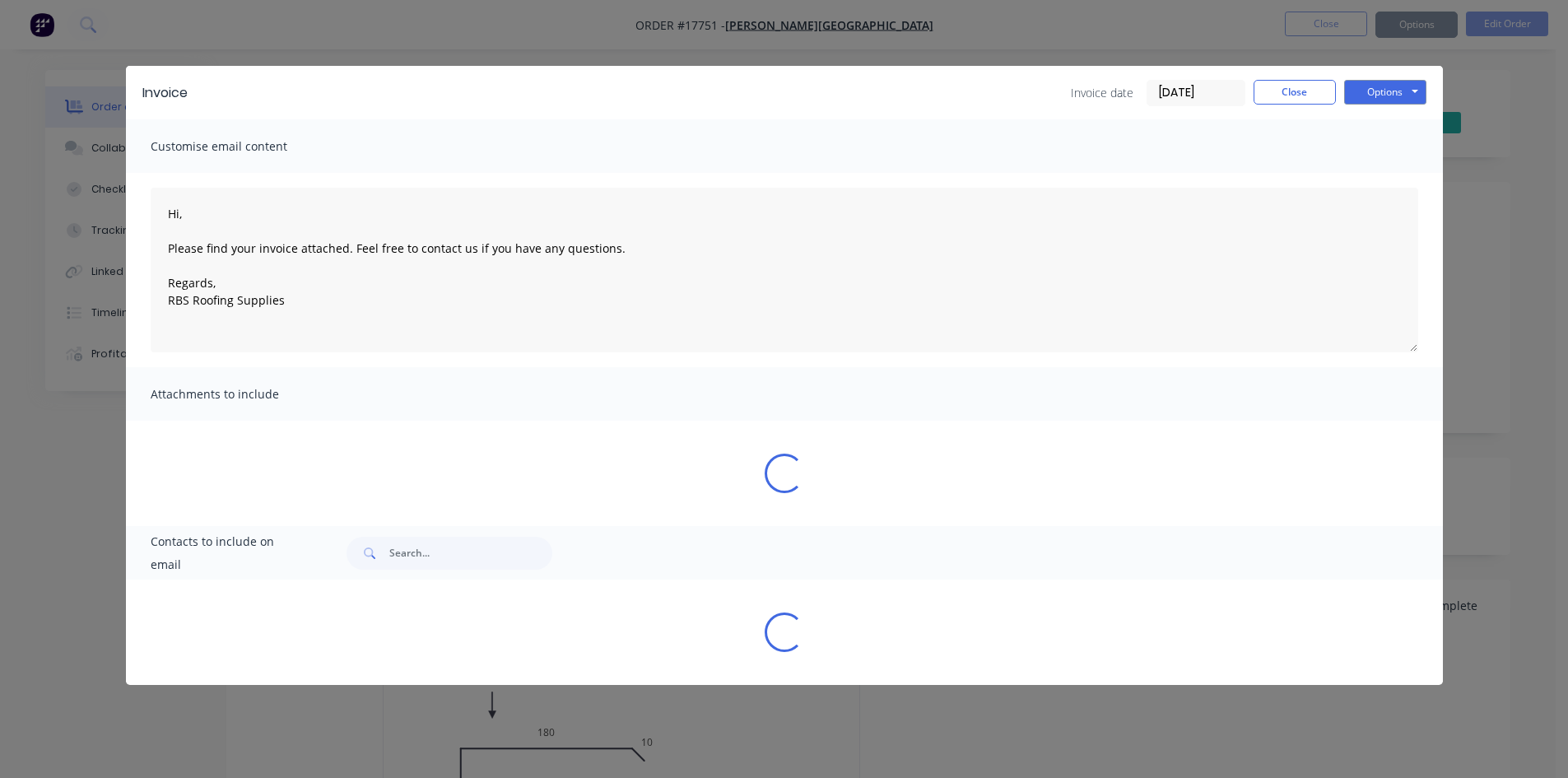
type textarea "Hi, Please find your invoice attached. Feel free to contact us if you have any …"
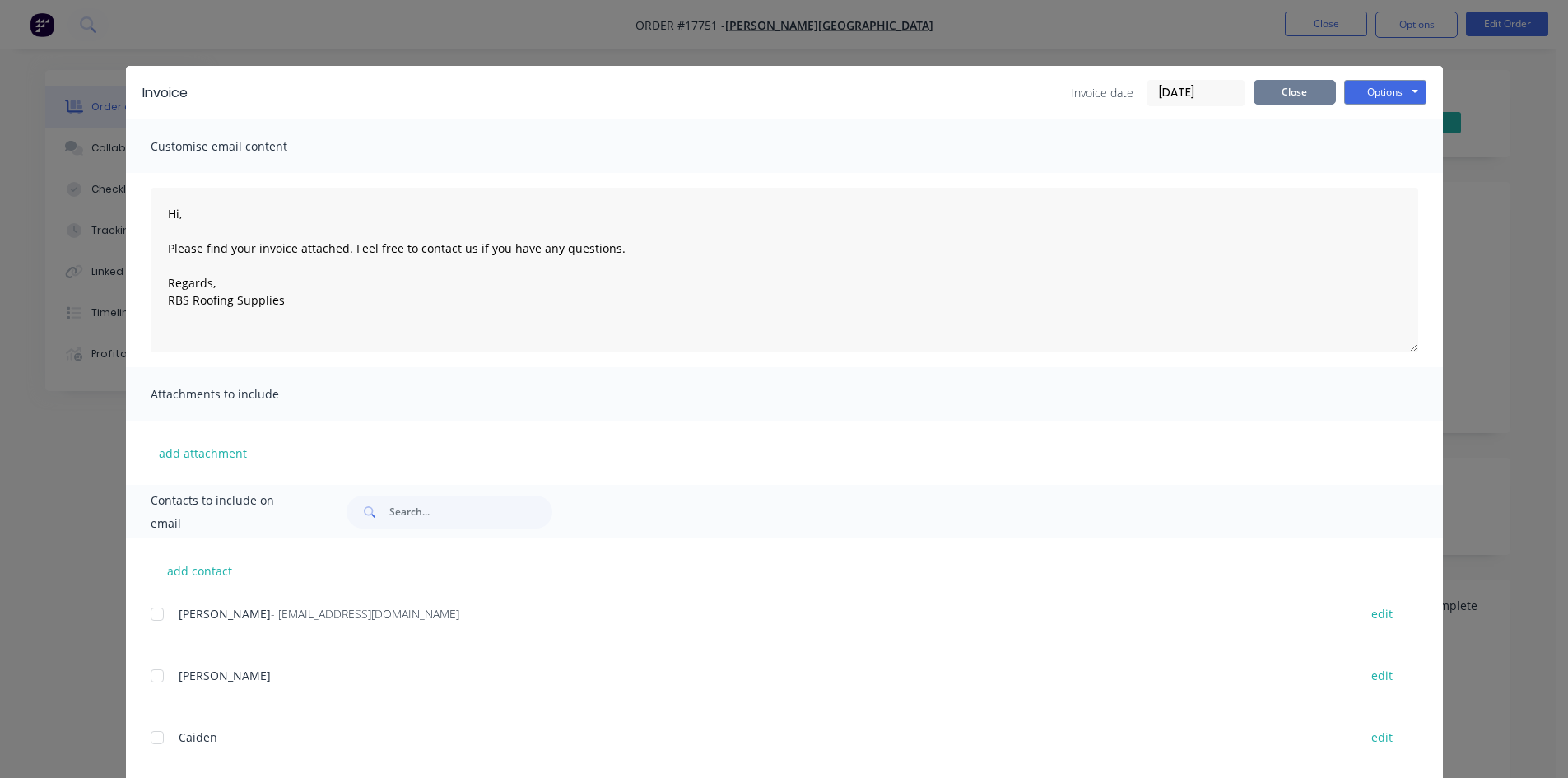
click at [1286, 95] on button "Close" at bounding box center [1295, 93] width 83 height 25
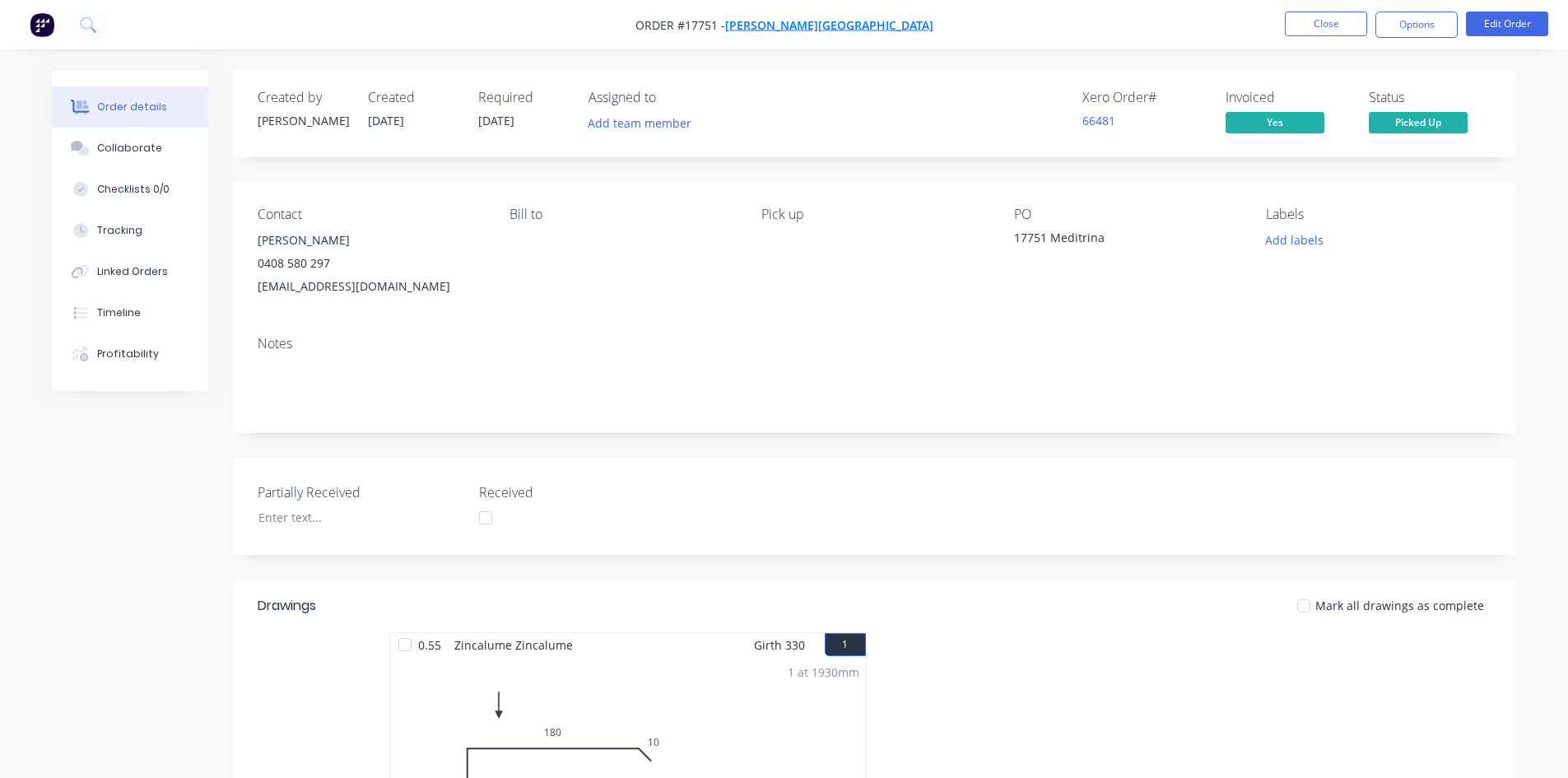
click at [836, 26] on span "[PERSON_NAME][GEOGRAPHIC_DATA]" at bounding box center [829, 25] width 208 height 16
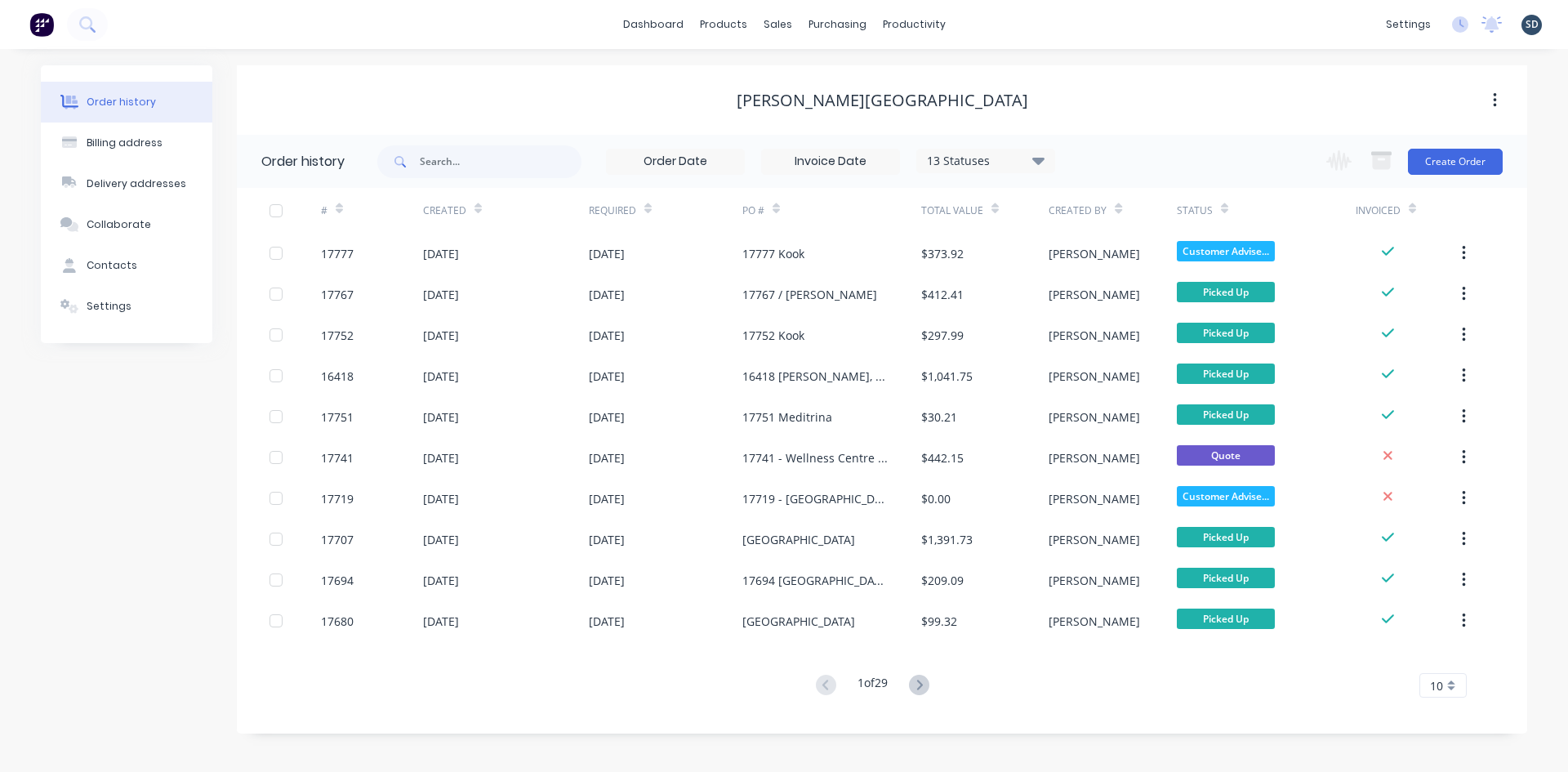
click at [916, 680] on icon at bounding box center [919, 685] width 20 height 20
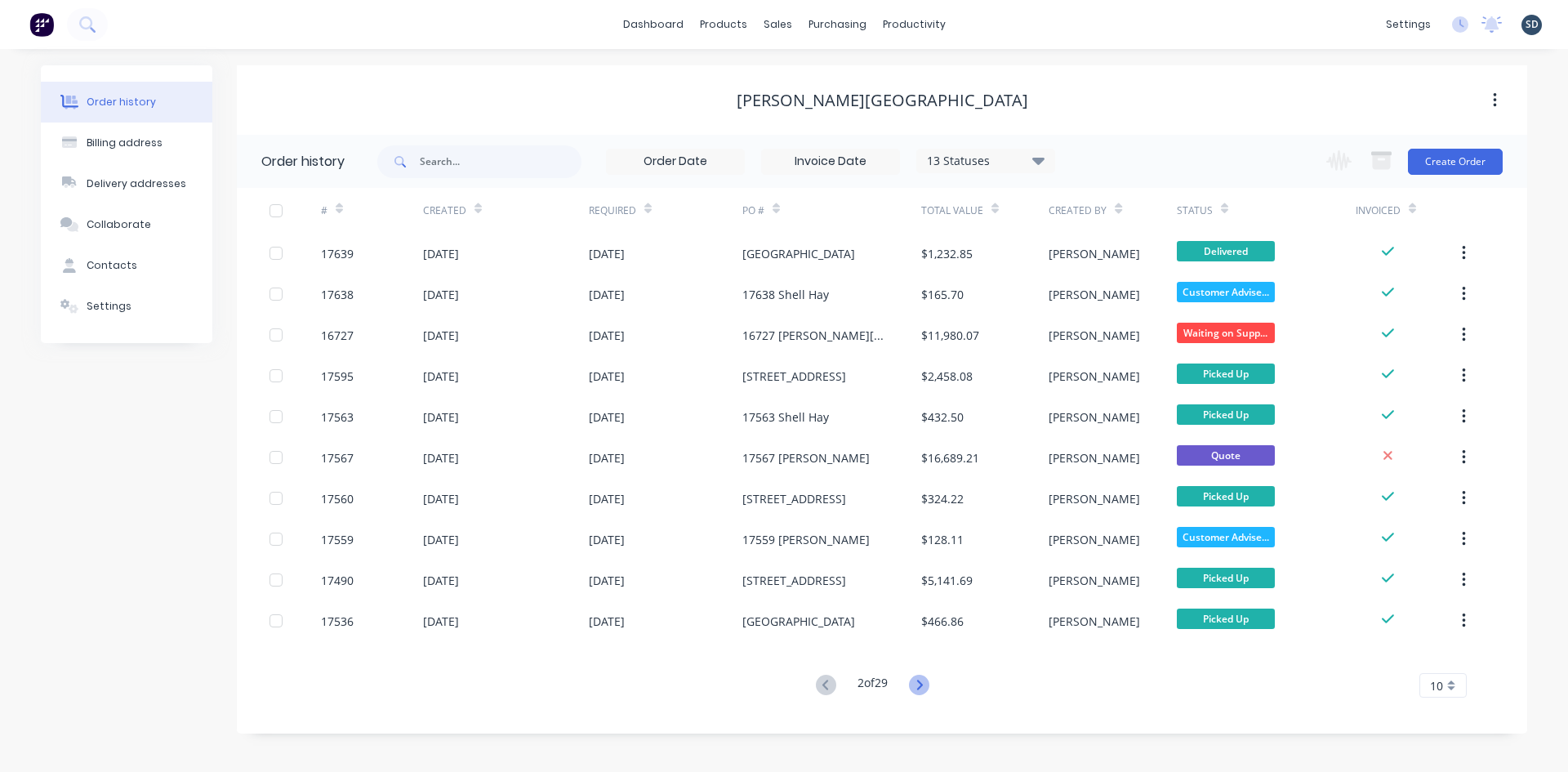
click at [918, 683] on icon at bounding box center [919, 685] width 20 height 20
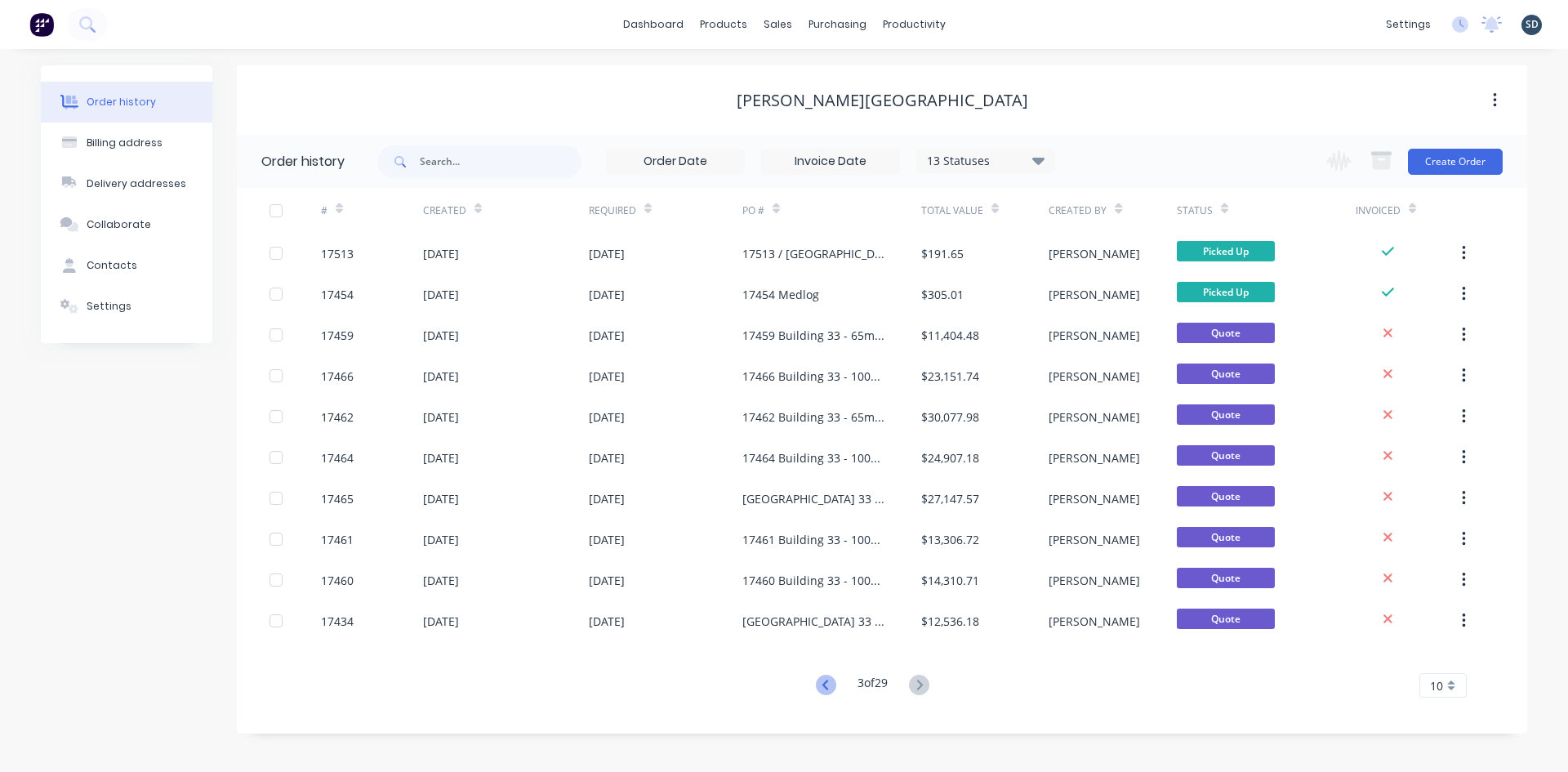
click at [831, 685] on icon at bounding box center [825, 685] width 20 height 20
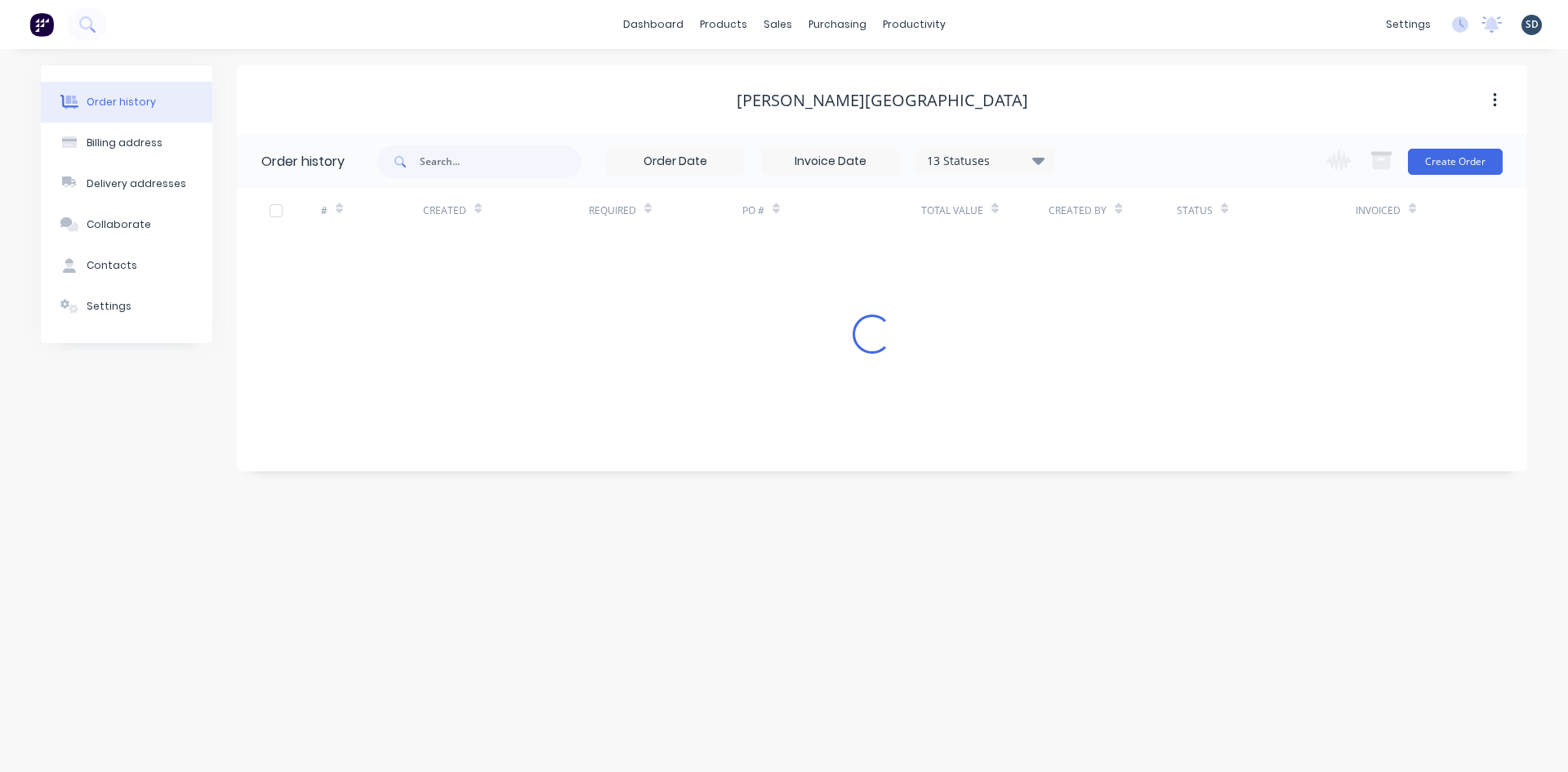
click at [831, 685] on div "Order history Billing address Delivery addresses Collaborate Contacts Settings …" at bounding box center [784, 411] width 1568 height 723
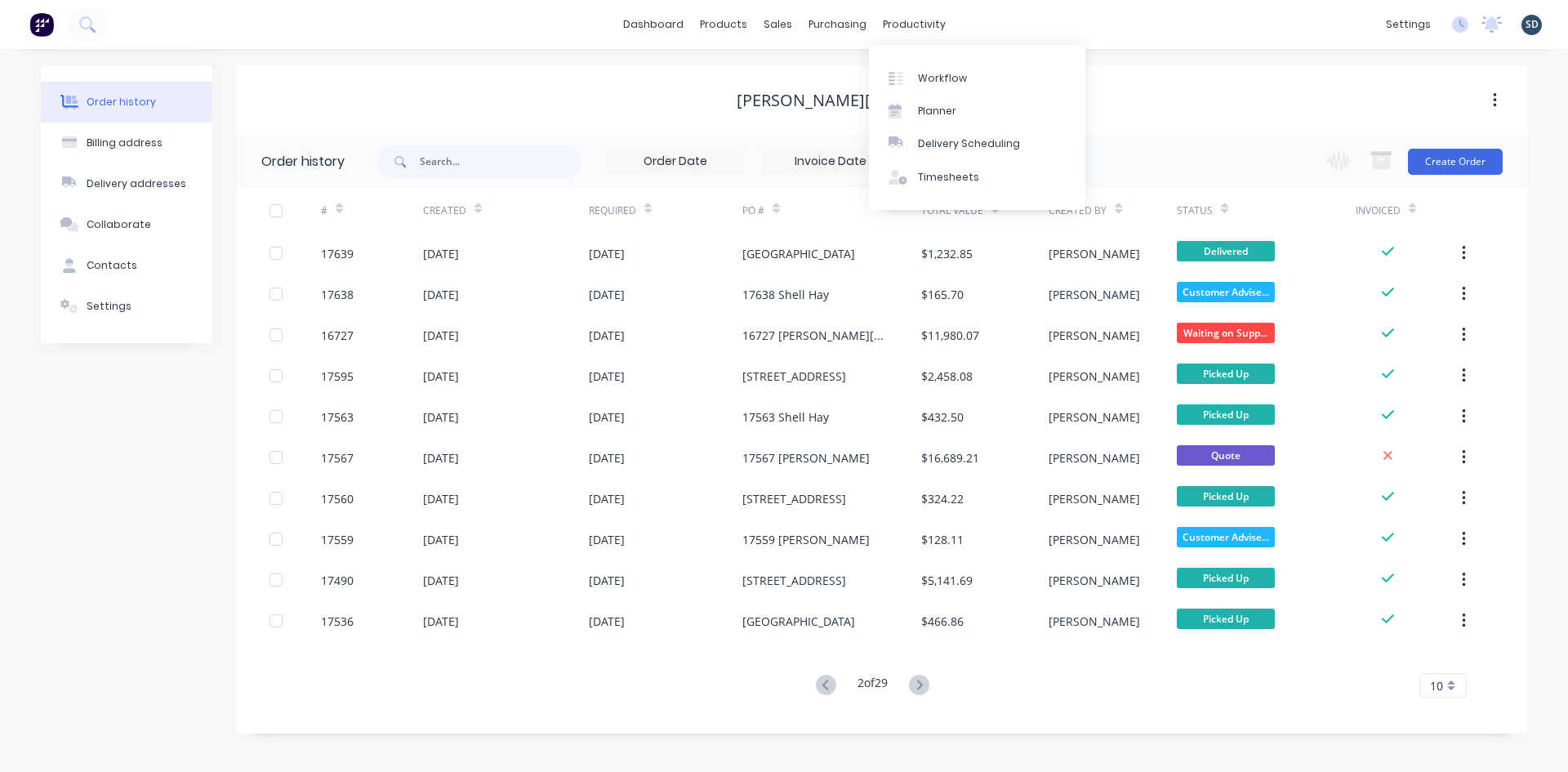
click at [1025, 26] on div "dashboard products sales purchasing productivity dashboard products Product Cat…" at bounding box center [784, 25] width 1568 height 49
click at [1003, 24] on div "dashboard products sales purchasing productivity dashboard products Product Cat…" at bounding box center [784, 25] width 1568 height 49
click at [37, 27] on img at bounding box center [41, 25] width 25 height 25
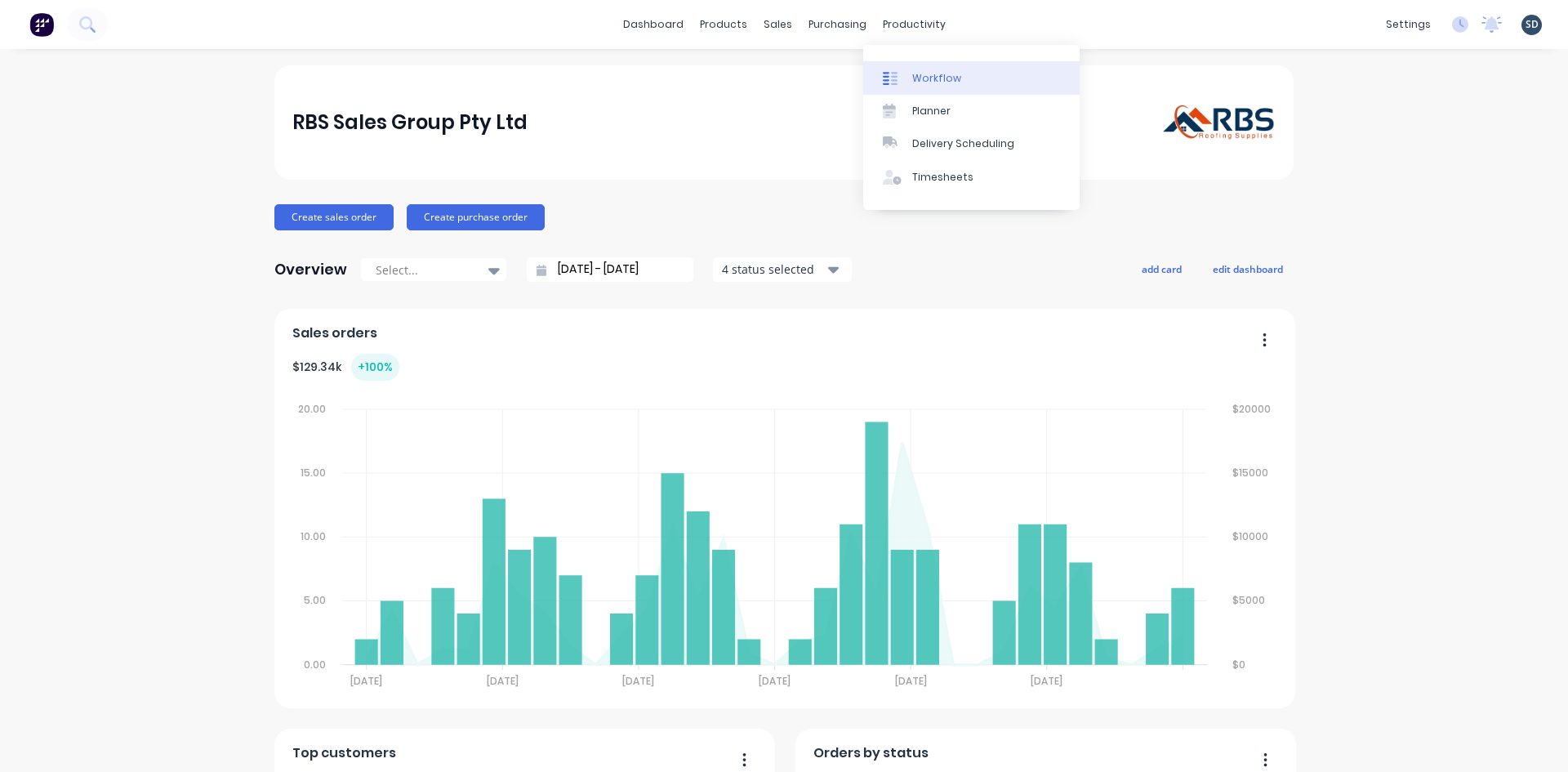
click at [957, 75] on link "Workflow" at bounding box center [971, 77] width 216 height 33
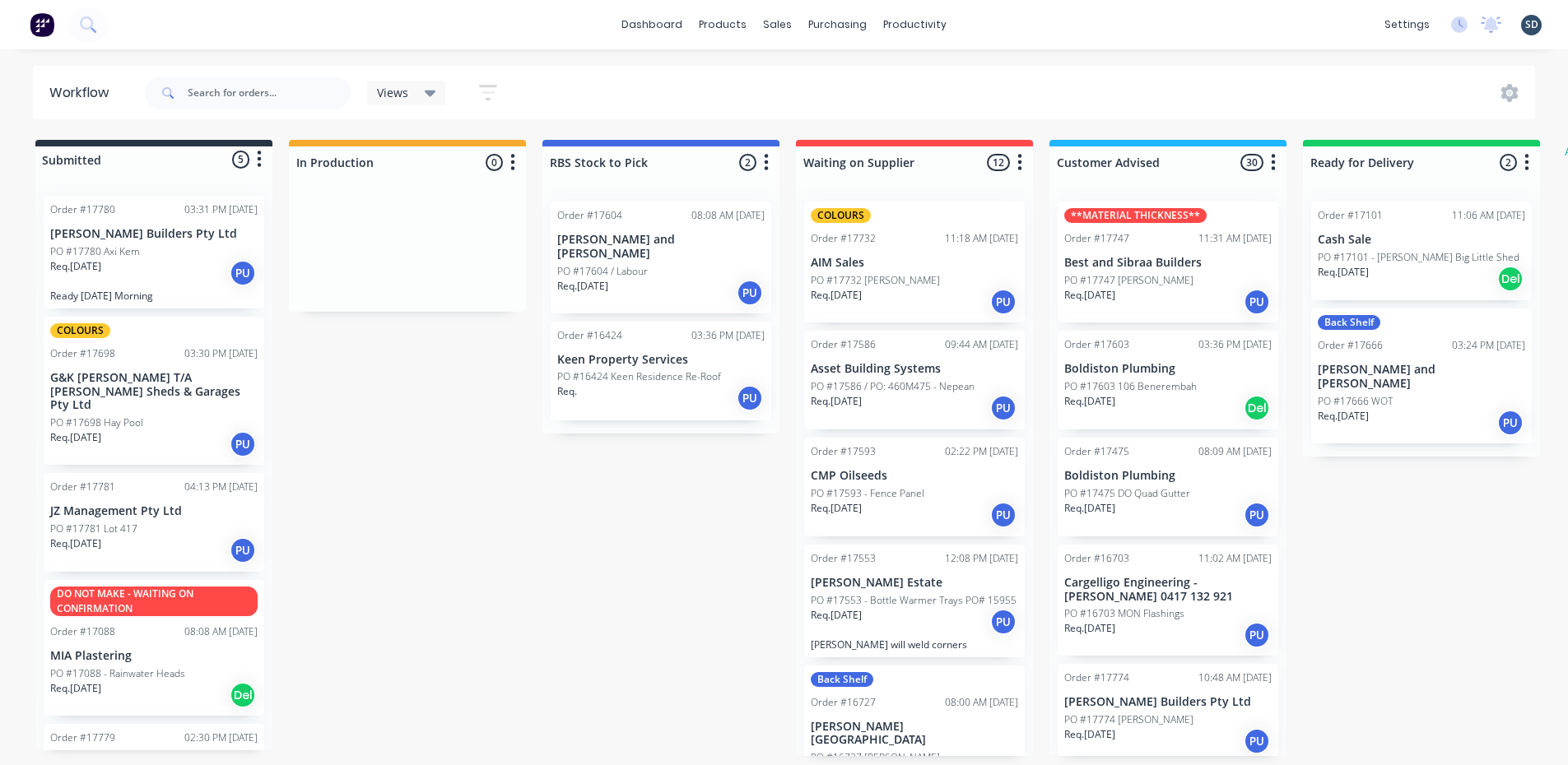
click at [142, 431] on div "Req. 01/10/25 PU" at bounding box center [153, 444] width 207 height 28
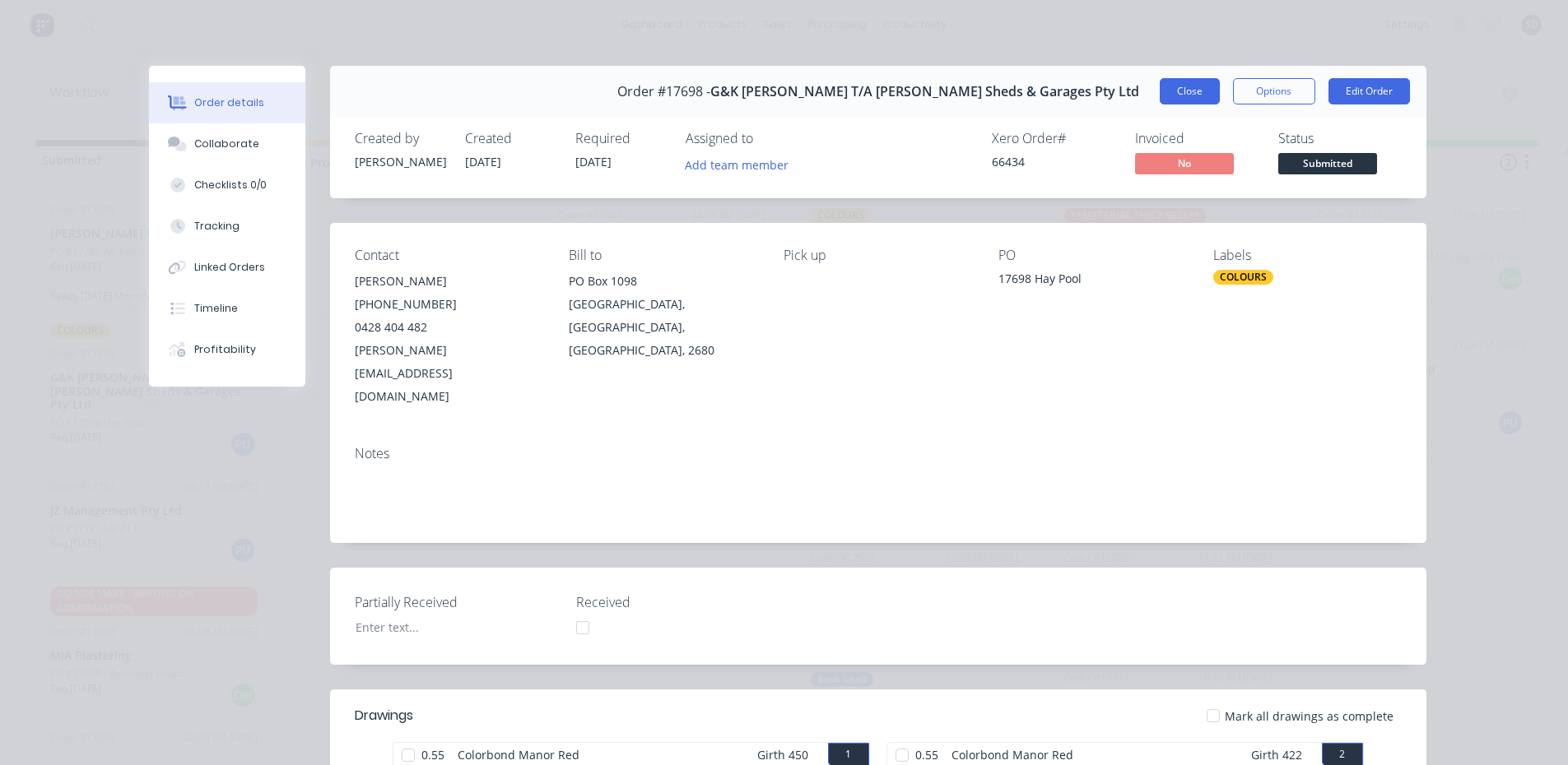
click at [1186, 92] on button "Close" at bounding box center [1191, 92] width 61 height 27
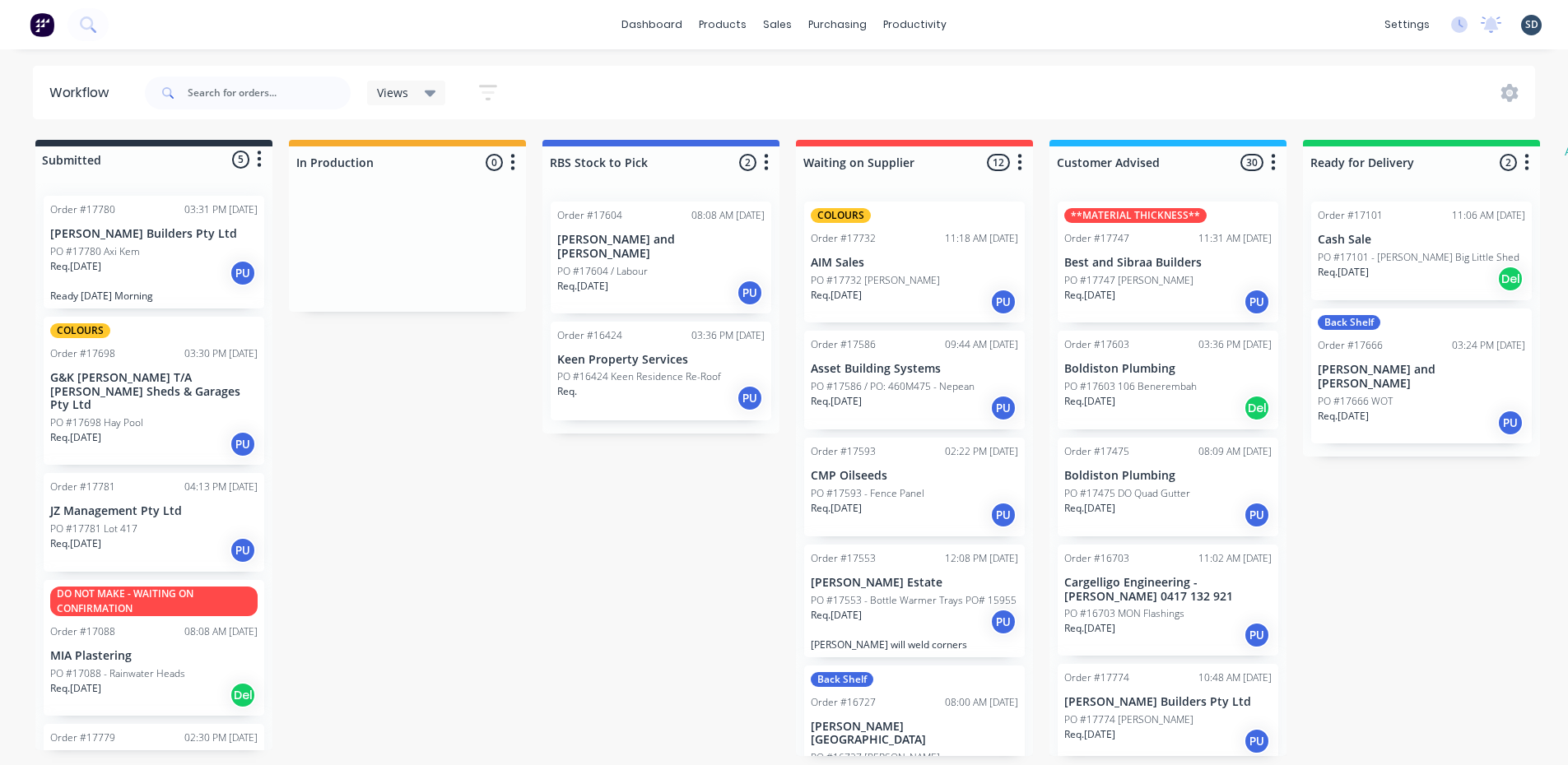
click at [1063, 42] on div "dashboard products sales purchasing productivity dashboard products Product Cat…" at bounding box center [784, 25] width 1568 height 50
click at [1047, 28] on div "dashboard products sales purchasing productivity dashboard products Product Cat…" at bounding box center [784, 25] width 1568 height 50
click at [1095, 36] on div "dashboard products sales purchasing productivity dashboard products Product Cat…" at bounding box center [784, 25] width 1568 height 50
click at [998, 20] on div "dashboard products sales purchasing productivity dashboard products Product Cat…" at bounding box center [784, 25] width 1568 height 50
click at [998, 19] on div "dashboard products sales purchasing productivity dashboard products Product Cat…" at bounding box center [784, 25] width 1568 height 50
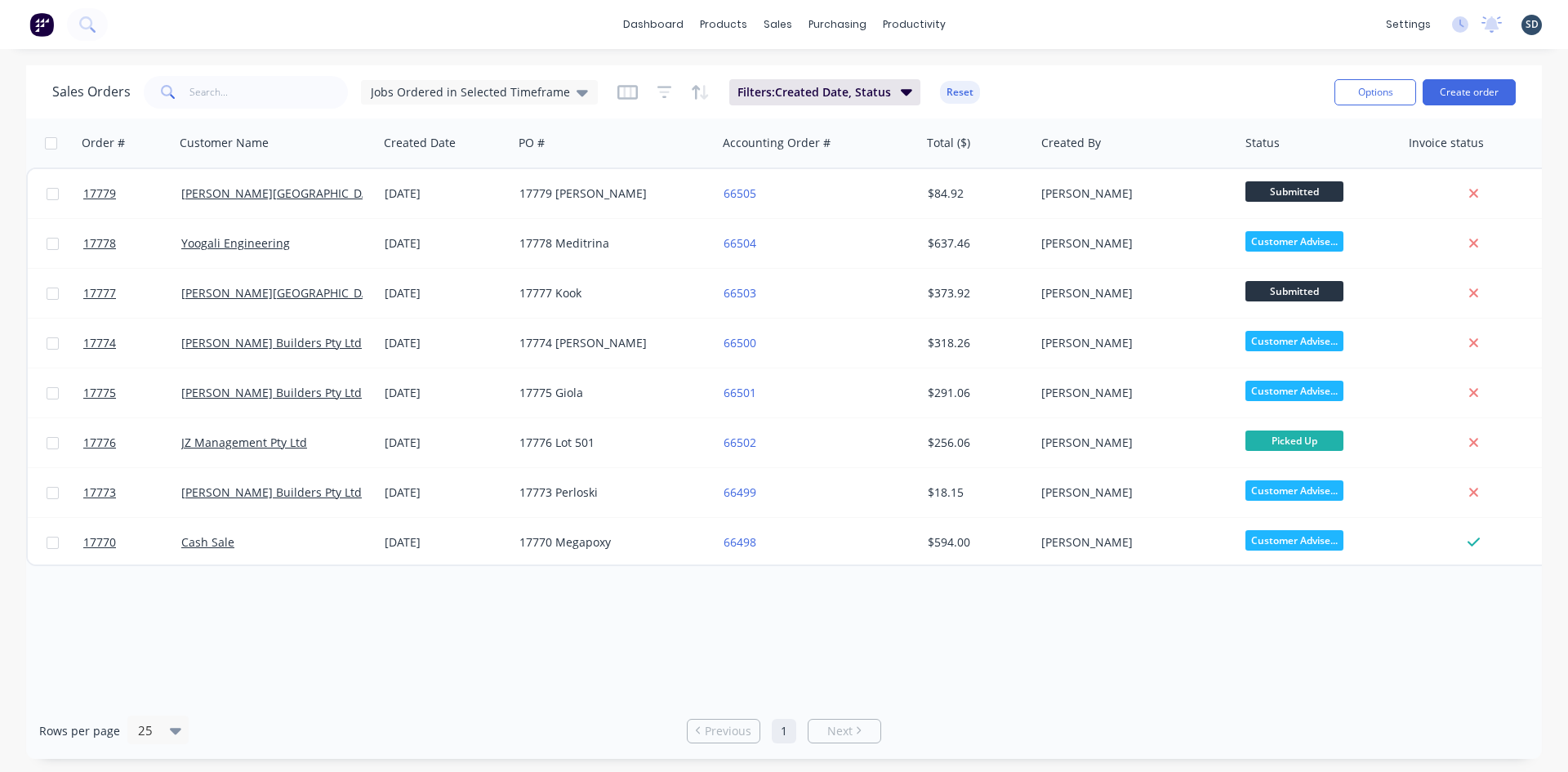
click at [1028, 28] on div "dashboard products sales purchasing productivity dashboard products Product Cat…" at bounding box center [784, 25] width 1568 height 49
click at [1024, 29] on div "dashboard products sales purchasing productivity dashboard products Product Cat…" at bounding box center [784, 25] width 1568 height 49
click at [550, 93] on span "Jobs Ordered in Selected Timeframe" at bounding box center [471, 91] width 200 height 17
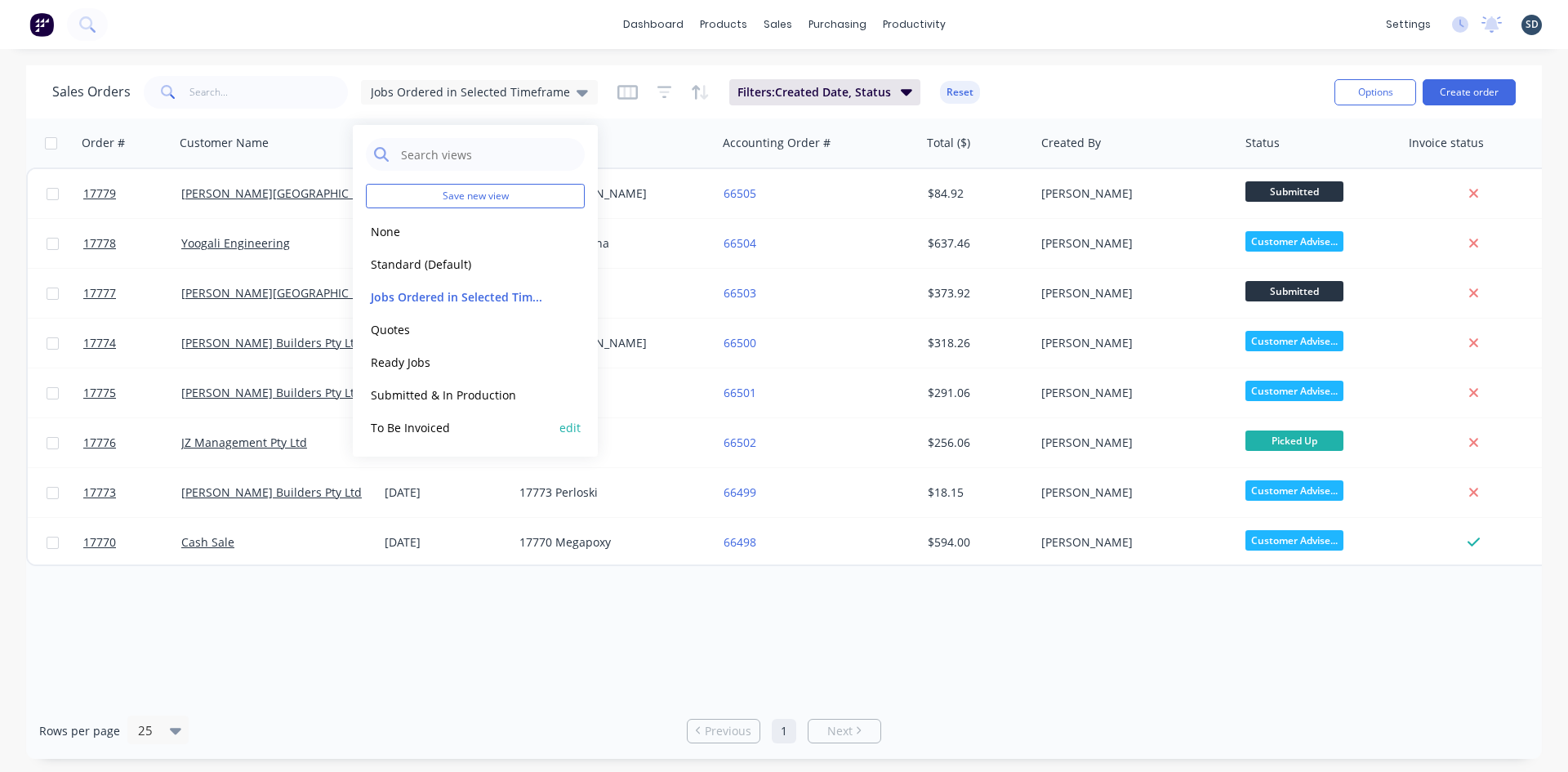
click at [548, 429] on button "To Be Invoiced" at bounding box center [458, 428] width 186 height 19
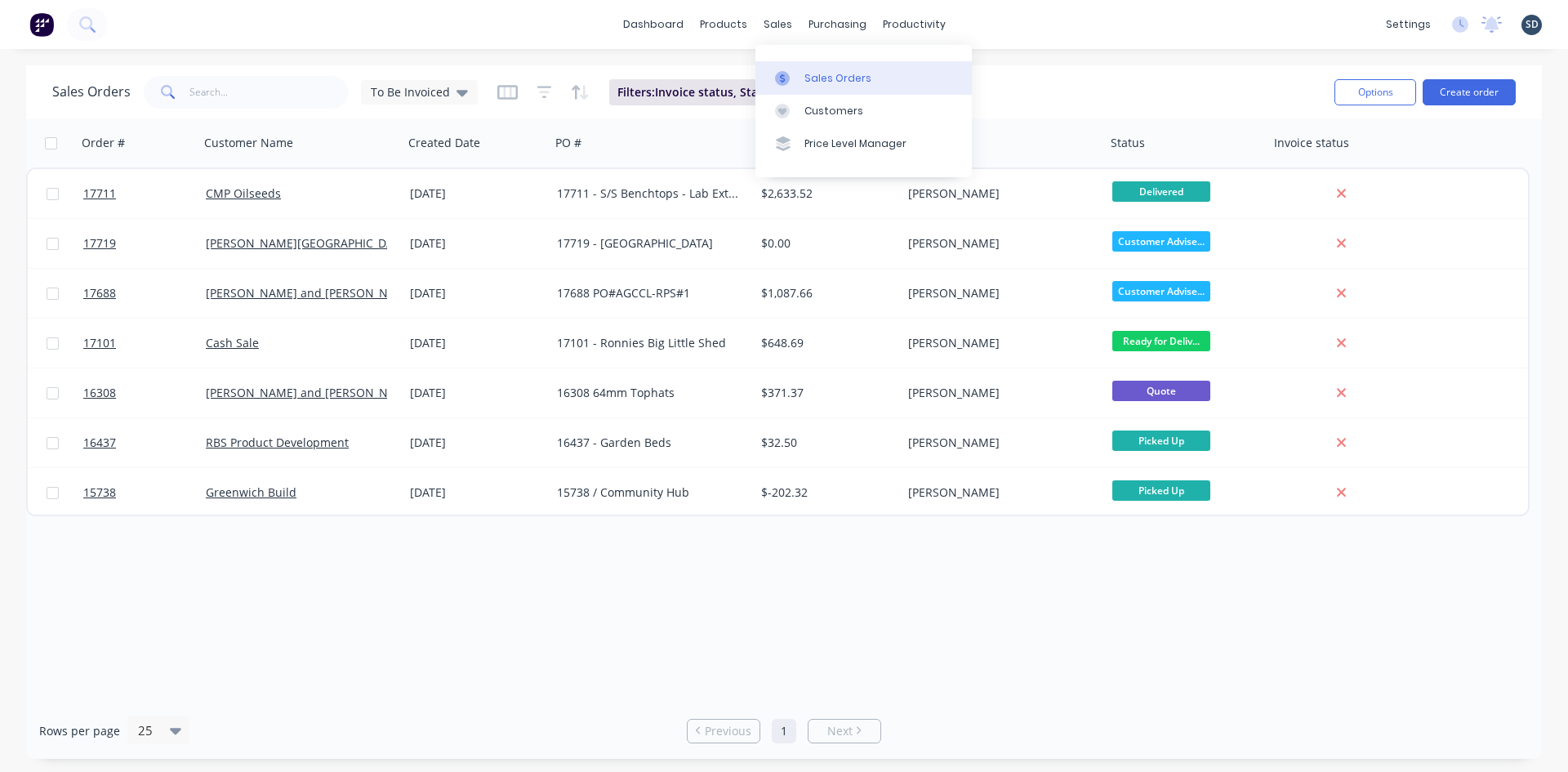
click at [821, 71] on div "Sales Orders" at bounding box center [838, 78] width 67 height 15
click at [682, 93] on span "Filters: Invoice status, Status" at bounding box center [696, 92] width 158 height 17
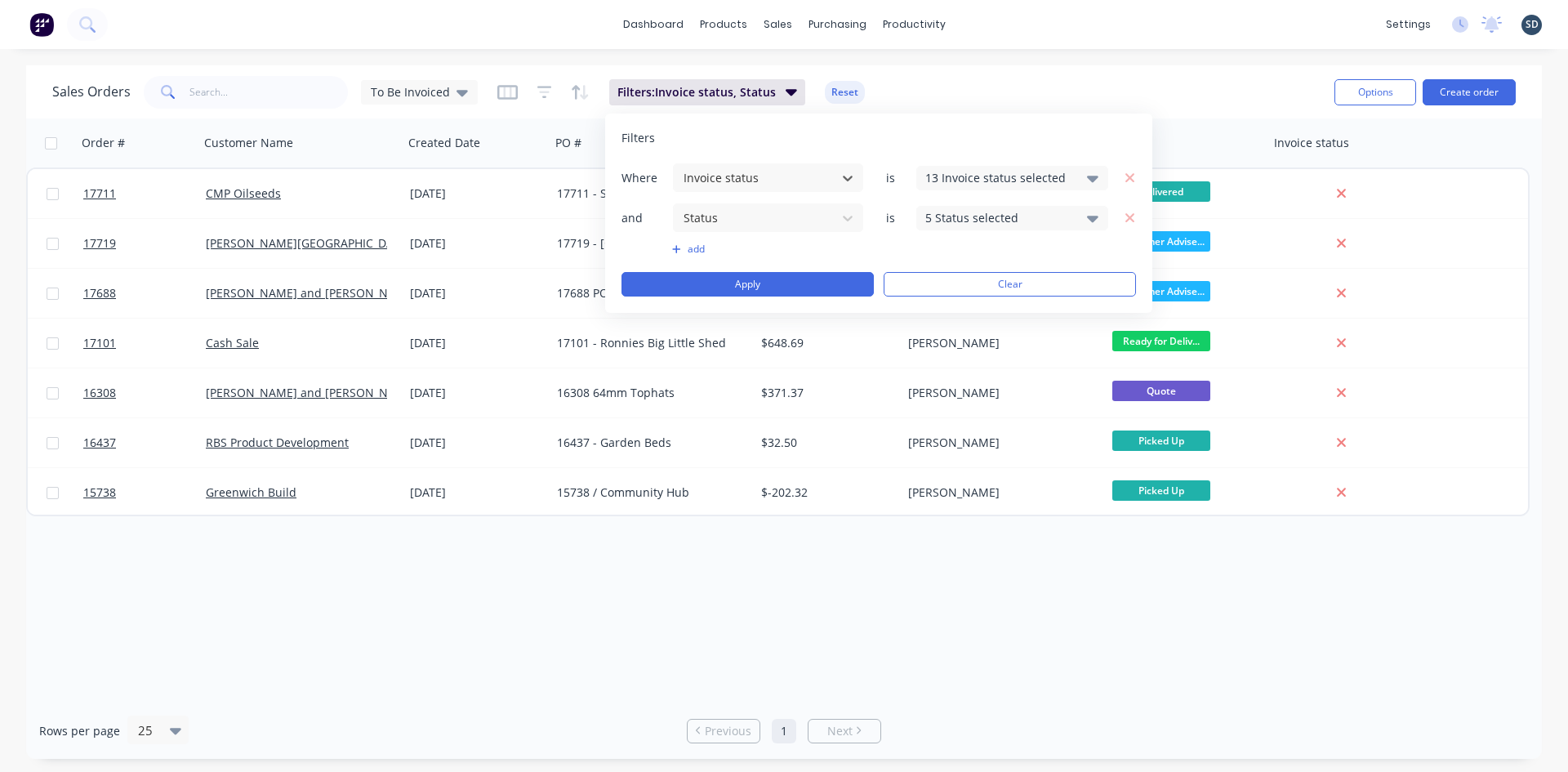
click at [453, 107] on div "Sales Orders To Be Invoiced" at bounding box center [265, 92] width 426 height 33
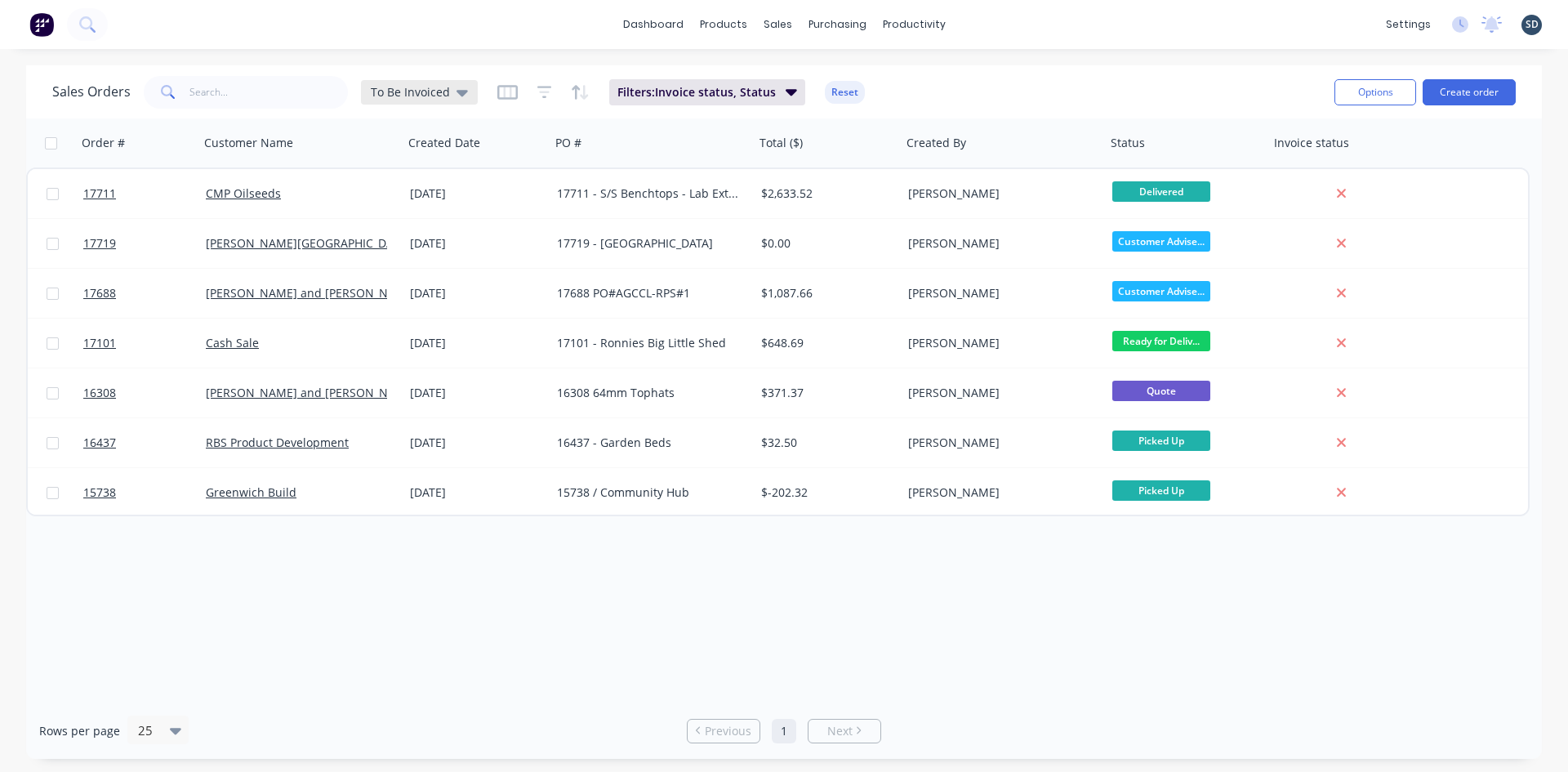
click at [452, 95] on div "To Be Invoiced" at bounding box center [419, 92] width 97 height 15
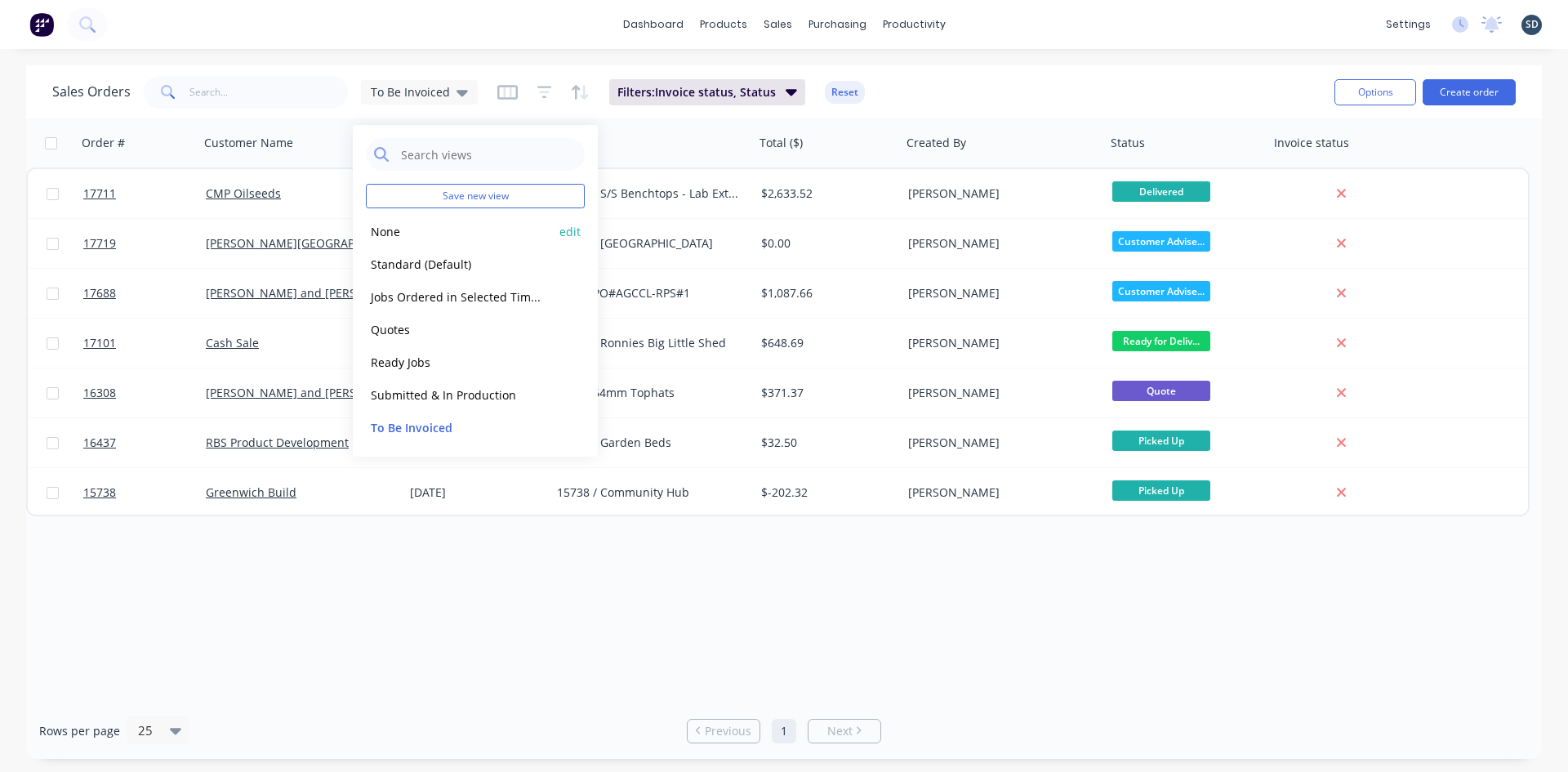
click at [430, 230] on button "None" at bounding box center [458, 231] width 186 height 19
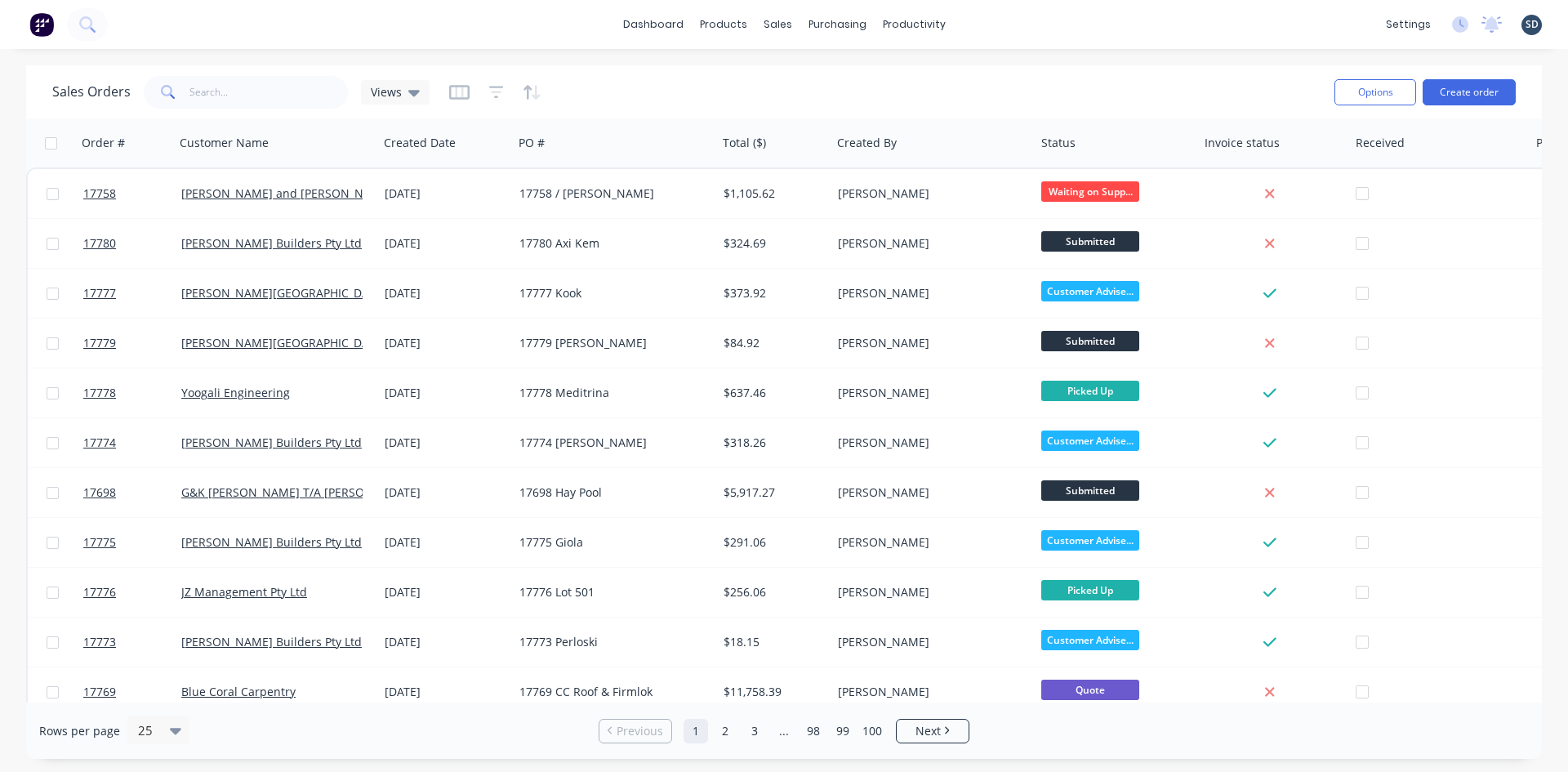
click at [1035, 19] on div "dashboard products sales purchasing productivity dashboard products Product Cat…" at bounding box center [784, 25] width 1568 height 49
click at [1021, 21] on div "dashboard products sales purchasing productivity dashboard products Product Cat…" at bounding box center [784, 25] width 1568 height 49
click at [999, 21] on div "dashboard products sales purchasing productivity dashboard products Product Cat…" at bounding box center [784, 25] width 1568 height 49
click at [1013, 23] on div "dashboard products sales purchasing productivity dashboard products Product Cat…" at bounding box center [784, 25] width 1568 height 49
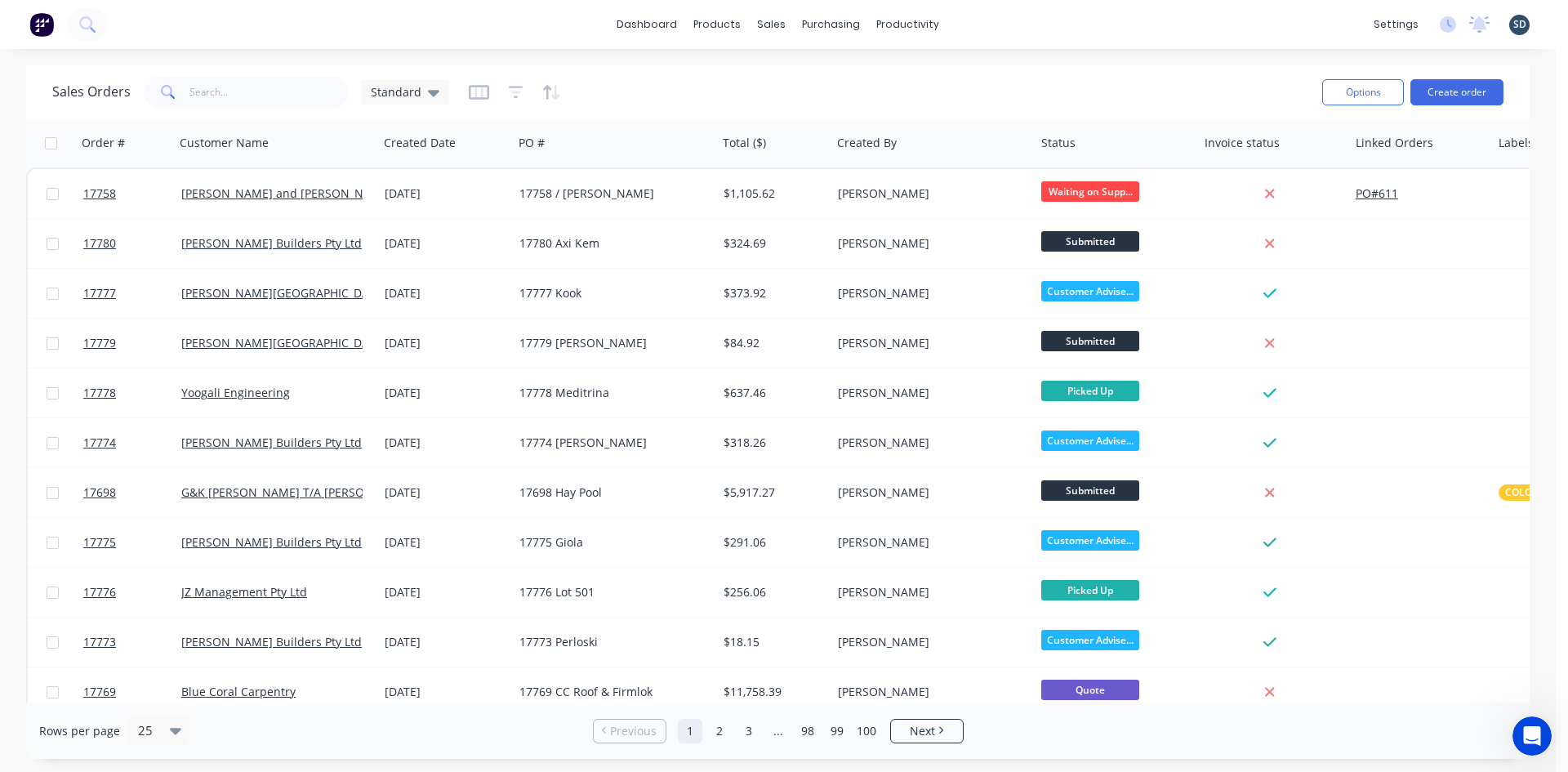
click at [954, 22] on div "dashboard products sales purchasing productivity dashboard products Product Cat…" at bounding box center [778, 25] width 1556 height 49
click at [977, 23] on div "dashboard products sales purchasing productivity dashboard products Product Cat…" at bounding box center [778, 25] width 1556 height 49
click at [976, 27] on div "dashboard products sales purchasing productivity dashboard products Product Cat…" at bounding box center [778, 25] width 1556 height 49
click at [986, 18] on div "dashboard products sales purchasing productivity dashboard products Product Cat…" at bounding box center [778, 25] width 1556 height 49
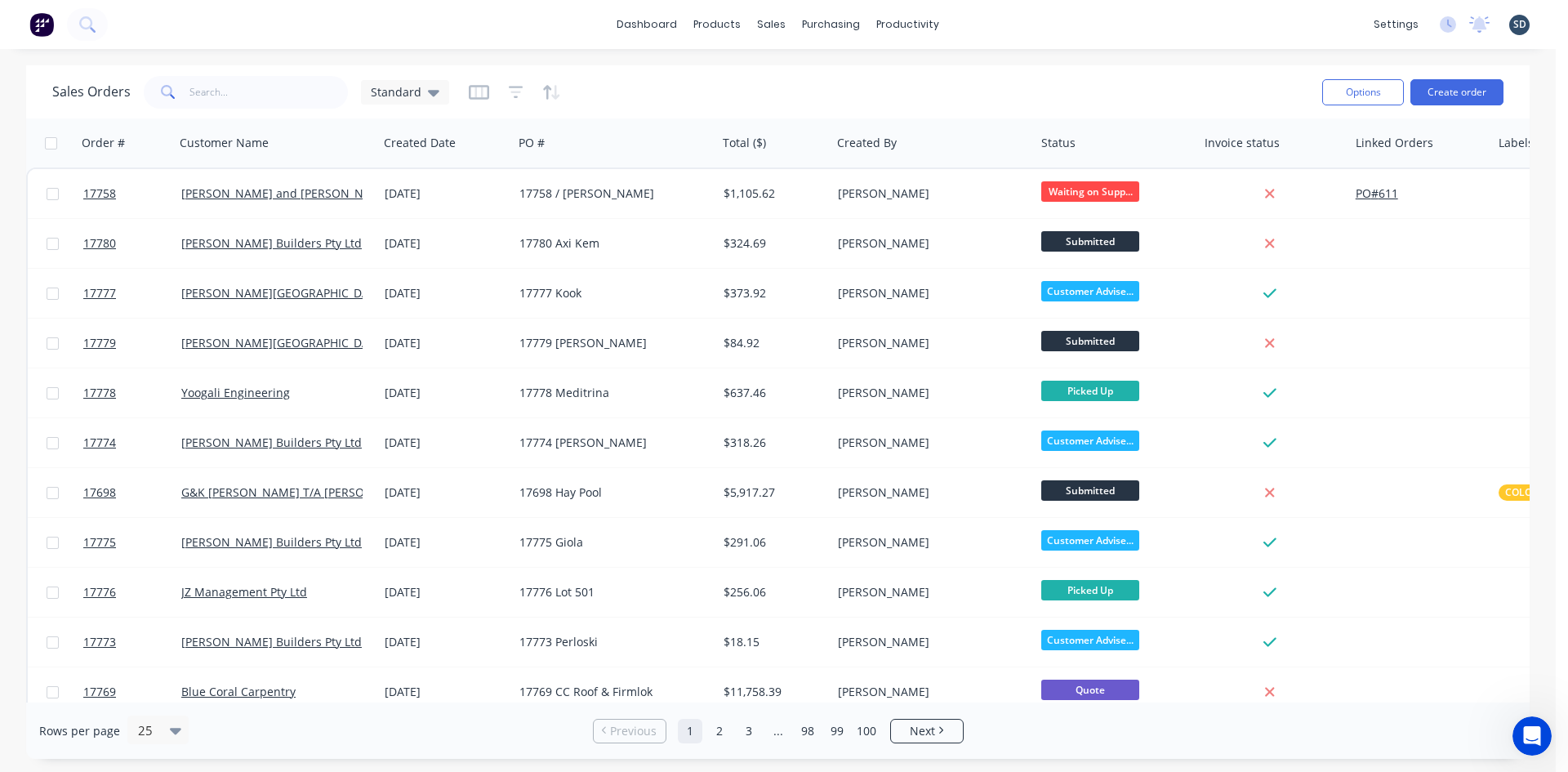
click at [995, 26] on div "dashboard products sales purchasing productivity dashboard products Product Cat…" at bounding box center [778, 25] width 1556 height 49
click at [982, 13] on div "dashboard products sales purchasing productivity dashboard products Product Cat…" at bounding box center [778, 25] width 1556 height 49
click at [969, 19] on div "dashboard products sales purchasing productivity dashboard products Product Cat…" at bounding box center [778, 25] width 1556 height 49
click at [981, 20] on div "dashboard products sales purchasing productivity dashboard products Product Cat…" at bounding box center [778, 25] width 1556 height 49
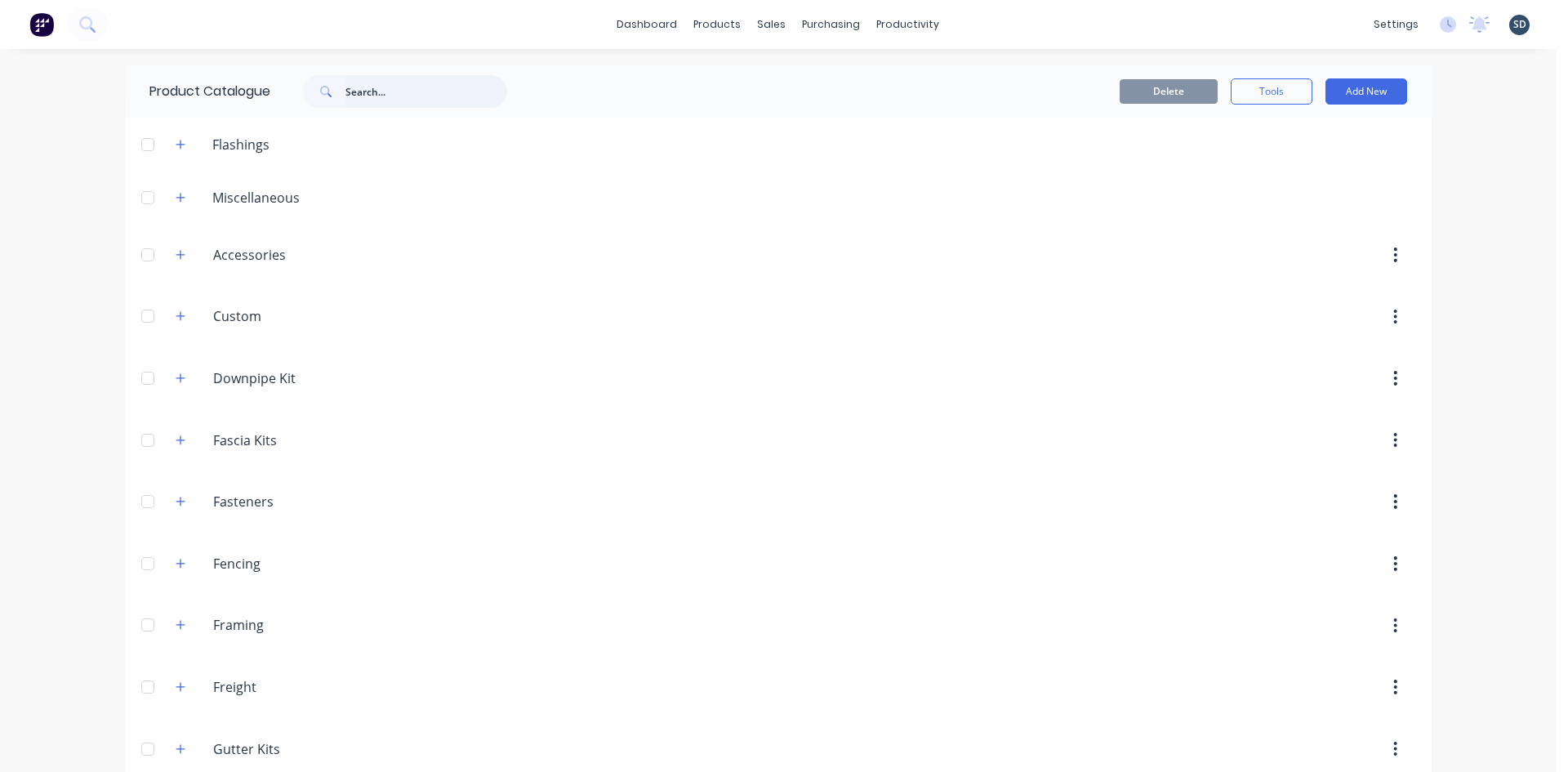
click at [376, 95] on input "text" at bounding box center [426, 91] width 162 height 33
type input "flat"
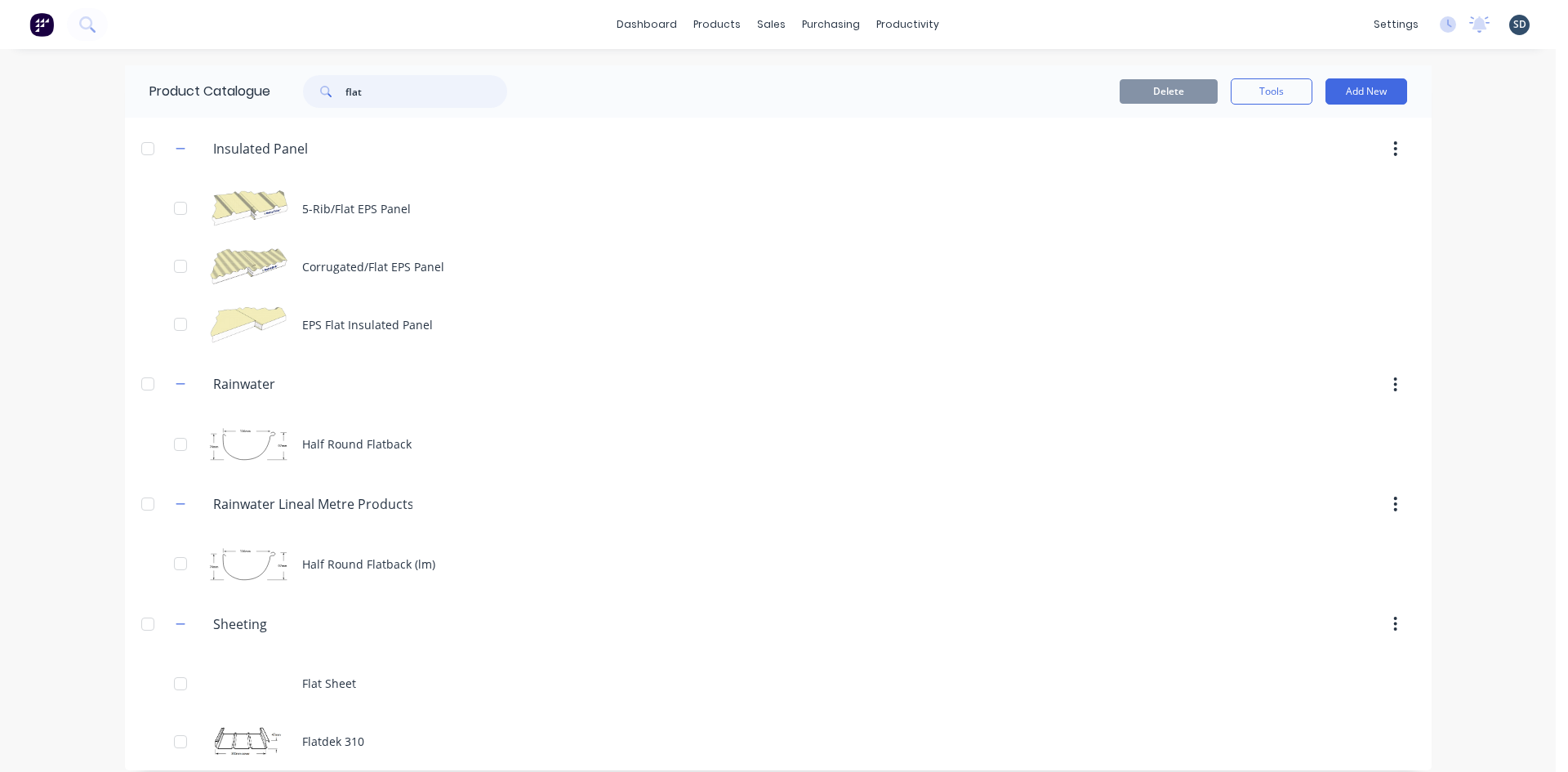
drag, startPoint x: 366, startPoint y: 89, endPoint x: 291, endPoint y: 93, distance: 75.1
click at [291, 93] on div "flat" at bounding box center [397, 91] width 221 height 33
click at [667, 88] on div "Delete Tools Add New" at bounding box center [977, 92] width 859 height 26
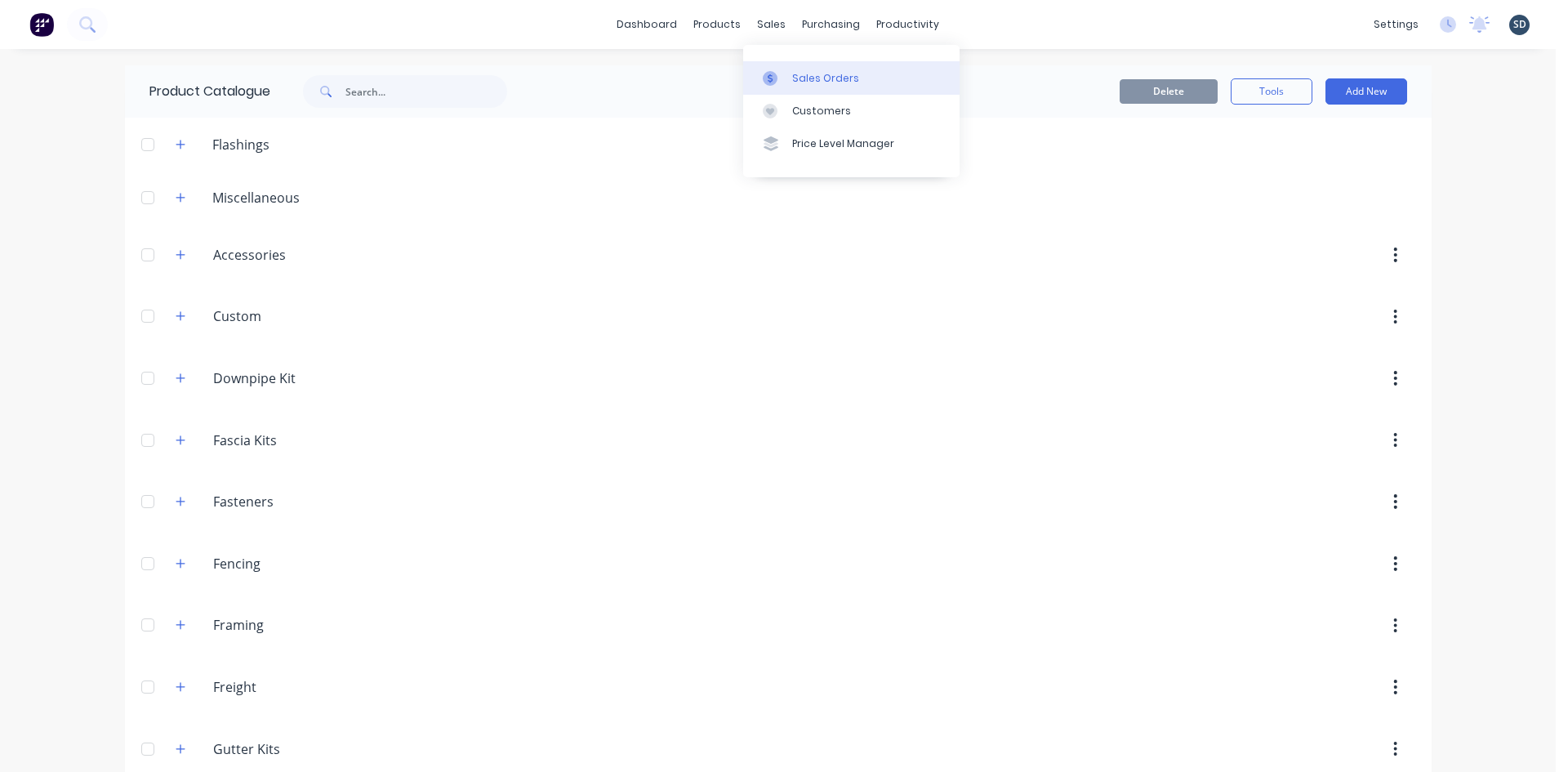
click at [803, 79] on div "Sales Orders" at bounding box center [825, 78] width 67 height 15
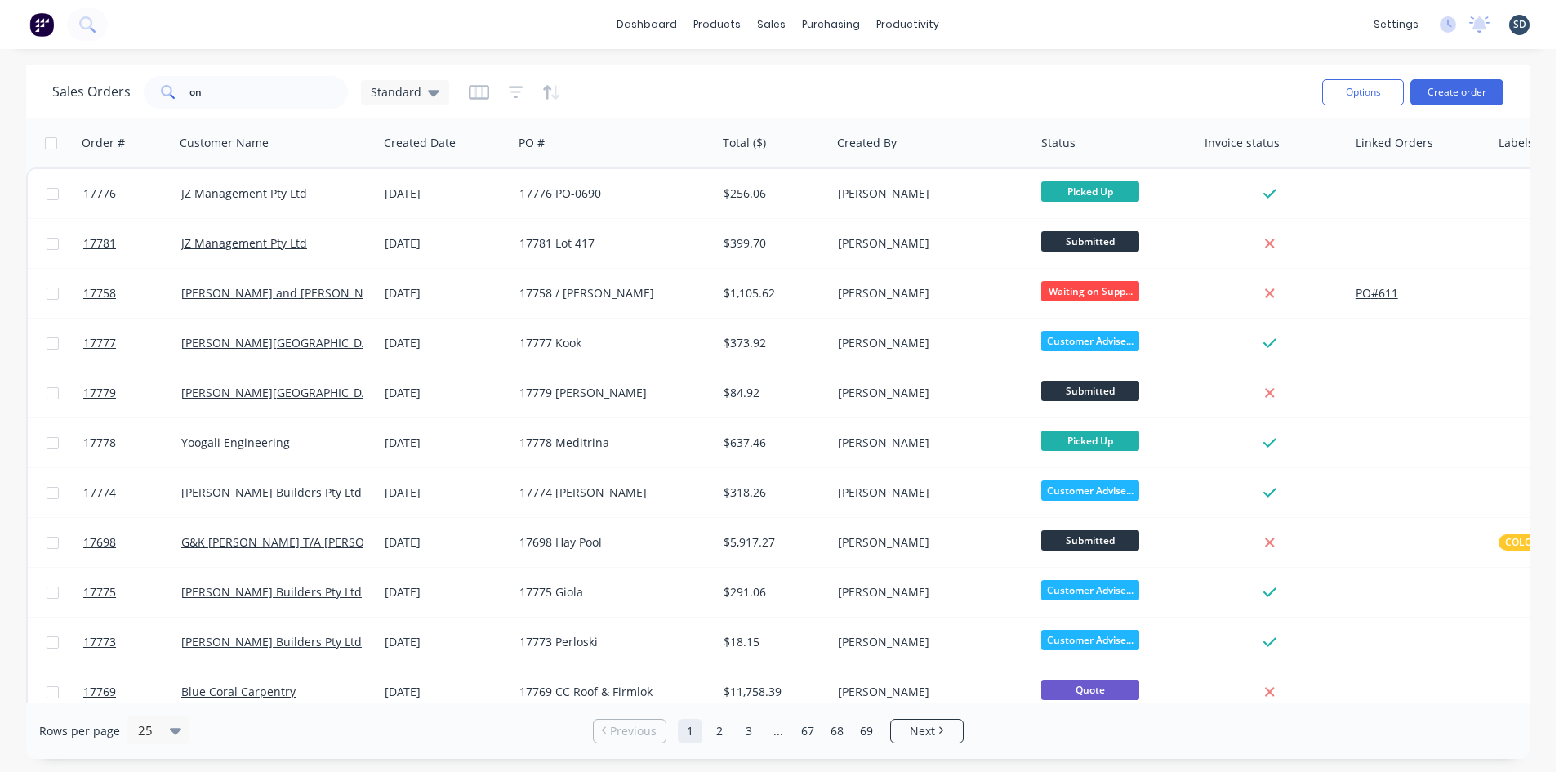
click at [985, 17] on div "dashboard products sales purchasing productivity dashboard products Product Cat…" at bounding box center [778, 25] width 1556 height 49
drag, startPoint x: 985, startPoint y: 17, endPoint x: 973, endPoint y: 17, distance: 12.0
click at [973, 17] on div "dashboard products sales purchasing productivity dashboard products Product Cat…" at bounding box center [778, 25] width 1556 height 49
click at [975, 32] on div "dashboard products sales purchasing productivity dashboard products Product Cat…" at bounding box center [778, 25] width 1556 height 49
drag, startPoint x: 250, startPoint y: 91, endPoint x: 66, endPoint y: 93, distance: 184.0
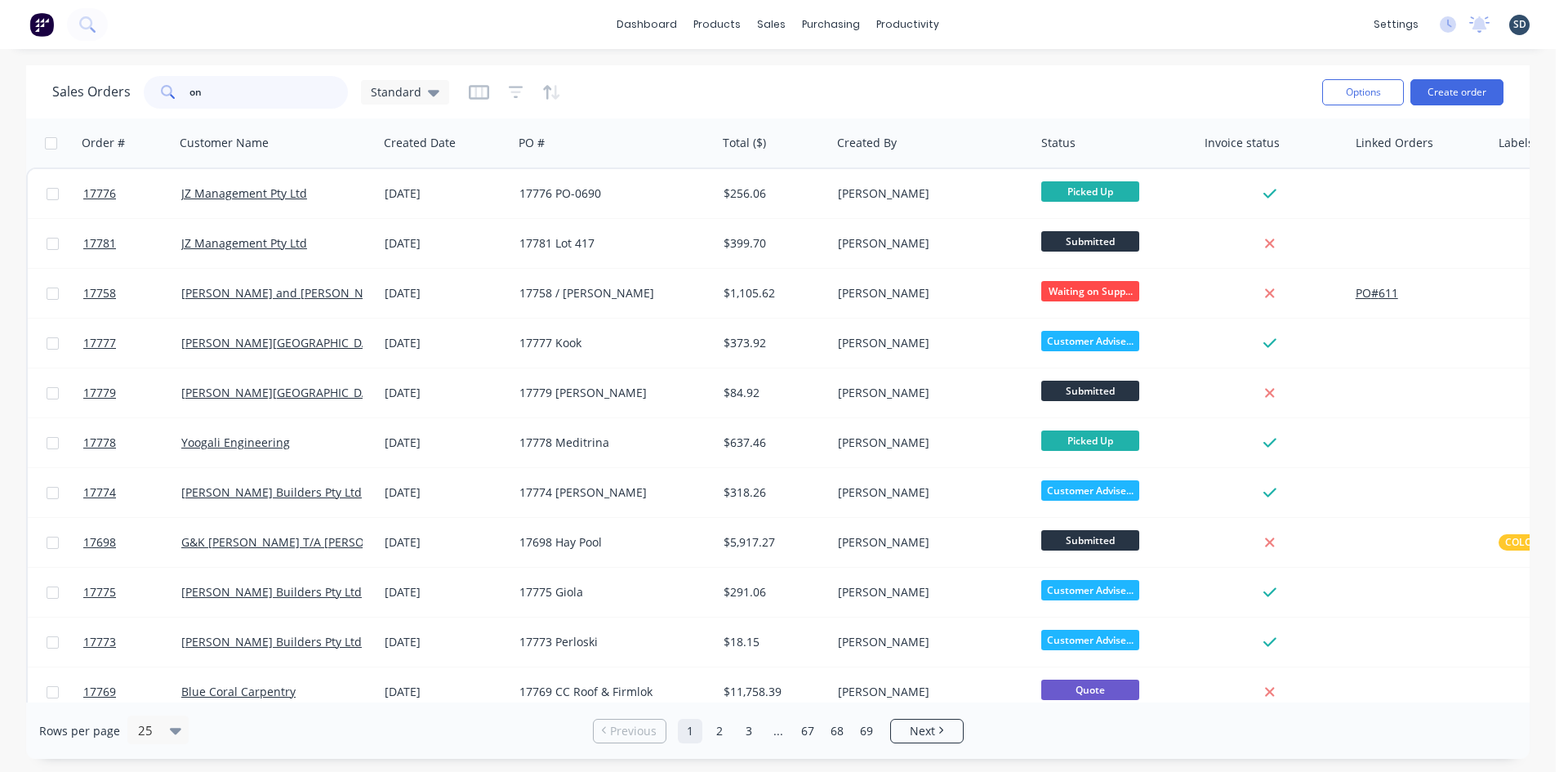
click at [66, 93] on div "Sales Orders on Standard" at bounding box center [251, 92] width 397 height 33
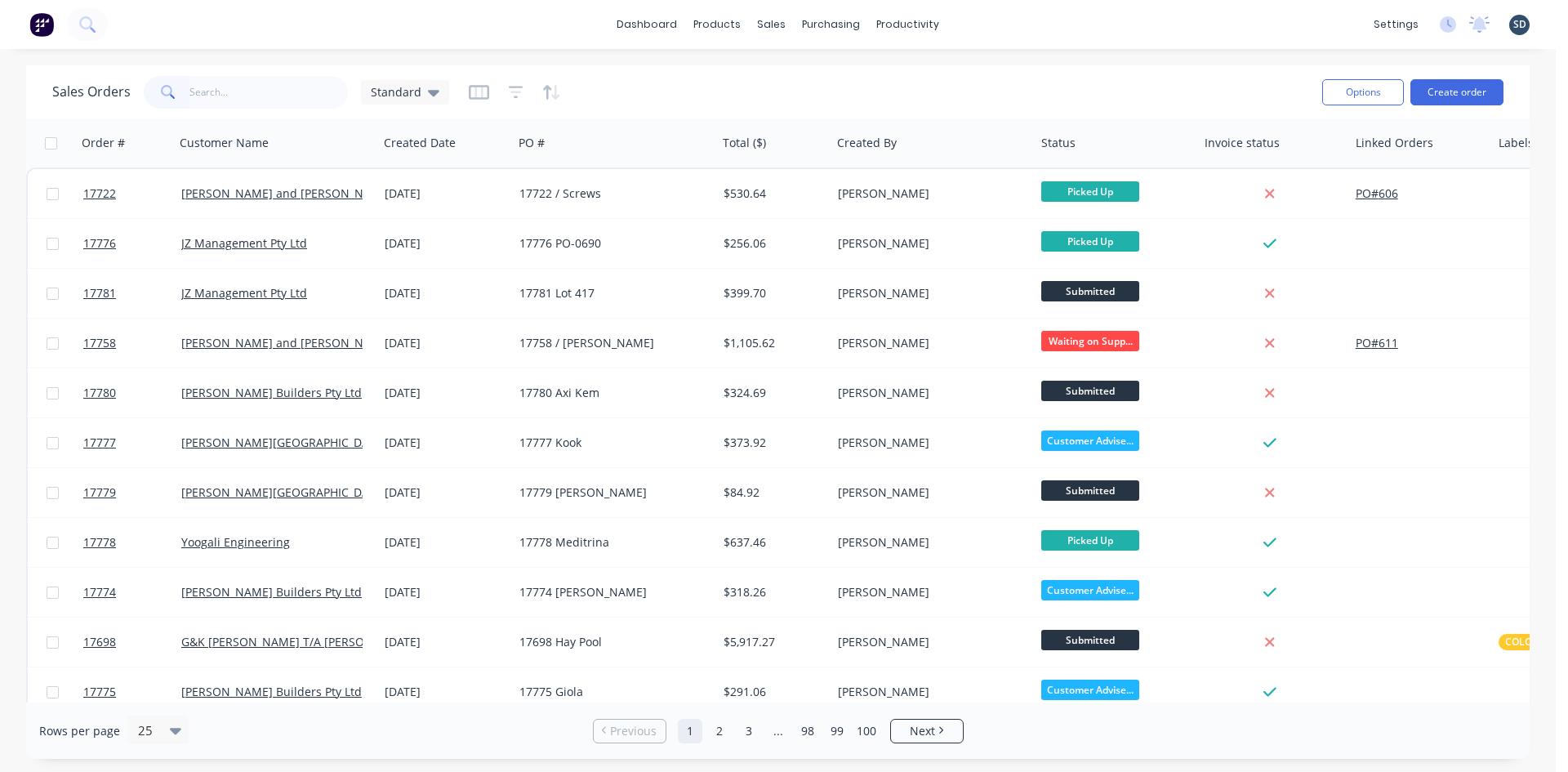
click at [1012, 13] on div "dashboard products sales purchasing productivity dashboard products Product Cat…" at bounding box center [778, 25] width 1556 height 49
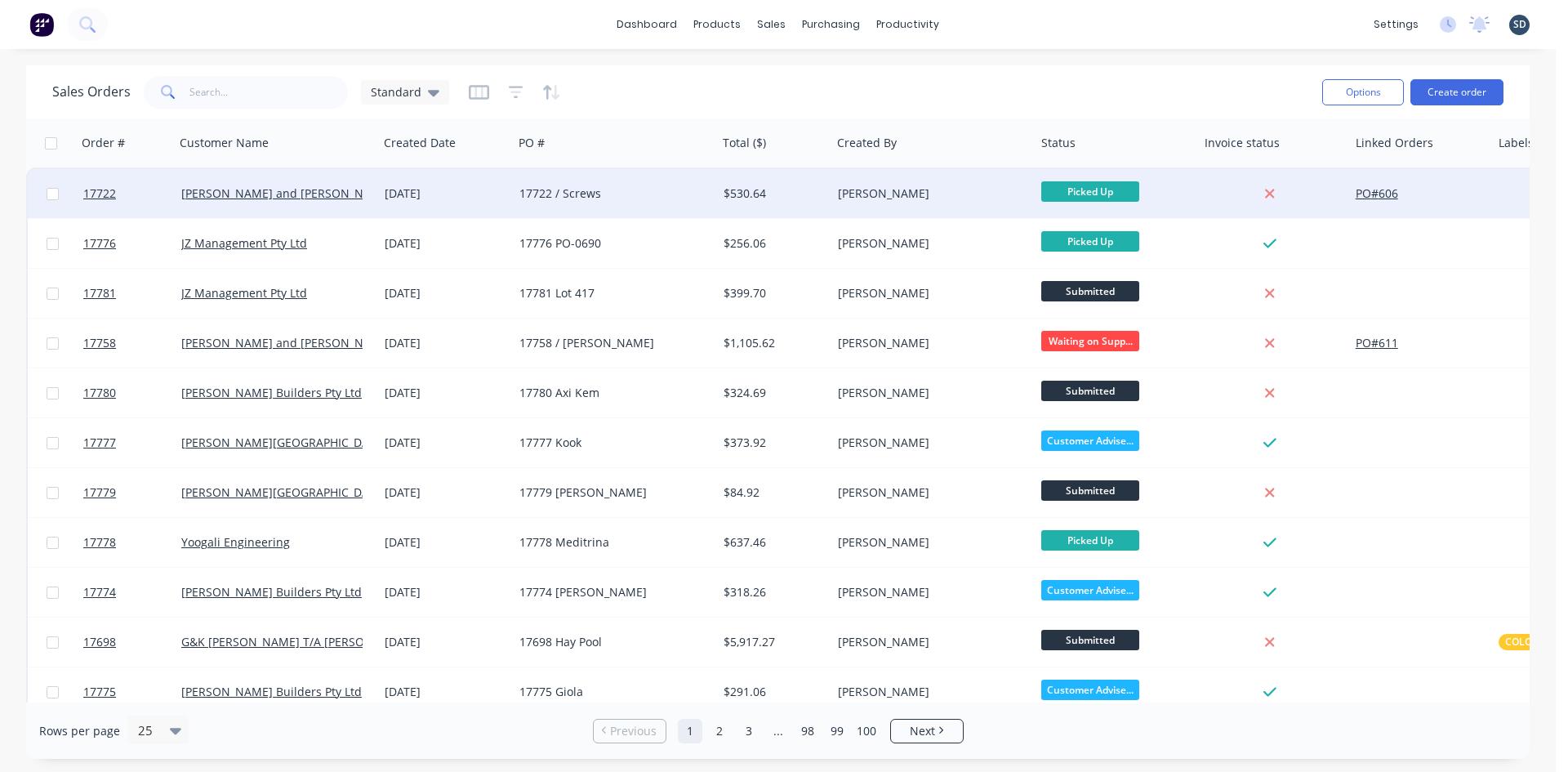
click at [666, 195] on div "17722 / Screws" at bounding box center [609, 193] width 181 height 17
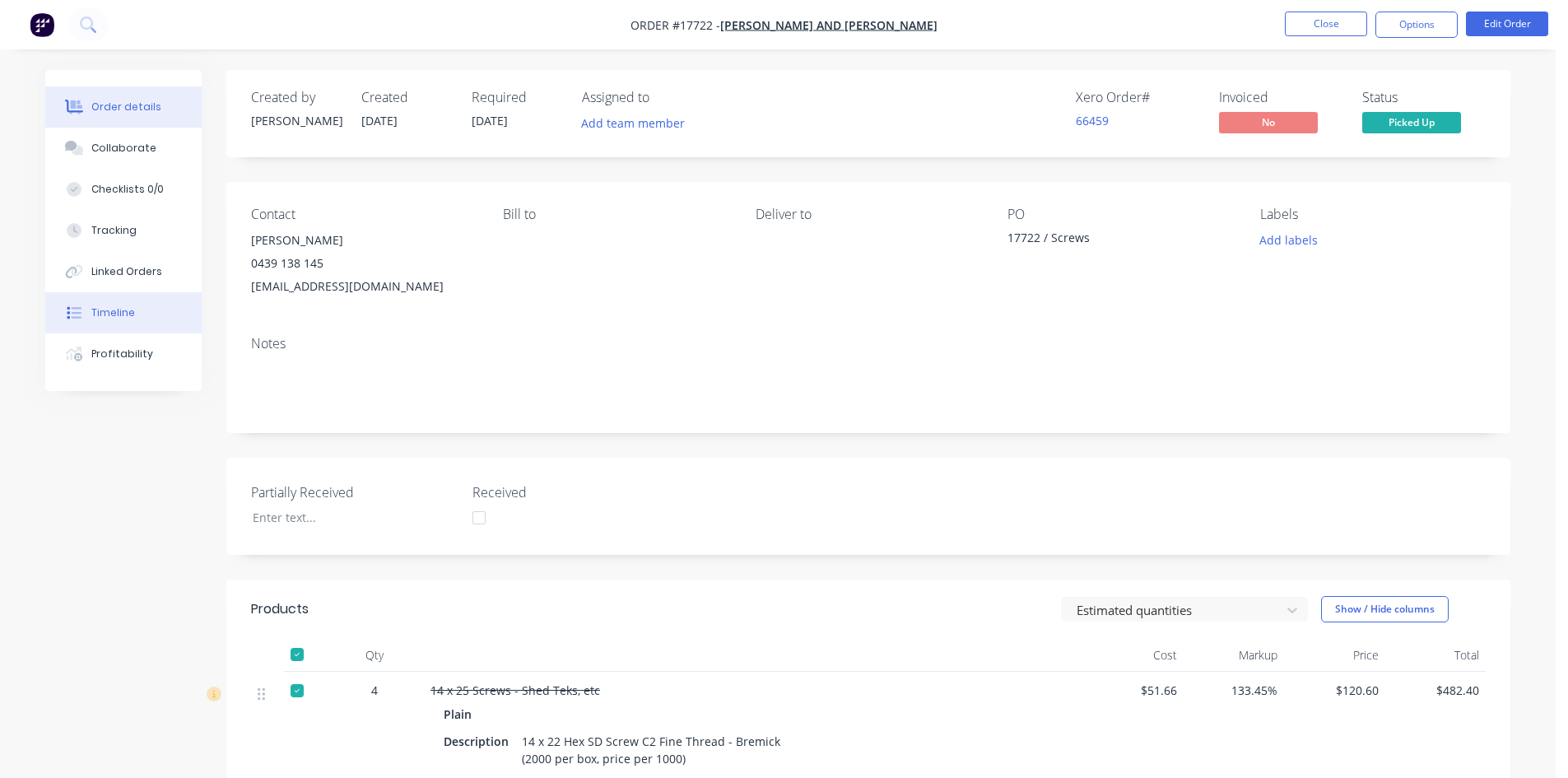
click at [151, 308] on button "Timeline" at bounding box center [124, 312] width 157 height 41
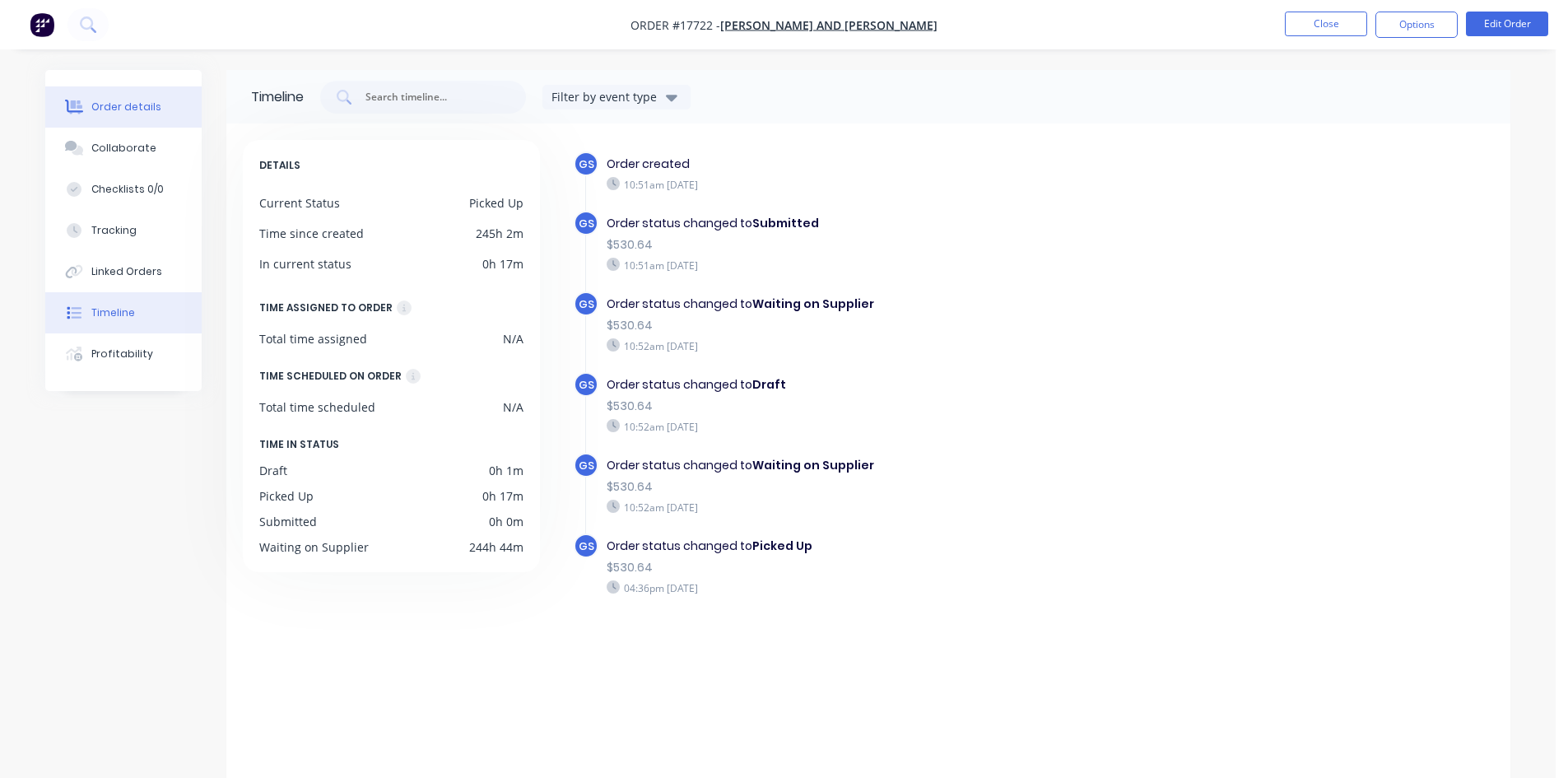
click at [148, 87] on button "Order details" at bounding box center [124, 107] width 157 height 41
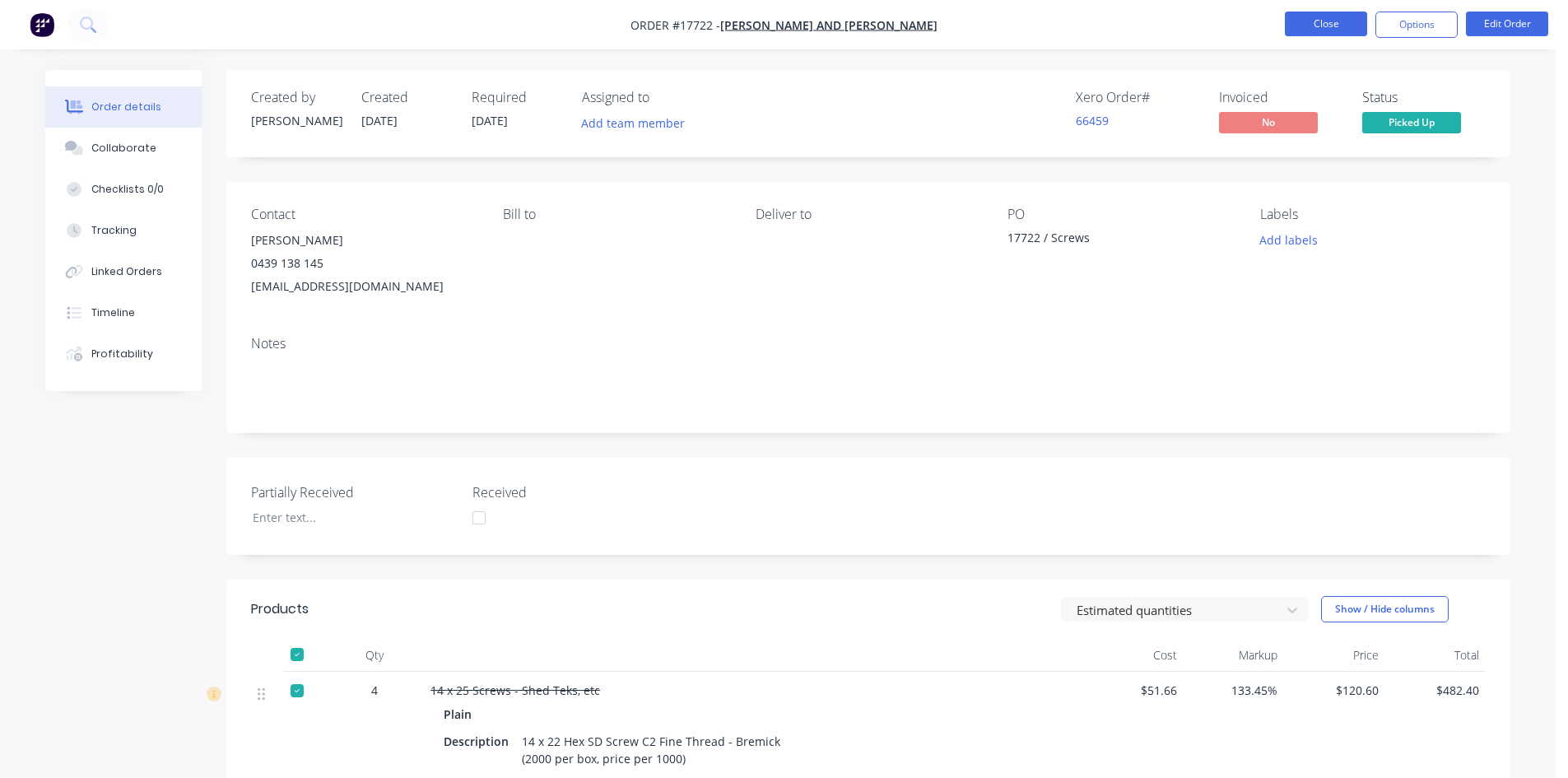
click at [1320, 34] on button "Close" at bounding box center [1326, 24] width 83 height 25
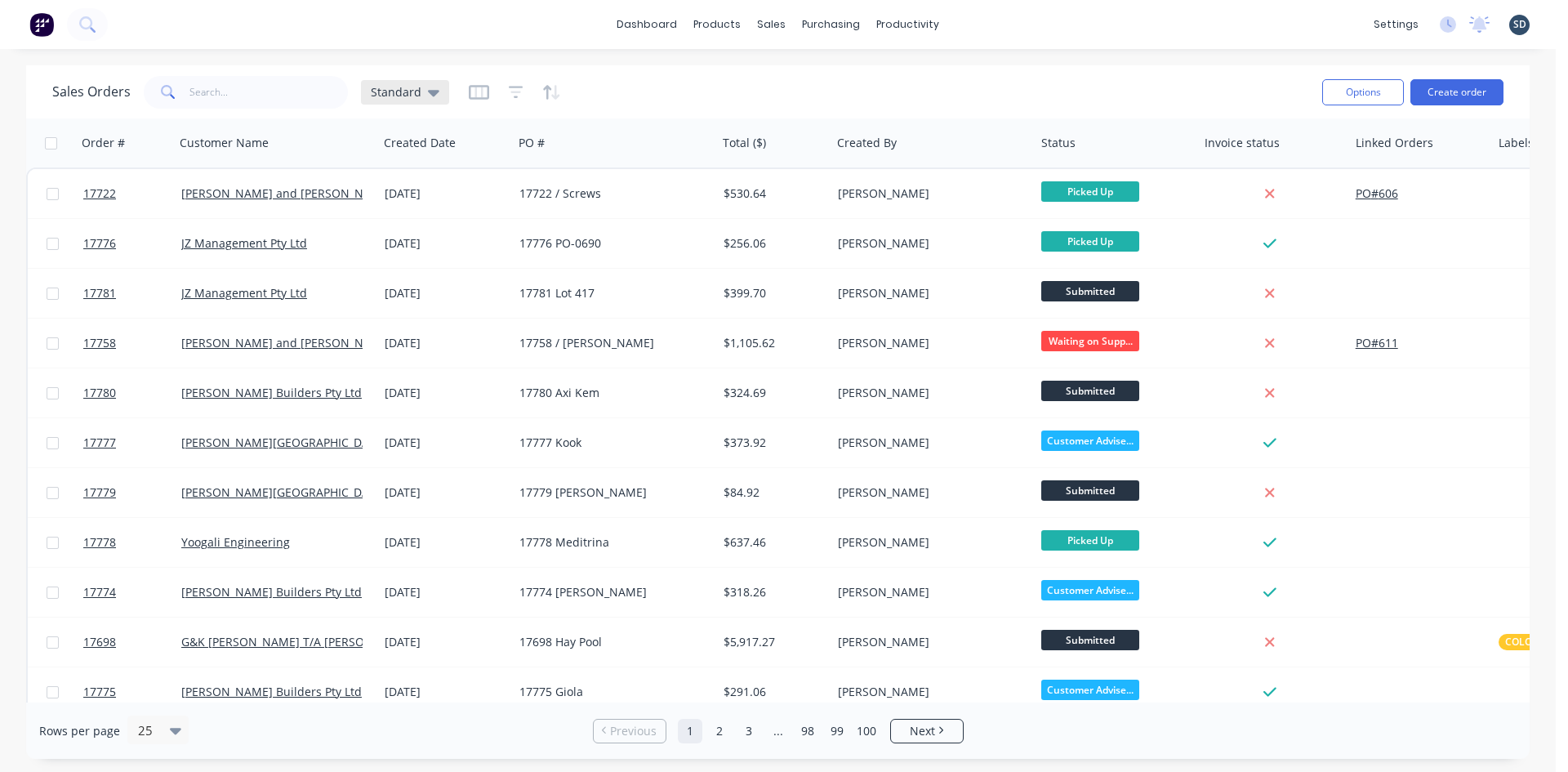
click at [426, 102] on div "Standard" at bounding box center [405, 93] width 88 height 25
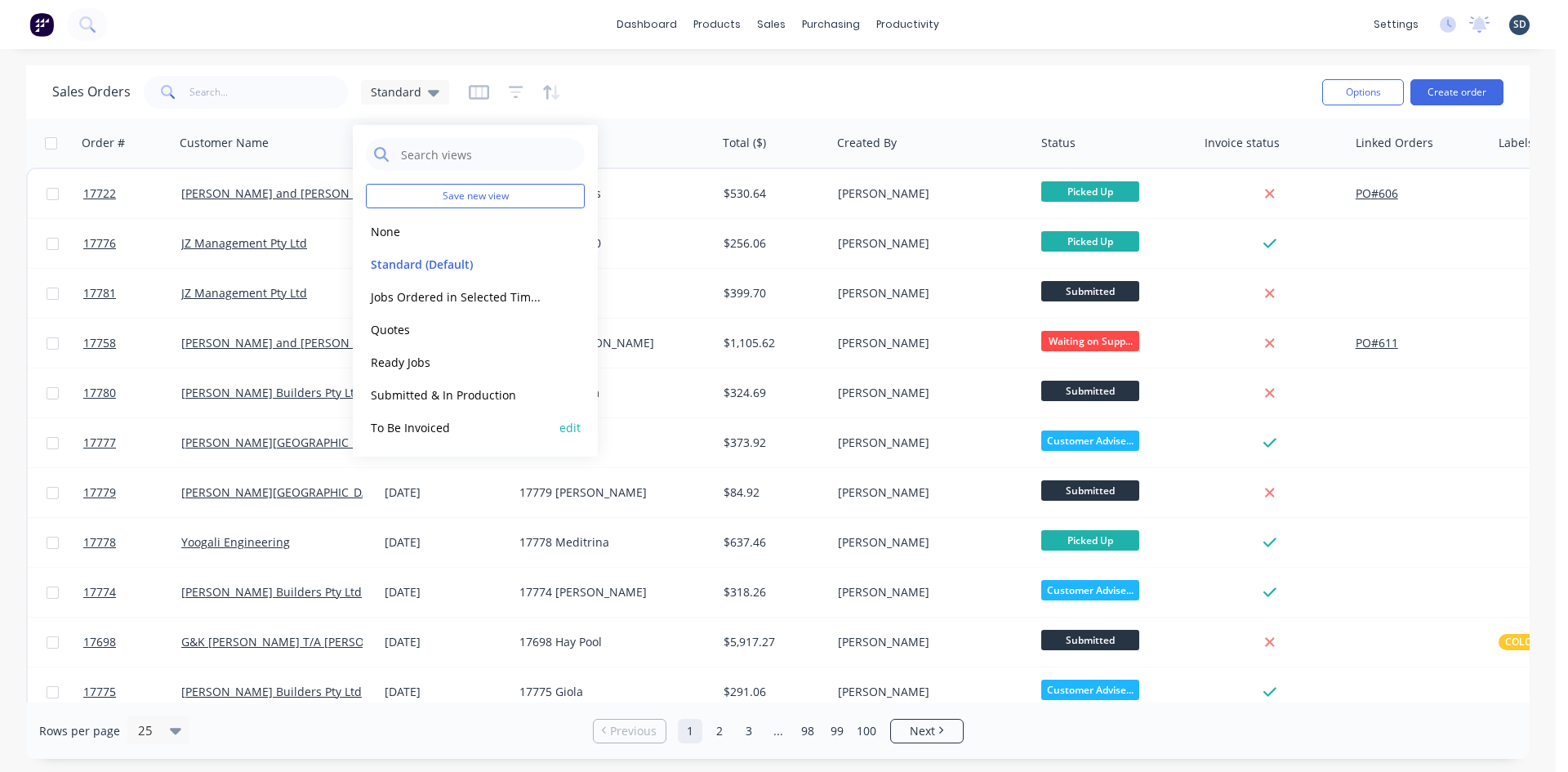
click at [474, 415] on div "To Be Invoiced edit" at bounding box center [475, 427] width 219 height 33
click at [469, 424] on button "To Be Invoiced" at bounding box center [458, 428] width 186 height 19
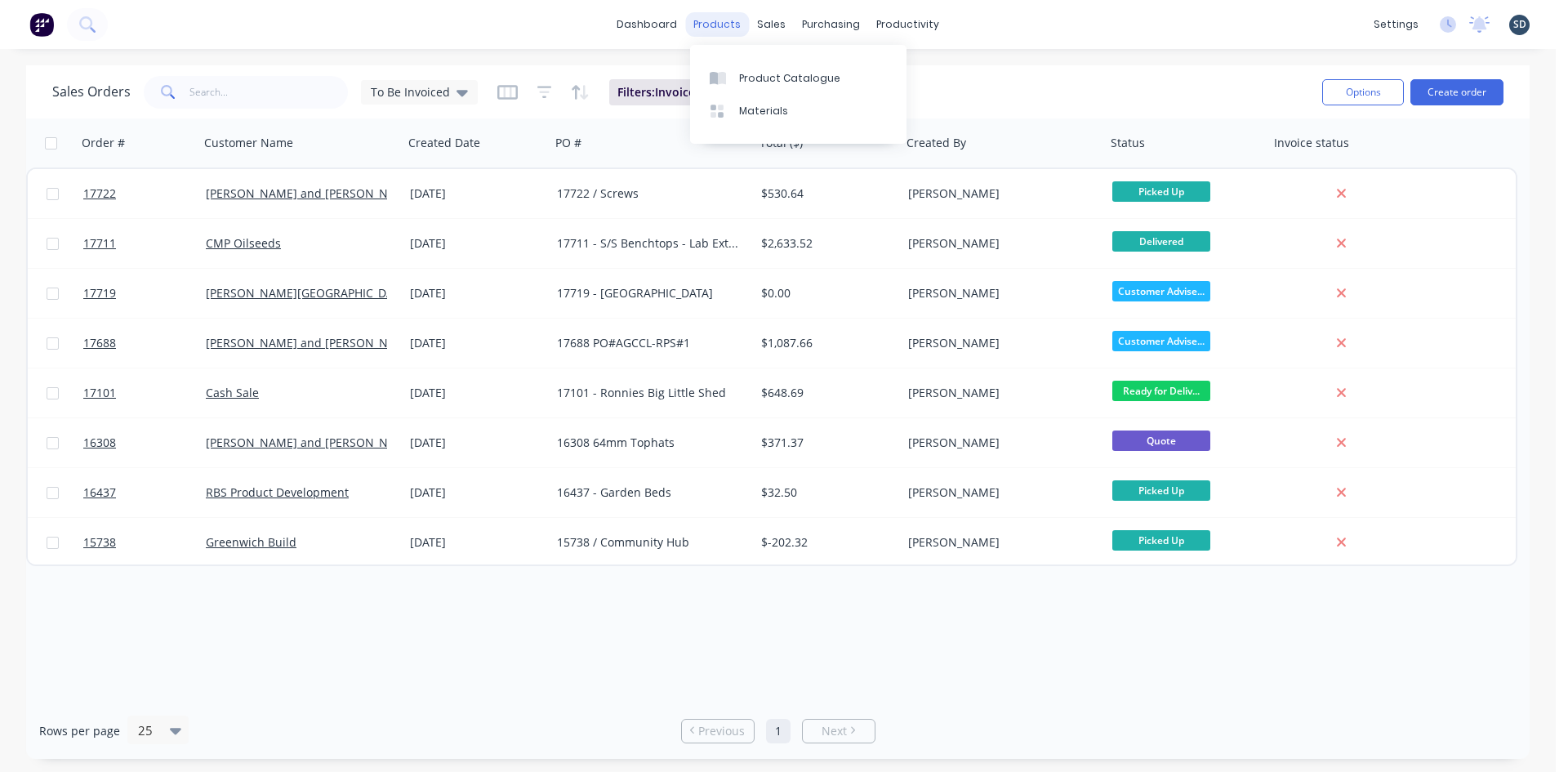
click at [715, 32] on div "products" at bounding box center [717, 25] width 64 height 25
click at [764, 72] on div "Product Catalogue" at bounding box center [789, 78] width 102 height 15
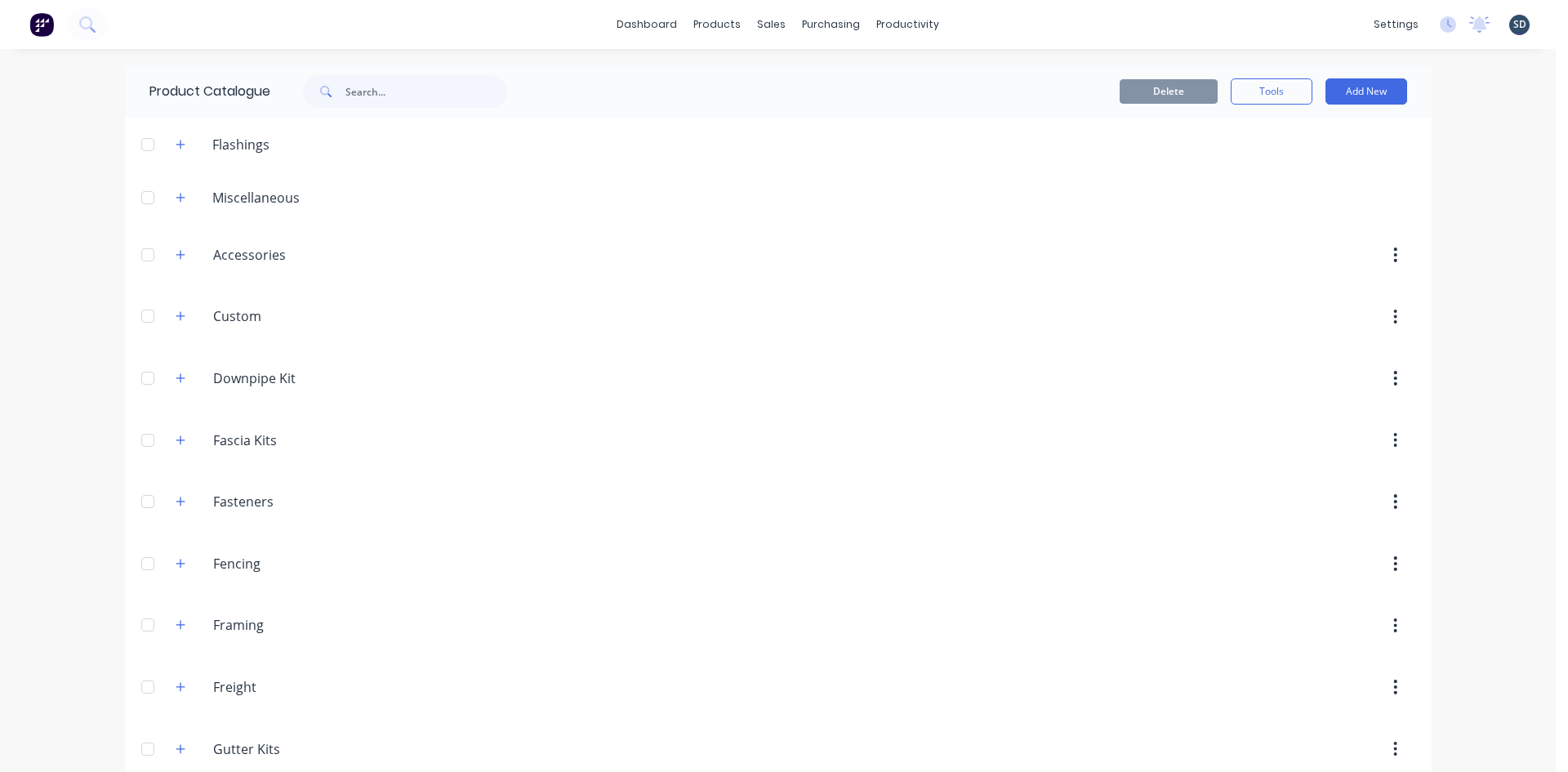
click at [999, 20] on div "dashboard products sales purchasing productivity dashboard products Product Cat…" at bounding box center [778, 25] width 1556 height 49
